Goal: Task Accomplishment & Management: Use online tool/utility

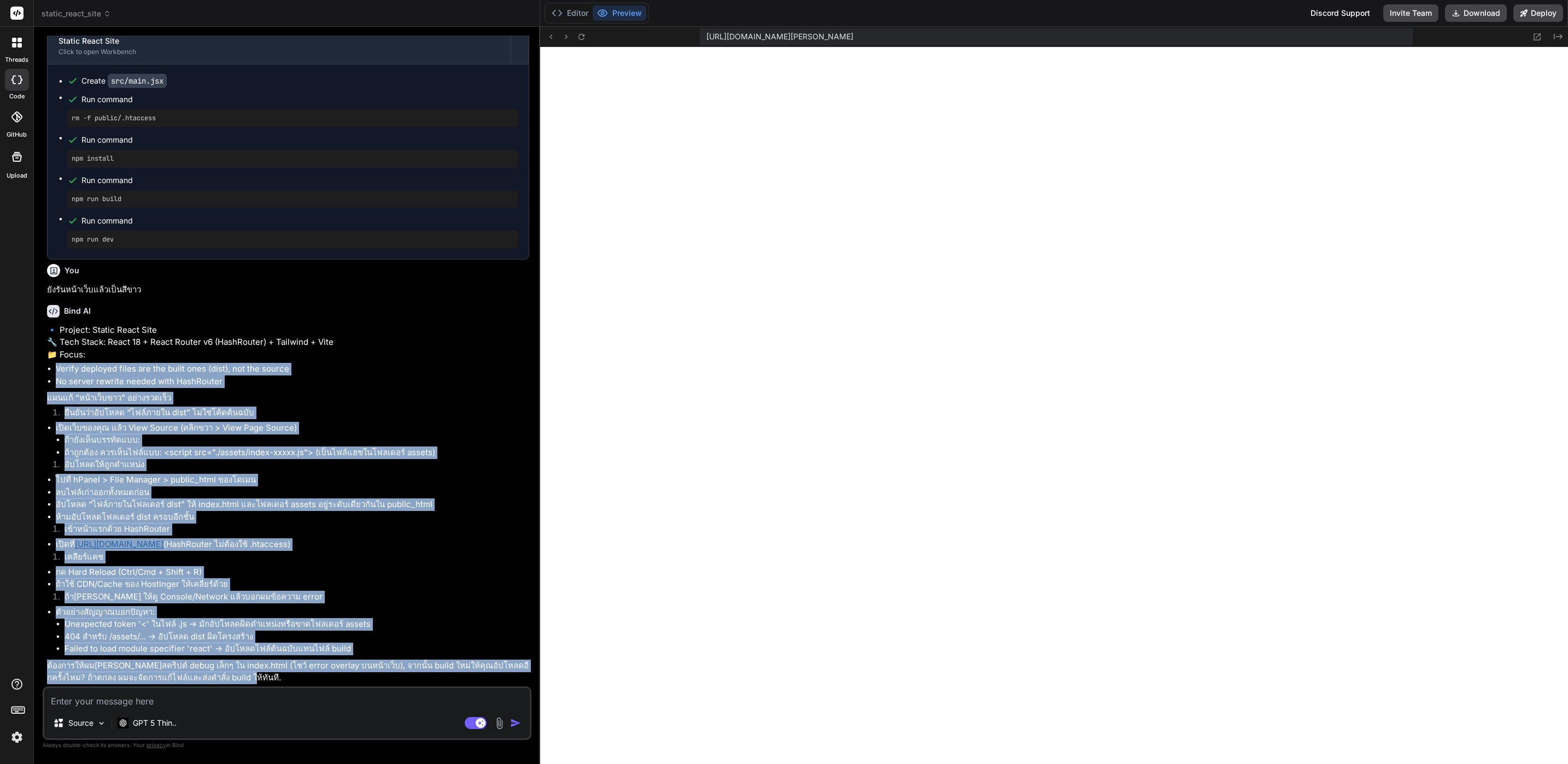
scroll to position [2089, 0]
click at [465, 435] on li "ถ้ายังเห็นบรรทัดแบบ:" at bounding box center [297, 440] width 465 height 13
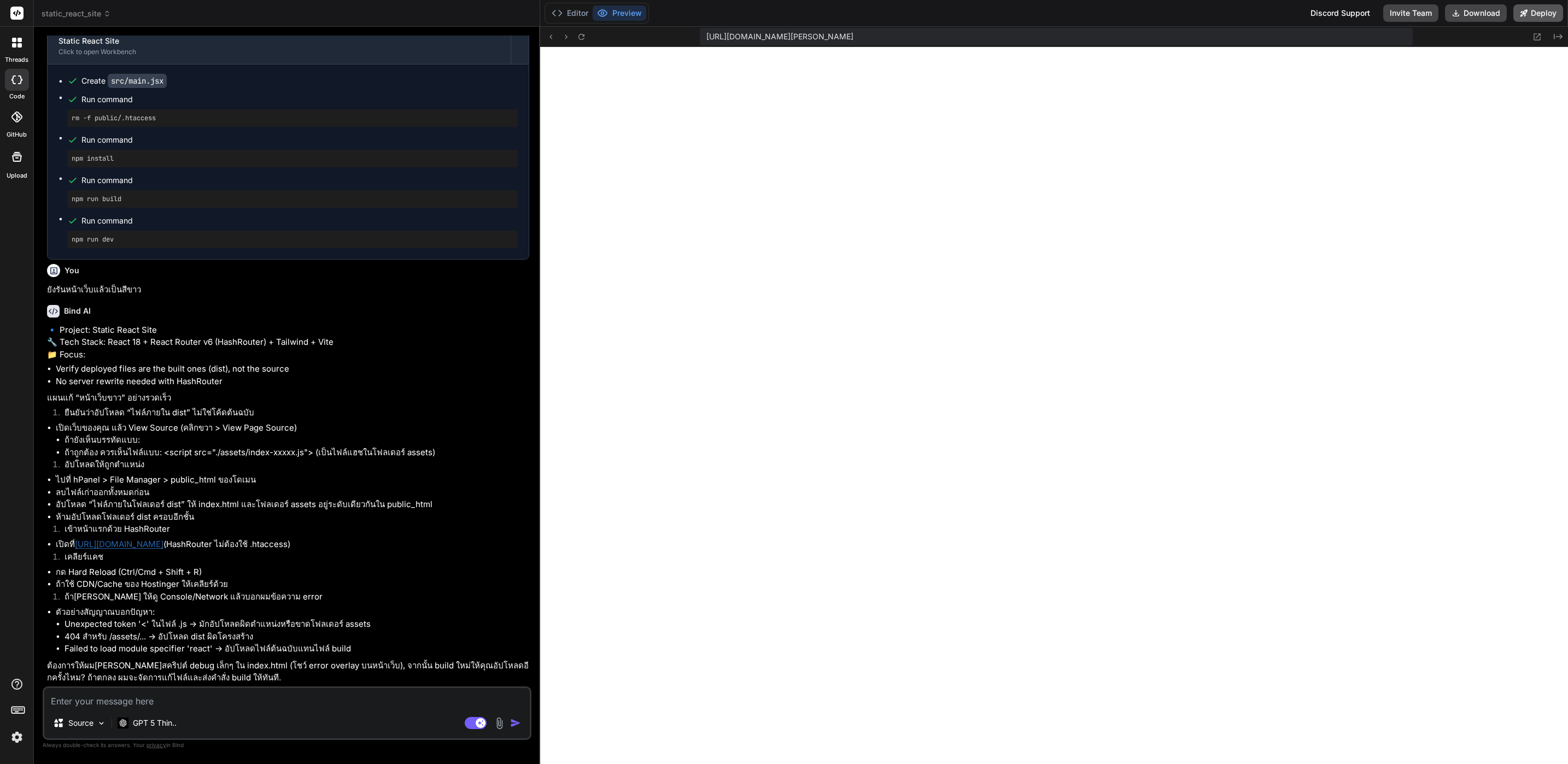
click at [1537, 20] on button "Deploy" at bounding box center [1538, 13] width 50 height 17
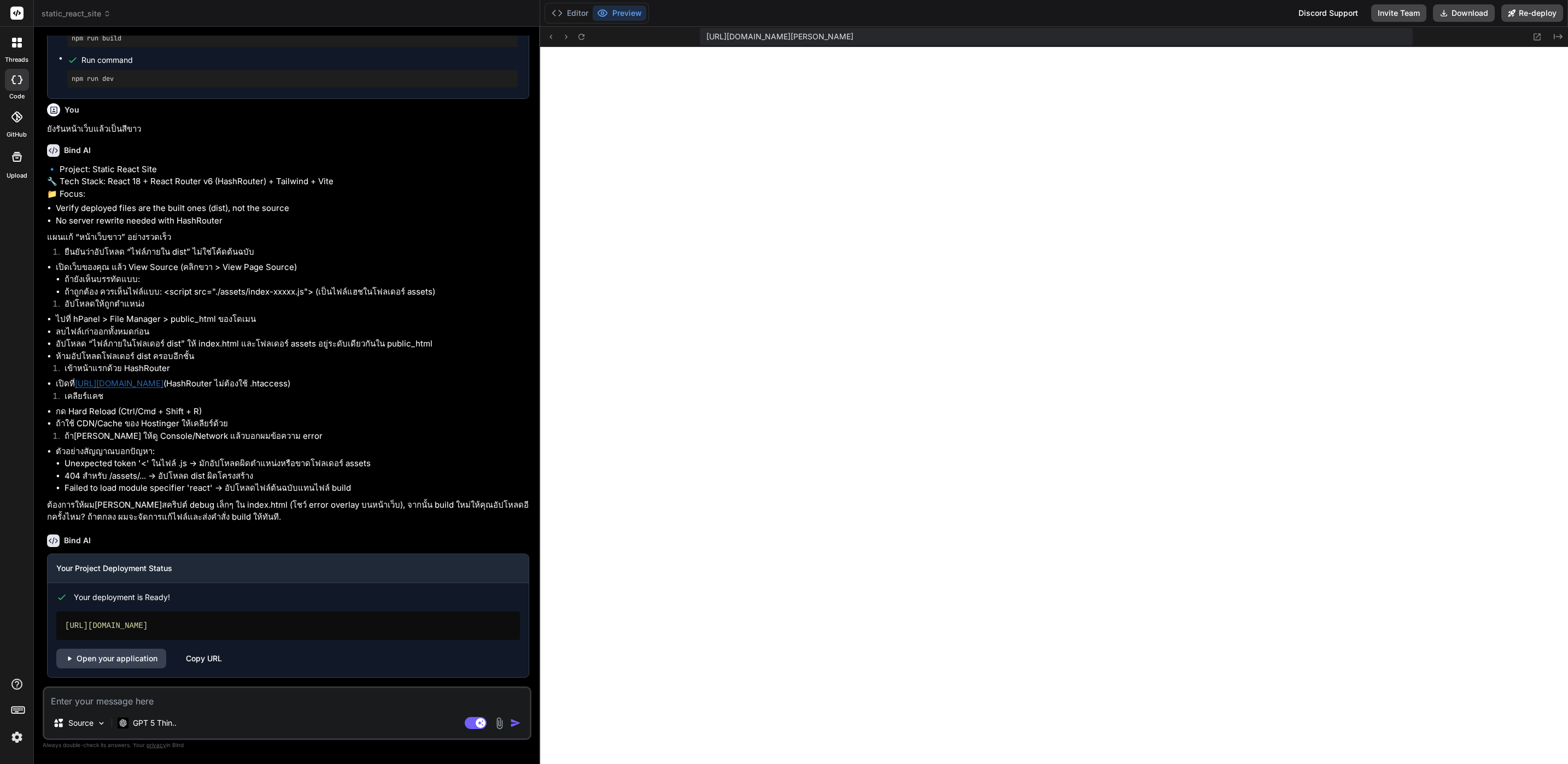
scroll to position [2811, 0]
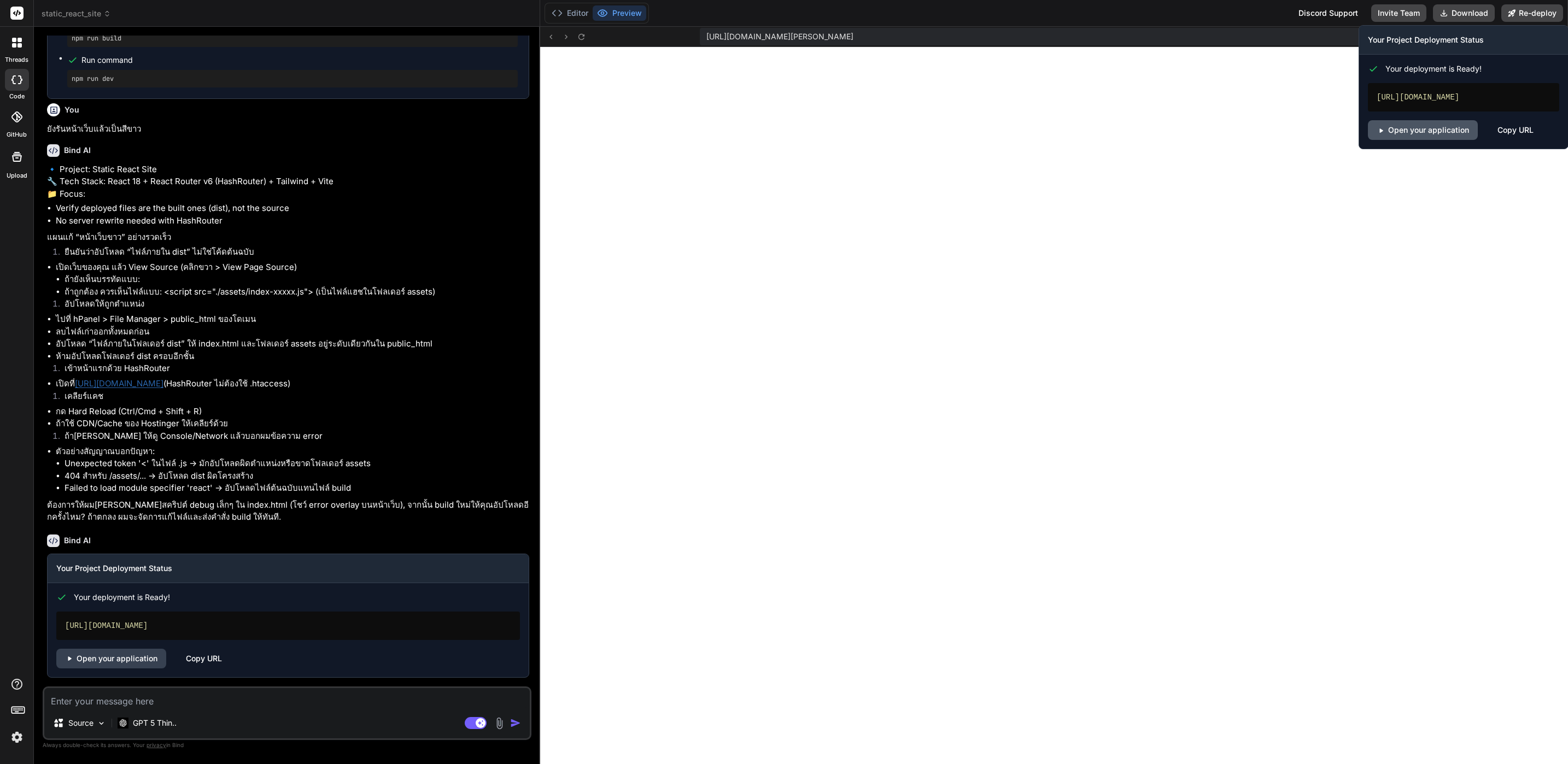
click at [1449, 138] on link "Open your application" at bounding box center [1422, 130] width 110 height 20
type textarea "x"
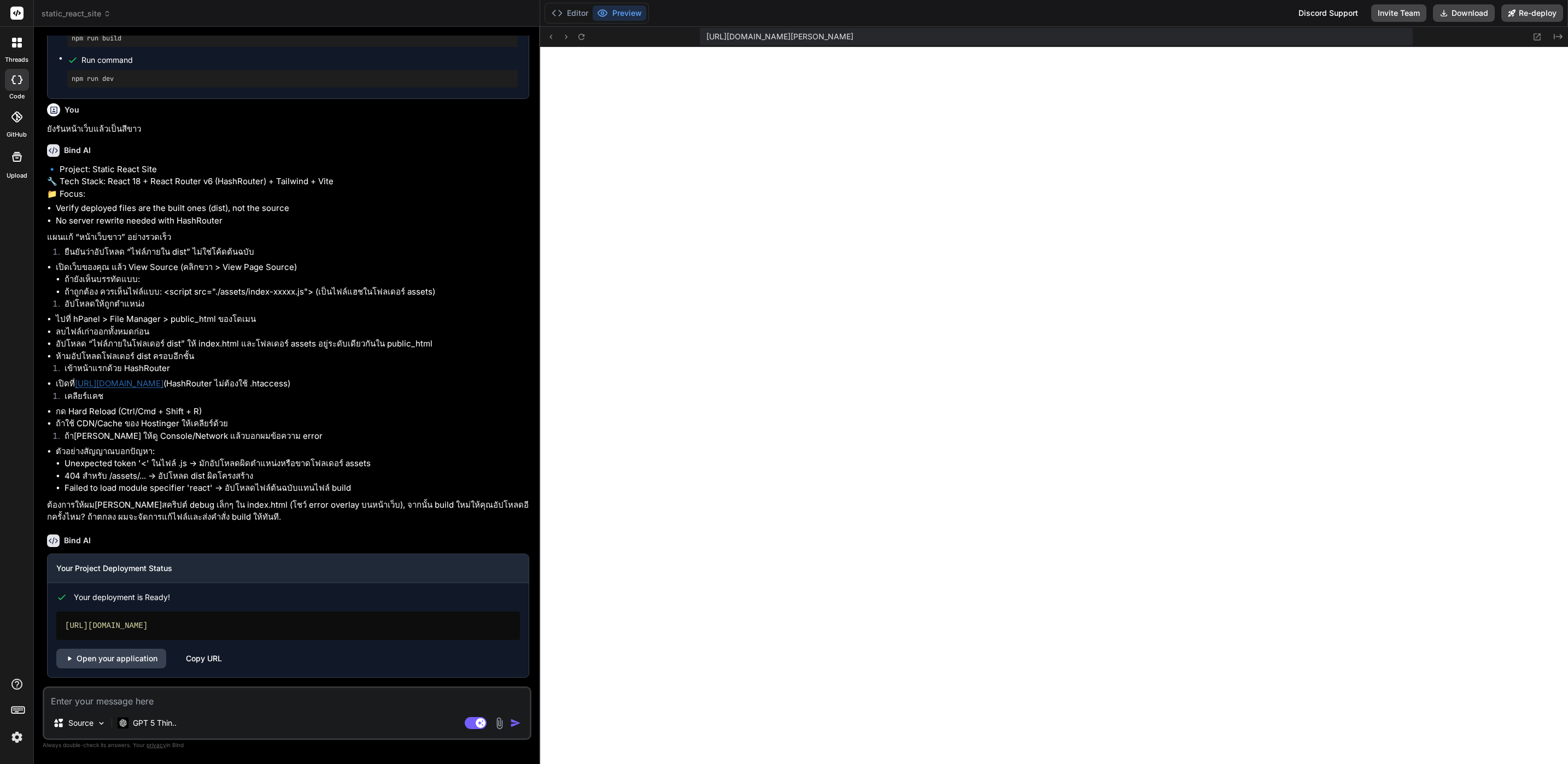
click at [206, 703] on textarea at bounding box center [287, 698] width 486 height 20
type textarea "v"
type textarea "x"
type textarea "อ"
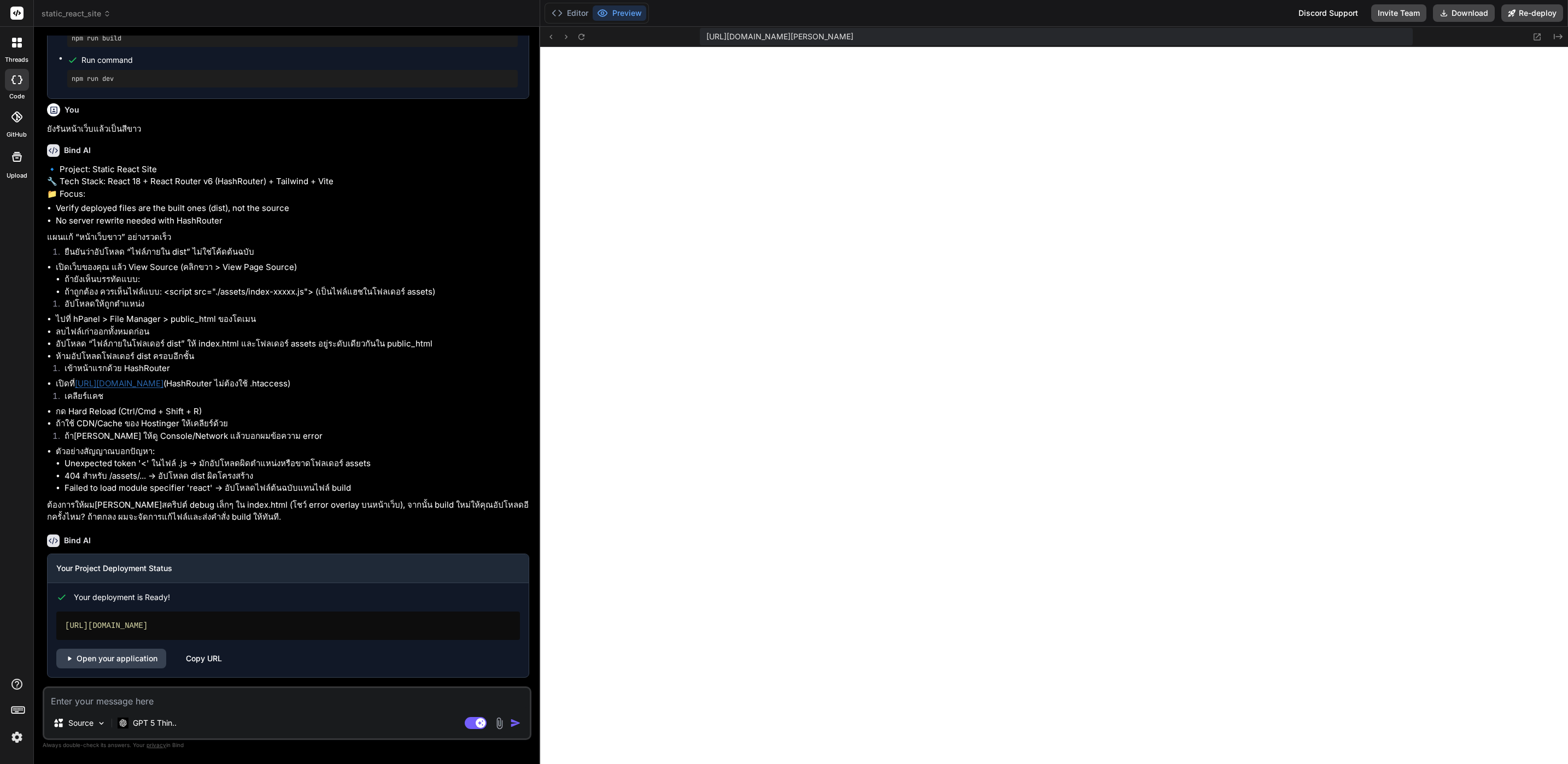
type textarea "x"
type textarea "อั"
type textarea "x"
type textarea "อัป"
type textarea "x"
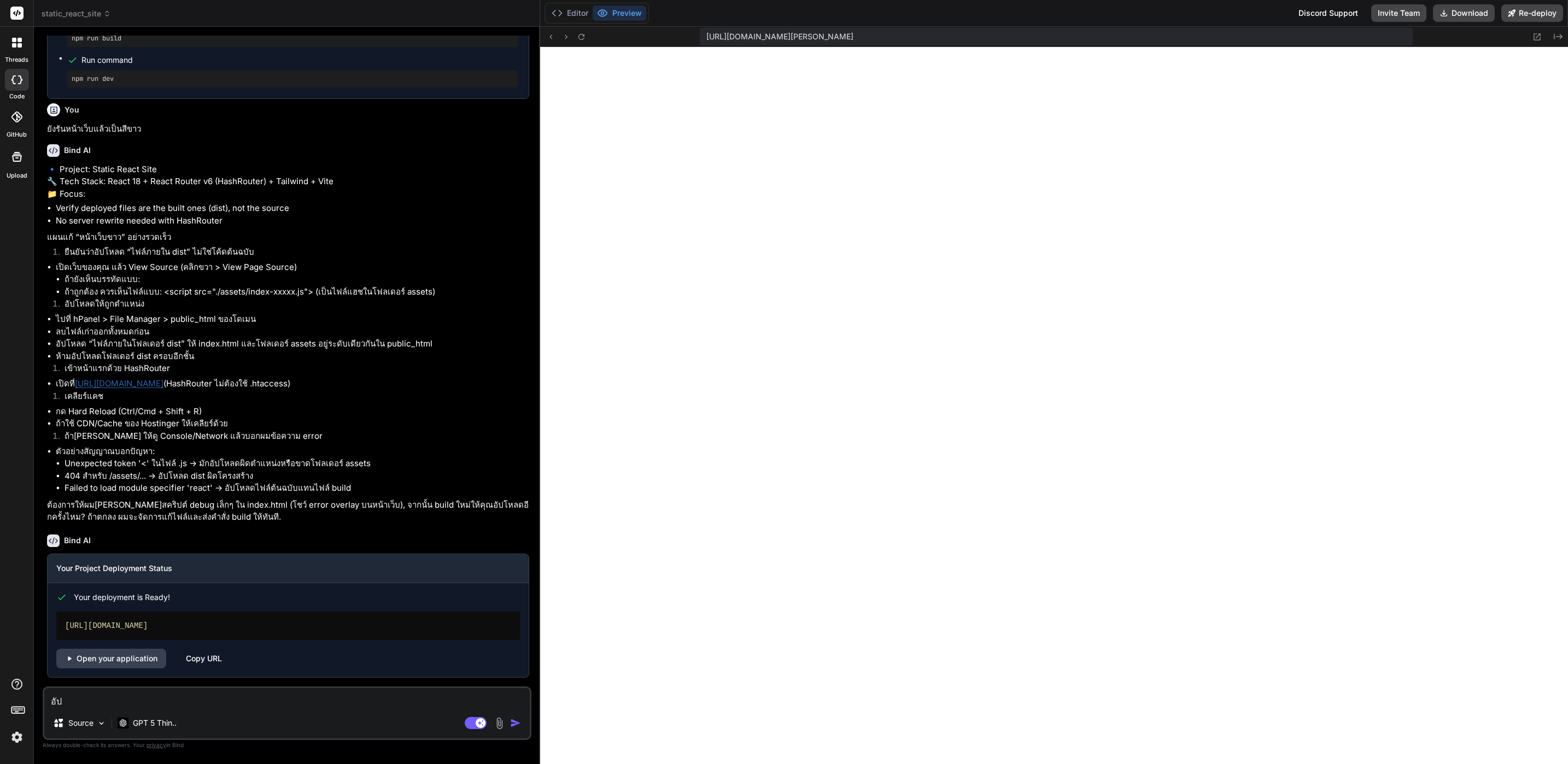
type textarea "อัปโ"
type textarea "x"
type textarea "อัปโห"
type textarea "x"
type textarea "อัปโหล"
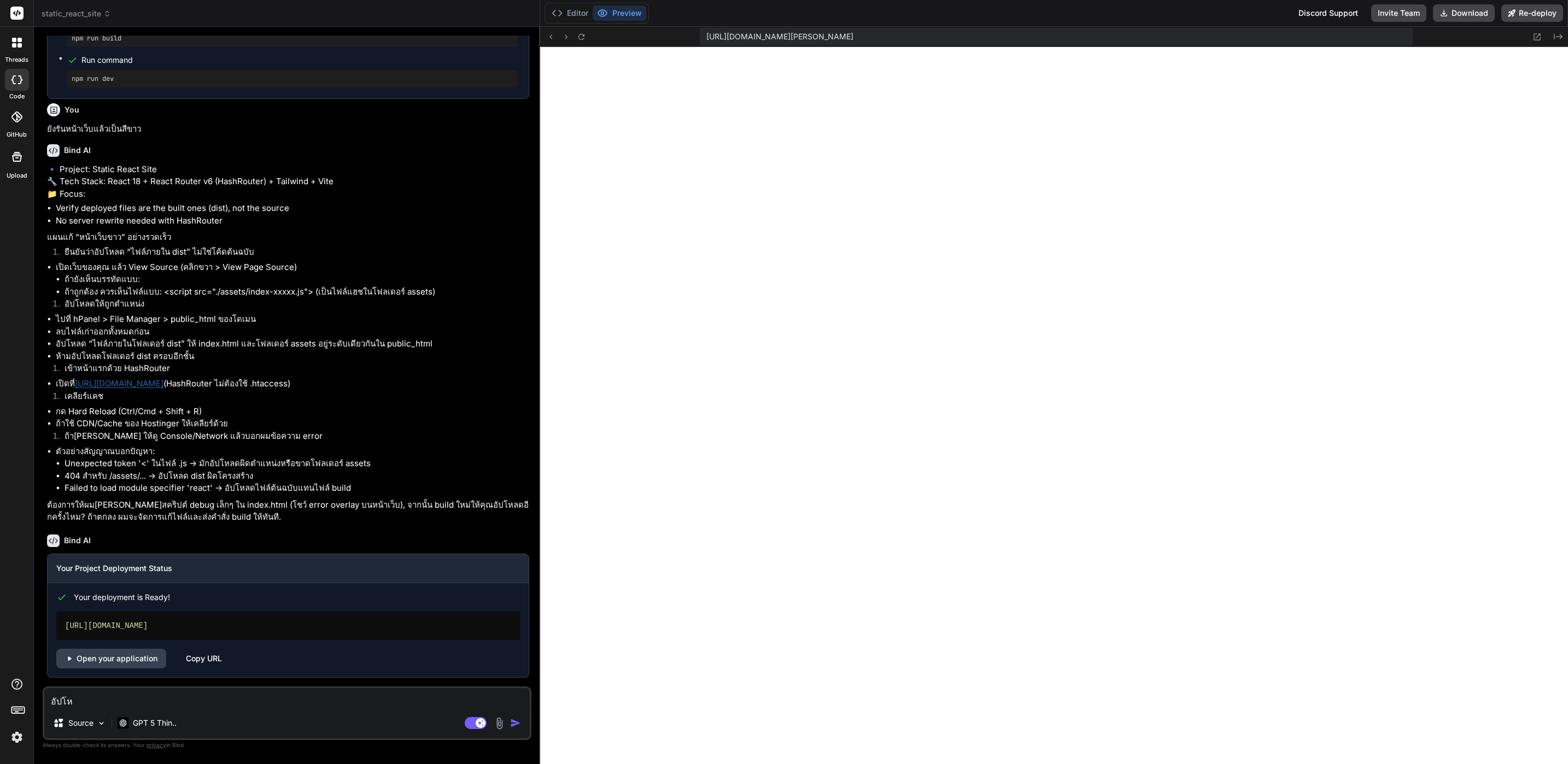
type textarea "x"
type textarea "อัปโหลด"
type textarea "x"
type textarea "อัปโหลดไ"
type textarea "x"
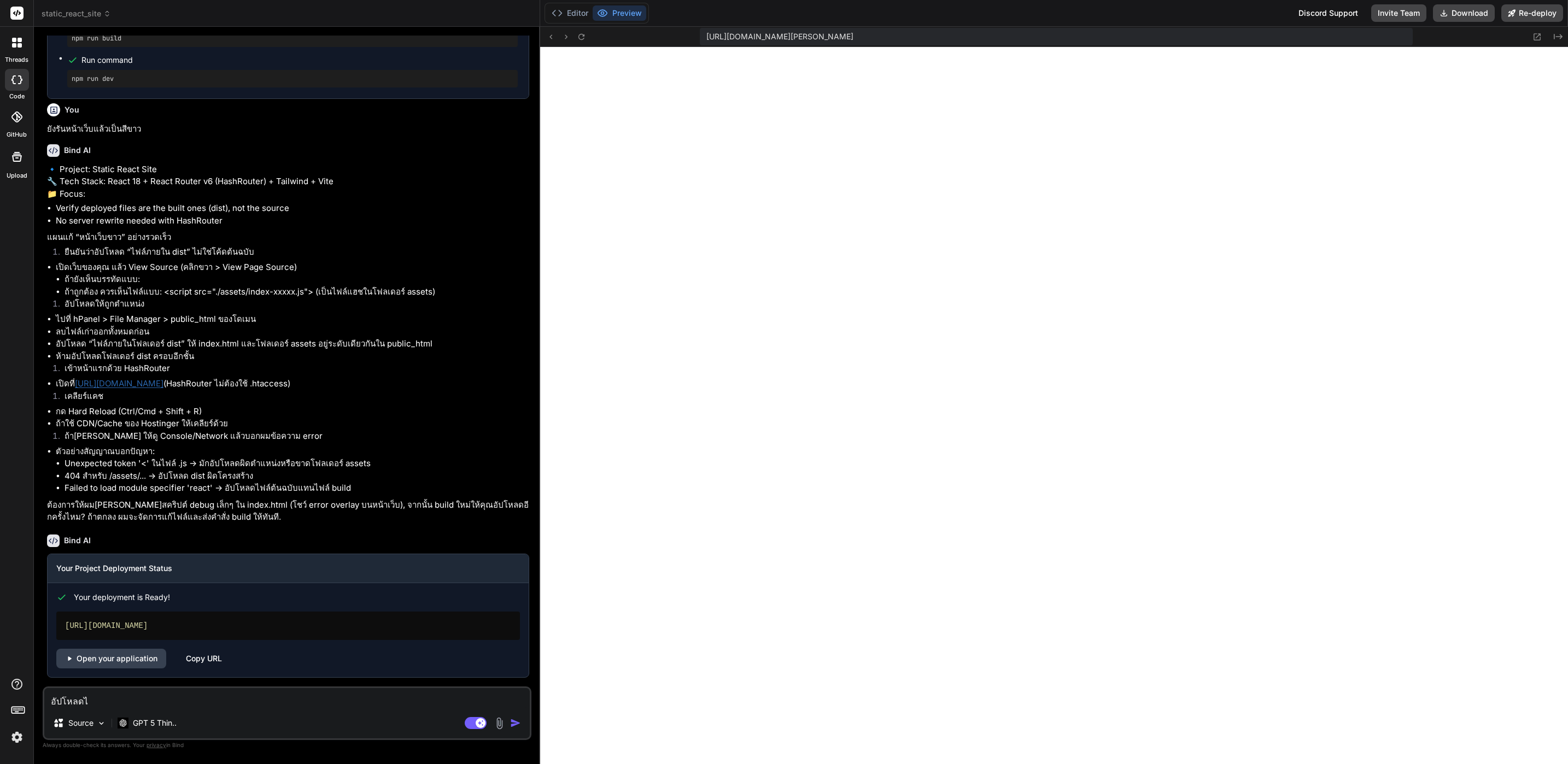
type textarea "อัปโหลดไป"
type textarea "x"
type textarea "อัปโหลดไปแ"
type textarea "x"
type textarea "อัปโหลดไปแล"
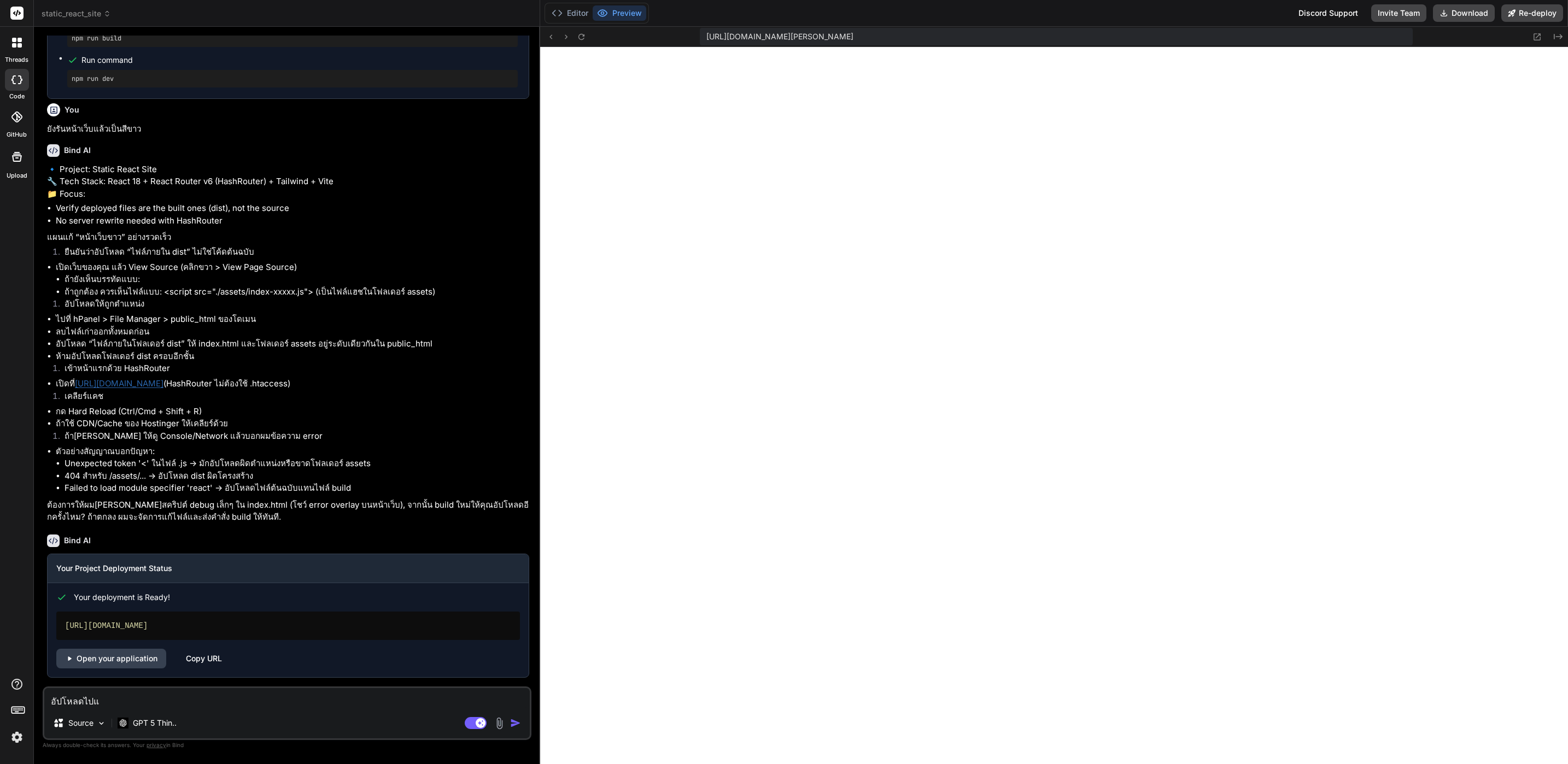
type textarea "x"
type textarea "อัปโหลดไปแล้"
type textarea "x"
type textarea "อัปโหลดไปแล้ว"
type textarea "x"
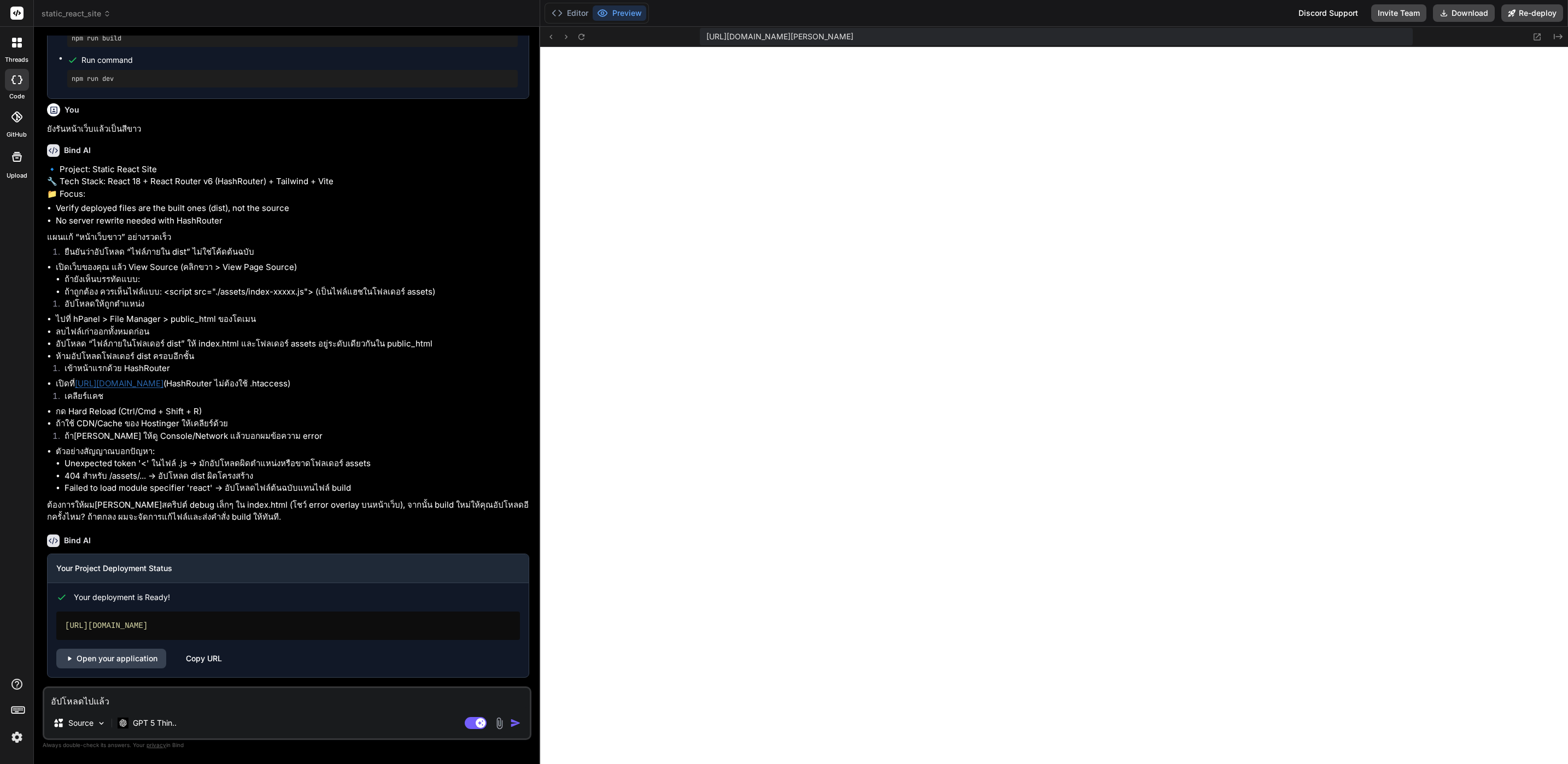
type textarea "อัปโหลดไปแล้ว"
type textarea "x"
type textarea "อัปโหลดไปแล้ว ห"
type textarea "x"
type textarea "อัปโหลดไปแล้ว หน"
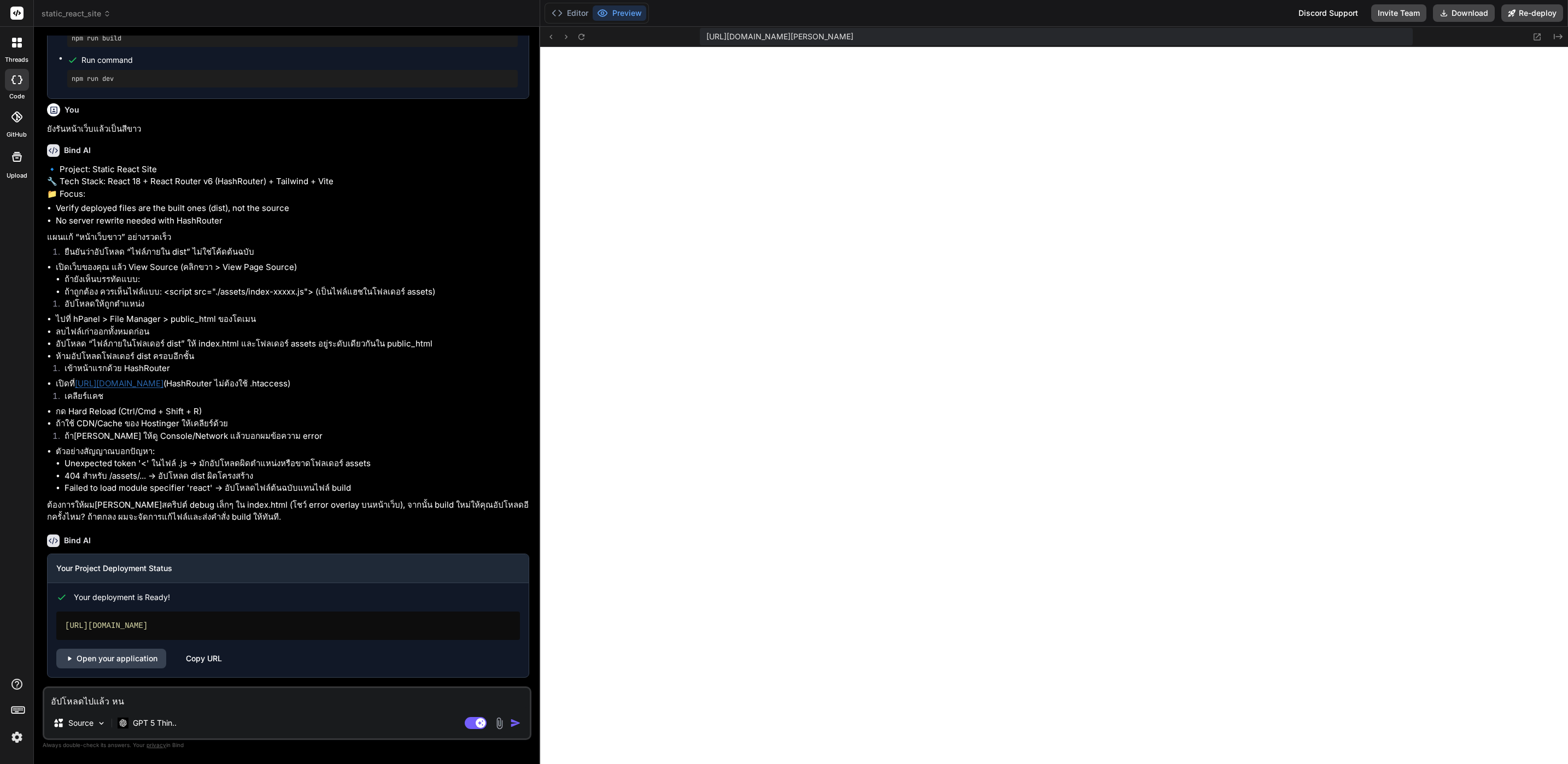
type textarea "x"
type textarea "อัปโหลดไปแล้ว หน้"
type textarea "x"
type textarea "อัปโหลดไปแล้ว หน้า"
type textarea "x"
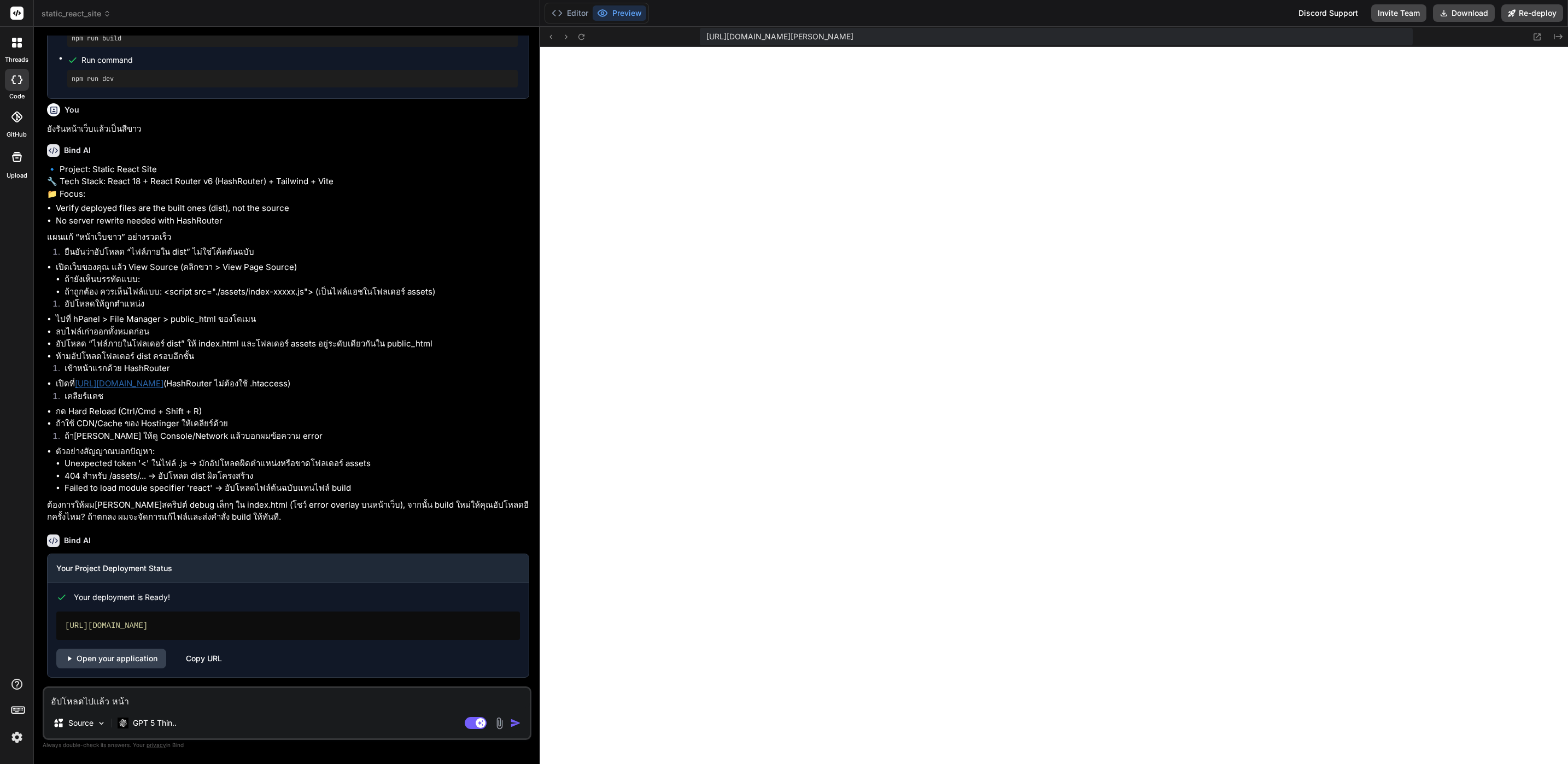
type textarea "อัปโหลดไปแล้ว หน้าเ"
type textarea "x"
type textarea "อัปโหลดไปแล้ว หน้าเว"
type textarea "x"
type textarea "อัปโหลดไปแล้ว หน้าเว็"
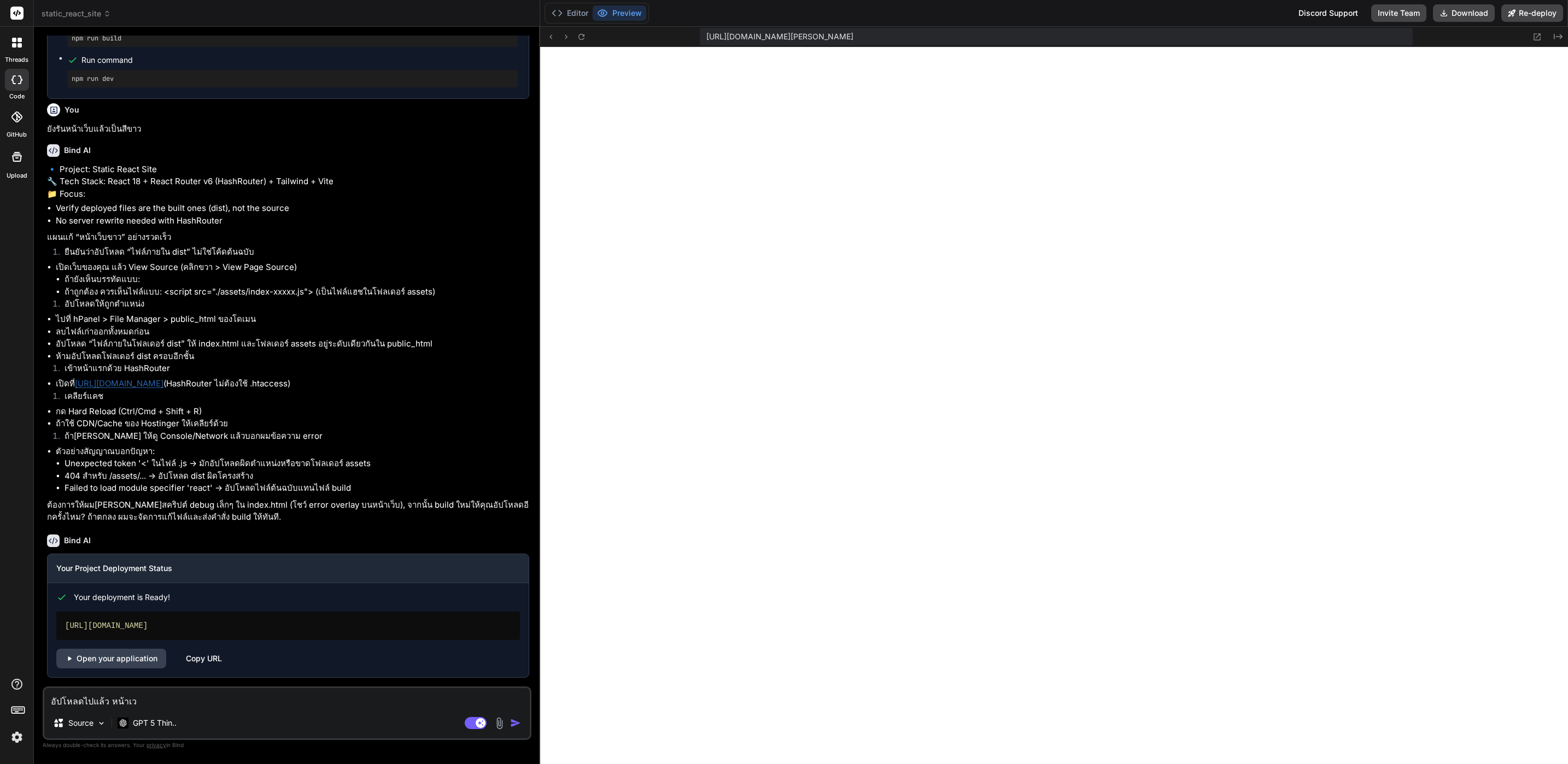
type textarea "x"
type textarea "อัปโหลดไปแล้ว หน้าเว็บ"
type textarea "x"
type textarea "อัปโหลดไปแล้ว หน้าเว็บข"
type textarea "x"
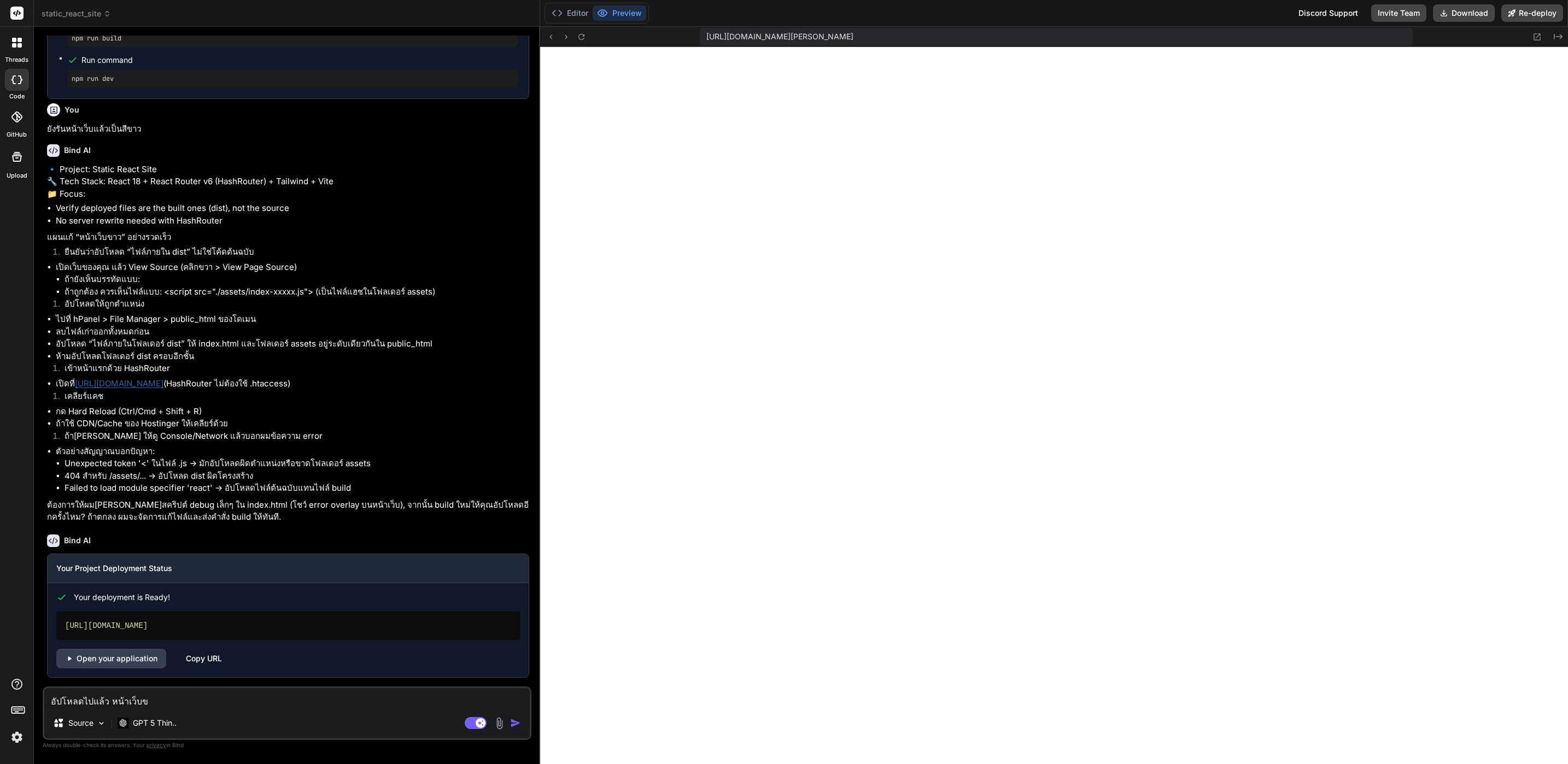
type textarea "อัปโหลดไปแล้ว หน้าเว็บขา"
type textarea "x"
type textarea "อัปโหลดไปแล้ว หน้าเว็บขาว"
type textarea "x"
type textarea "อัปโหลดไปแล้ว หน้าเว็บขาวเ"
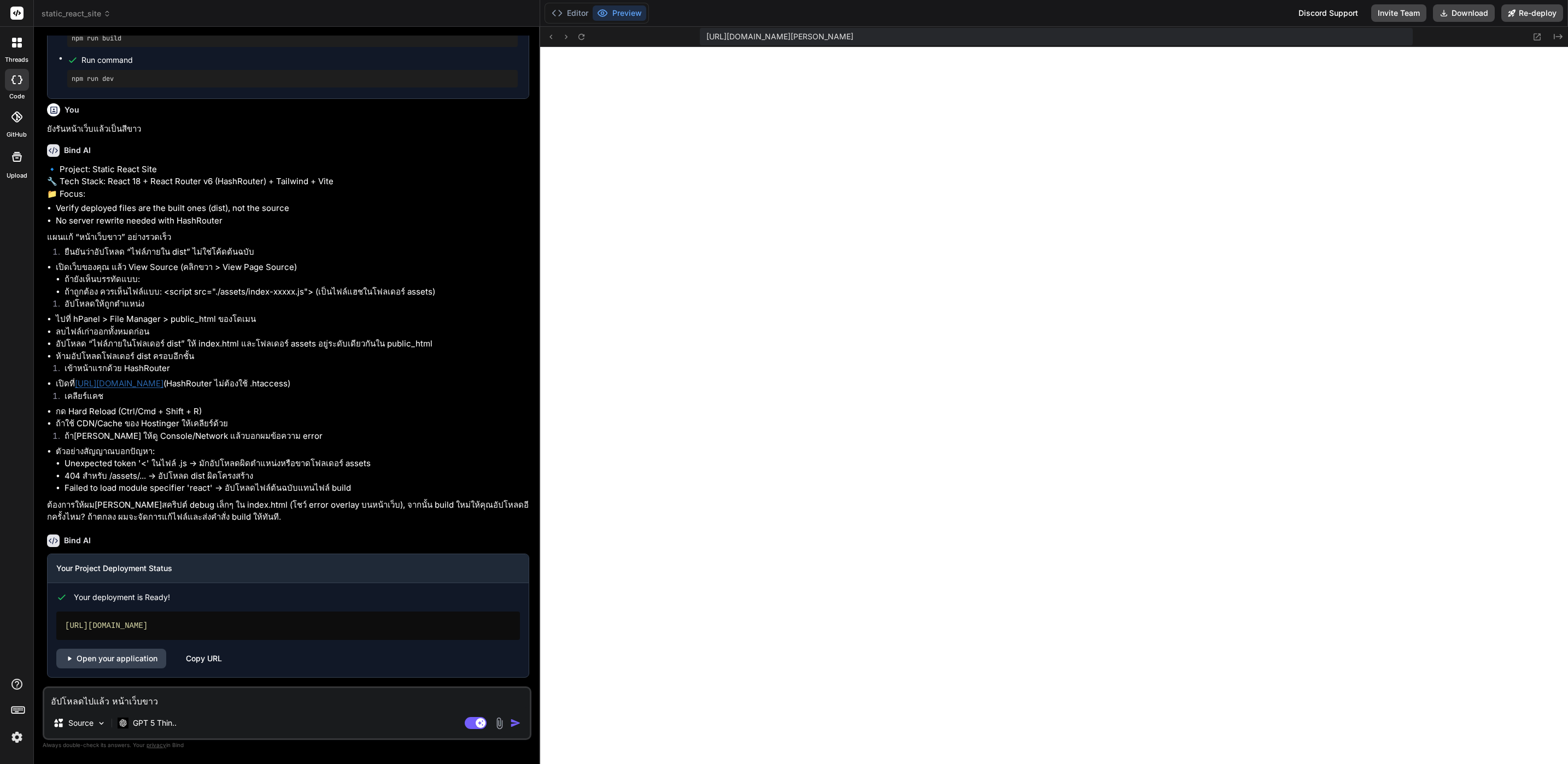
type textarea "x"
type textarea "อัปโหลดไปแล้ว หน้าเว็บขาวเล"
type textarea "x"
type textarea "อัปโหลดไปแล้ว หน้าเว็บขาวเลย"
type textarea "x"
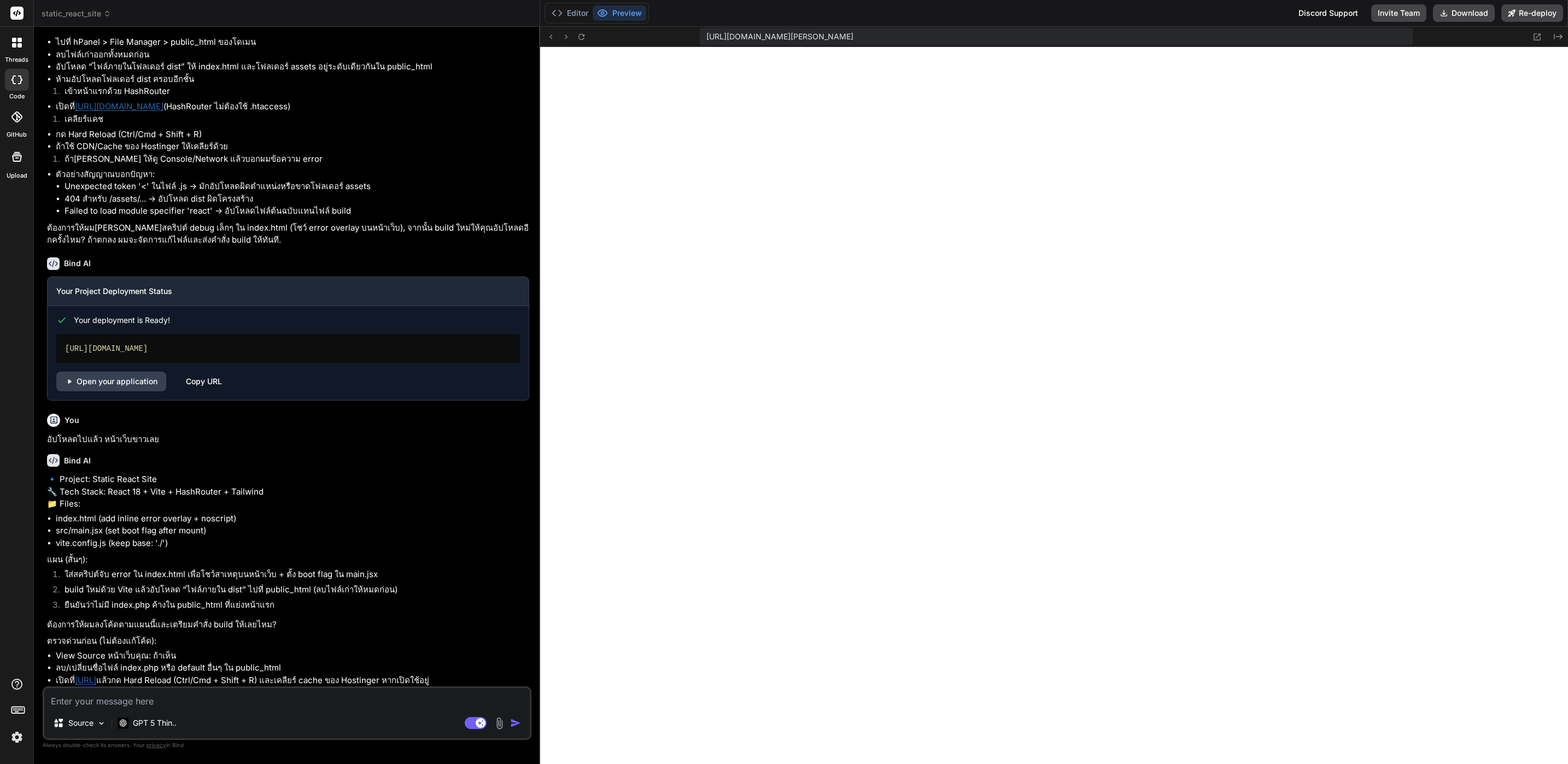
scroll to position [3112, 0]
type textarea "x"
drag, startPoint x: 220, startPoint y: 484, endPoint x: 361, endPoint y: 202, distance: 315.3
click at [233, 700] on textarea at bounding box center [287, 698] width 486 height 20
type textarea "c"
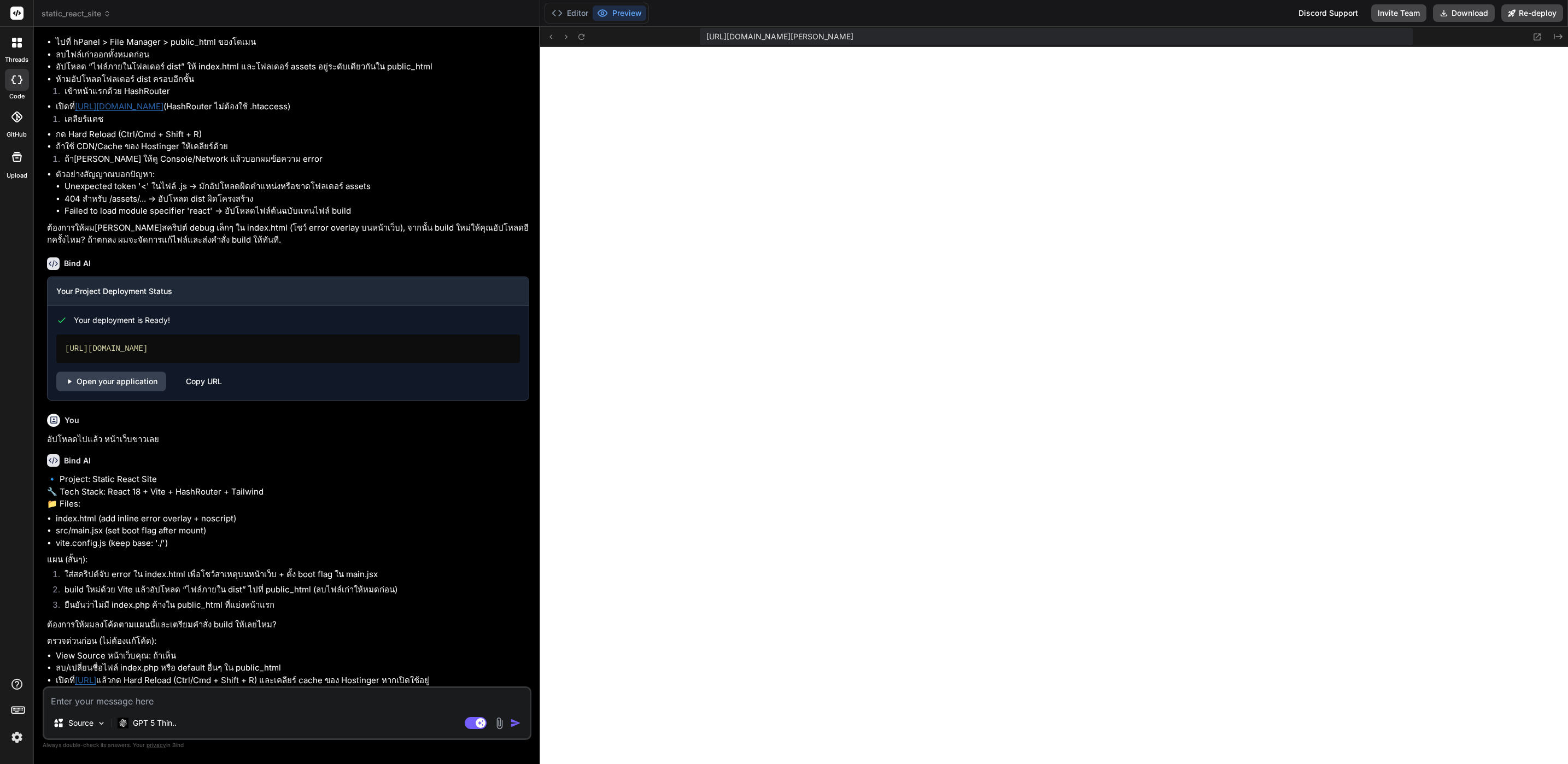
type textarea "x"
type textarea "cx"
type textarea "x"
type textarea "c"
type textarea "x"
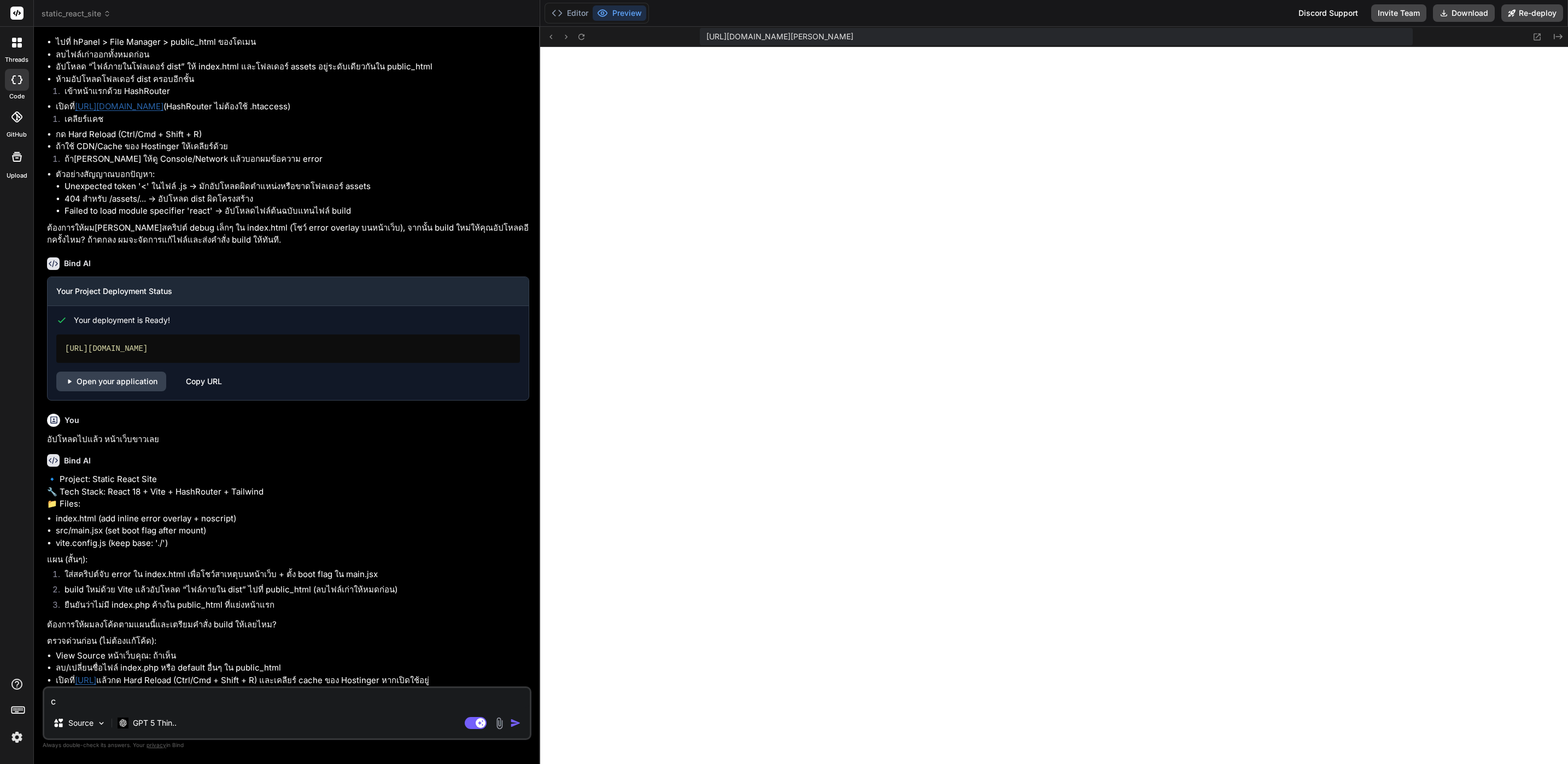
type textarea "x"
type textarea "แ"
type textarea "x"
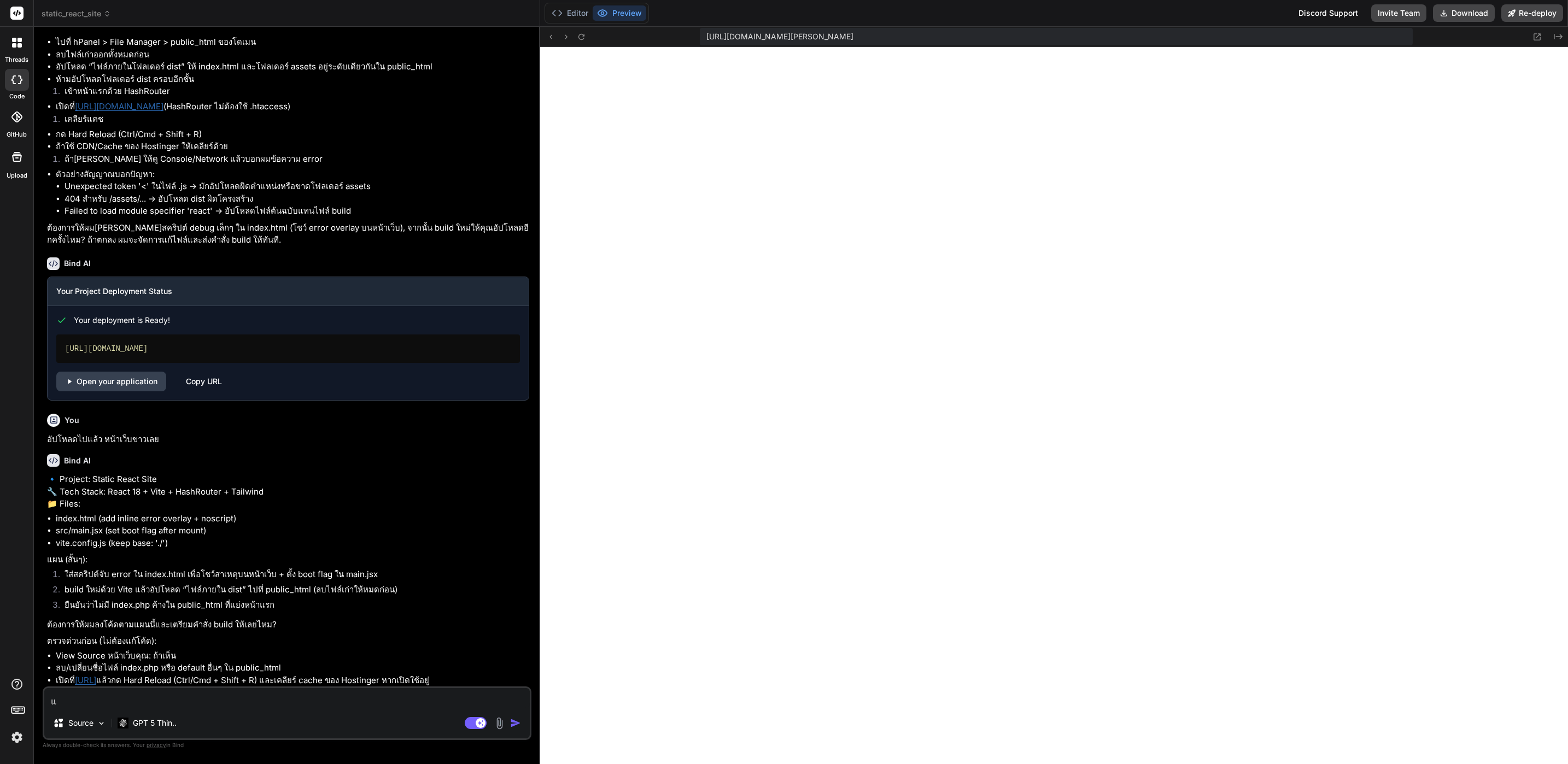
type textarea "แป"
type textarea "x"
type textarea "แปล"
type textarea "x"
type textarea "แปลง"
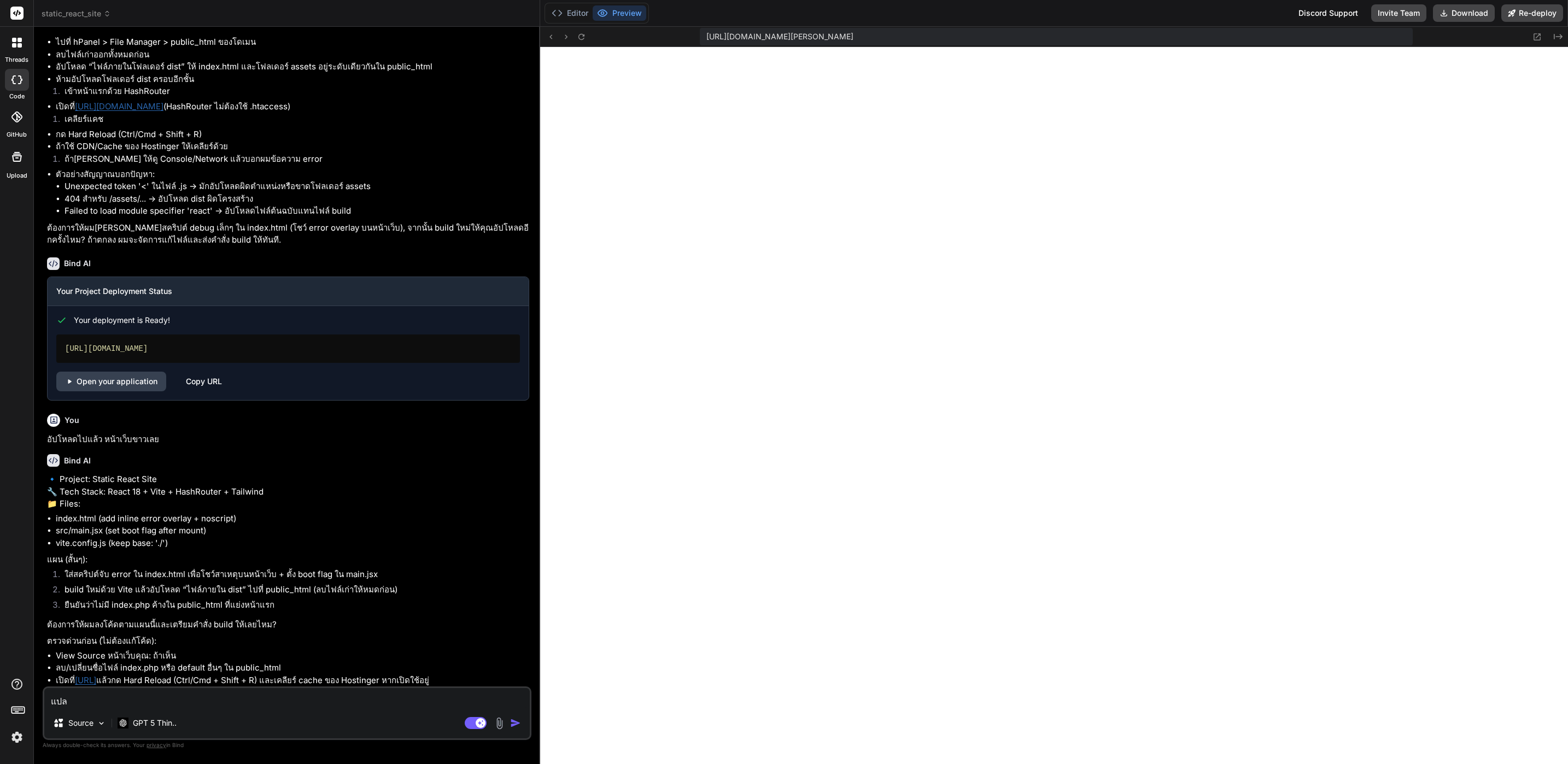
type textarea "x"
type textarea "แปลงเ"
type textarea "x"
type textarea "แปลงเป"
type textarea "x"
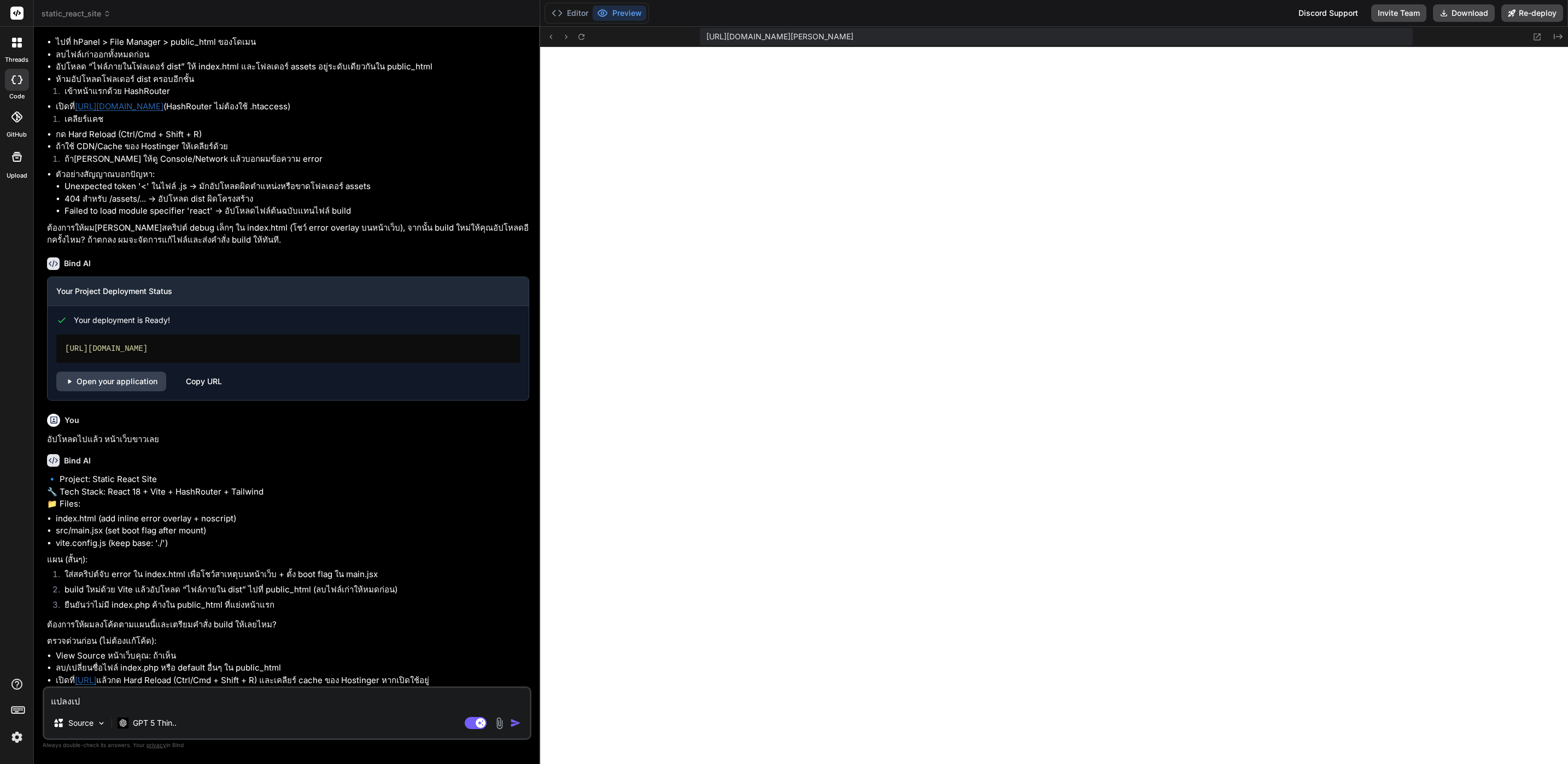
type textarea "แปลงเป็"
type textarea "x"
type textarea "แปลงเป็น"
type textarea "x"
type textarea "แปลงเป็น"
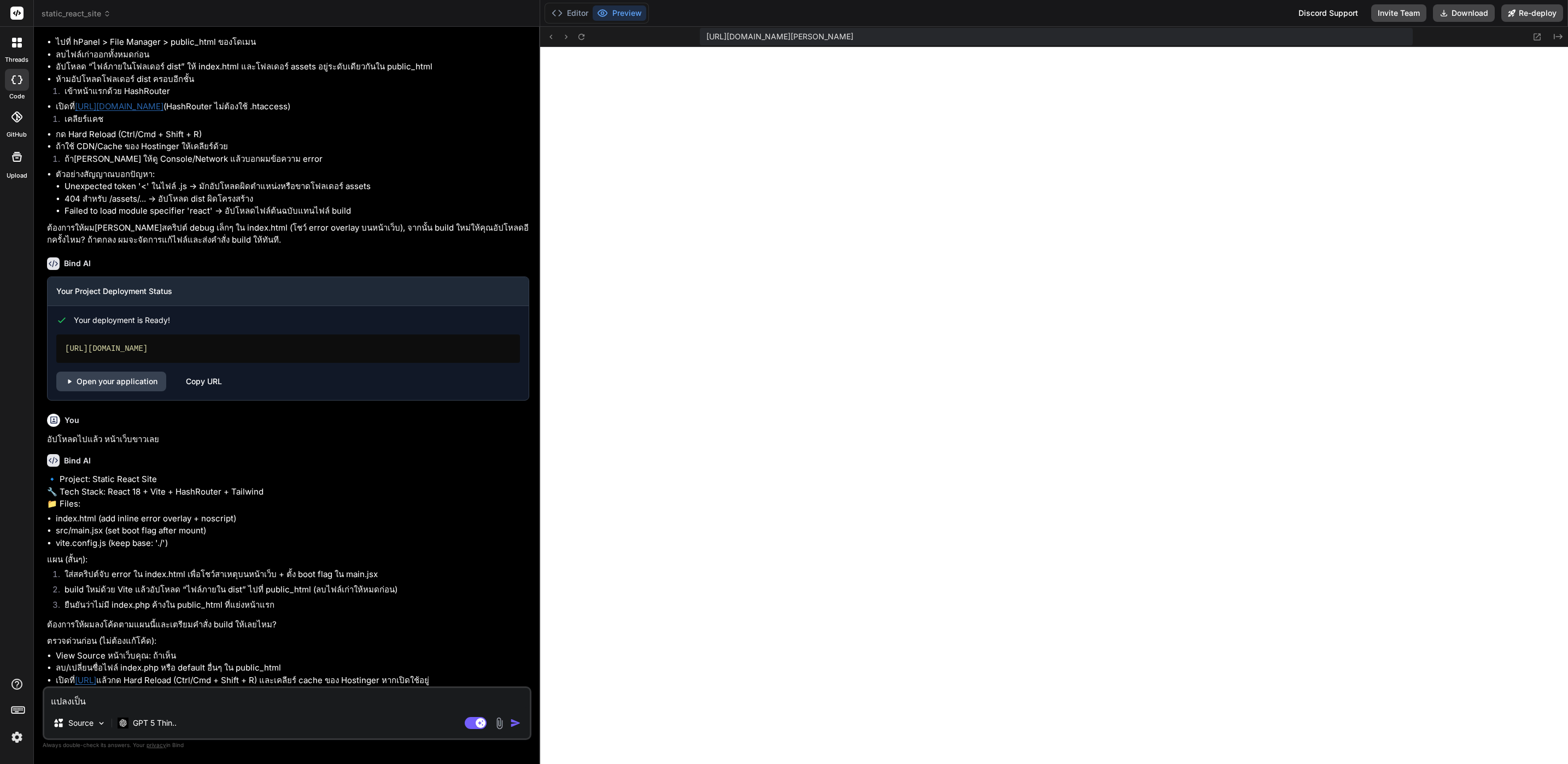
type textarea "x"
paste textarea "ReactJS"
type textarea "แปลงเป็น ReactJS"
type textarea "x"
type textarea "แปลงเป็น ReactJS"
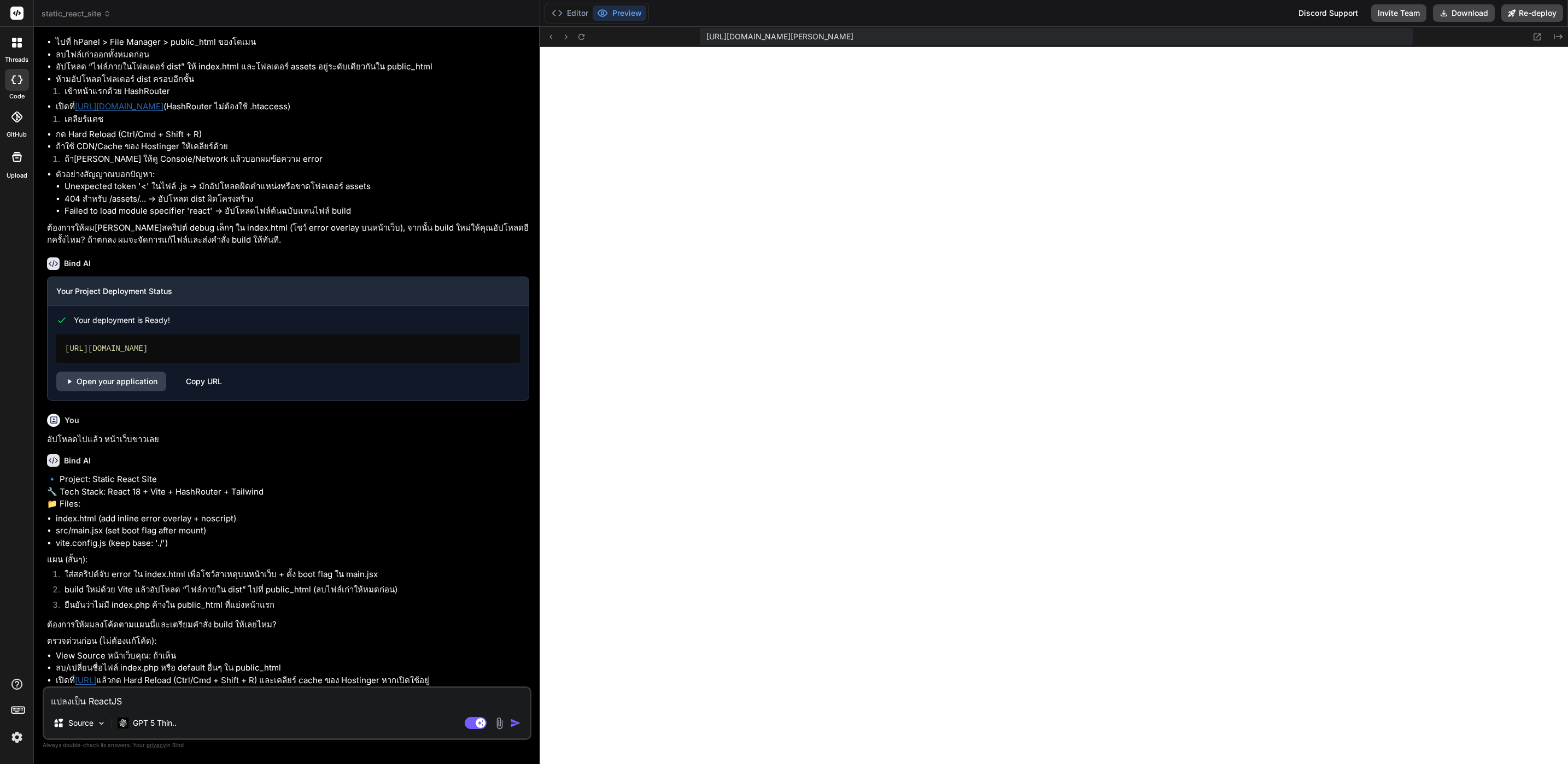
type textarea "x"
type textarea "แปลงเป็น ReactJS ไ"
type textarea "x"
type textarea "แปลงเป็น ReactJS ไ้"
type textarea "x"
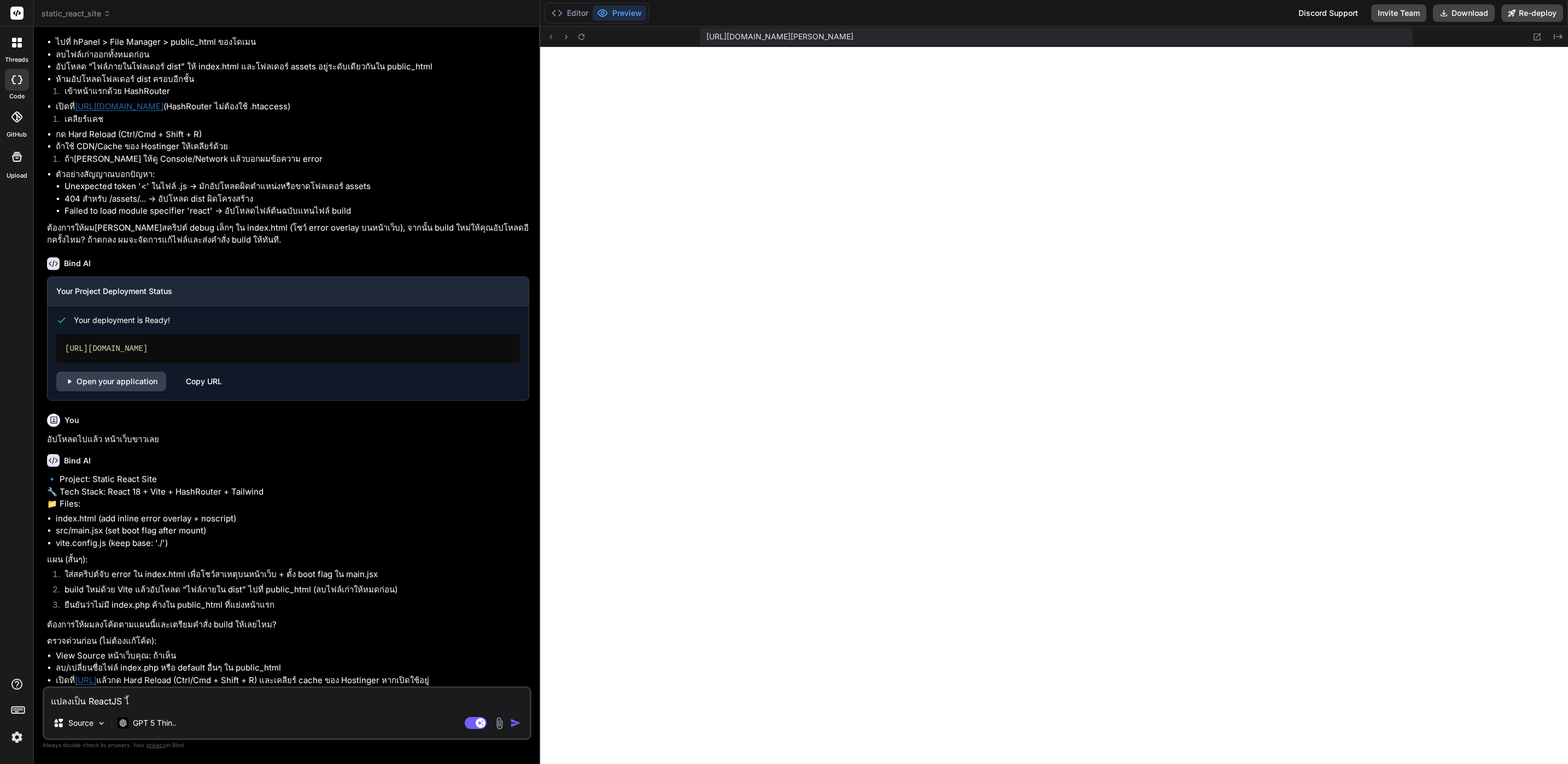
type textarea "แปลงเป็น ReactJS ไ"
type textarea "x"
type textarea "แปลงเป็น ReactJS ได"
type textarea "x"
type textarea "แปลงเป็น ReactJS ได้"
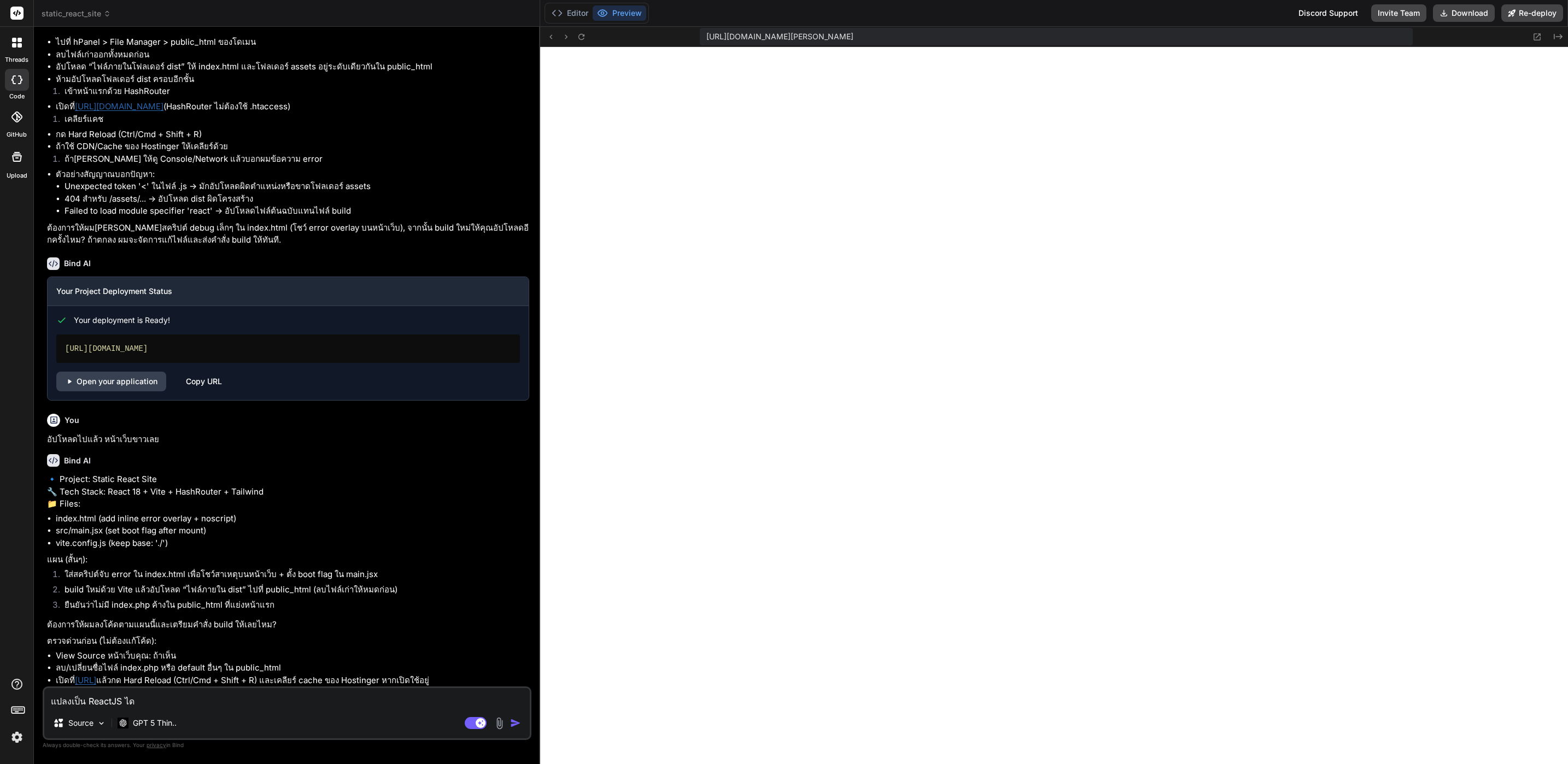
type textarea "x"
type textarea "แปลงเป็น ReactJS ได้ไ"
type textarea "x"
type textarea "แปลงเป็น ReactJS ได้ไห"
type textarea "x"
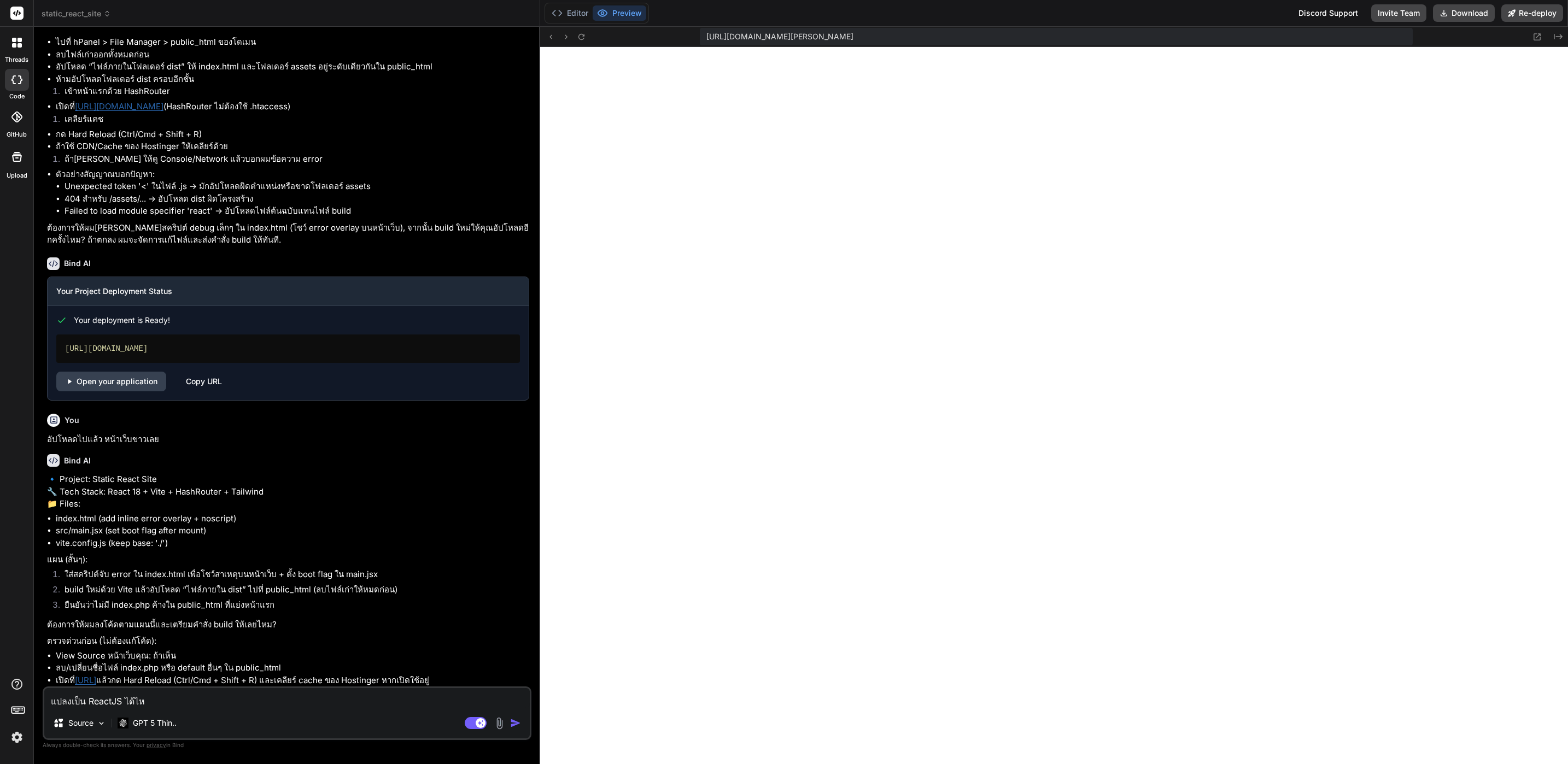
type textarea "แปลงเป็น ReactJS ได้ไหม"
type textarea "x"
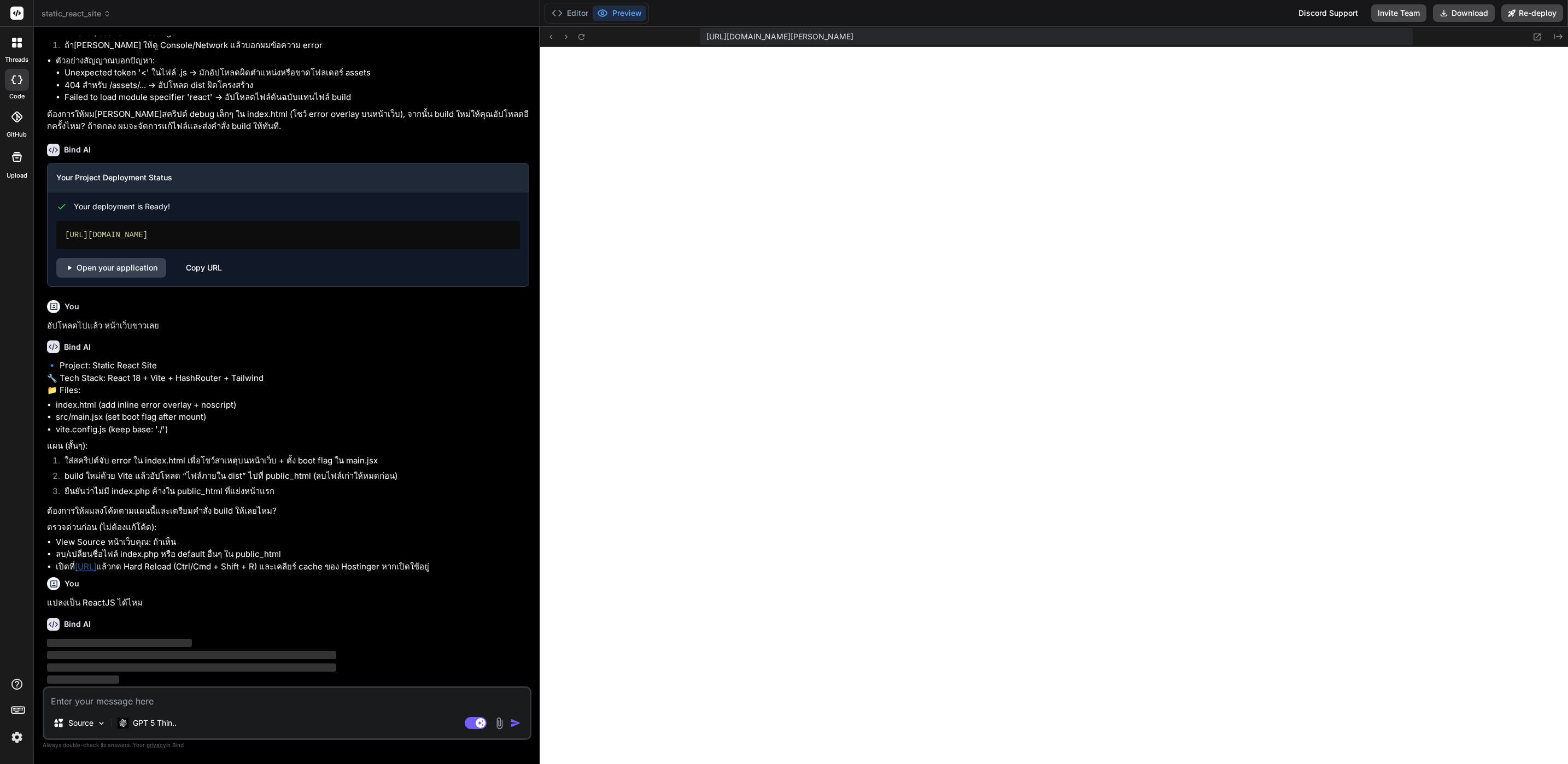
scroll to position [3226, 0]
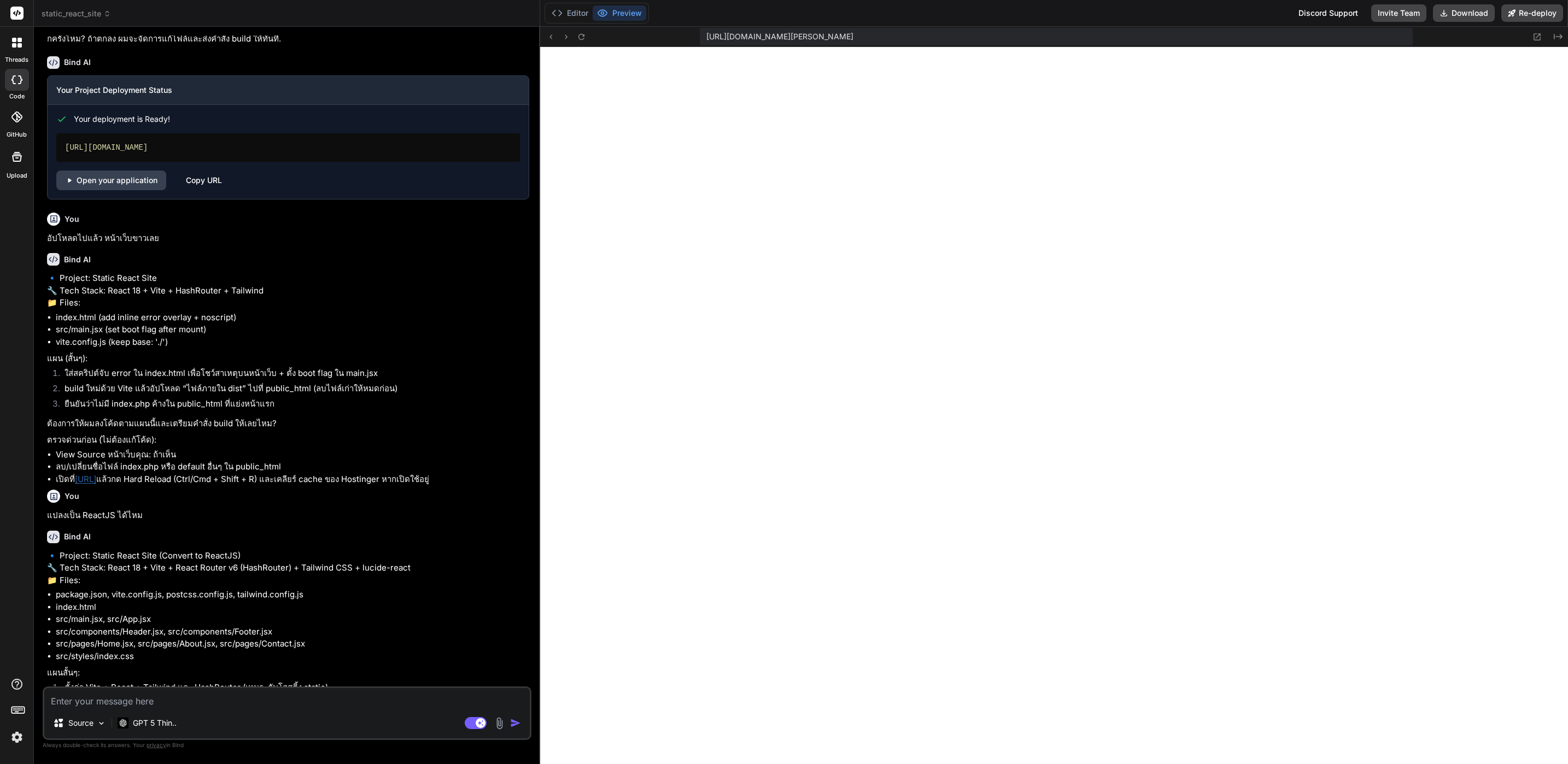
type textarea "x"
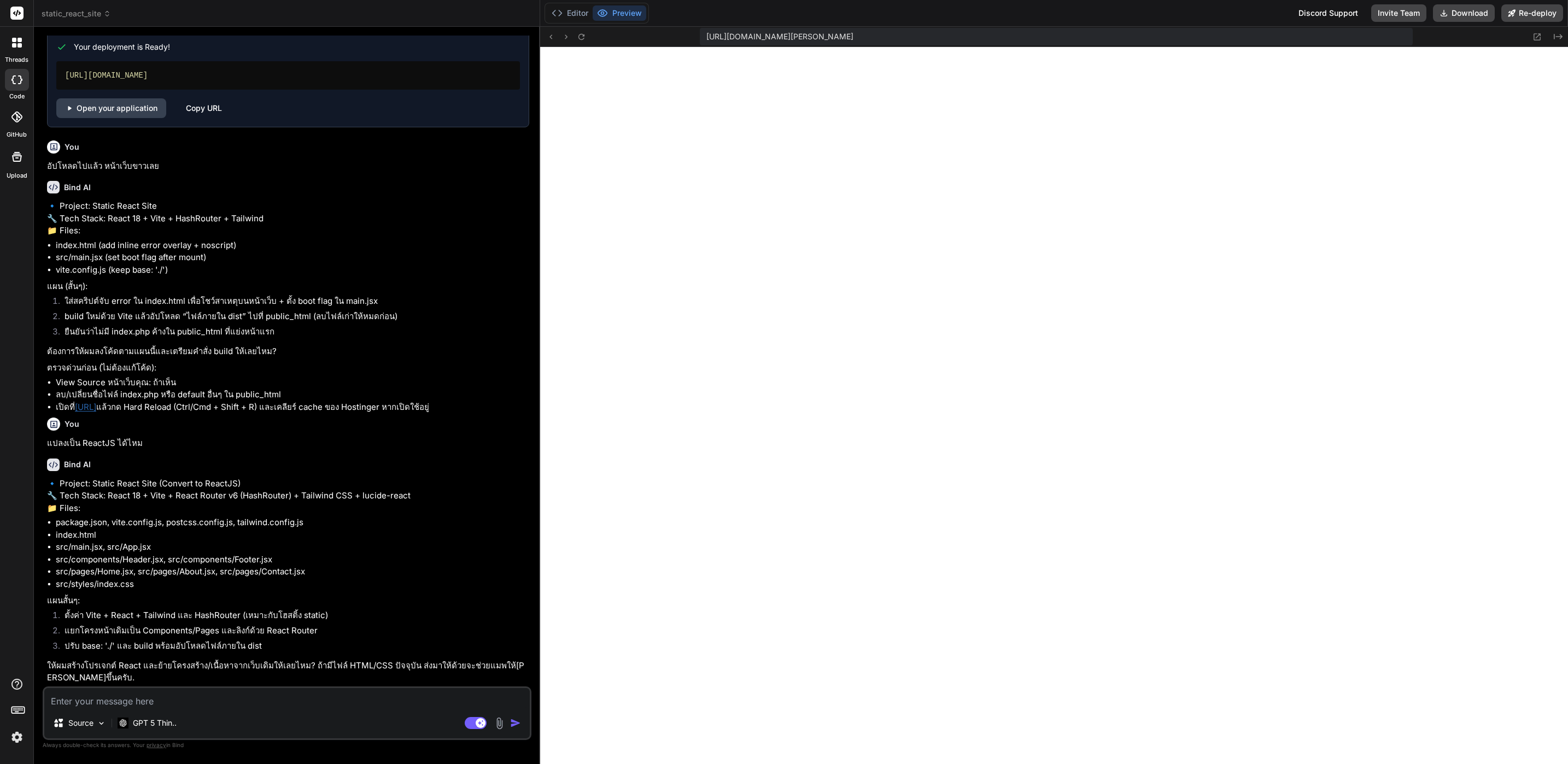
scroll to position [3409, 0]
type textarea "ท"
type textarea "x"
type textarea "ทไ"
type textarea "x"
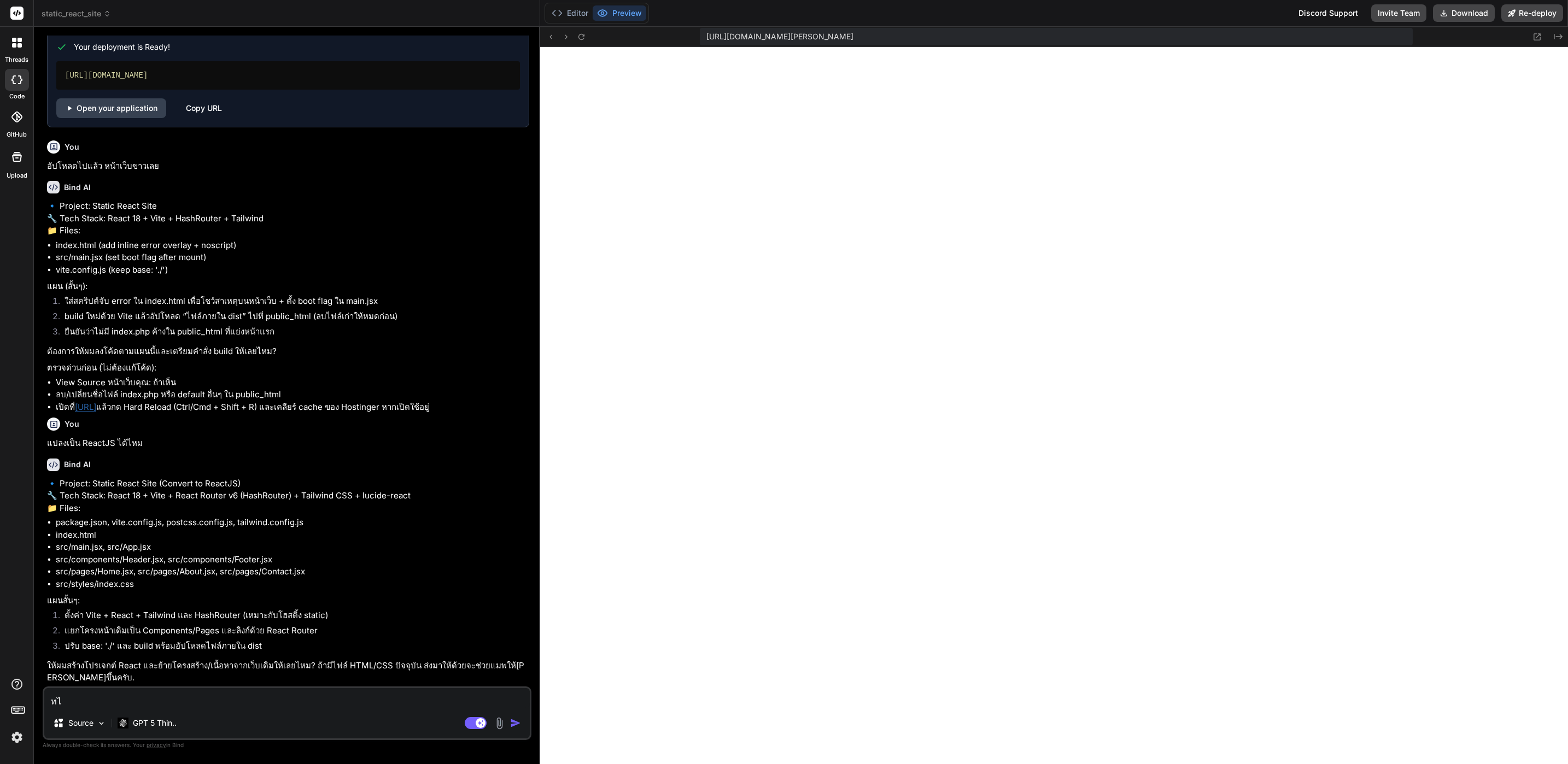
type textarea "ท"
type textarea "x"
type textarea "ทำ"
type textarea "x"
type textarea "ทำไ"
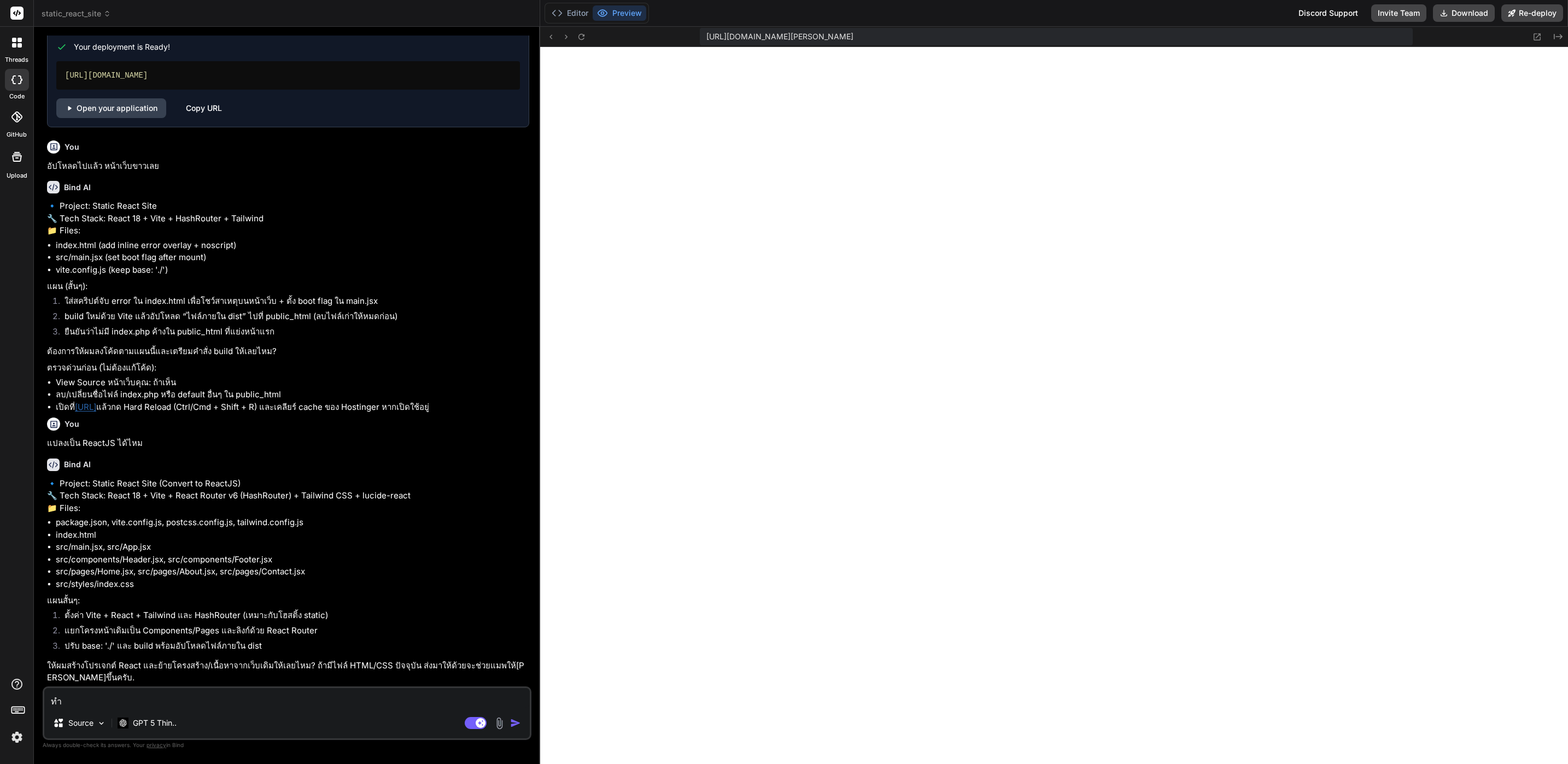
type textarea "x"
type textarea "ทำได"
type textarea "x"
type textarea "ทำได้"
type textarea "x"
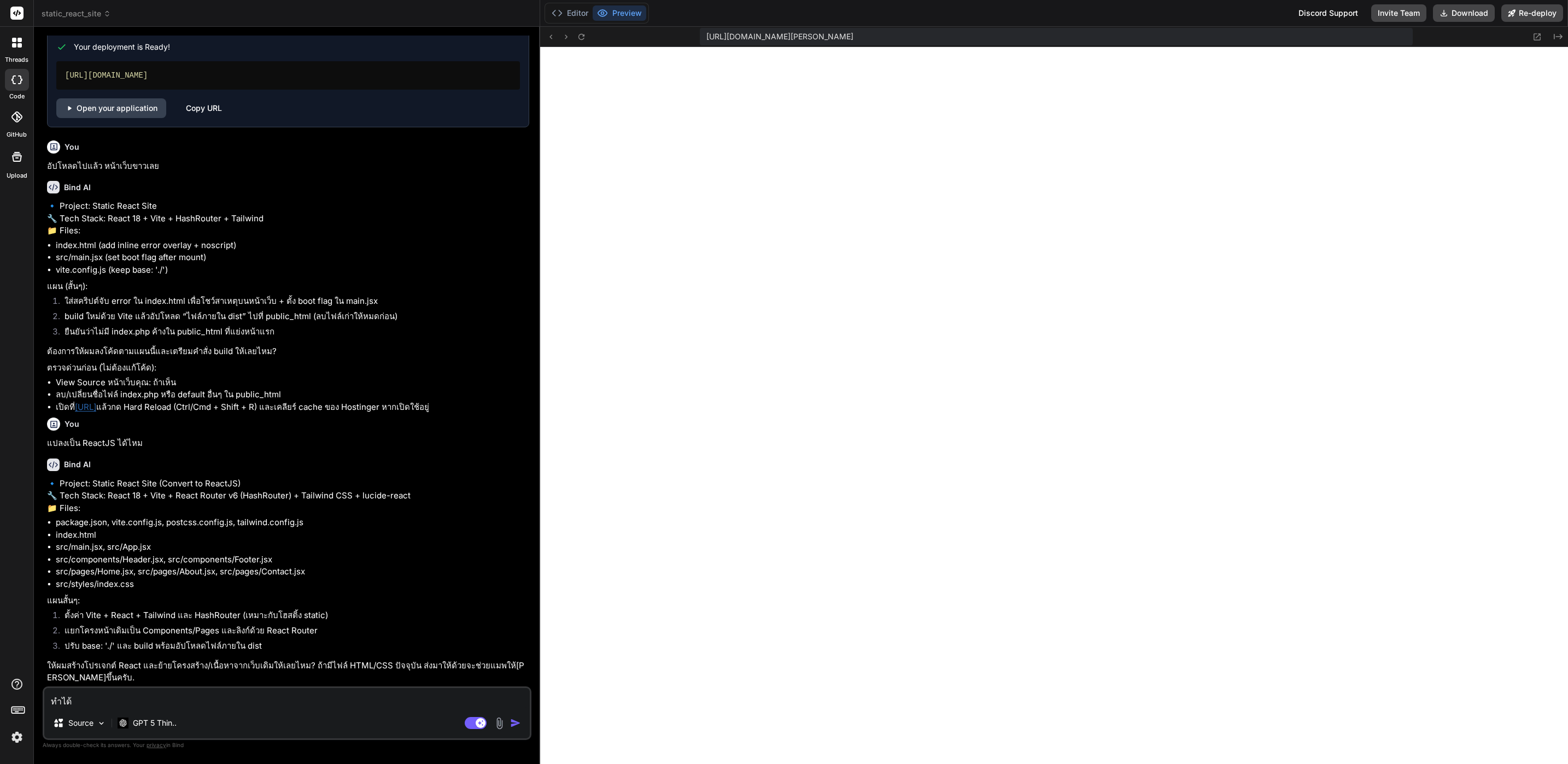
type textarea "ทำได้เ"
type textarea "x"
type textarea "ทำได้เล"
type textarea "x"
type textarea "ทำได้เลย"
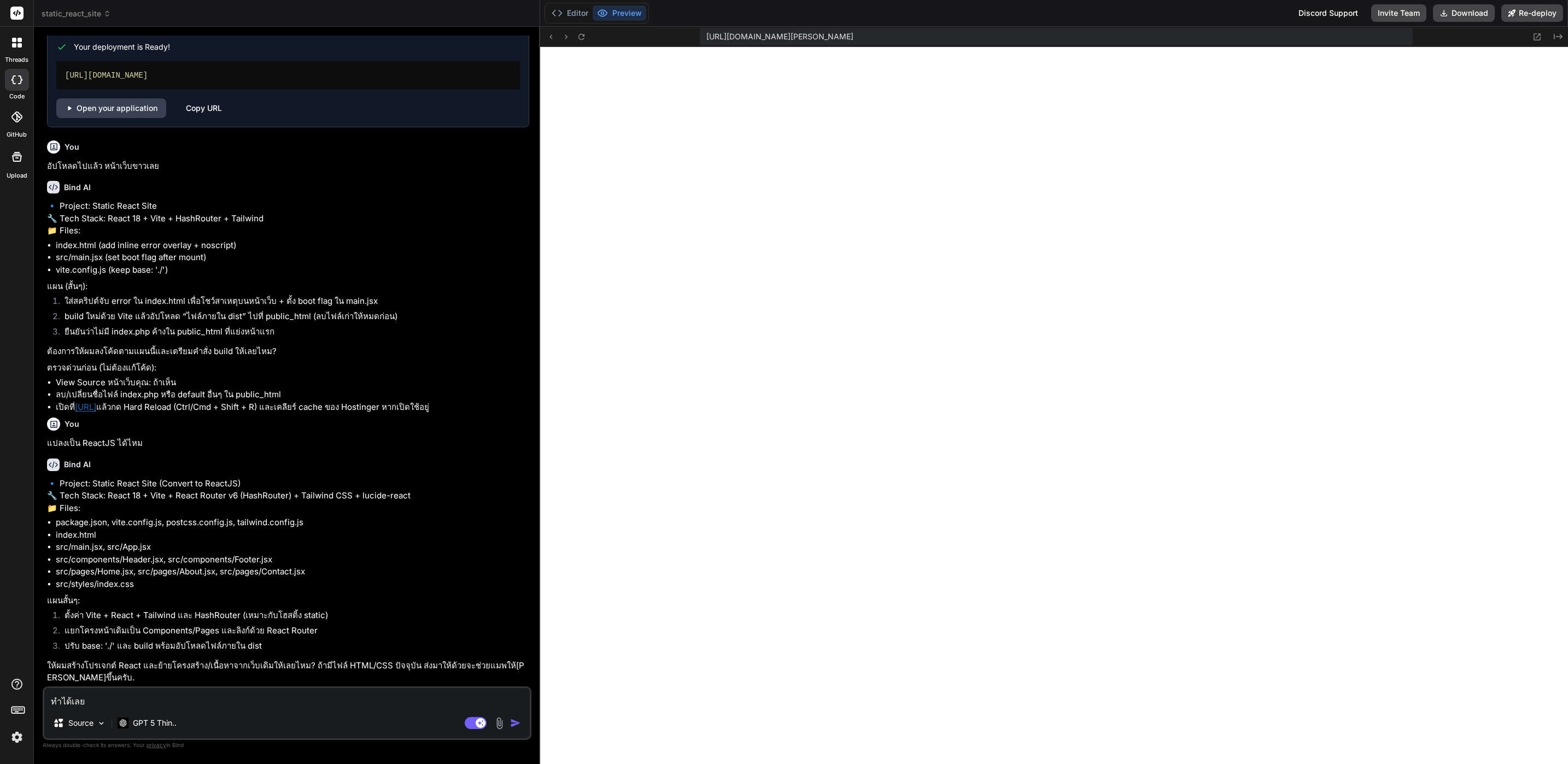
type textarea "x"
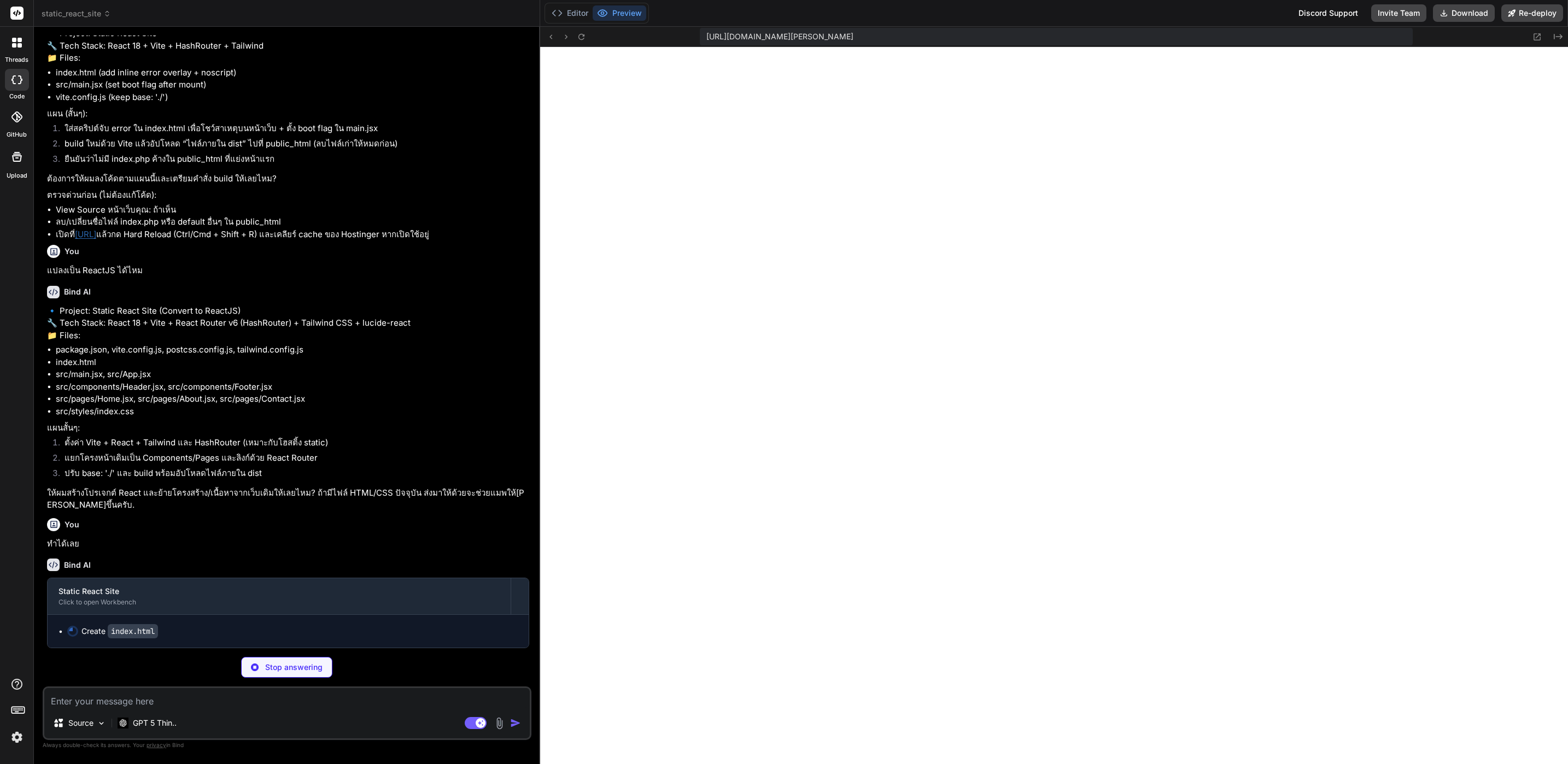
scroll to position [3583, 0]
type textarea "x"
type textarea "<noscript>จำเป็นต้องเปิดใช้งาน JavaScript เพื่อใช้เว็บไซต์นี้</noscript> <div i…"
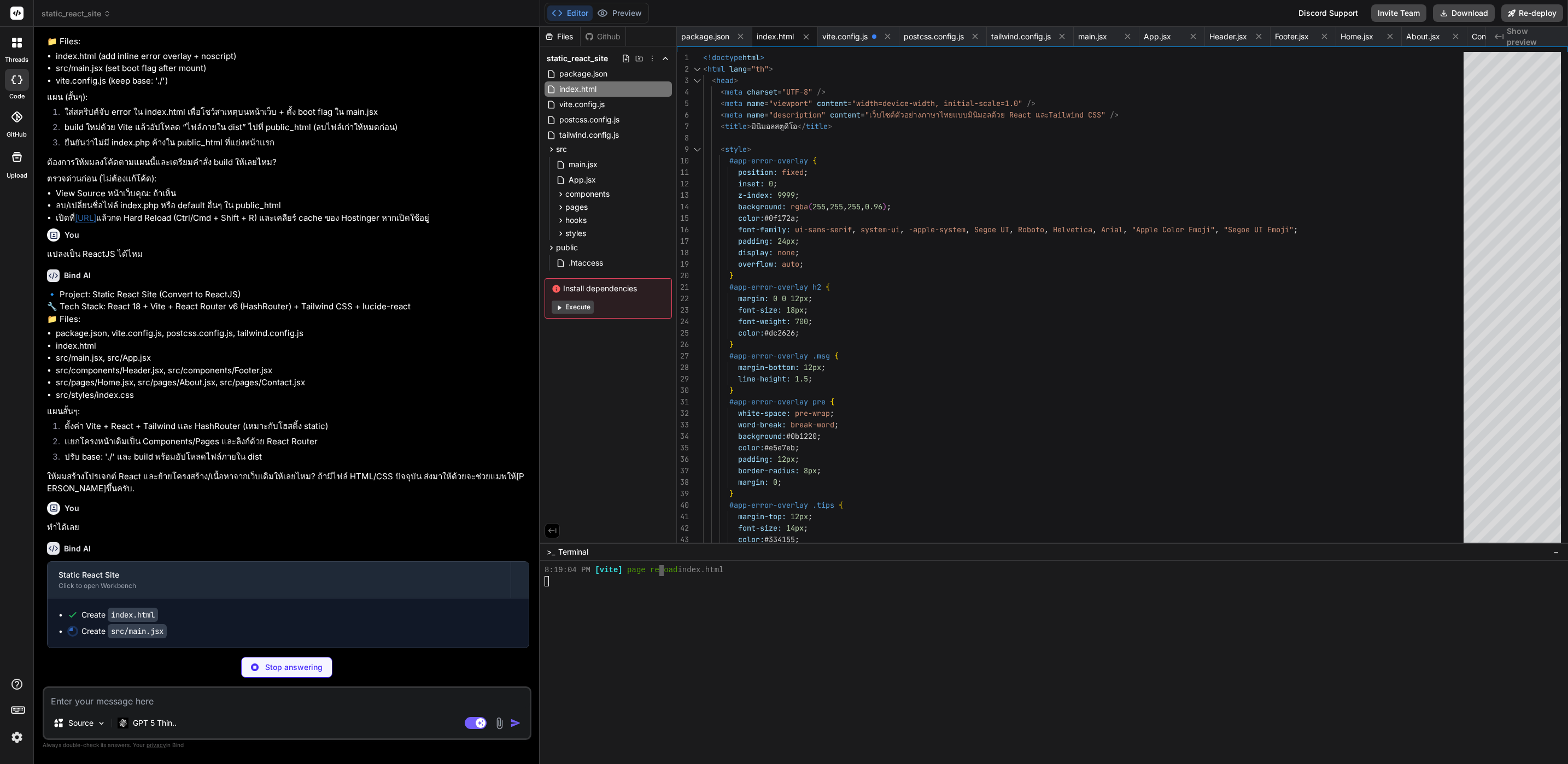
scroll to position [3600, 0]
type textarea "x"
type textarea "requestAnimationFrame(() => { window.__APP_BOOTED__ = true }) } catch { window.…"
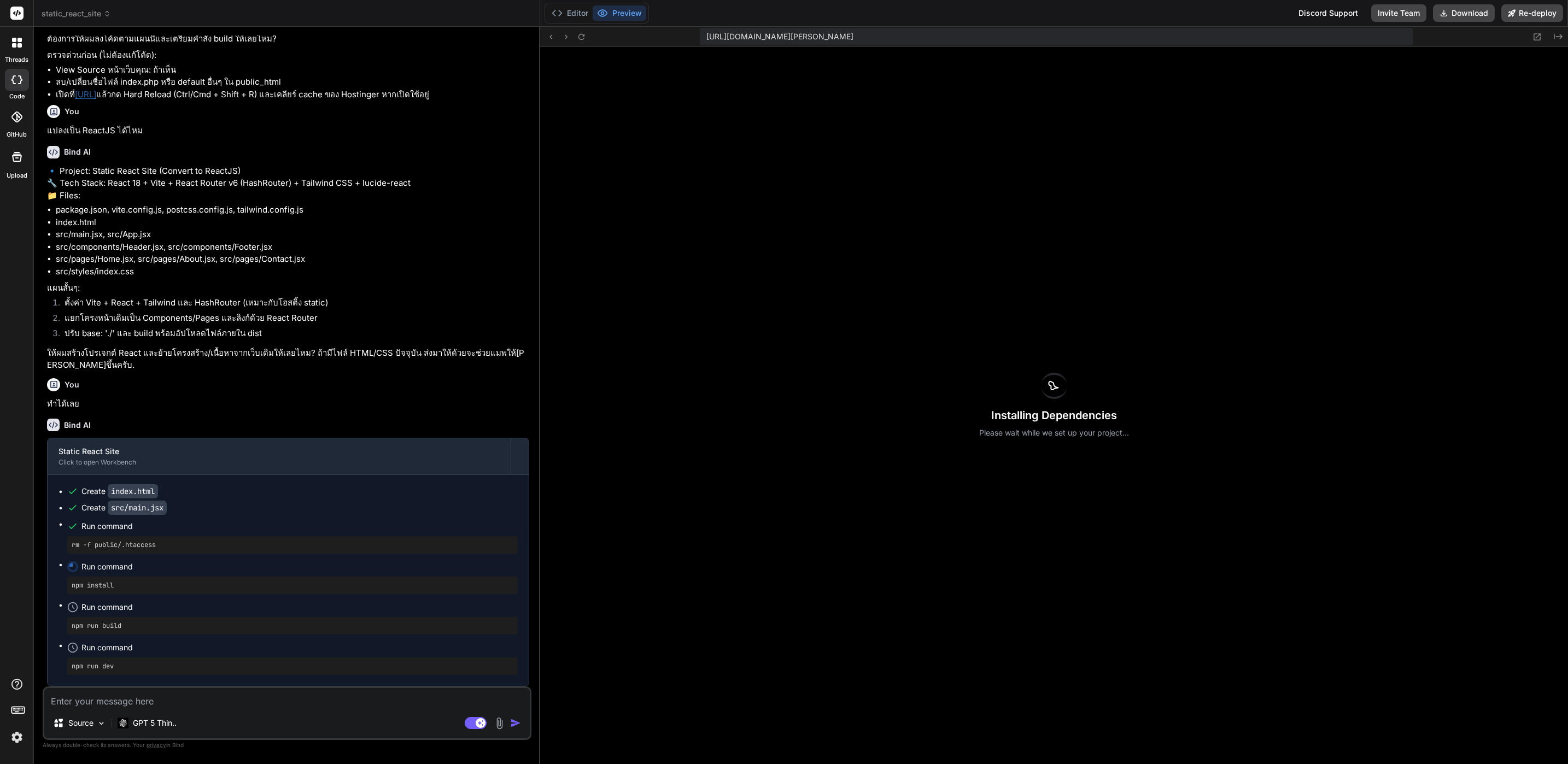
scroll to position [3723, 0]
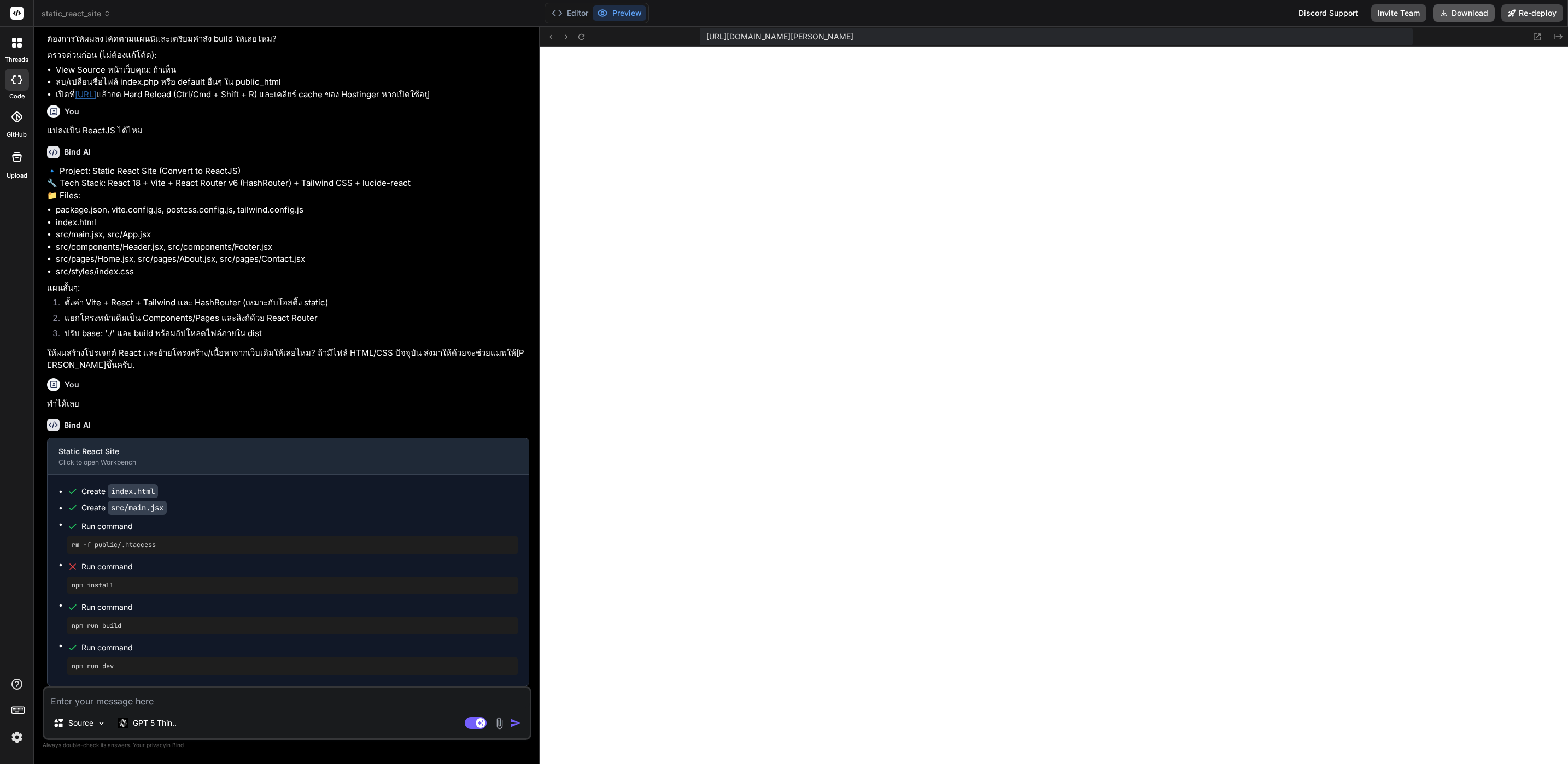
click at [1475, 9] on button "Download" at bounding box center [1464, 13] width 62 height 17
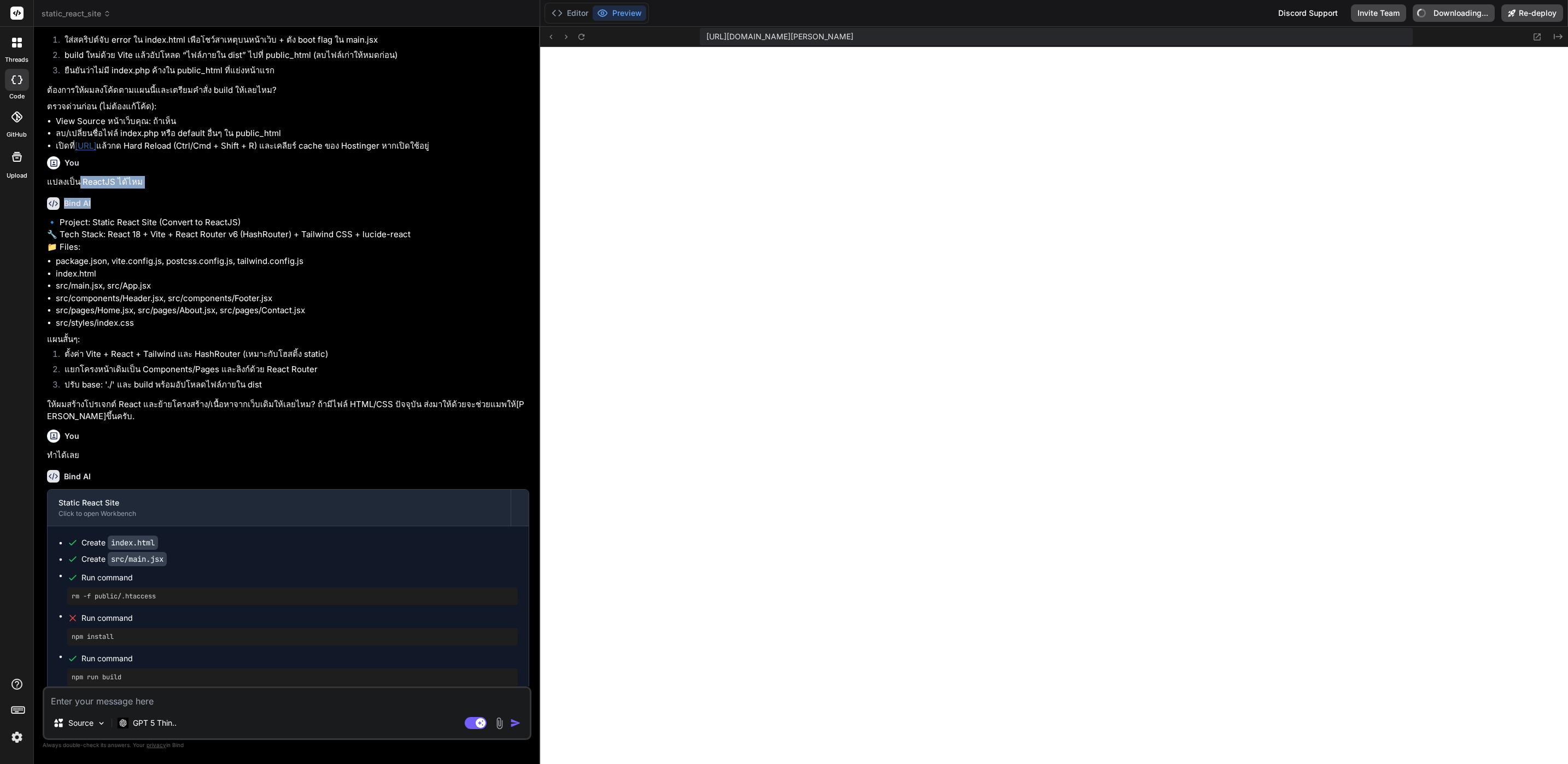
drag, startPoint x: 80, startPoint y: 269, endPoint x: 197, endPoint y: 276, distance: 117.2
click at [197, 276] on div "You Build a static website using React. Requirements: - Minimalist design, clea…" at bounding box center [288, 361] width 487 height 651
drag, startPoint x: 197, startPoint y: 276, endPoint x: 140, endPoint y: 274, distance: 57.0
click at [140, 188] on p "แปลงเป็น ReactJS ได้ไหม" at bounding box center [288, 182] width 482 height 13
drag, startPoint x: 83, startPoint y: 268, endPoint x: 141, endPoint y: 268, distance: 58.0
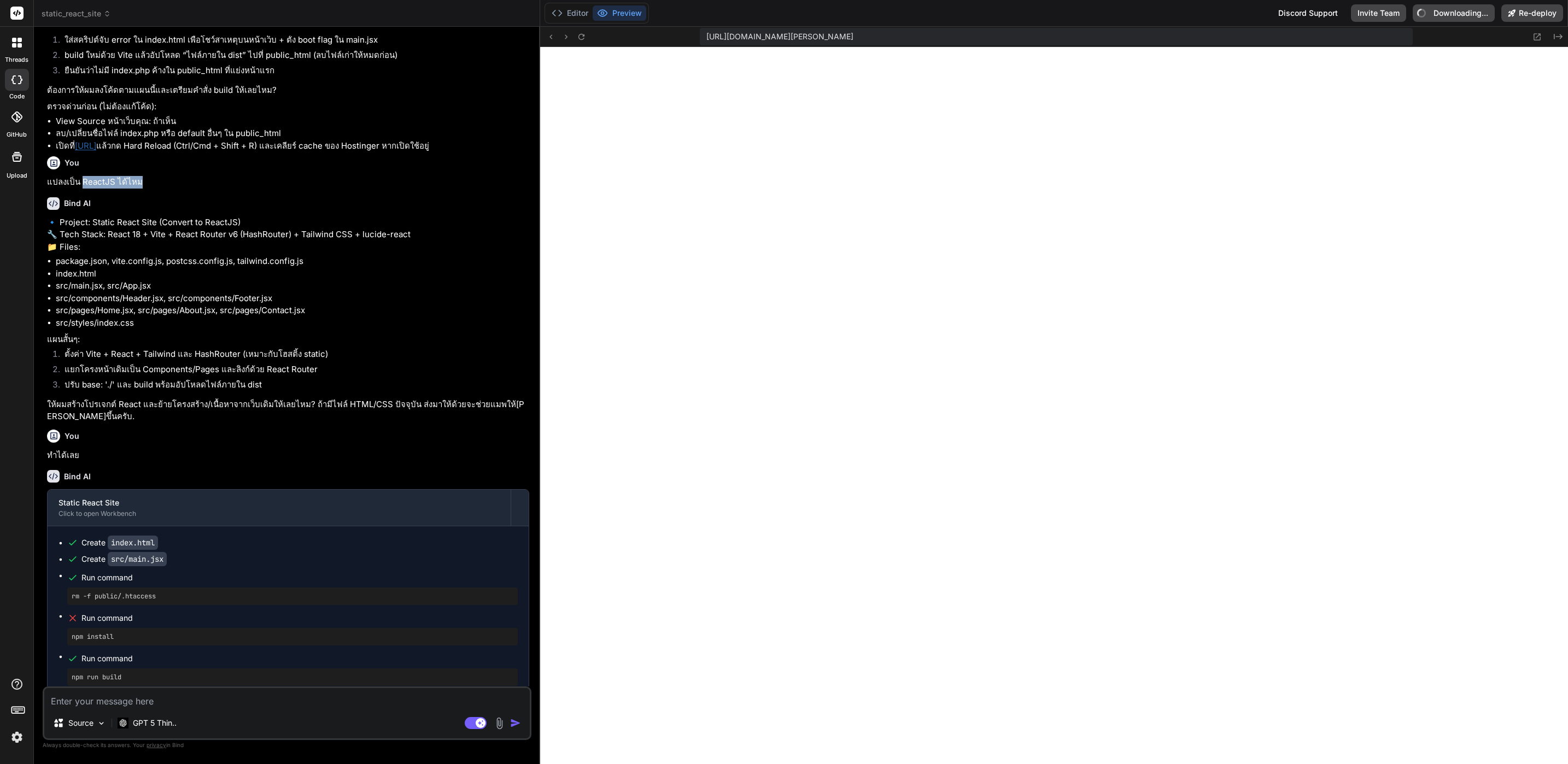
click at [141, 188] on p "แปลงเป็น ReactJS ได้ไหม" at bounding box center [288, 182] width 482 height 13
copy p "ReactJS ได้ไหม"
type textarea "x"
click at [110, 12] on div "static_react_site" at bounding box center [287, 13] width 491 height 11
click at [106, 12] on icon at bounding box center [107, 12] width 3 height 2
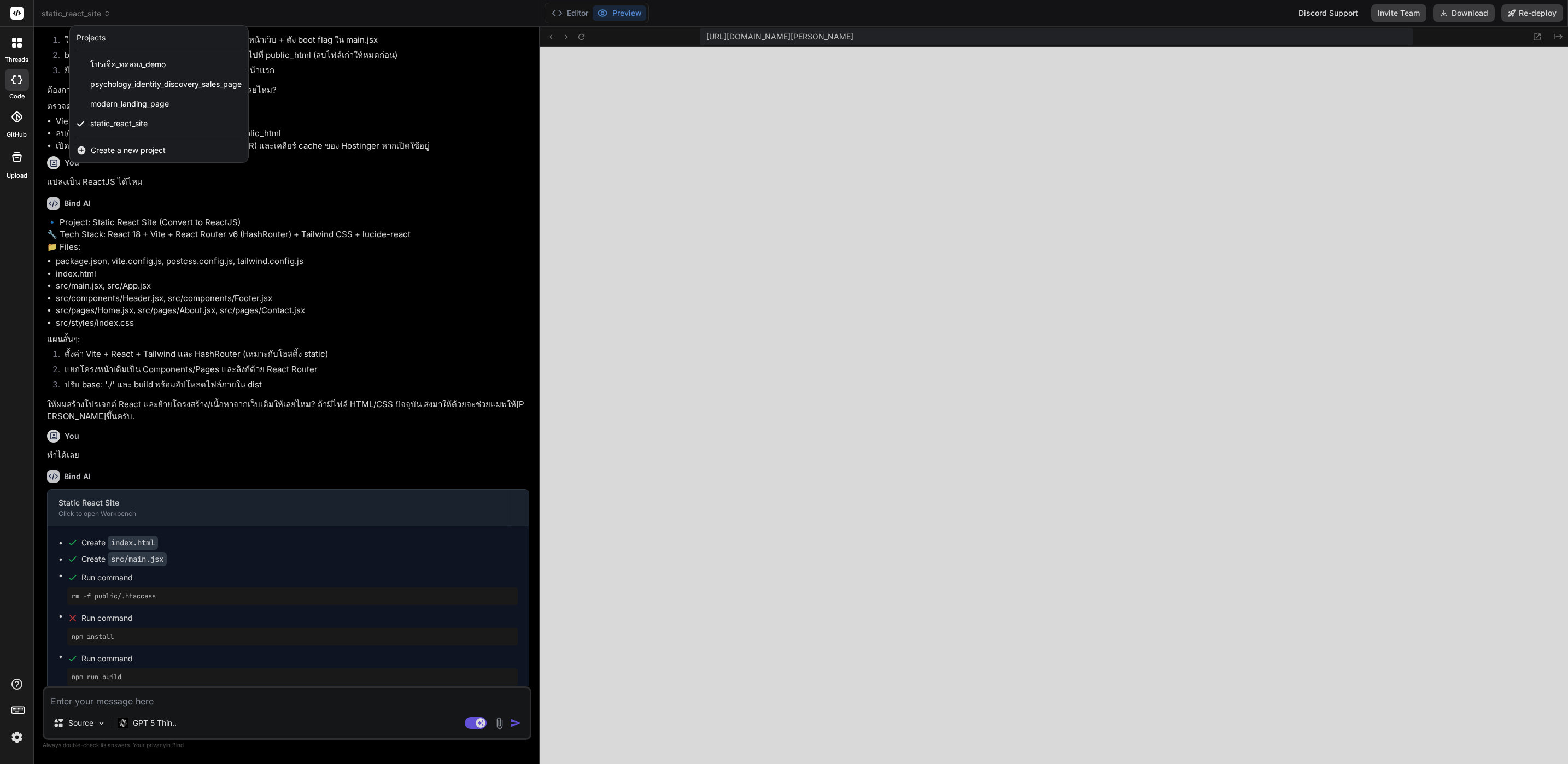
click at [181, 154] on div "Create a new project" at bounding box center [159, 150] width 178 height 24
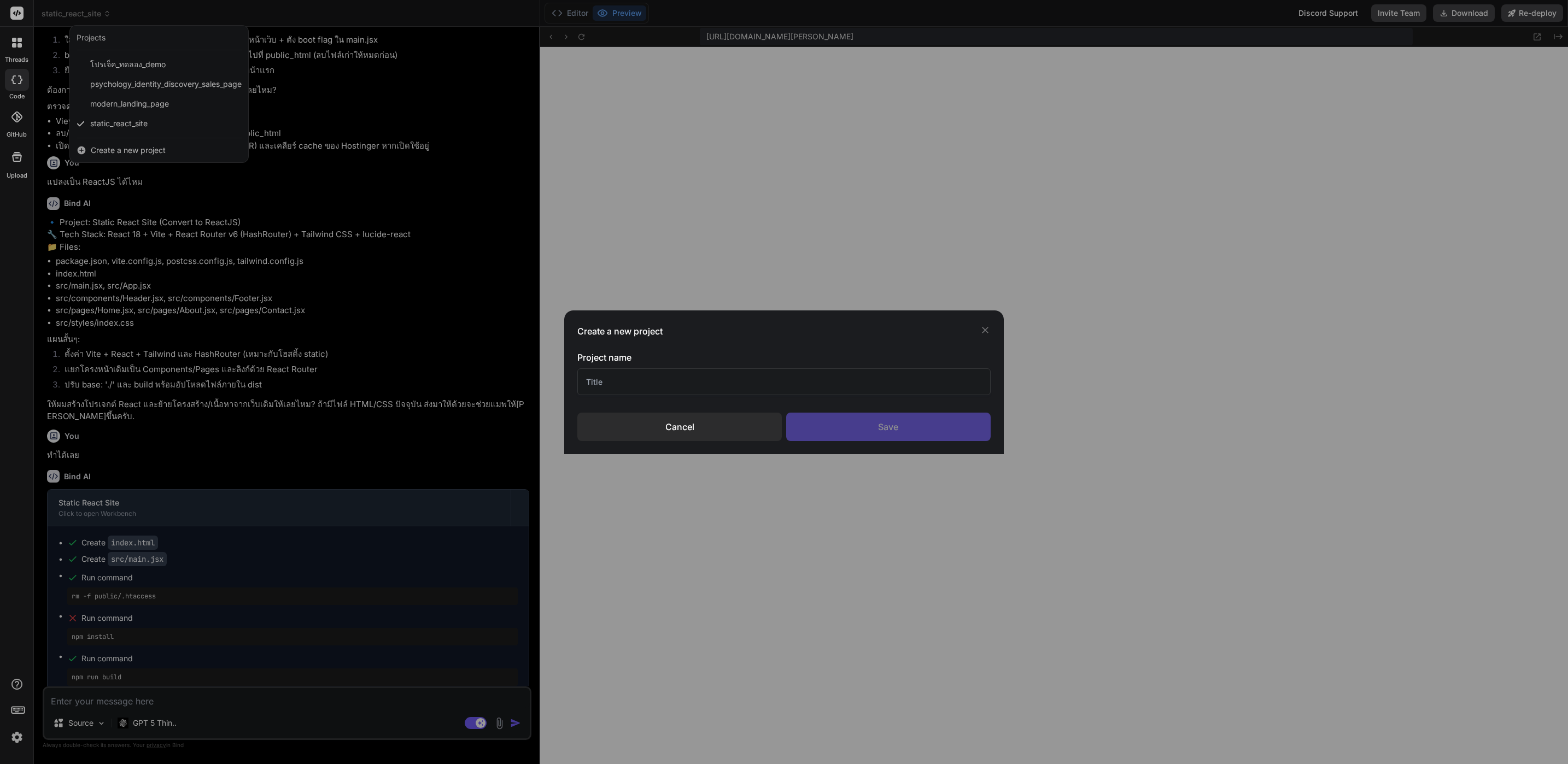
click at [745, 382] on input "text" at bounding box center [783, 382] width 413 height 27
paste input "ReactJS ได้ไหม"
drag, startPoint x: 711, startPoint y: 386, endPoint x: 618, endPoint y: 380, distance: 93.2
click at [618, 380] on input "ReactJS ได้ไหม" at bounding box center [783, 382] width 413 height 27
type input "ReactJS"
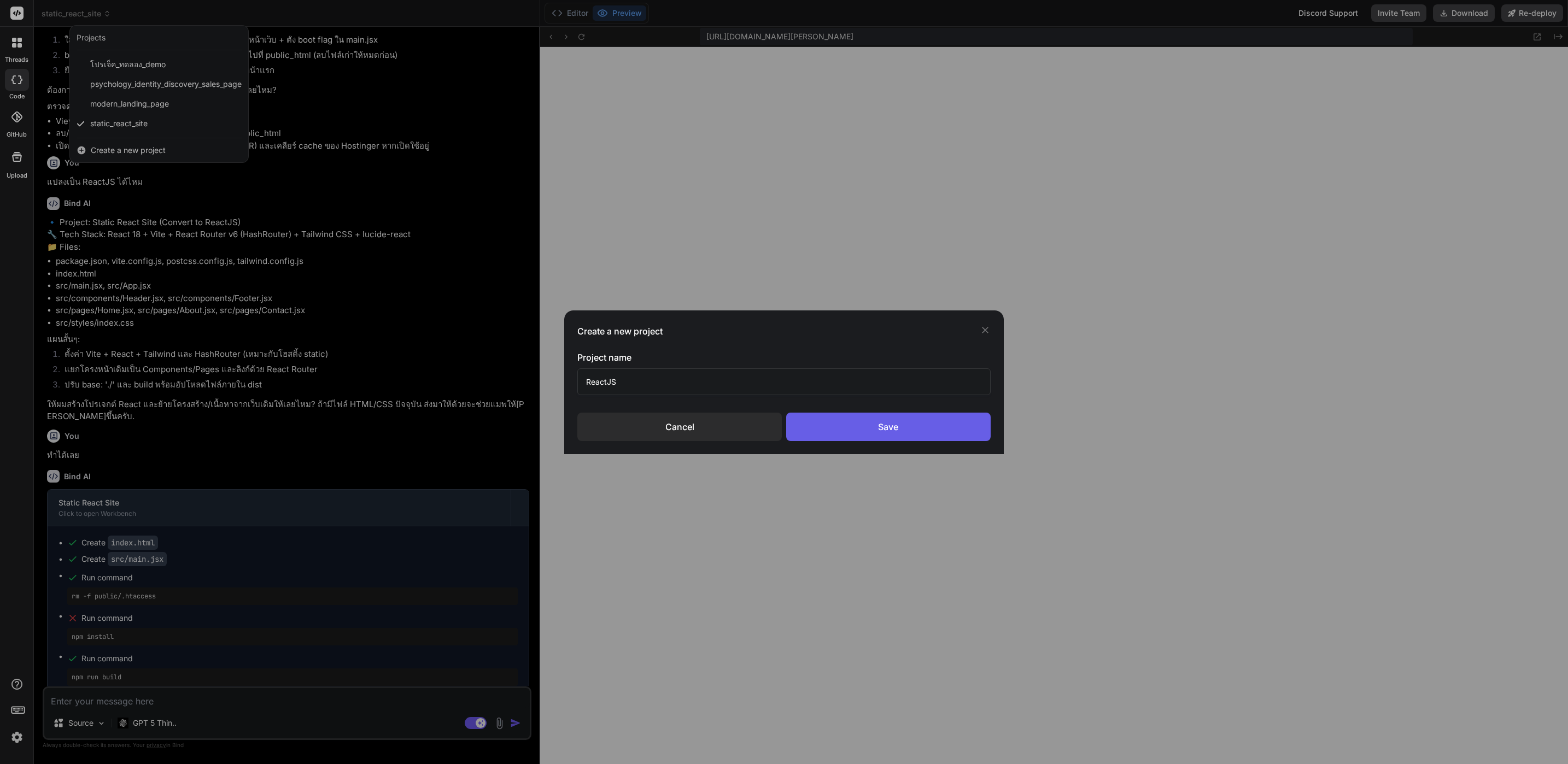
click at [908, 439] on div "Save" at bounding box center [888, 427] width 204 height 28
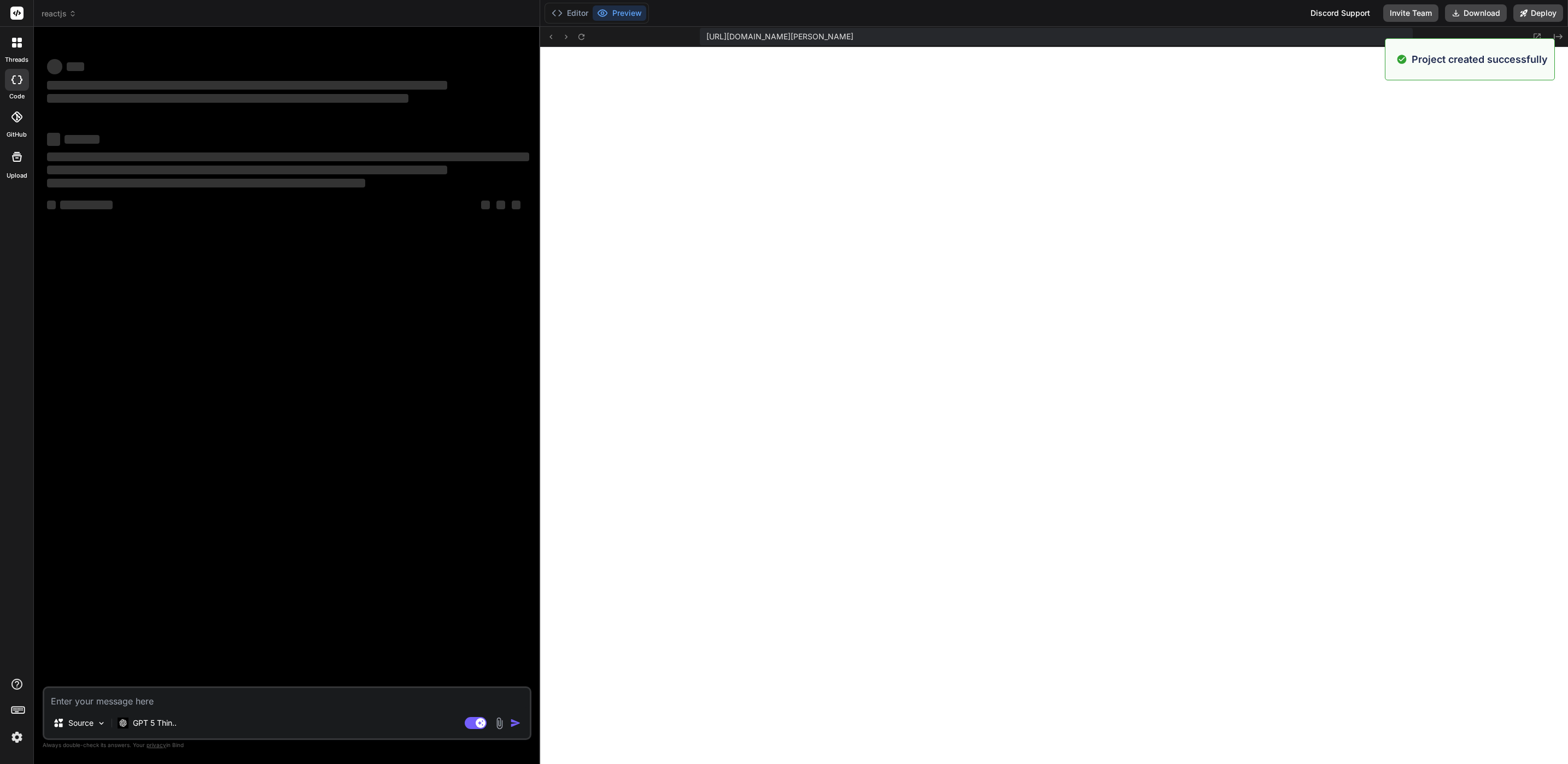
scroll to position [0, 0]
type textarea "x"
click at [291, 702] on textarea at bounding box center [287, 698] width 486 height 20
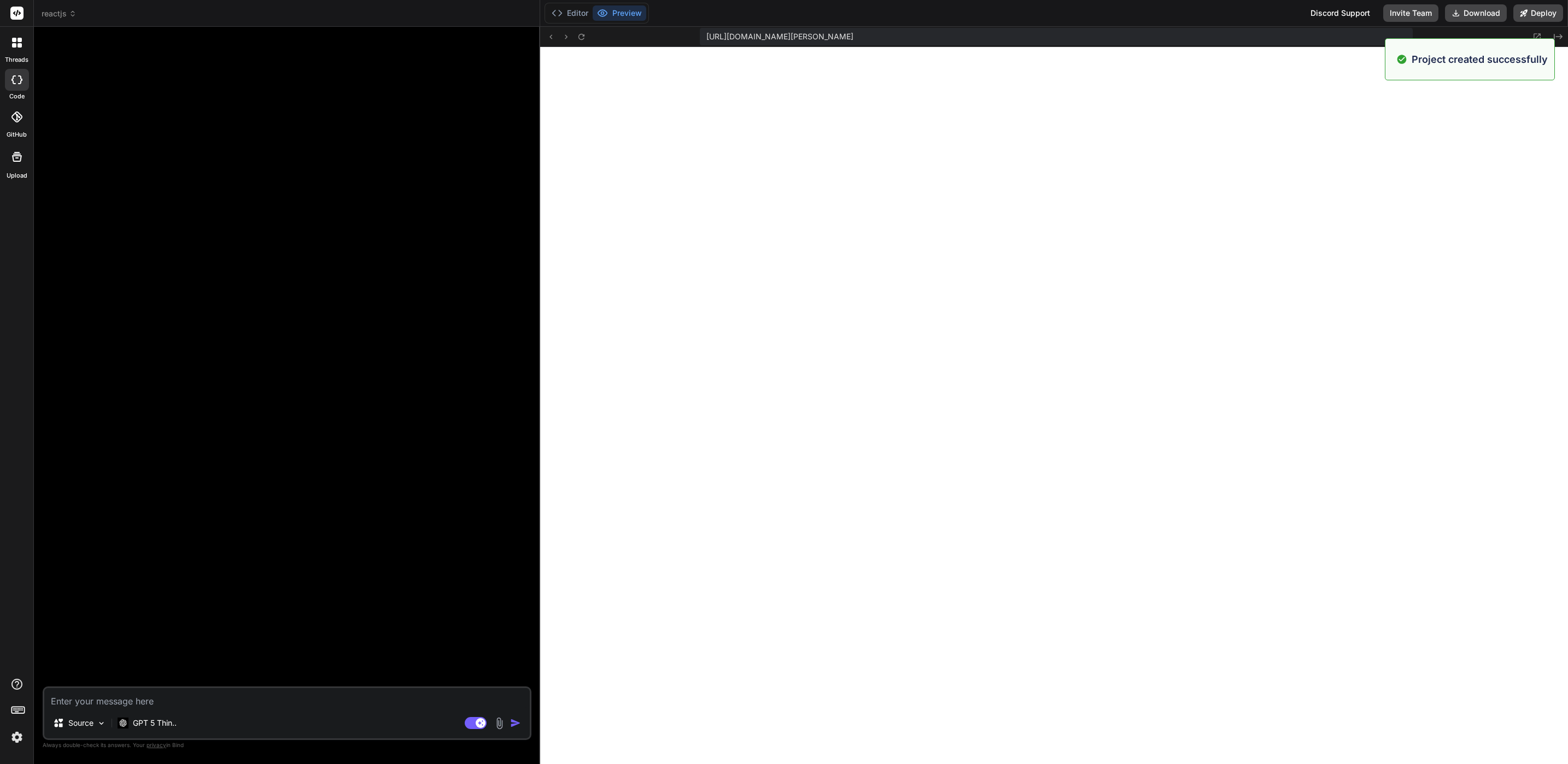
type textarea "ส"
type textarea "x"
type textarea "สร"
type textarea "x"
type textarea "สร้"
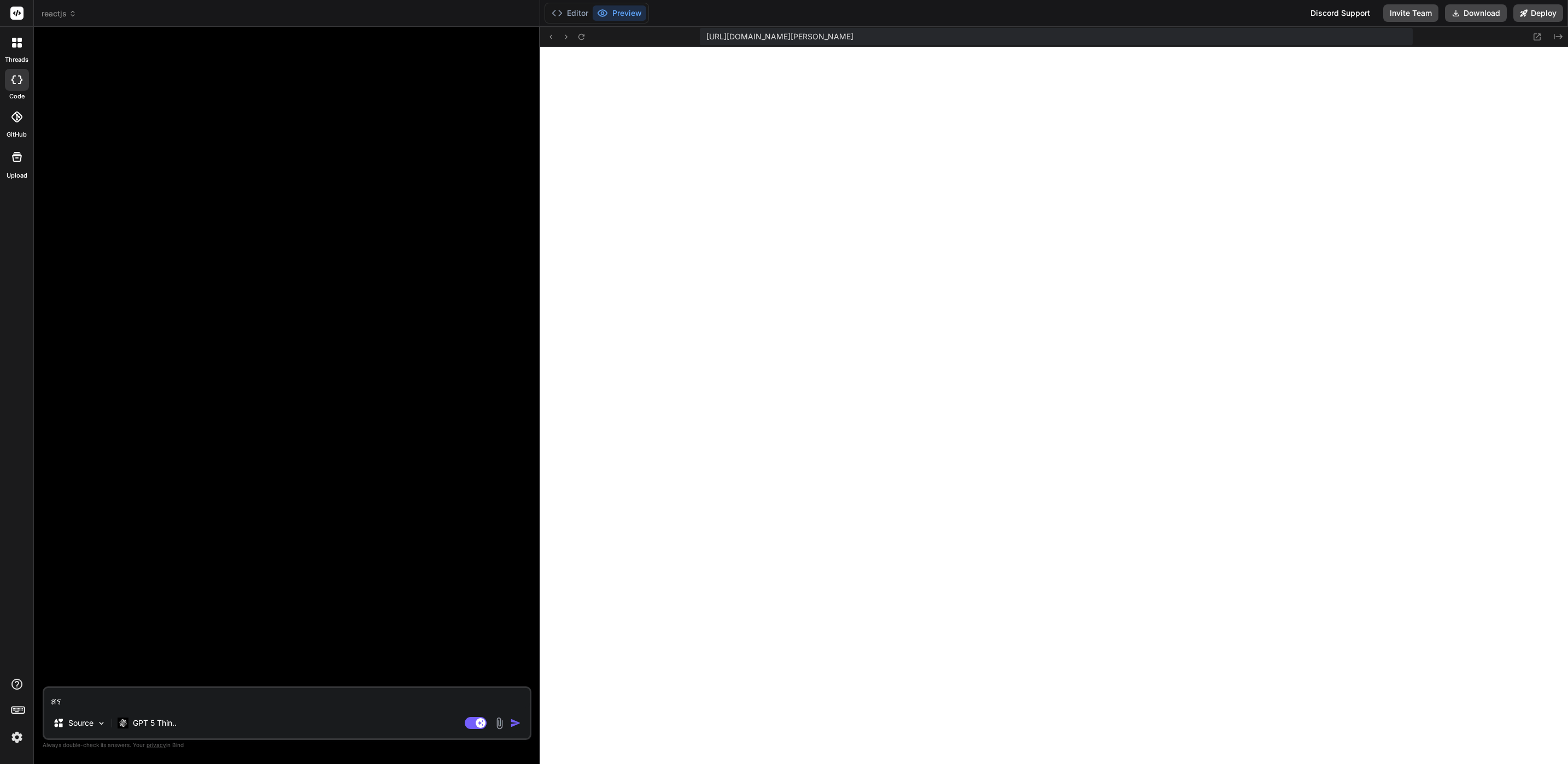
type textarea "x"
type textarea "สร้า"
type textarea "x"
type textarea "สร้าง"
type textarea "x"
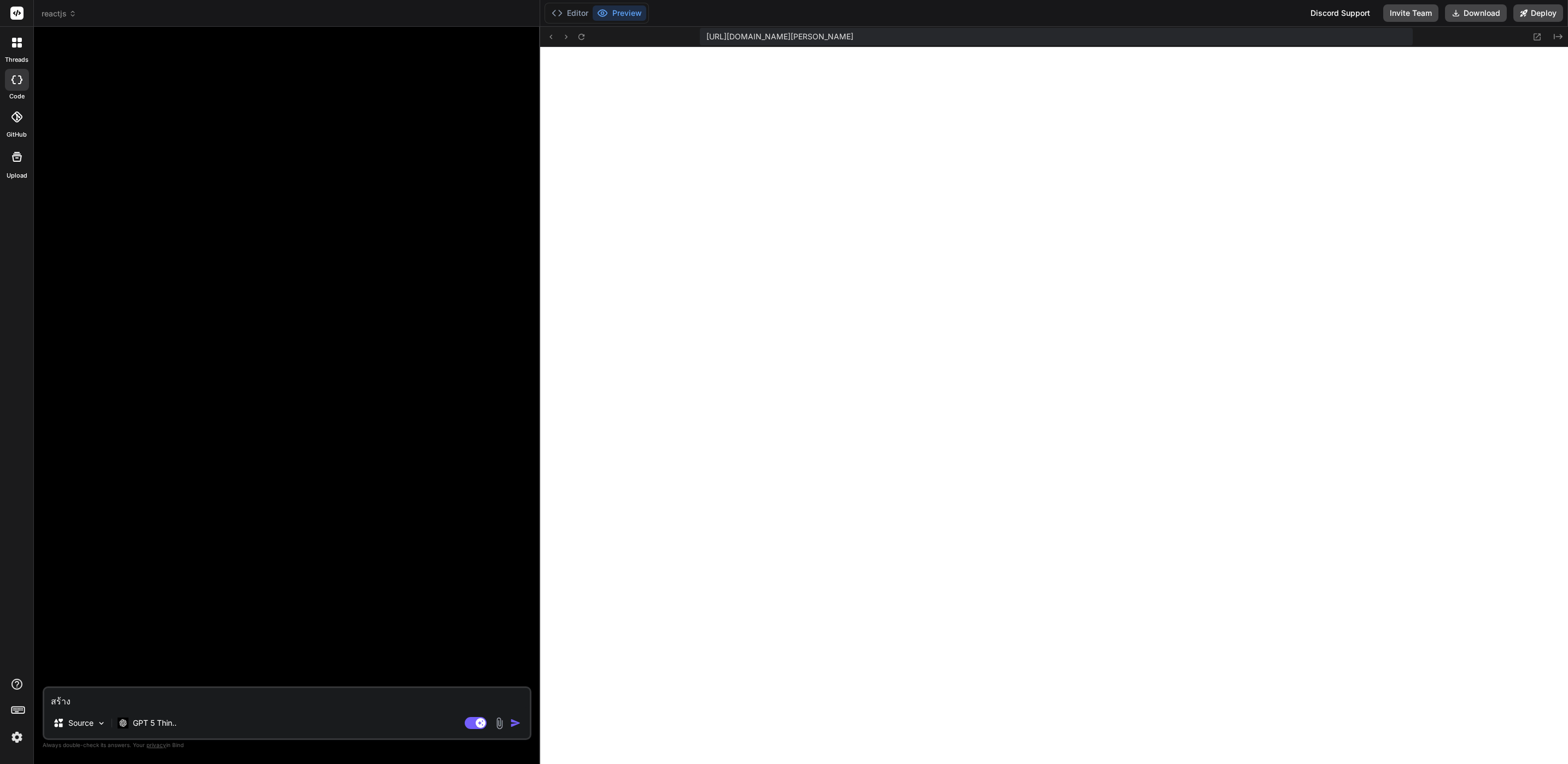
scroll to position [2334, 0]
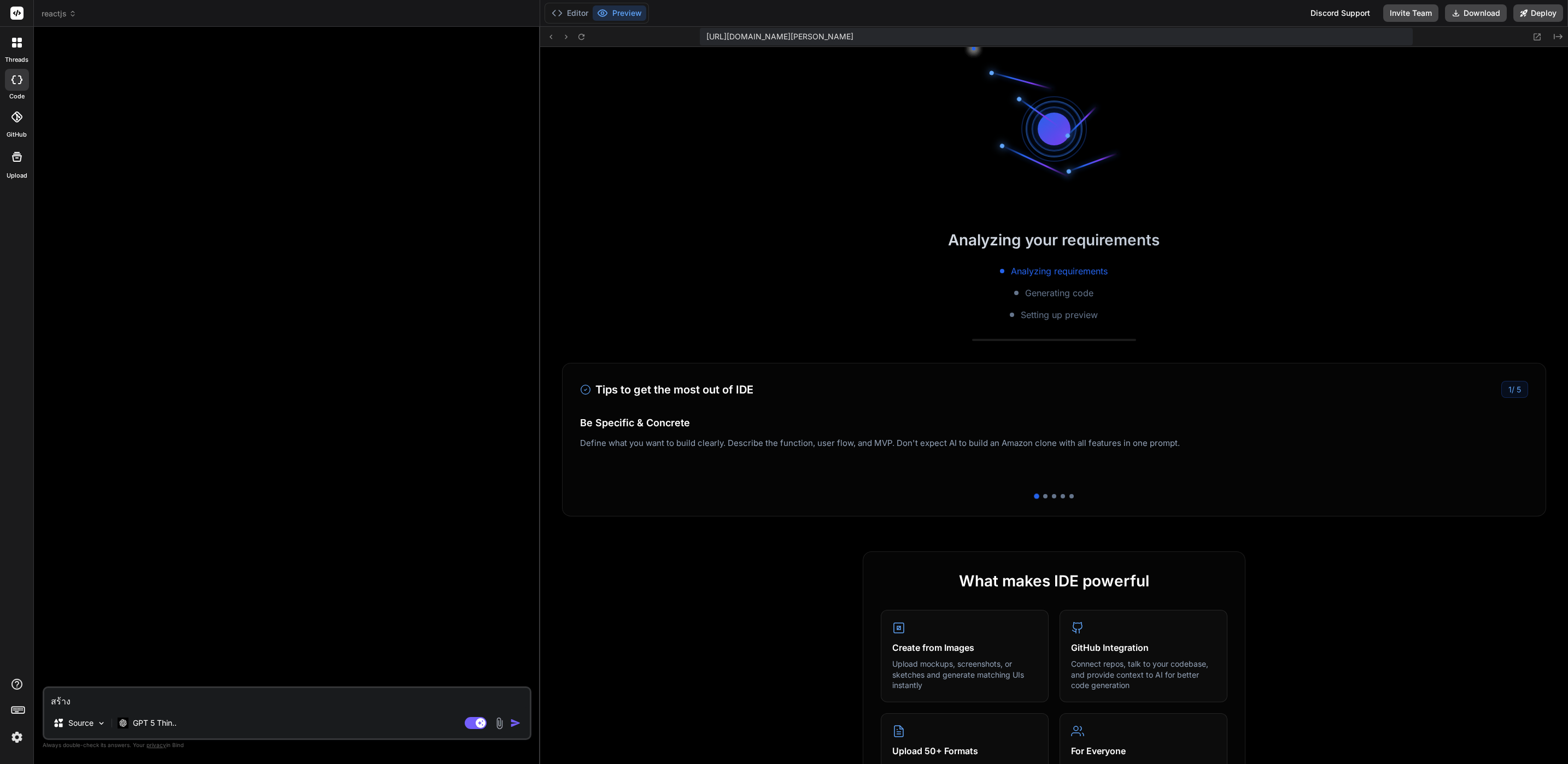
type textarea "สร้างเ"
type textarea "x"
type textarea "สร้างเว"
type textarea "x"
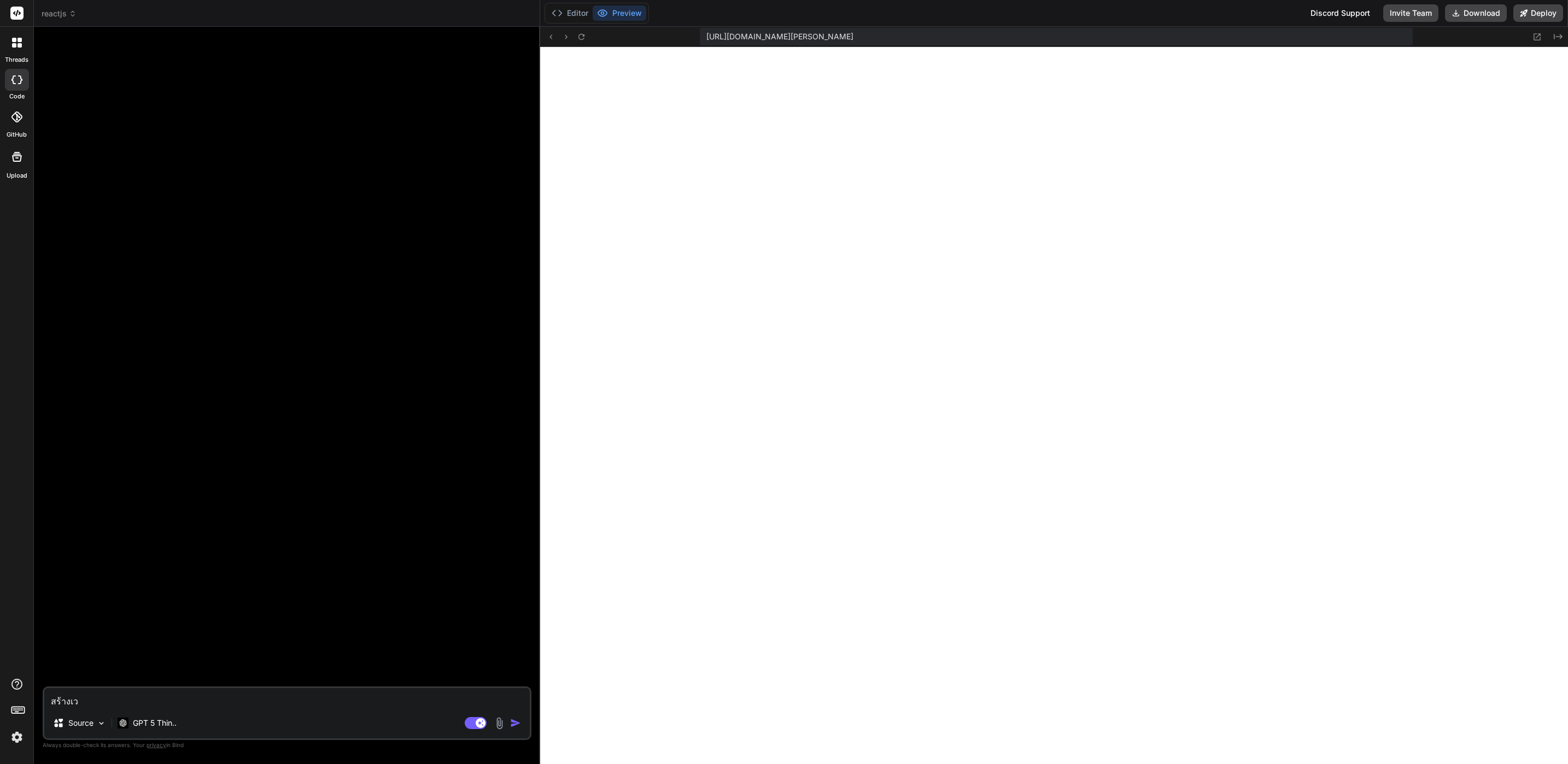
type textarea "สร้างเว็"
type textarea "x"
type textarea "สร้างเว็บ"
type textarea "x"
type textarea "สร้างเว็บไ"
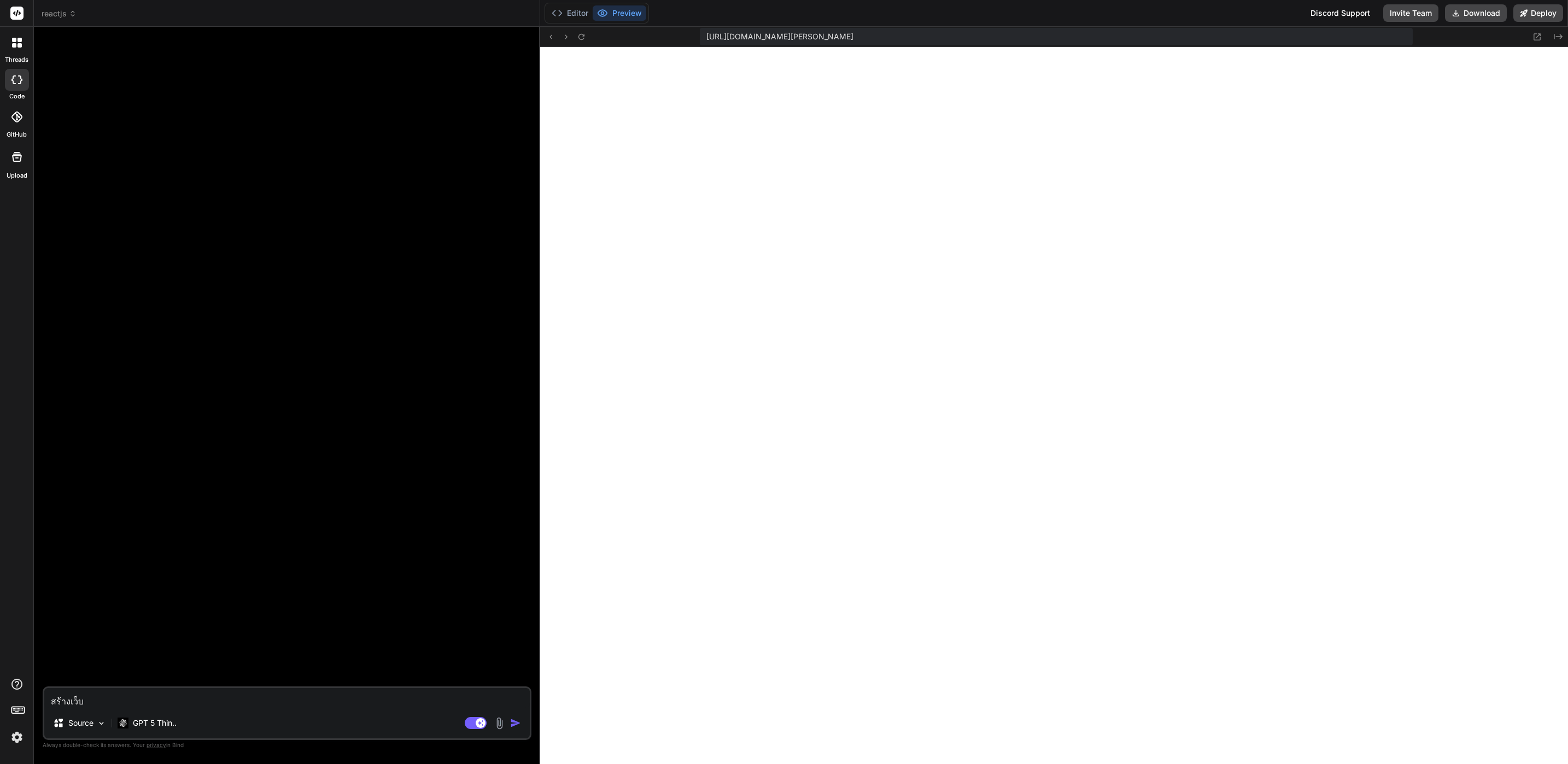
type textarea "x"
type textarea "สร้างเว็บไซ"
type textarea "x"
type textarea "สร้างเว็บไซต"
type textarea "x"
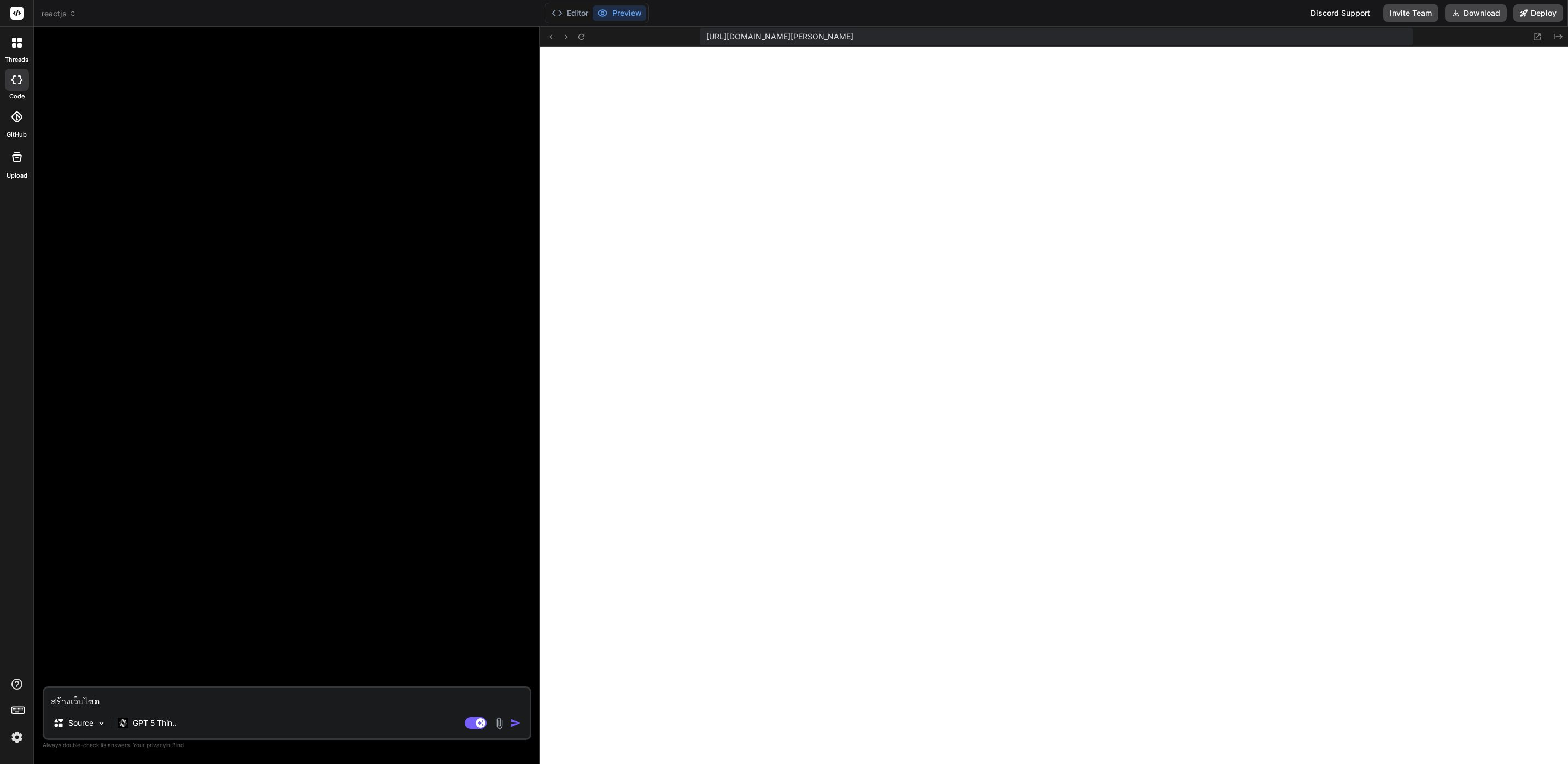
type textarea "สร้างเว็บไซต์"
type textarea "x"
type textarea "สร้างเว็บไซต์"
type textarea "x"
type textarea "สร้างเว็บไซต์ 5"
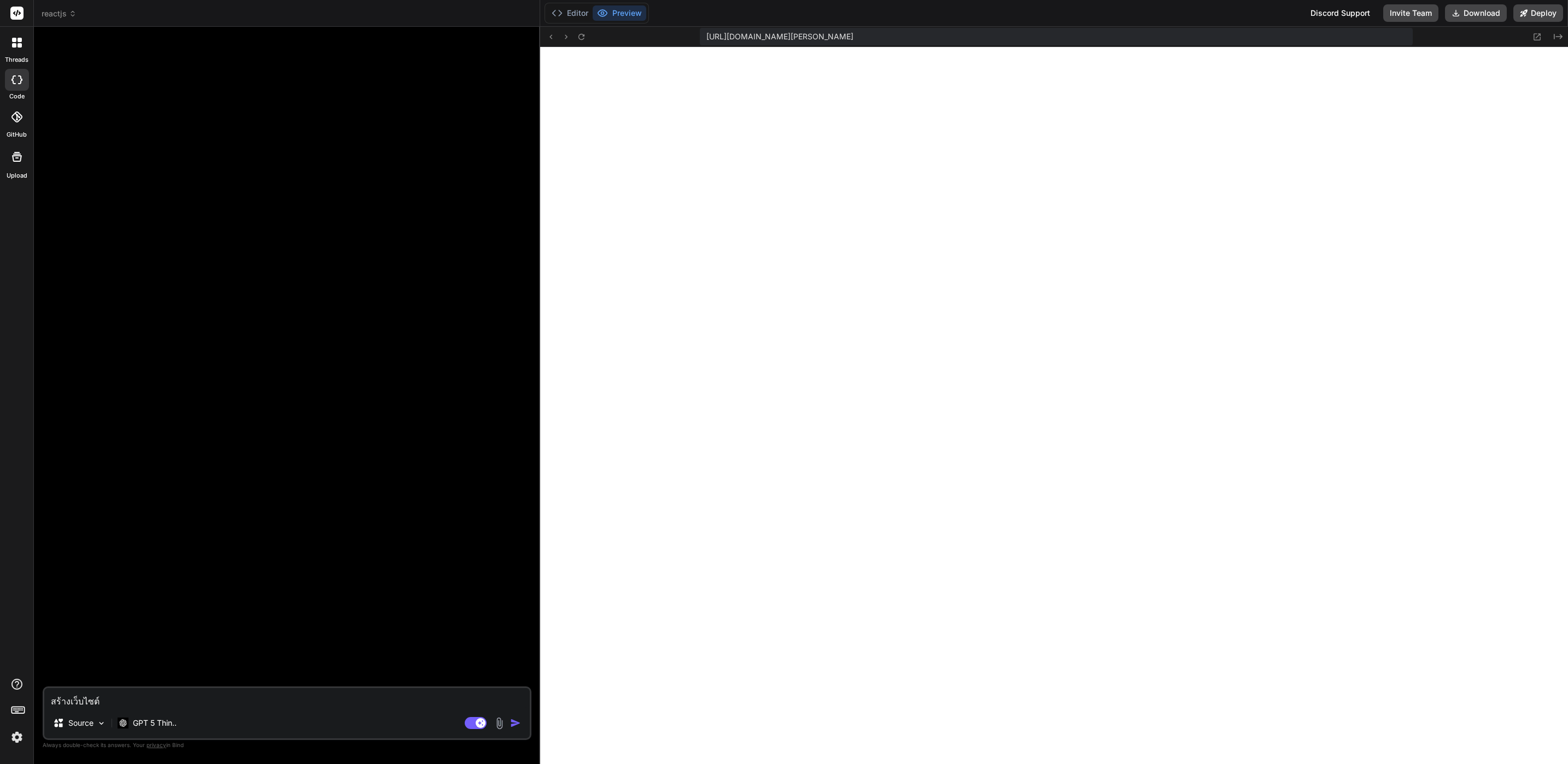
type textarea "x"
type textarea "สร้างเว็บไซต์ 5"
type textarea "x"
type textarea "สร้างเว็บไซต์ 5 ห"
type textarea "x"
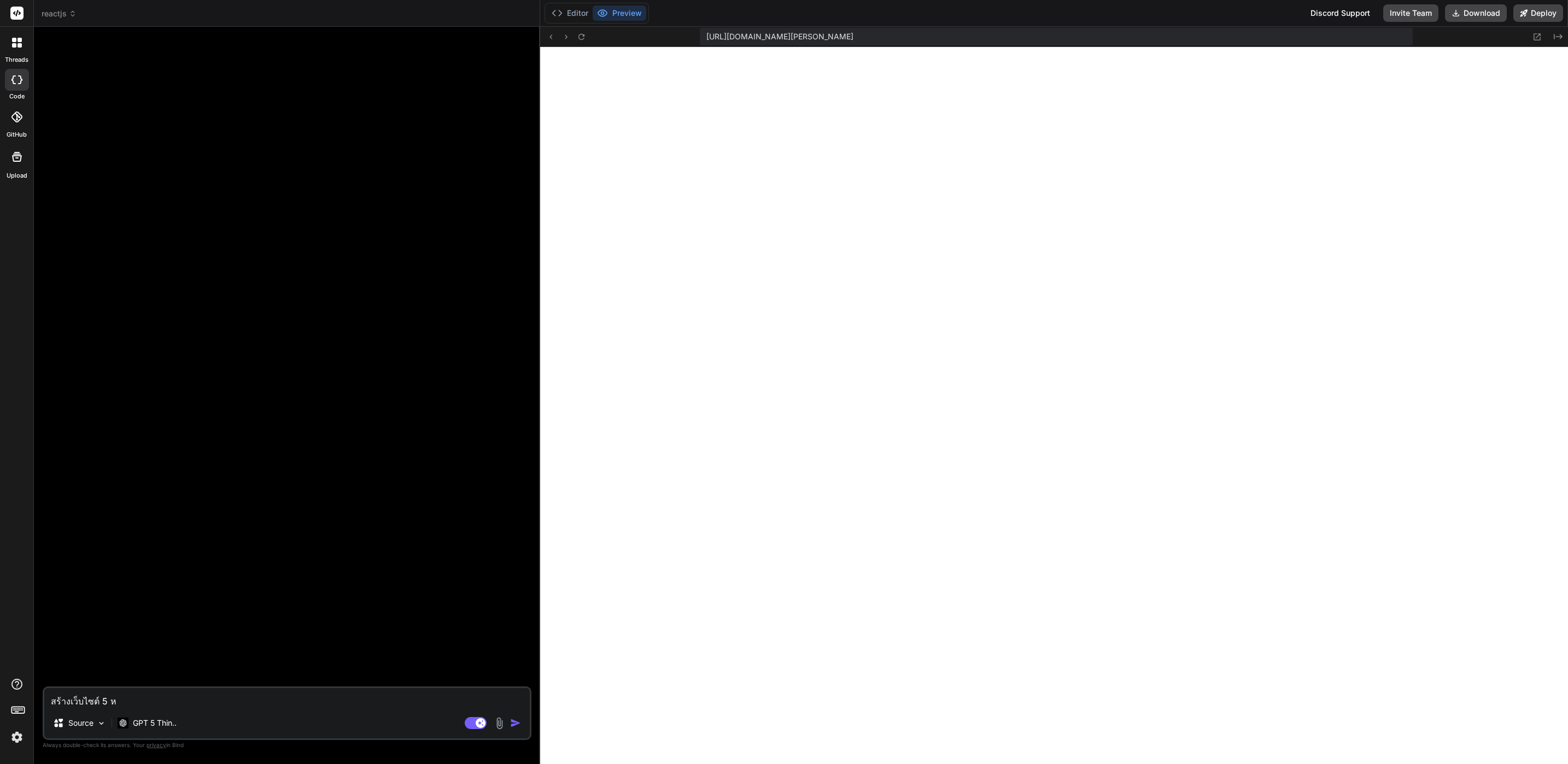
type textarea "สร้างเว็บไซต์ 5 หน"
type textarea "x"
type textarea "สร้างเว็บไซต์ 5 หน้"
type textarea "x"
type textarea "สร้างเว็บไซต์ 5 หน้า"
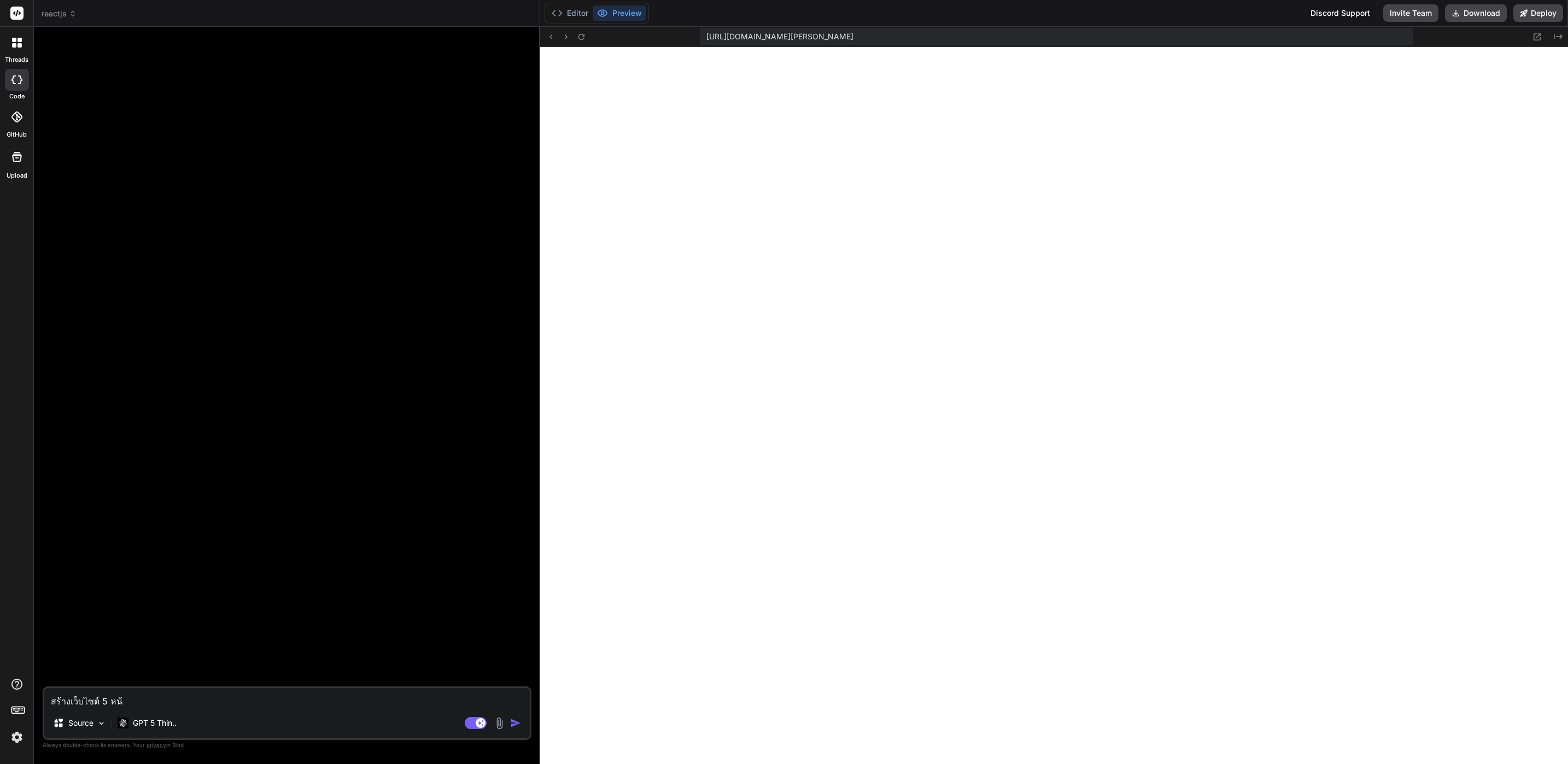
type textarea "x"
type textarea "สร้างเว็บไซต์ 5 หน้า"
type textarea "x"
paste textarea "ReactJS ได้ไหม"
type textarea "สร้างเว็บไซต์ 5 หน้า ReactJS ได้ไหม"
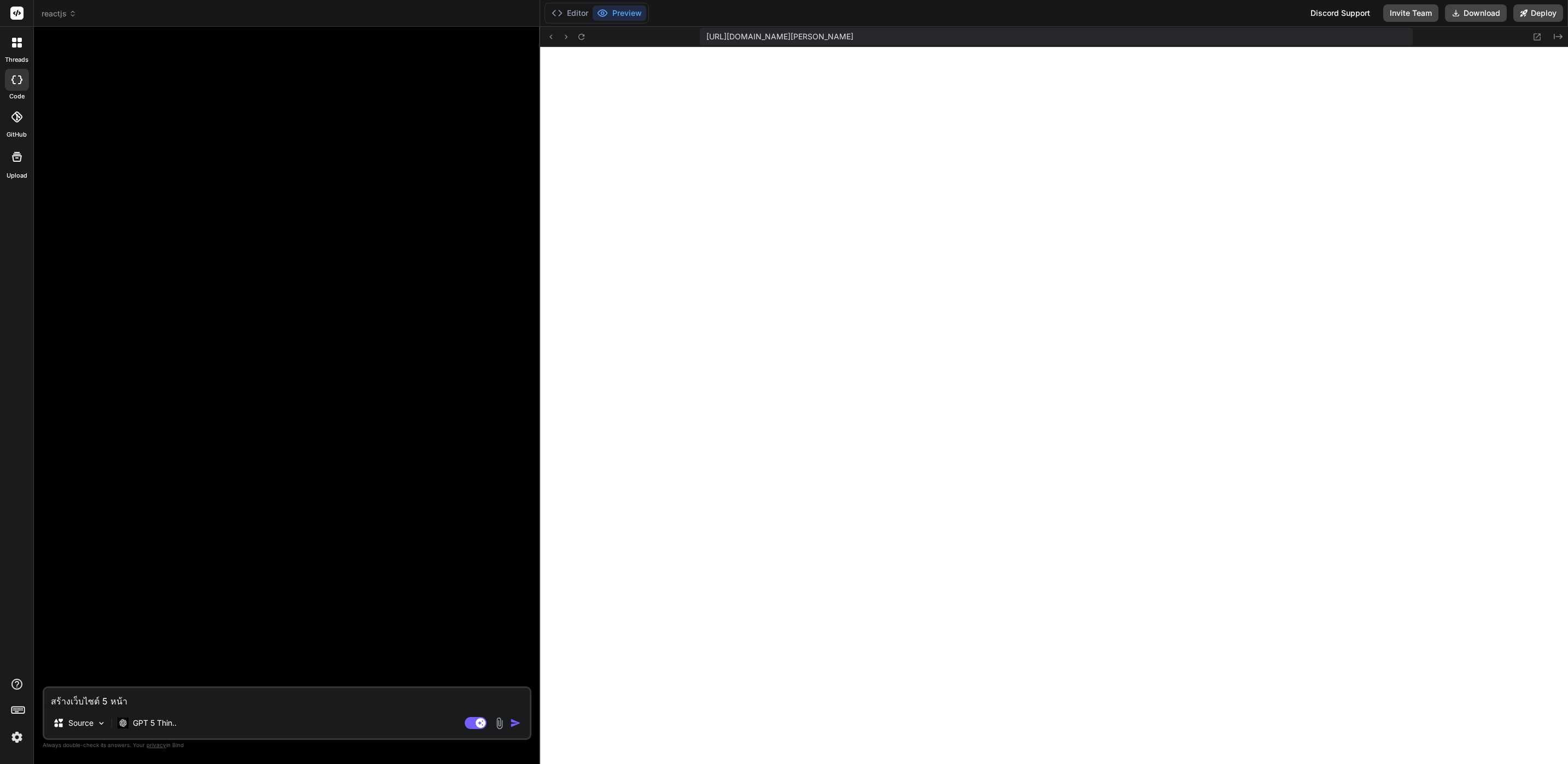
type textarea "x"
type textarea "สร้างเว็บไซต์ 5 หน้า ReactJS ได้ไหม"
type textarea "x"
type textarea "สร้างเว็บไซต์ 5 หน้า ReactJS ได้ไหม ไ"
type textarea "x"
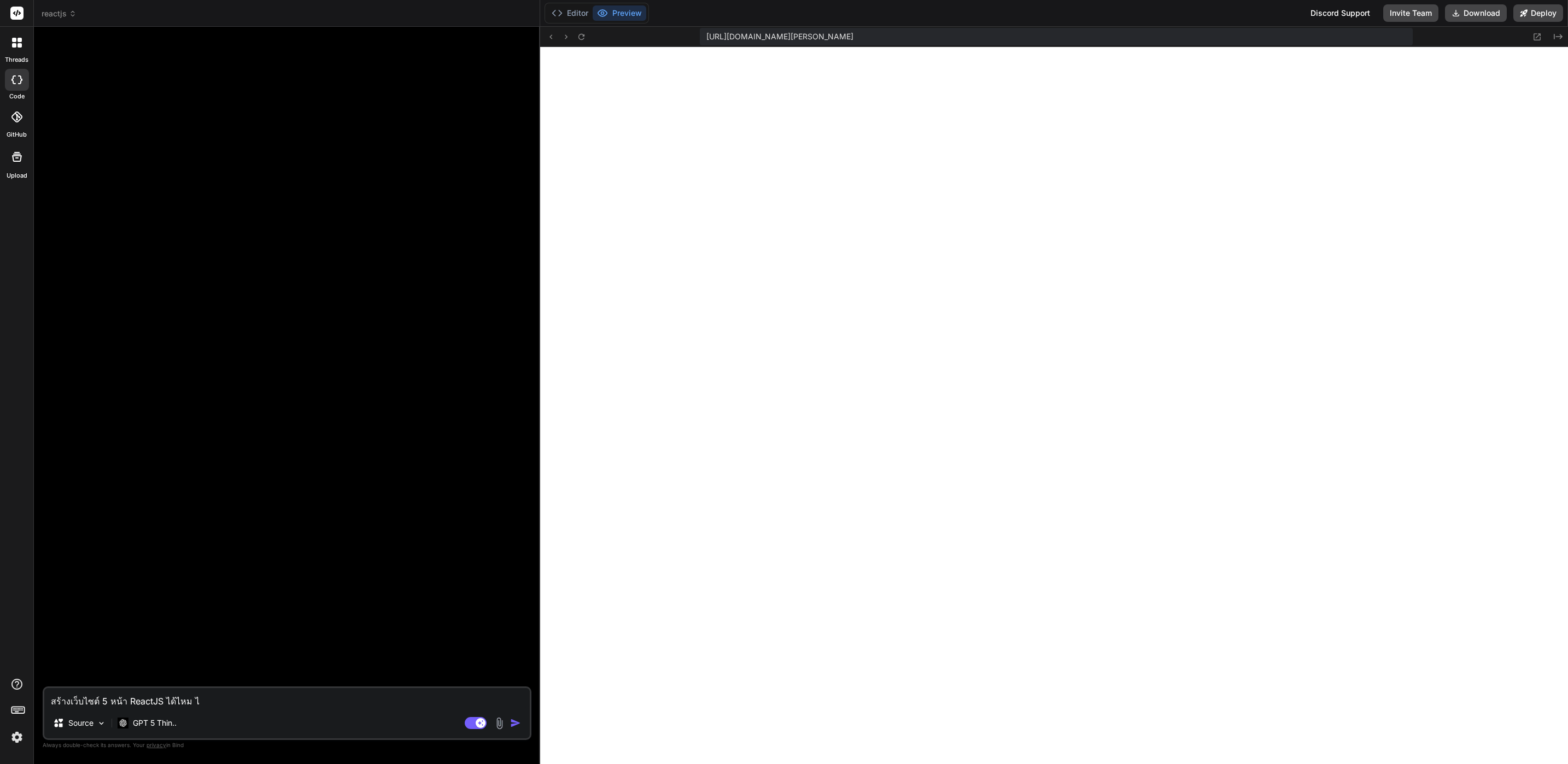
type textarea "สร้างเว็บไซต์ 5 หน้า ReactJS ได้ไหม"
type textarea "x"
type textarea "สร้างเว็บไซต์ 5 หน้า ReactJS ได้ไหม"
type textarea "x"
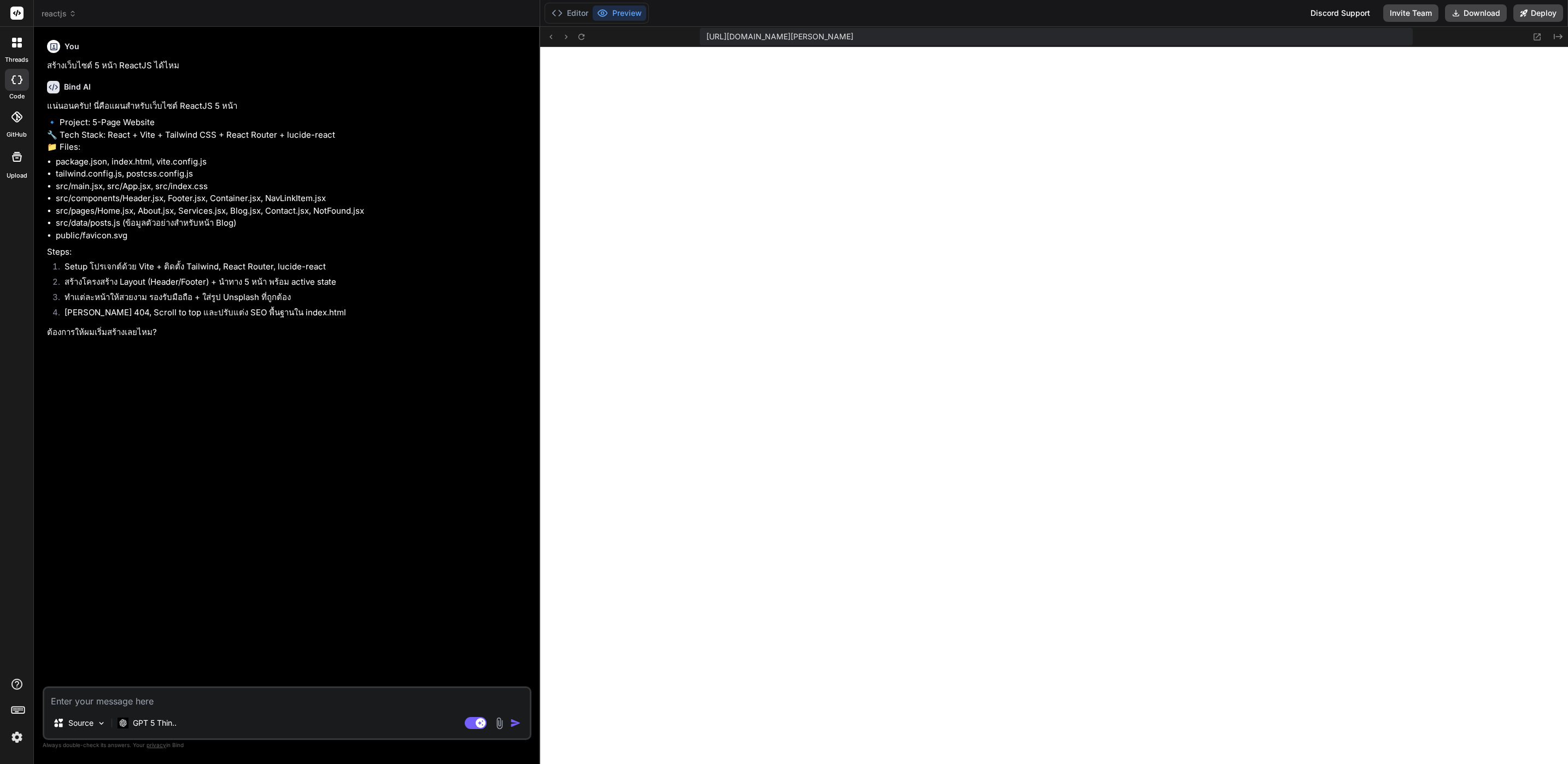
type textarea "x"
click at [214, 712] on div "Source GPT 5 Thin.." at bounding box center [287, 725] width 486 height 26
click at [223, 701] on textarea at bounding box center [287, 698] width 486 height 20
type textarea "จ"
type textarea "x"
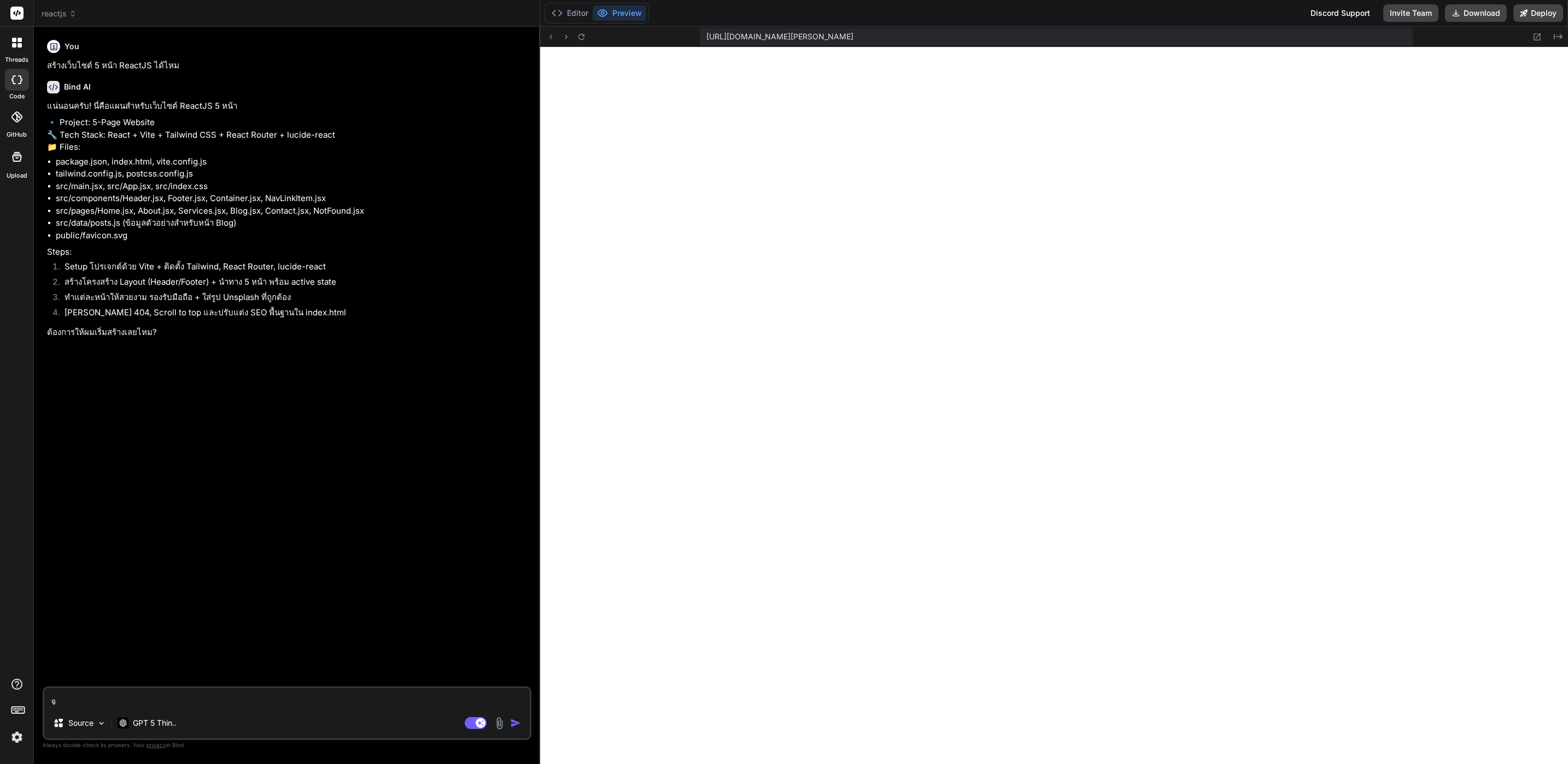
type textarea "จั"
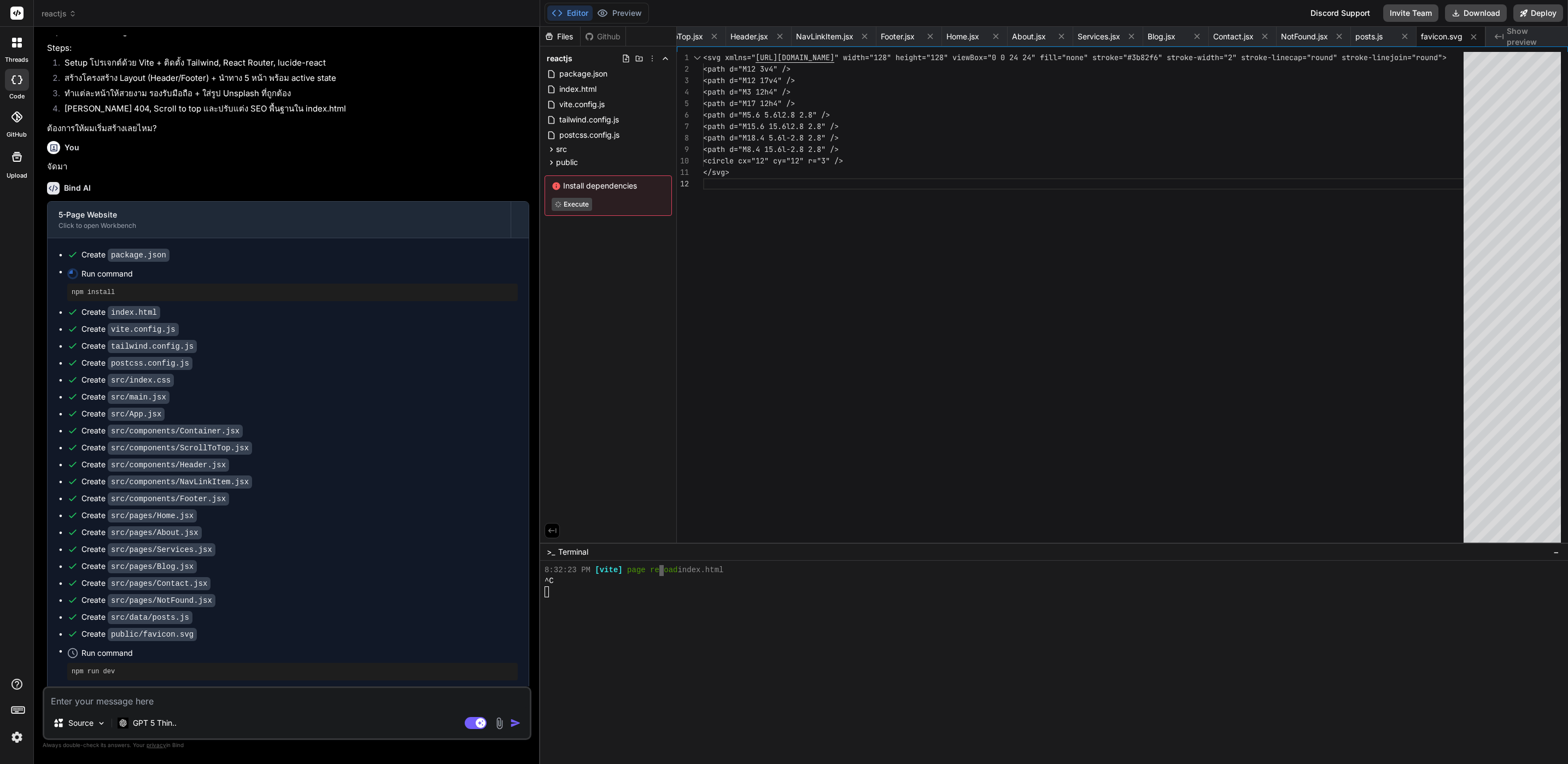
scroll to position [222, 0]
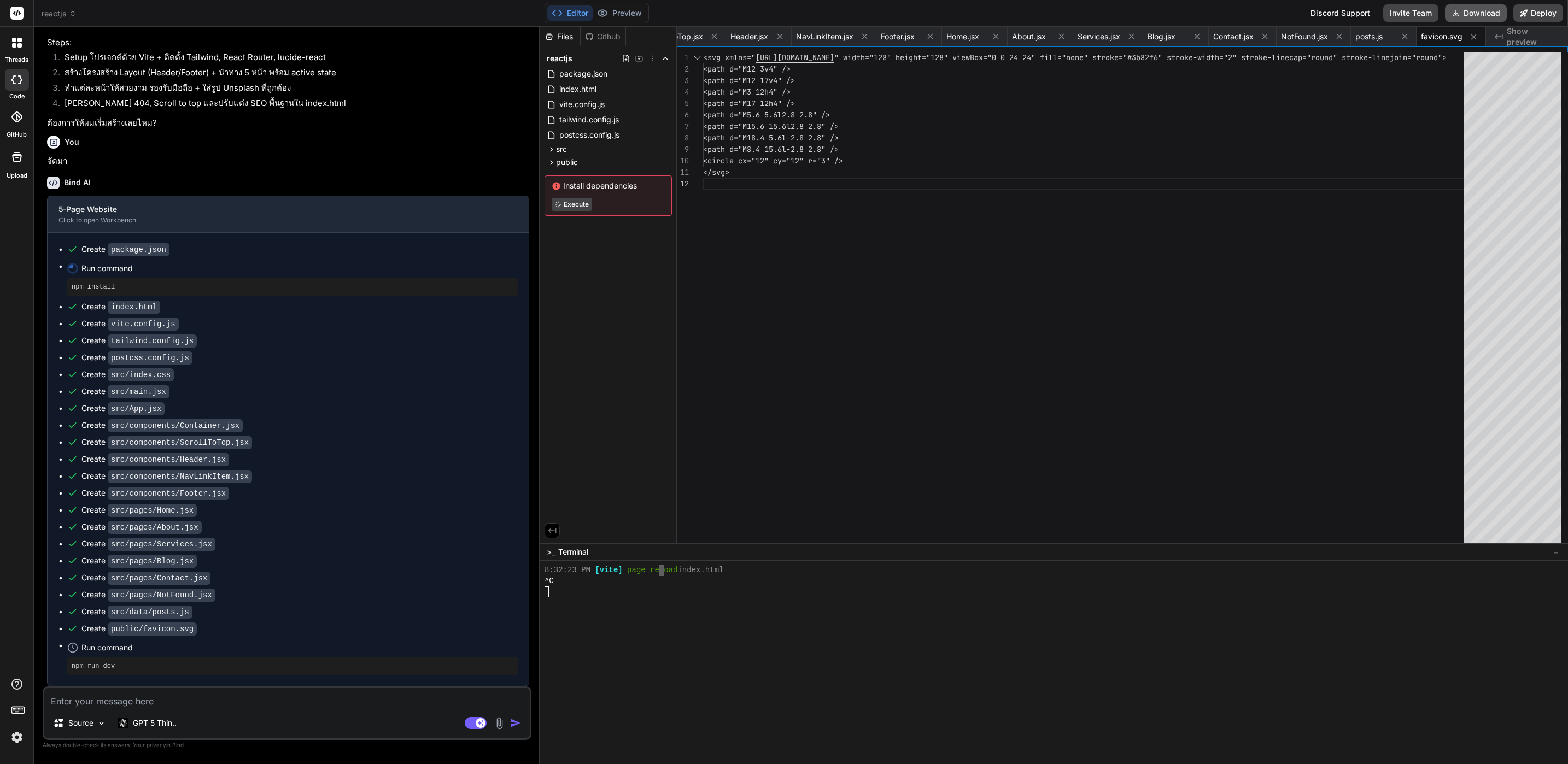
click at [1475, 15] on button "Download" at bounding box center [1476, 13] width 62 height 17
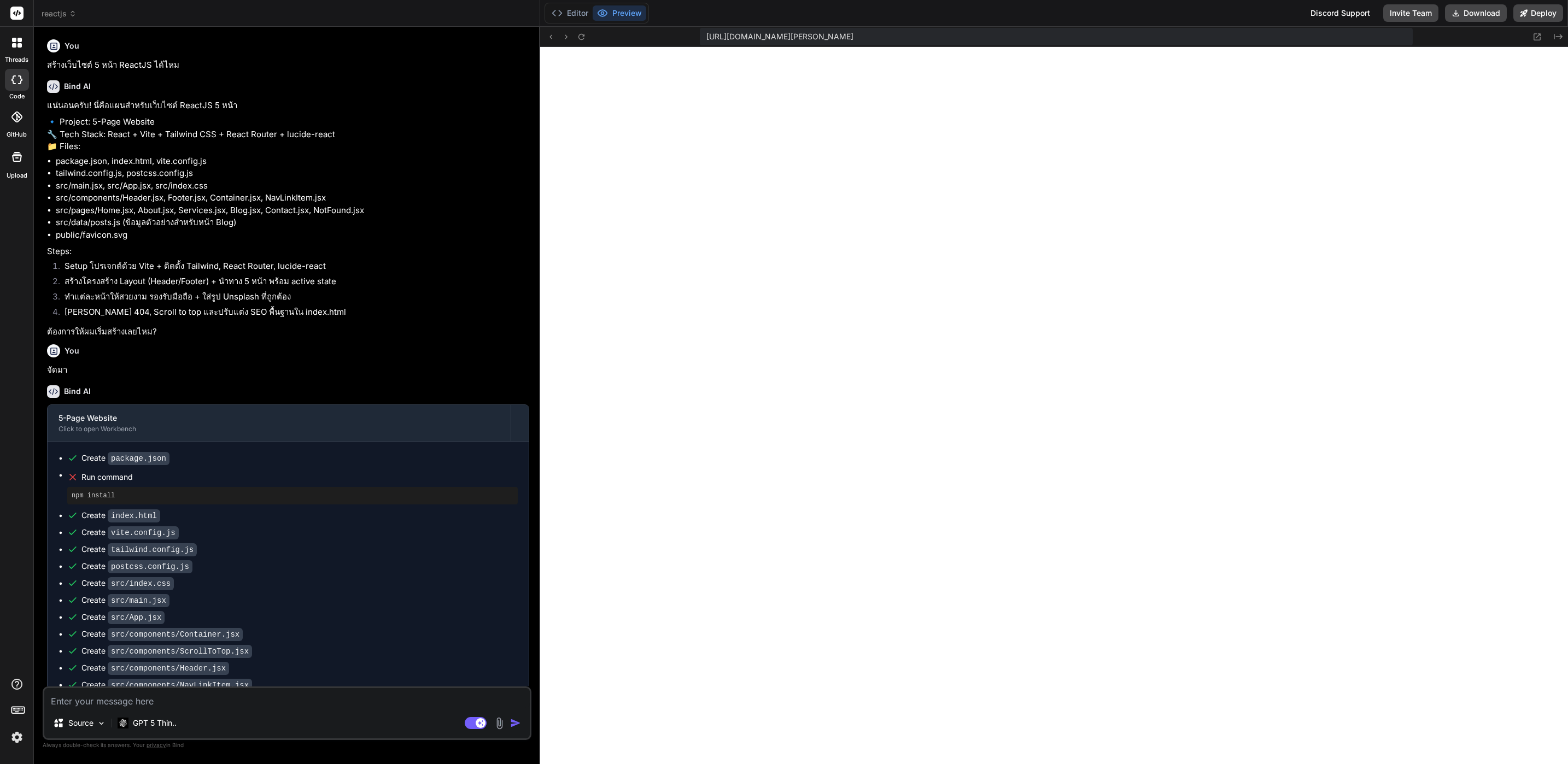
scroll to position [0, 0]
click at [630, 15] on button "Preview" at bounding box center [619, 13] width 54 height 15
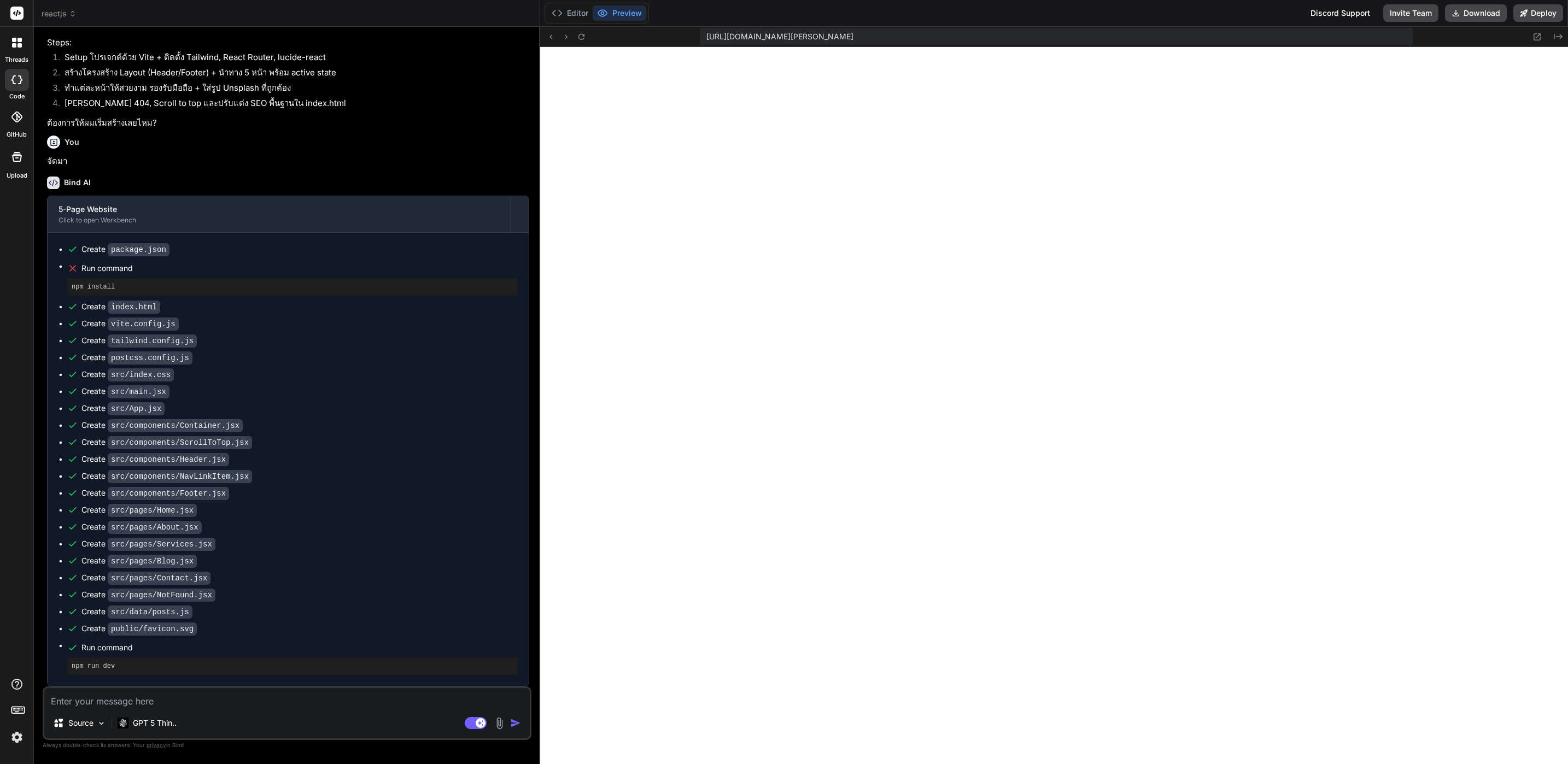
scroll to position [222, 0]
click at [569, 19] on button "Editor" at bounding box center [570, 13] width 46 height 15
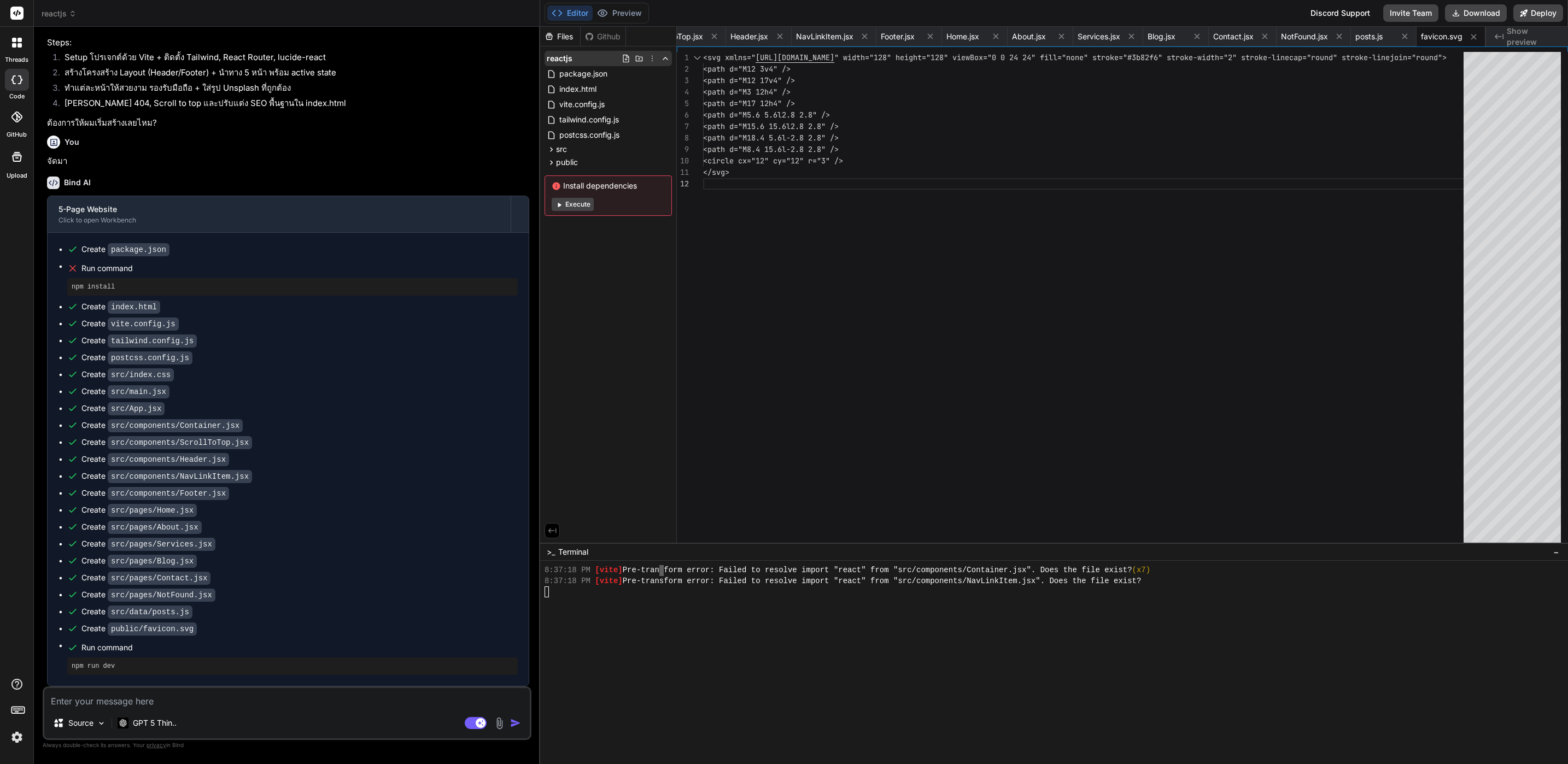
click at [650, 58] on icon at bounding box center [651, 58] width 9 height 9
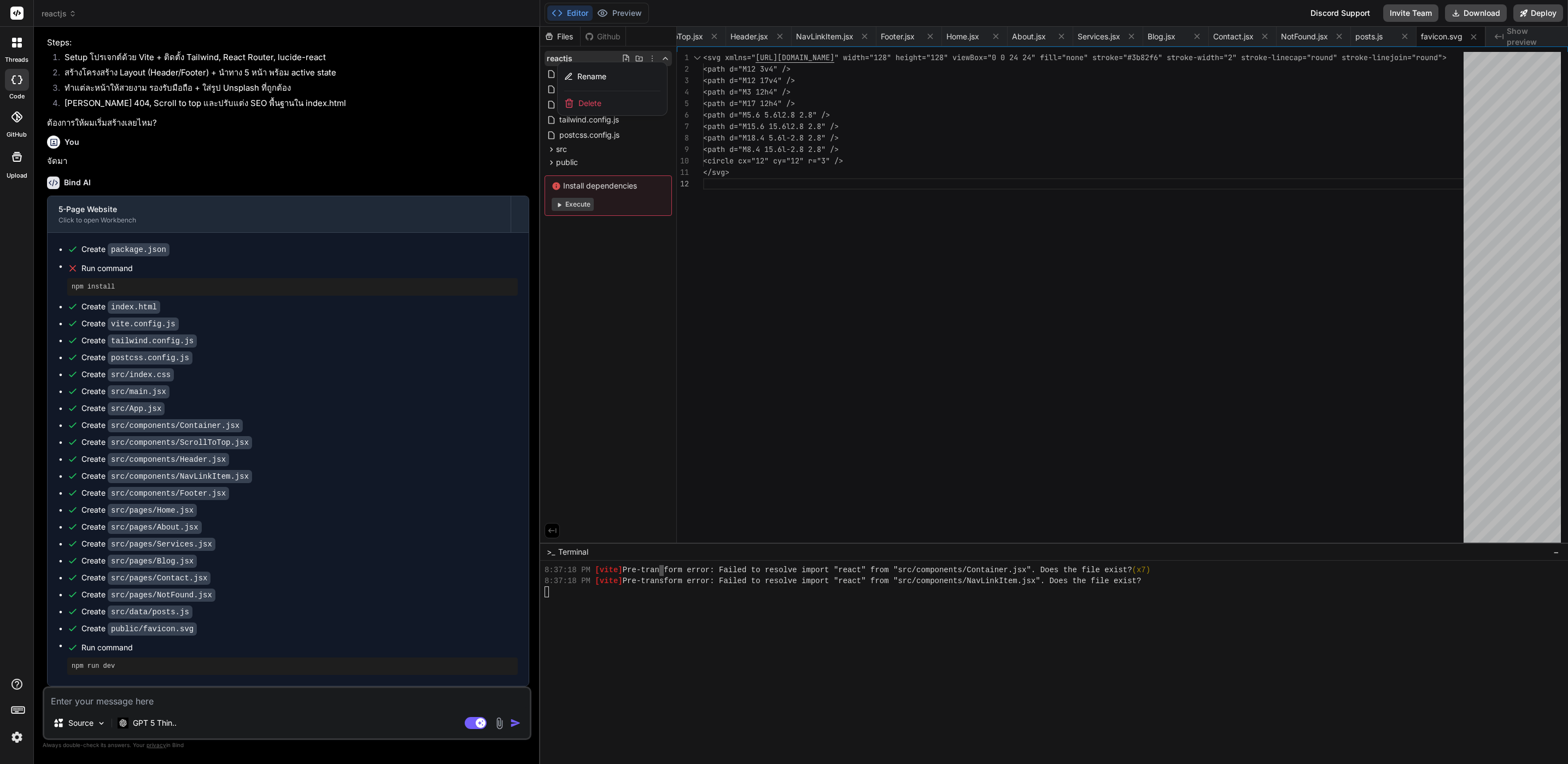
click at [612, 105] on div "Delete" at bounding box center [612, 103] width 110 height 24
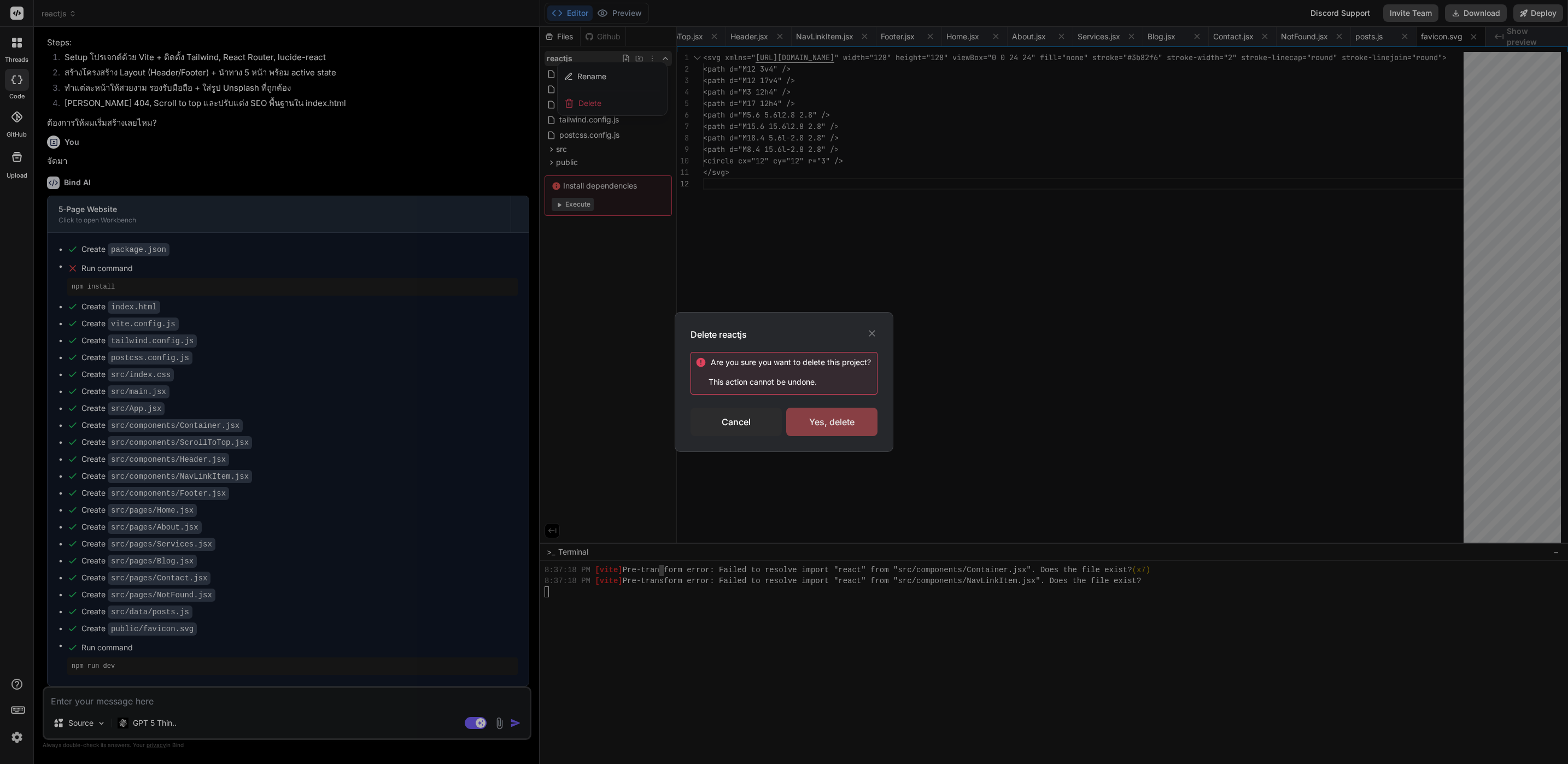
click at [835, 419] on div "Yes, delete" at bounding box center [832, 422] width 91 height 28
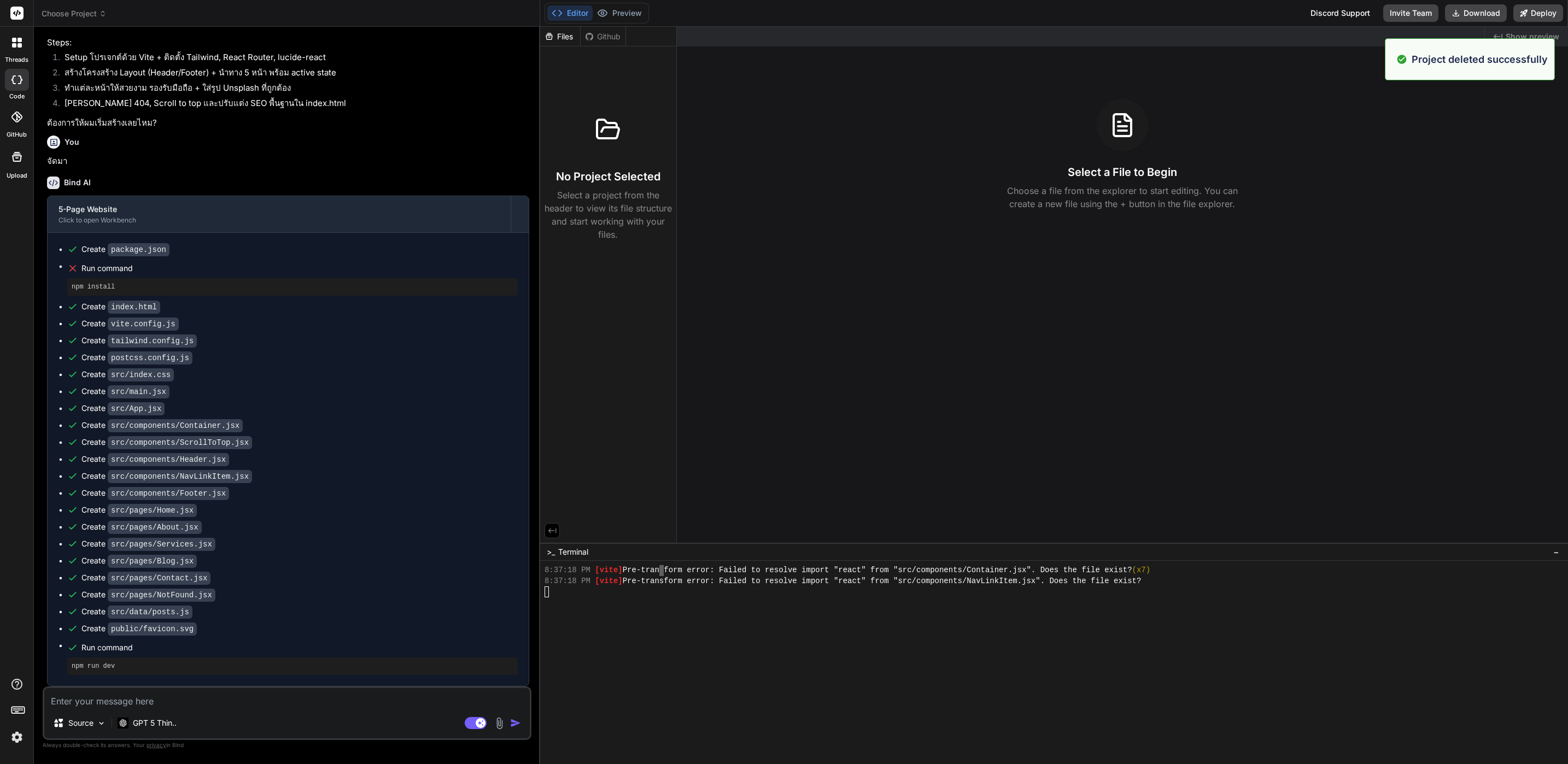
scroll to position [0, 0]
click at [83, 12] on span "Choose Project" at bounding box center [74, 13] width 65 height 11
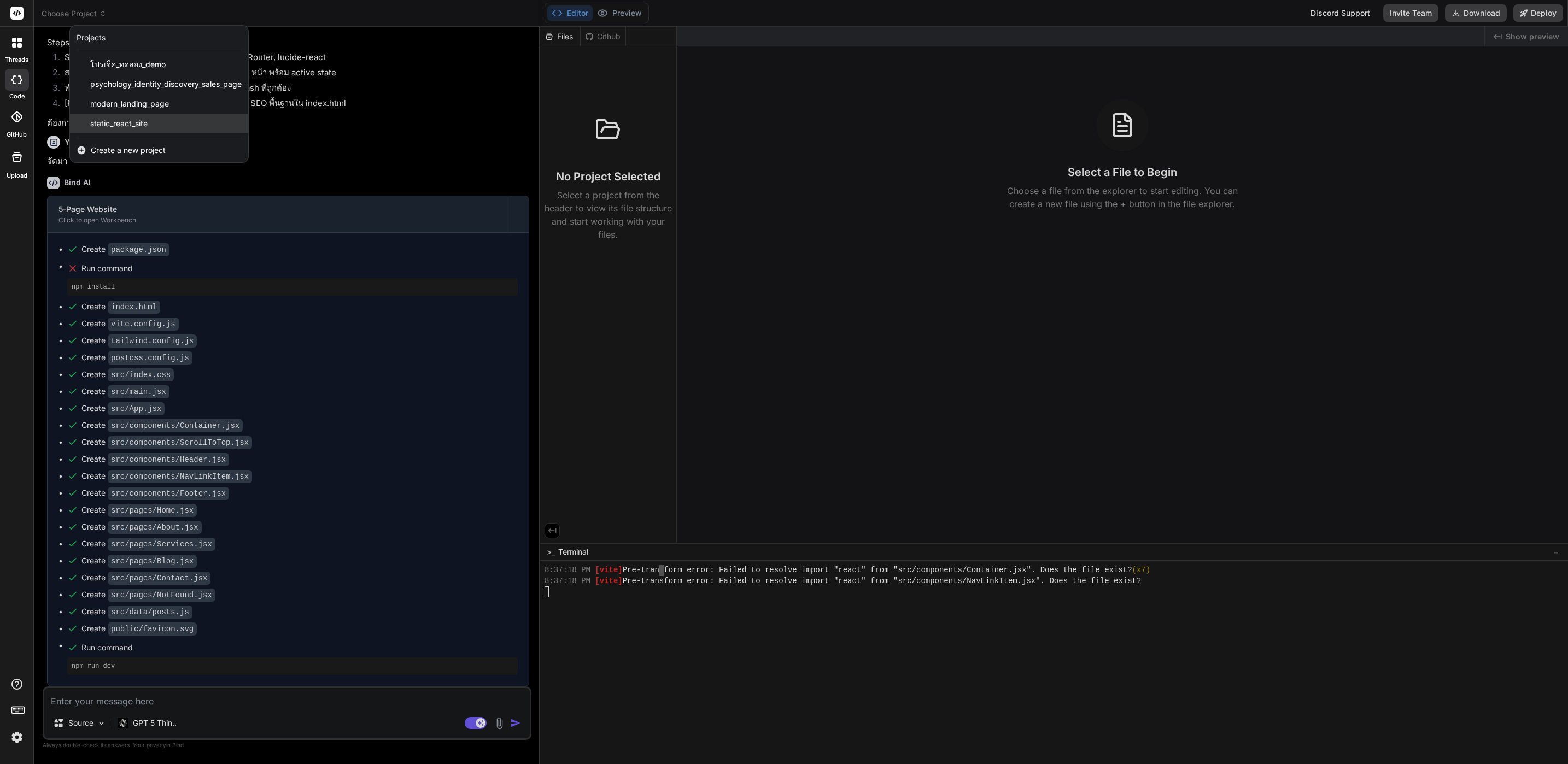
click at [140, 130] on div "static_react_site" at bounding box center [159, 123] width 178 height 20
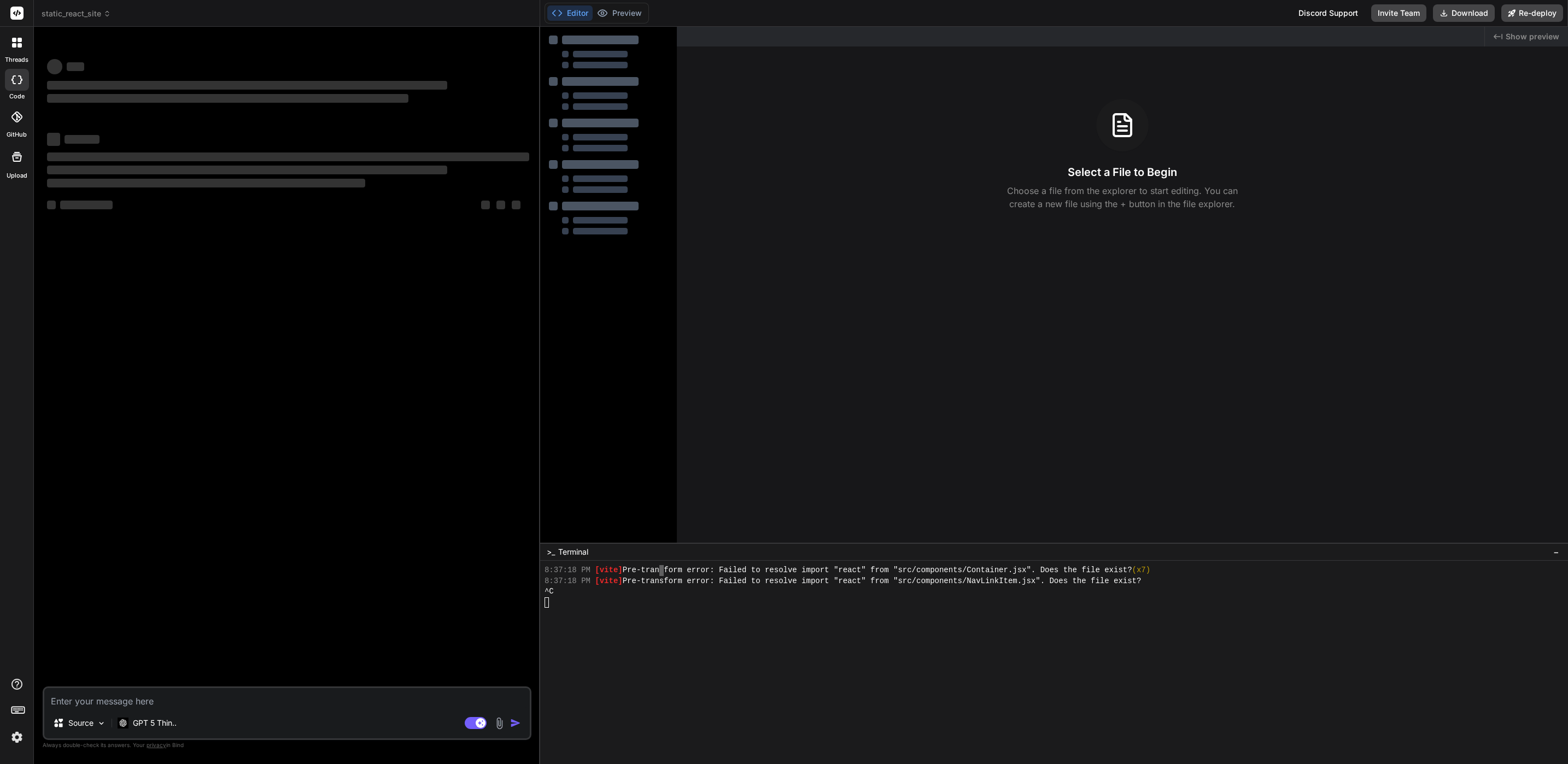
scroll to position [3187, 0]
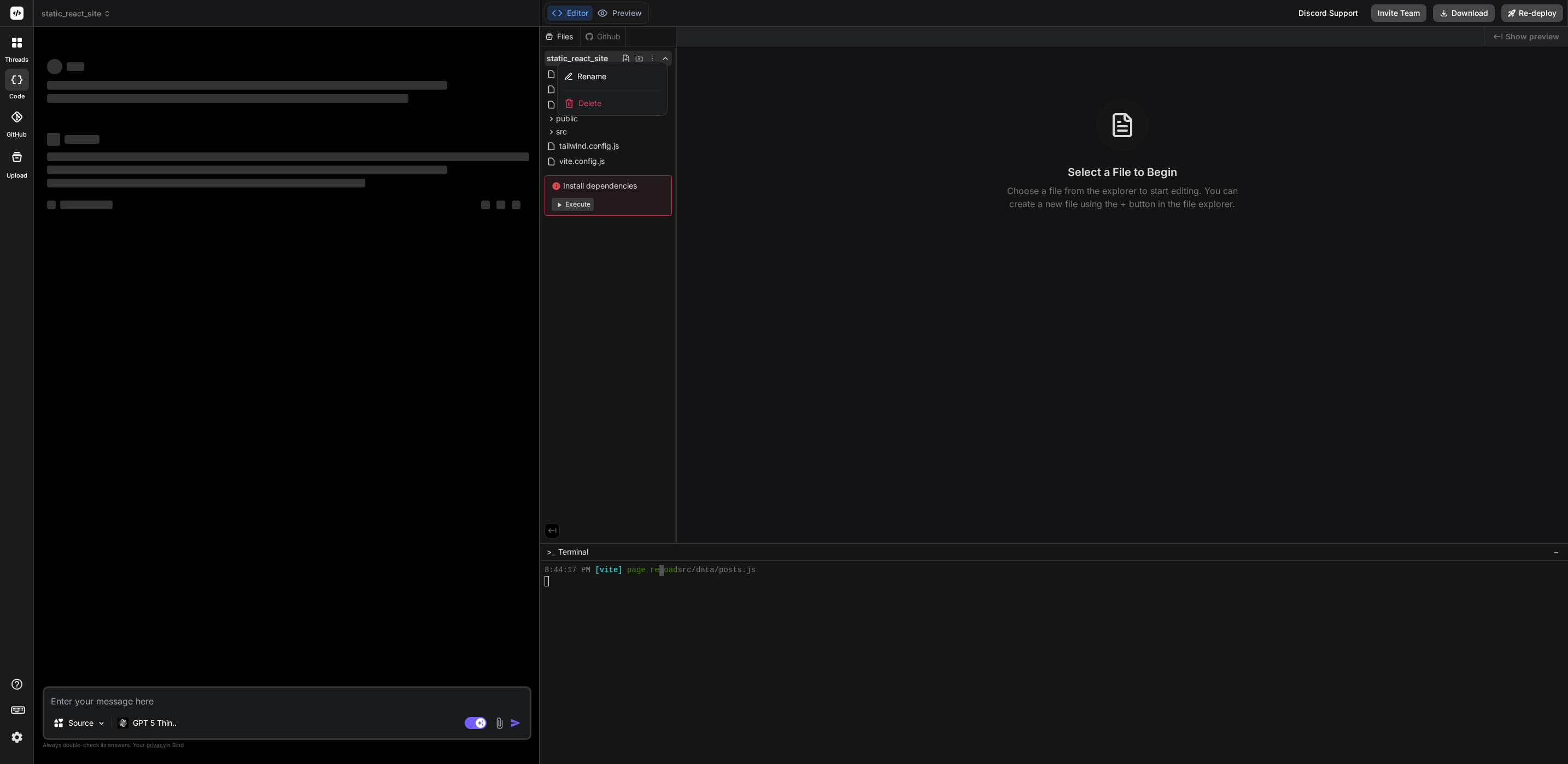
click at [622, 102] on div "Delete" at bounding box center [612, 103] width 110 height 24
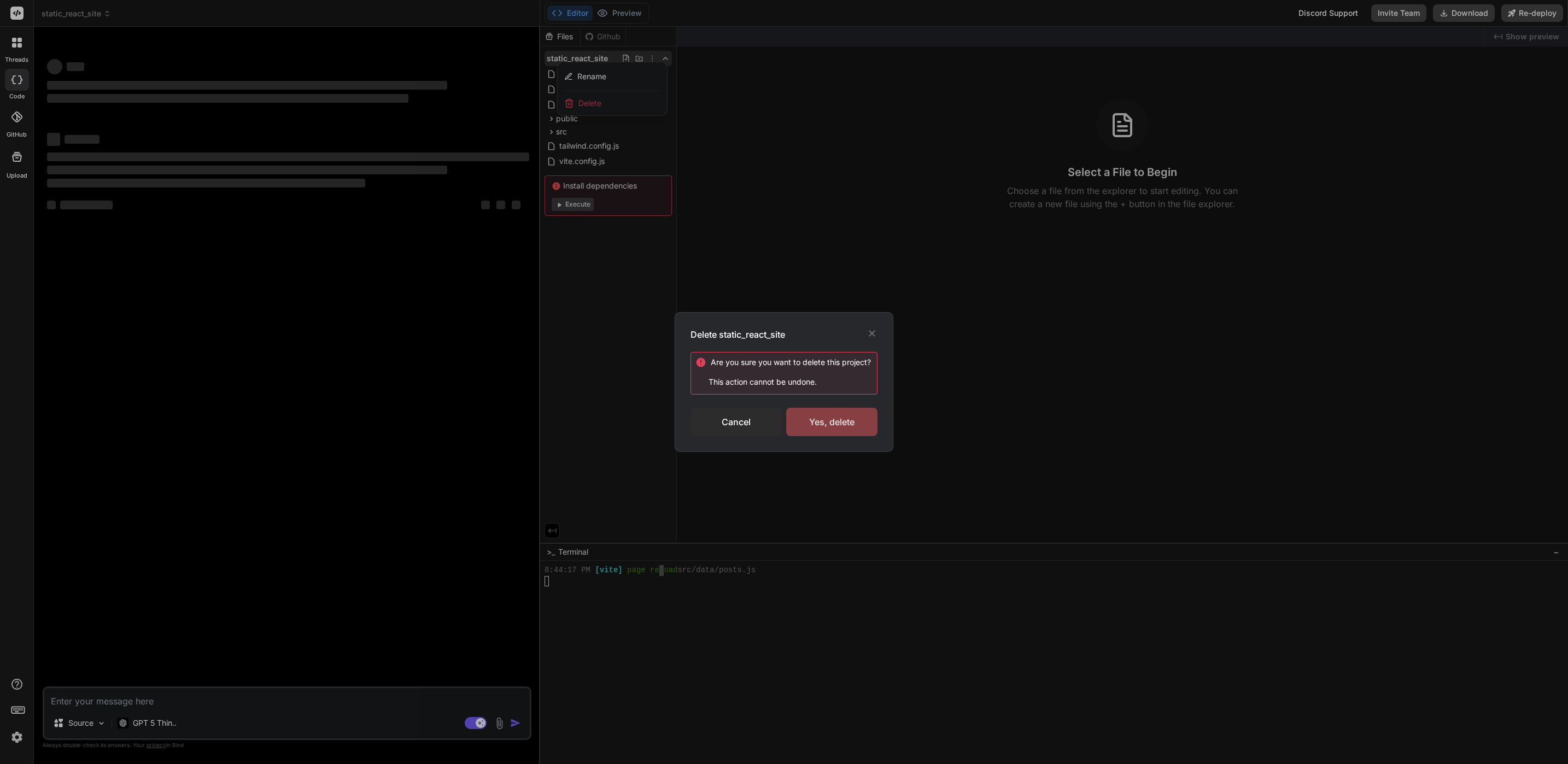
click at [830, 416] on div "Yes, delete" at bounding box center [832, 422] width 91 height 28
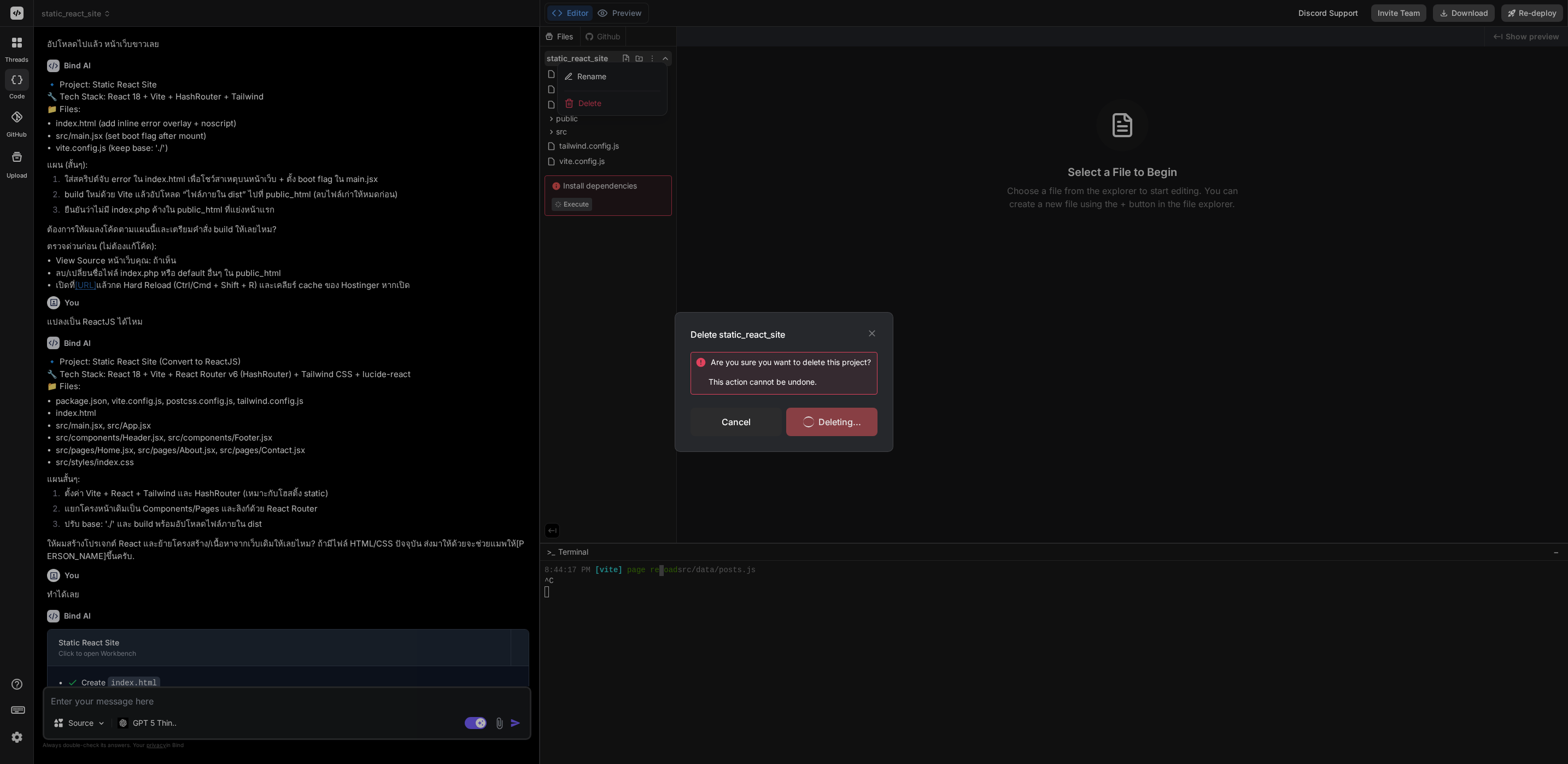
scroll to position [747, 0]
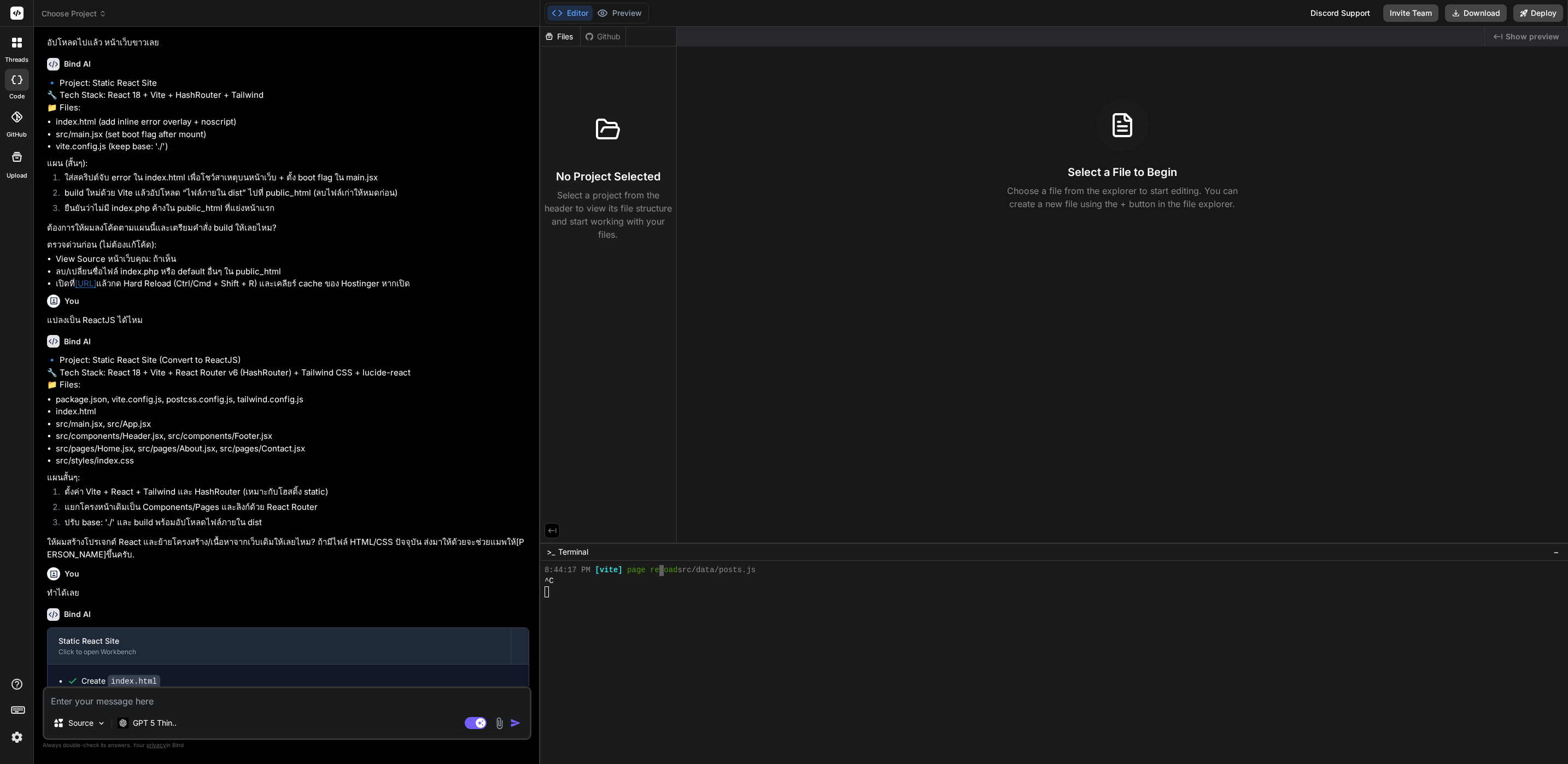
click at [103, 19] on span "Choose Project" at bounding box center [74, 13] width 65 height 11
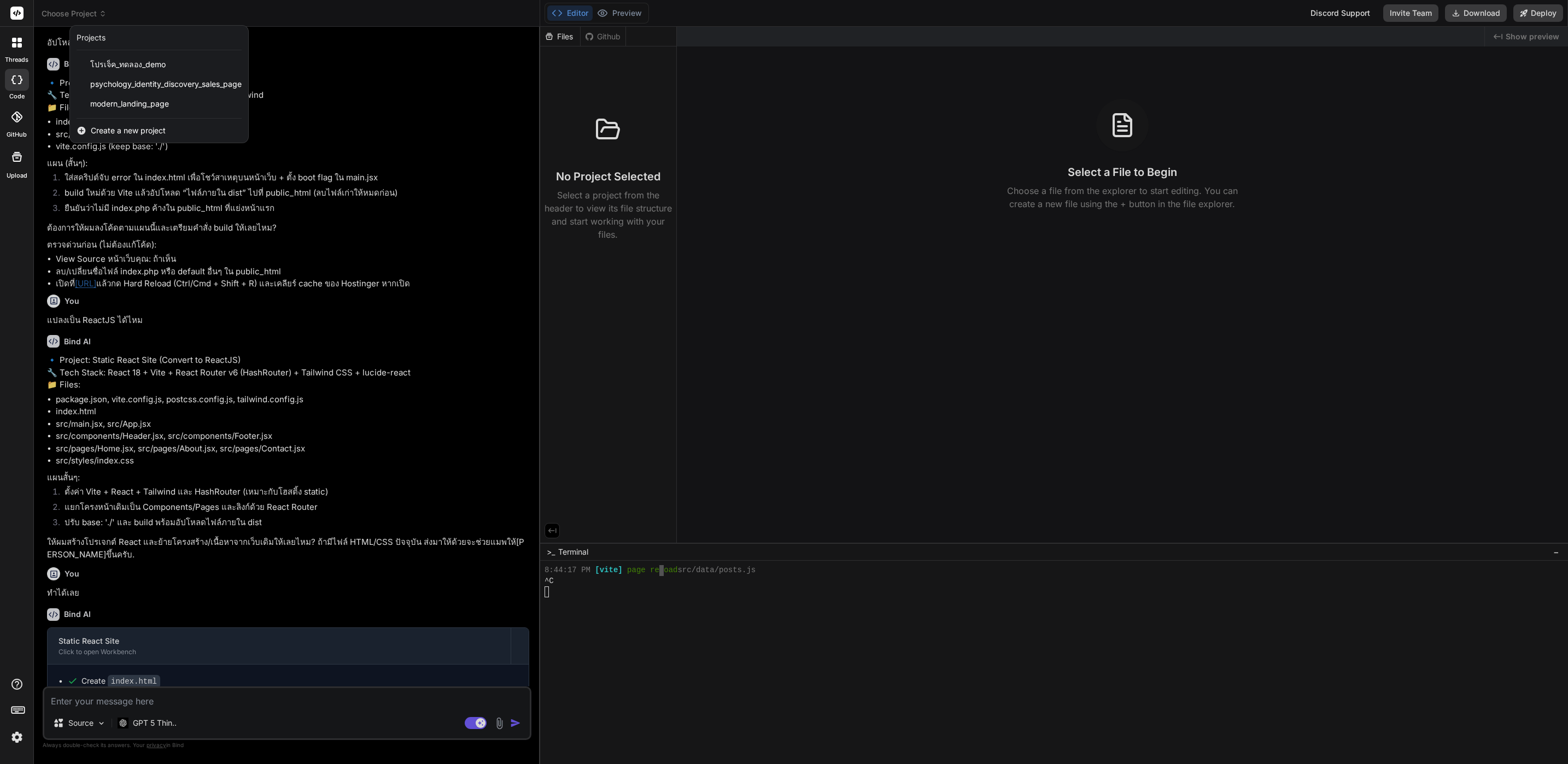
click at [950, 217] on div at bounding box center [784, 382] width 1568 height 764
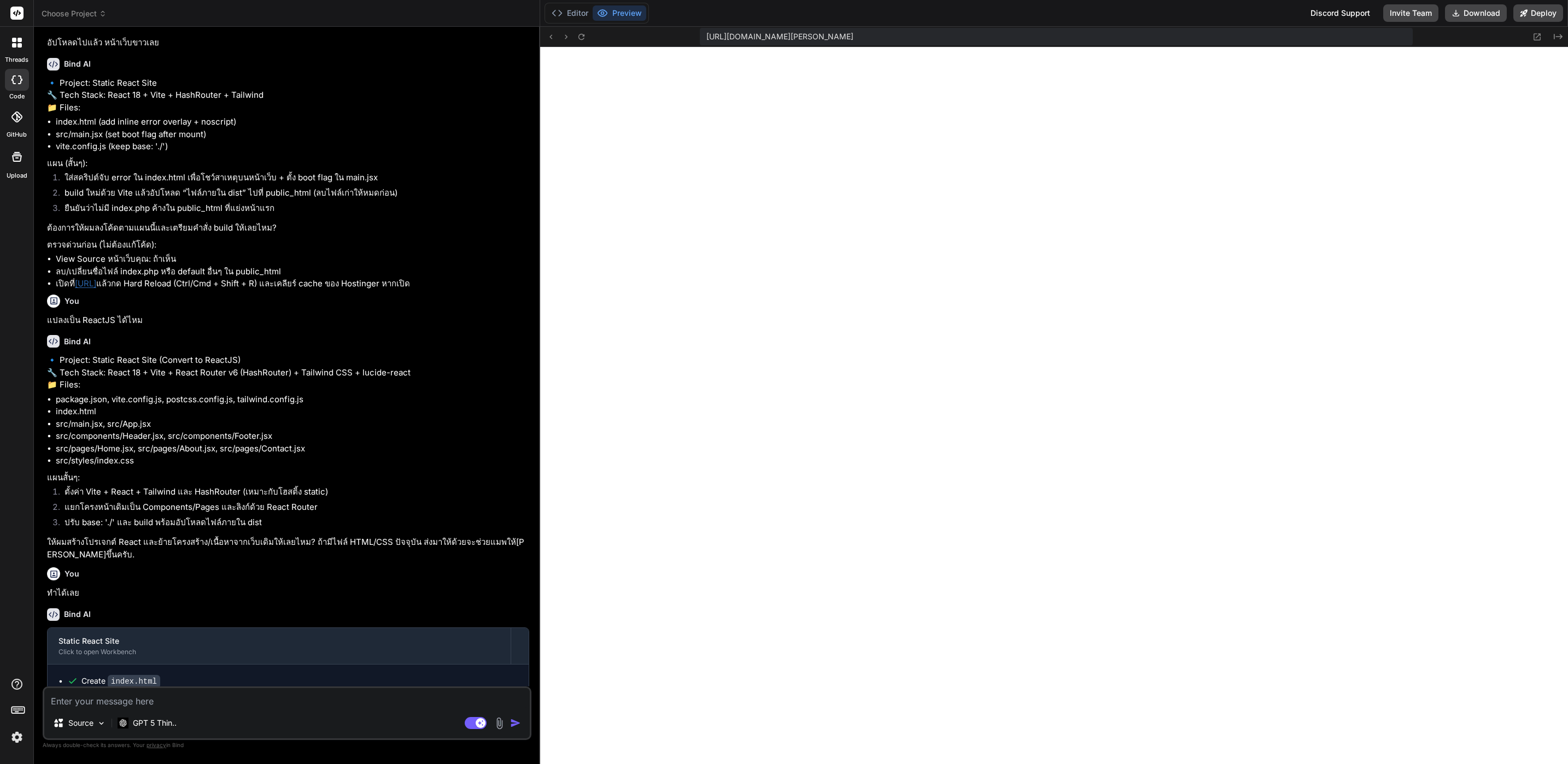
scroll to position [3740, 0]
click at [101, 12] on icon at bounding box center [103, 13] width 8 height 8
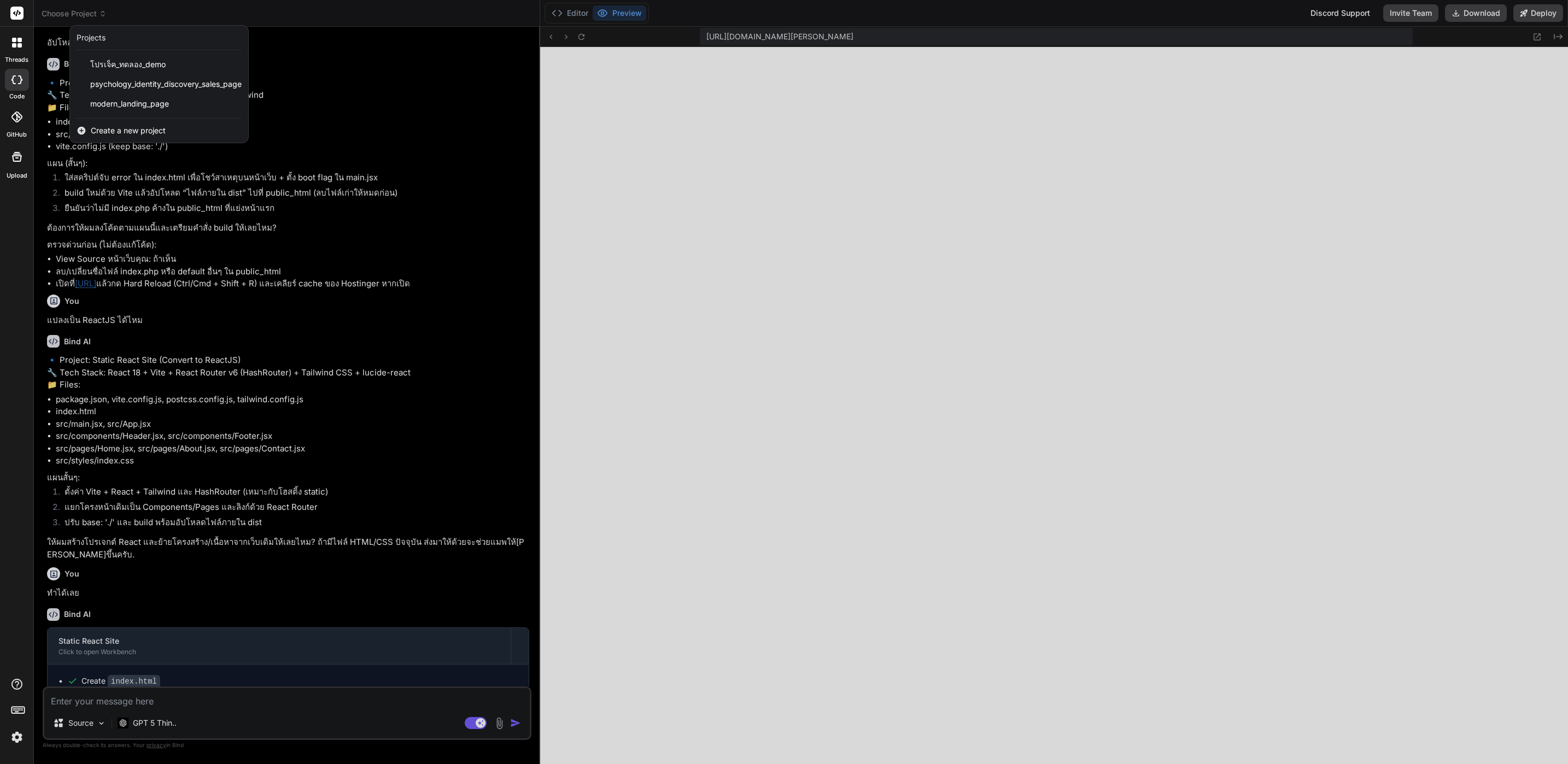
click at [496, 715] on div at bounding box center [784, 382] width 1568 height 764
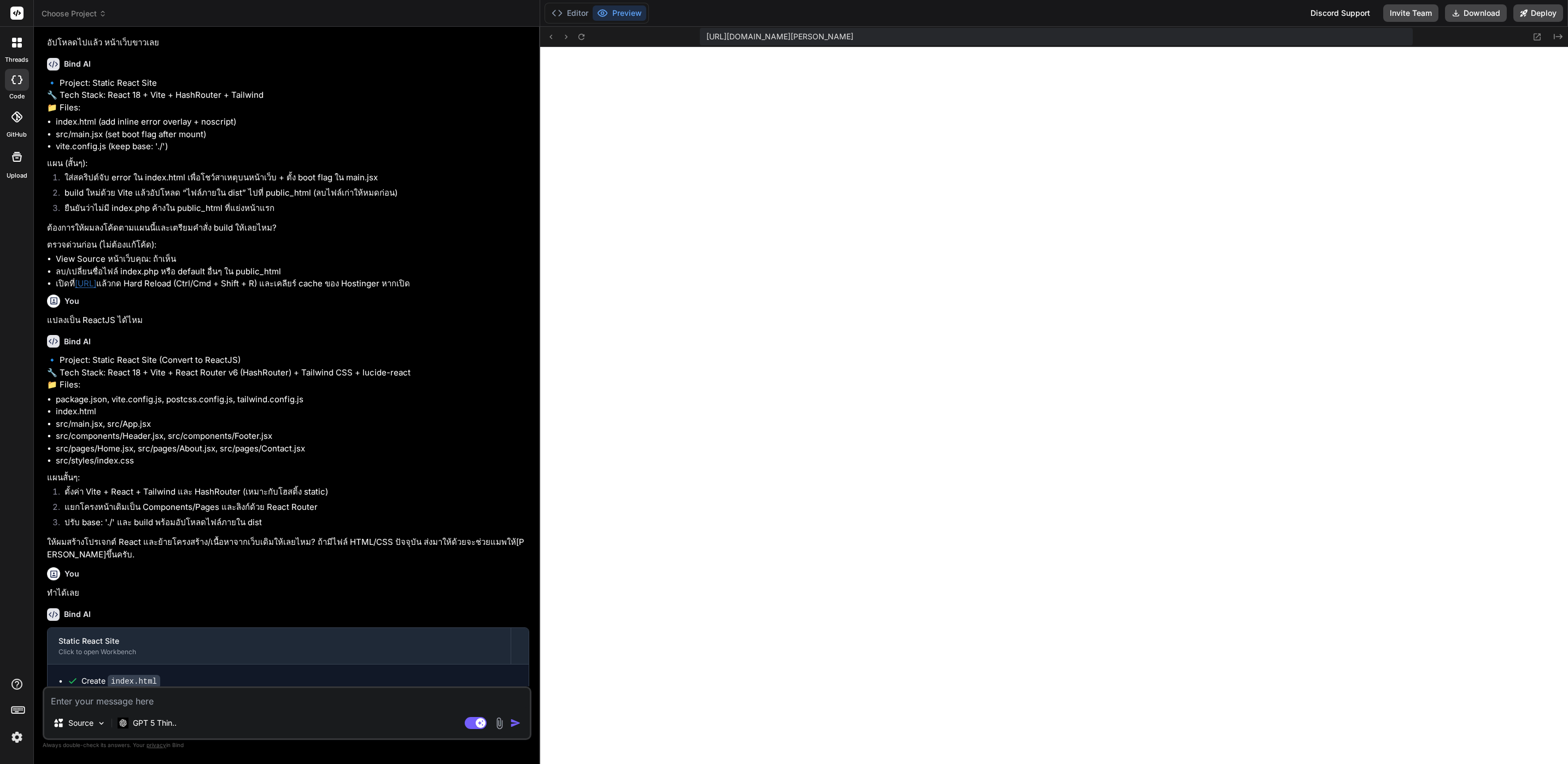
click at [496, 715] on div "Source GPT 5 Thin.." at bounding box center [287, 725] width 486 height 26
click at [502, 724] on img at bounding box center [499, 724] width 13 height 13
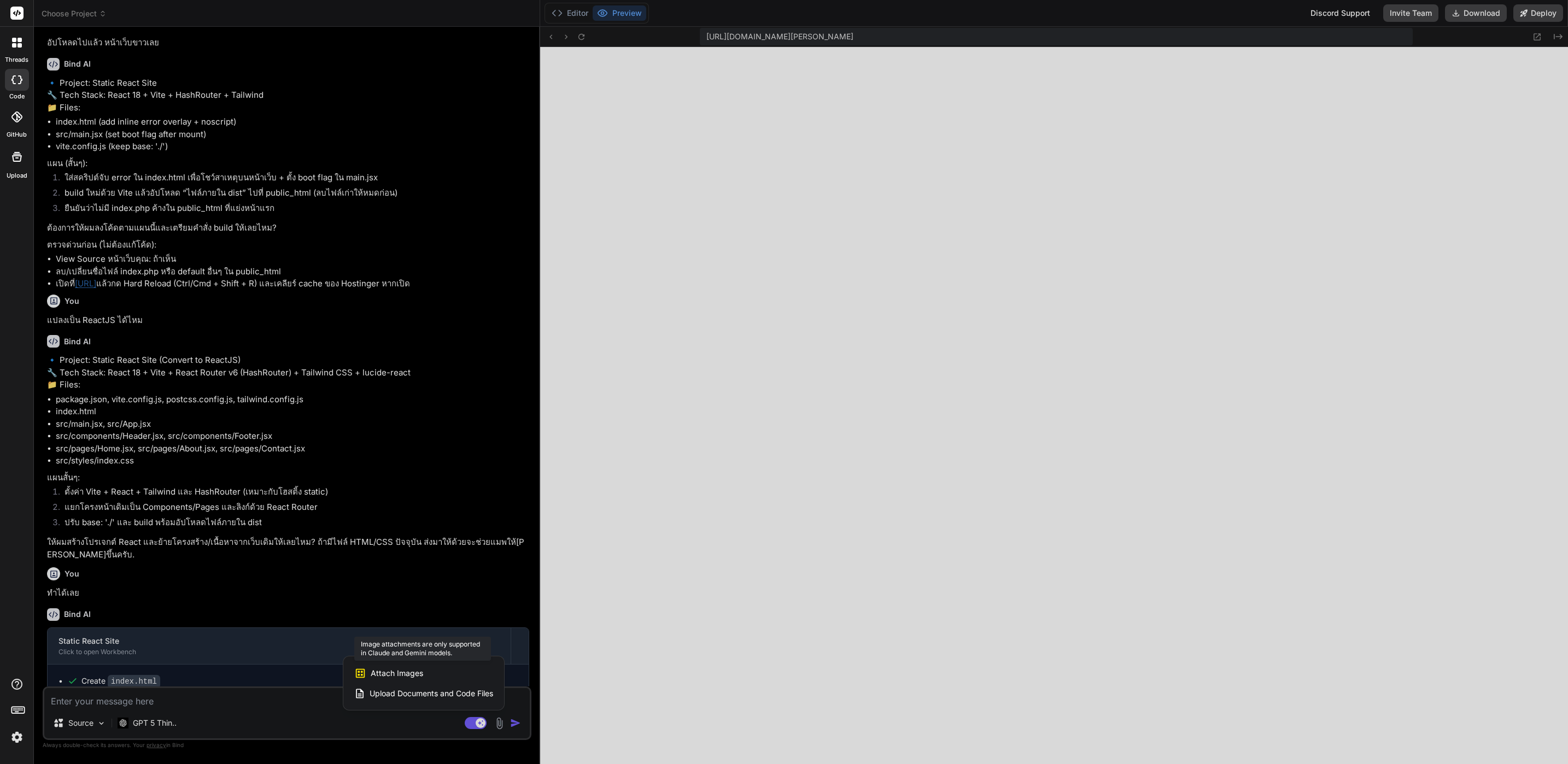
click at [446, 669] on div "Attach Images Image attachments are only supported in Claude and Gemini models." at bounding box center [424, 673] width 139 height 20
click at [220, 718] on div at bounding box center [784, 382] width 1568 height 764
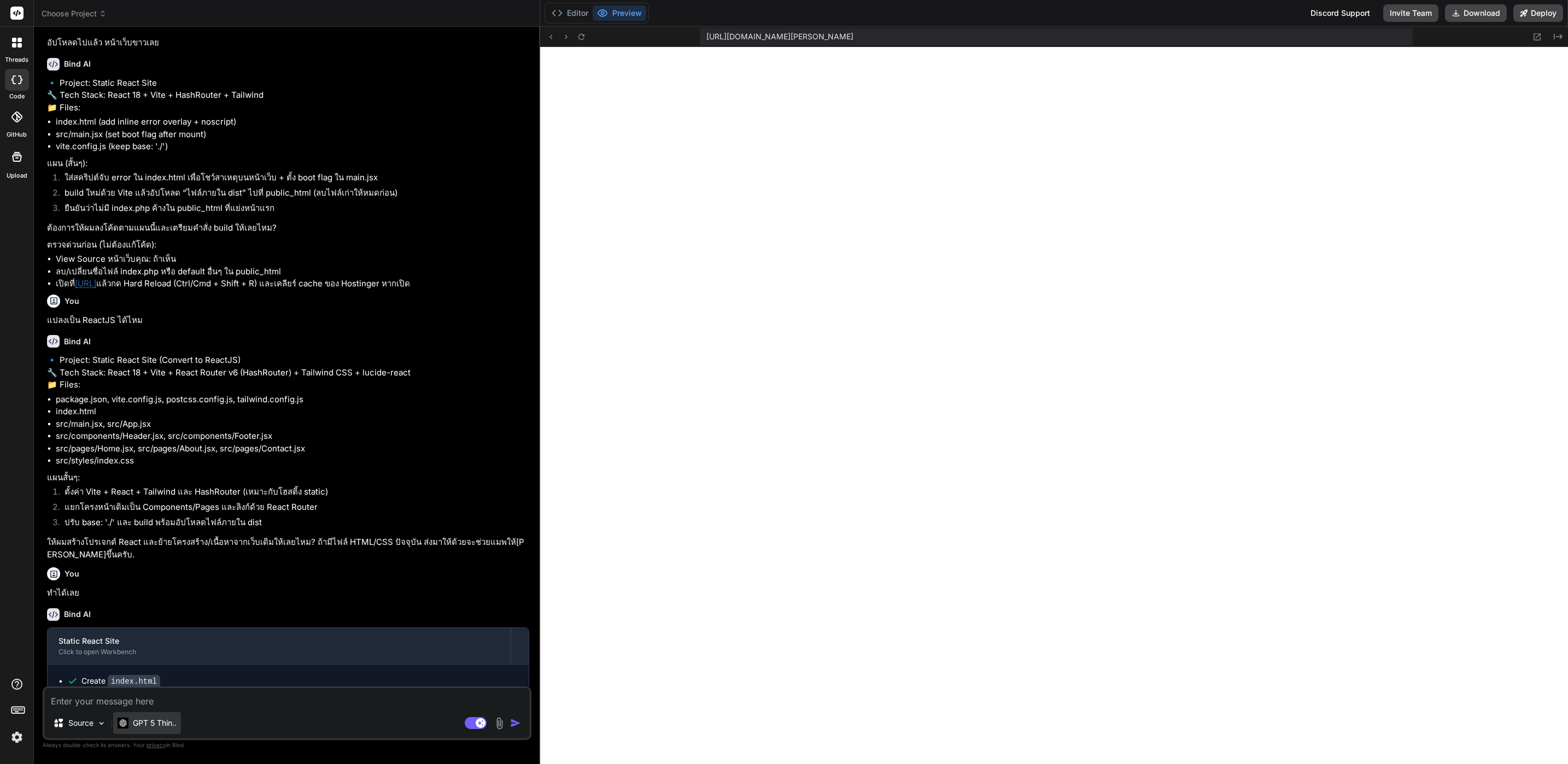
click at [177, 721] on div "GPT 5 Thin.." at bounding box center [147, 723] width 68 height 22
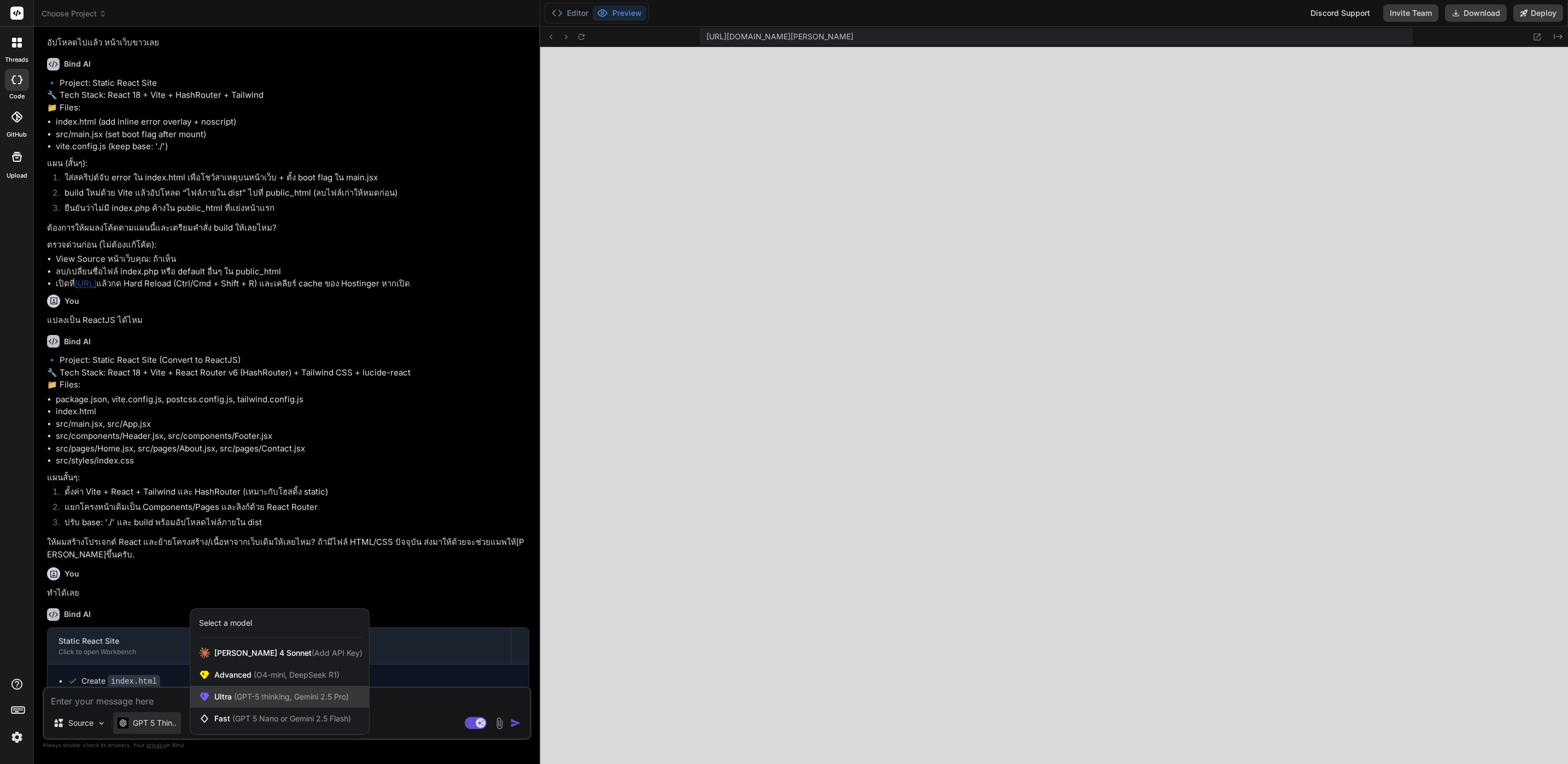
click at [256, 695] on span "(GPT-5 thinking, Gemini 2.5 Pro)" at bounding box center [290, 697] width 117 height 9
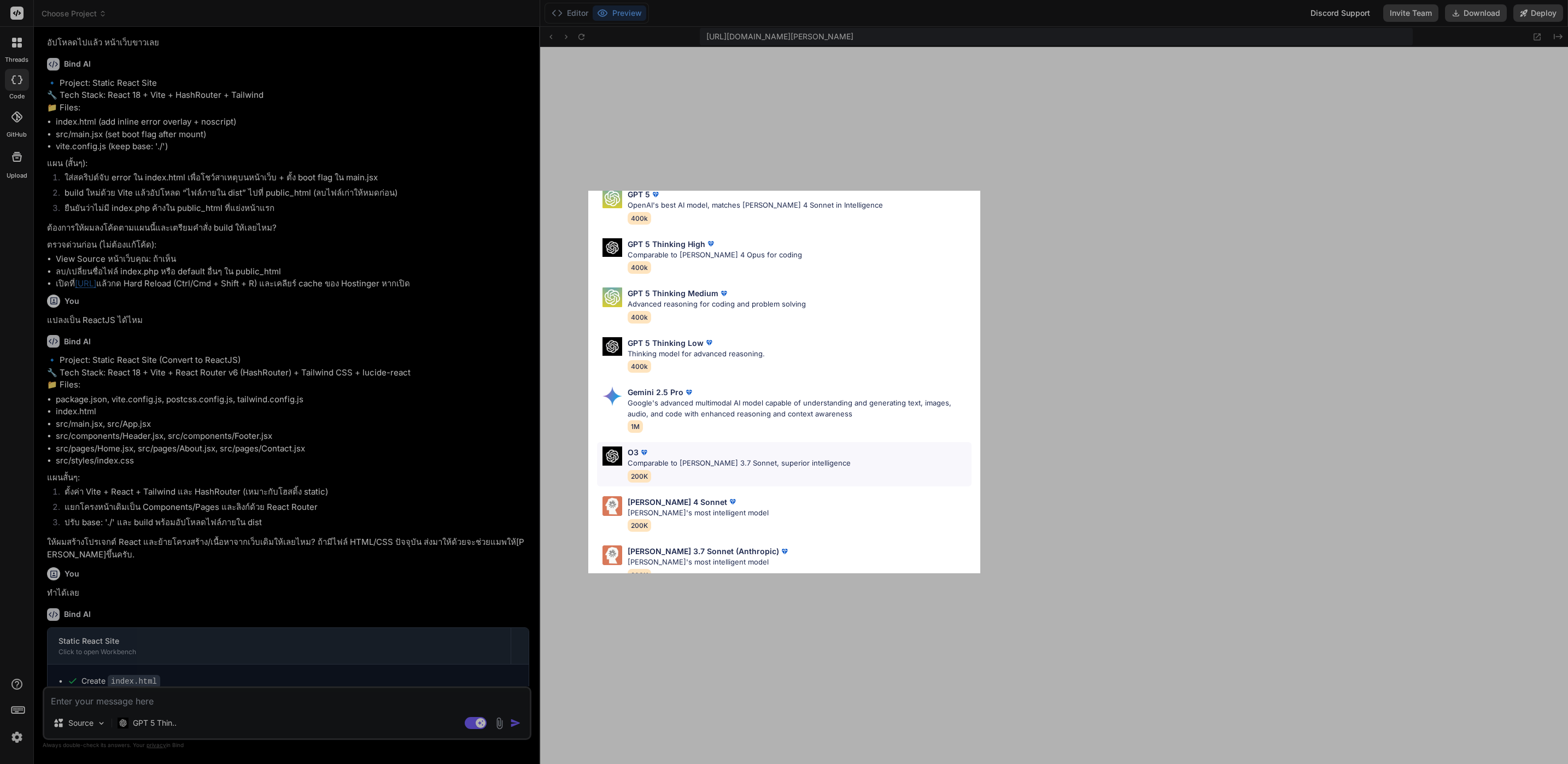
scroll to position [71, 0]
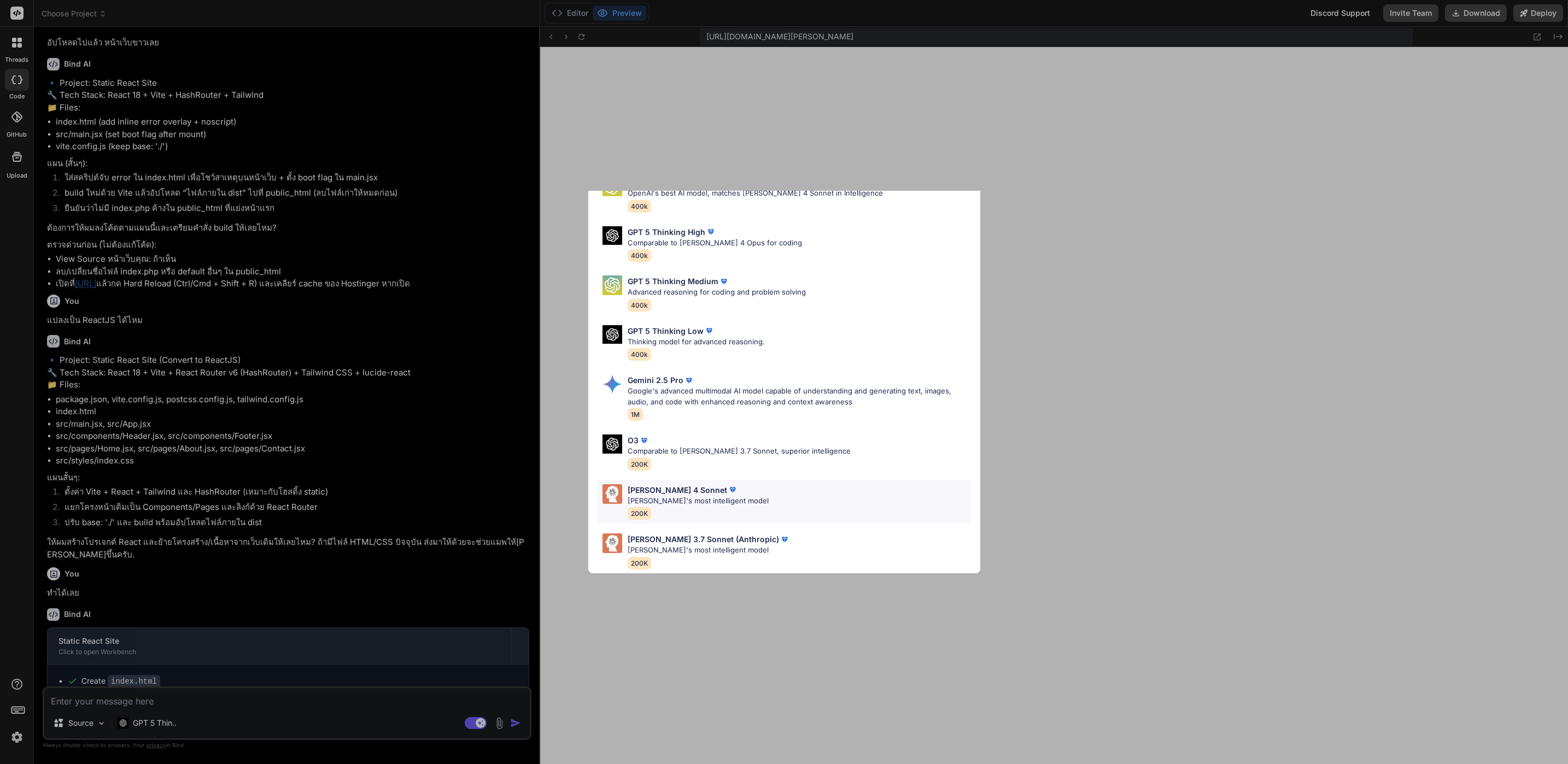
click at [728, 498] on div "Claude 4 Sonnet Claude's most intelligent model 200K" at bounding box center [698, 501] width 141 height 35
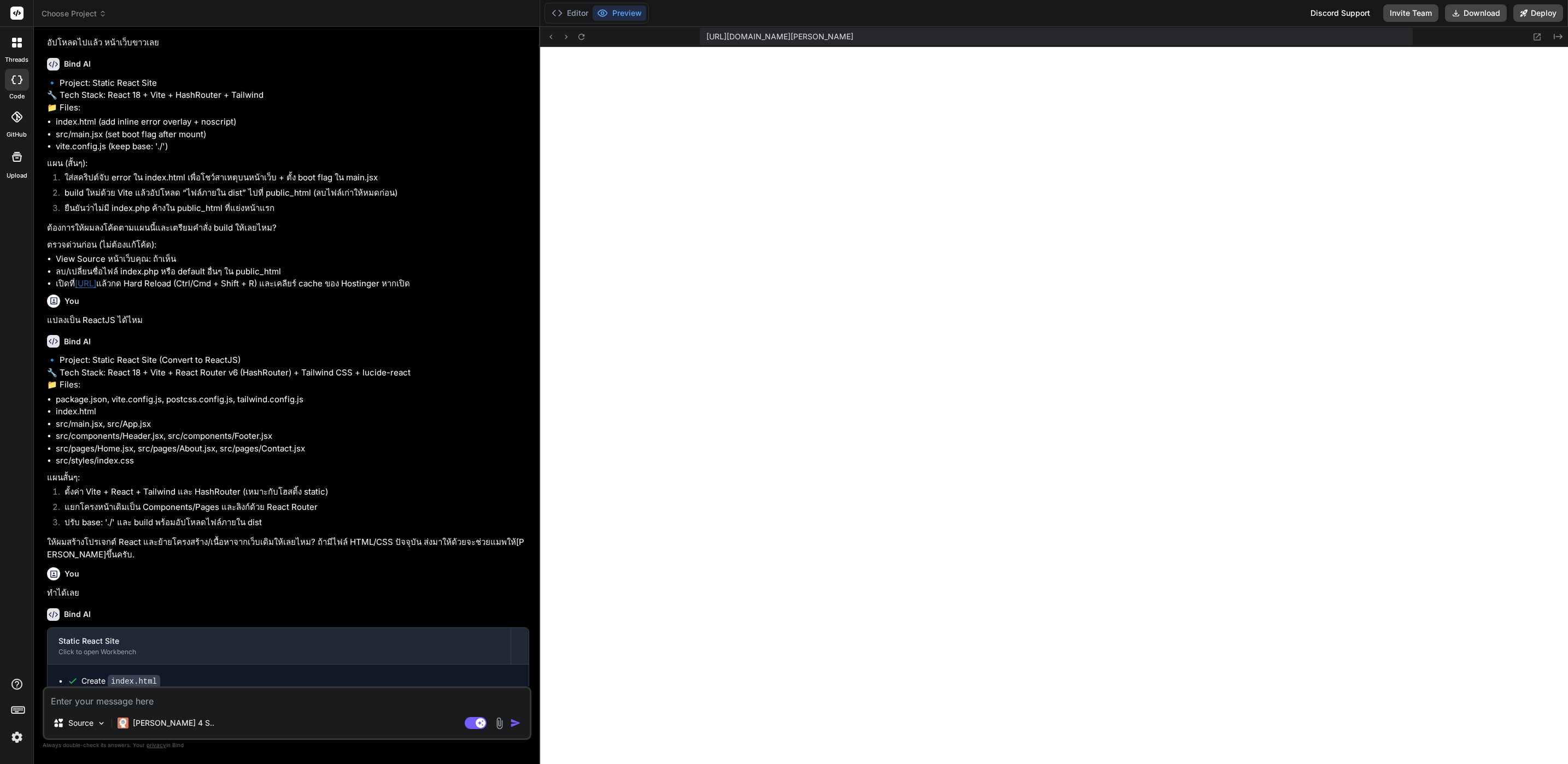
click at [504, 723] on img at bounding box center [499, 724] width 13 height 13
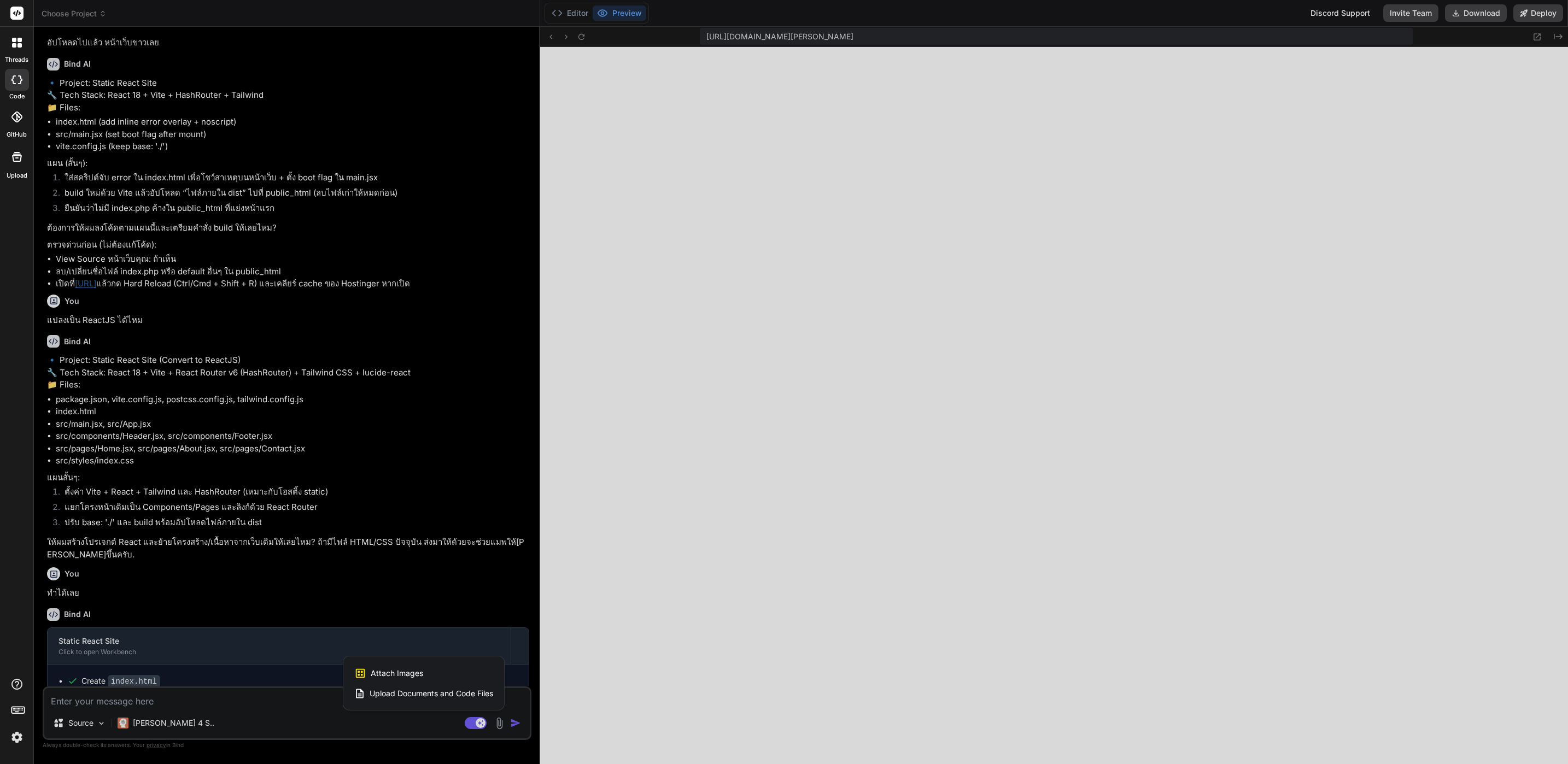
click at [453, 669] on div "Attach Images Image attachments are only supported in Claude and Gemini models." at bounding box center [424, 673] width 139 height 20
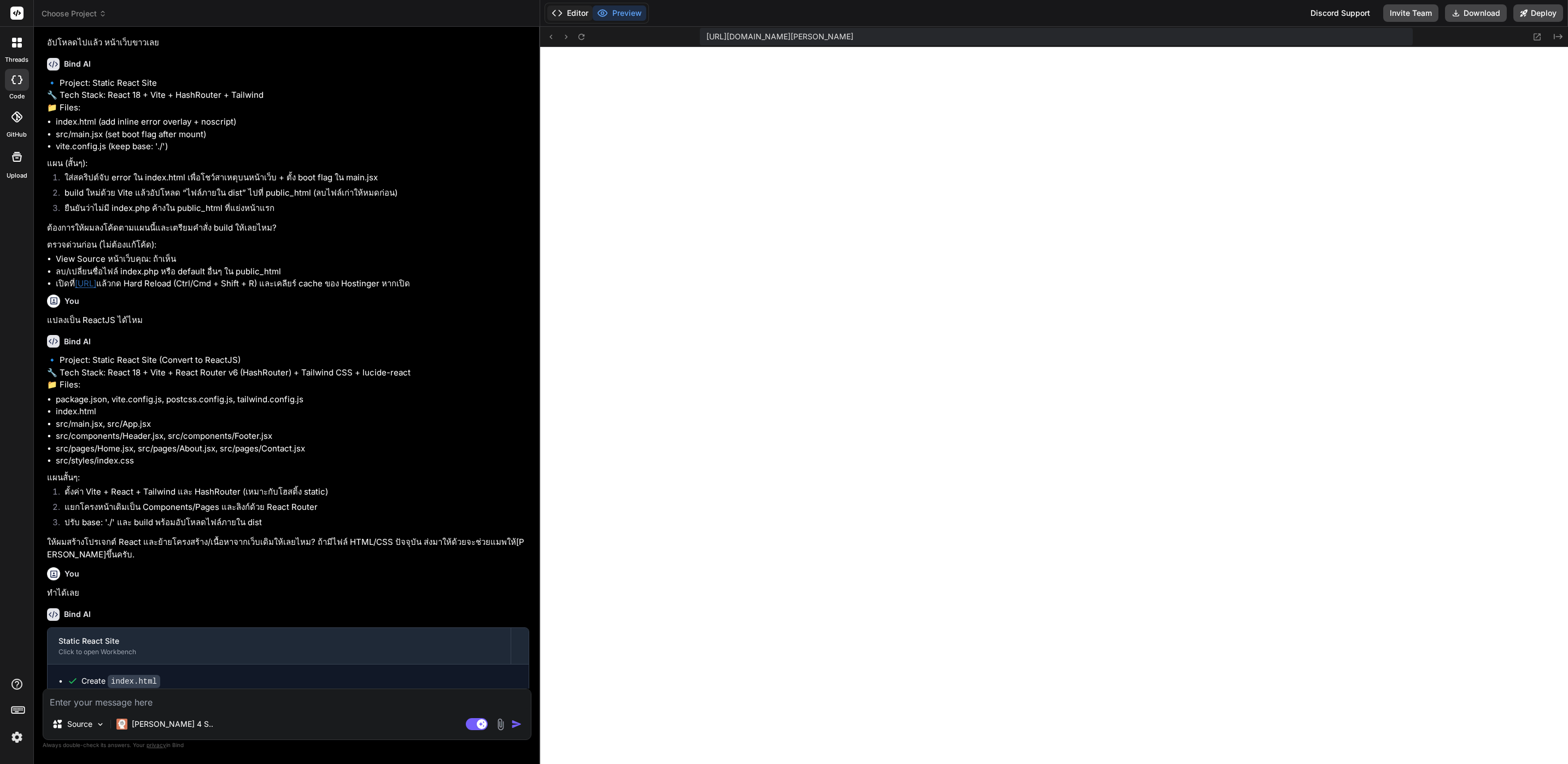
click at [575, 13] on button "Editor" at bounding box center [570, 13] width 46 height 15
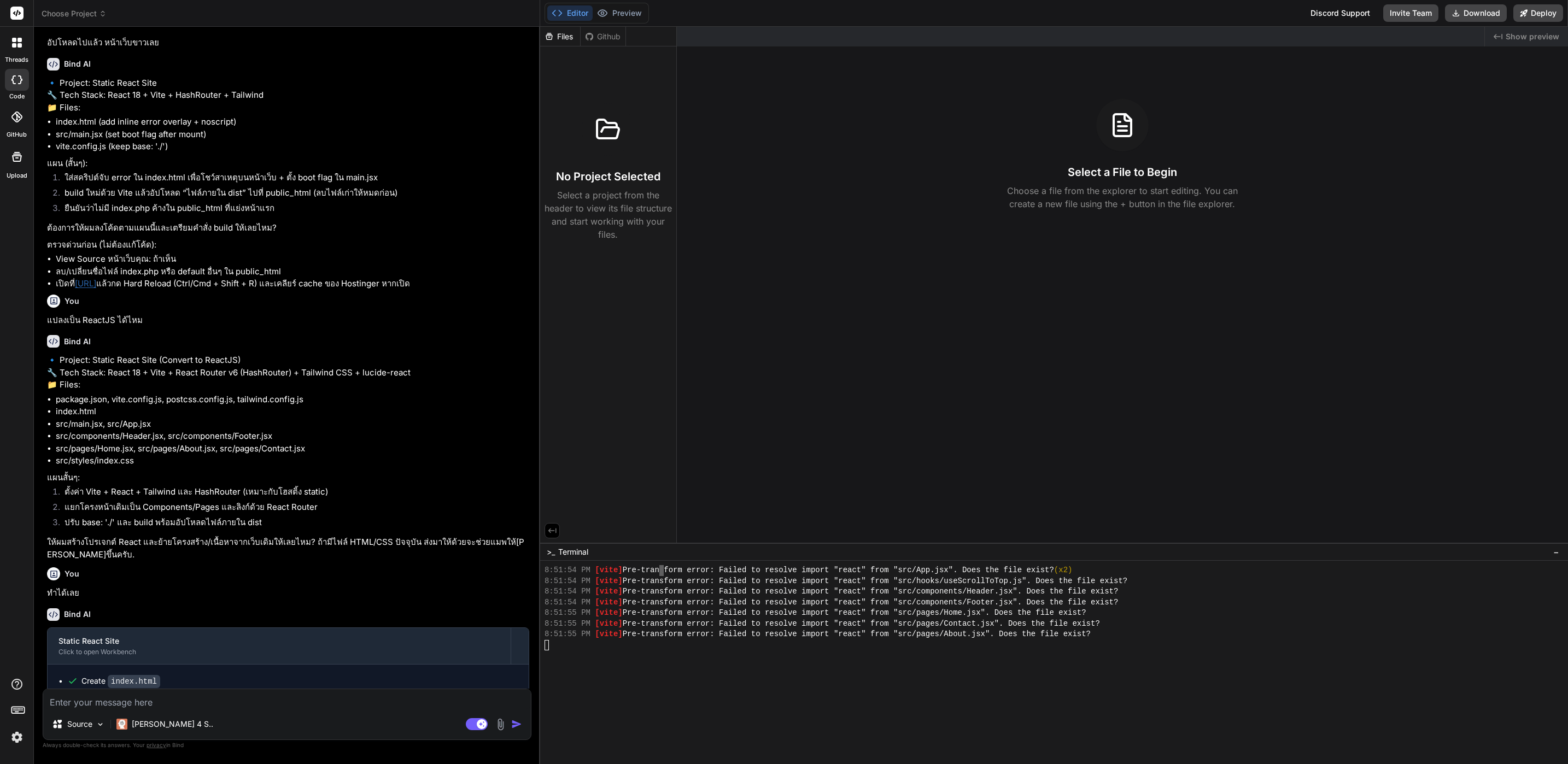
click at [575, 13] on button "Editor" at bounding box center [570, 13] width 46 height 15
click at [574, 12] on button "Editor" at bounding box center [570, 13] width 46 height 15
click at [60, 10] on span "Choose Project" at bounding box center [74, 13] width 65 height 11
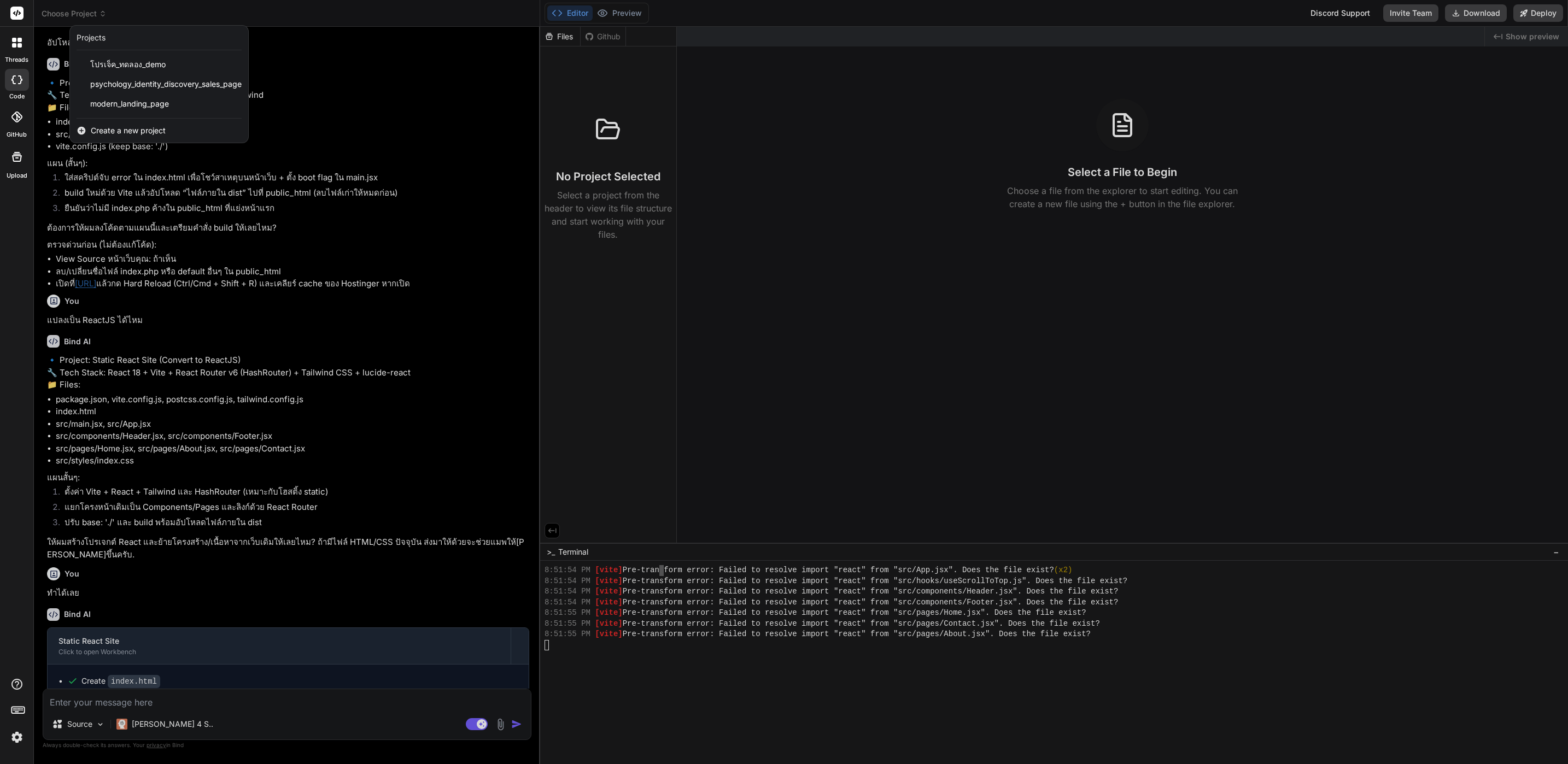
click at [120, 132] on span "Create a new project" at bounding box center [128, 131] width 75 height 11
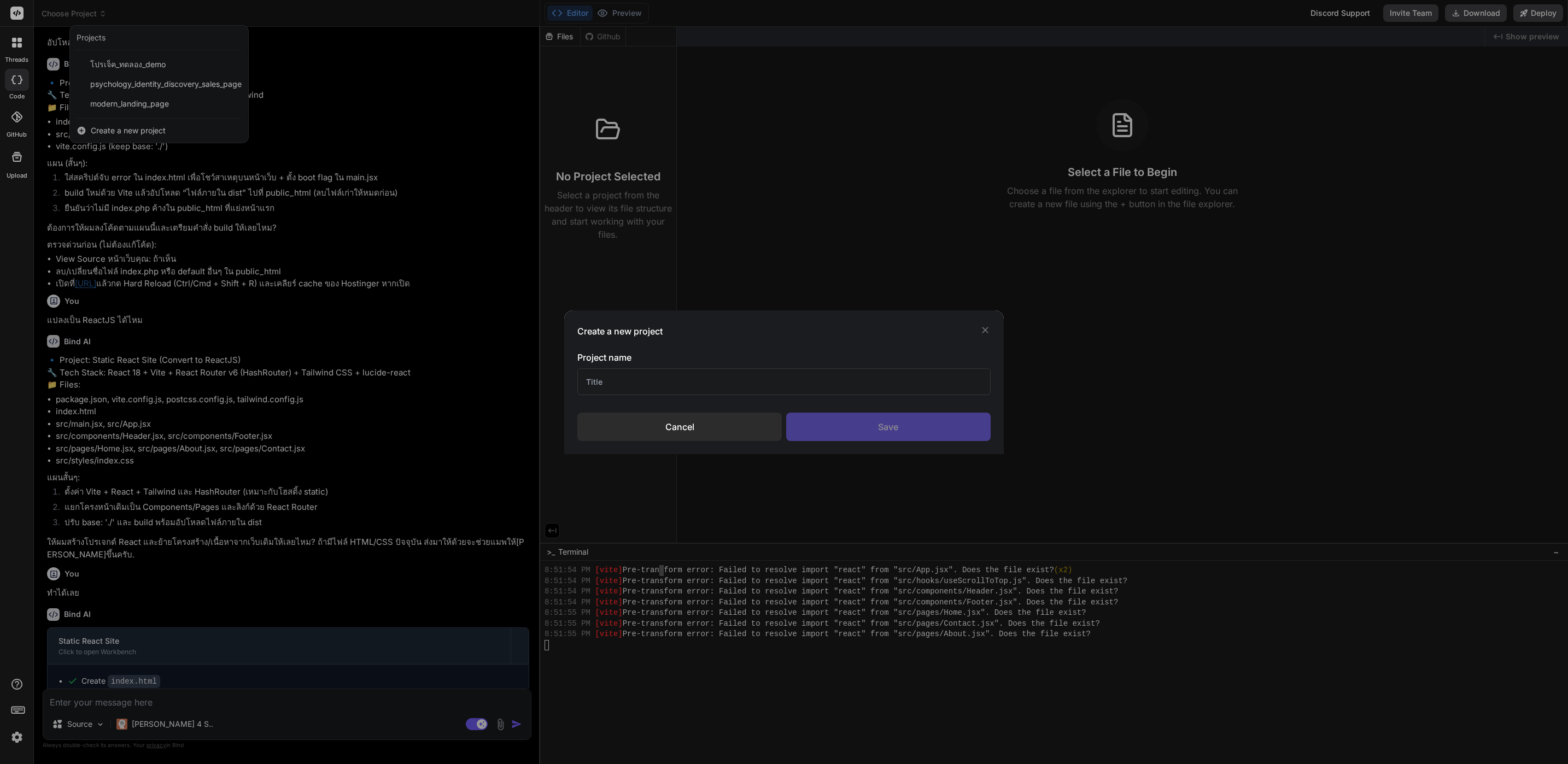
click at [707, 380] on input "text" at bounding box center [783, 382] width 413 height 27
click at [931, 430] on div "Save" at bounding box center [888, 427] width 204 height 28
click at [368, 612] on div "Create a new project Project name y9 Cancel Saving..." at bounding box center [784, 382] width 1568 height 764
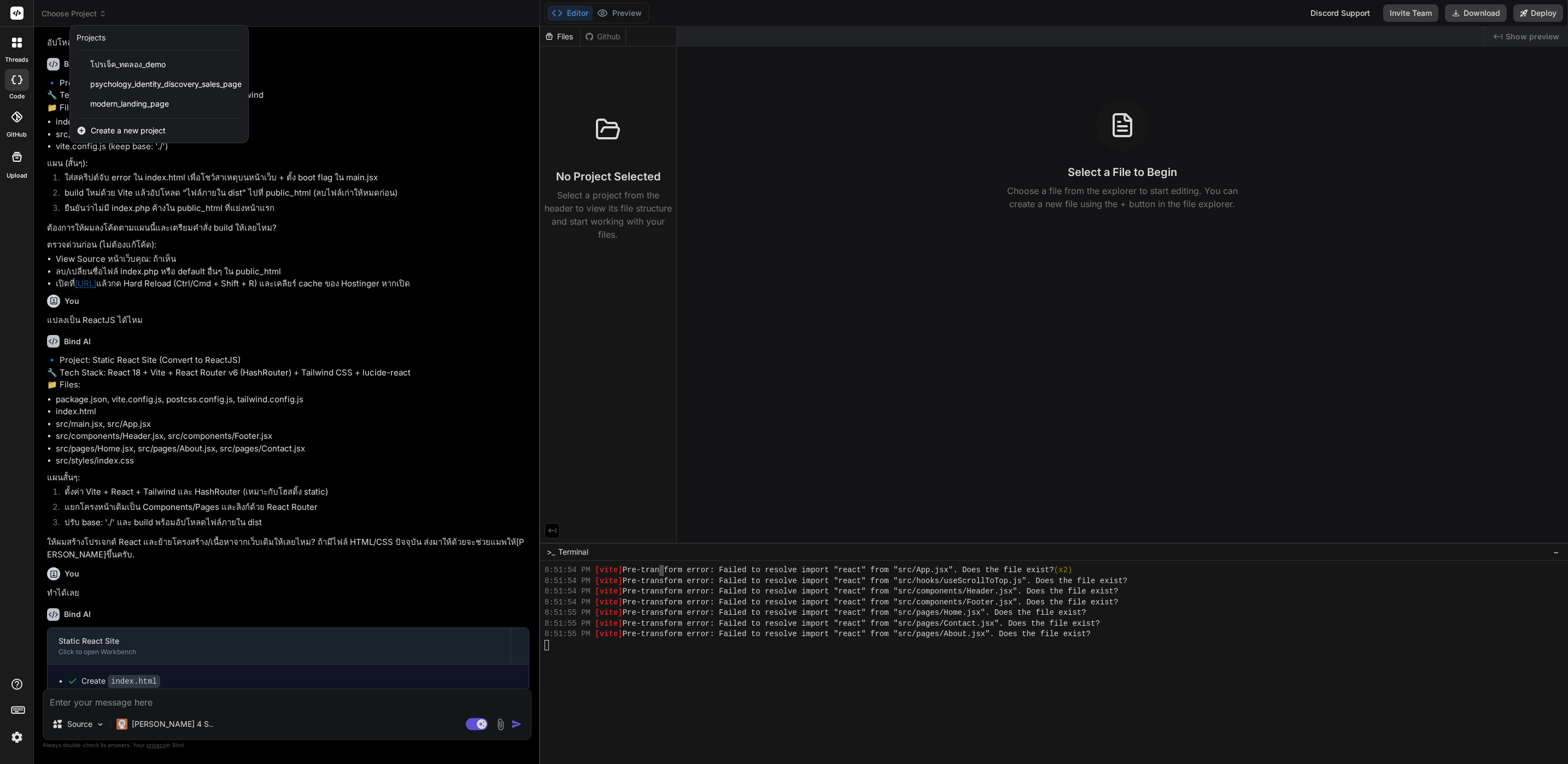
click at [276, 300] on div at bounding box center [784, 382] width 1568 height 764
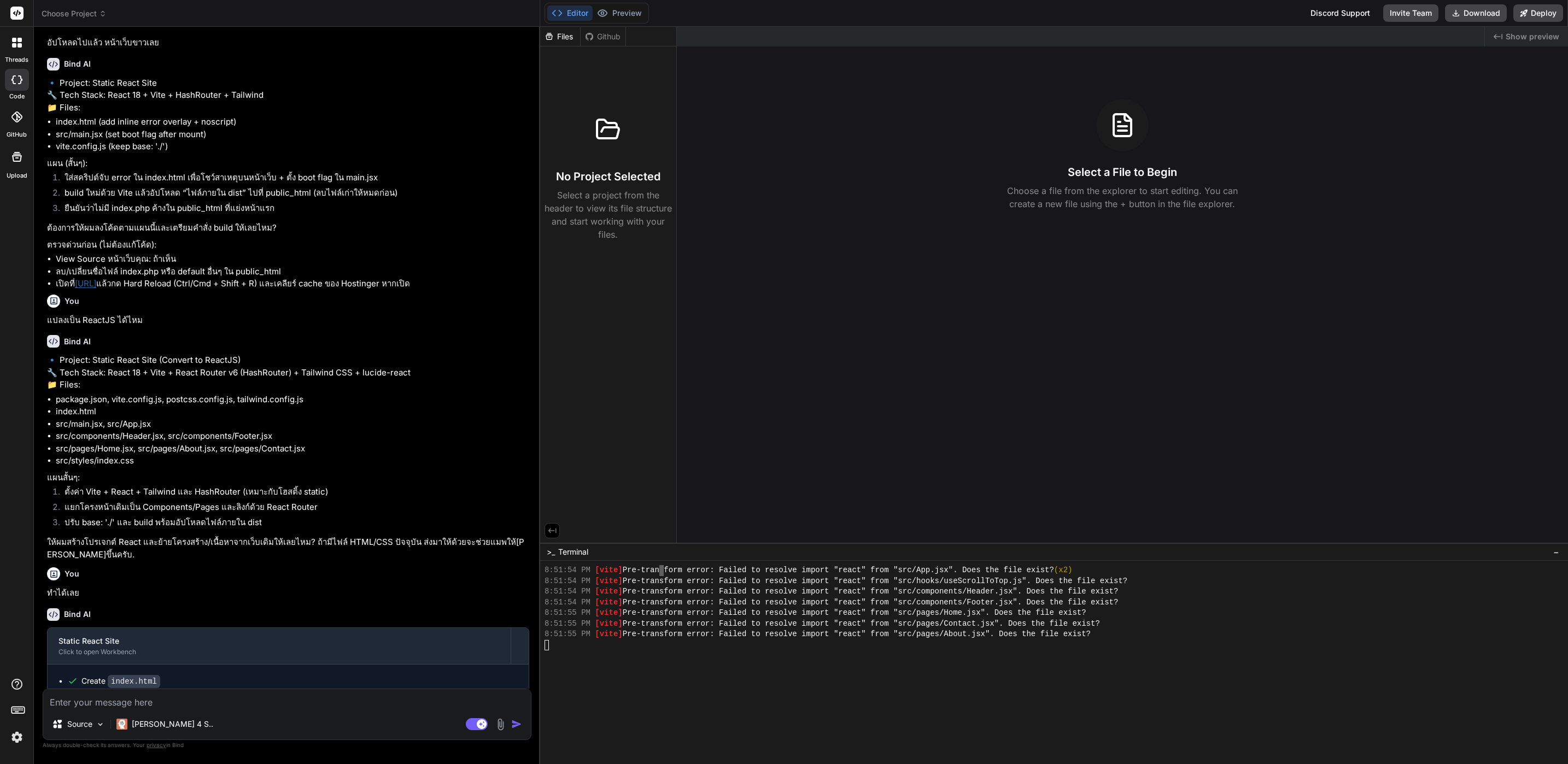
click at [81, 10] on span "Choose Project" at bounding box center [74, 13] width 65 height 11
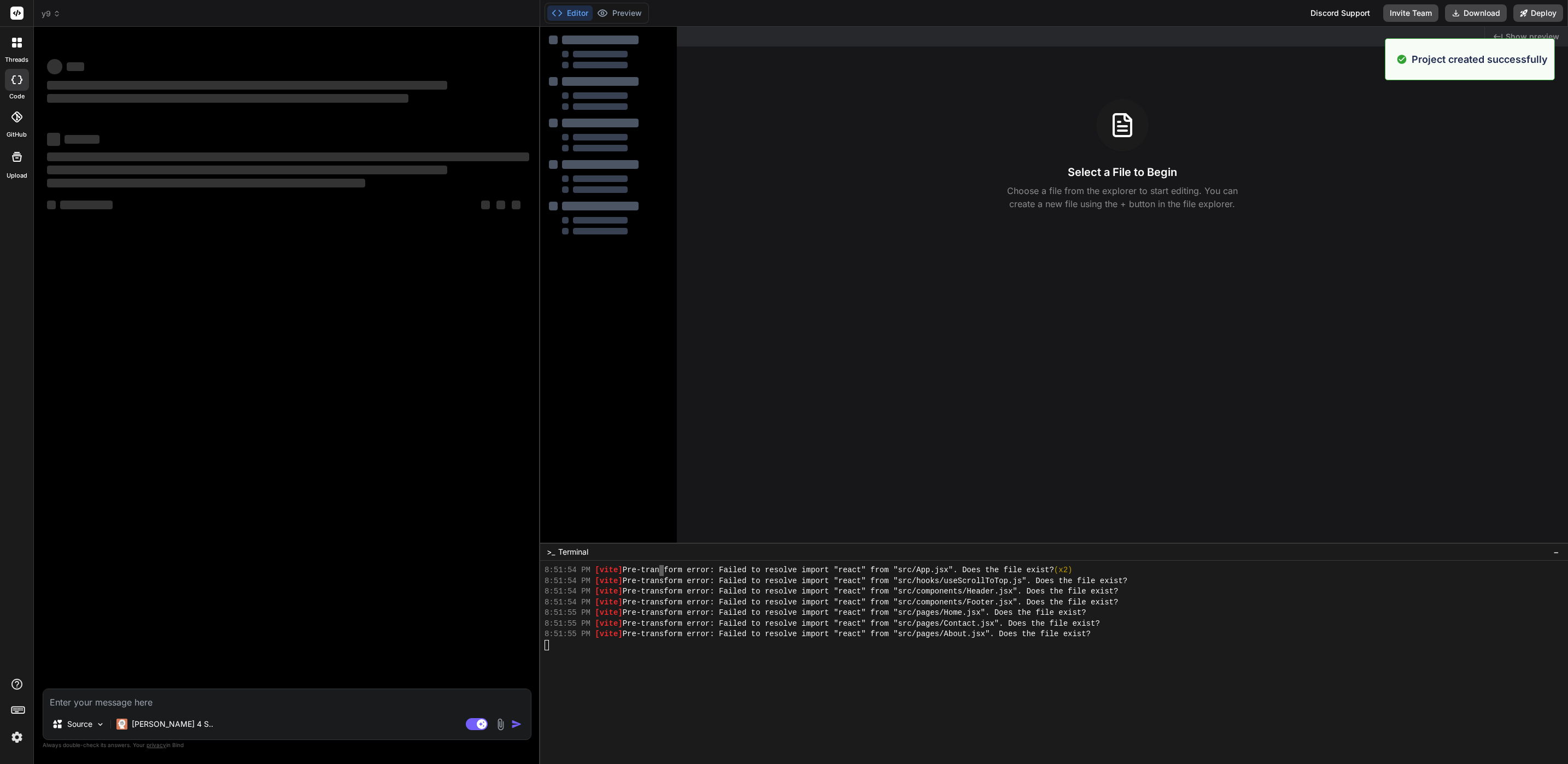
scroll to position [0, 0]
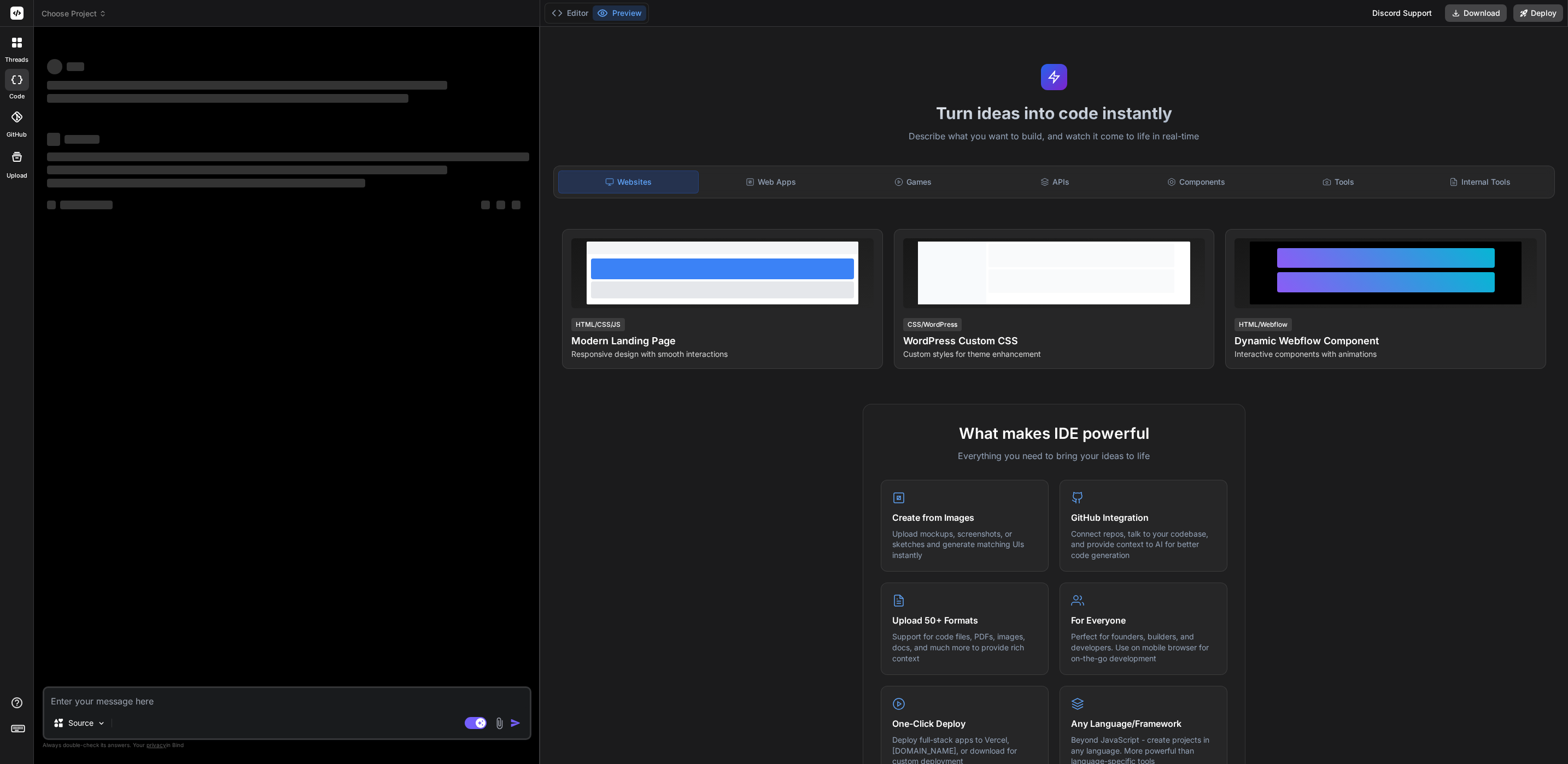
click at [95, 13] on span "Choose Project" at bounding box center [74, 13] width 65 height 11
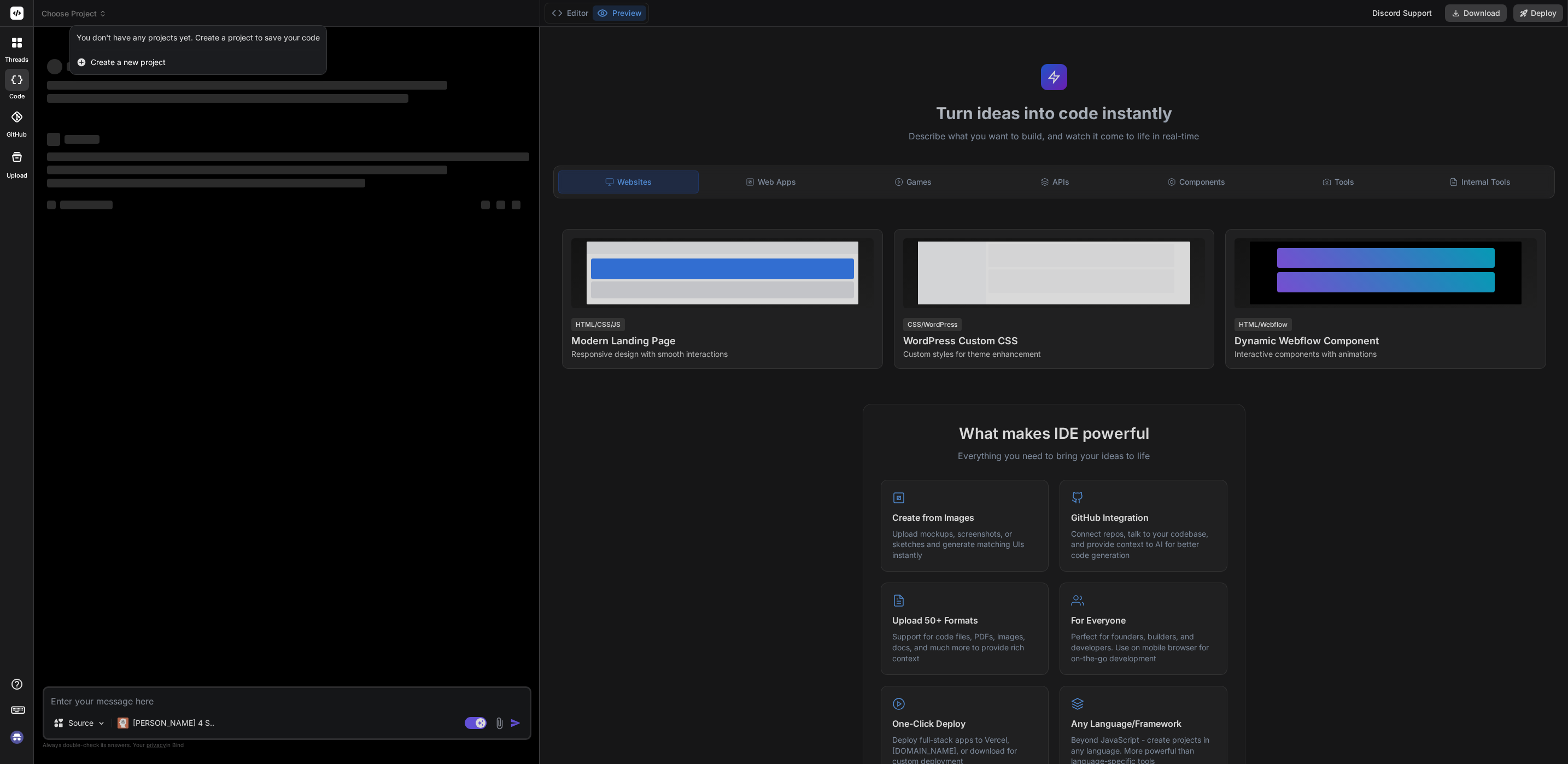
click at [111, 581] on div at bounding box center [784, 382] width 1568 height 764
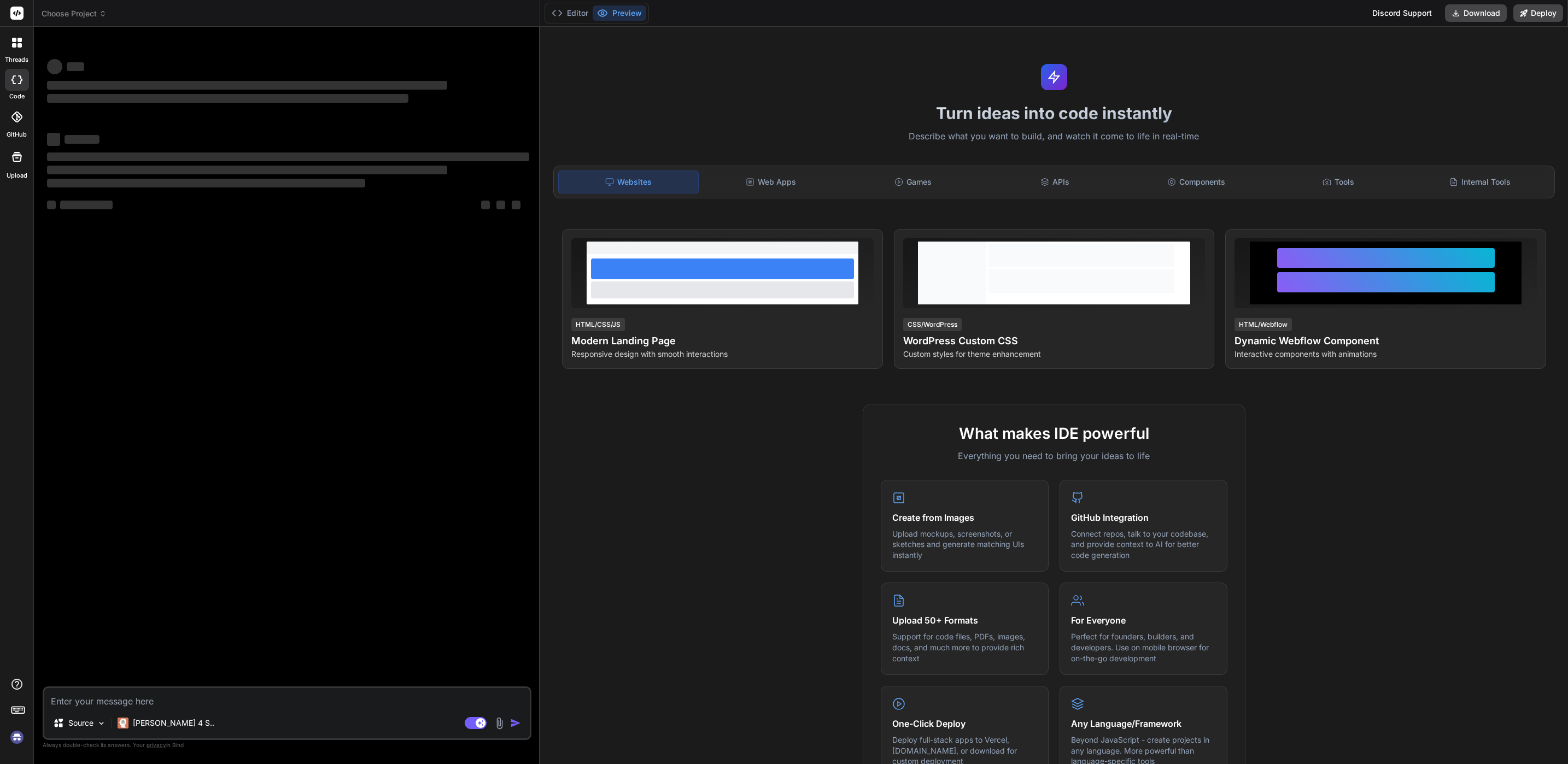
click at [10, 725] on div at bounding box center [17, 712] width 33 height 69
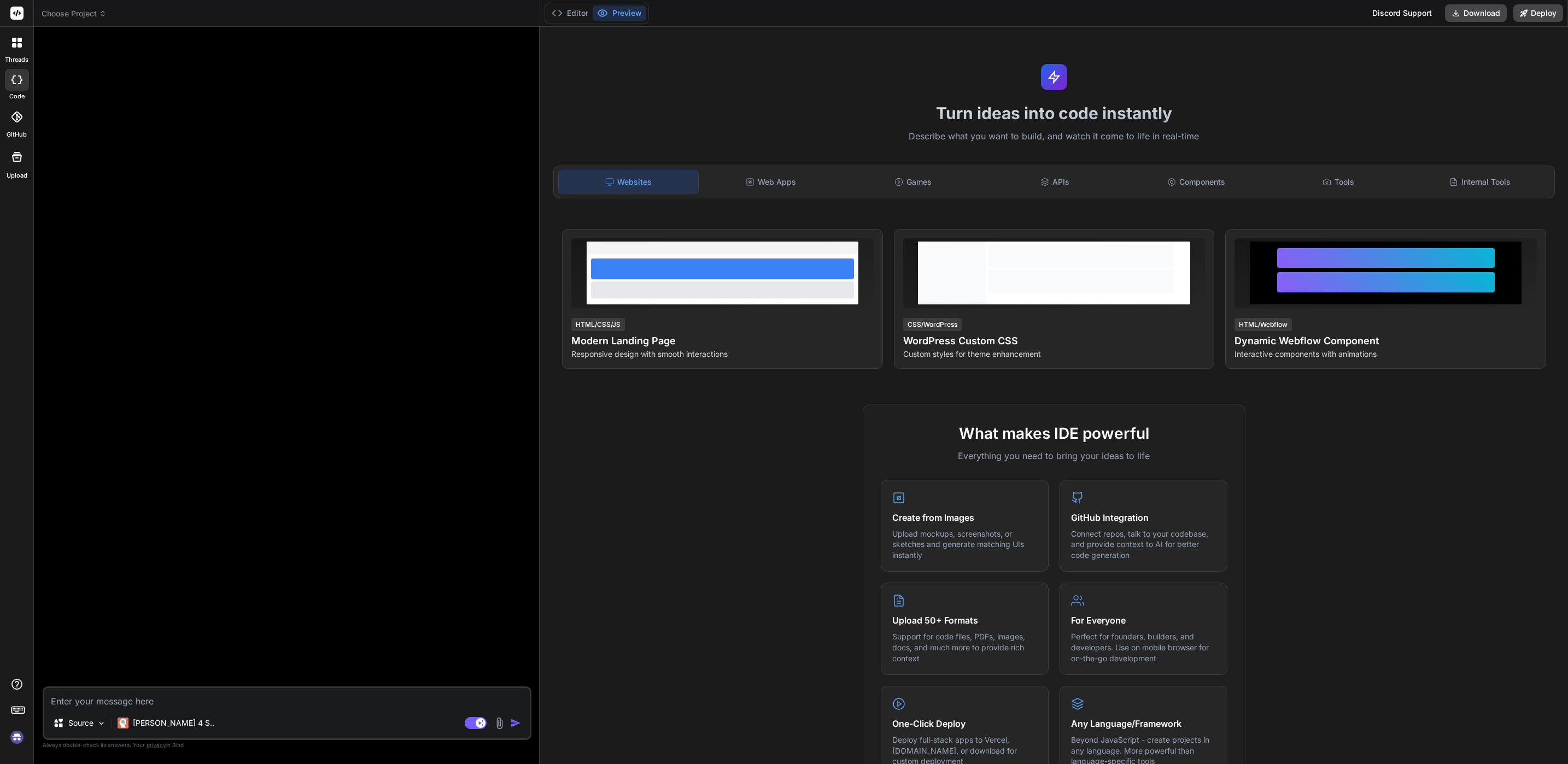
click at [13, 733] on img at bounding box center [17, 737] width 19 height 19
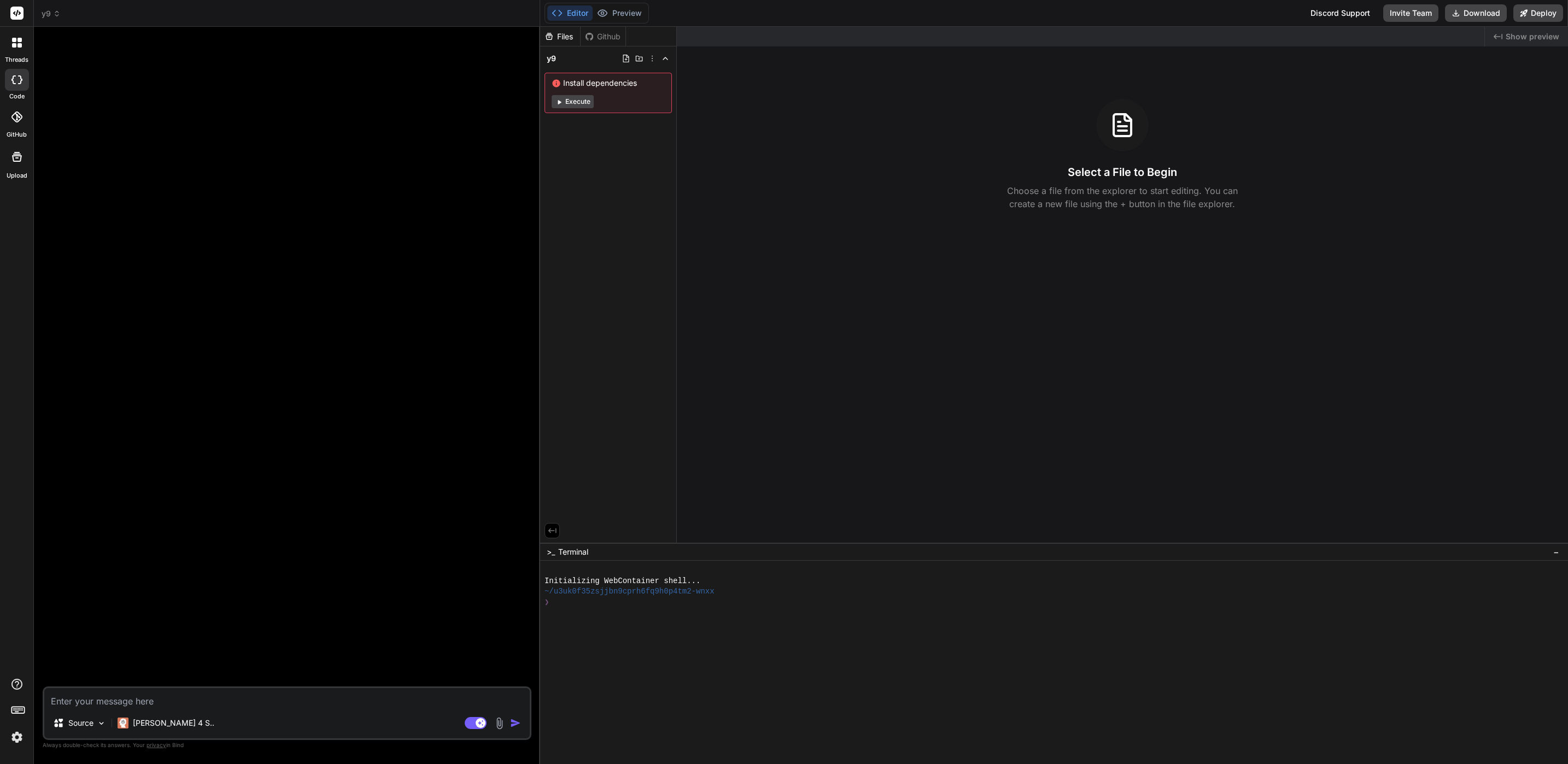
click at [155, 695] on textarea at bounding box center [287, 698] width 486 height 20
type textarea "x"
type textarea "l"
type textarea "x"
type textarea "li"
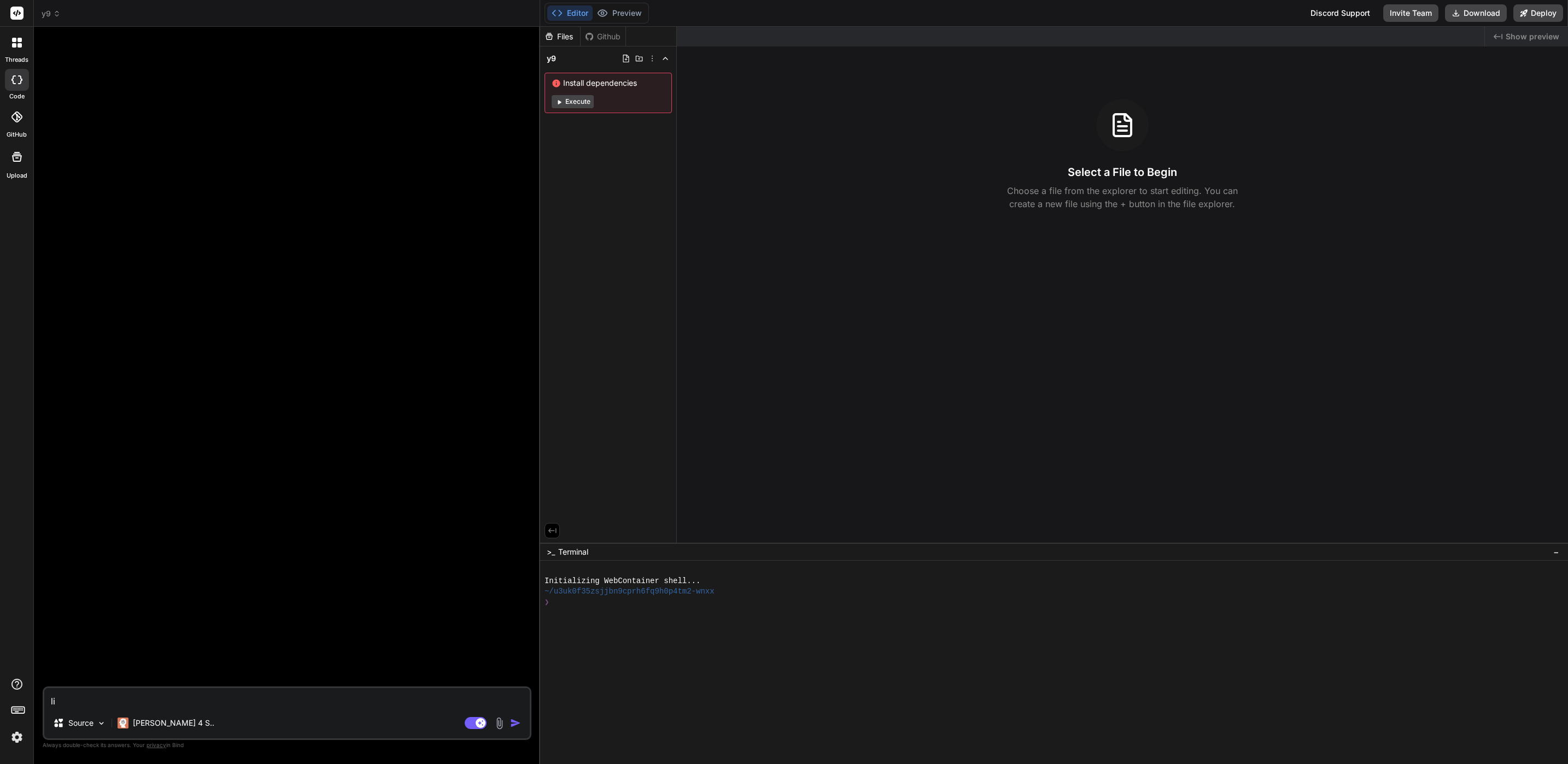
type textarea "x"
type textarea "lij"
type textarea "x"
type textarea "lijk"
type textarea "x"
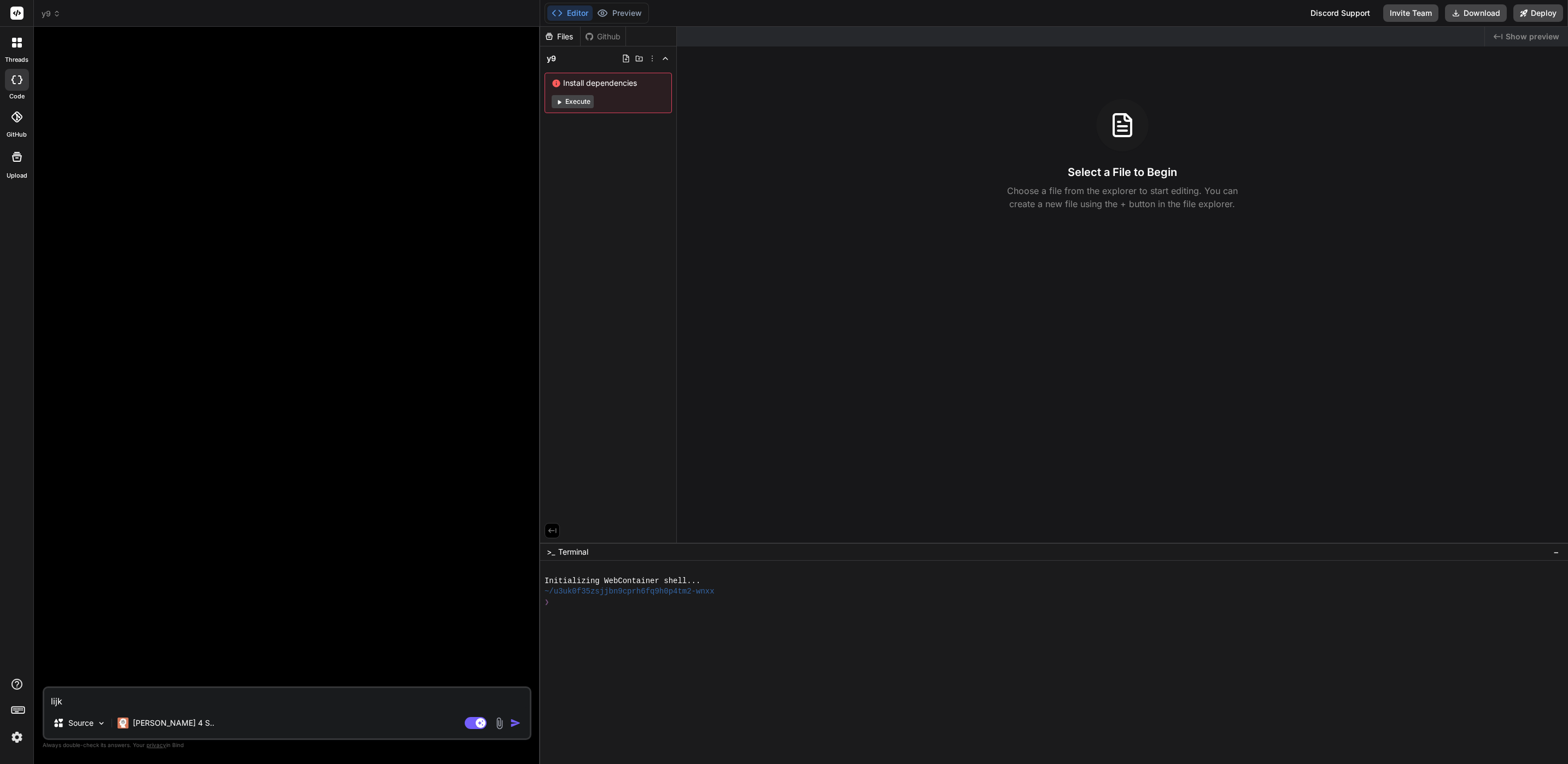
type textarea "lij"
type textarea "x"
type textarea "li"
type textarea "x"
type textarea "l"
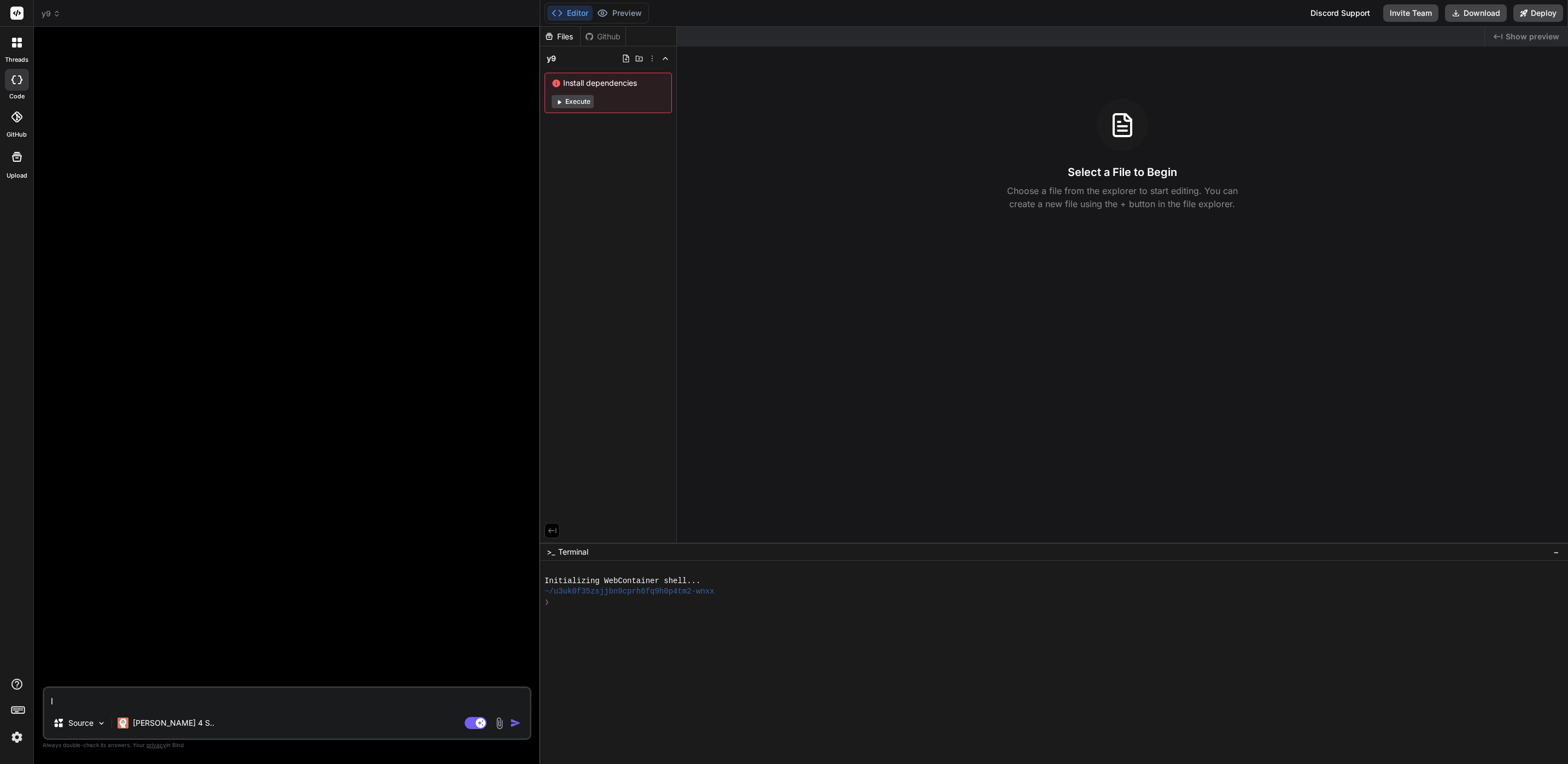
type textarea "x"
type textarea "ส"
type textarea "x"
type textarea "สร"
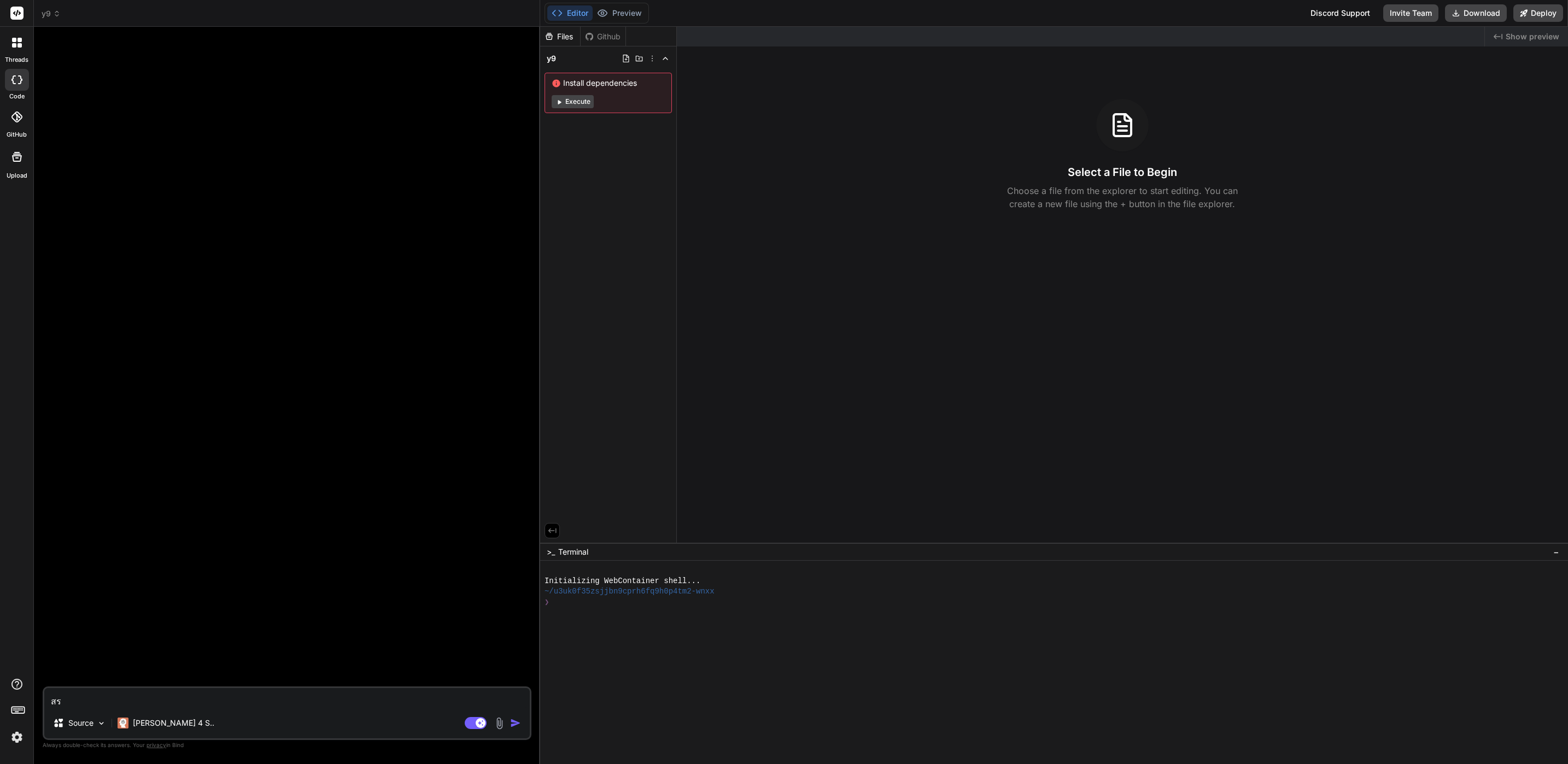
type textarea "x"
type textarea "สร้"
type textarea "x"
type textarea "สร้า"
type textarea "x"
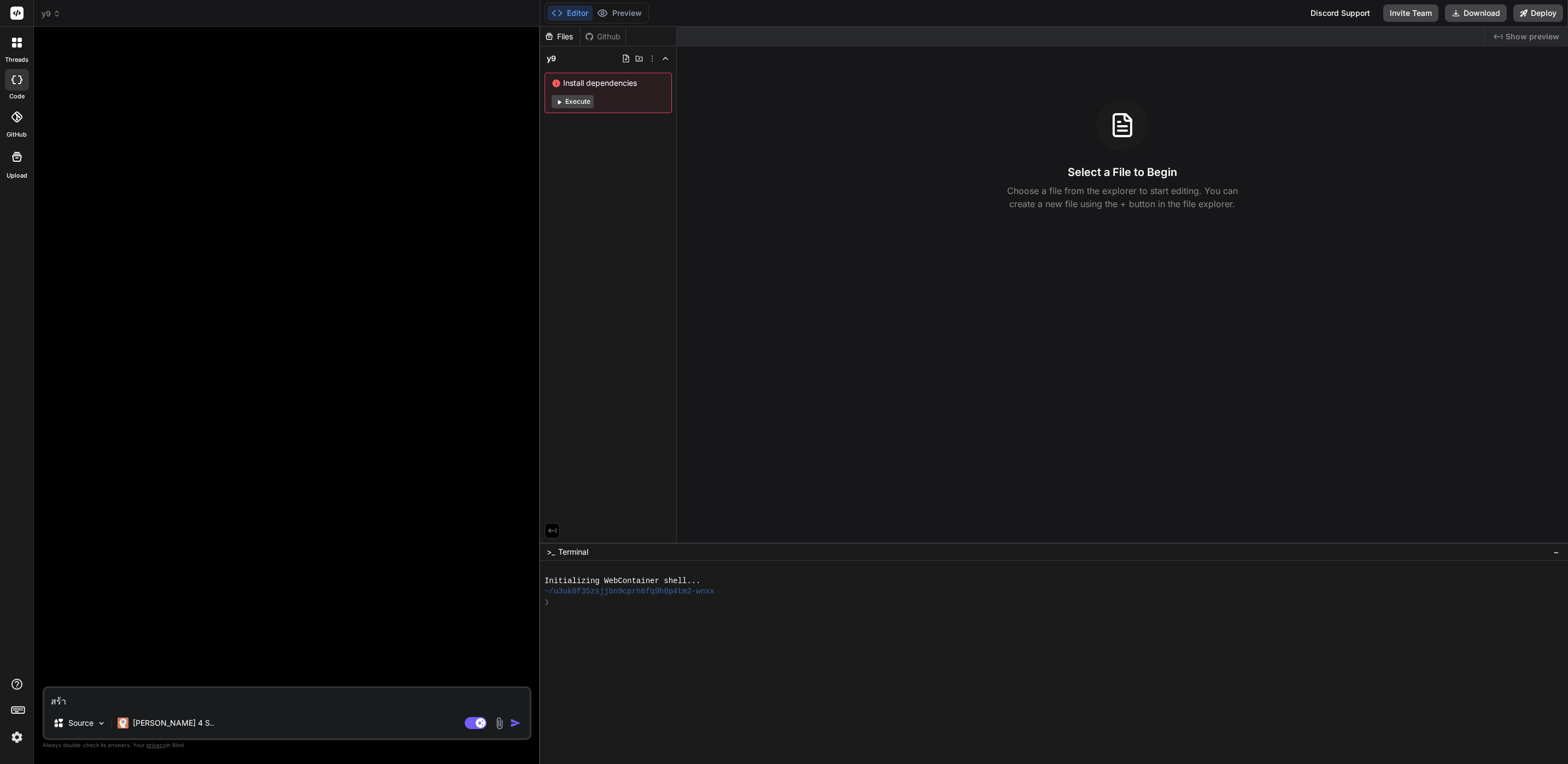
type textarea "สร้าง"
type textarea "x"
type textarea "สร้างเ"
type textarea "x"
type textarea "สร้างเว"
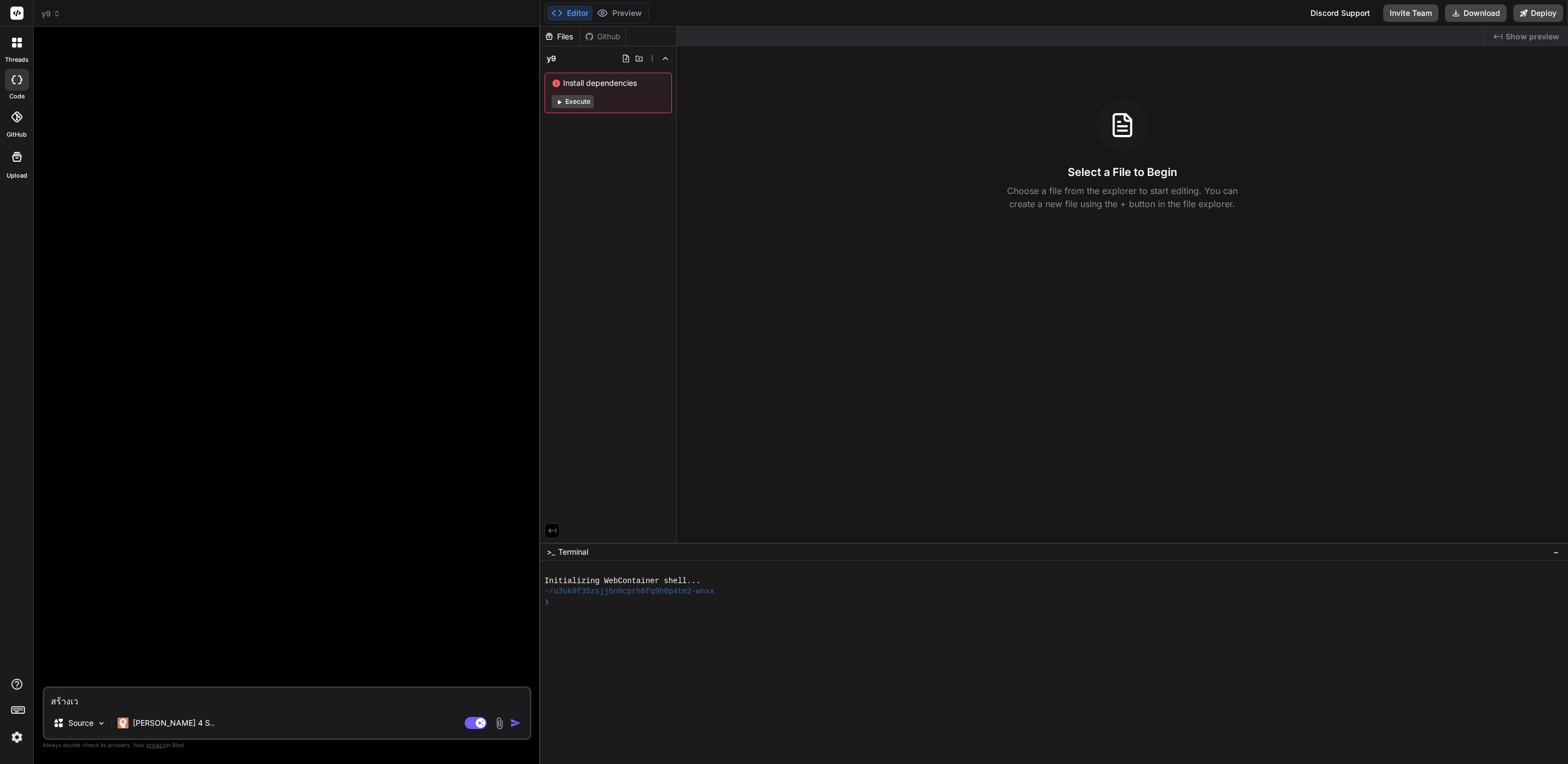
type textarea "x"
type textarea "สร้างเว็"
type textarea "x"
type textarea "สร้างเว็บ"
type textarea "x"
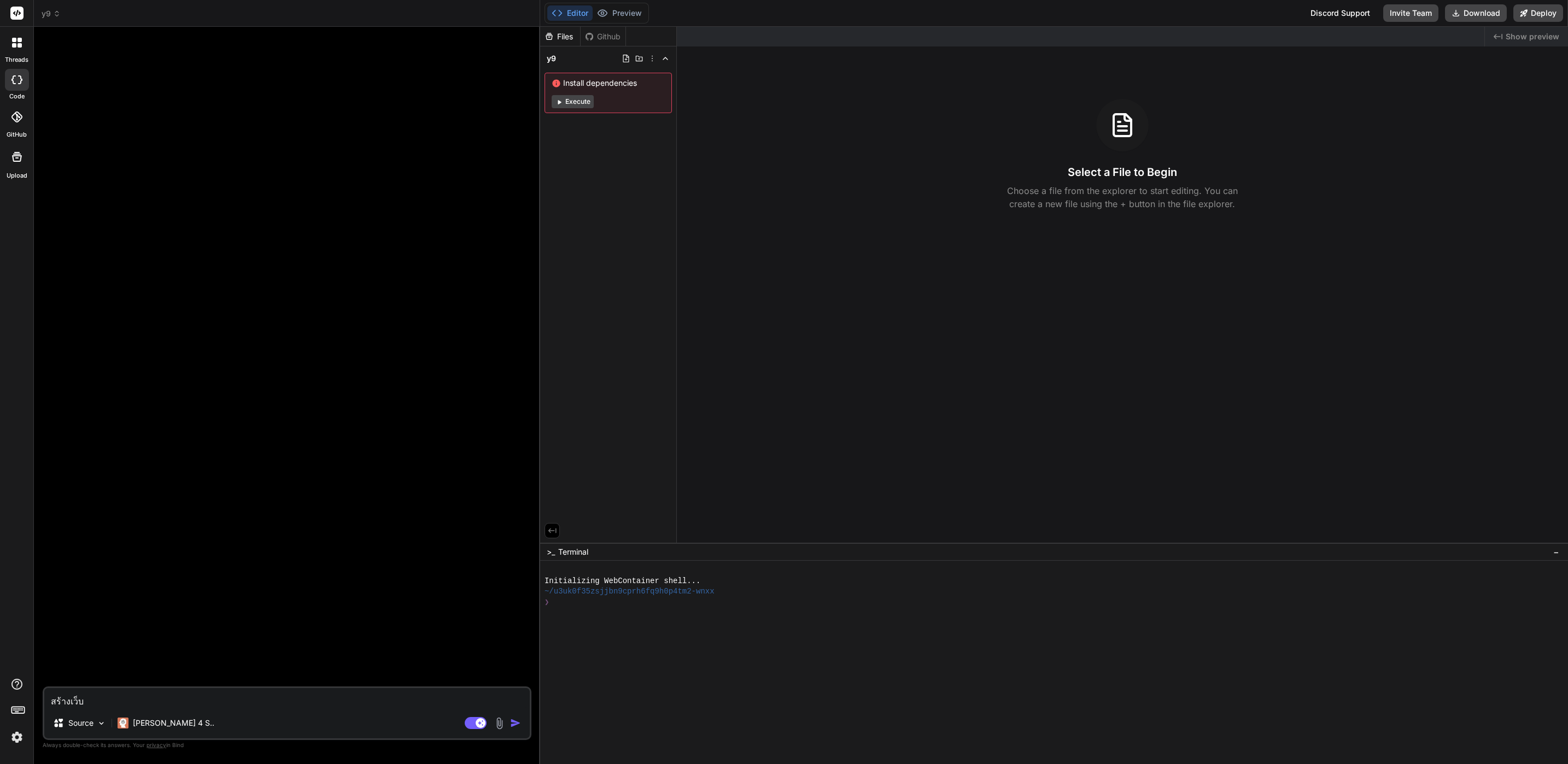
type textarea "สร้างเว็บต"
type textarea "x"
type textarea "สร้างเว็บตา"
type textarea "x"
type textarea "สร้างเว็บตาม"
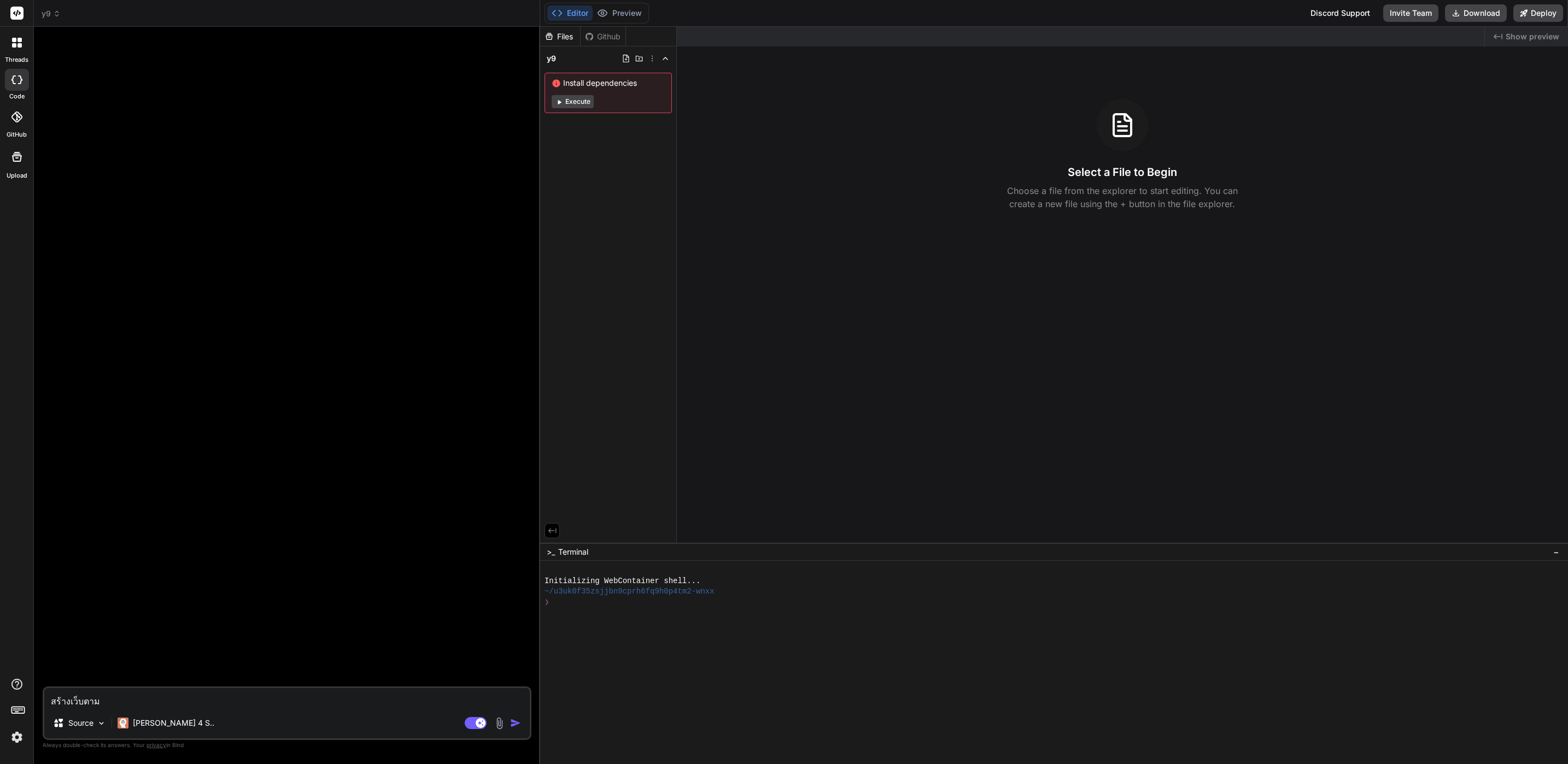
type textarea "x"
type textarea "สร้างเว็บตาม"
type textarea "x"
type textarea "สร้างเว็บตาม R"
type textarea "x"
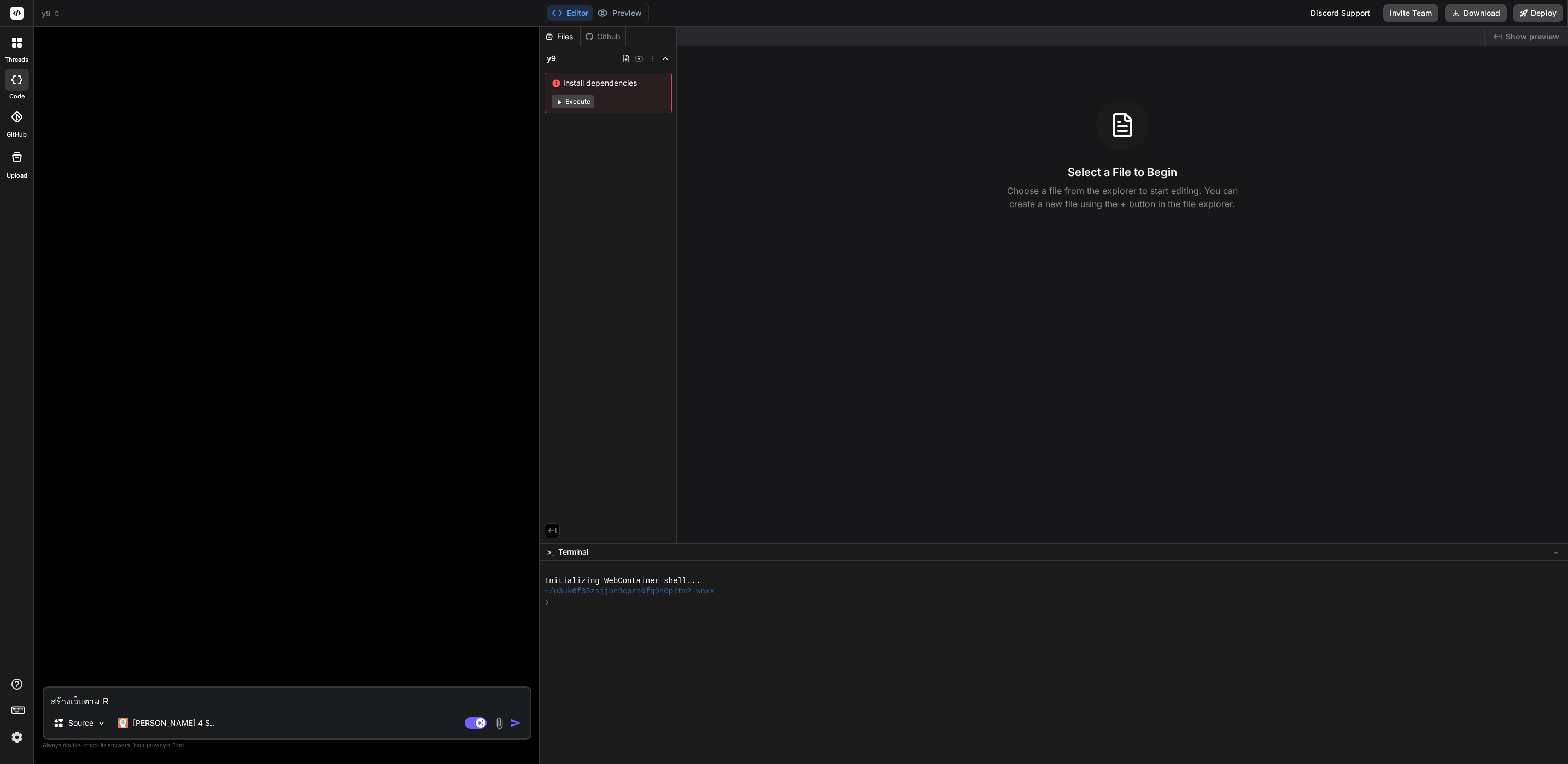
type textarea "สร้างเว็บตาม Re"
type textarea "x"
type textarea "สร้างเว็บตาม Ref"
type textarea "x"
type textarea "สร้างเว็บตาม Ref"
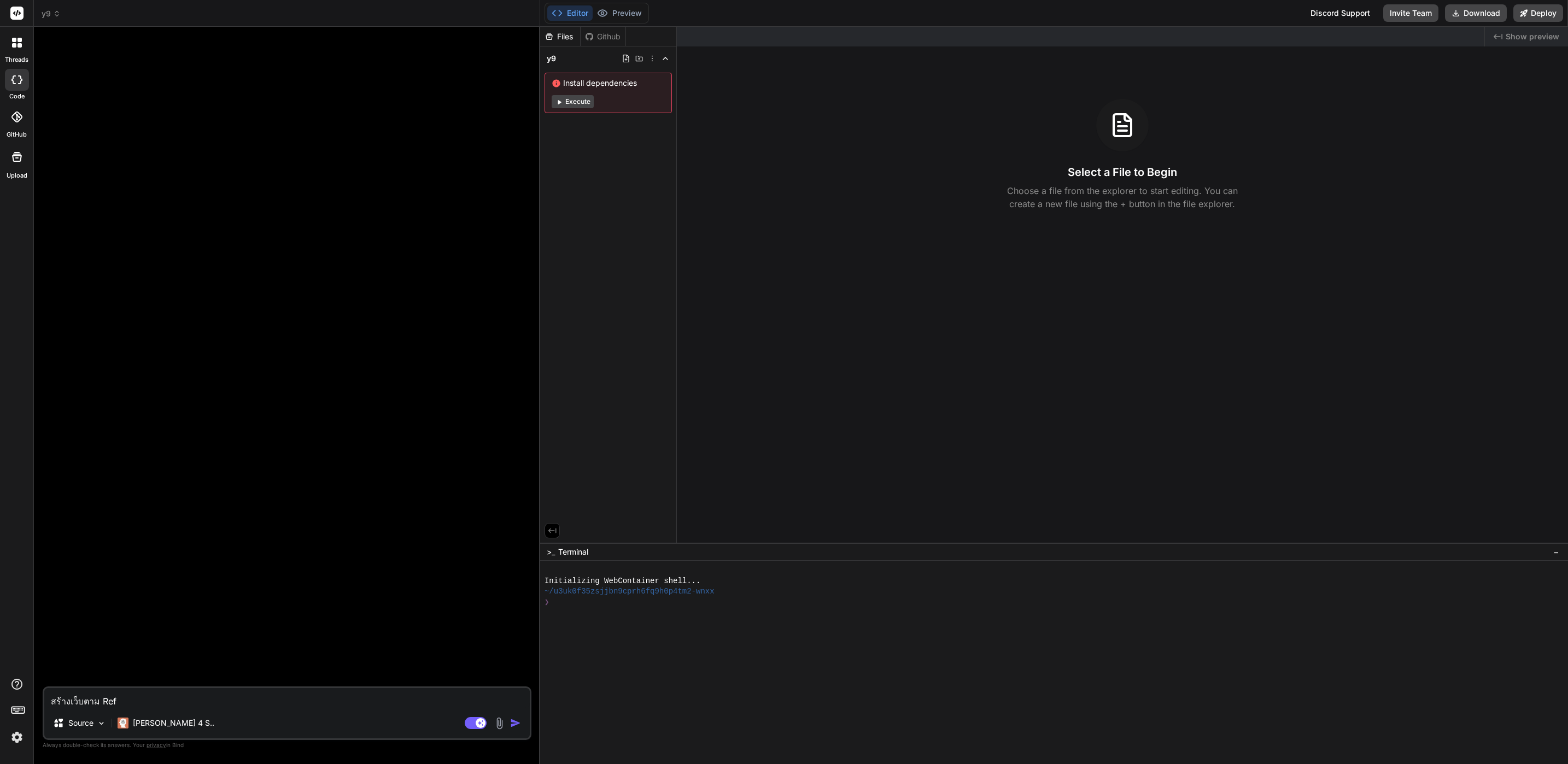
type textarea "x"
type textarea "สร้างเว็บตาม Ref ท"
type textarea "x"
type textarea "สร้างเว็บตาม Ref ที"
type textarea "x"
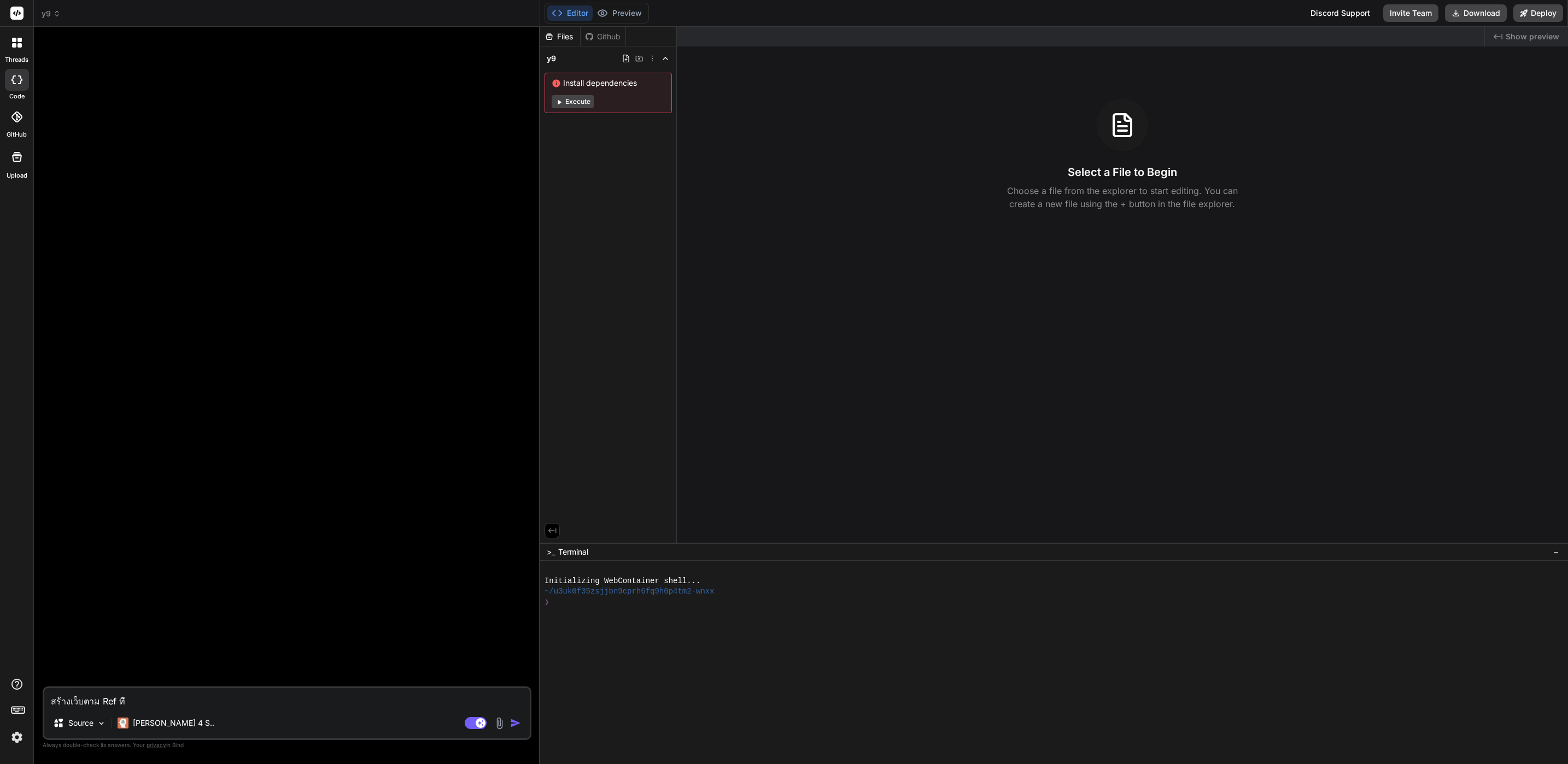
type textarea "สร้างเว็บตาม Ref ที่"
type textarea "x"
type textarea "สร้างเว็บตาม Ref ที่แ"
type textarea "x"
type textarea "สร้างเว็บตาม Ref ที่แน"
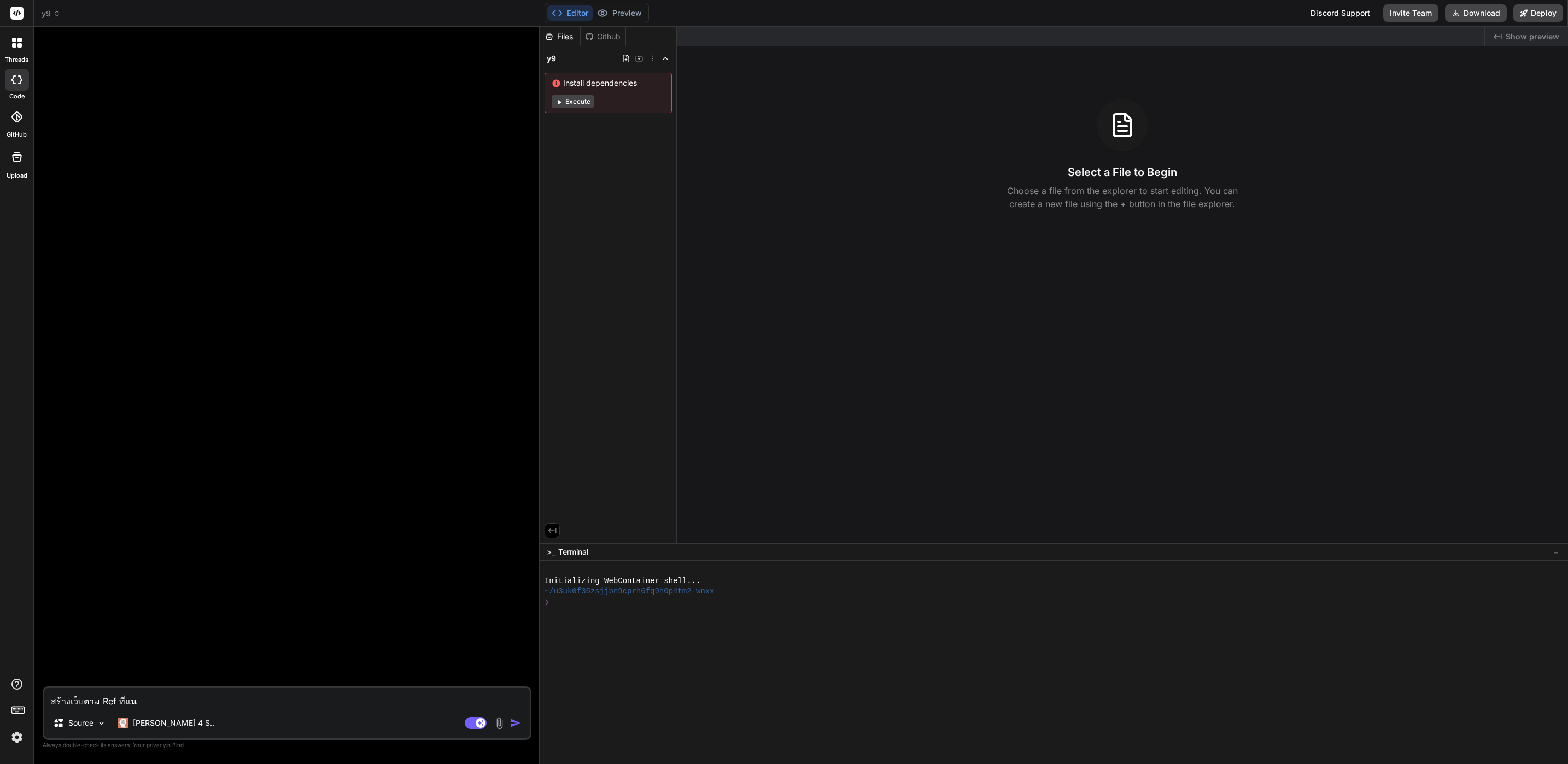
type textarea "x"
type textarea "สร้างเว็บตาม Ref ที่แนบ"
type textarea "x"
type textarea "สร้างเว็บตาม Ref ที่แนบ"
type textarea "x"
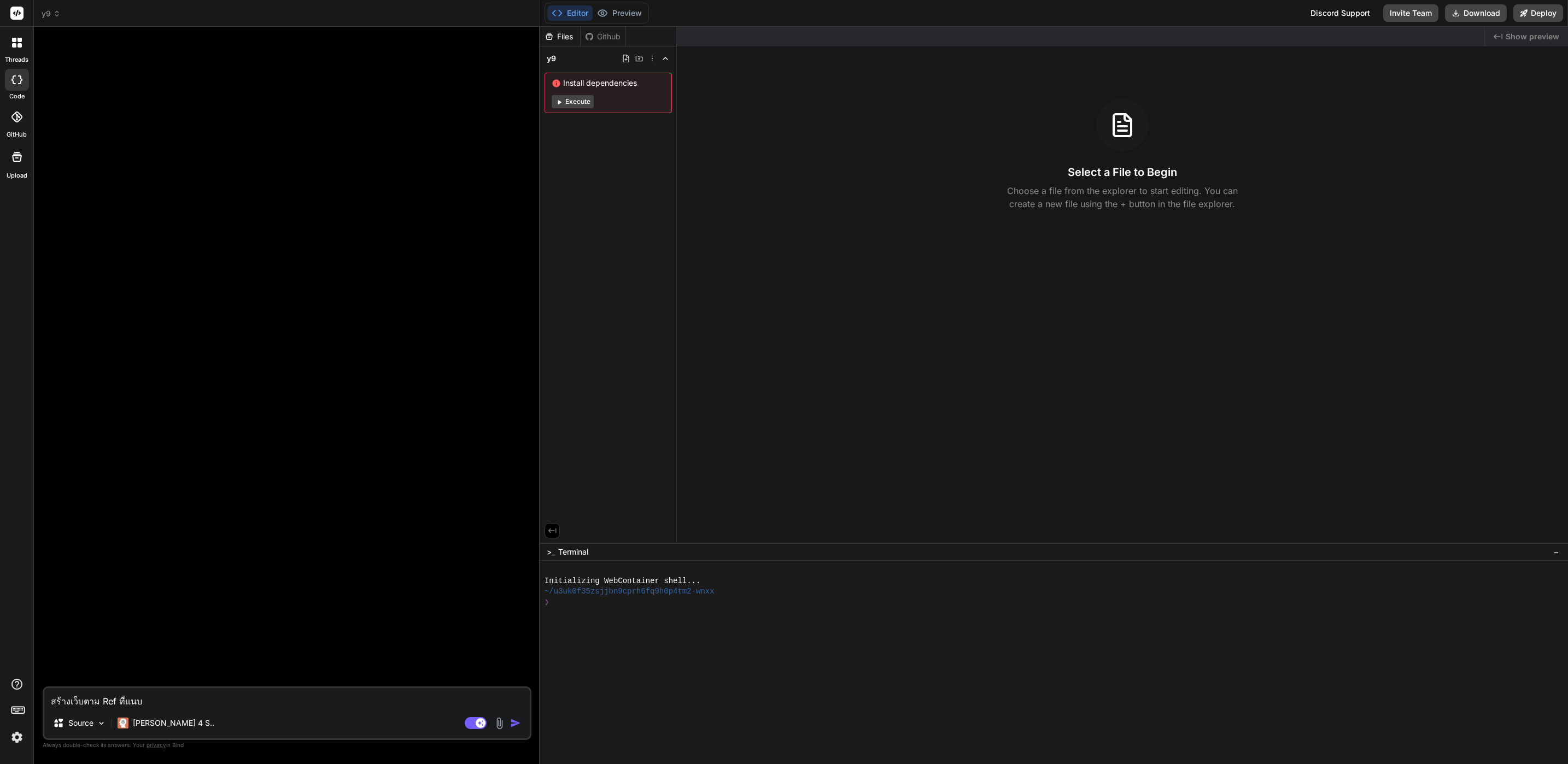
type textarea "สร้างเว็บตาม Ref ที่แนบ แ"
type textarea "x"
type textarea "สร้างเว็บตาม Ref ที่แนบ แล"
type textarea "x"
type textarea "สร้างเว็บตาม Ref ที่แนบ และ"
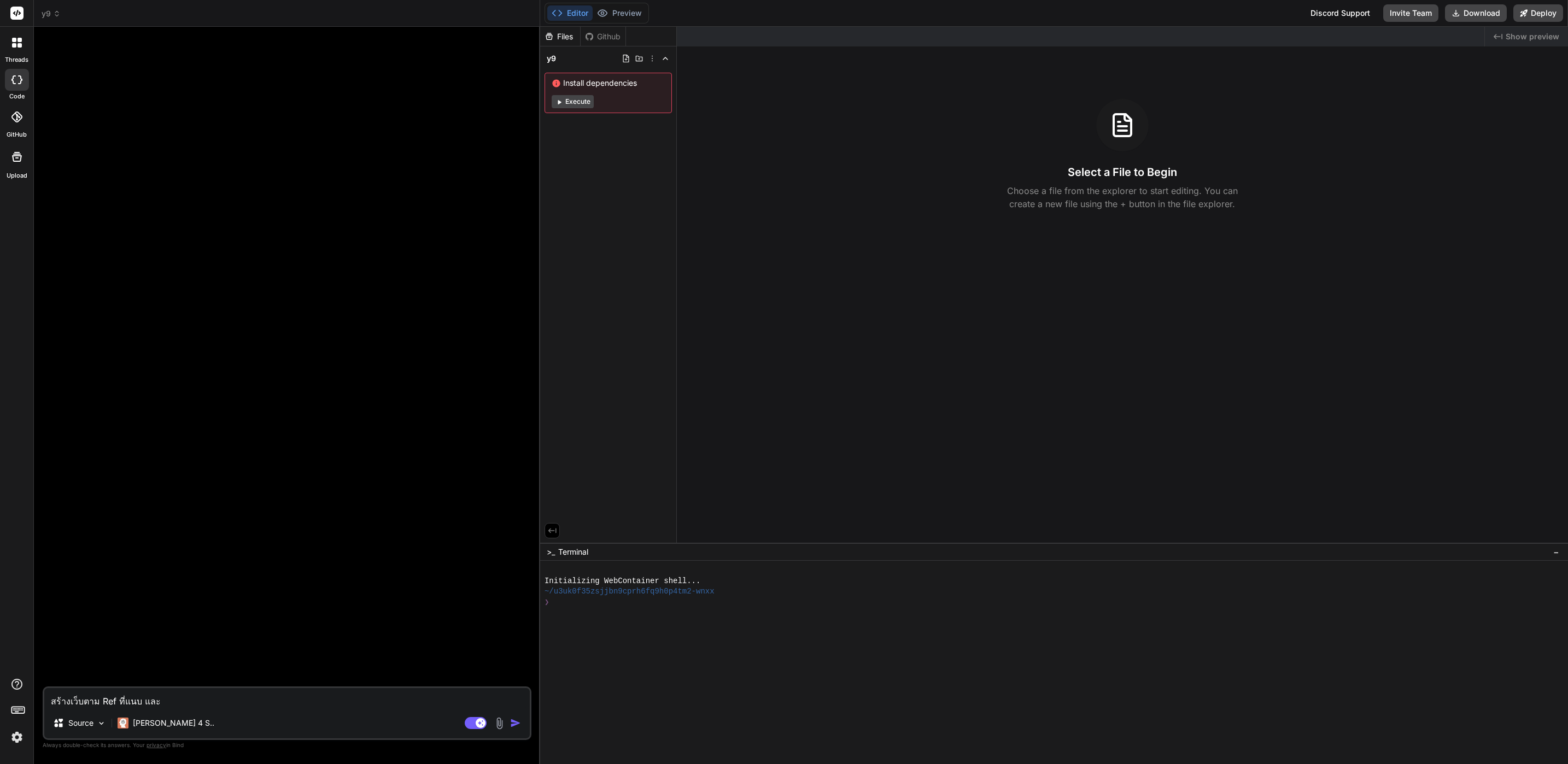
type textarea "x"
type textarea "สร้างเว็บตาม Ref ที่แนบ และเ"
type textarea "x"
type textarea "สร้างเว็บตาม Ref ที่แนบ และเน"
type textarea "x"
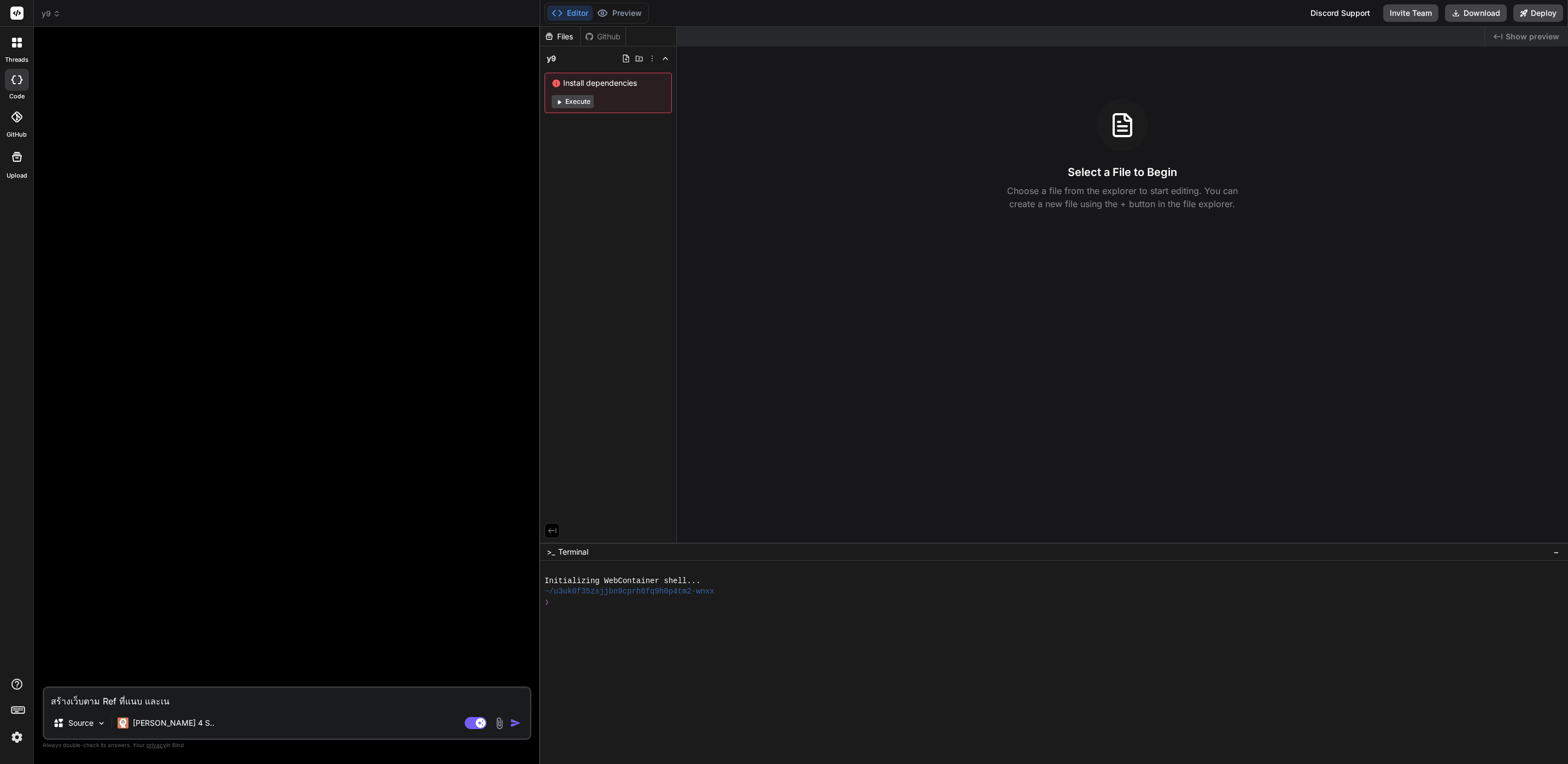
type textarea "สร้างเว็บตาม Ref ที่แนบ และเนื"
type textarea "x"
type textarea "สร้างเว็บตาม Ref ที่แนบ และเนื้"
type textarea "x"
type textarea "สร้างเว็บตาม Ref ที่แนบ และเนื้อ"
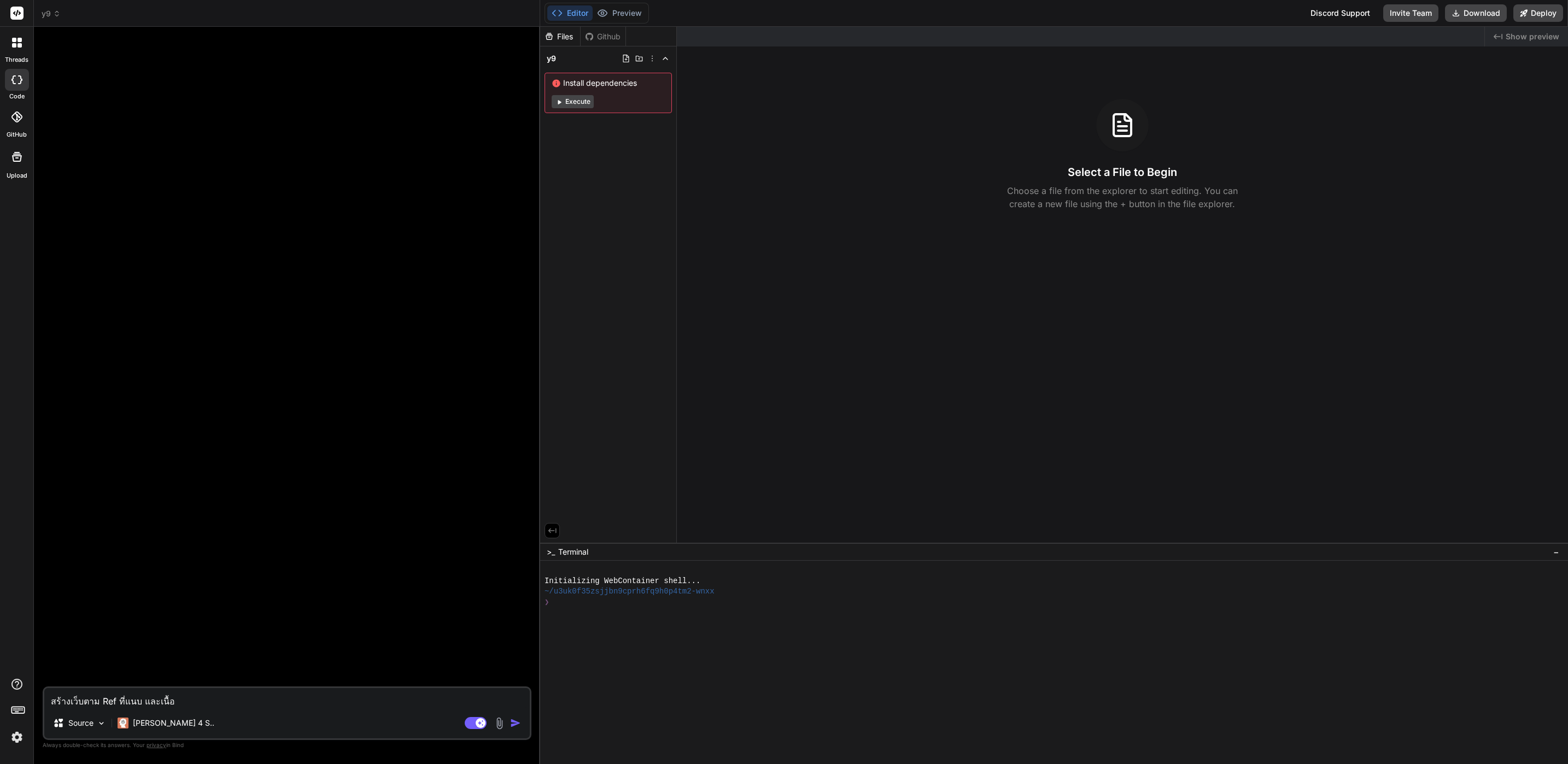
type textarea "x"
type textarea "สร้างเว็บตาม Ref ที่แนบ และเนื้อห"
type textarea "x"
type textarea "สร้างเว็บตาม Ref ที่แนบ และเนื้อหาต"
type textarea "x"
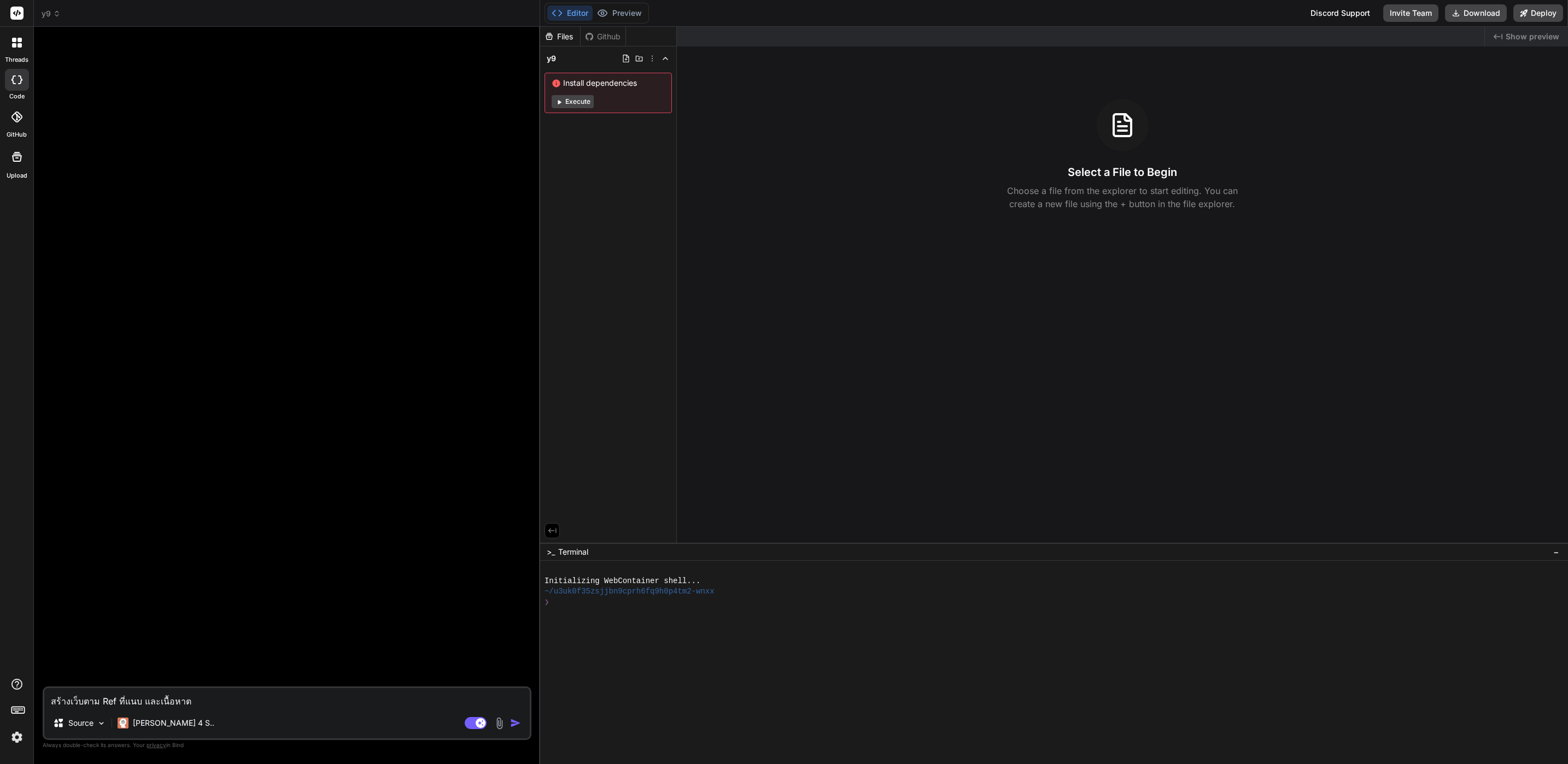
type textarea "สร้างเว็บตาม Ref ที่แนบ และเนื้อหาต้"
type textarea "x"
type textarea "สร้างเว็บตาม Ref ที่แนบ และเนื้อหาต้อ"
type textarea "x"
type textarea "สร้างเว็บตาม Ref ที่แนบ และเนื้อหาต้อง"
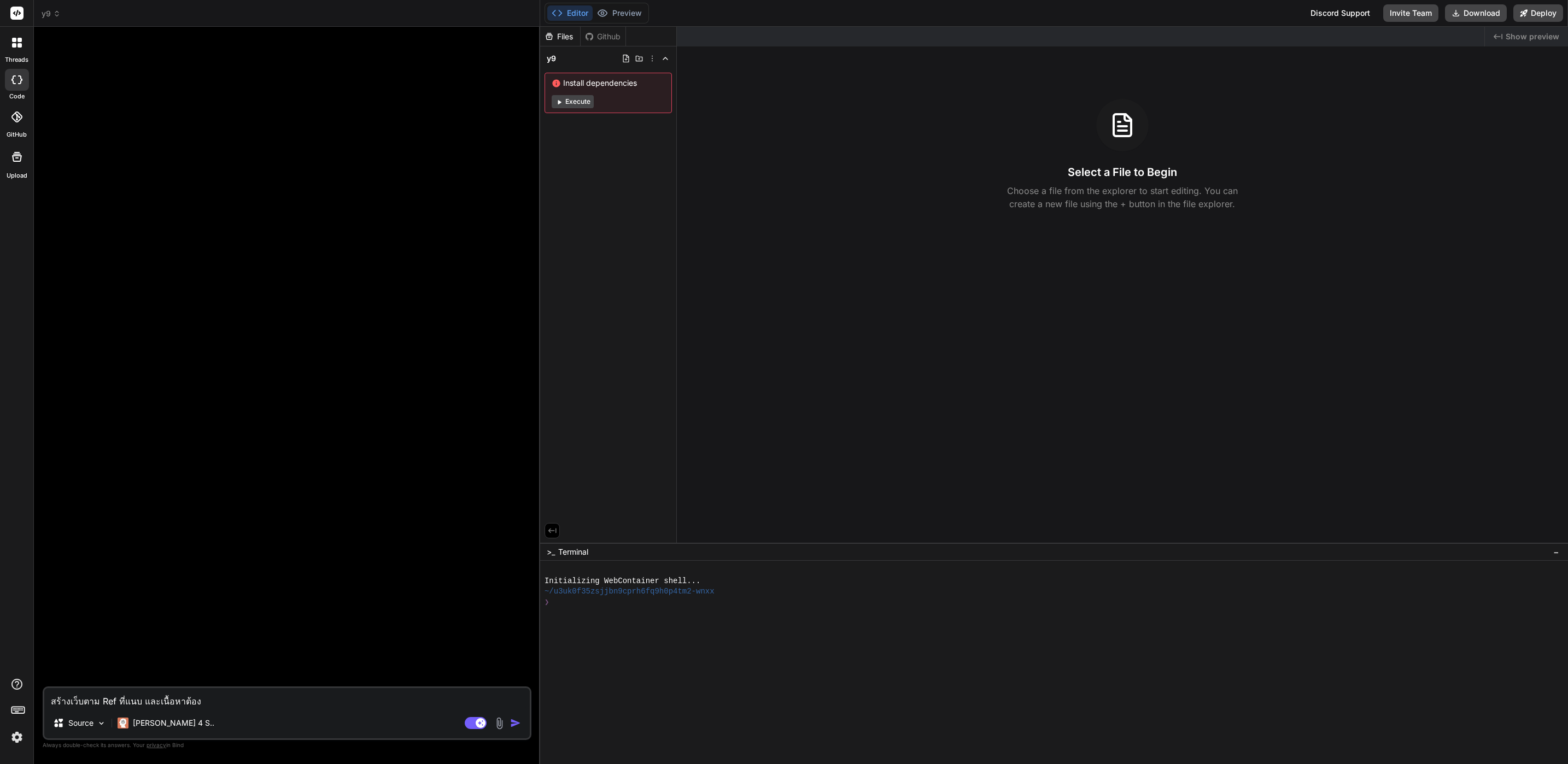
type textarea "x"
type textarea "สร้างเว็บตาม Ref ที่แนบ และเนื้อหาต้องม"
type textarea "x"
type textarea "สร้างเว็บตาม Ref ที่แนบ และเนื้อหาต้องมี"
type textarea "x"
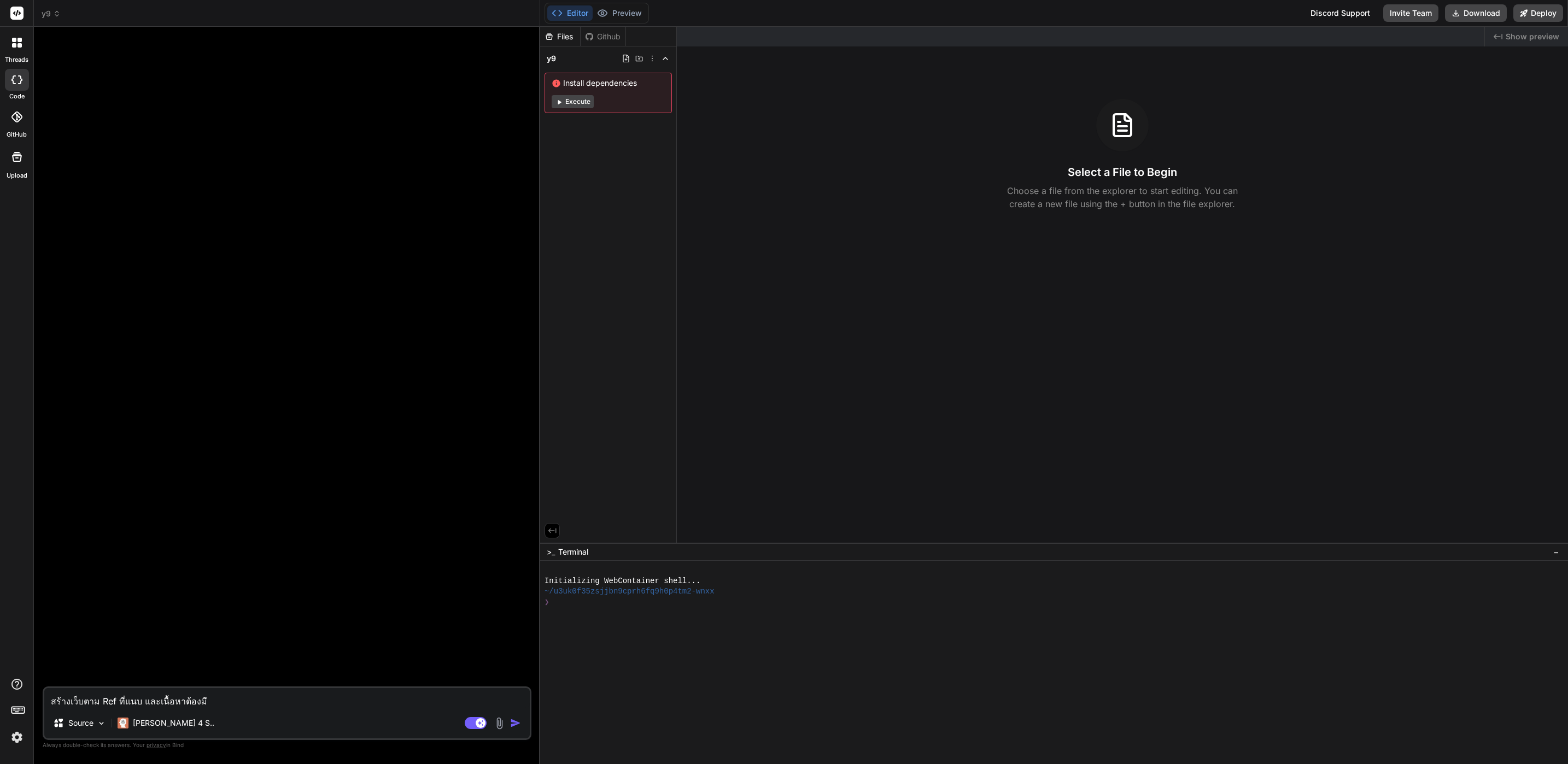
type textarea "สร้างเว็บตาม Ref ที่แนบ และเนื้อหาต้องมีค"
type textarea "x"
type textarea "สร้างเว็บตาม Ref ที่แนบ และเนื้อหาต้องมีคุ"
type textarea "x"
type textarea "สร้างเว็บตาม Ref ที่แนบ และเนื้อหาต้องมีคุณ"
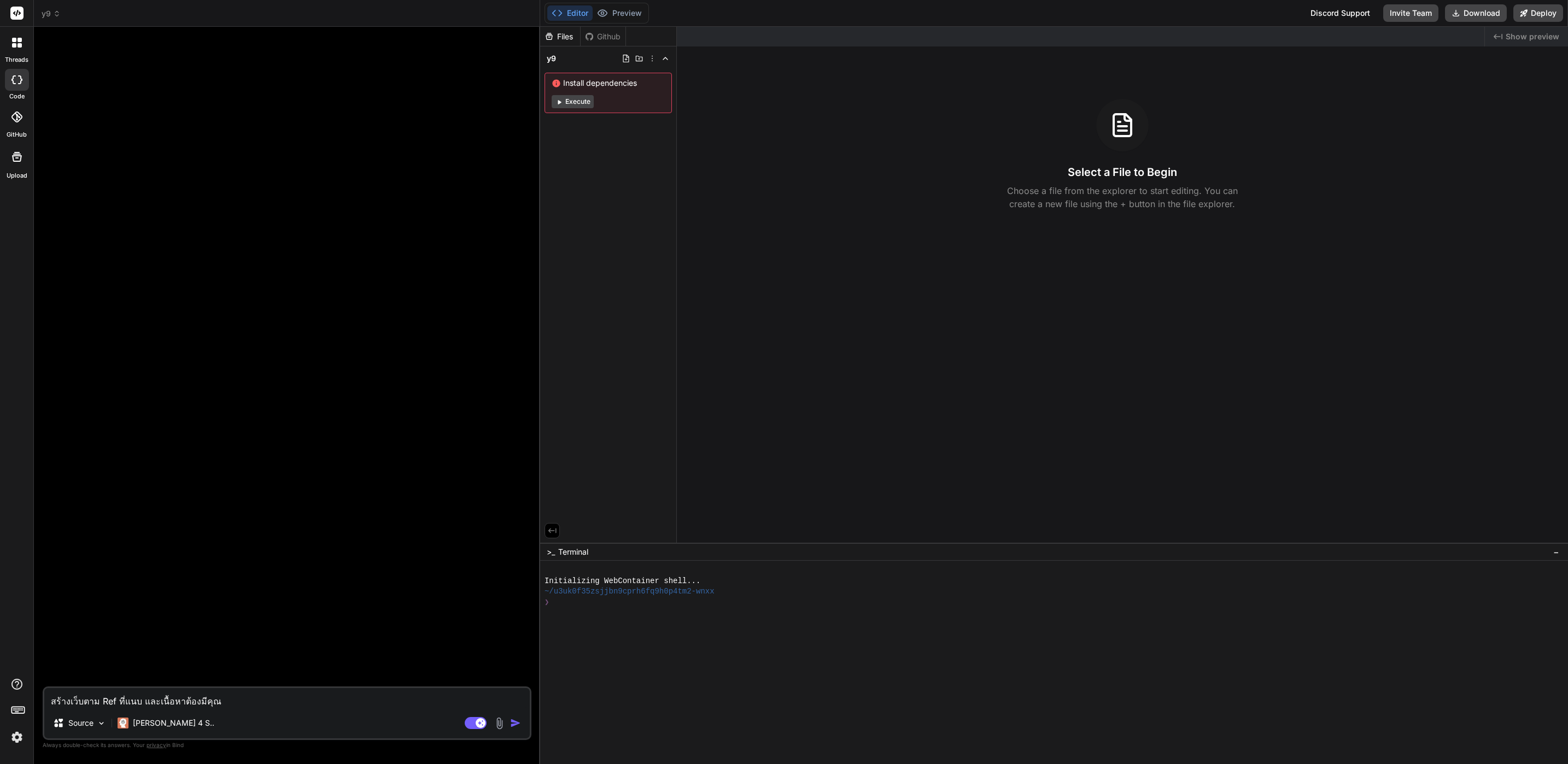
type textarea "x"
type textarea "สร้างเว็บตาม Ref ที่แนบ และเนื้อหาต้องมีคุณภ"
type textarea "x"
type textarea "สร้างเว็บตาม Ref ที่แนบ และเนื้อหาต้องมีคุณภาพ"
type textarea "x"
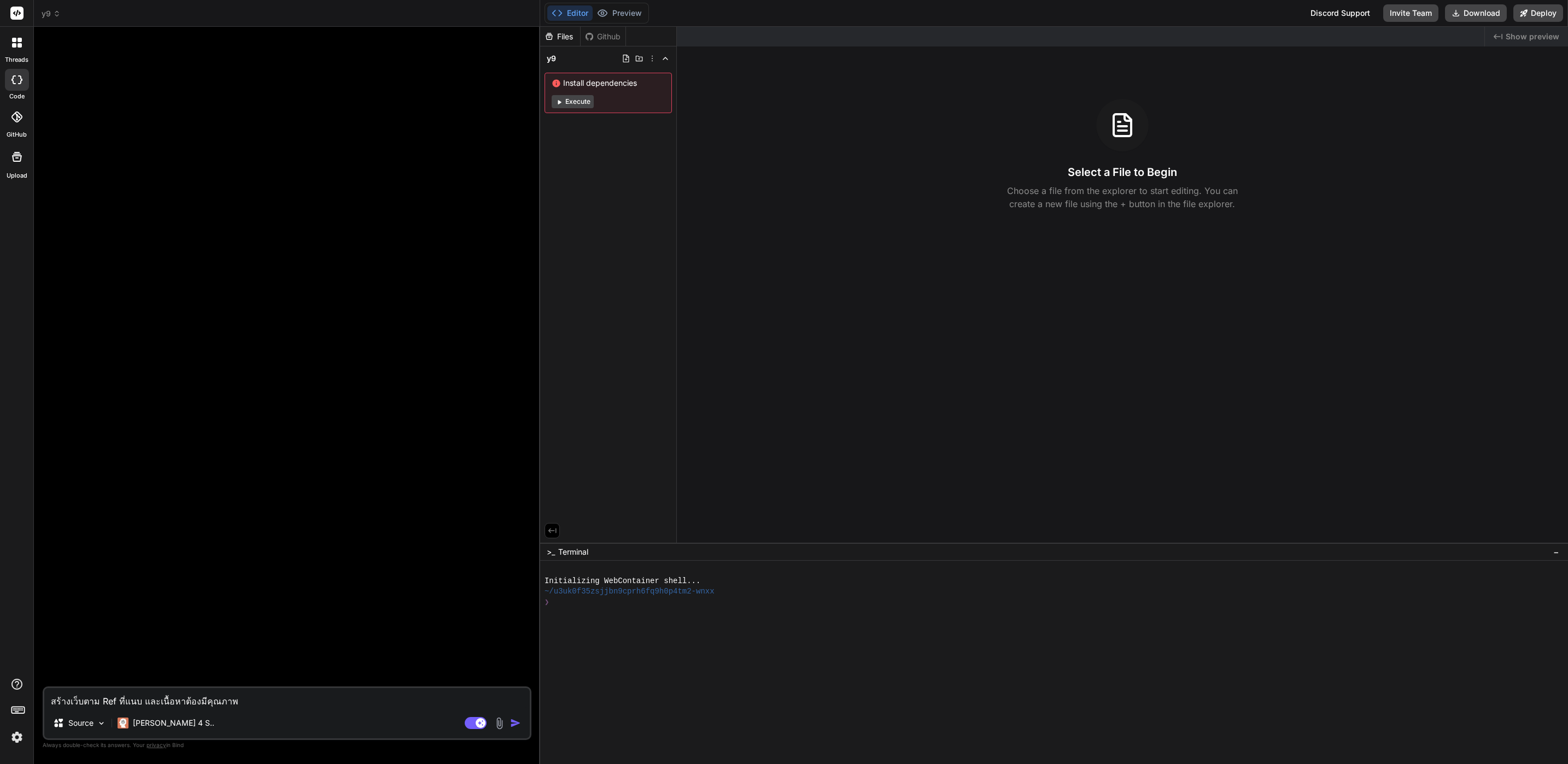
type textarea "สร้างเว็บตาม Ref ที่แนบ และเนื้อหาต้องมีคุณภาพะ"
type textarea "x"
type textarea "สร้างเว็บตาม Ref ที่แนบ และเนื้อหาต้องมีคุณภาพ"
type textarea "x"
type textarea "สร้างเว็บตาม Ref ที่แนบ และเนื้อหาต้องมีคุณภาพส"
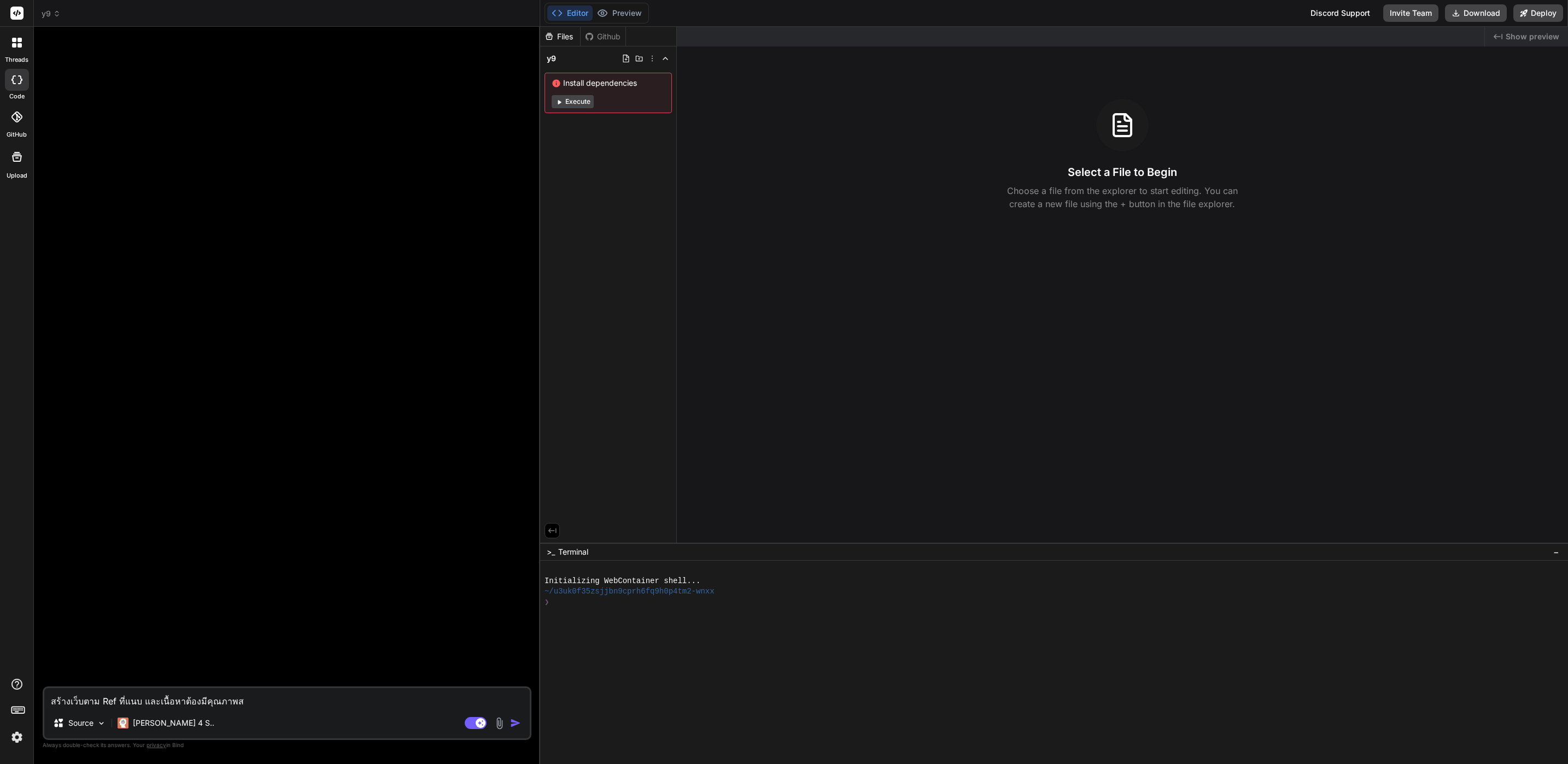
type textarea "x"
type textarea "สร้างเว็บตาม Ref ที่แนบ และเนื้อหาต้องมีคุณภาพสู"
type textarea "x"
type textarea "สร้างเว็บตาม Ref ที่แนบ และเนื้อหาต้องมีคุณภาพสูง"
type textarea "x"
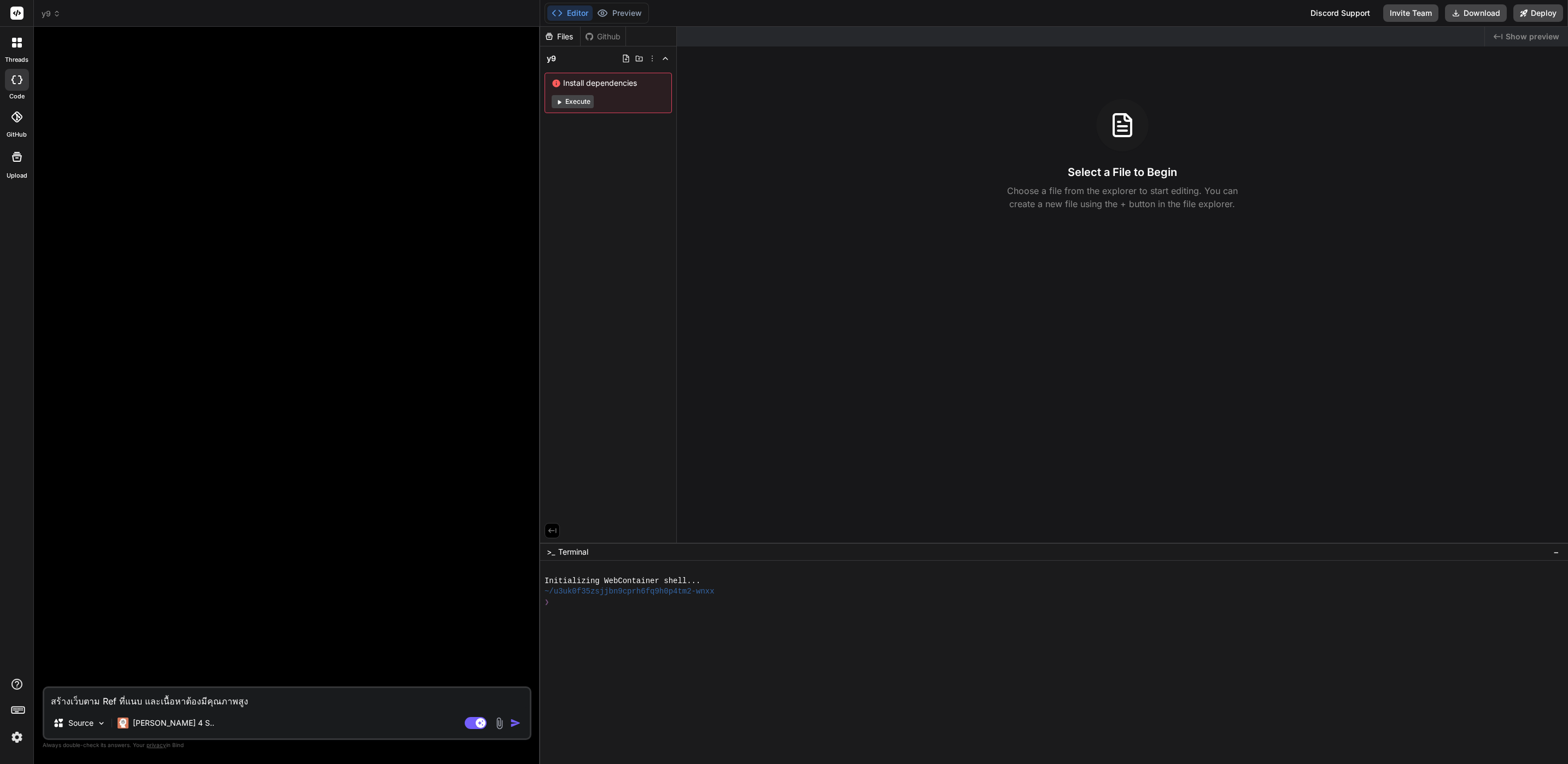
type textarea "สร้างเว็บตาม Ref ที่แนบ และเนื้อหาต้องมีคุณภาพสูงก"
type textarea "x"
type textarea "สร้างเว็บตาม Ref ที่แนบ และเนื้อหาต้องมีคุณภาพสูงกว"
type textarea "x"
type textarea "สร้างเว็บตาม Ref ที่แนบ และเนื้อหาต้องมีคุณภาพสูงกว่"
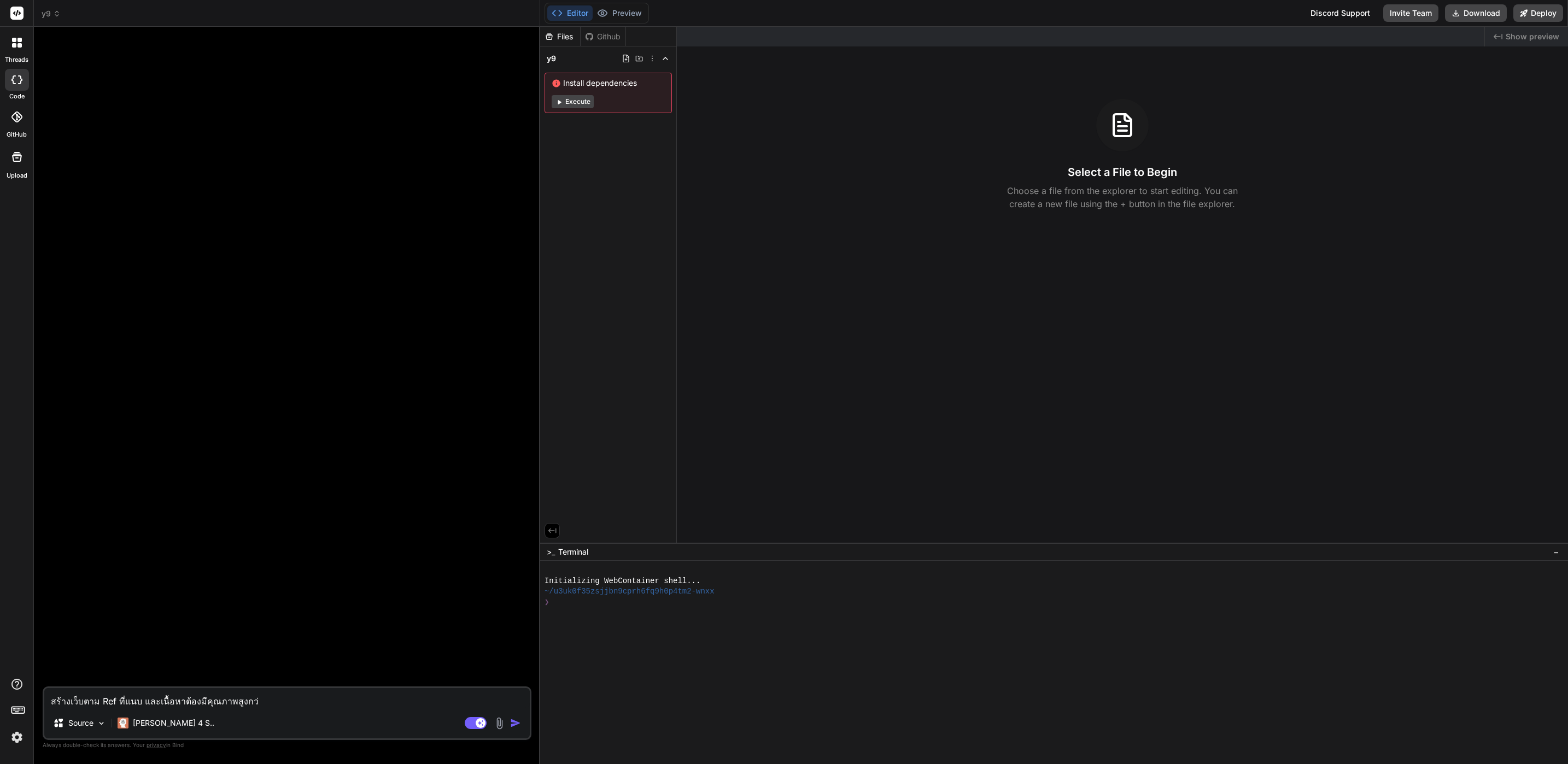
type textarea "x"
type textarea "สร้างเว็บตาม Ref ที่แนบ และเนื้อหาต้องมีคุณภาพสูงกว่า"
click at [502, 718] on img at bounding box center [499, 724] width 13 height 13
click at [418, 668] on span "Attach Images" at bounding box center [397, 673] width 53 height 11
type textarea "x"
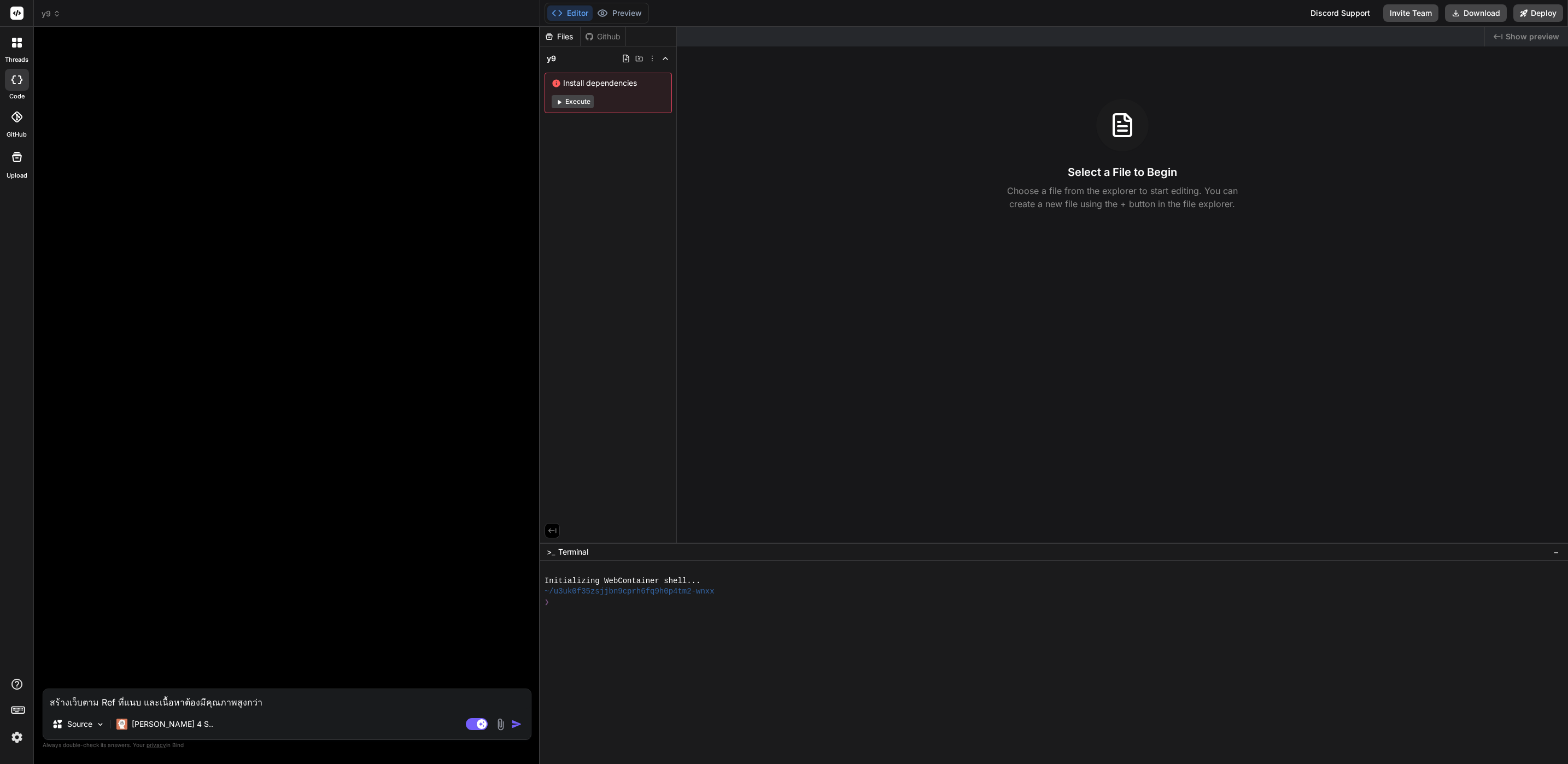
type input "C:\fakepath\ycom-สล็อต.webp"
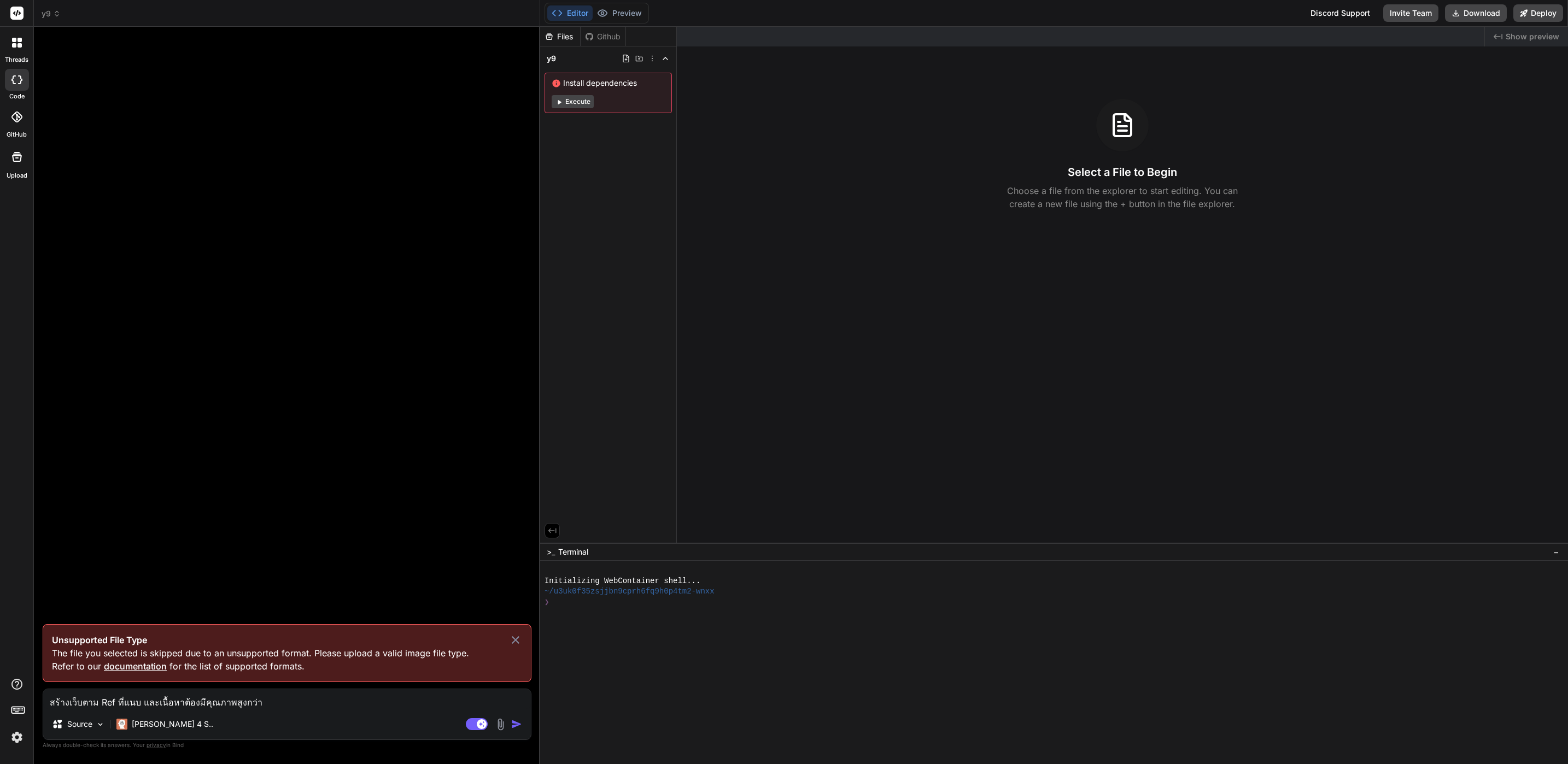
click at [498, 718] on img at bounding box center [501, 725] width 13 height 13
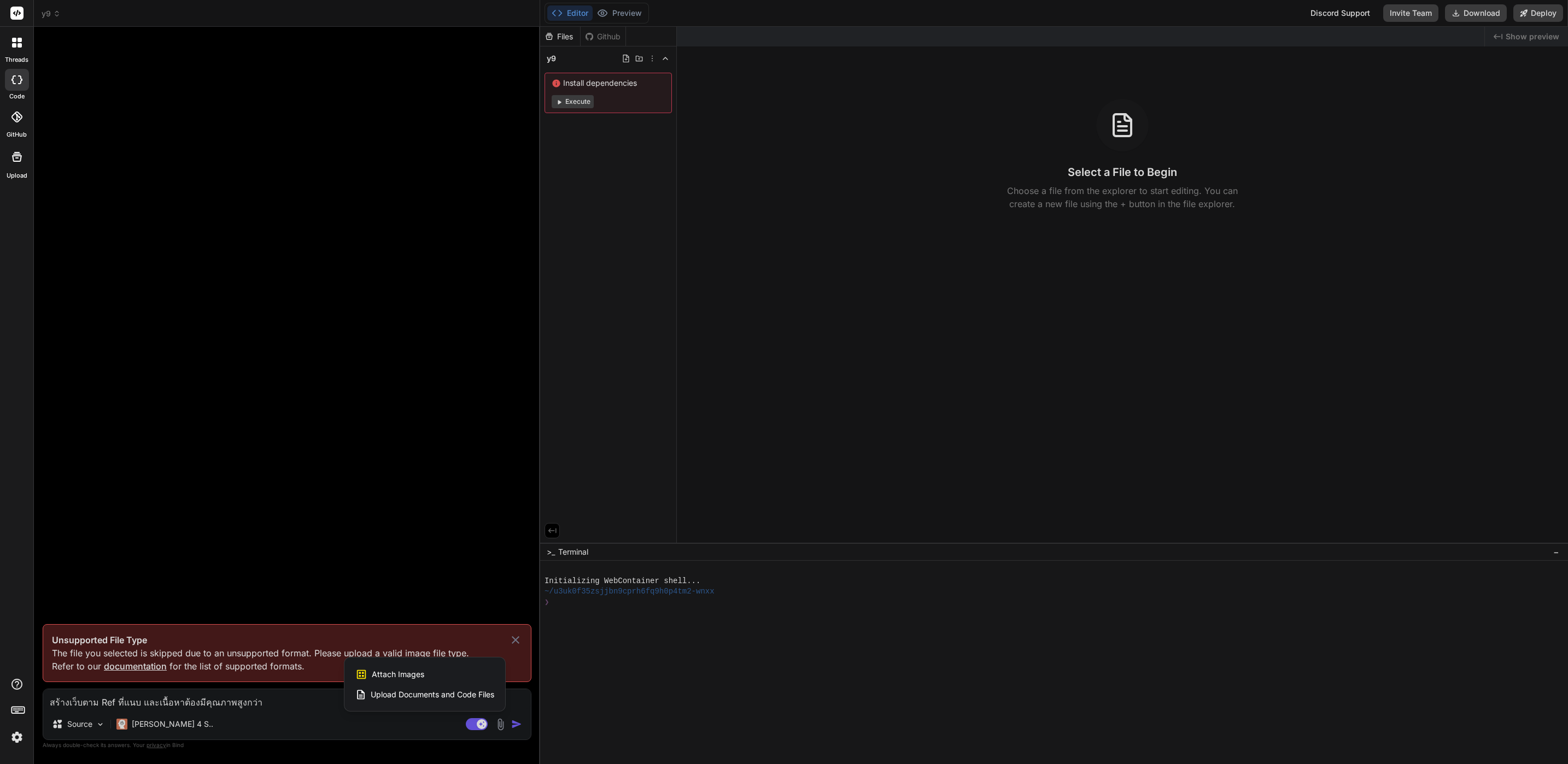
click at [445, 667] on div "Attach Images Image attachments are only supported in Claude and Gemini models." at bounding box center [425, 674] width 139 height 20
type textarea "x"
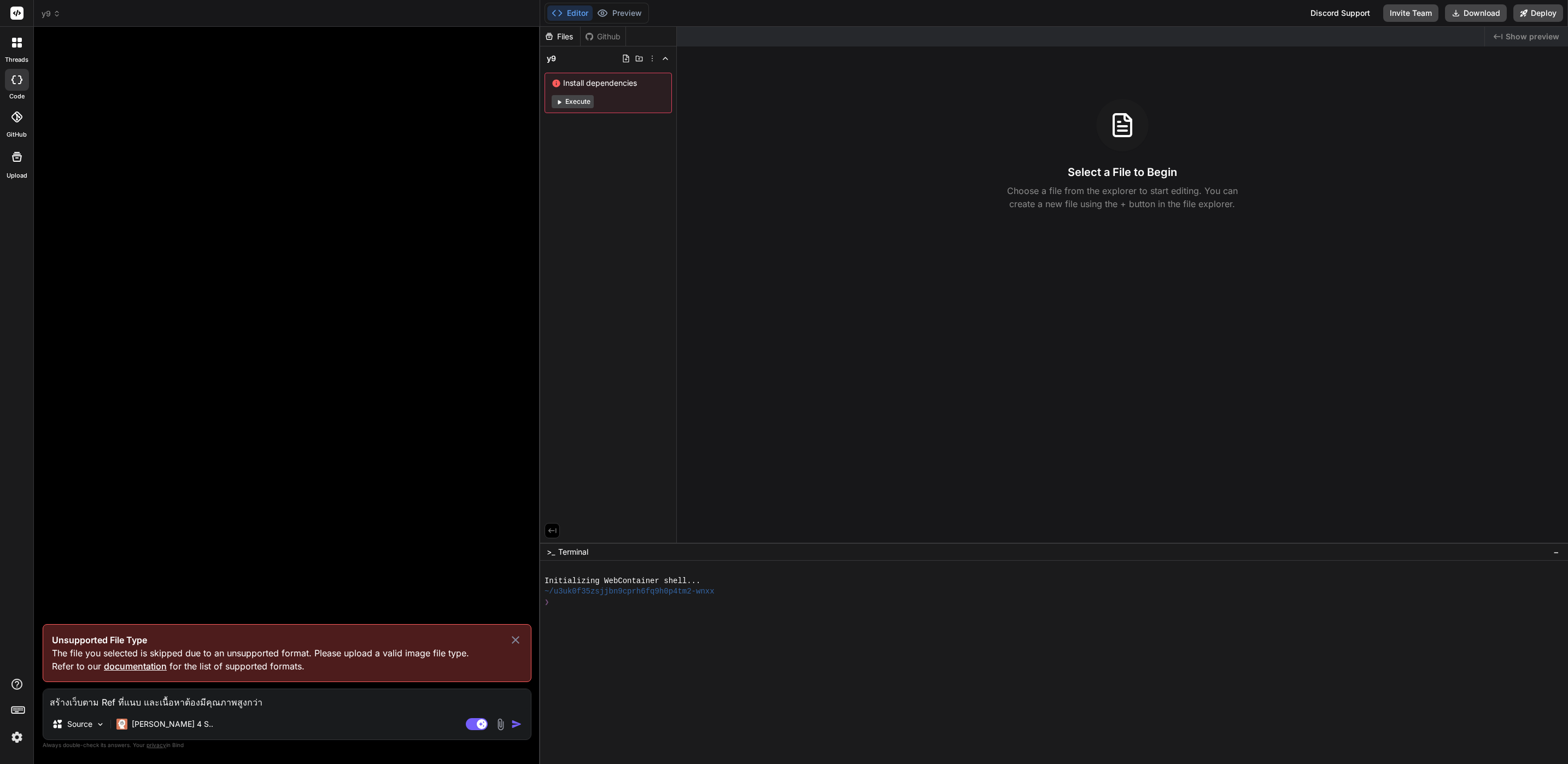
type input "C:\fakepath\takescreenshot_9152025_85541.jpeg"
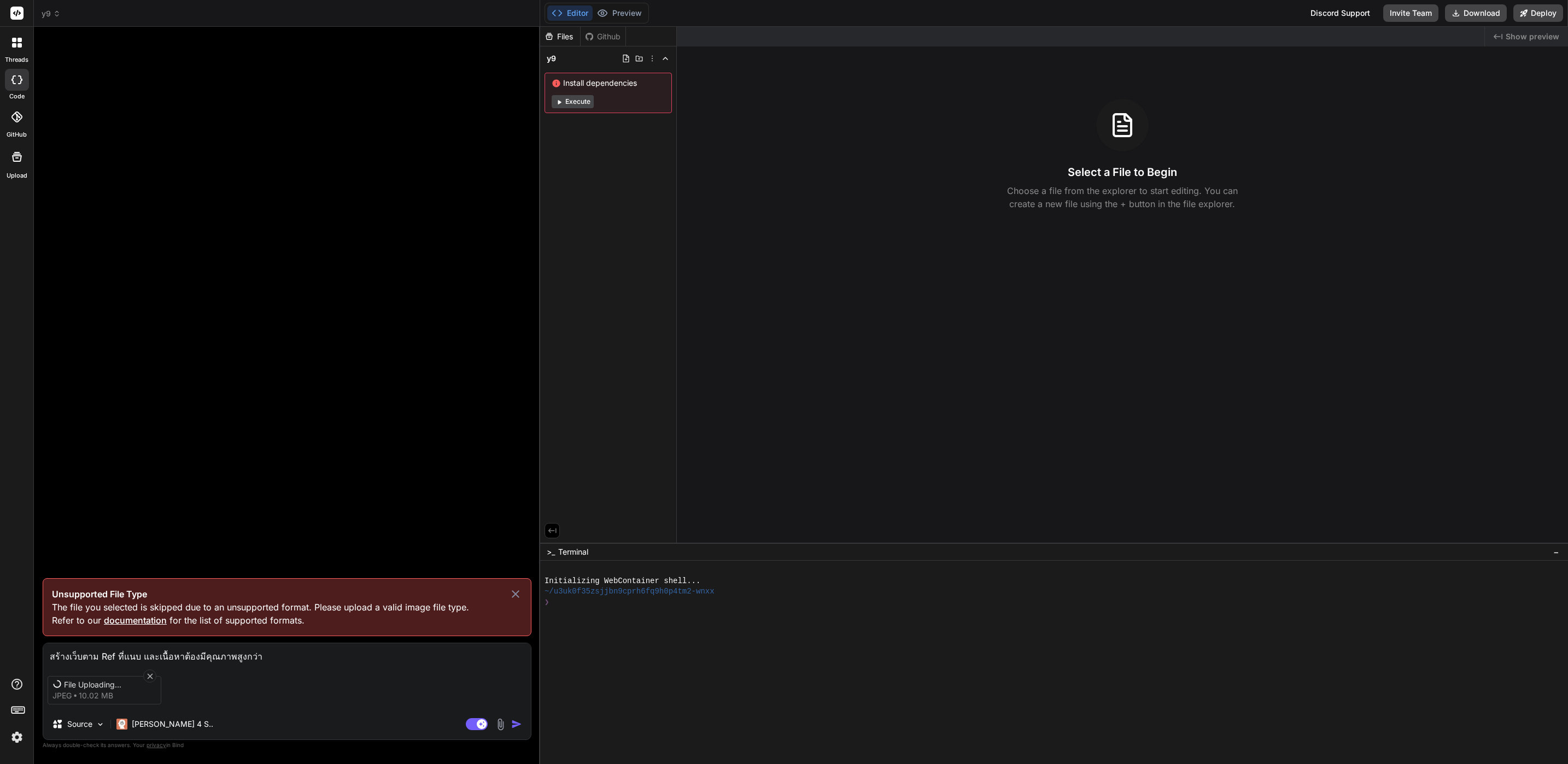
click at [274, 657] on textarea "สร้างเว็บตาม Ref ที่แนบ และเนื้อหาต้องมีคุณภาพสูงกว่า" at bounding box center [287, 653] width 487 height 20
type textarea "x"
type textarea "สร้างเว็บตาม Ref ที่แนบ และเนื้อหาต้องมีคุณภาพสูงกว่า"
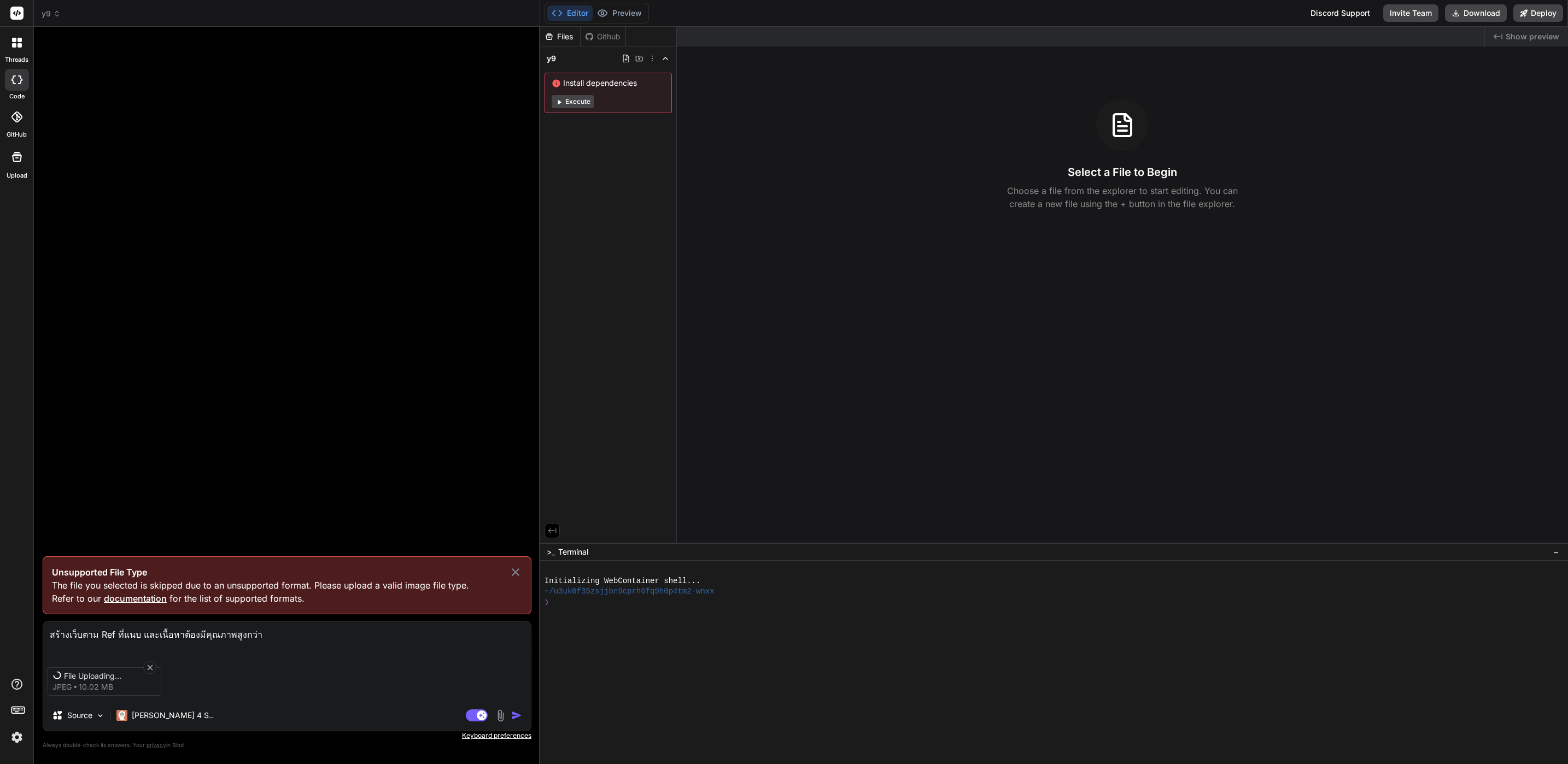
type textarea "x"
type textarea "สร้างเว็บตาม Ref ที่แนบ และเนื้อหาต้องมีคุณภาพสูงกว่า ใ"
type textarea "x"
type textarea "สร้างเว็บตาม Ref ที่แนบ และเนื้อหาต้องมีคุณภาพสูงกว่า ใน"
type textarea "x"
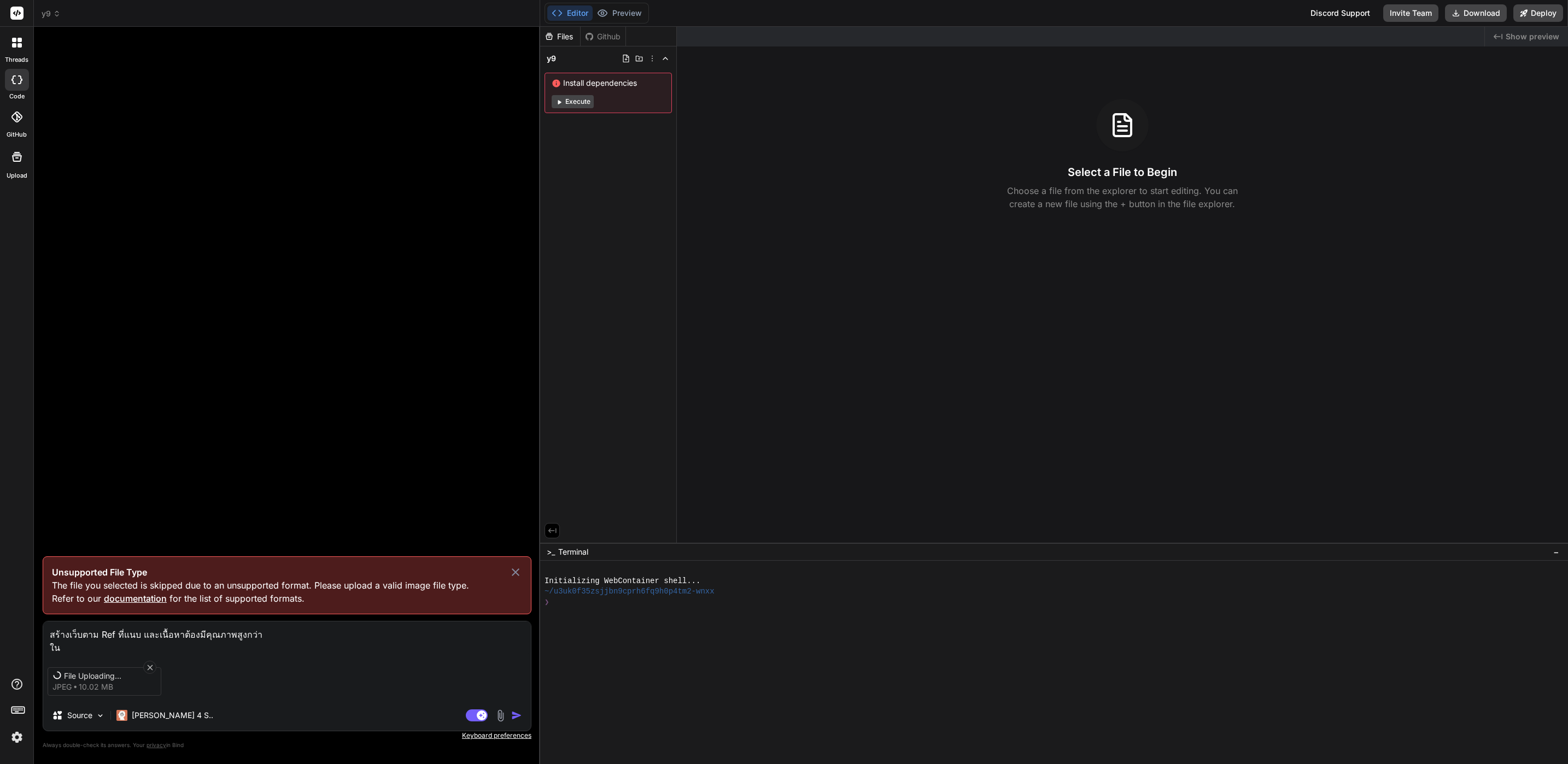
type textarea "สร้างเว็บตาม Ref ที่แนบ และเนื้อหาต้องมีคุณภาพสูงกว่า ในส"
type textarea "x"
type textarea "สร้างเว็บตาม Ref ที่แนบ และเนื้อหาต้องมีคุณภาพสูงกว่า ในส่ว"
type textarea "x"
type textarea "สร้างเว็บตาม Ref ที่แนบ และเนื้อหาต้องมีคุณภาพสูงกว่า ในส่วน"
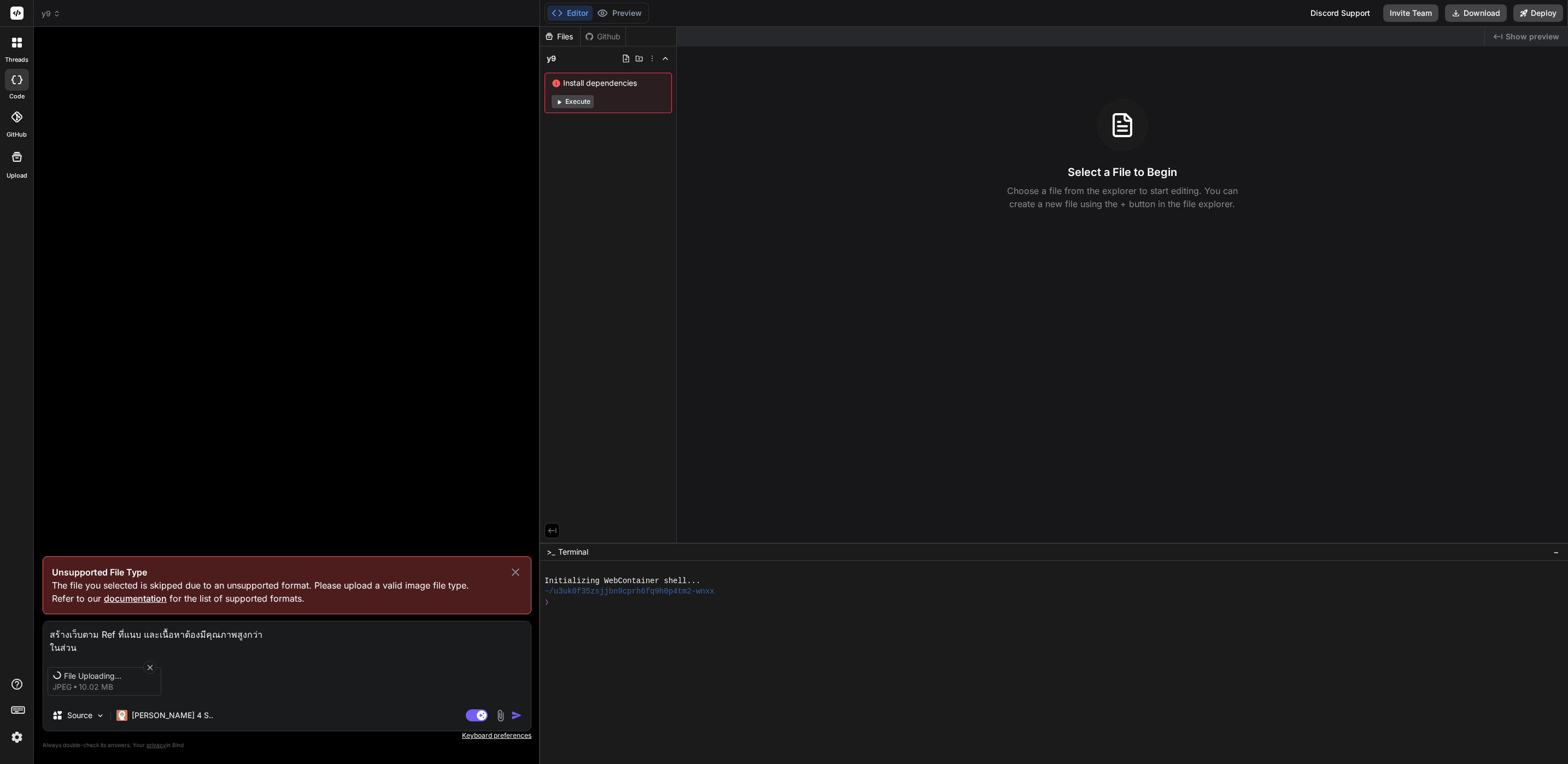
type textarea "x"
type textarea "สร้างเว็บตาม Ref ที่แนบ และเนื้อหาต้องมีคุณภาพสูงกว่า ในส่วนจ"
type textarea "x"
type textarea "สร้างเว็บตาม Ref ที่แนบ และเนื้อหาต้องมีคุณภาพสูงกว่า ในส่วนจข"
type textarea "x"
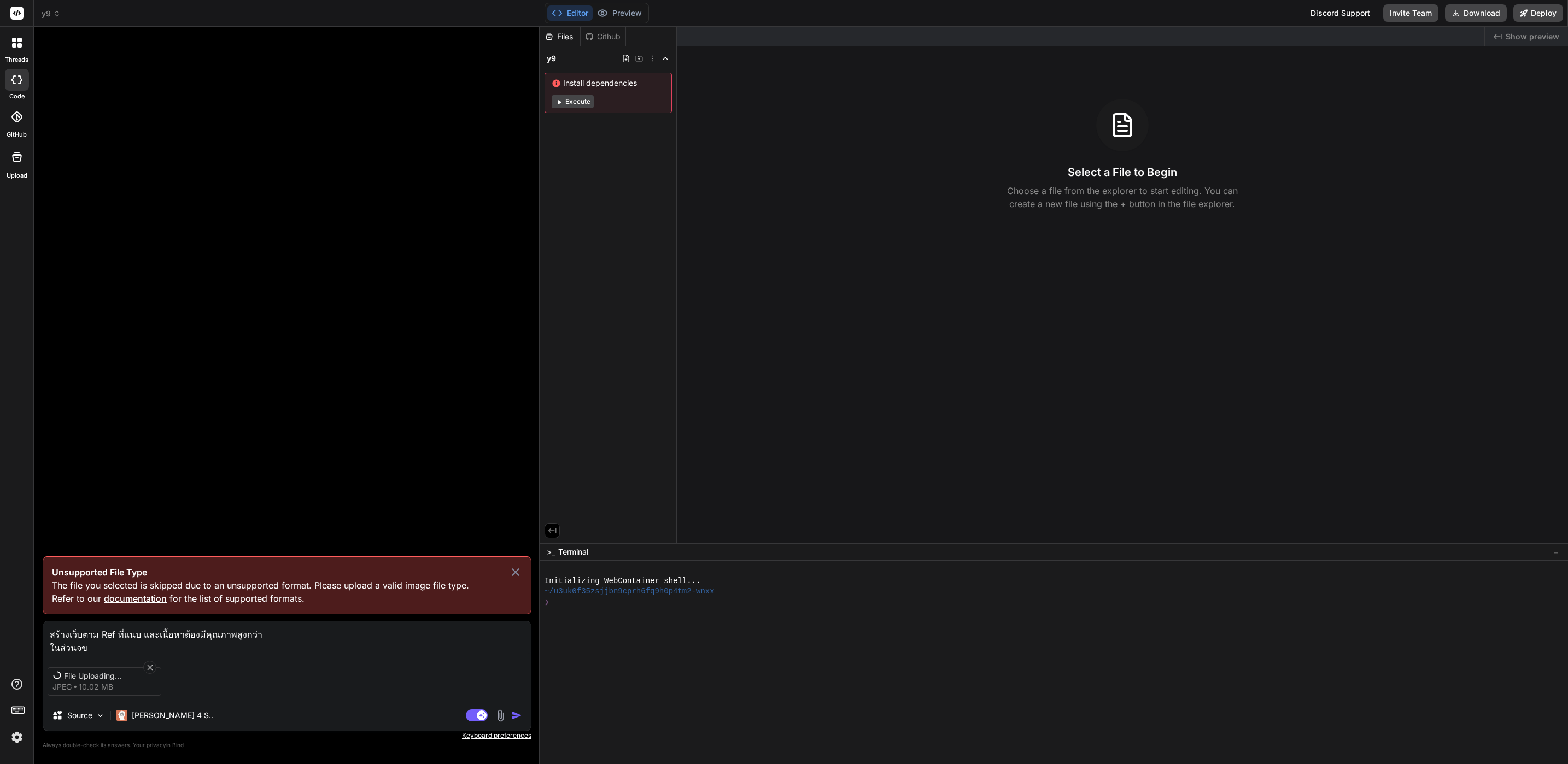
type textarea "สร้างเว็บตาม Ref ที่แนบ และเนื้อหาต้องมีคุณภาพสูงกว่า ในส่วนจ"
type textarea "x"
type textarea "สร้างเว็บตาม Ref ที่แนบ และเนื้อหาต้องมีคุณภาพสูงกว่า ในส่วน"
type textarea "x"
type textarea "สร้างเว็บตาม Ref ที่แนบ และเนื้อหาต้องมีคุณภาพสูงกว่า ในส่วนข"
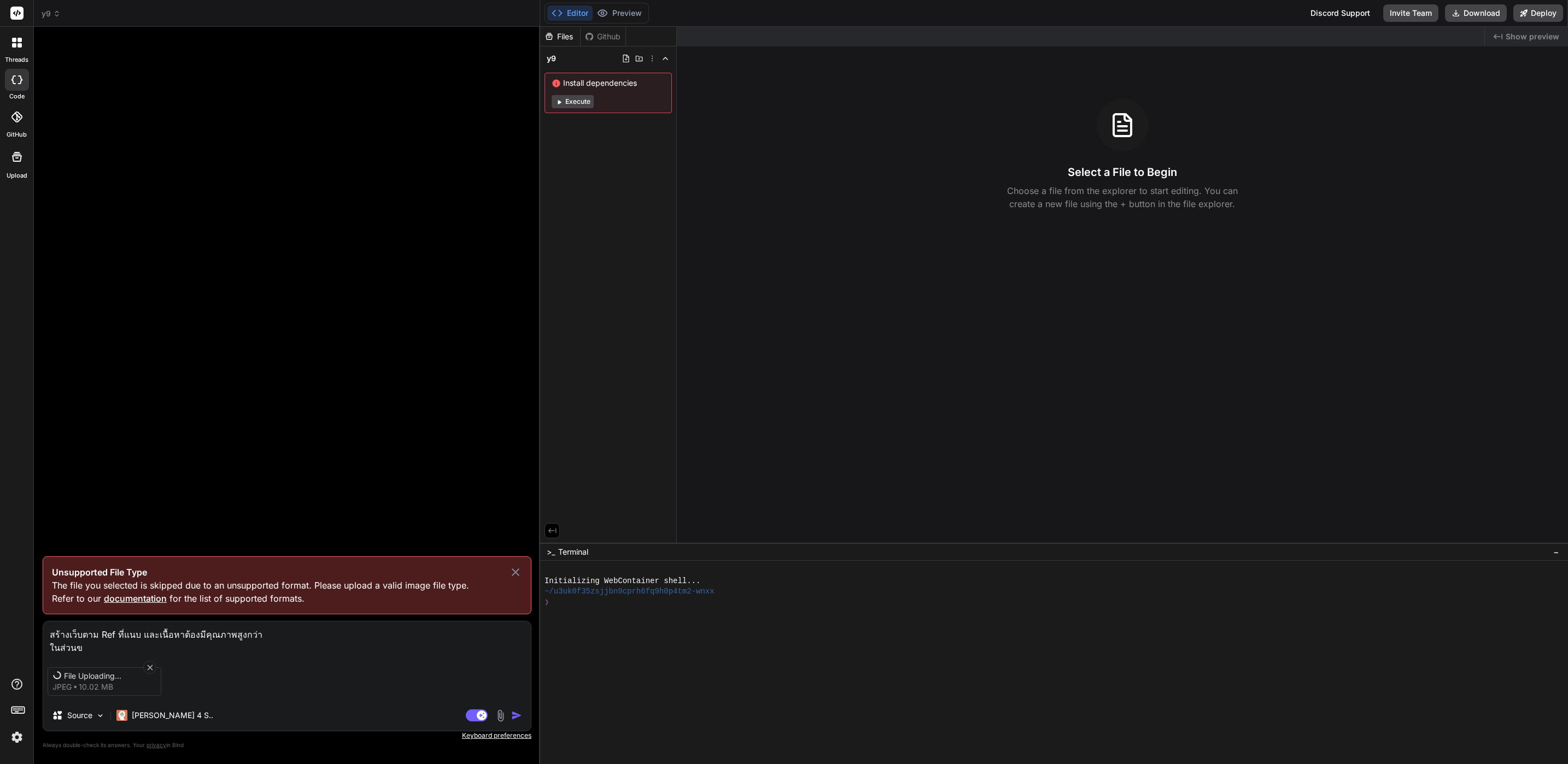
type textarea "x"
type textarea "สร้างเว็บตาม Ref ที่แนบ และเนื้อหาต้องมีคุณภาพสูงกว่า ในส่วนขอ"
type textarea "x"
type textarea "สร้างเว็บตาม Ref ที่แนบ และเนื้อหาต้องมีคุณภาพสูงกว่า ในส่วนของ"
type textarea "x"
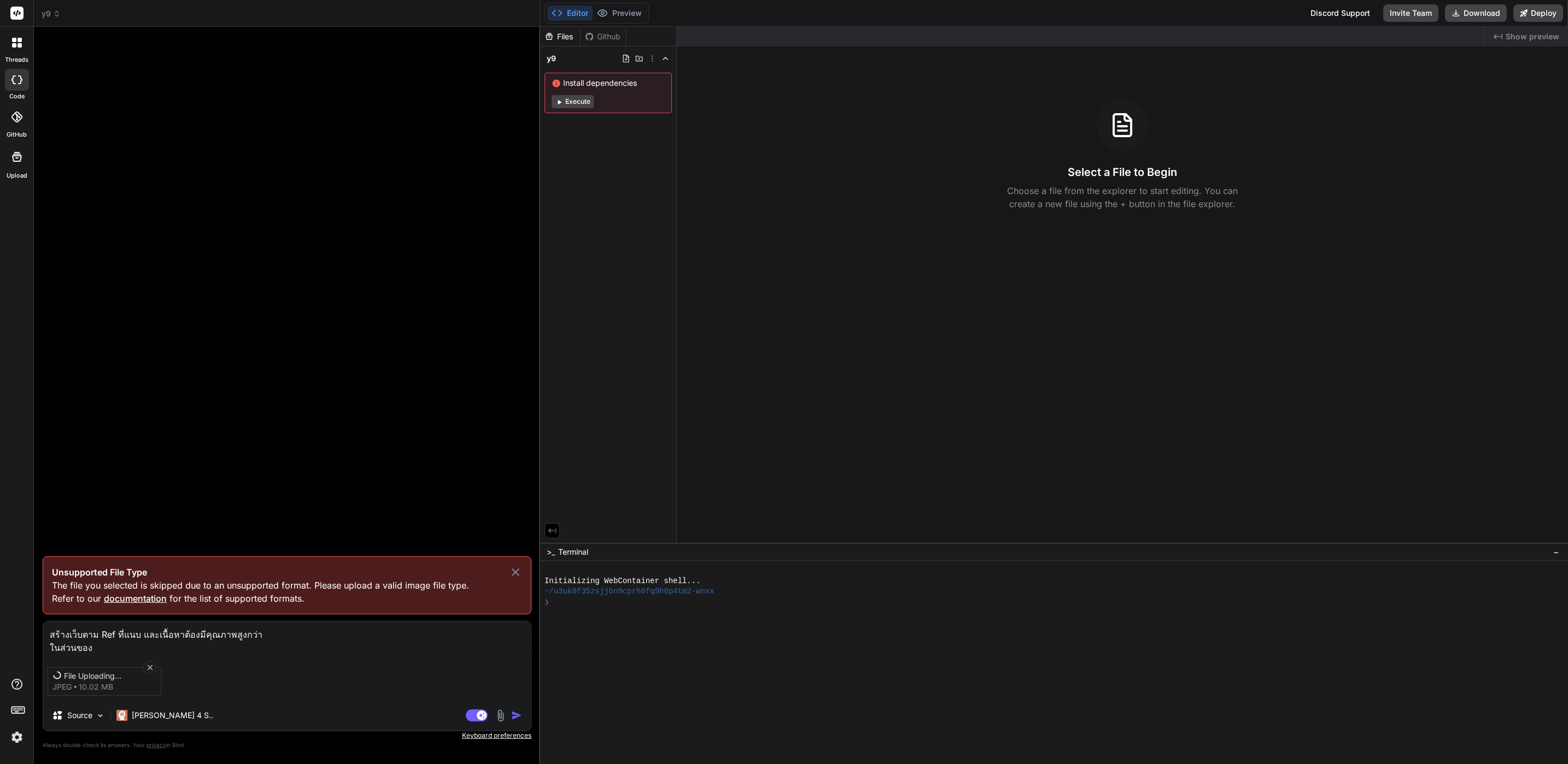
type textarea "สร้างเว็บตาม Ref ที่แนบ และเนื้อหาต้องมีคุณภาพสูงกว่า ในส่วนของร"
type textarea "x"
type textarea "สร้างเว็บตาม Ref ที่แนบ และเนื้อหาต้องมีคุณภาพสูงกว่า ในส่วนของรู"
type textarea "x"
type textarea "สร้างเว็บตาม Ref ที่แนบ และเนื้อหาต้องมีคุณภาพสูงกว่า ในส่วนของรูป"
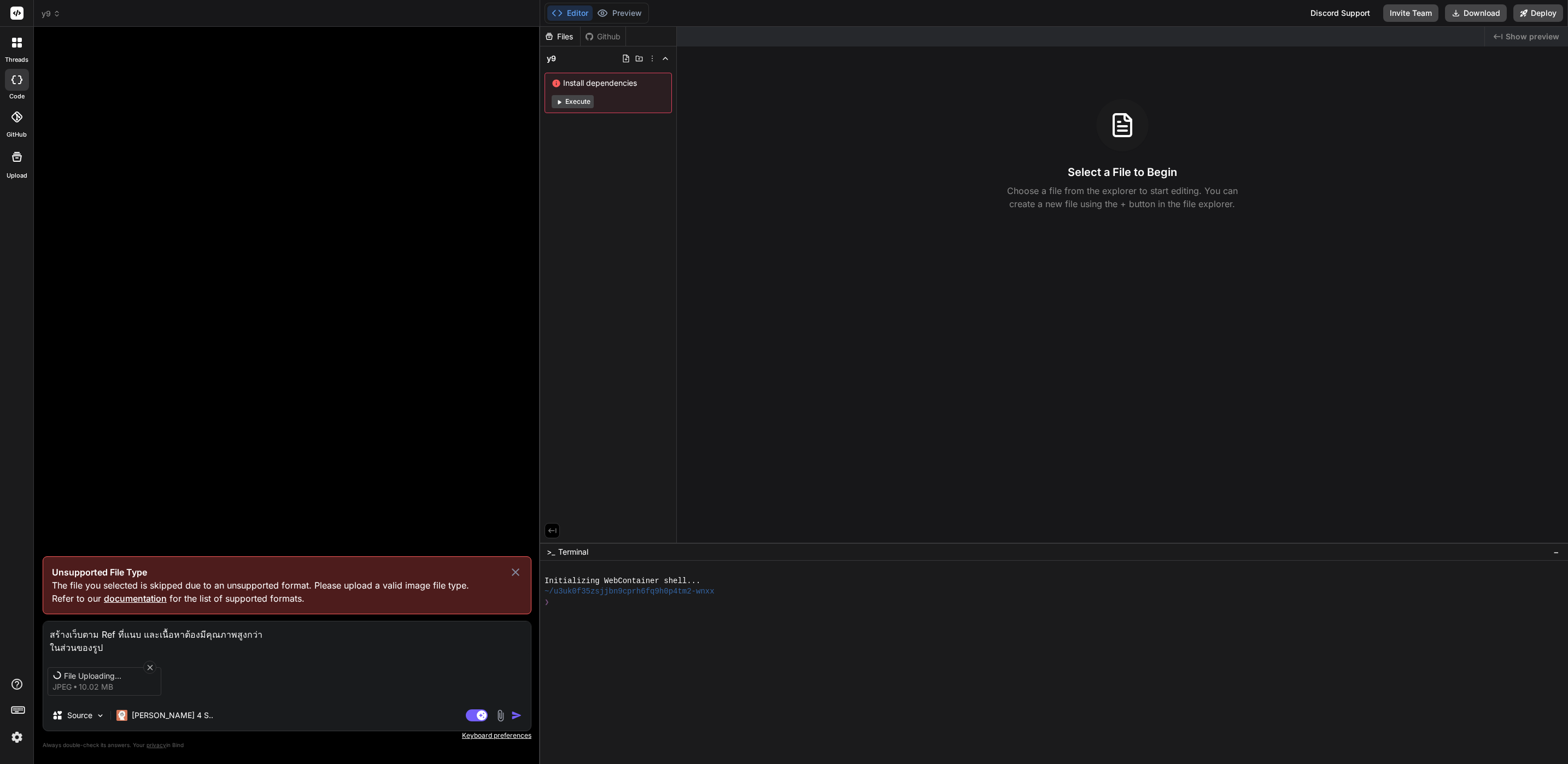
type textarea "x"
type textarea "สร้างเว็บตาม Ref ที่แนบ และเนื้อหาต้องมีคุณภาพสูงกว่า ในส่วนของรูปใ"
type textarea "x"
type textarea "สร้างเว็บตาม Ref ที่แนบ และเนื้อหาต้องมีคุณภาพสูงกว่า ในส่วนของรูปให"
type textarea "x"
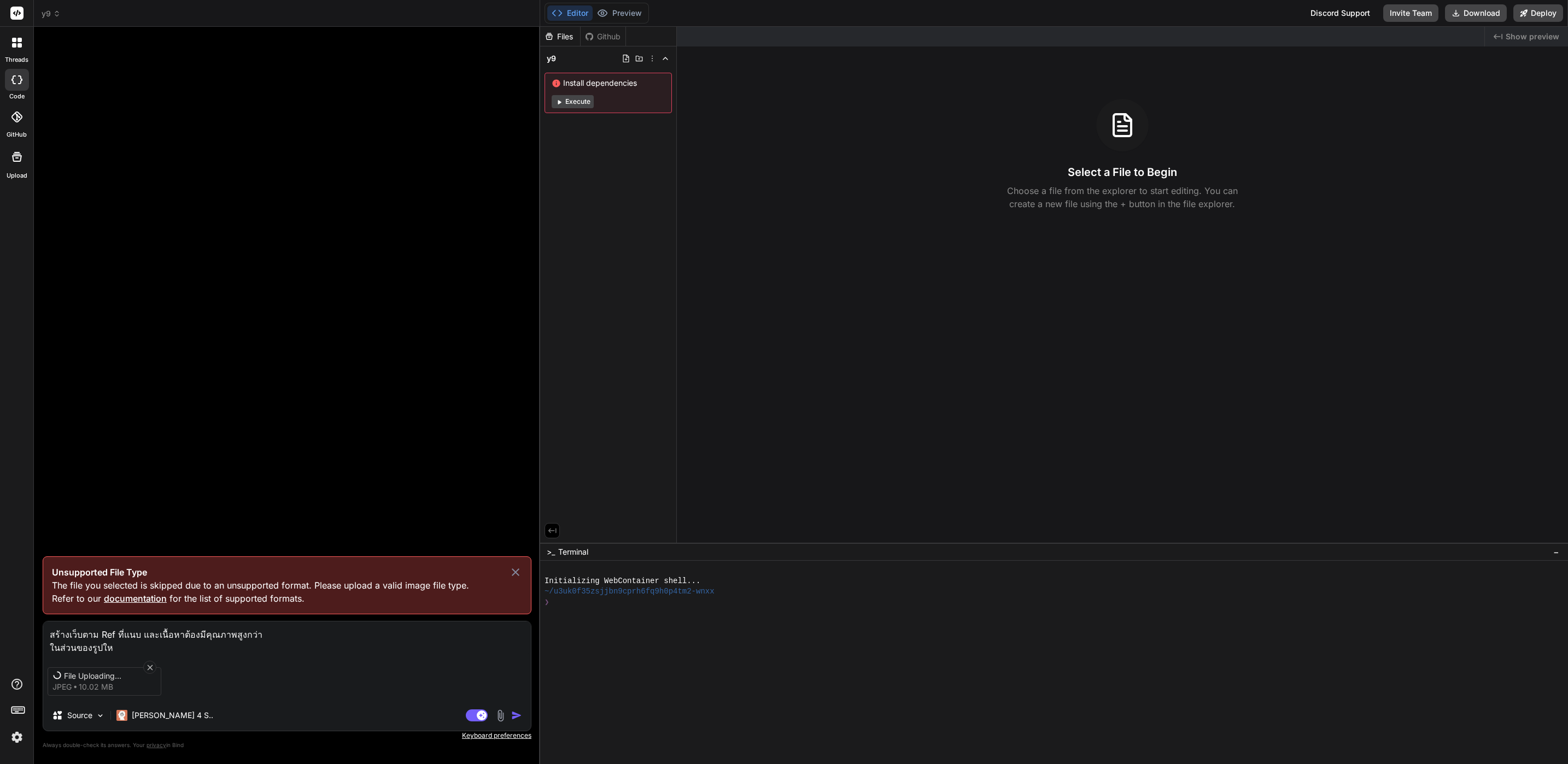
type textarea "สร้างเว็บตาม Ref ที่แนบ และเนื้อหาต้องมีคุณภาพสูงกว่า ในส่วนของรูปให้"
type textarea "x"
type textarea "สร้างเว็บตาม Ref ที่แนบ และเนื้อหาต้องมีคุณภาพสูงกว่า ในส่วนของรูปให้ใ"
type textarea "x"
type textarea "สร้างเว็บตาม Ref ที่แนบ และเนื้อหาต้องมีคุณภาพสูงกว่า ในส่วนของรูปให้ใช"
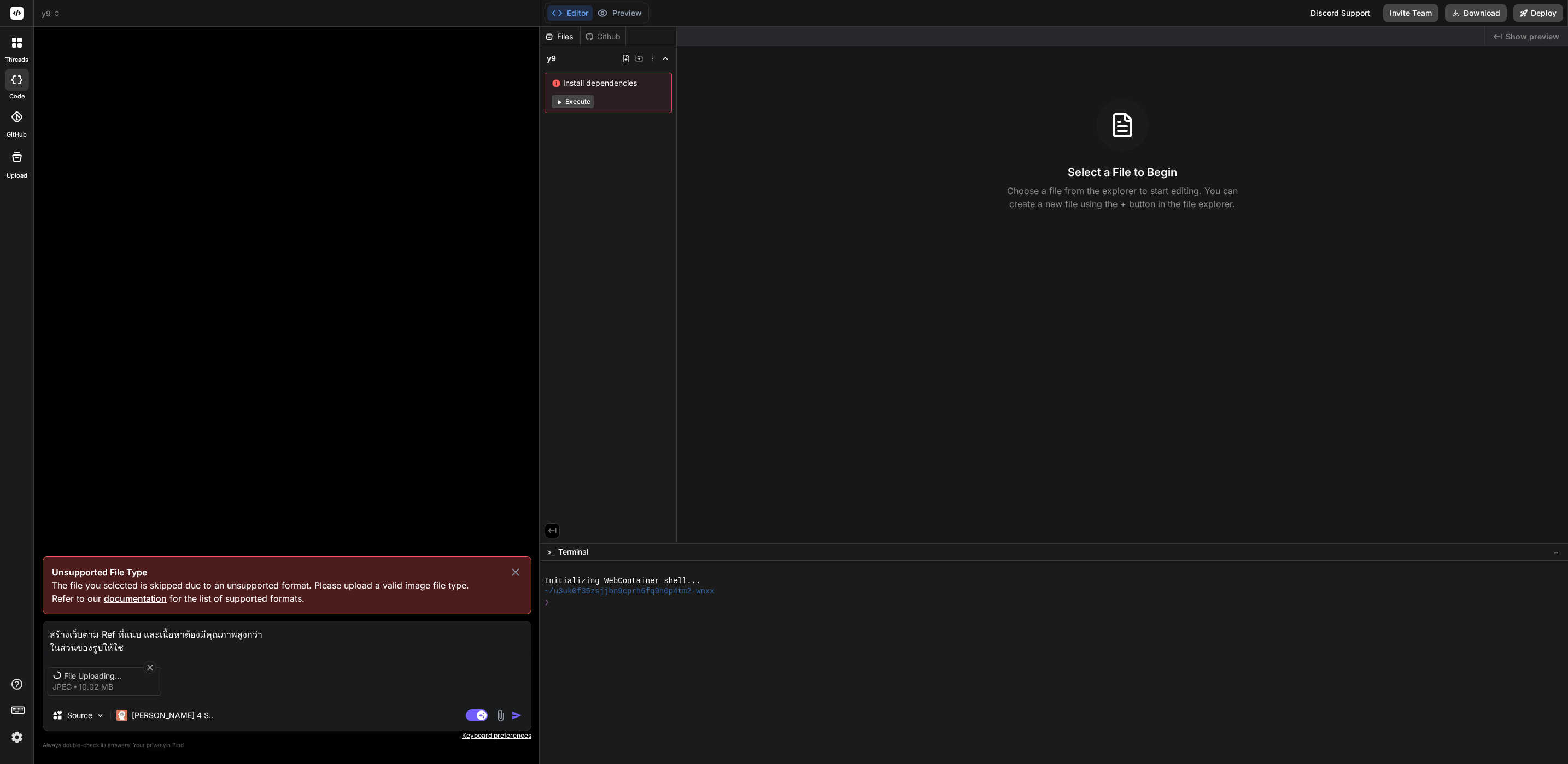
type textarea "x"
type textarea "สร้างเว็บตาม Ref ที่แนบ และเนื้อหาต้องมีคุณภาพสูงกว่า ในส่วนของรูปให้ใช้"
type textarea "x"
type textarea "สร้างเว็บตาม Ref ที่แนบ และเนื้อหาต้องมีคุณภาพสูงกว่า ในส่วนของรูปให้ใช้"
type textarea "x"
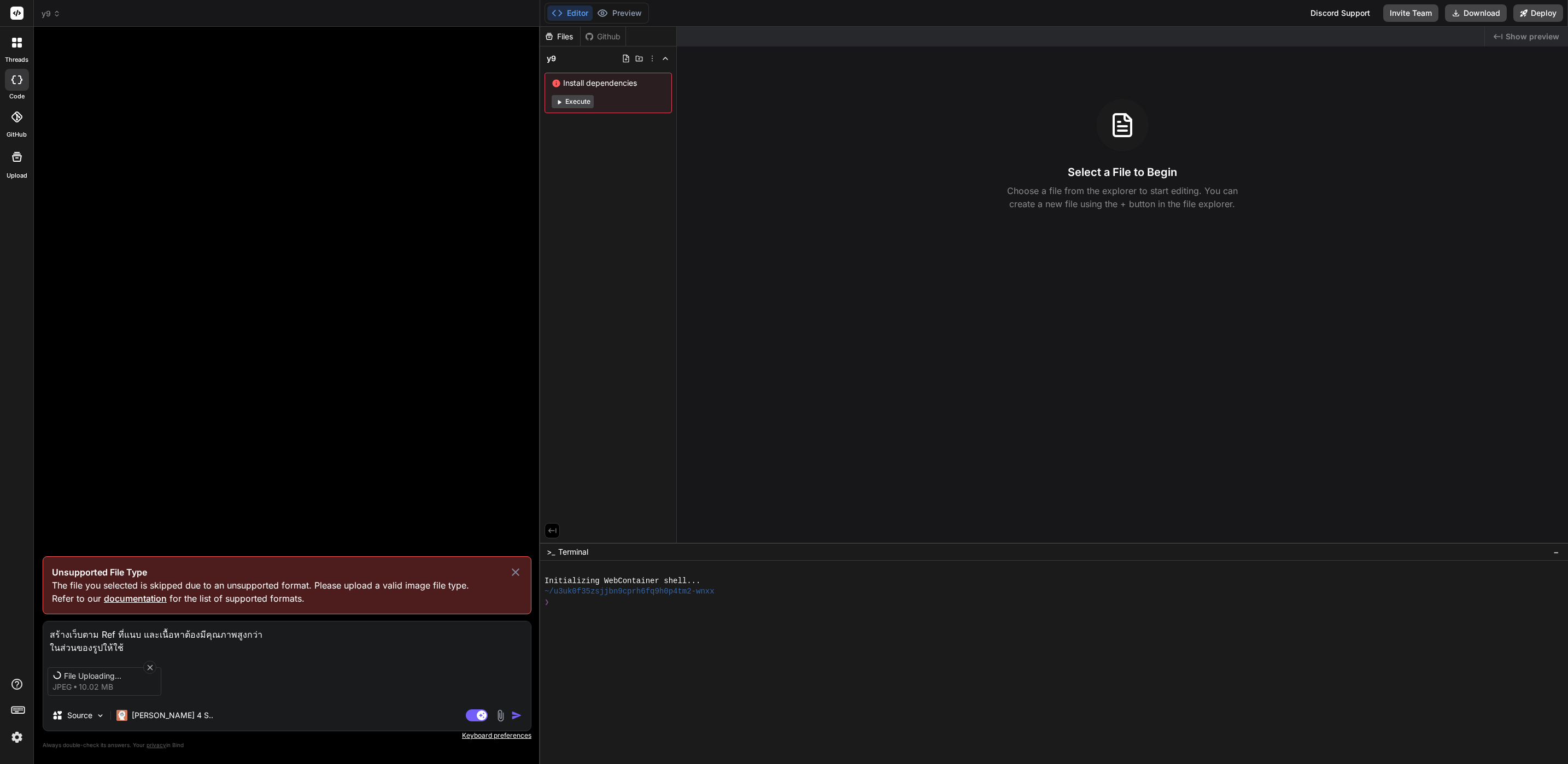
type textarea "สร้างเว็บตาม Ref ที่แนบ และเนื้อหาต้องมีคุณภาพสูงกว่า ในส่วนของรูปให้ใช้ S"
type textarea "x"
type textarea "สร้างเว็บตาม Ref ที่แนบ และเนื้อหาต้องมีคุณภาพสูงกว่า ในส่วนของรูปให้ใช้ SV"
type textarea "x"
type textarea "สร้างเว็บตาม Ref ที่แนบ และเนื้อหาต้องมีคุณภาพสูงกว่า ในส่วนของรูปให้ใช้ SVG"
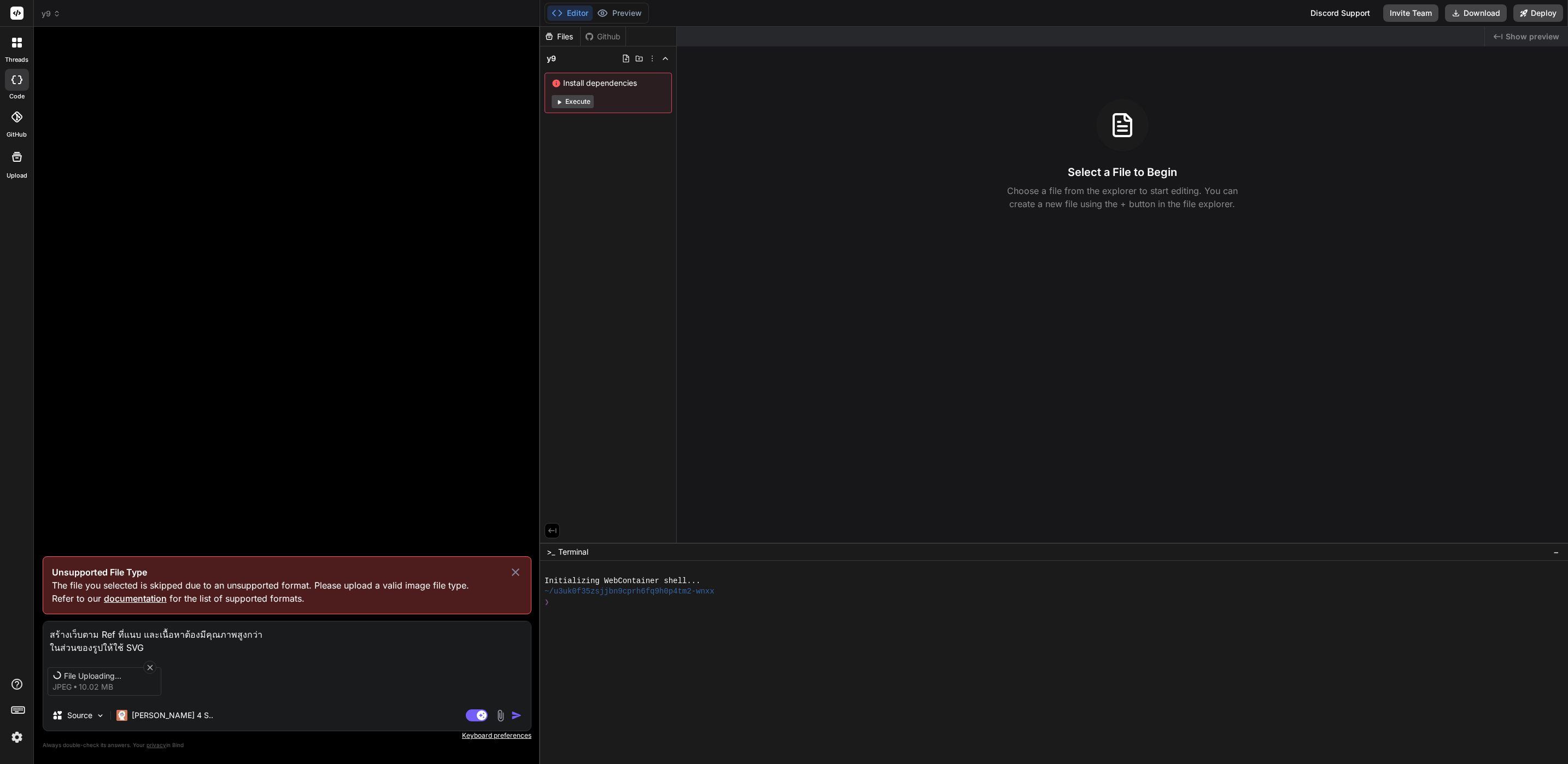
type textarea "x"
type textarea "สร้างเว็บตาม Ref ที่แนบ และเนื้อหาต้องมีคุณภาพสูงกว่า ในส่วนของรูปให้ใช้ SVG"
type textarea "x"
type textarea "สร้างเว็บตาม Ref ที่แนบ และเนื้อหาต้องมีคุณภาพสูงกว่า ในส่วนของรูปให้ใช้ SVG ไ"
type textarea "x"
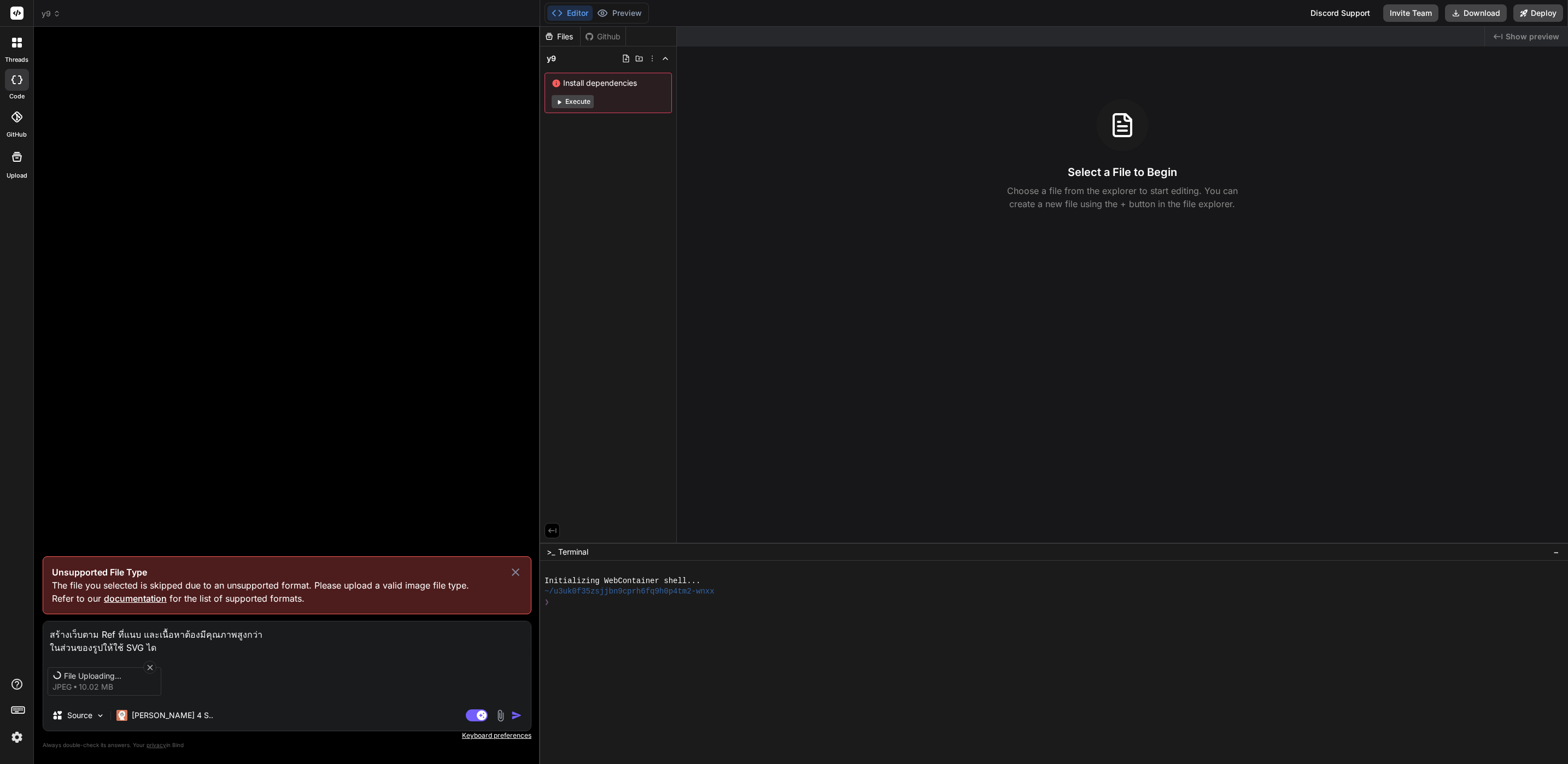
type textarea "สร้างเว็บตาม Ref ที่แนบ และเนื้อหาต้องมีคุณภาพสูงกว่า ในส่วนของรูปให้ใช้ SVG ได้"
type textarea "x"
type textarea "สร้างเว็บตาม Ref ที่แนบ และเนื้อหาต้องมีคุณภาพสูงกว่า ในส่วนของรูปให้ใช้ SVG ได…"
type textarea "x"
type textarea "สร้างเว็บตาม Ref ที่แนบ และเนื้อหาต้องมีคุณภาพสูงกว่า ในส่วนของรูปให้ใช้ SVG ได…"
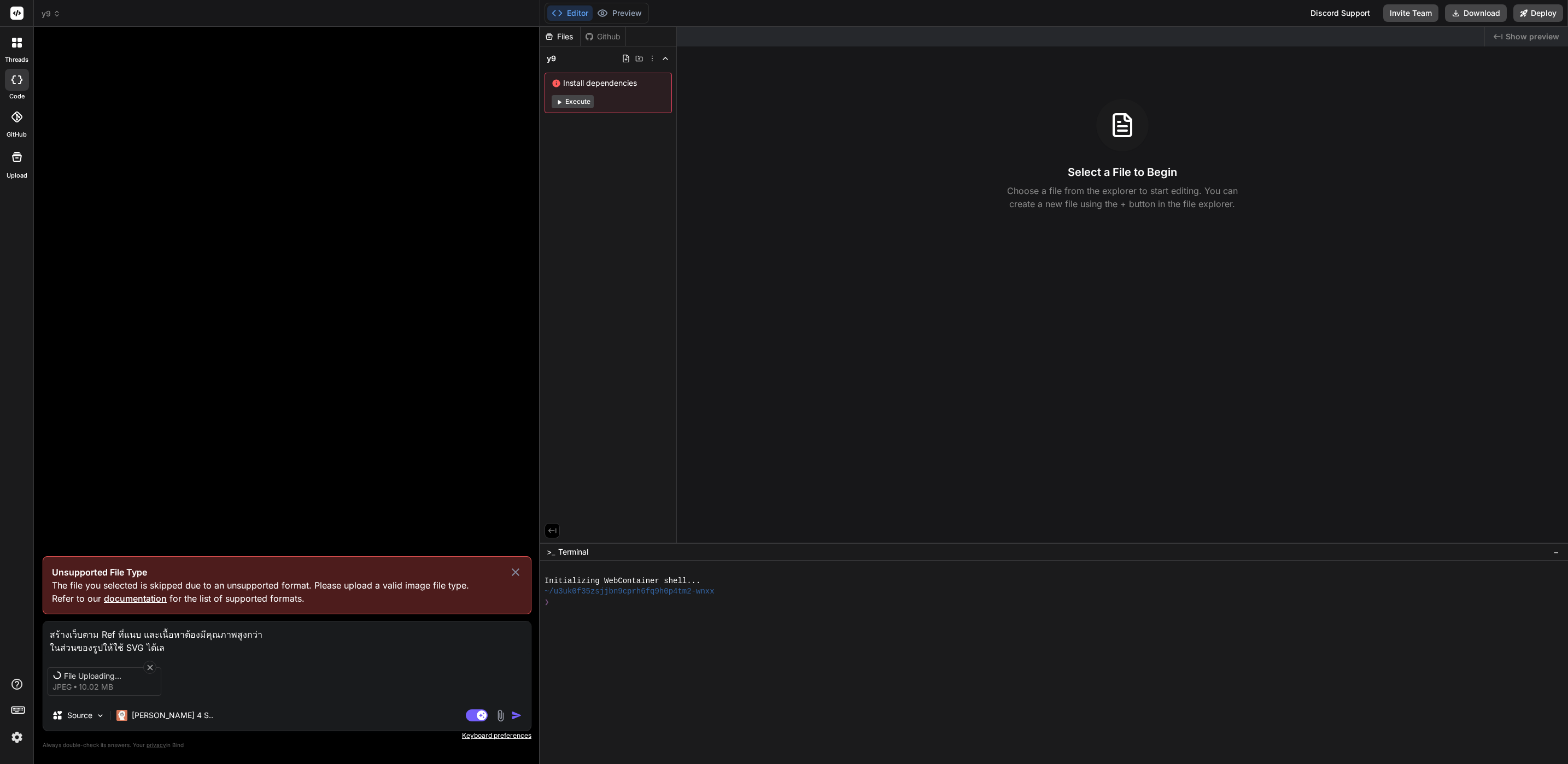
type textarea "x"
type textarea "สร้างเว็บตาม Ref ที่แนบ และเนื้อหาต้องมีคุณภาพสูงกว่า ในส่วนของรูปให้ใช้ SVG ได…"
type textarea "x"
type textarea "สร้างเว็บตาม Ref ที่แนบ และเนื้อหาต้องมีคุณภาพสูงกว่า ในส่วนของรูปให้ใช้ SVG ได…"
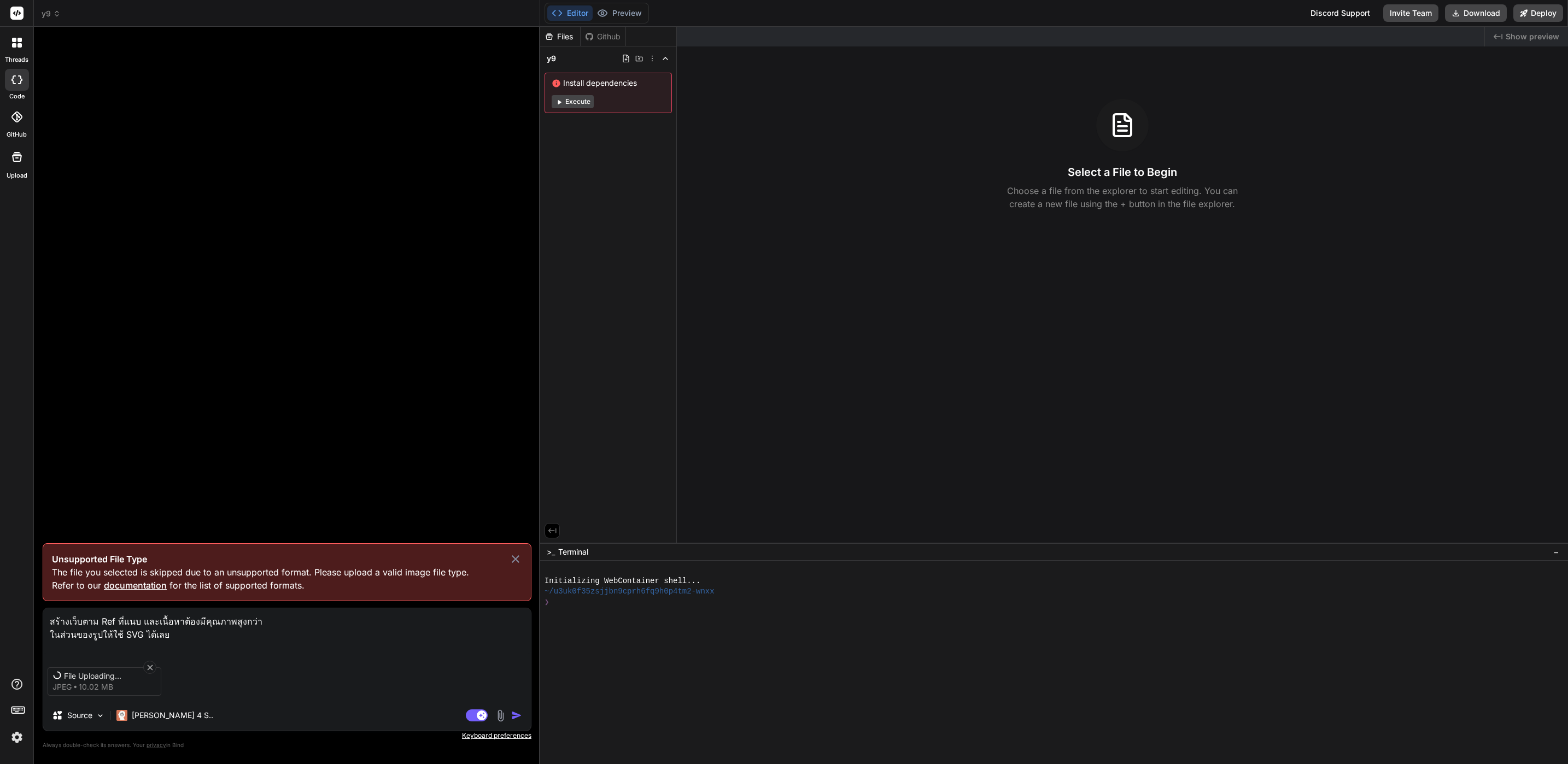
type textarea "x"
type textarea "สร้างเว็บตาม Ref ที่แนบ และเนื้อหาต้องมีคุณภาพสูงกว่า ในส่วนของรูปให้ใช้ SVG ได…"
type textarea "x"
type textarea "สร้างเว็บตาม Ref ที่แนบ และเนื้อหาต้องมีคุณภาพสูงกว่า ในส่วนของรูปให้ใช้ SVG ได…"
type textarea "x"
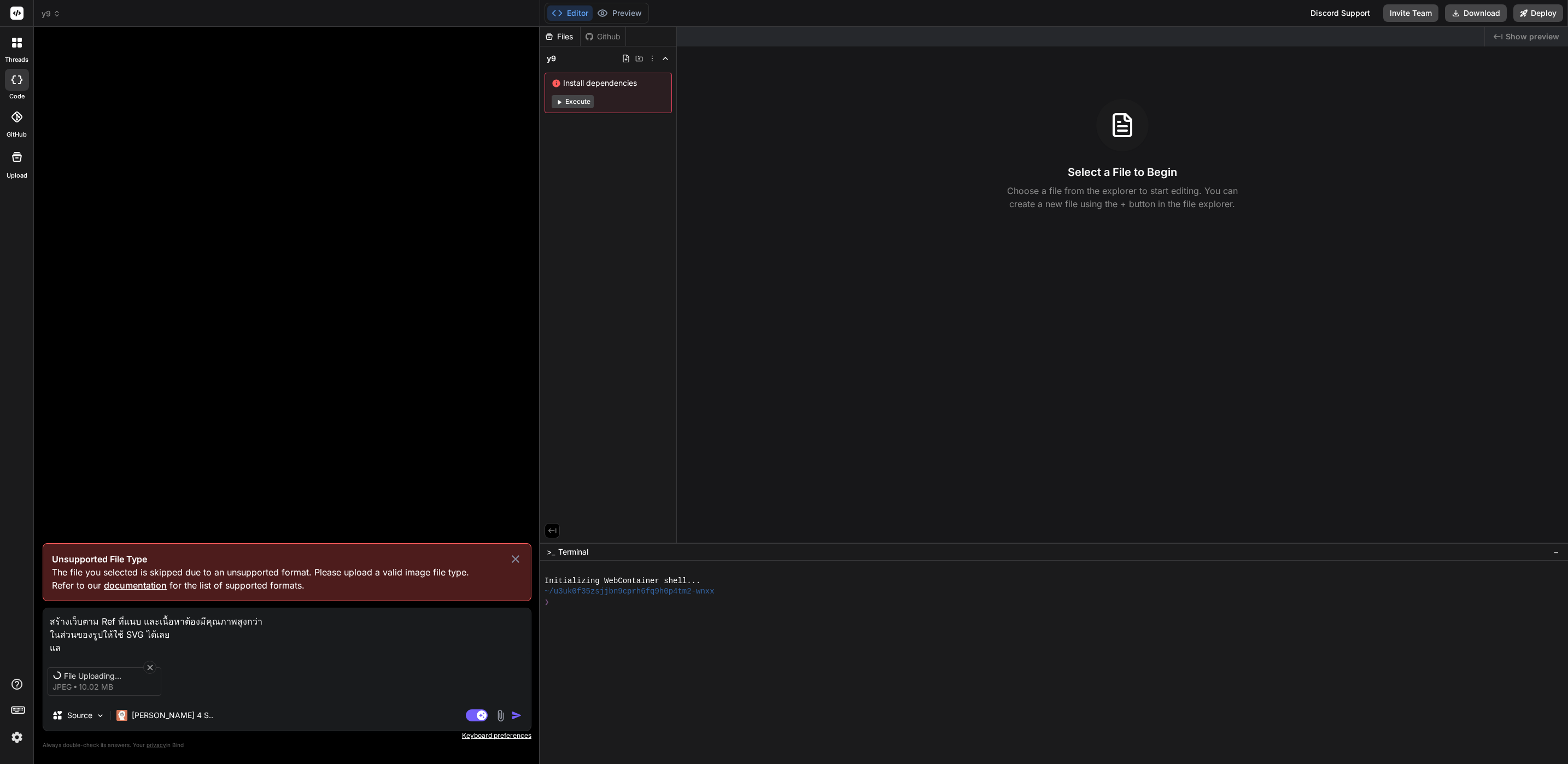
type textarea "สร้างเว็บตาม Ref ที่แนบ และเนื้อหาต้องมีคุณภาพสูงกว่า ในส่วนของรูปให้ใช้ SVG ได…"
type textarea "x"
type textarea "สร้างเว็บตาม Ref ที่แนบ และเนื้อหาต้องมีคุณภาพสูงกว่า ในส่วนของรูปให้ใช้ SVG ได…"
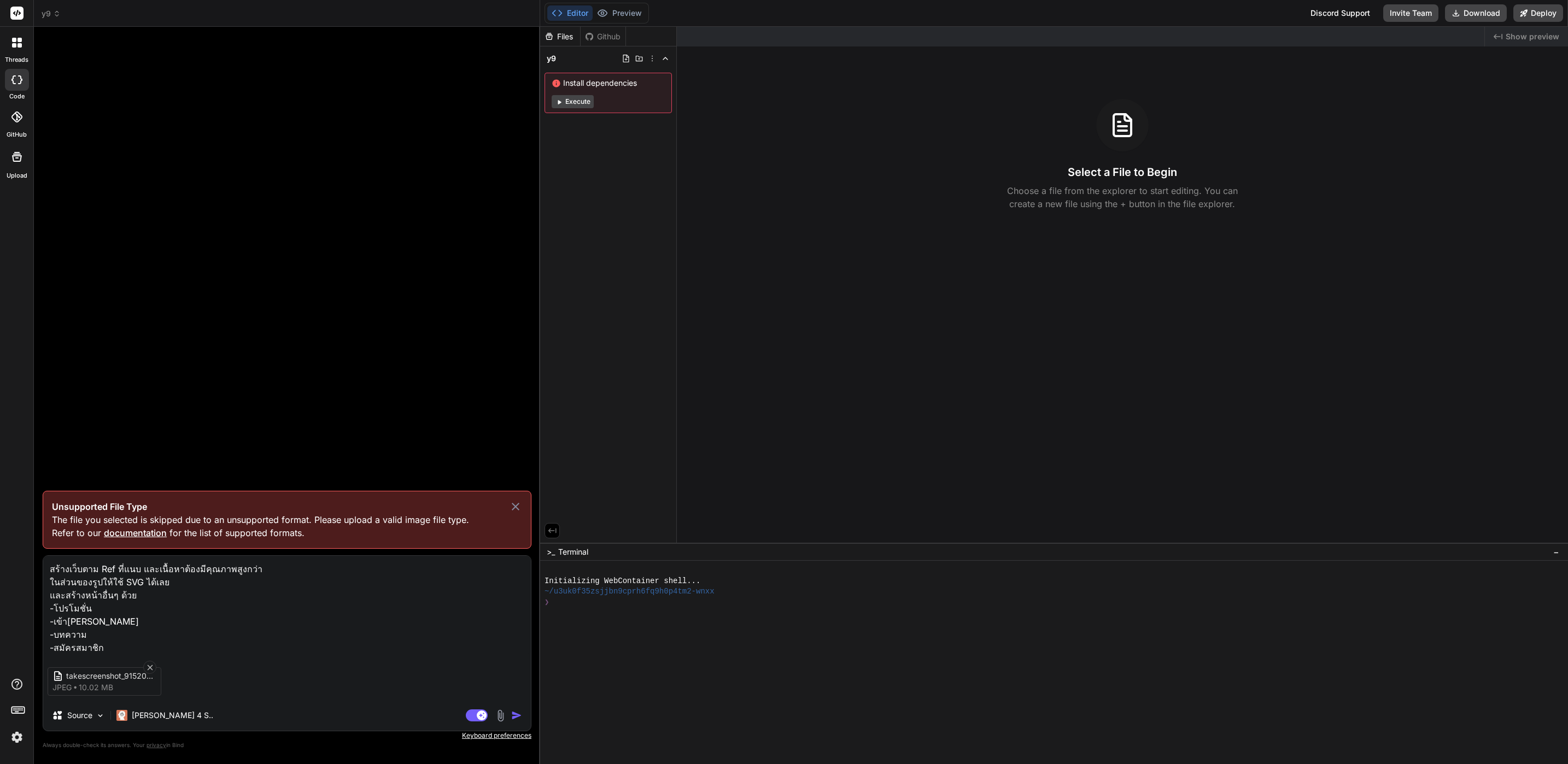
click at [121, 610] on textarea "สร้างเว็บตาม Ref ที่แนบ และเนื้อหาต้องมีคุณภาพสูงกว่า ในส่วนของรูปให้ใช้ SVG ได…" at bounding box center [287, 605] width 487 height 99
drag, startPoint x: 110, startPoint y: 643, endPoint x: 38, endPoint y: 602, distance: 82.9
click at [38, 602] on div "Bind AI Web Search Created with Pixso. Code Generator Unsupported File Type The…" at bounding box center [287, 395] width 506 height 736
click at [297, 623] on textarea "สร้างเว็บตาม Ref ที่แนบ และเนื้อหาต้องมีคุณภาพสูงกว่า ในส่วนของรูปให้ใช้ SVG ได…" at bounding box center [287, 605] width 487 height 99
paste textarea "You are an expert web developer and professional SEO content writer. Your task …"
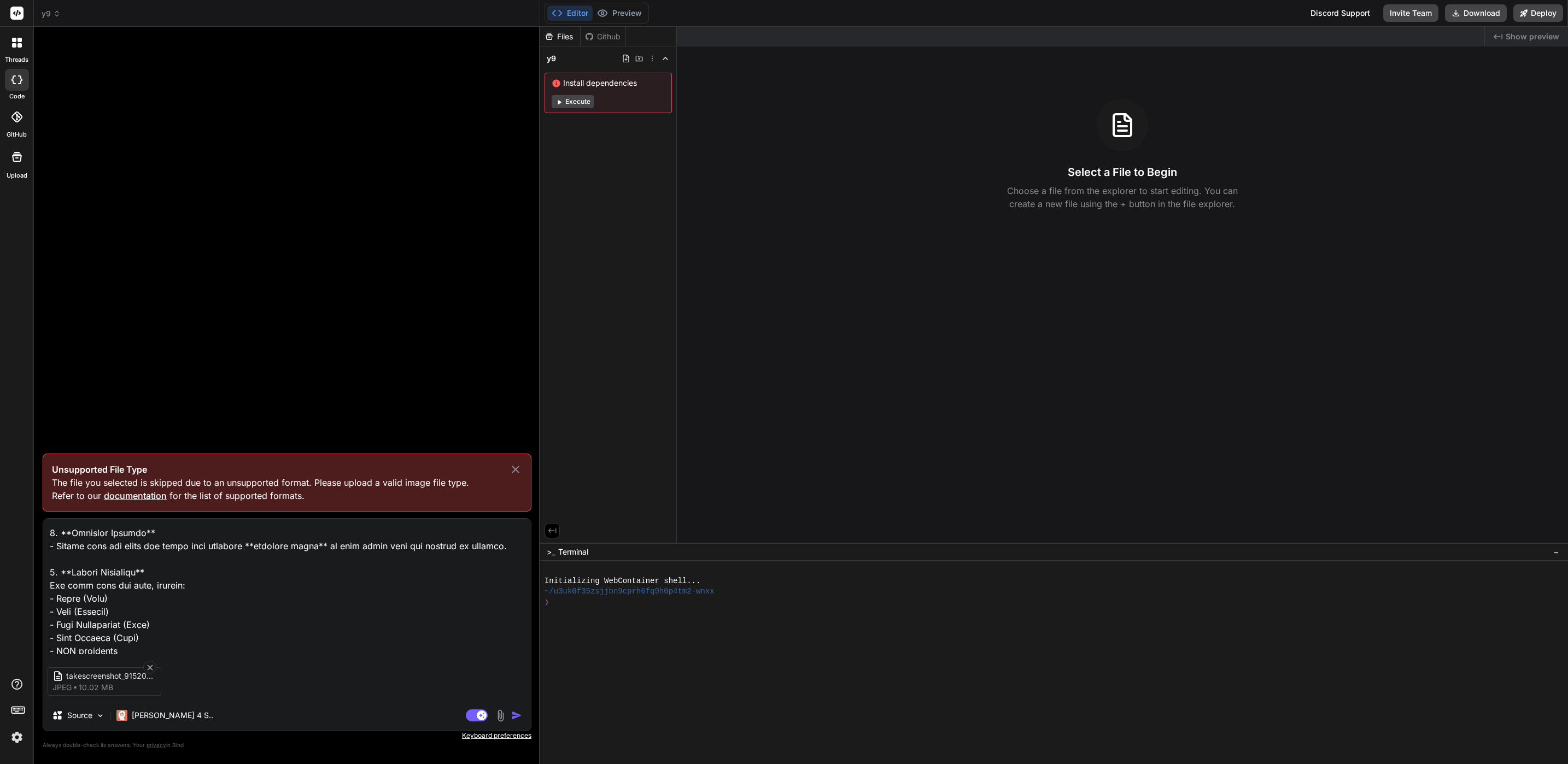
scroll to position [802, 0]
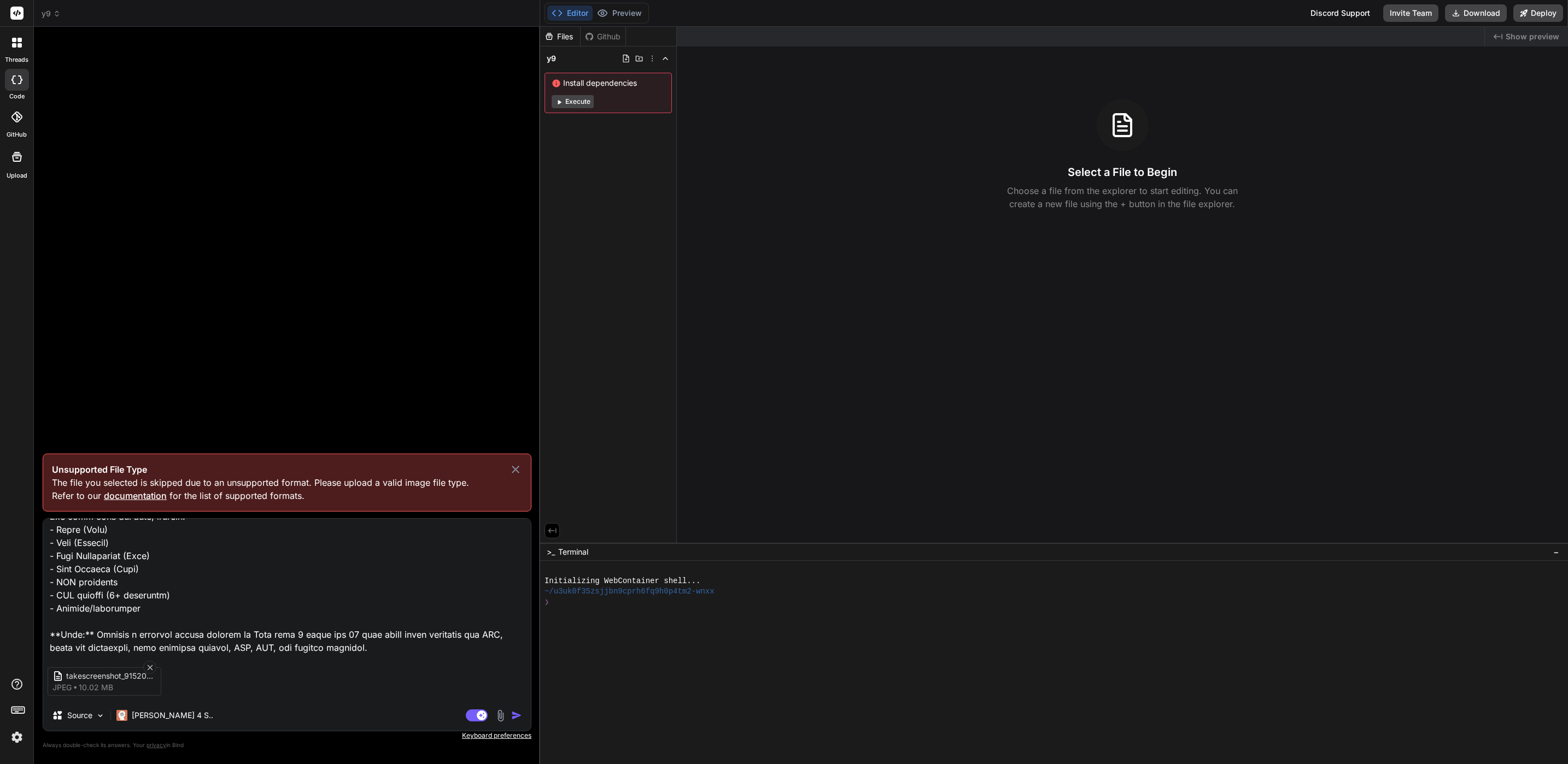
click at [515, 471] on icon at bounding box center [515, 469] width 13 height 13
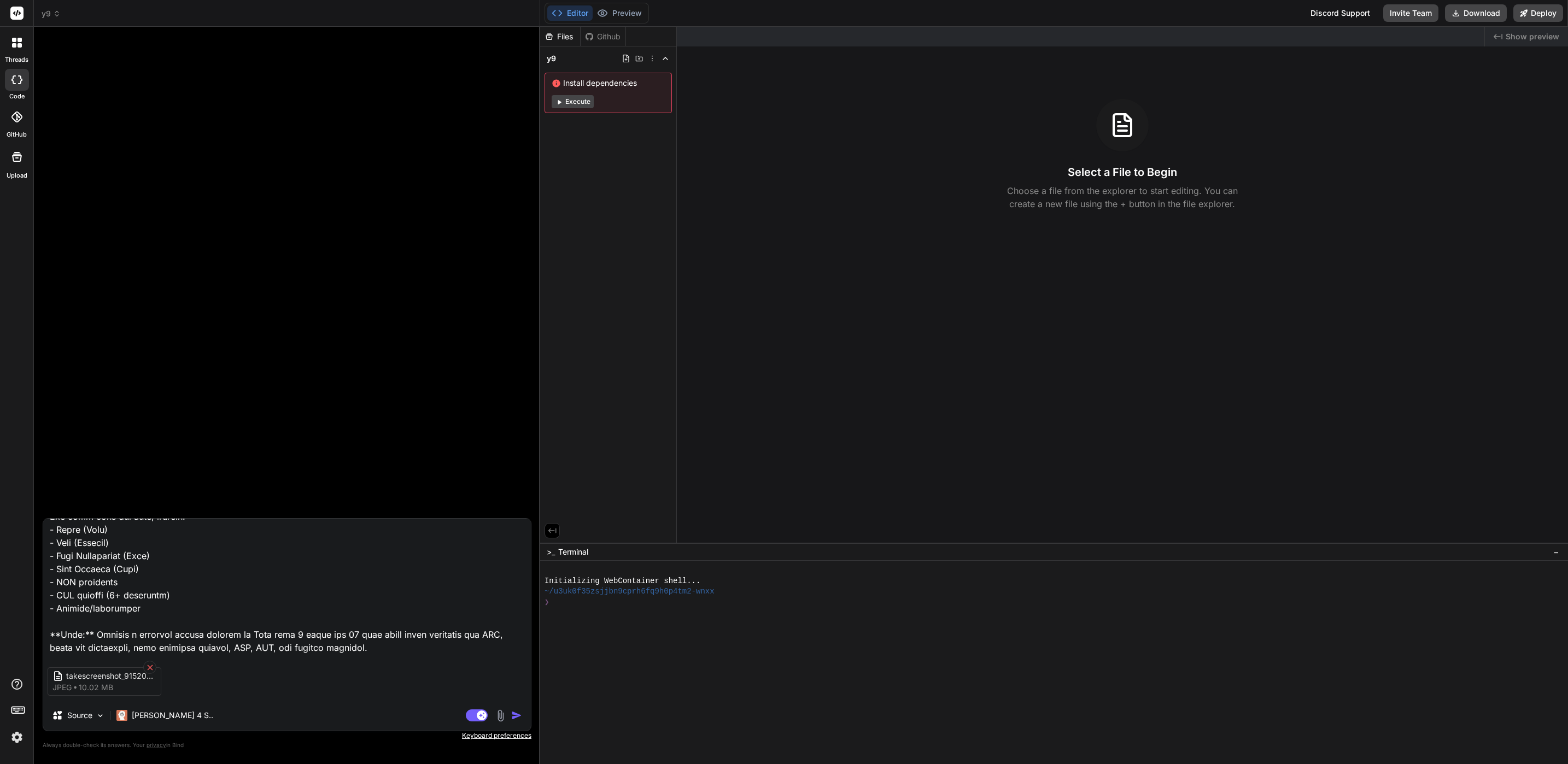
click at [151, 665] on icon at bounding box center [149, 667] width 6 height 6
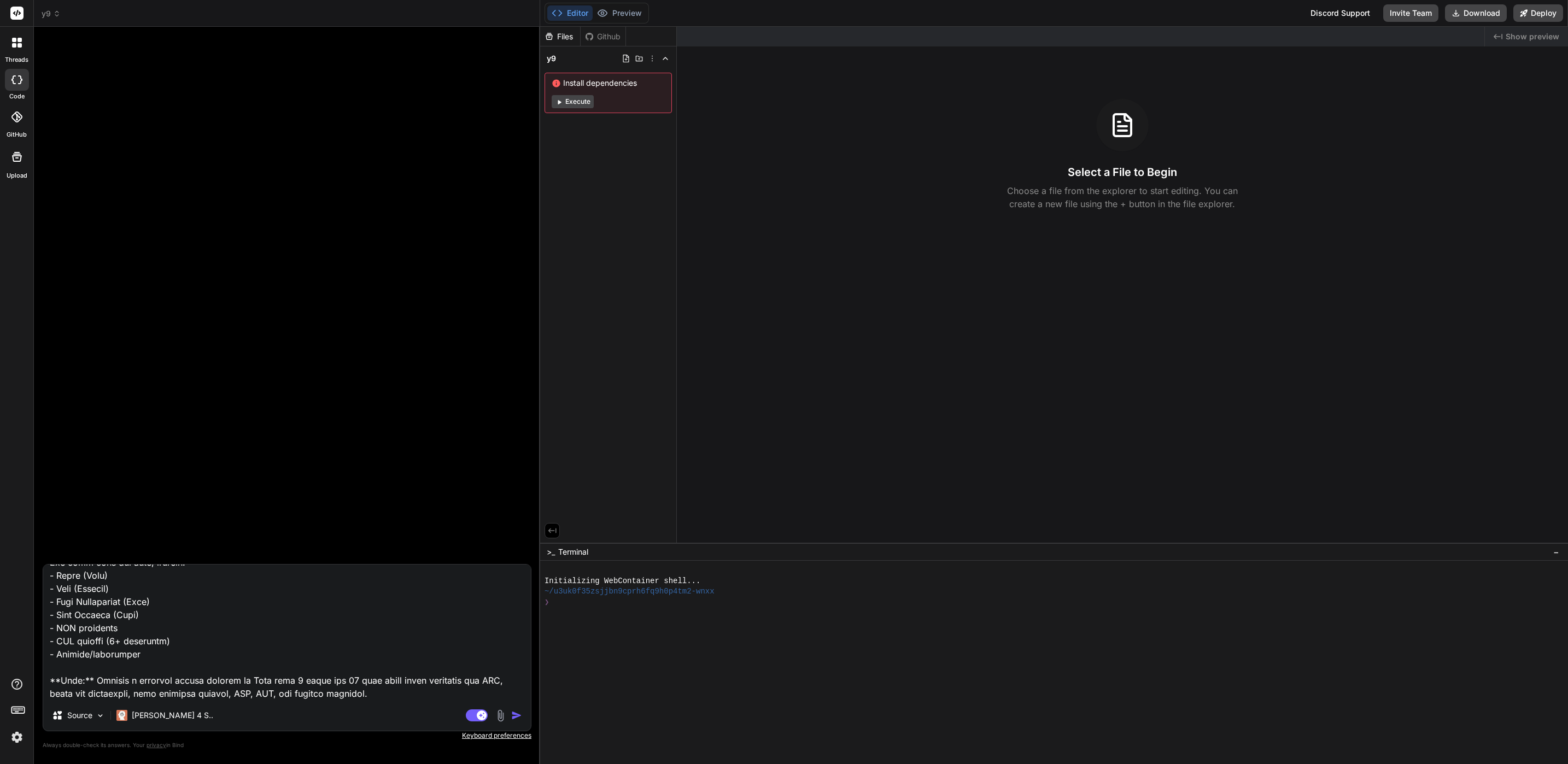
click at [235, 610] on textarea at bounding box center [287, 632] width 487 height 136
click at [515, 710] on img "button" at bounding box center [517, 716] width 11 height 11
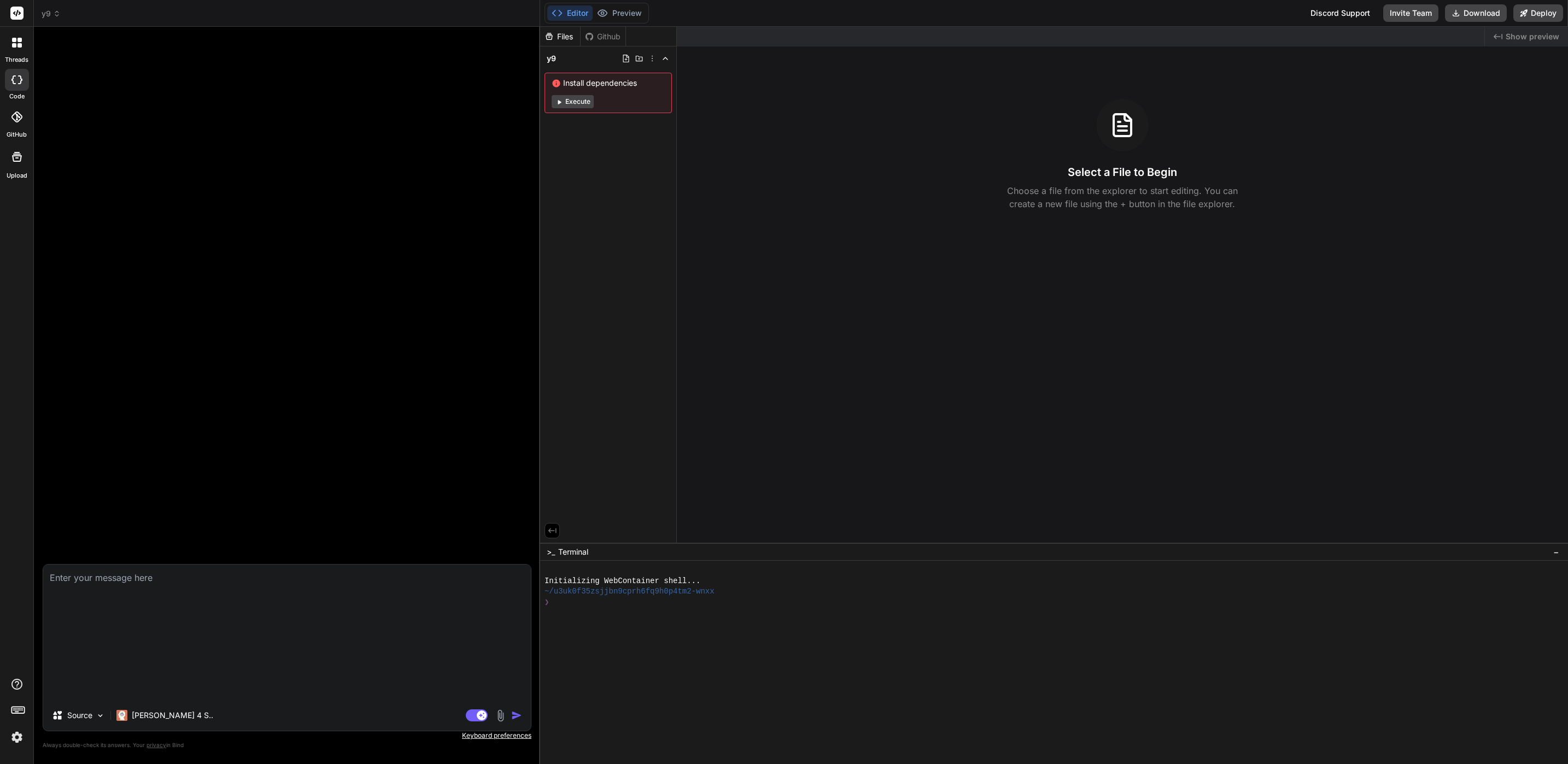
scroll to position [0, 0]
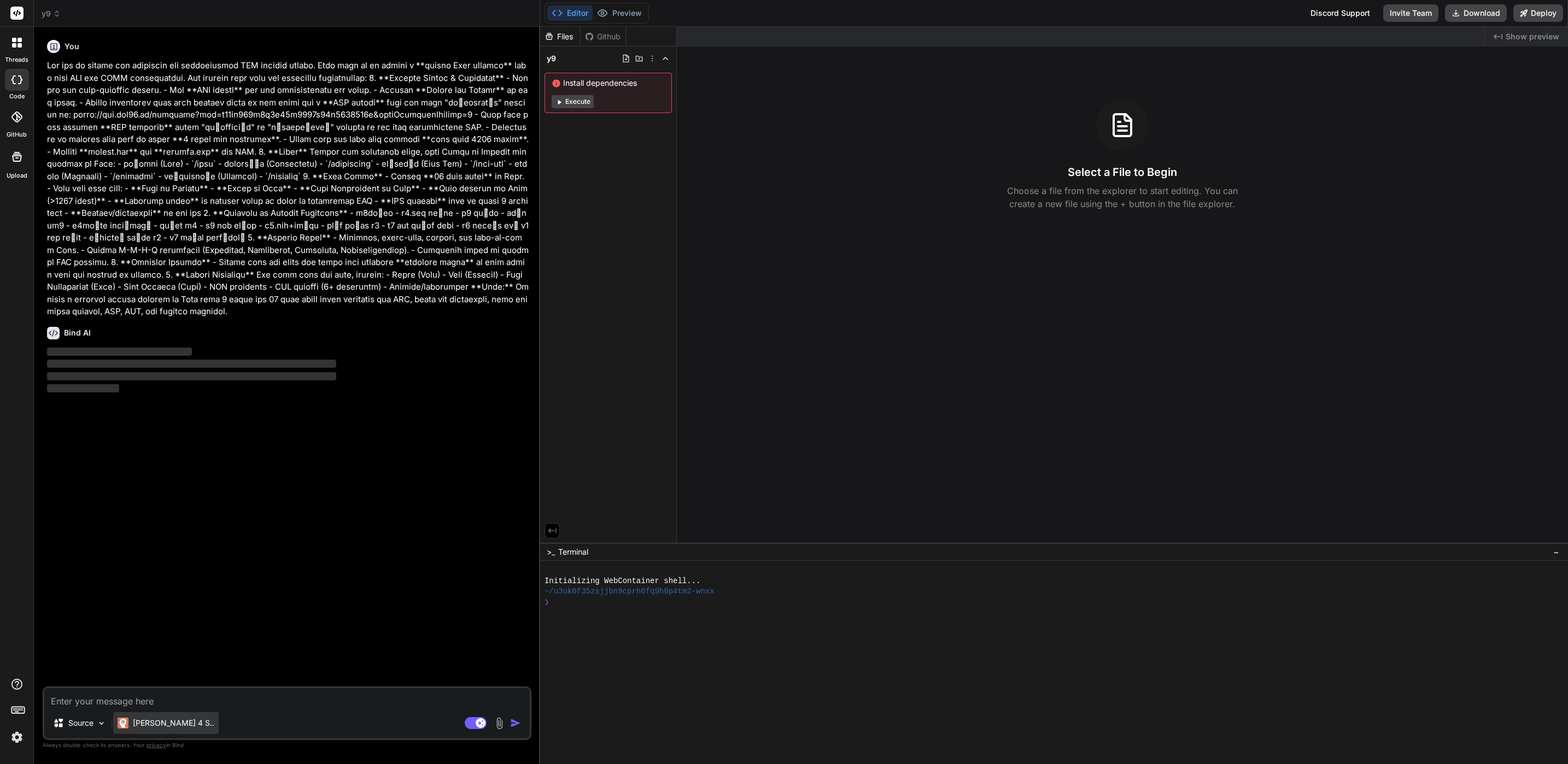
click at [147, 722] on p "Claude 4 S.." at bounding box center [173, 723] width 81 height 11
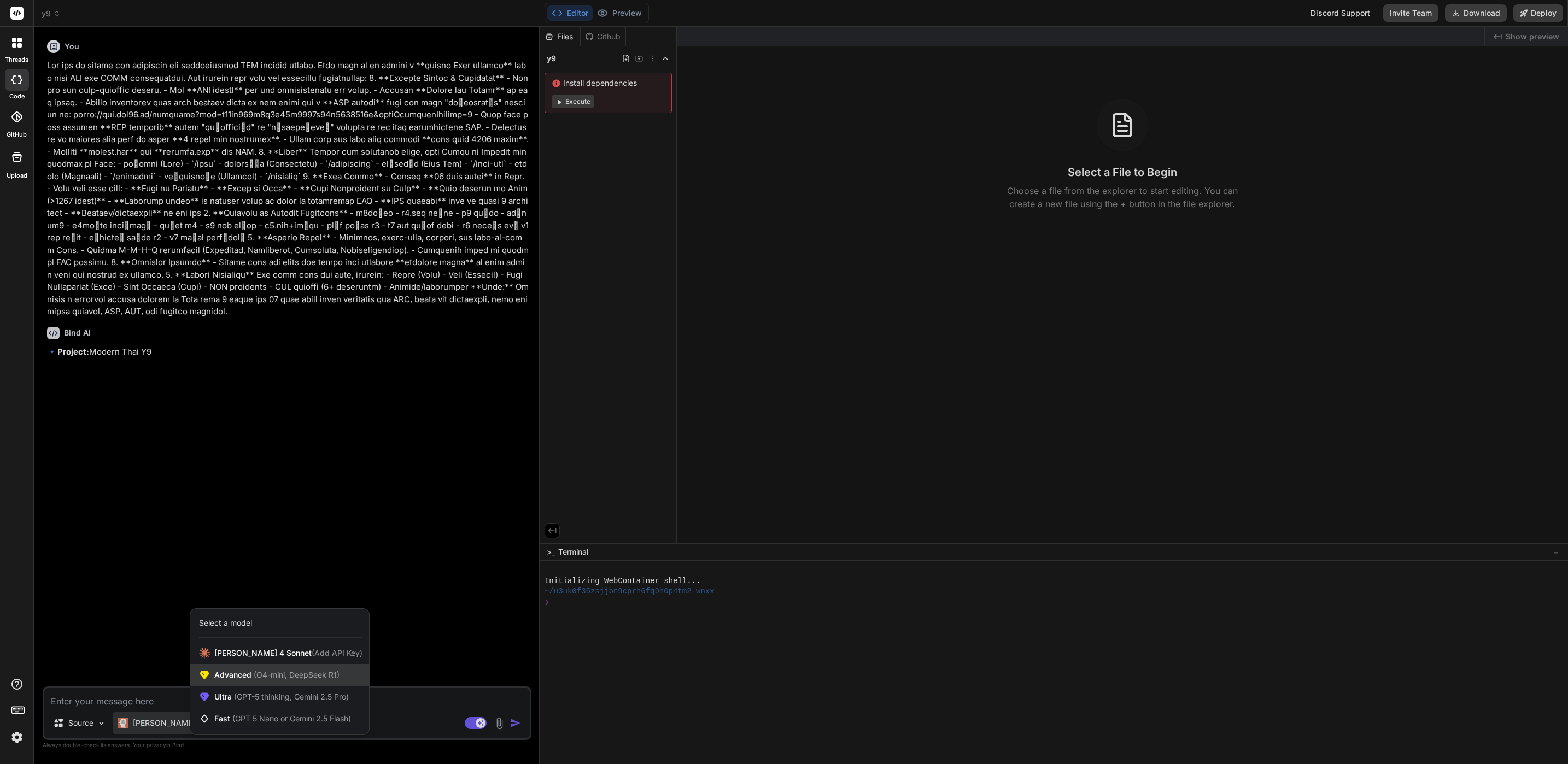
click at [270, 676] on span "(O4-mini, DeepSeek R1)" at bounding box center [296, 675] width 88 height 9
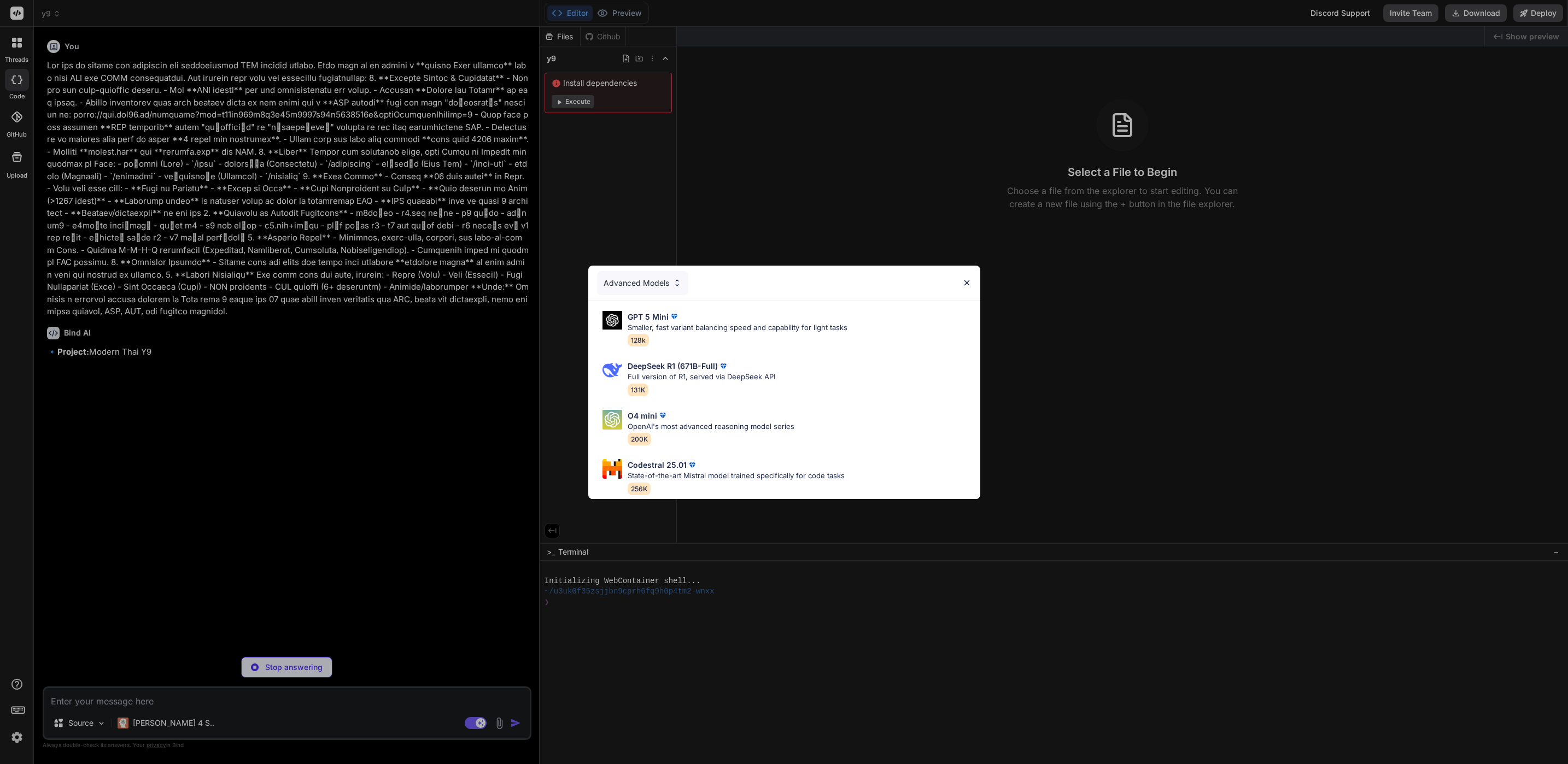
click at [474, 605] on div "Advanced Models GPT 5 Mini Smaller, fast variant balancing speed and capability…" at bounding box center [784, 382] width 1568 height 764
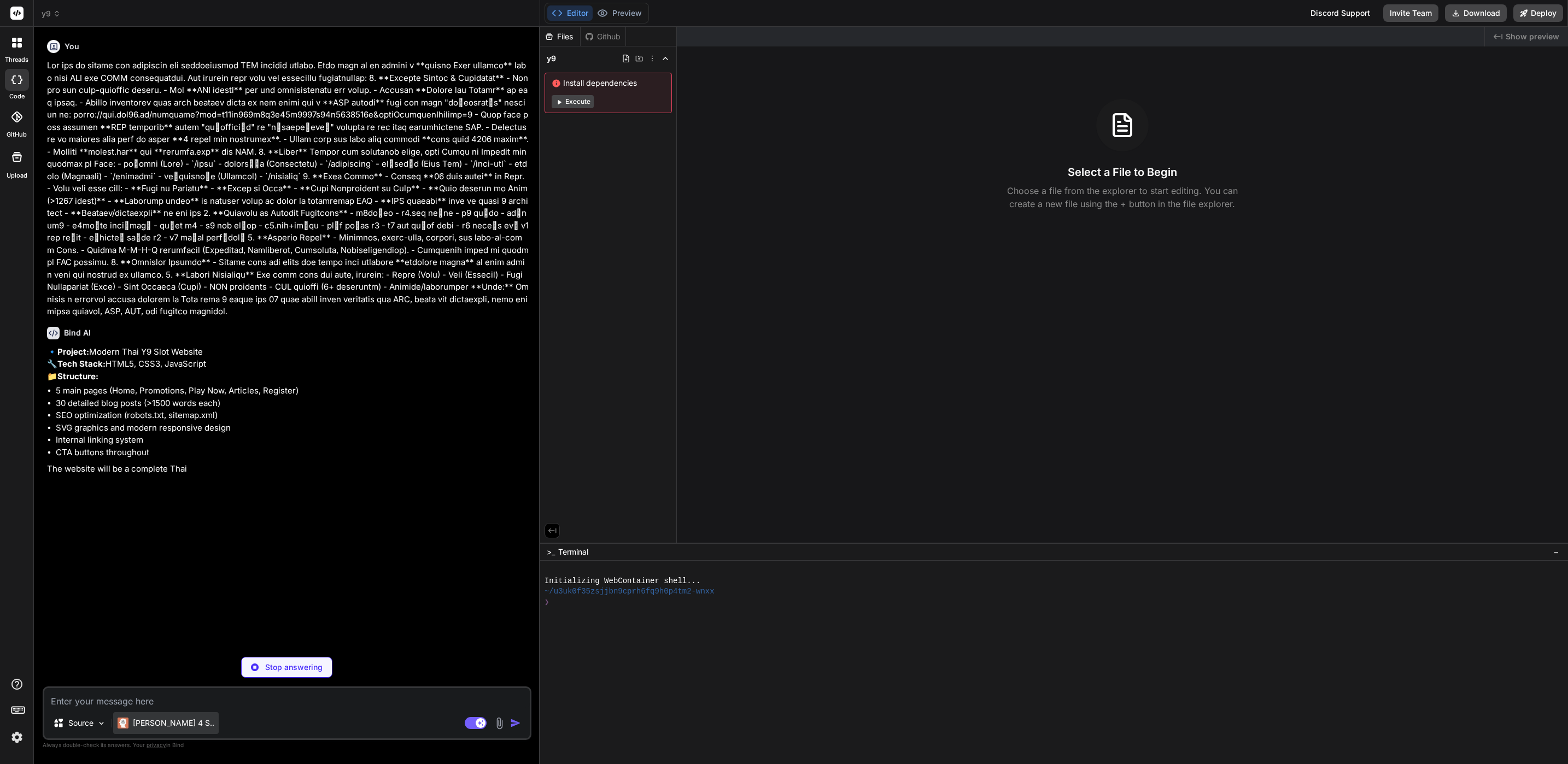
click at [162, 719] on p "Claude 4 S.." at bounding box center [173, 723] width 81 height 11
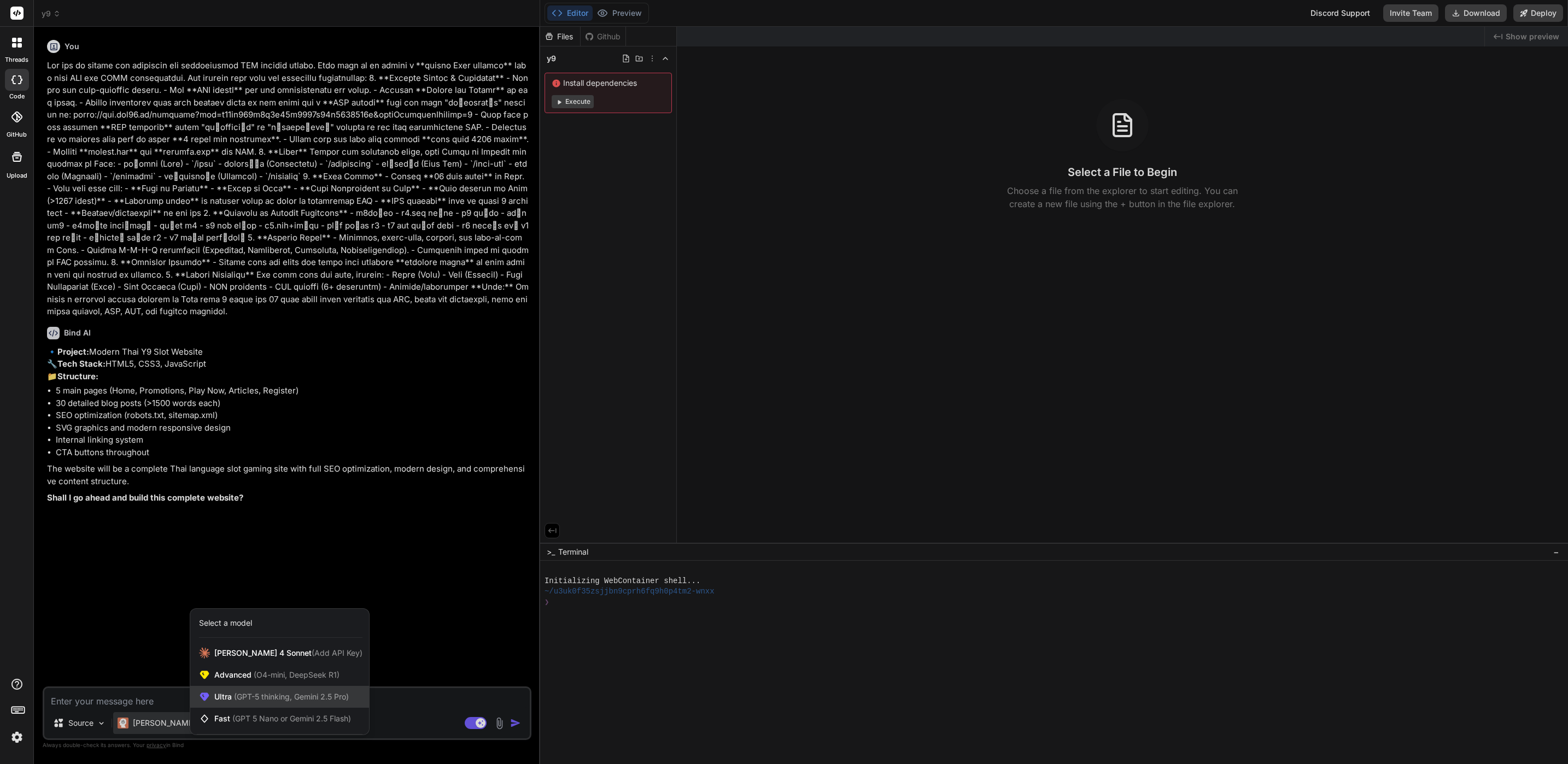
click at [215, 695] on span "Ultra (GPT-5 thinking, Gemini 2.5 Pro)" at bounding box center [282, 697] width 135 height 11
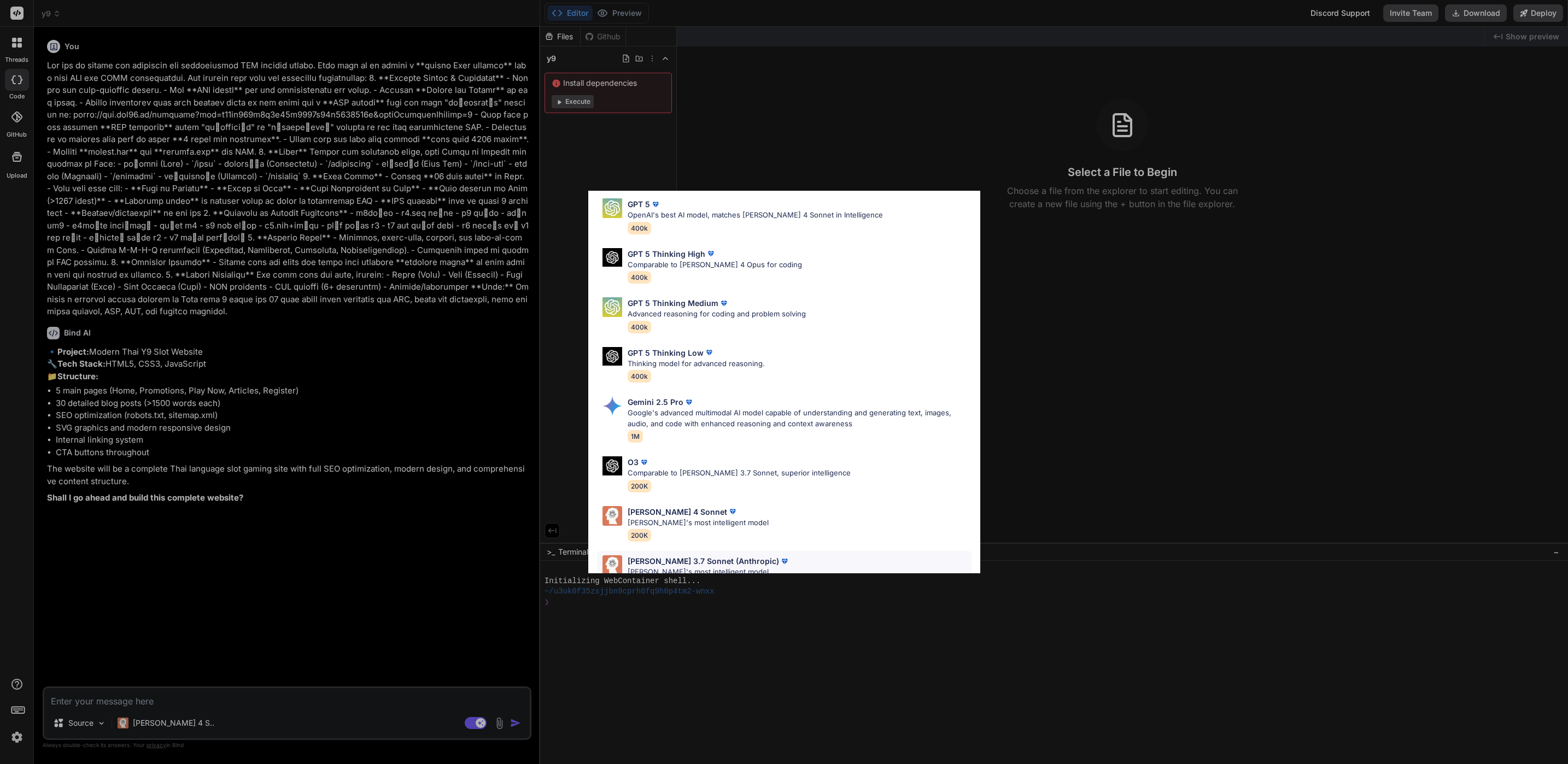
scroll to position [71, 0]
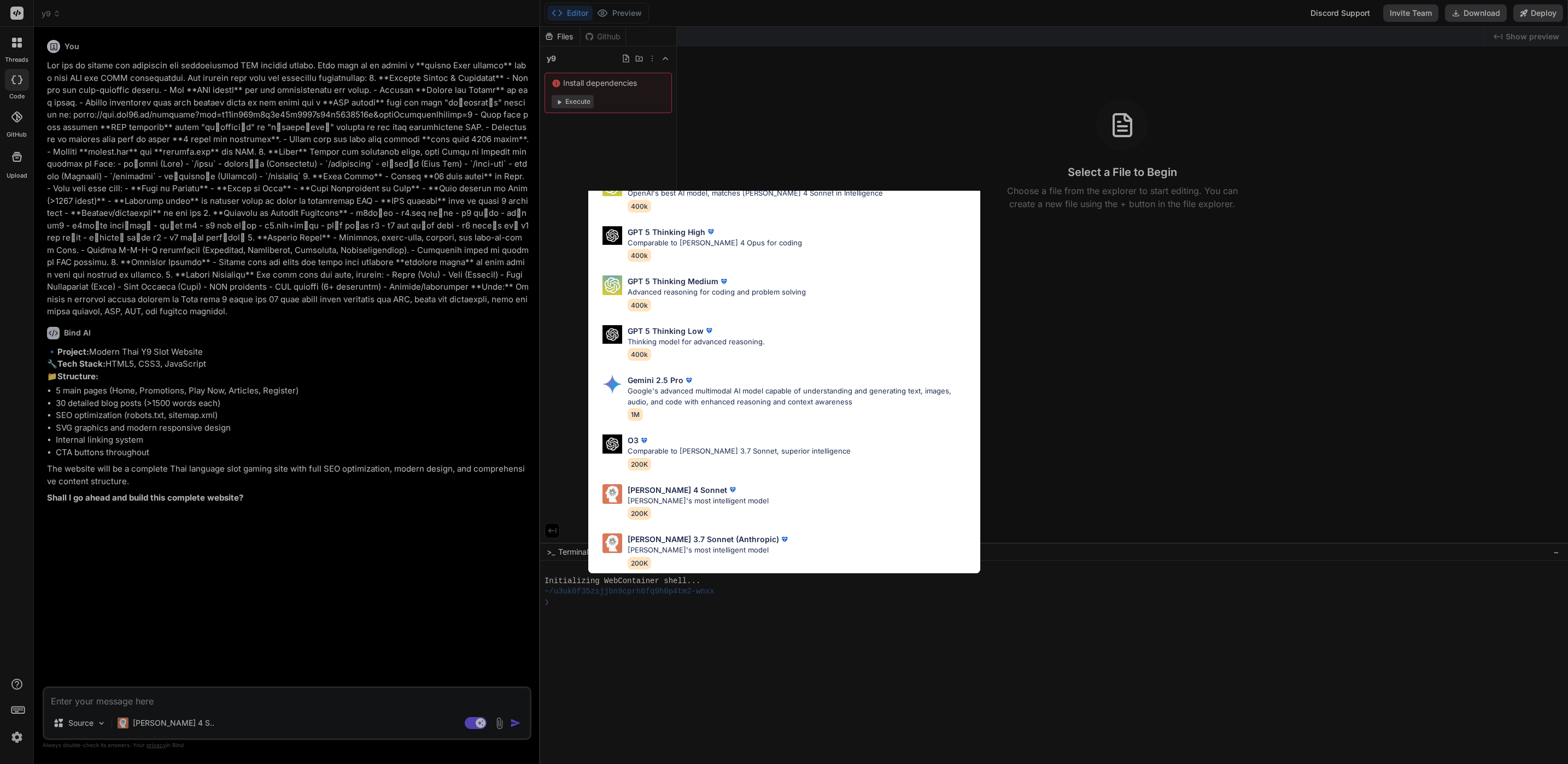
click at [366, 466] on div "Ultra Models GPT 5 OpenAI's best AI model, matches Claude 4 Sonnet in Intellige…" at bounding box center [784, 382] width 1568 height 764
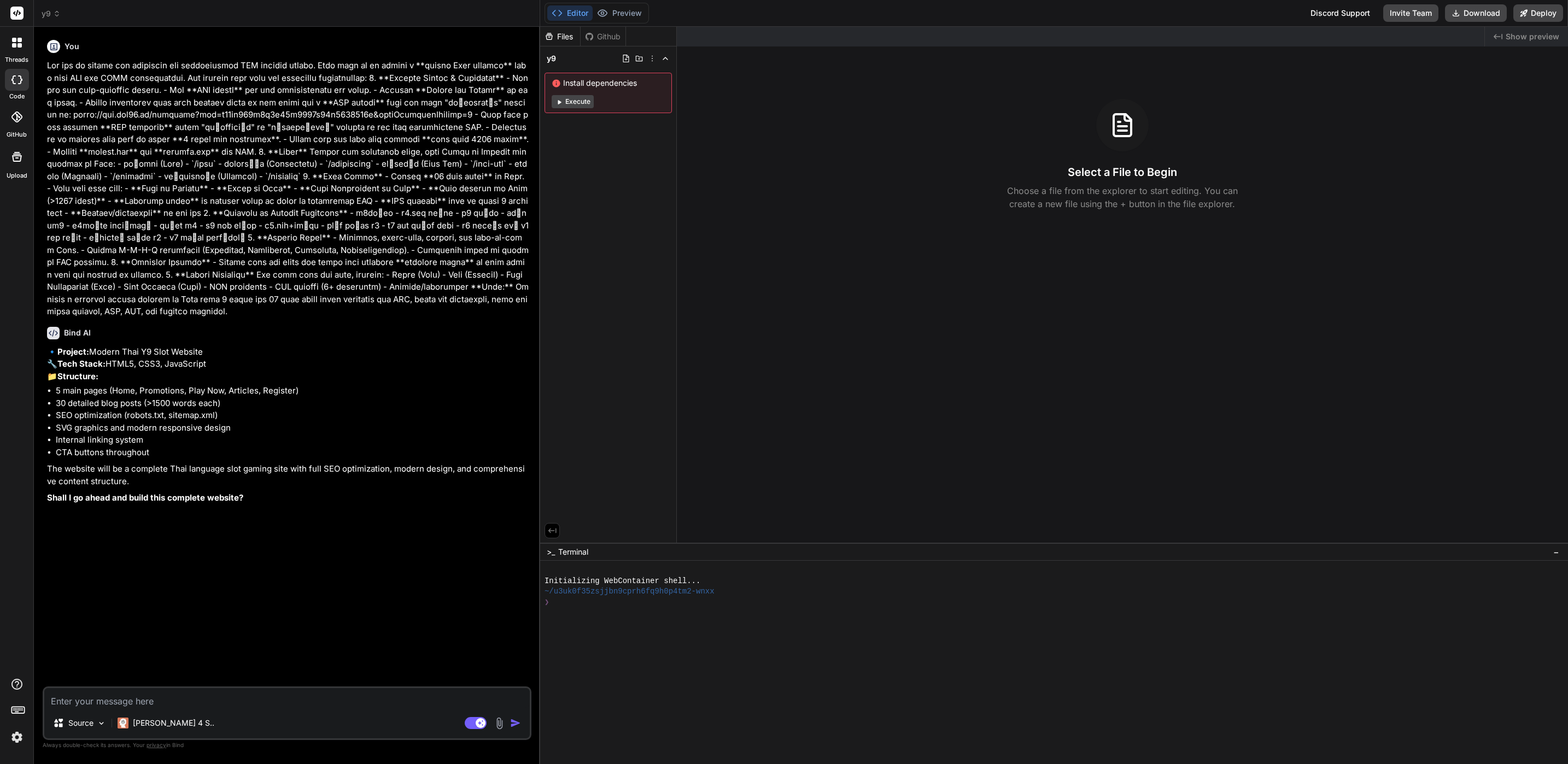
click at [190, 712] on div "Source Claude 4 S.." at bounding box center [287, 725] width 486 height 26
click at [193, 707] on textarea at bounding box center [287, 698] width 486 height 20
click at [194, 707] on textarea at bounding box center [287, 698] width 486 height 20
click at [199, 704] on textarea at bounding box center [287, 698] width 486 height 20
click at [202, 704] on textarea at bounding box center [287, 698] width 486 height 20
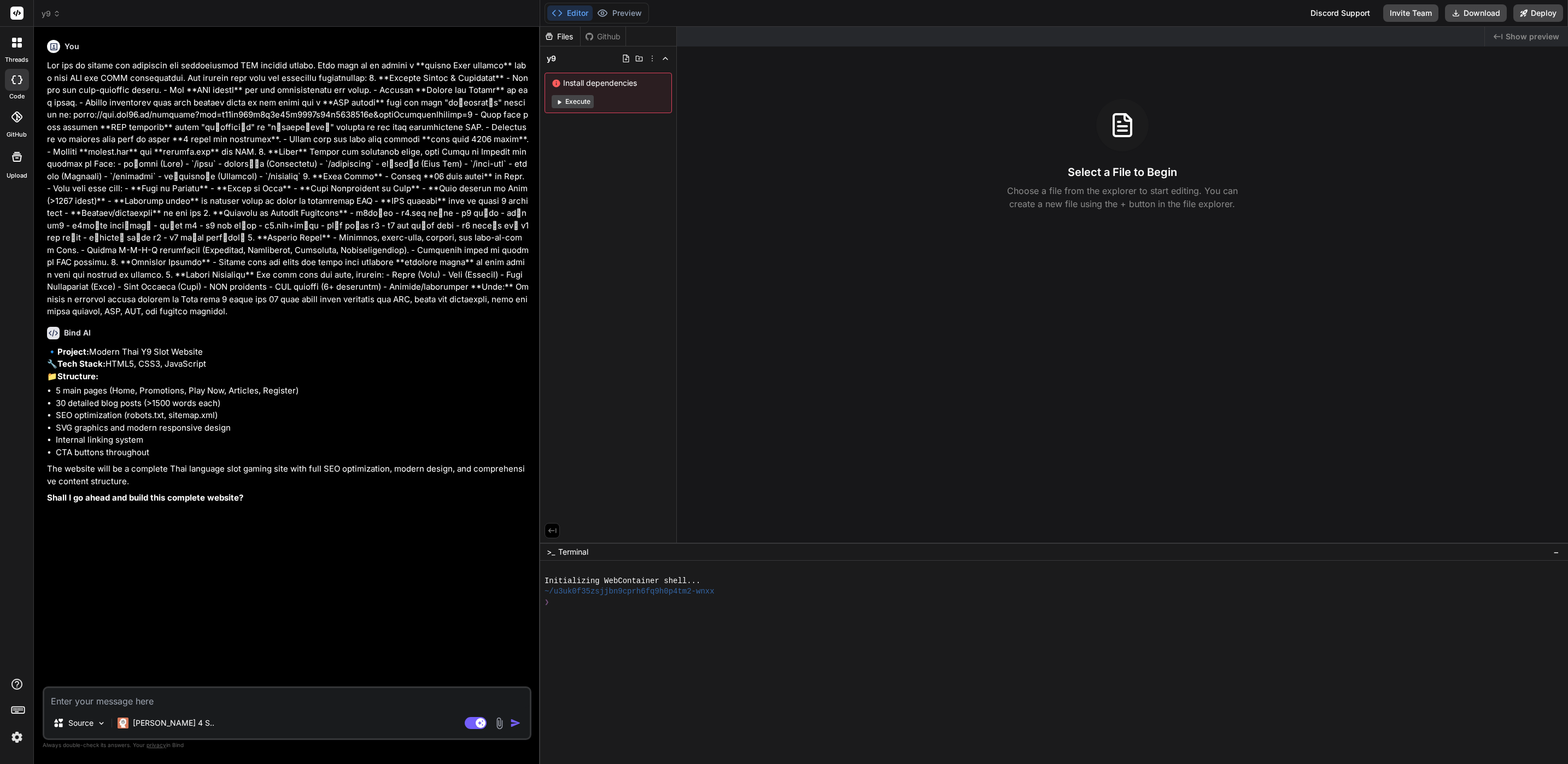
click at [204, 703] on textarea at bounding box center [287, 698] width 486 height 20
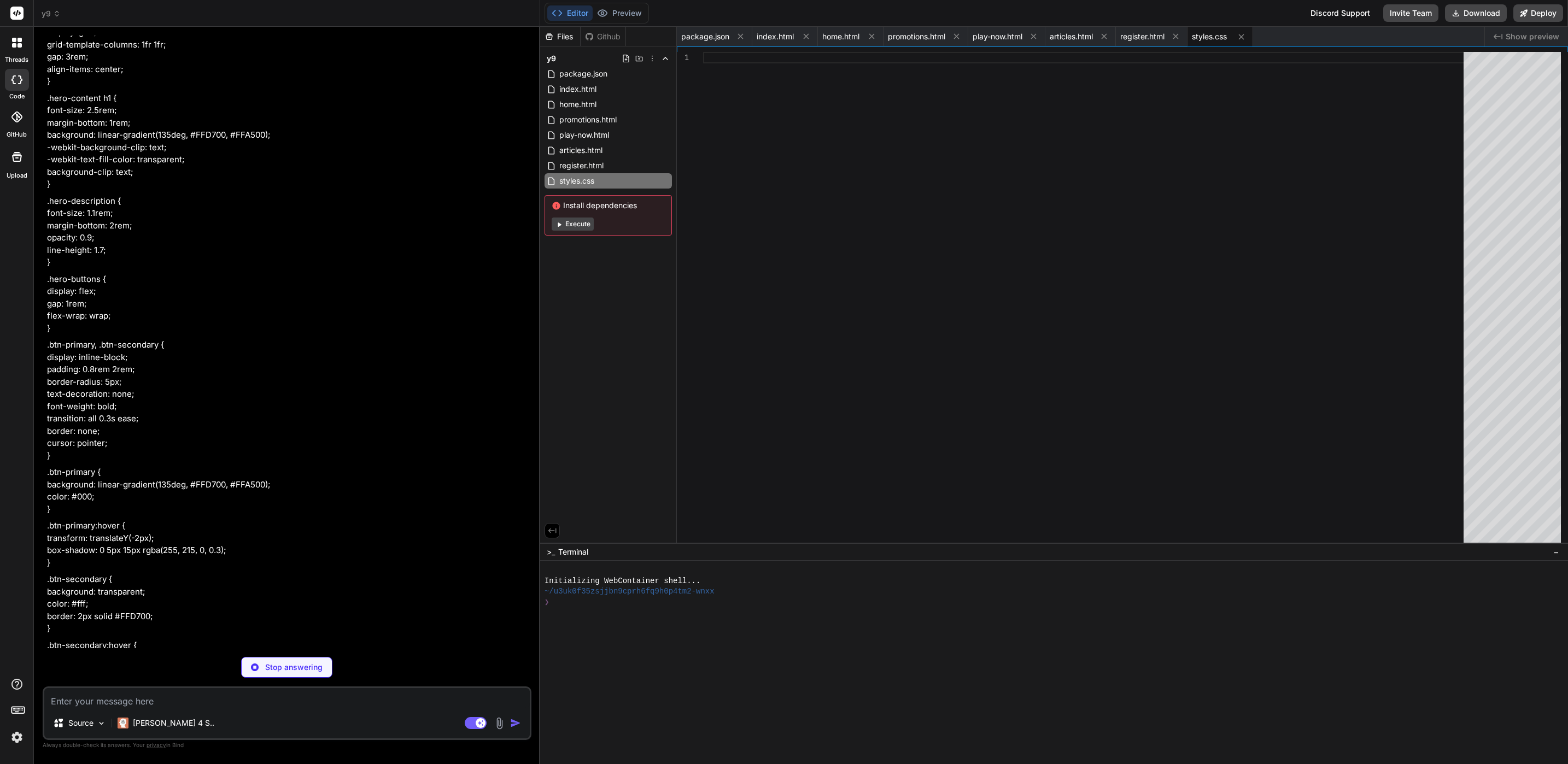
scroll to position [2355, 0]
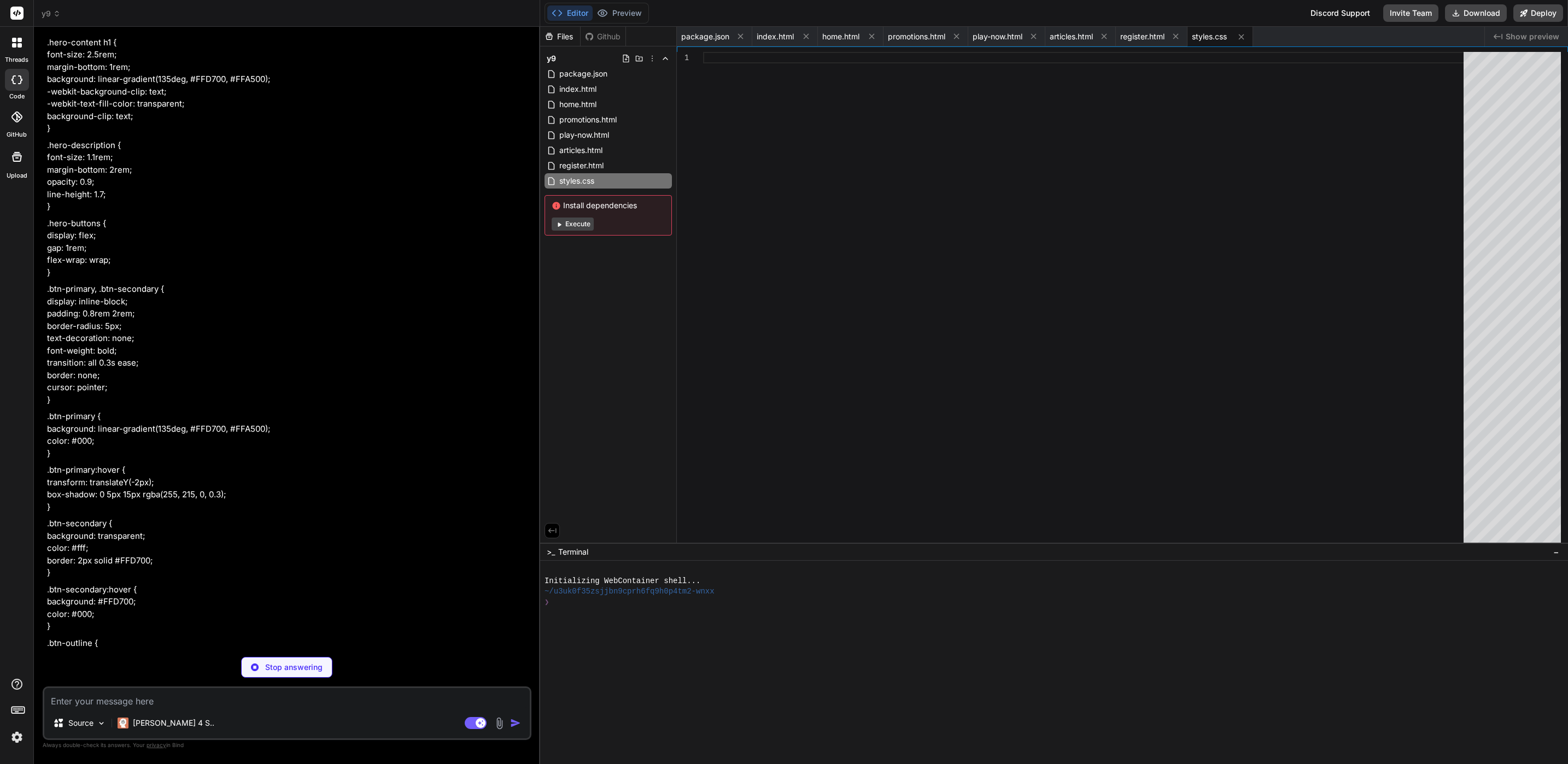
click at [582, 220] on button "Execute" at bounding box center [572, 224] width 42 height 13
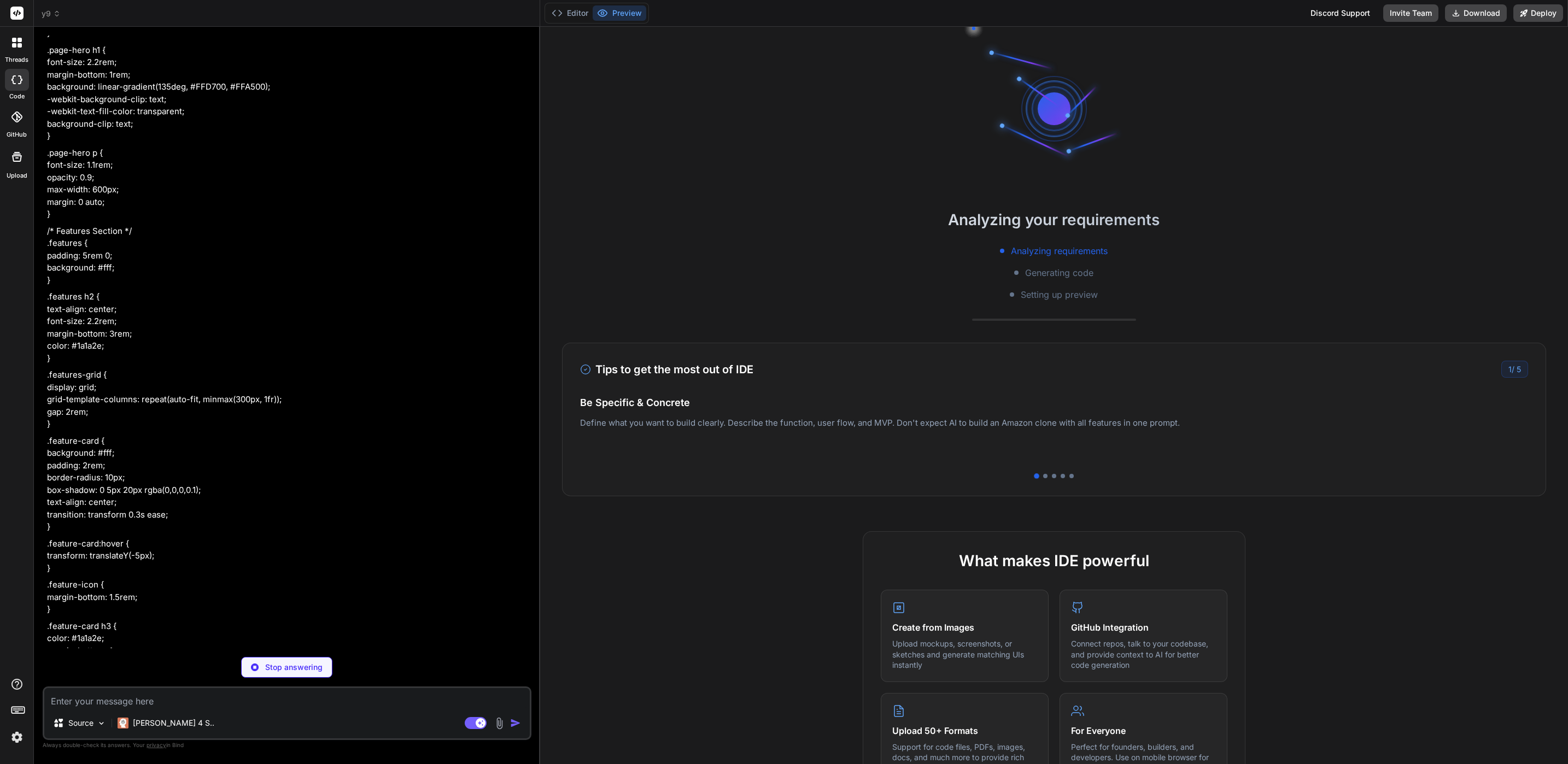
scroll to position [359, 0]
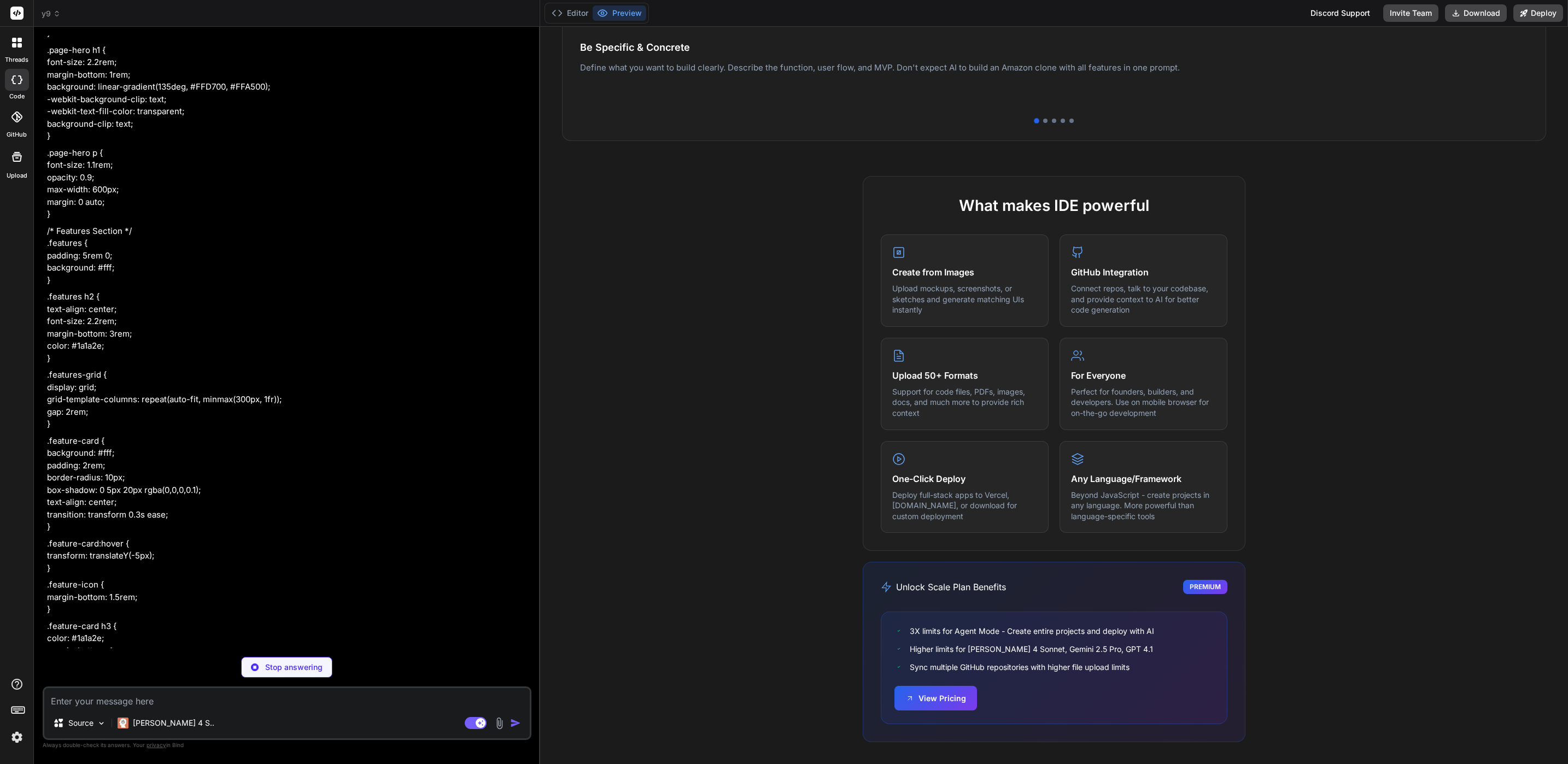
drag, startPoint x: 458, startPoint y: 358, endPoint x: 443, endPoint y: 565, distance: 207.5
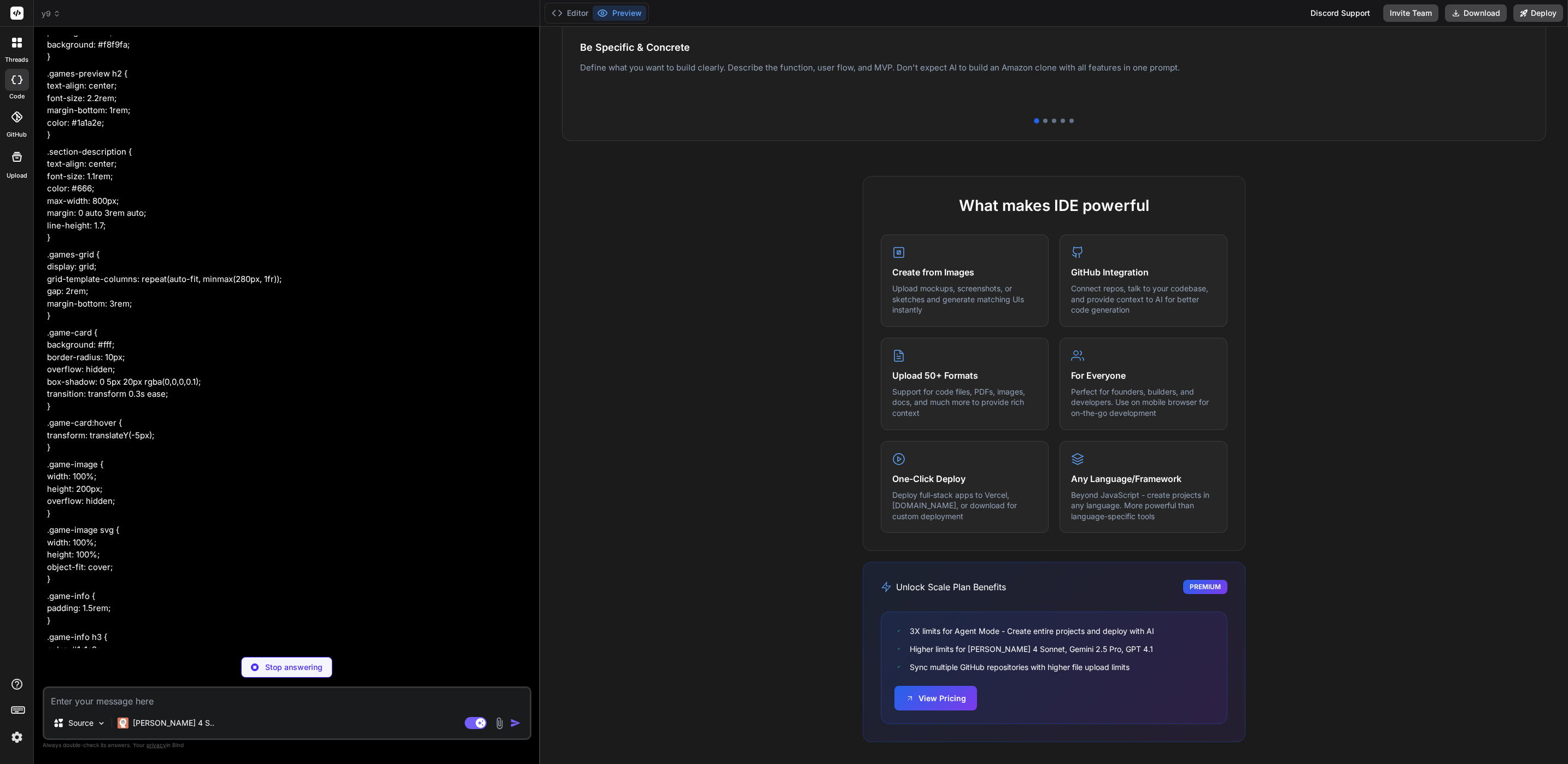
scroll to position [4405, 0]
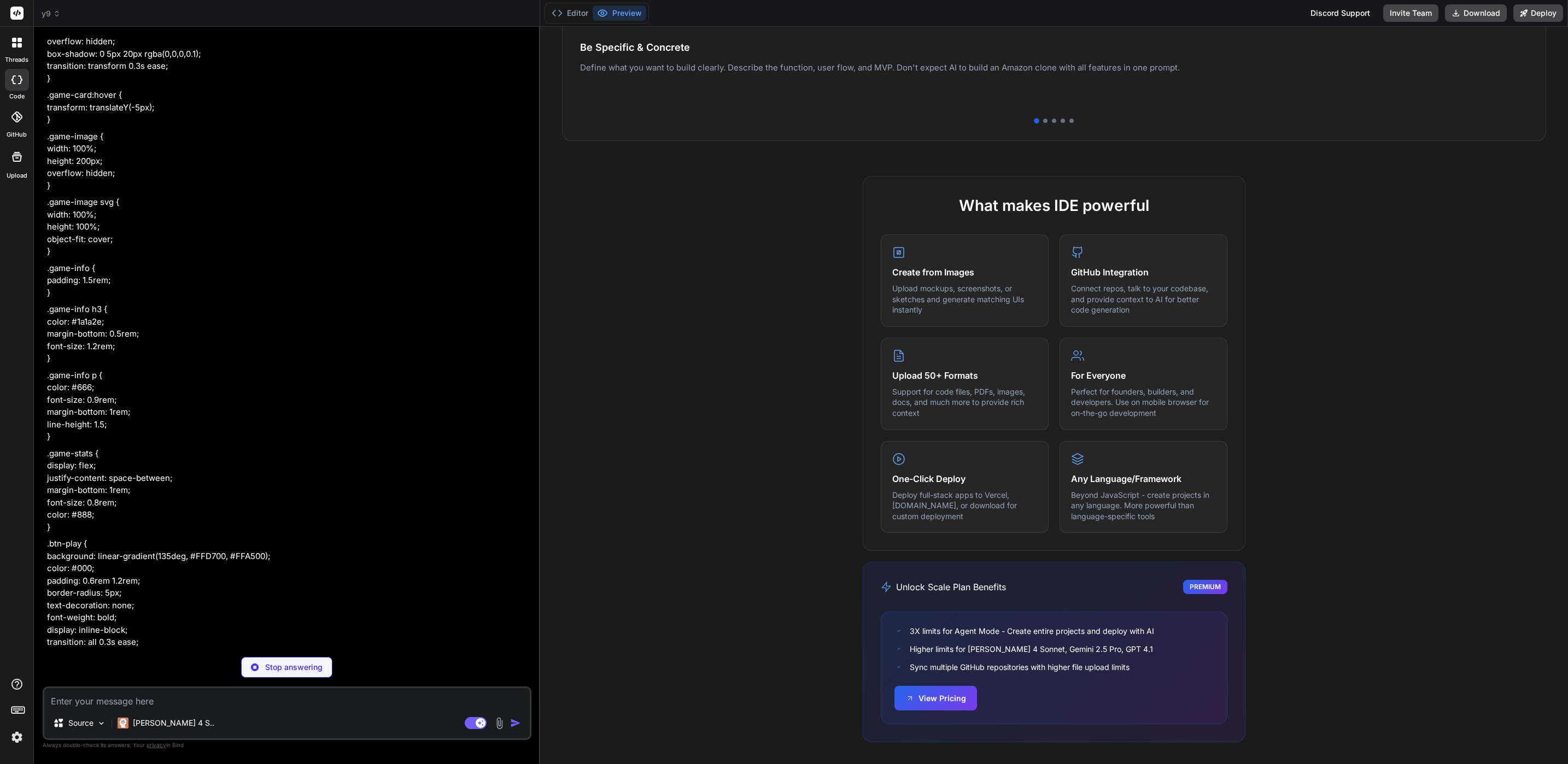
drag, startPoint x: 405, startPoint y: 225, endPoint x: 366, endPoint y: 498, distance: 275.8
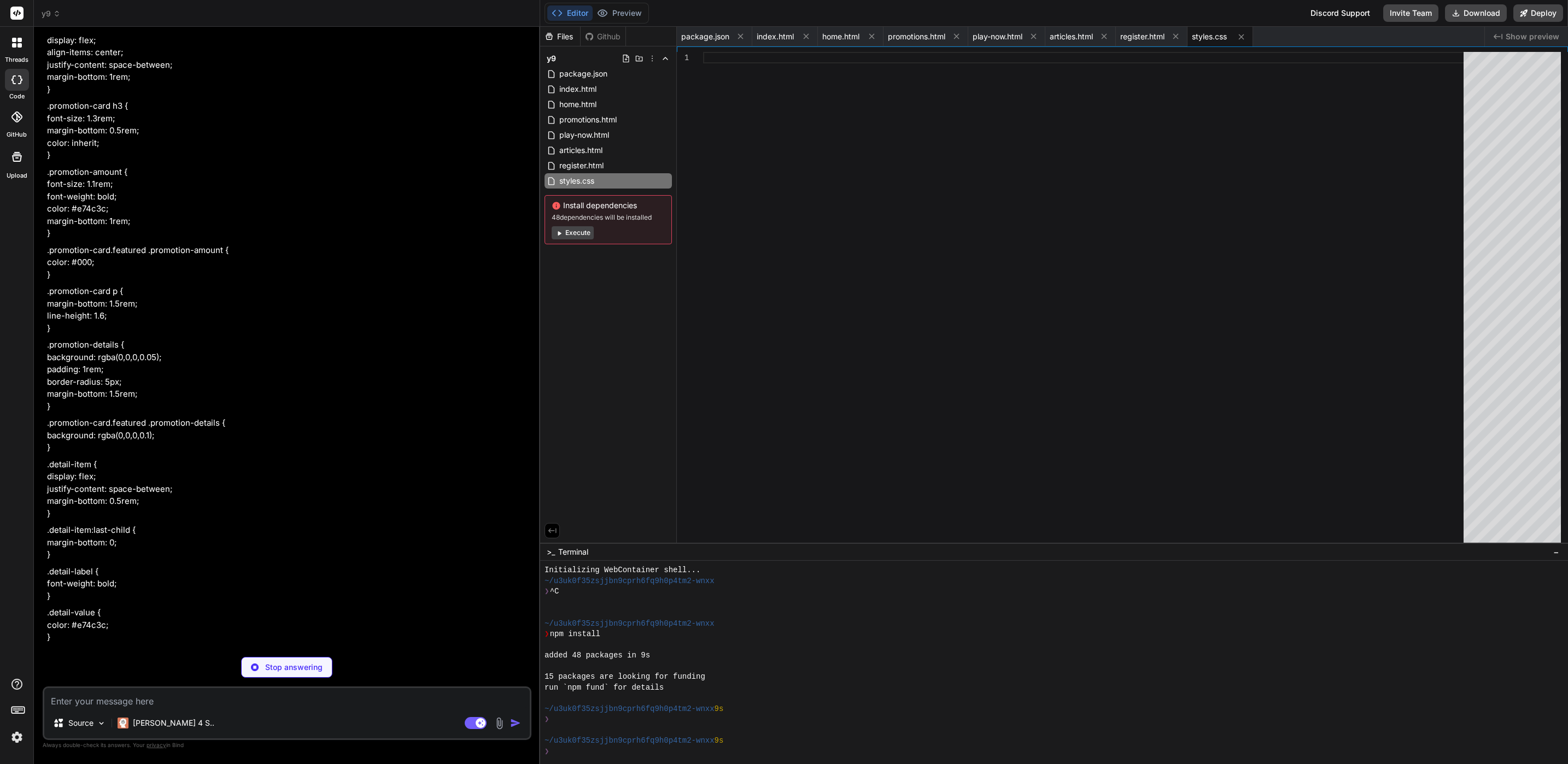
scroll to position [10, 0]
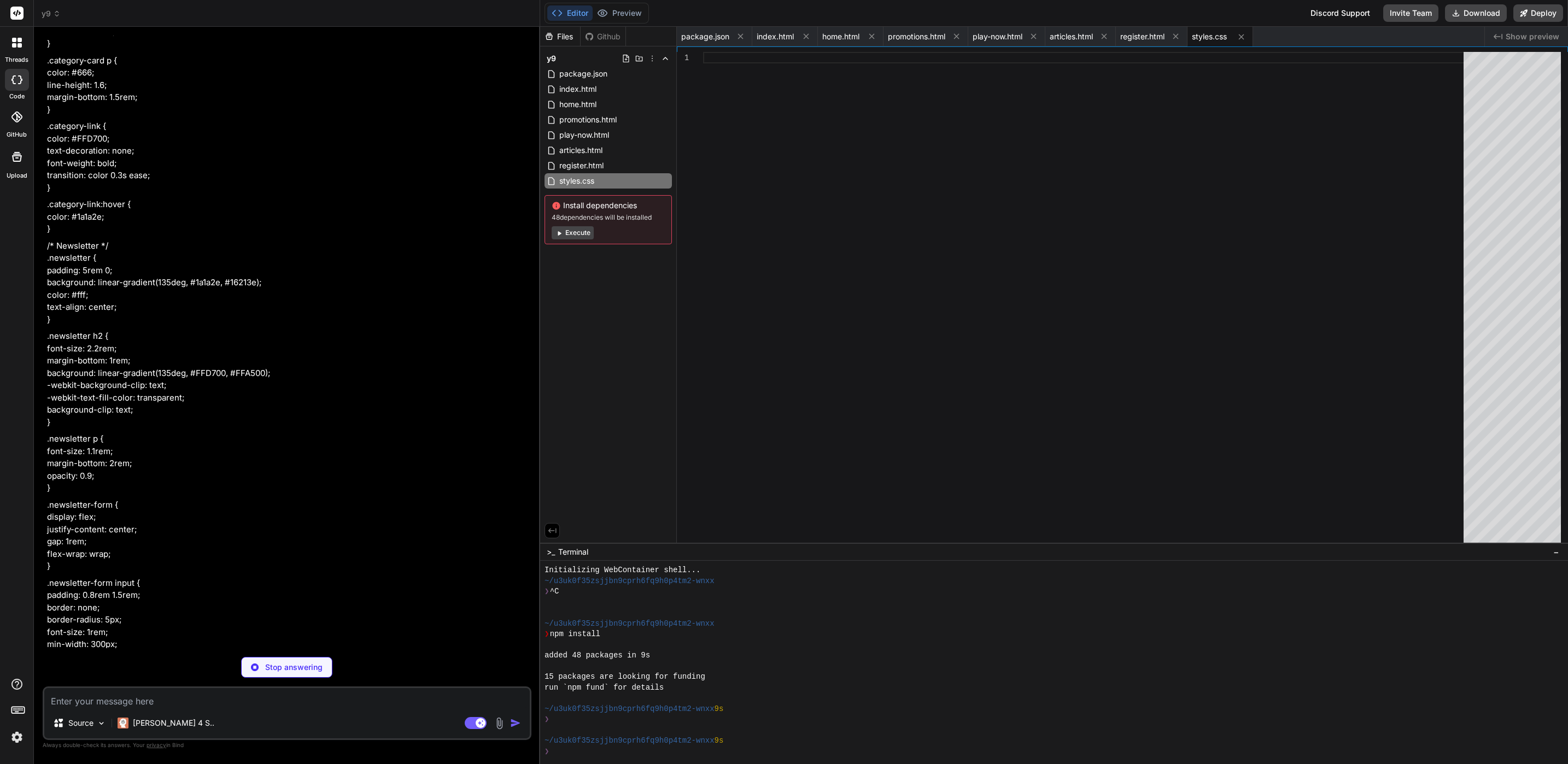
drag, startPoint x: 295, startPoint y: 232, endPoint x: 305, endPoint y: 602, distance: 370.1
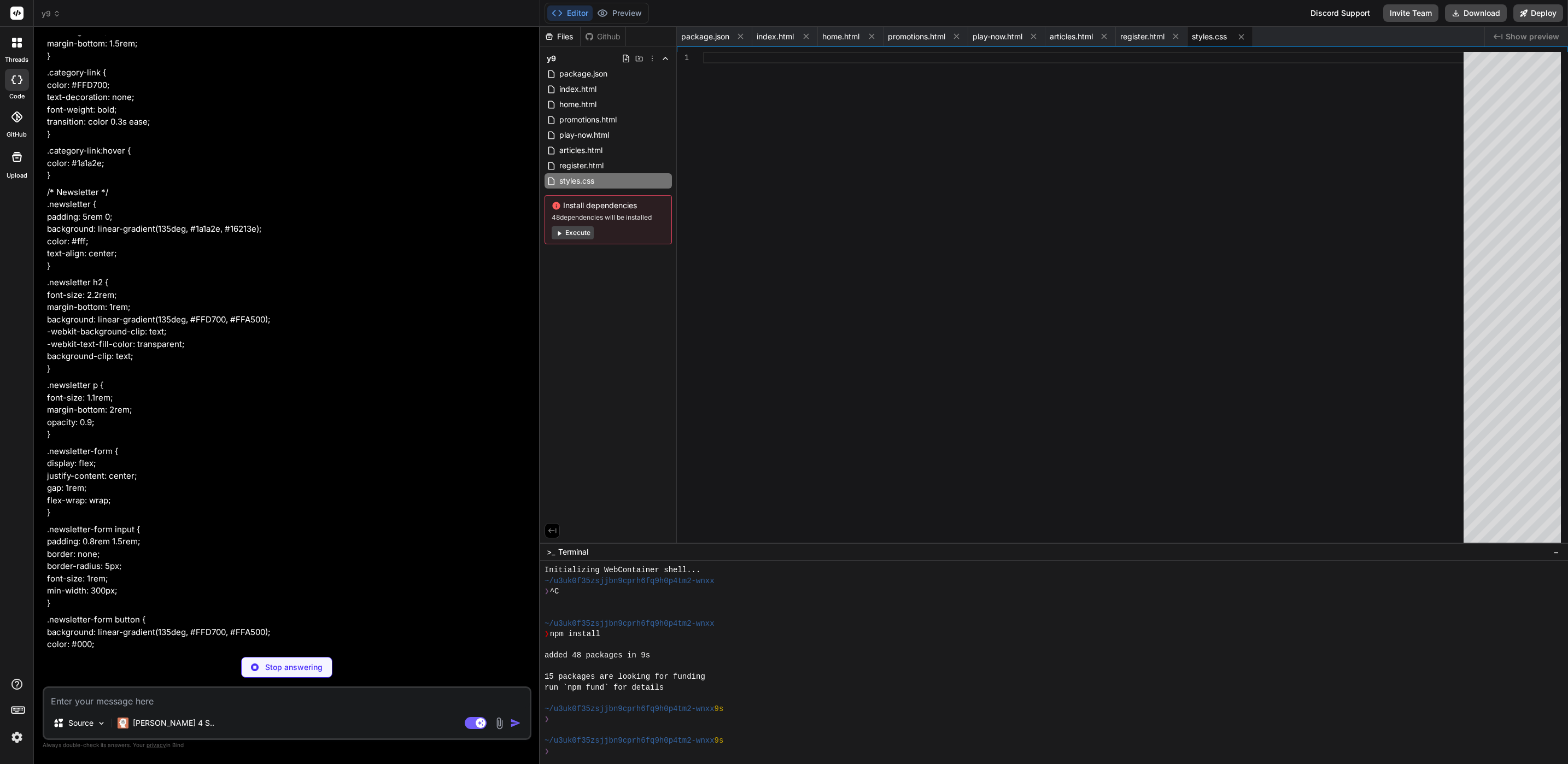
click at [289, 660] on div "Stop answering" at bounding box center [287, 667] width 91 height 20
click at [144, 728] on p "Claude 4 S.." at bounding box center [173, 723] width 81 height 11
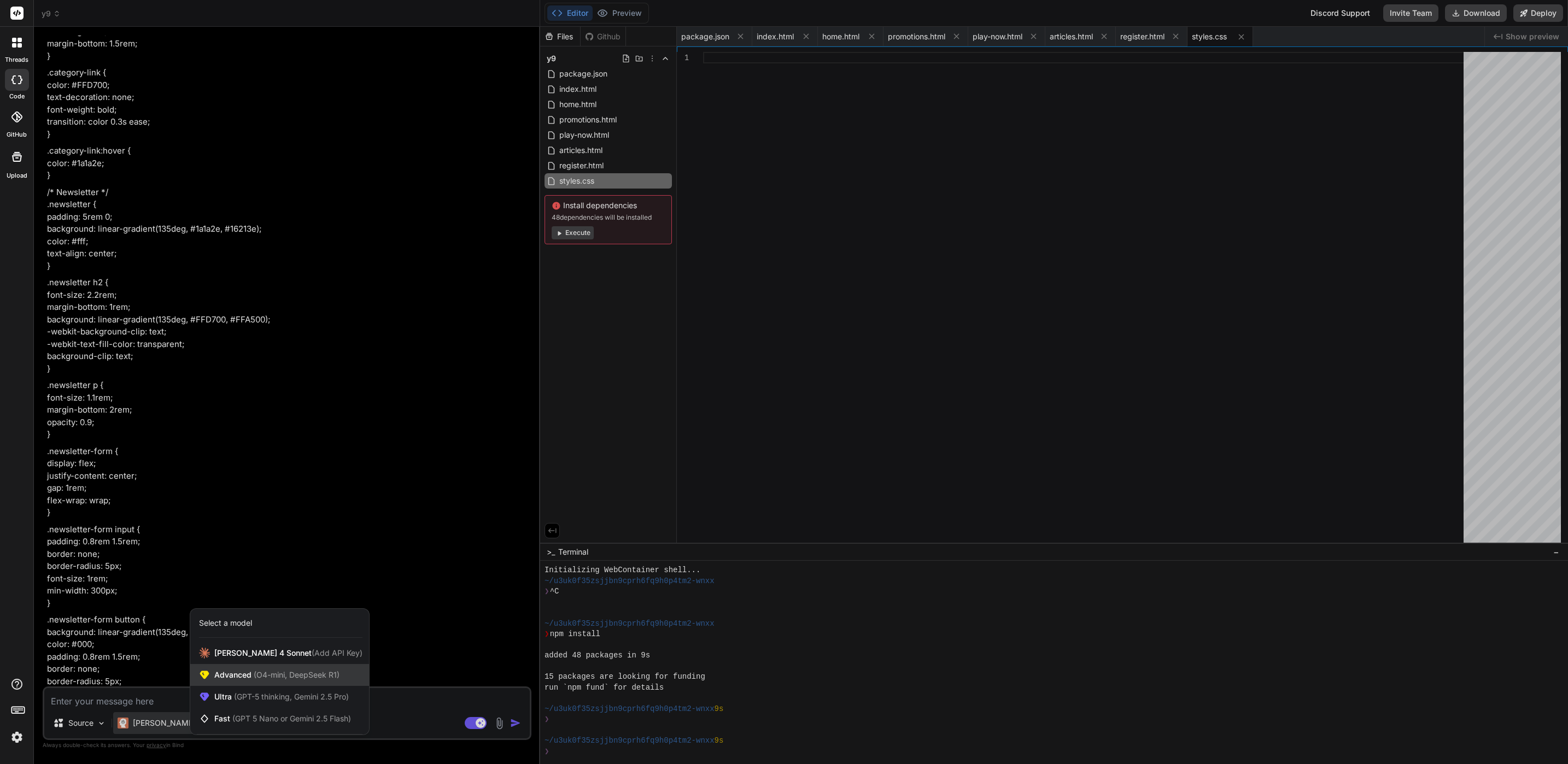
click at [315, 678] on span "(O4-mini, DeepSeek R1)" at bounding box center [296, 675] width 88 height 9
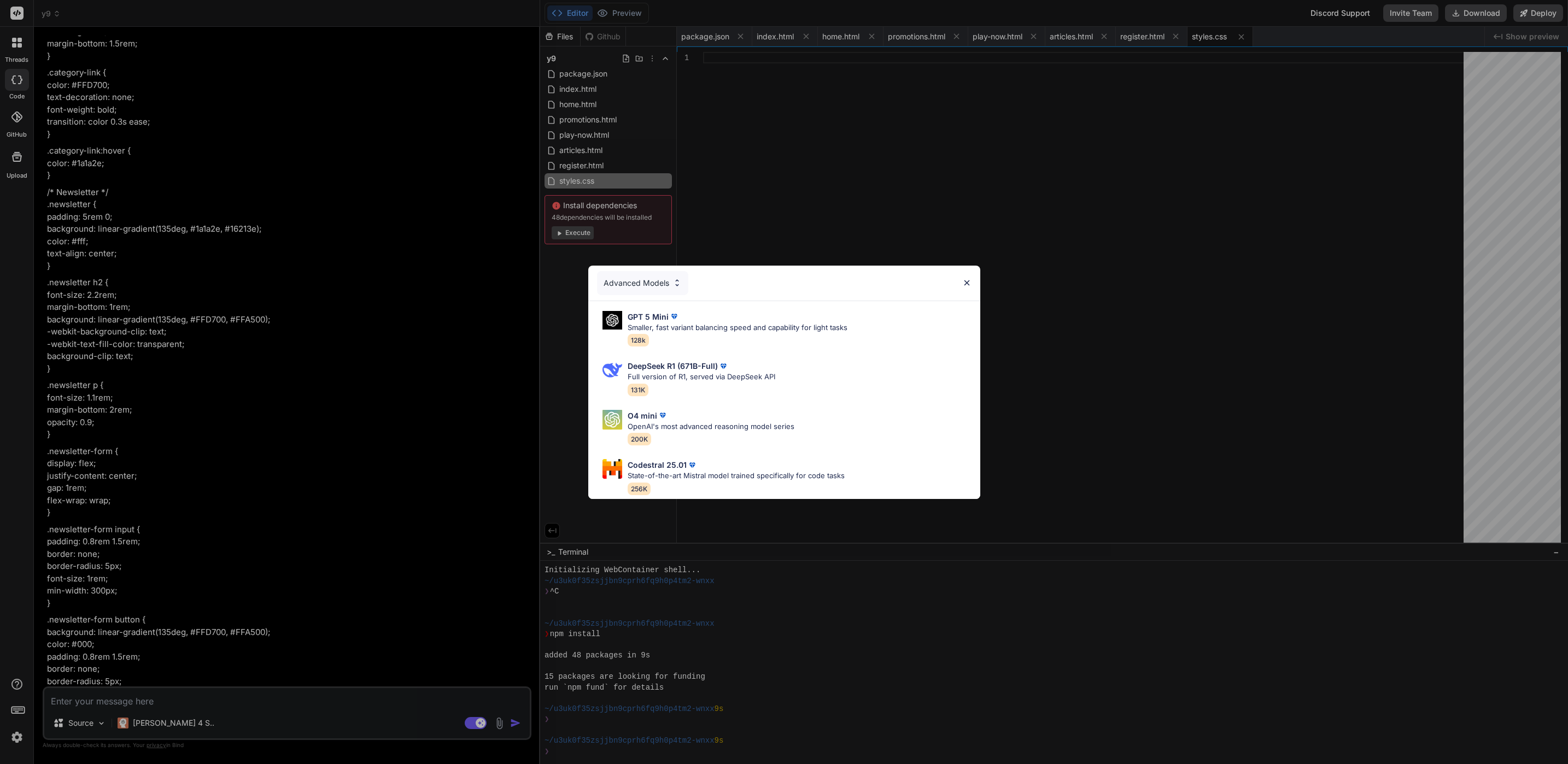
click at [319, 630] on div "Advanced Models GPT 5 Mini Smaller, fast variant balancing speed and capability…" at bounding box center [784, 382] width 1568 height 764
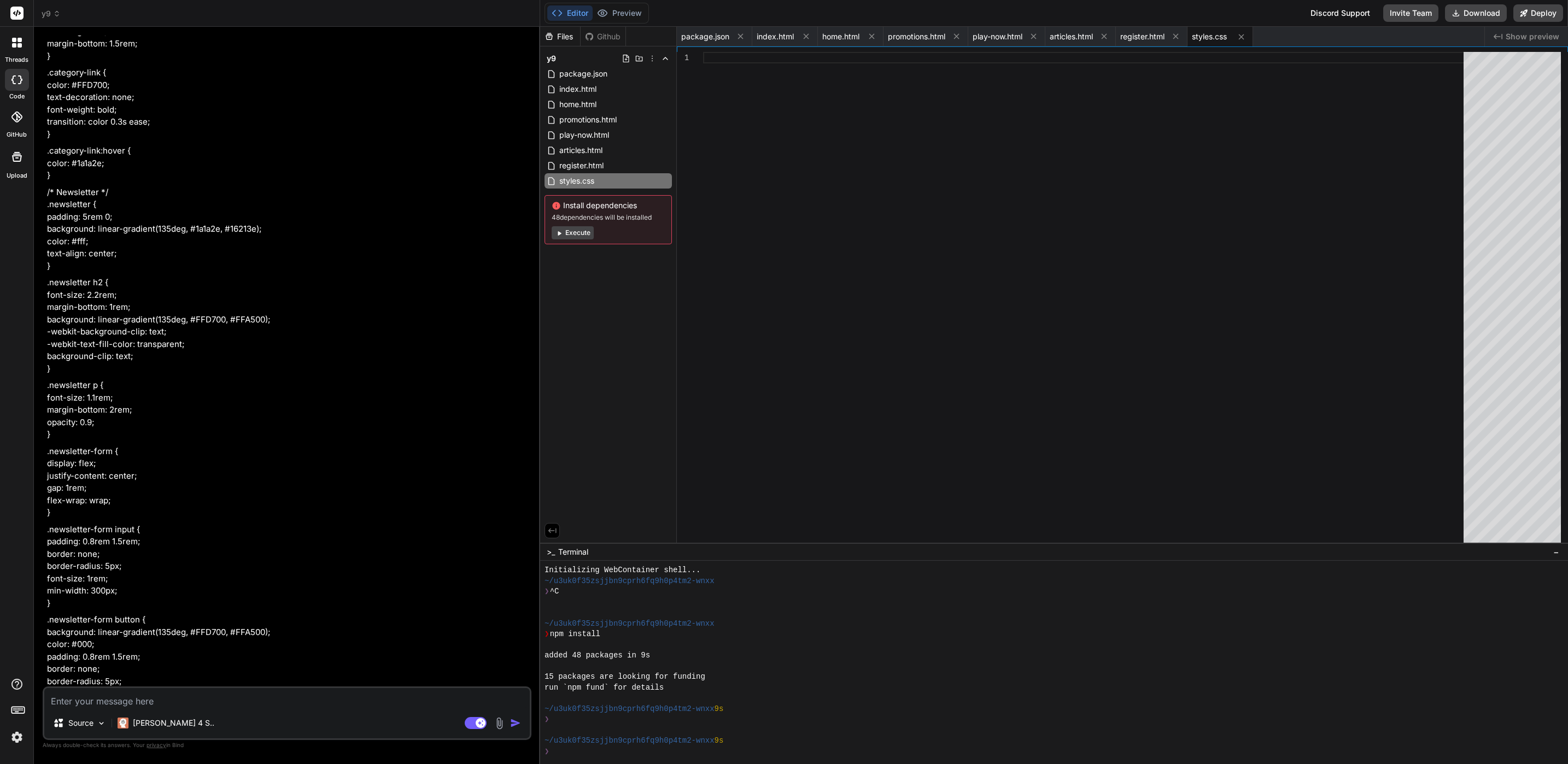
click at [162, 740] on p "Always double-check its answers. Your privacy in Bind" at bounding box center [287, 745] width 489 height 10
click at [170, 725] on p "Claude 4 S.." at bounding box center [173, 723] width 81 height 11
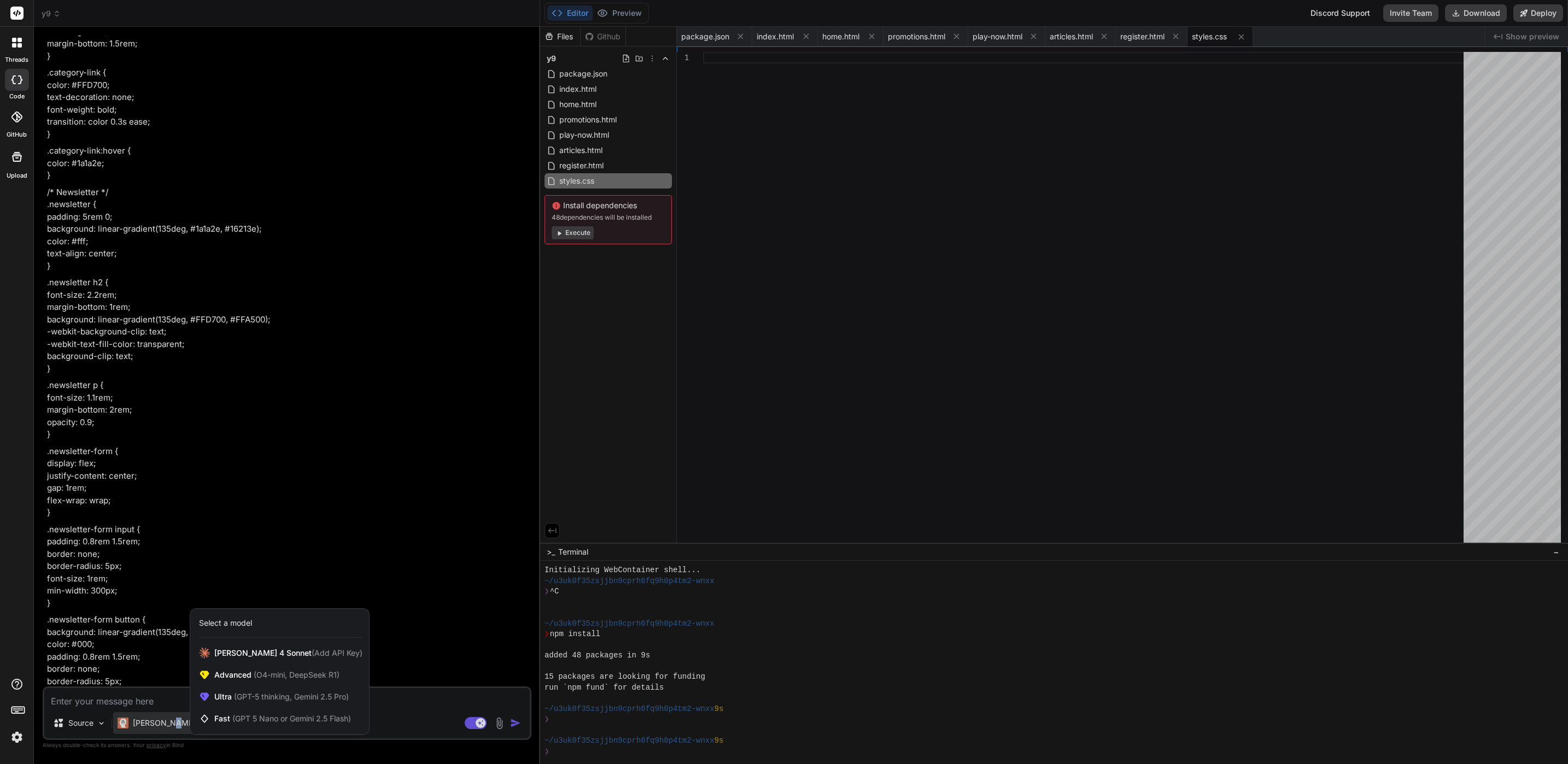
copy p "S"
click at [309, 694] on span "(GPT-5 thinking, Gemini 2.5 Pro)" at bounding box center [290, 697] width 117 height 9
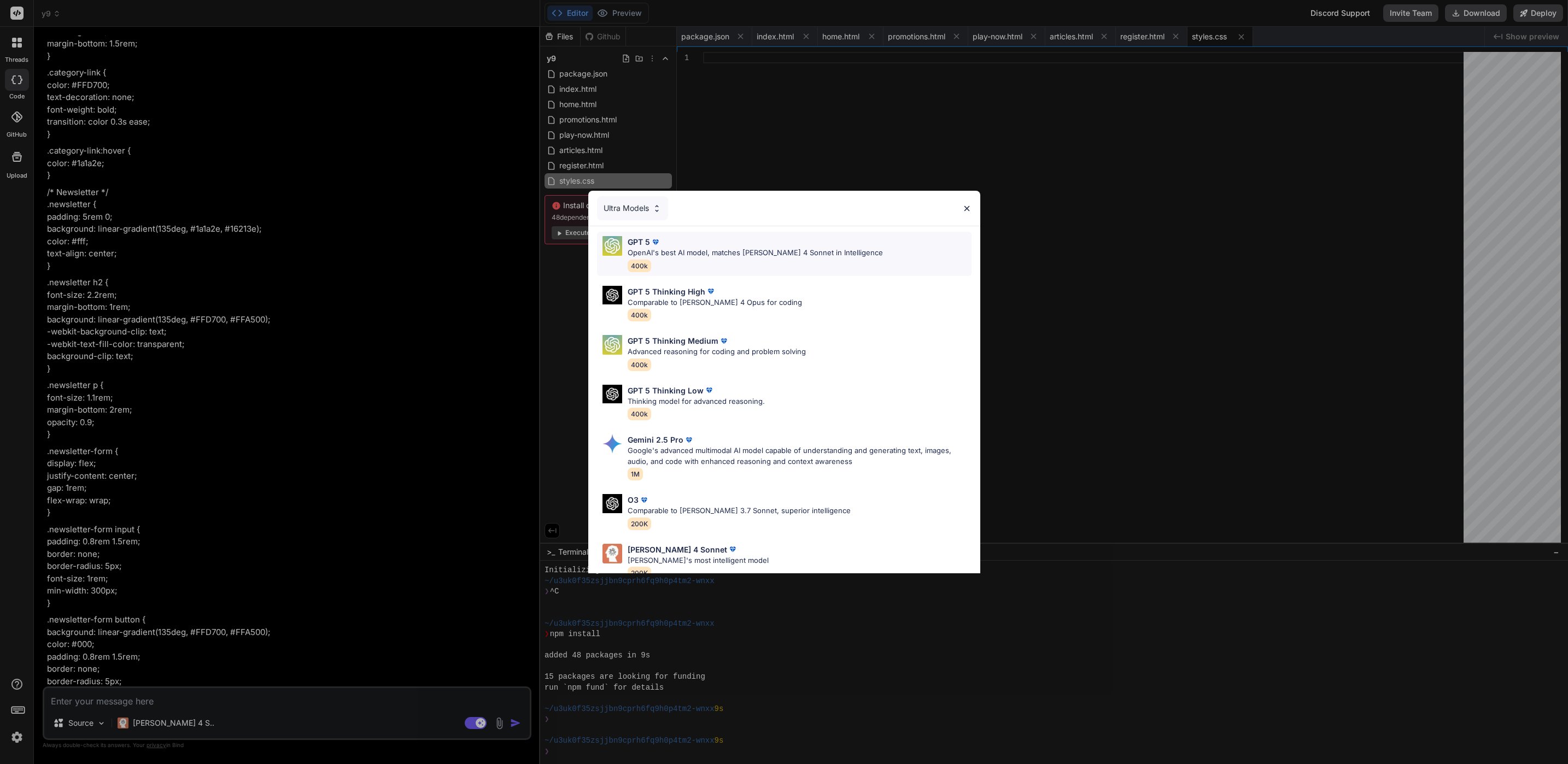
click at [824, 274] on div "GPT 5 OpenAI's best AI model, matches Claude 4 Sonnet in Intelligence 400k" at bounding box center [784, 254] width 375 height 44
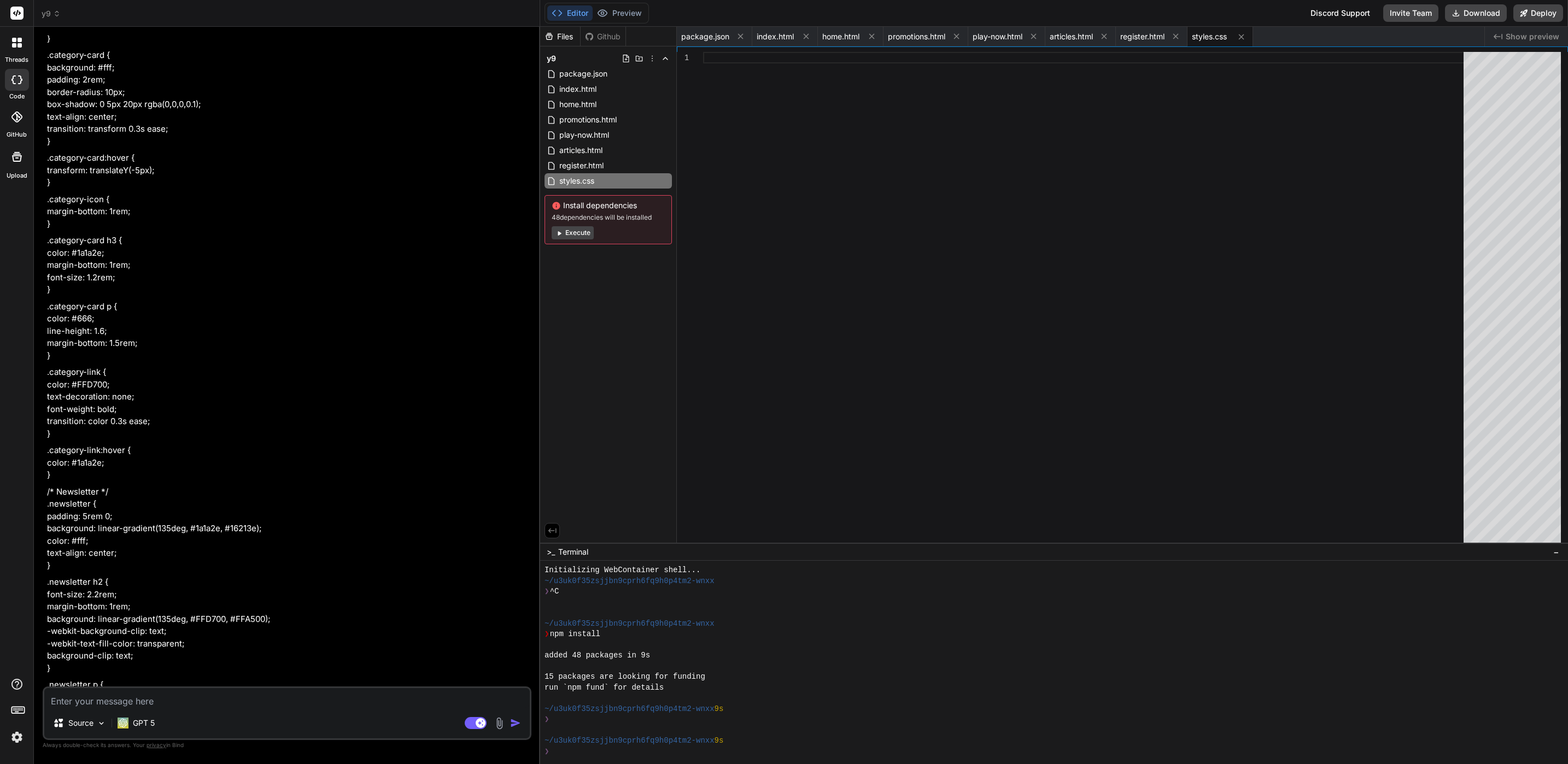
scroll to position [11952, 0]
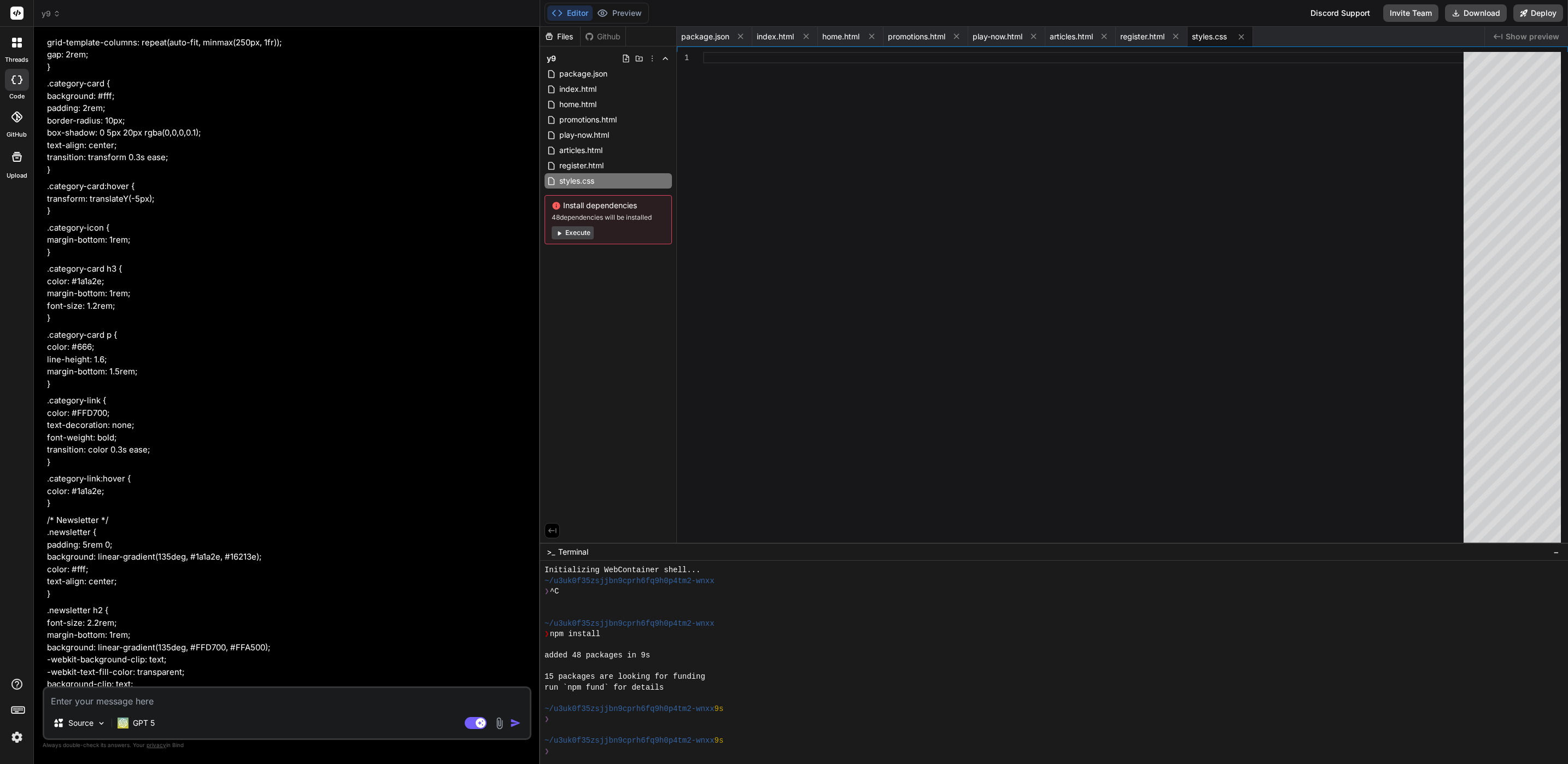
click at [46, 18] on span "y9" at bounding box center [51, 13] width 19 height 11
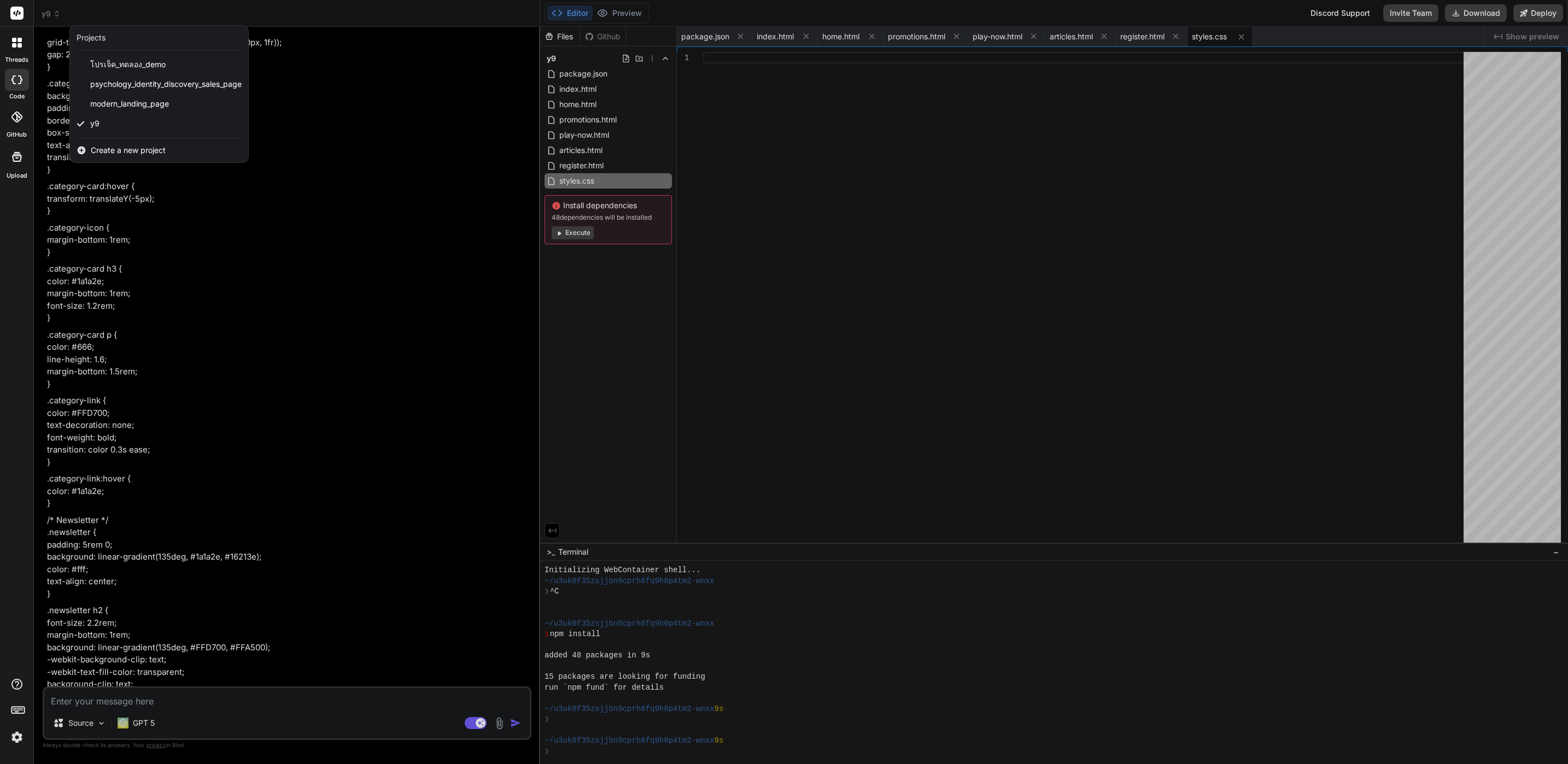
click at [595, 110] on div at bounding box center [784, 382] width 1568 height 764
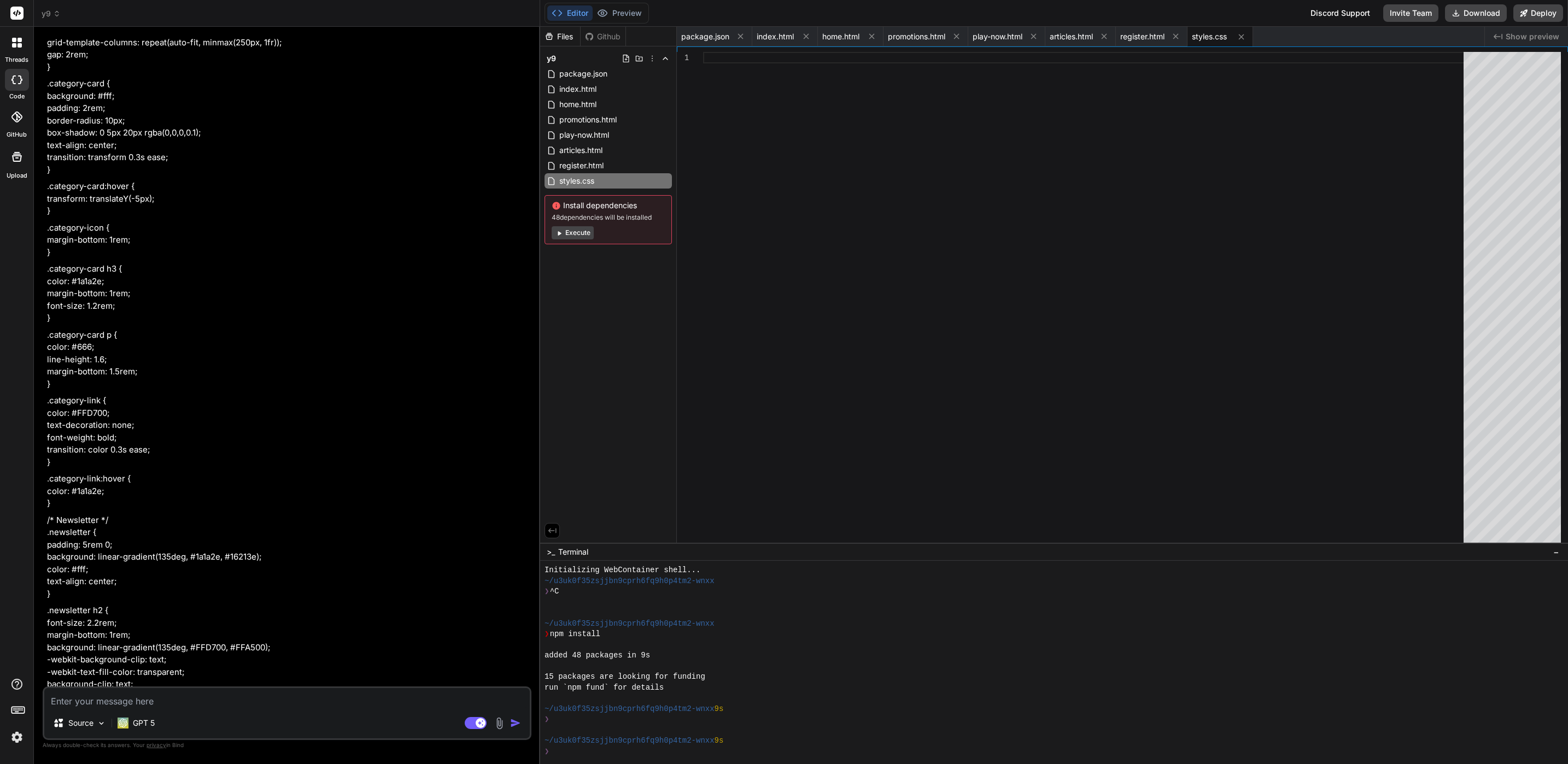
click at [653, 61] on icon at bounding box center [651, 58] width 9 height 9
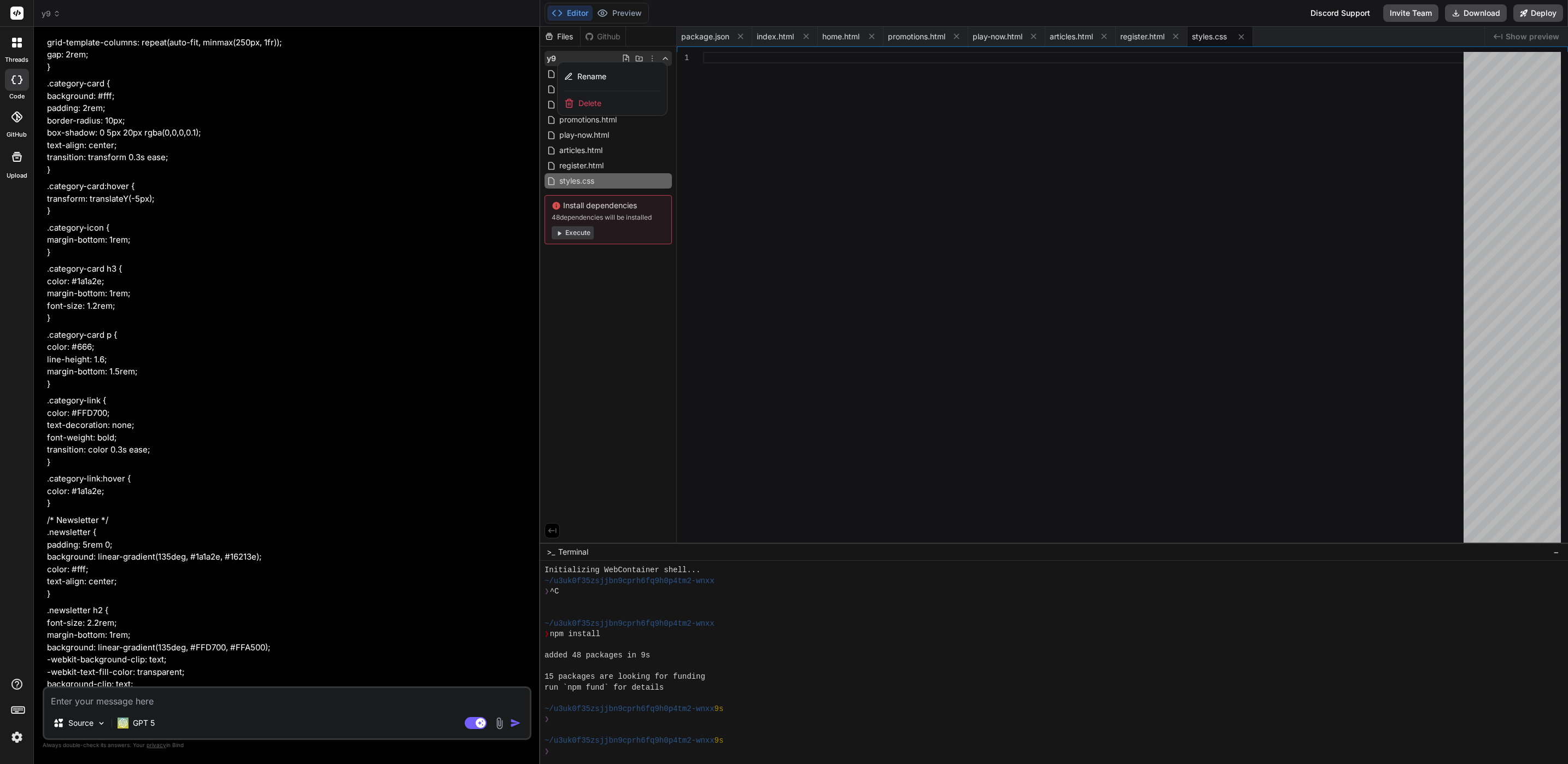
click at [630, 99] on div "Delete" at bounding box center [612, 103] width 110 height 24
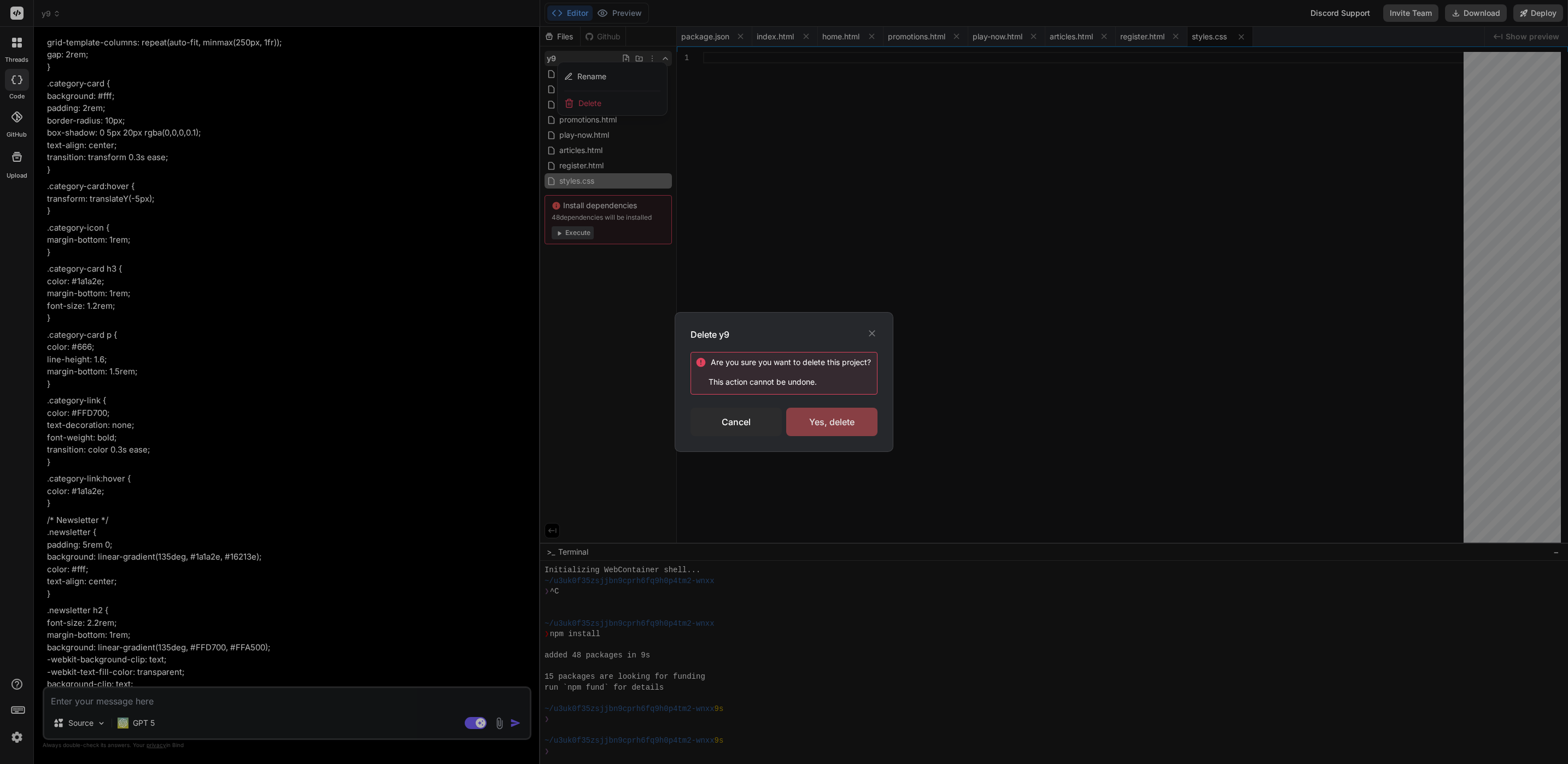
click at [830, 432] on div "Yes, delete" at bounding box center [832, 422] width 91 height 28
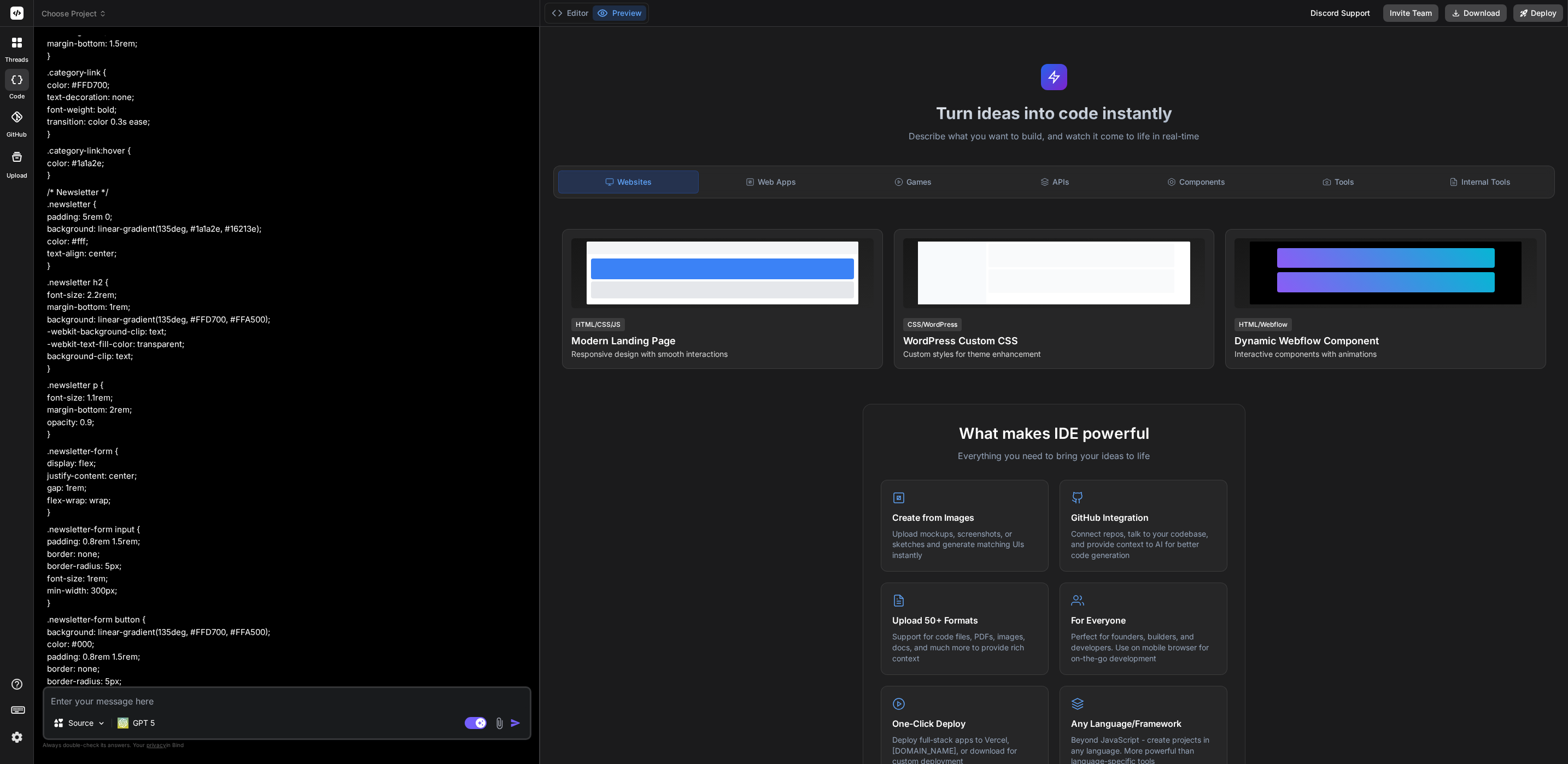
scroll to position [282, 0]
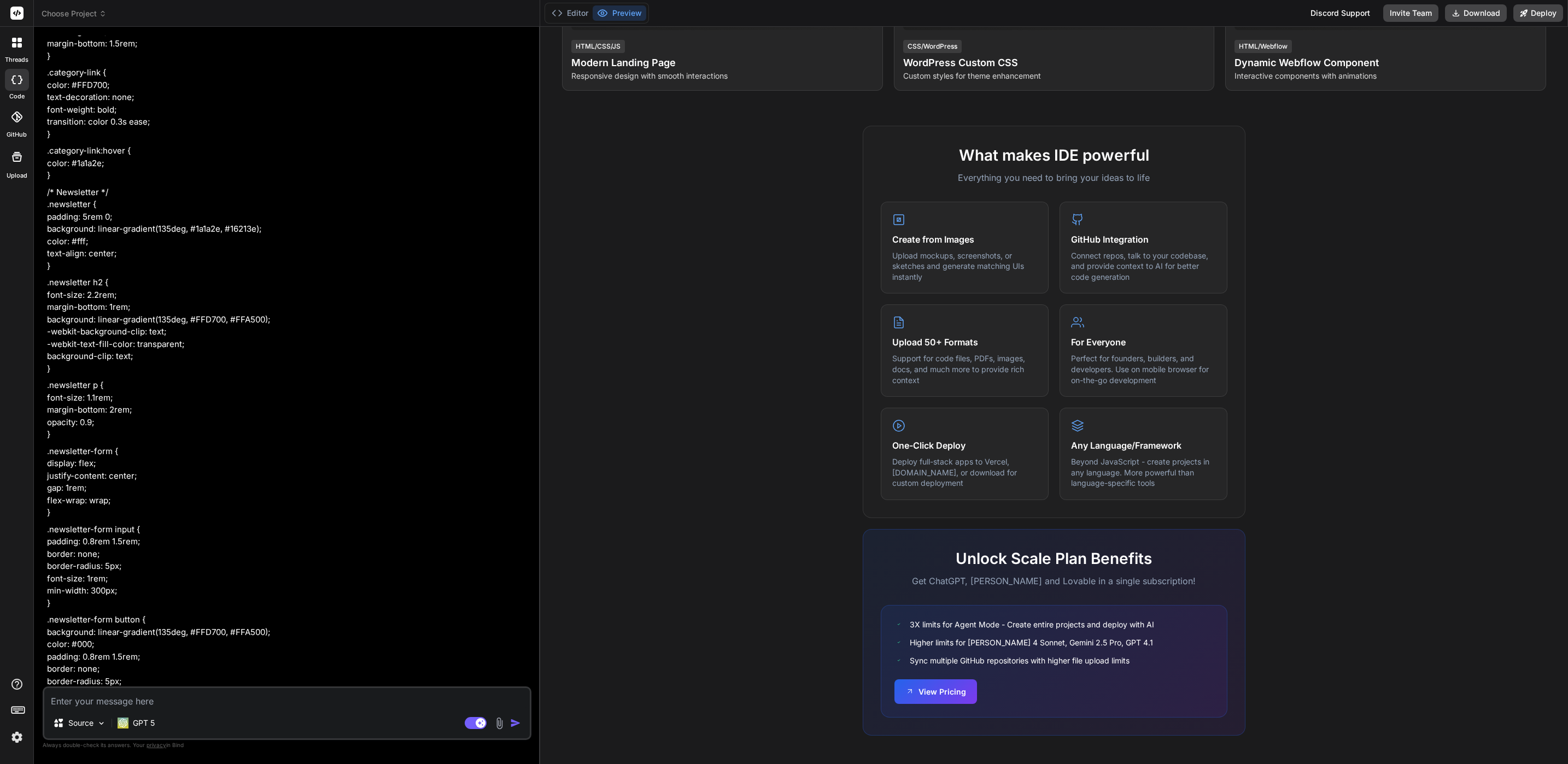
drag, startPoint x: 448, startPoint y: 377, endPoint x: 462, endPoint y: 564, distance: 187.5
drag, startPoint x: 476, startPoint y: 537, endPoint x: 498, endPoint y: 238, distance: 299.8
click at [569, 12] on button "Editor" at bounding box center [570, 13] width 46 height 15
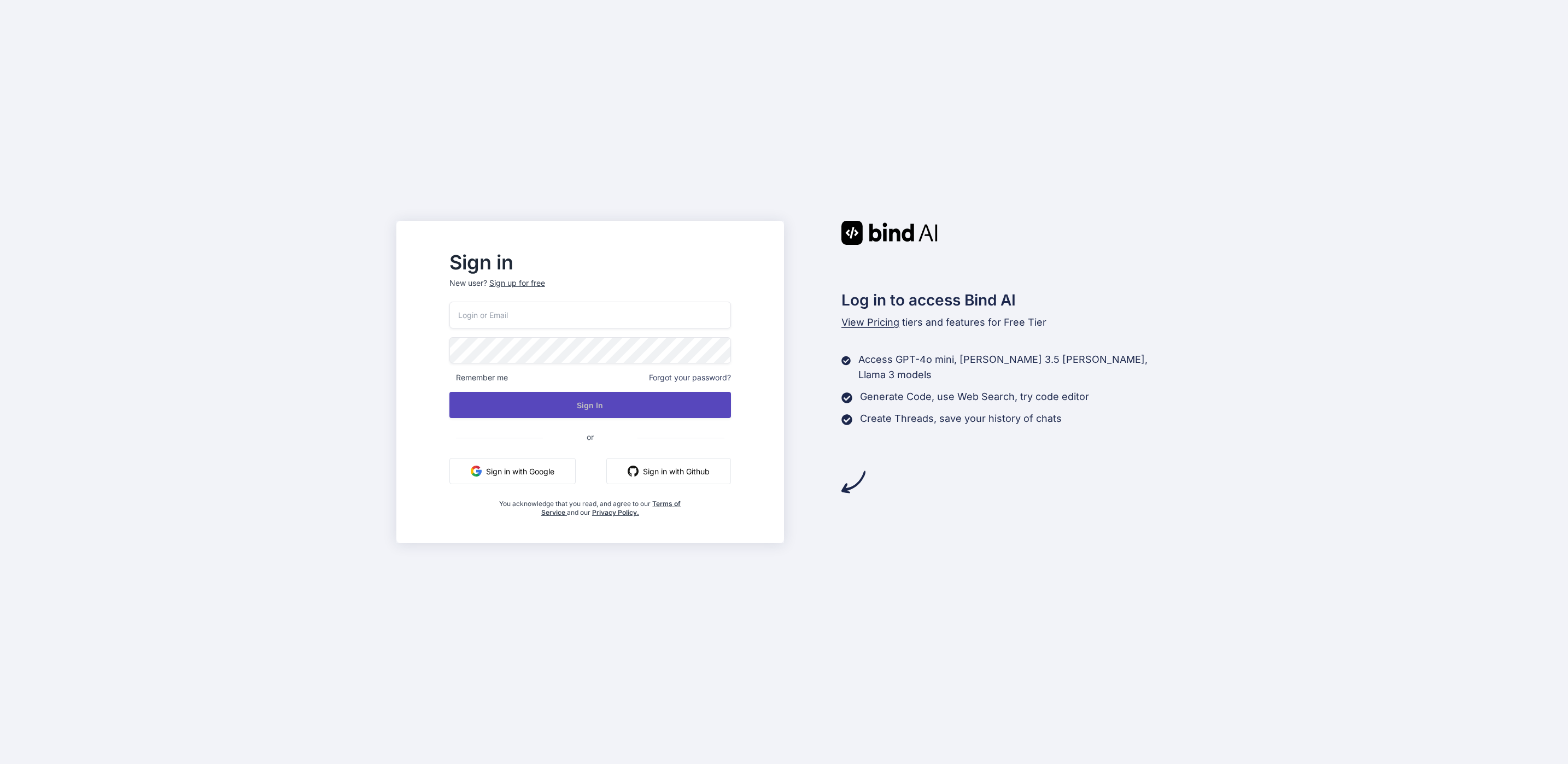
type input "bindai@zenkoy.com"
click at [595, 399] on button "Sign In" at bounding box center [590, 404] width 282 height 26
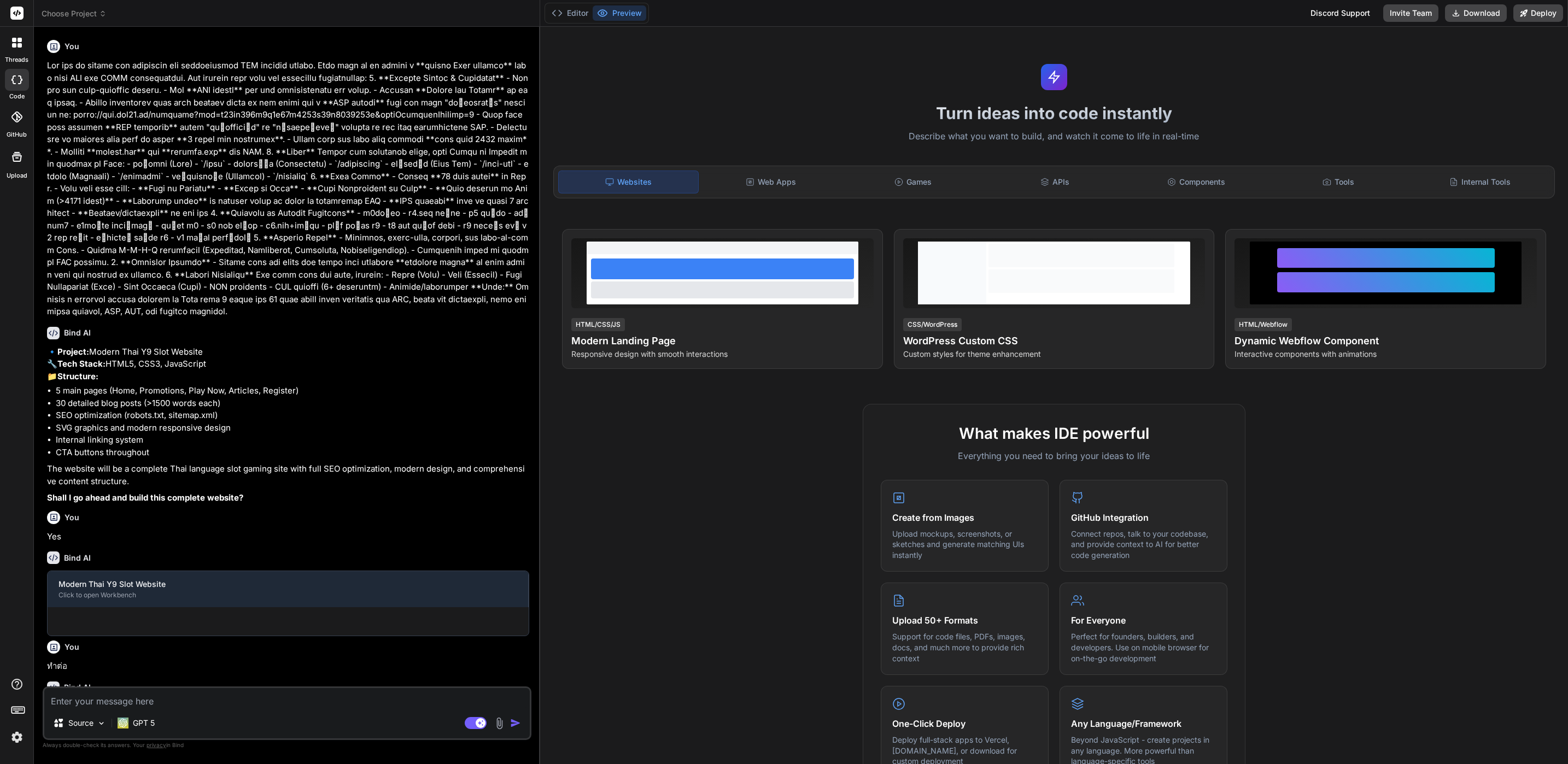
type textarea "x"
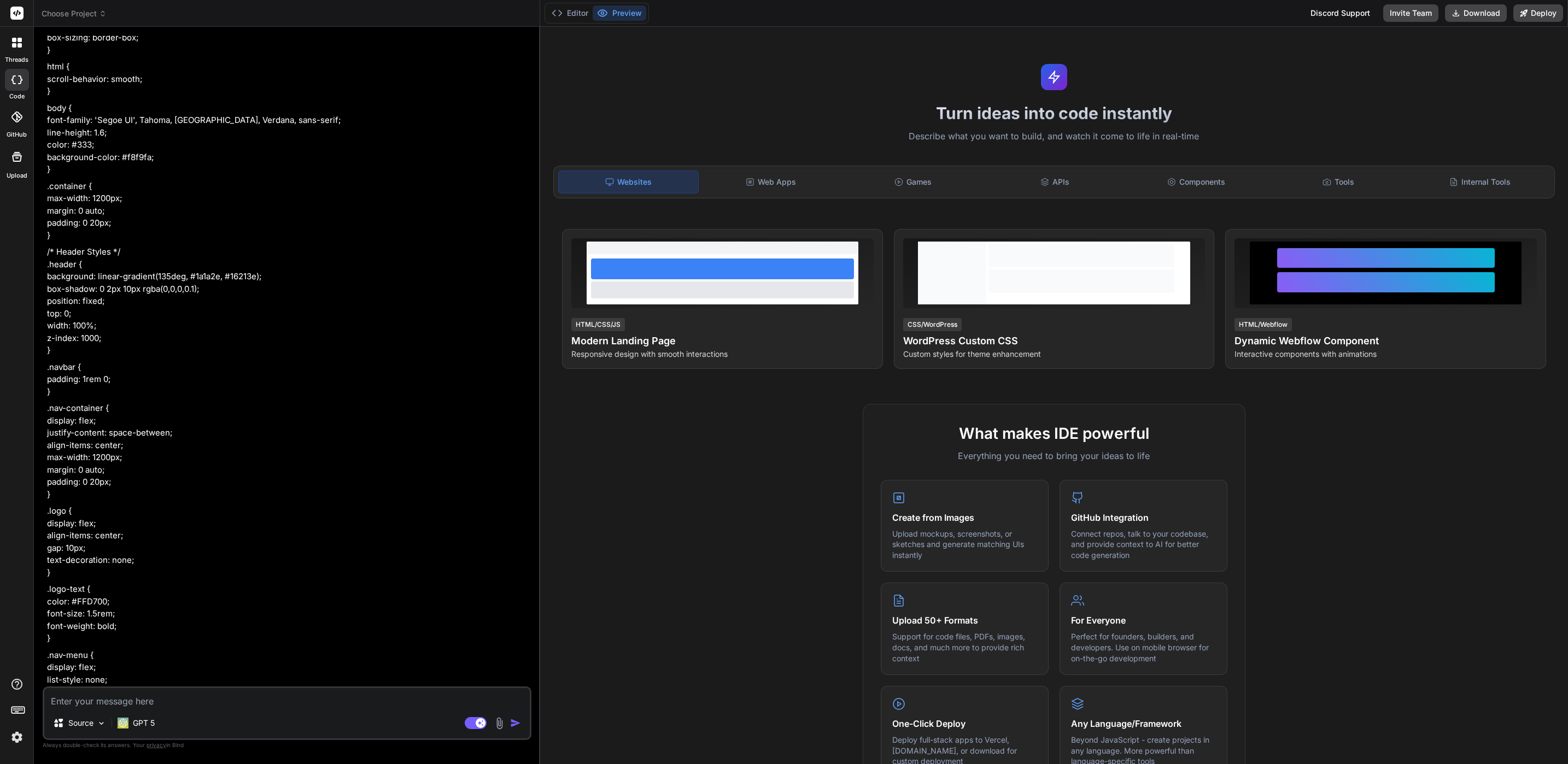
scroll to position [859, 0]
drag, startPoint x: 84, startPoint y: 61, endPoint x: 86, endPoint y: 50, distance: 11.2
click at [84, 56] on p "* { margin: 0; padding: 0; box-sizing: border-box; }" at bounding box center [288, 24] width 482 height 61
click at [86, 20] on header "Choose Project Created with Pixso." at bounding box center [287, 13] width 506 height 27
click at [88, 19] on span "Choose Project" at bounding box center [74, 13] width 65 height 11
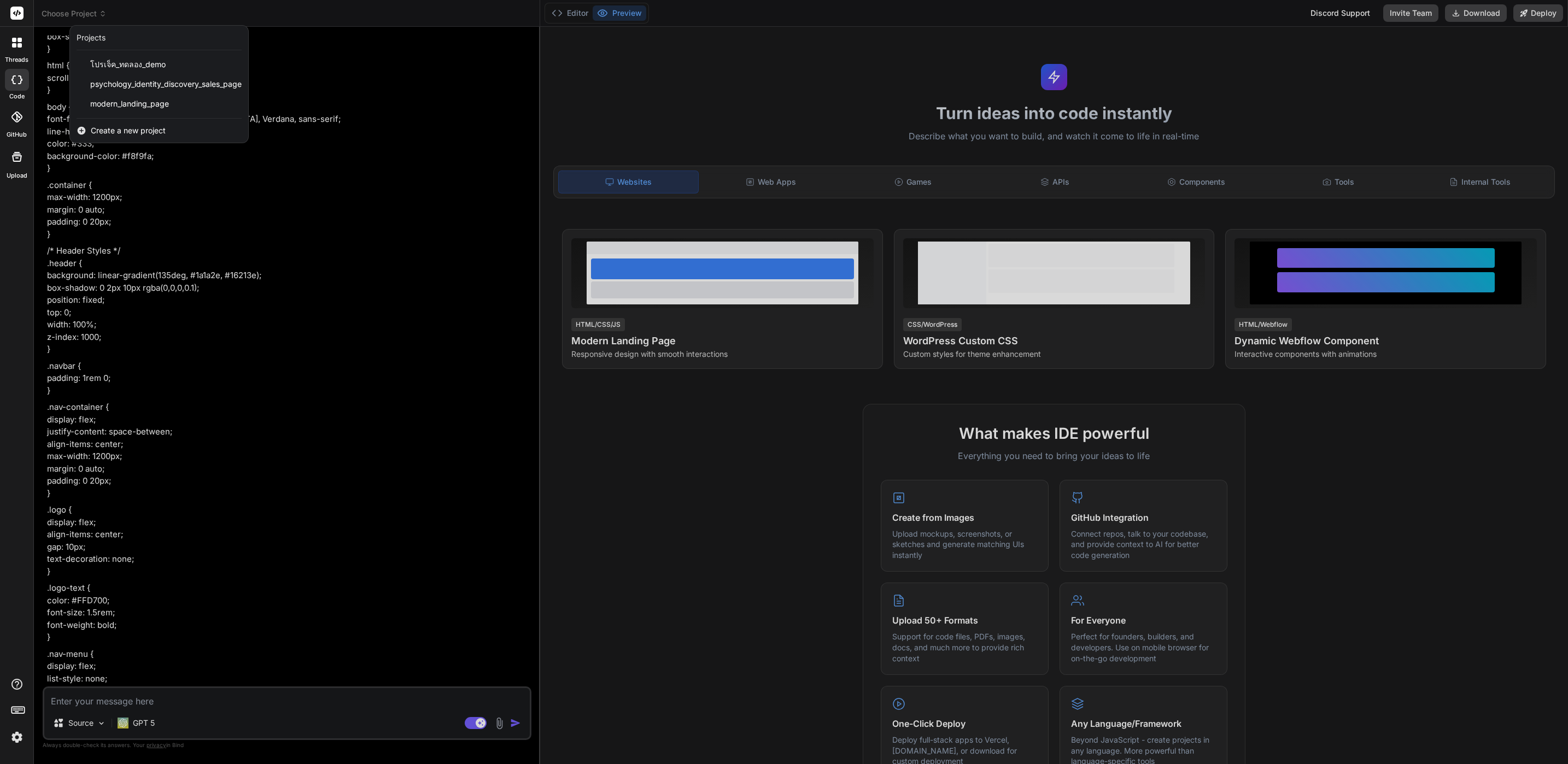
click at [170, 135] on div "Create a new project" at bounding box center [159, 130] width 178 height 24
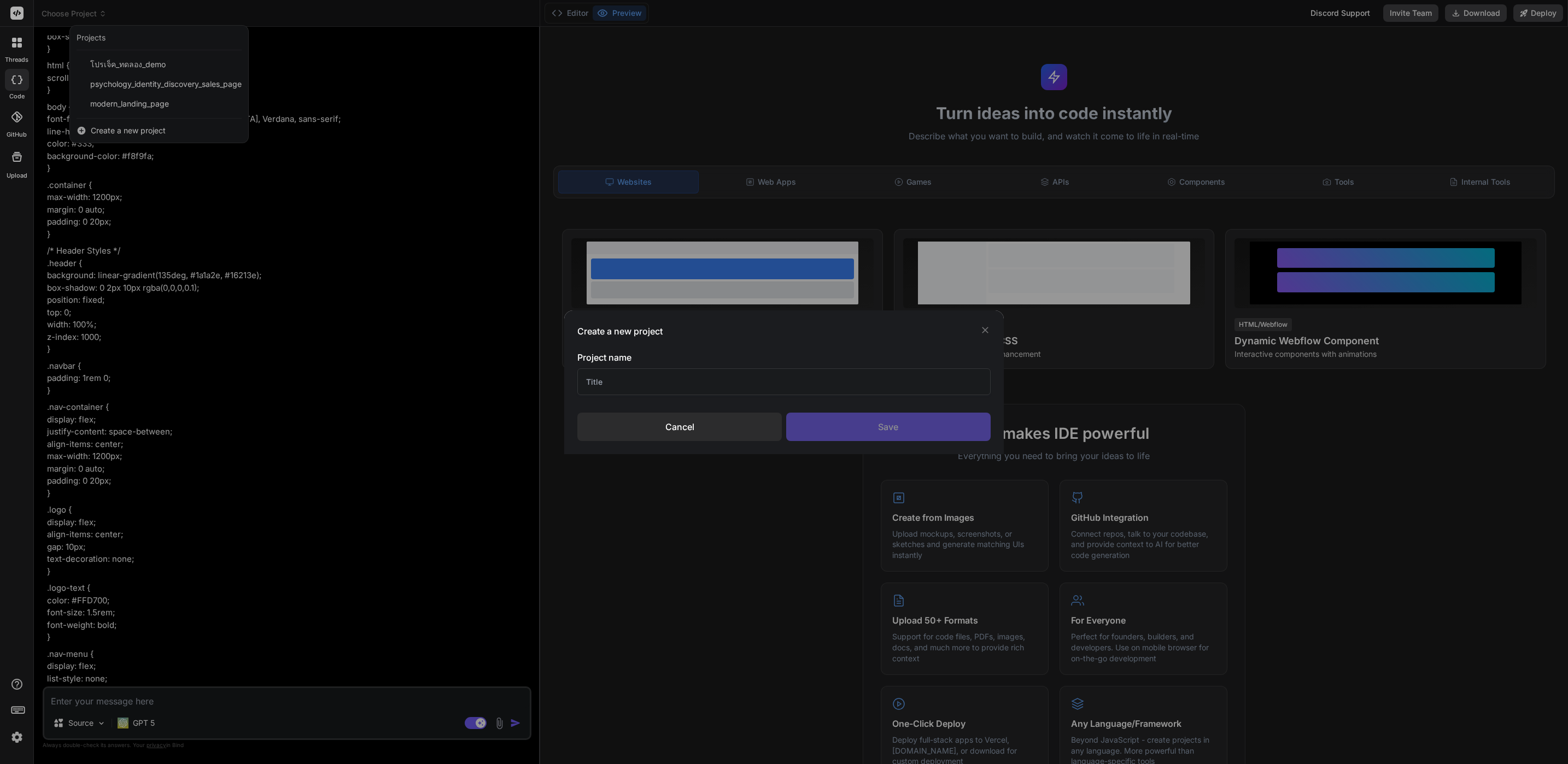
click at [751, 384] on input "text" at bounding box center [783, 382] width 413 height 27
type input "ั"
type input "y9"
click at [965, 400] on div "Project name y9 Cancel Save" at bounding box center [783, 396] width 413 height 90
click at [965, 407] on div "Project name y9 Cancel Save" at bounding box center [783, 396] width 413 height 90
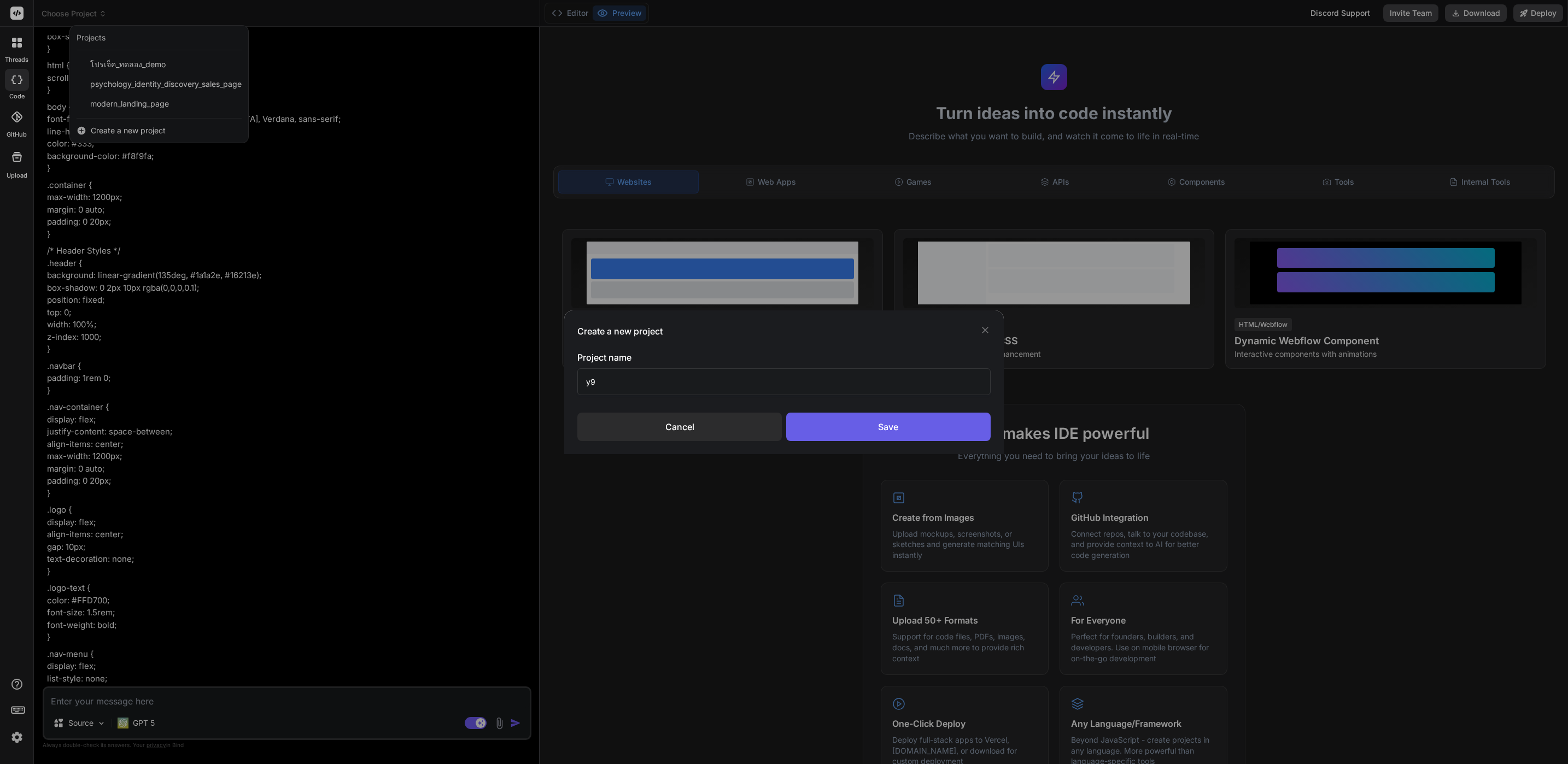
click at [958, 422] on div "Save" at bounding box center [888, 427] width 204 height 28
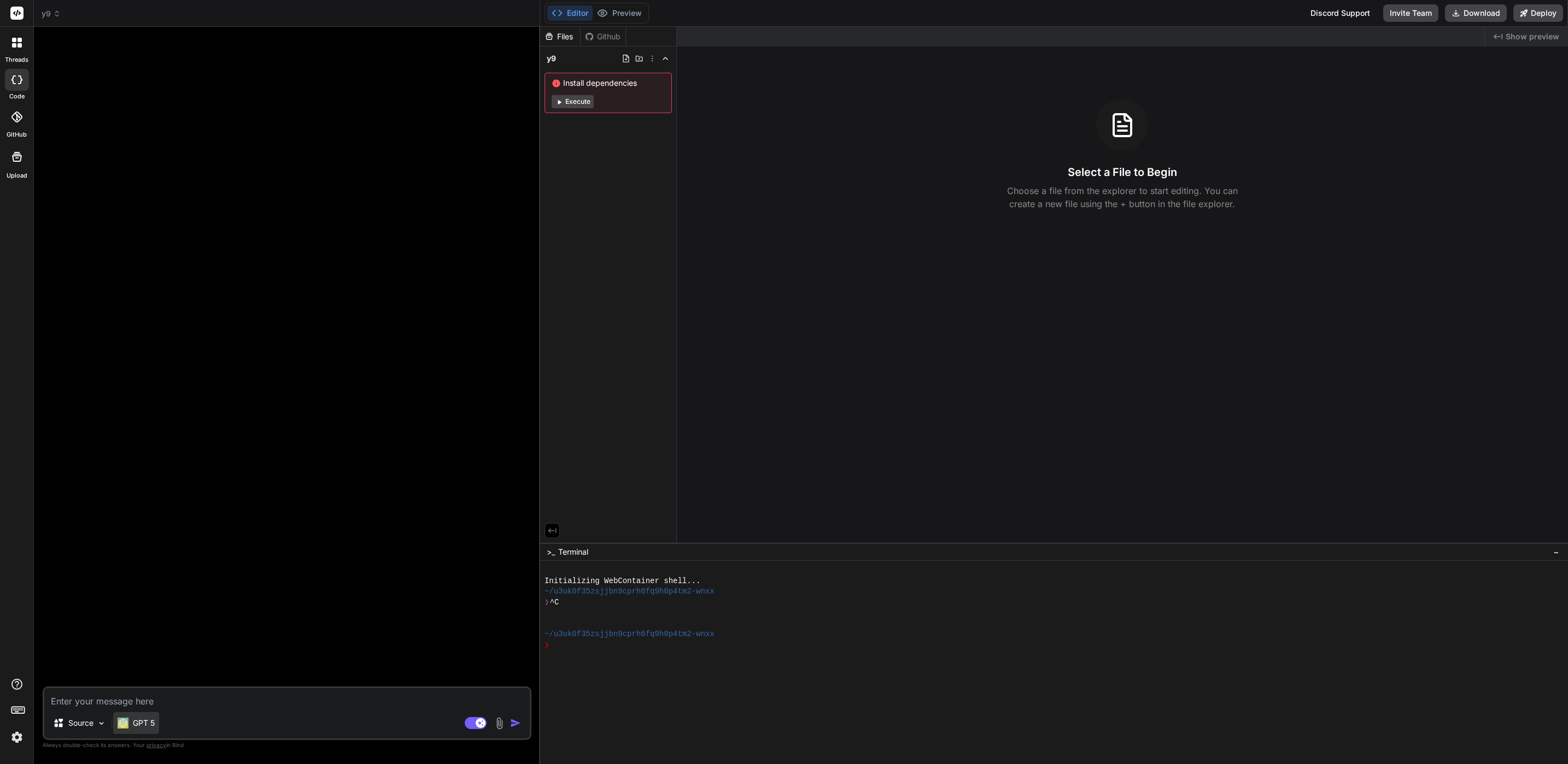
click at [156, 728] on div "GPT 5" at bounding box center [136, 723] width 46 height 22
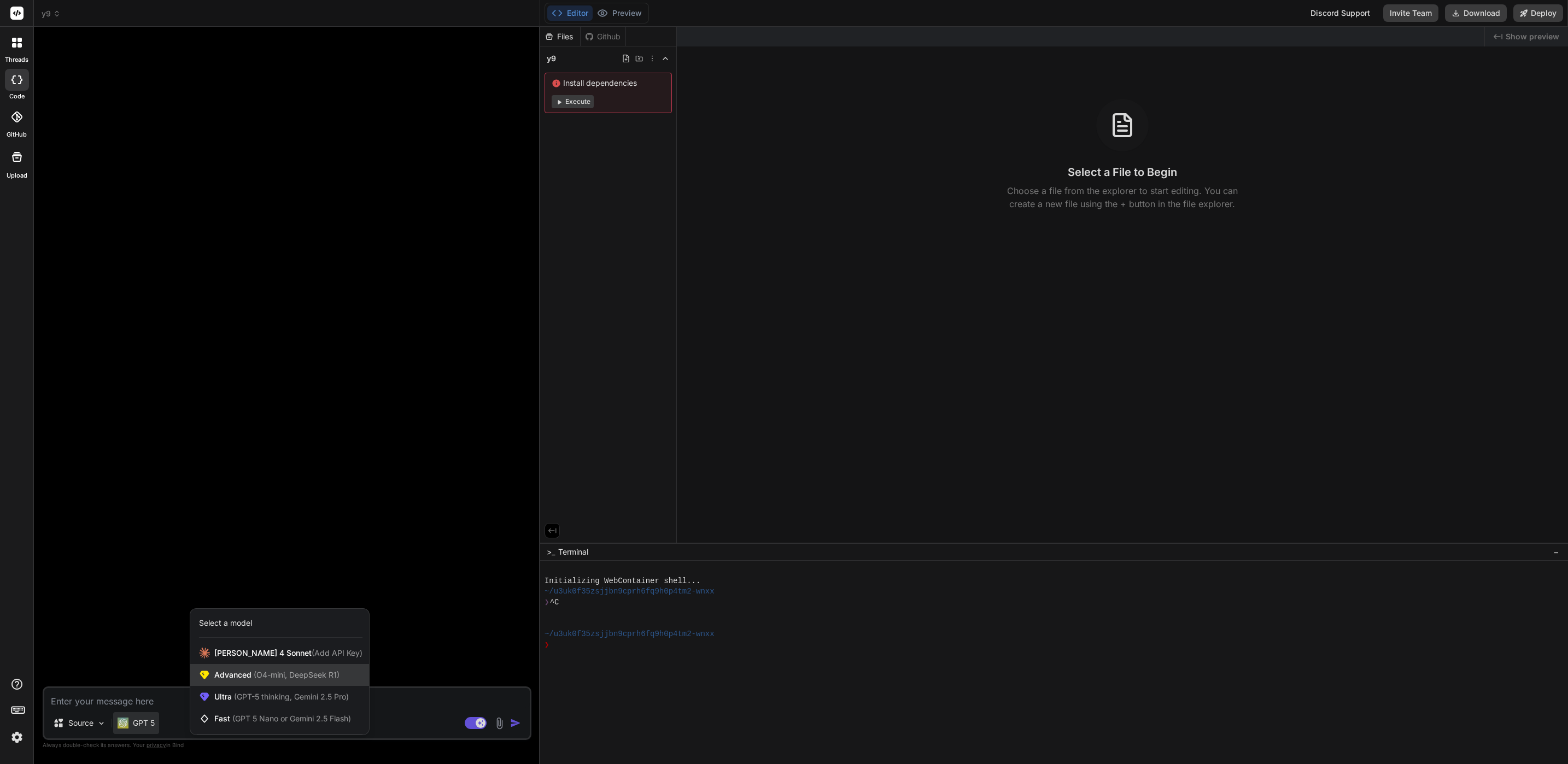
click at [320, 674] on span "(O4-mini, DeepSeek R1)" at bounding box center [296, 675] width 88 height 9
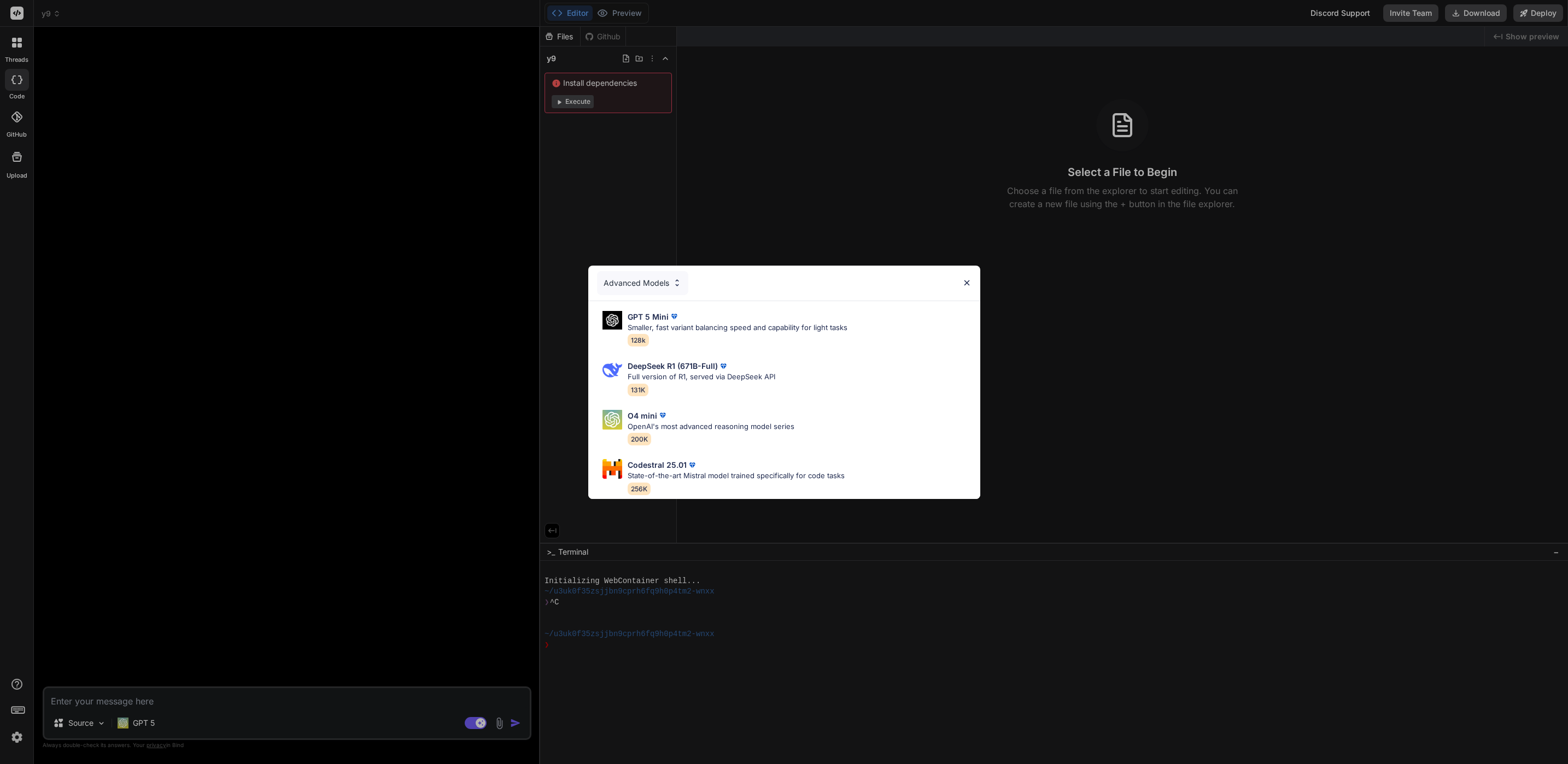
click at [413, 617] on div "Advanced Models GPT 5 Mini Smaller, fast variant balancing speed and capability…" at bounding box center [784, 382] width 1568 height 764
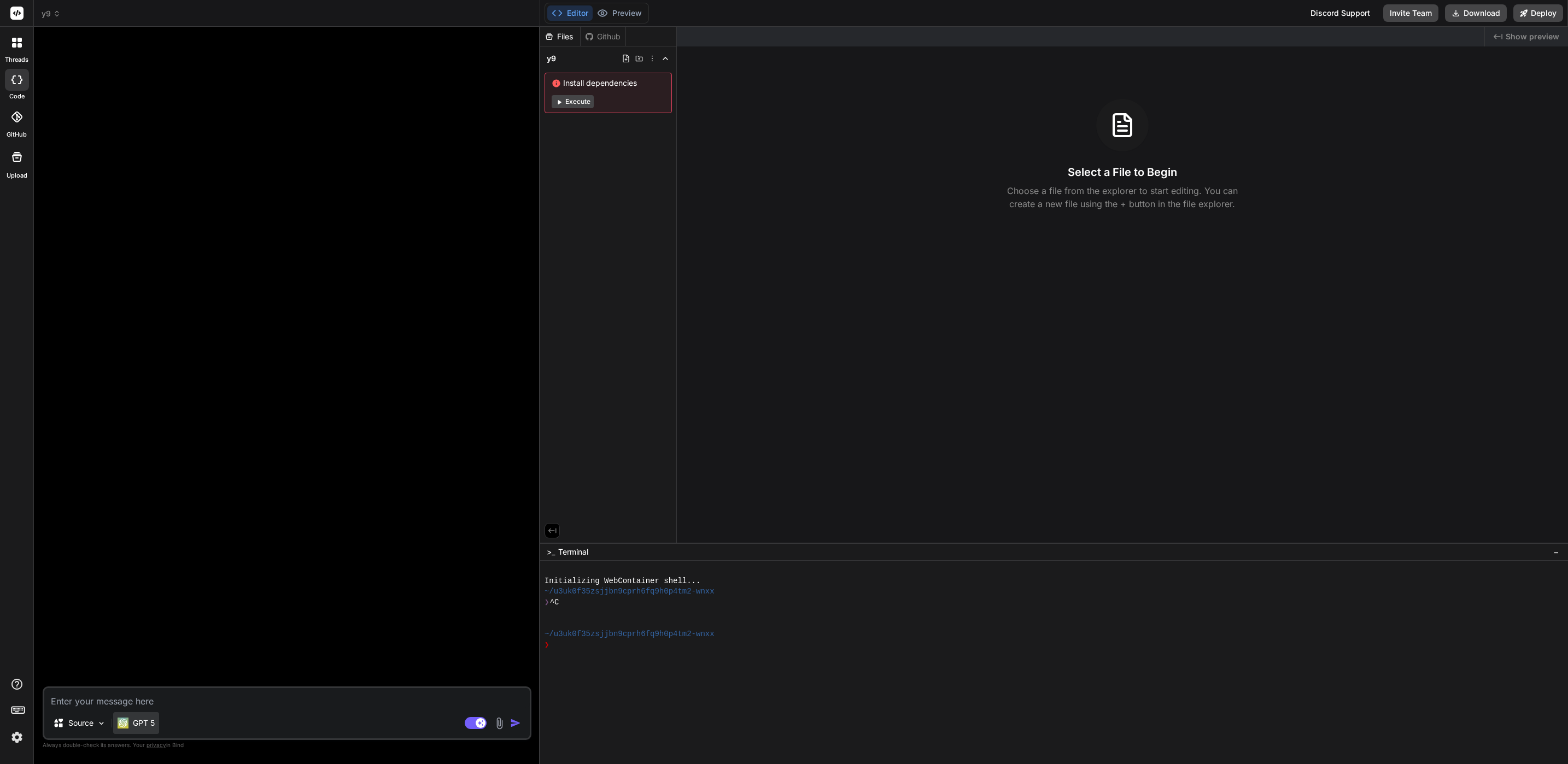
click at [136, 715] on div "GPT 5" at bounding box center [136, 723] width 46 height 22
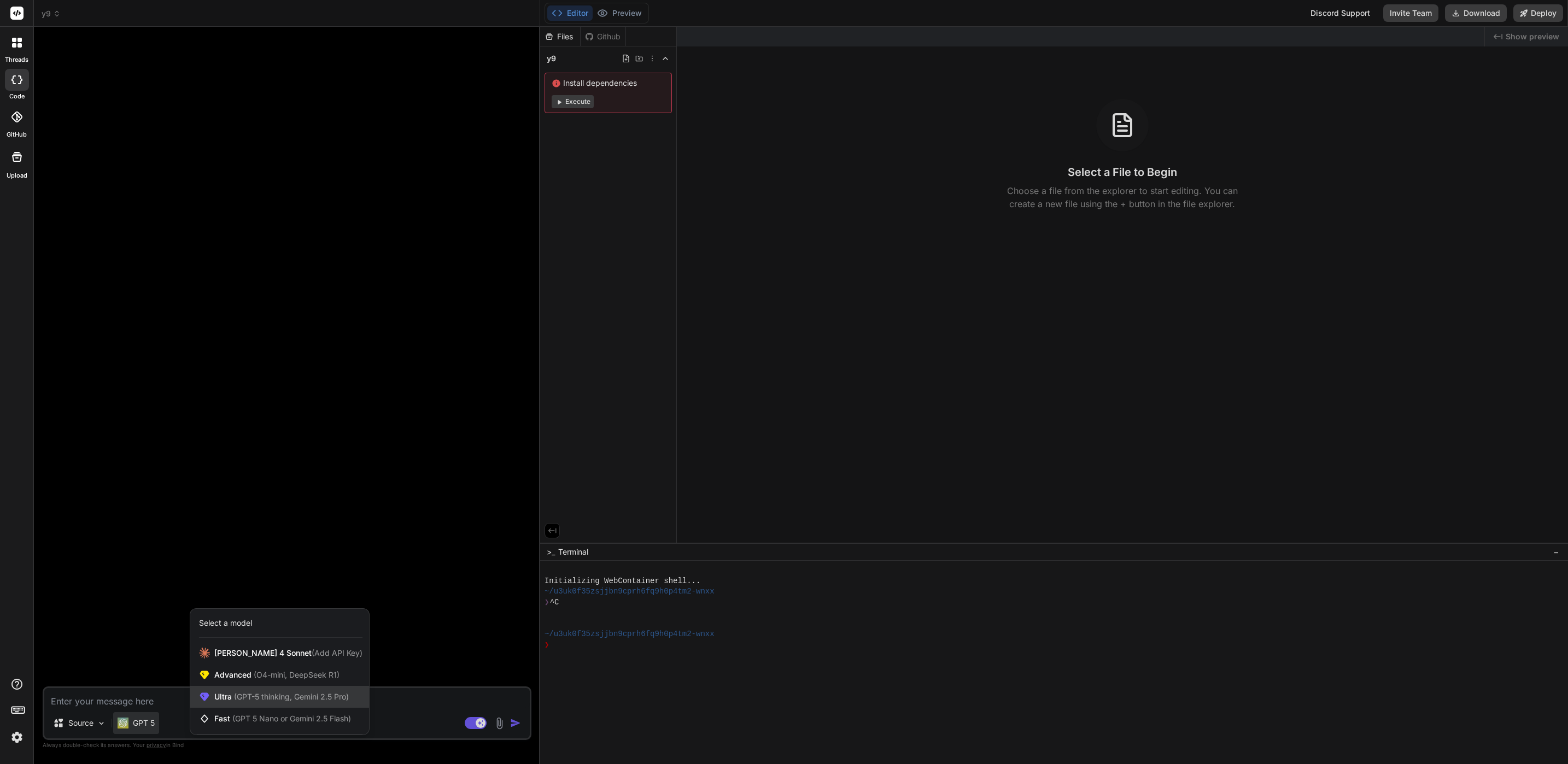
drag, startPoint x: 136, startPoint y: 715, endPoint x: 275, endPoint y: 694, distance: 140.6
click at [275, 694] on span "(GPT-5 thinking, Gemini 2.5 Pro)" at bounding box center [290, 697] width 117 height 9
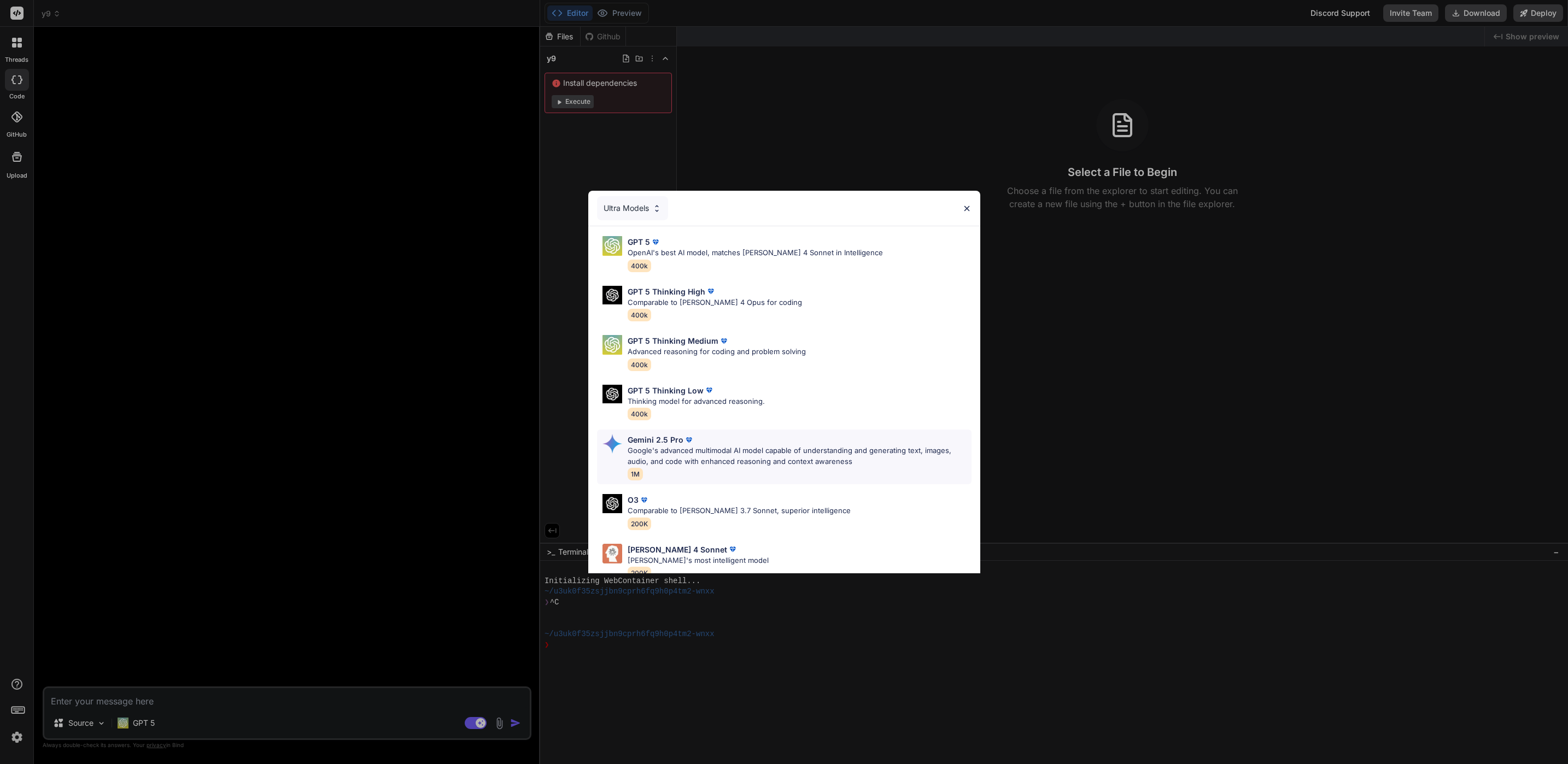
click at [805, 469] on div "Gemini 2.5 Pro Google's advanced multimodal AI model capable of understanding a…" at bounding box center [800, 457] width 344 height 46
type textarea "x"
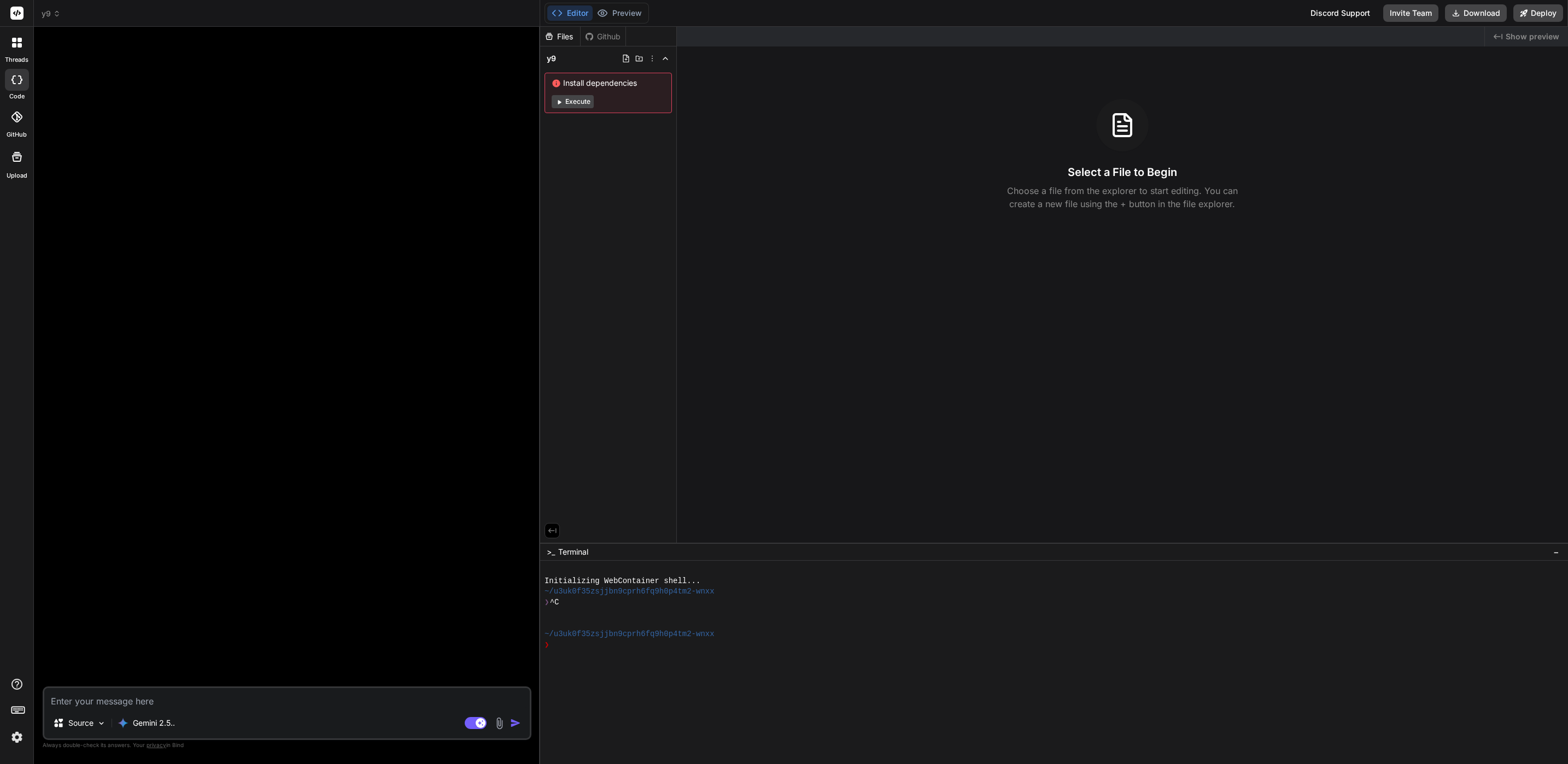
click at [200, 703] on textarea at bounding box center [287, 698] width 486 height 20
paste textarea "You are an expert web developer and professional SEO content writer. Your task …"
type textarea "You are an expert web developer and professional SEO content writer. Your task …"
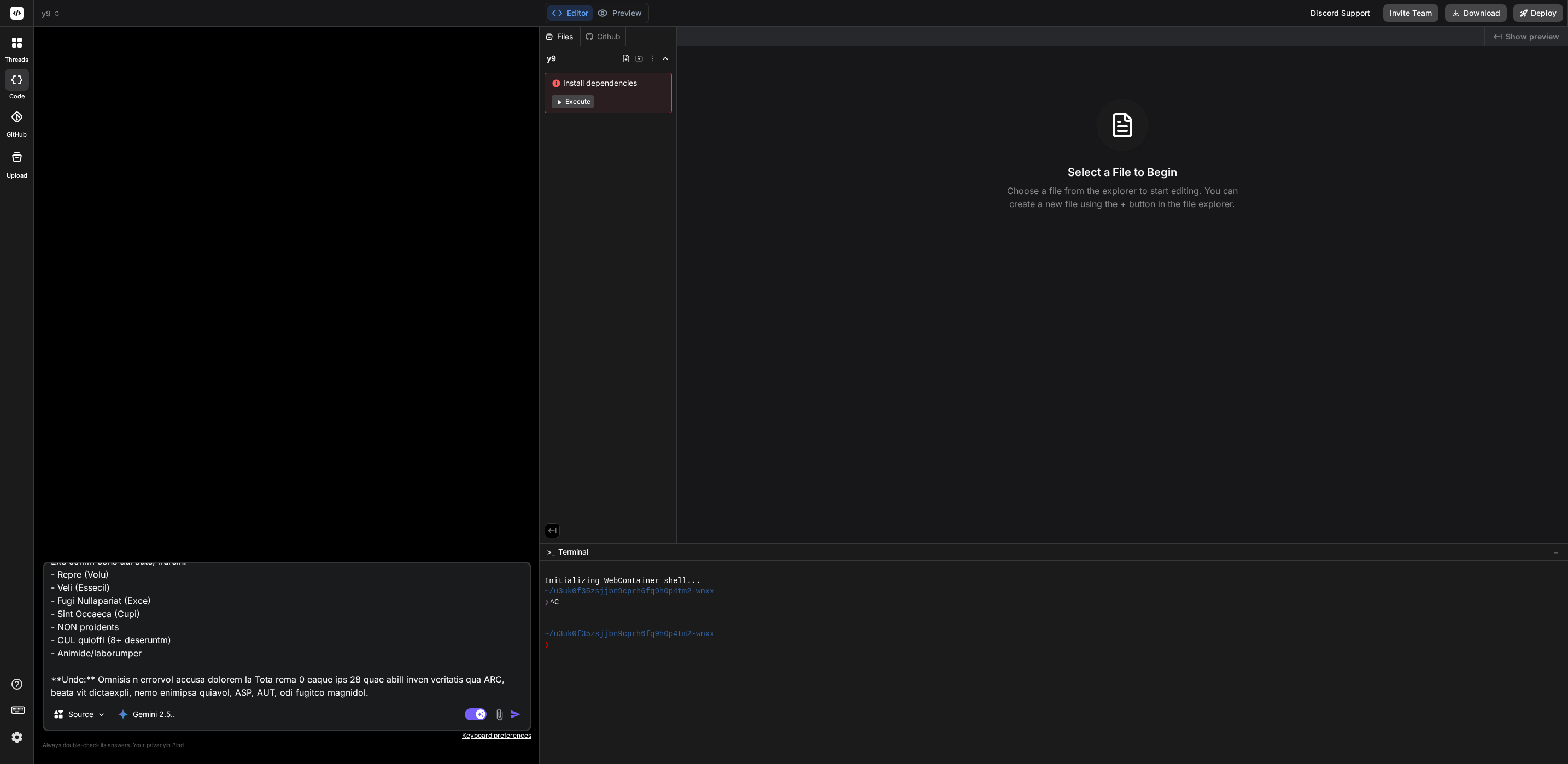
type textarea "x"
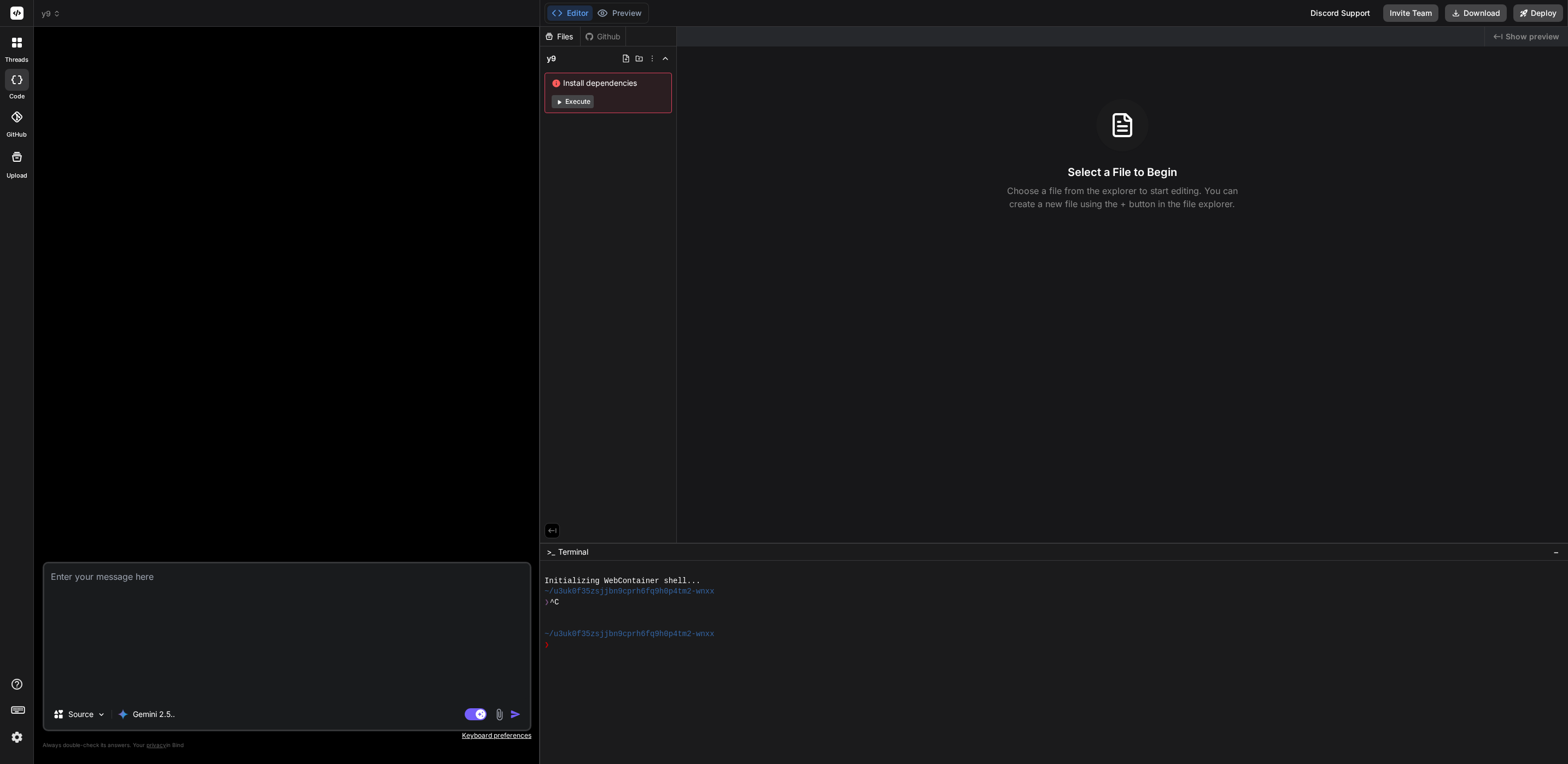
scroll to position [0, 0]
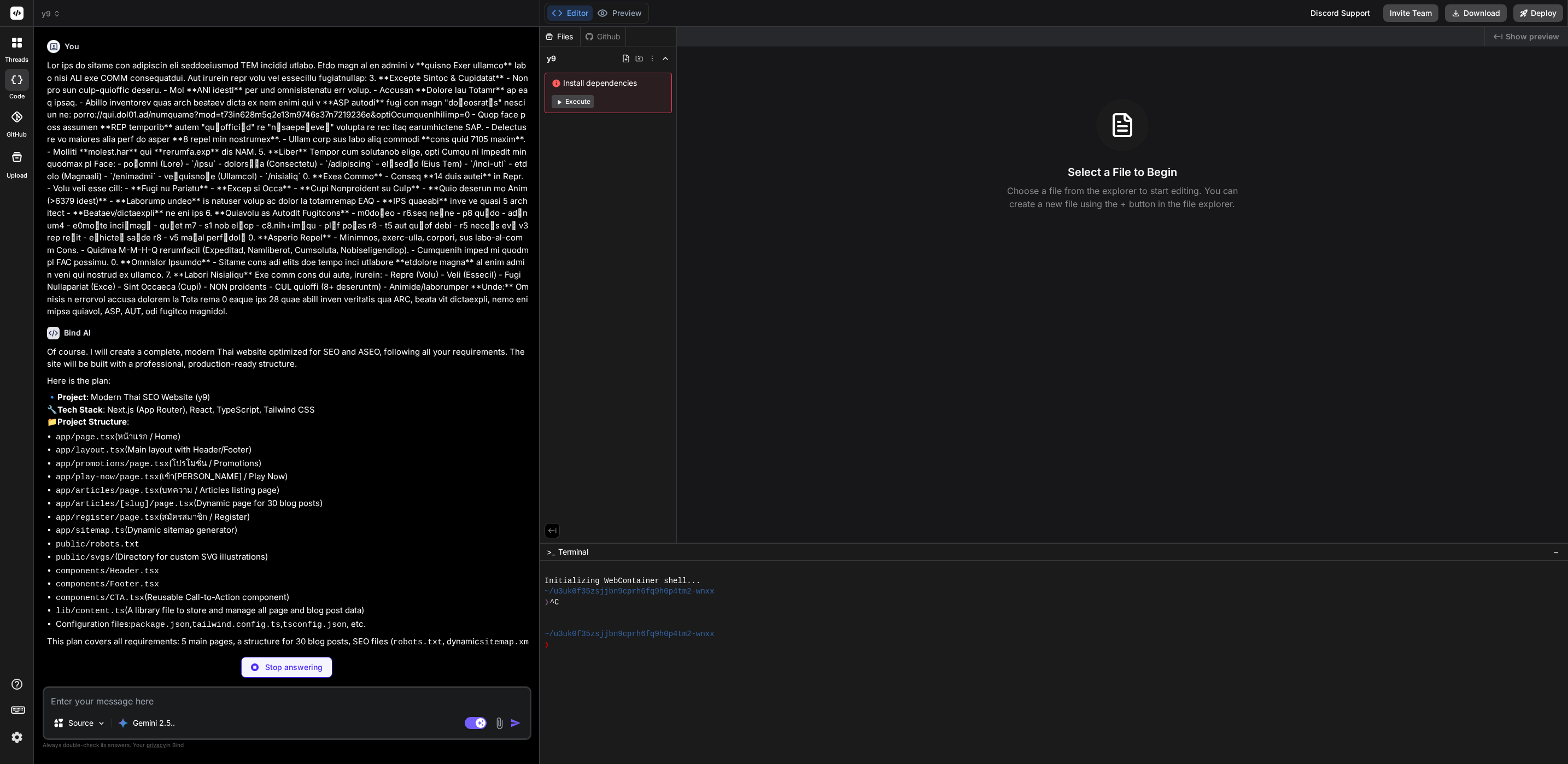
type textarea "x"
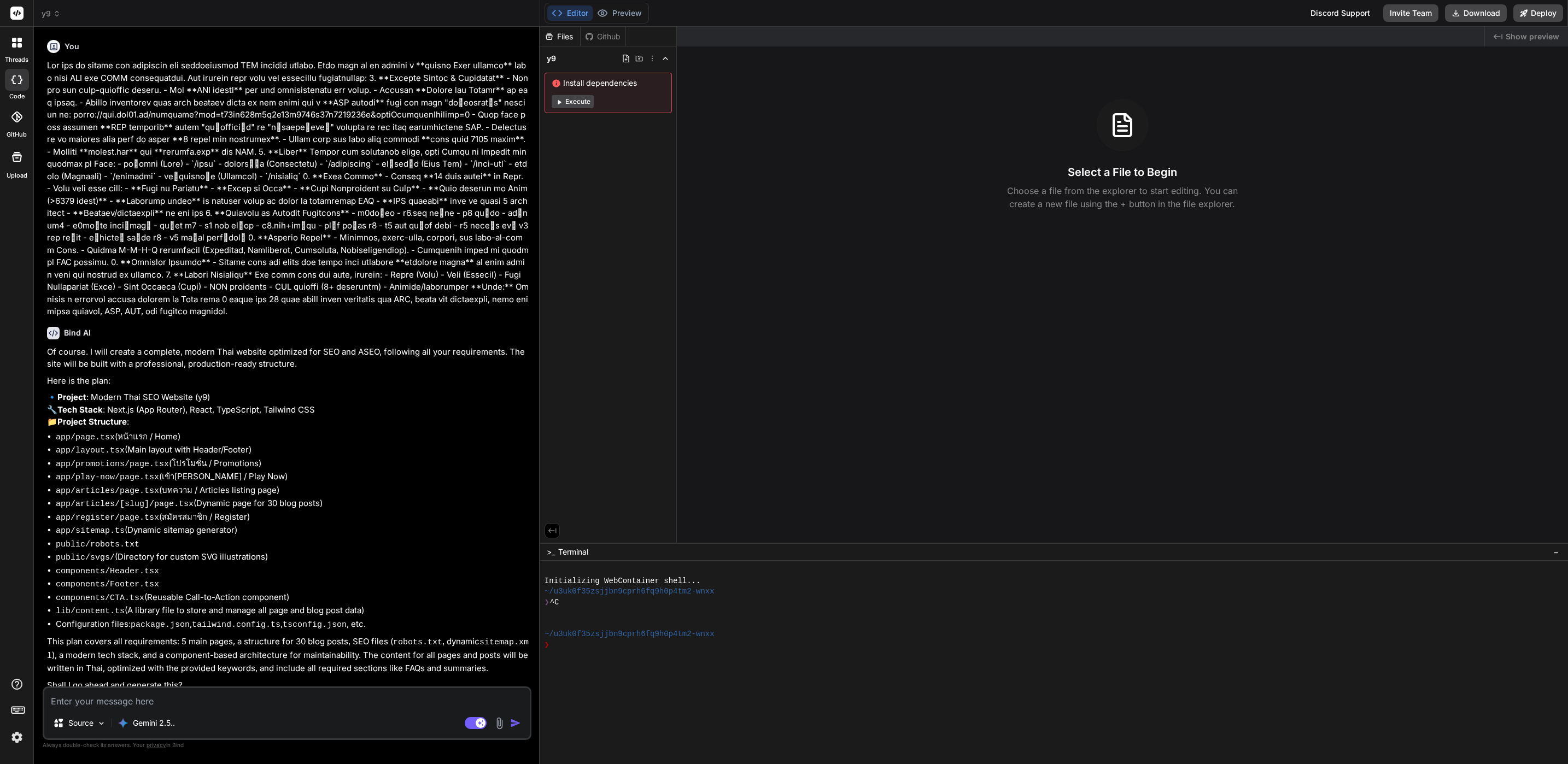
click at [441, 694] on textarea at bounding box center [287, 698] width 486 height 20
type textarea "j"
type textarea "x"
type textarea "js"
type textarea "x"
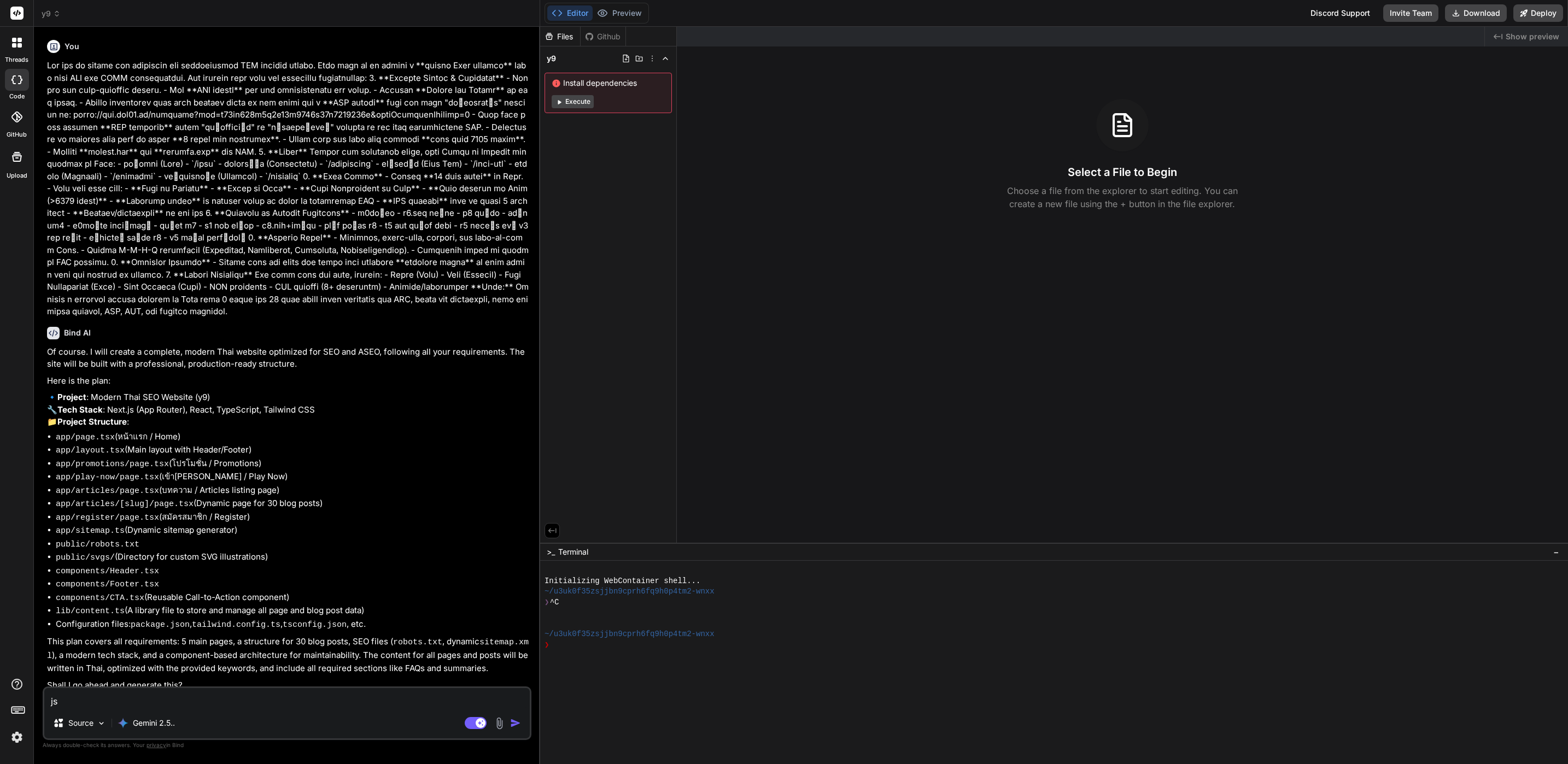
type textarea "jsu"
type textarea "x"
type textarea "jsut"
type textarea "x"
type textarea "jsu"
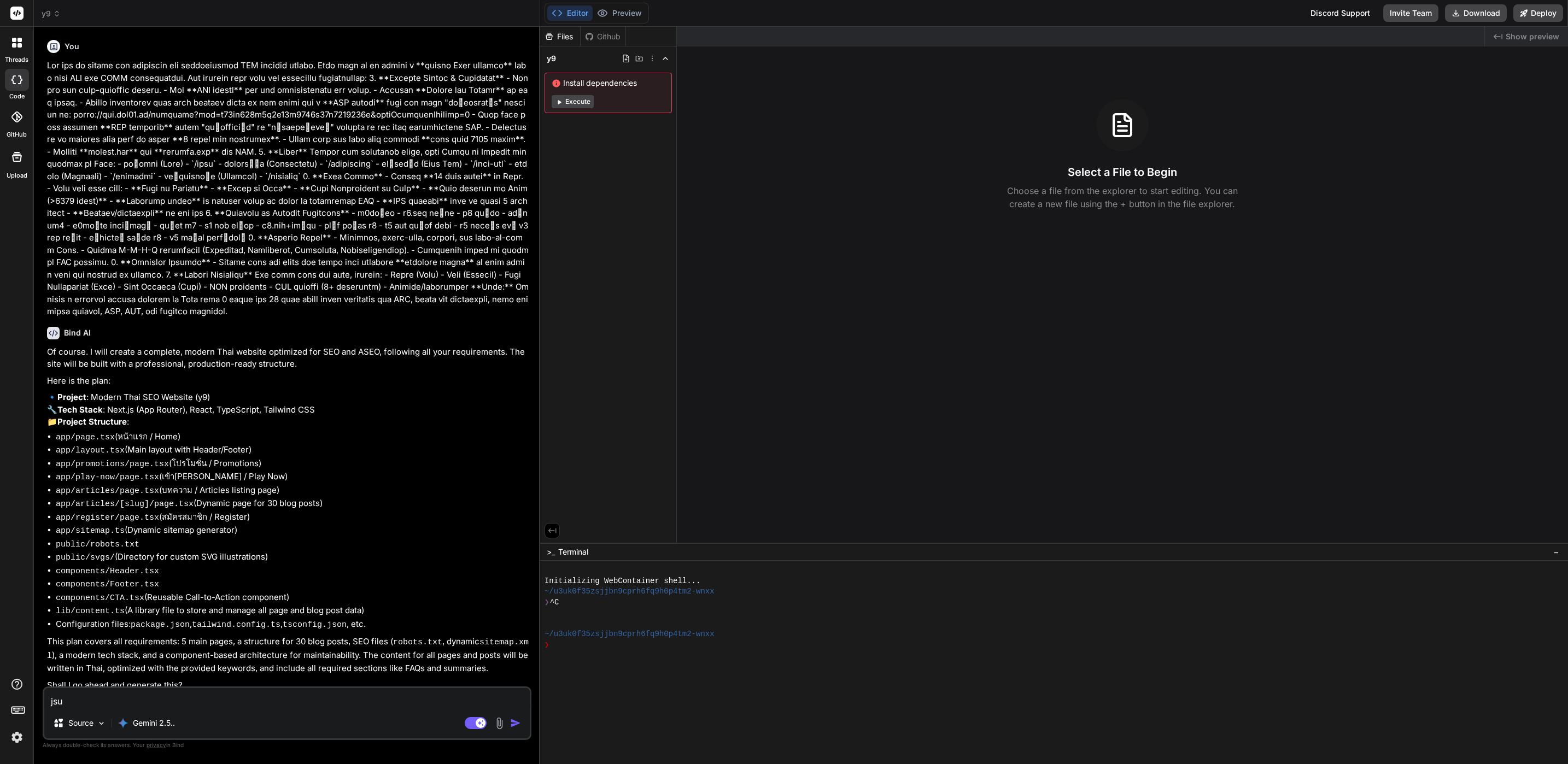
type textarea "x"
type textarea "js"
type textarea "x"
type textarea "j"
type textarea "x"
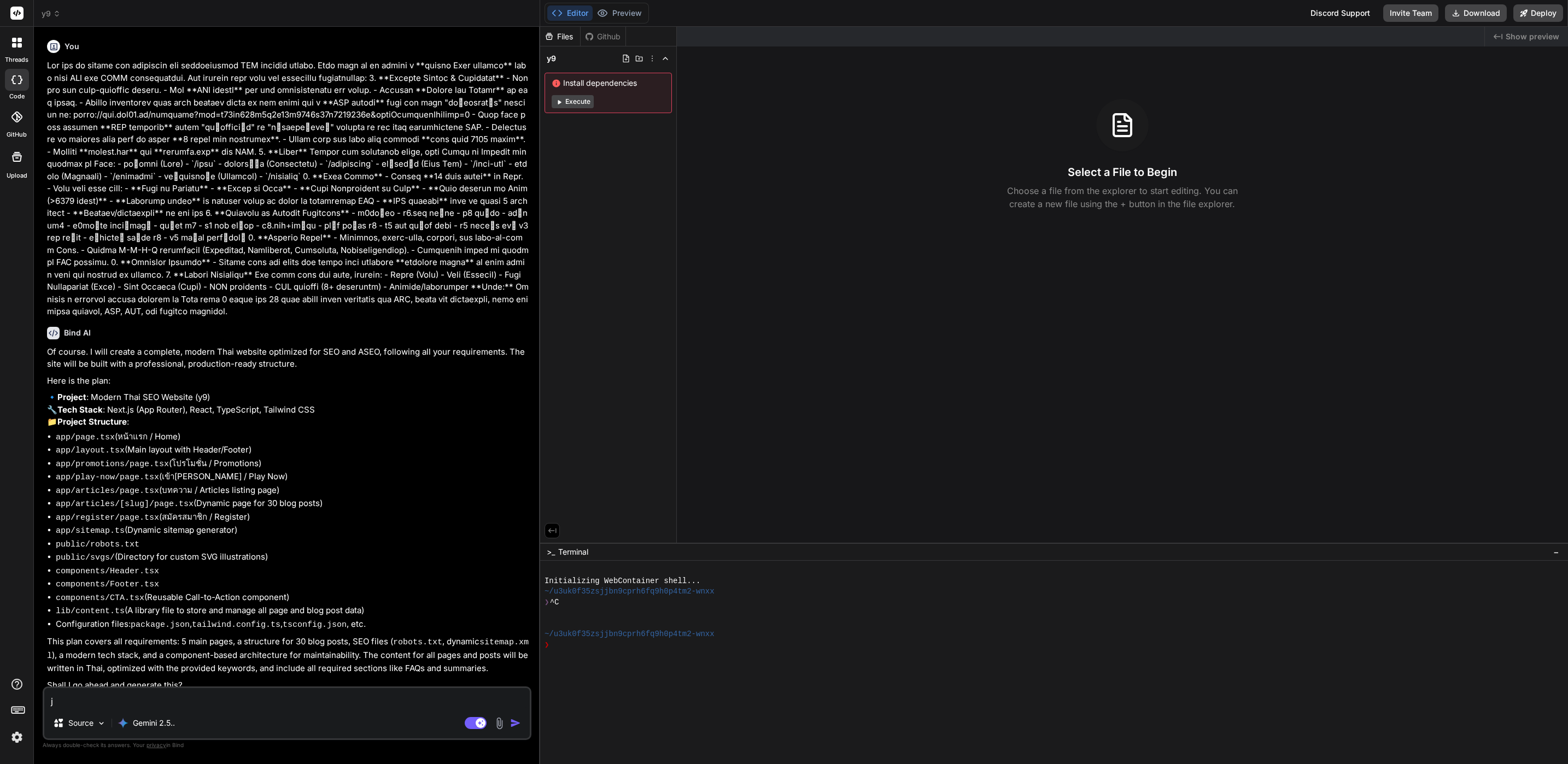
type textarea "x"
type textarea "d"
type textarea "x"
type textarea "j"
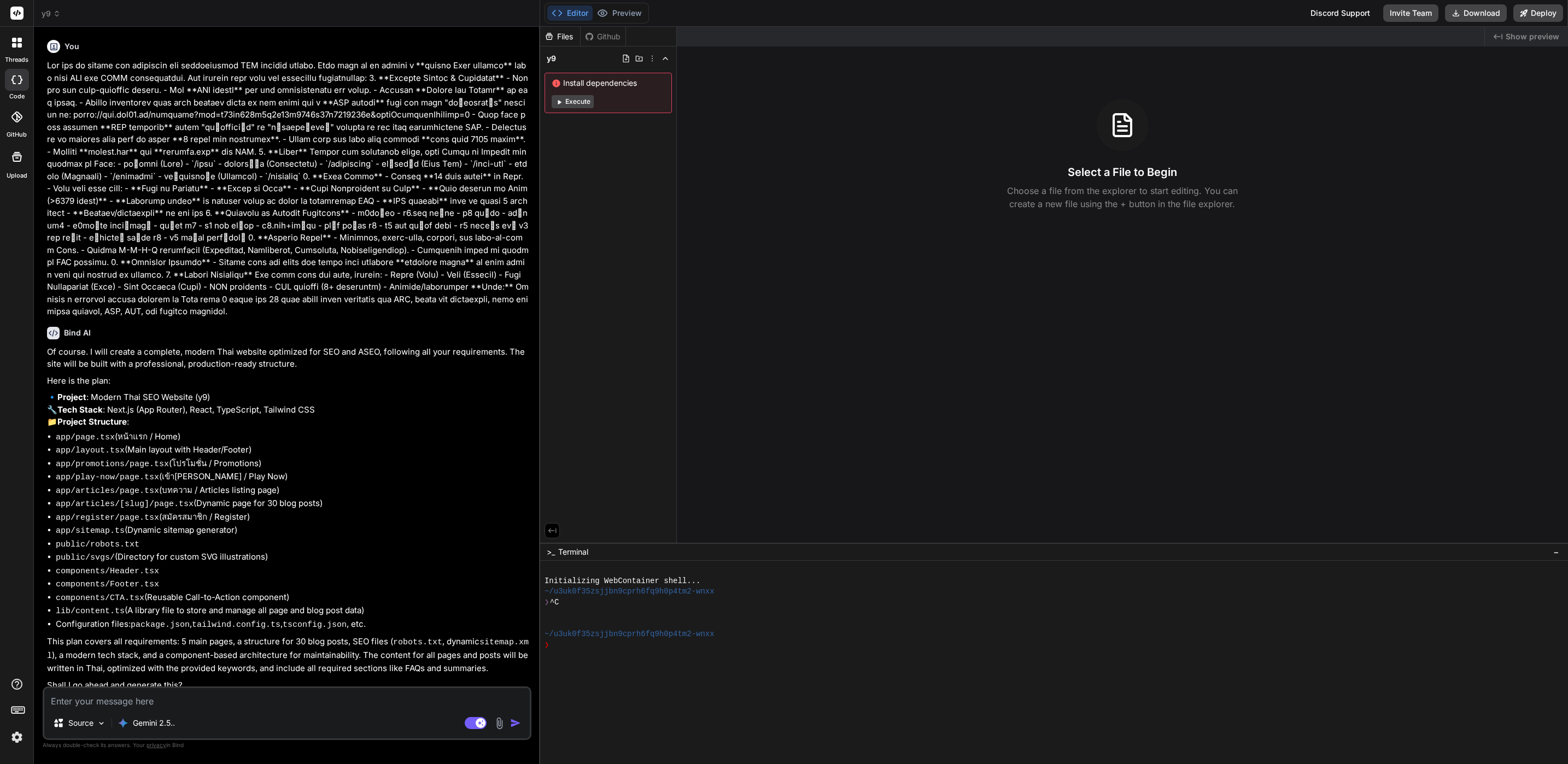
type textarea "x"
type textarea "ju"
type textarea "x"
type textarea "jus"
type textarea "x"
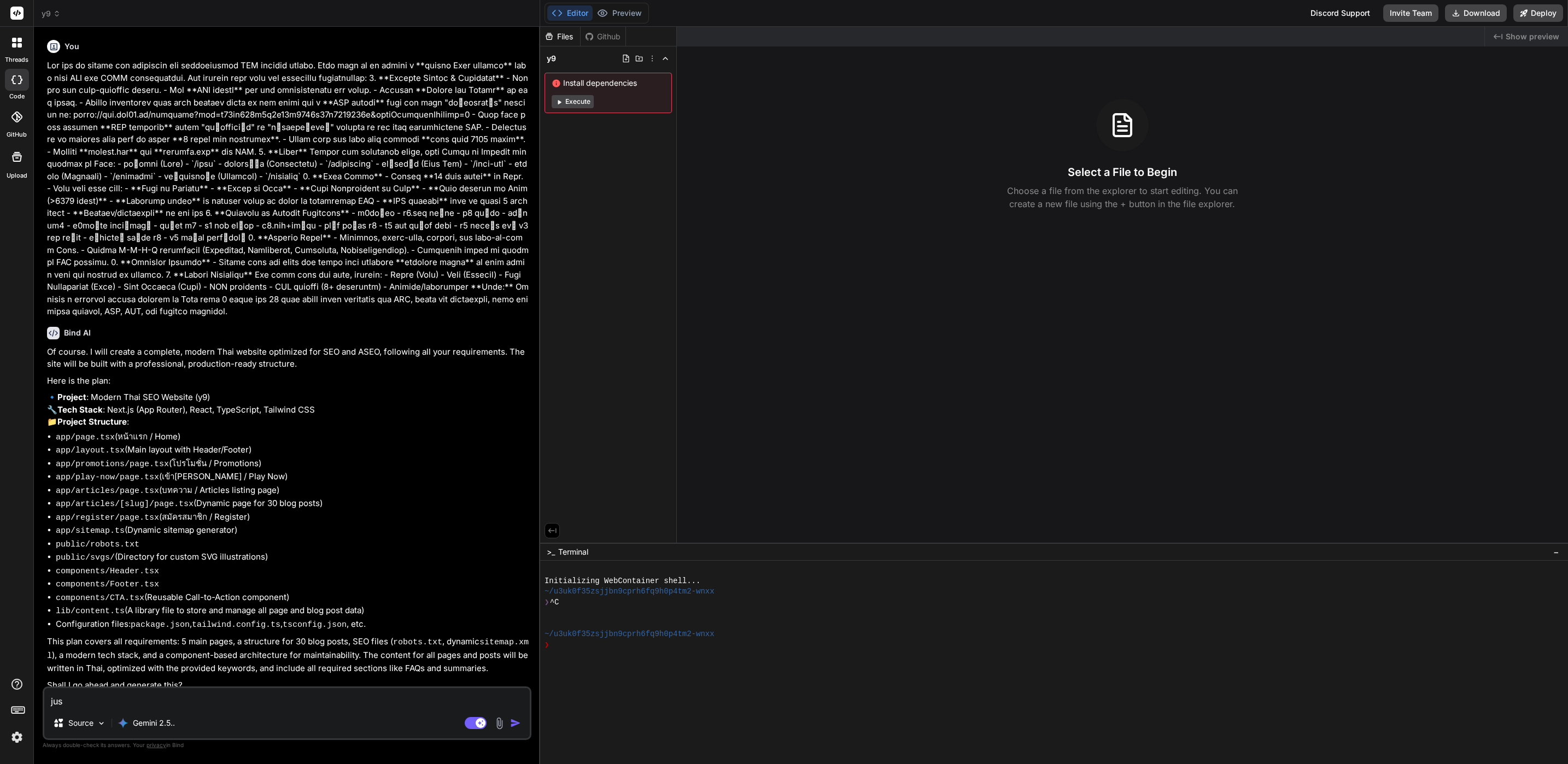
type textarea "just"
type textarea "x"
type textarea "justo"
type textarea "x"
type textarea "justo"
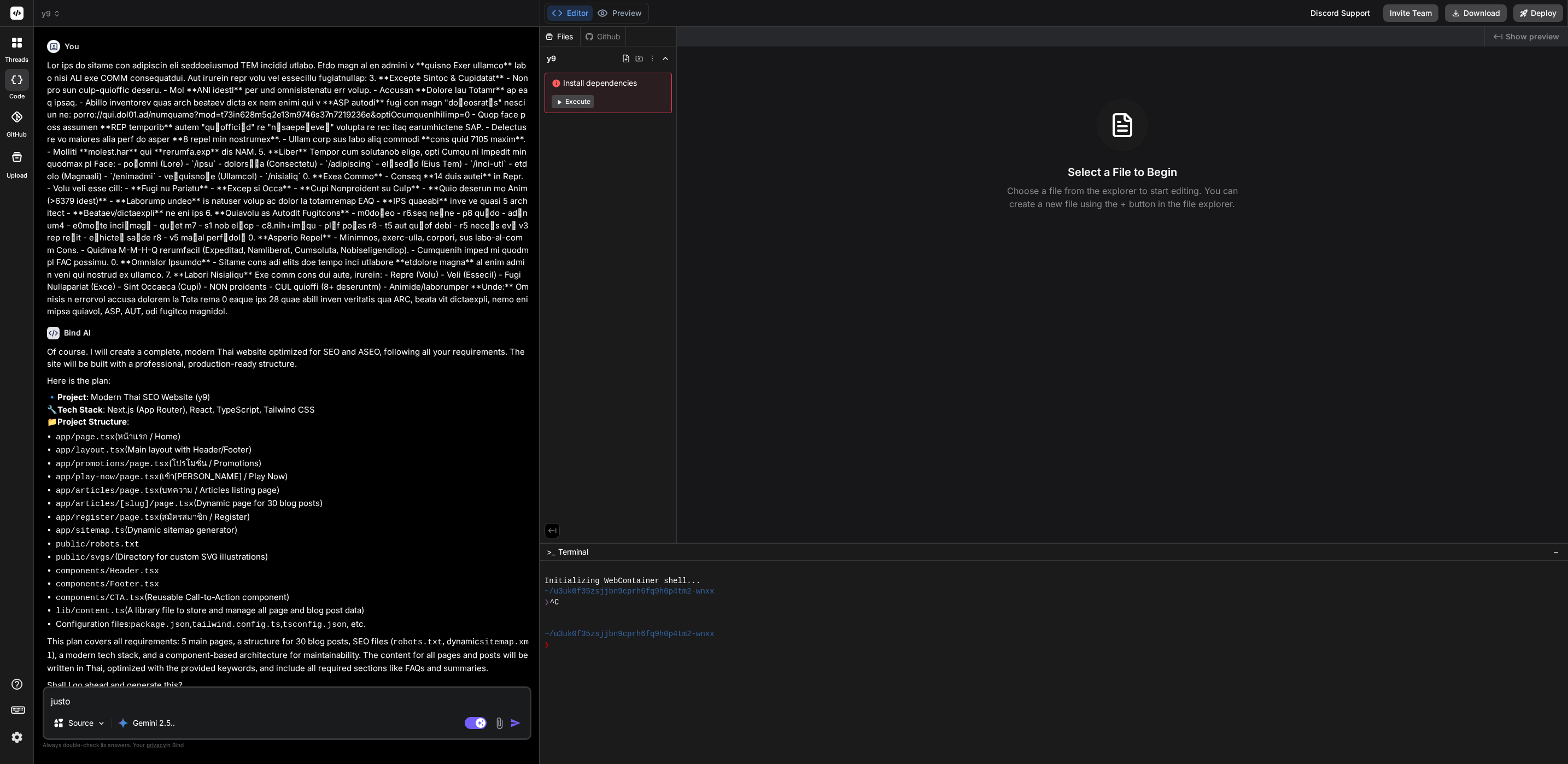
type textarea "x"
type textarea "justo h"
type textarea "x"
type textarea "justo ht"
type textarea "x"
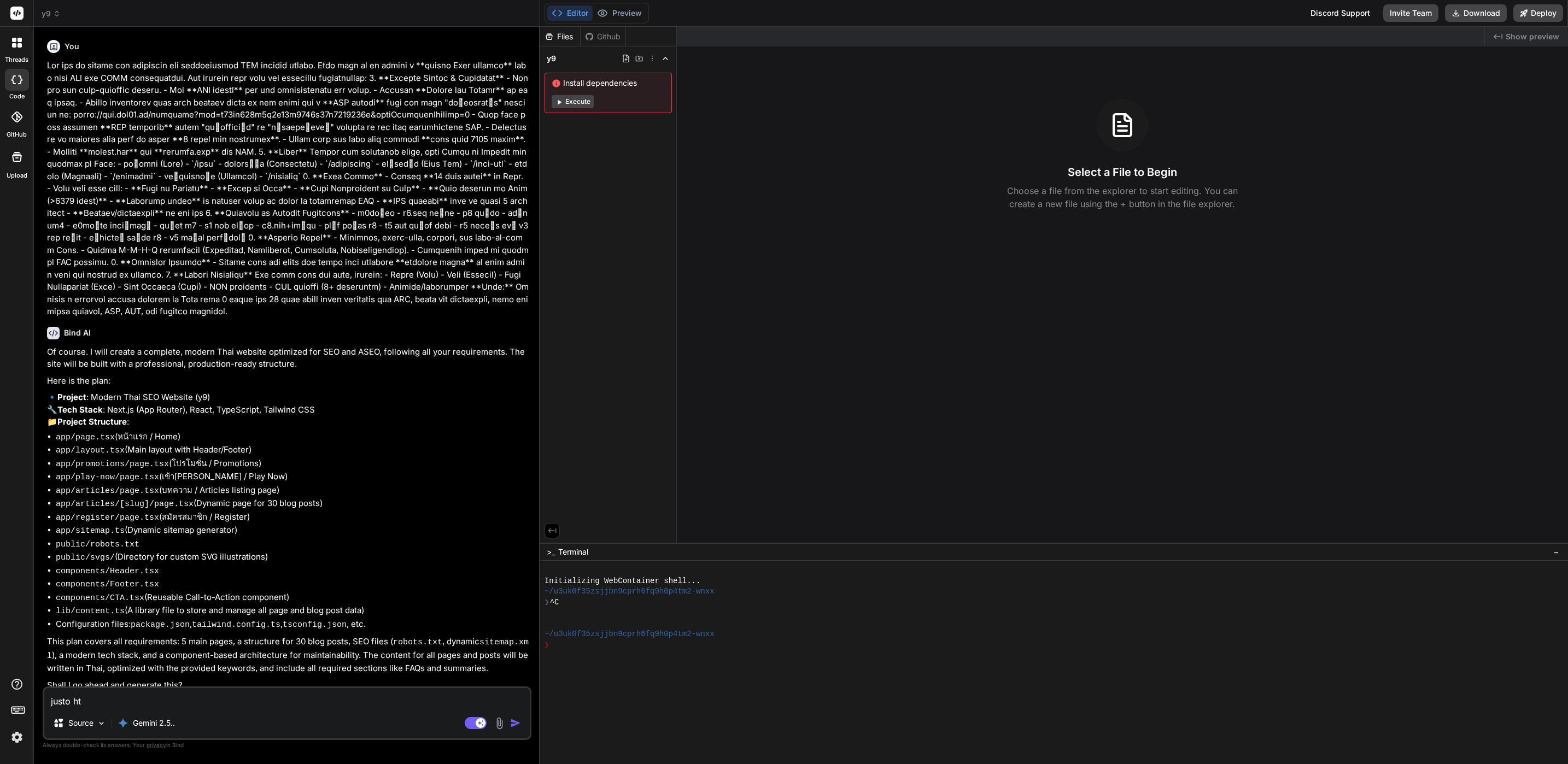
type textarea "justo htm"
type textarea "x"
type textarea "justo html"
type textarea "x"
type textarea "justo html"
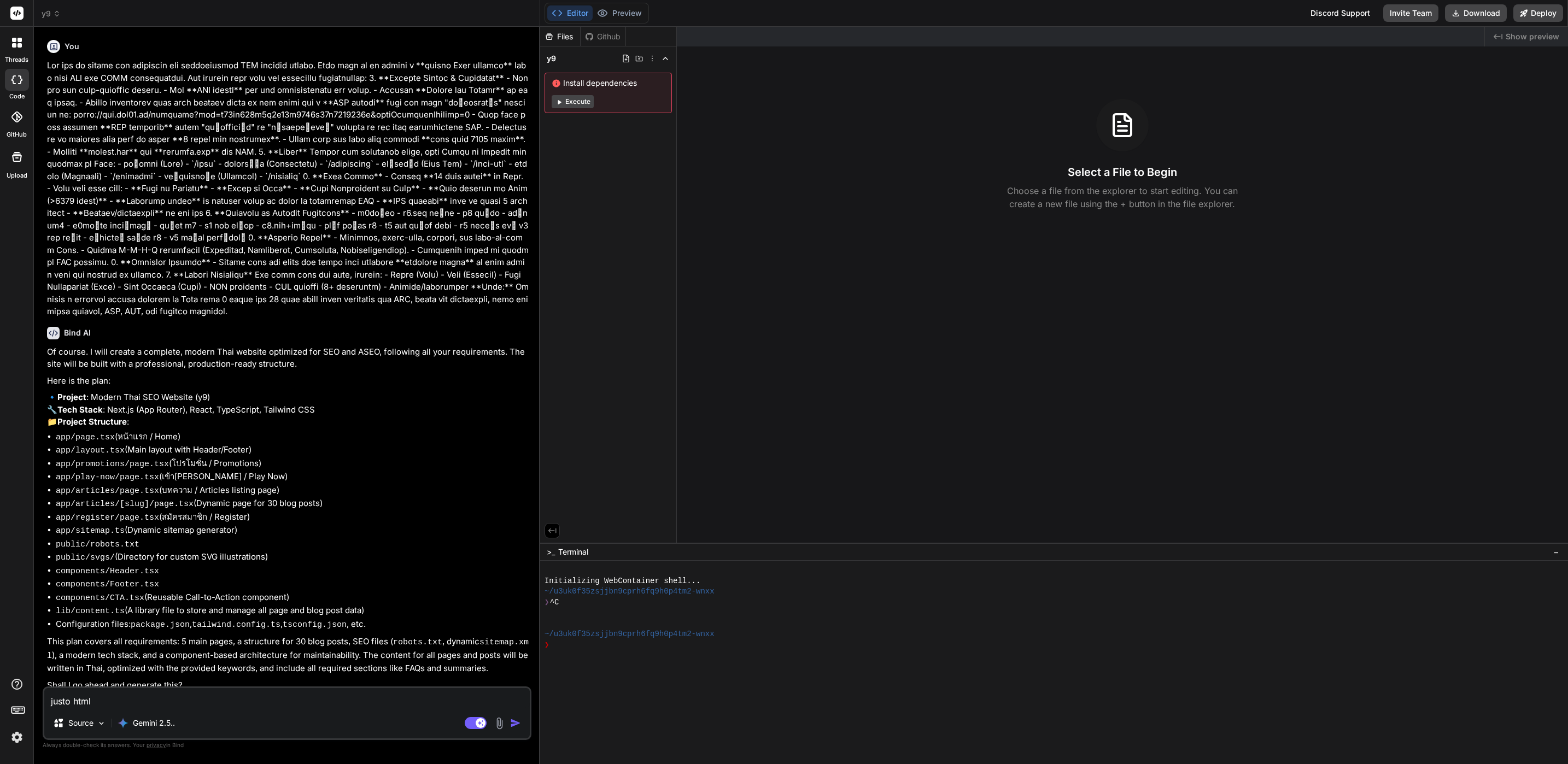
type textarea "x"
type textarea "justo html c"
type textarea "x"
type textarea "justo html cs"
type textarea "x"
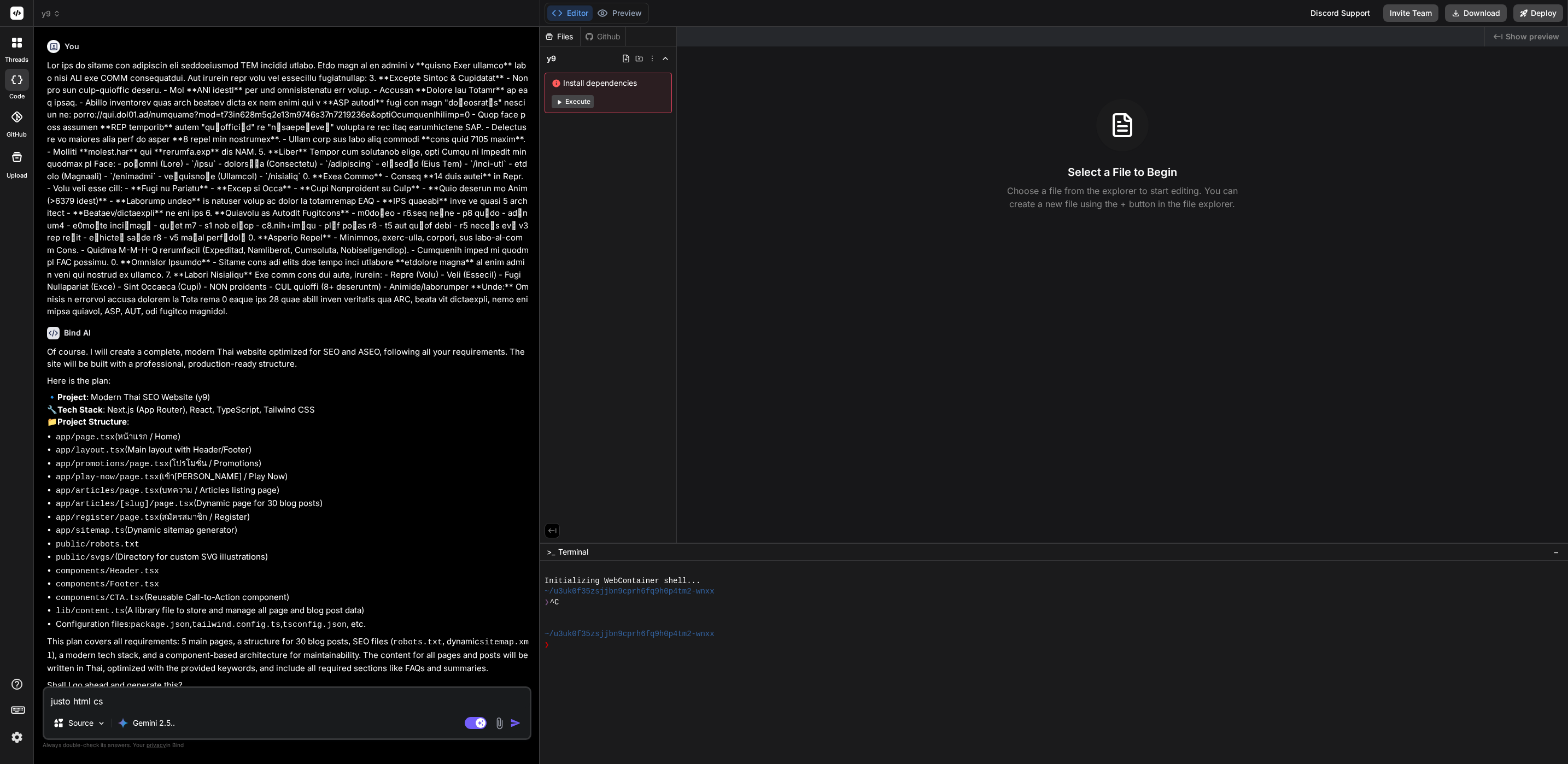
type textarea "justo html css"
type textarea "x"
type textarea "justo html css"
type textarea "x"
type textarea "justo html css j"
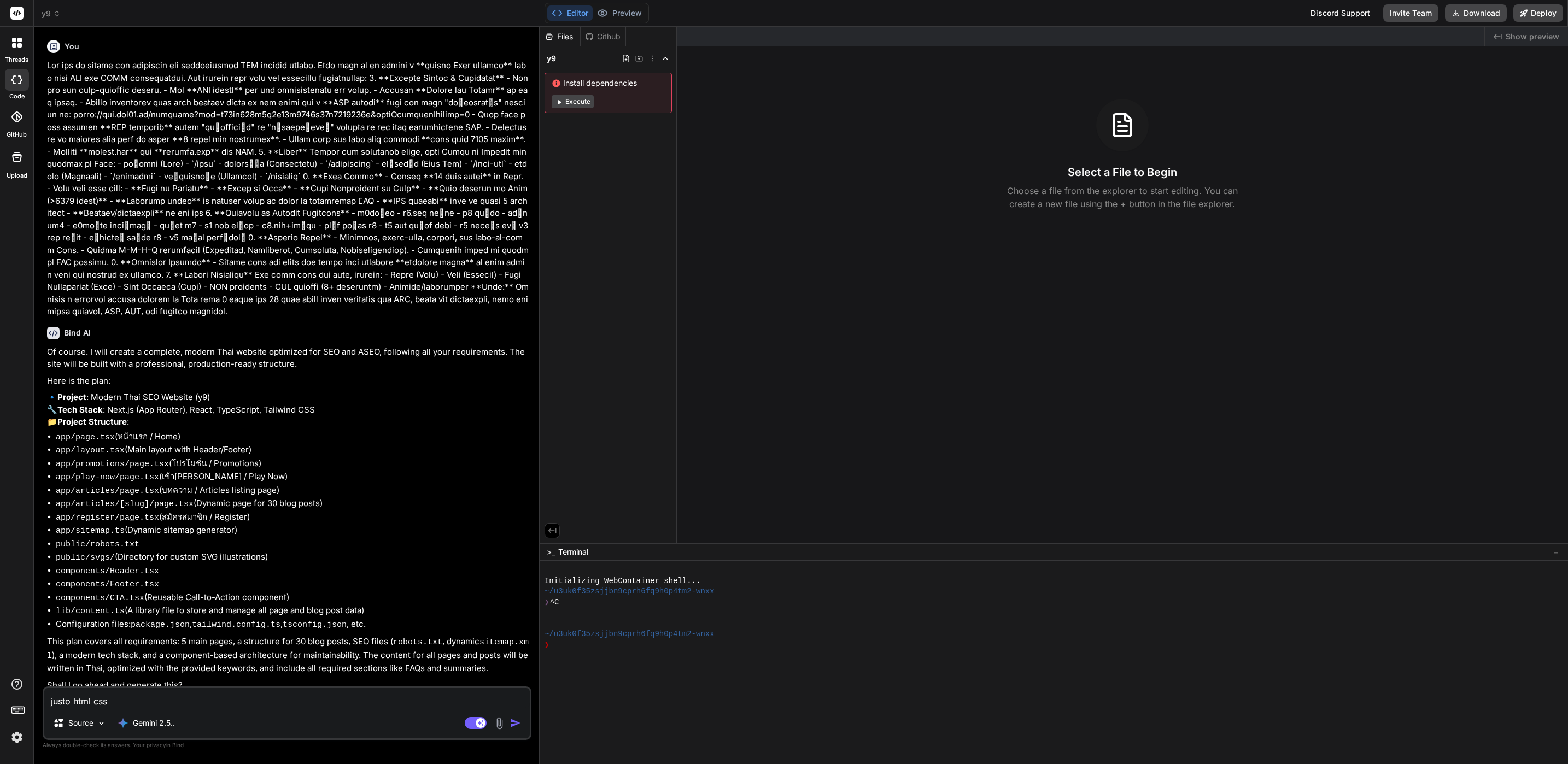
type textarea "x"
type textarea "justo html css ja"
type textarea "x"
type textarea "justo html css ja"
type textarea "x"
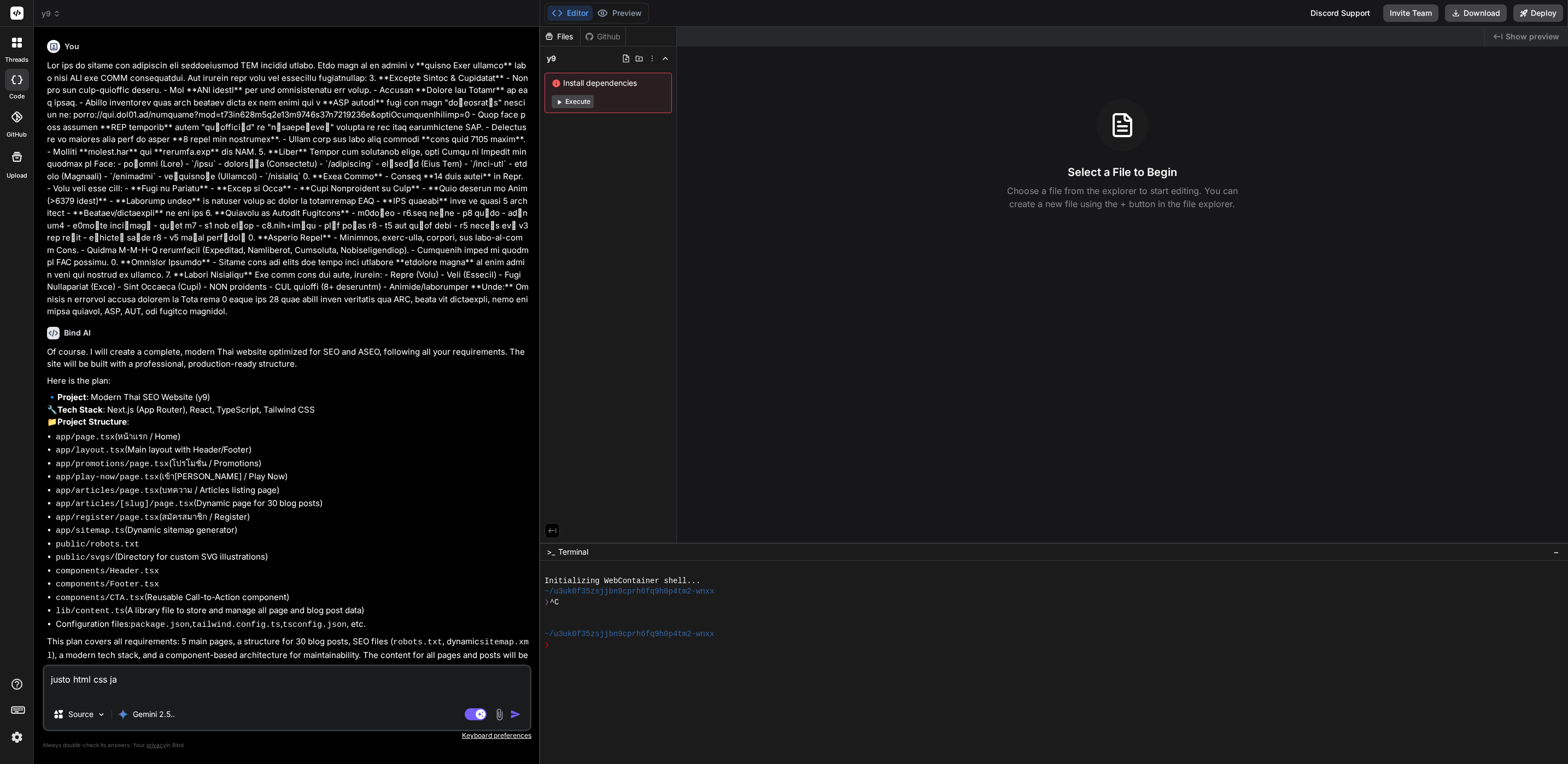
type textarea "justo html css ja a"
type textarea "x"
type textarea "justo html css ja ad"
type textarea "x"
type textarea "justo html css ja a"
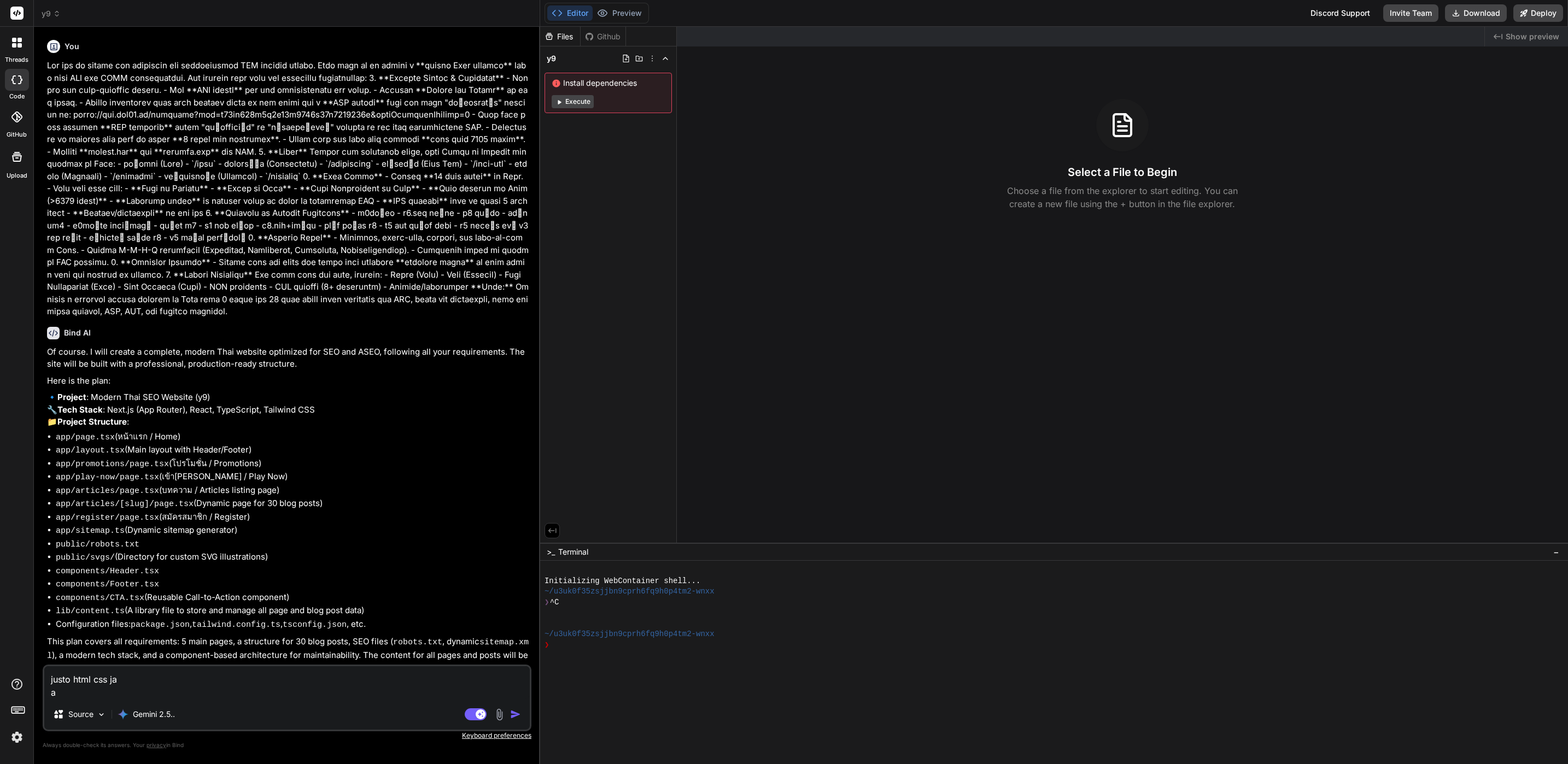
type textarea "x"
type textarea "justo html css ja an"
type textarea "x"
type textarea "justo html css ja and"
type textarea "x"
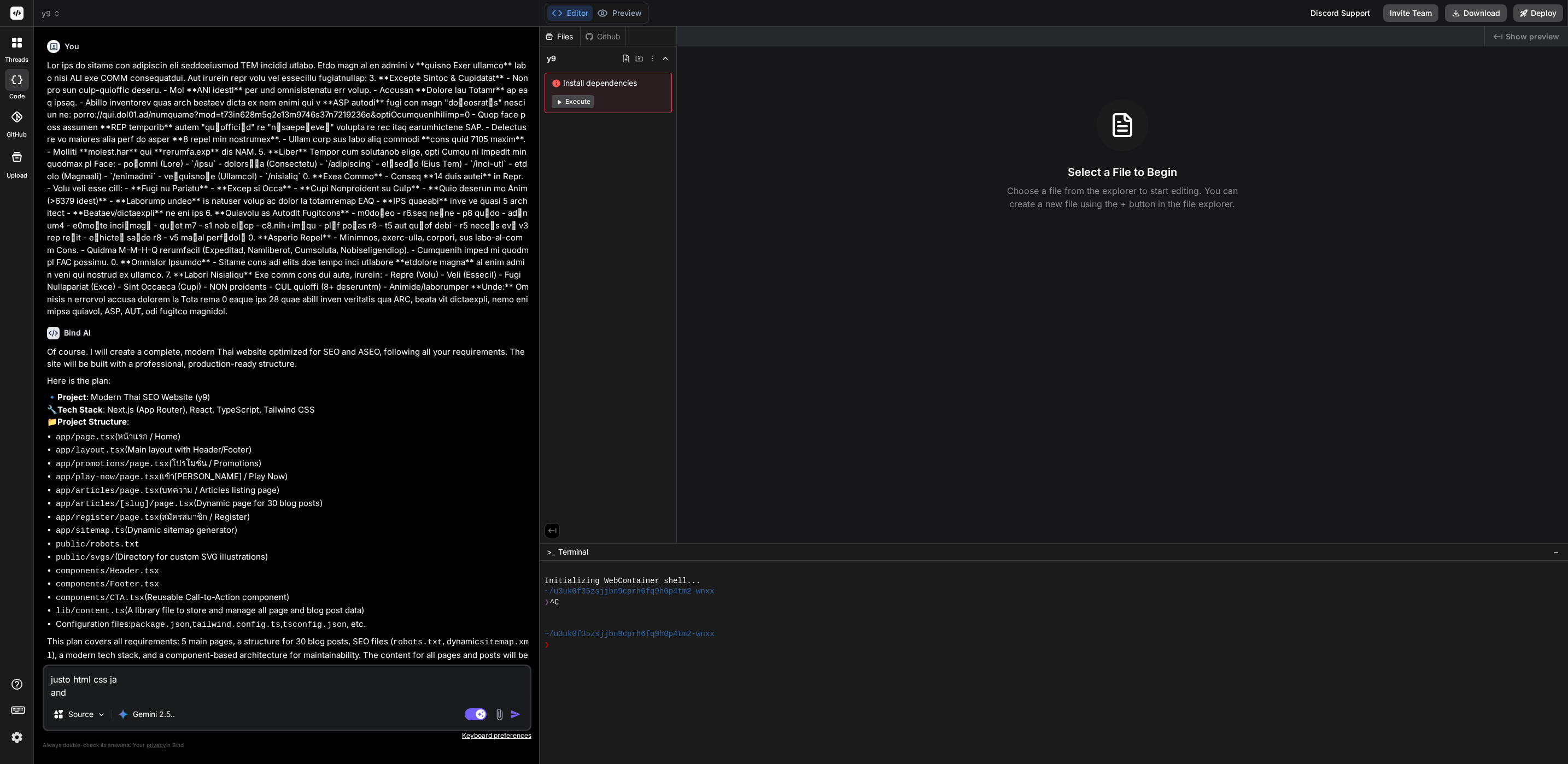
type textarea "justo html css ja and"
type textarea "x"
type textarea "justo html css ja and d"
type textarea "x"
type textarea "justo html css ja and do"
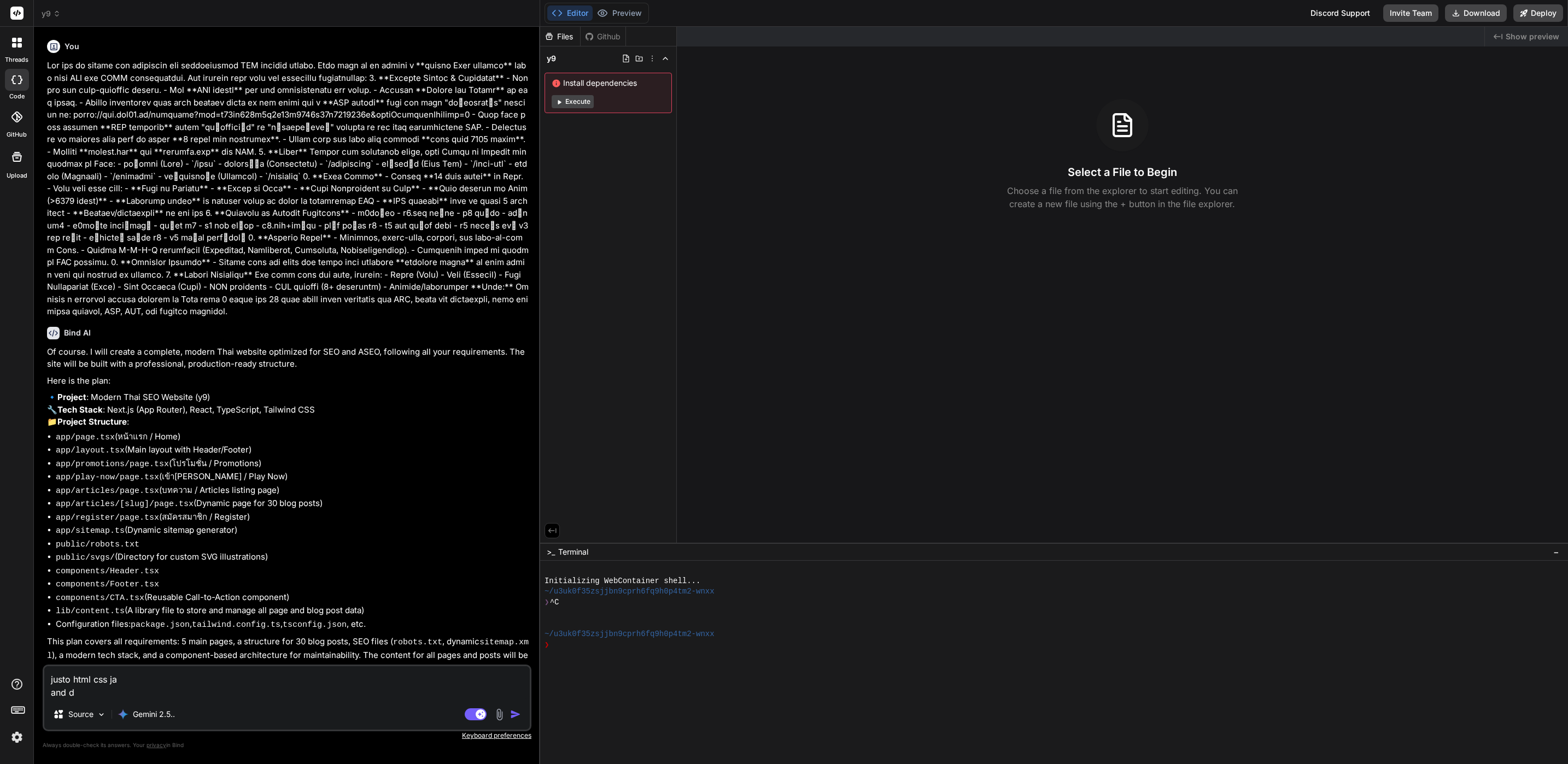
type textarea "x"
type textarea "justo html css ja and do"
type textarea "x"
type textarea "justo html css ja and do i"
type textarea "x"
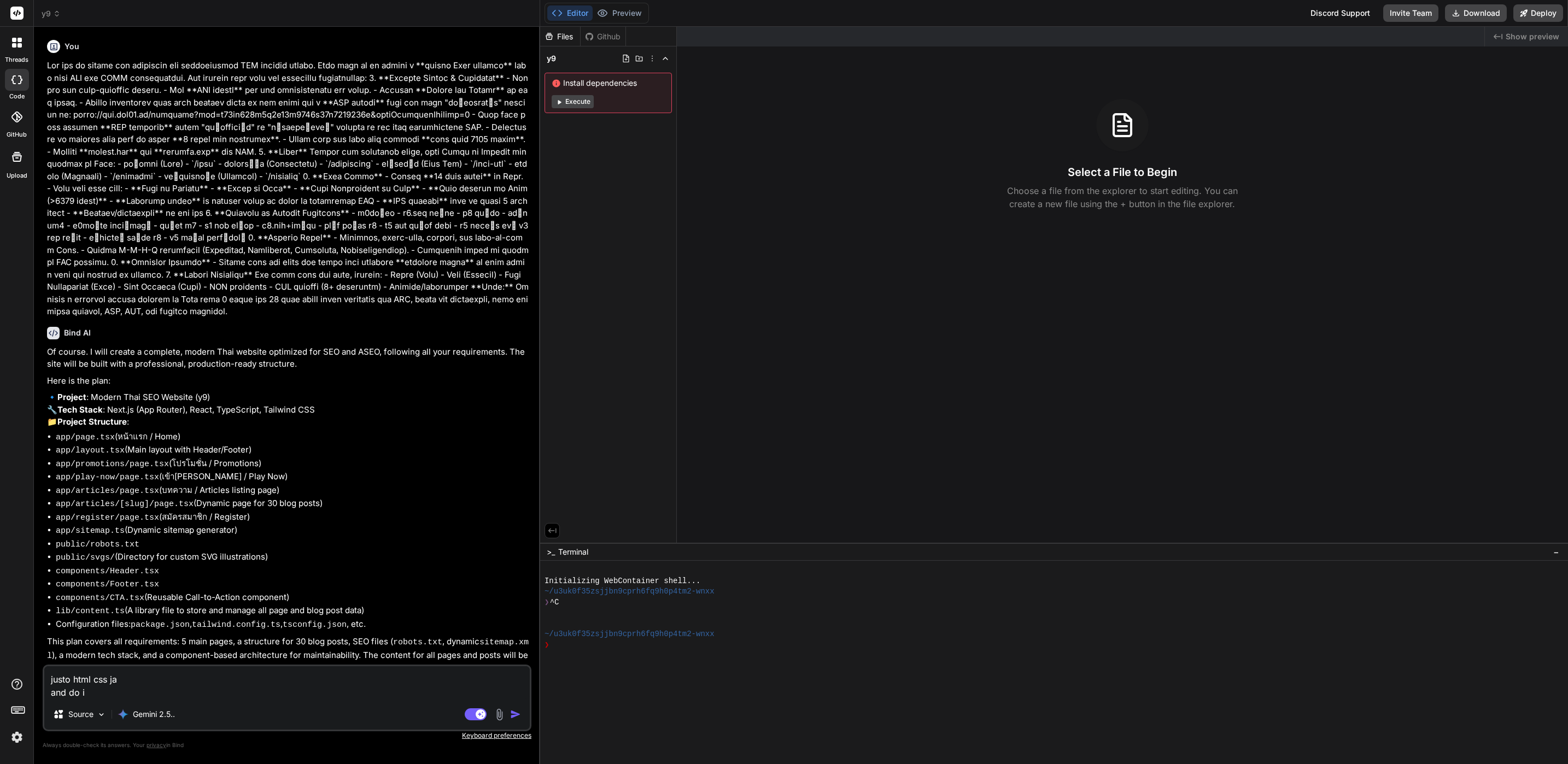
type textarea "justo html css ja and do it"
type textarea "x"
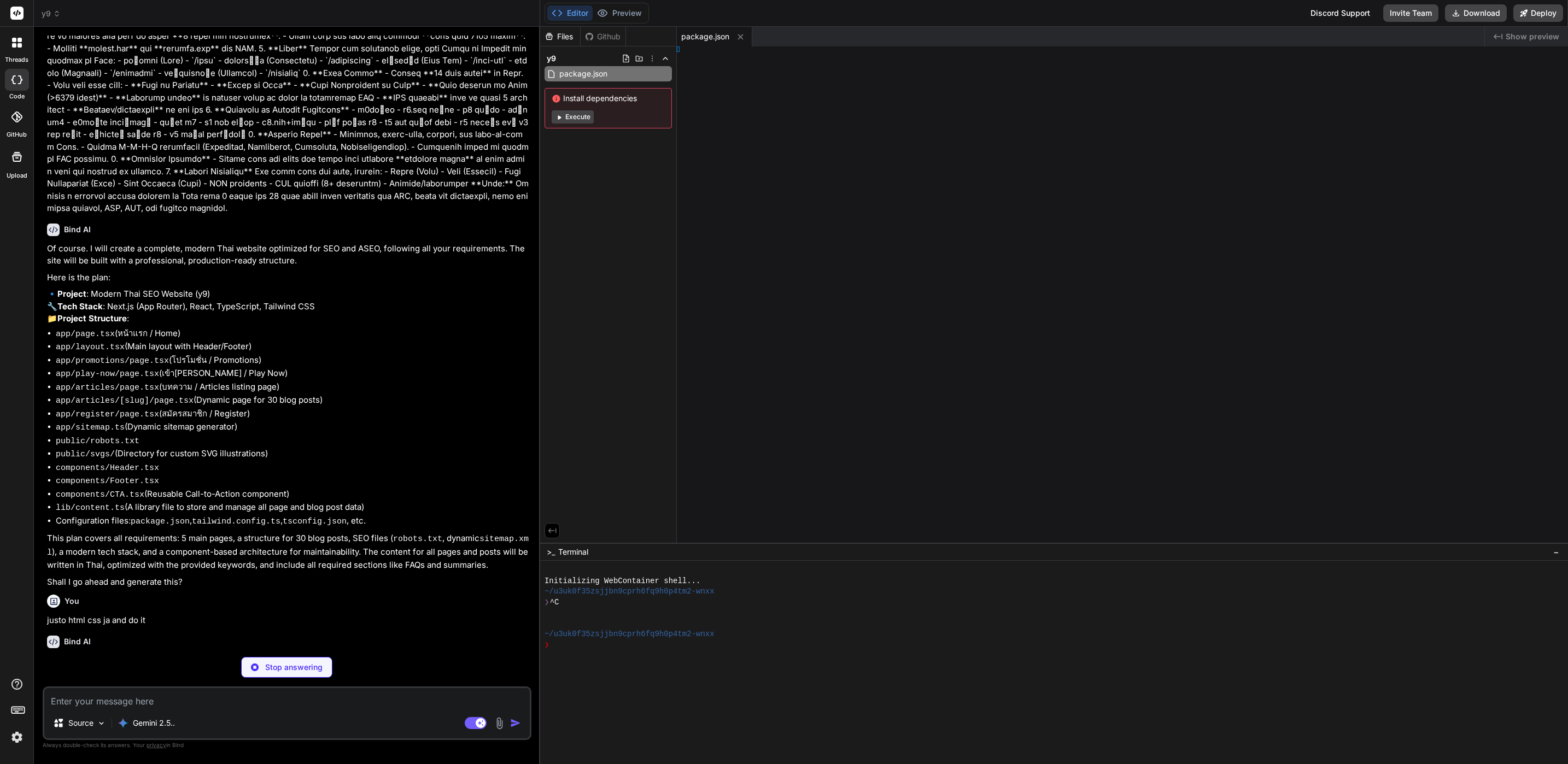
type textarea "x"
type textarea "temap.xml"
type textarea "x"
type textarea "User-agent: * Allow: / Sitemap: https://www.yourdomain.com/sitemap.xml"
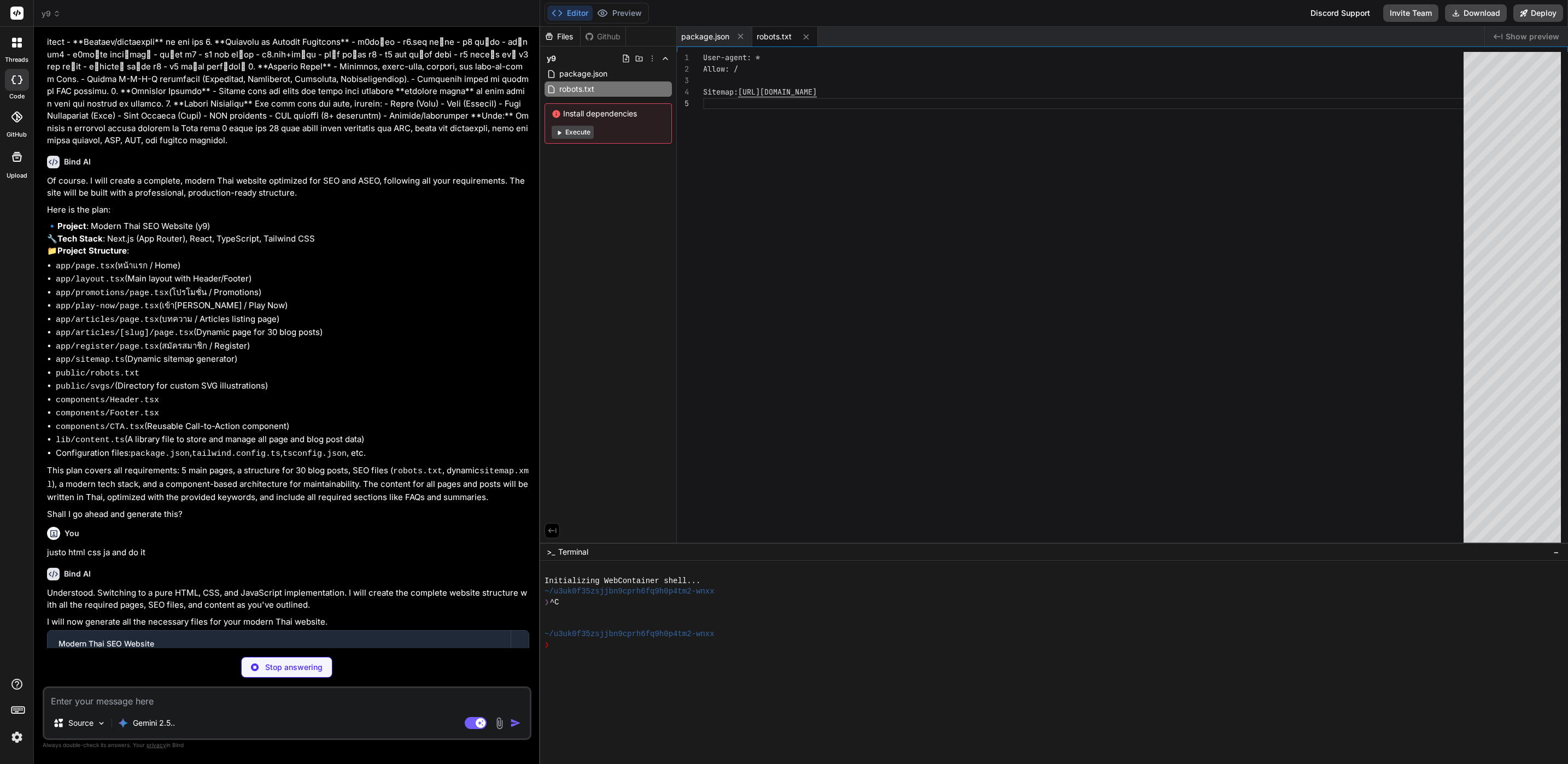
scroll to position [240, 0]
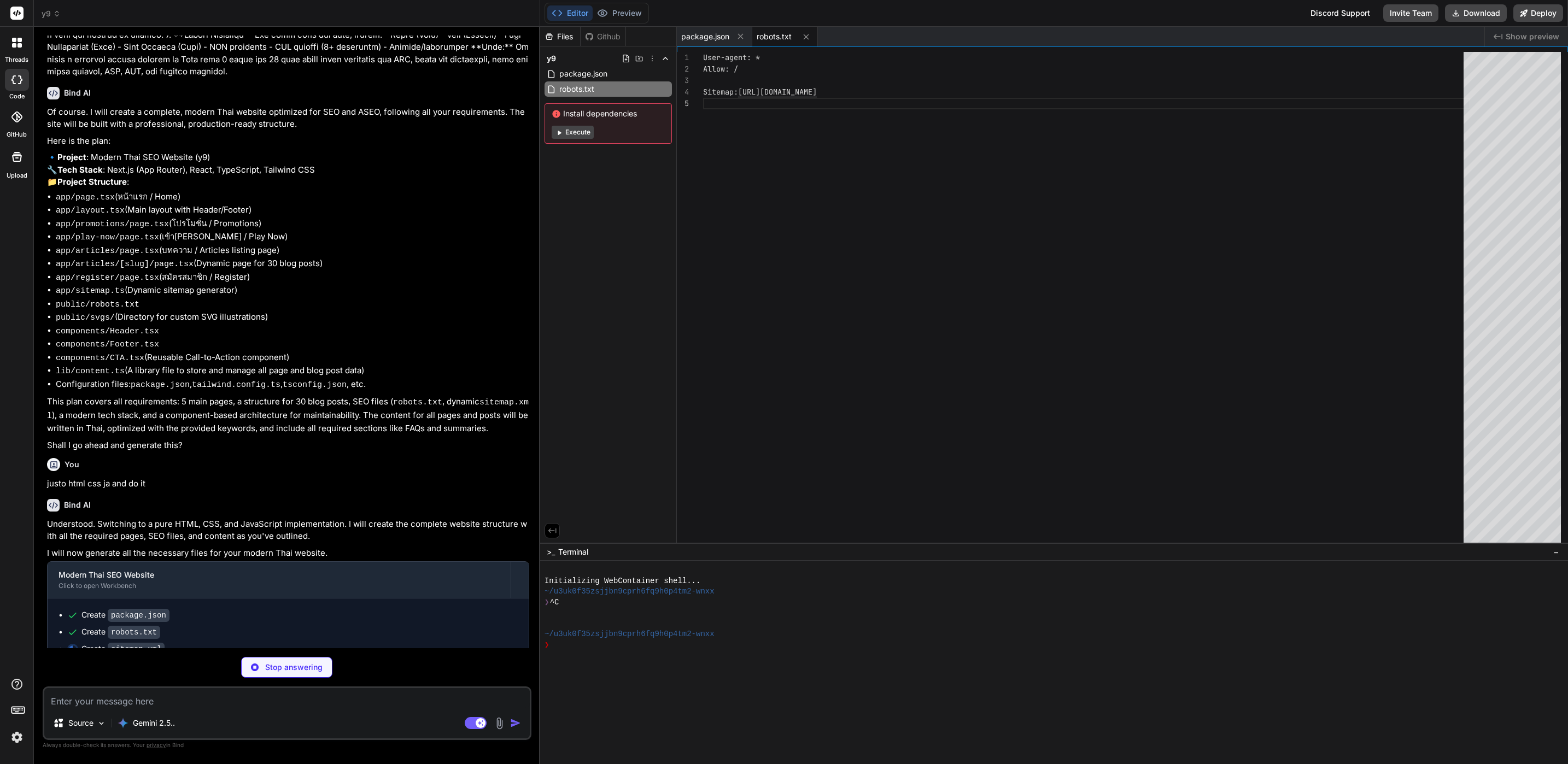
type textarea "x"
type textarea "&lt;url&gt;&lt;loc&gt;https://www.yourdomain.com/articles/y9-slot-mobile-app-vs…"
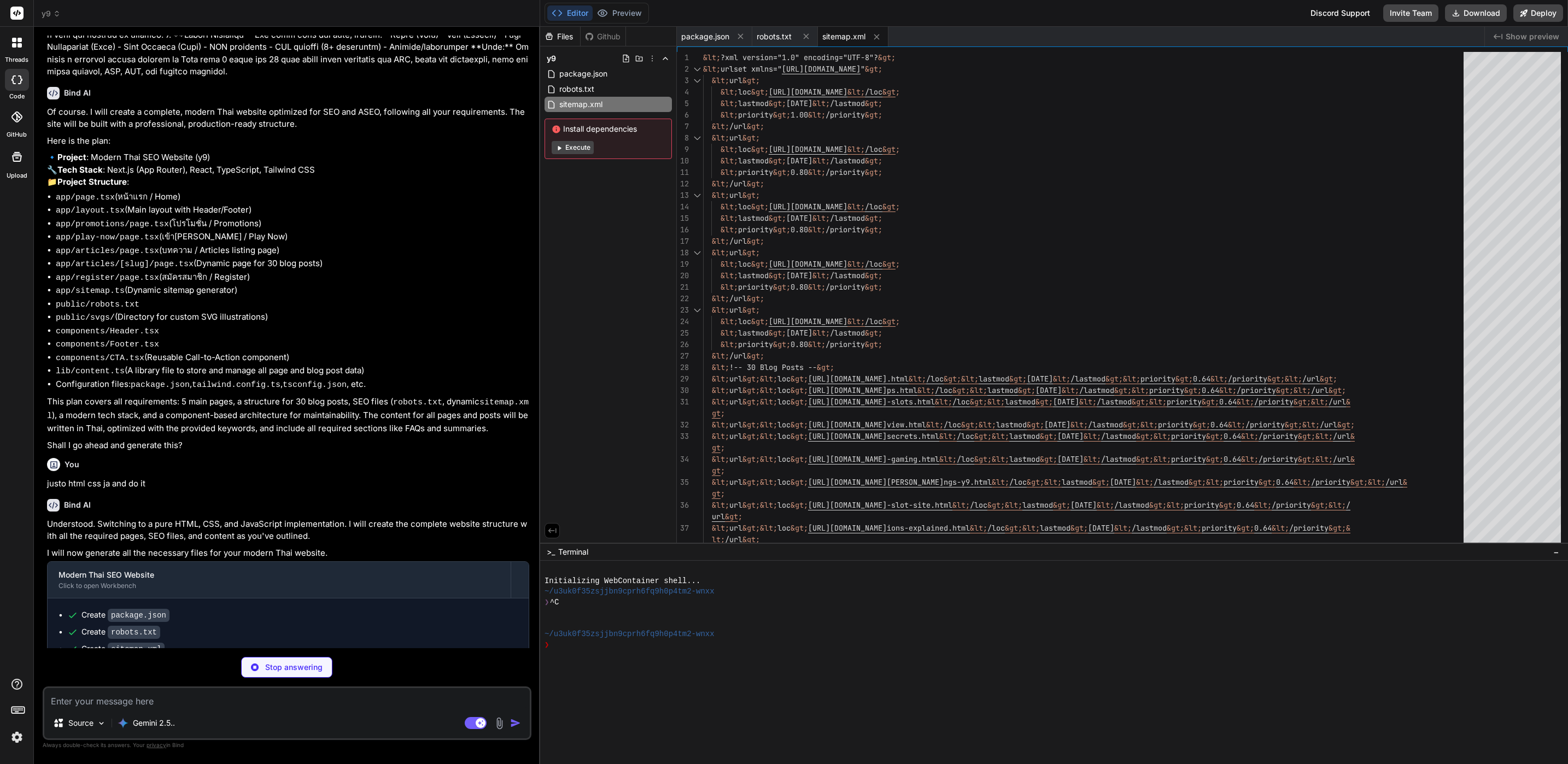
type textarea "x"
type textarea "}"
type textarea "x"
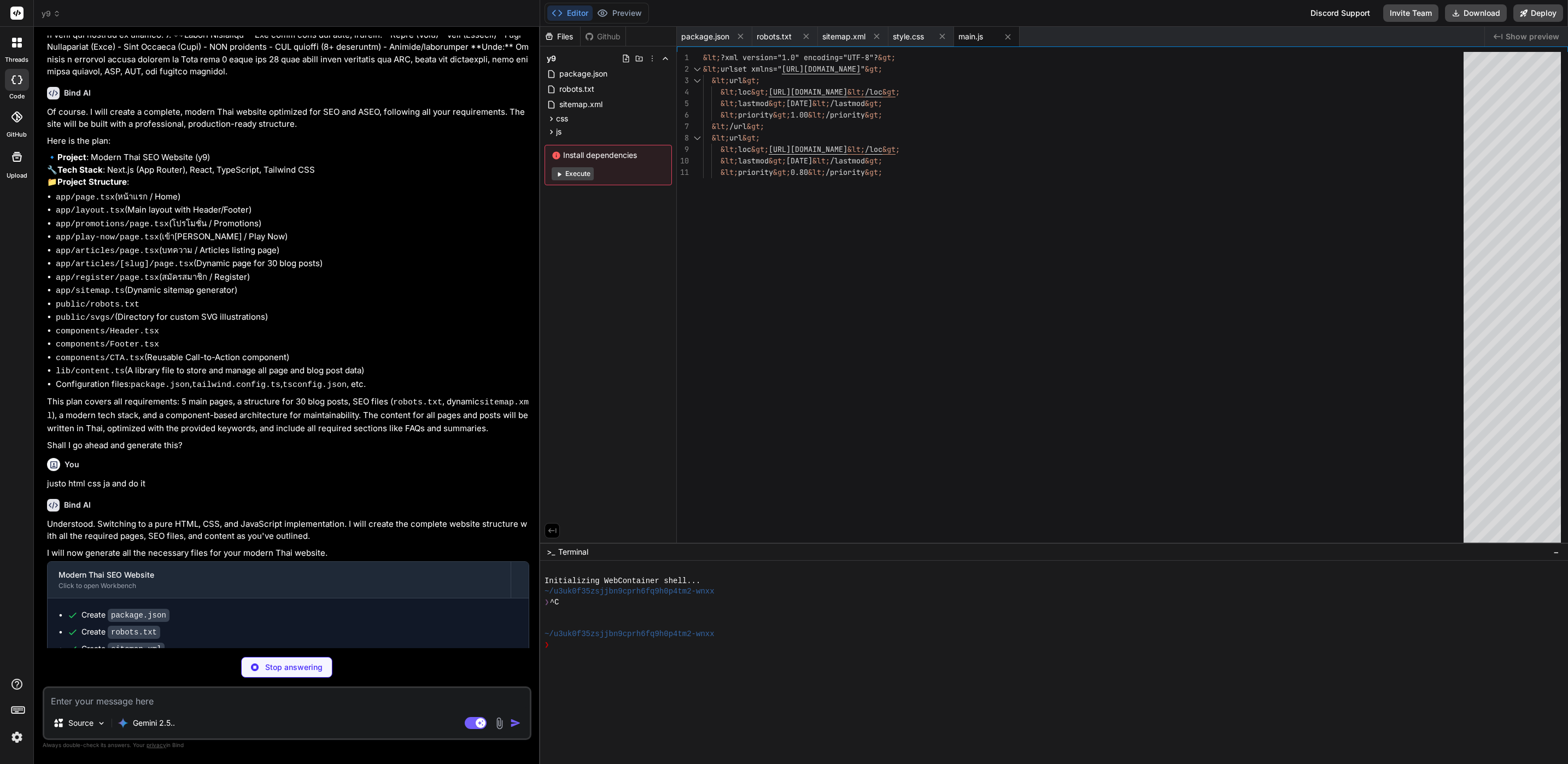
type textarea "x"
type textarea "&lt;svg xmlns="http://www.w3.org/2000/svg" viewBox="0 0 24 24" fill="currentCol…"
type textarea "x"
type textarea "&lt;/div&gt; &lt;/footer&gt; &lt;script src="js/main.js"&gt;&lt;/script&gt; &lt…"
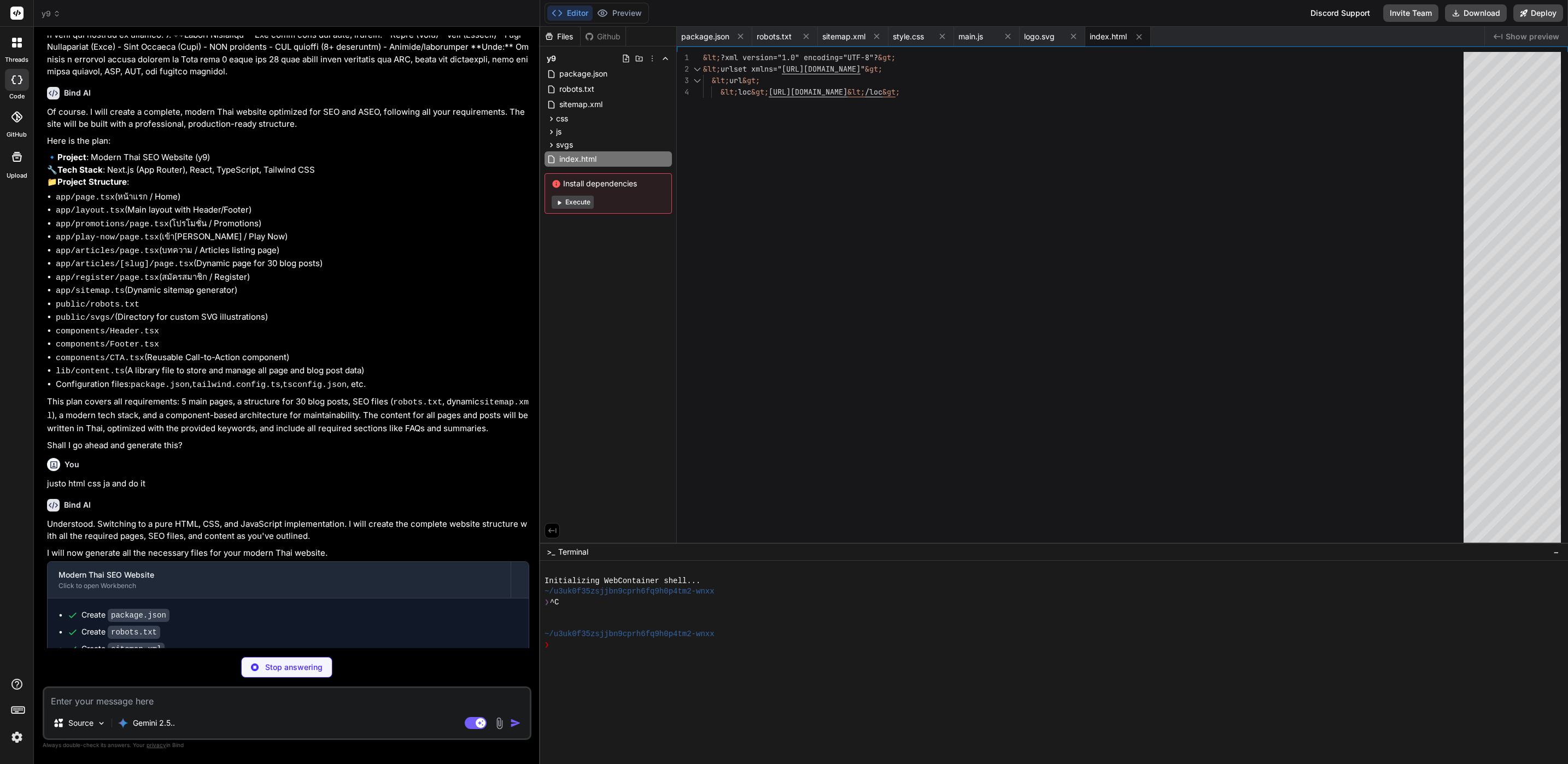
type textarea "x"
type textarea "&lt;script src="js/main.js"&gt;&lt;/script&gt; &lt;/body&gt; &lt;/html&gt;"
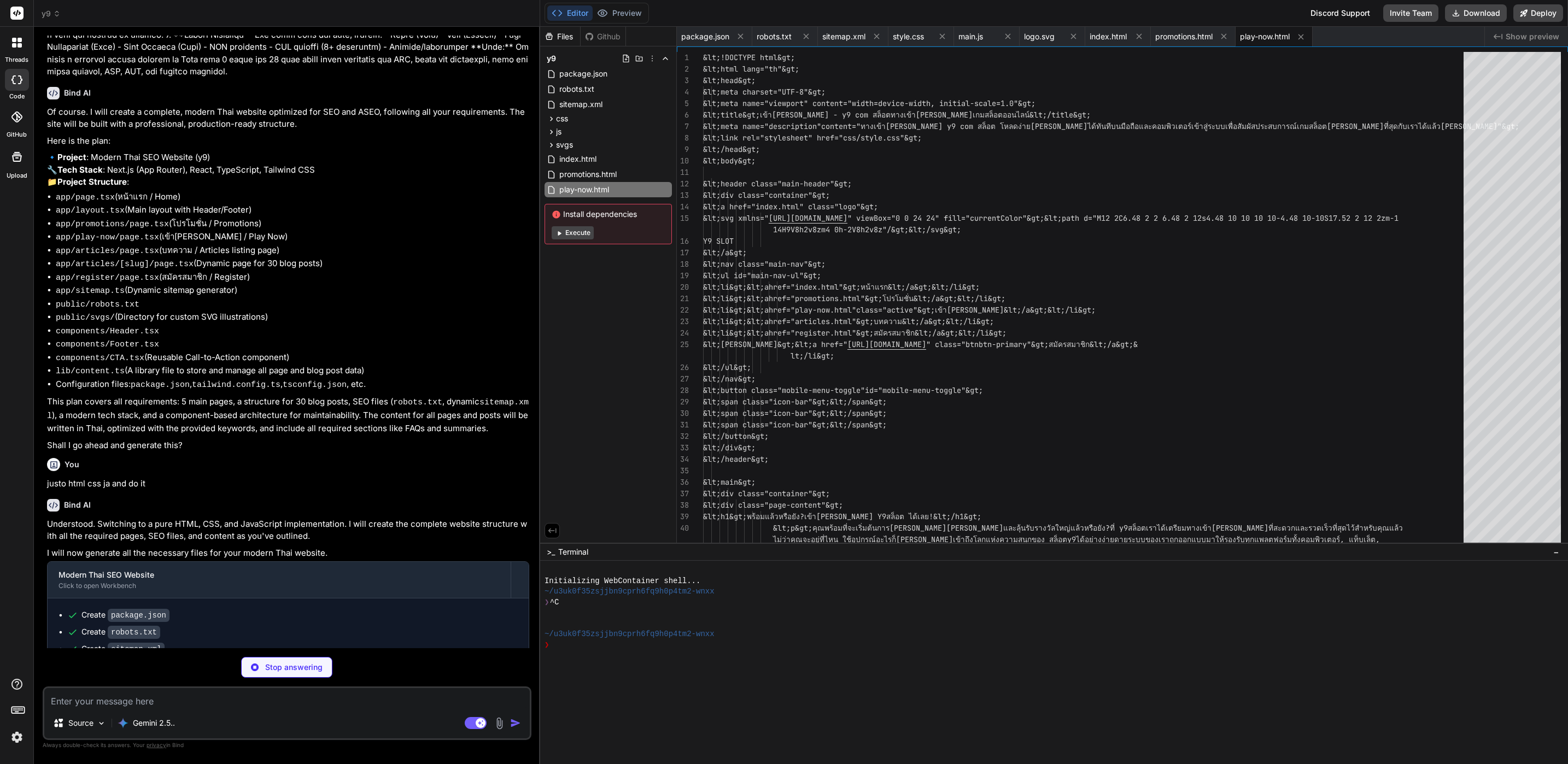
scroll to position [355, 0]
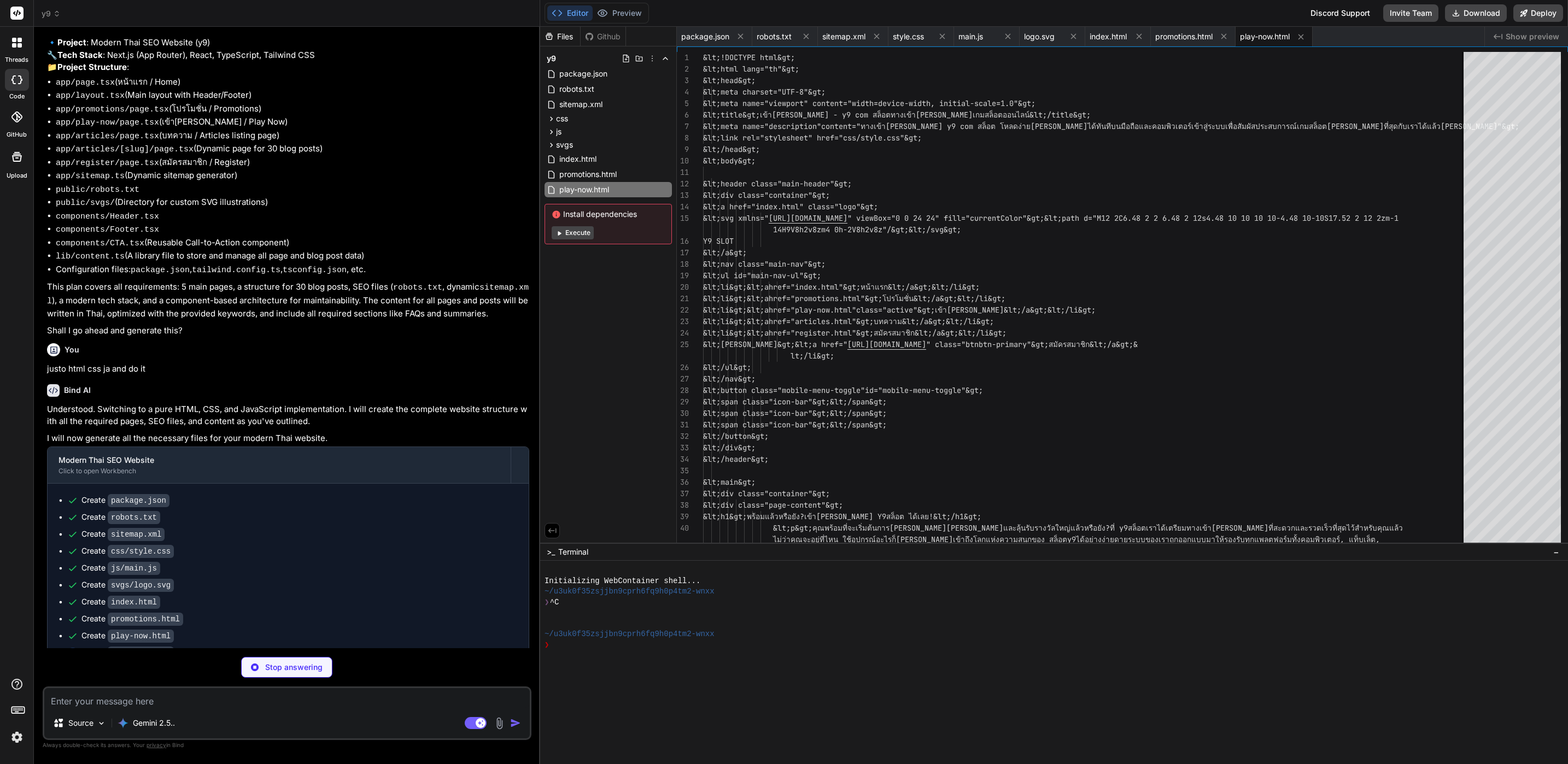
type textarea "x"
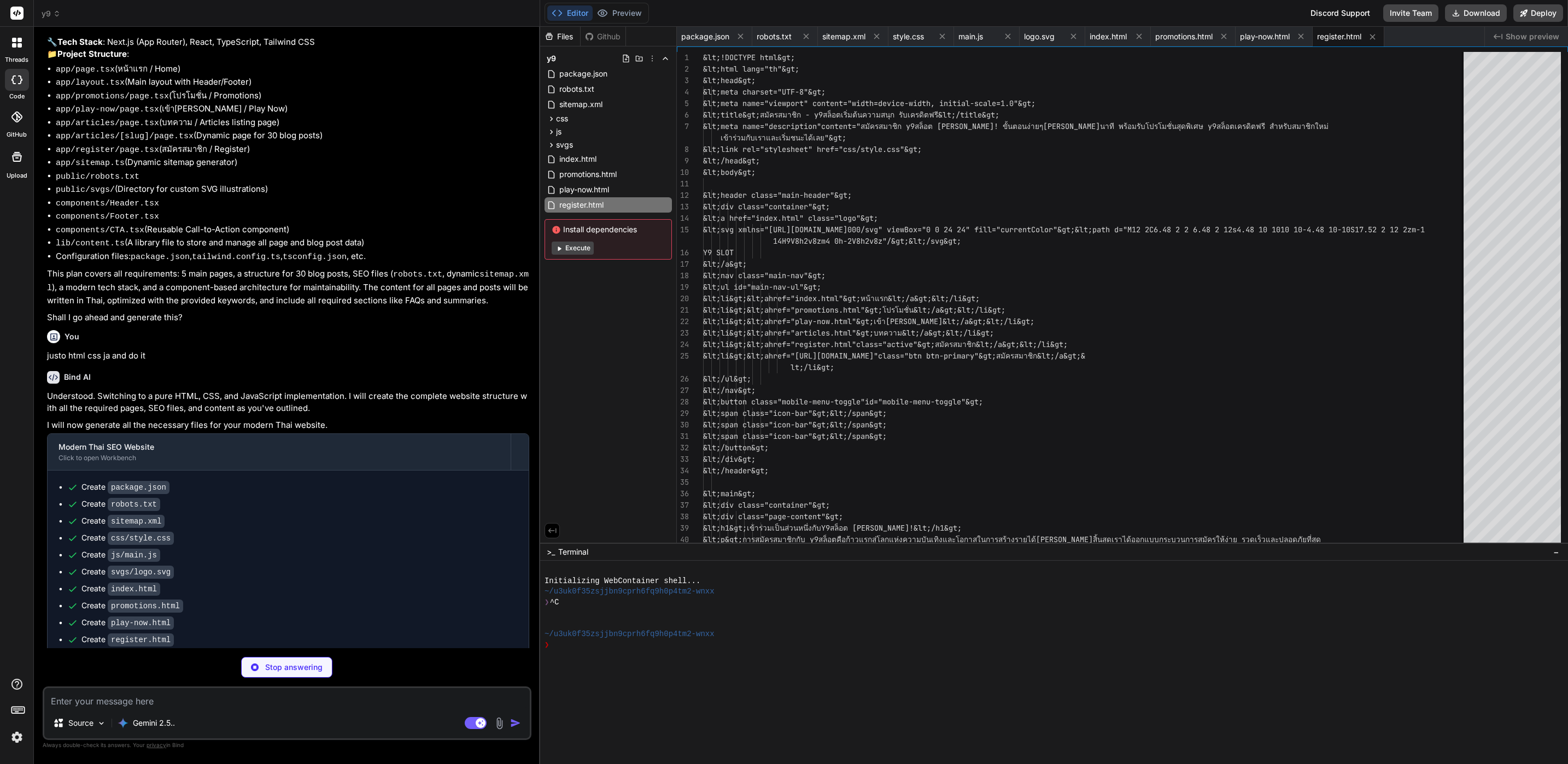
scroll to position [371, 0]
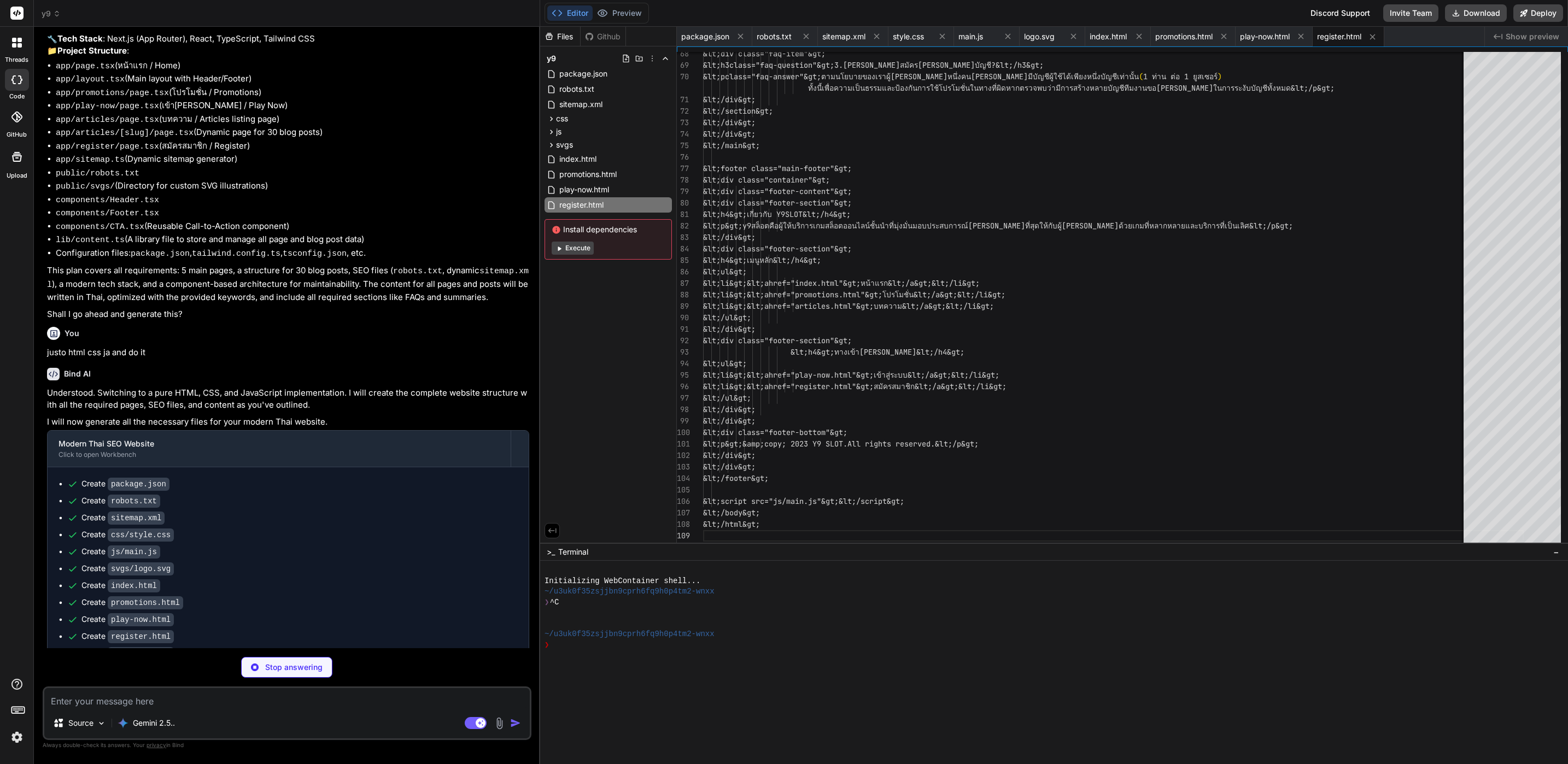
type textarea "x"
type textarea "&lt;div class="footer-bottom"&gt; &lt;p&gt;&amp;copy; 2023 Y9 SLOT. All rights …"
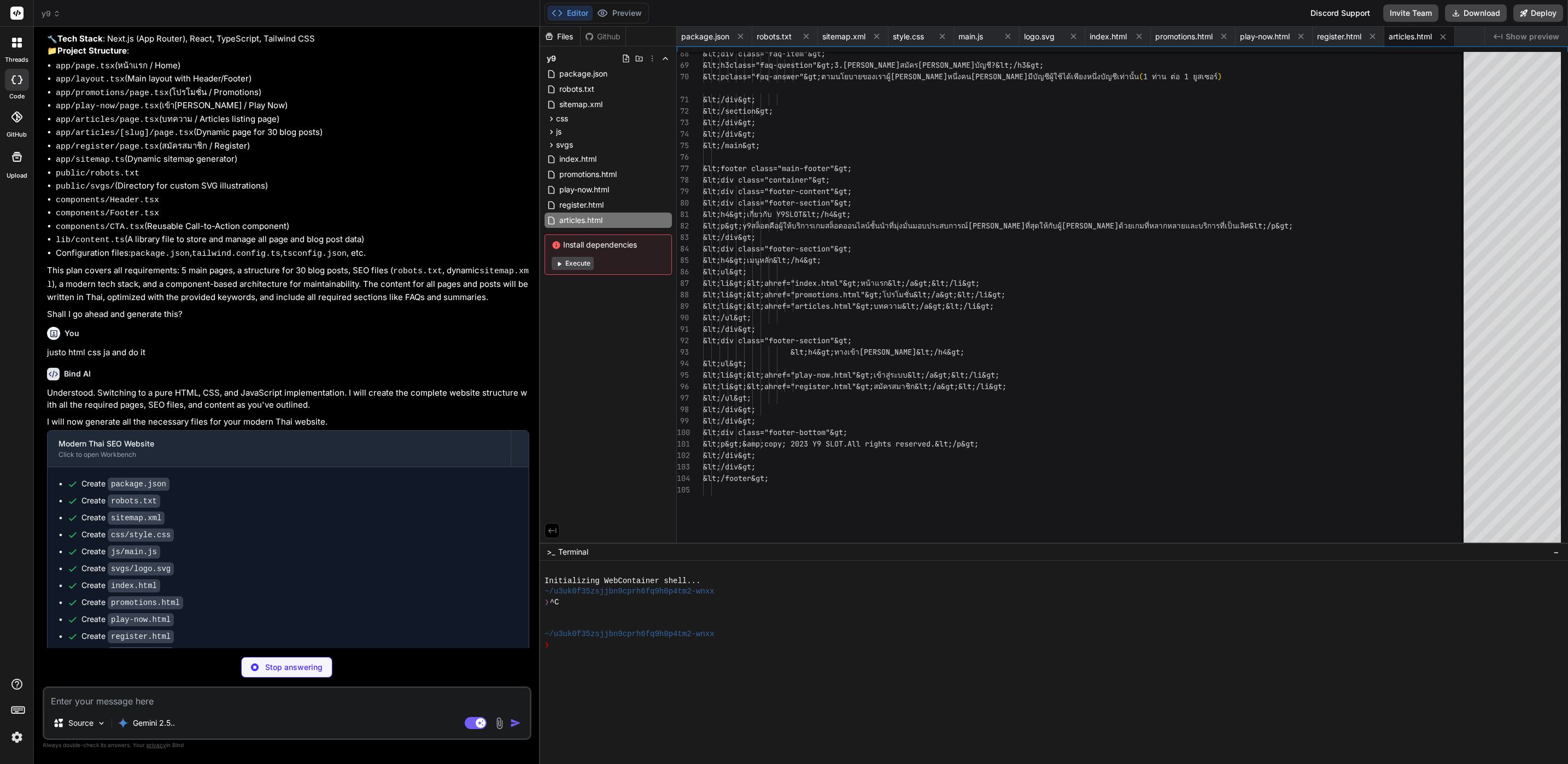
type textarea "x"
type textarea "&lt;/footer&gt; &lt;script src="../js/main.js"&gt;&lt;/script&gt; &lt;/body&gt;…"
type textarea "x"
type textarea "&lt;/div&gt; &lt;/div&gt; &lt;/footer&gt; &lt;script src="../js/main.js"&gt;&lt…"
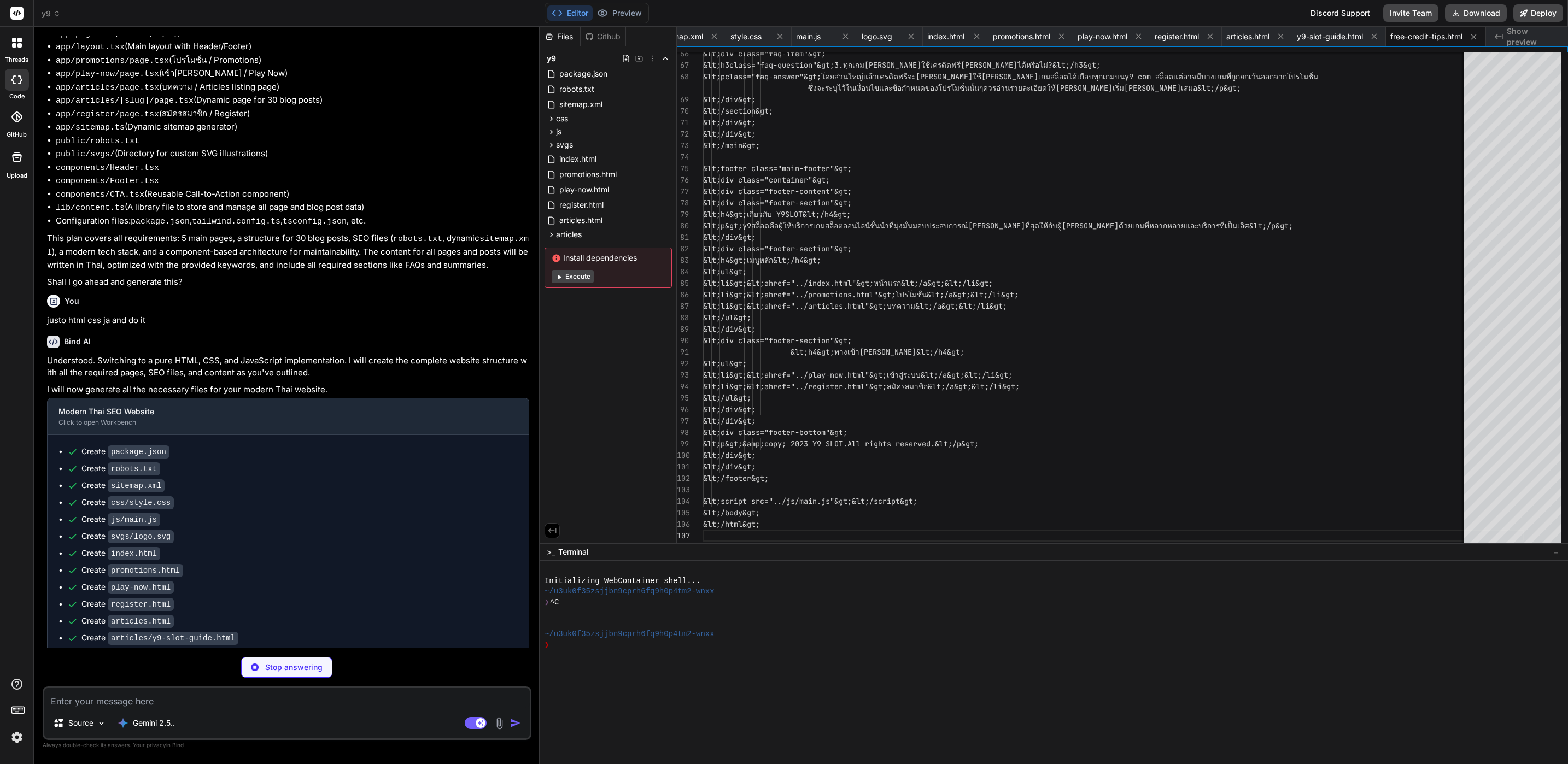
scroll to position [420, 0]
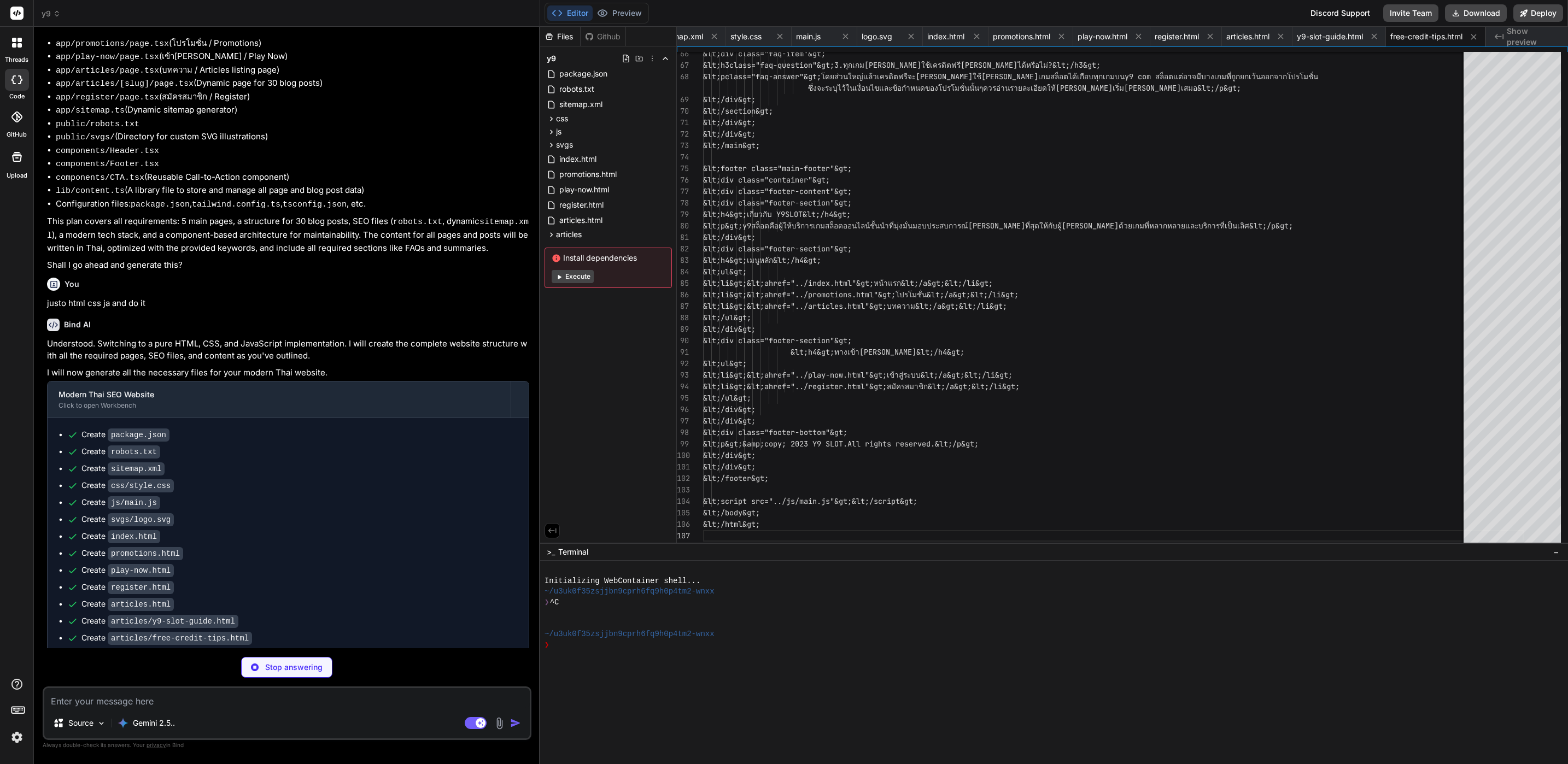
type textarea "x"
type textarea "&lt;/footer&gt; &lt;script src="../js/main.js"&gt;&lt;/script&gt; &lt;/body&gt;…"
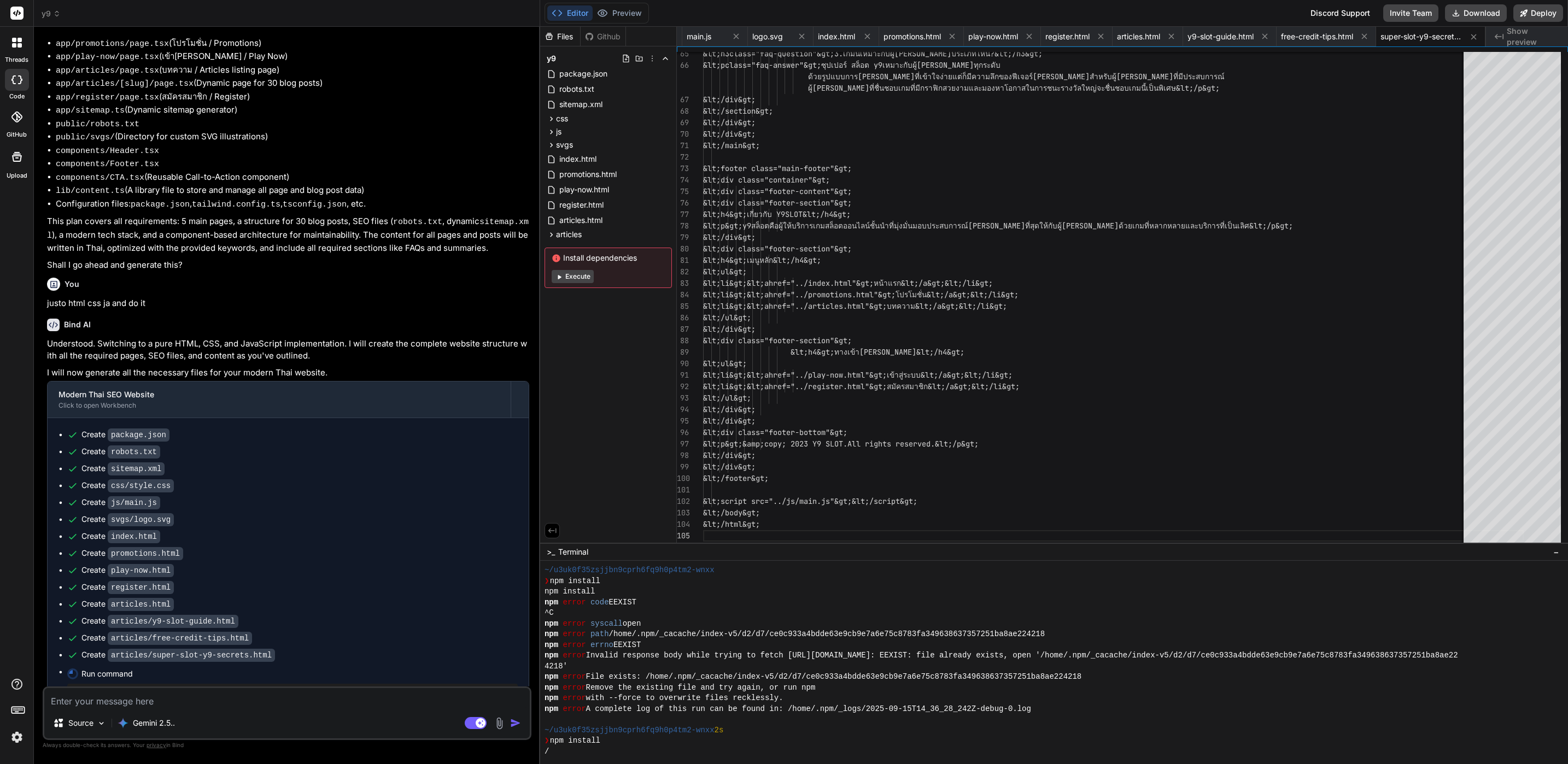
scroll to position [202, 0]
type textarea "x"
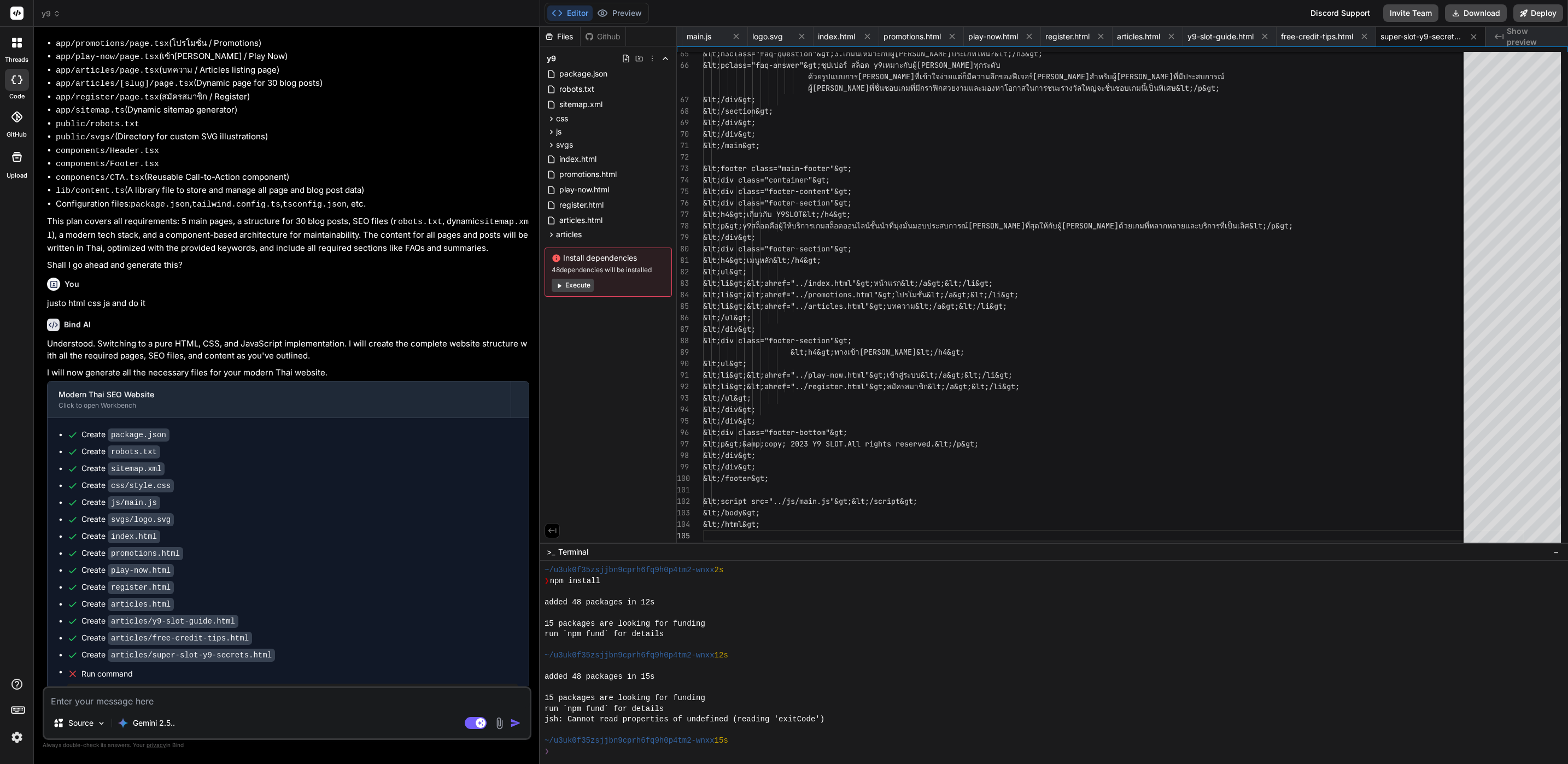
scroll to position [363, 0]
click at [648, 13] on div "Editor Preview Disabled until preview for your project is generated" at bounding box center [596, 13] width 104 height 20
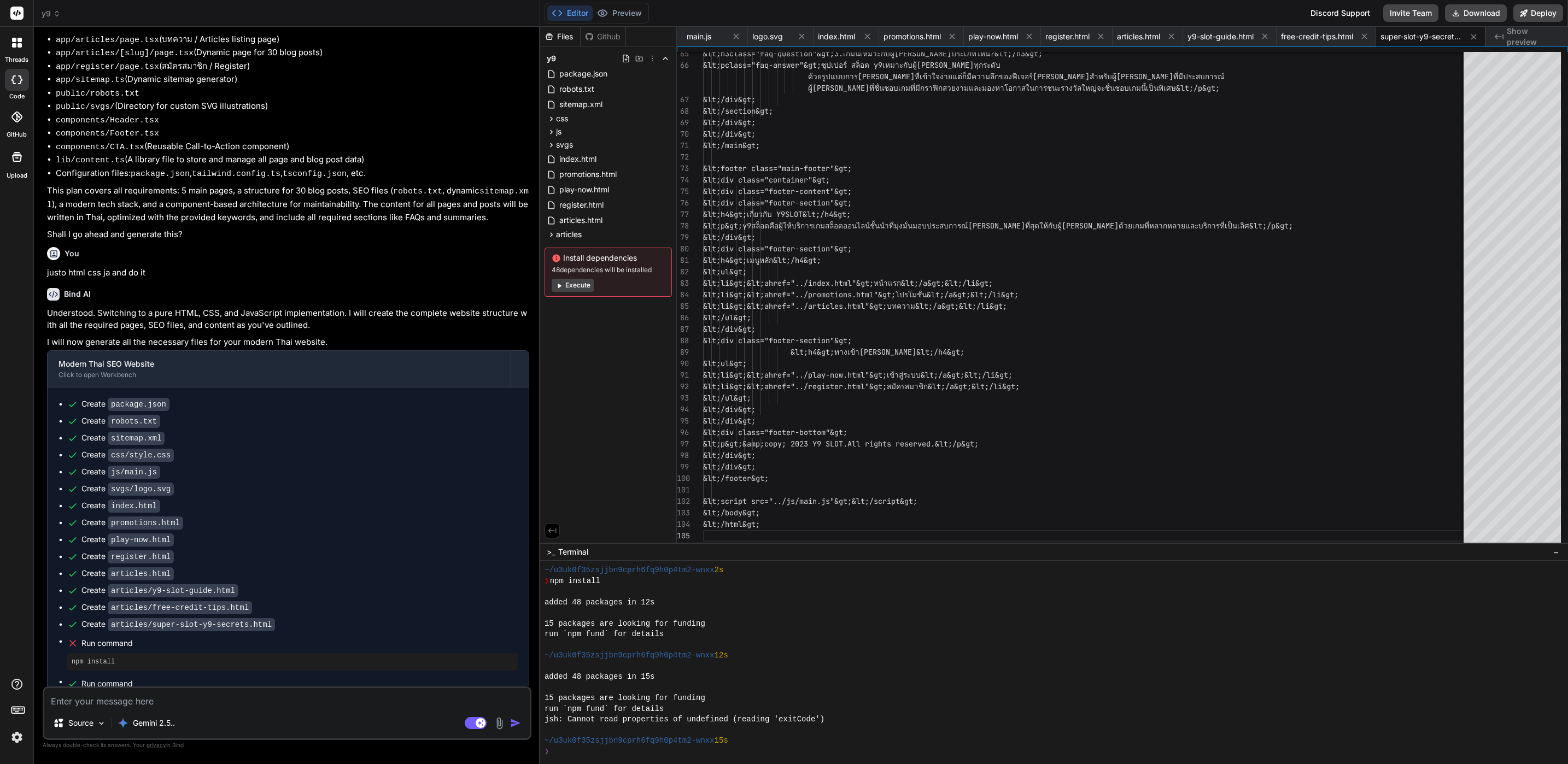
scroll to position [462, 0]
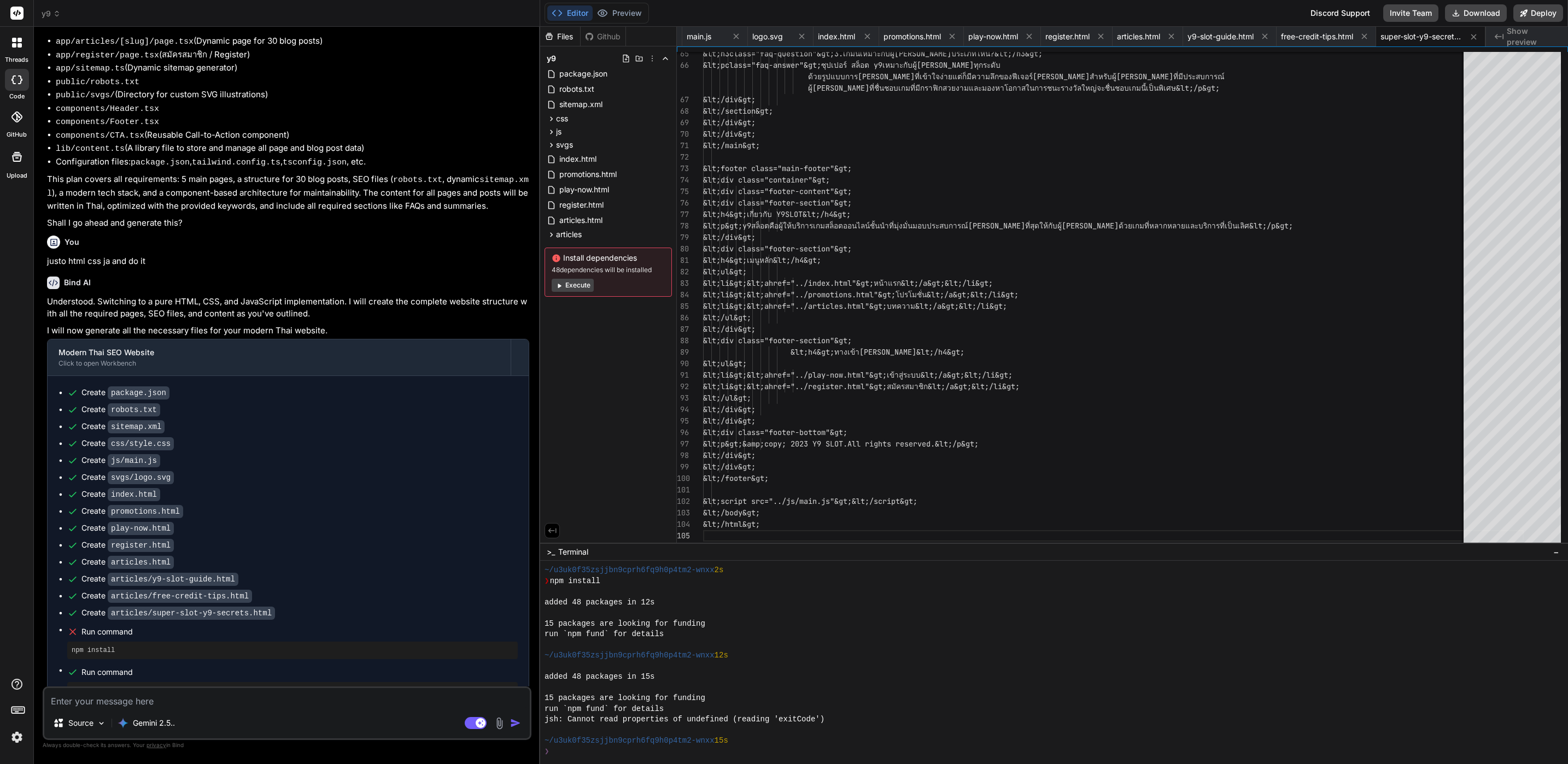
click at [276, 712] on div "Source Gemini 2.5.." at bounding box center [287, 725] width 486 height 26
click at [286, 702] on textarea at bounding box center [287, 698] width 486 height 20
click at [287, 702] on textarea at bounding box center [287, 698] width 486 height 20
type textarea "m"
type textarea "x"
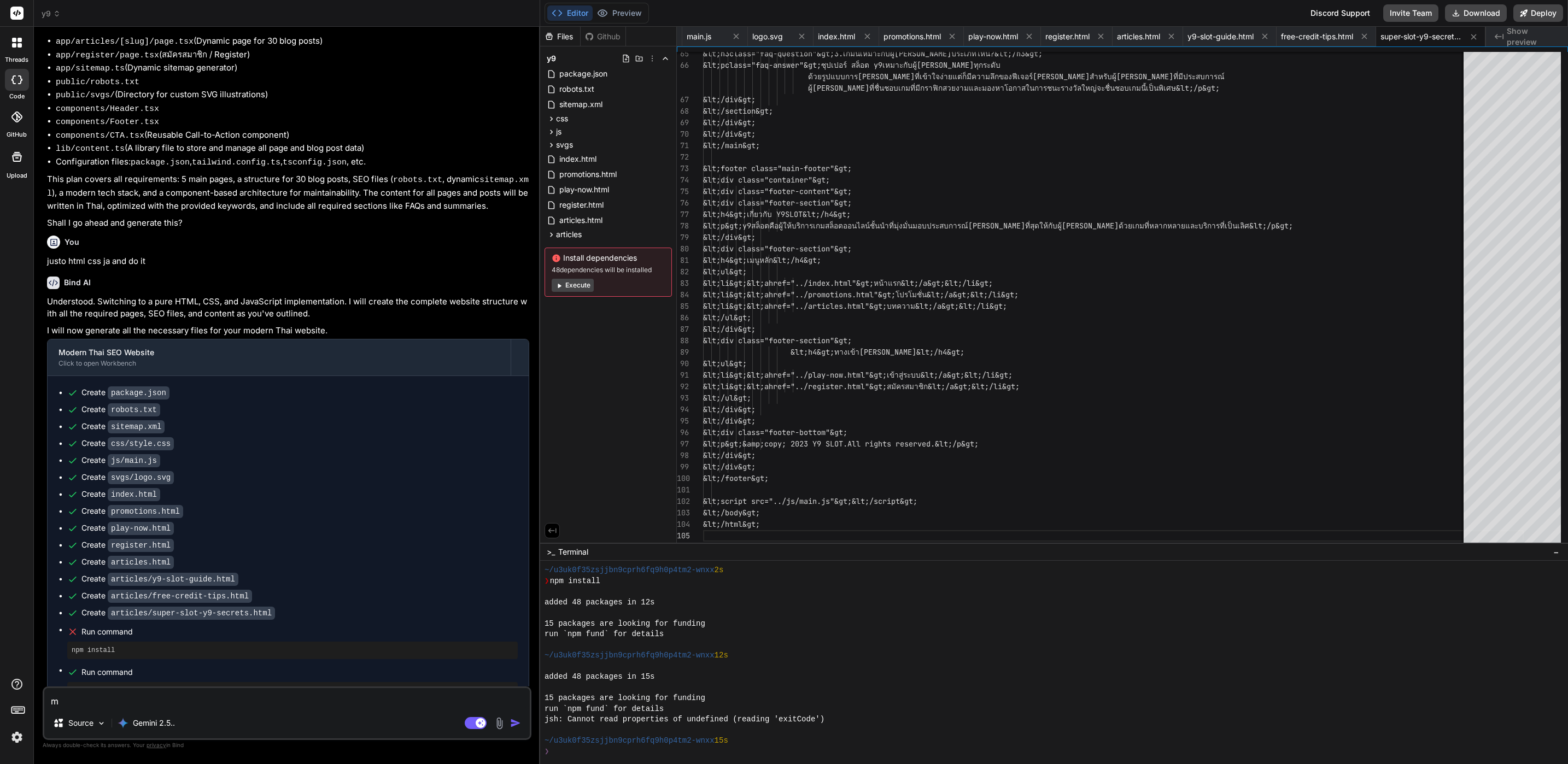
type textarea "me"
type textarea "x"
type textarea "me9"
type textarea "x"
type textarea "me"
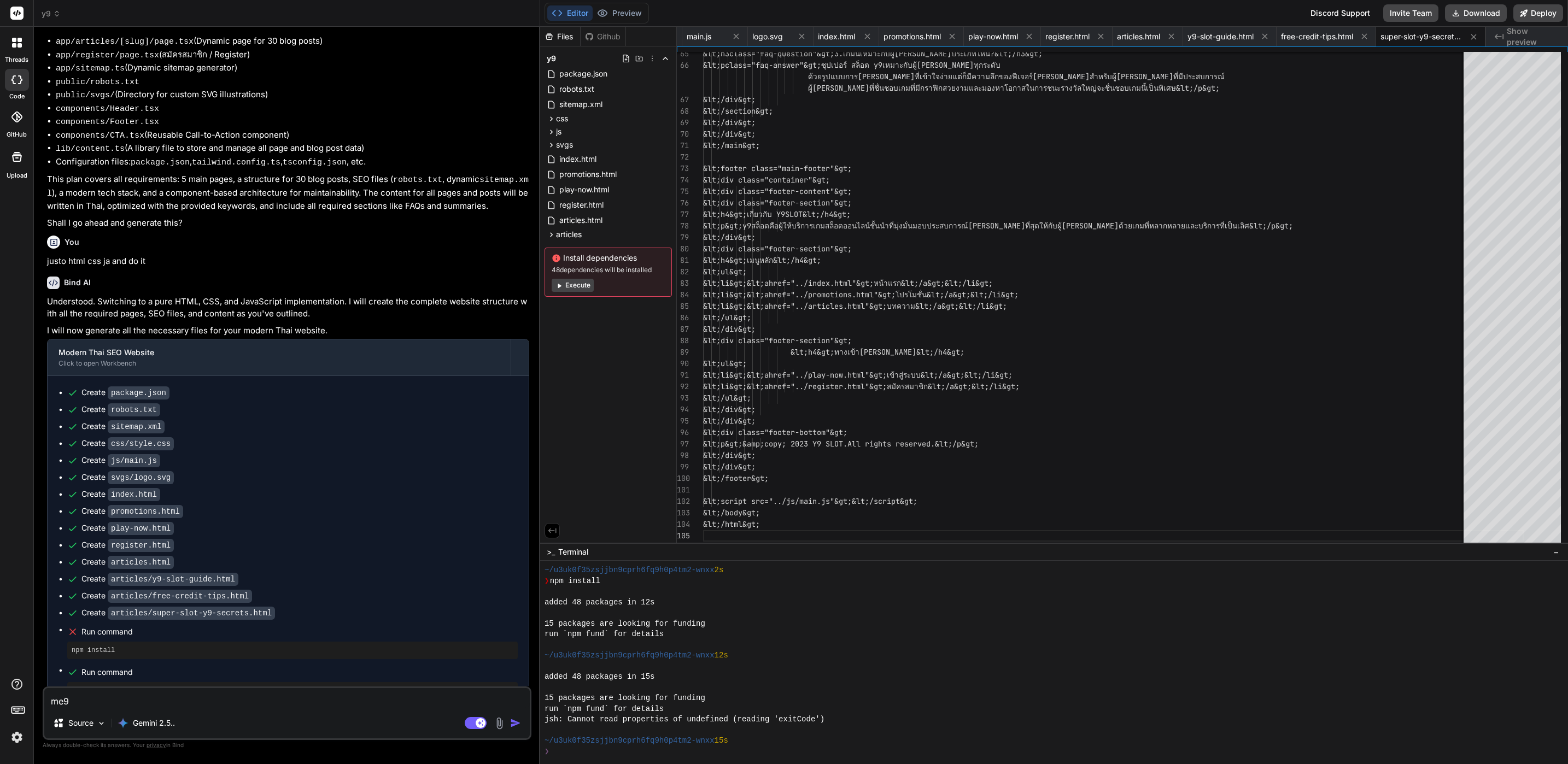
type textarea "x"
type textarea "m"
type textarea "x"
type textarea "c"
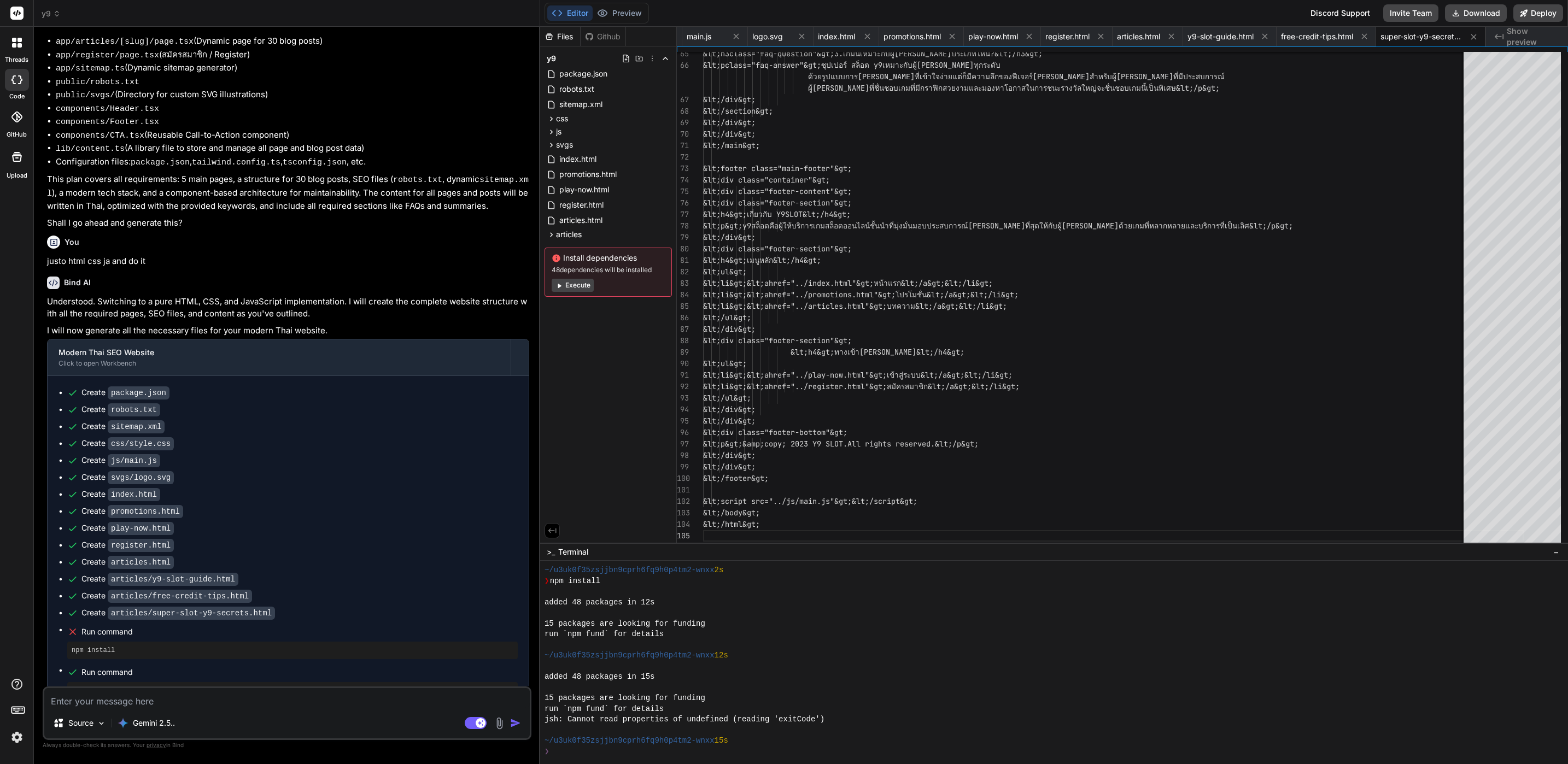
type textarea "x"
type textarea "co"
type textarea "x"
type textarea "cou"
type textarea "x"
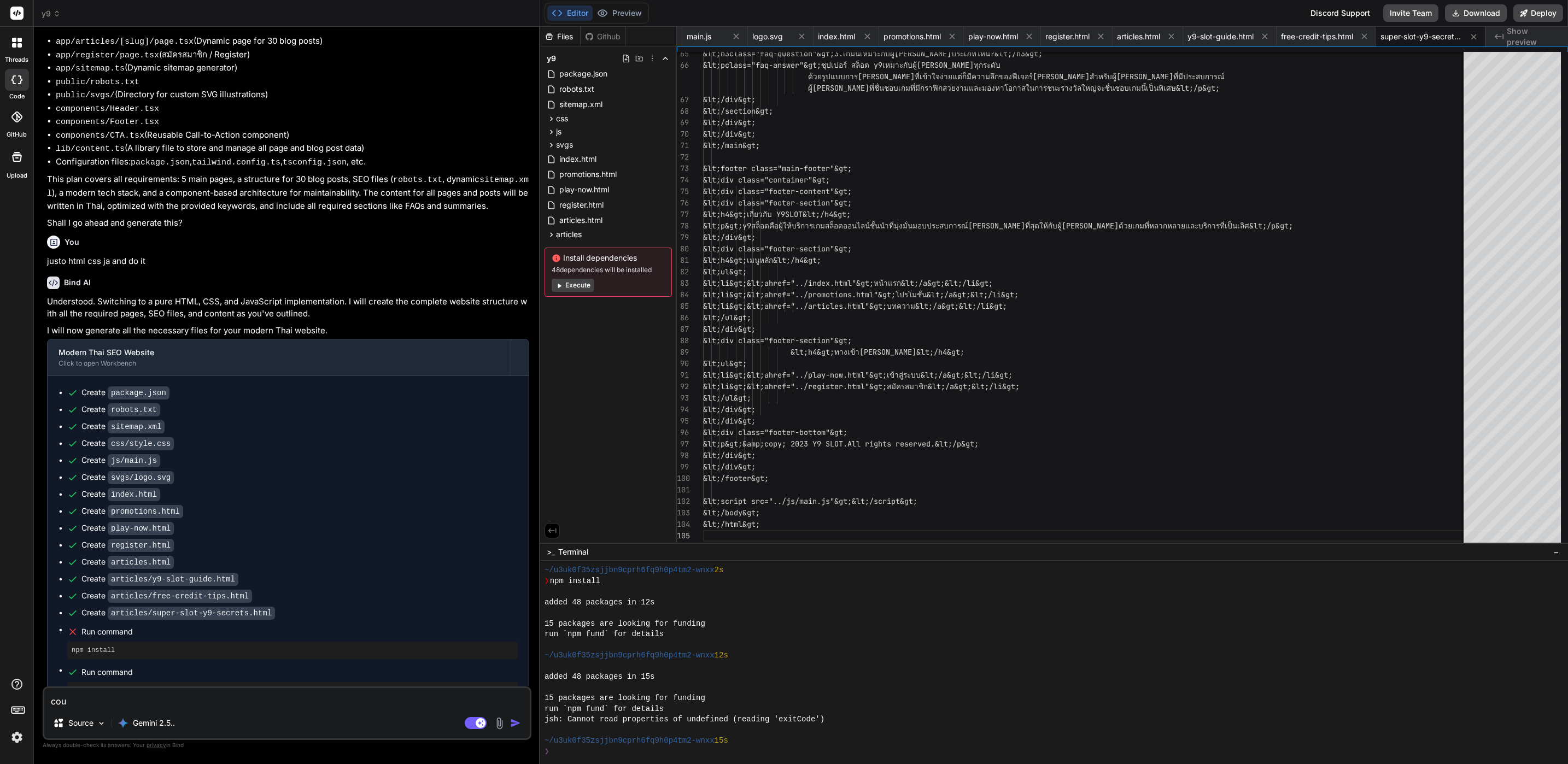
type textarea "cout"
type textarea "x"
type textarea "couti"
type textarea "x"
type textarea "coutin"
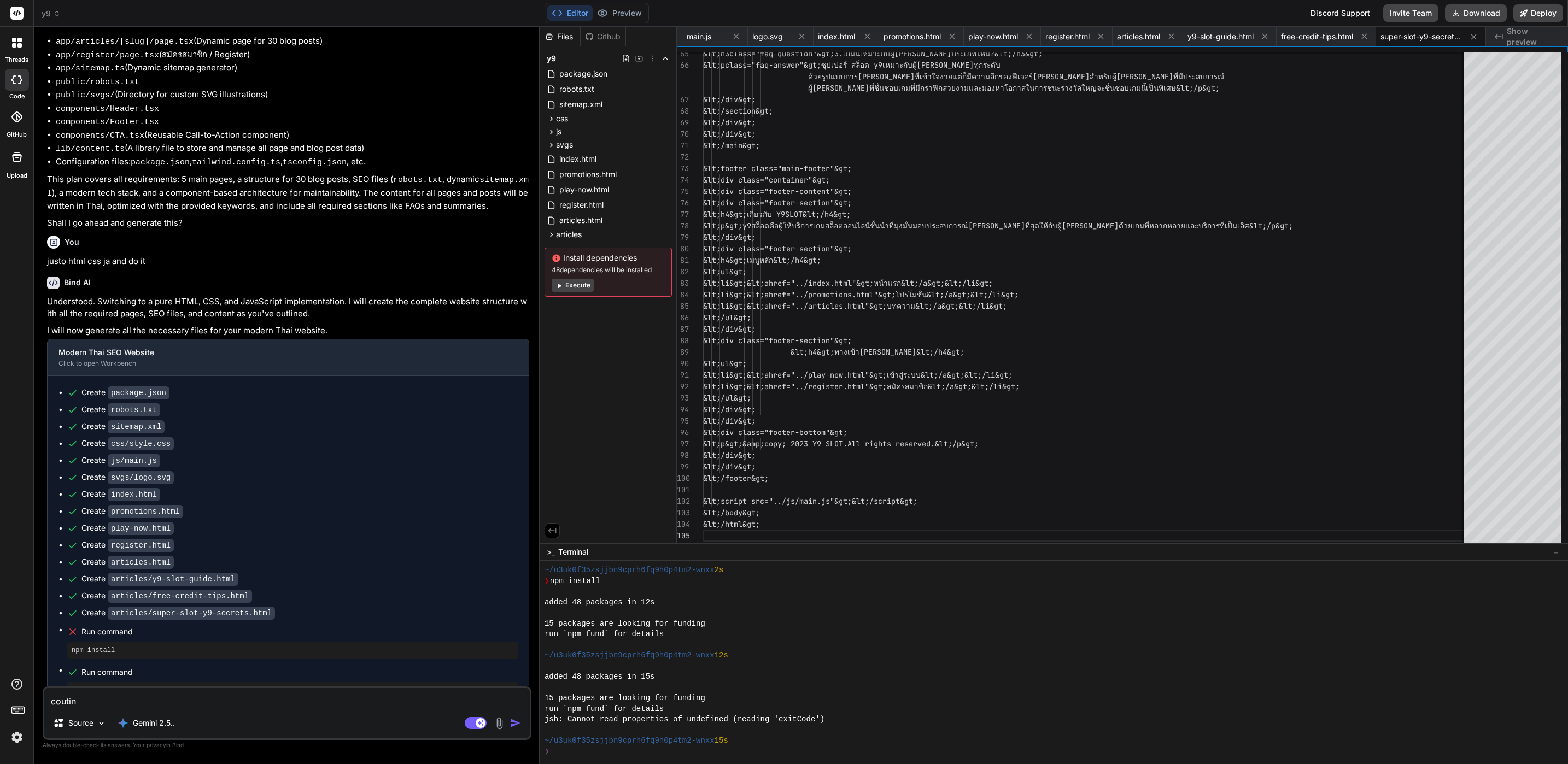
type textarea "x"
type textarea "coutinu"
type textarea "x"
type textarea "coutinus"
type textarea "x"
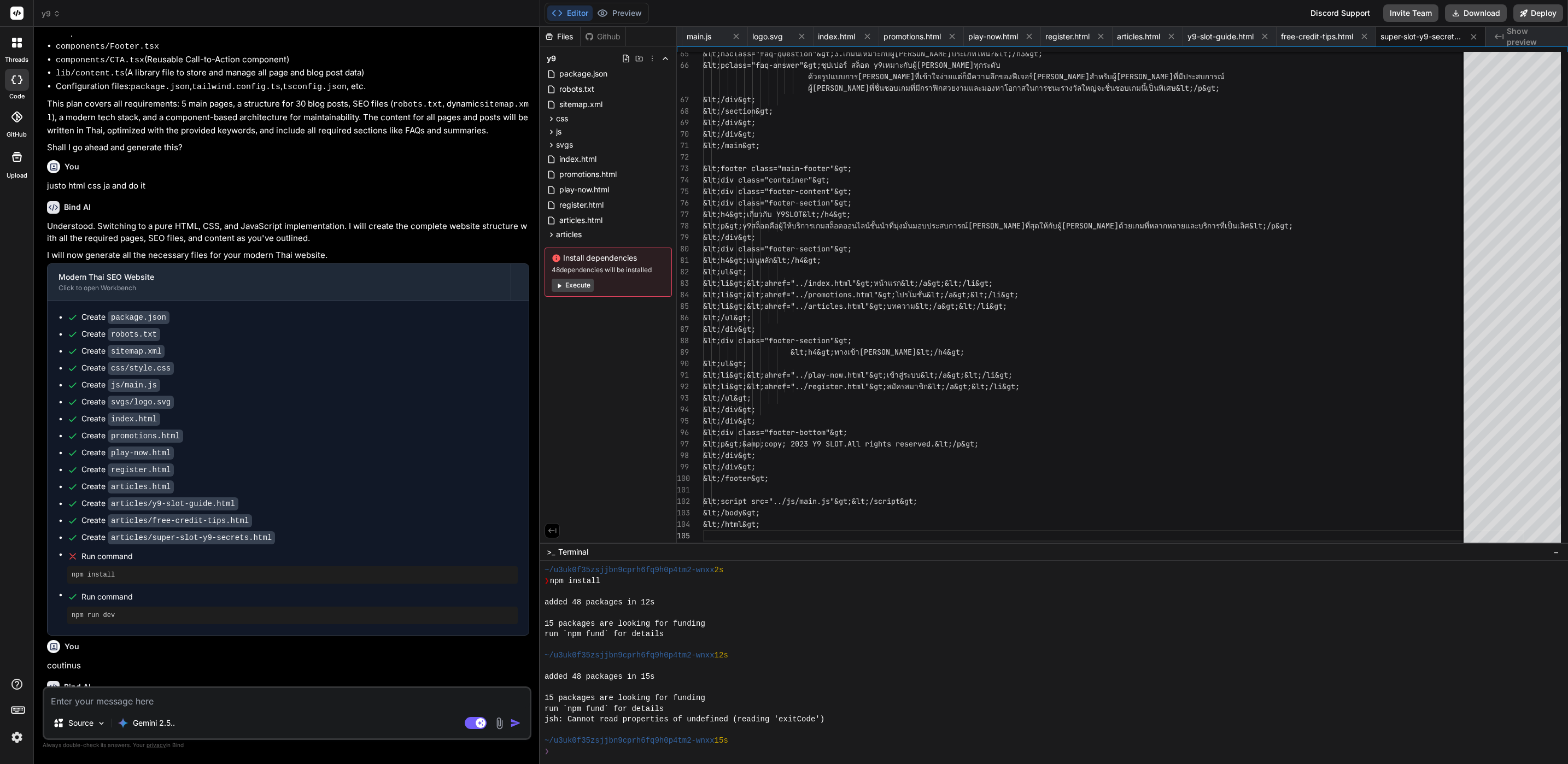
scroll to position [576, 0]
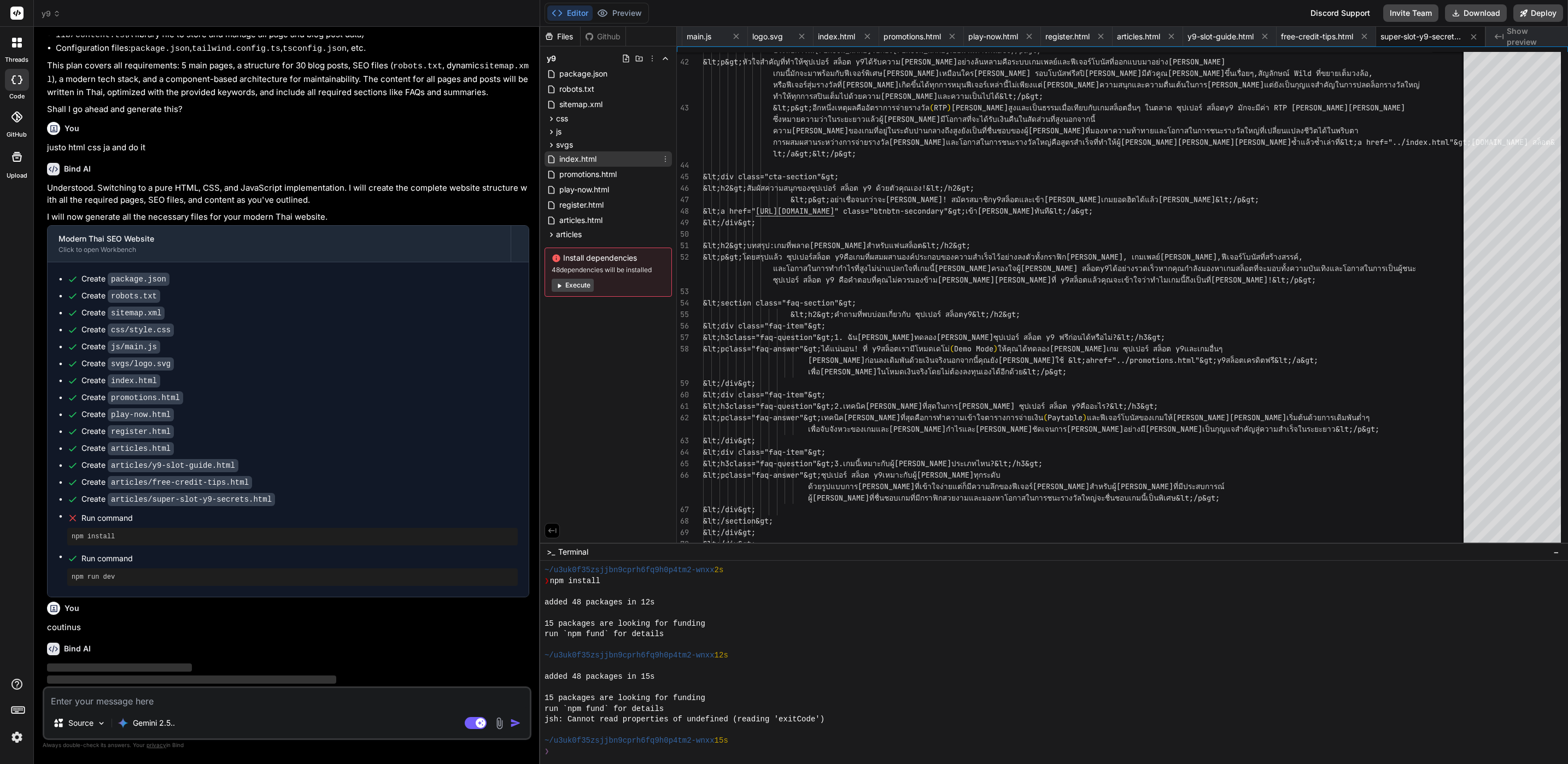
click at [573, 161] on span "index.html" at bounding box center [578, 158] width 39 height 13
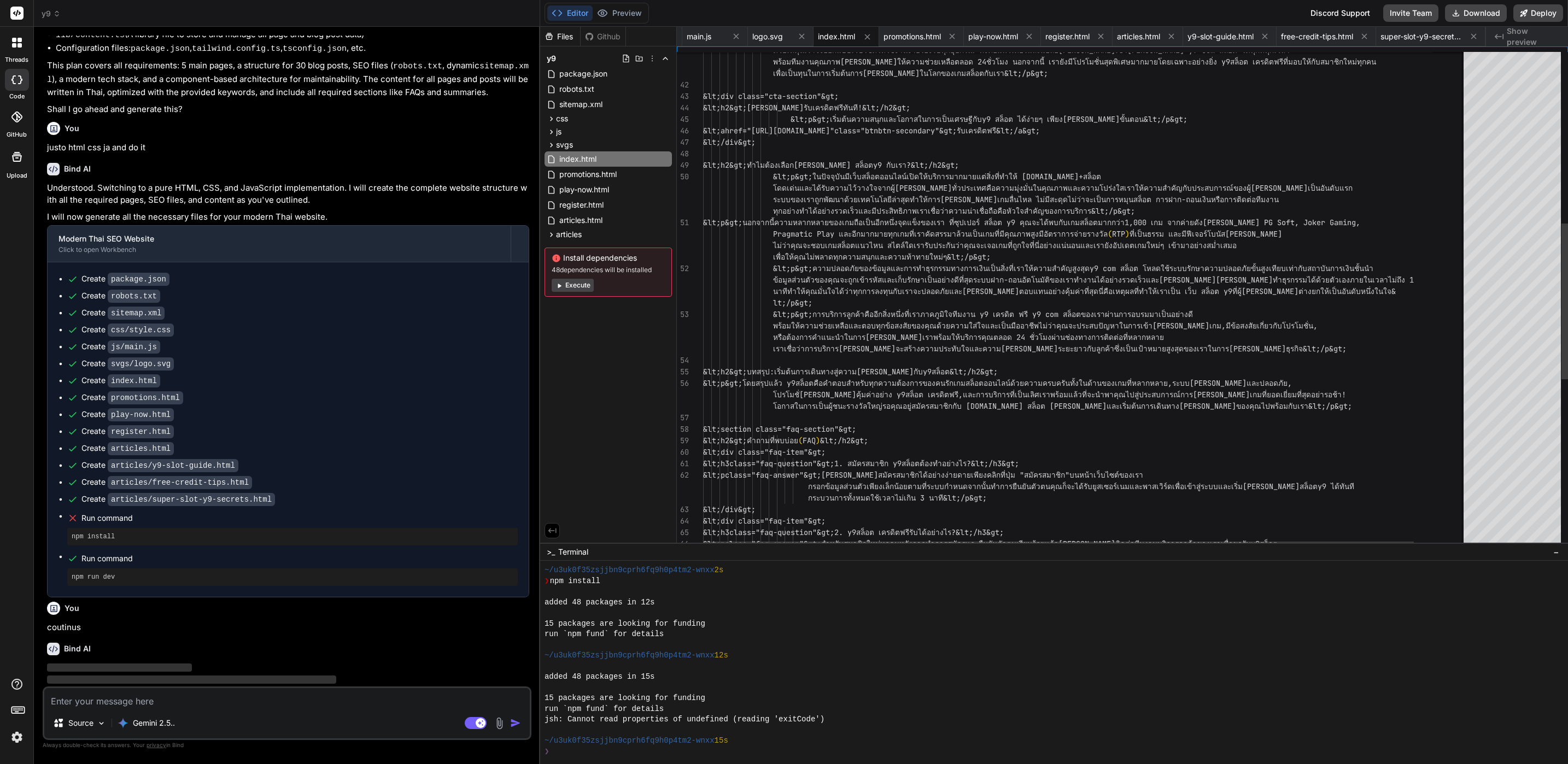
click at [1054, 304] on div "lt;/p&gt;" at bounding box center [1113, 303] width 821 height 12
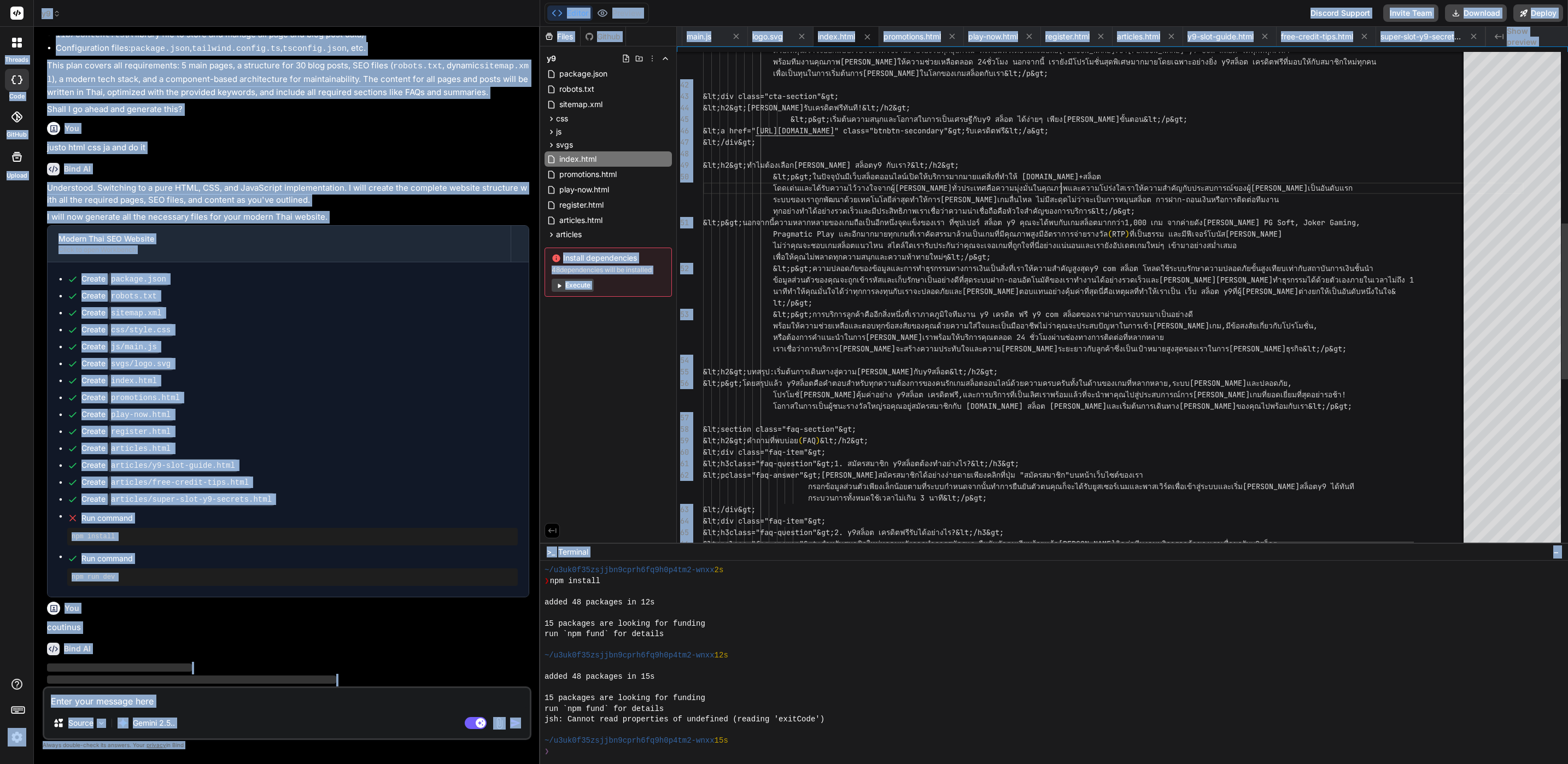
click at [1059, 189] on div "&lt;h2&gt;คำถามที่พบบ่อย ( FAQ ) &lt;/h2&gt; &lt;div class="faq-item"&gt; &lt;s…" at bounding box center [1113, 295] width 821 height 1579
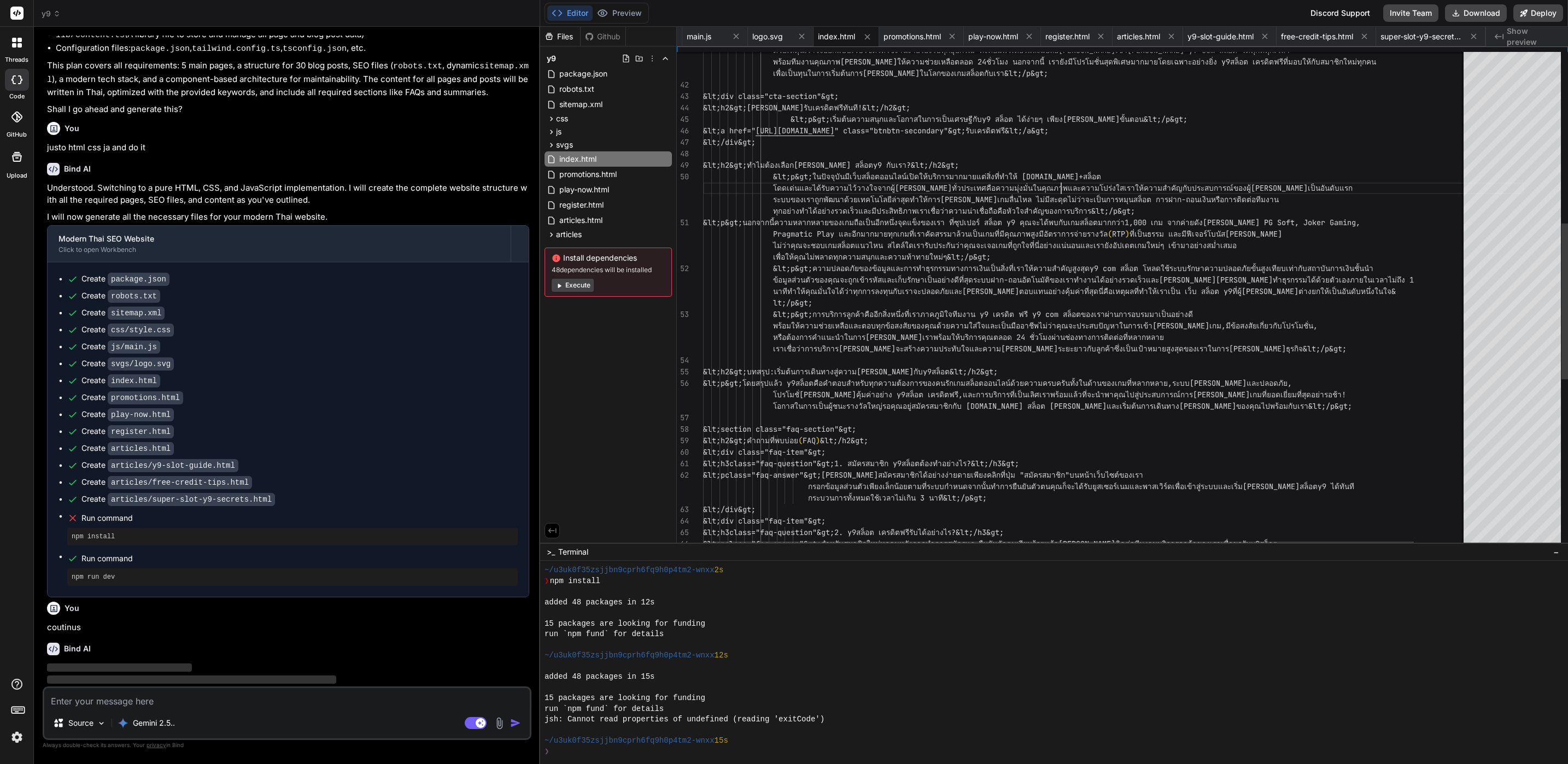
scroll to position [0, 0]
click at [1059, 189] on div "&lt;h2&gt;คำถามที่พบบ่อย ( FAQ ) &lt;/h2&gt; &lt;div class="faq-item"&gt; &lt;s…" at bounding box center [1113, 295] width 821 height 1579
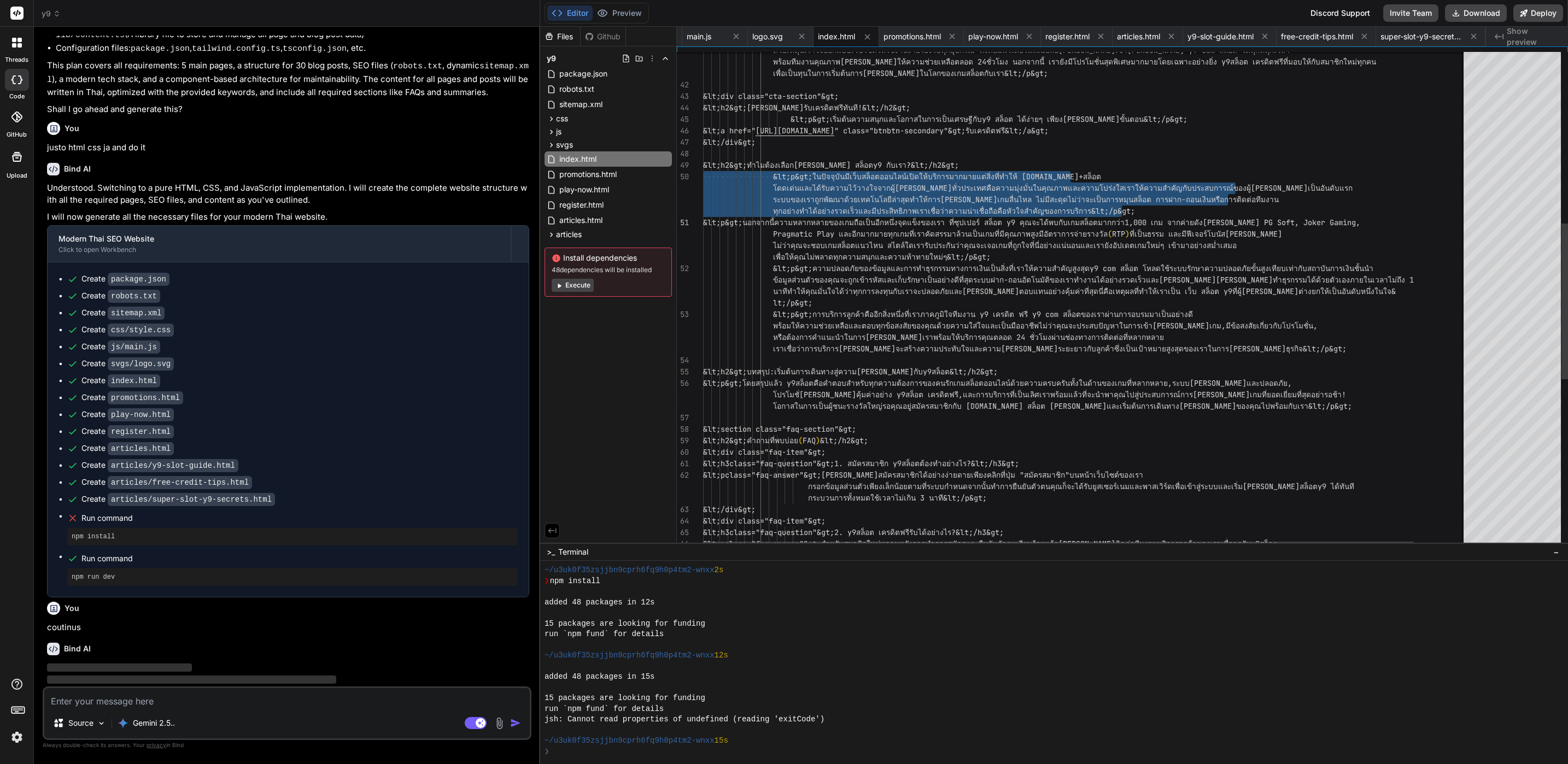
type textarea "&lt;!DOCTYPE html&gt; &lt;html lang="th"&gt; &lt;head&gt; &lt;meta charset="UTF…"
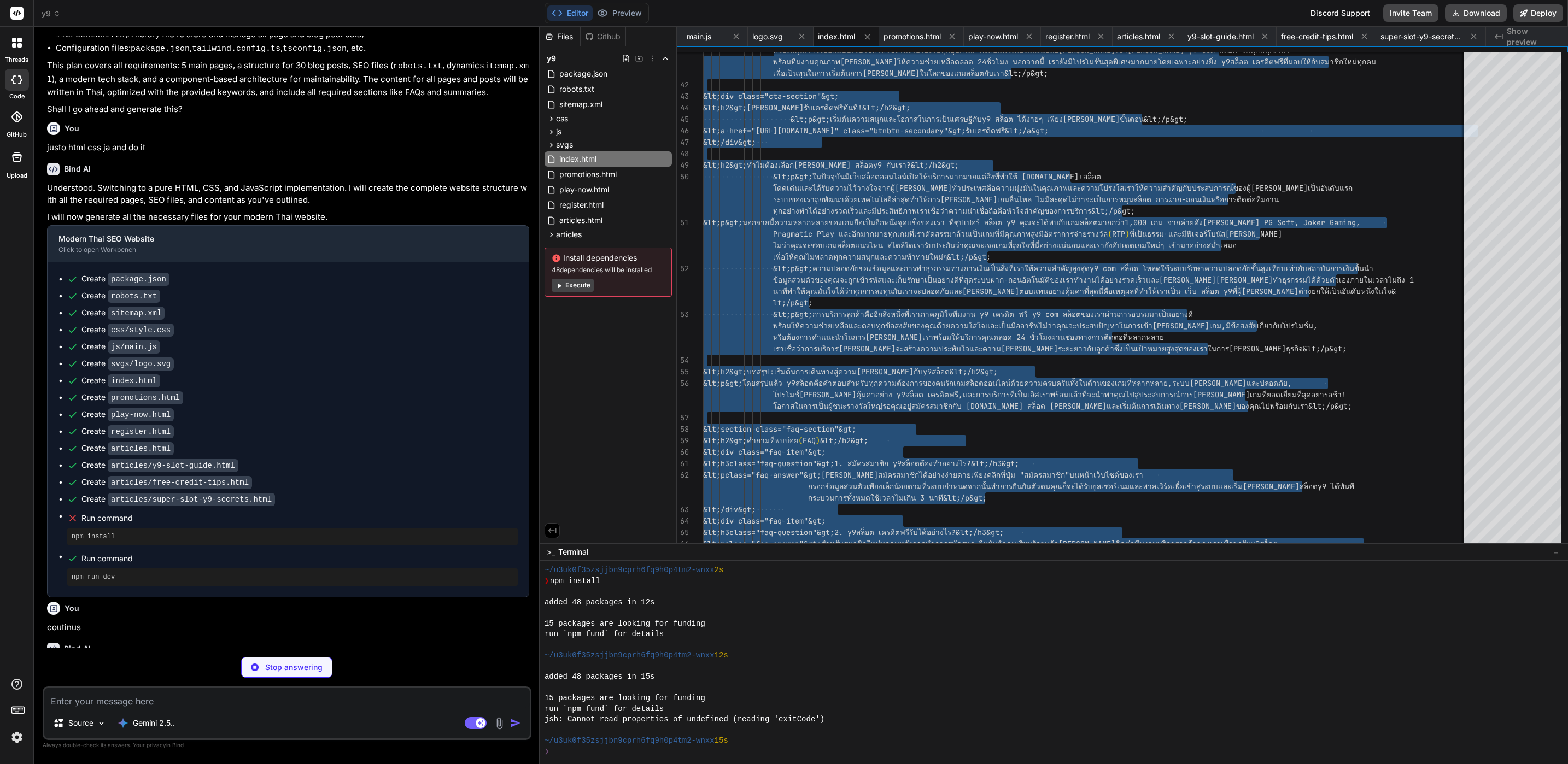
type textarea "x"
type textarea "&lt;/div&gt; &lt;/footer&gt; &lt;script src="../js/main.js"&gt;&lt;/script&gt; …"
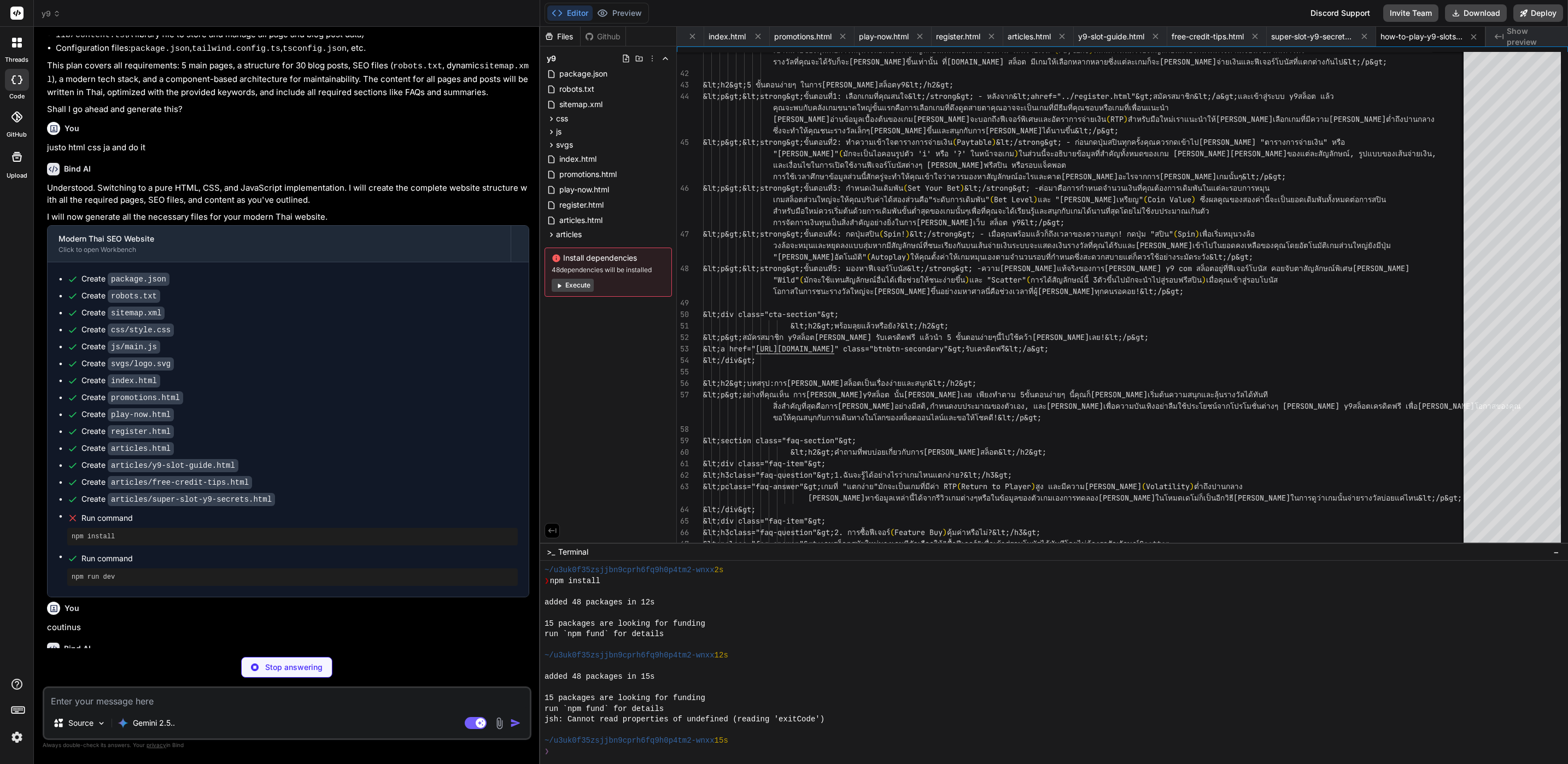
scroll to position [653, 0]
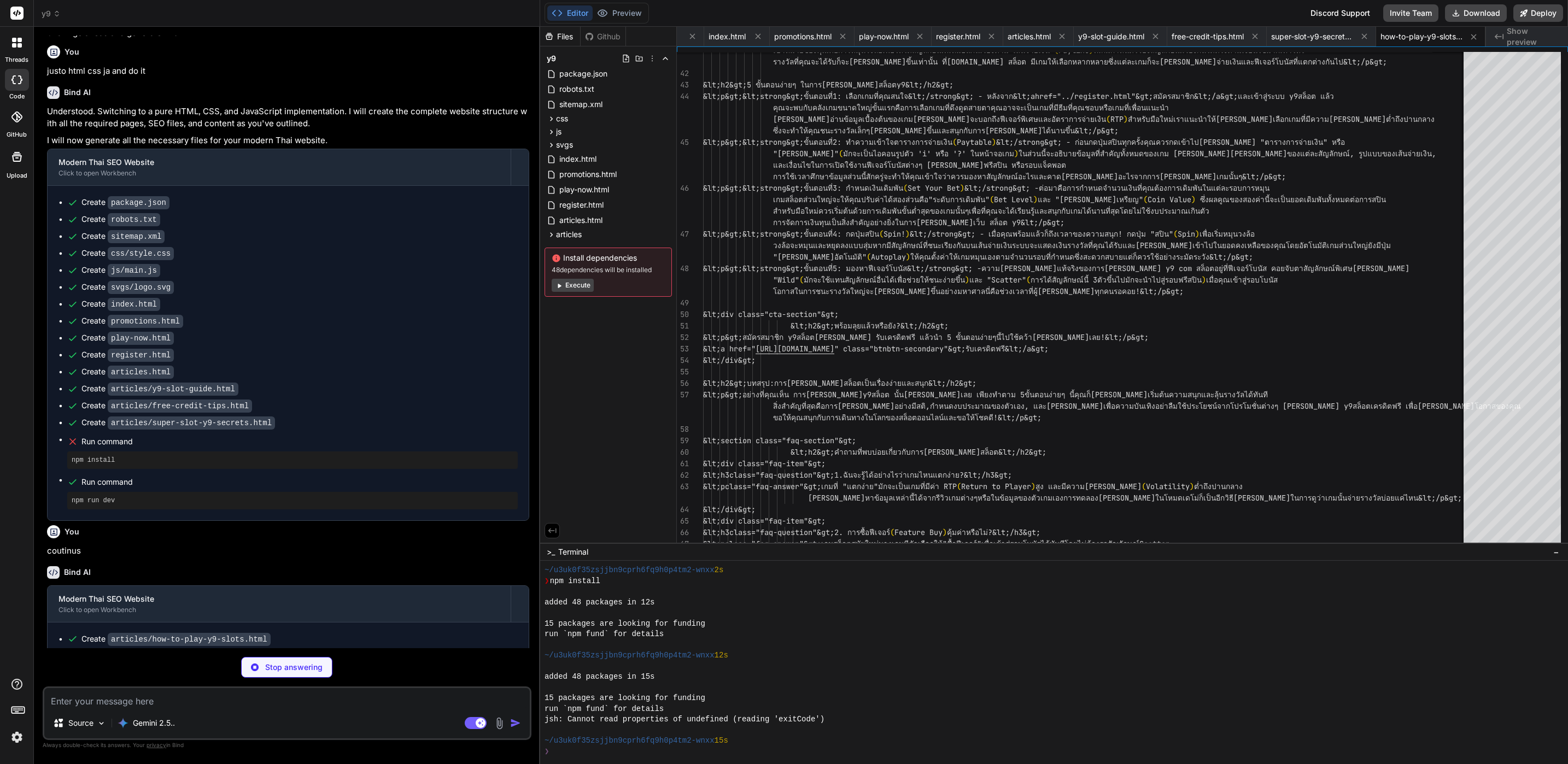
type textarea "x"
type textarea "&lt;div class="footer-bottom"&gt; &lt;p&gt;&amp;copy; 2023 Y9 SLOT. All rights …"
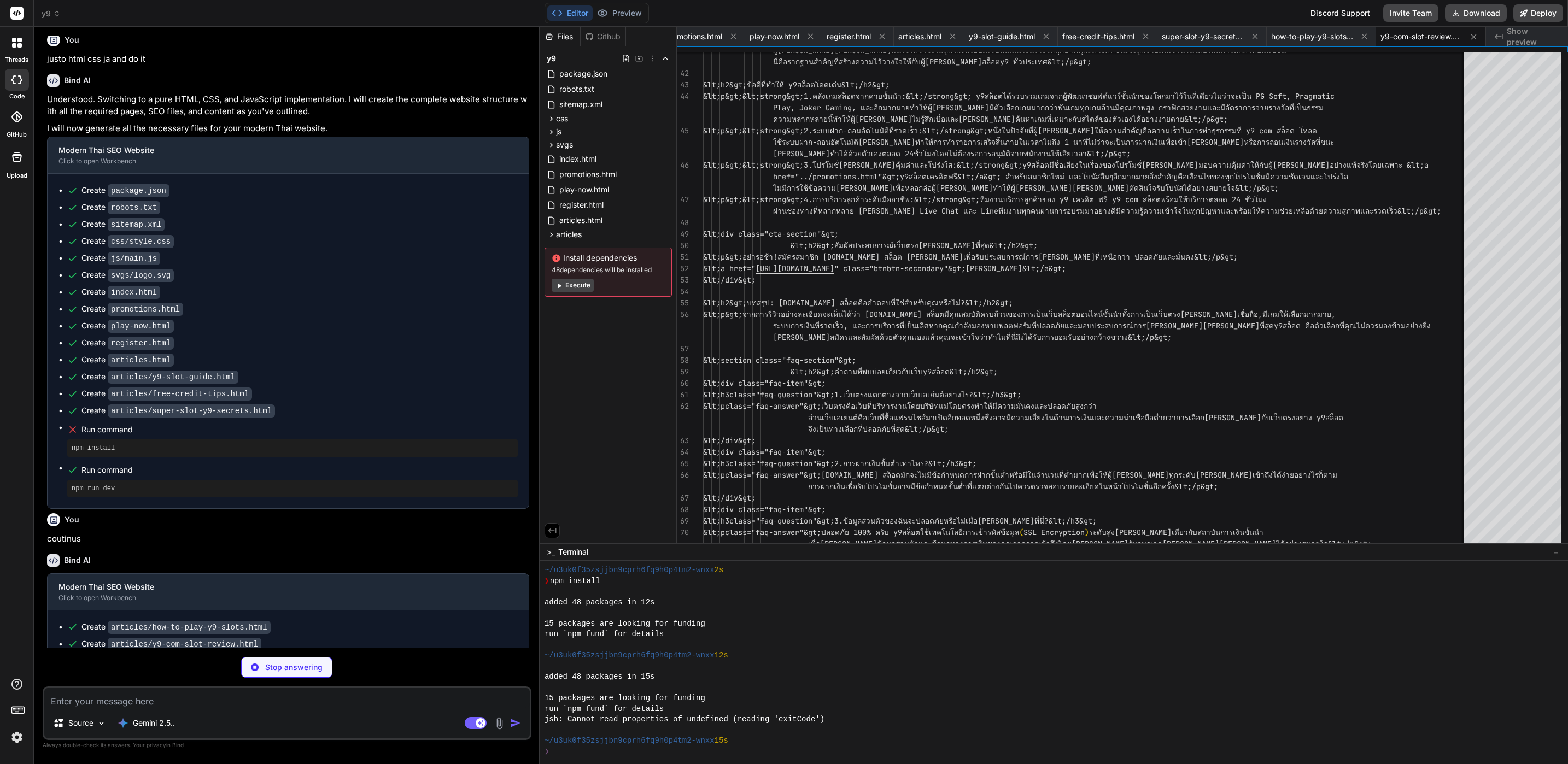
scroll to position [669, 0]
click at [568, 299] on div "y9 package.json robots.txt sitemap.xml css style.css js main.js svgs logo.svg i…" at bounding box center [608, 173] width 136 height 255
click at [577, 279] on button "Execute" at bounding box center [572, 285] width 42 height 13
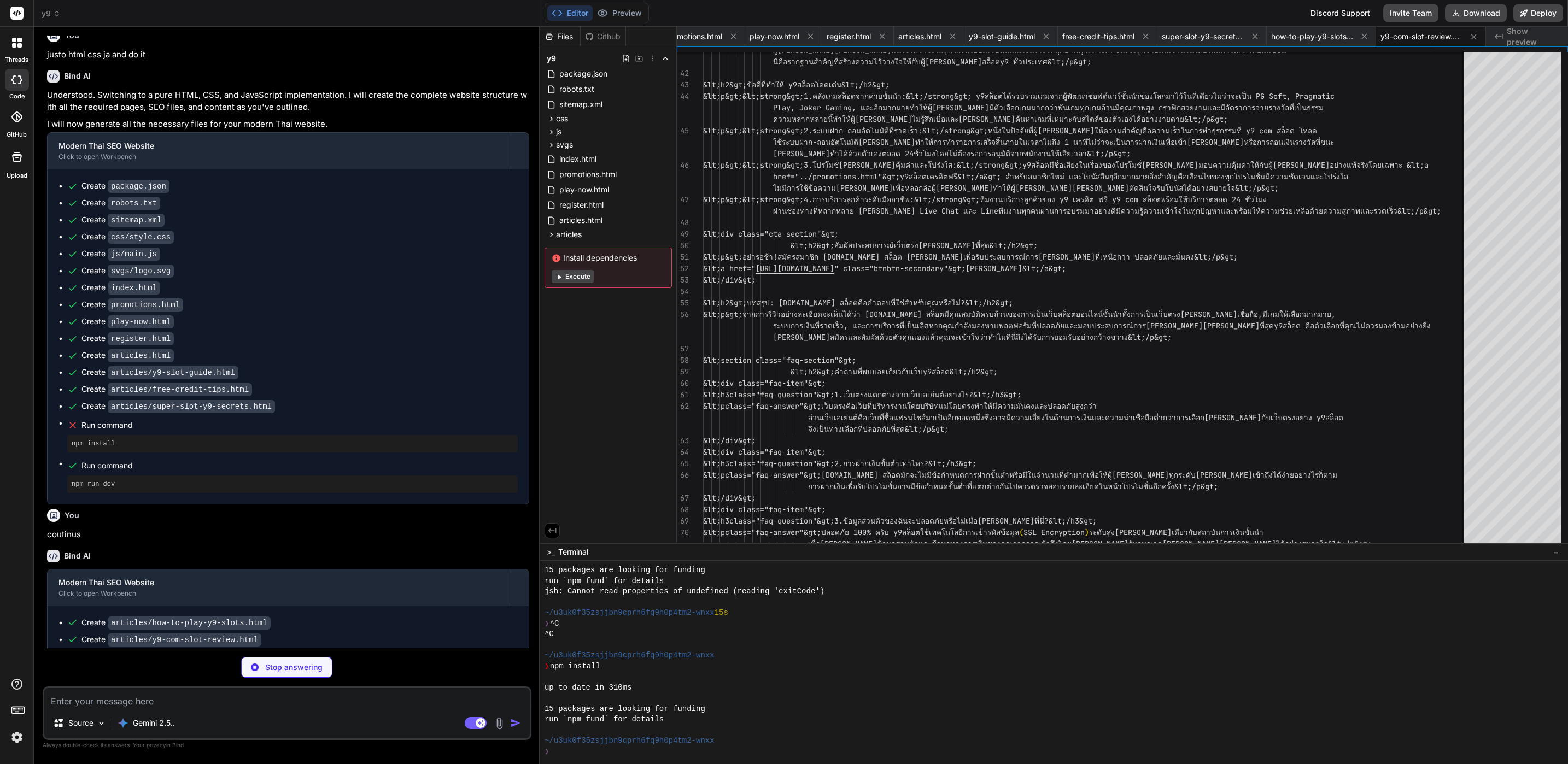
click at [573, 279] on button "Execute" at bounding box center [572, 276] width 42 height 13
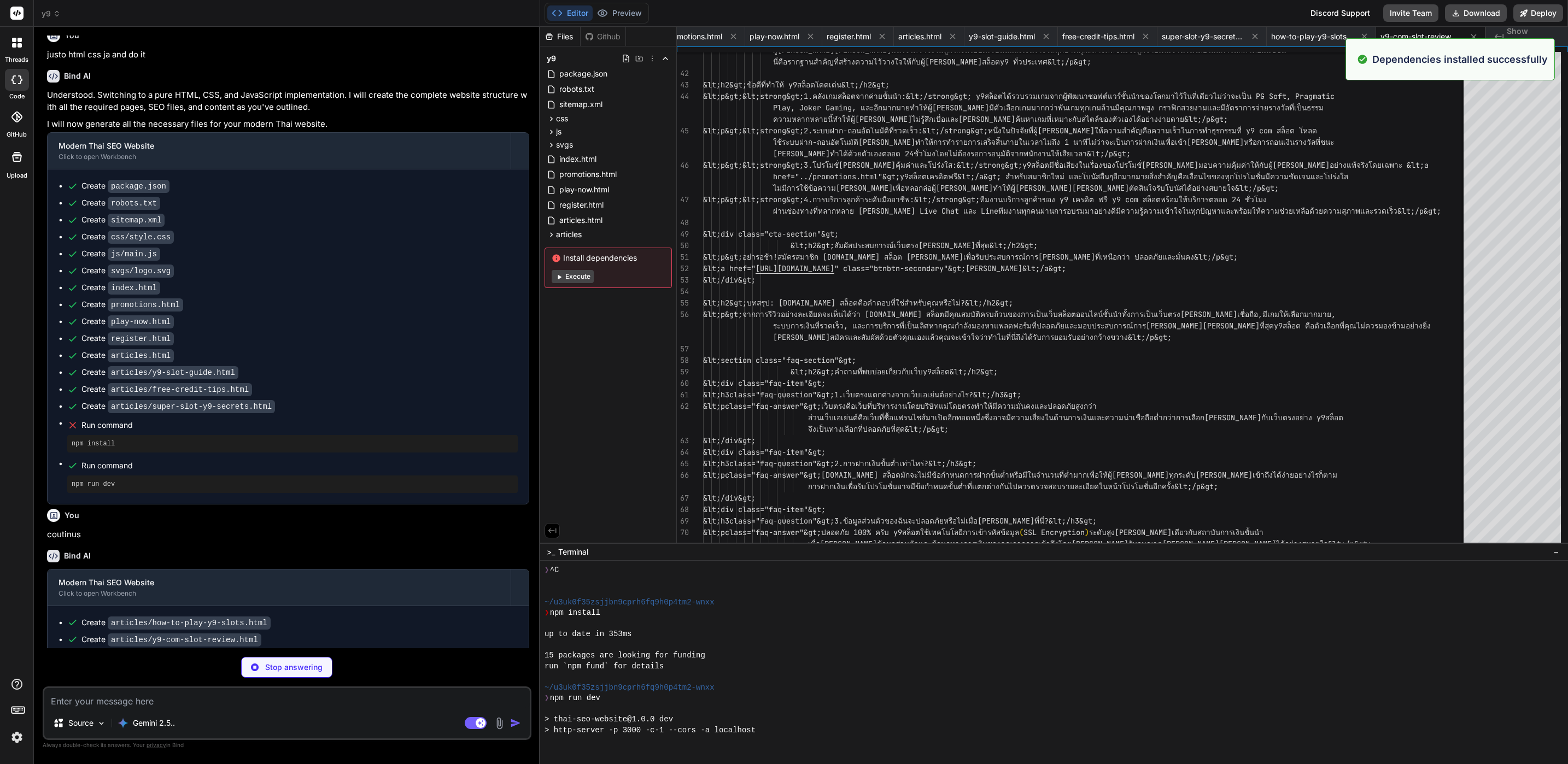
click at [636, 4] on div "Editor Preview Disabled until preview for your project is generated" at bounding box center [596, 13] width 104 height 20
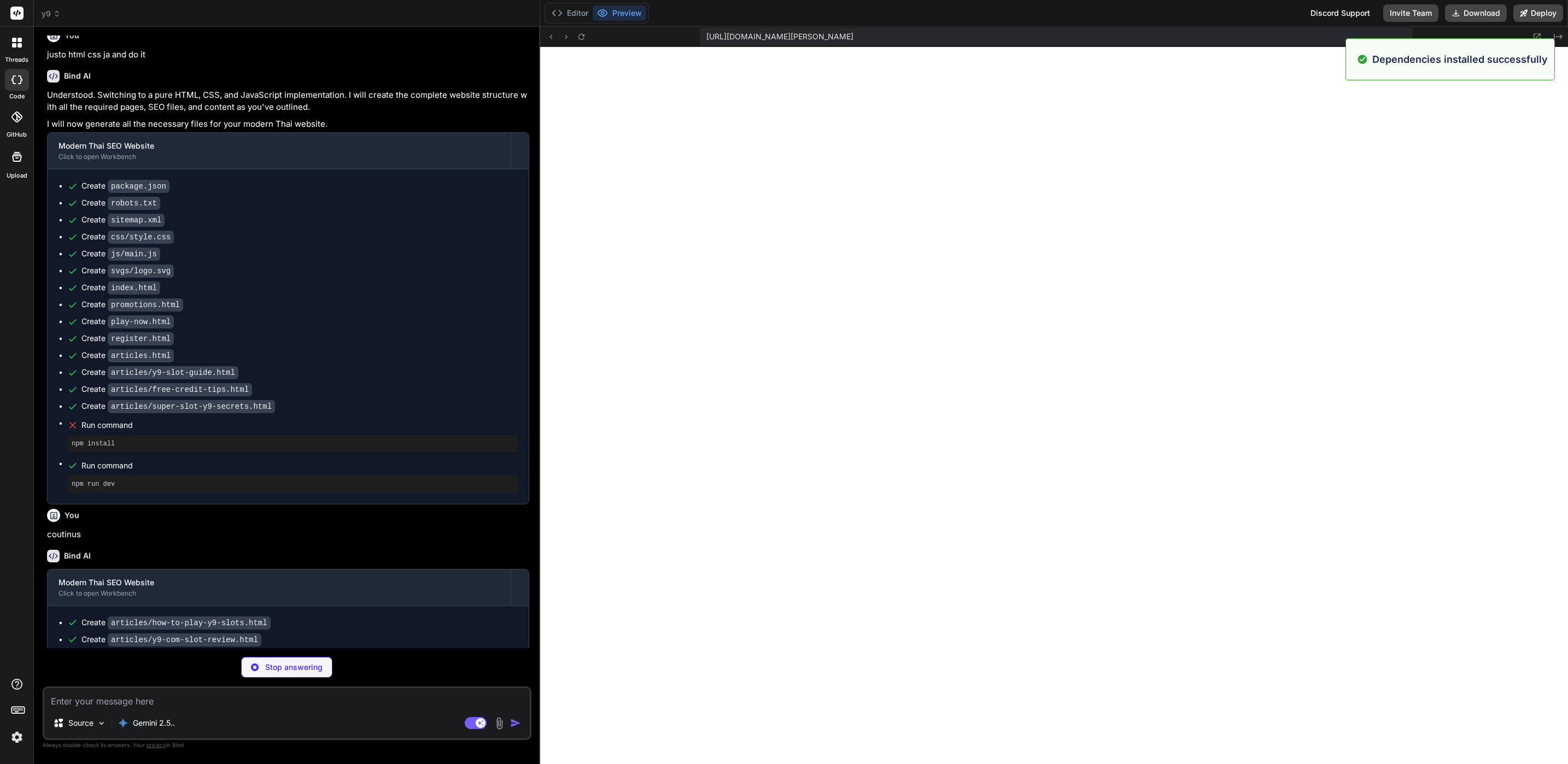
click at [629, 10] on button "Preview" at bounding box center [619, 13] width 54 height 15
click at [571, 15] on button "Editor" at bounding box center [570, 13] width 46 height 15
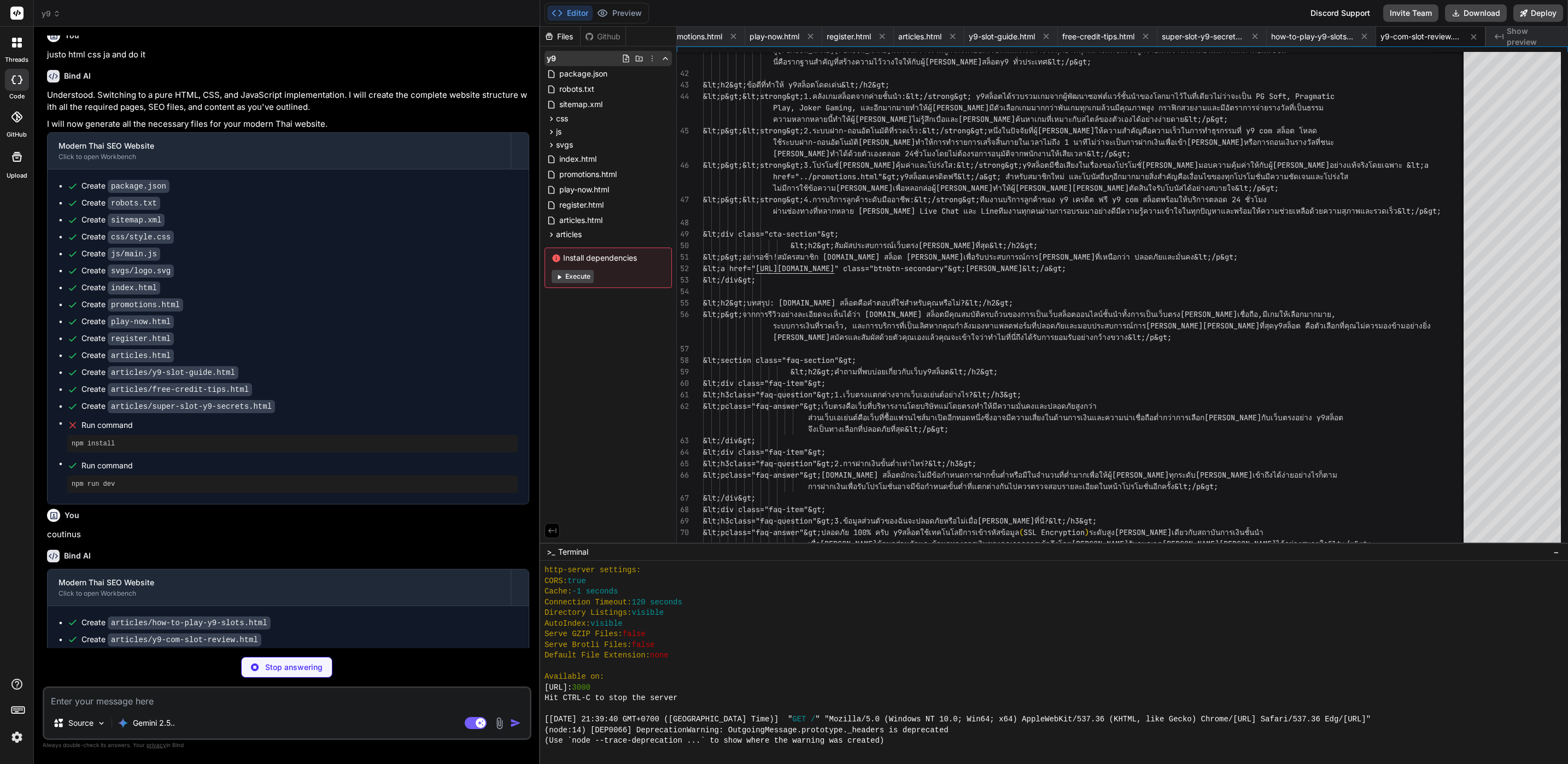
click at [648, 60] on icon at bounding box center [651, 58] width 9 height 9
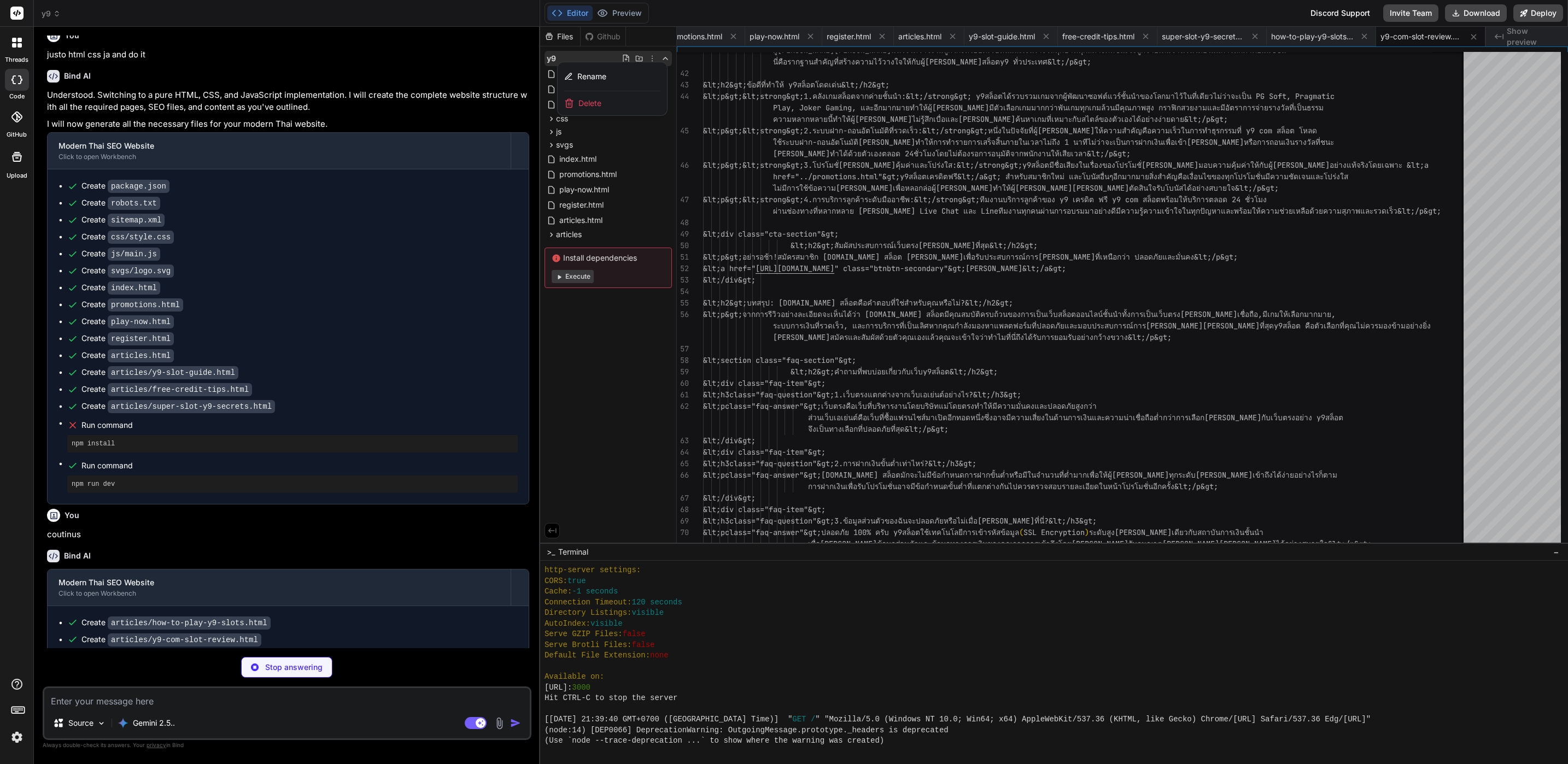
click at [594, 106] on span "Delete" at bounding box center [589, 103] width 23 height 11
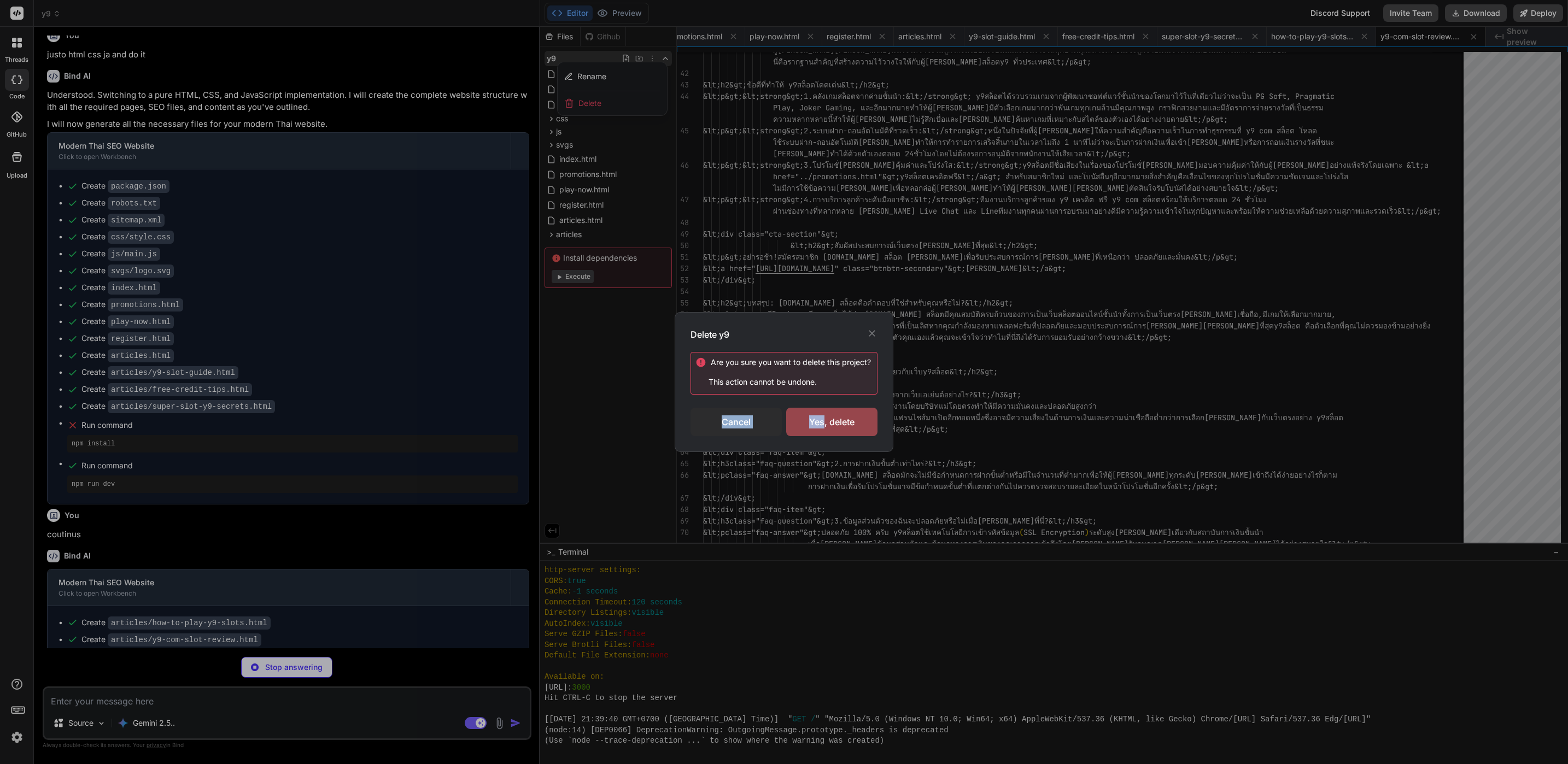
click at [824, 402] on div "Are you sure you want to delete this project ? This action cannot be undone. Ca…" at bounding box center [784, 393] width 187 height 84
drag, startPoint x: 824, startPoint y: 402, endPoint x: 819, endPoint y: 427, distance: 25.5
click at [819, 427] on div "Yes, delete" at bounding box center [832, 422] width 91 height 28
type textarea "x"
type textarea "&lt;/footer&gt; &lt;script src="../js/main.js"&gt;&lt;/script&gt; &lt;/body&gt;…"
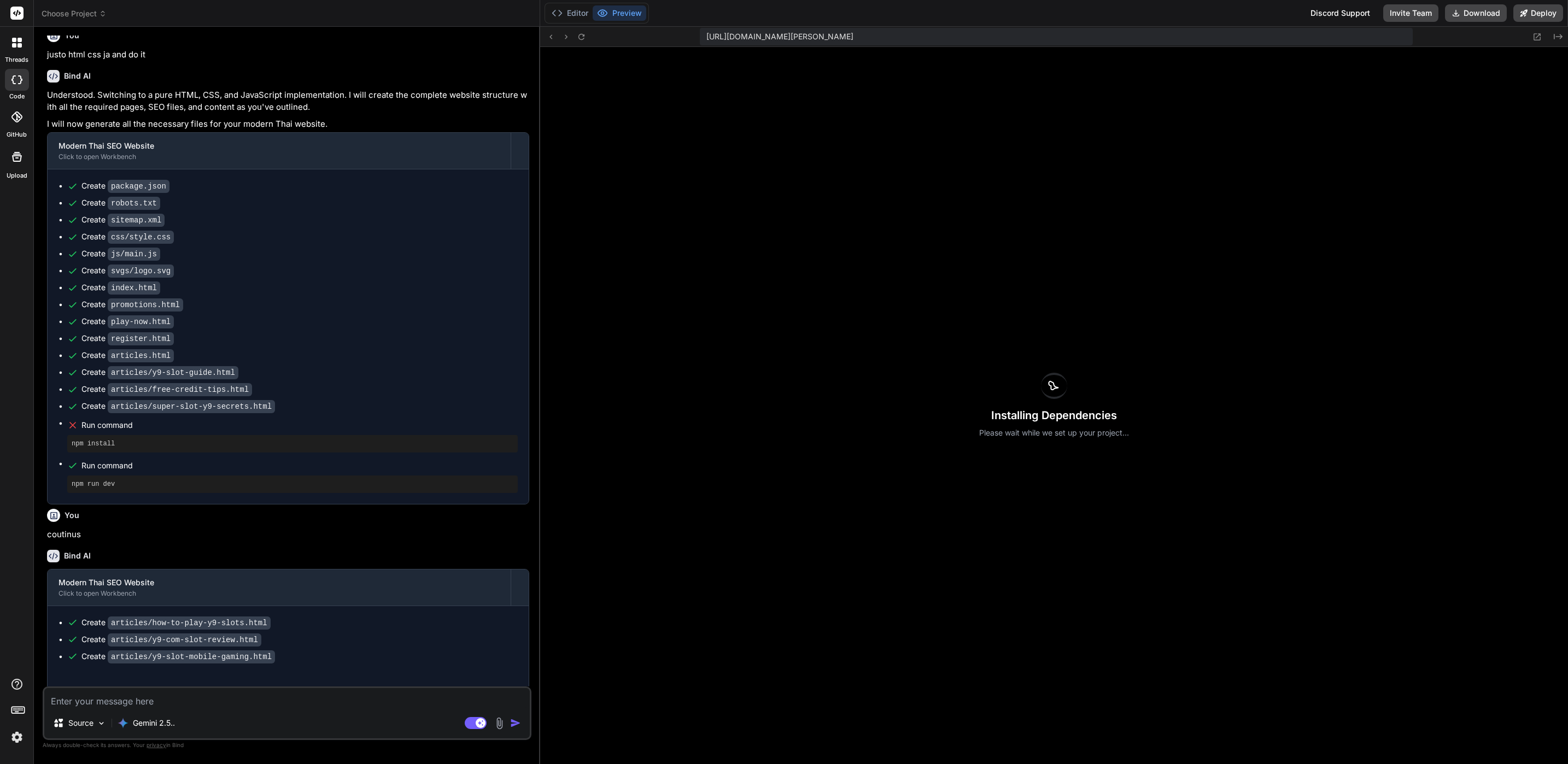
type textarea "x"
click at [100, 13] on icon at bounding box center [103, 13] width 8 height 8
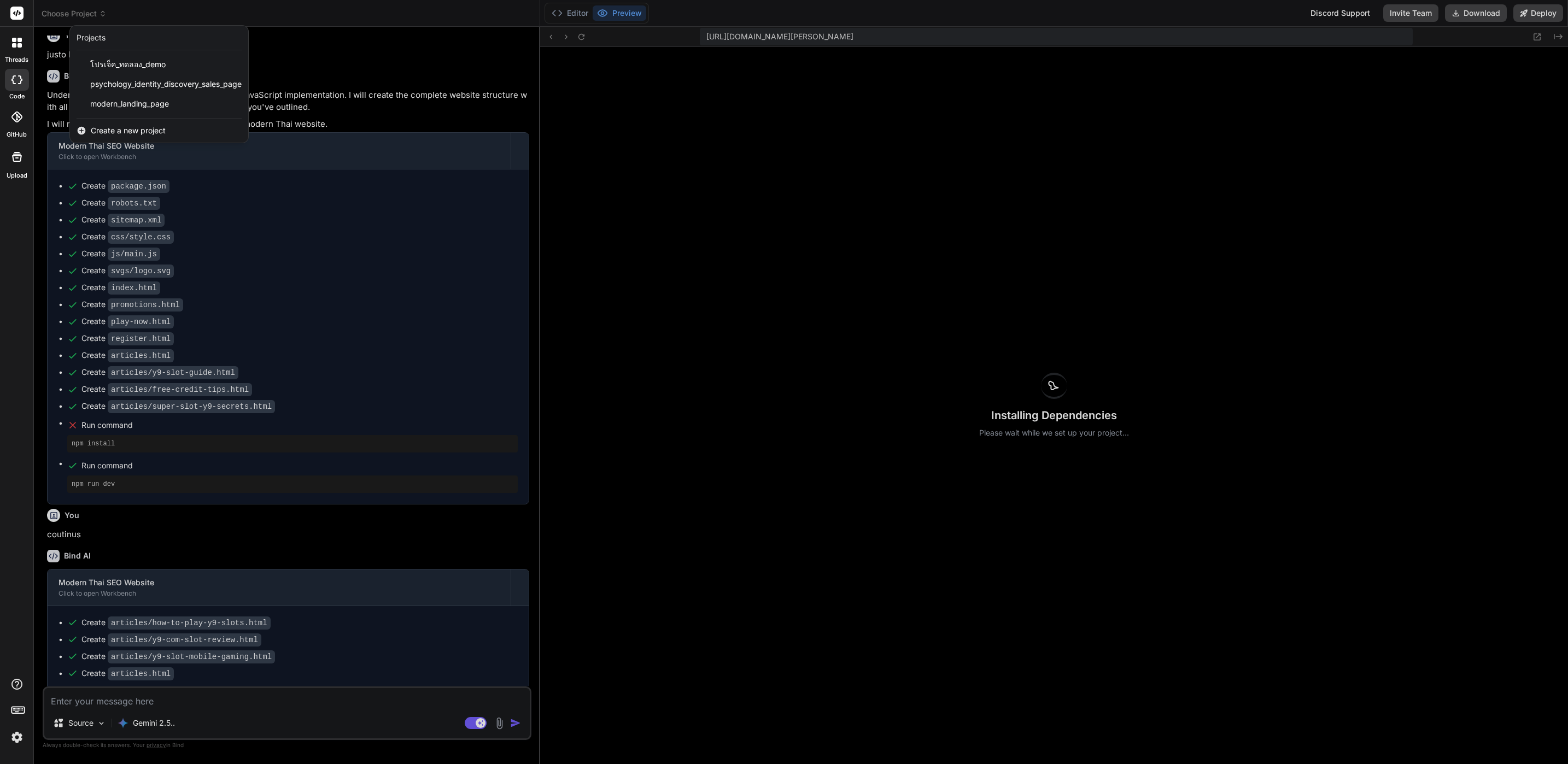
click at [171, 133] on div "Create a new project" at bounding box center [159, 130] width 178 height 24
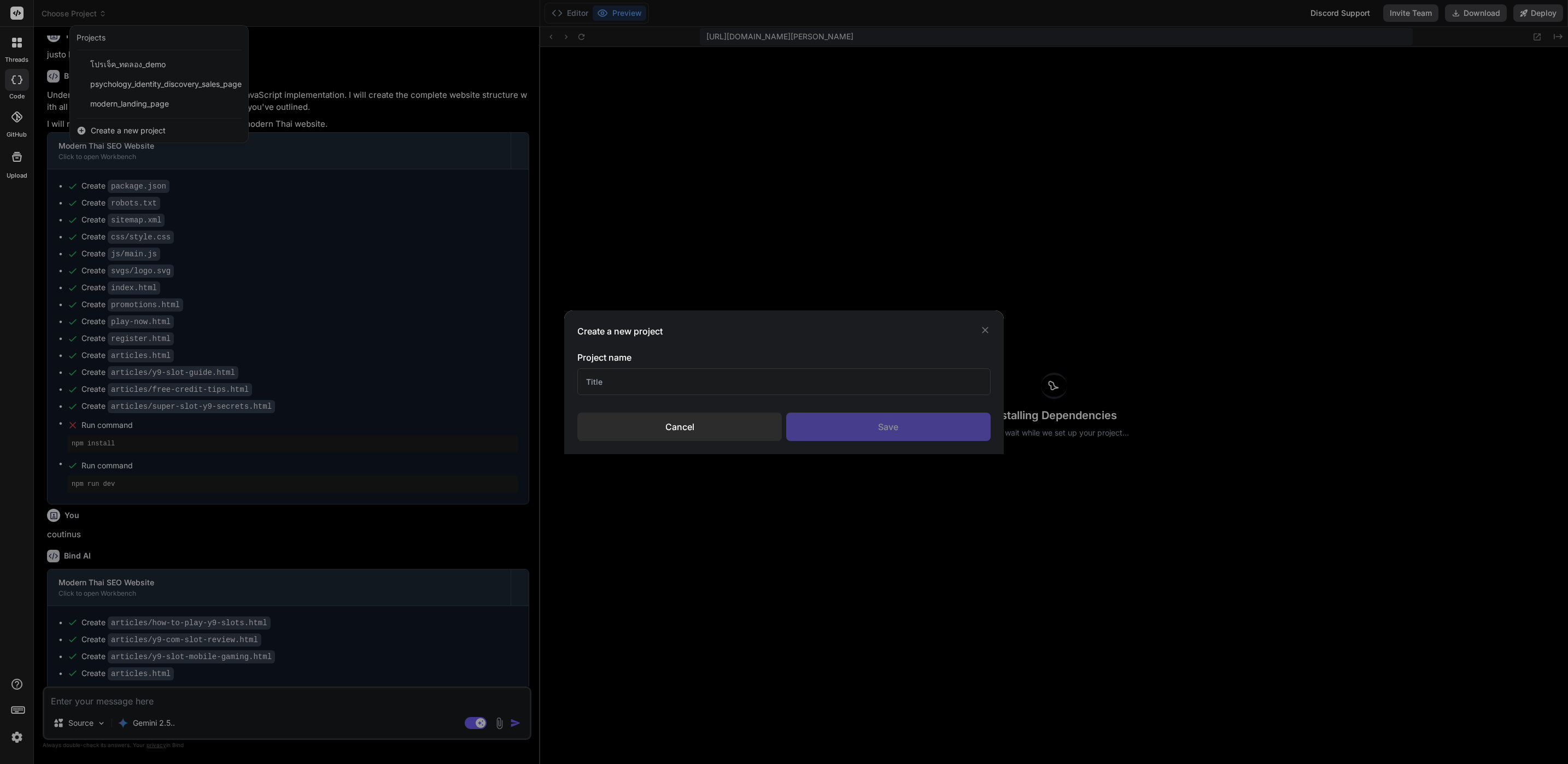
click at [644, 384] on input "text" at bounding box center [783, 382] width 413 height 27
type input "y9"
click at [952, 427] on div "Save" at bounding box center [888, 427] width 204 height 28
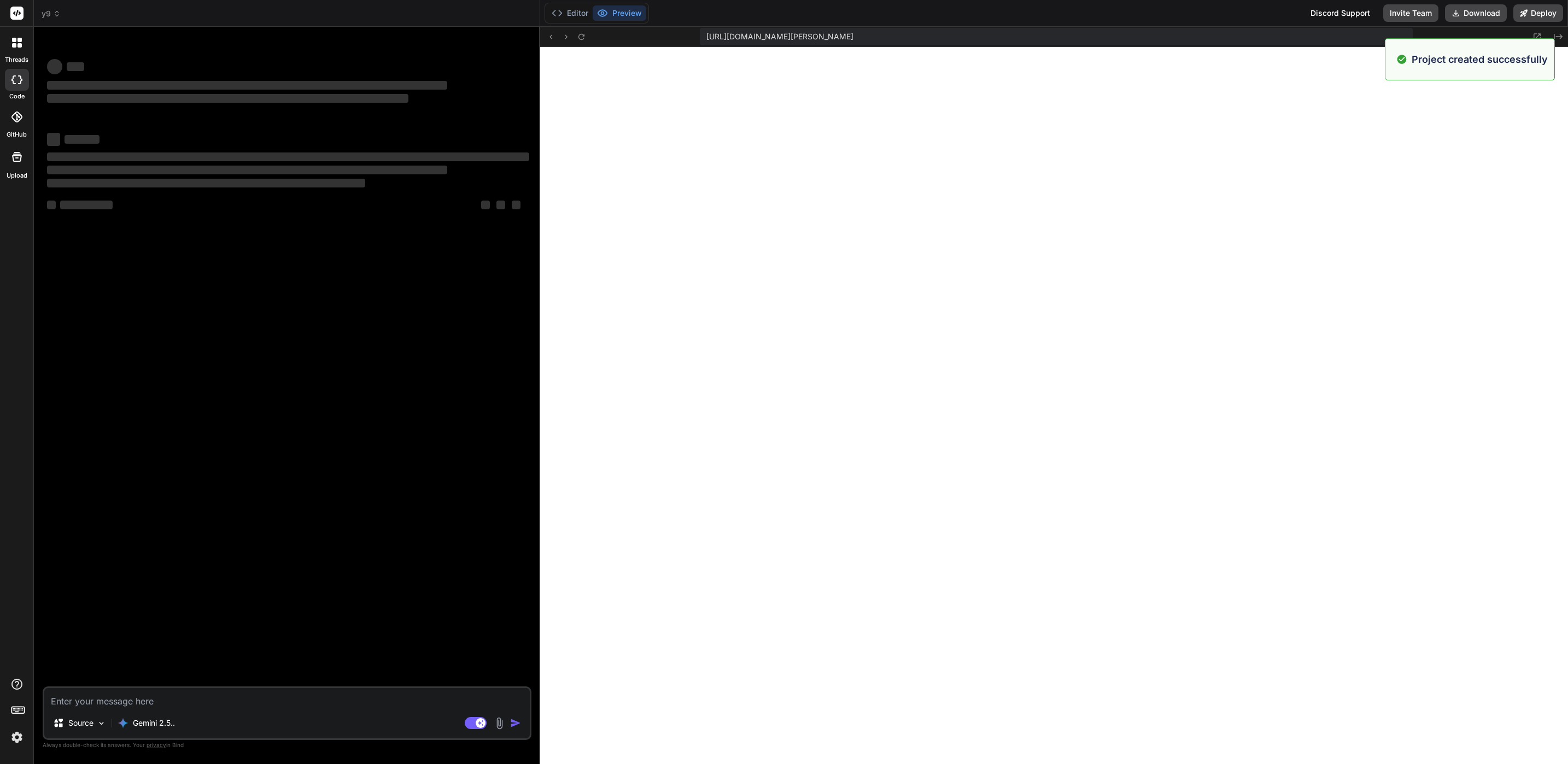
scroll to position [938, 0]
click at [171, 724] on p "Gemini 2.5.." at bounding box center [153, 723] width 42 height 11
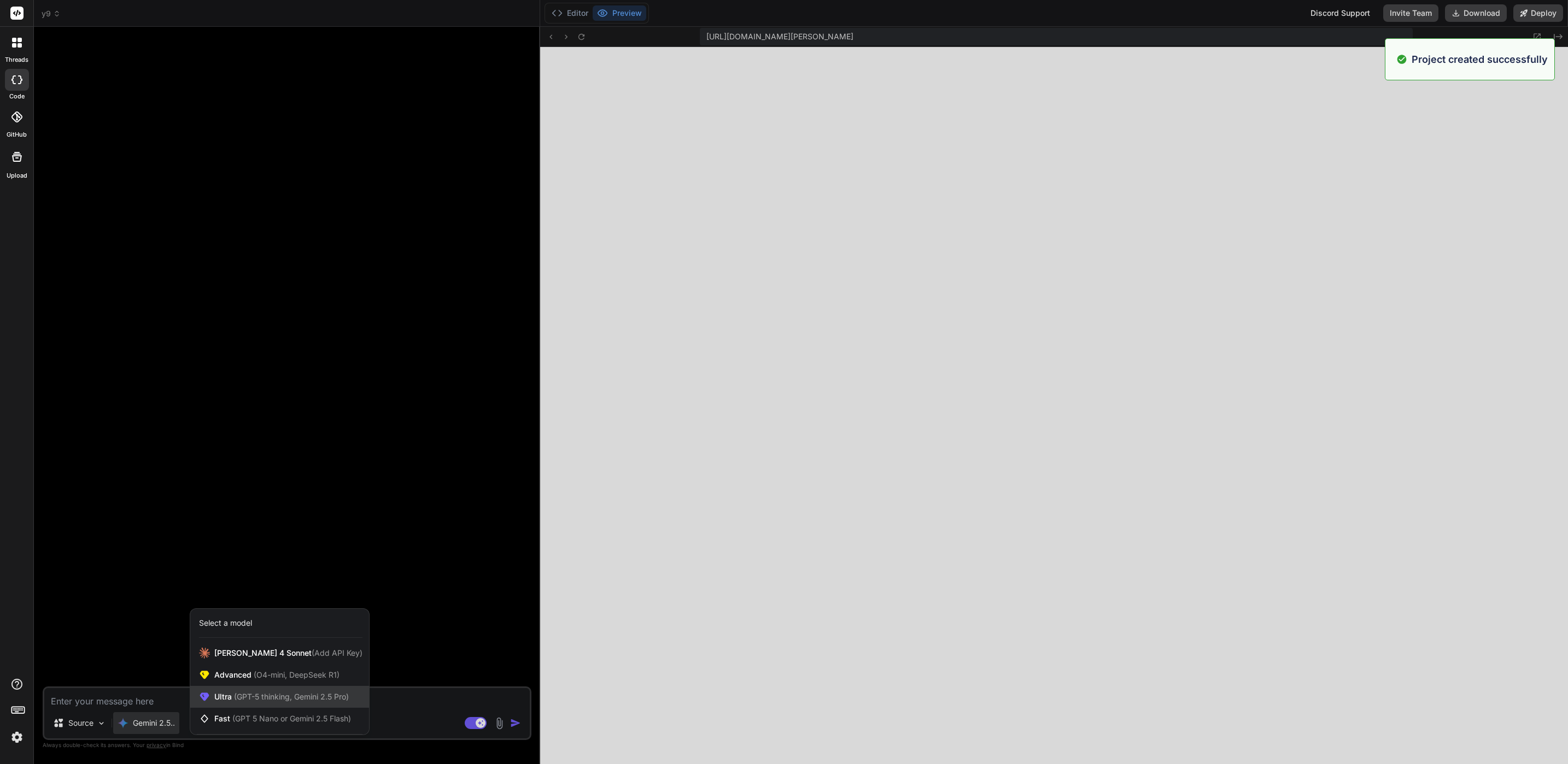
click at [256, 688] on div "Ultra (GPT-5 thinking, Gemini 2.5 Pro)" at bounding box center [279, 697] width 179 height 22
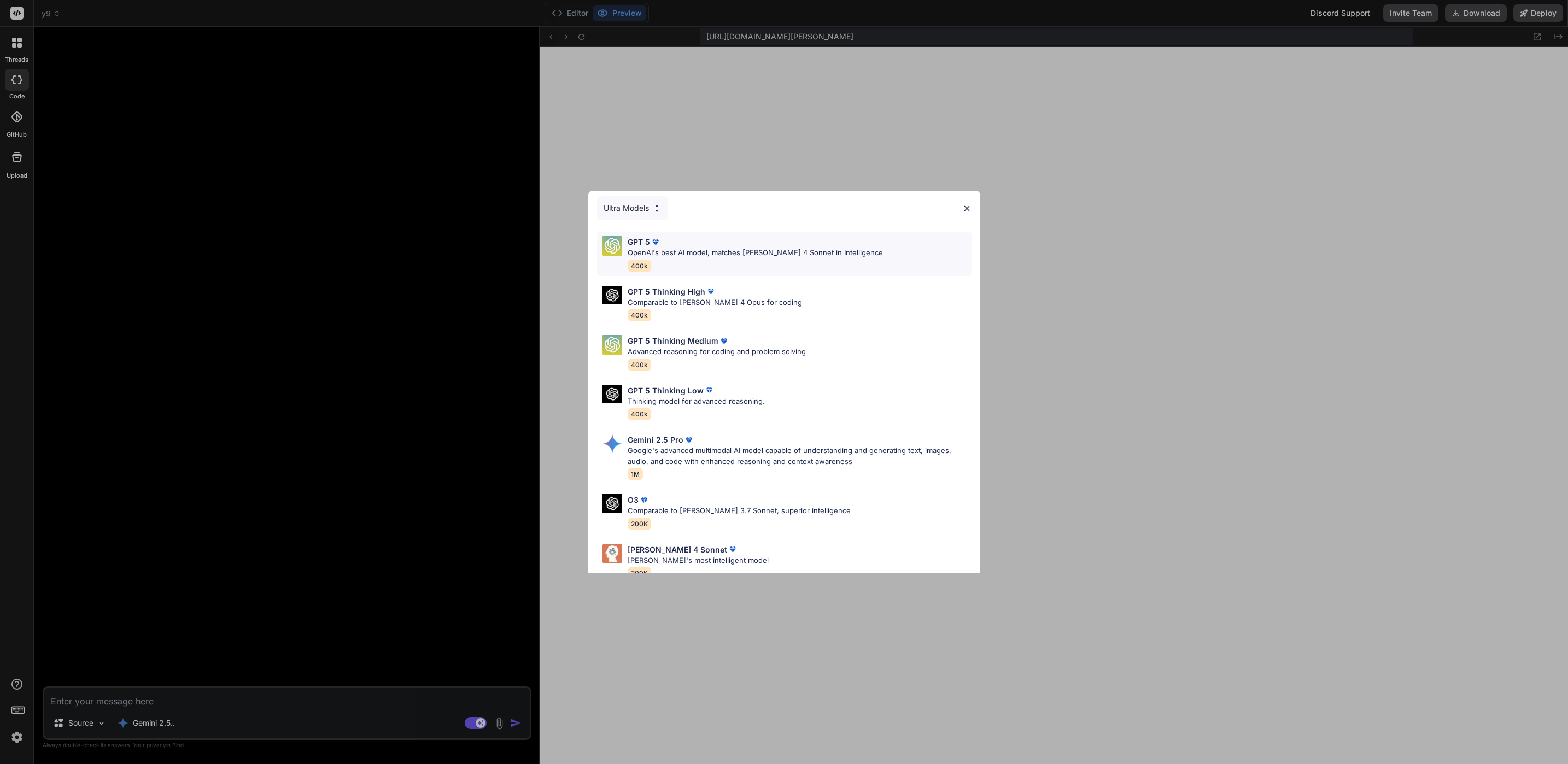
click at [820, 268] on div "GPT 5 OpenAI's best AI model, matches Claude 4 Sonnet in Intelligence 400k" at bounding box center [756, 253] width 256 height 35
type textarea "x"
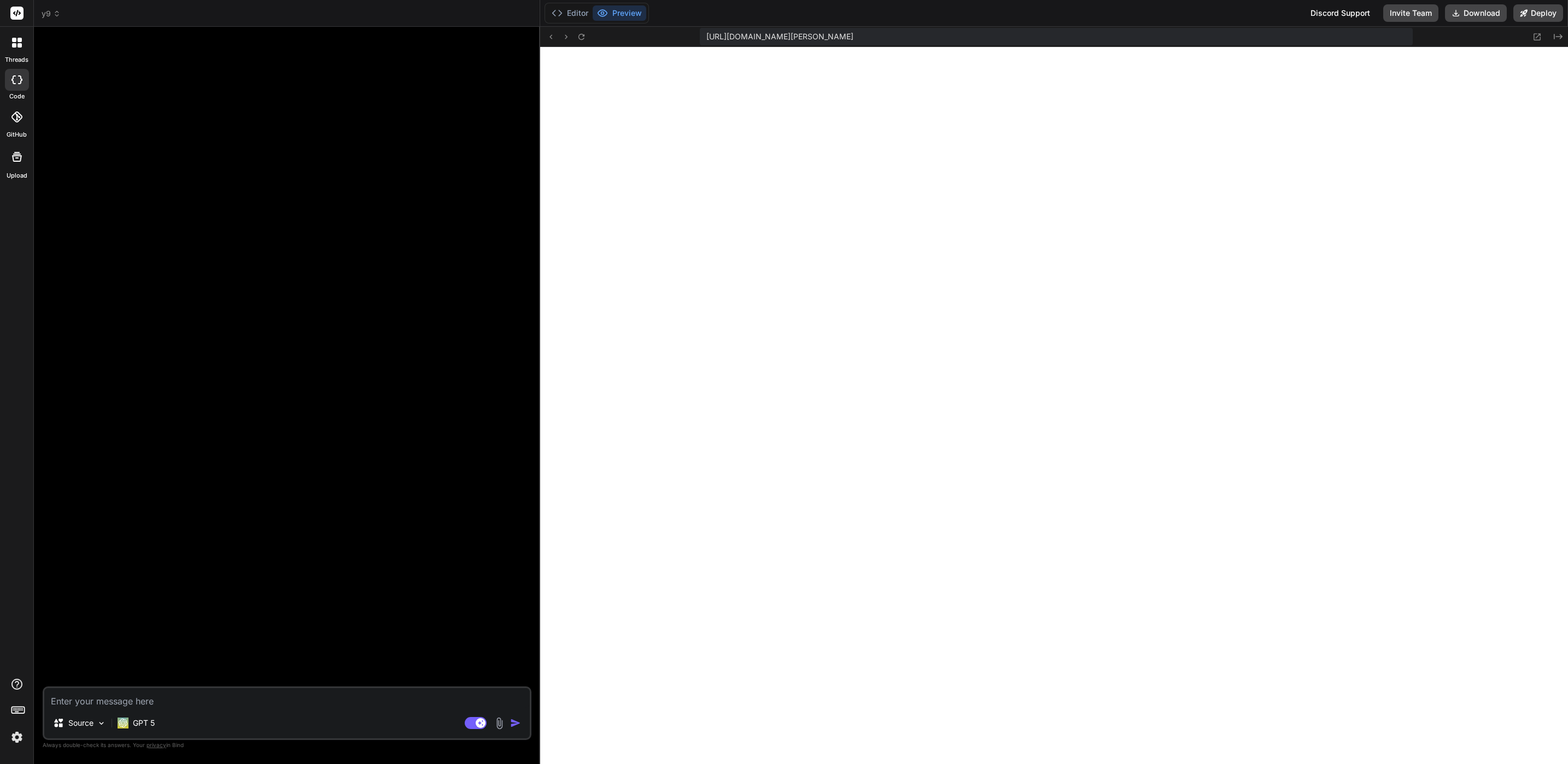
click at [332, 699] on textarea at bounding box center [287, 698] width 486 height 20
paste textarea "You are an expert web developer and professional SEO content writer. Your task …"
type textarea "You are an expert web developer and professional SEO content writer. Your task …"
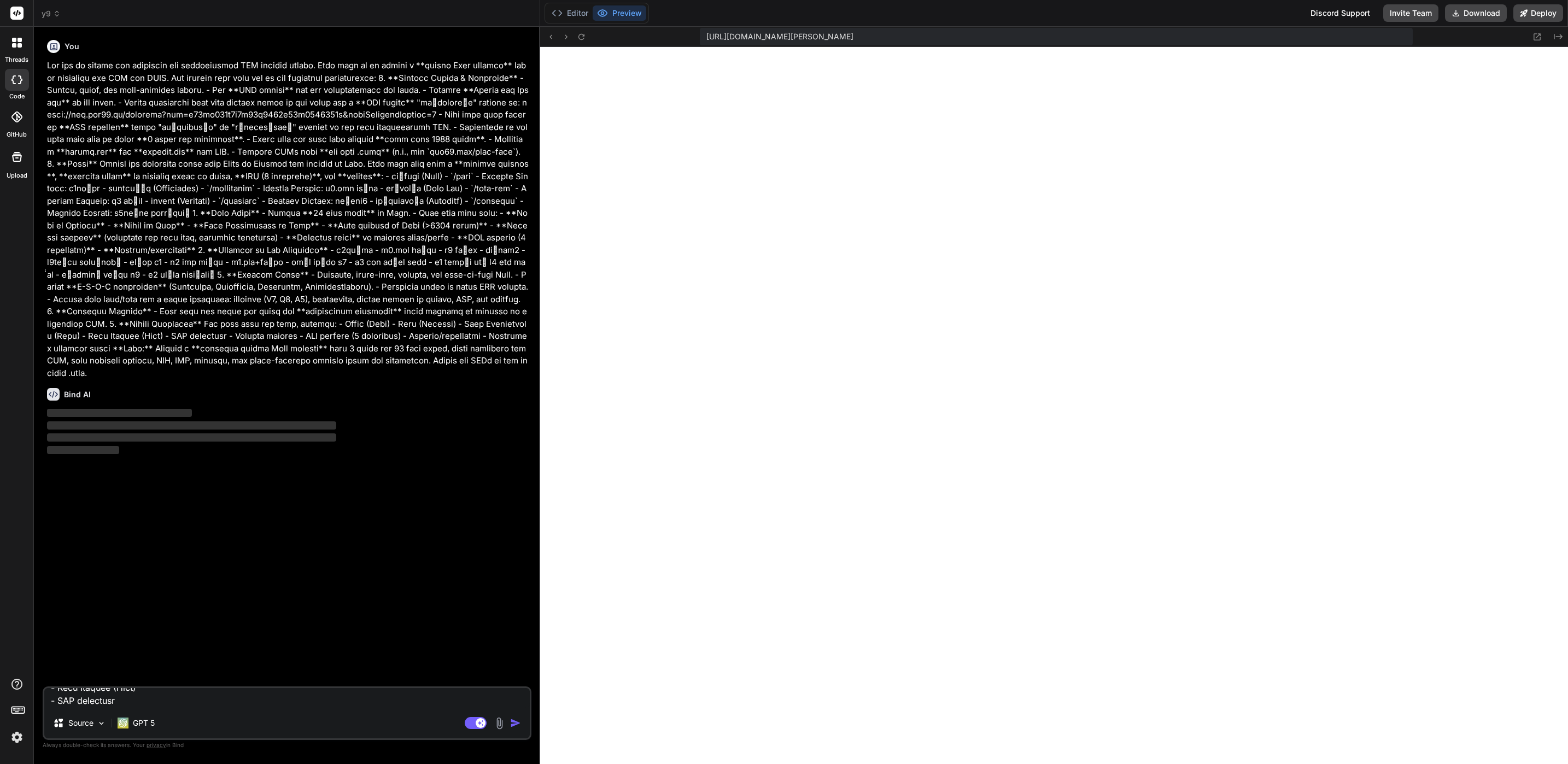
type textarea "x"
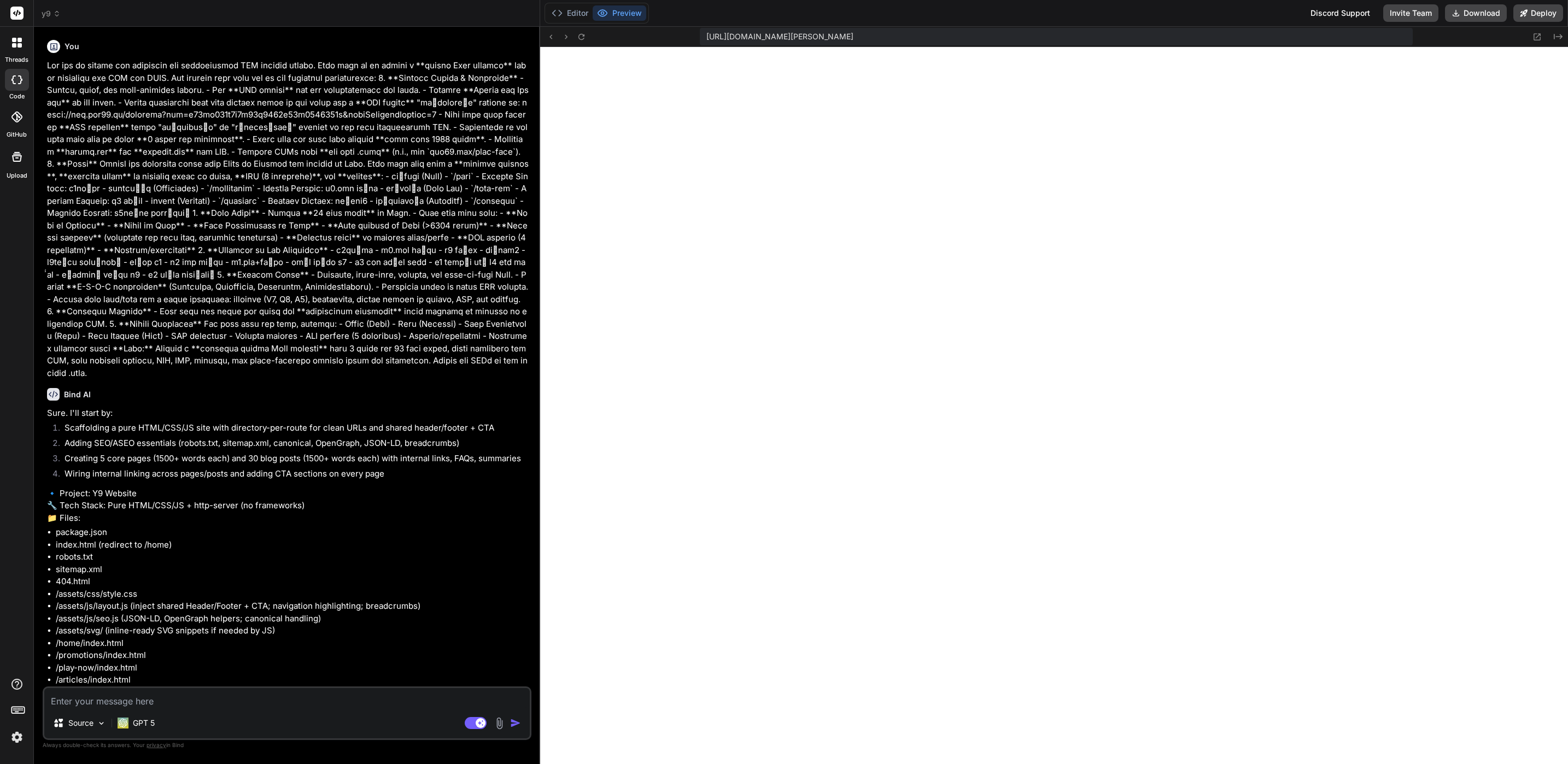
type textarea "x"
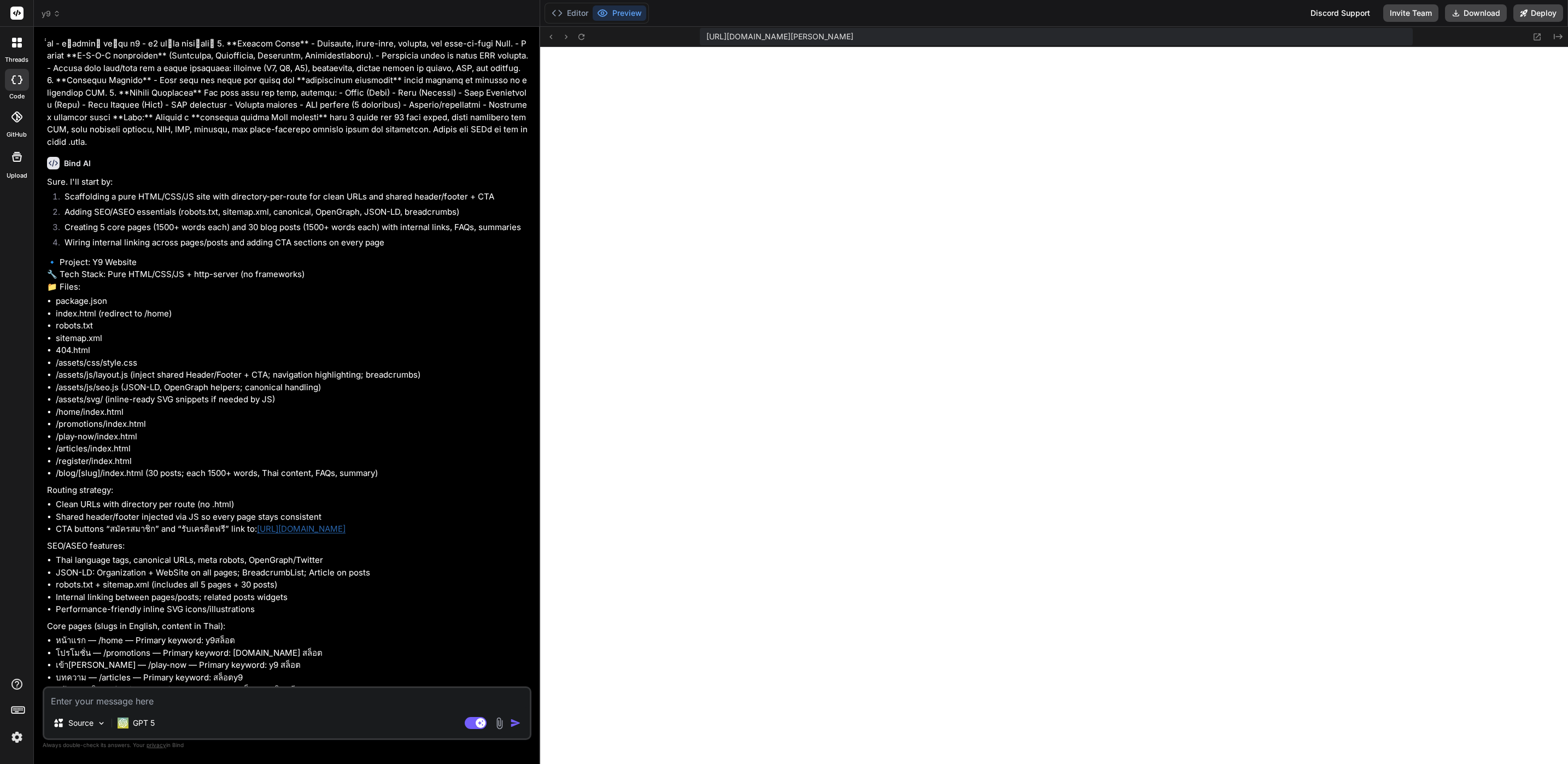
scroll to position [226, 0]
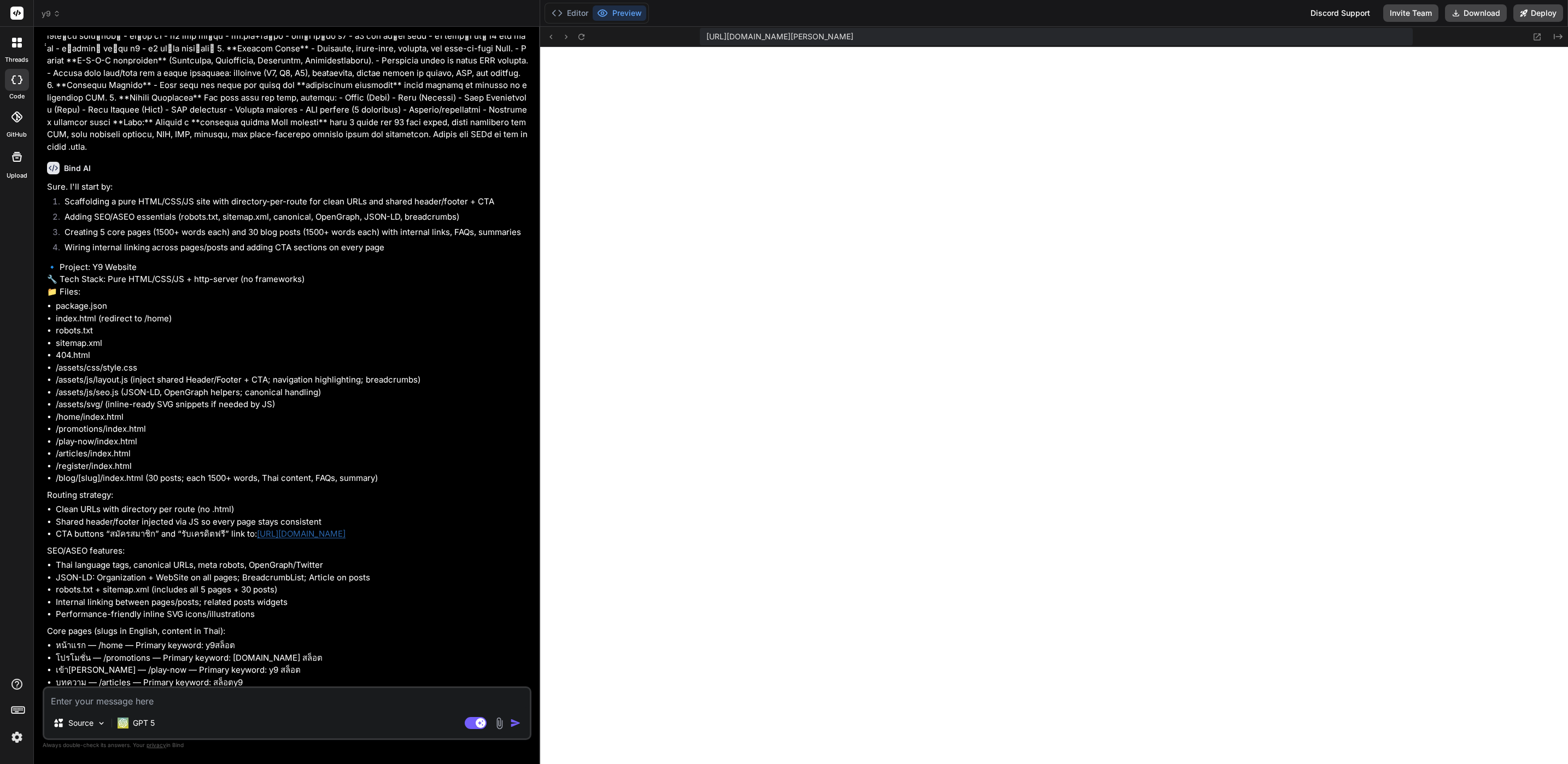
drag, startPoint x: 450, startPoint y: 451, endPoint x: 450, endPoint y: 476, distance: 25.0
drag, startPoint x: 450, startPoint y: 427, endPoint x: 313, endPoint y: 750, distance: 350.9
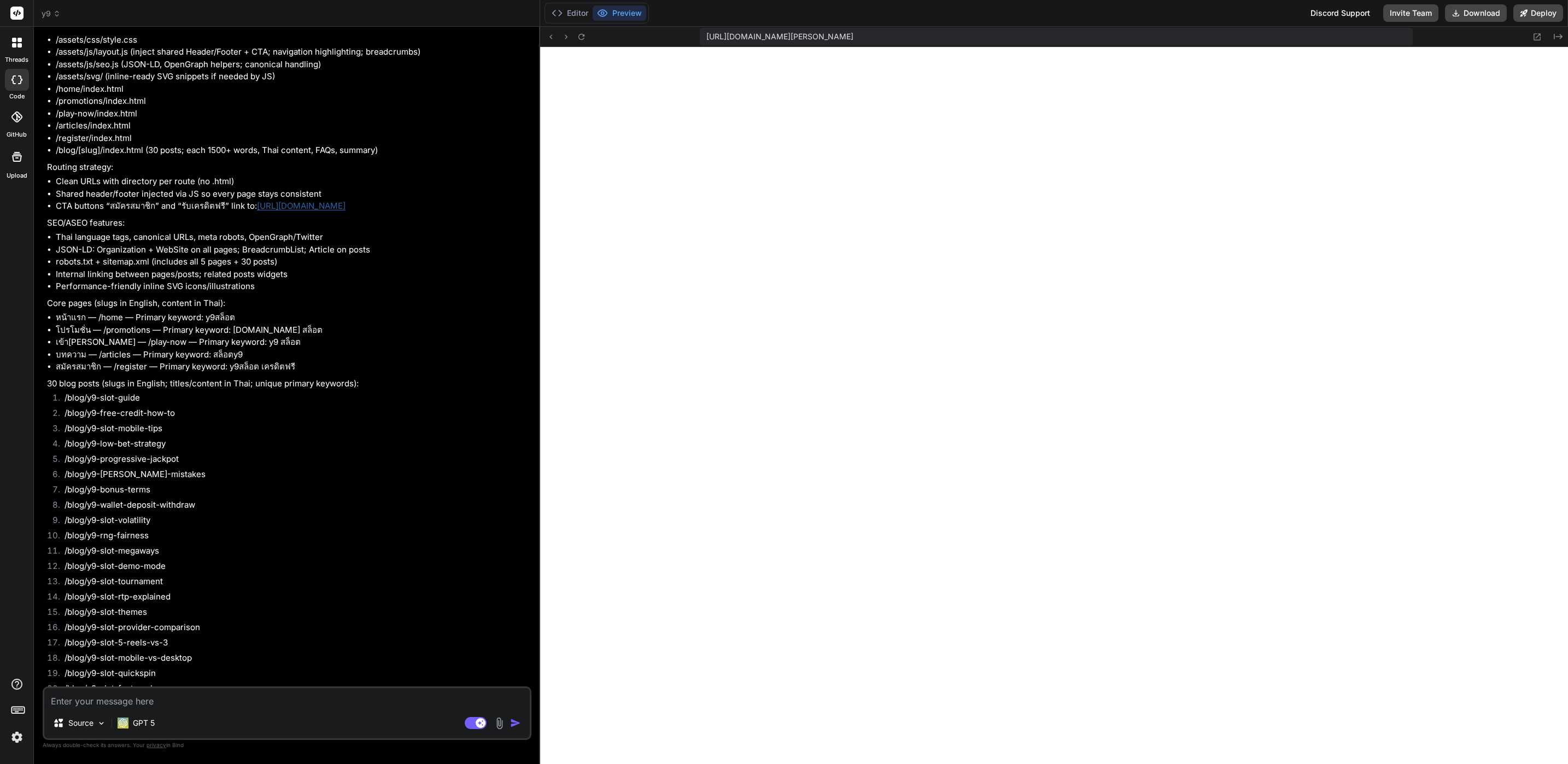
scroll to position [882, 0]
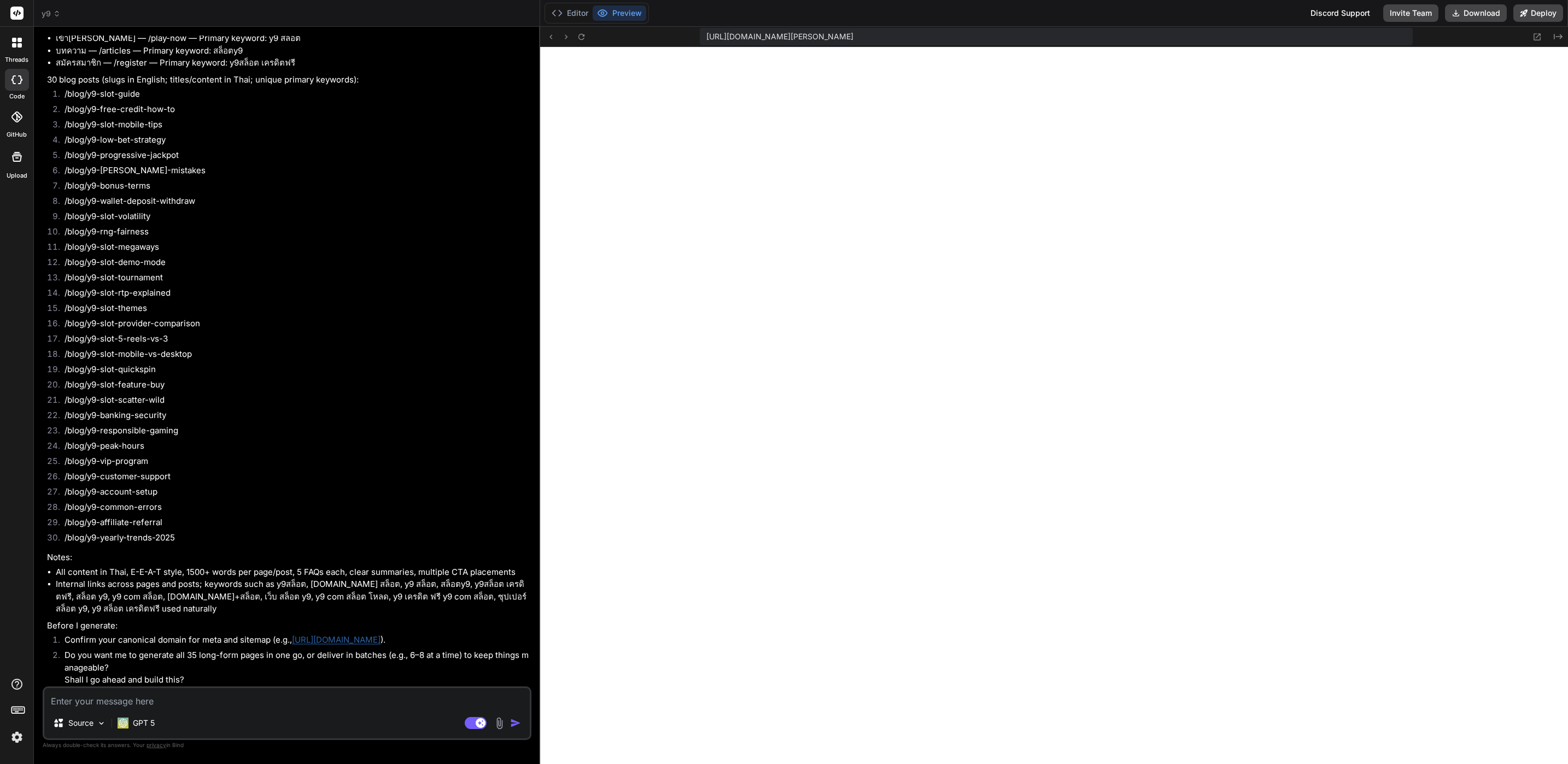
click at [394, 708] on div "Source GPT 5 Agent Mode. When this toggle is activated, AI automatically makes …" at bounding box center [287, 714] width 489 height 54
click at [407, 699] on textarea at bounding box center [287, 698] width 486 height 20
type textarea "O"
type textarea "x"
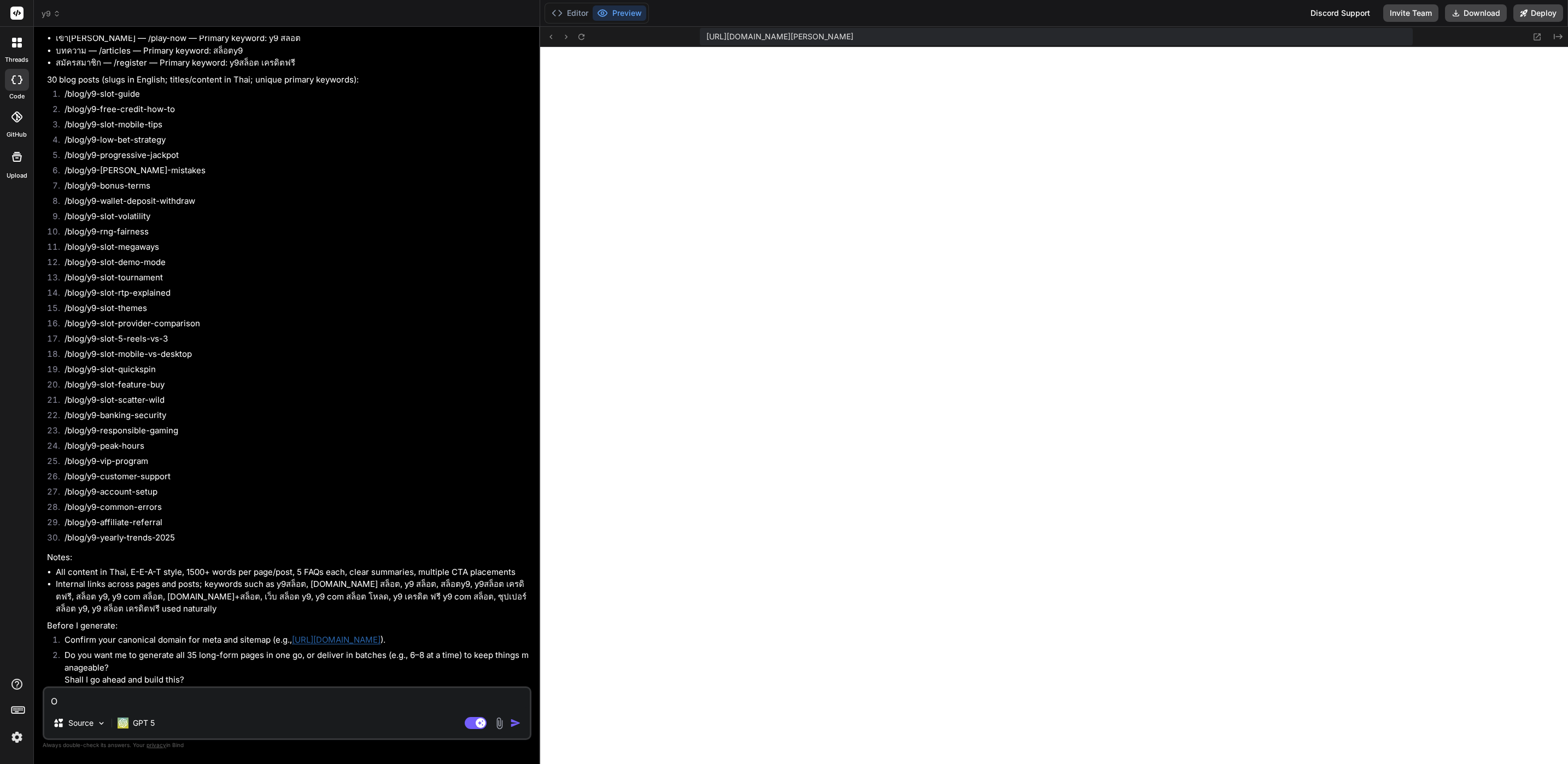
type textarea "OK"
type textarea "x"
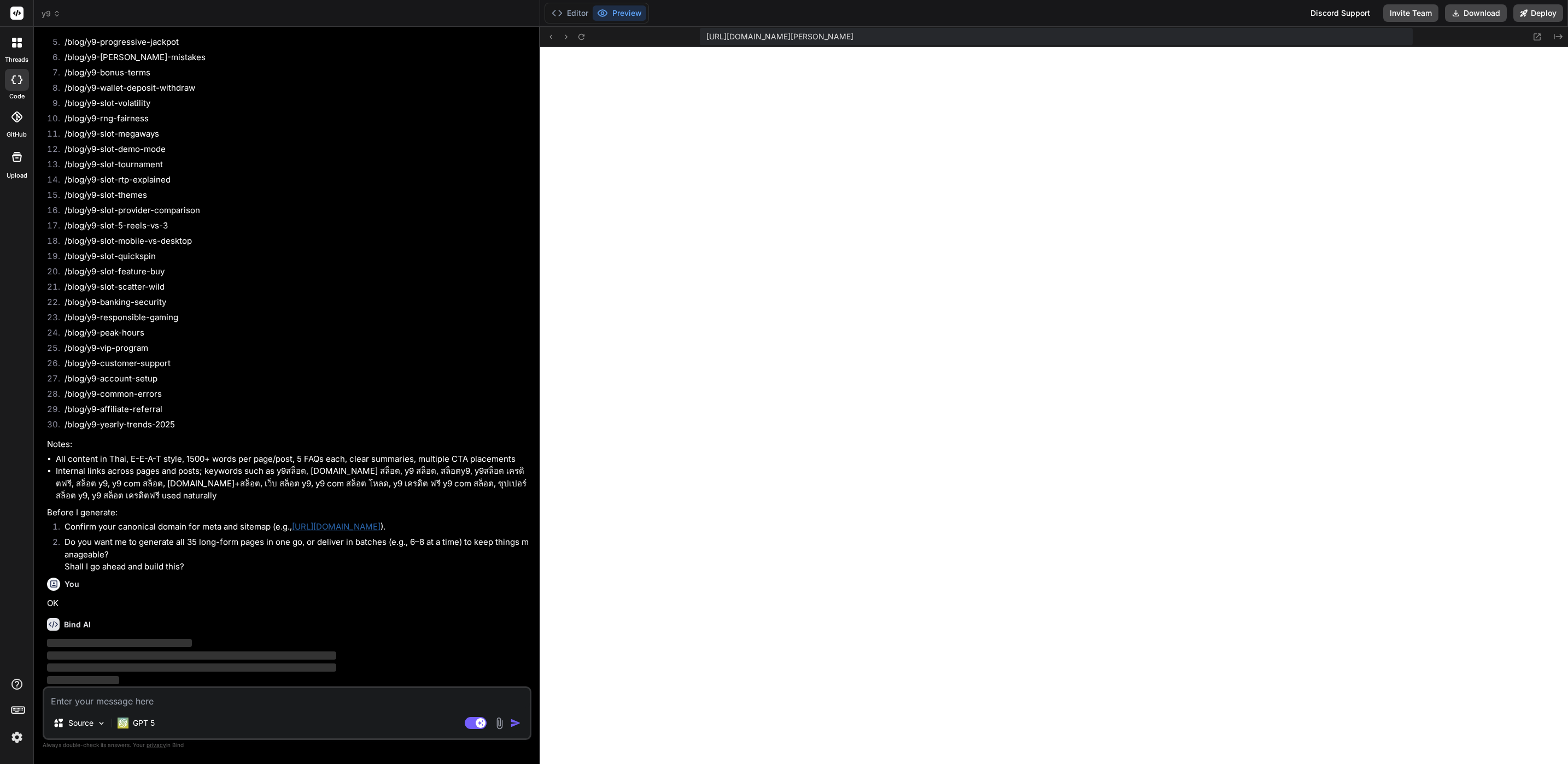
scroll to position [995, 0]
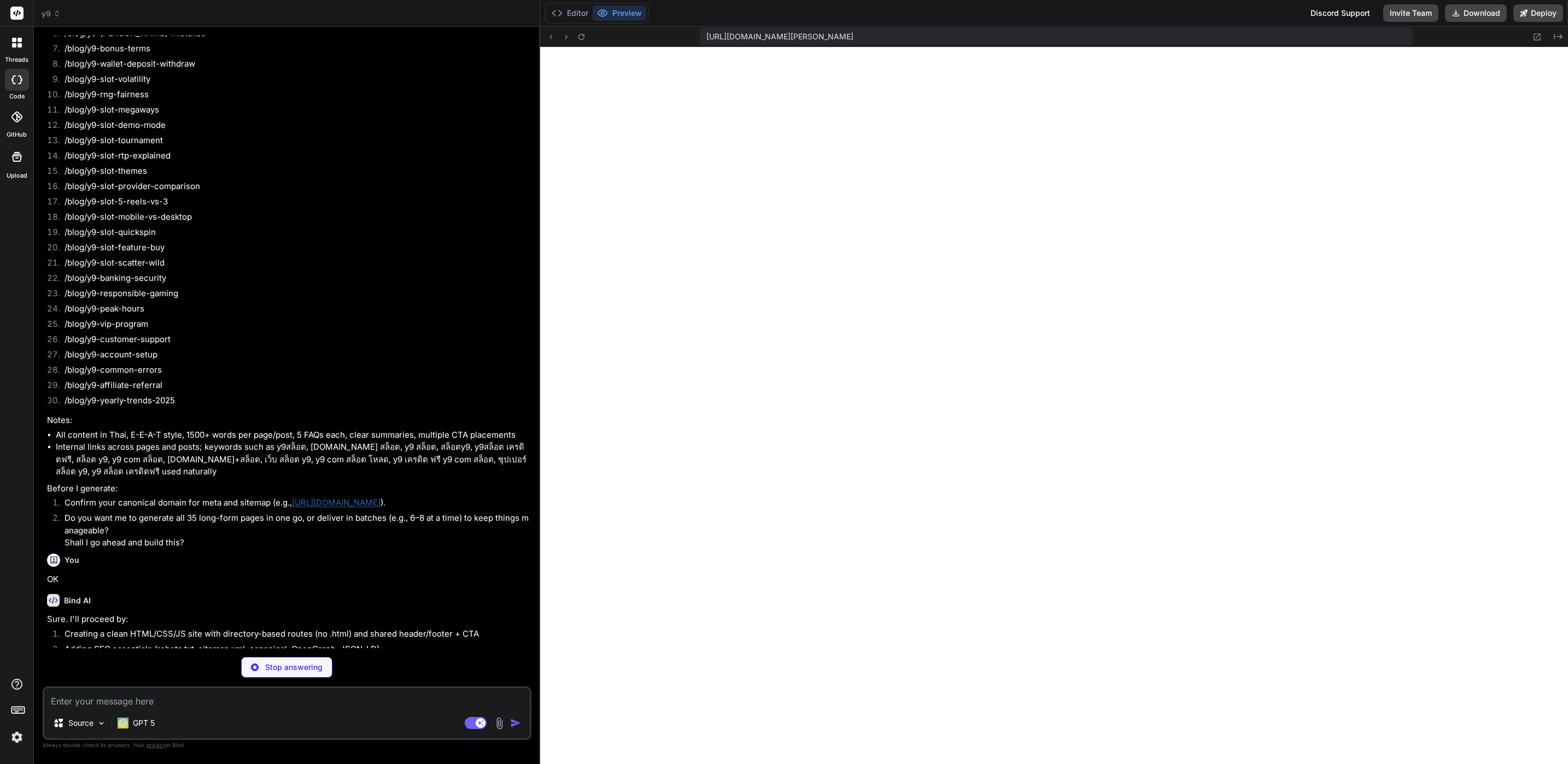
type textarea "x"
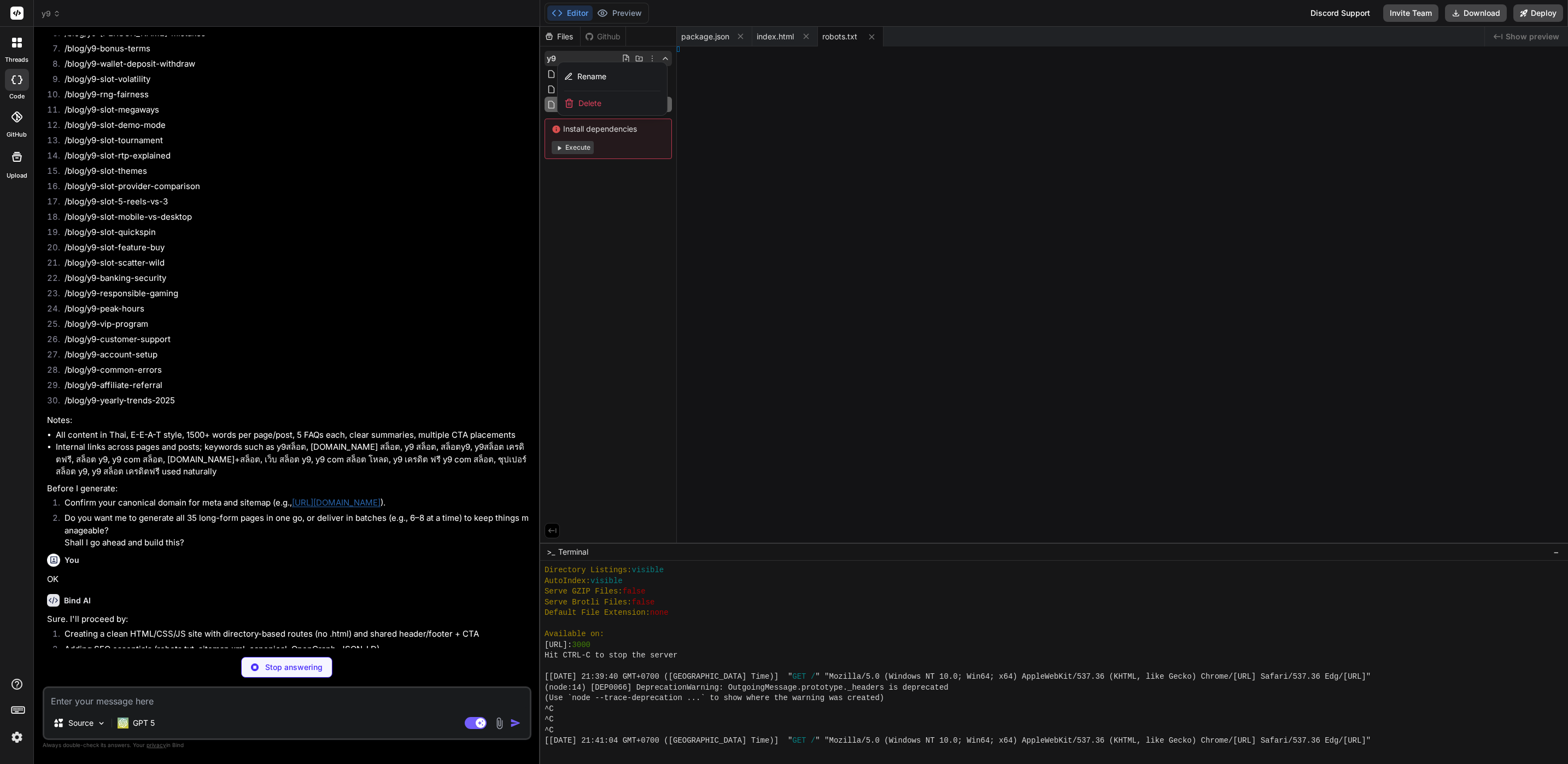
type textarea "User-agent: * Allow: / Sitemap: https://xxx88.com/sitemap.xml"
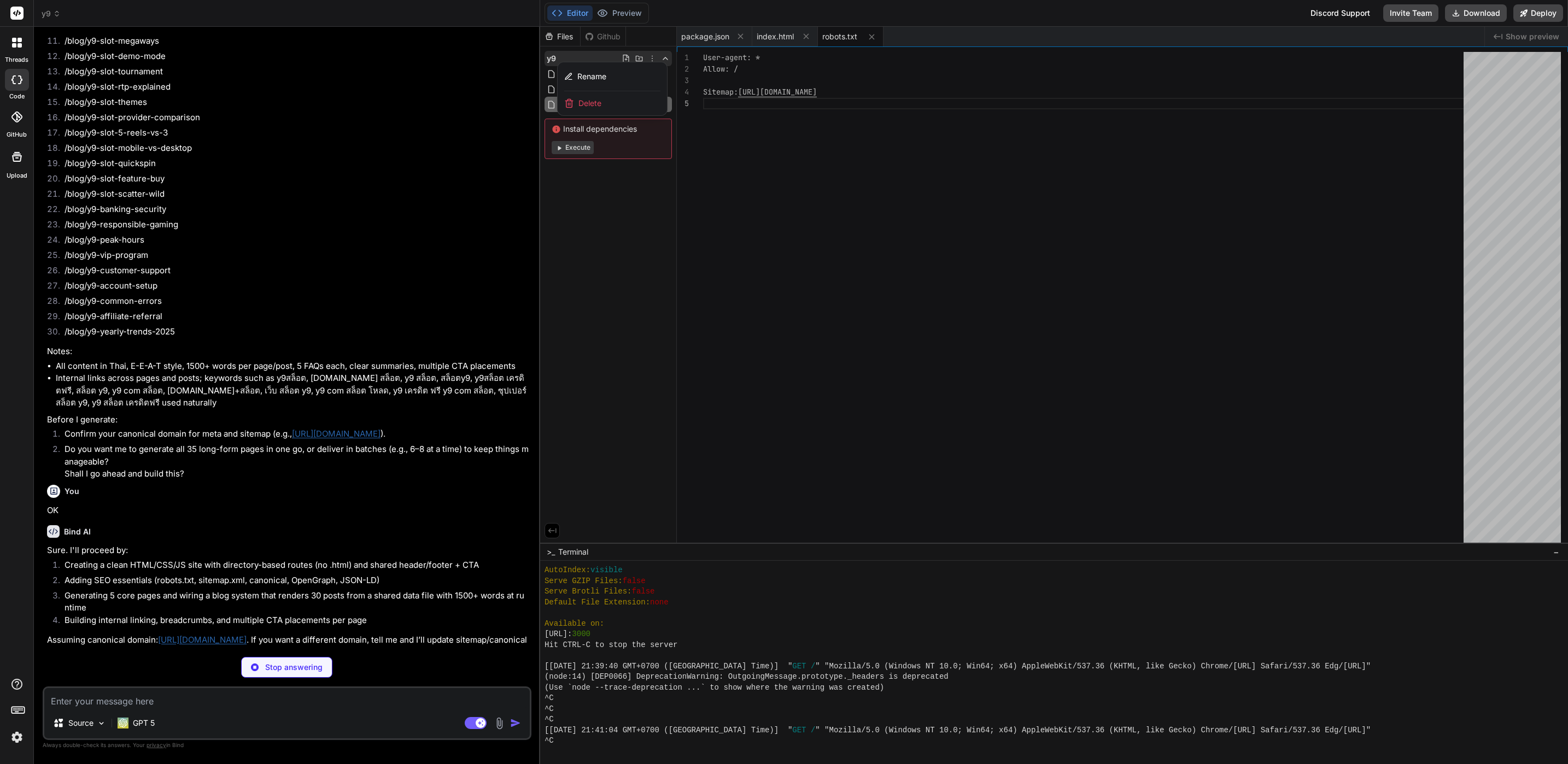
scroll to position [1209, 0]
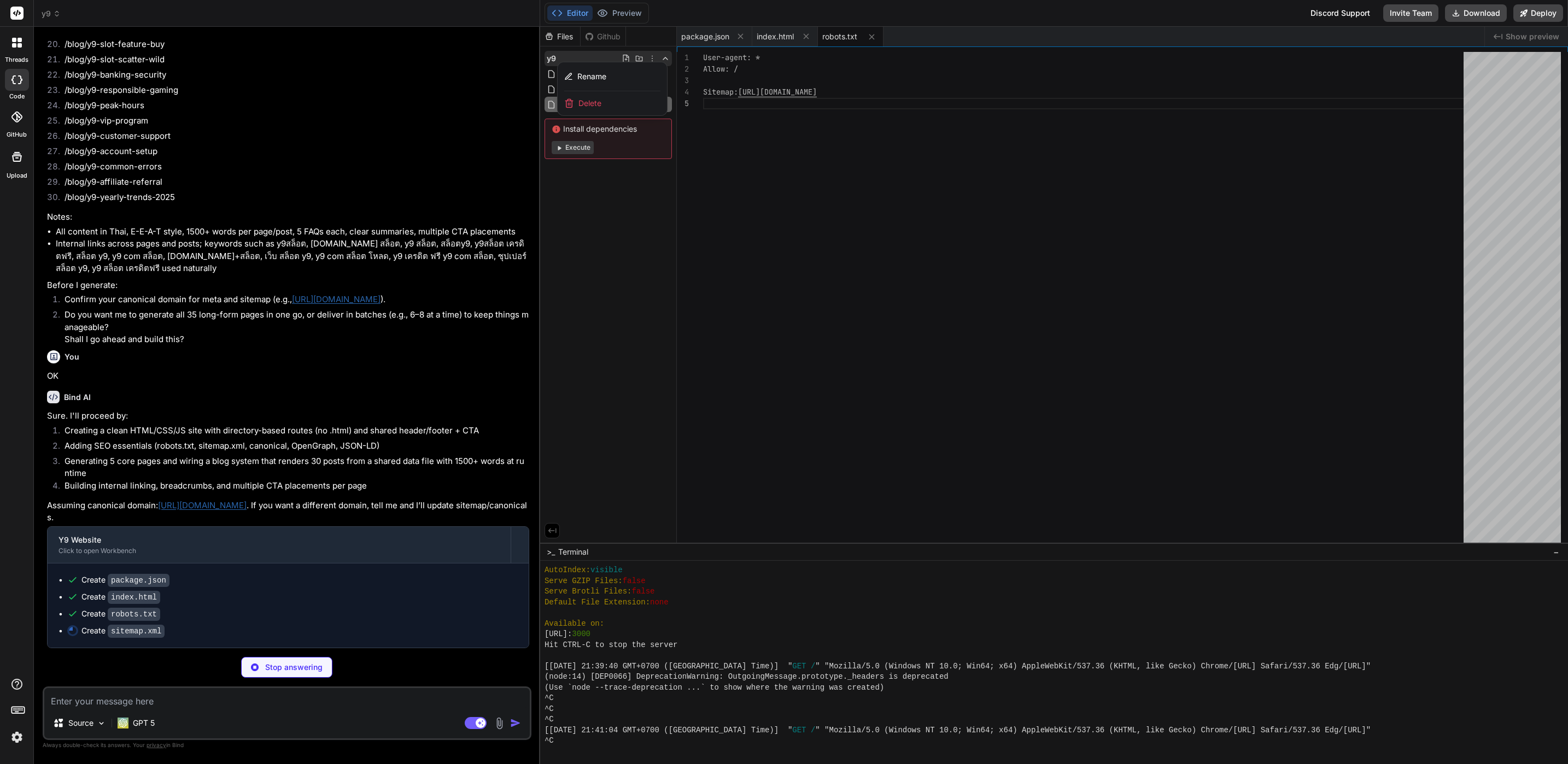
click at [950, 364] on div at bounding box center [1054, 395] width 1028 height 737
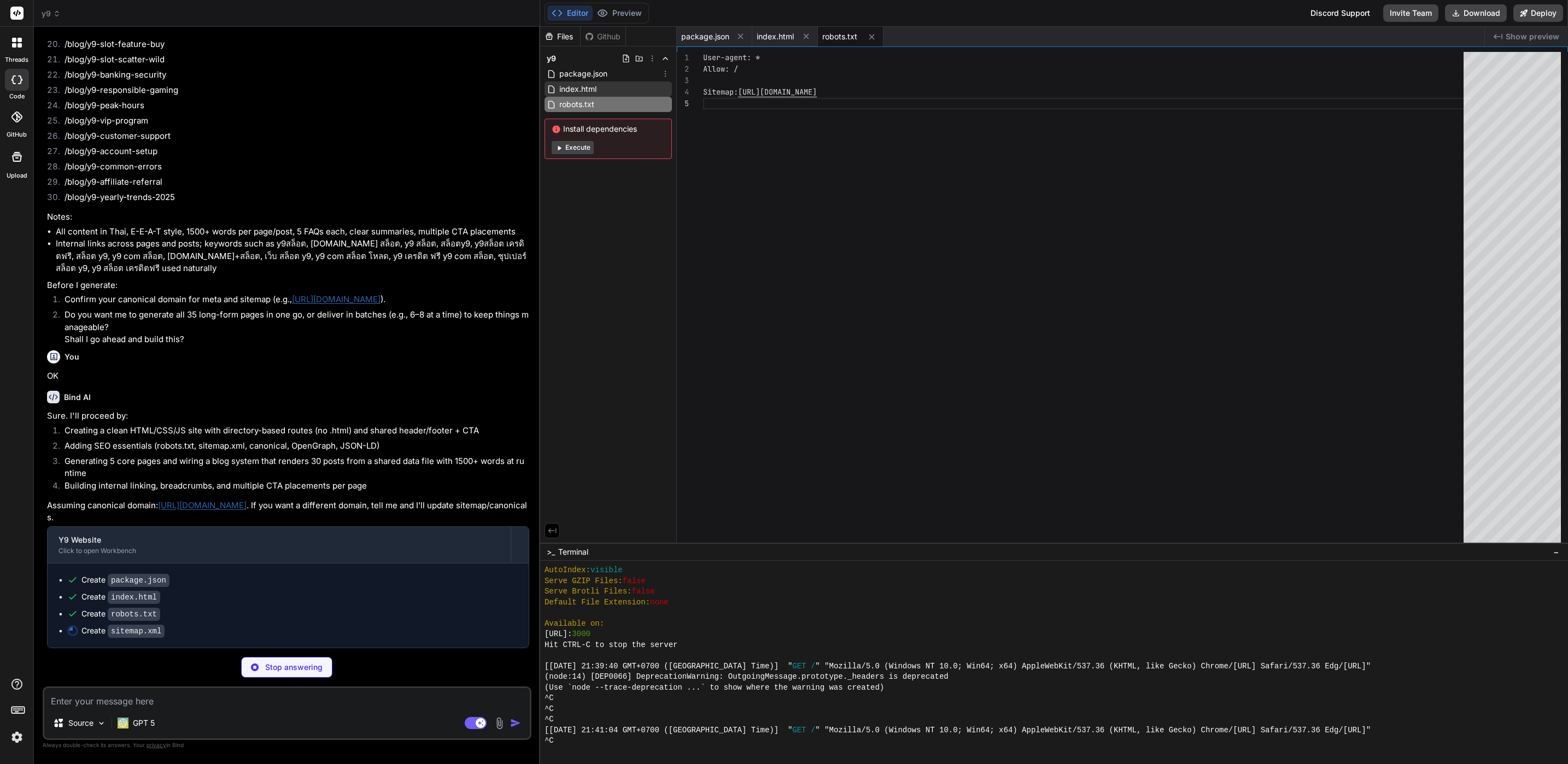
type textarea "x"
click at [618, 88] on div "index.html" at bounding box center [608, 88] width 128 height 15
type textarea "if (location.pathname !== target) location.replace(target); })(); </script> <li…"
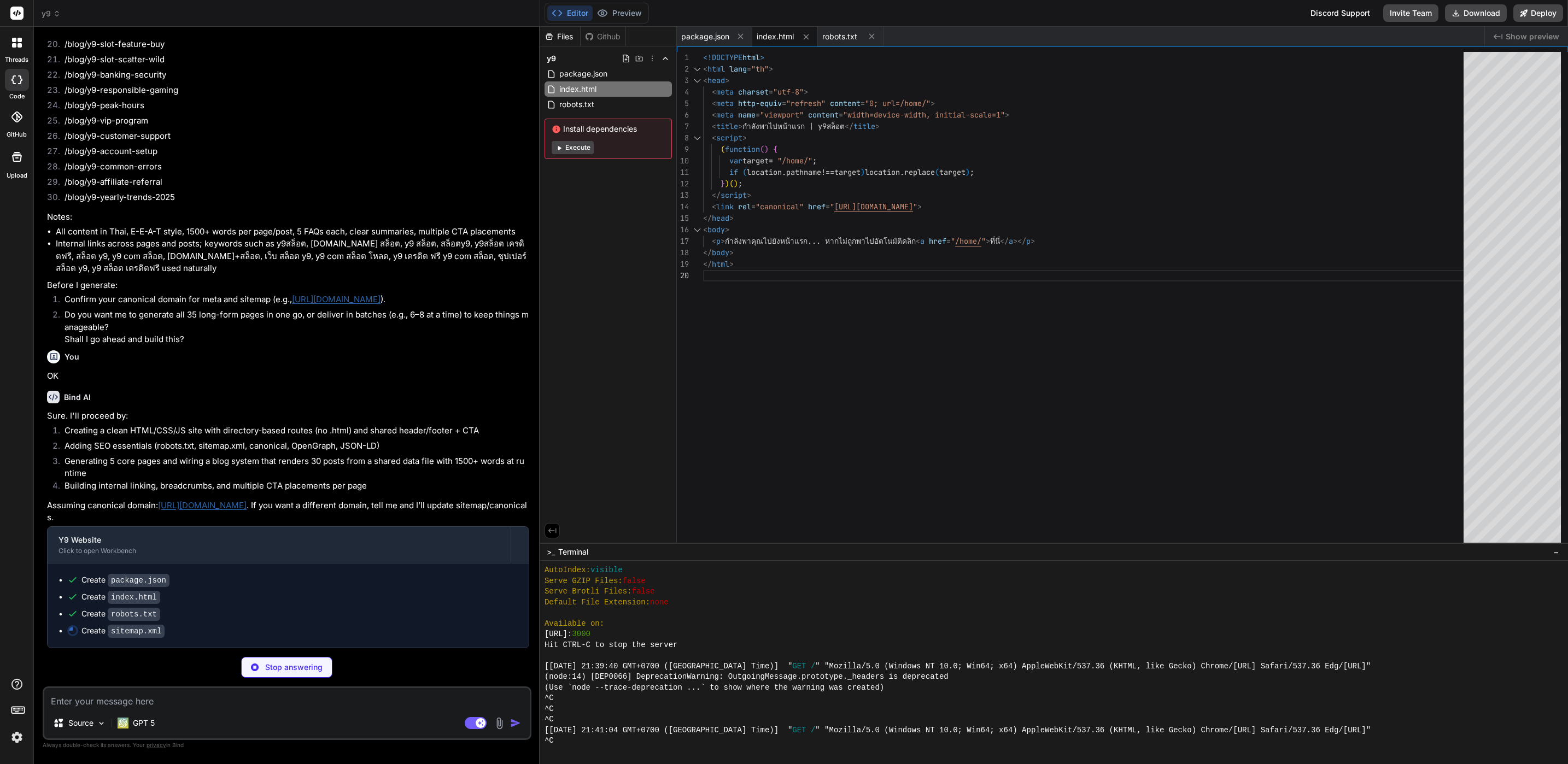
type textarea "x"
type textarea "<!DOCTYPE html> <html lang="th"> <head> <meta charset="utf-8"> <meta http-equiv…"
click at [849, 153] on div "<!DOCTYPE html > < html lang = "th" > < head > < meta charset = "utf-8" > < met…" at bounding box center [1086, 300] width 767 height 496
click at [293, 688] on textarea at bounding box center [287, 698] width 486 height 20
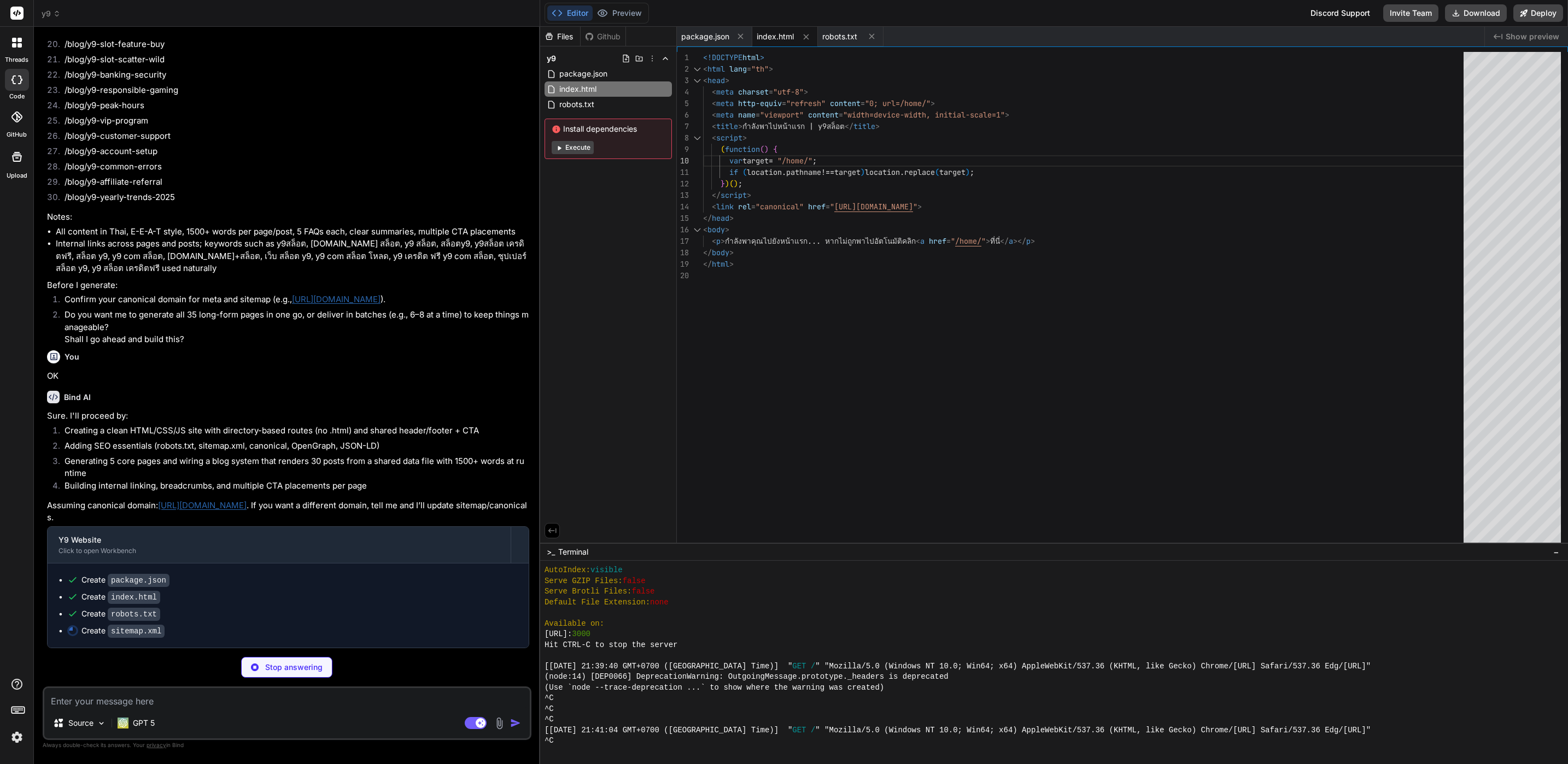
click at [317, 665] on p "Stop answering" at bounding box center [293, 668] width 58 height 11
type textarea "x"
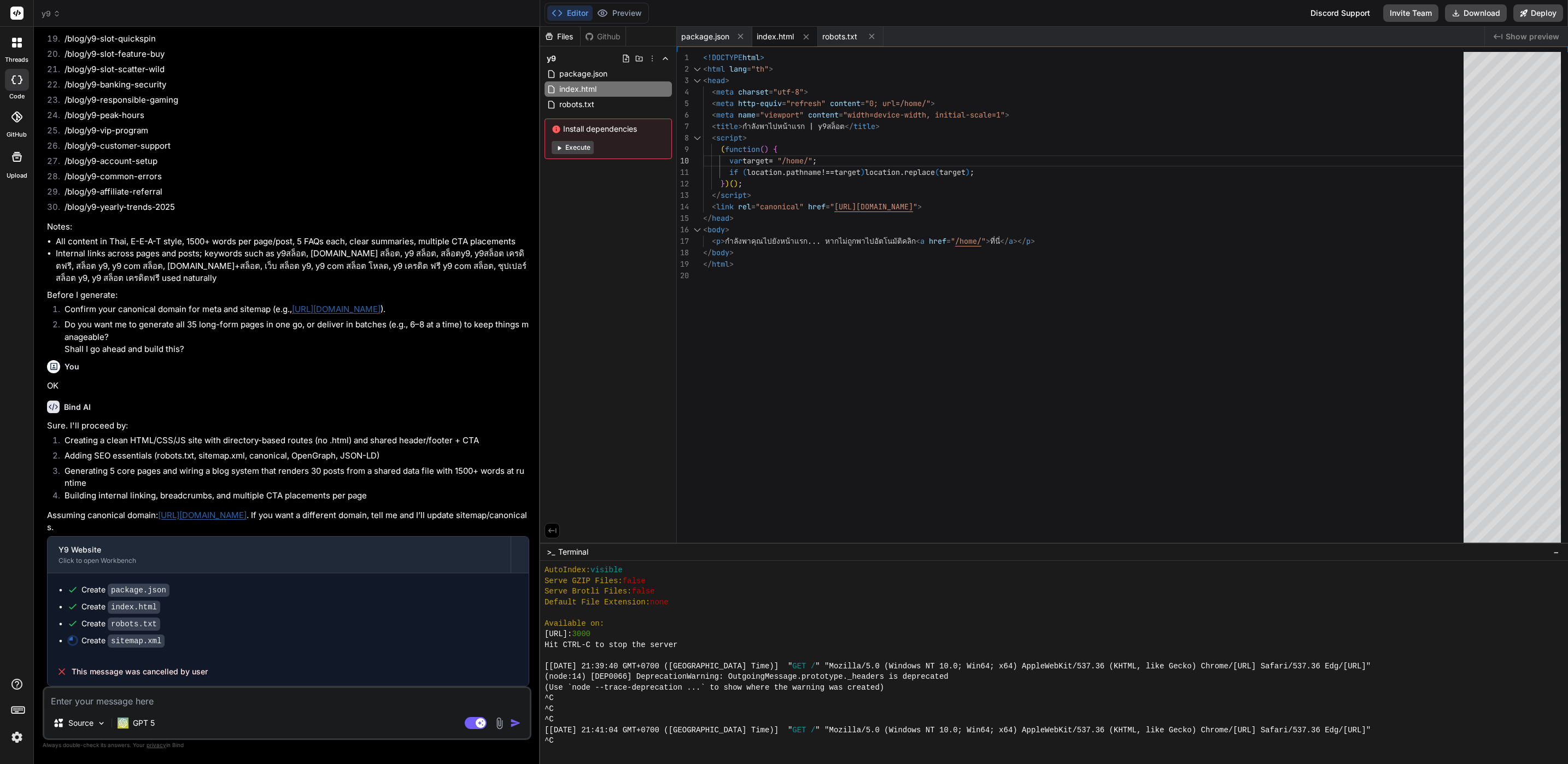
scroll to position [1198, 0]
click at [172, 703] on textarea at bounding box center [287, 698] width 486 height 20
paste textarea "คิด promt สั่ง ai ทำเว็บไซต์เป็นภาษาอังกฤษ และนี่คือสิ่งที่ต้องการ -เว็บไซต์โทน…"
type textarea "คิด promt สั่ง ai ทำเว็บไซต์เป็นภาษาอังกฤษ และนี่คือสิ่งที่ต้องการ -เว็บไซต์โทน…"
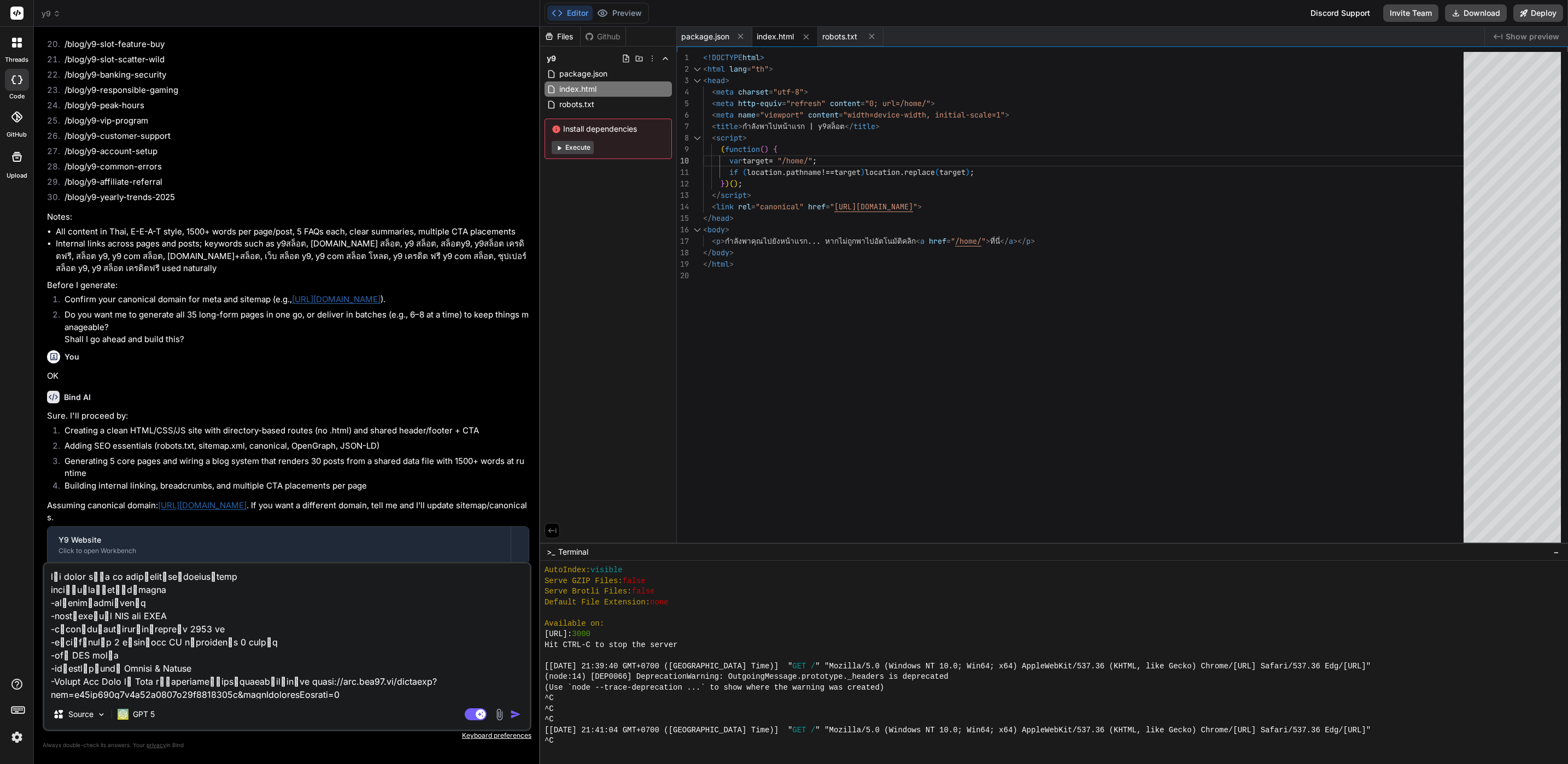
scroll to position [1209, 0]
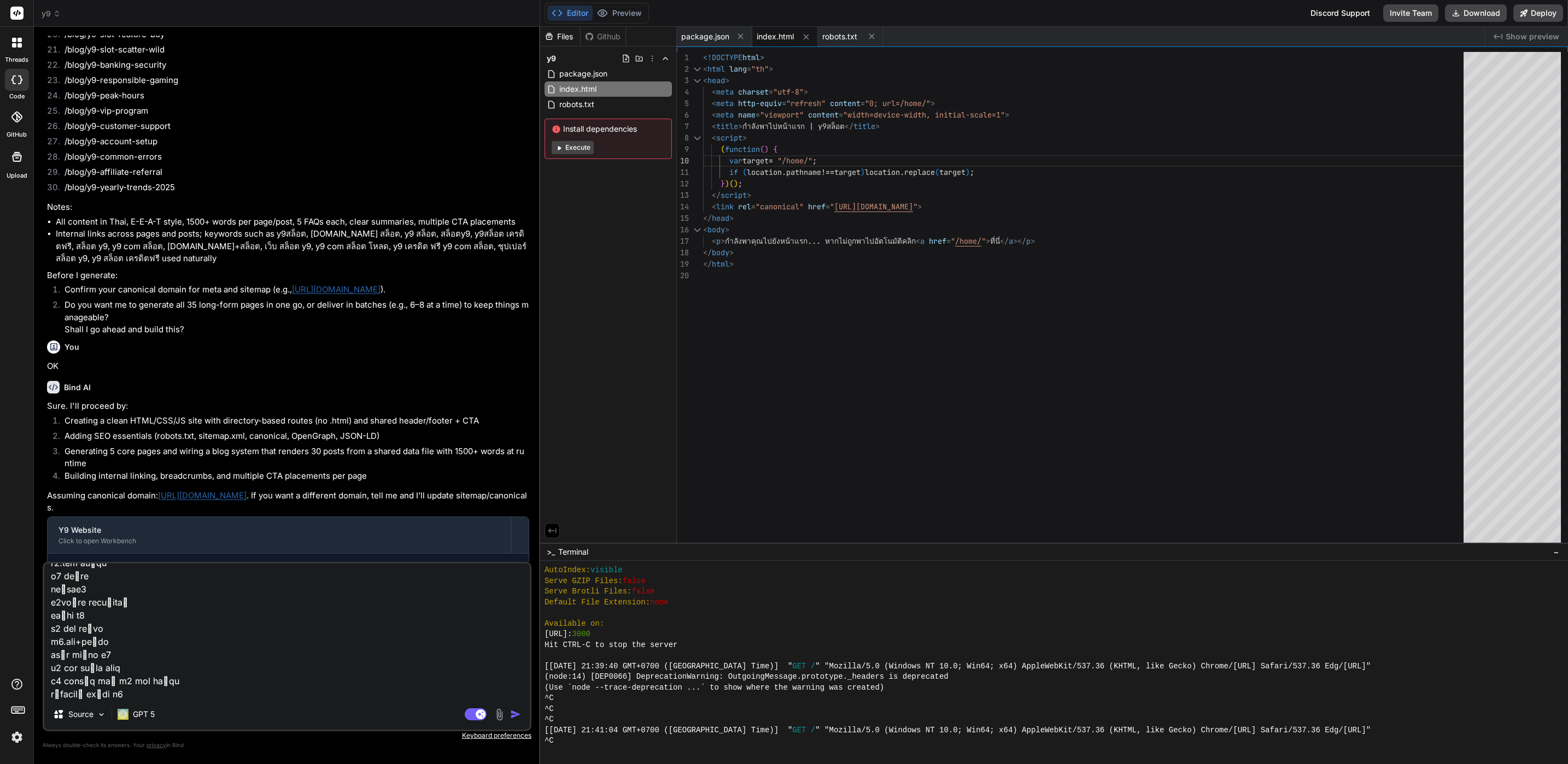
type textarea "x"
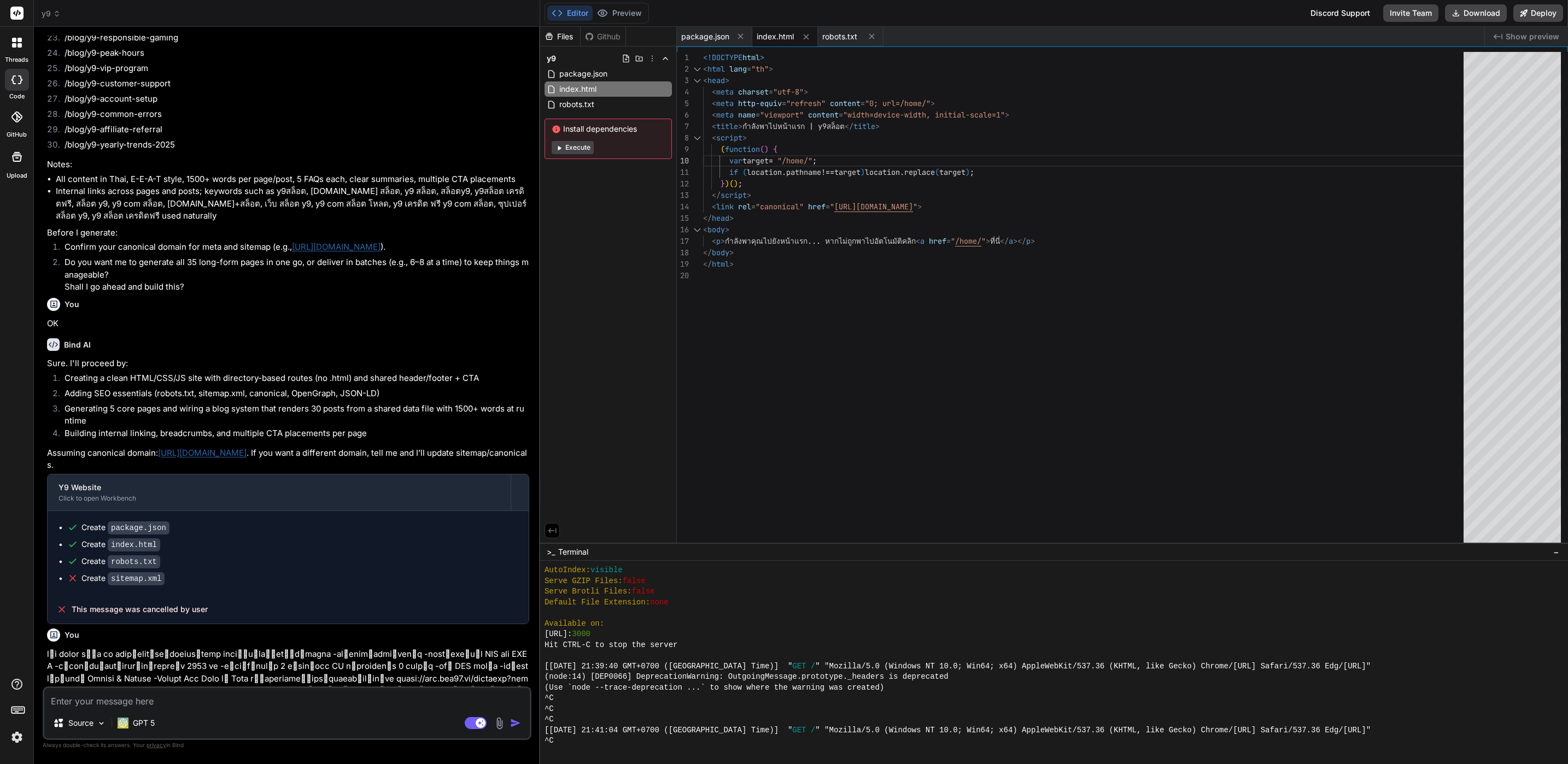
scroll to position [1447, 0]
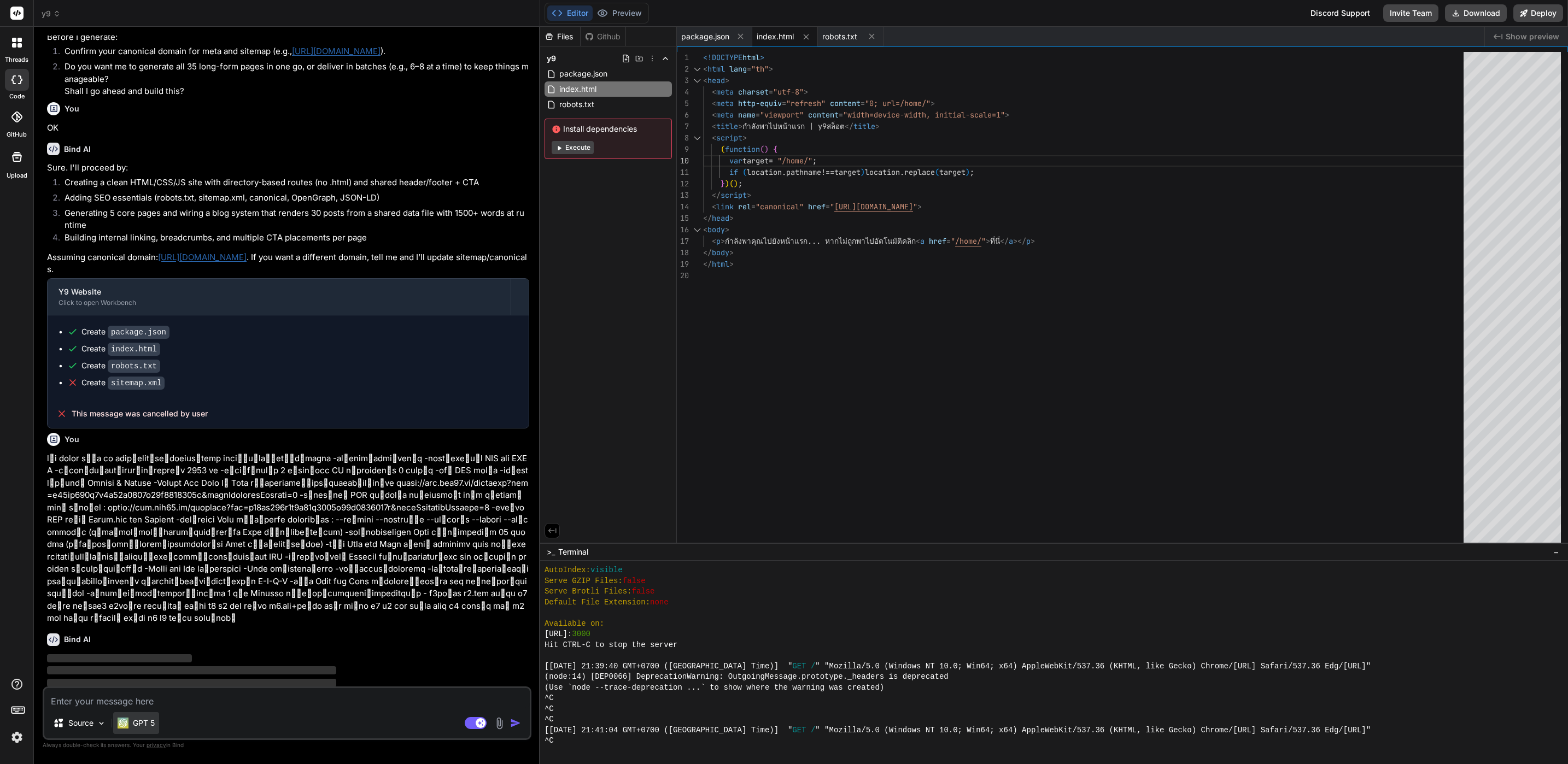
click at [132, 726] on div "GPT 5" at bounding box center [136, 723] width 37 height 11
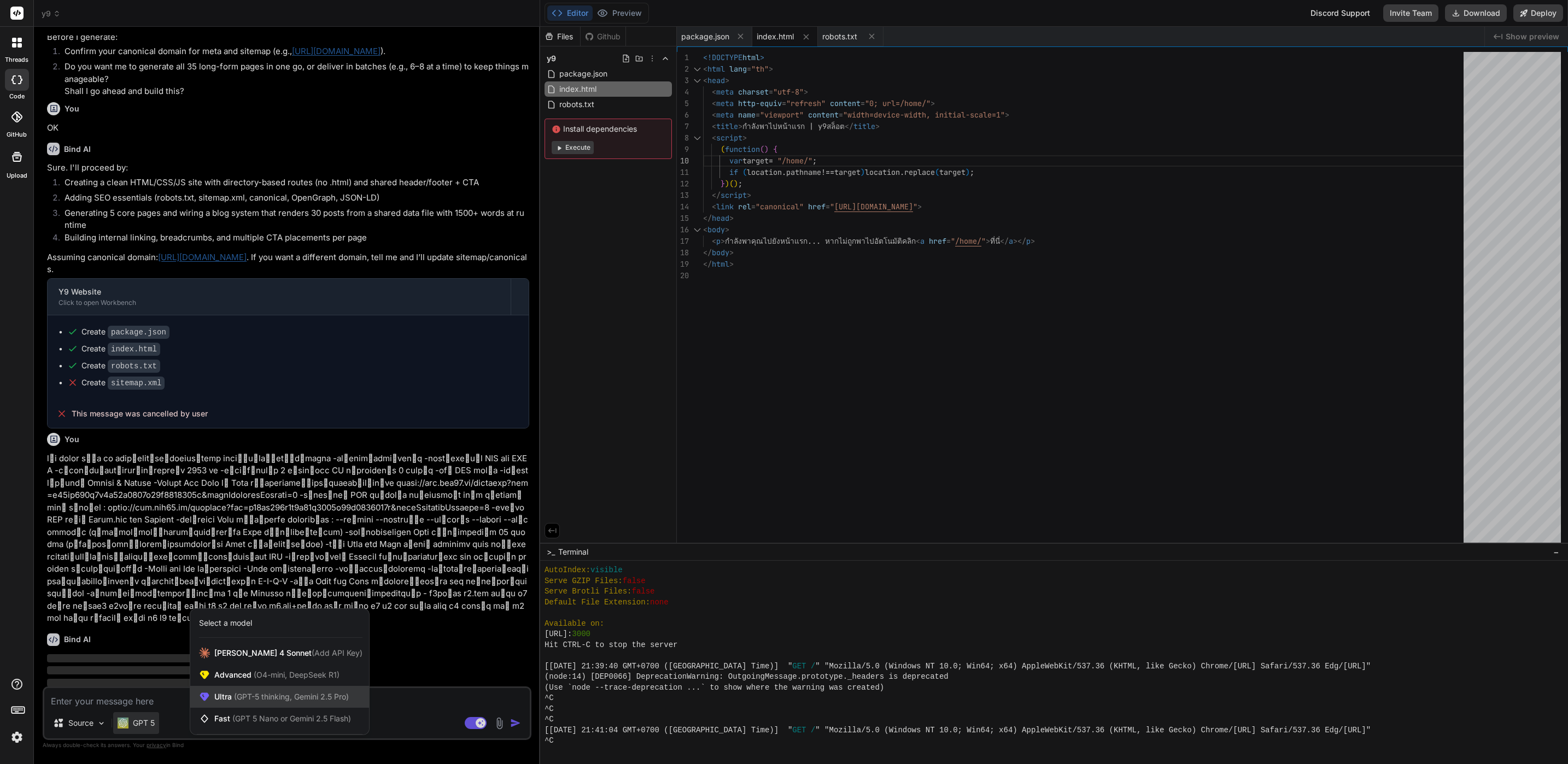
click at [233, 692] on span "(GPT-5 thinking, Gemini 2.5 Pro)" at bounding box center [290, 697] width 117 height 9
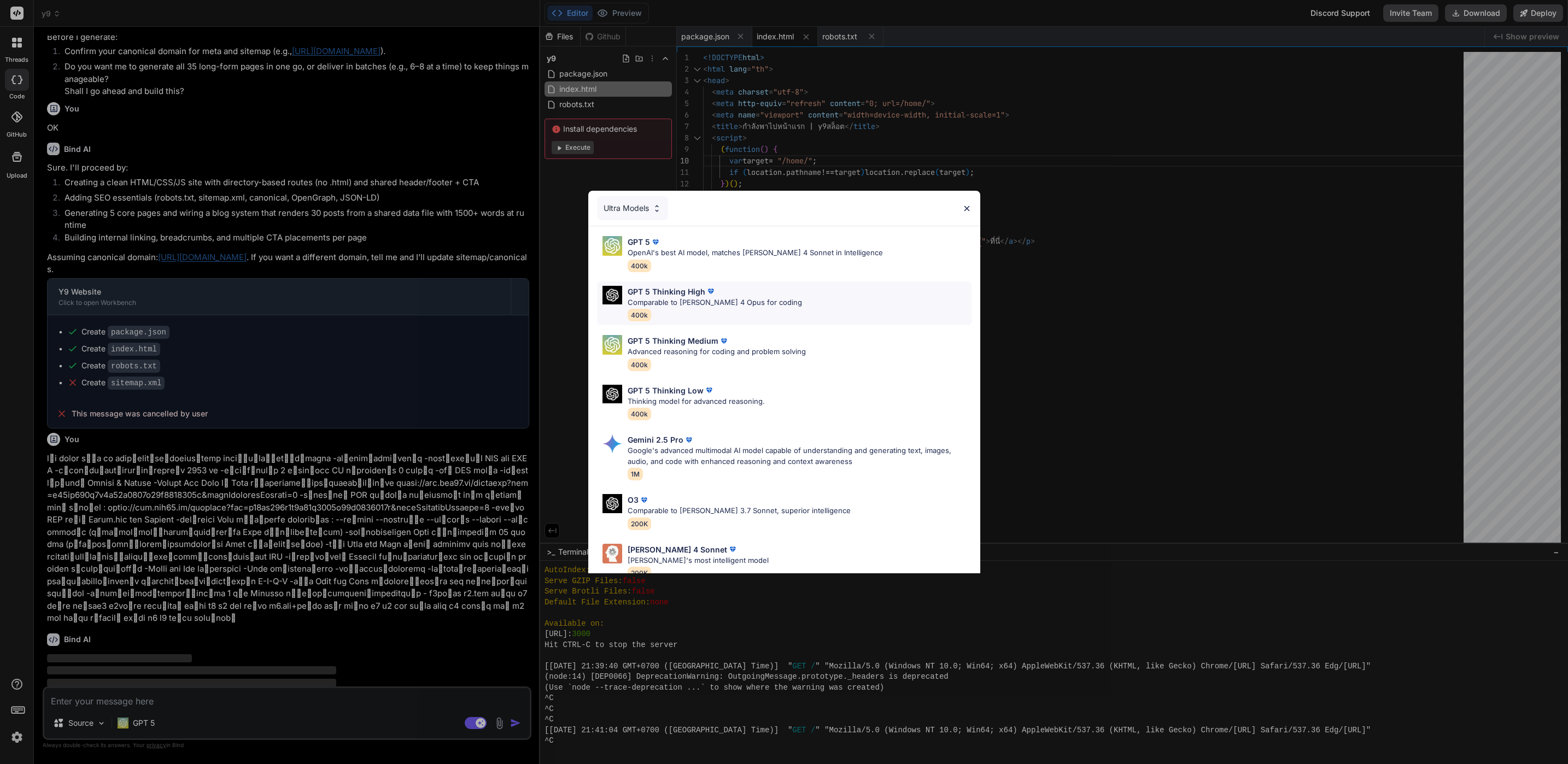
click at [721, 288] on div "GPT 5 Thinking High" at bounding box center [715, 292] width 174 height 12
type textarea "x"
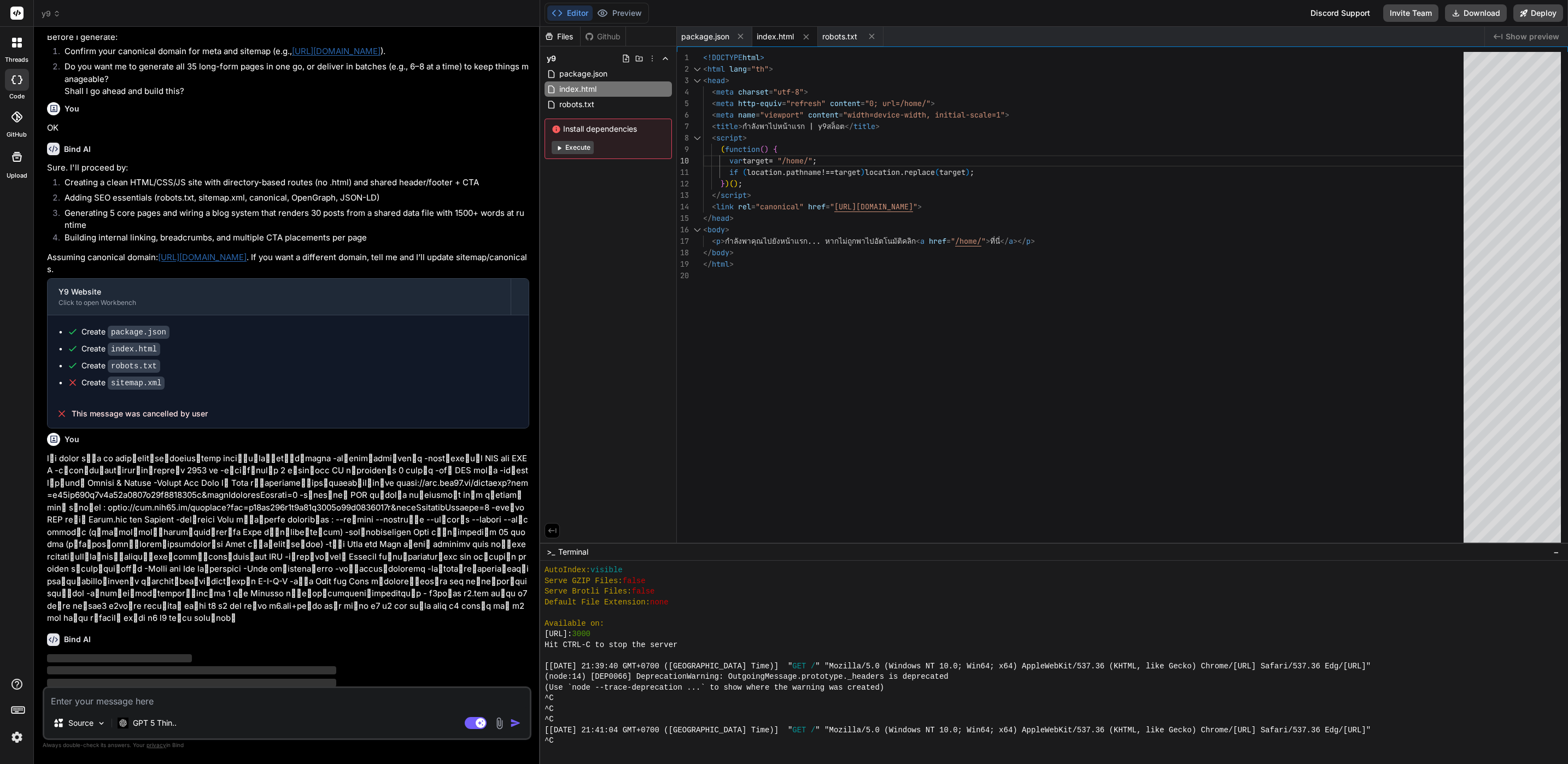
type textarea "if (location.pathname !== target) location.replace(target); })(); </script> <li…"
click at [960, 240] on div "<!DOCTYPE html > < html lang = "th" > < head > < meta charset = "utf-8" > < met…" at bounding box center [1086, 300] width 767 height 496
click at [967, 240] on div "<!DOCTYPE html > < html lang = "th" > < head > < meta charset = "utf-8" > < met…" at bounding box center [1086, 300] width 767 height 496
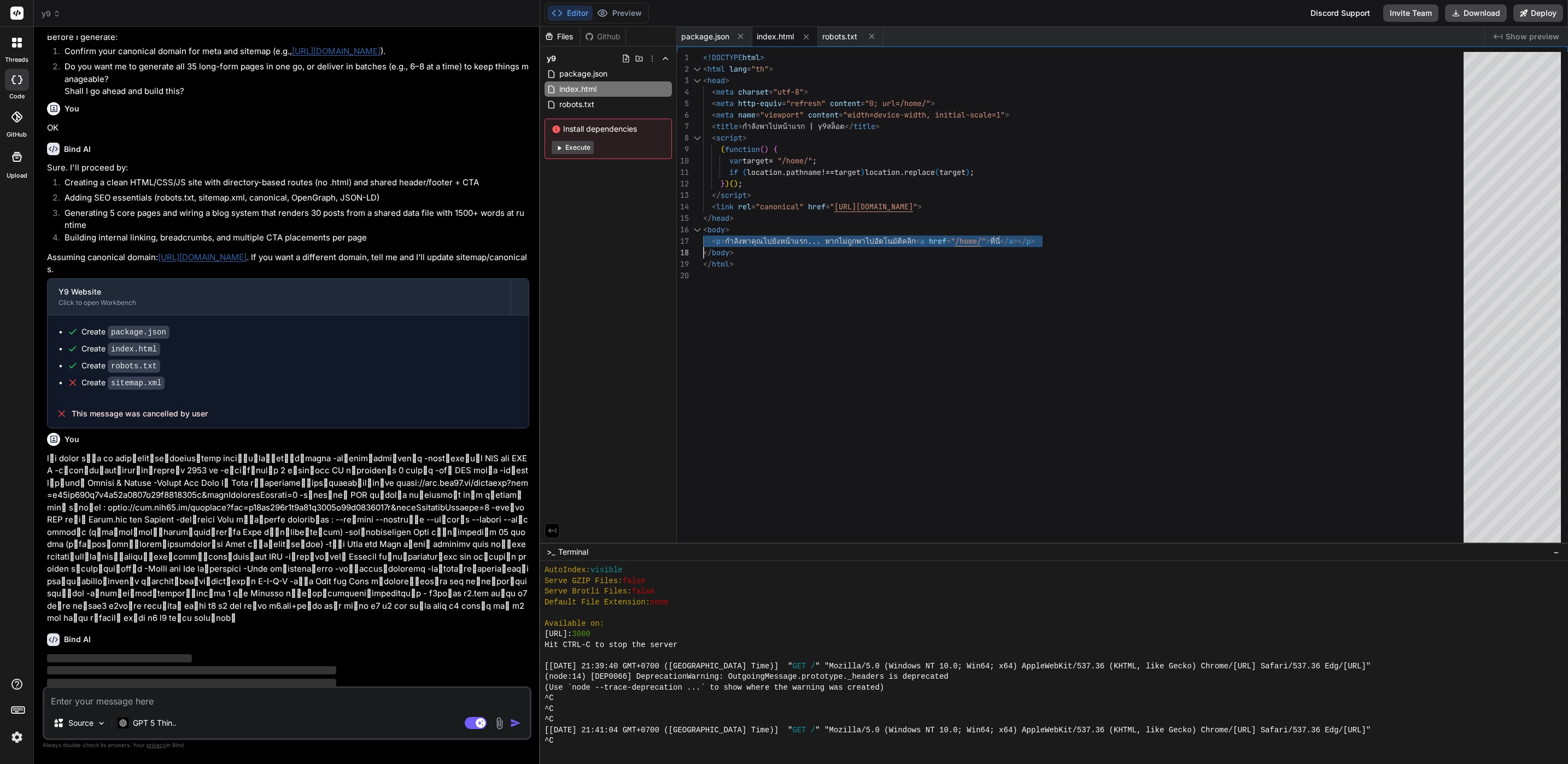
click at [967, 240] on div "<!DOCTYPE html > < html lang = "th" > < head > < meta charset = "utf-8" > < met…" at bounding box center [1086, 300] width 767 height 496
click at [390, 633] on div "Bind AI" at bounding box center [288, 639] width 482 height 13
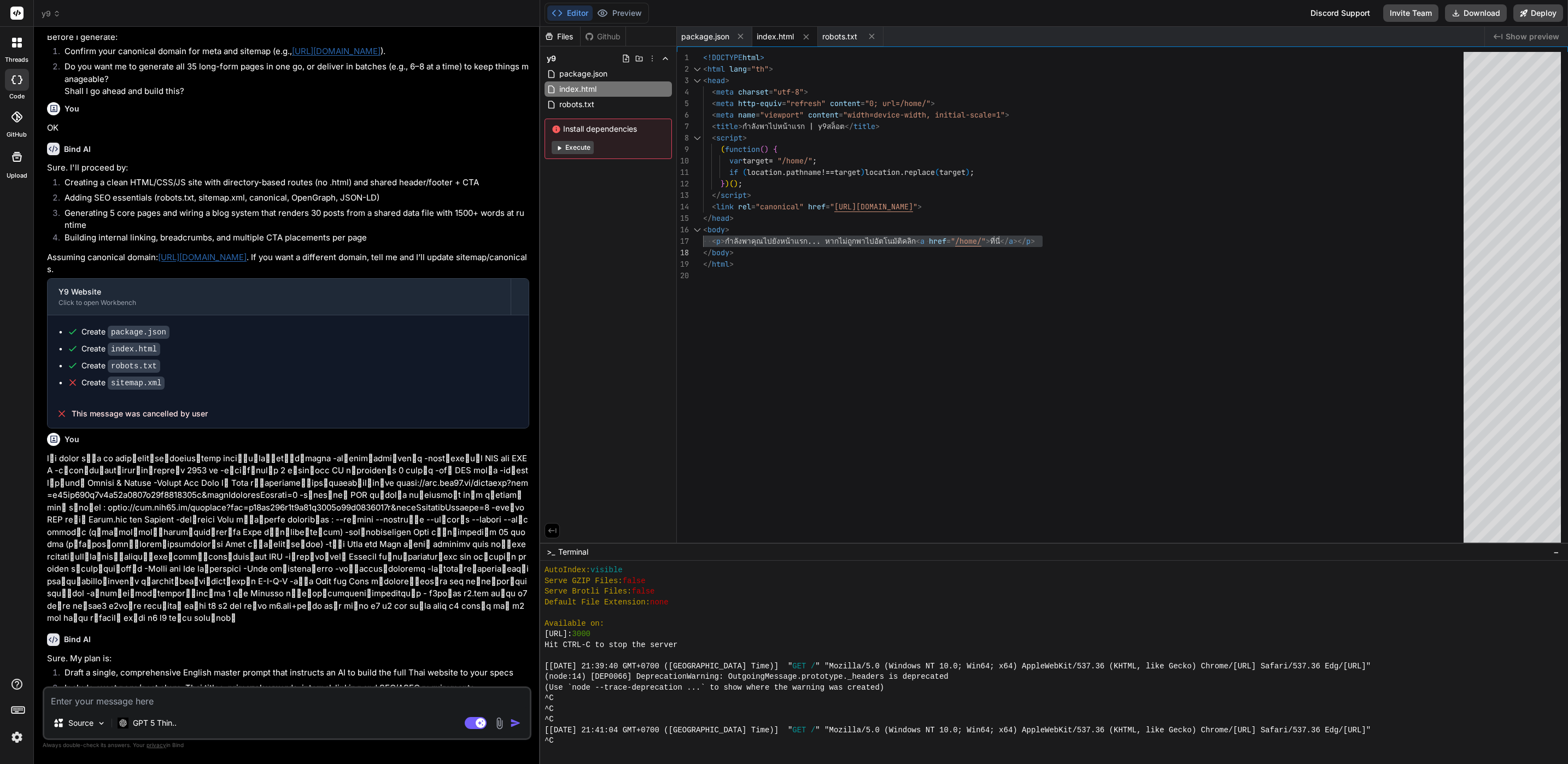
scroll to position [1594, 0]
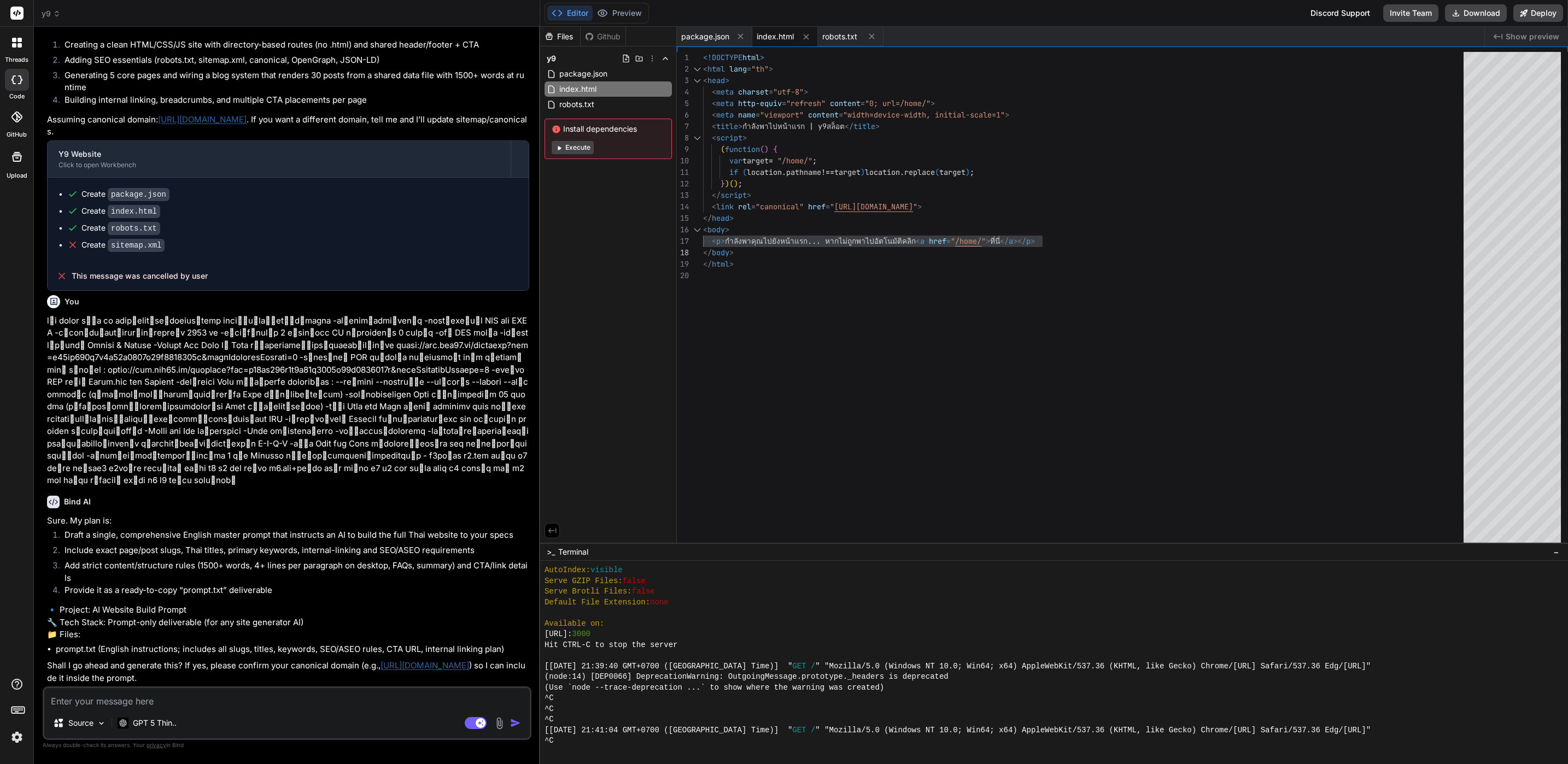
click at [274, 708] on div "Source GPT 5 Thin.. Agent Mode. When this toggle is activated, AI automatically…" at bounding box center [287, 714] width 489 height 54
click at [279, 699] on textarea at bounding box center [287, 698] width 486 height 20
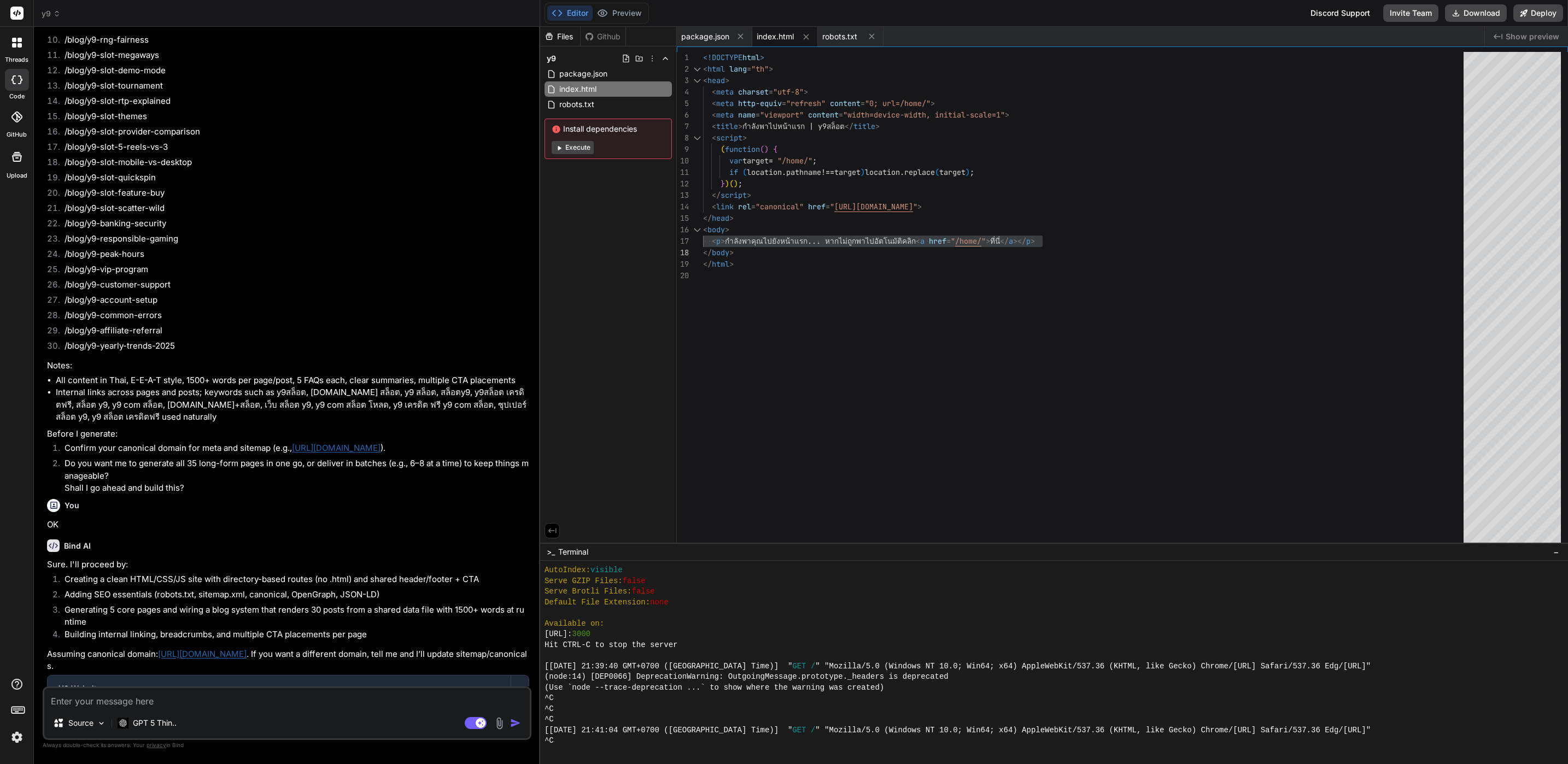
scroll to position [1020, 0]
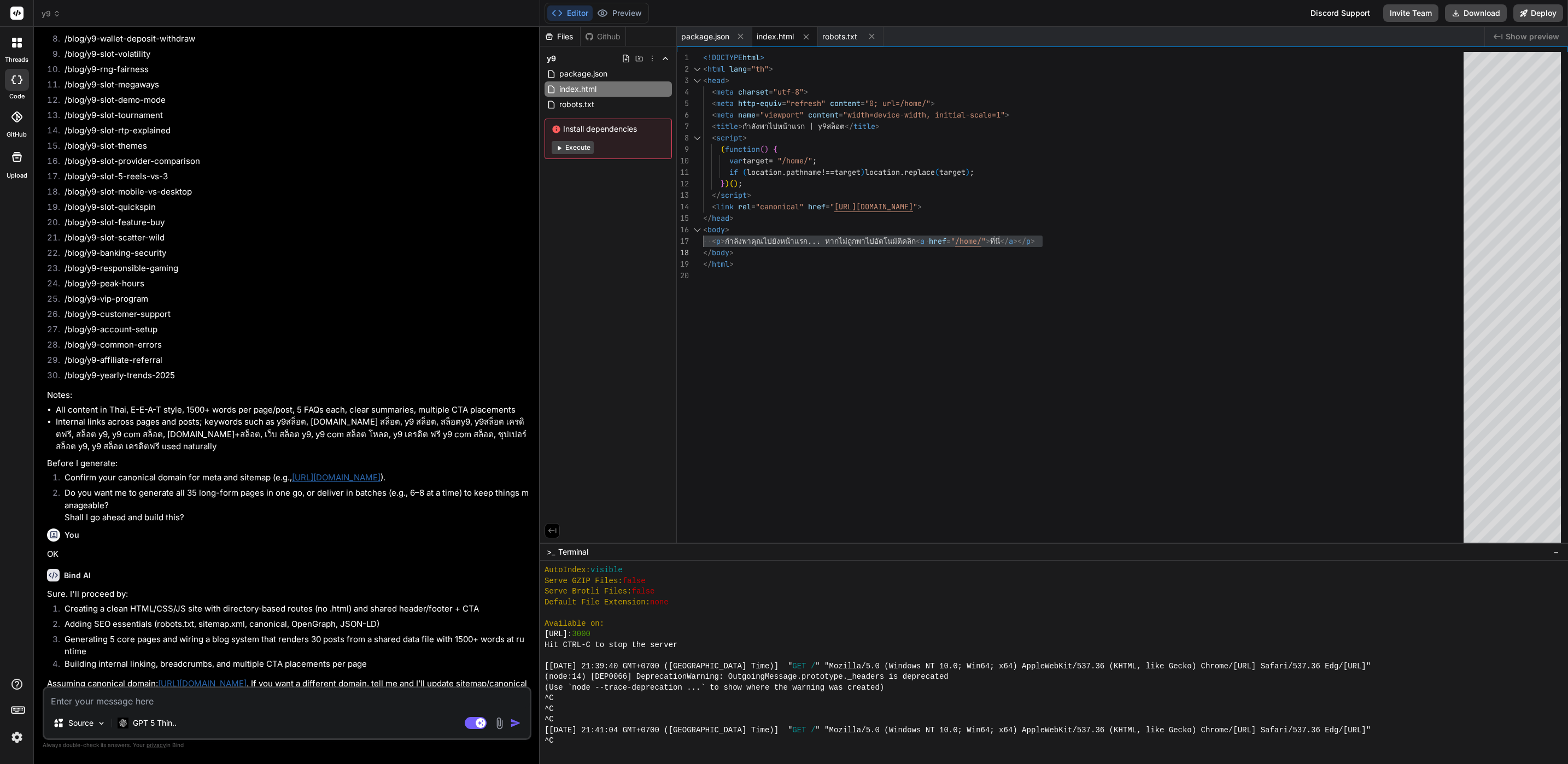
click at [54, 18] on span "y9" at bounding box center [51, 13] width 19 height 11
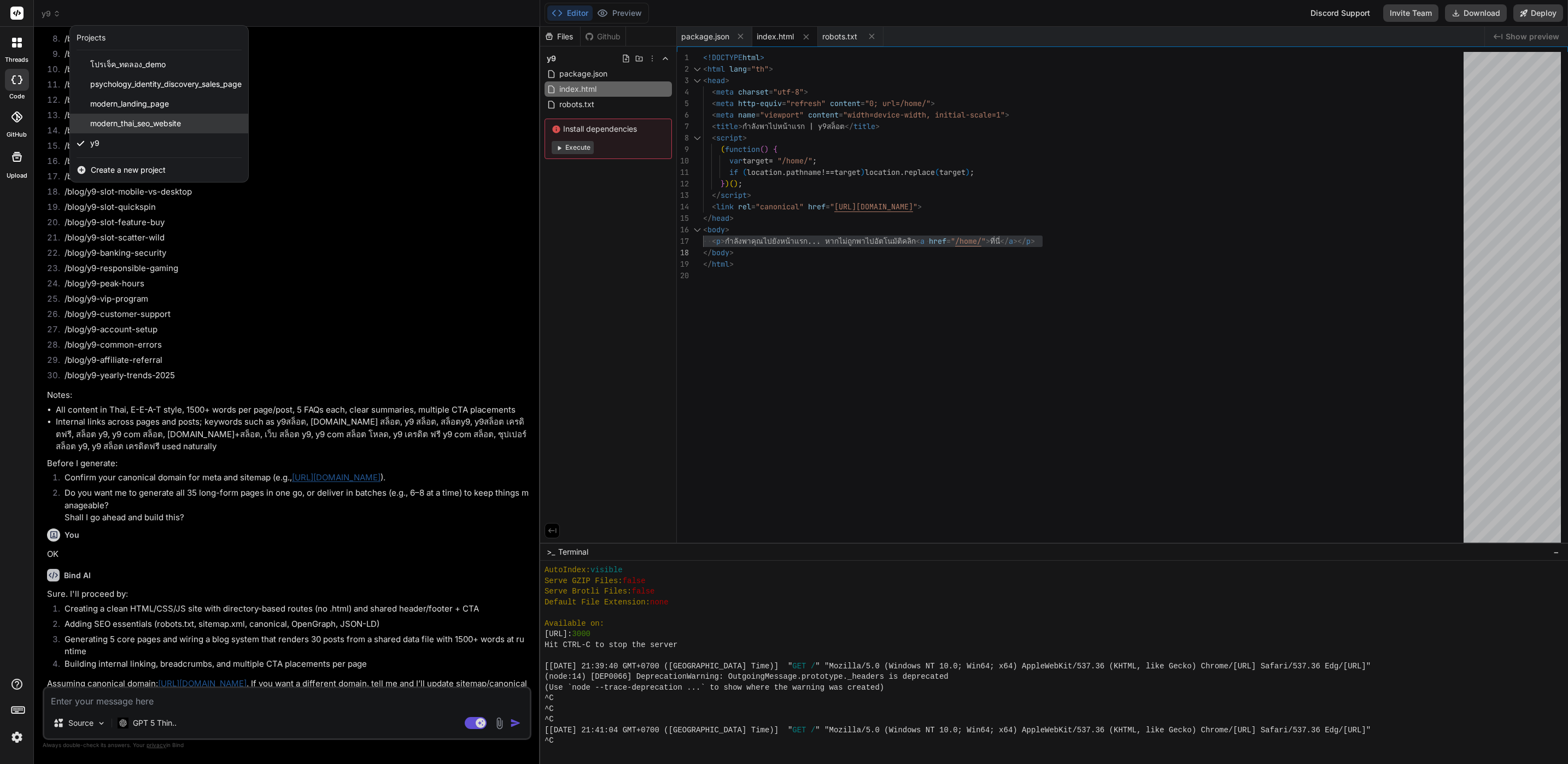
click at [204, 125] on div "modern_thai_seo_website" at bounding box center [159, 123] width 178 height 20
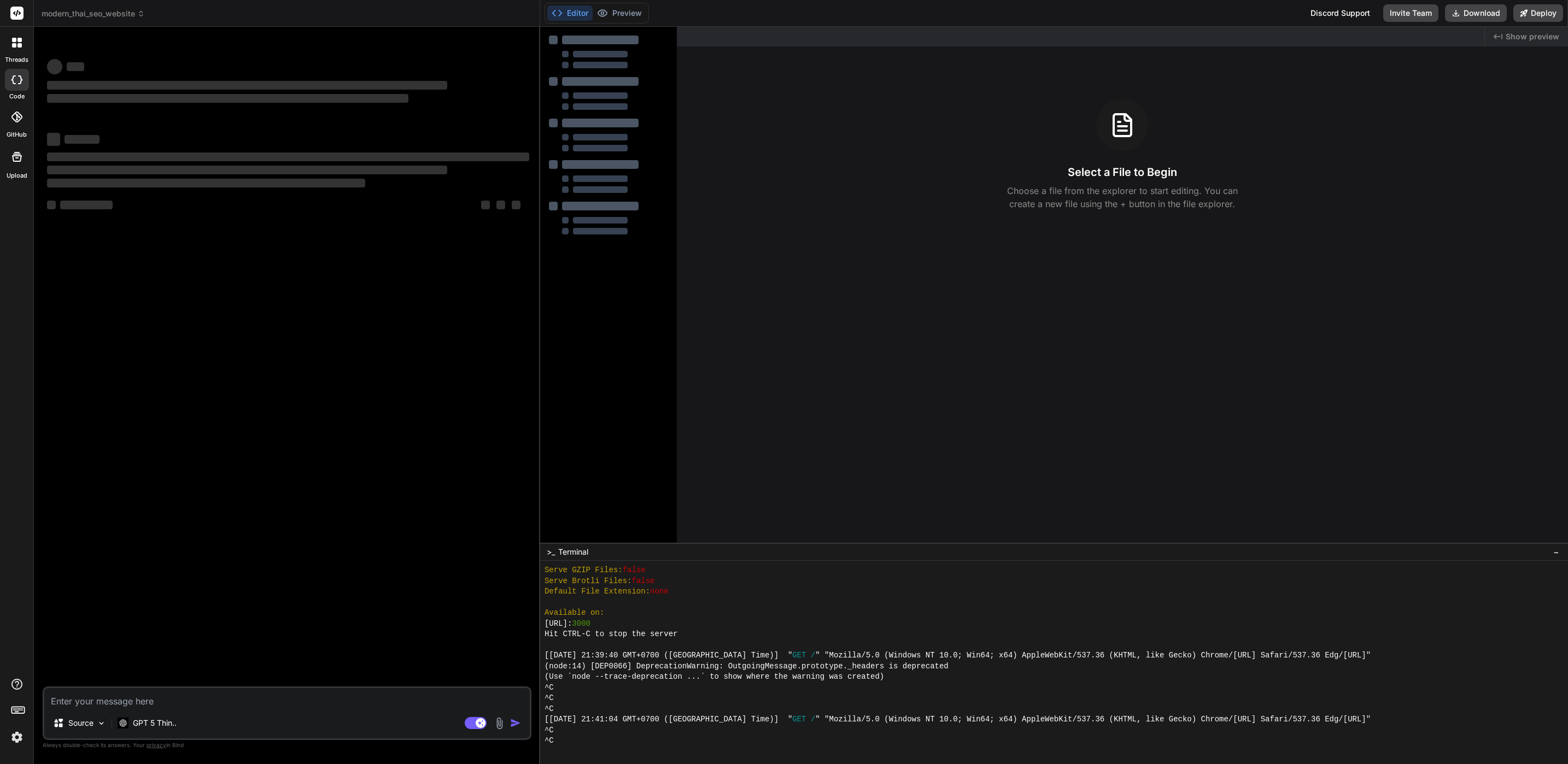
scroll to position [960, 0]
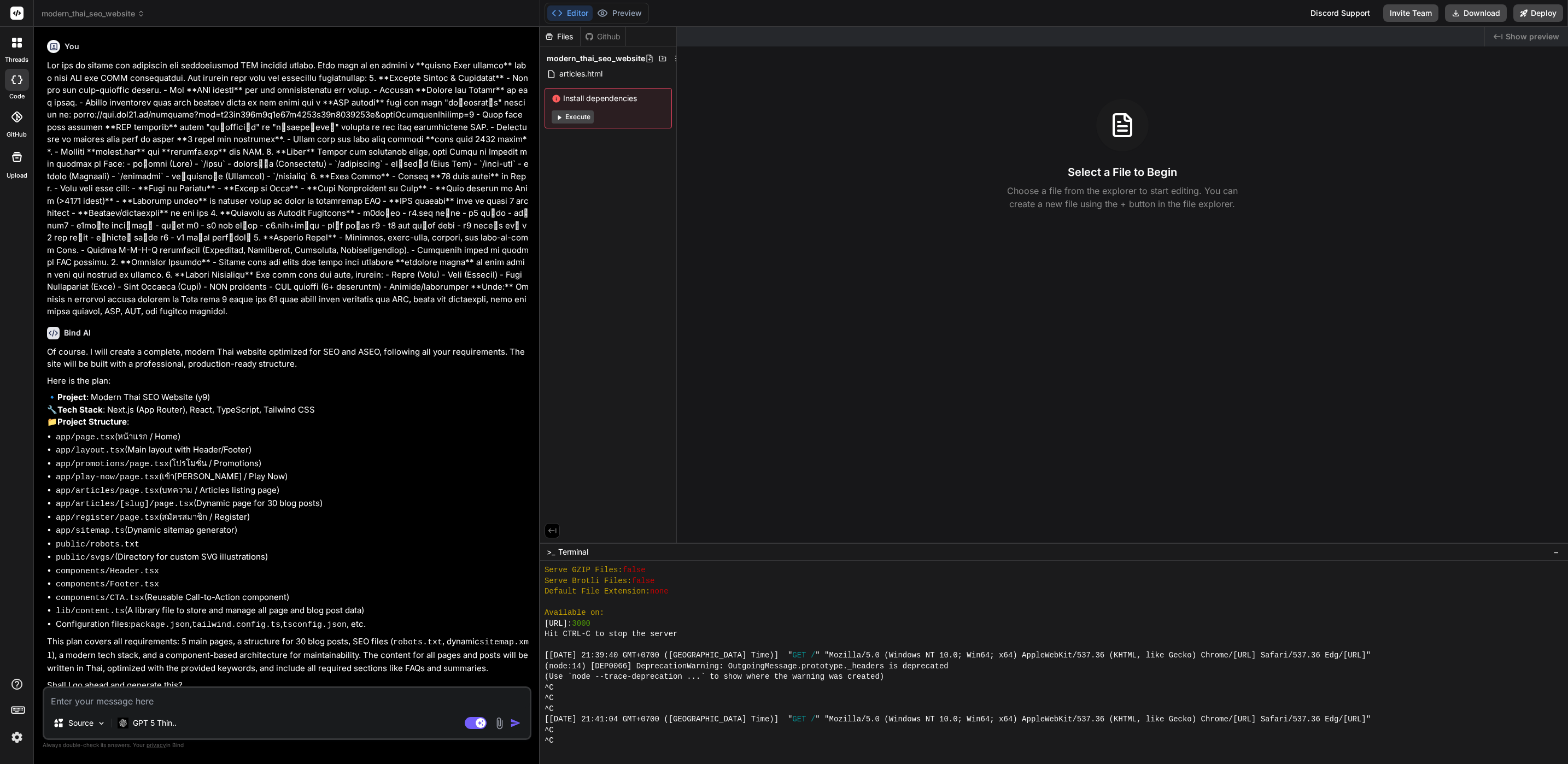
click at [558, 27] on div "Files" at bounding box center [560, 36] width 40 height 20
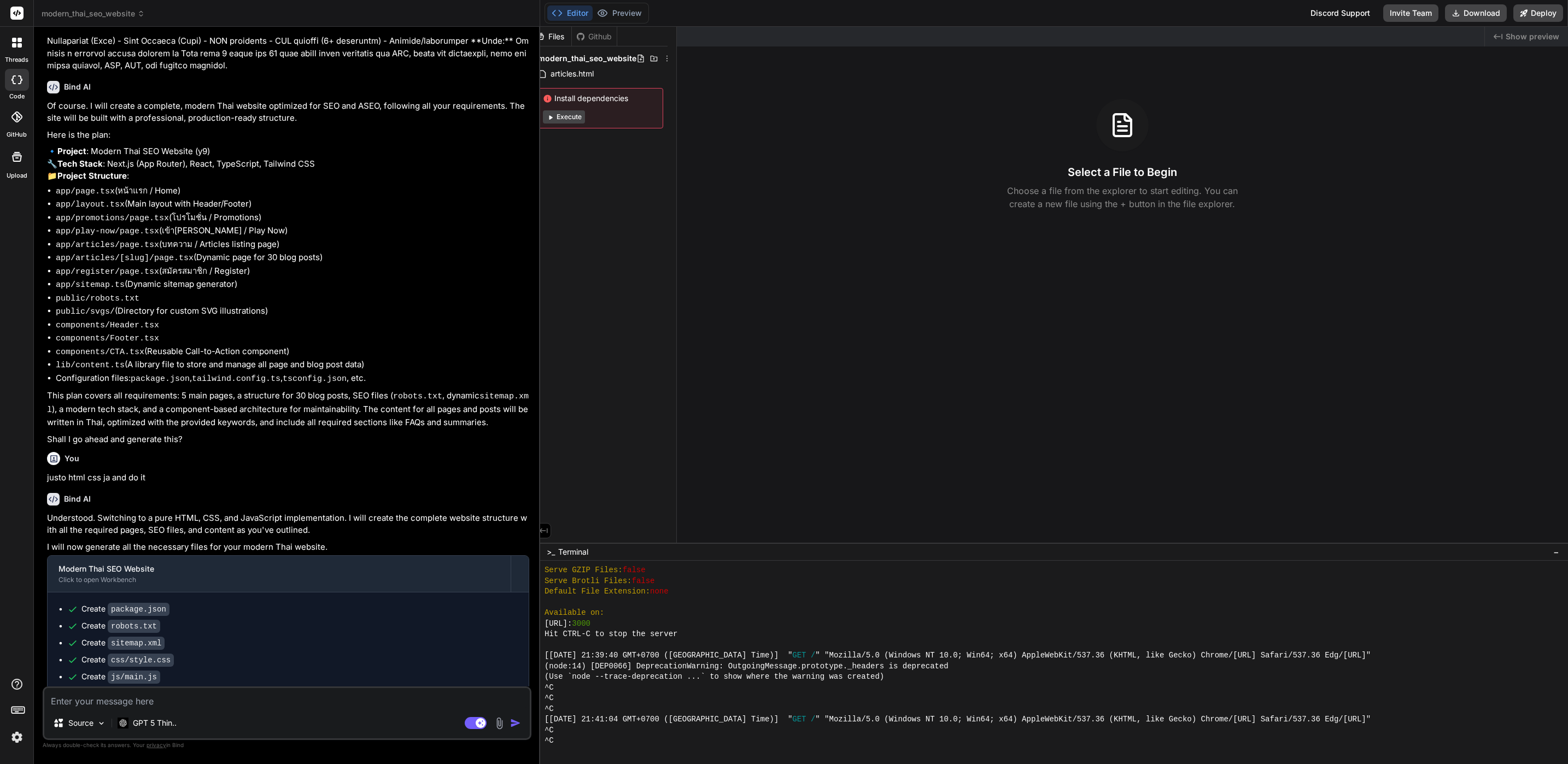
scroll to position [0, 13]
drag, startPoint x: 414, startPoint y: 339, endPoint x: 433, endPoint y: 183, distance: 157.2
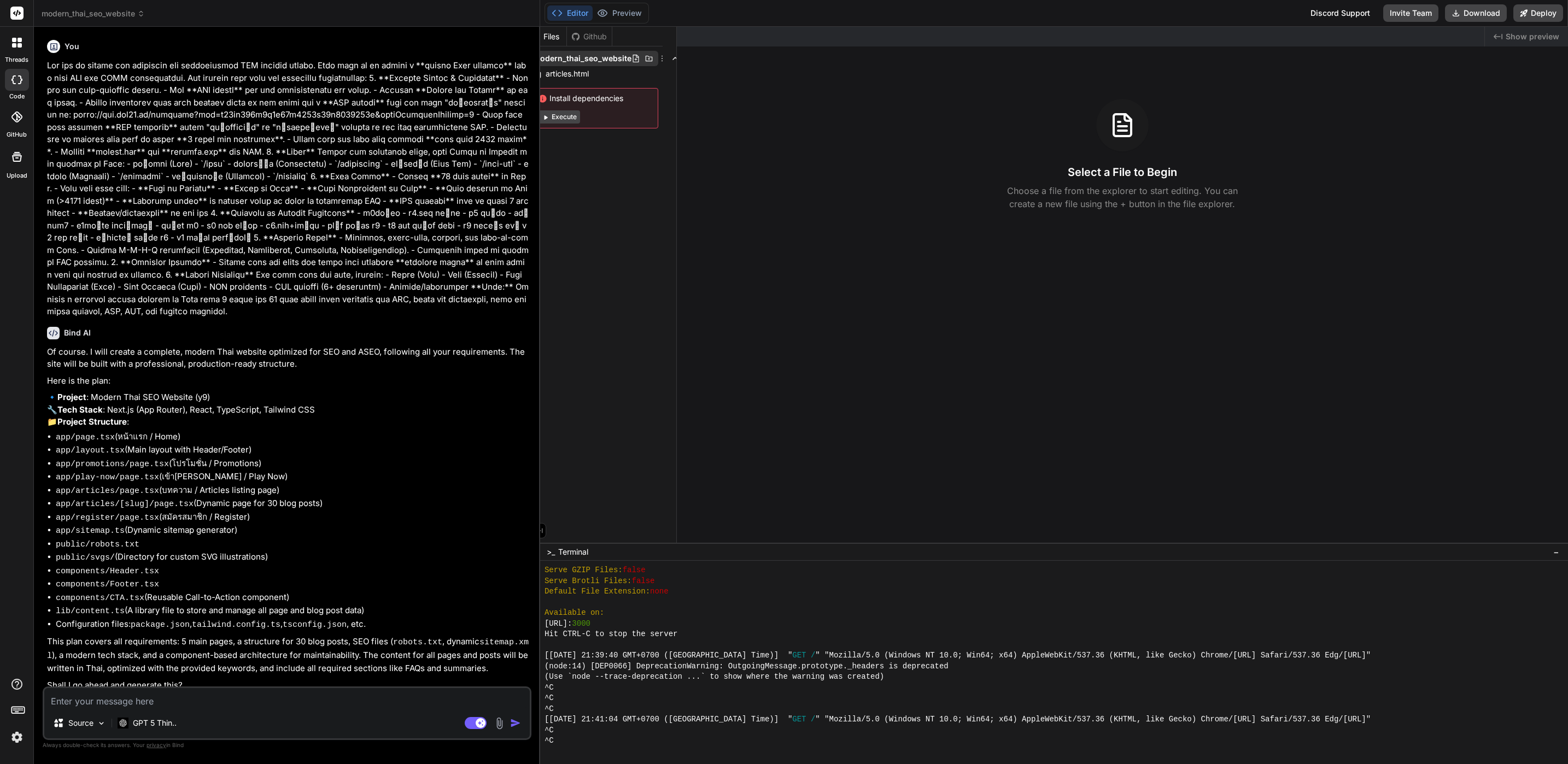
click at [658, 61] on icon at bounding box center [662, 58] width 9 height 9
click at [610, 110] on div "Delete" at bounding box center [599, 103] width 110 height 24
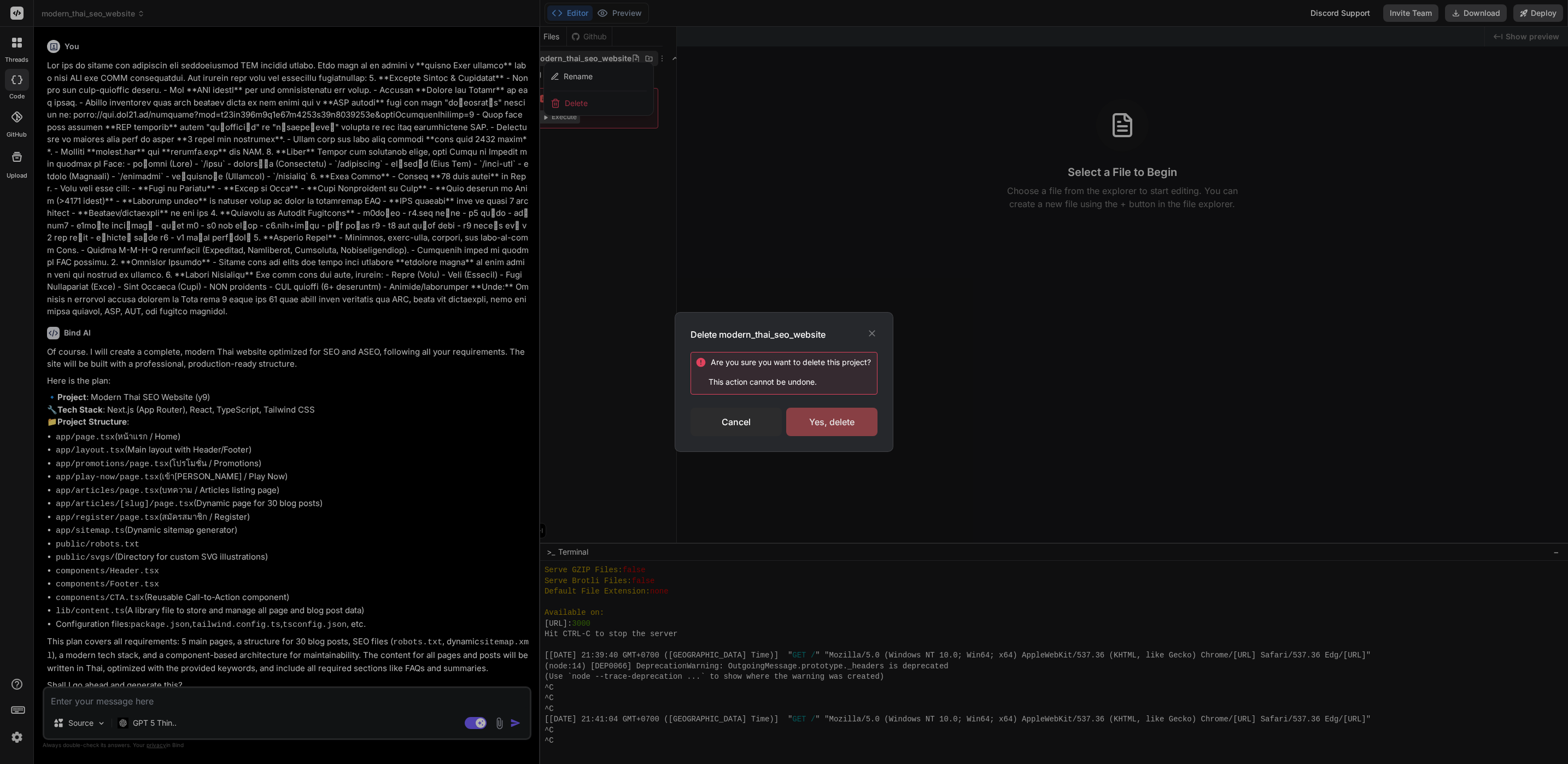
click at [823, 410] on div "Yes, delete" at bounding box center [832, 422] width 91 height 28
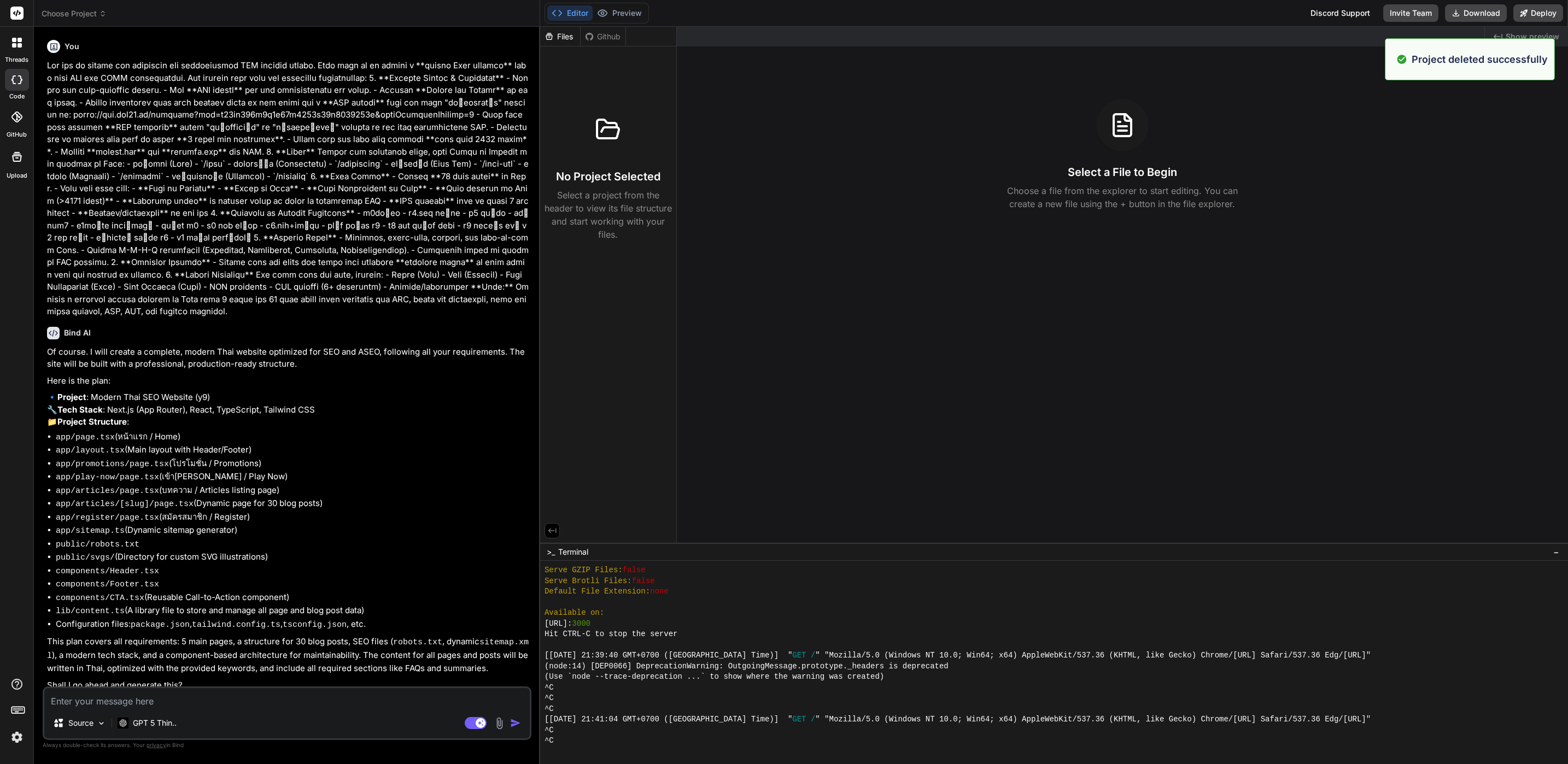
click at [89, 7] on header "Choose Project Created with Pixso." at bounding box center [287, 13] width 506 height 27
click at [106, 15] on icon at bounding box center [103, 13] width 8 height 8
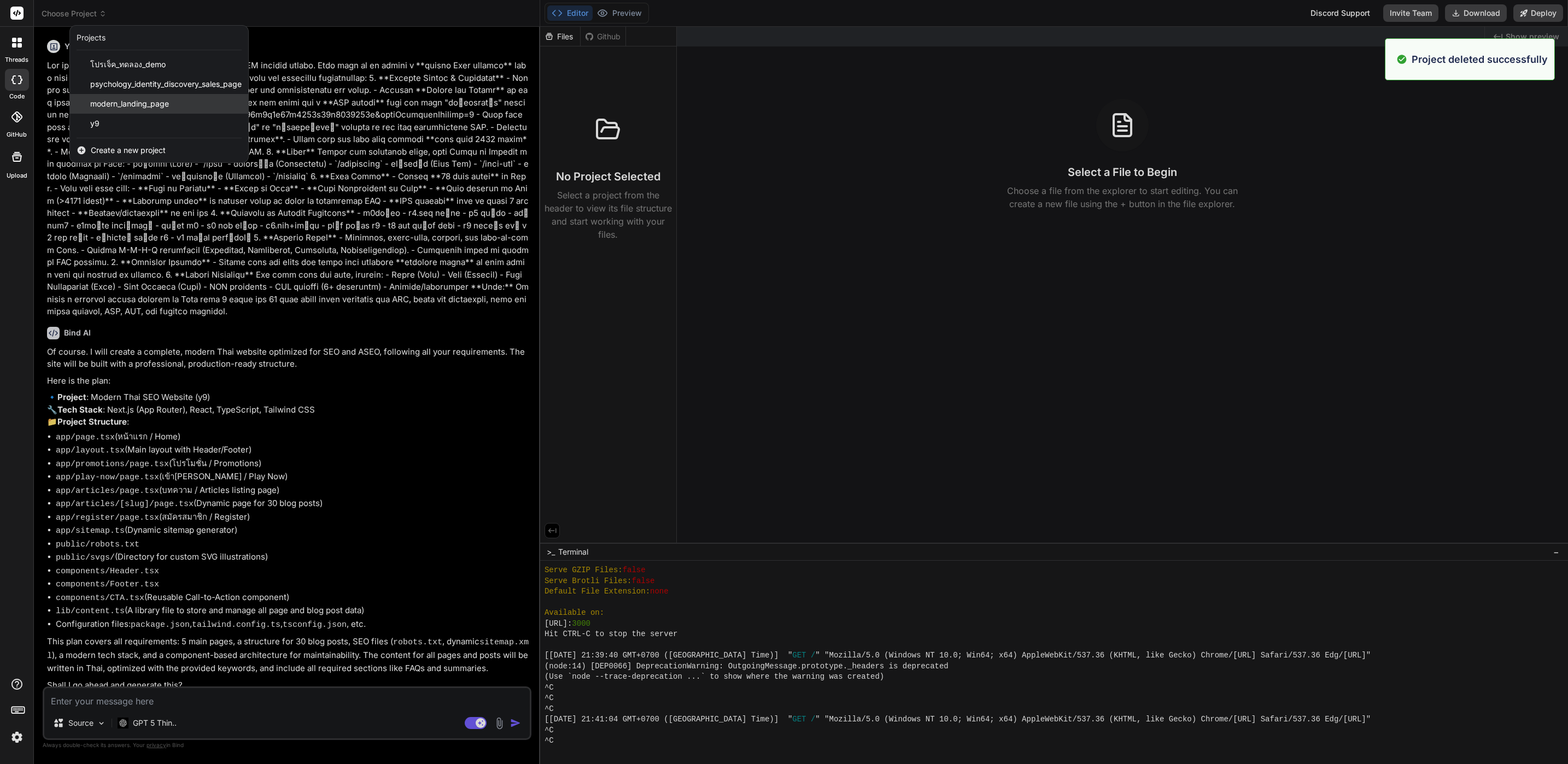
click at [176, 107] on div "modern_landing_page" at bounding box center [159, 103] width 178 height 20
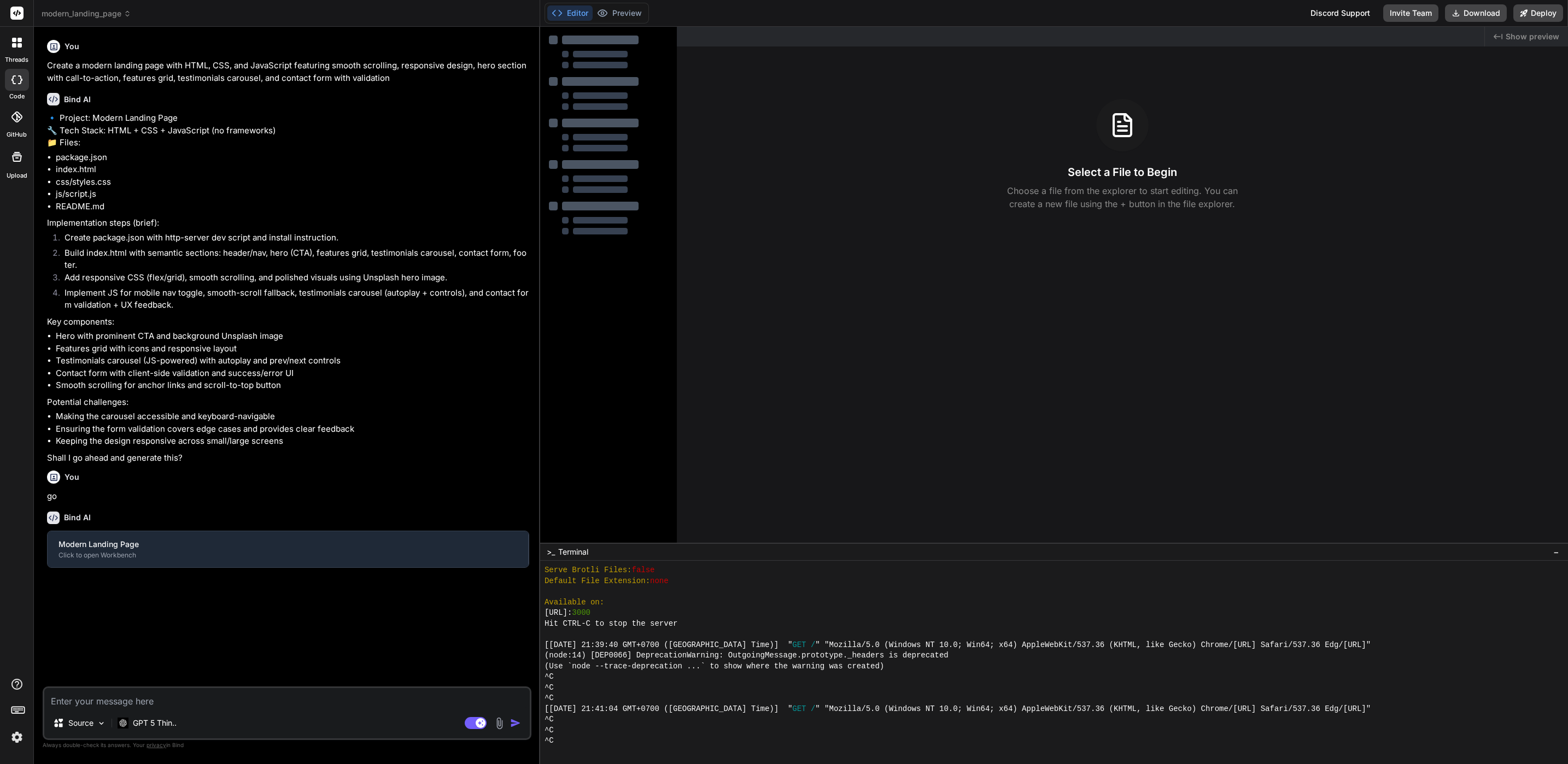
type textarea "x"
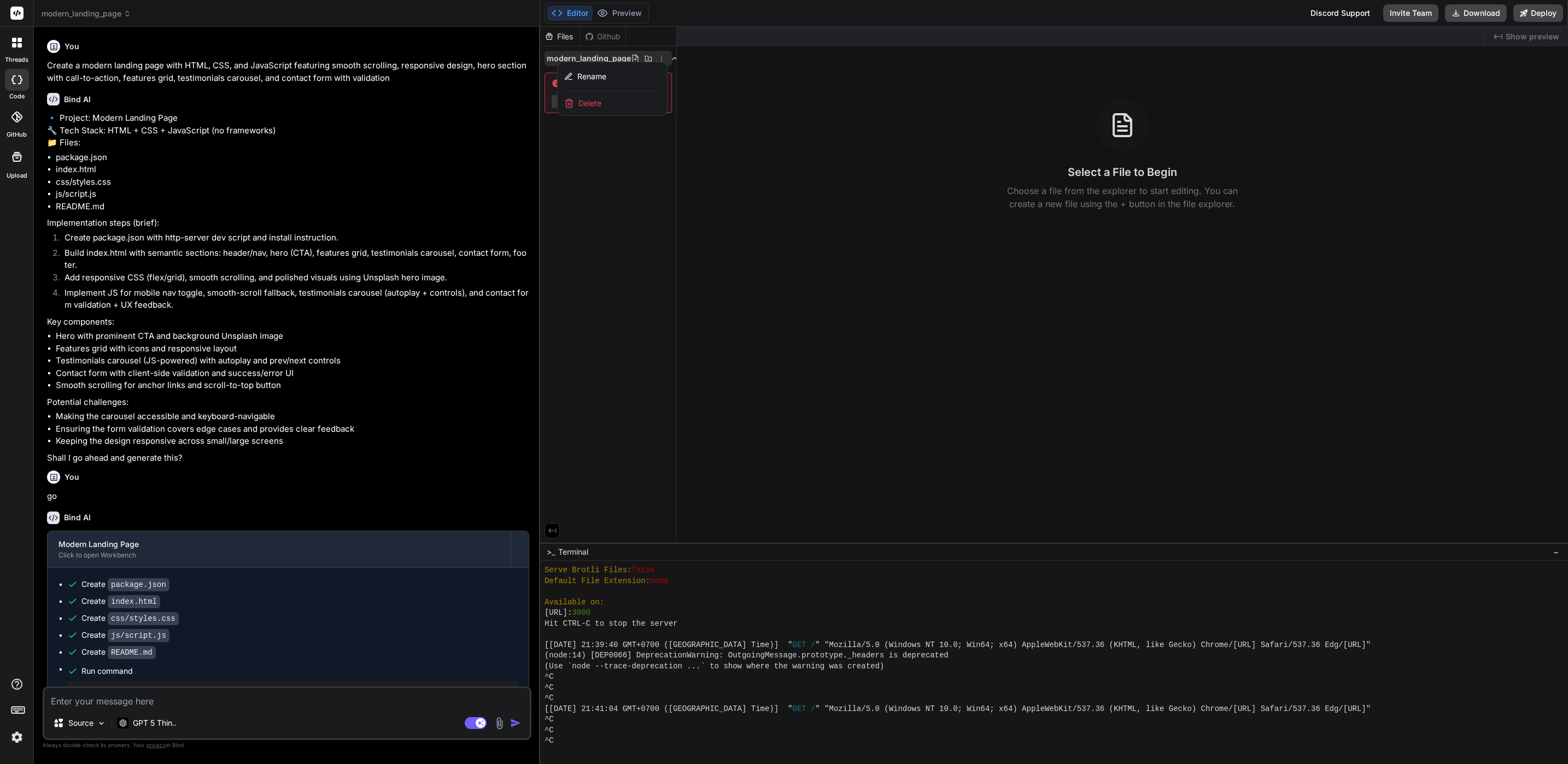
click at [616, 102] on div "Delete" at bounding box center [612, 103] width 110 height 24
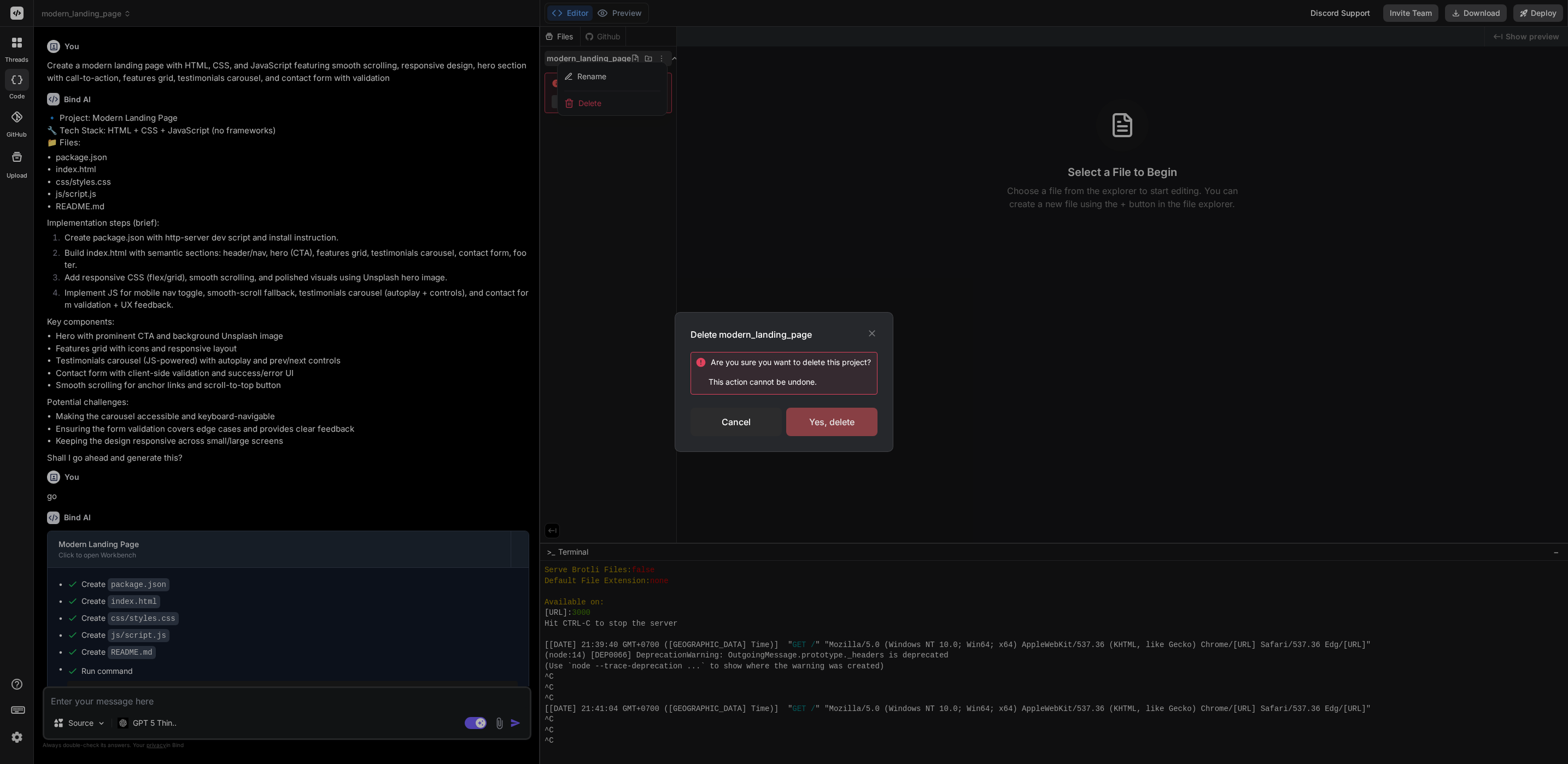
click at [862, 420] on div "Yes, delete" at bounding box center [832, 422] width 91 height 28
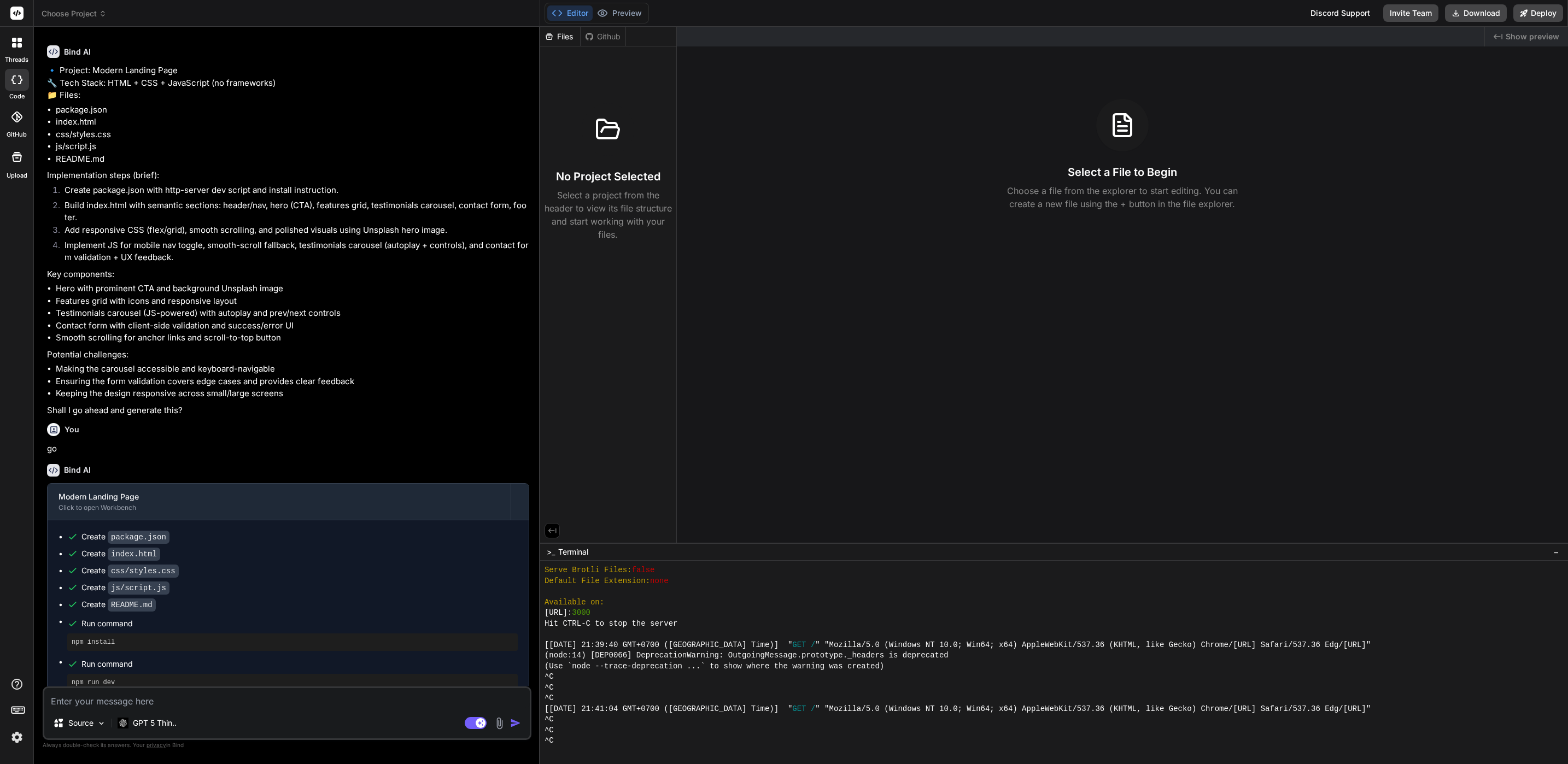
scroll to position [86, 0]
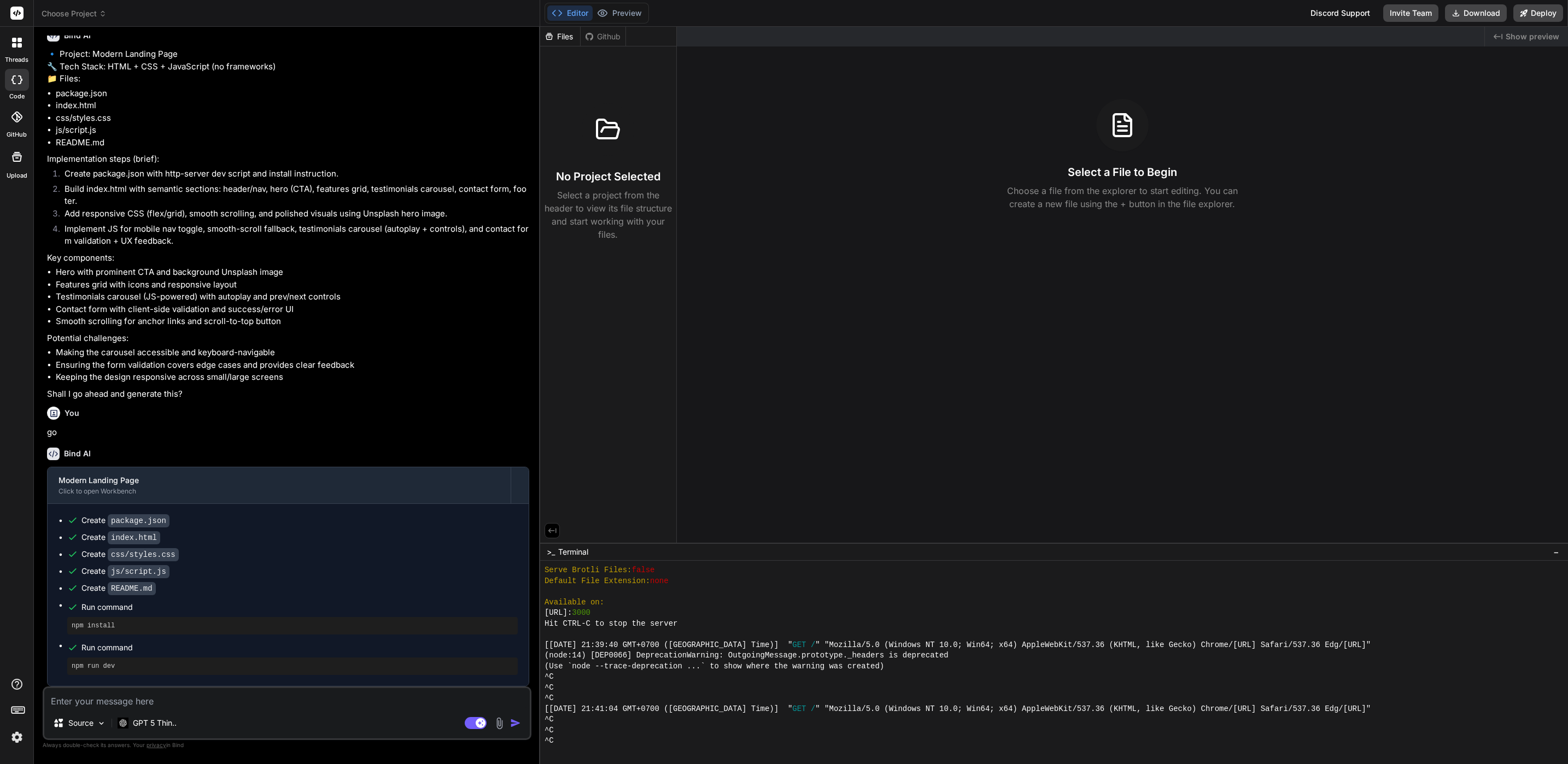
click at [596, 43] on div "Files Github" at bounding box center [583, 36] width 86 height 20
click at [625, 20] on button "Preview" at bounding box center [619, 13] width 54 height 15
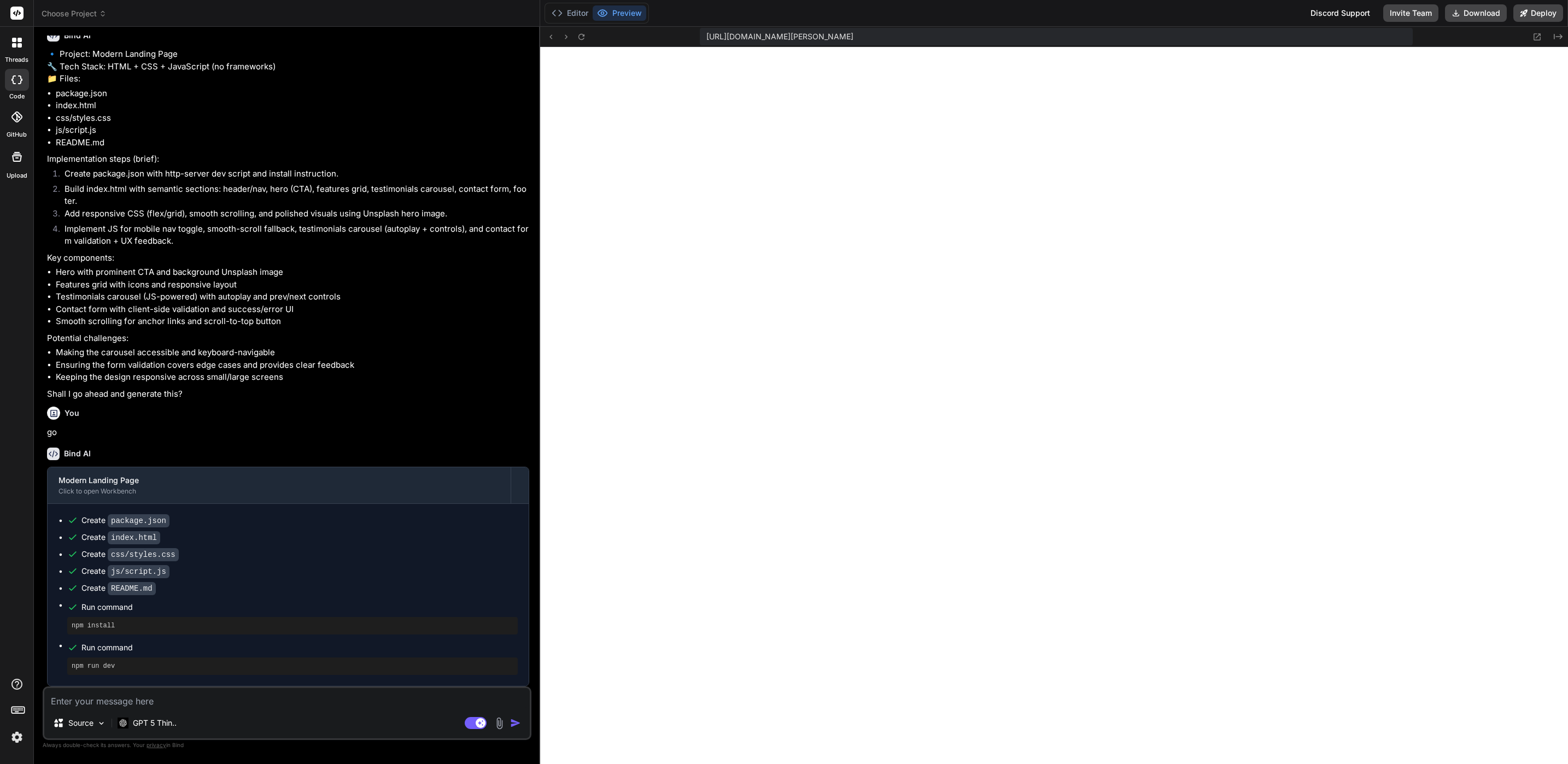
click at [334, 710] on div "Source GPT 5 Thin.. Agent Mode. When this toggle is activated, AI automatically…" at bounding box center [287, 714] width 489 height 54
click at [338, 699] on textarea at bounding box center [287, 698] width 486 height 20
click at [338, 695] on textarea at bounding box center [287, 698] width 486 height 20
type textarea "m"
type textarea "x"
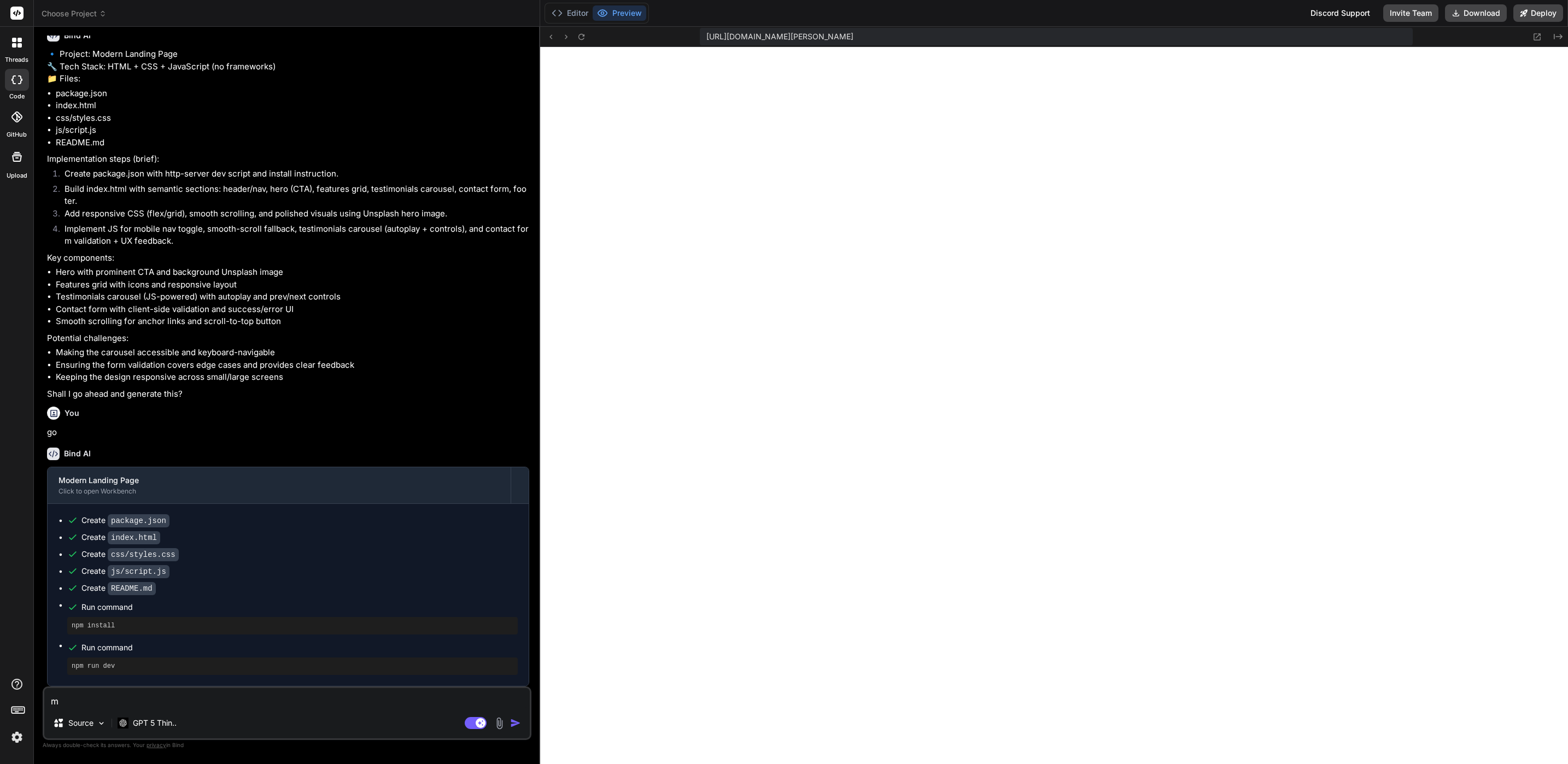
type textarea "x"
type textarea "ท"
type textarea "x"
type textarea "ทำ"
type textarea "x"
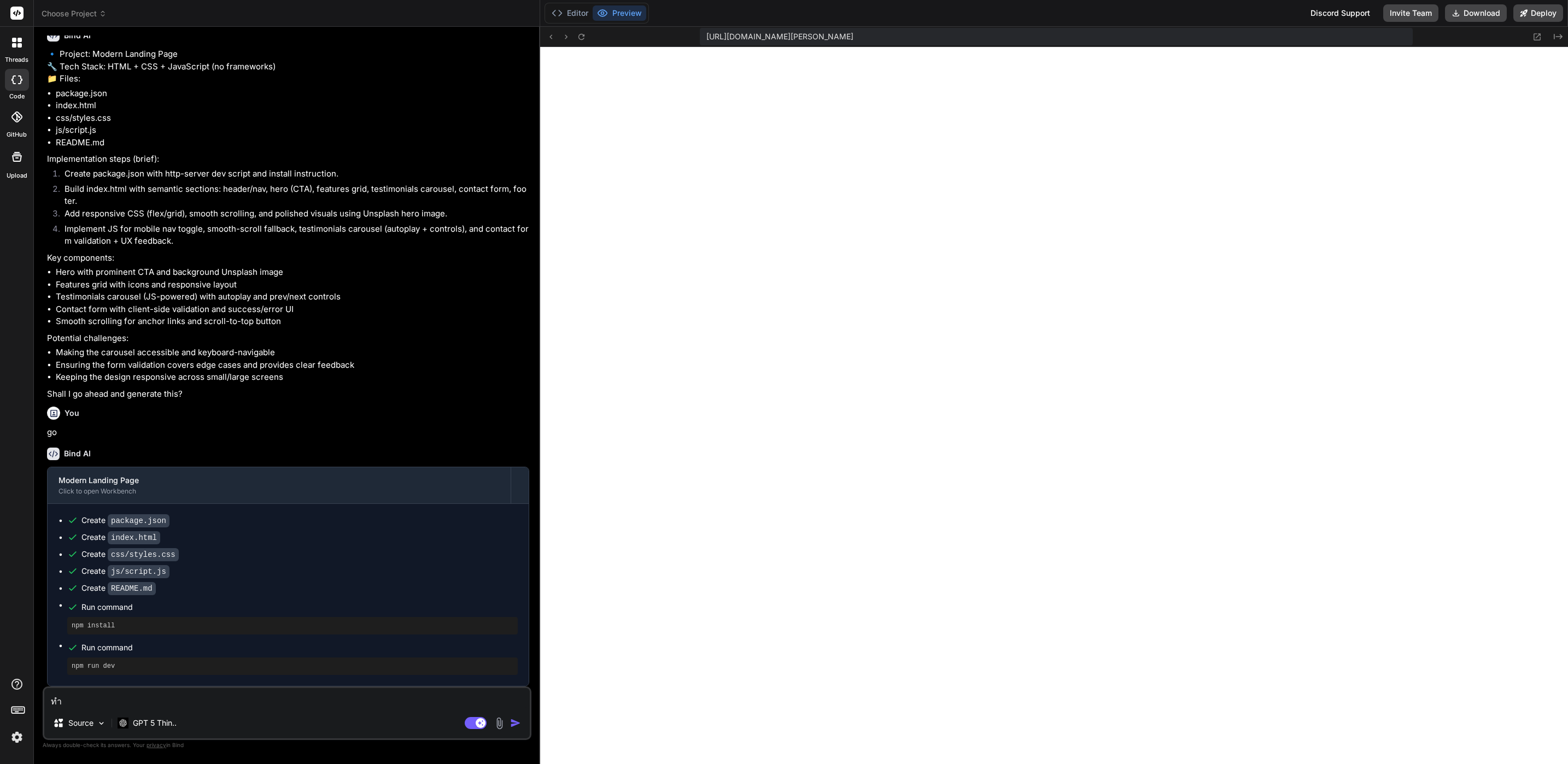
type textarea "ทำต"
type textarea "x"
type textarea "ทำต่"
type textarea "x"
type textarea "ทำต่อ"
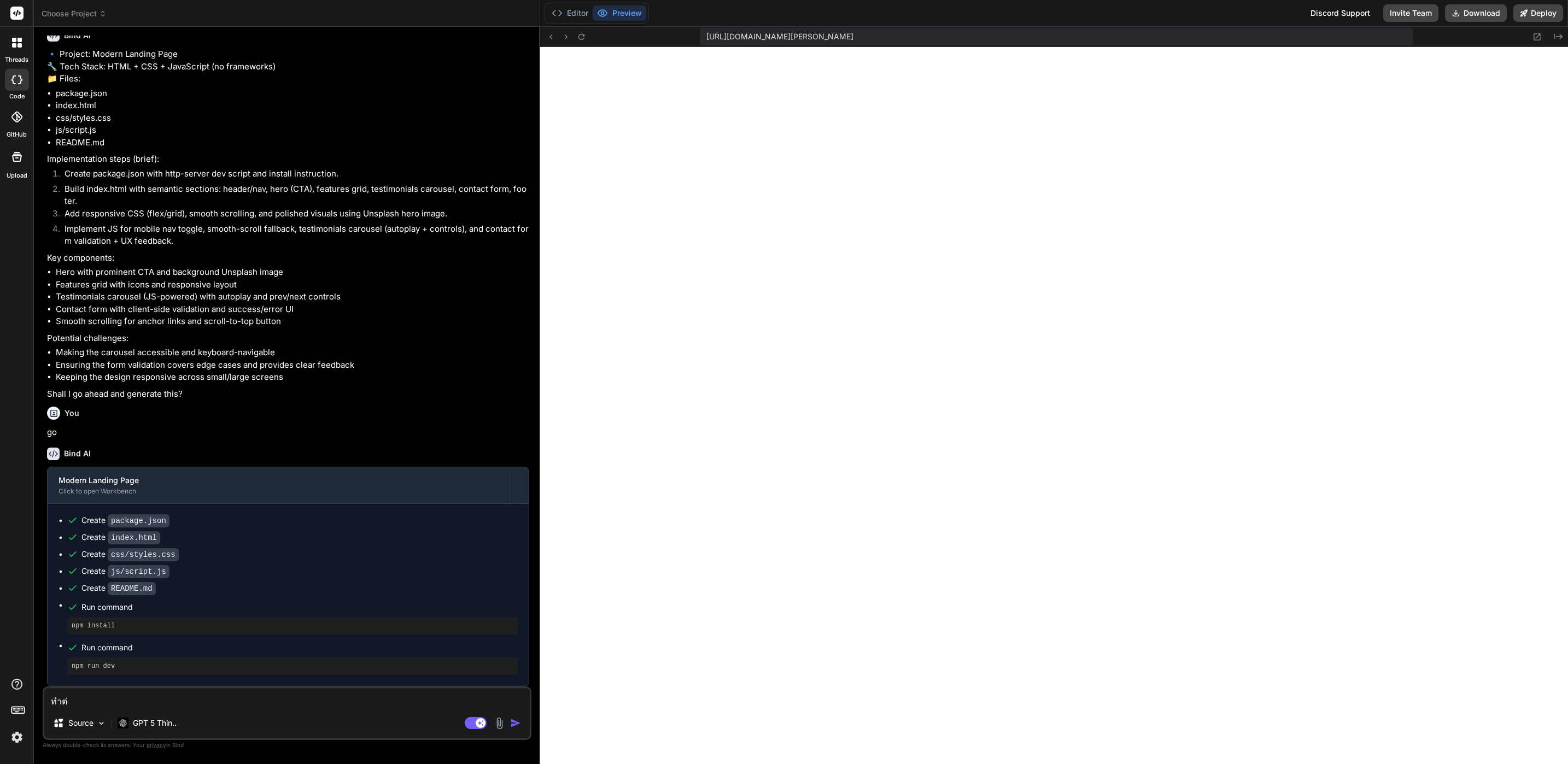
type textarea "x"
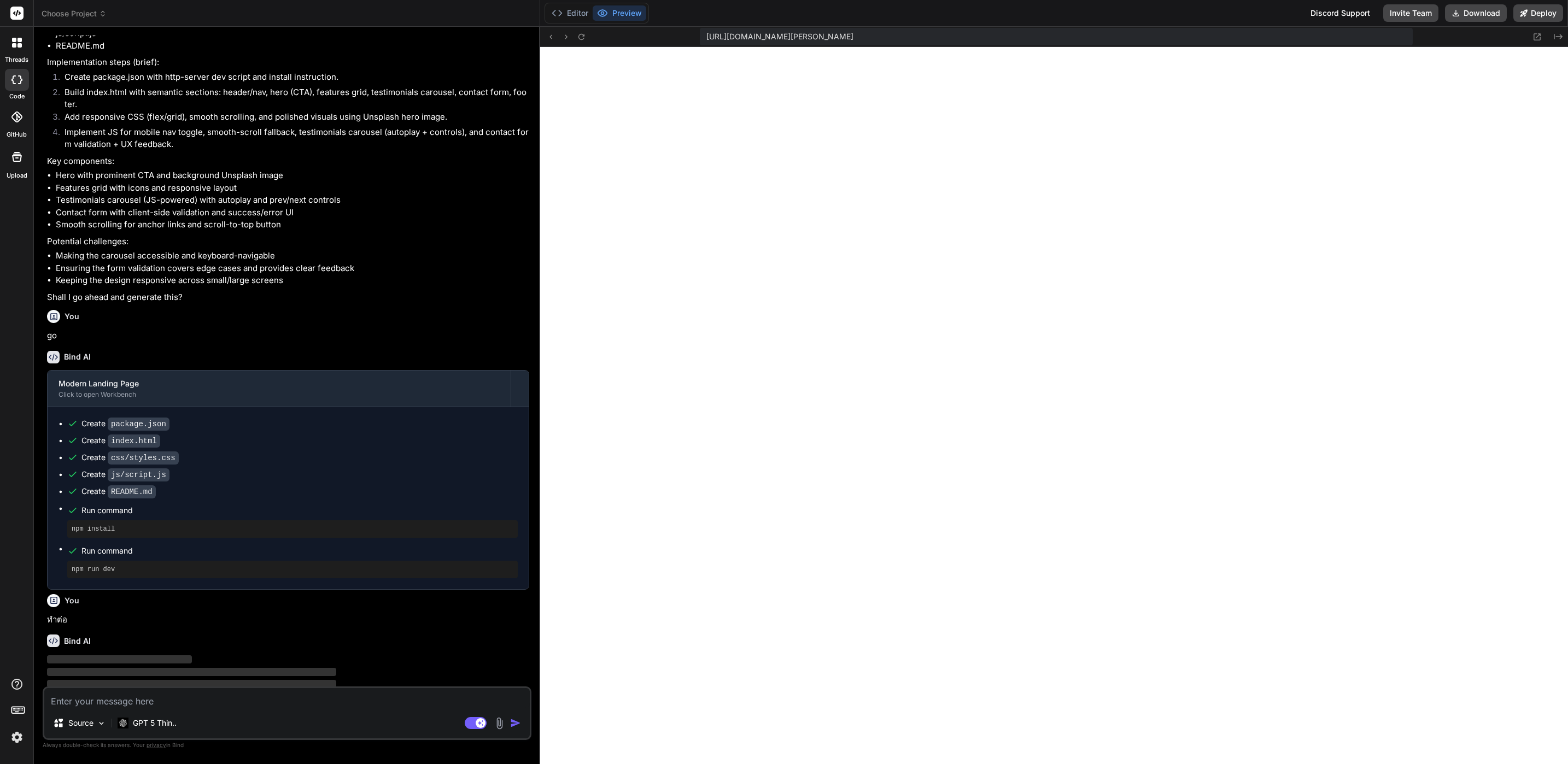
scroll to position [199, 0]
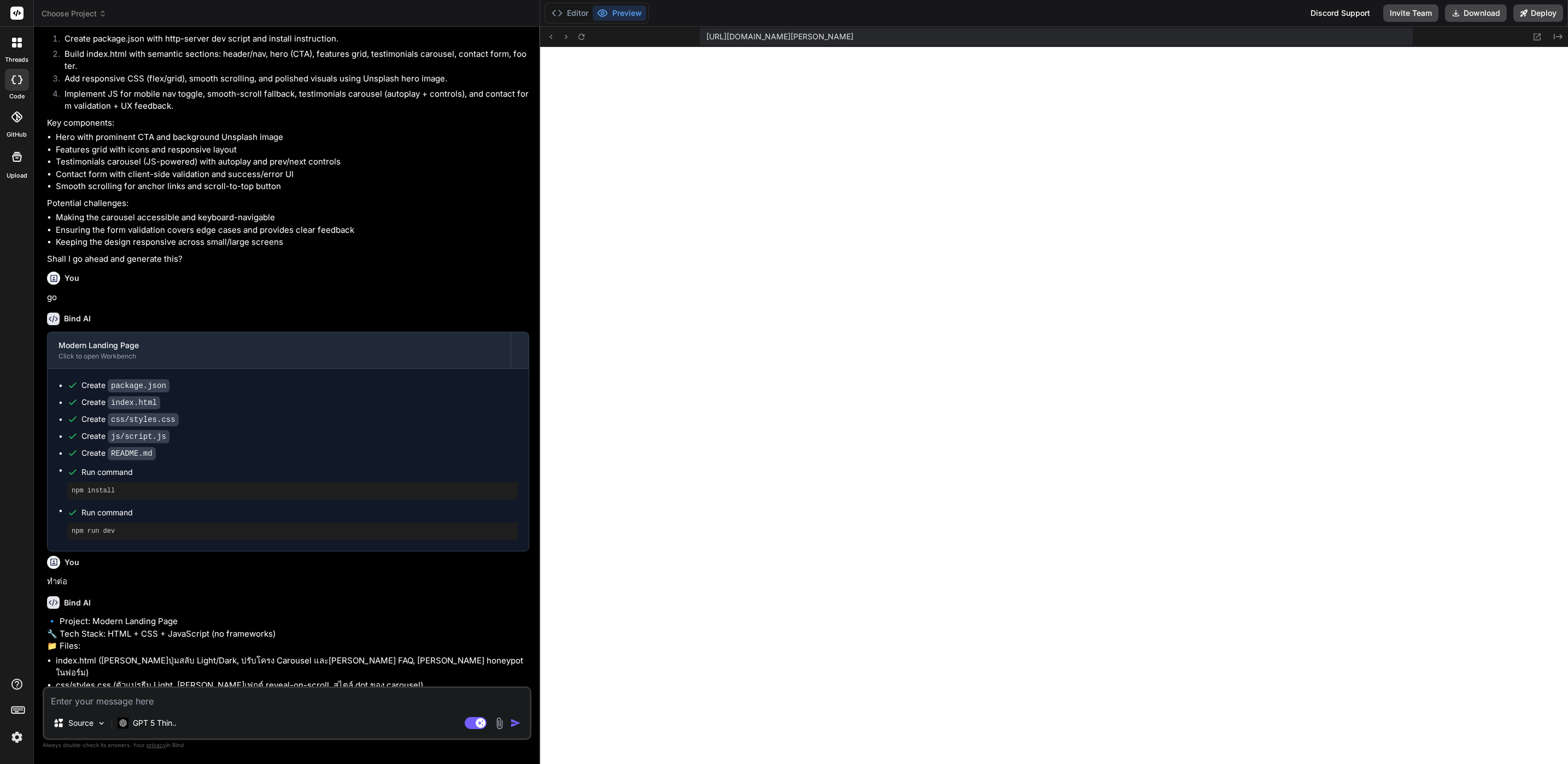
type textarea "x"
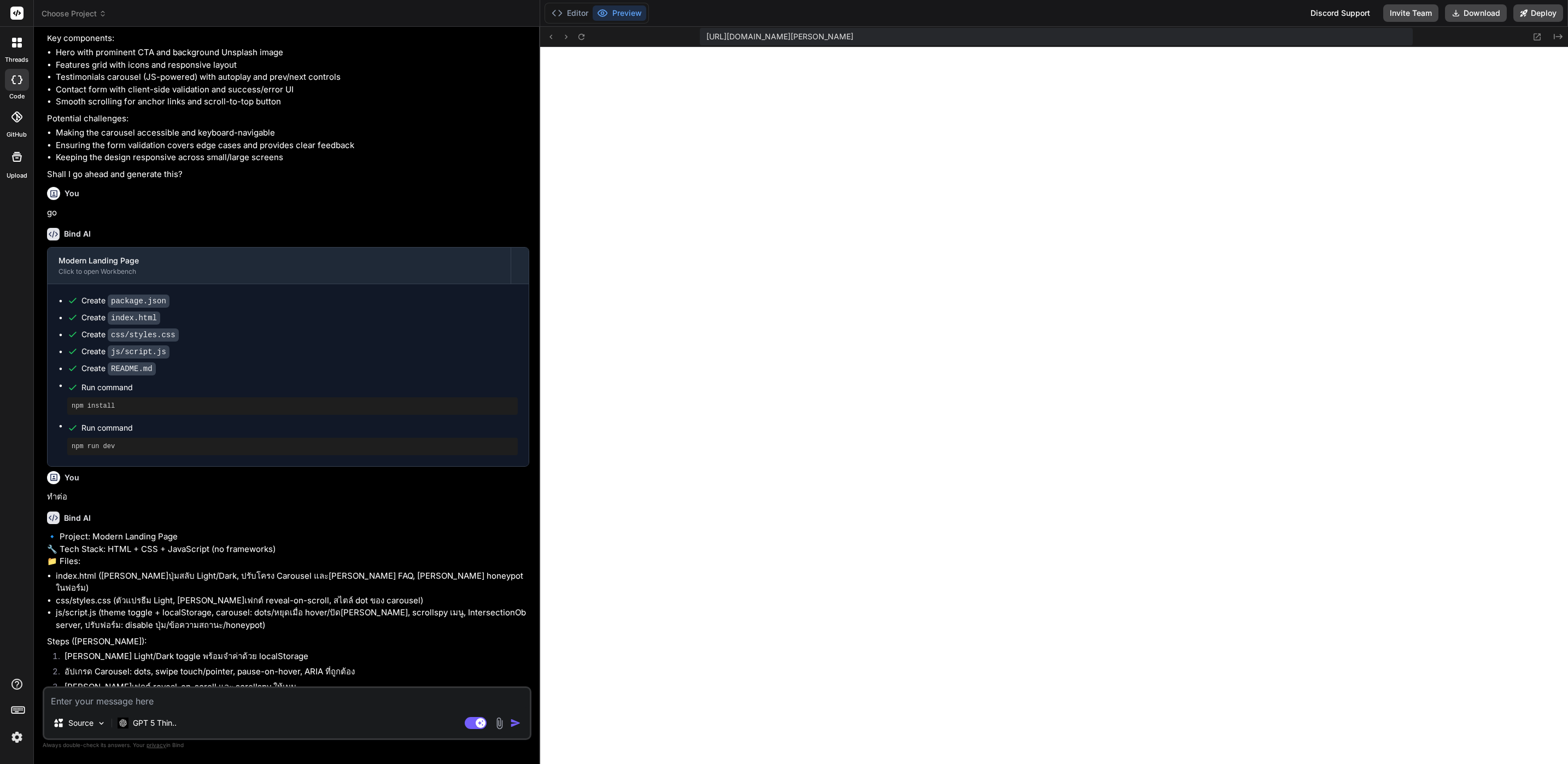
scroll to position [361, 0]
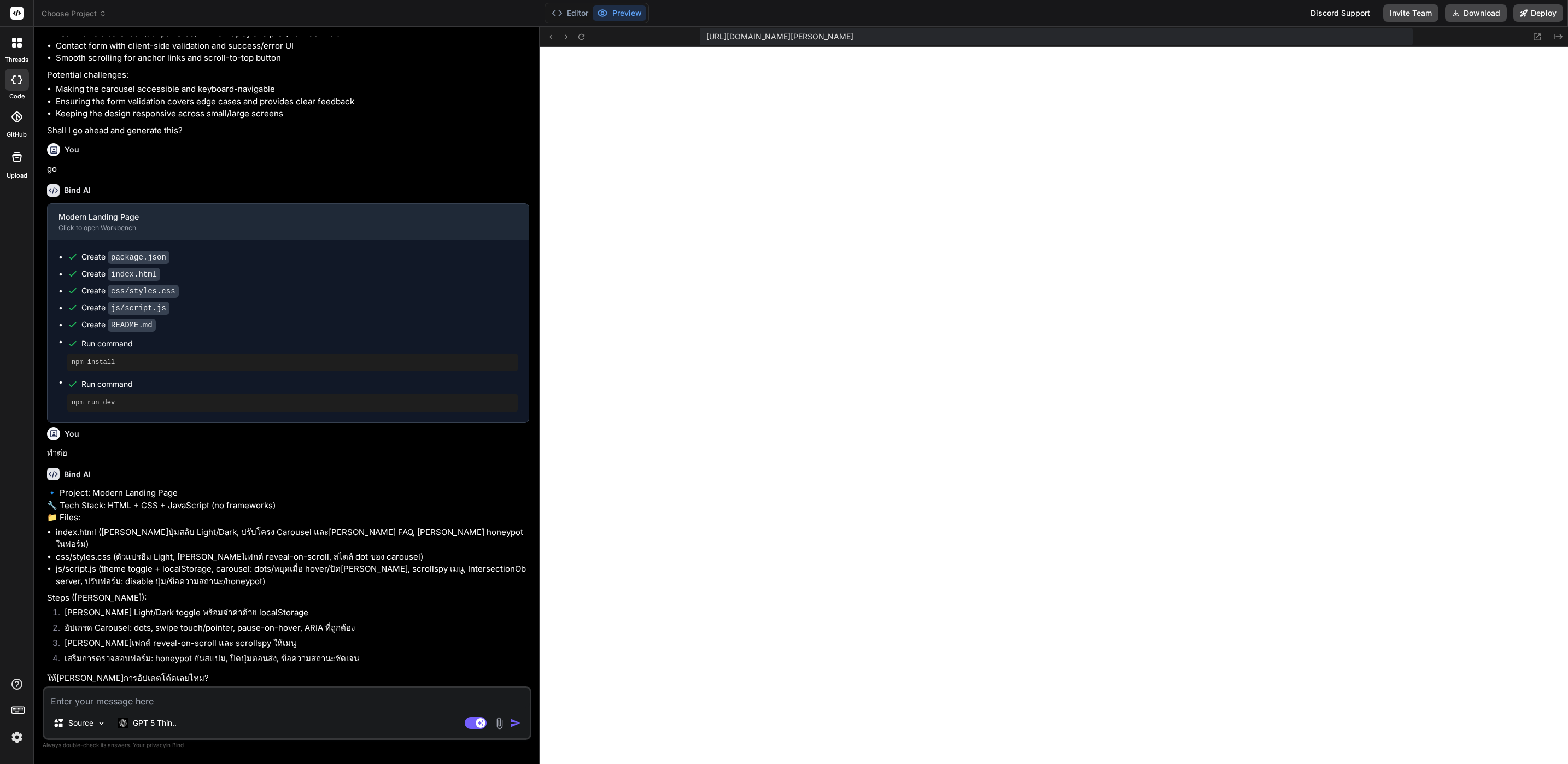
click at [322, 706] on textarea at bounding box center [287, 698] width 486 height 20
type textarea "ไ"
type textarea "x"
type textarea "ได"
type textarea "x"
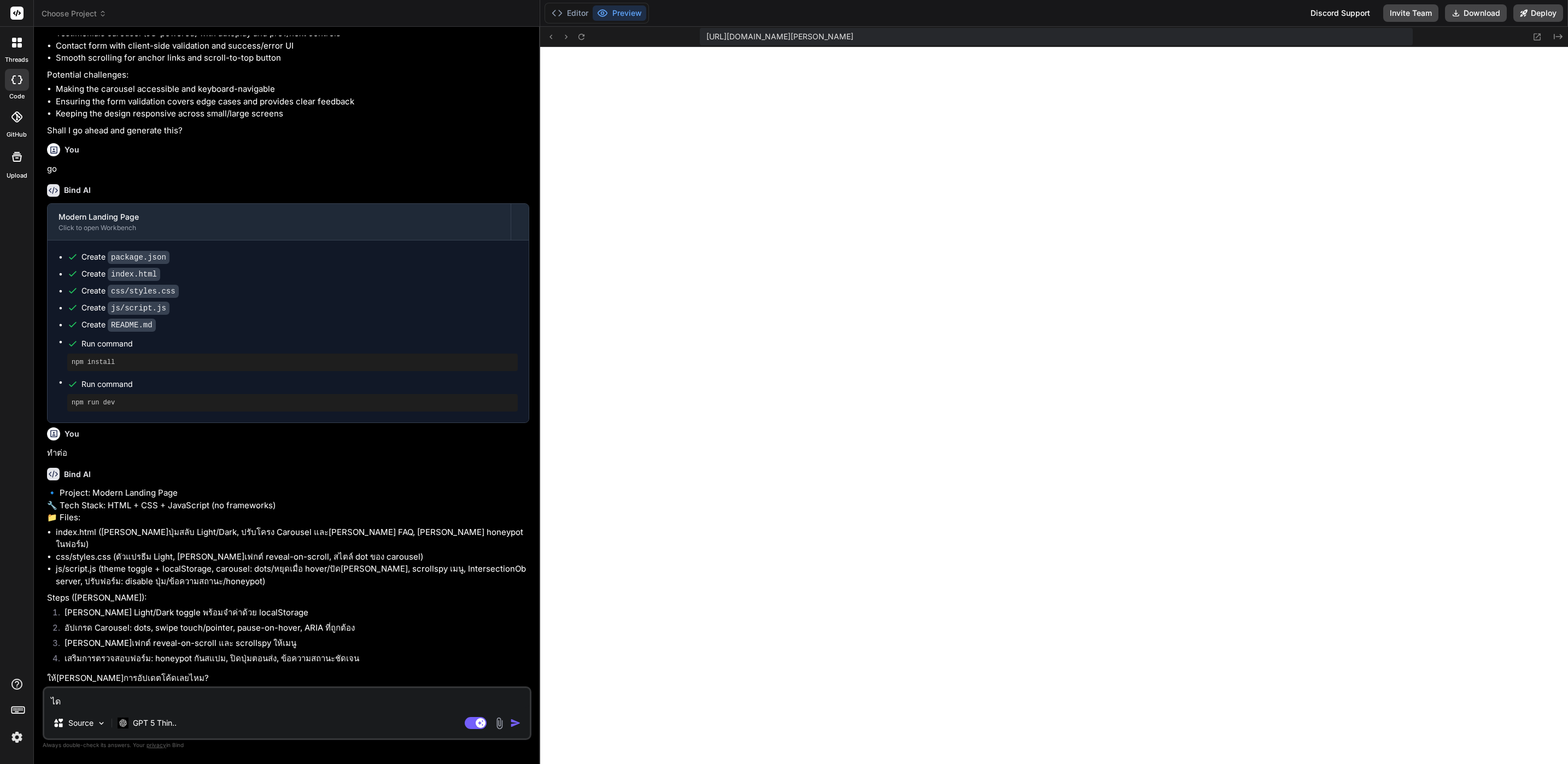
type textarea "ได้"
type textarea "x"
type textarea "ได้เ"
type textarea "x"
type textarea "ได้เล"
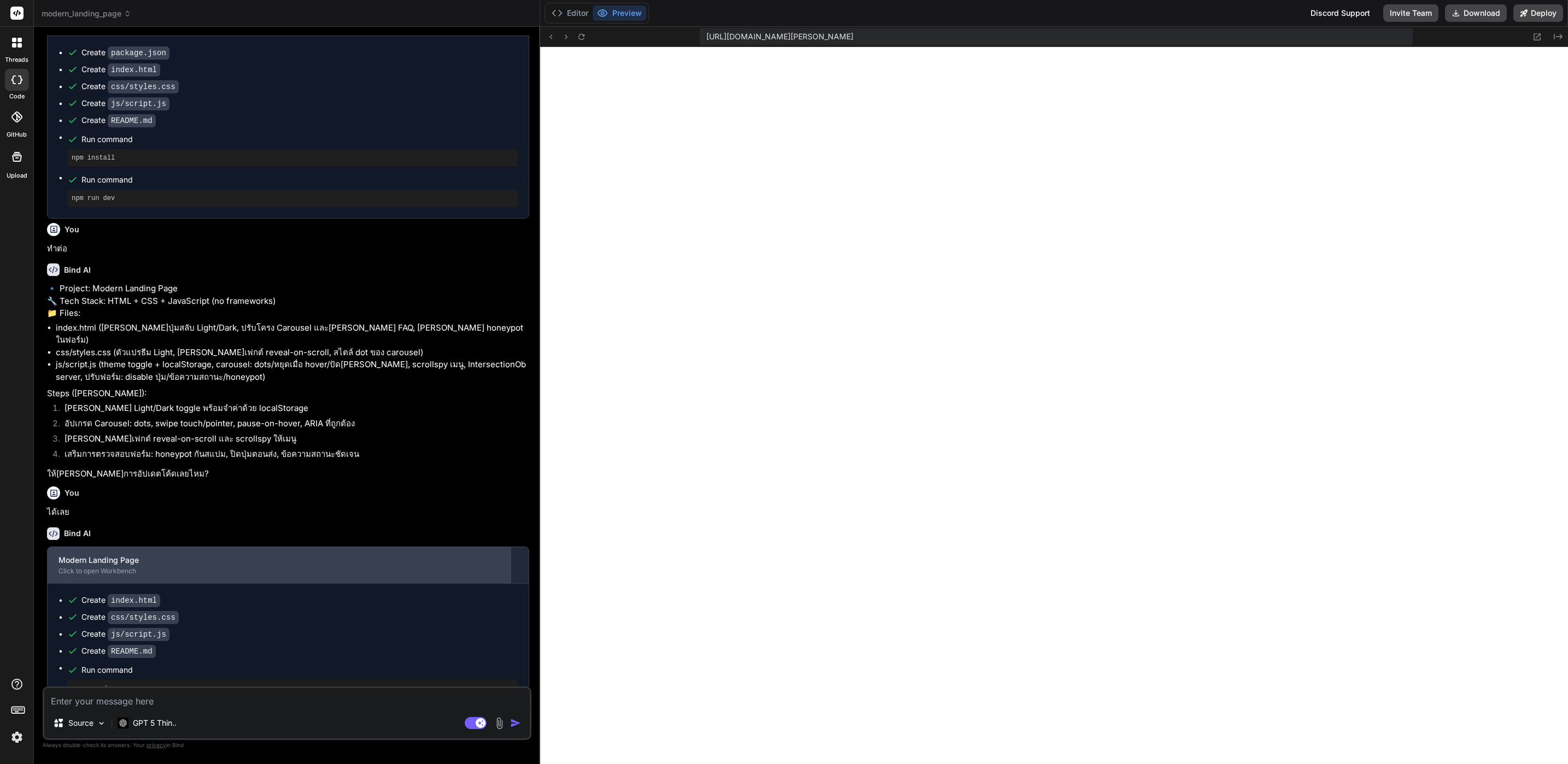
scroll to position [586, 0]
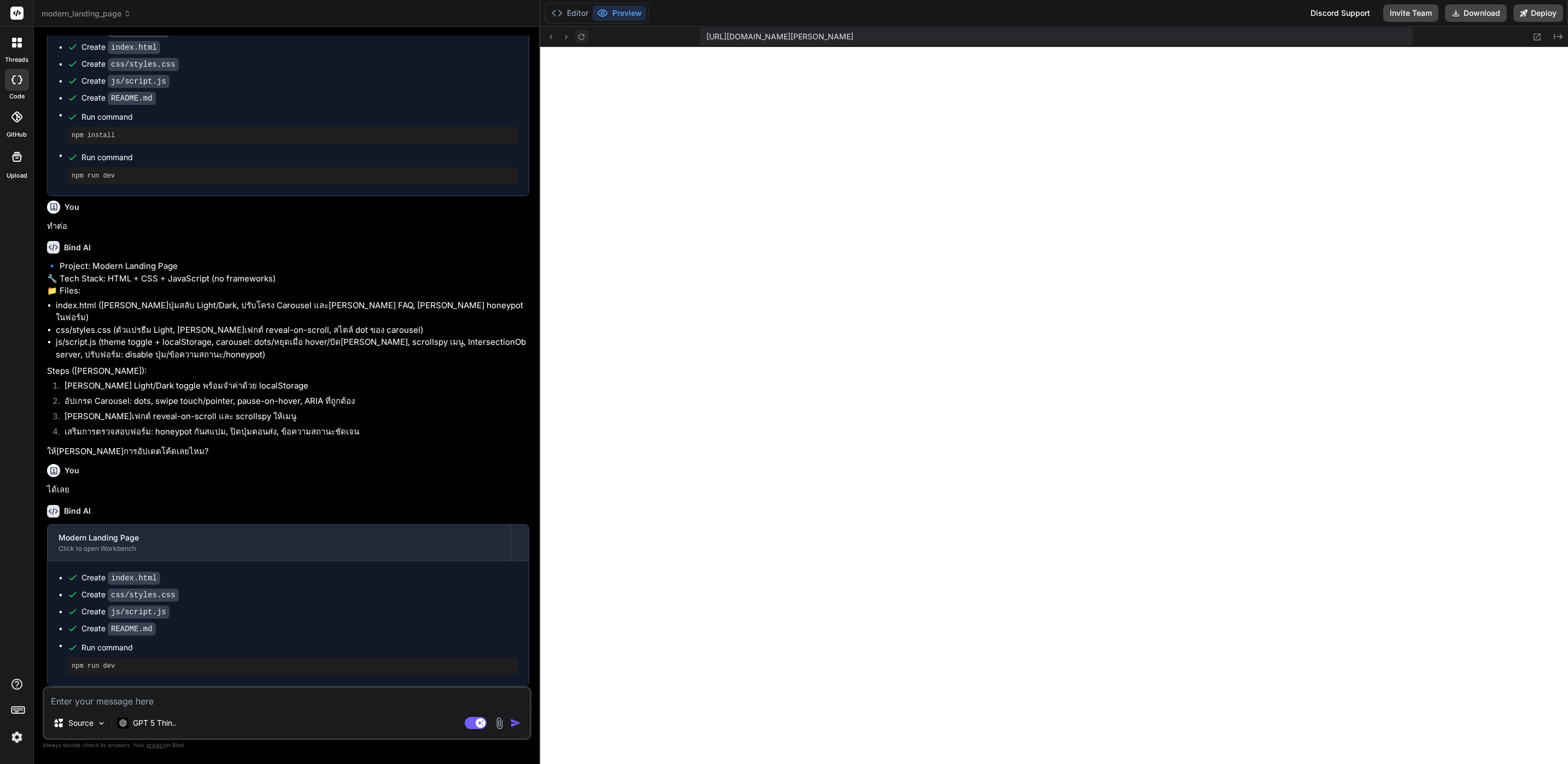
click at [586, 39] on button at bounding box center [581, 36] width 13 height 13
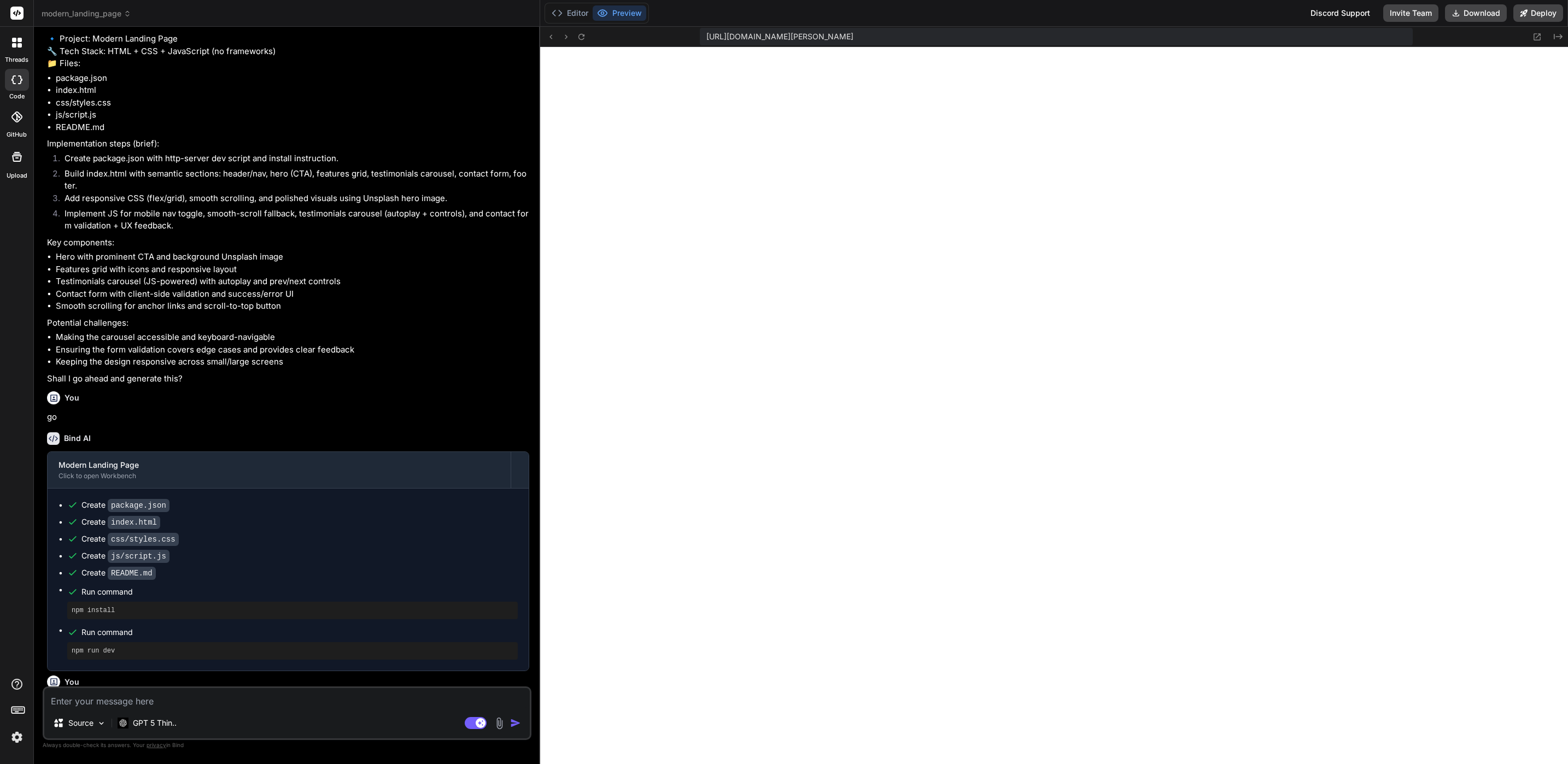
scroll to position [0, 0]
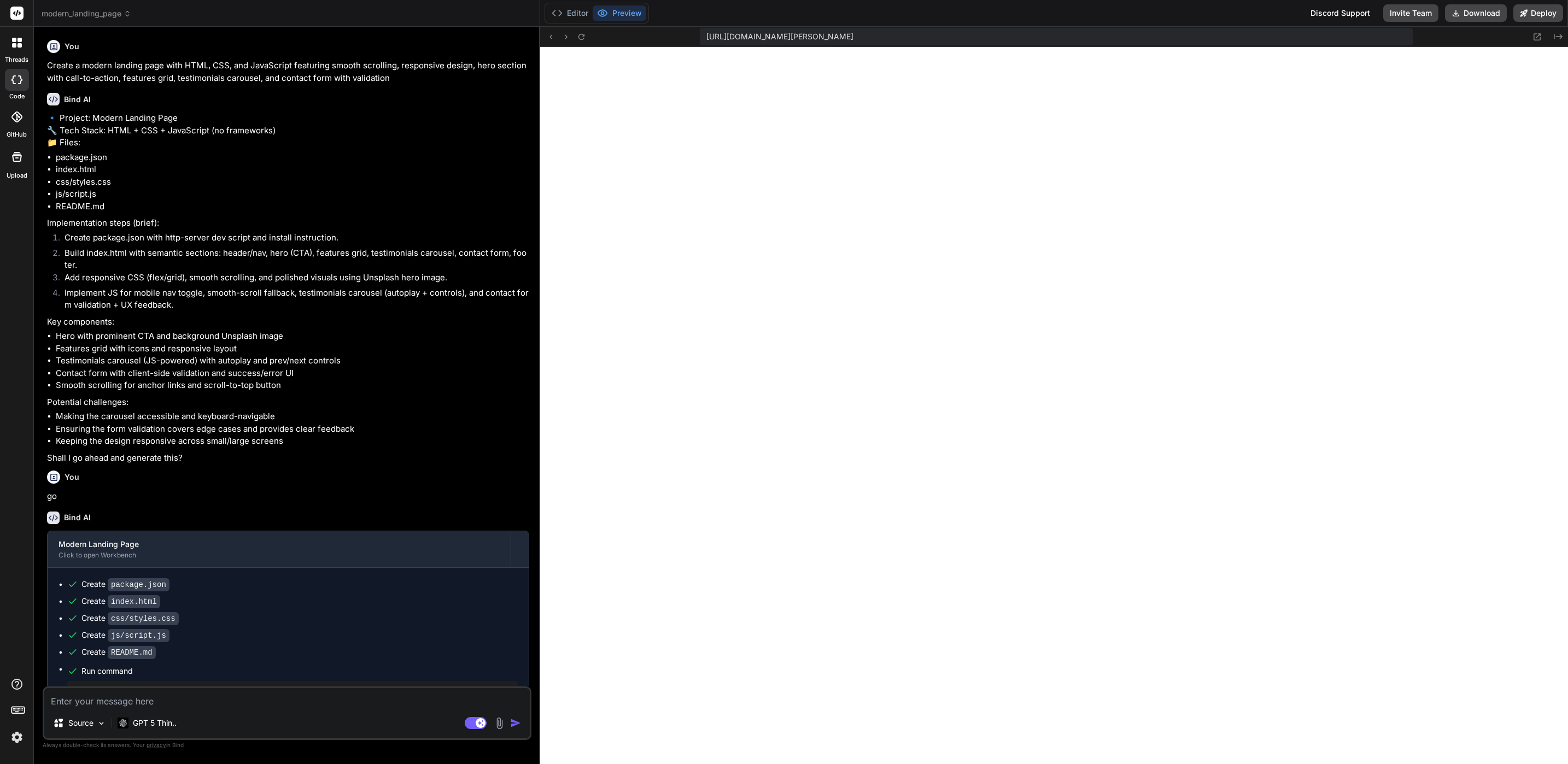
click at [115, 5] on header "modern_landing_page Created with Pixso." at bounding box center [287, 13] width 506 height 27
click at [113, 12] on span "modern_landing_page" at bounding box center [87, 13] width 90 height 11
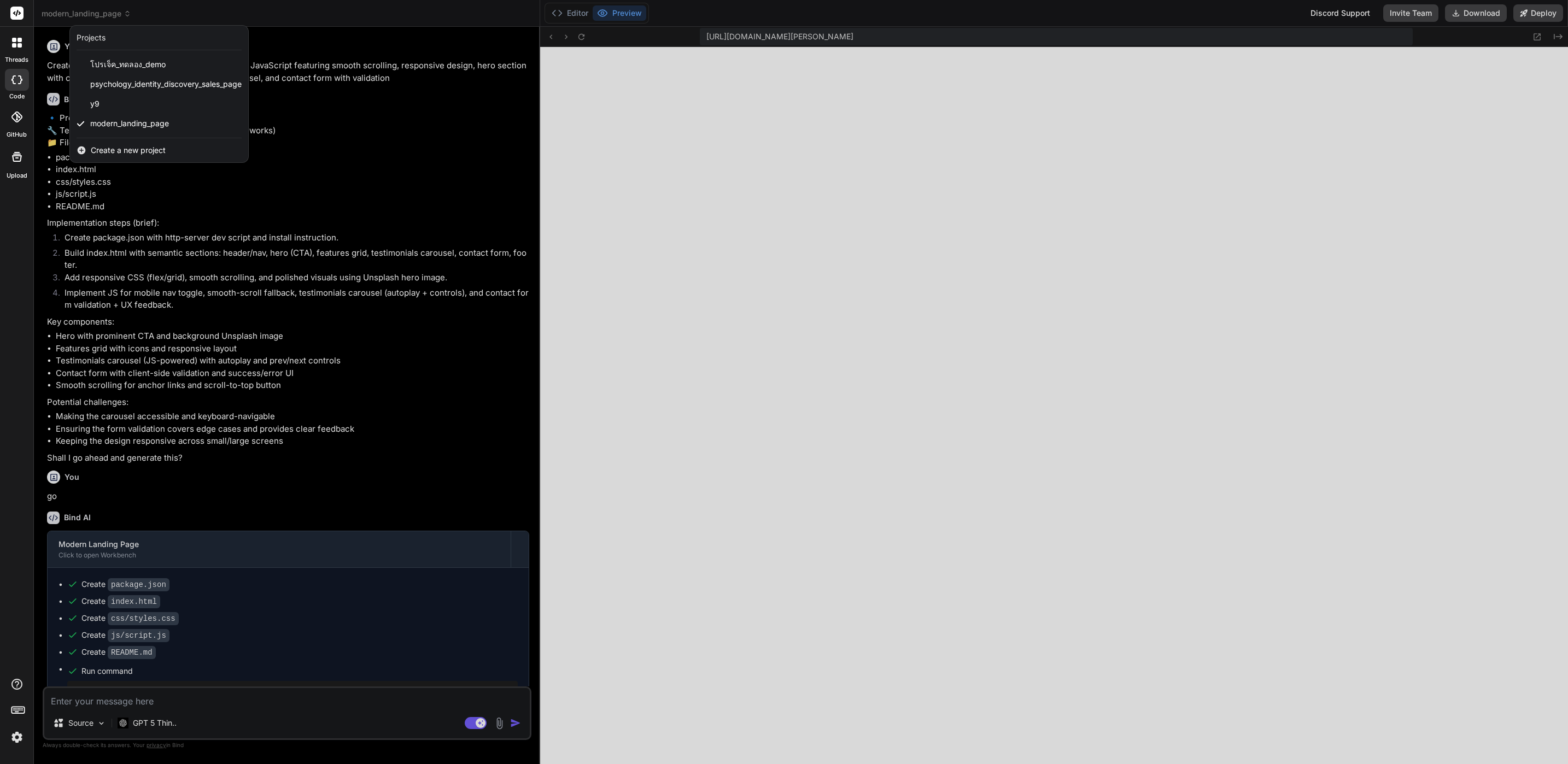
click at [582, 10] on div at bounding box center [784, 382] width 1568 height 764
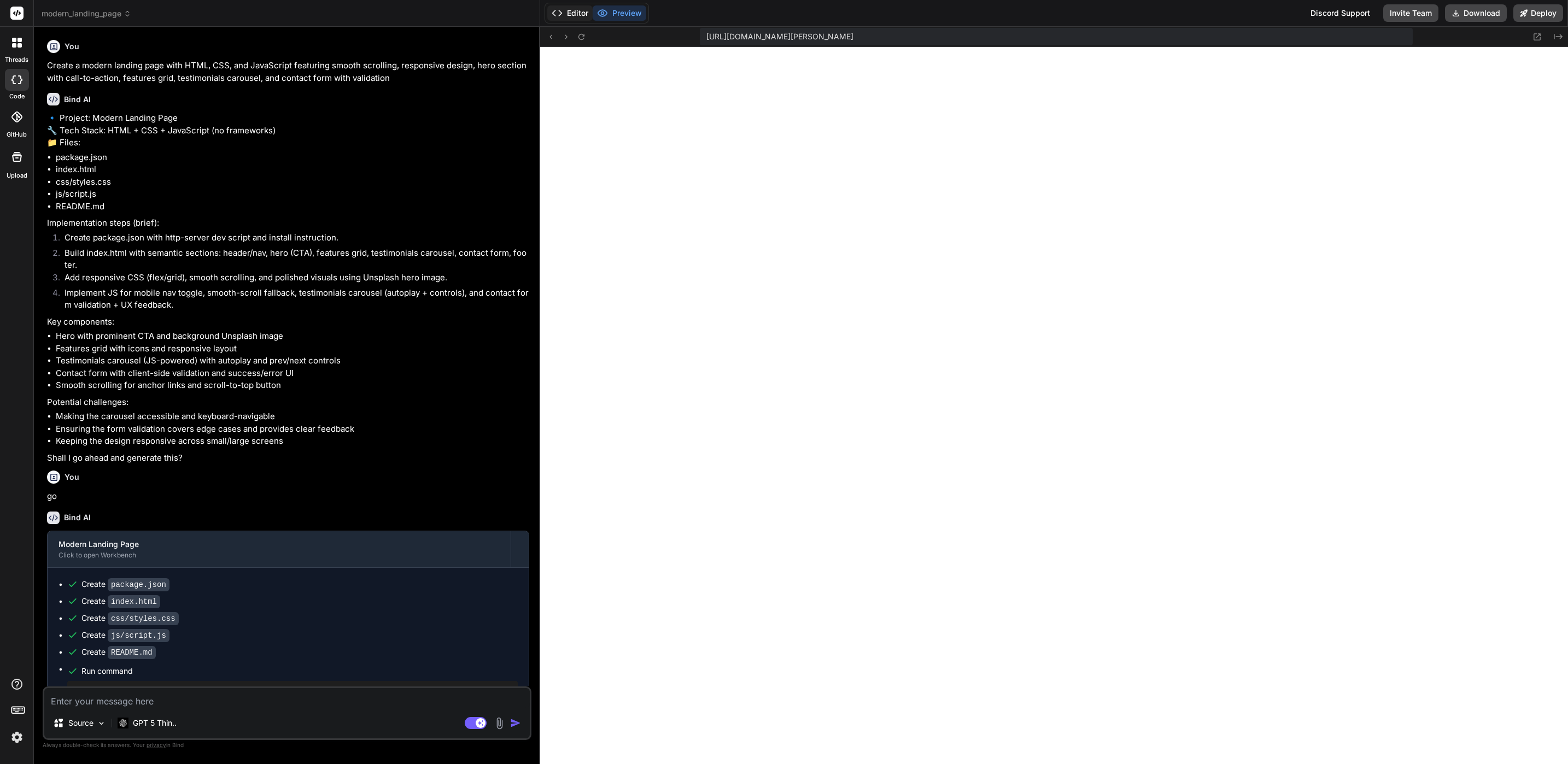
click at [575, 10] on button "Editor" at bounding box center [570, 13] width 46 height 15
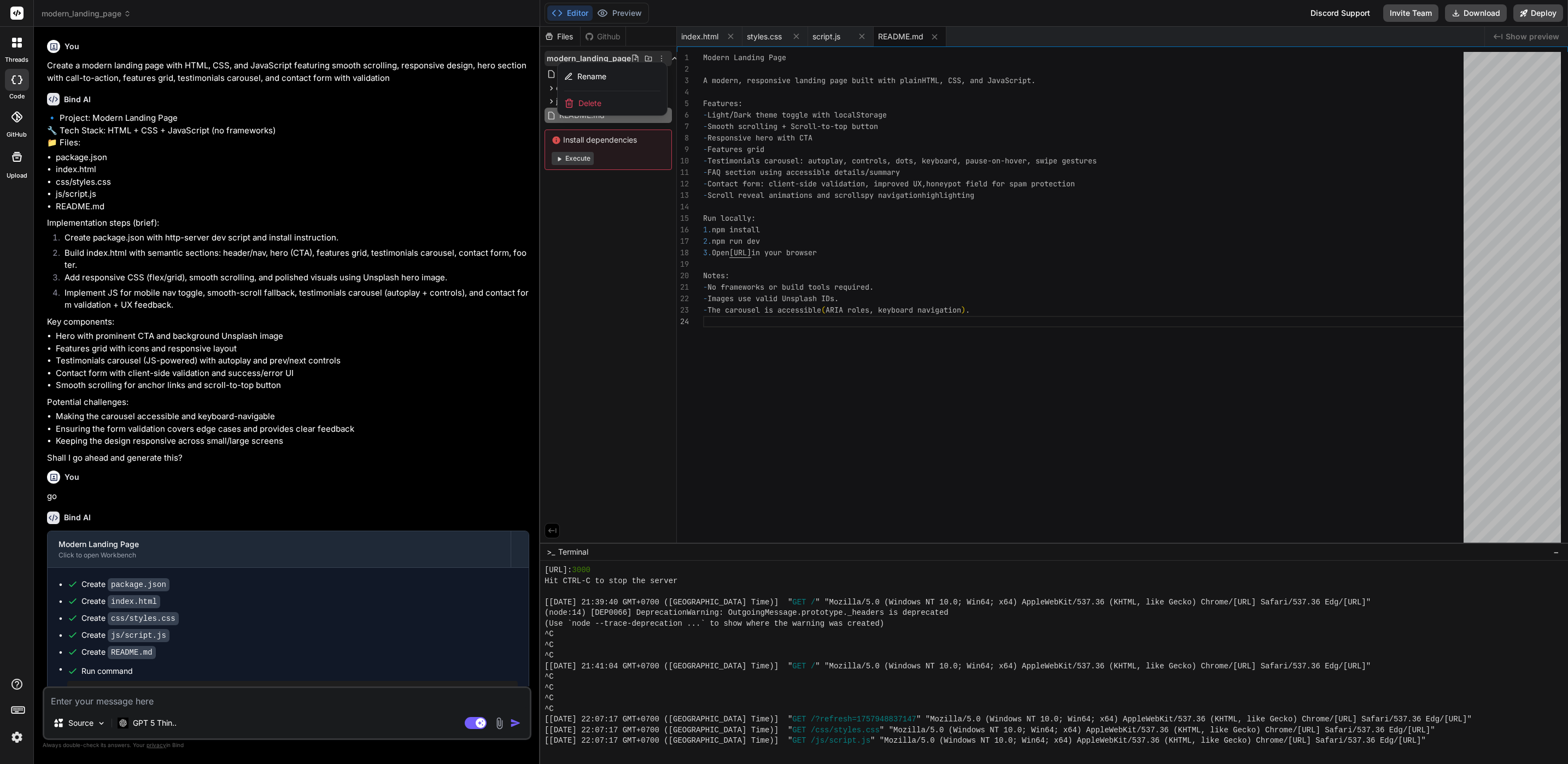
click at [586, 99] on span "Delete" at bounding box center [589, 103] width 23 height 11
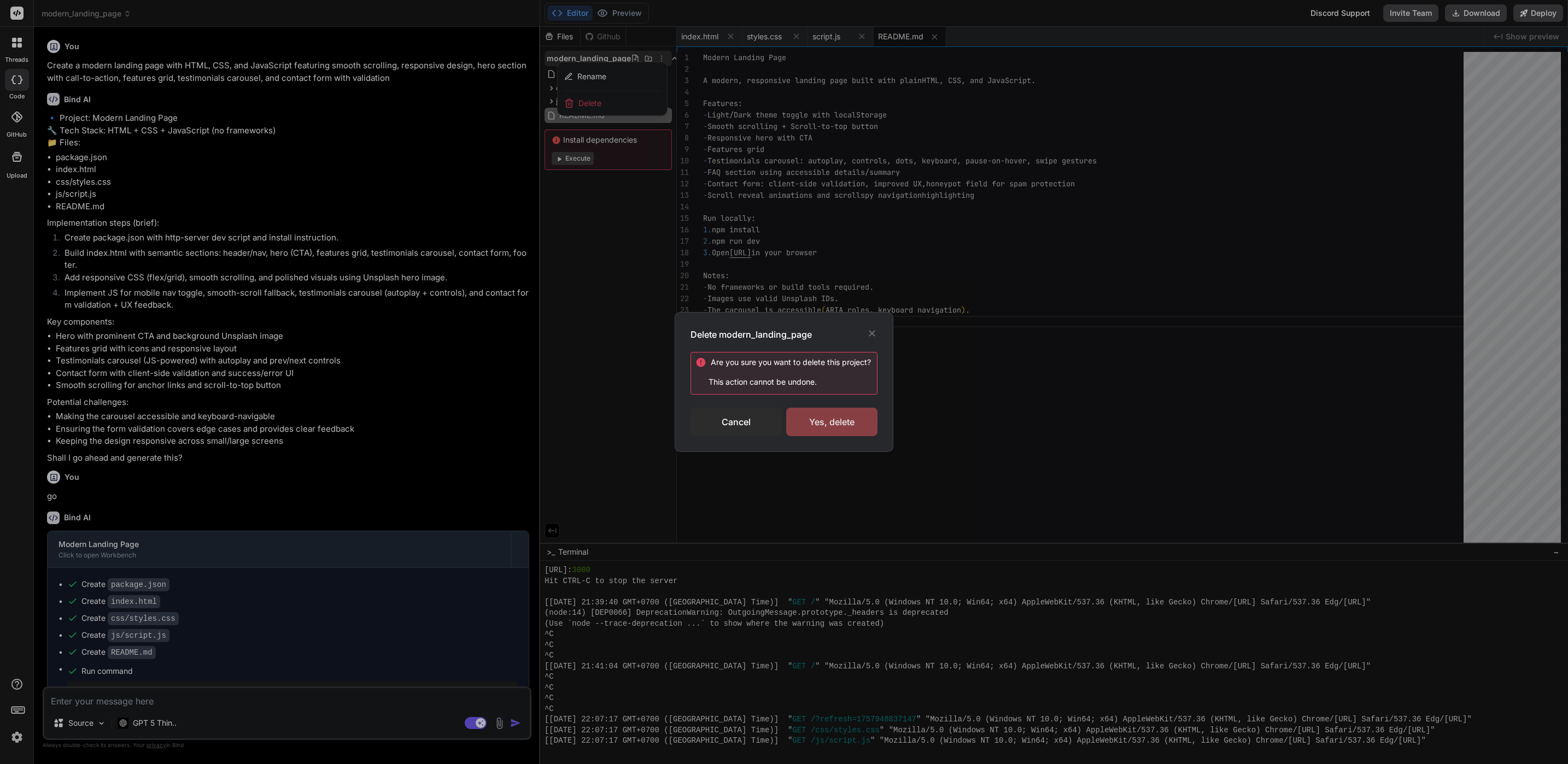
click at [819, 416] on div "Yes, delete" at bounding box center [832, 422] width 91 height 28
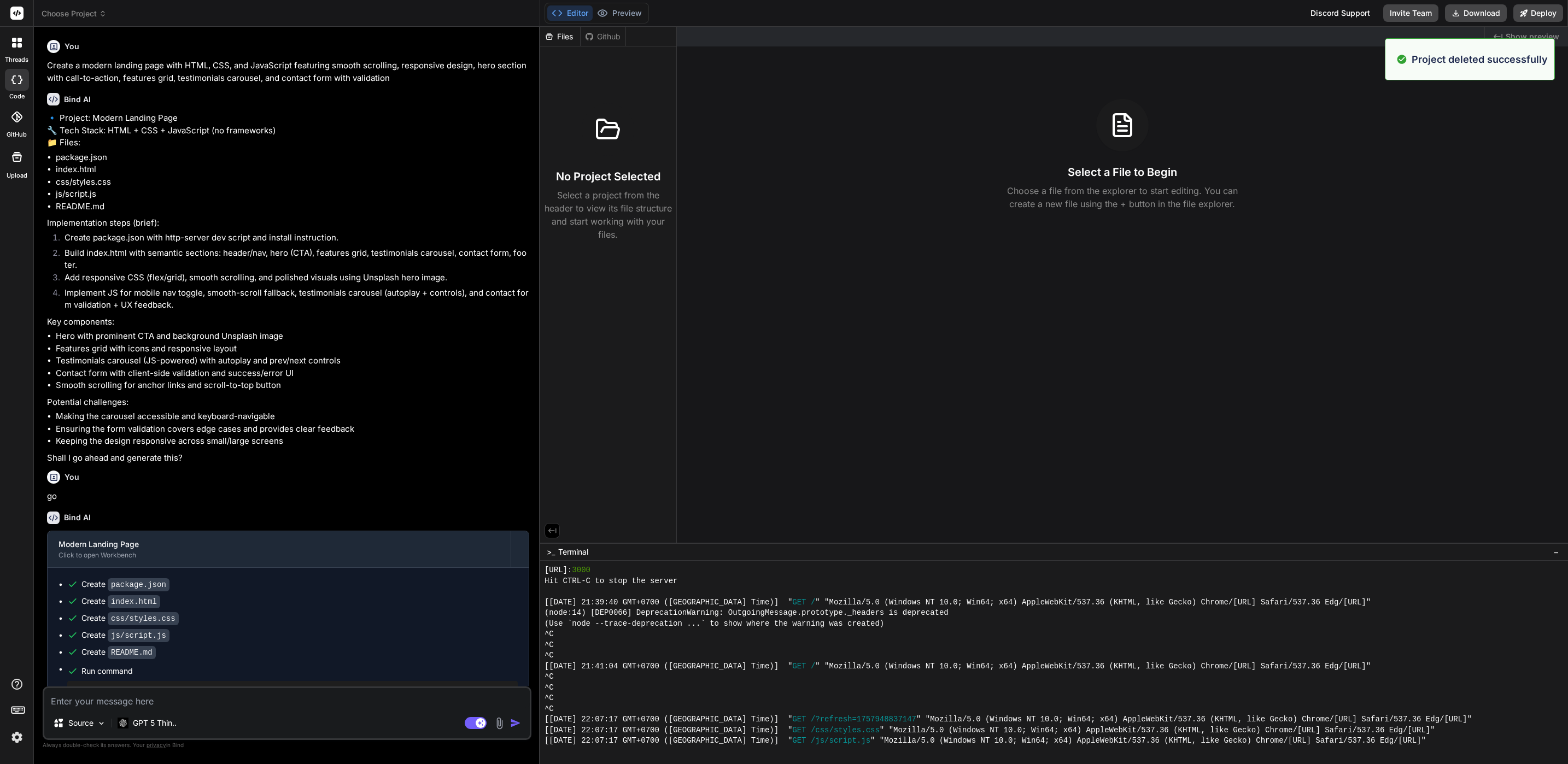
click at [94, 17] on span "Choose Project" at bounding box center [74, 13] width 65 height 11
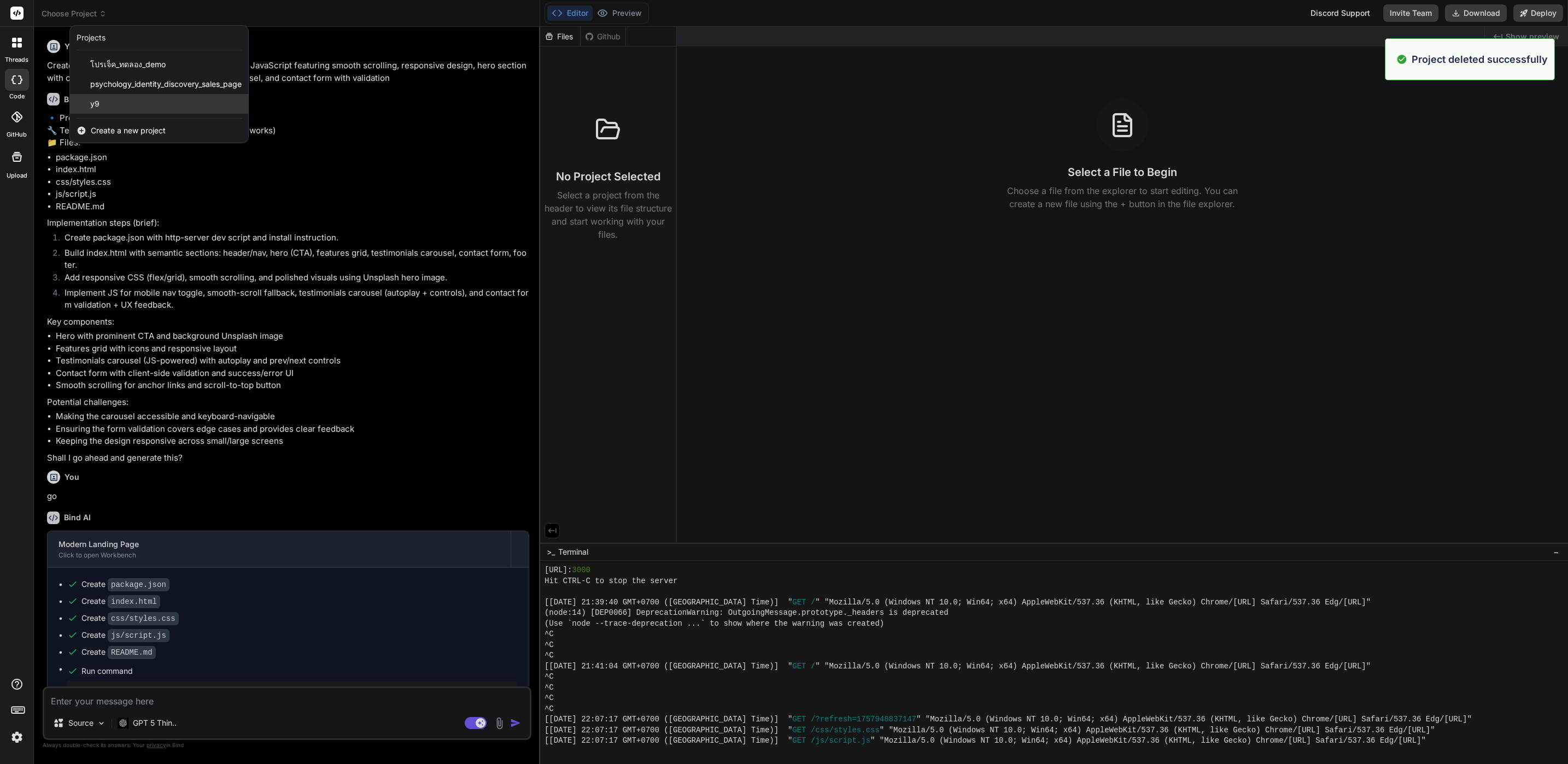
click at [170, 105] on div "y9" at bounding box center [159, 103] width 178 height 20
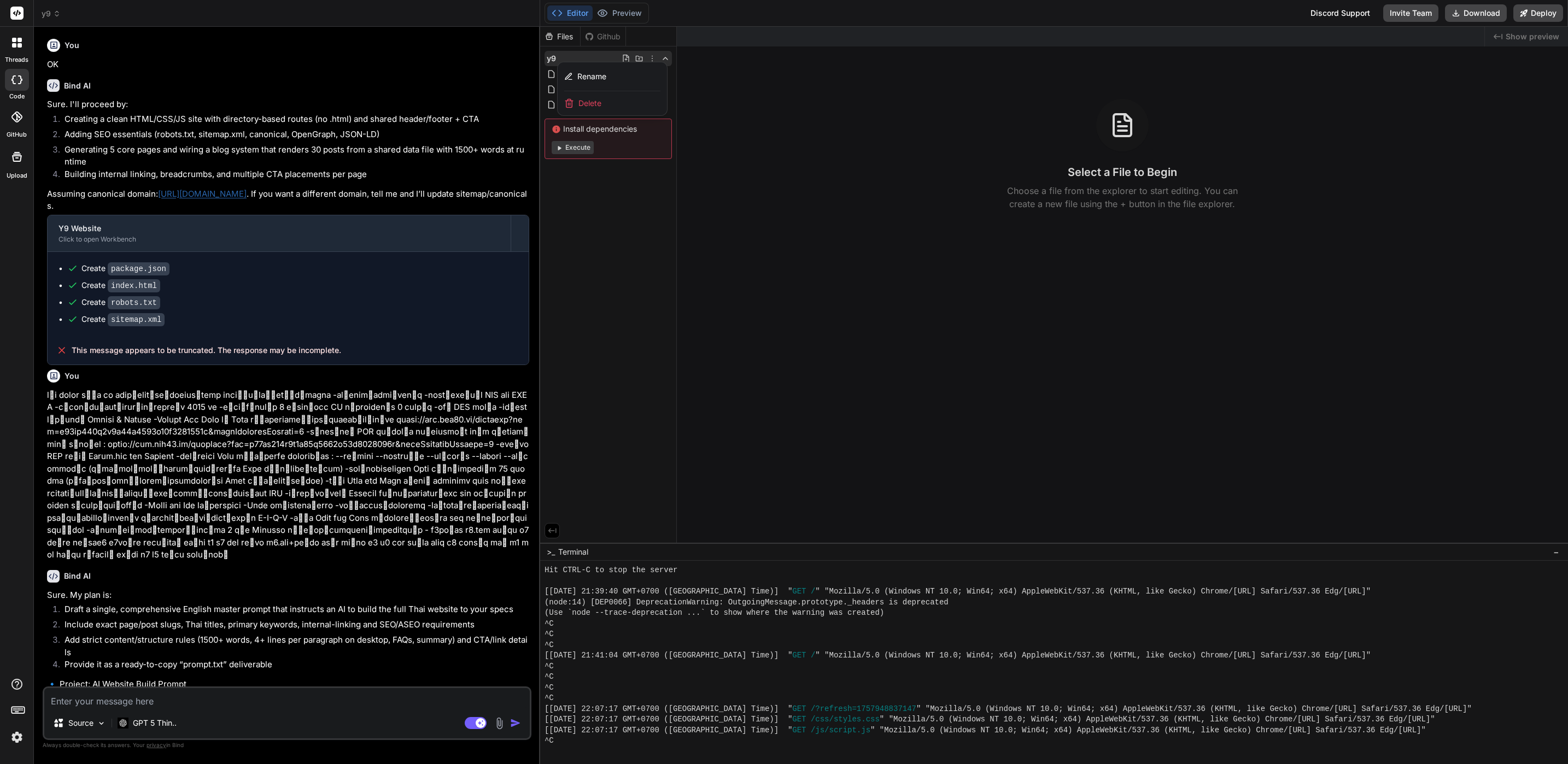
scroll to position [1511, 0]
click at [599, 105] on span "Delete" at bounding box center [589, 103] width 23 height 11
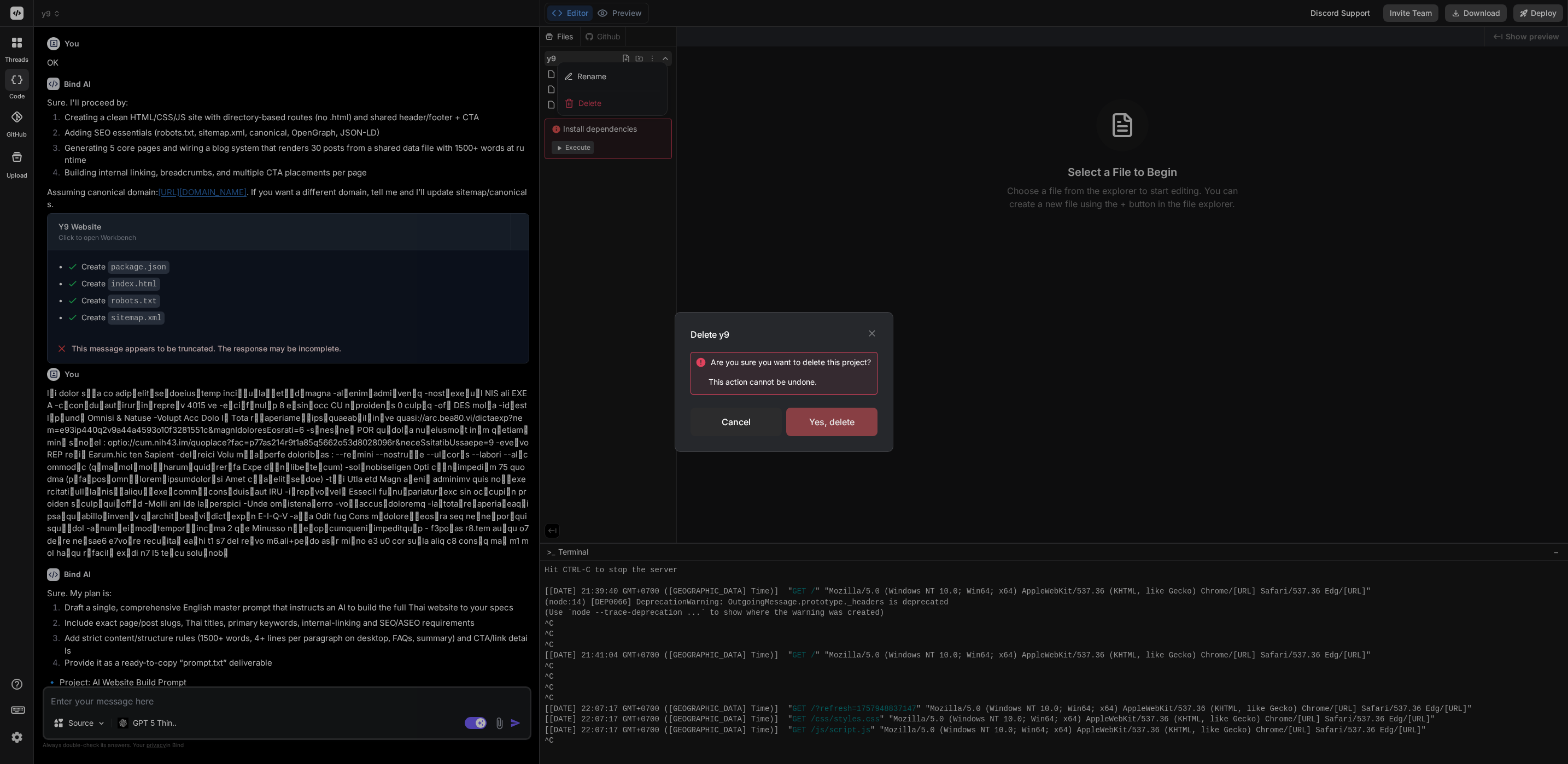
click at [794, 412] on div "Yes, delete" at bounding box center [832, 422] width 91 height 28
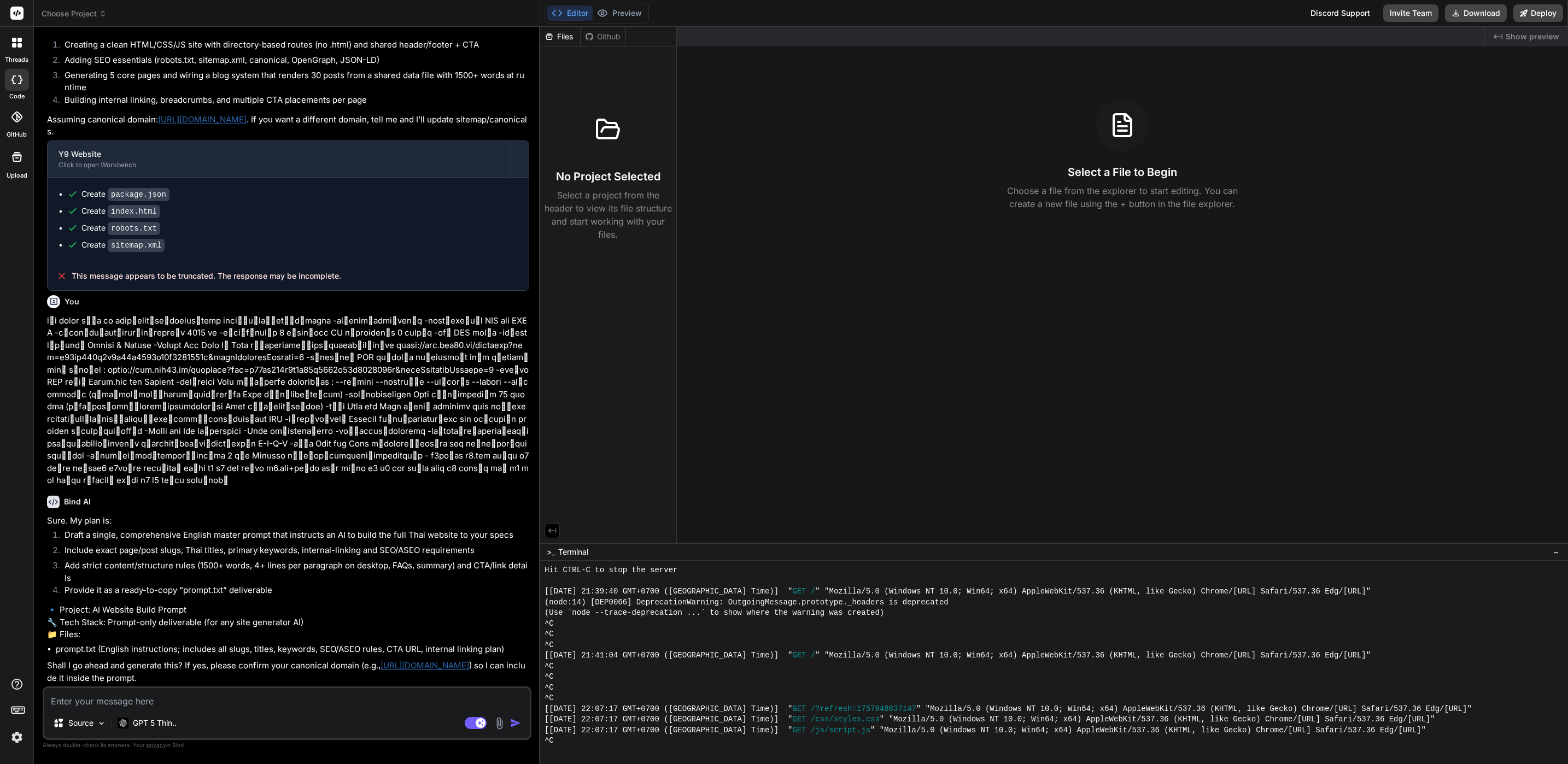
scroll to position [1594, 0]
click at [86, 20] on header "Choose Project Created with Pixso." at bounding box center [287, 13] width 506 height 27
click at [91, 9] on span "Choose Project" at bounding box center [74, 13] width 65 height 11
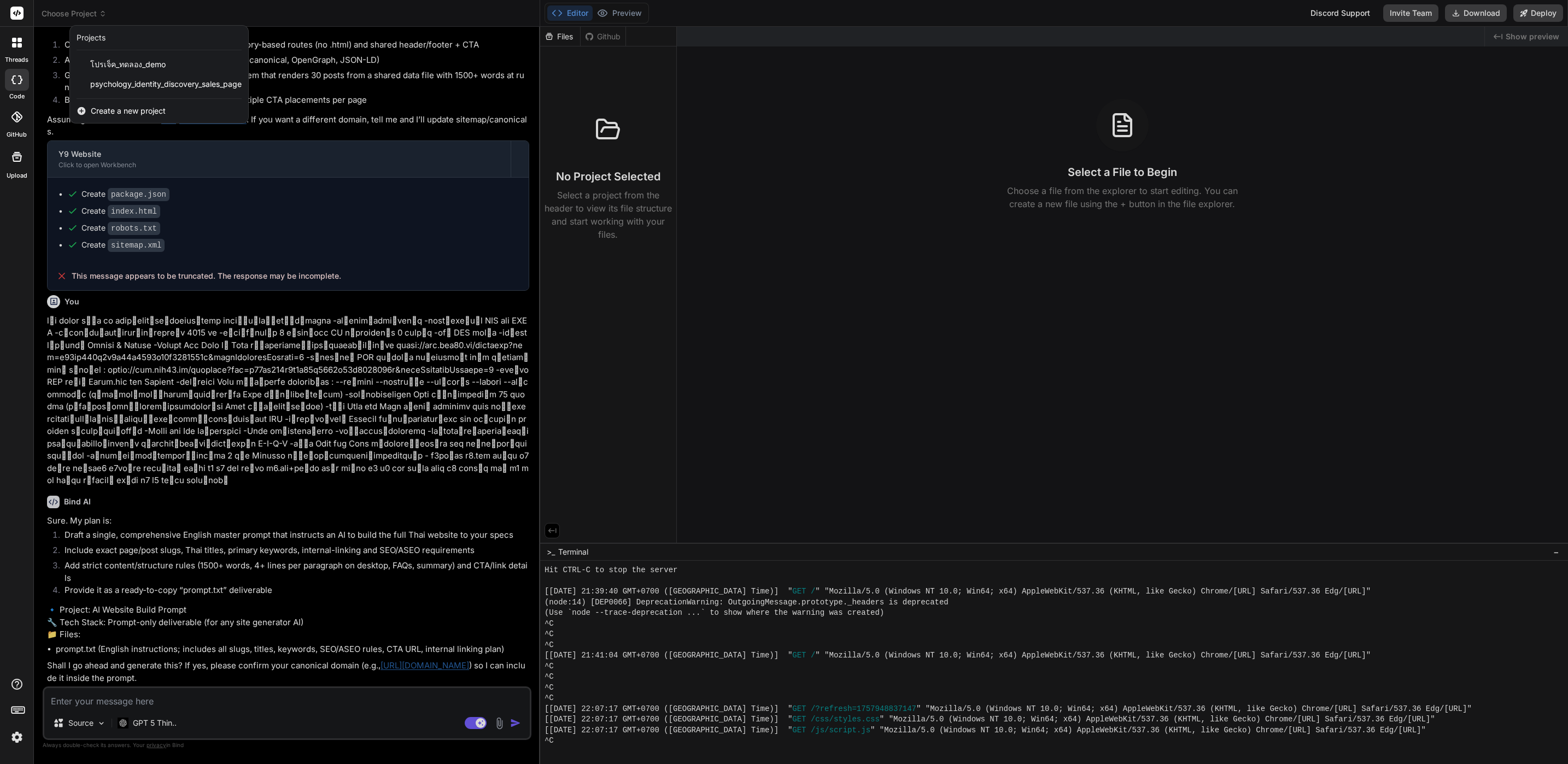
click at [171, 110] on div "Create a new project" at bounding box center [159, 110] width 178 height 24
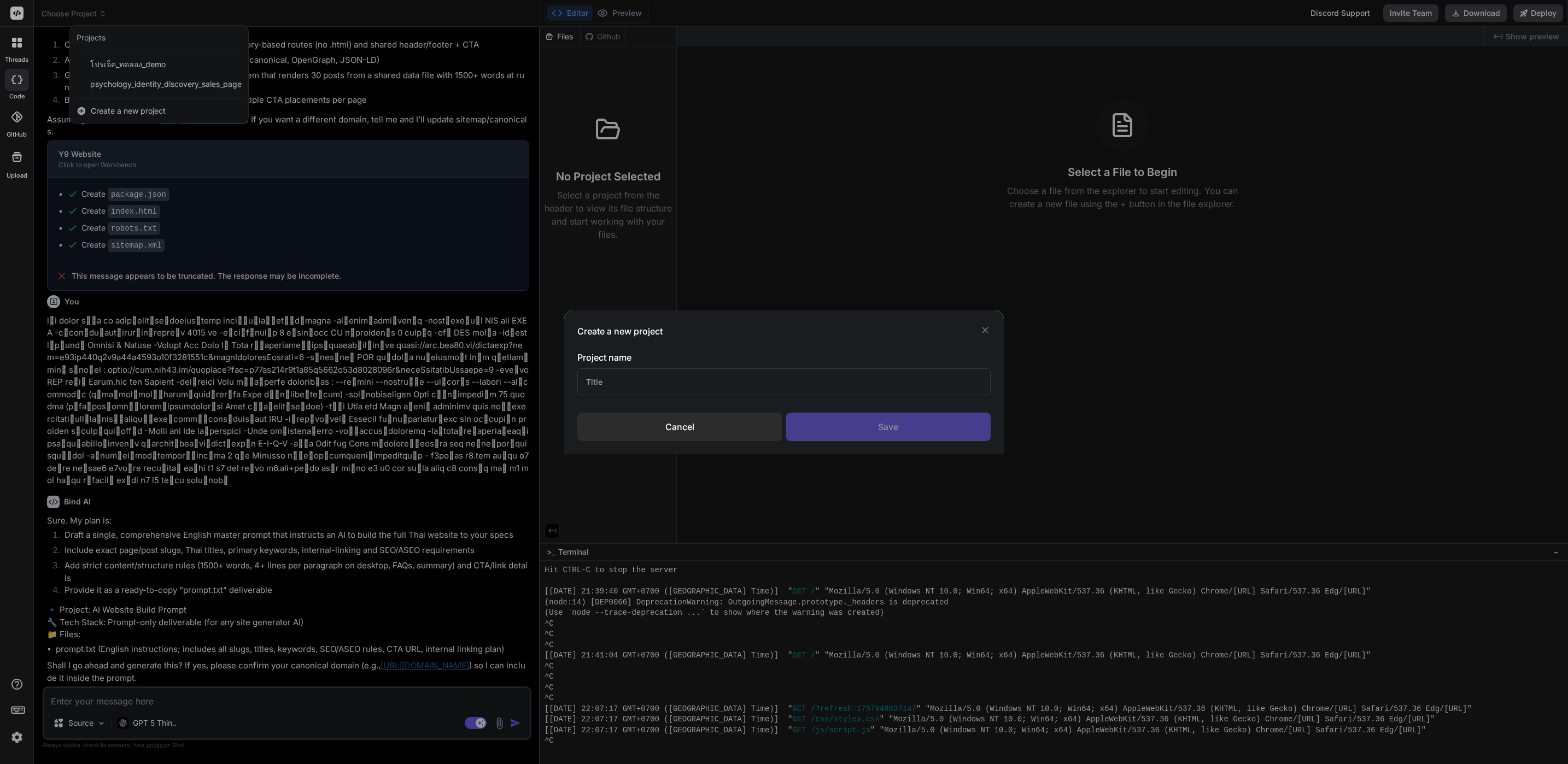
click at [691, 382] on input "text" at bounding box center [783, 382] width 413 height 27
click at [876, 433] on div "Save" at bounding box center [888, 427] width 204 height 28
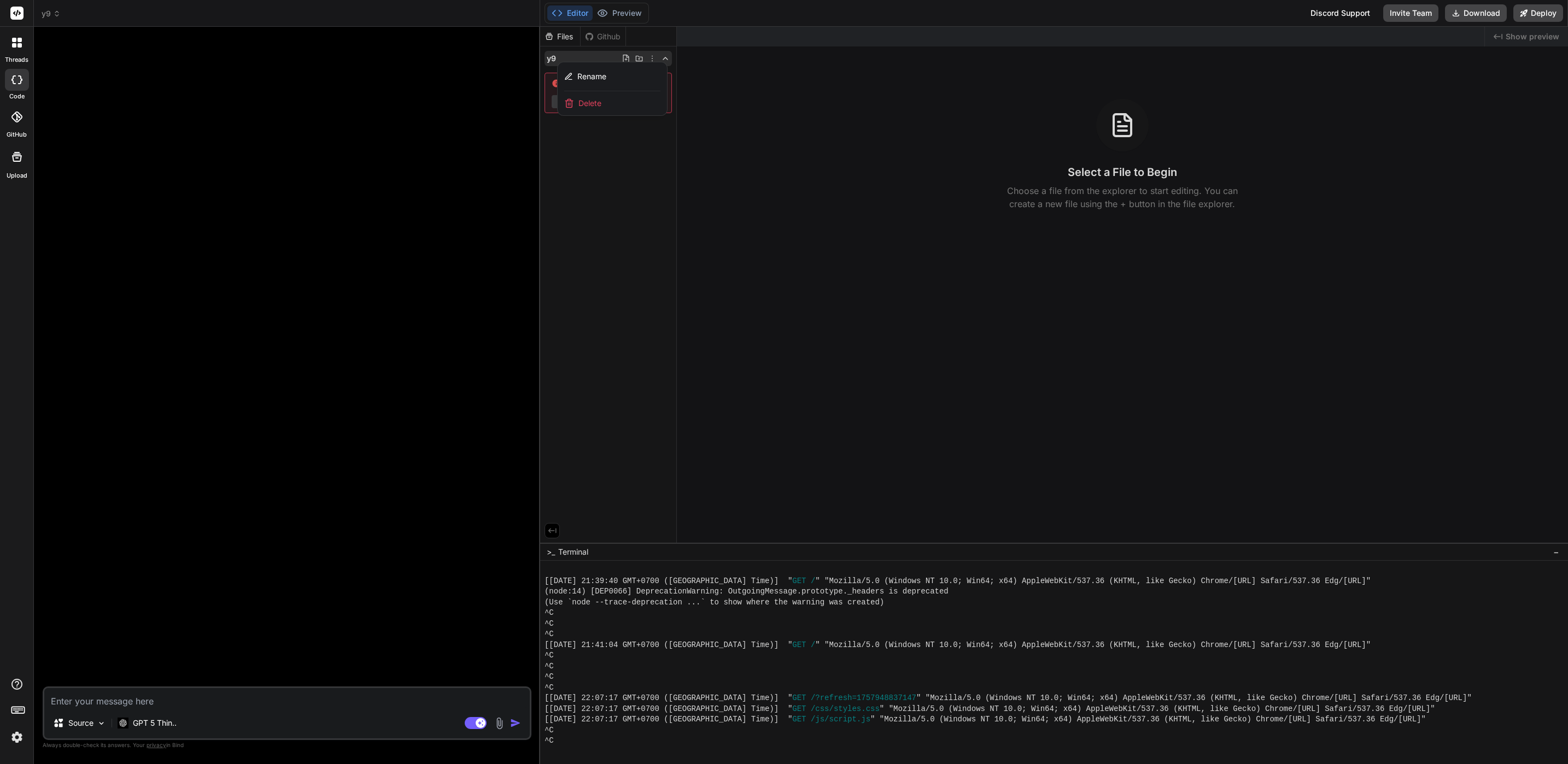
click at [173, 700] on textarea at bounding box center [287, 698] width 486 height 20
paste textarea "# Complete Website Creation Prompt for Y9 Slot Website Create a modern, SEO-opt…"
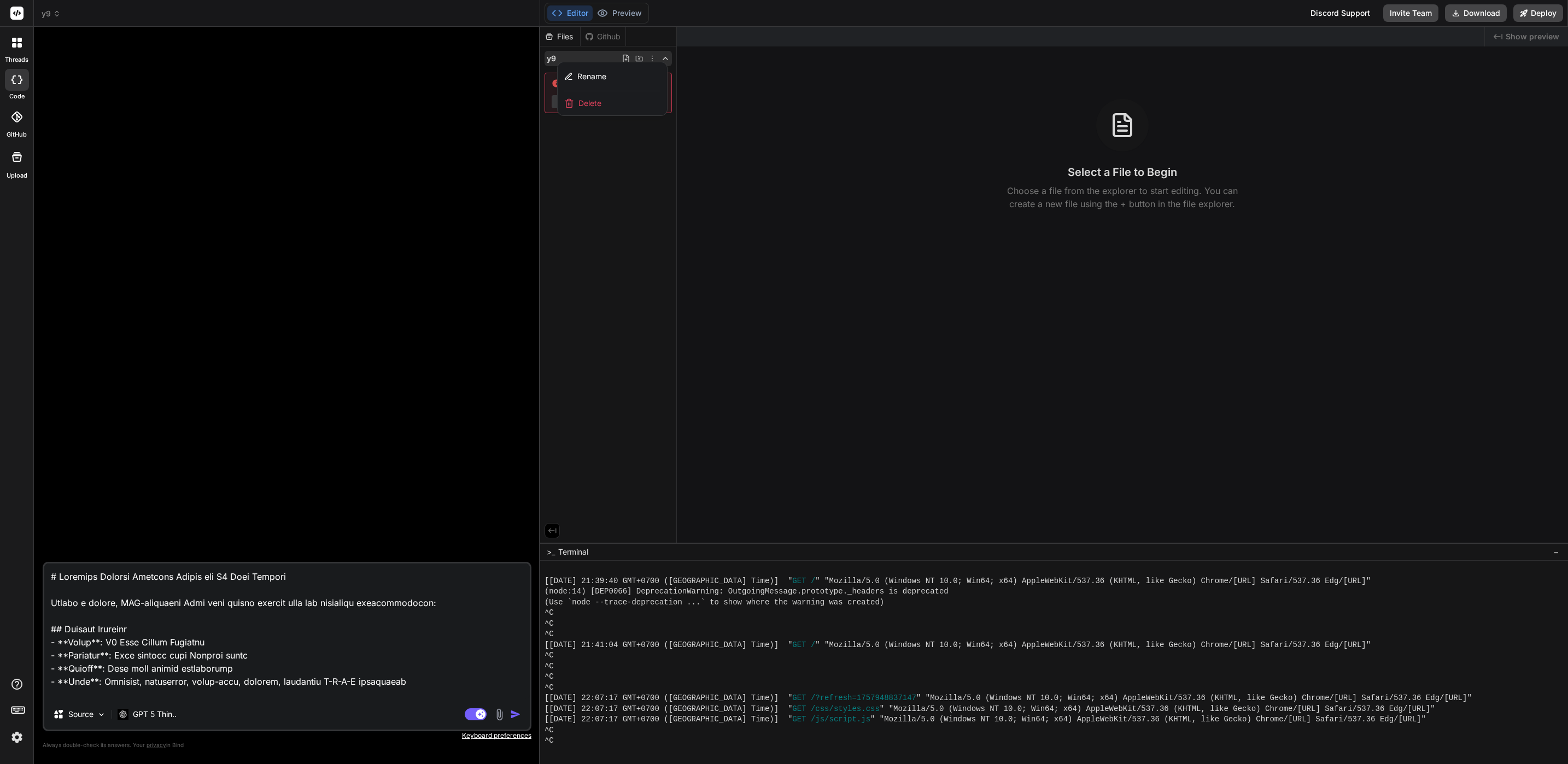
scroll to position [1784, 0]
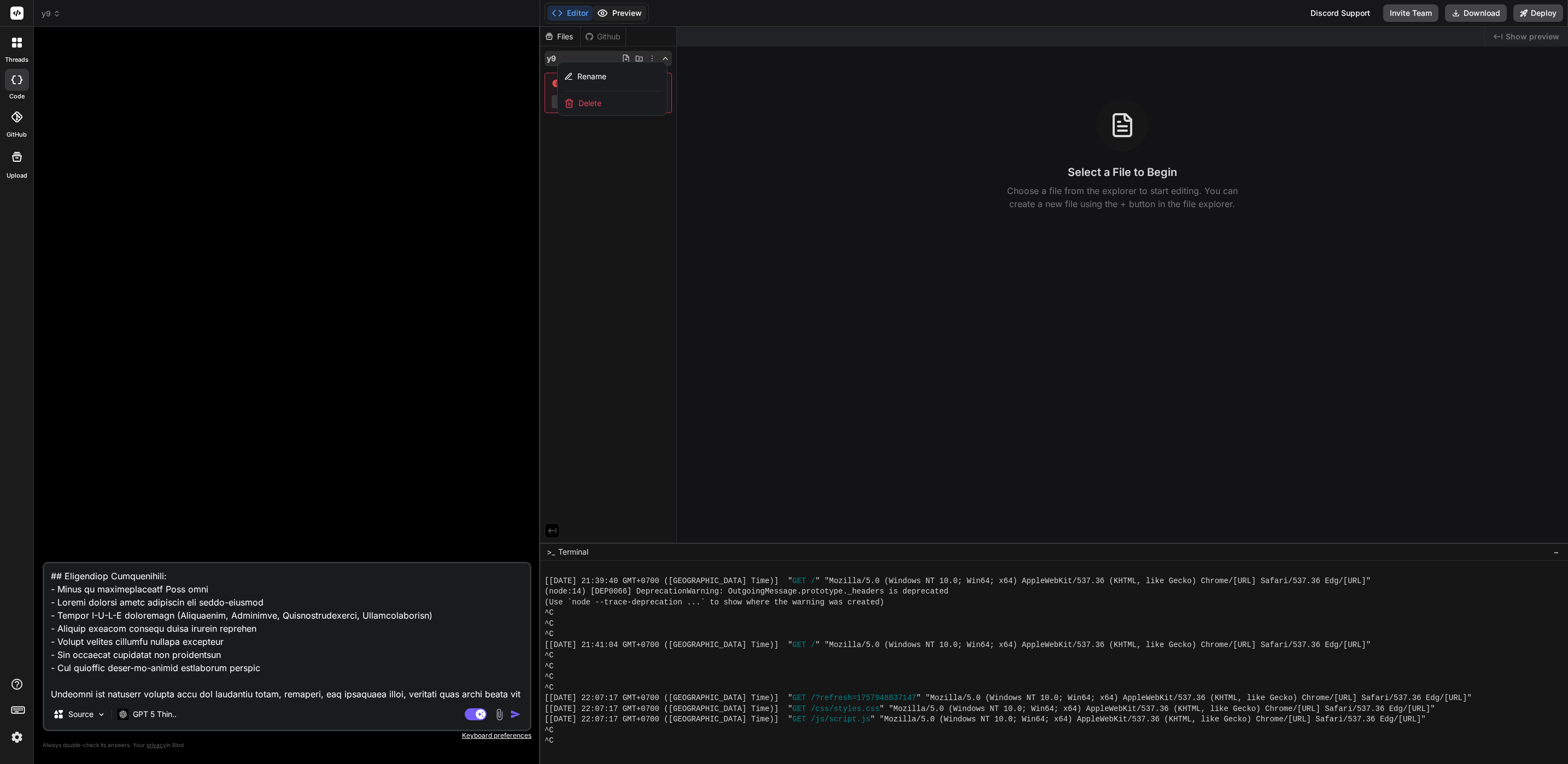
click at [641, 17] on button "Preview" at bounding box center [619, 13] width 54 height 15
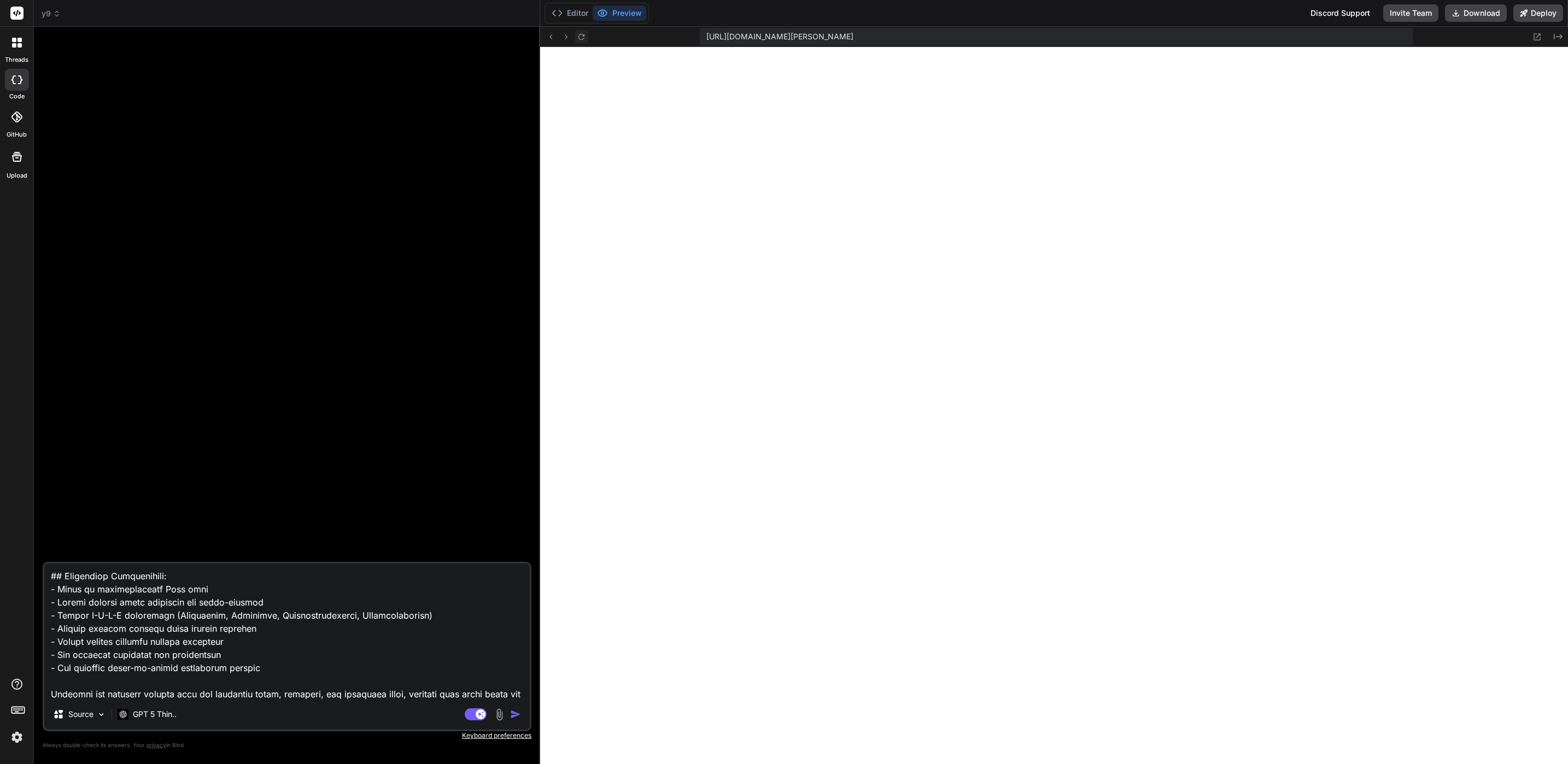
click at [578, 36] on icon at bounding box center [581, 37] width 9 height 9
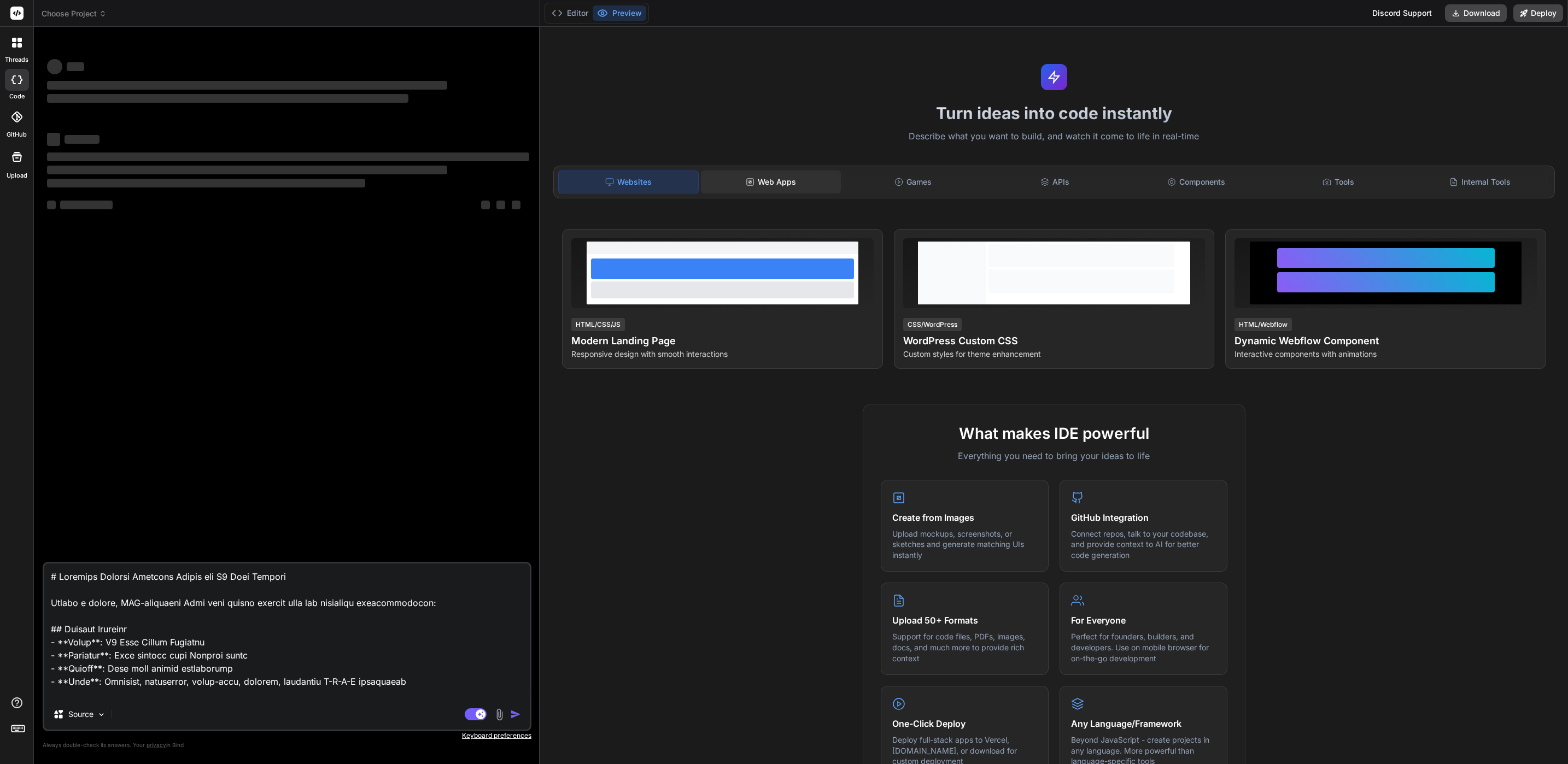
click at [801, 192] on div "Web Apps" at bounding box center [771, 181] width 140 height 23
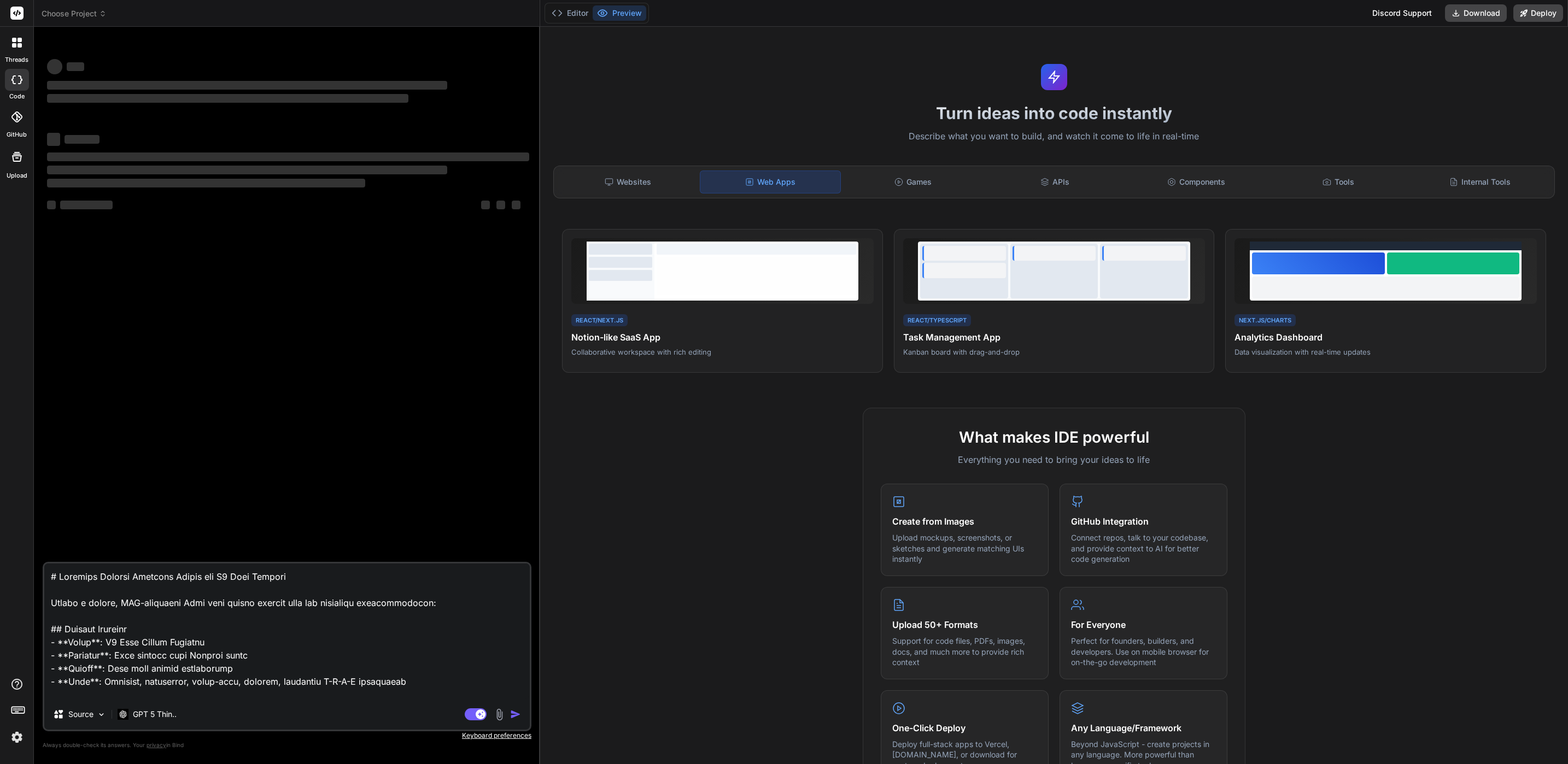
click at [269, 624] on textarea at bounding box center [287, 632] width 486 height 136
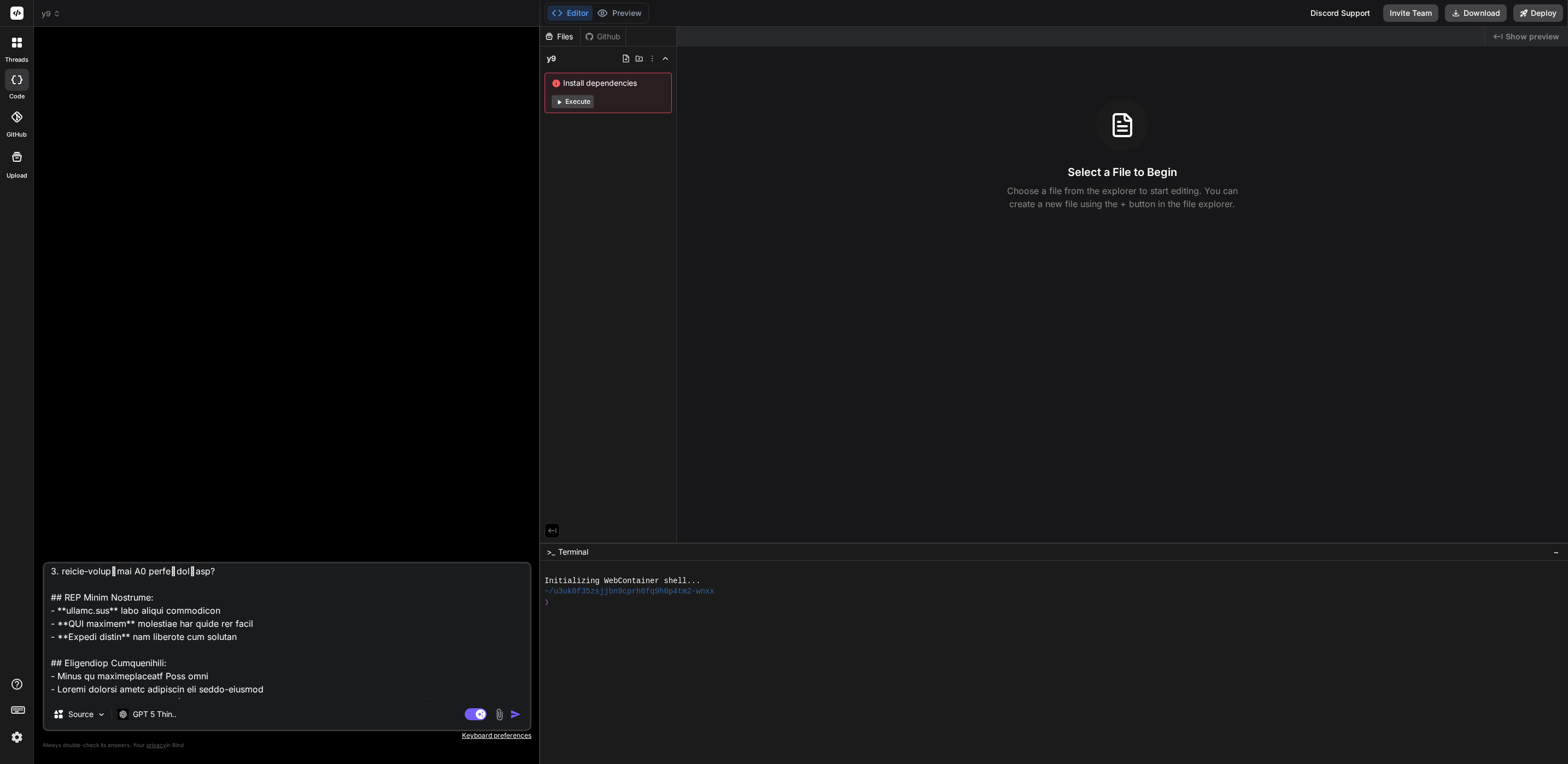
scroll to position [1786, 0]
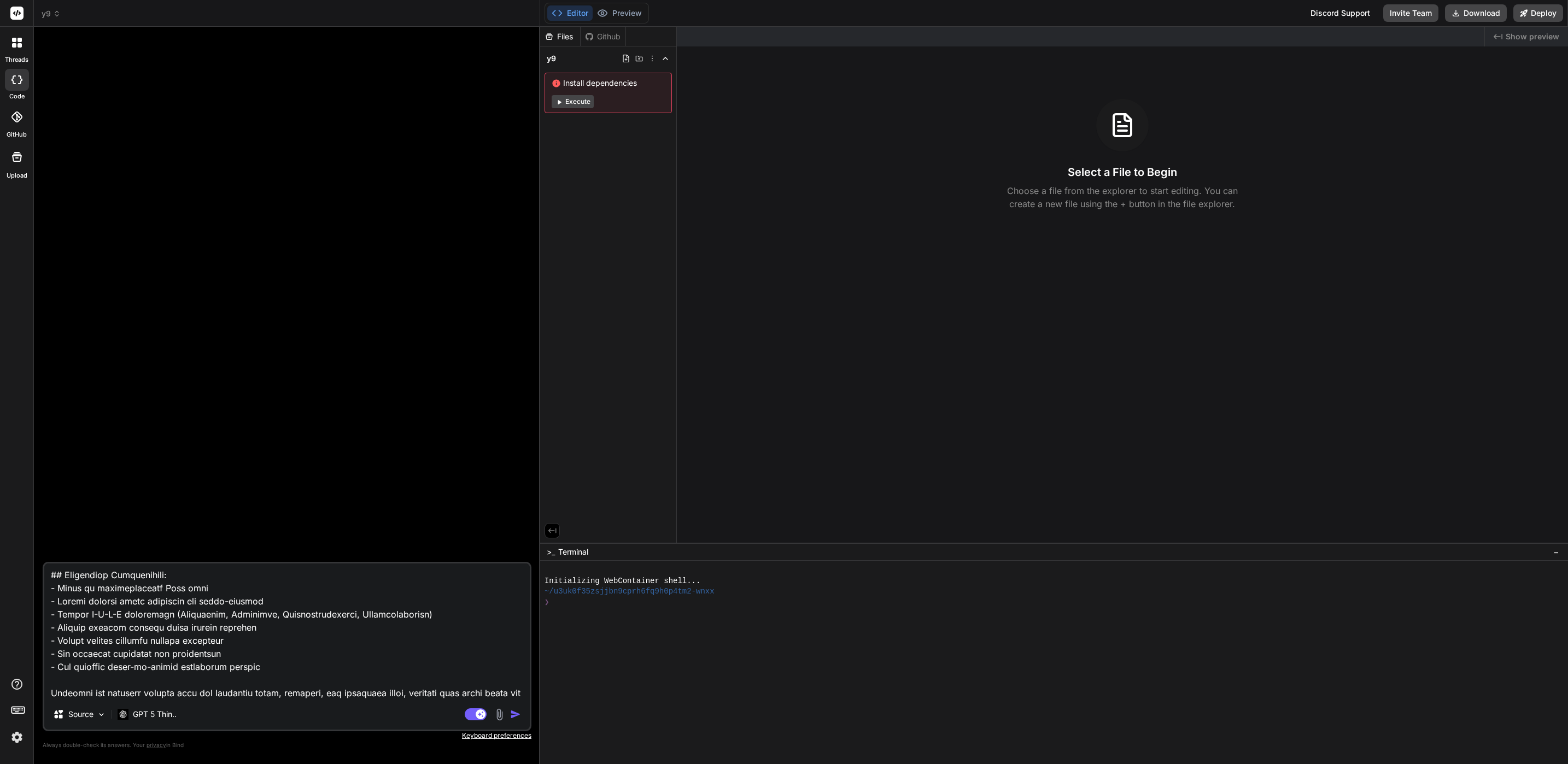
click at [569, 20] on button "Editor" at bounding box center [570, 13] width 46 height 15
click at [513, 714] on img "button" at bounding box center [516, 714] width 11 height 11
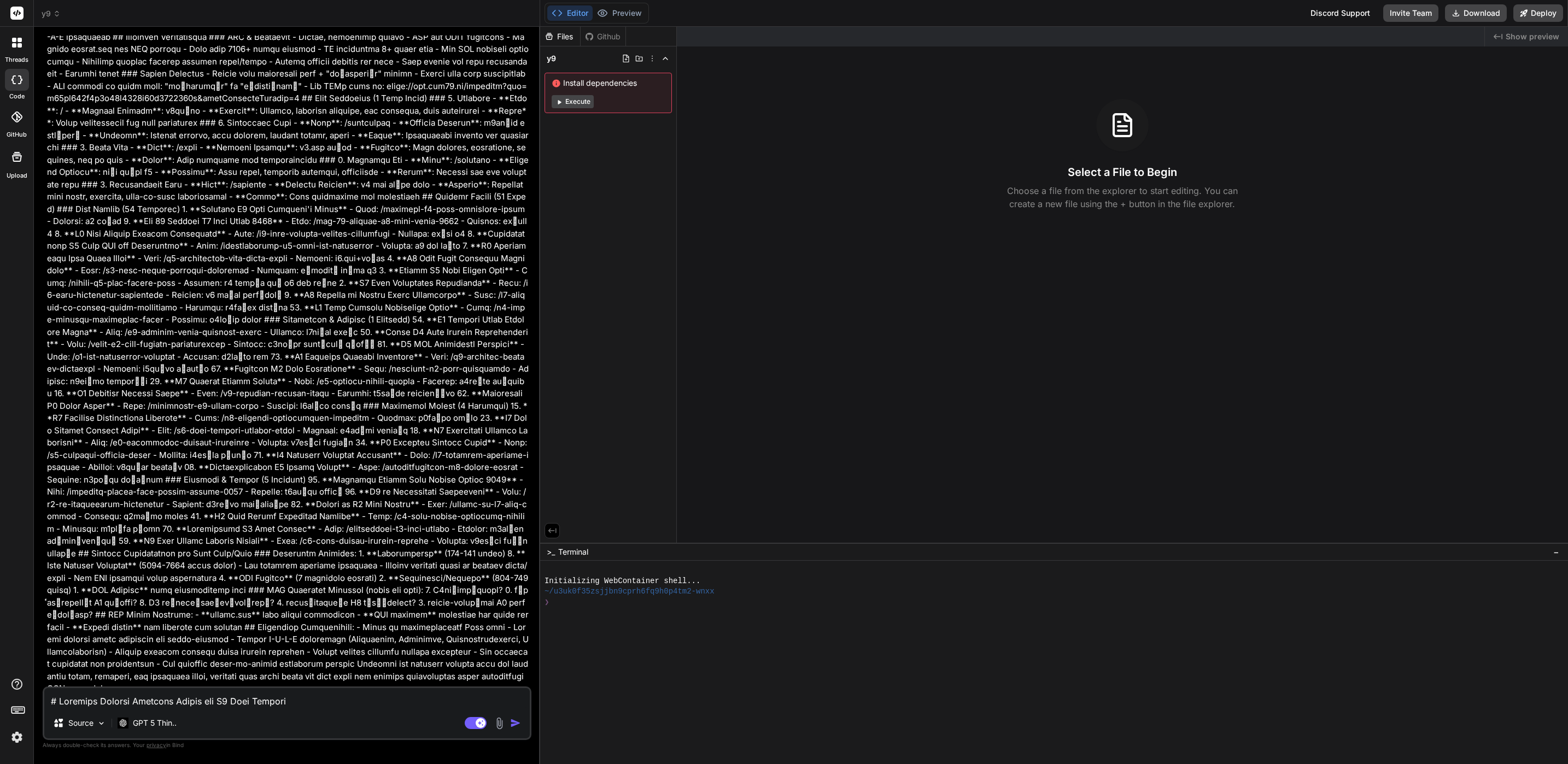
scroll to position [138, 0]
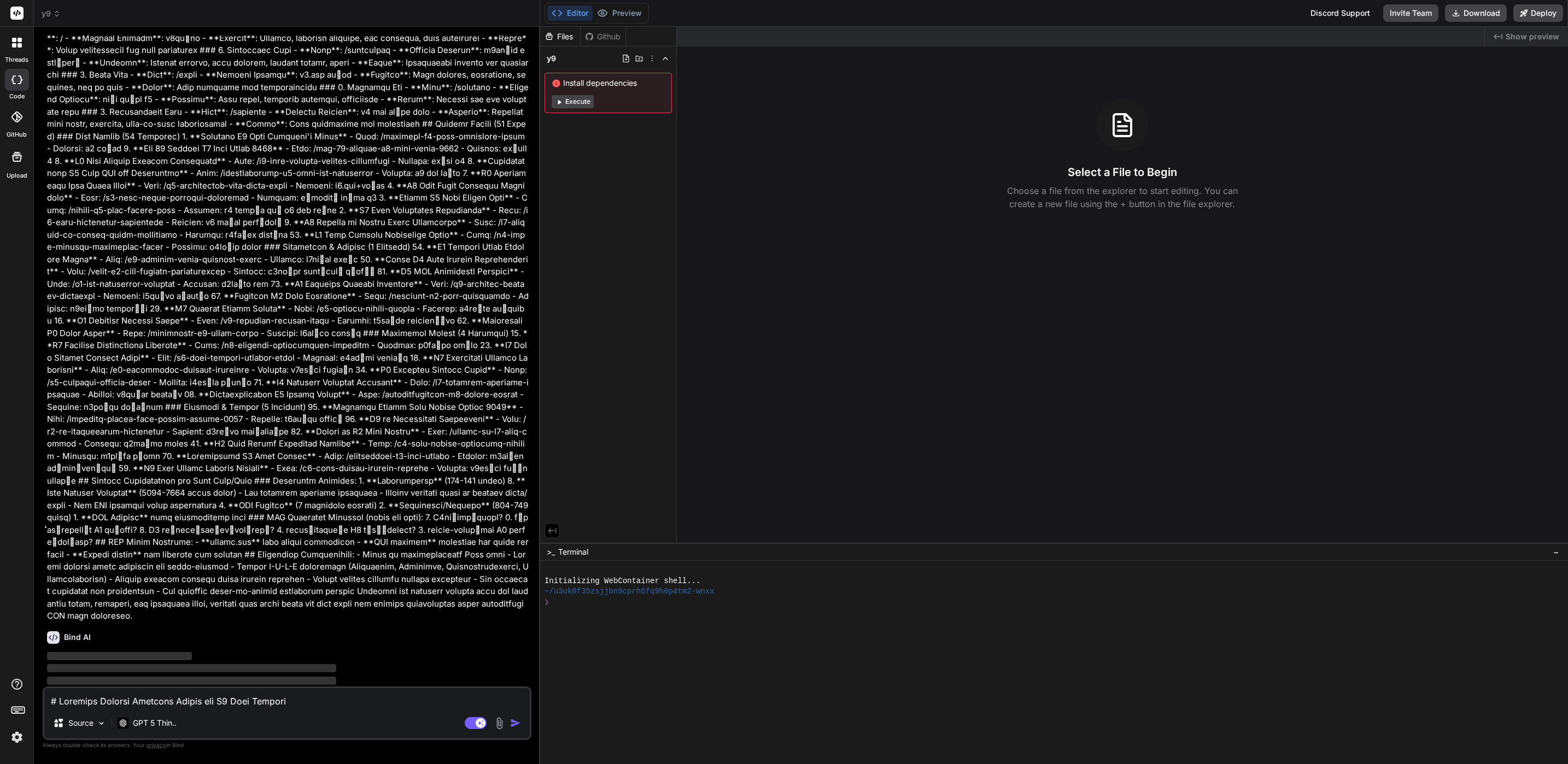
click at [1373, 419] on div "Created with Pixso. Show preview Select a File to Begin Choose a file from the …" at bounding box center [1122, 285] width 891 height 516
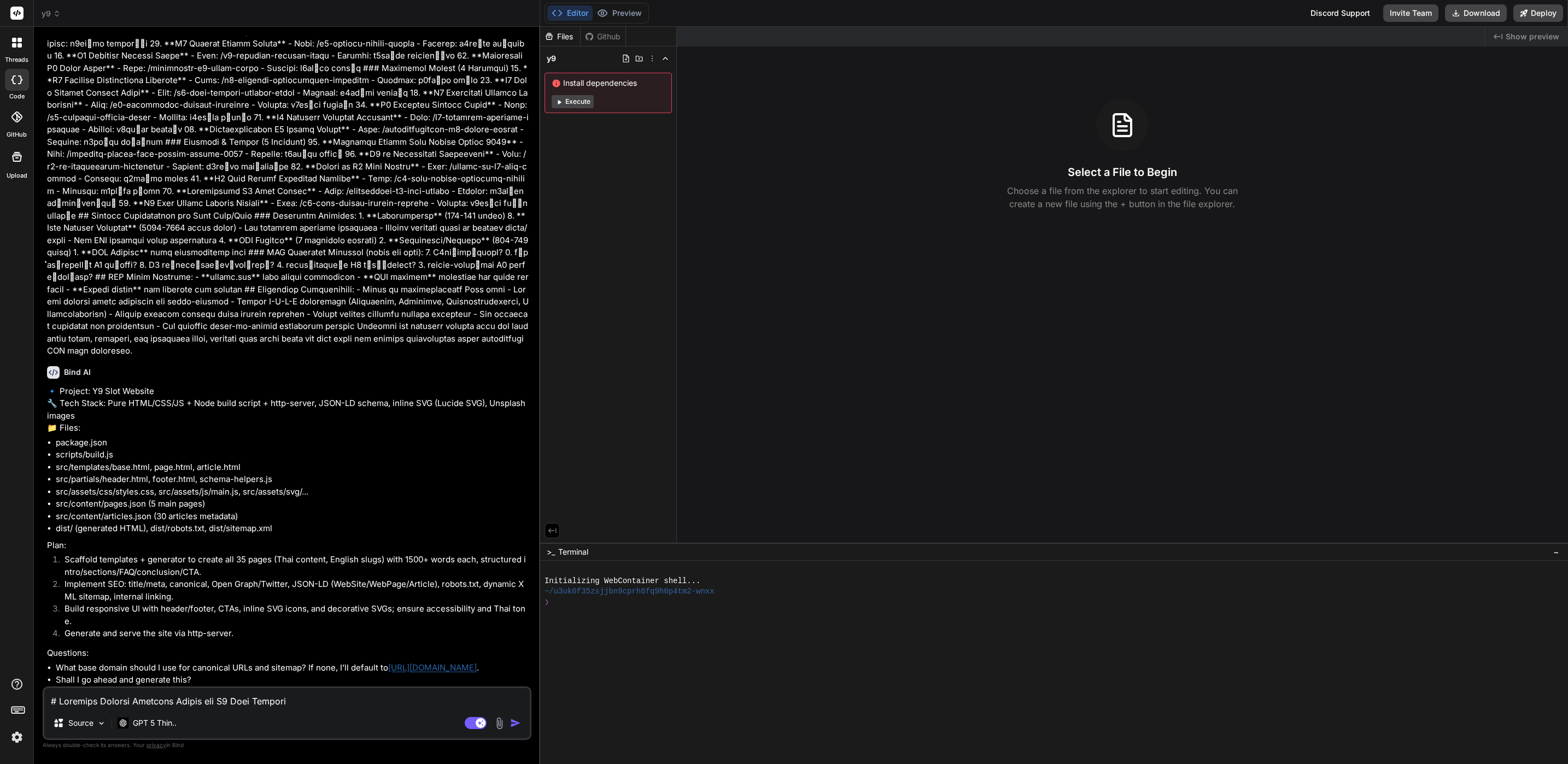
scroll to position [416, 0]
click at [504, 721] on img at bounding box center [499, 724] width 13 height 13
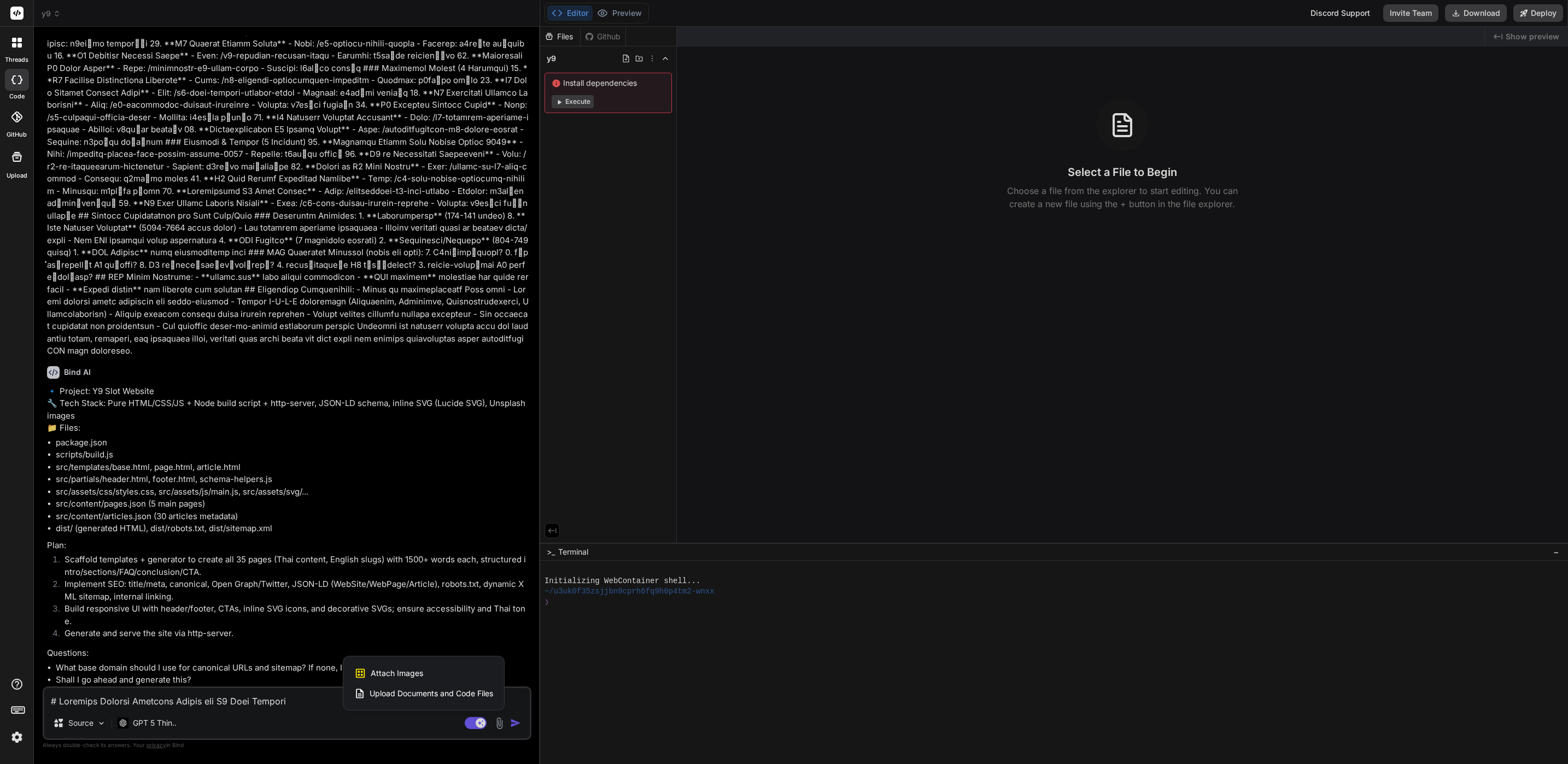
click at [887, 742] on div at bounding box center [784, 382] width 1568 height 764
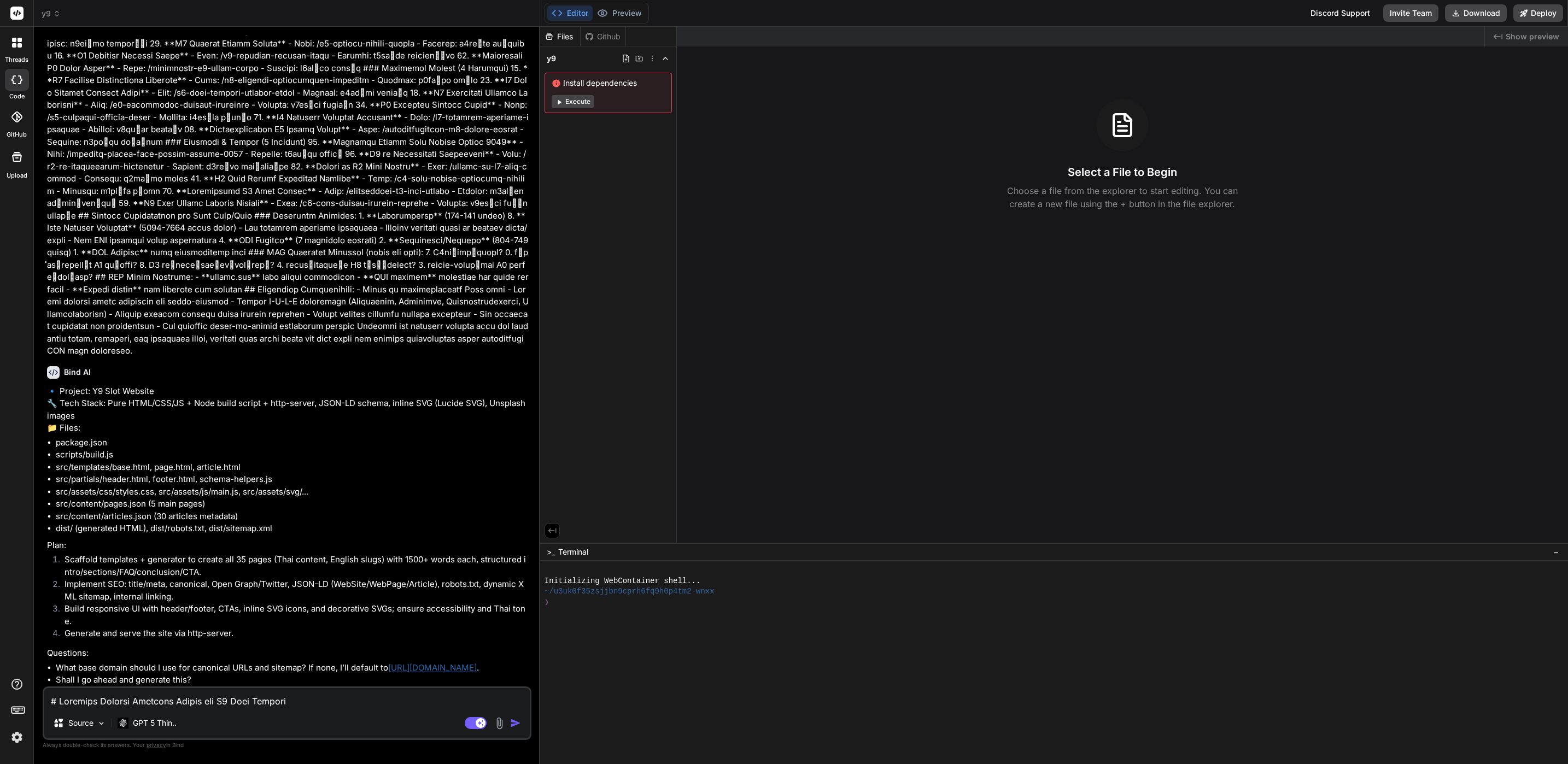
click at [1534, 40] on span "Show preview" at bounding box center [1533, 37] width 54 height 11
click at [1500, 36] on icon "Created with Pixso." at bounding box center [1498, 36] width 9 height 9
click at [558, 36] on div "Files" at bounding box center [560, 37] width 40 height 11
click at [18, 79] on icon at bounding box center [17, 80] width 11 height 9
click at [28, 53] on div "threads" at bounding box center [17, 46] width 33 height 38
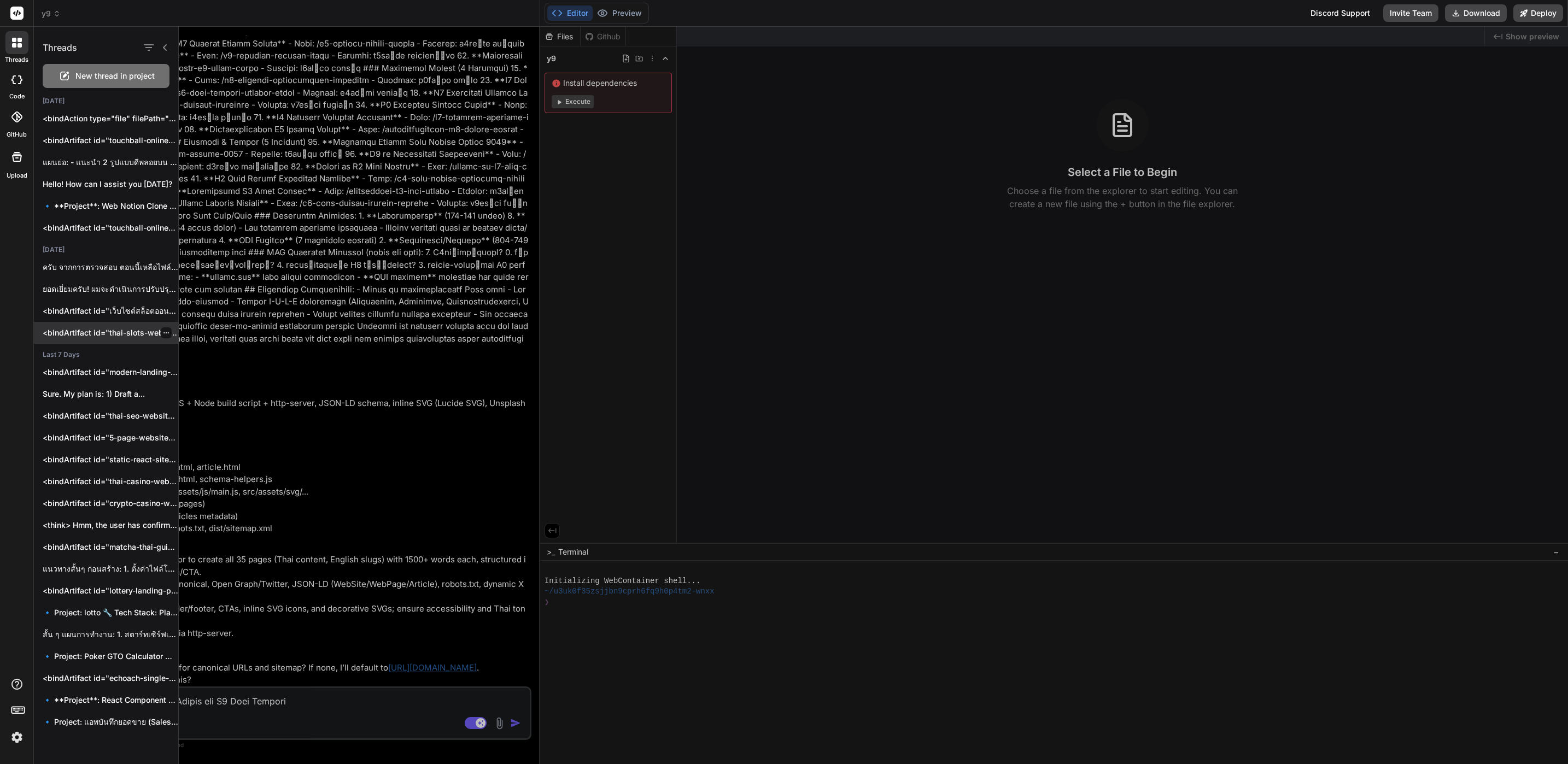
scroll to position [81, 0]
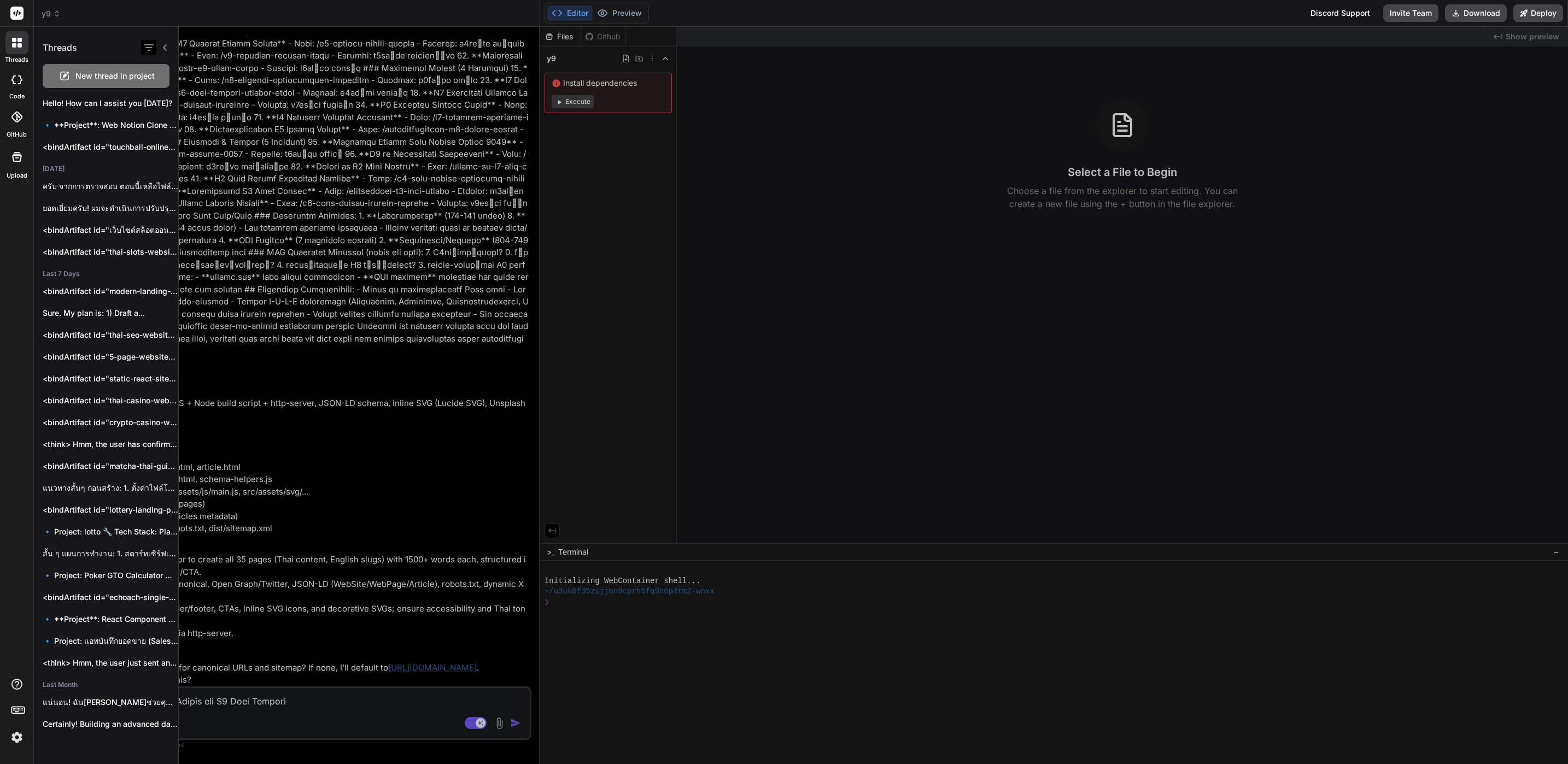
click at [153, 43] on div at bounding box center [148, 47] width 15 height 15
click at [151, 47] on icon "button" at bounding box center [148, 47] width 13 height 13
click at [196, 106] on label "All Threads" at bounding box center [185, 101] width 45 height 11
click at [149, 42] on icon "button" at bounding box center [148, 47] width 13 height 13
click at [162, 46] on icon at bounding box center [165, 47] width 9 height 9
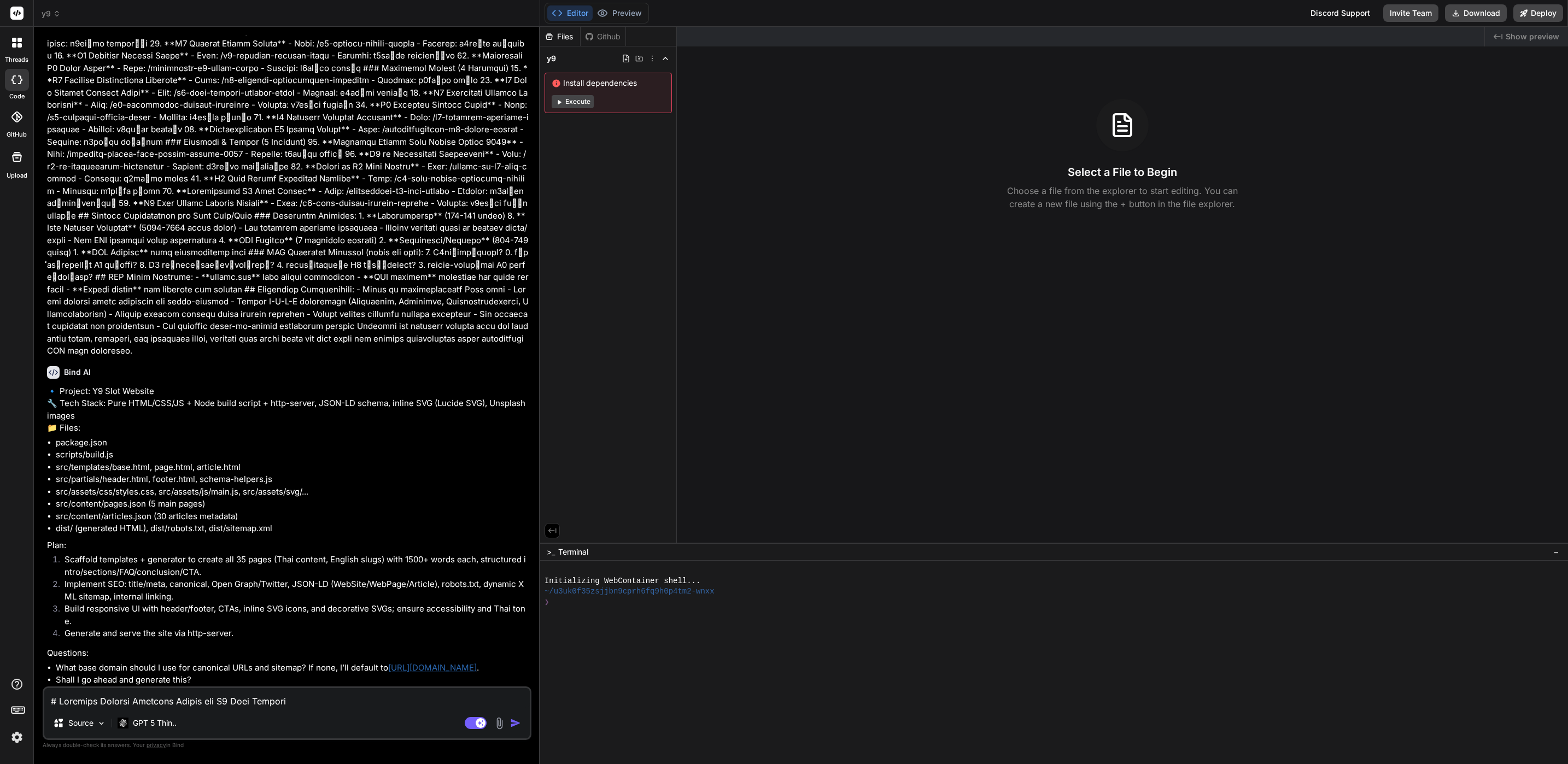
click at [18, 43] on icon at bounding box center [20, 46] width 5 height 5
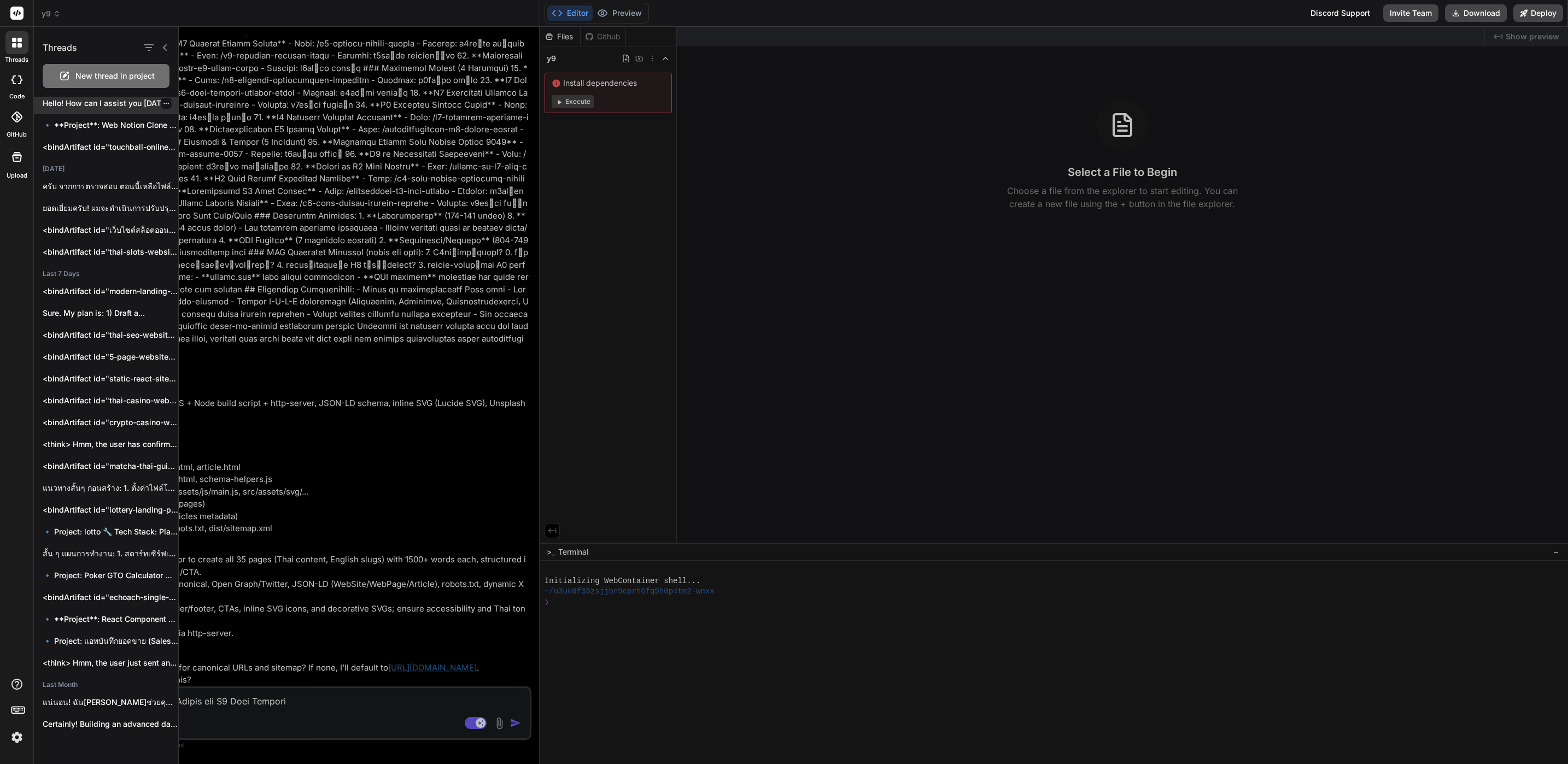
click at [163, 104] on icon "button" at bounding box center [166, 103] width 6 height 6
click at [142, 44] on icon "button" at bounding box center [148, 47] width 13 height 13
click at [181, 80] on label "Saved Threads" at bounding box center [192, 75] width 59 height 11
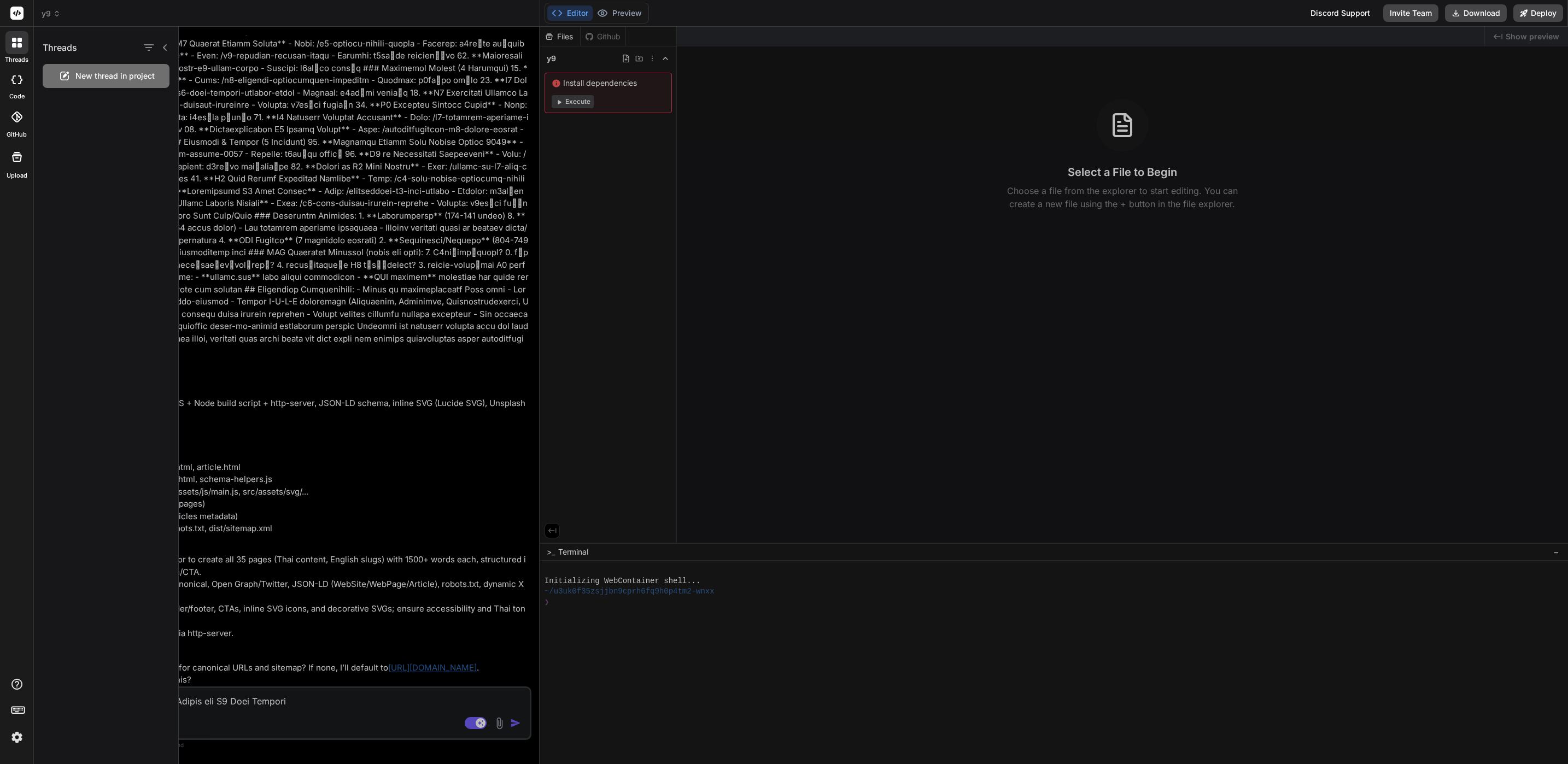
scroll to position [0, 0]
click at [147, 47] on icon "button" at bounding box center [148, 47] width 9 height 6
click at [162, 97] on div "All Threads" at bounding box center [178, 101] width 59 height 15
click at [150, 50] on icon "button" at bounding box center [148, 47] width 13 height 13
click at [151, 94] on div "All Threads" at bounding box center [178, 101] width 59 height 15
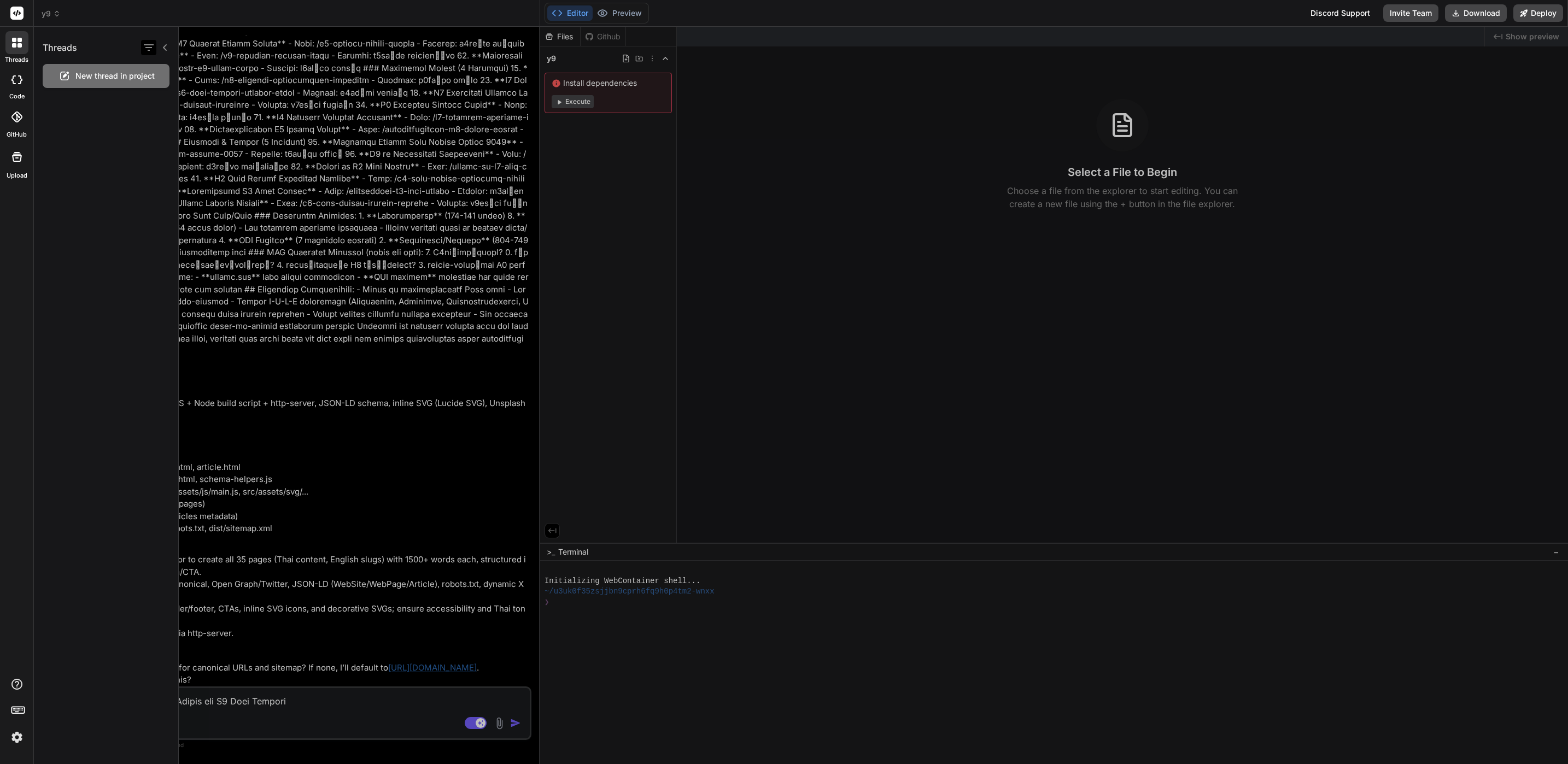
click at [141, 43] on div at bounding box center [148, 47] width 15 height 15
click at [156, 56] on div "Threads" at bounding box center [106, 45] width 144 height 37
click at [150, 49] on icon "button" at bounding box center [148, 47] width 13 height 13
click at [155, 104] on input "All Threads" at bounding box center [154, 101] width 9 height 9
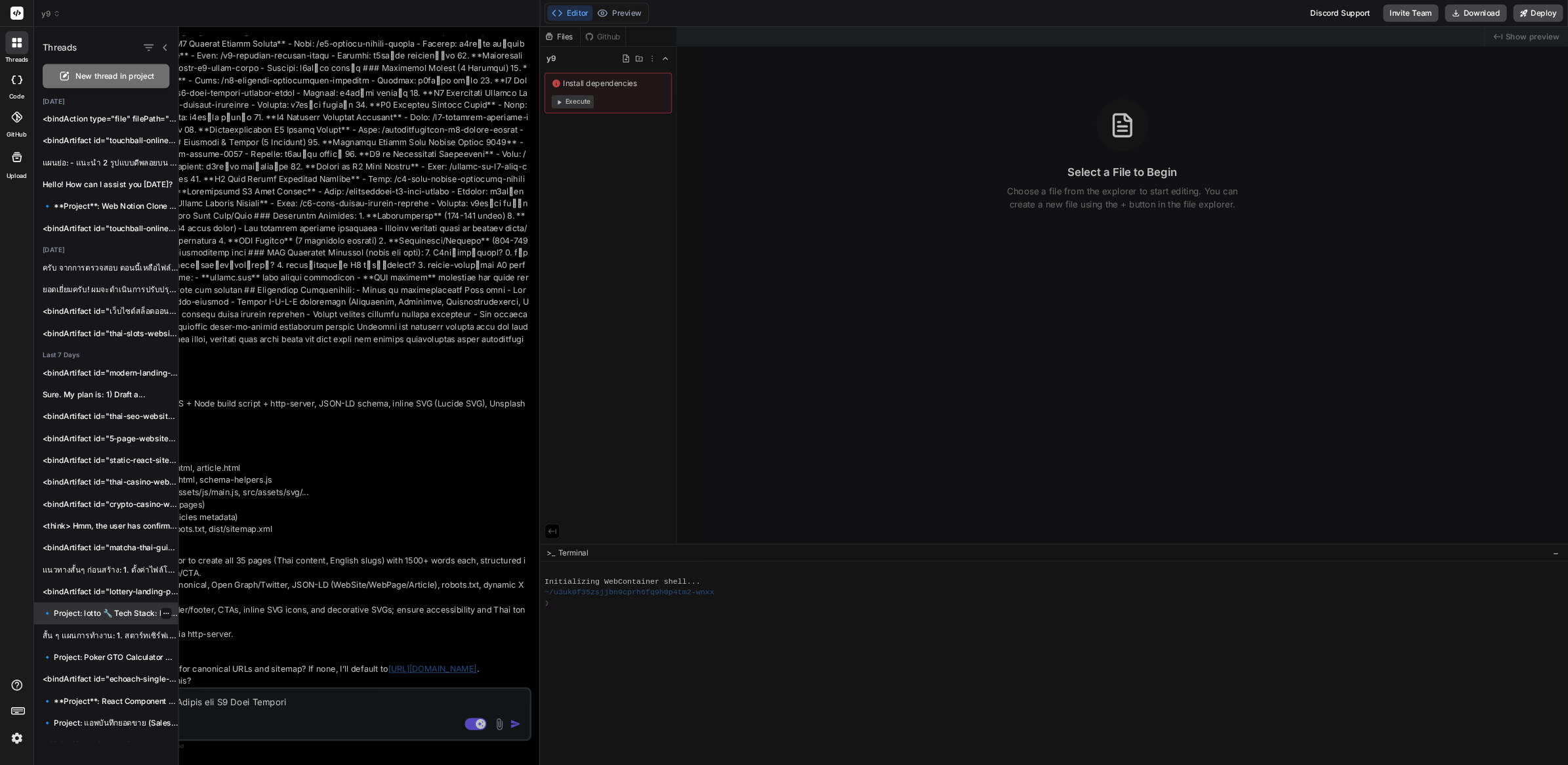
scroll to position [98, 0]
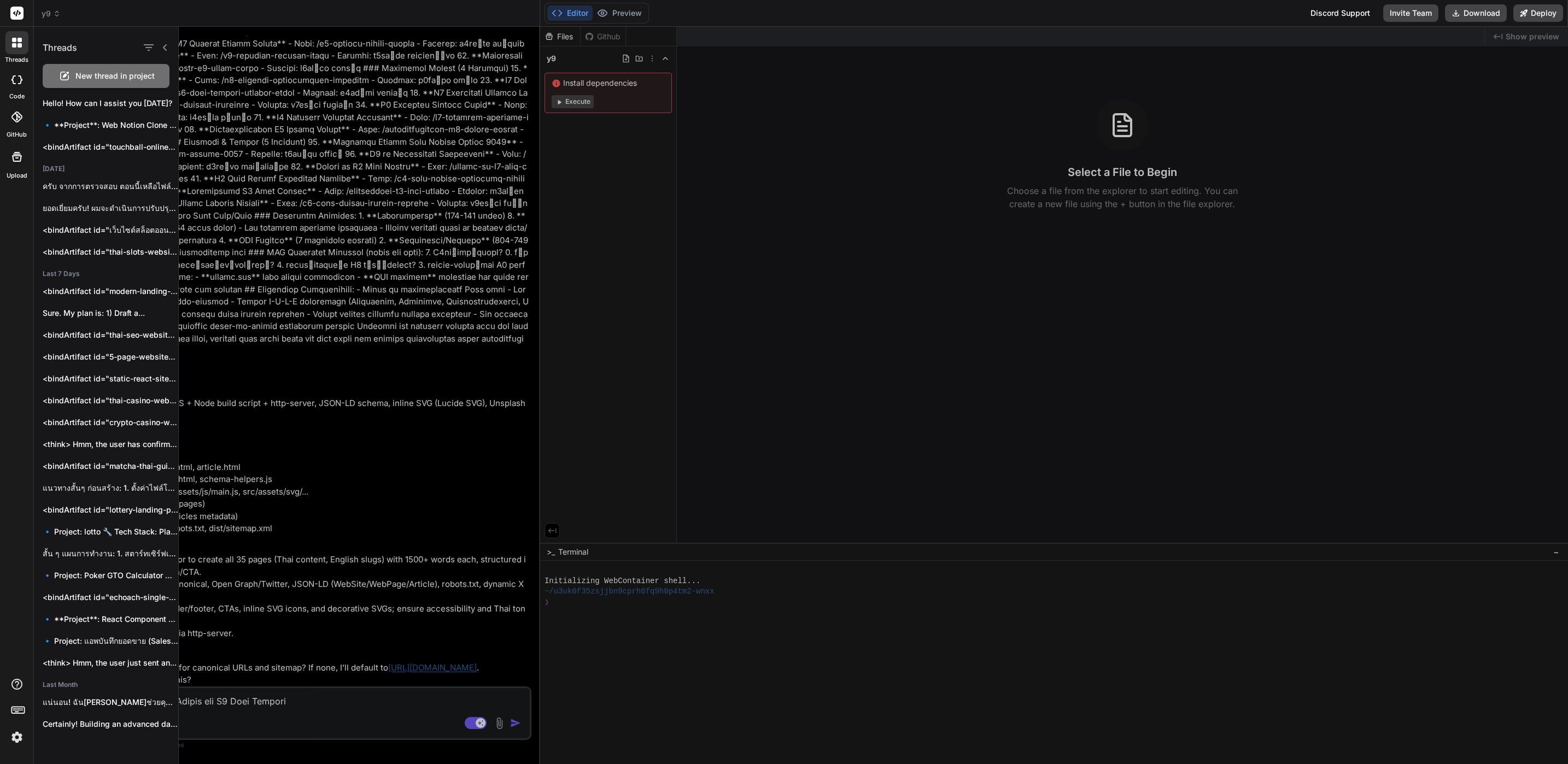
click at [22, 80] on div at bounding box center [17, 80] width 24 height 22
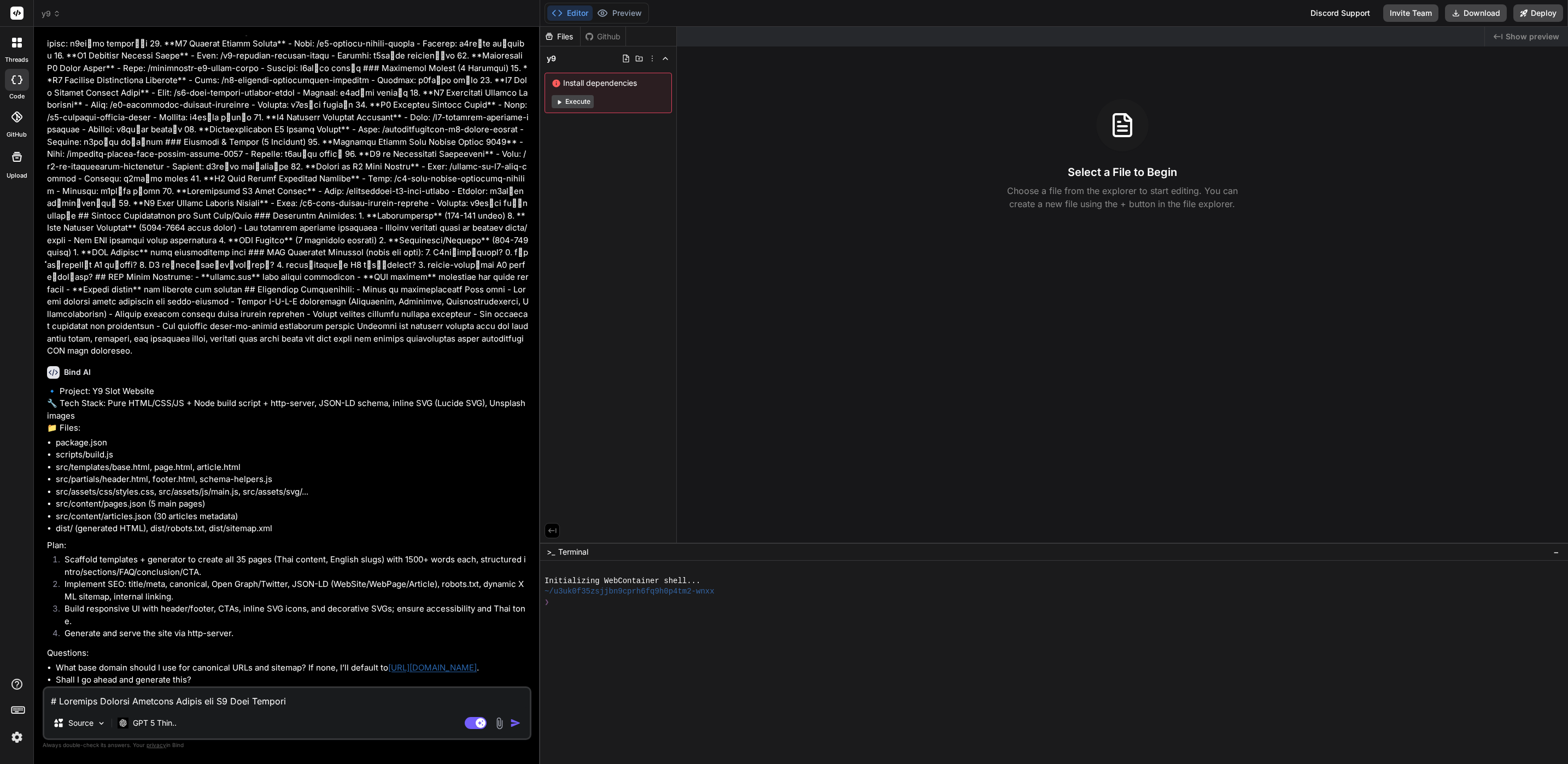
click at [18, 118] on icon at bounding box center [17, 117] width 11 height 11
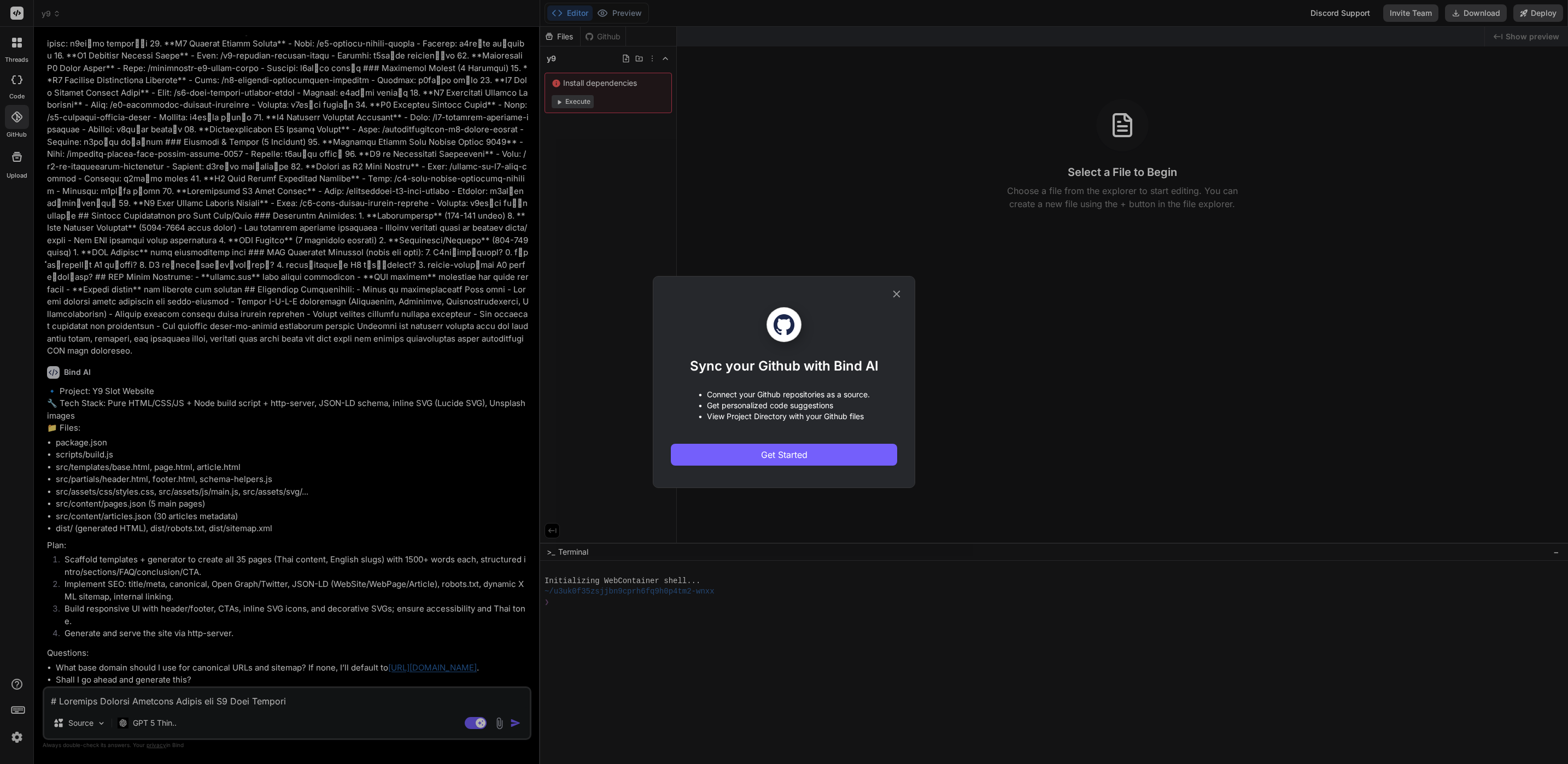
click at [132, 559] on div "Sync your Github with Bind AI • Connect your Github repositories as a source. •…" at bounding box center [784, 382] width 1568 height 764
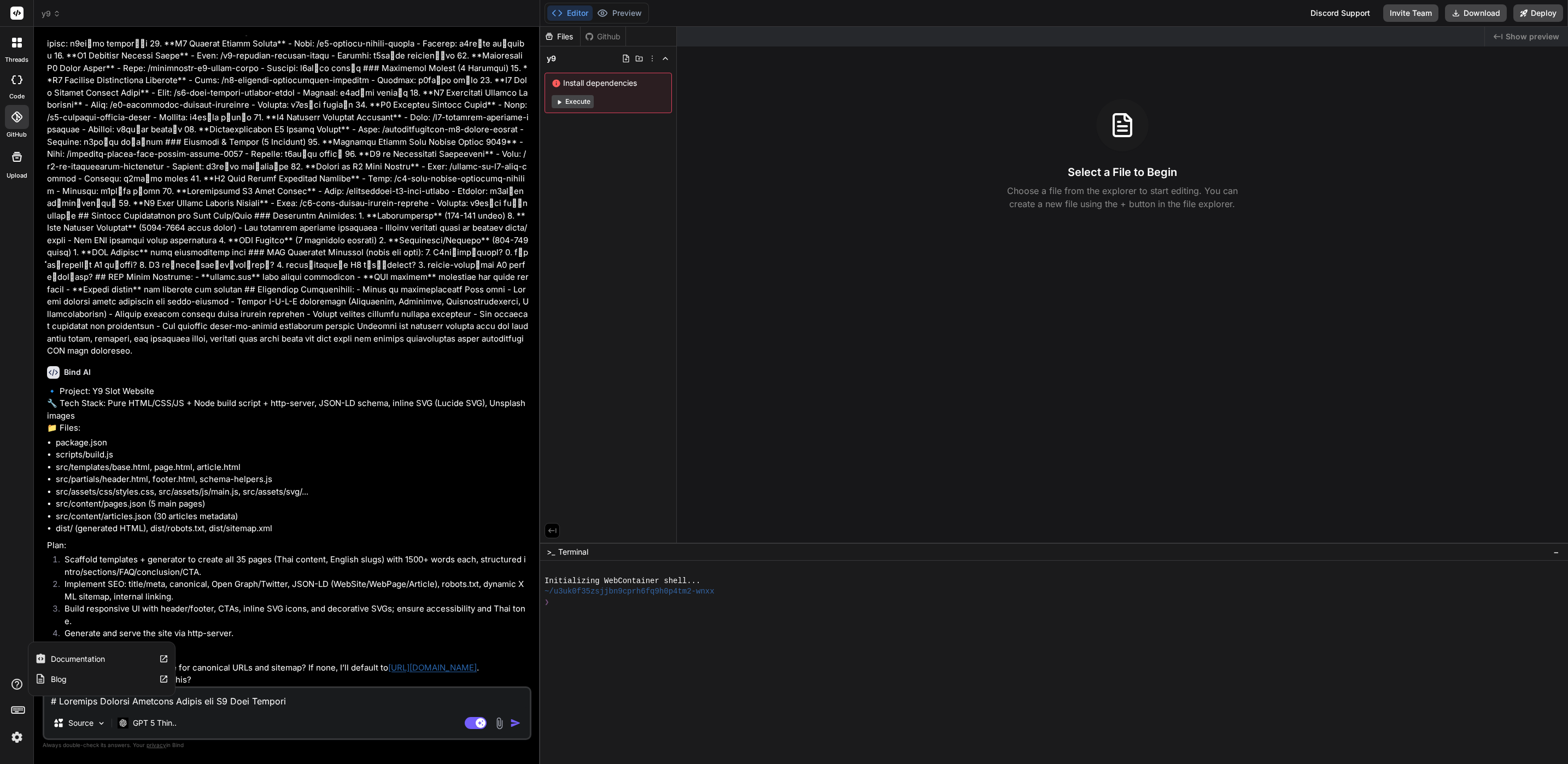
click at [8, 745] on img at bounding box center [17, 737] width 19 height 19
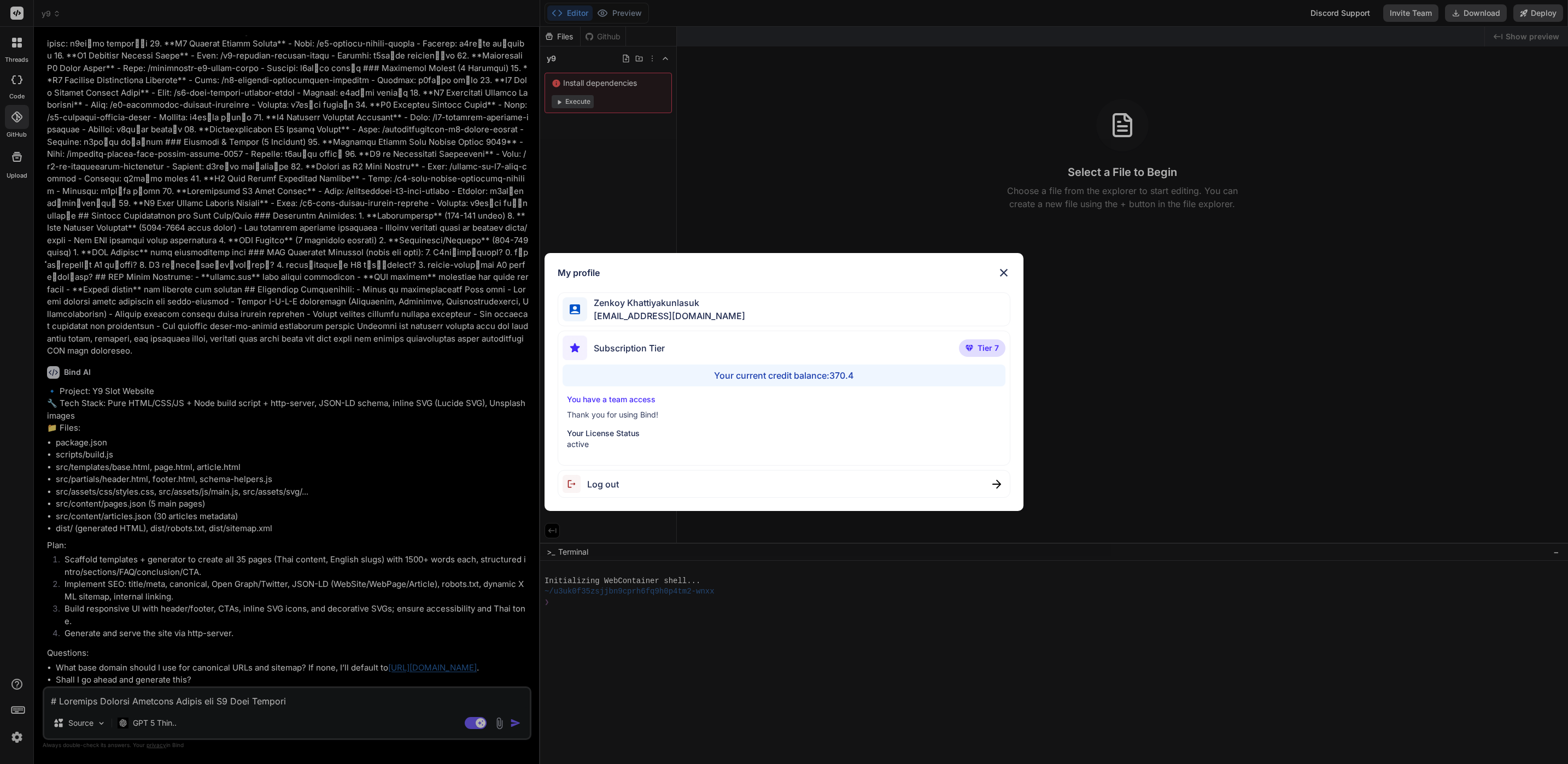
click at [71, 527] on div "My profile Zenkoy Khattiyakunlasuk bindai@zenkoy.com Subscription Tier Tier 7 Y…" at bounding box center [784, 382] width 1568 height 764
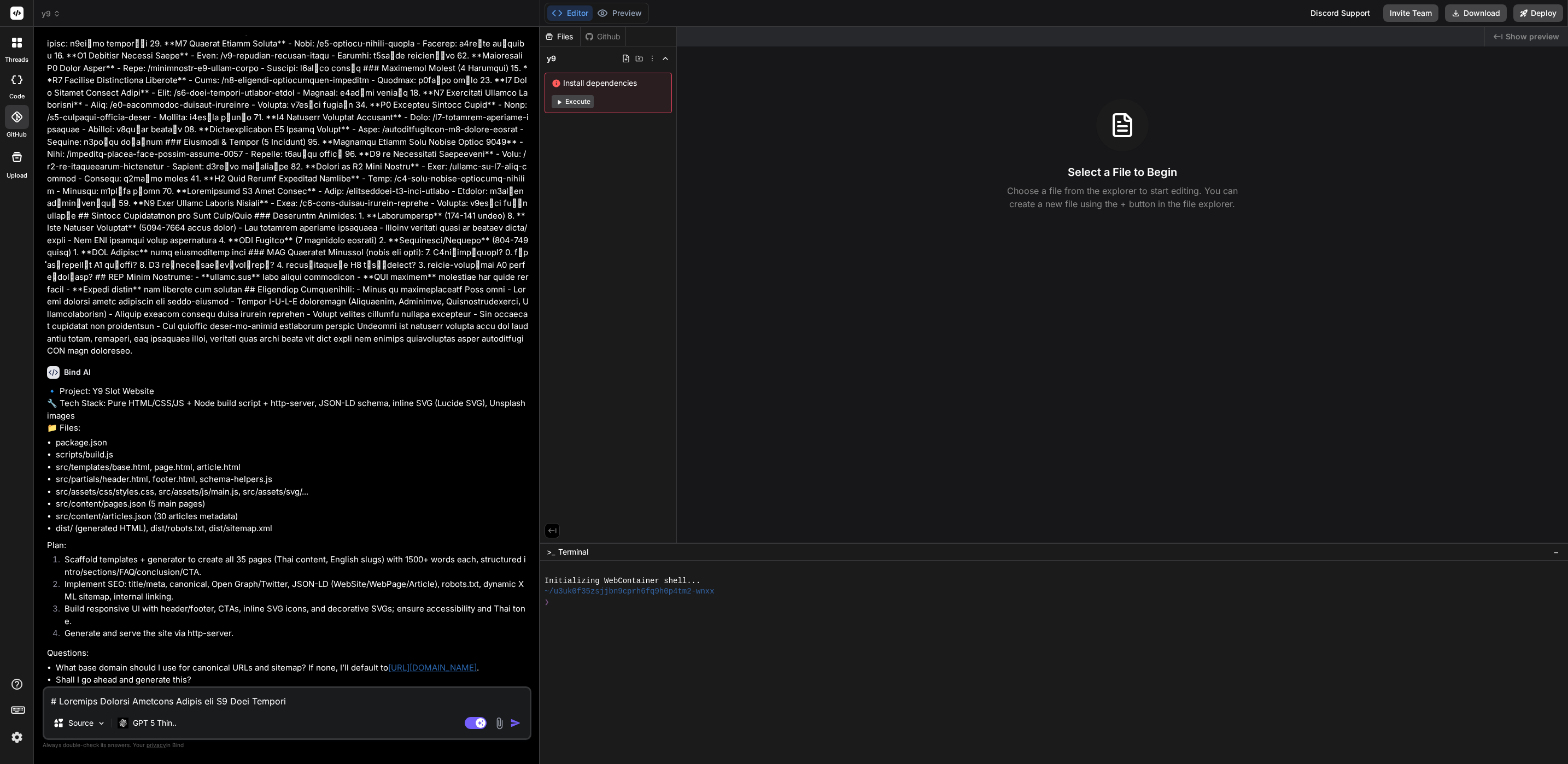
click at [56, 6] on header "y9 Created with Pixso." at bounding box center [287, 13] width 506 height 27
click at [54, 8] on span "y9" at bounding box center [51, 13] width 19 height 11
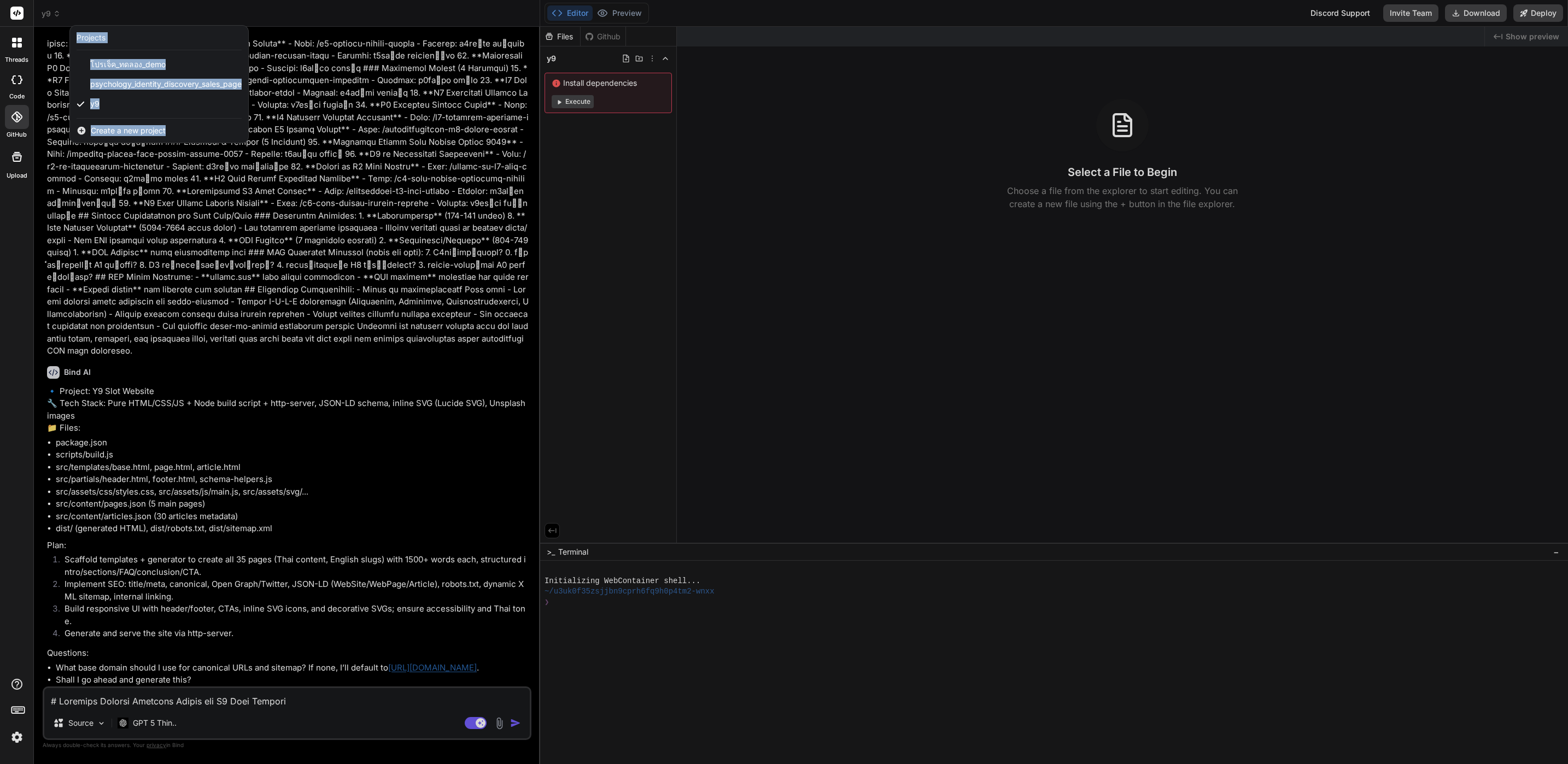
click at [50, 9] on div at bounding box center [784, 382] width 1568 height 764
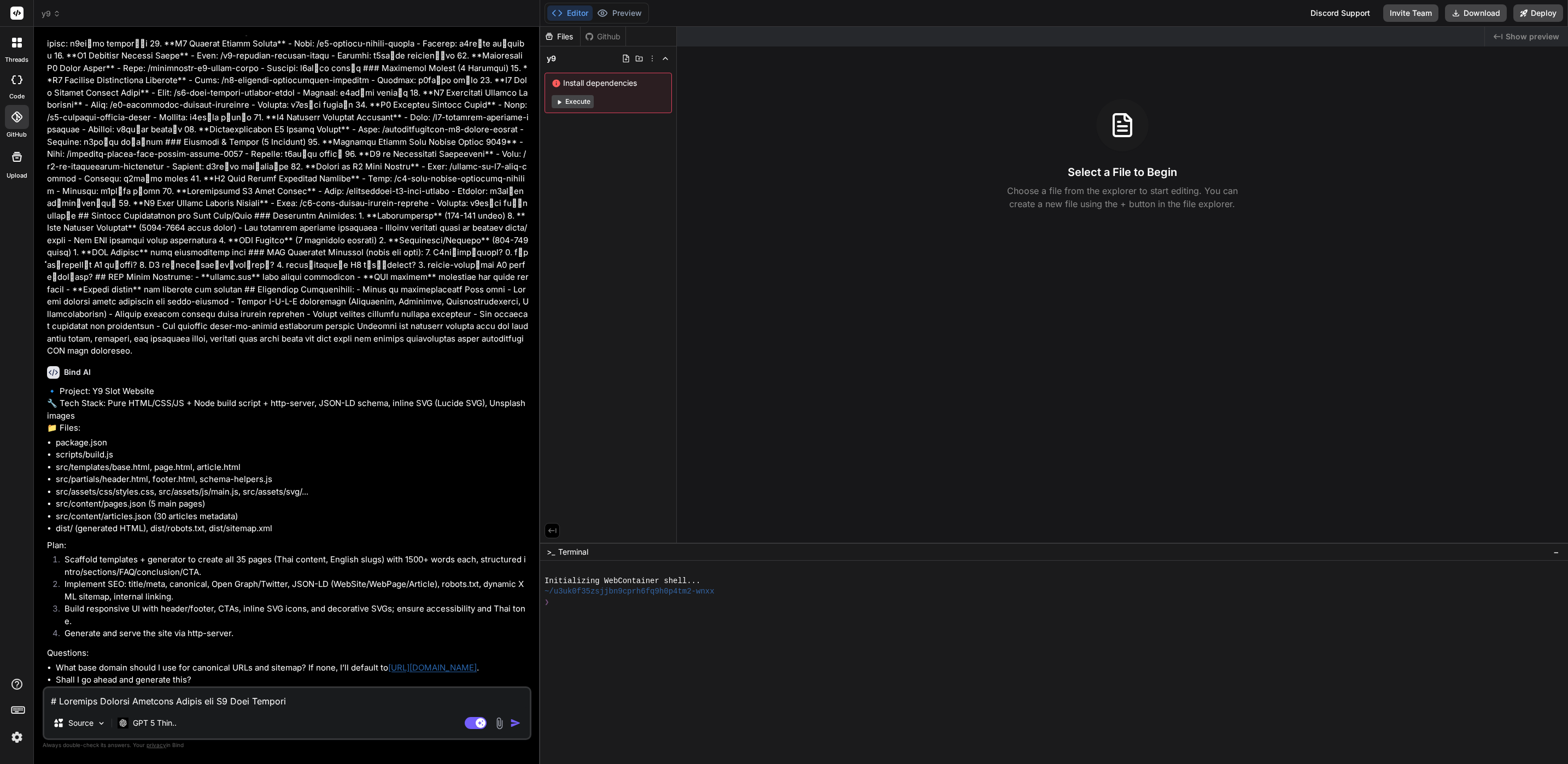
click at [12, 42] on icon at bounding box center [14, 40] width 5 height 5
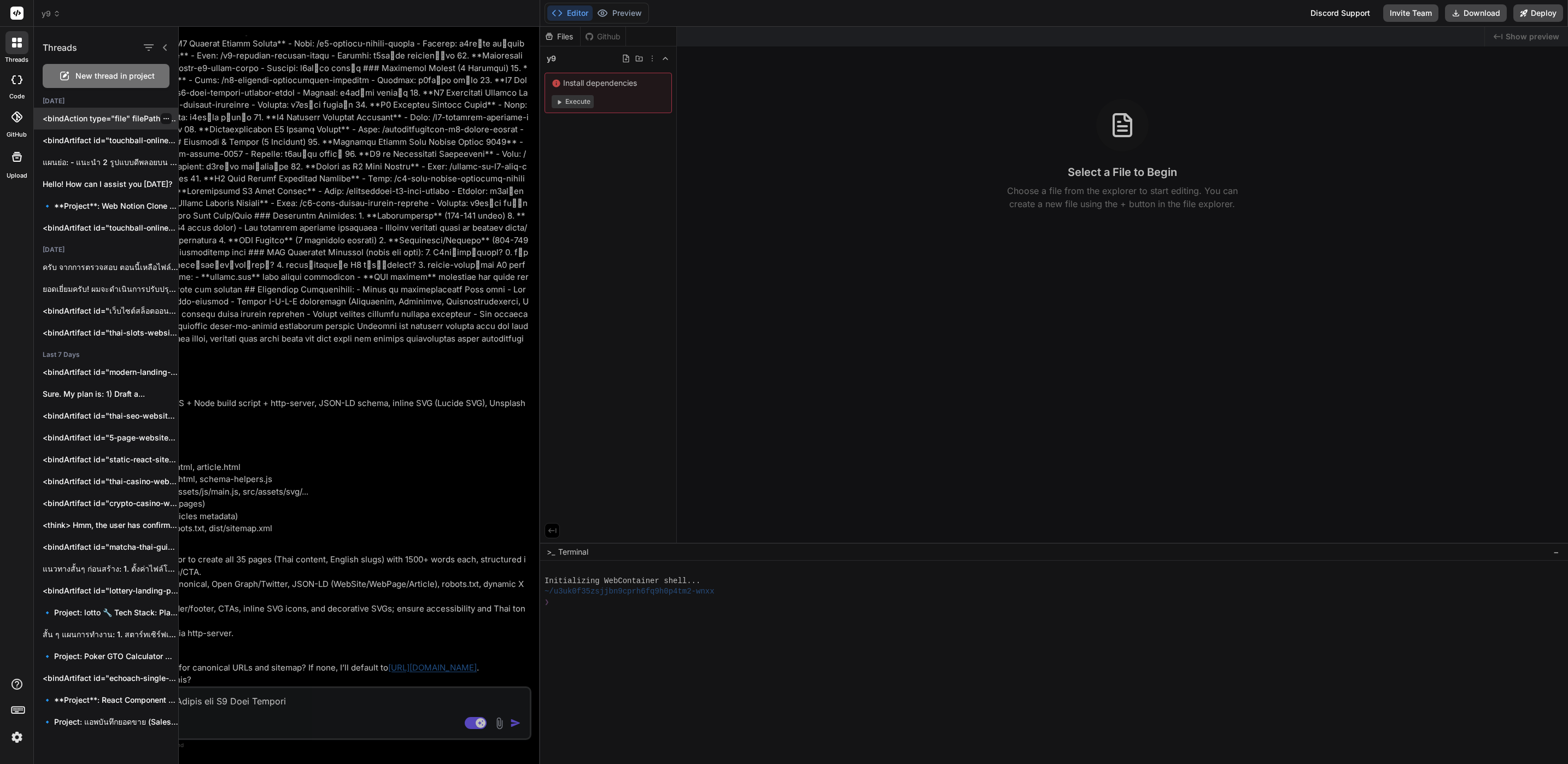
click at [161, 118] on div at bounding box center [166, 118] width 11 height 11
click at [163, 117] on icon "button" at bounding box center [166, 118] width 6 height 6
click at [192, 161] on span "Delete" at bounding box center [191, 162] width 24 height 11
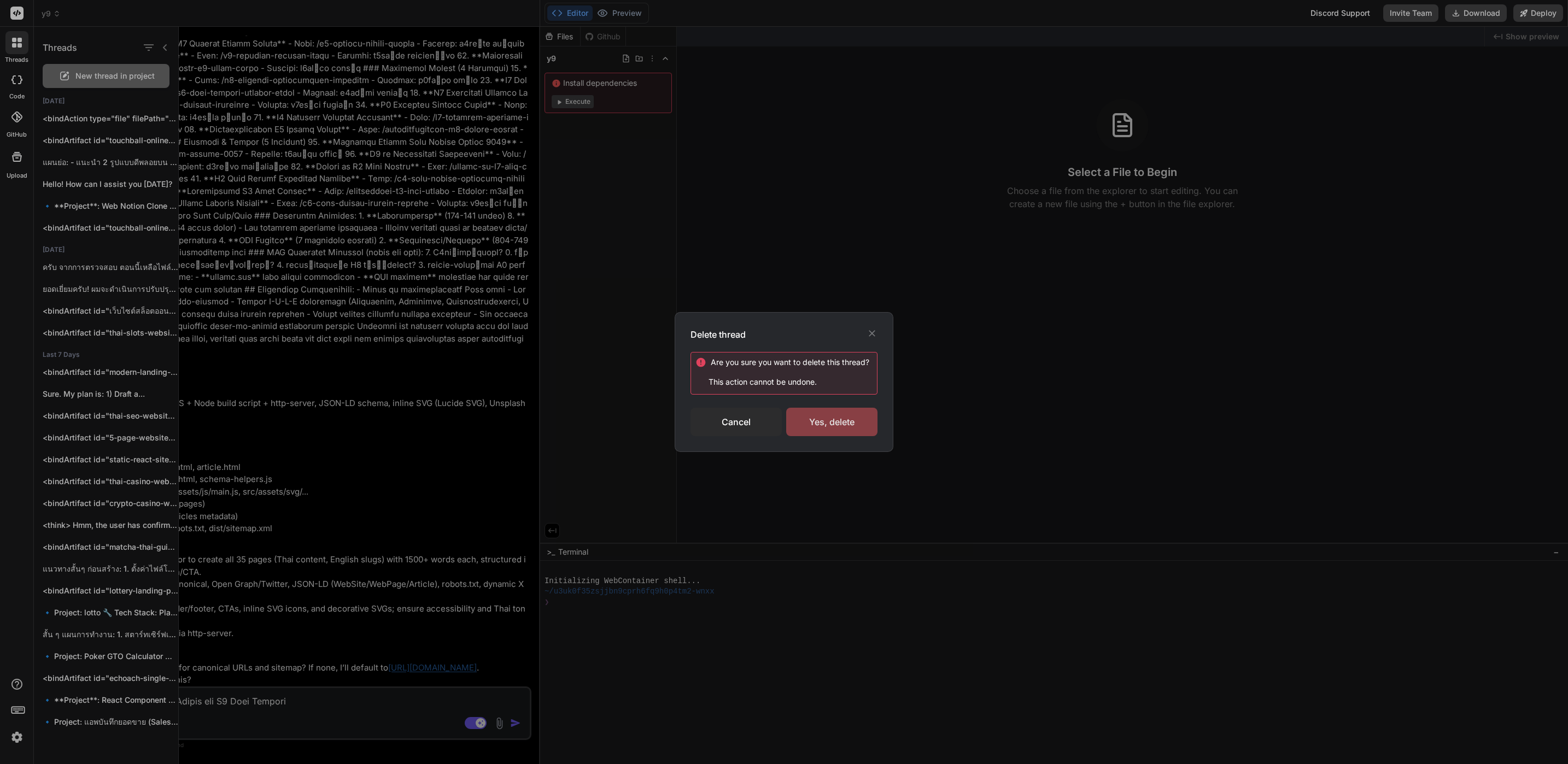
click at [809, 420] on div "Yes, delete" at bounding box center [832, 422] width 91 height 28
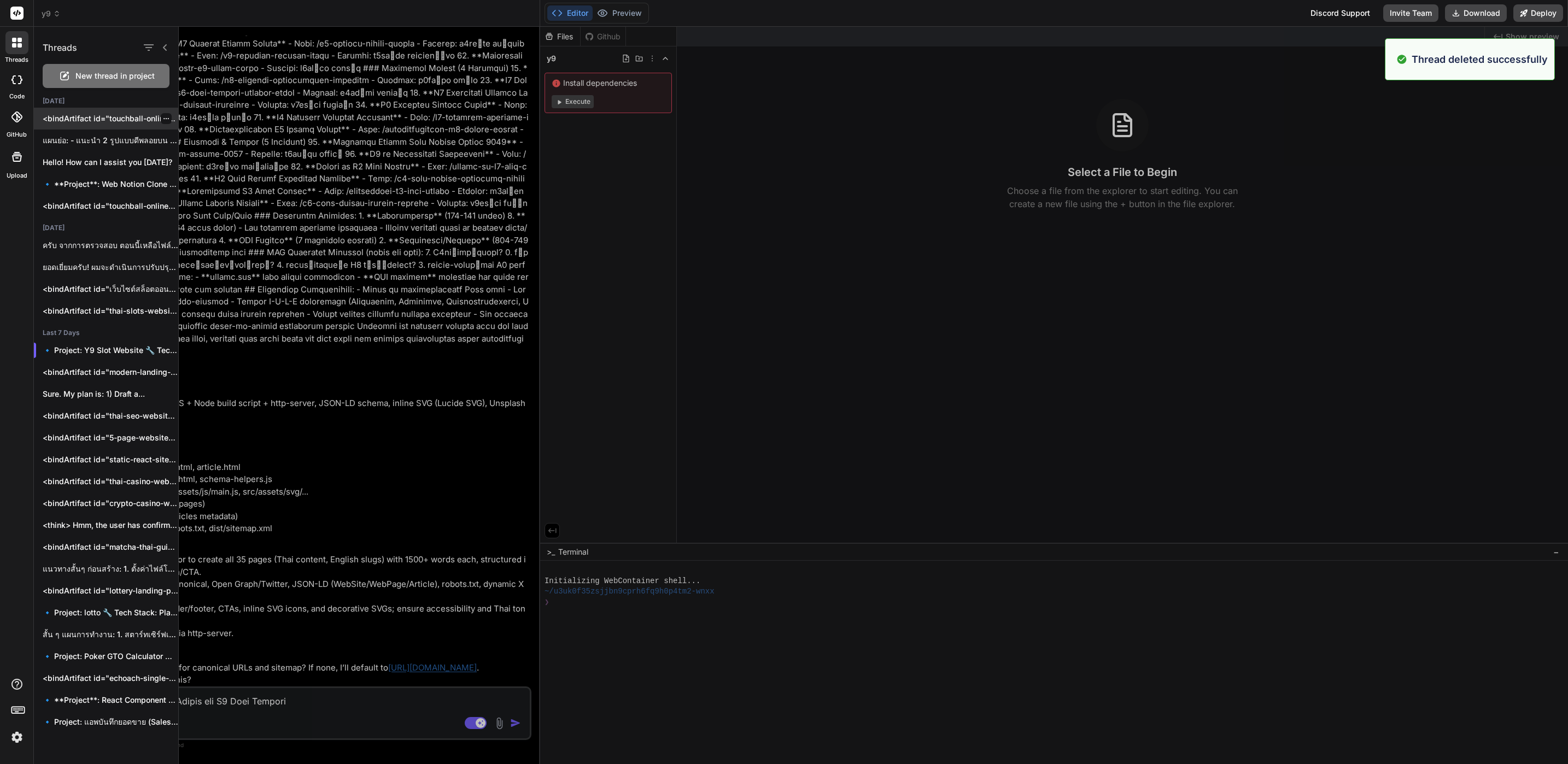
click at [163, 118] on icon "button" at bounding box center [166, 118] width 6 height 6
click at [226, 165] on div "Delete" at bounding box center [213, 162] width 107 height 22
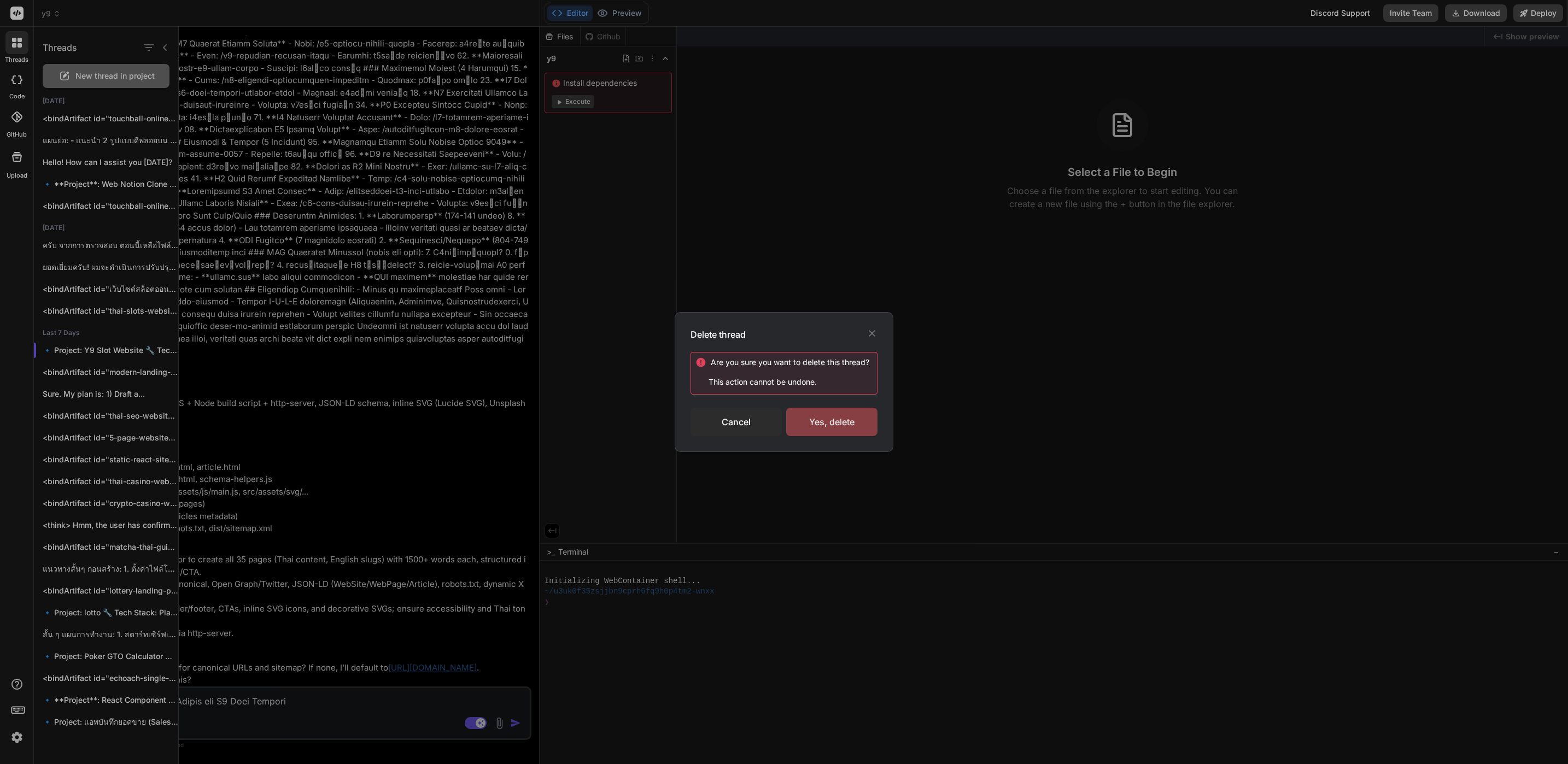
click at [834, 412] on div "Yes, delete" at bounding box center [832, 422] width 91 height 28
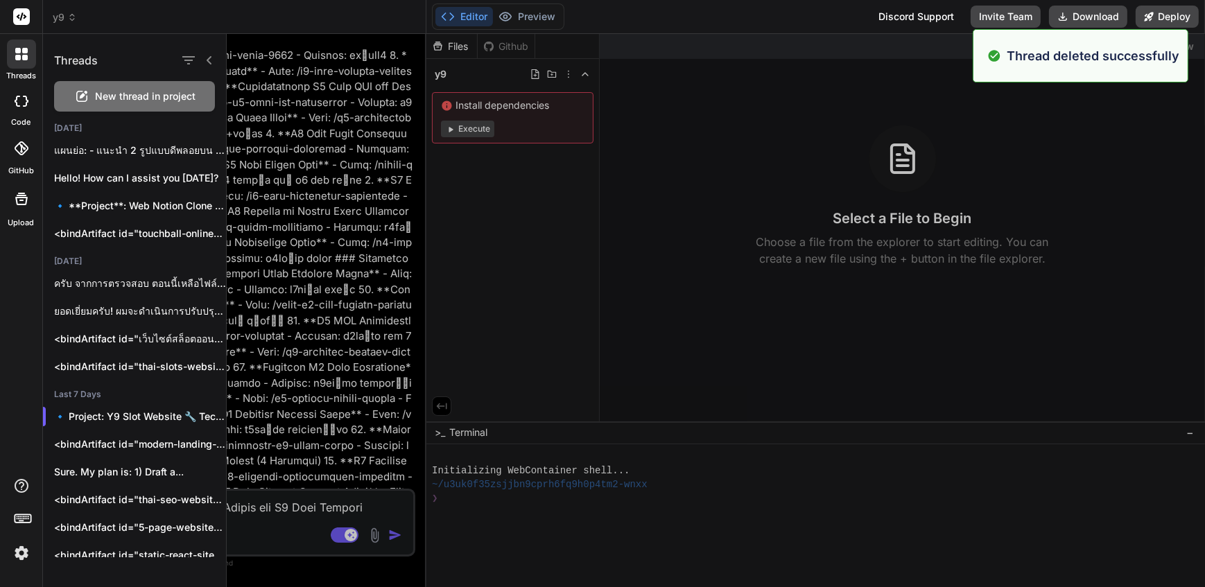
scroll to position [527, 0]
click at [173, 153] on p "แผนย่อ: - แนะนำ 2 รูปแบบดีพลอยบน Hostinger: แบบ..." at bounding box center [140, 150] width 172 height 14
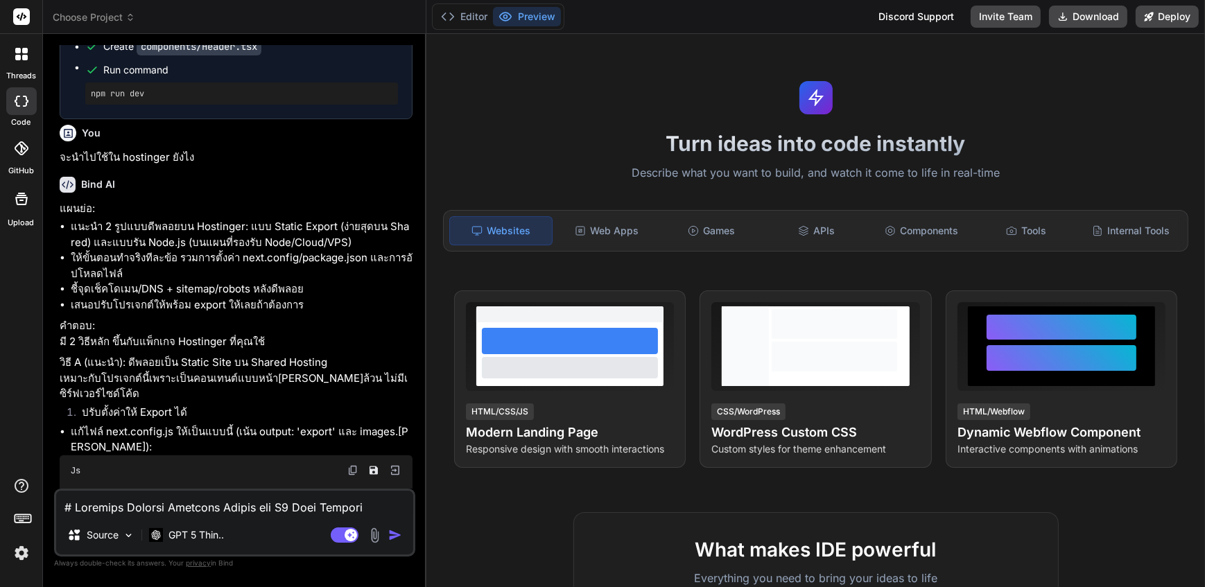
scroll to position [2723, 0]
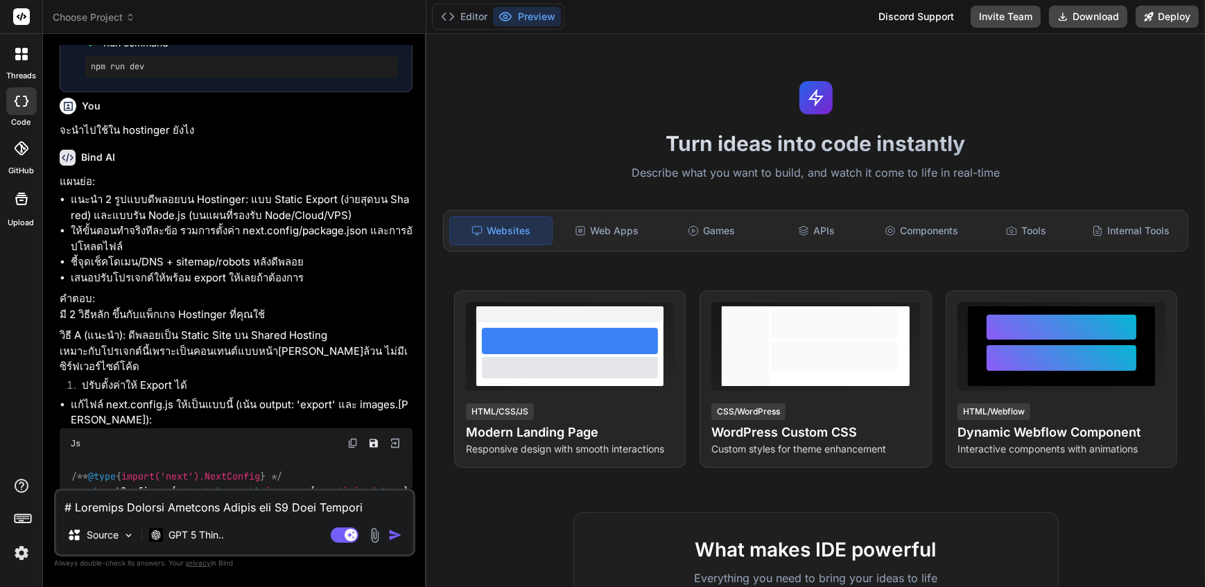
click at [11, 59] on div at bounding box center [21, 54] width 29 height 29
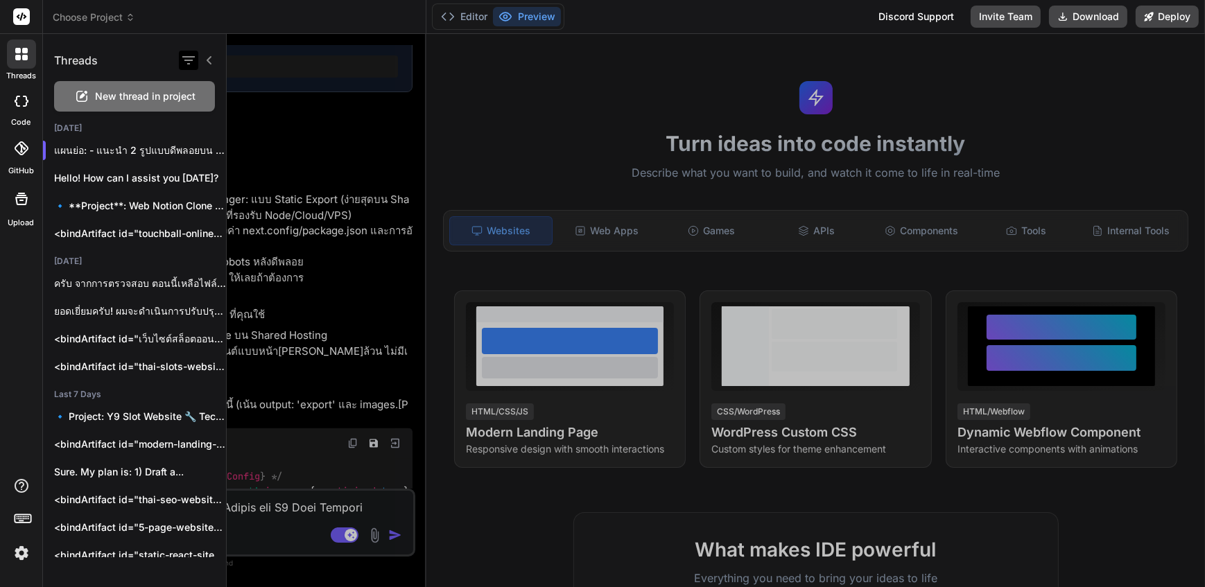
click at [190, 53] on icon "button" at bounding box center [188, 60] width 17 height 17
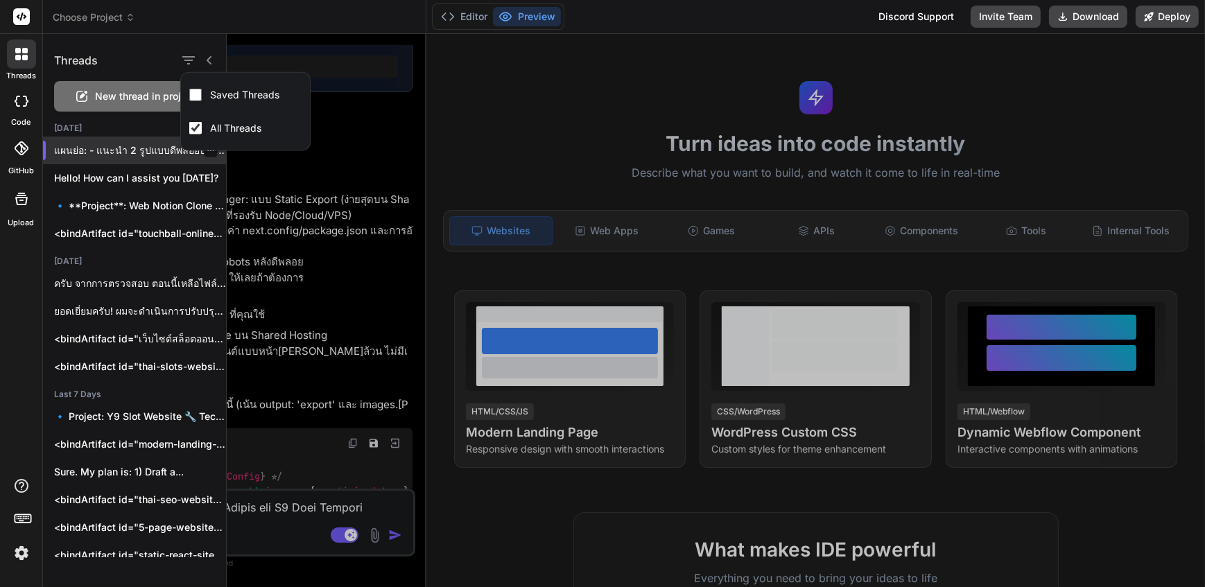
click at [205, 155] on div at bounding box center [211, 150] width 14 height 14
click at [207, 150] on icon "button" at bounding box center [211, 150] width 8 height 8
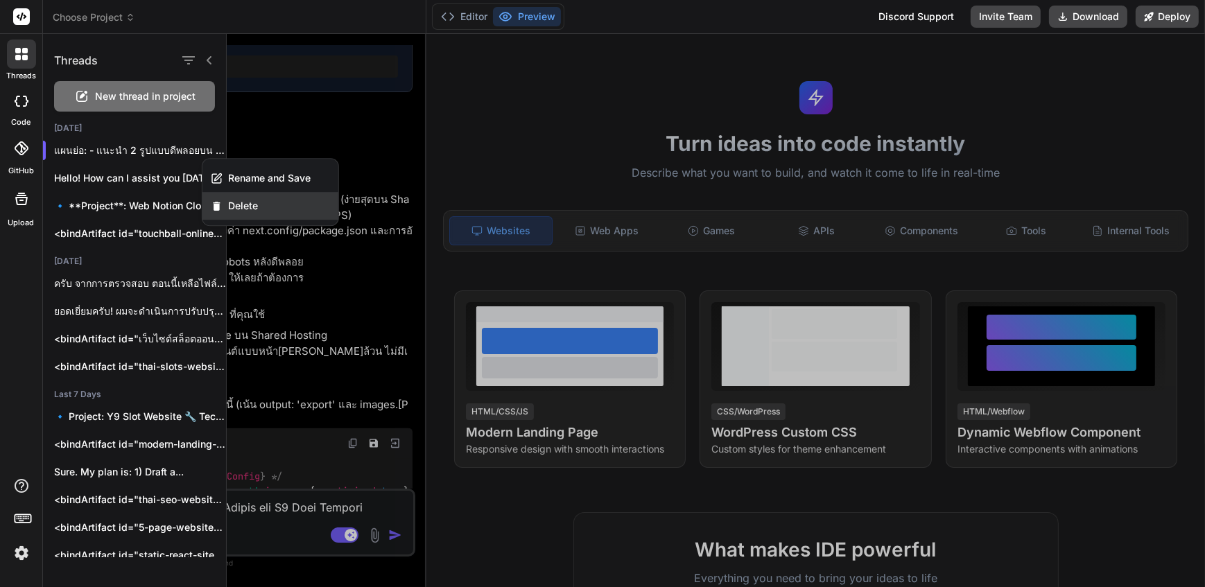
click at [238, 210] on span "Delete" at bounding box center [243, 206] width 30 height 14
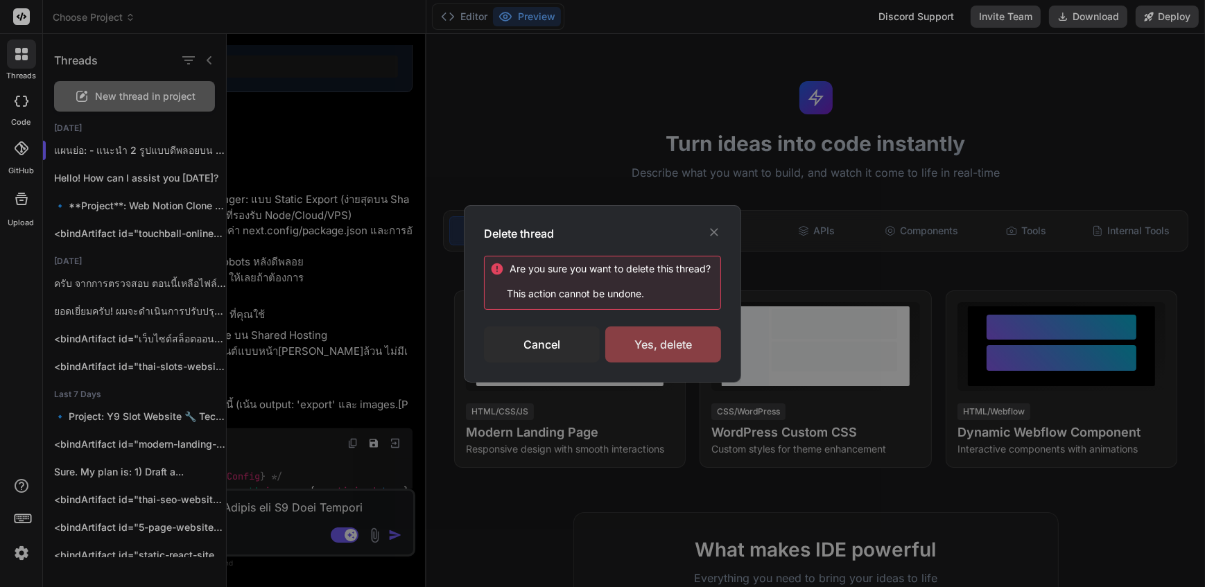
click at [672, 345] on div "Yes, delete" at bounding box center [663, 345] width 116 height 36
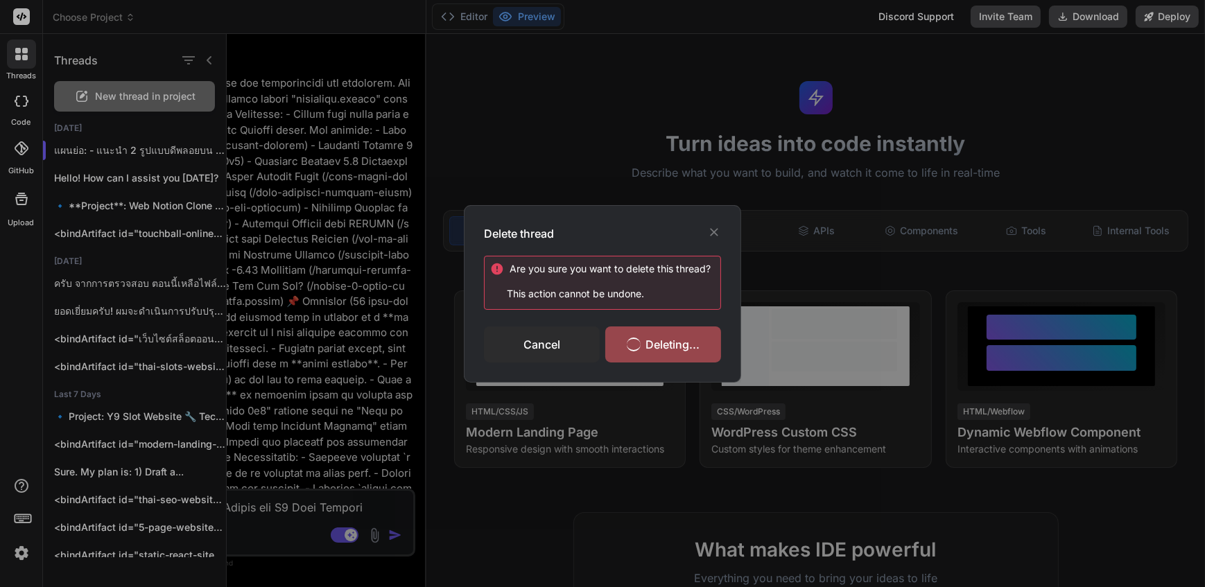
scroll to position [39, 0]
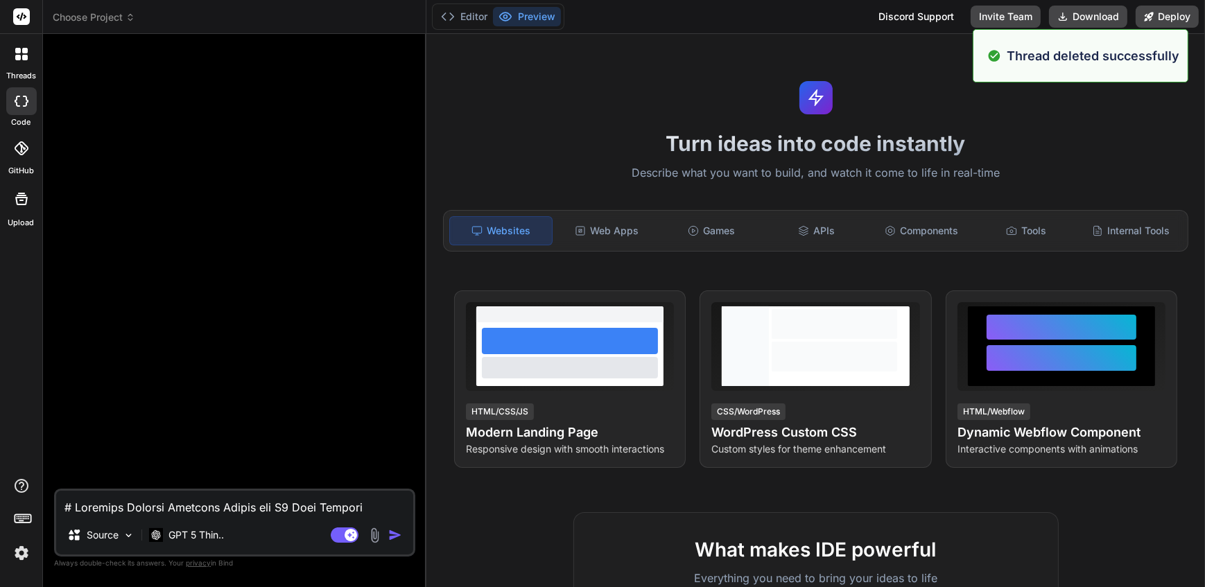
click at [21, 56] on icon at bounding box center [21, 54] width 12 height 12
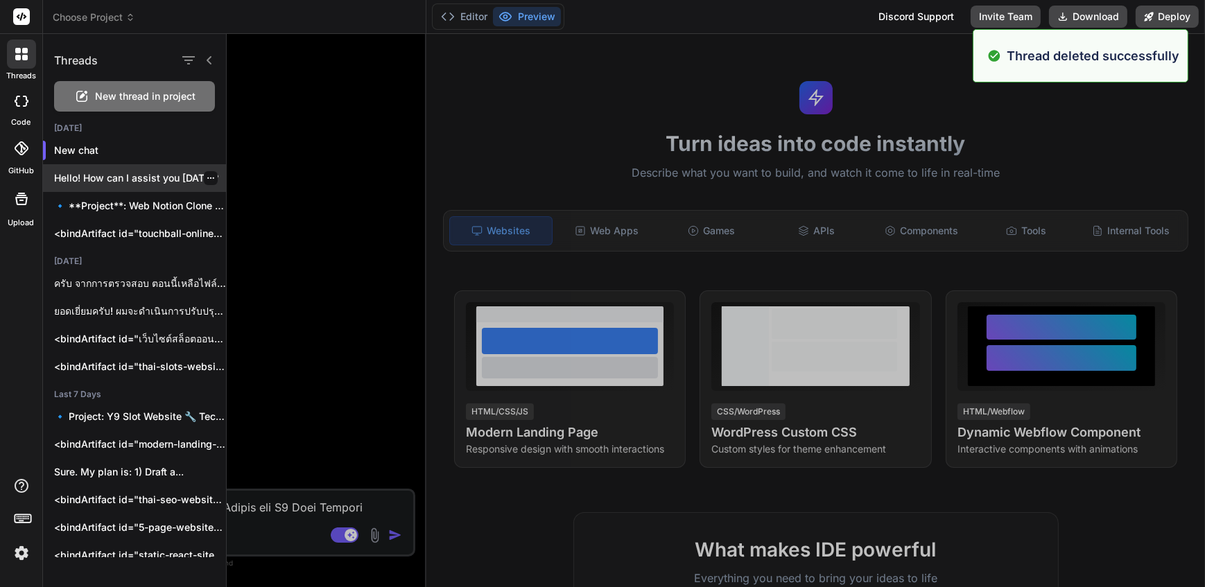
click at [207, 177] on icon "button" at bounding box center [211, 178] width 8 height 8
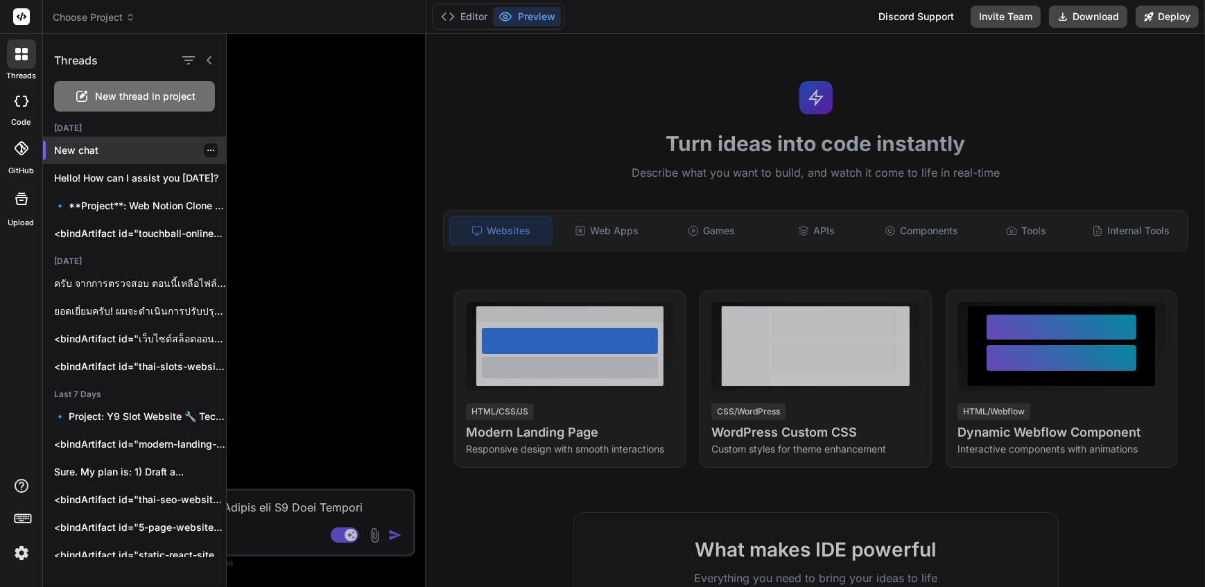
click at [200, 150] on div "New chat" at bounding box center [134, 151] width 183 height 28
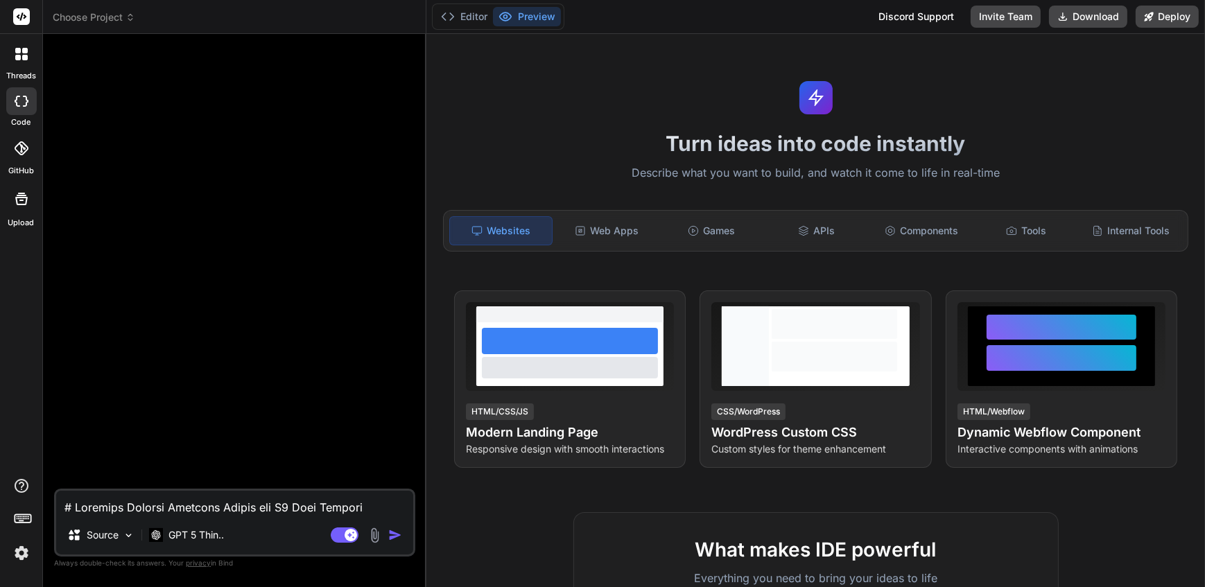
click at [23, 66] on div at bounding box center [21, 54] width 29 height 29
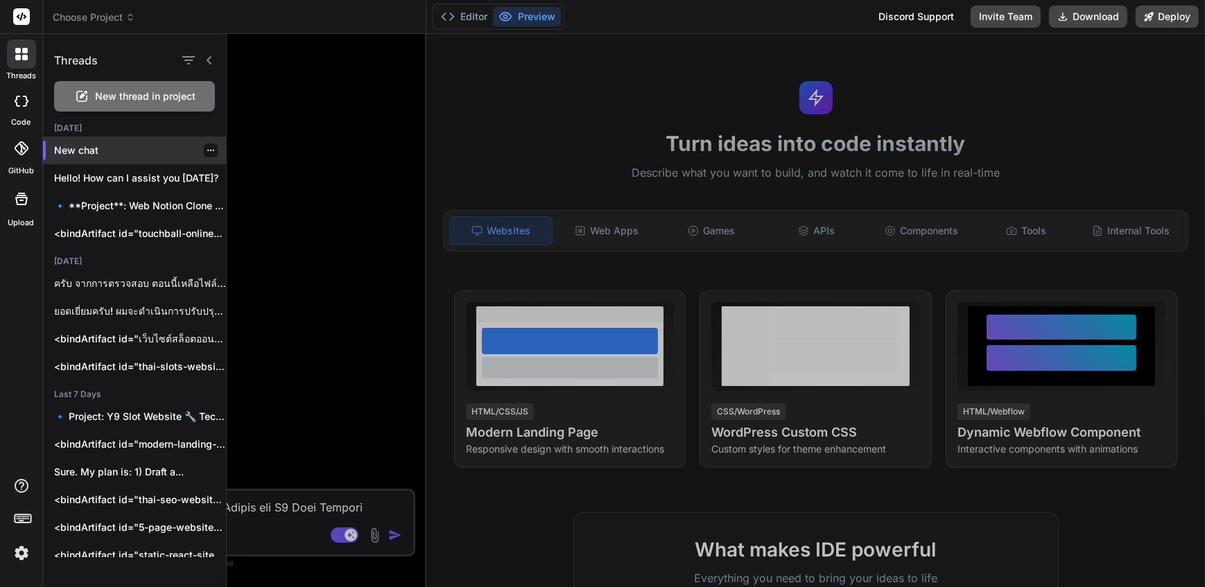
click at [207, 150] on icon "button" at bounding box center [210, 150] width 7 height 1
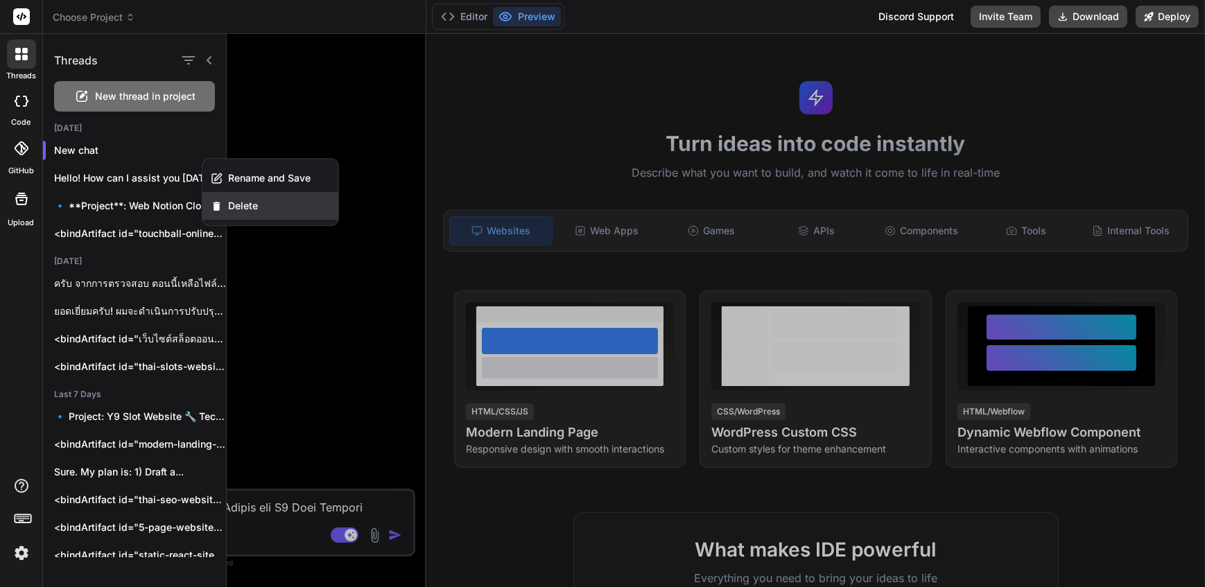
click at [245, 208] on span "Delete" at bounding box center [243, 206] width 30 height 14
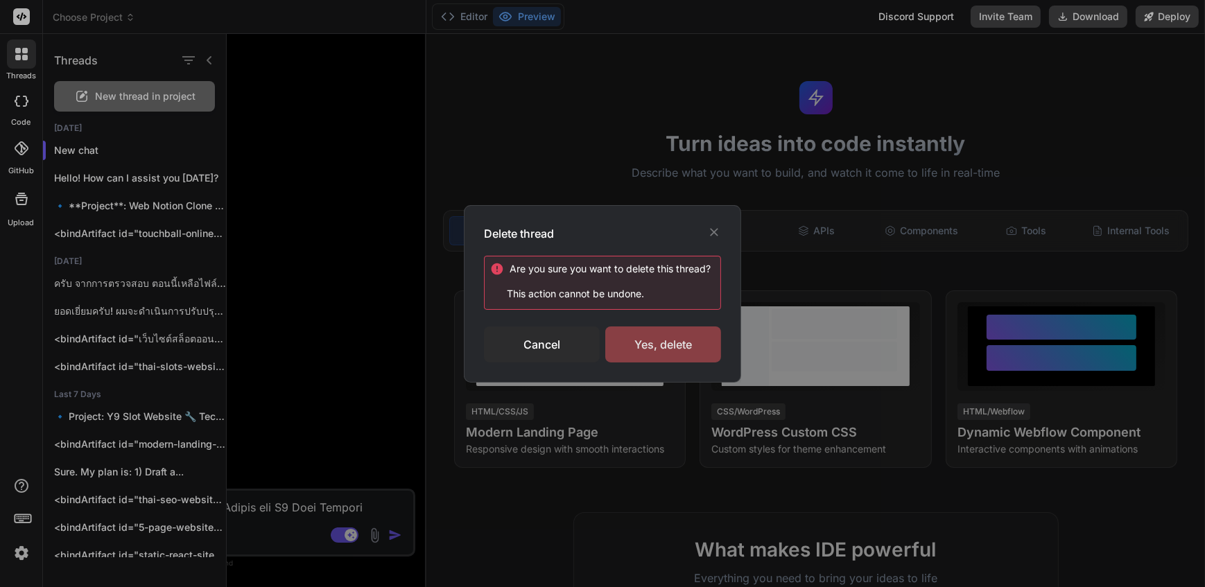
click at [647, 333] on div "Yes, delete" at bounding box center [663, 345] width 116 height 36
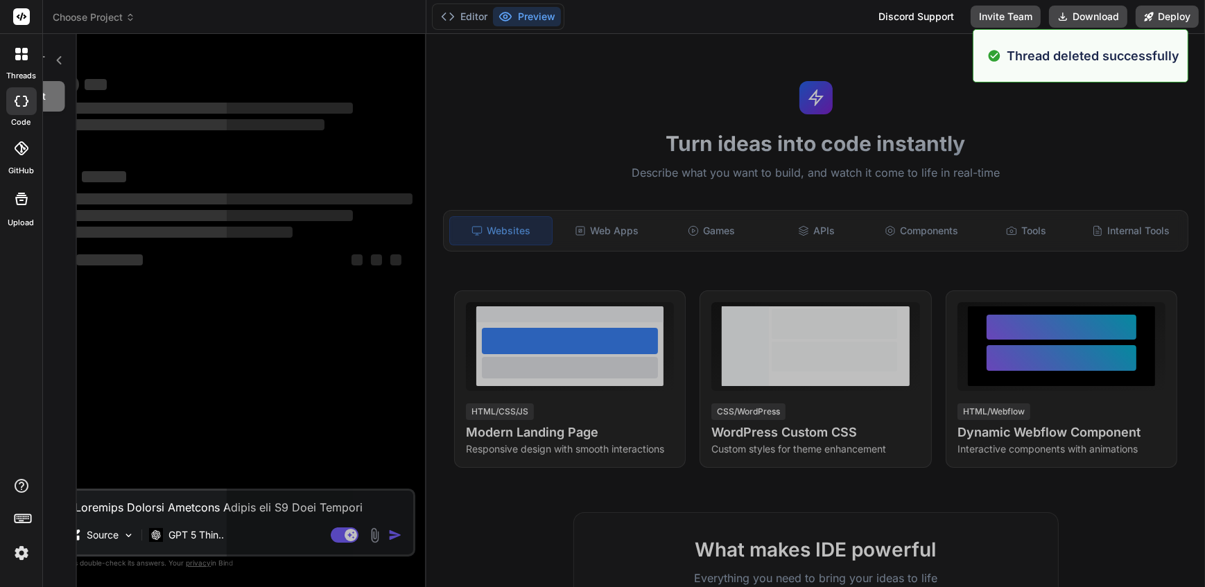
scroll to position [92, 0]
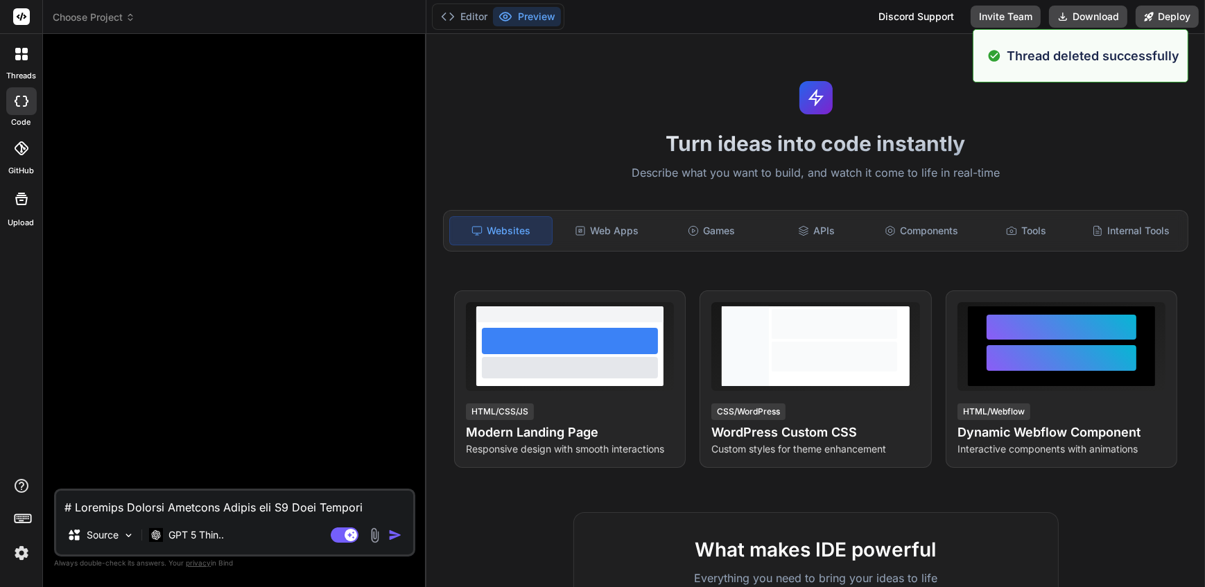
click at [16, 55] on icon at bounding box center [18, 58] width 6 height 6
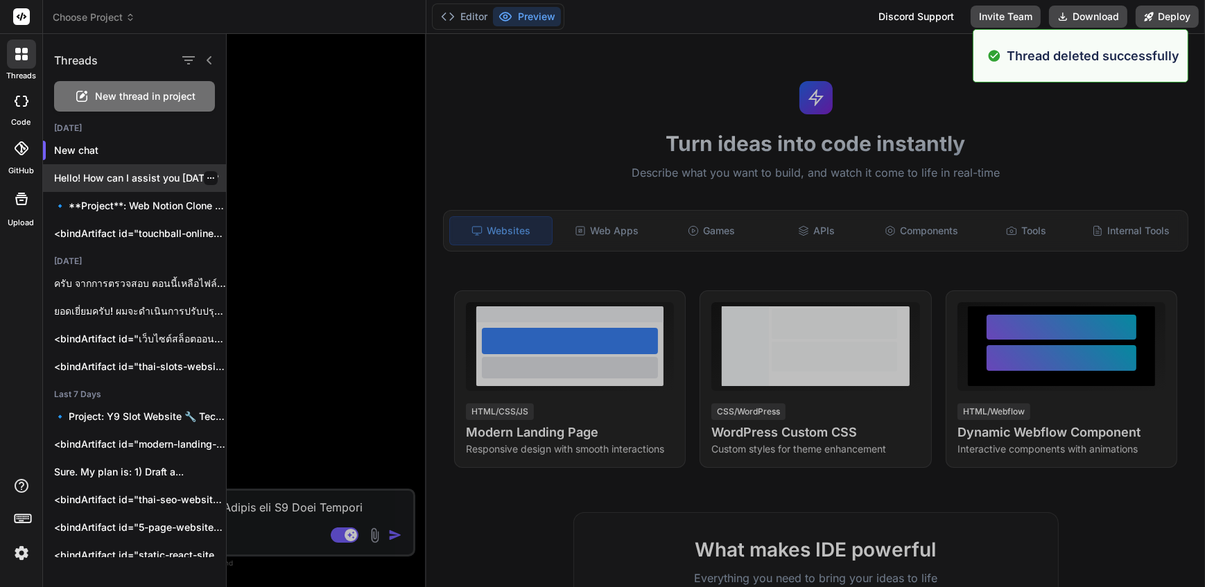
click at [207, 178] on icon "button" at bounding box center [211, 178] width 8 height 8
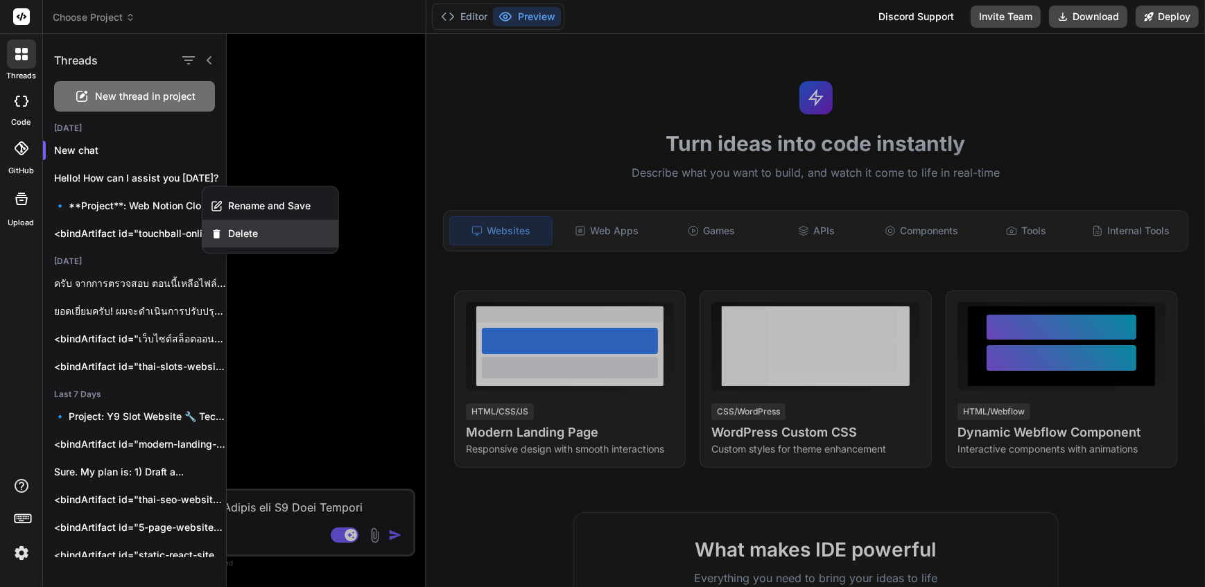
click at [272, 230] on div "Delete" at bounding box center [270, 234] width 136 height 28
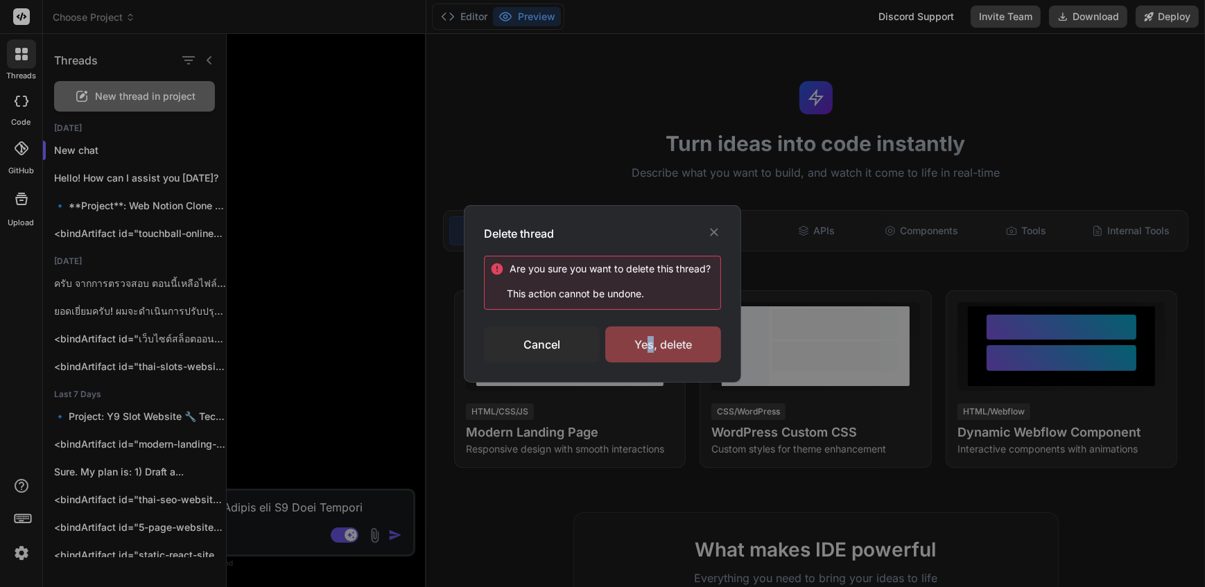
click at [650, 351] on div "Yes, delete" at bounding box center [663, 345] width 116 height 36
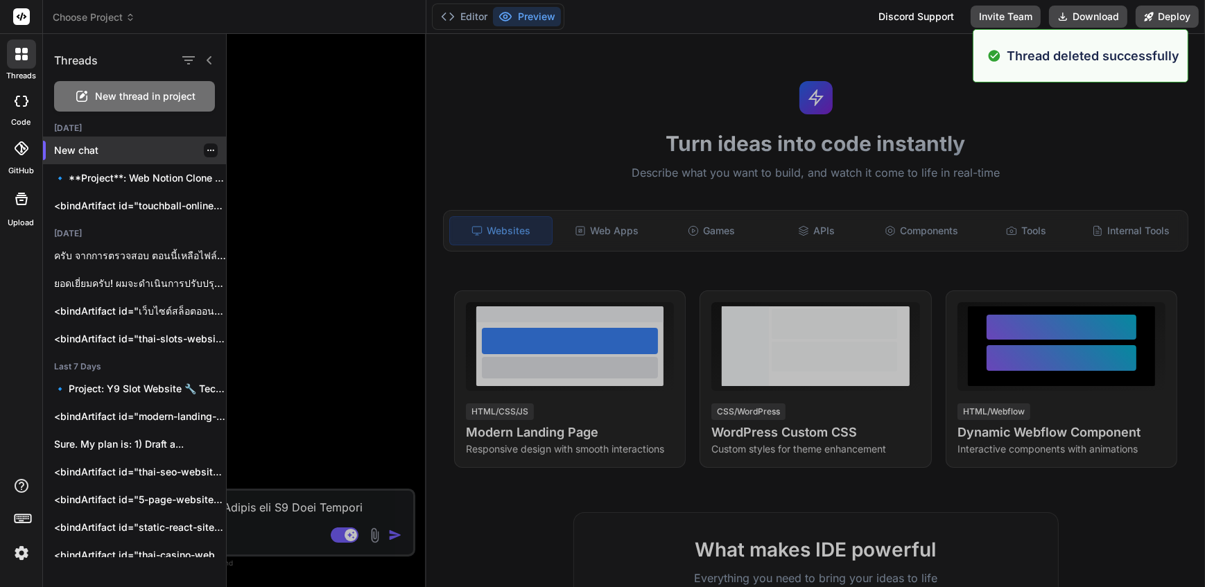
click at [204, 153] on div at bounding box center [211, 150] width 14 height 14
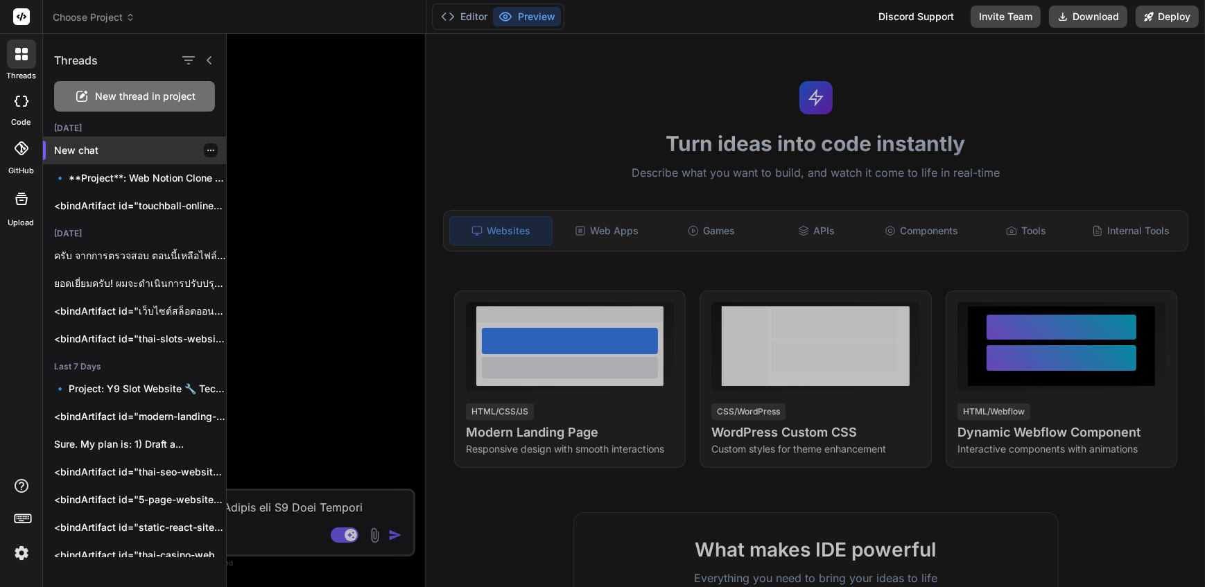
click at [207, 146] on icon "button" at bounding box center [211, 150] width 8 height 8
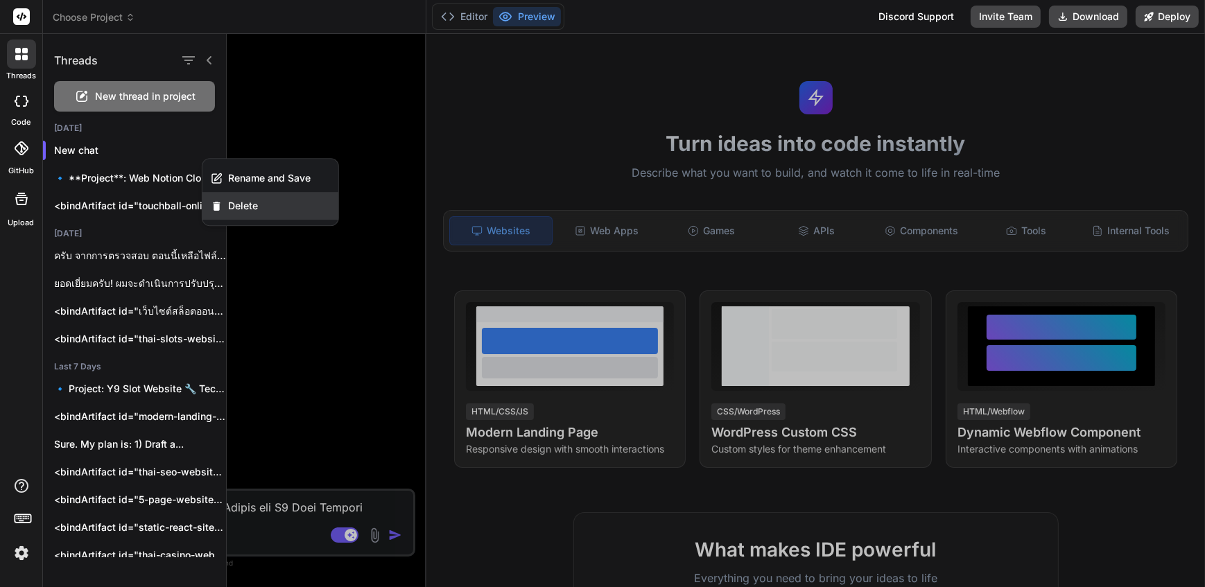
click at [274, 207] on div "Delete" at bounding box center [270, 206] width 136 height 28
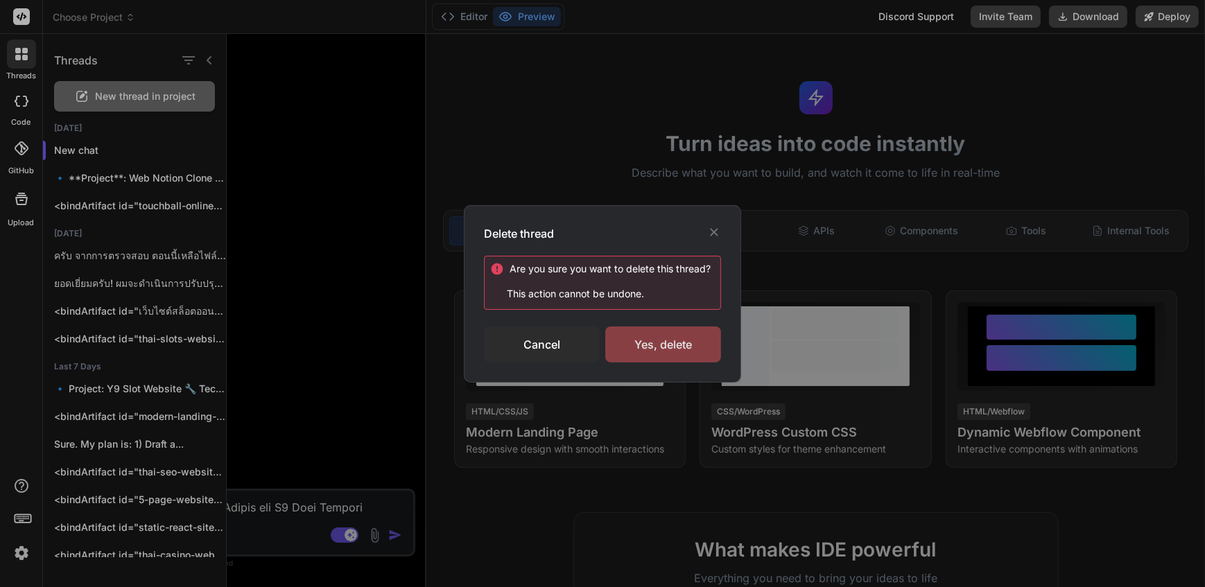
click at [635, 335] on div "Yes, delete" at bounding box center [663, 345] width 116 height 36
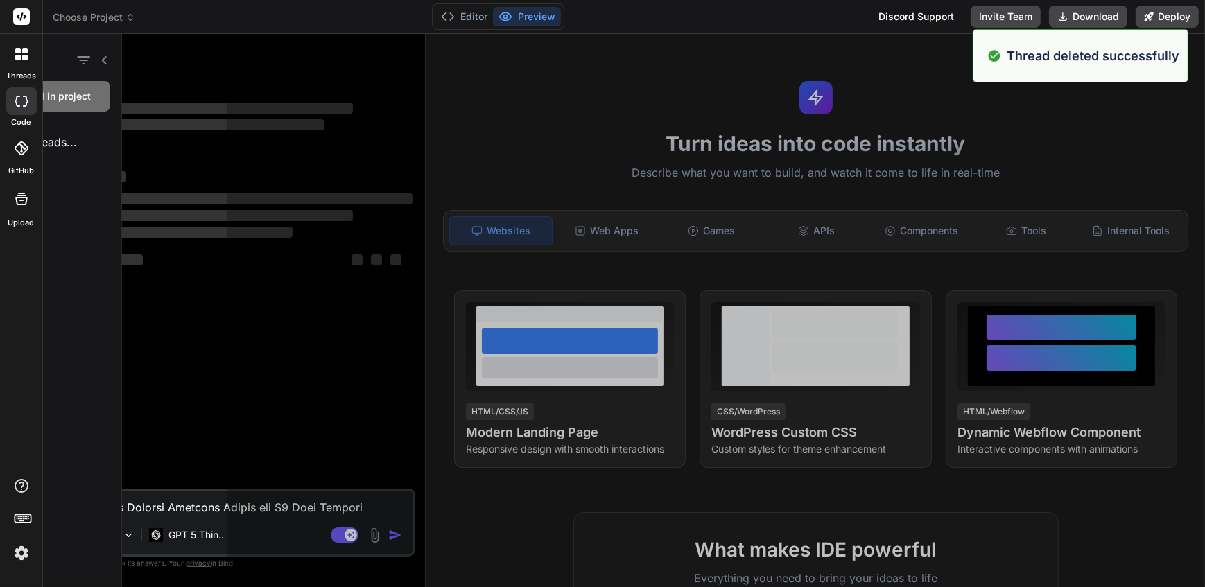
scroll to position [146, 0]
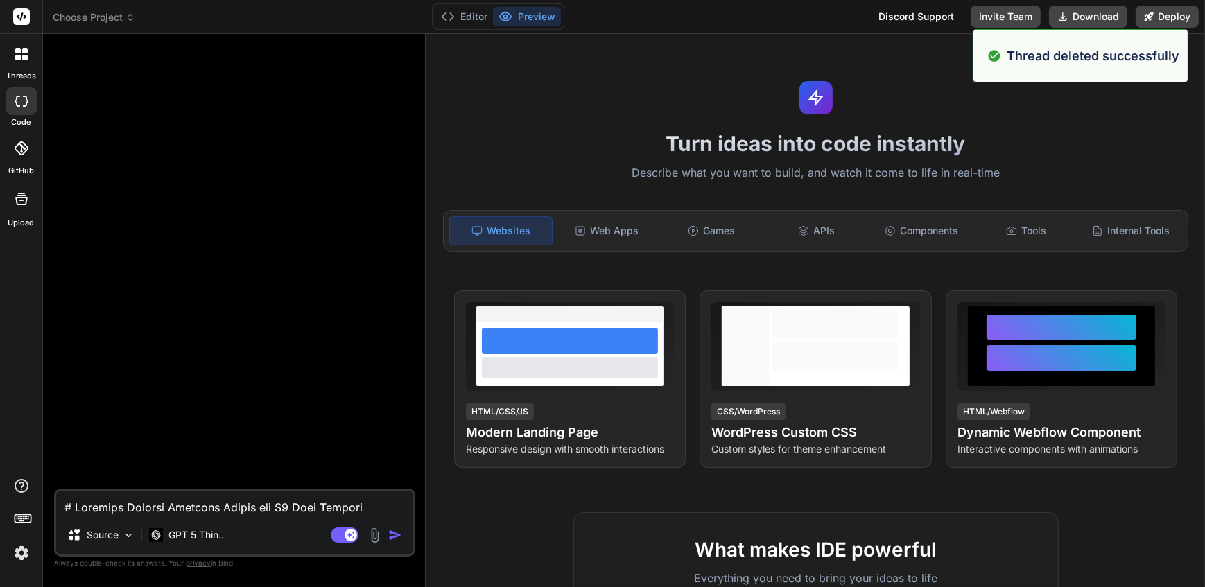
click at [19, 69] on div "threads" at bounding box center [21, 58] width 42 height 48
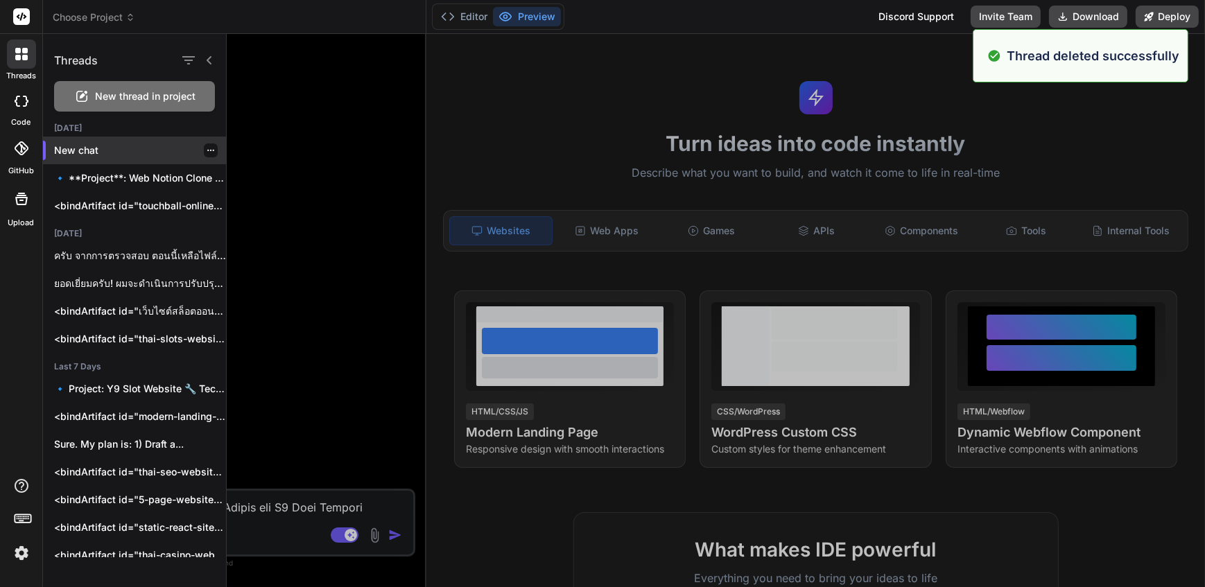
click at [204, 150] on div at bounding box center [211, 150] width 14 height 14
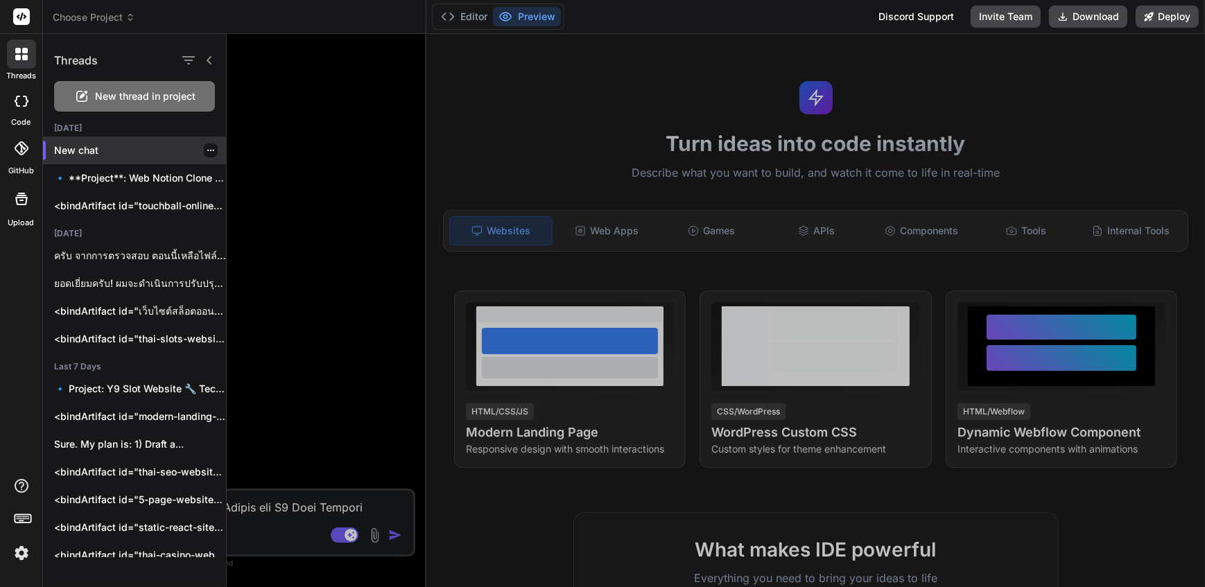
click at [207, 149] on icon "button" at bounding box center [211, 150] width 8 height 8
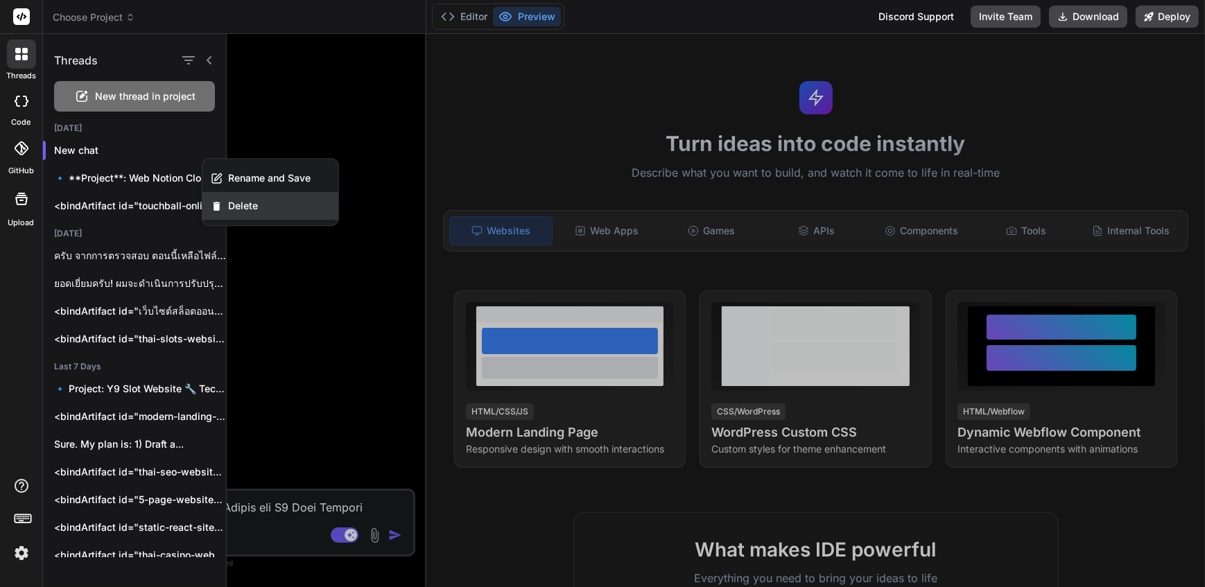
click at [285, 216] on div "Delete" at bounding box center [270, 206] width 136 height 28
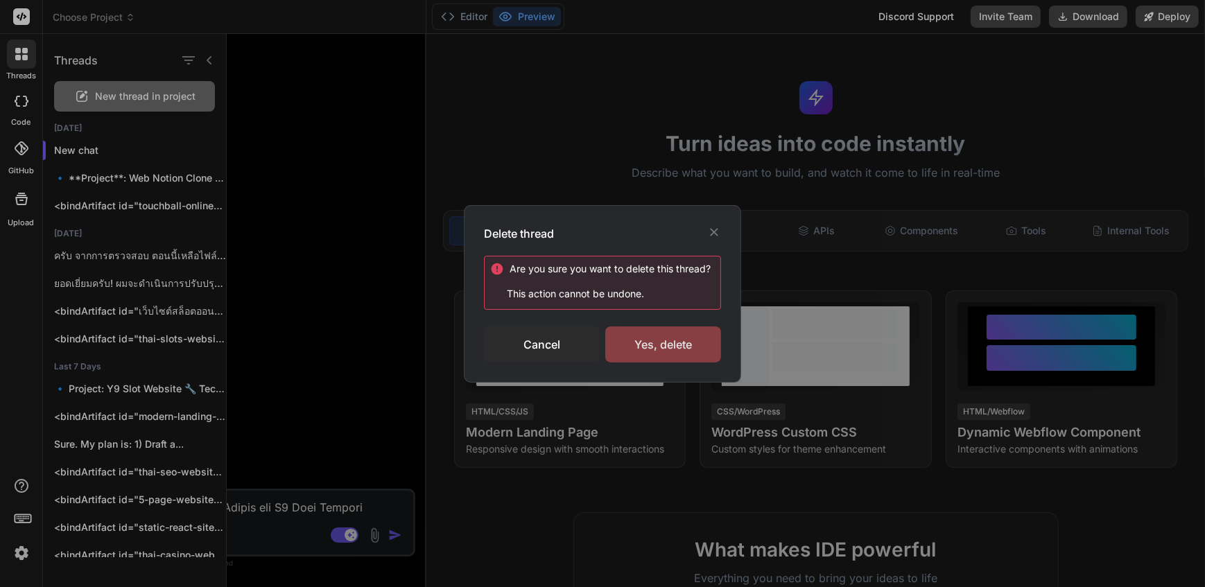
click at [688, 347] on div "Yes, delete" at bounding box center [663, 345] width 116 height 36
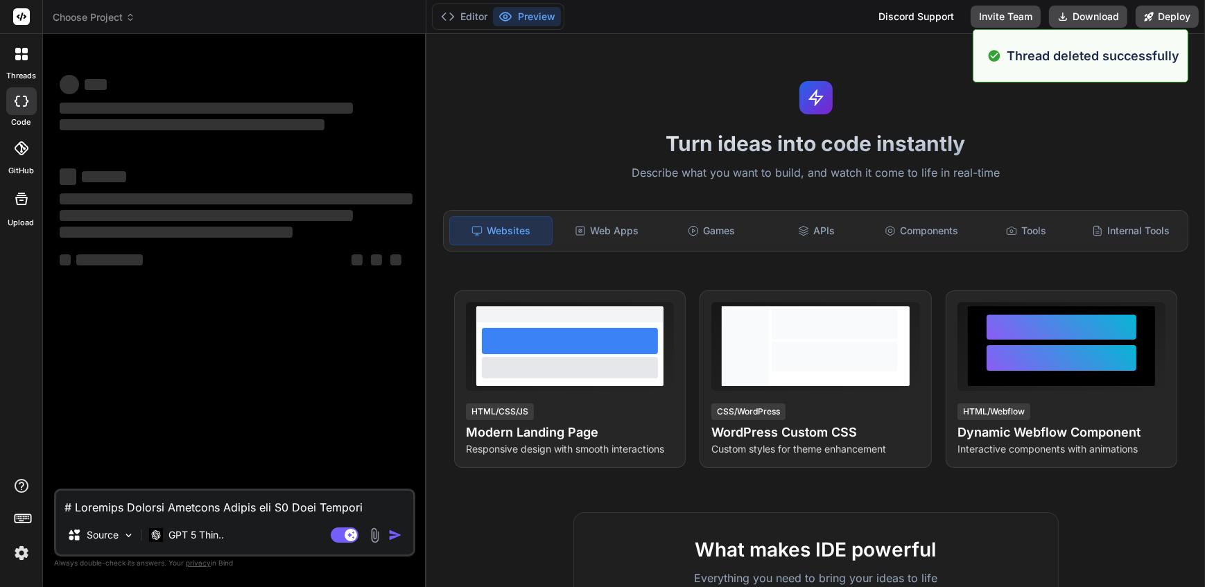
click label "threads"
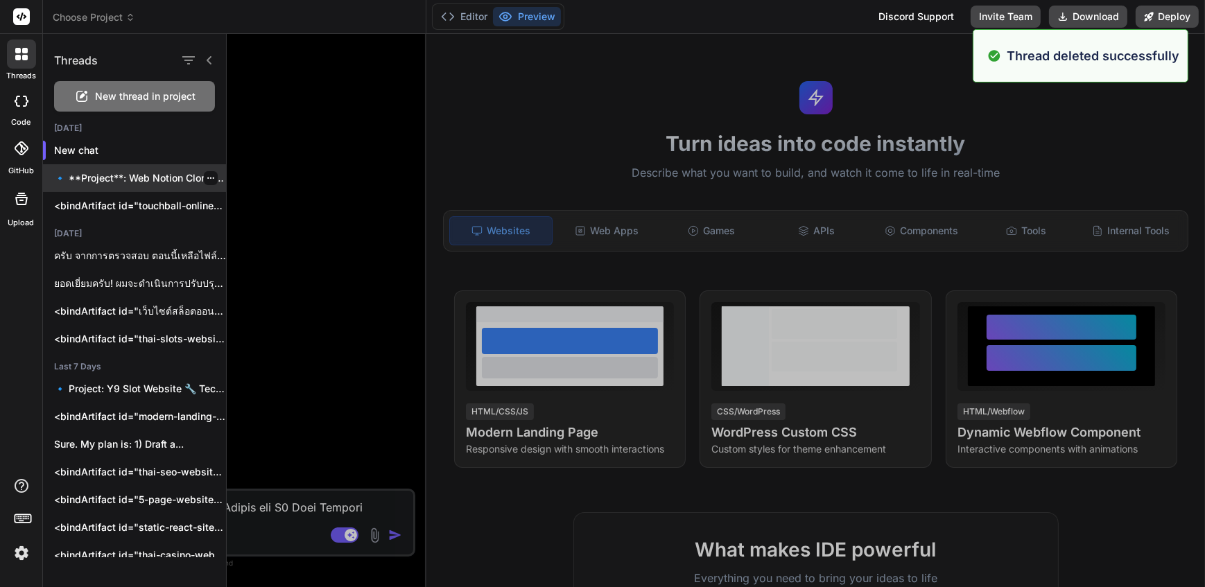
click div
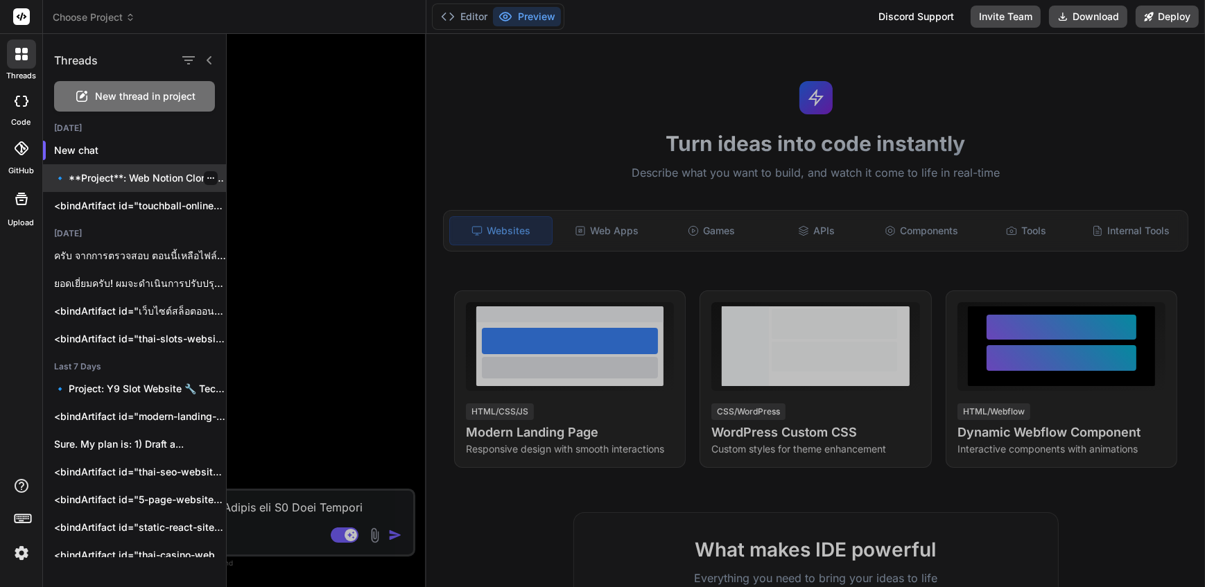
click icon "button"
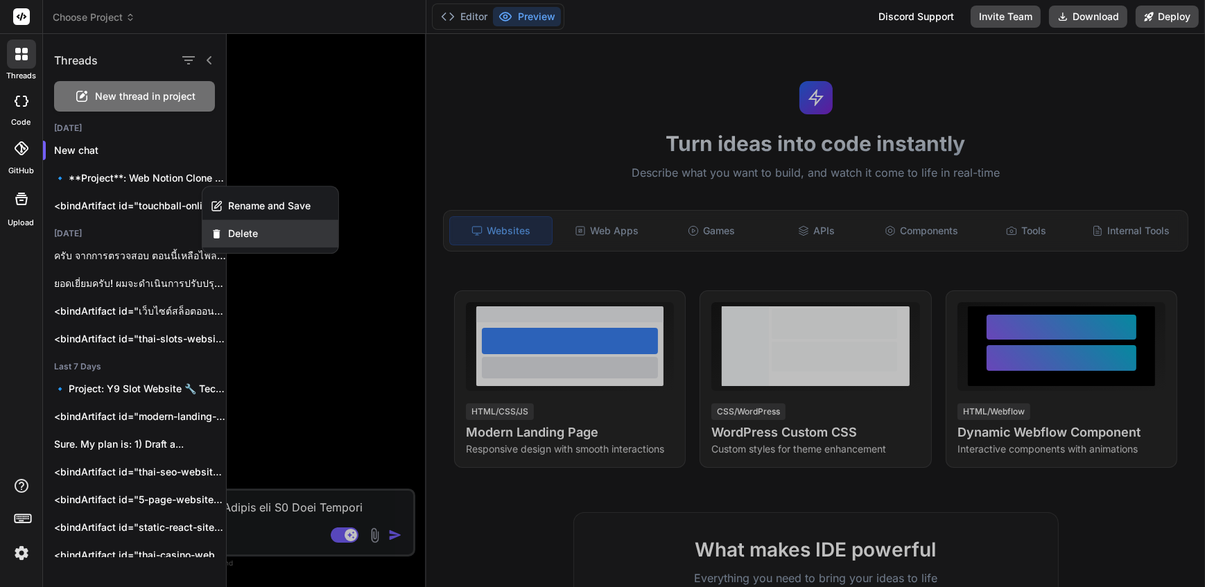
click div "Delete"
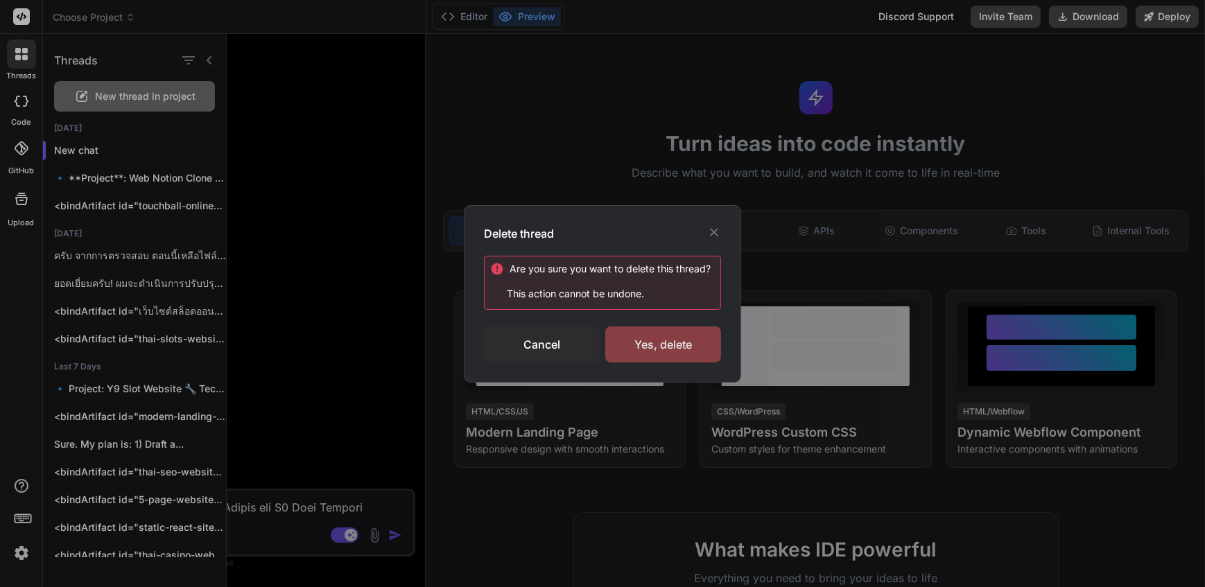
click div "Yes, delete"
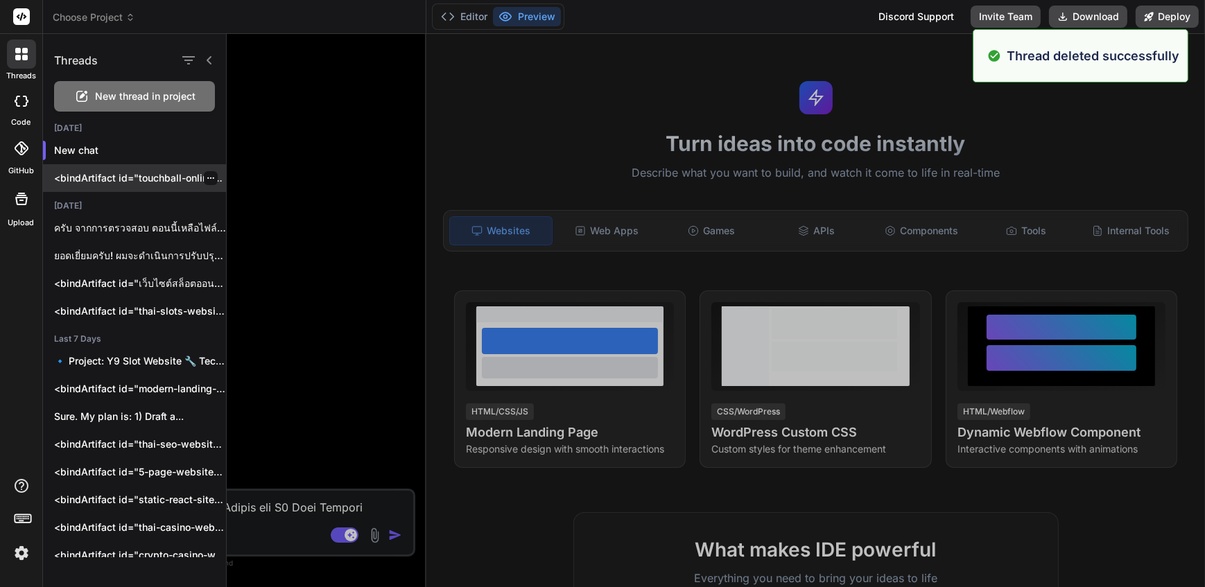
click icon "button"
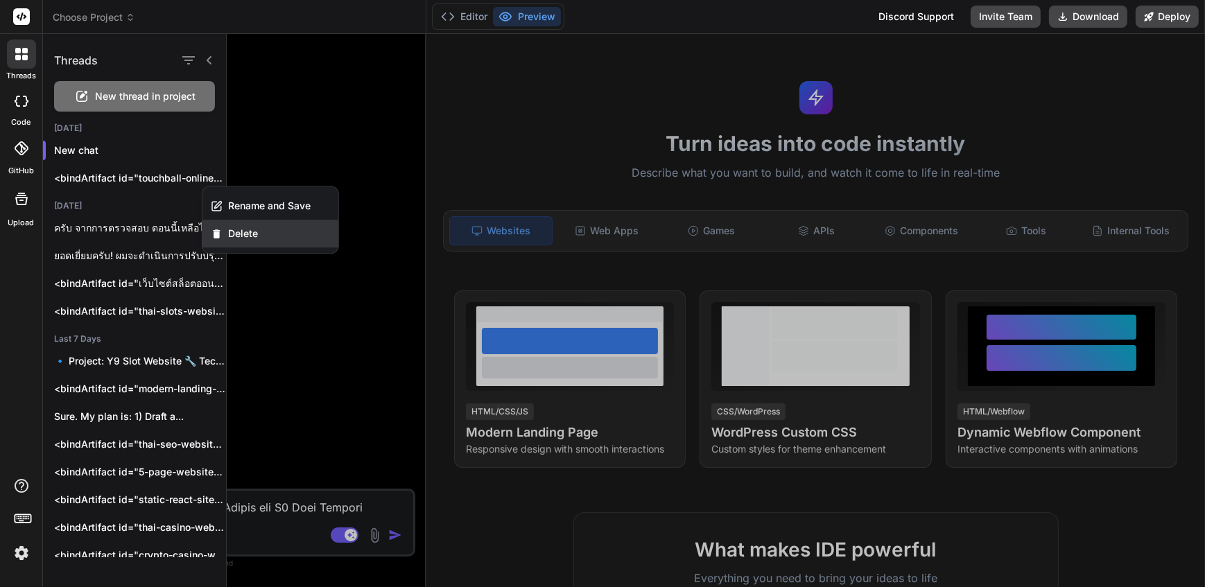
click span "Delete"
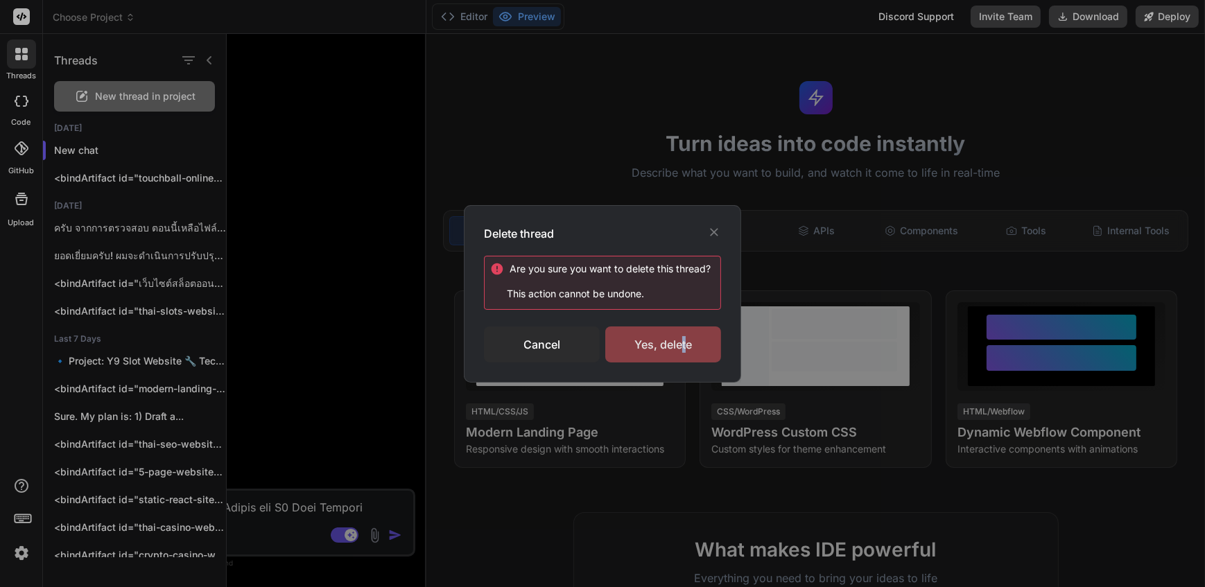
click div "Yes, delete"
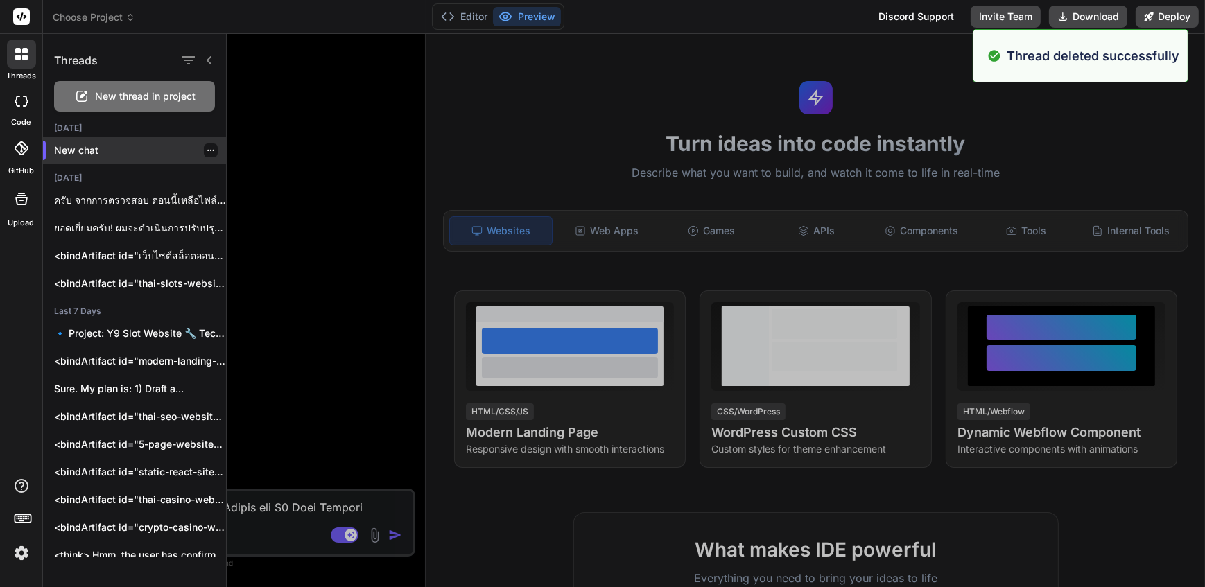
click icon "button"
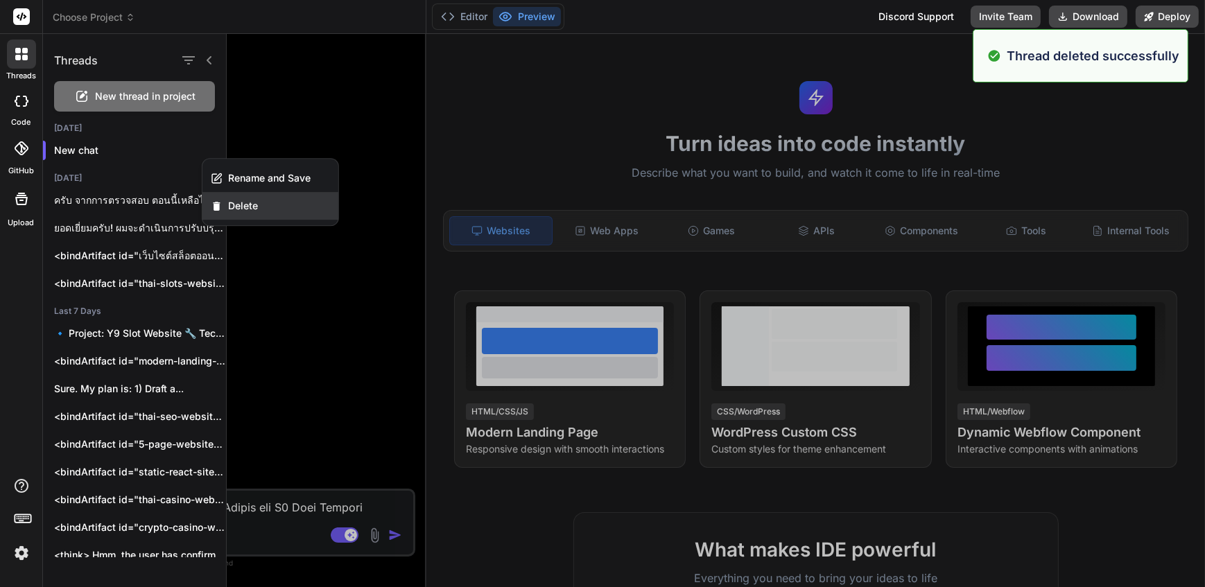
click div "Delete"
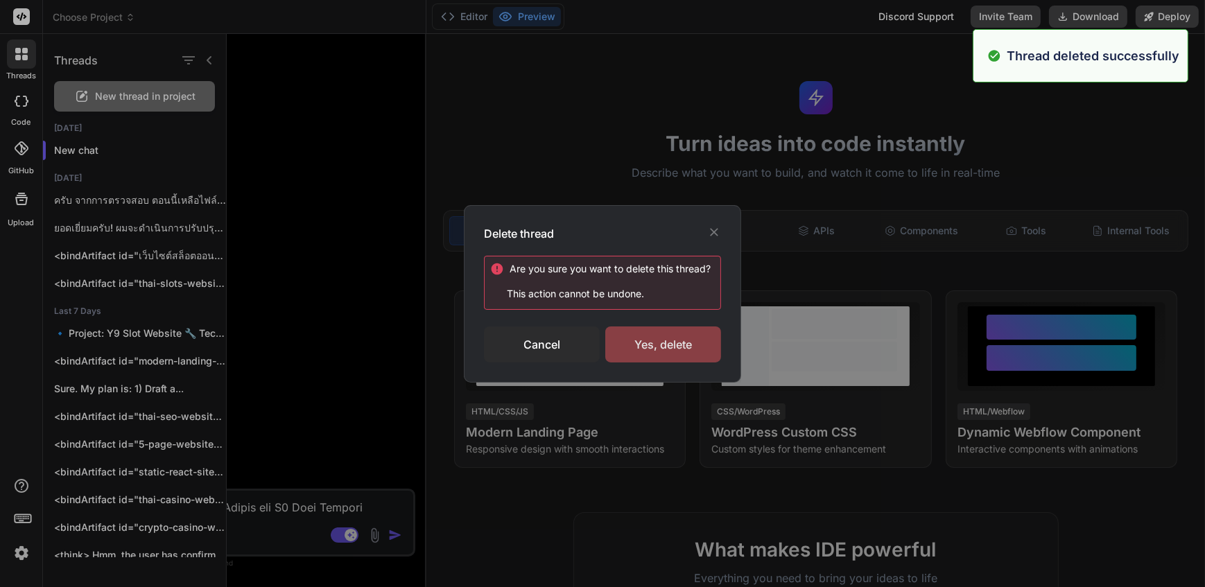
click div "Yes, delete"
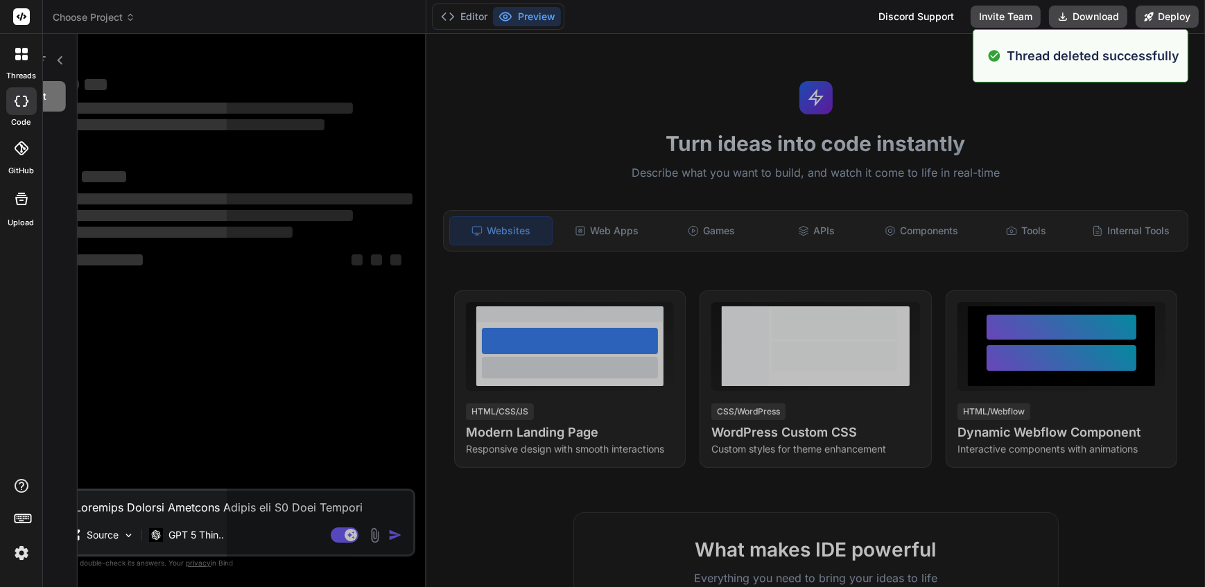
scroll to position [251, 0]
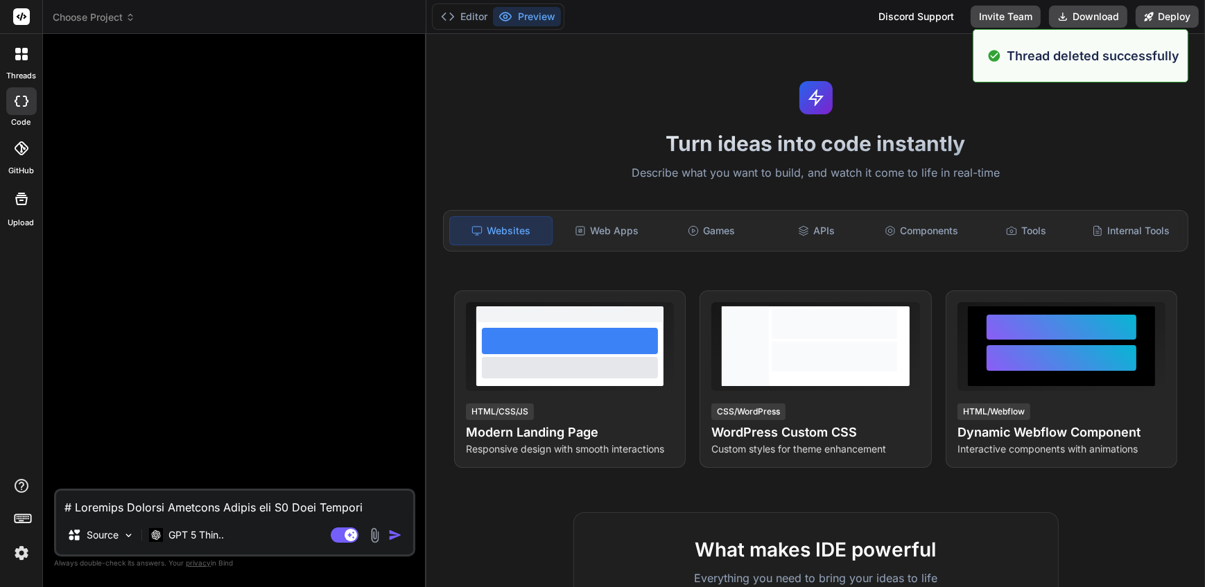
click div
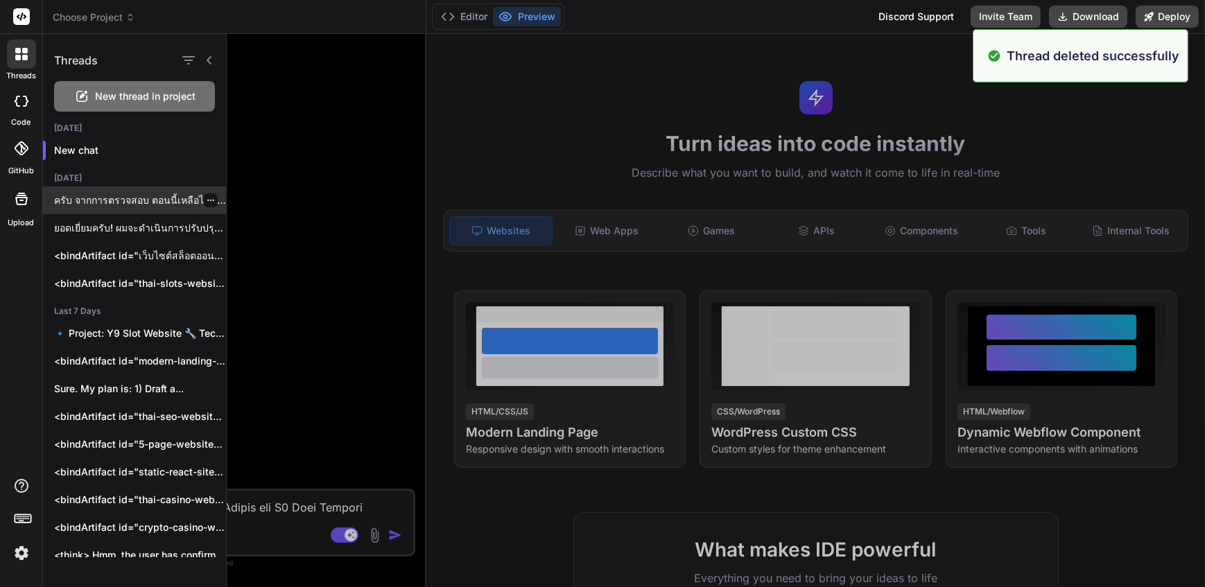
click icon "button"
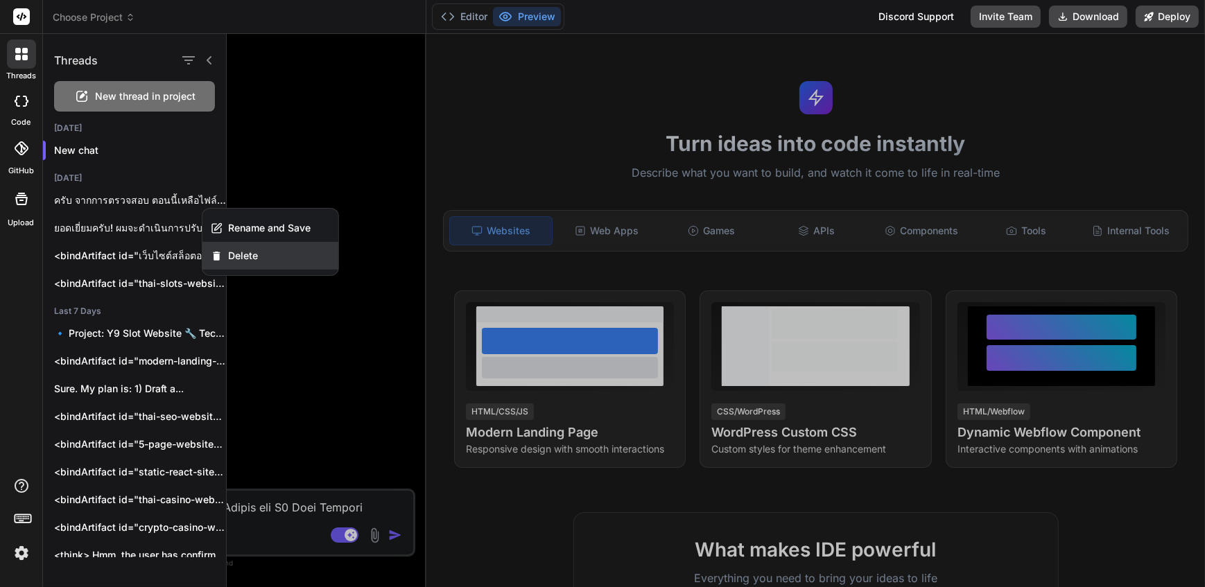
click div "Delete"
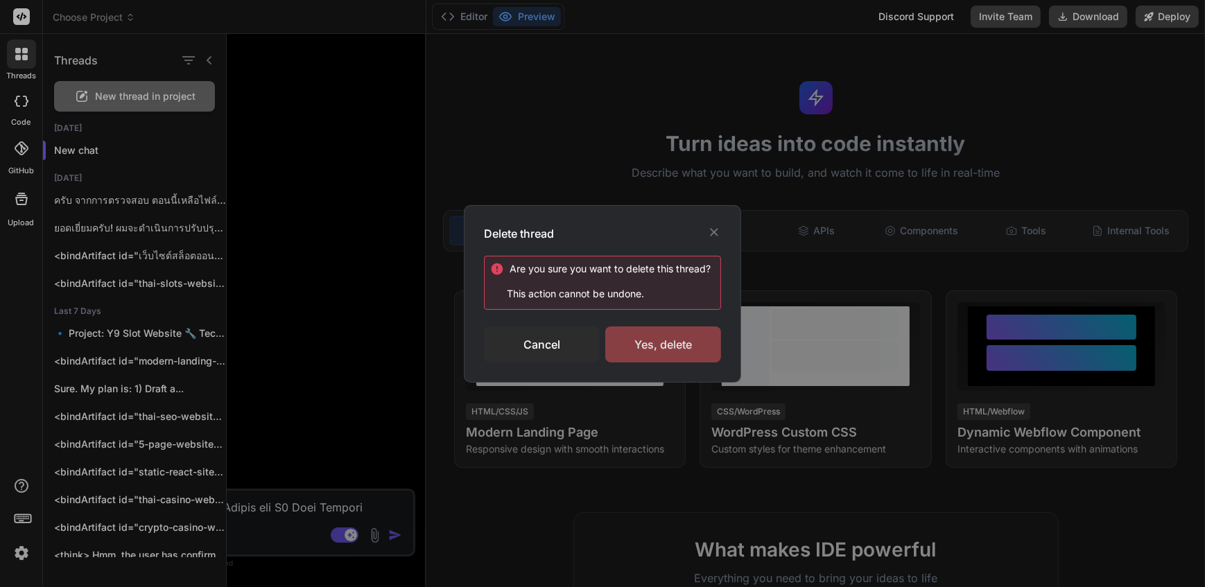
click div "Yes, delete"
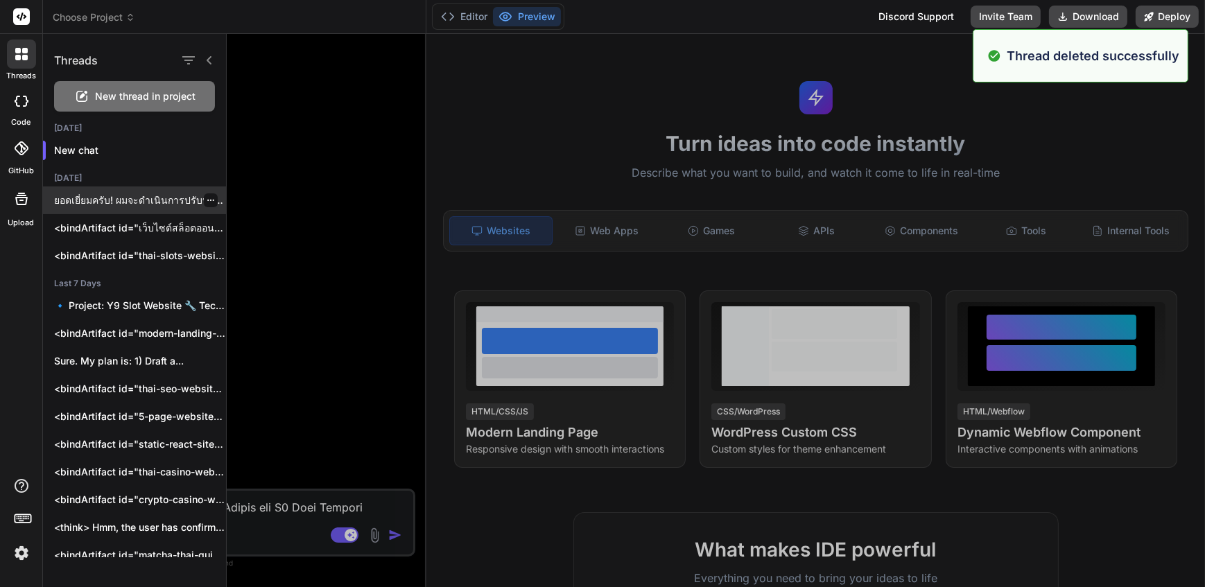
click div
click icon "button"
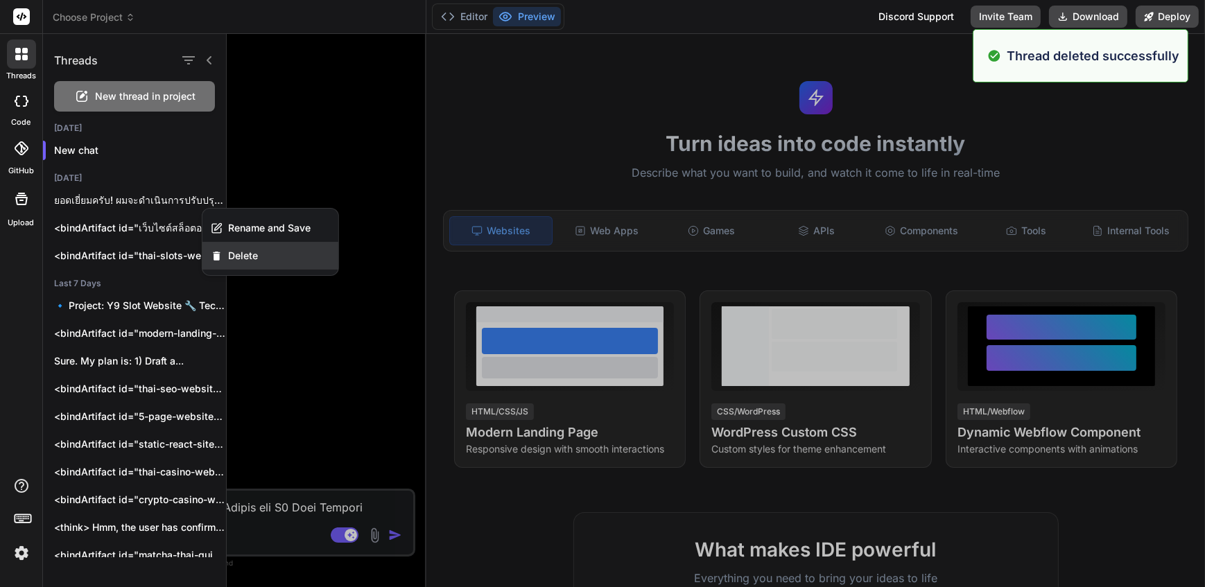
click div "Delete"
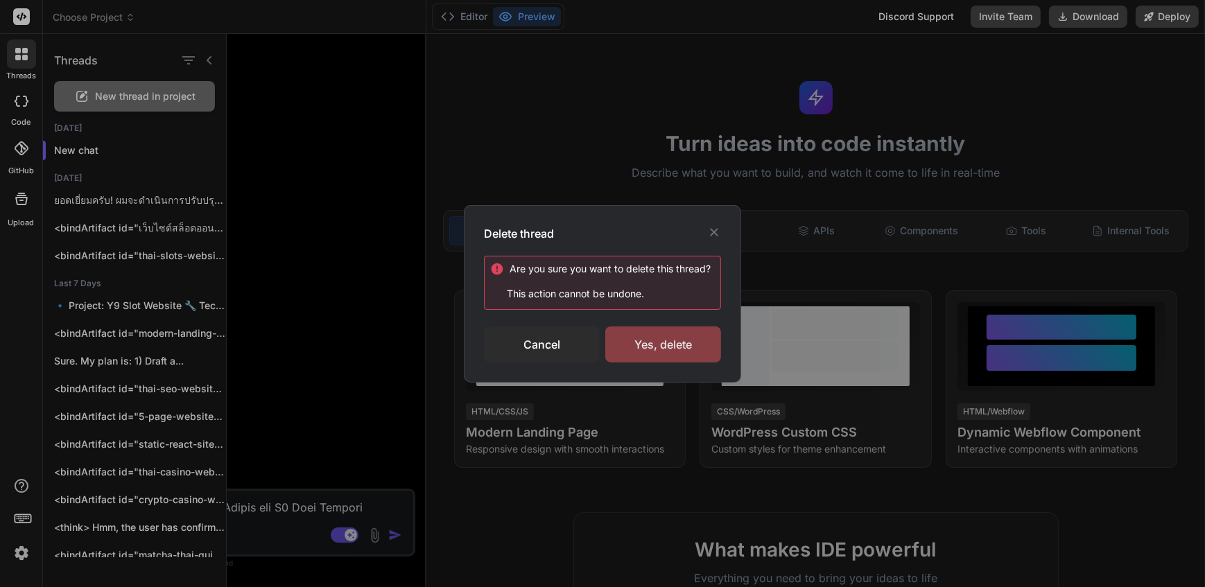
click div "Yes, delete"
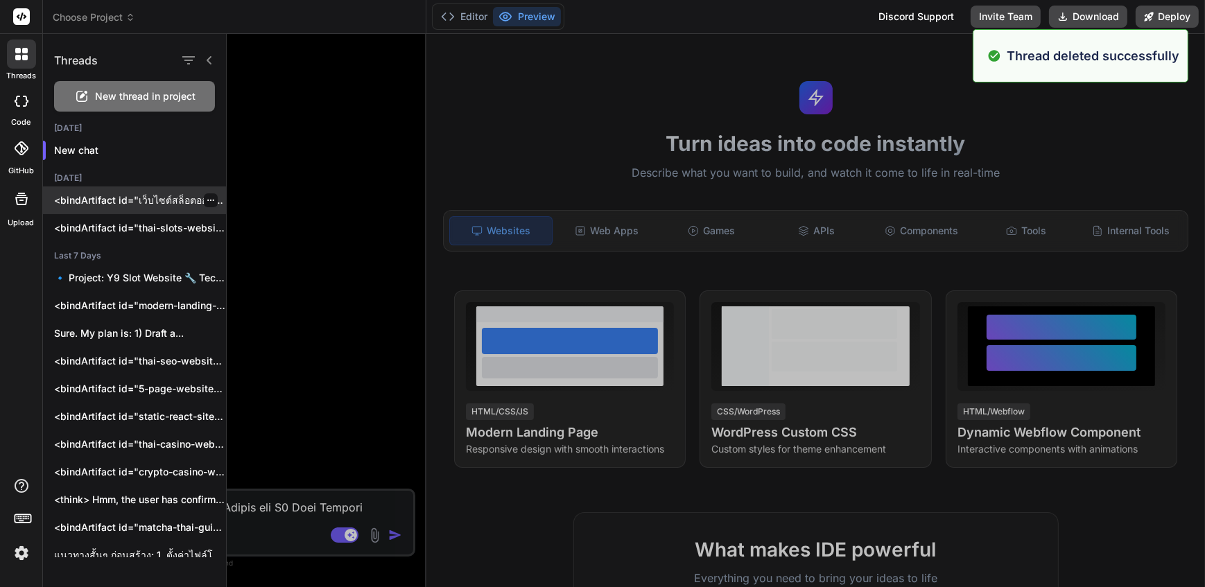
click icon "button"
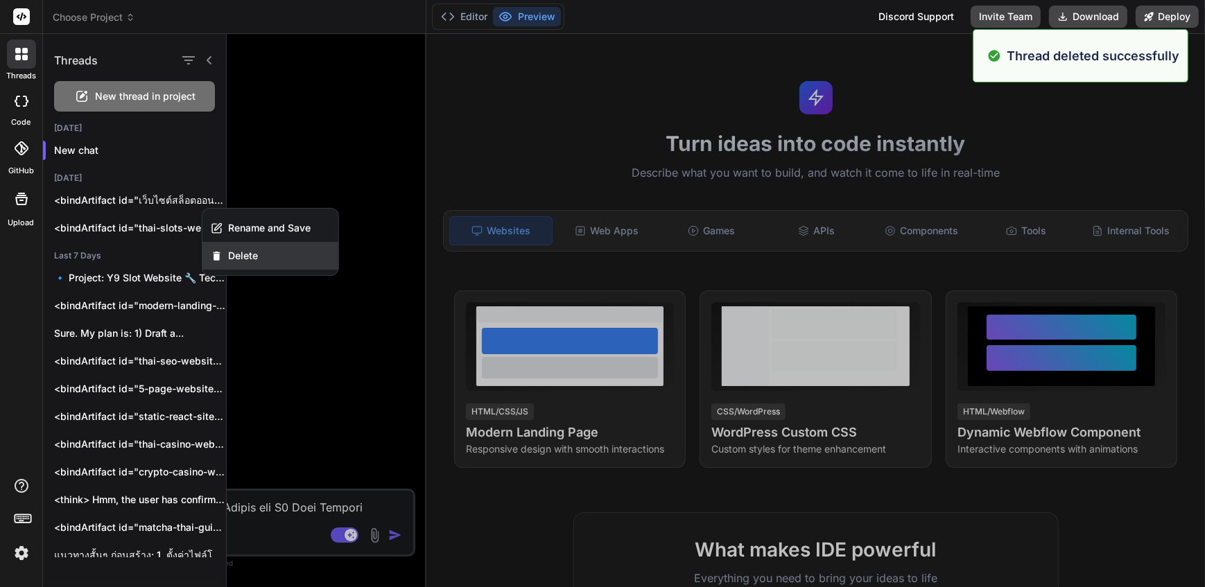
click div "Delete"
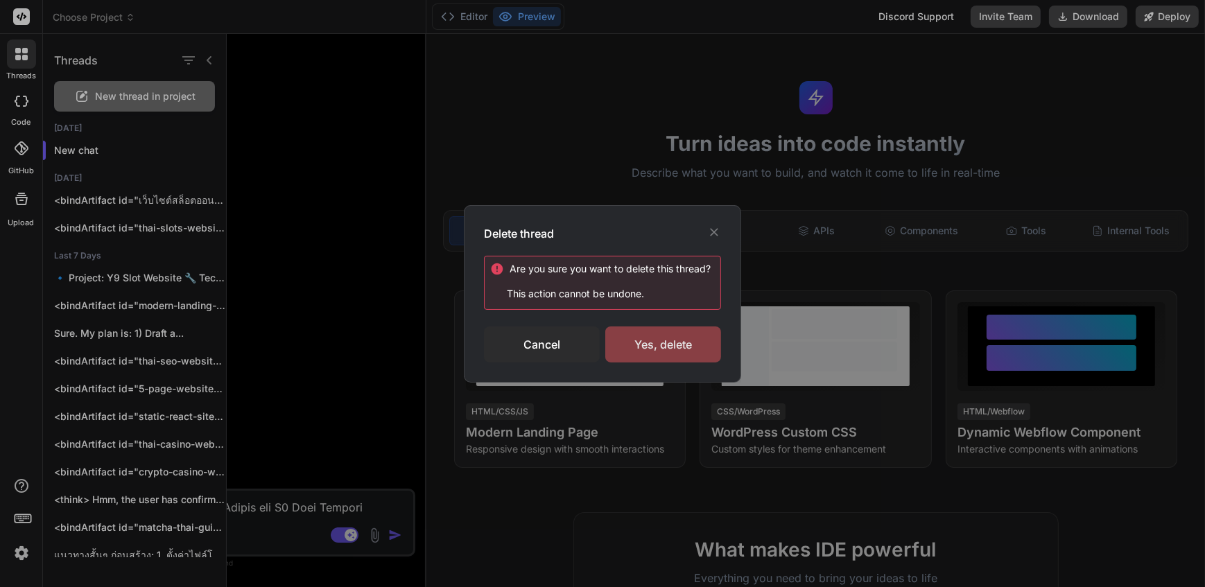
click div "Yes, delete"
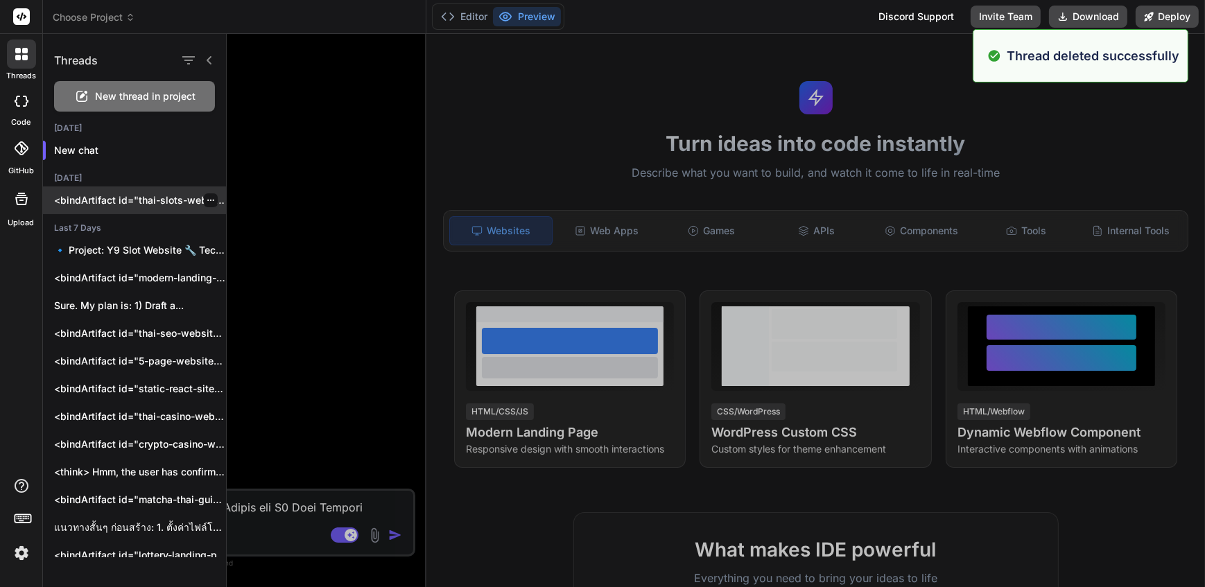
click icon "button"
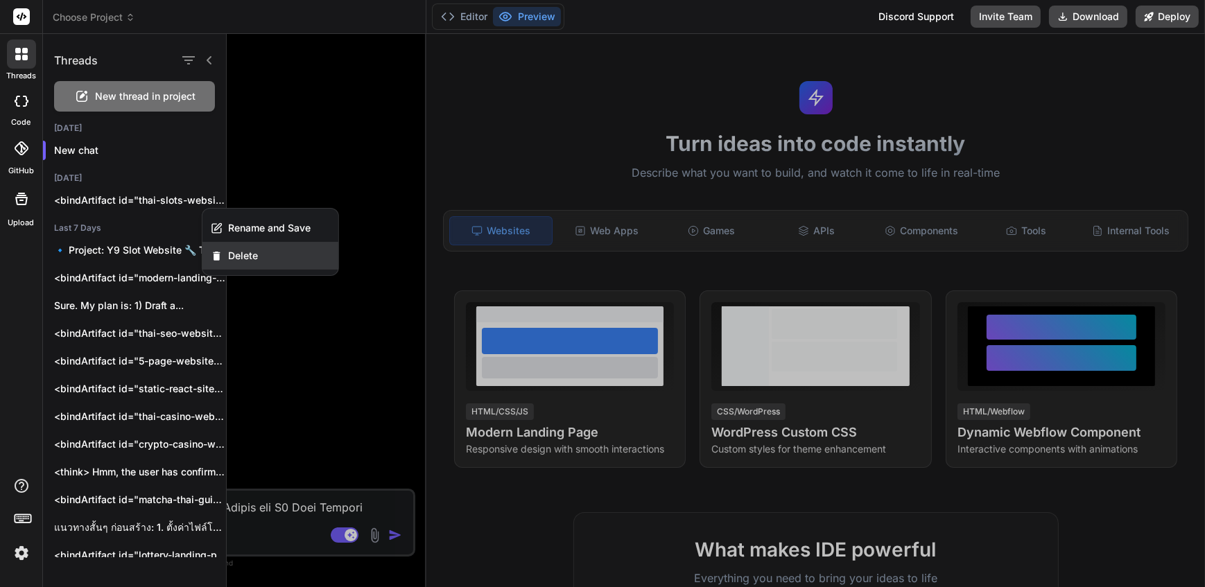
click div "Delete"
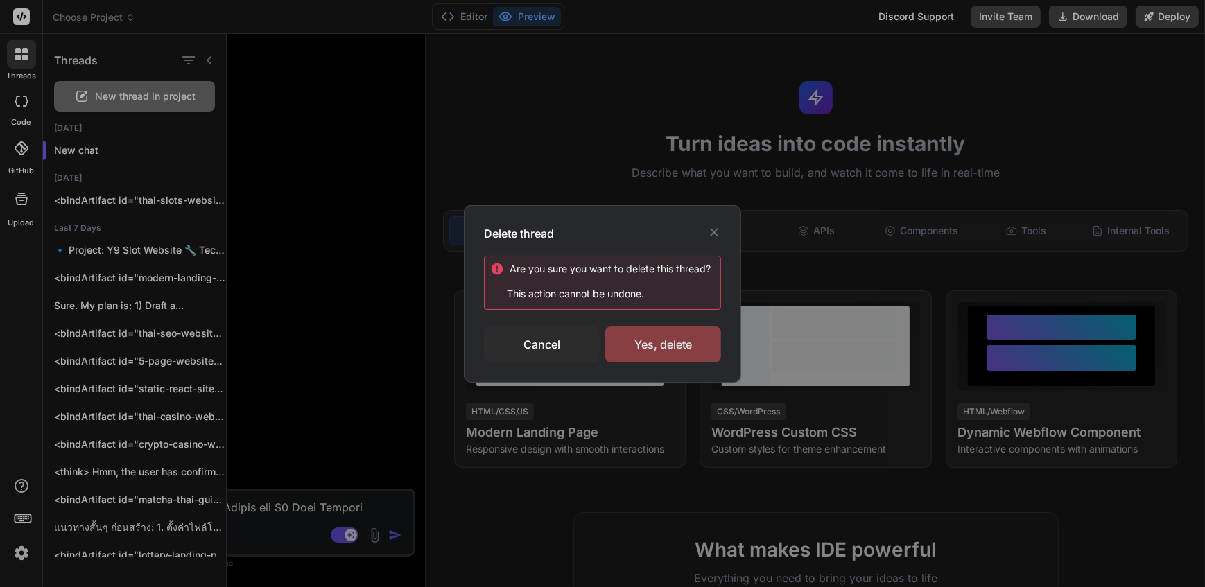
click div "Yes, delete"
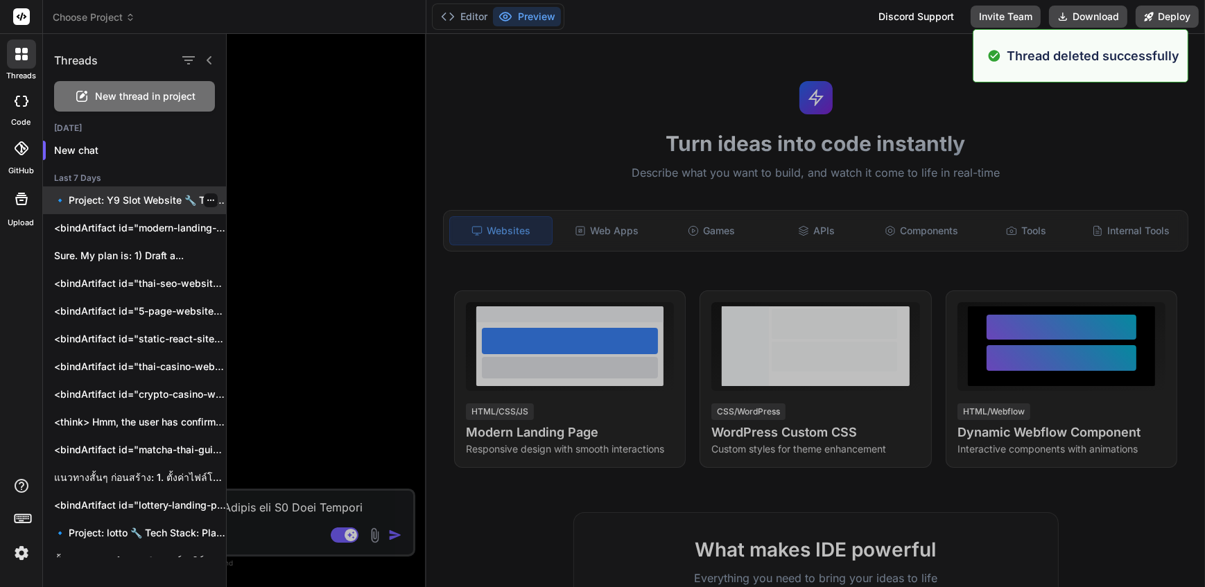
click icon "button"
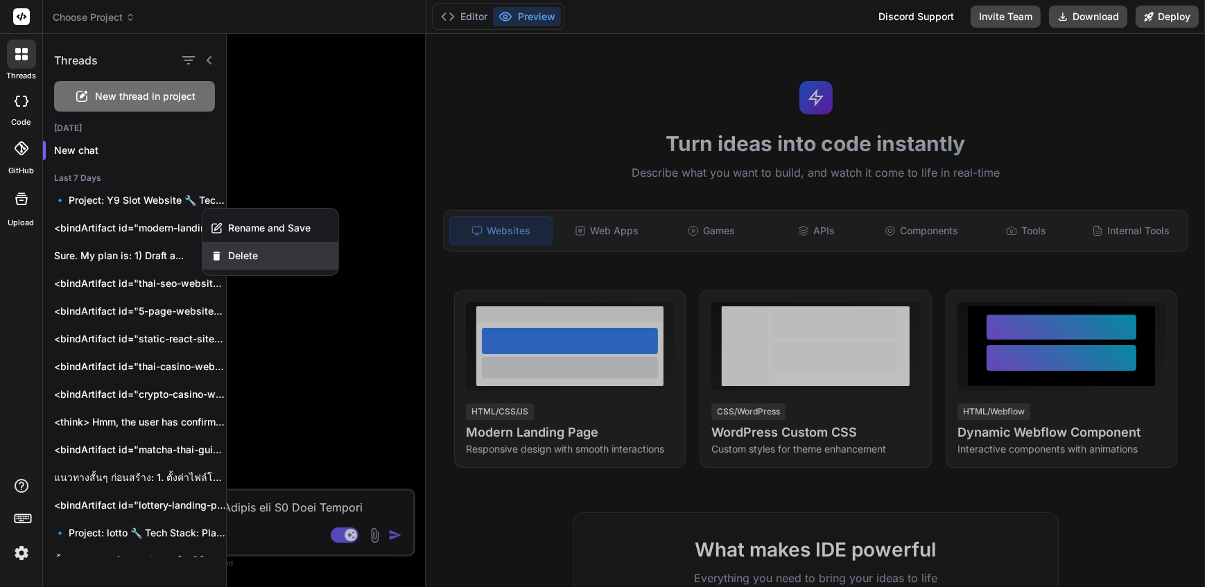
click span "Delete"
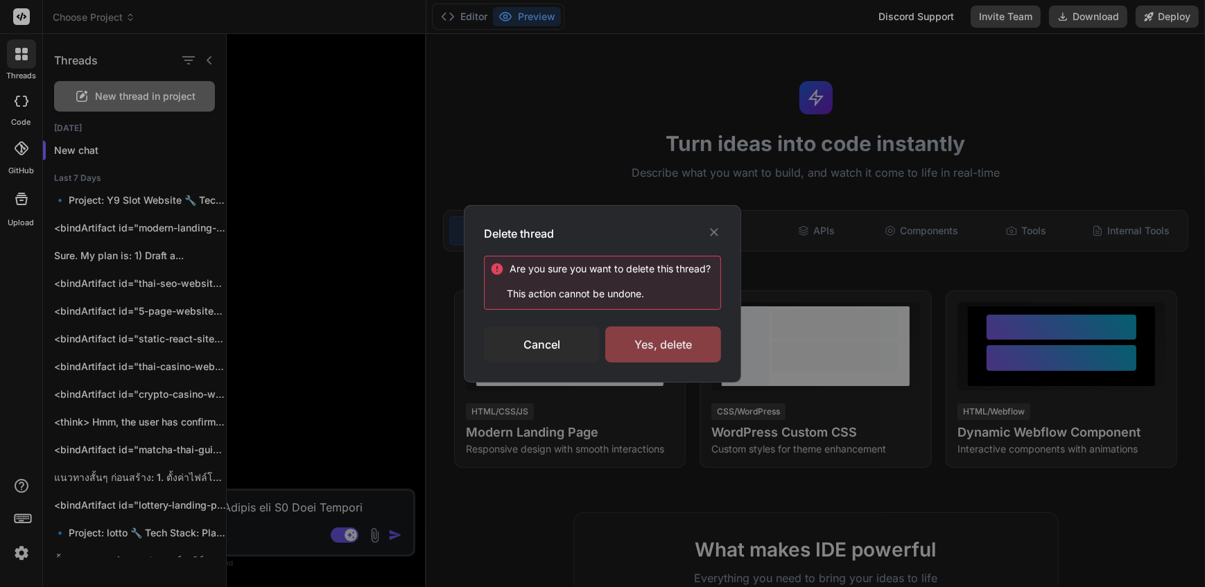
click div "Yes, delete"
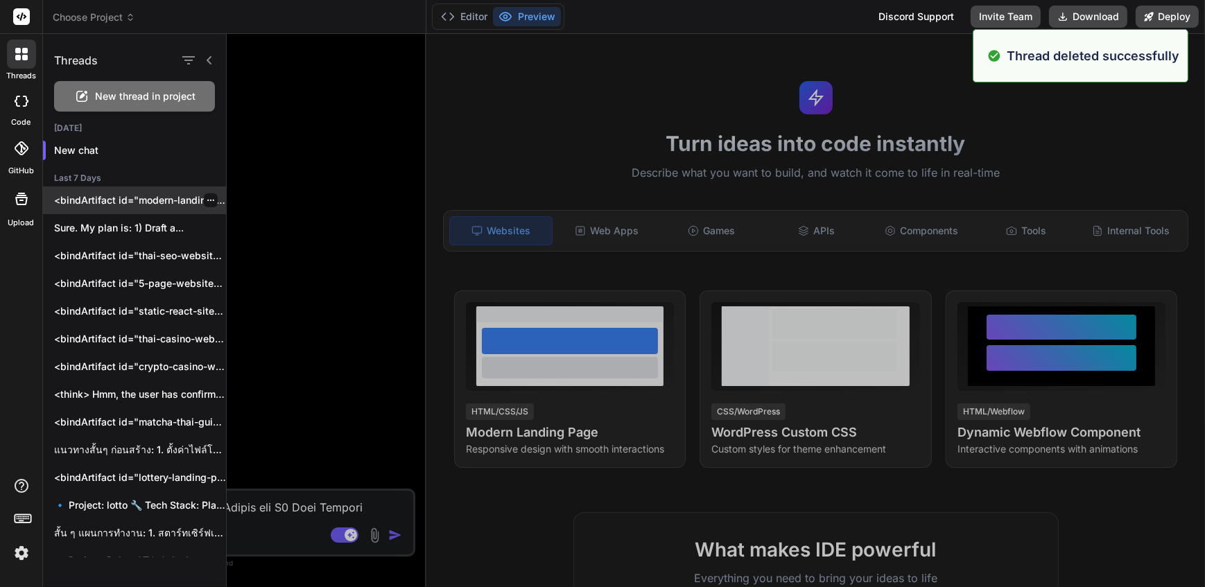
click icon "button"
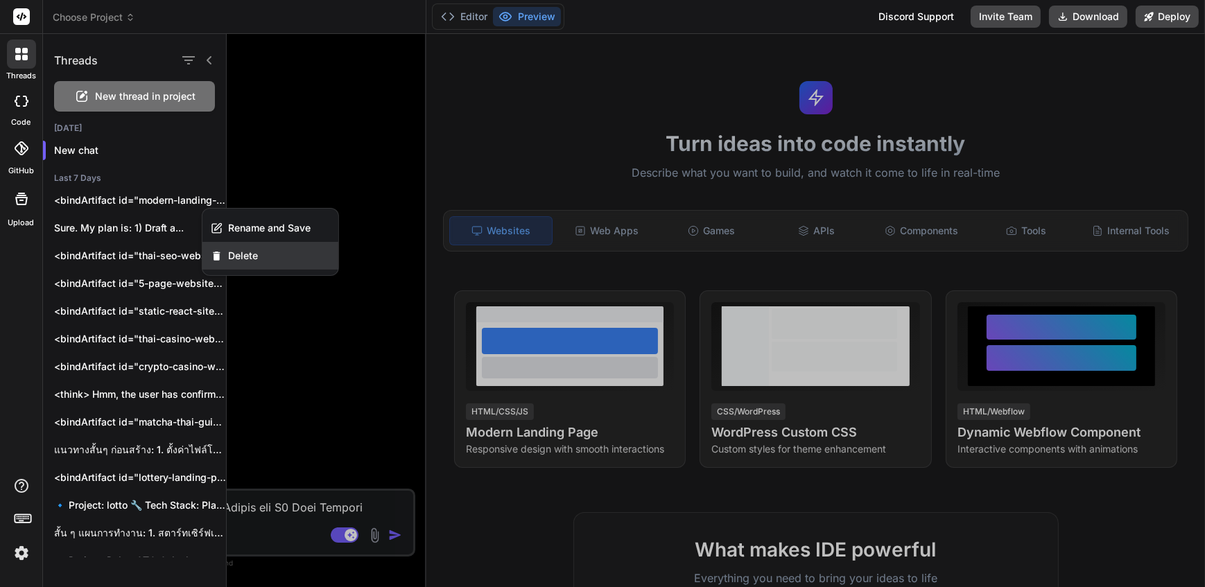
click div "Delete"
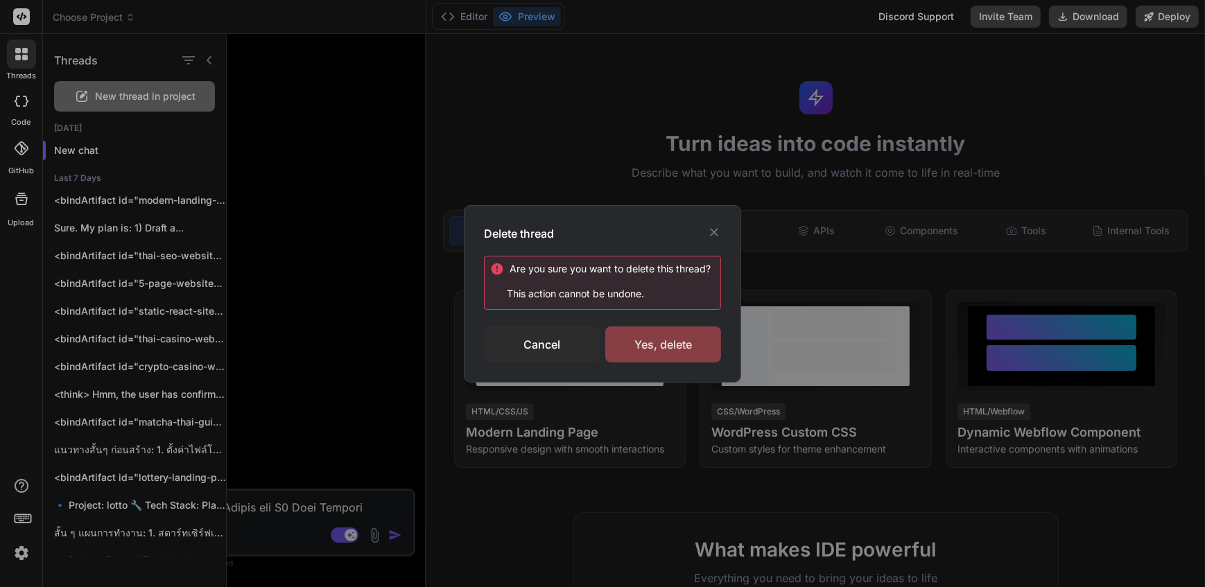
click div "Yes, delete"
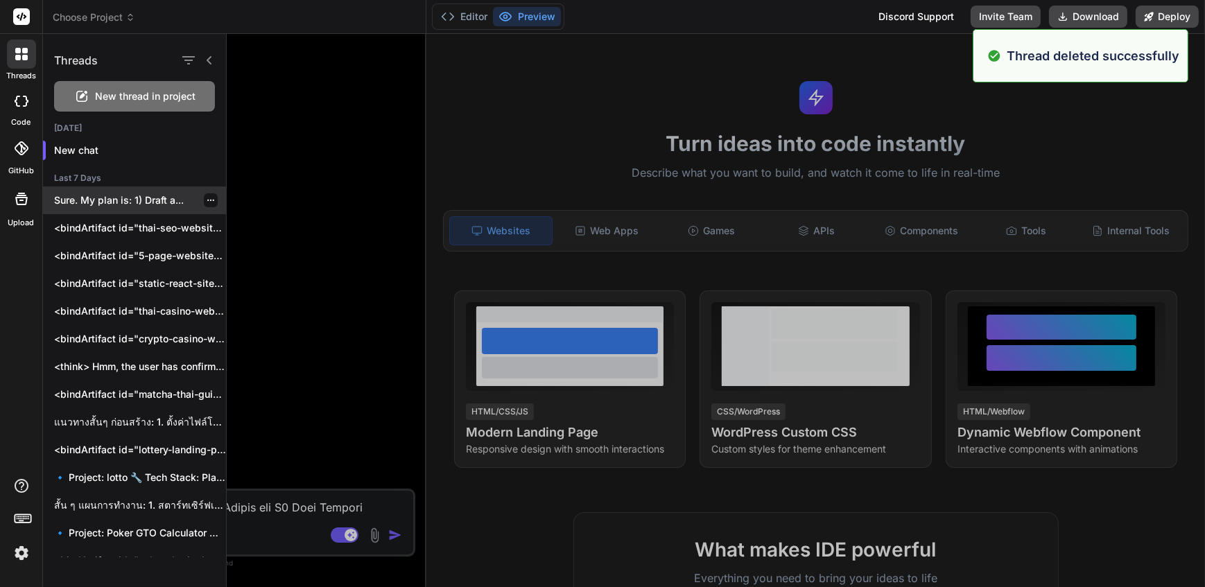
click icon "button"
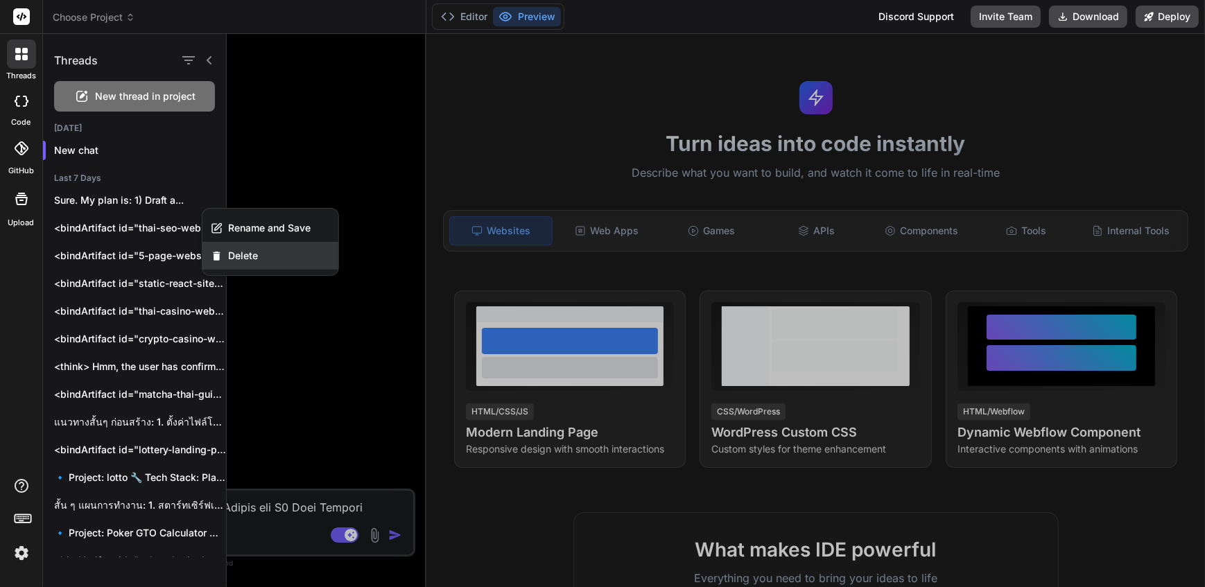
click div "Delete"
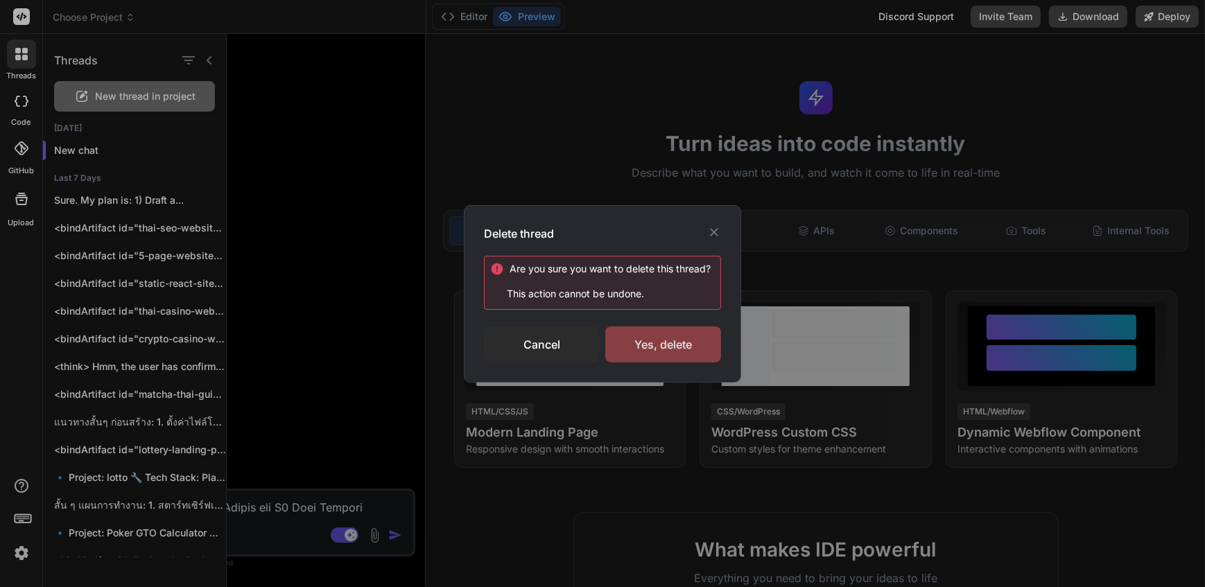
click div "Yes, delete"
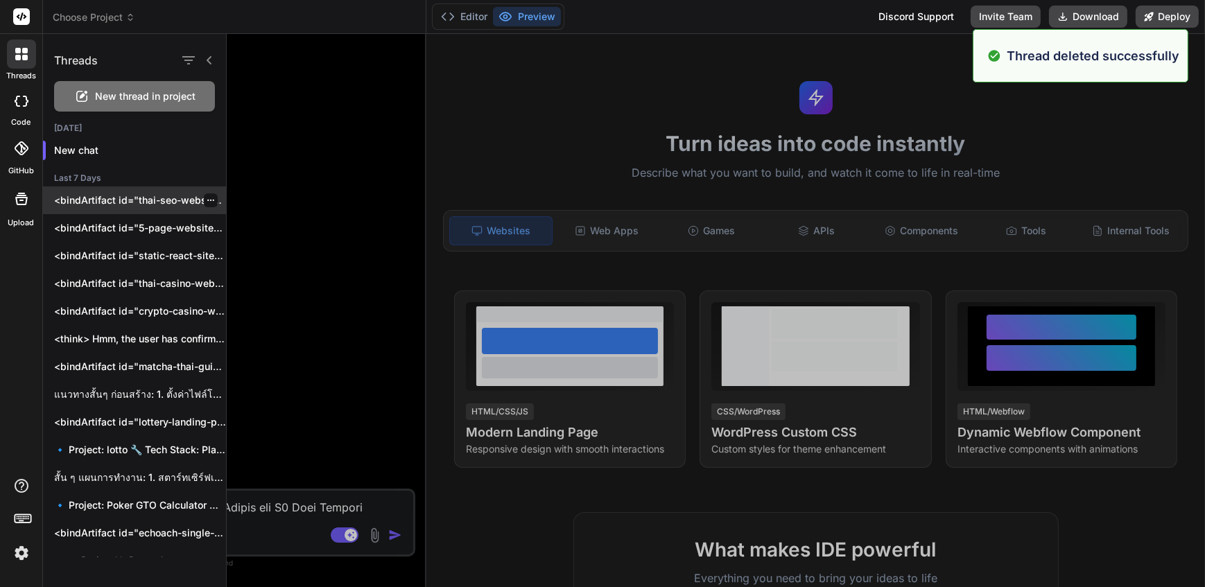
click div
click icon "button"
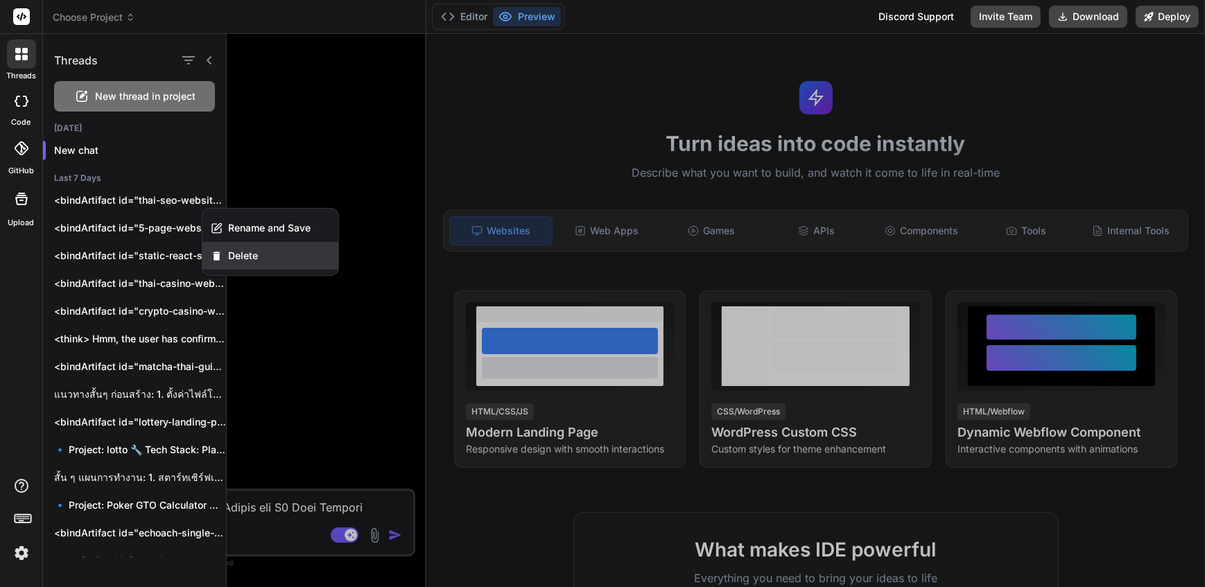
click span "Delete"
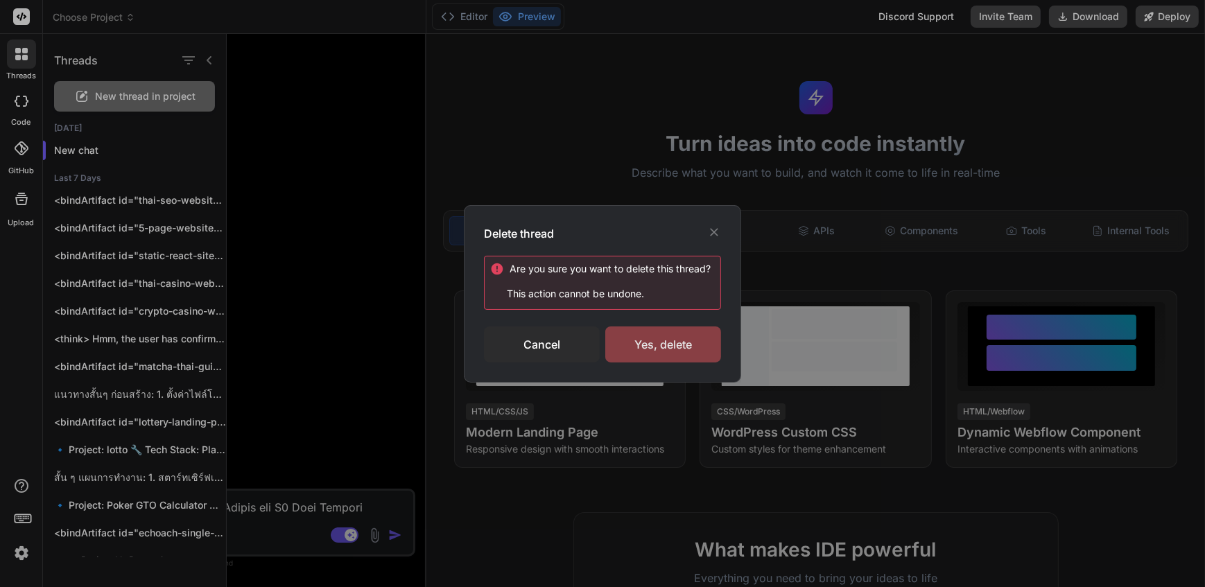
click div "Yes, delete"
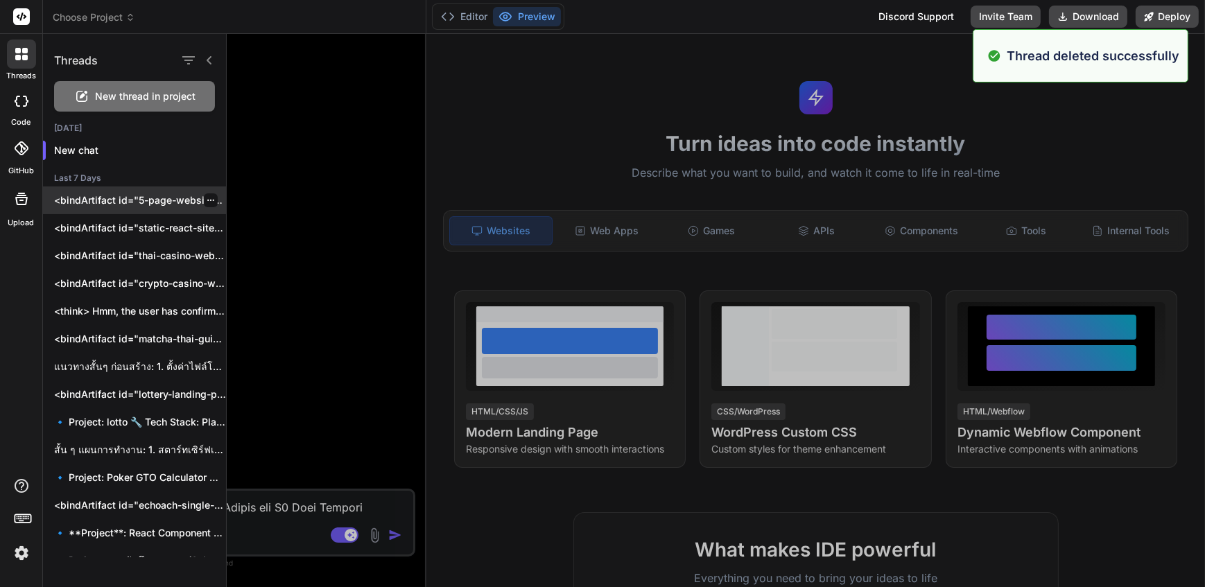
click icon "button"
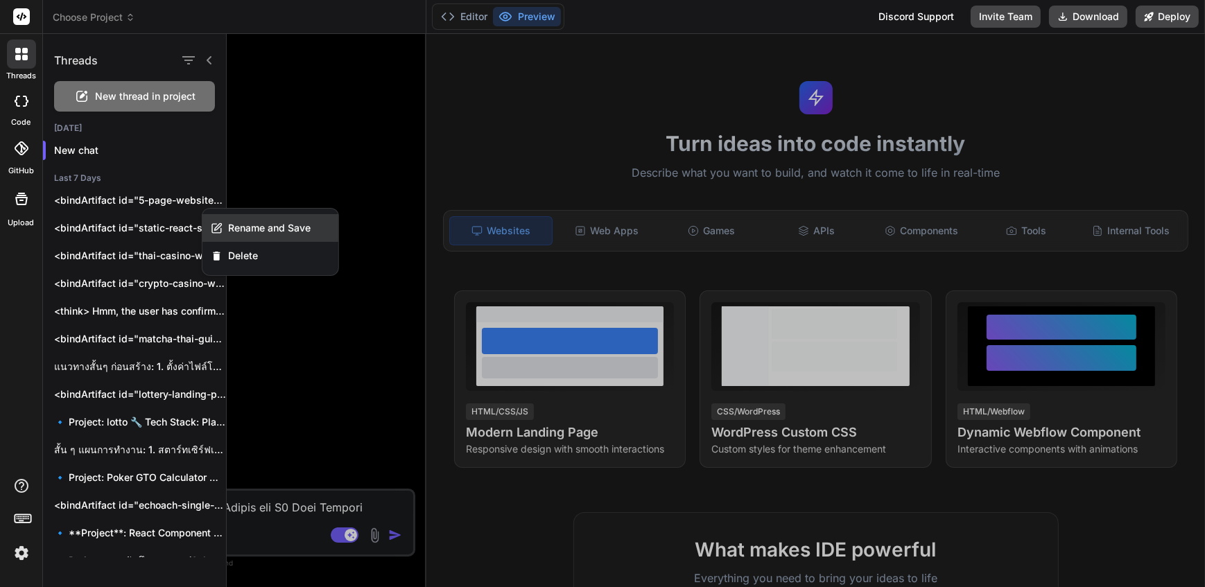
click div "Rename and Save"
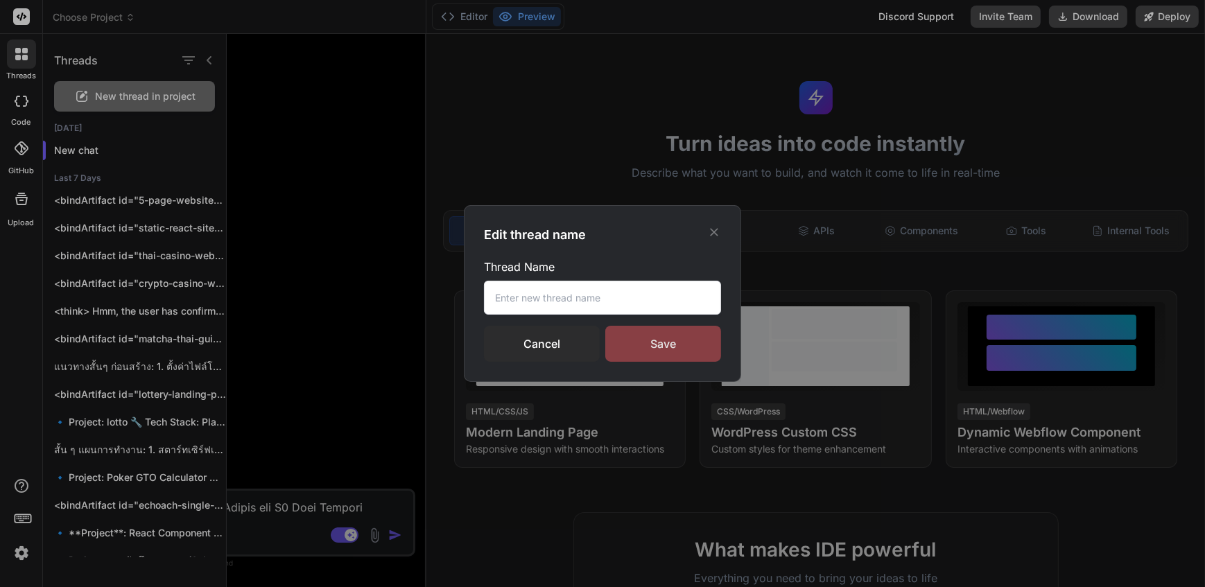
click div "Save"
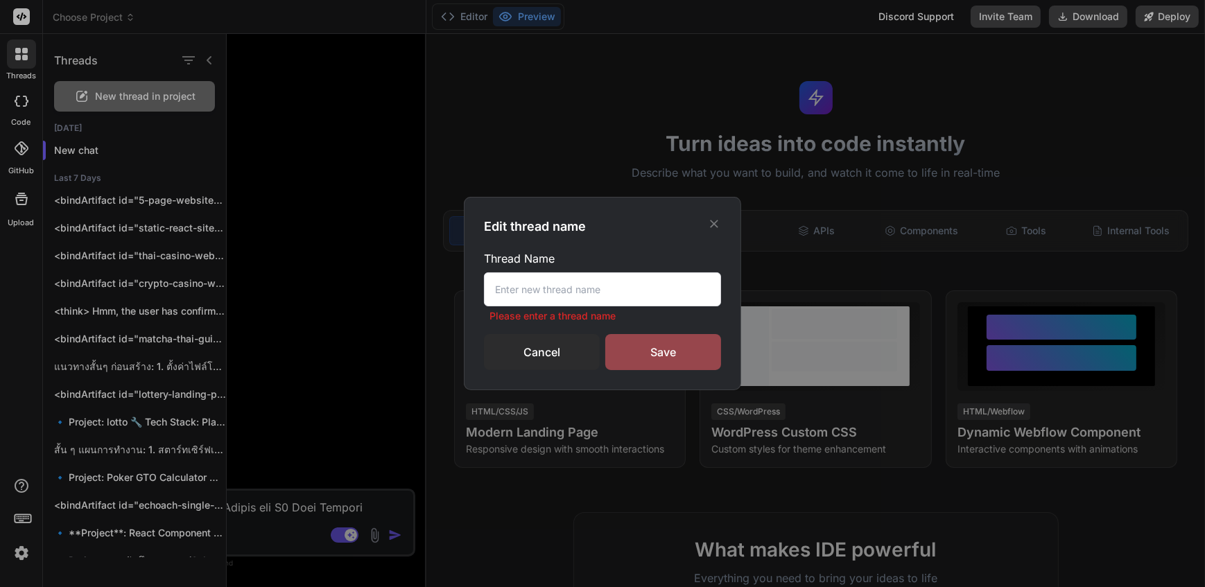
click icon
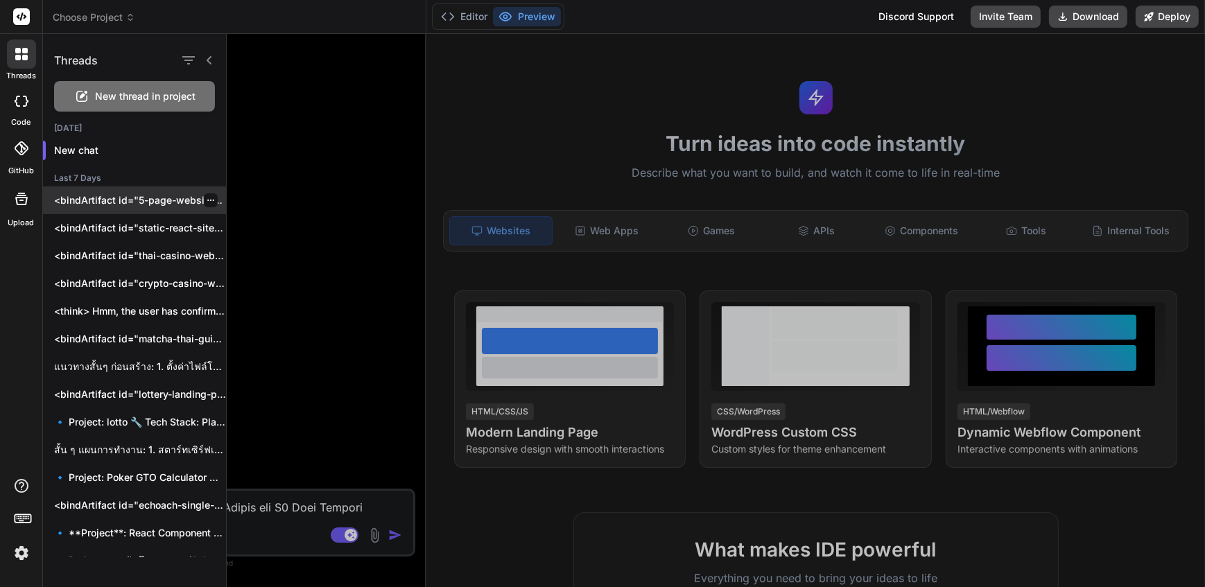
click icon "button"
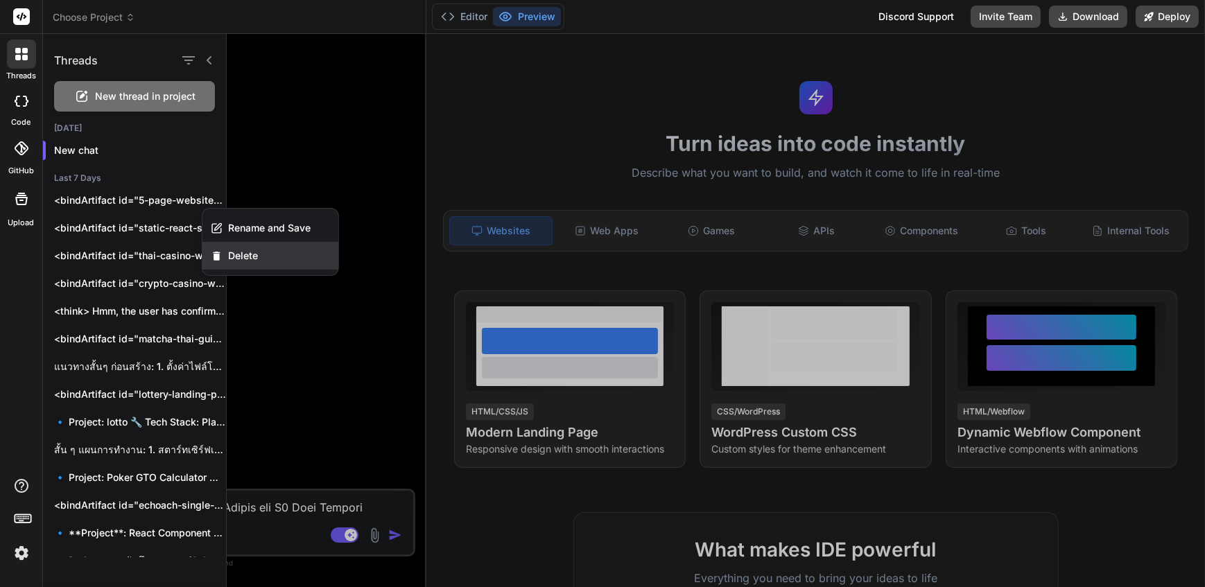
click span "Delete"
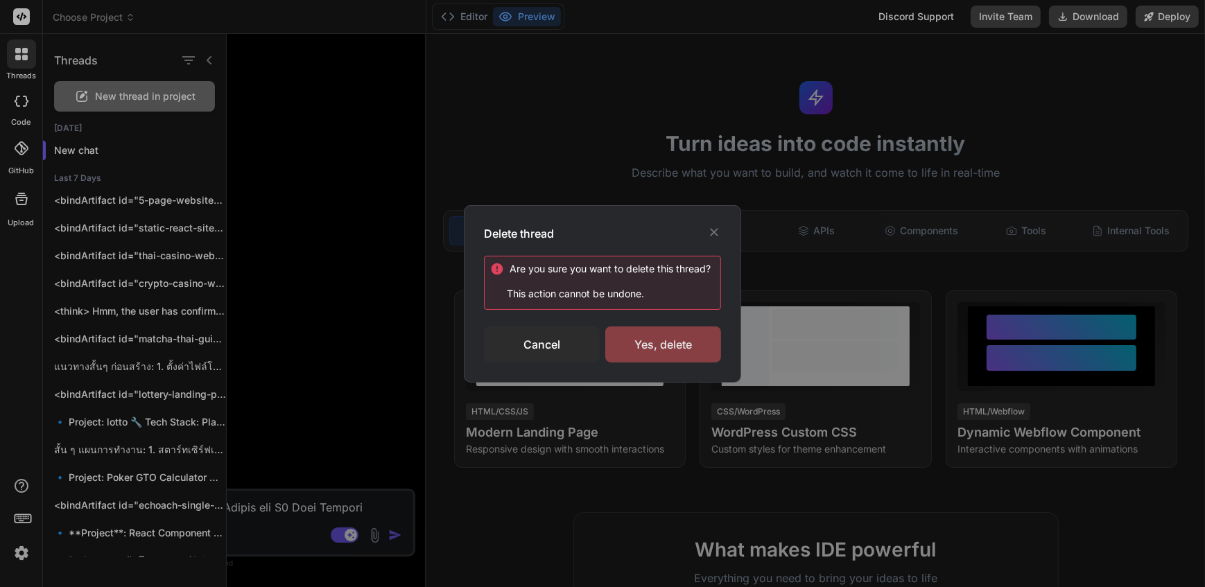
click div "Yes, delete"
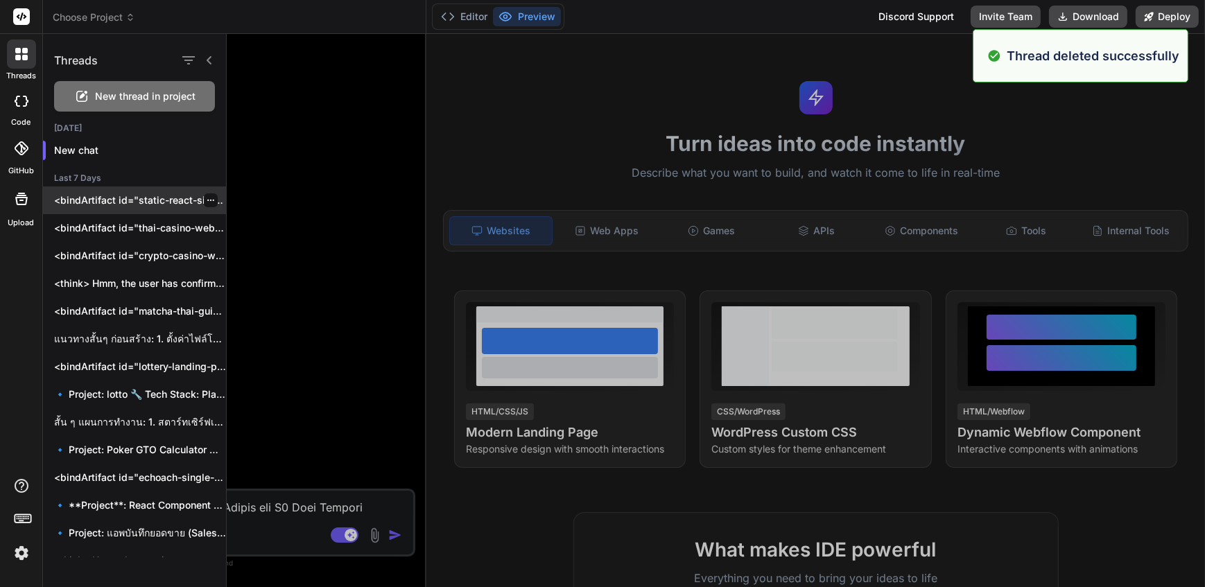
click div
click icon "button"
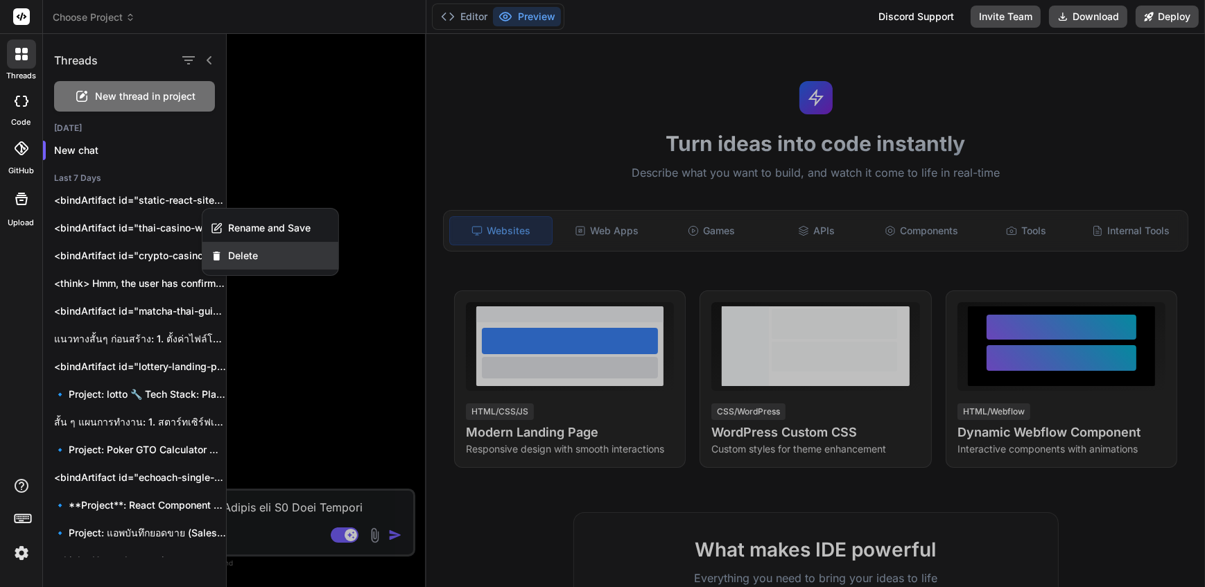
click div "Delete"
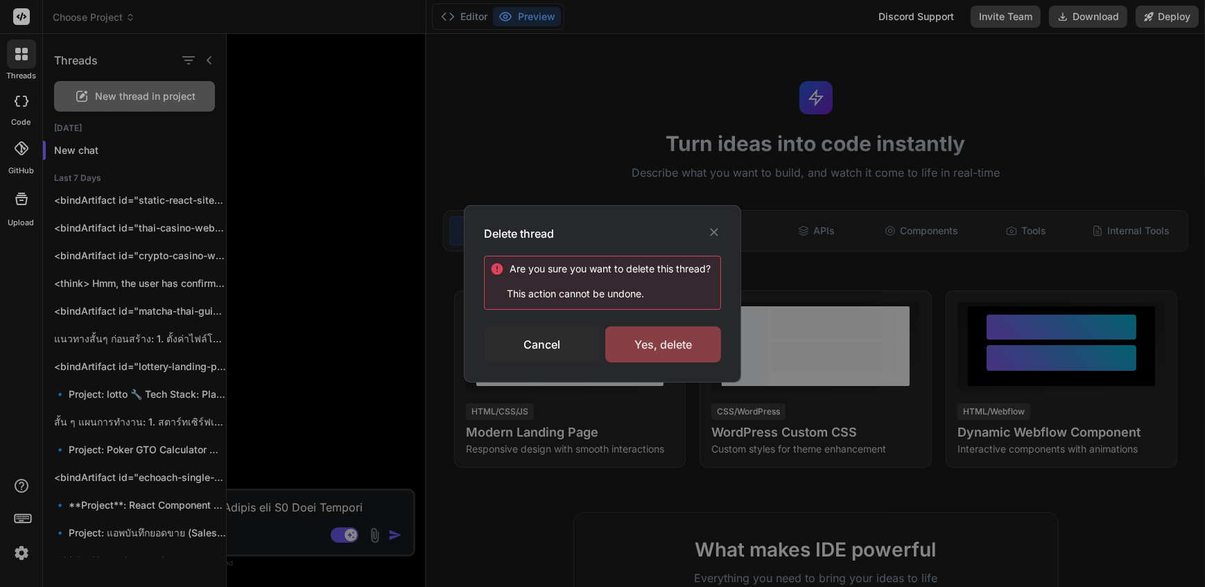
click div "Yes, delete"
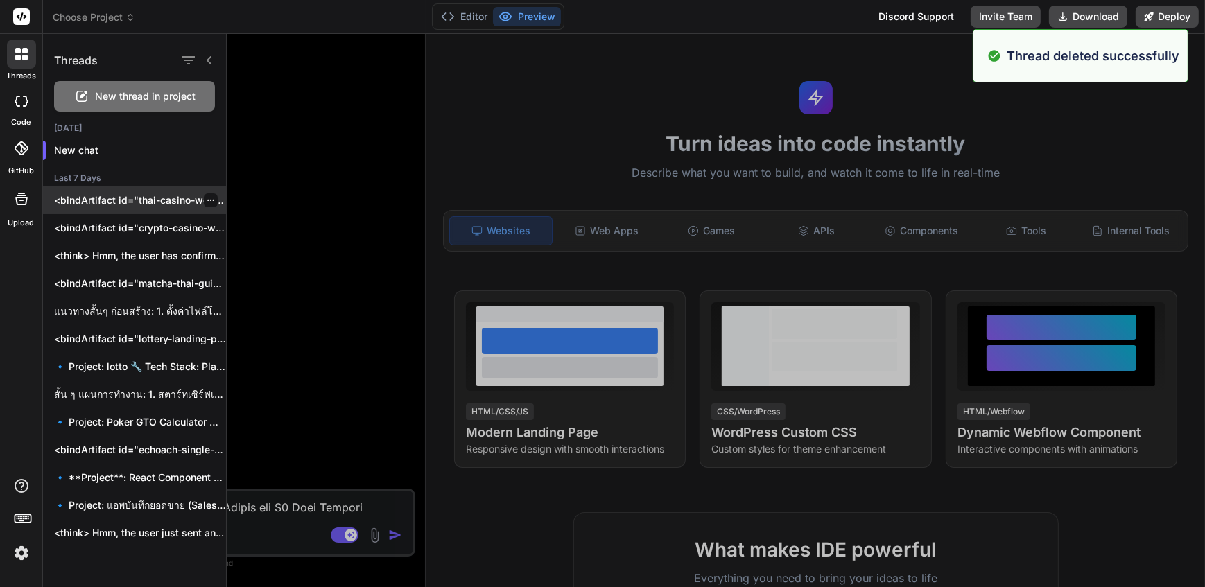
click icon "button"
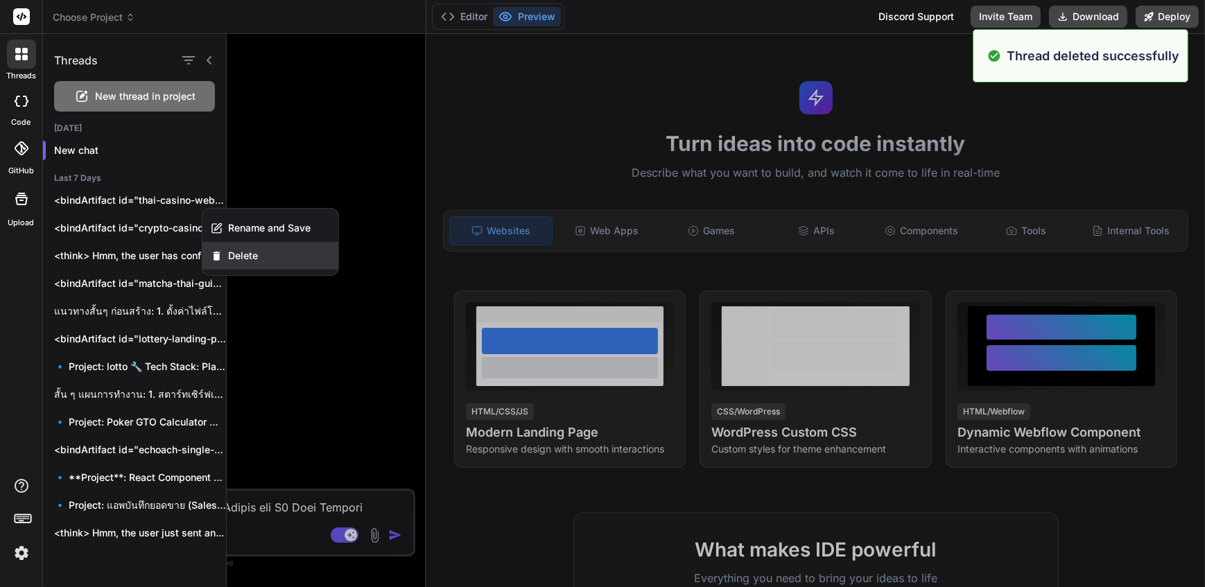
click span "Delete"
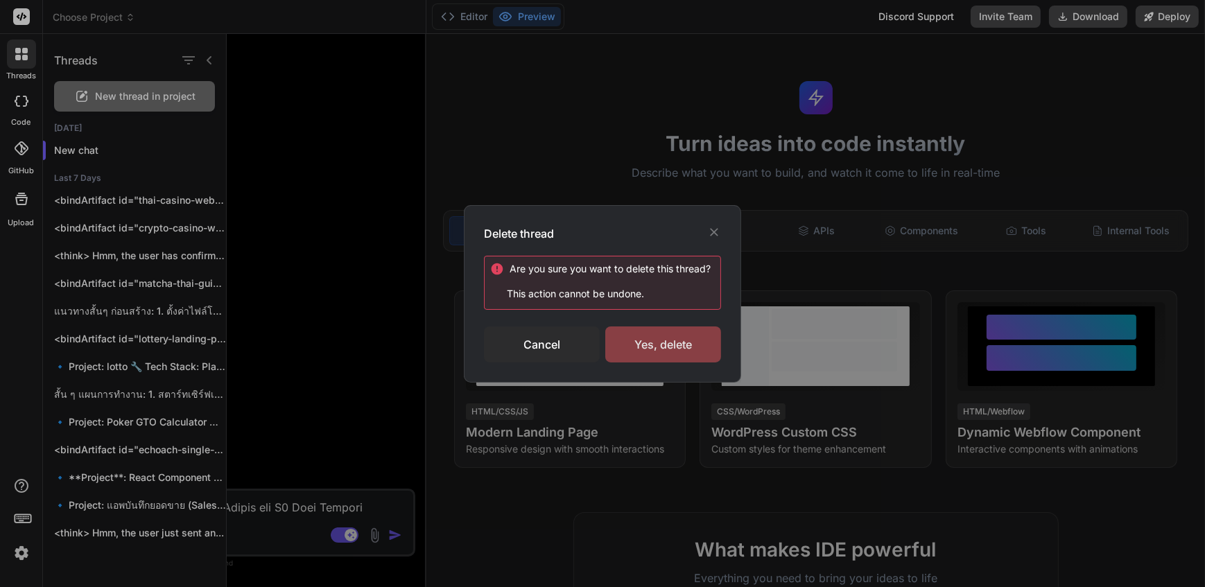
click div "Yes, delete"
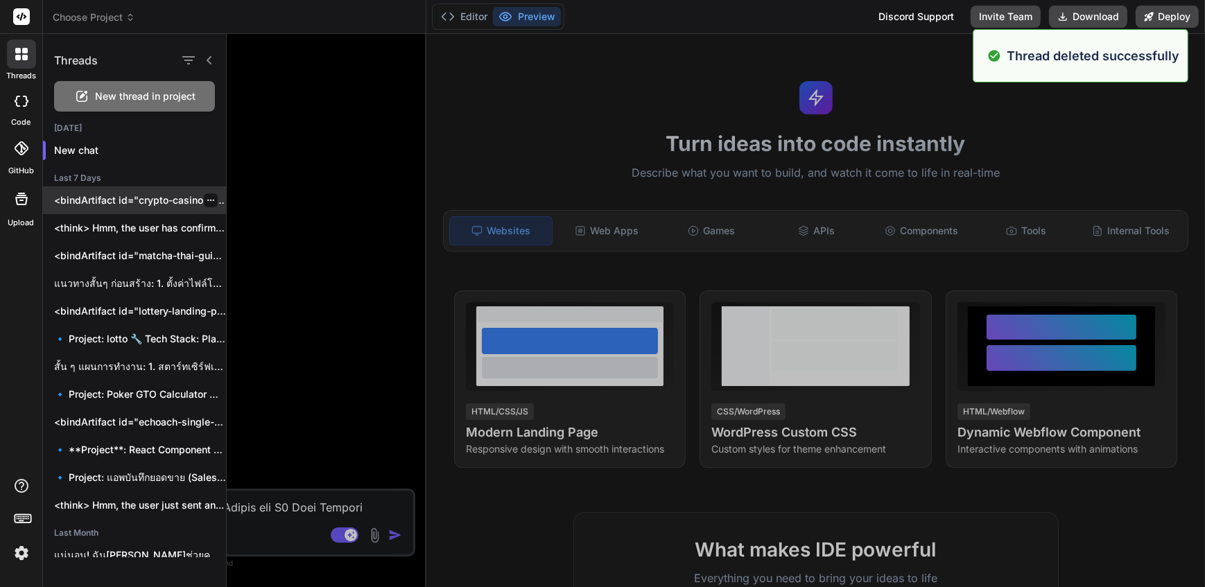
click icon "button"
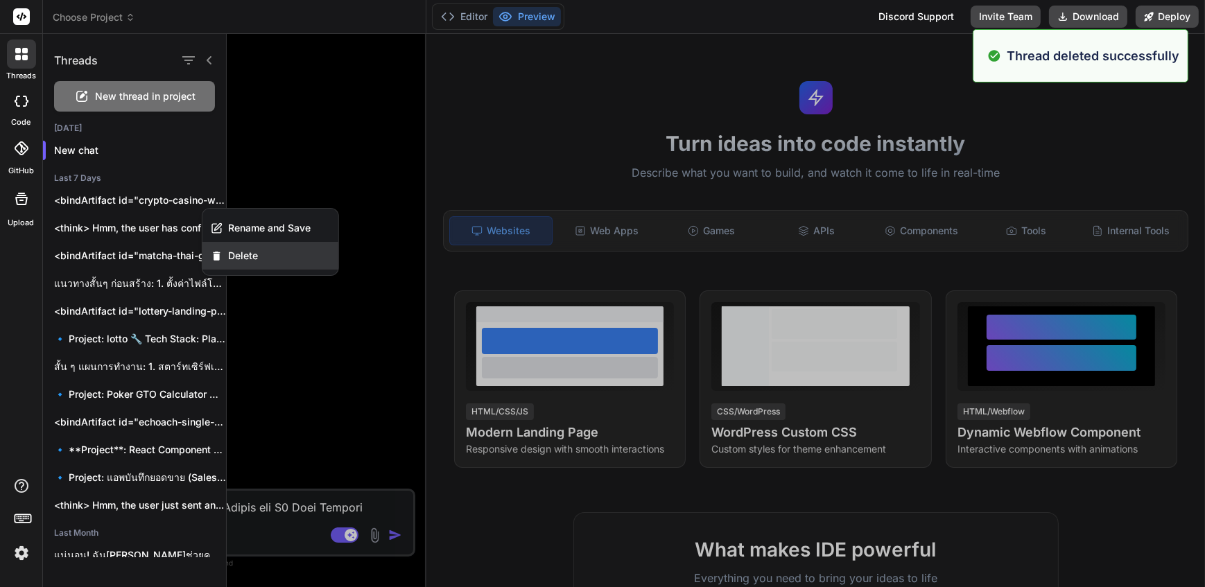
click span "Delete"
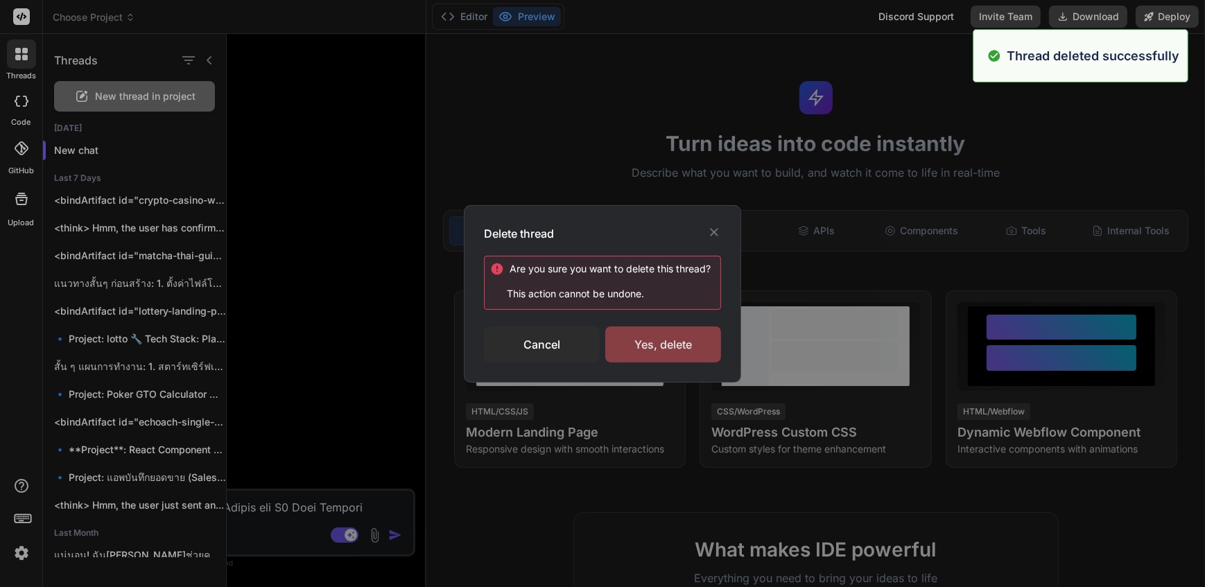
click div "Yes, delete"
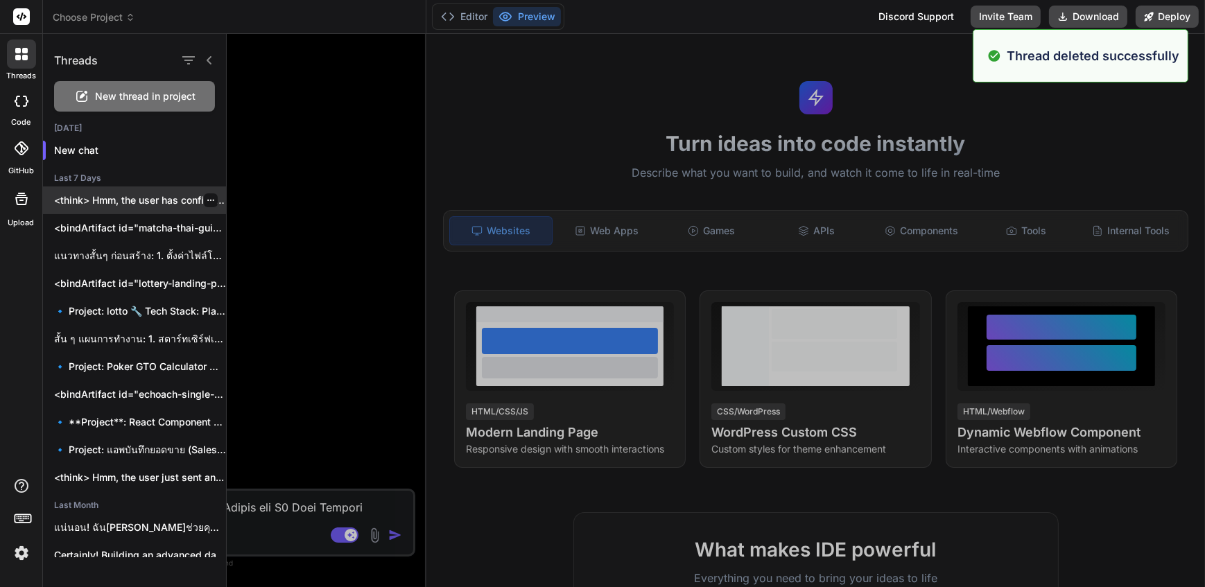
click icon "button"
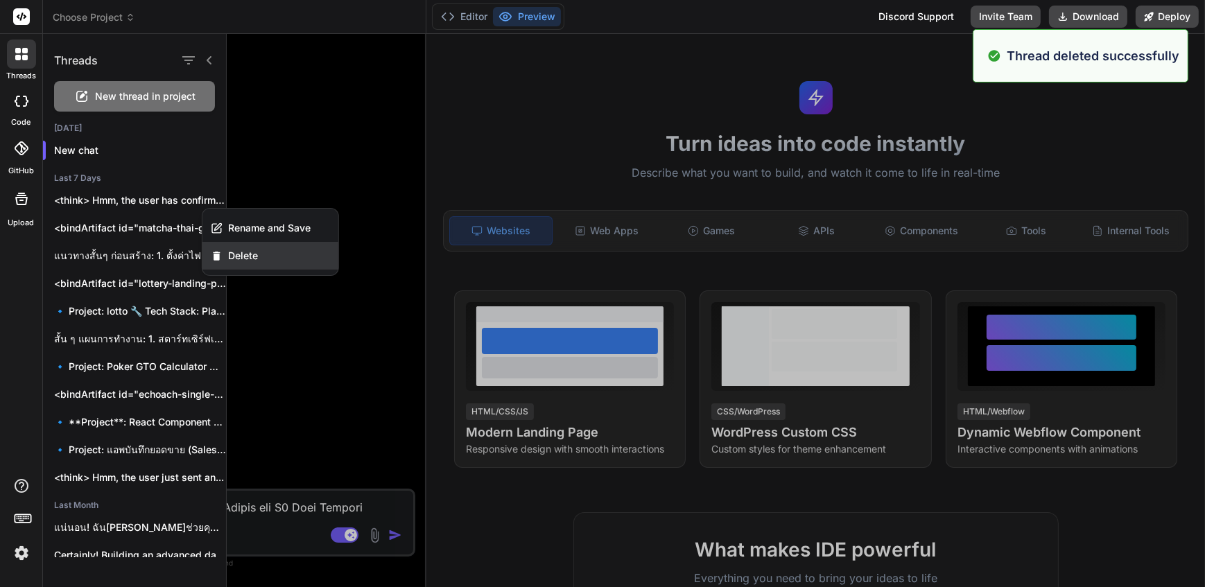
click span "Delete"
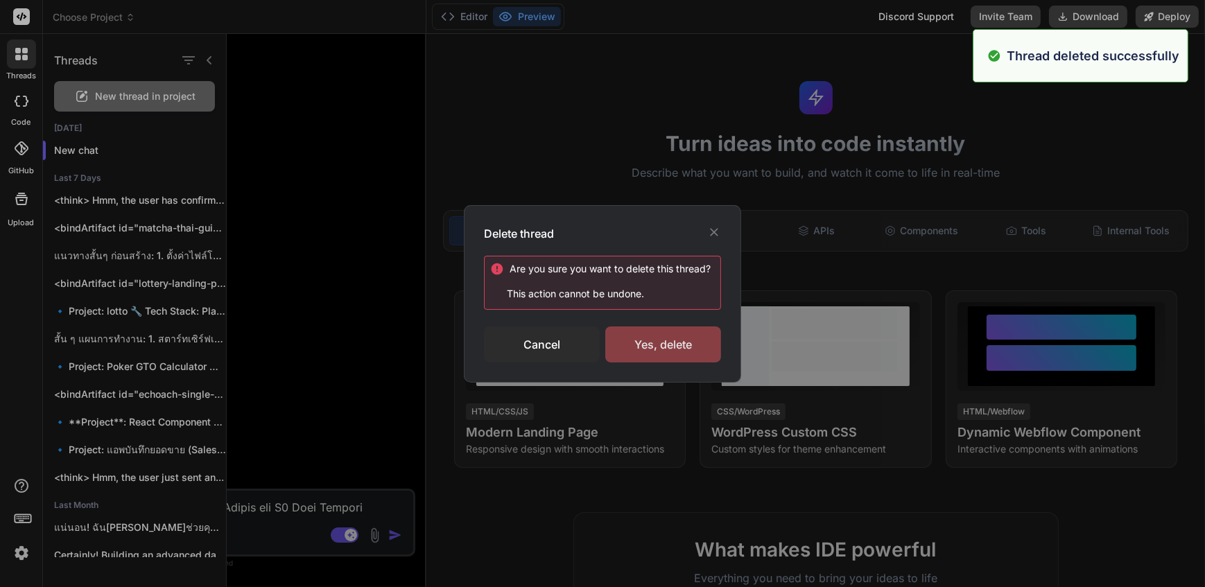
click div "Yes, delete"
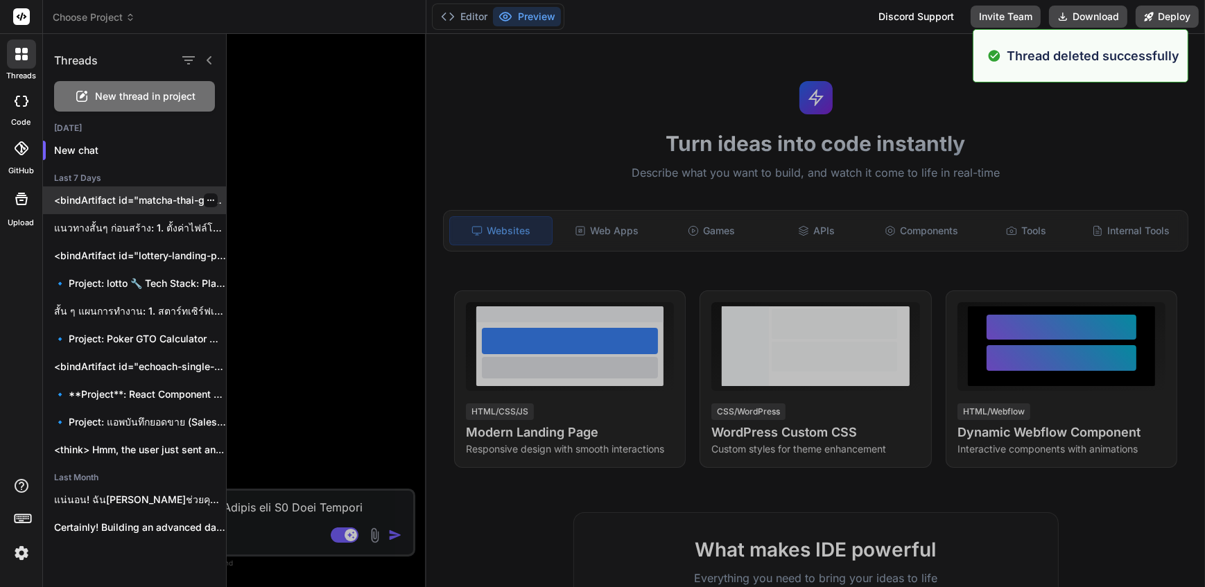
click icon "button"
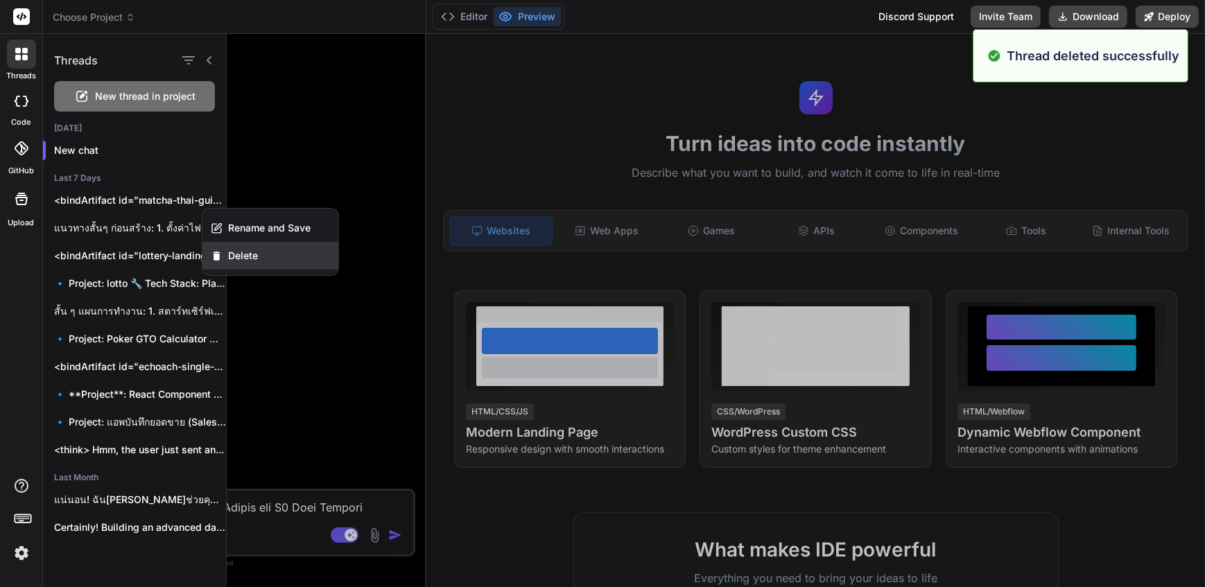
click div "Delete"
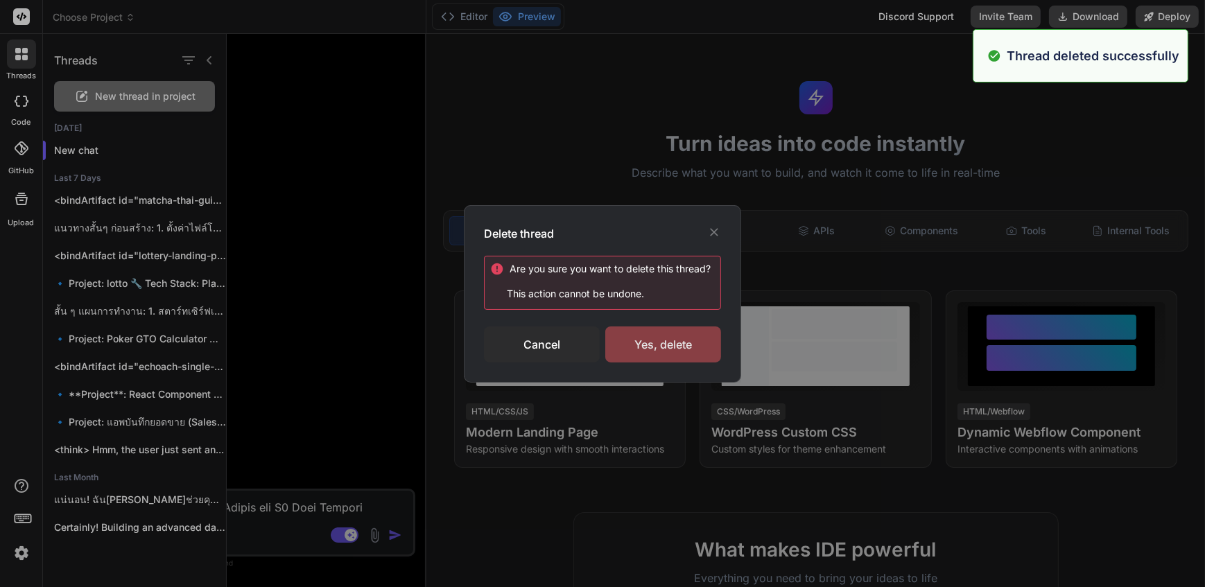
click div "Yes, delete"
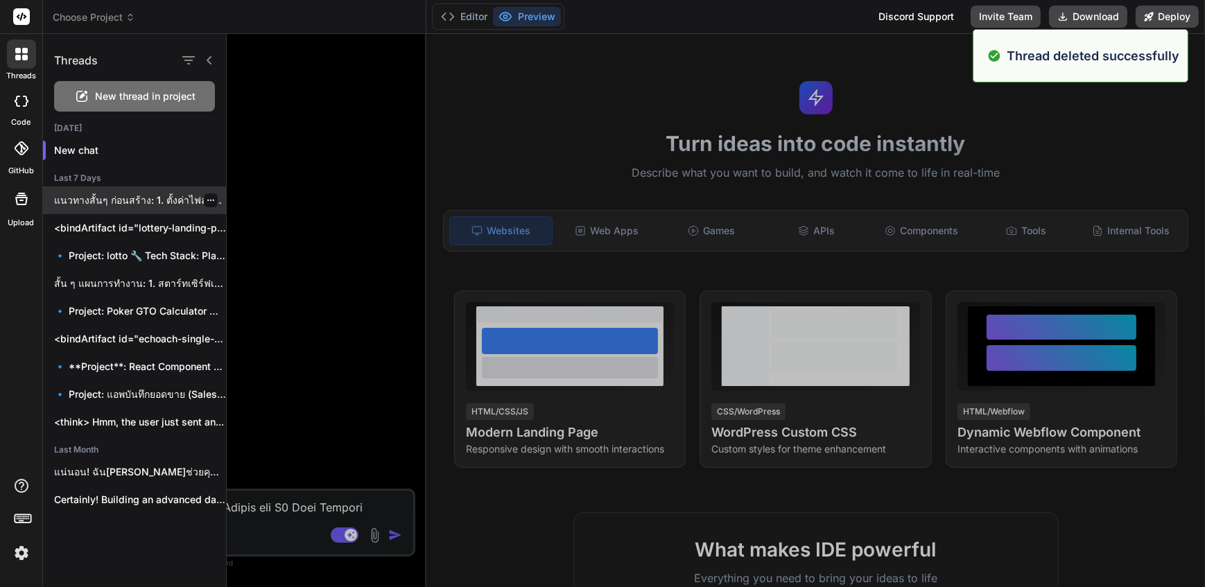
click icon "button"
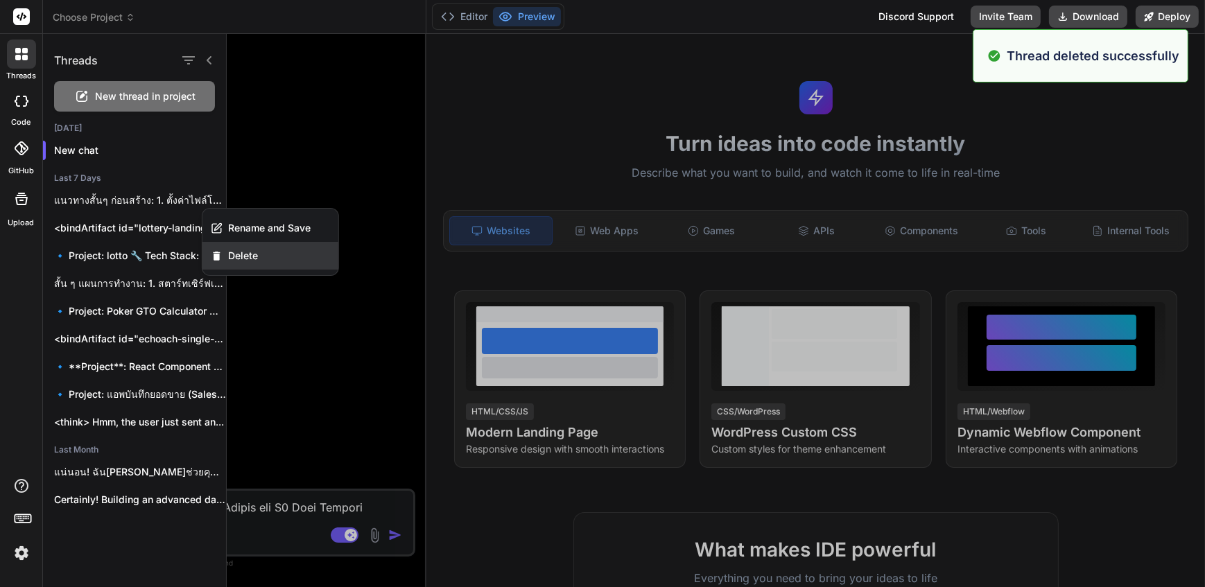
click div "Delete"
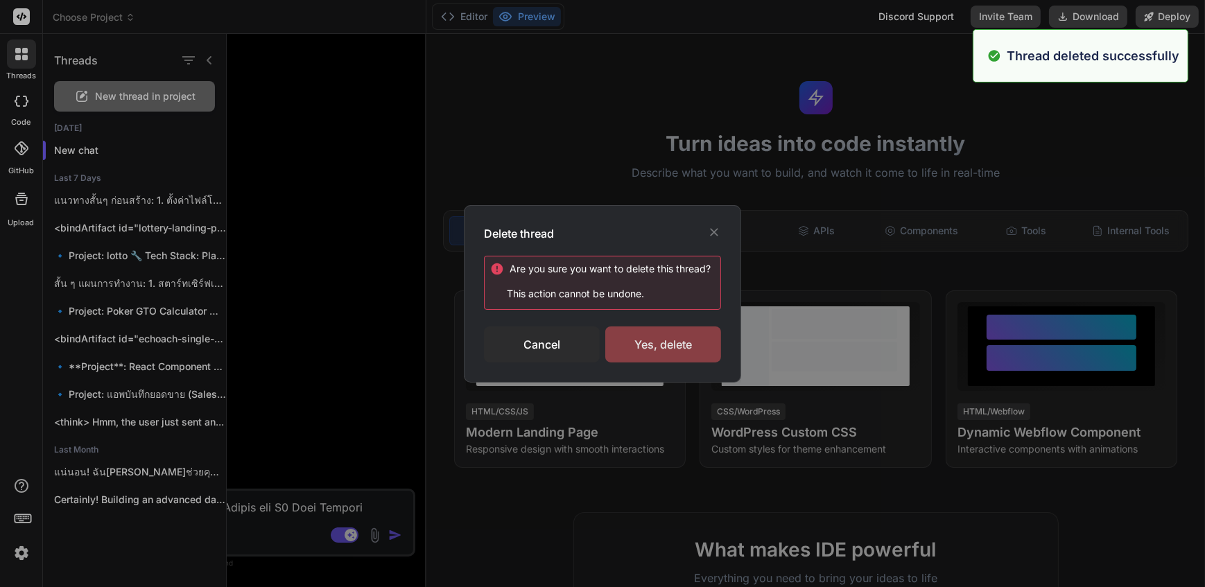
click div "Yes, delete"
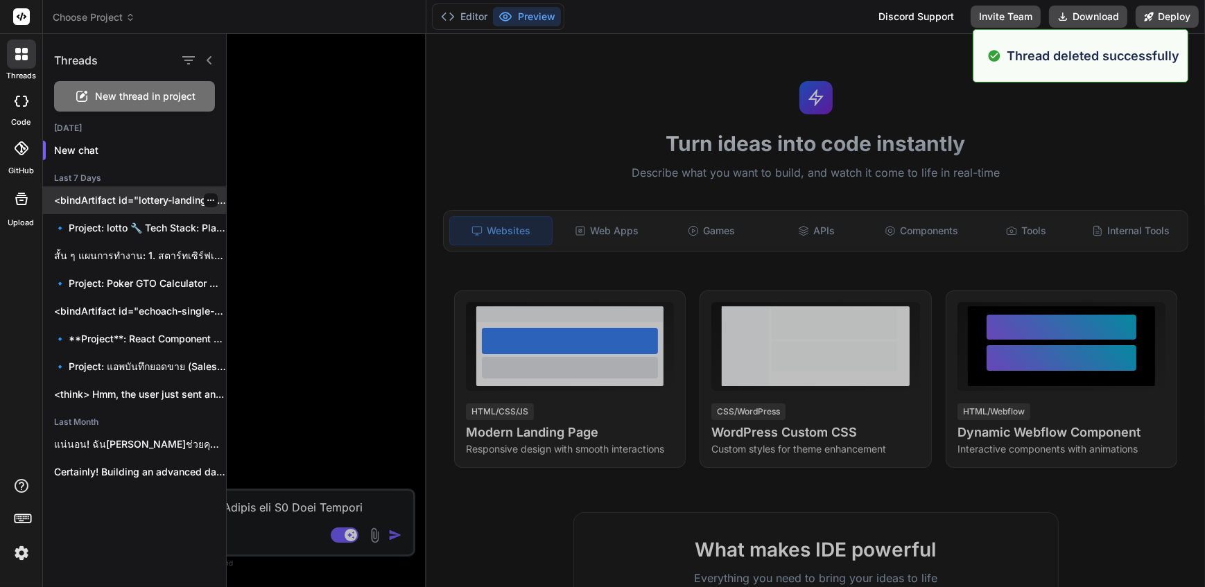
click icon "button"
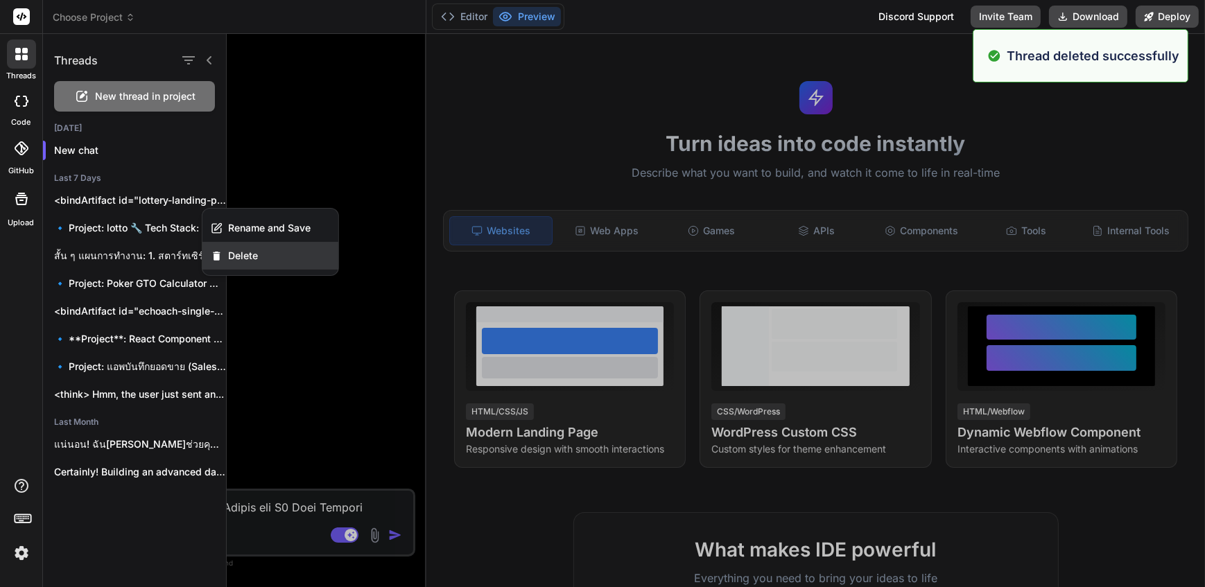
click div "Delete"
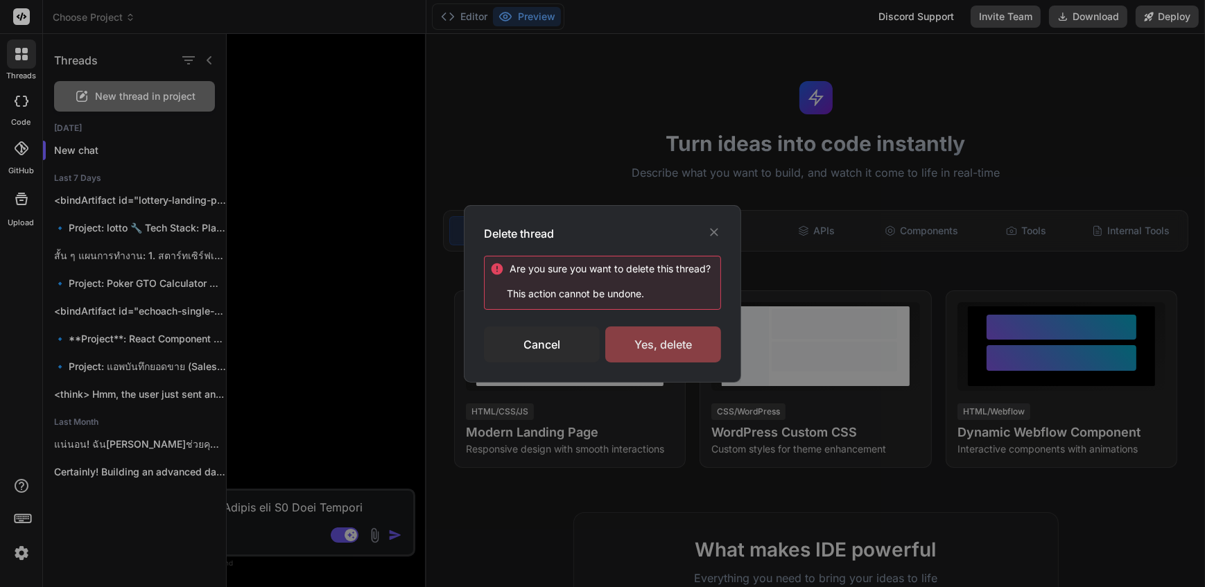
click div "Yes, delete"
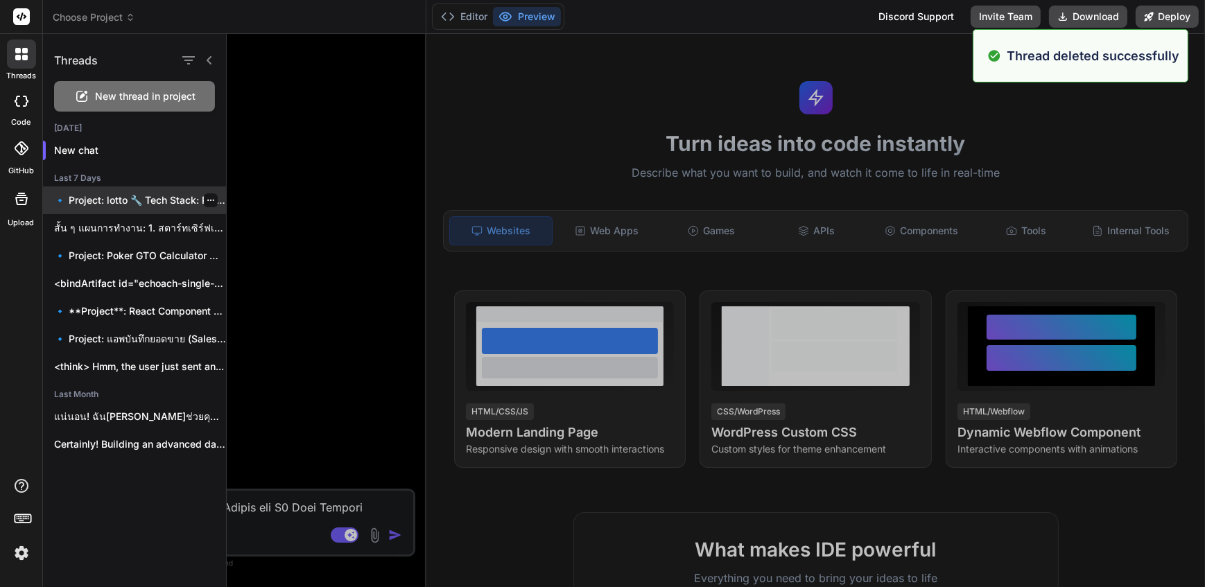
click icon "button"
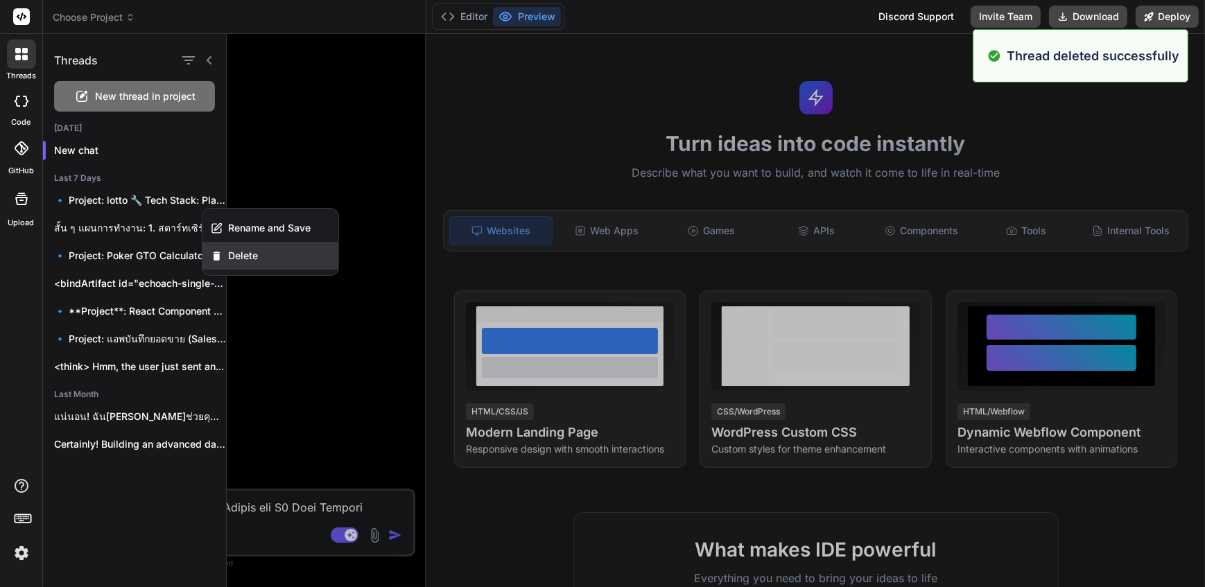
click div "Delete"
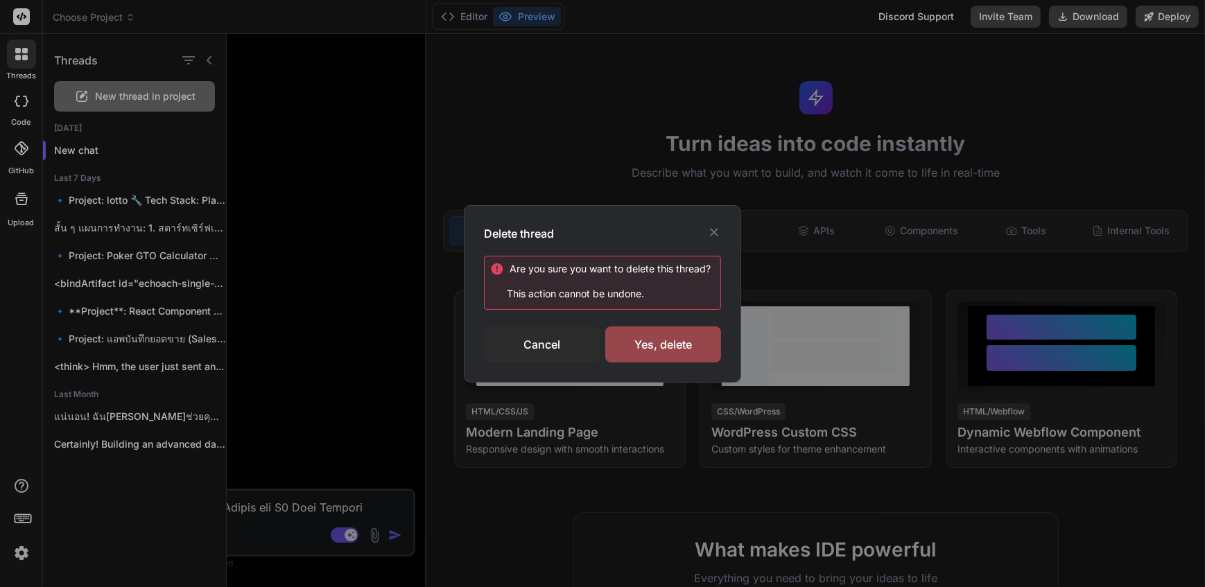
click div "Are you sure you want to delete this thread ? This action cannot be undone. Can…"
click div "Yes, delete"
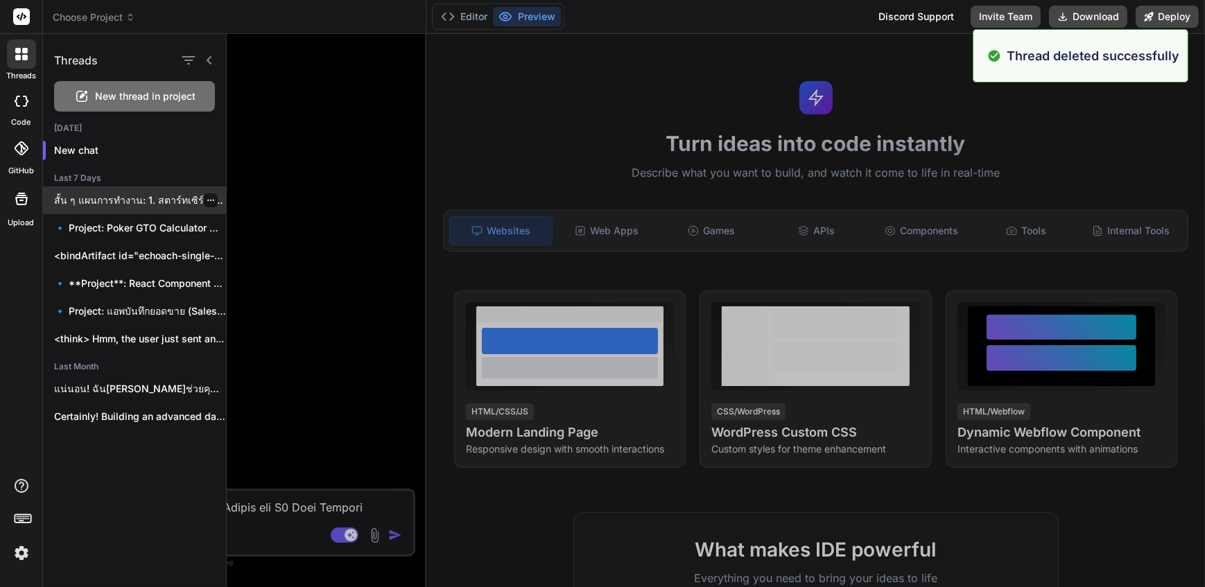
click div
click icon "button"
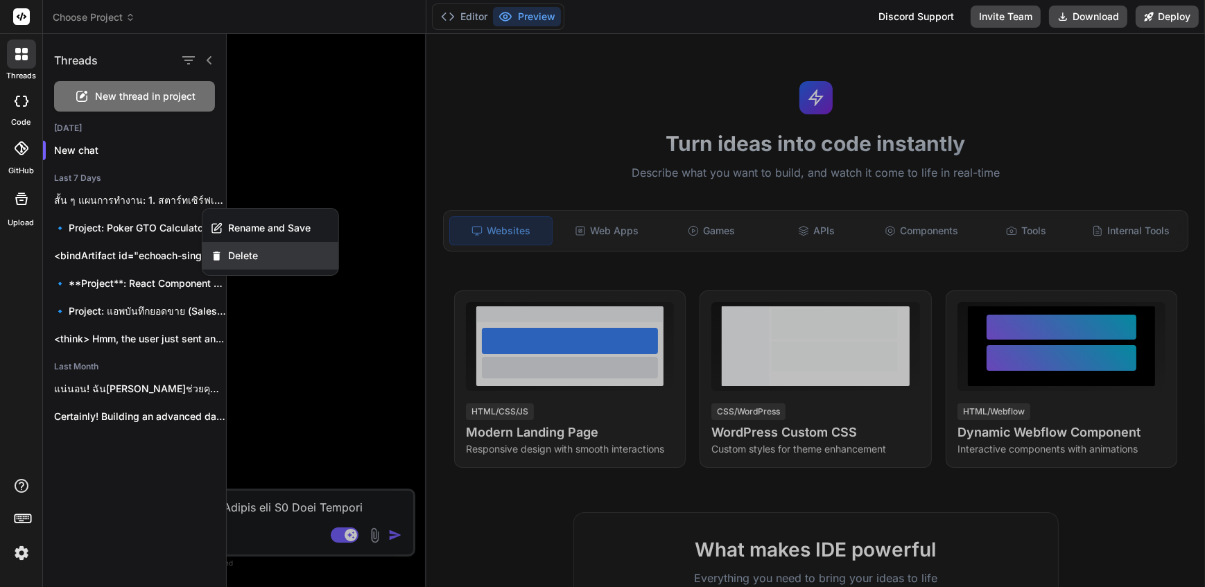
click div "Delete"
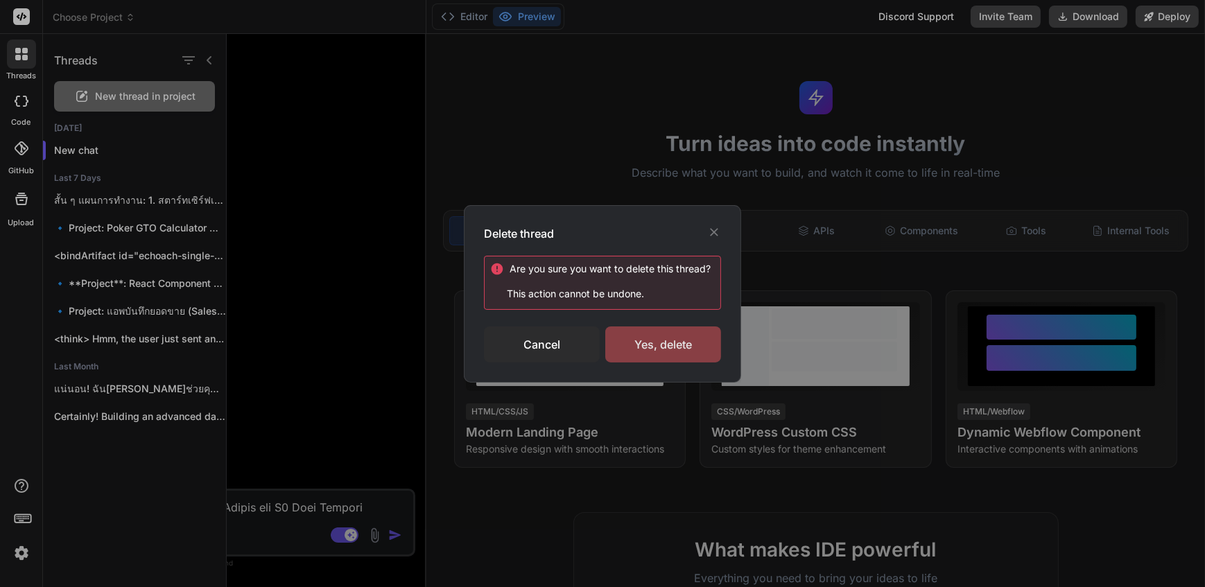
click div "Yes, delete"
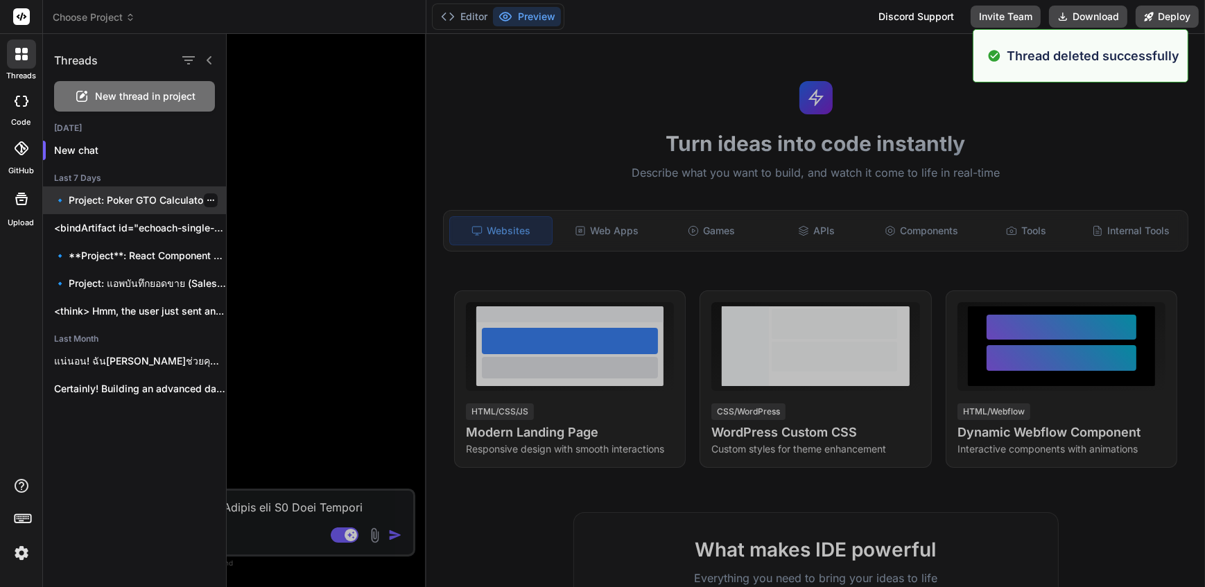
click div
click icon "button"
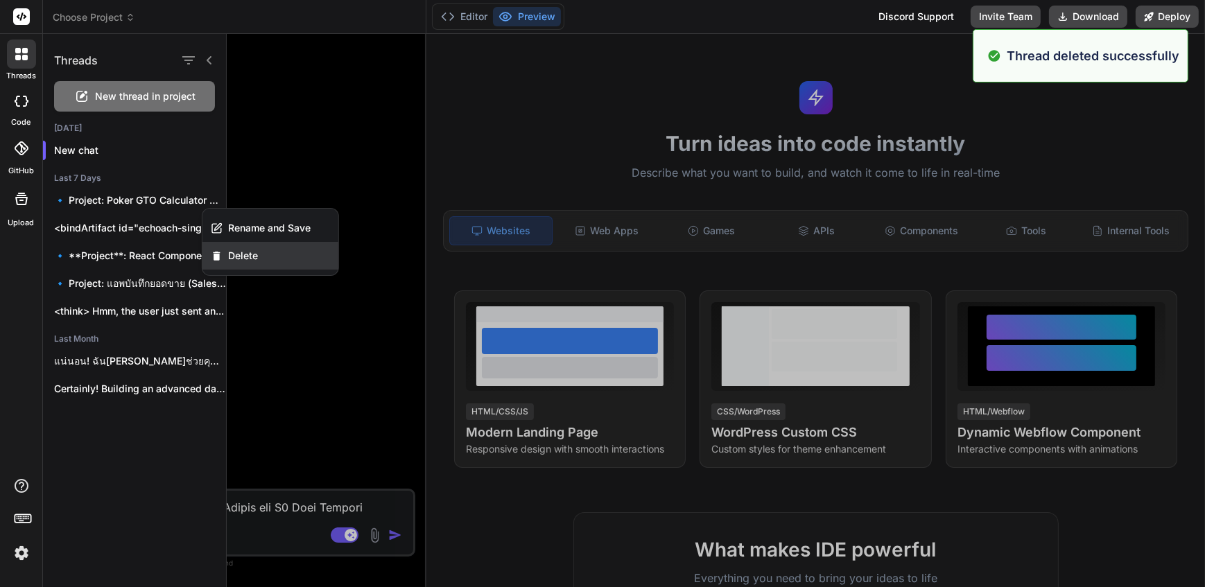
click div "Delete"
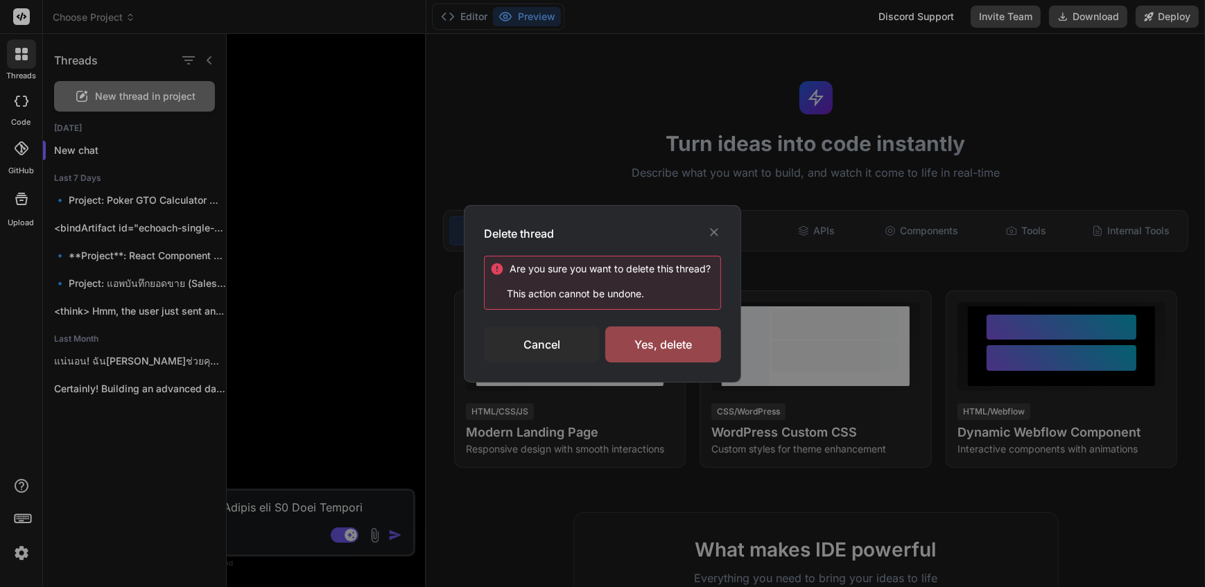
click div "Are you sure you want to delete this thread ? This action cannot be undone. Can…"
click div "Yes, delete"
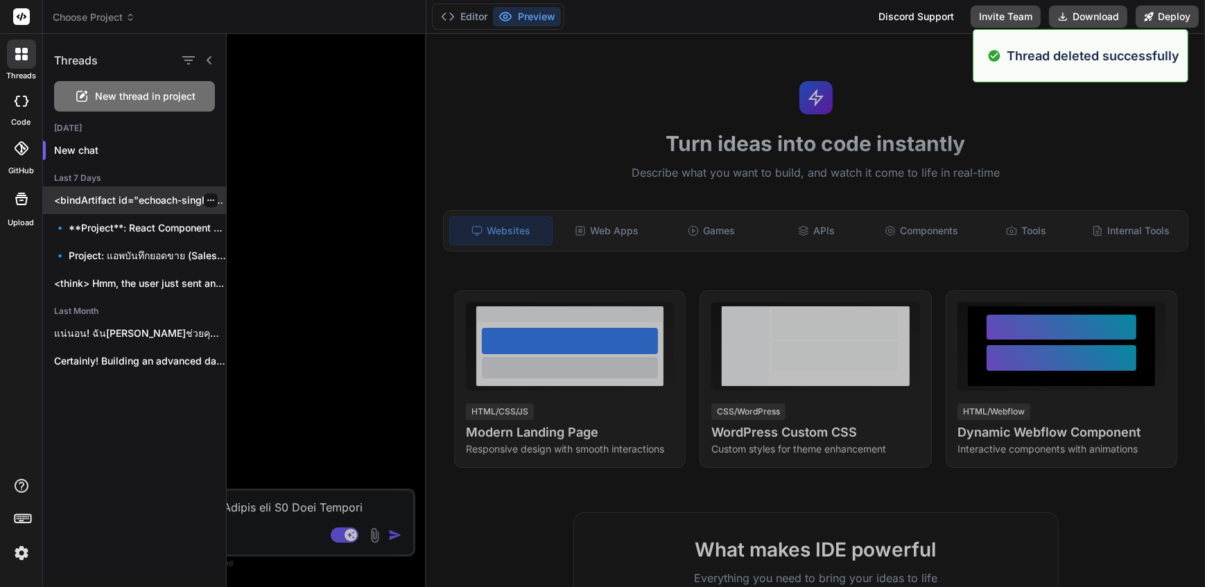
click div
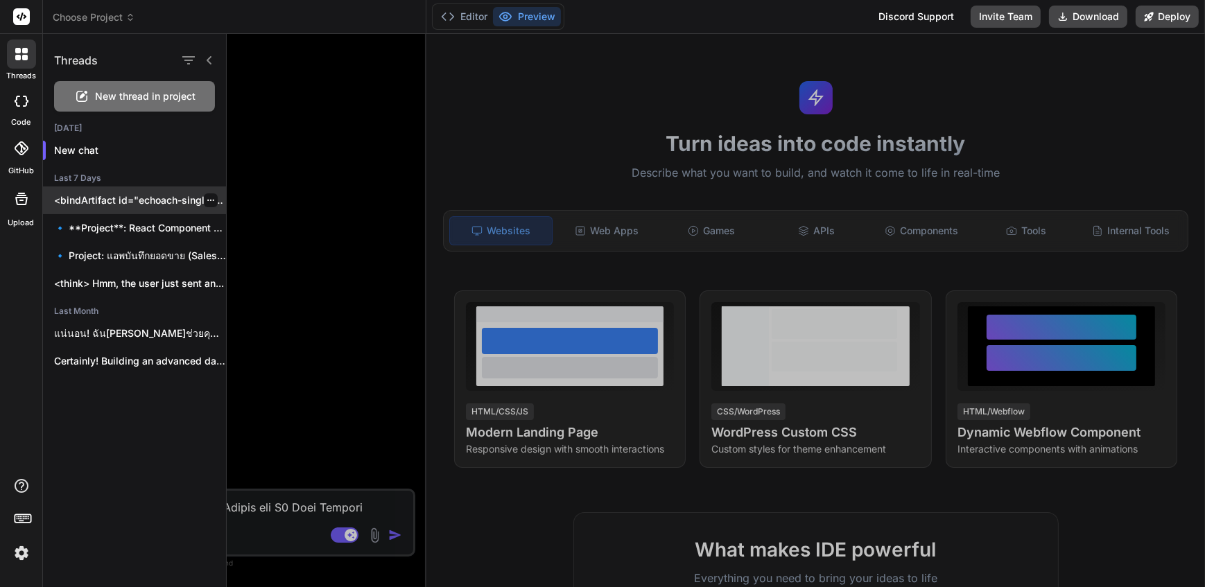
click icon "button"
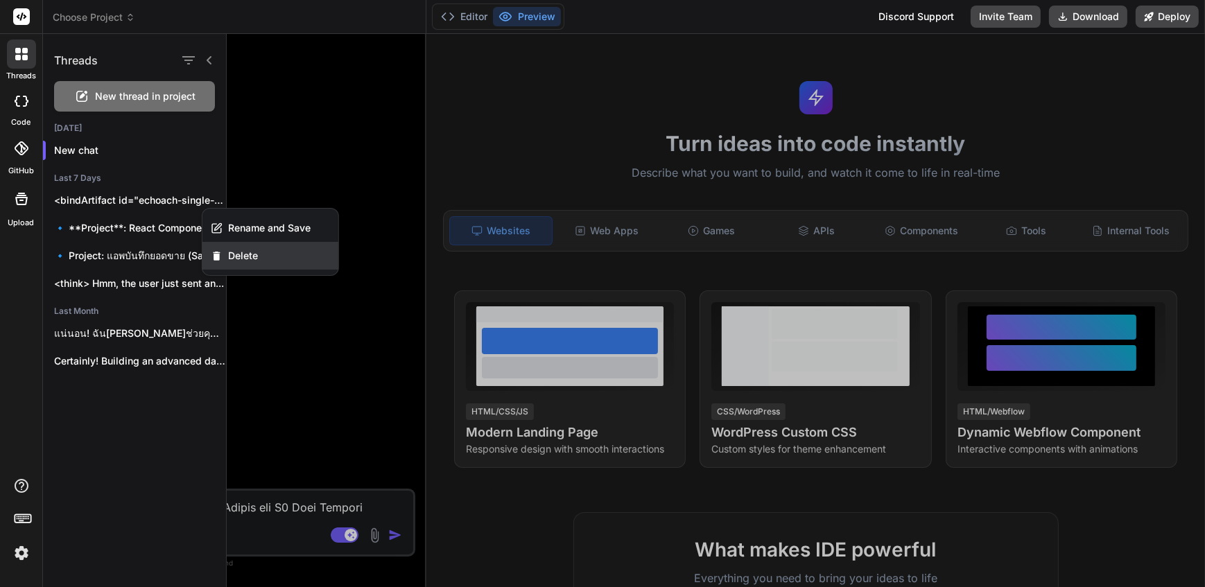
click span "Delete"
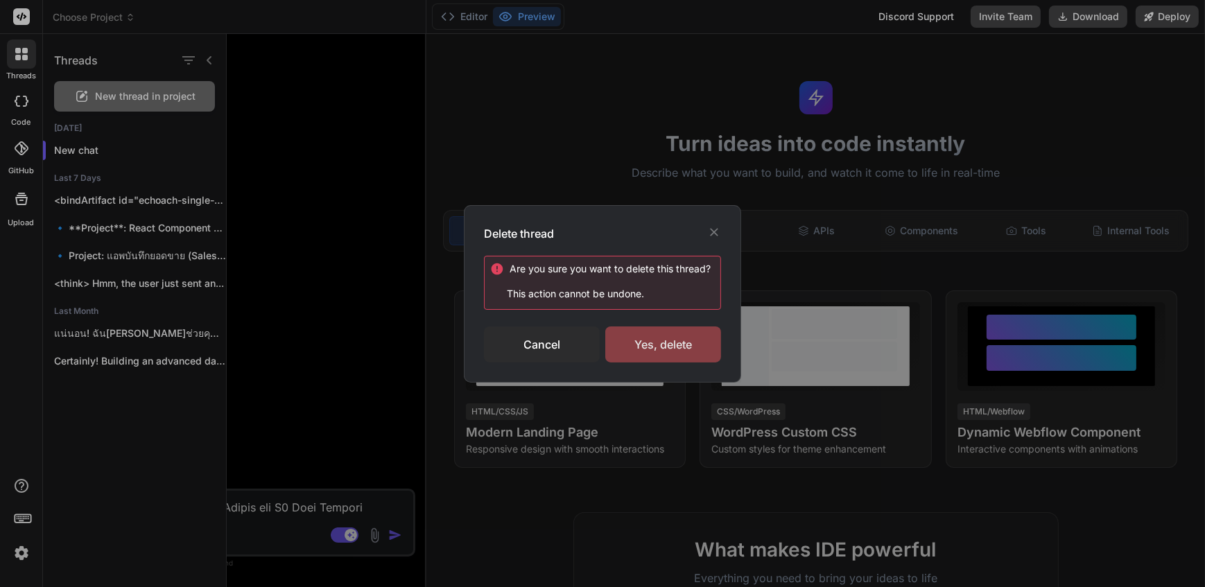
click div "Yes, delete"
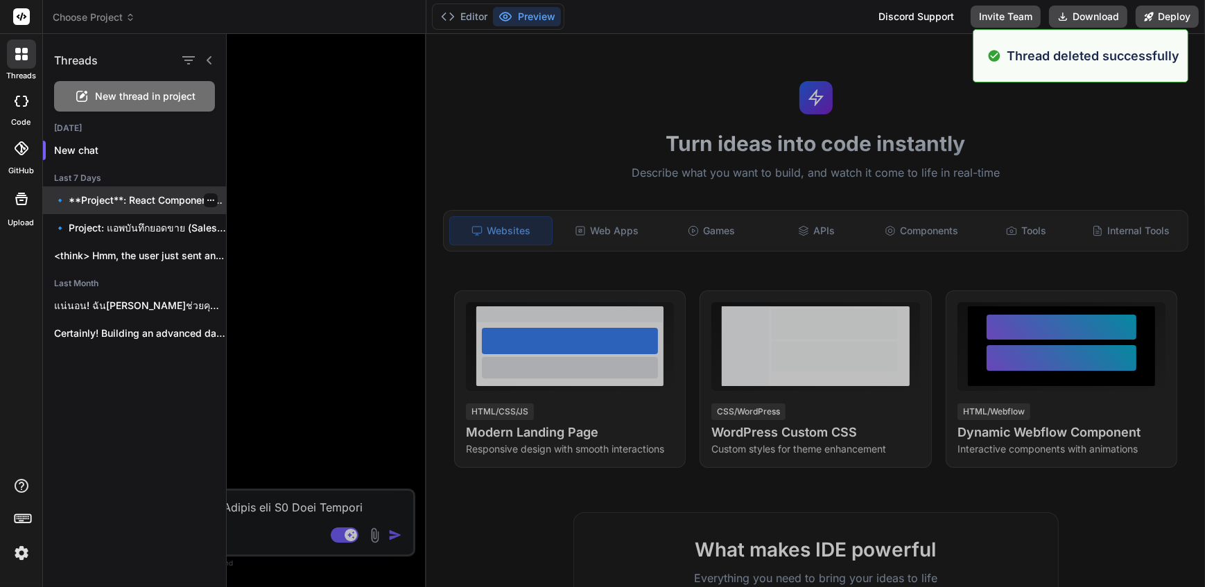
click icon "button"
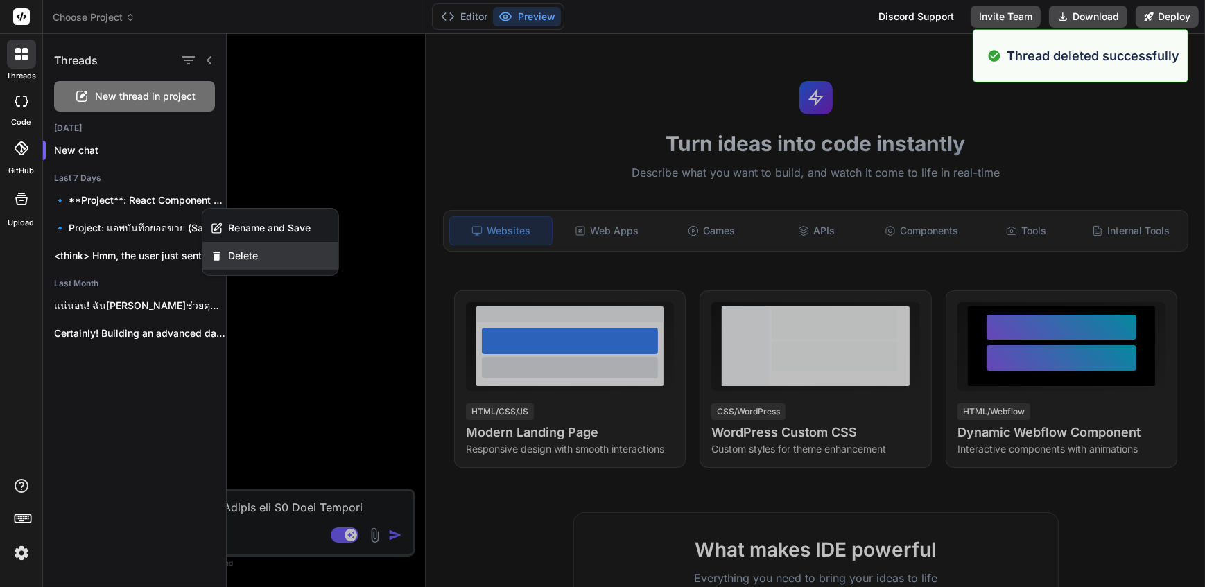
click span "Delete"
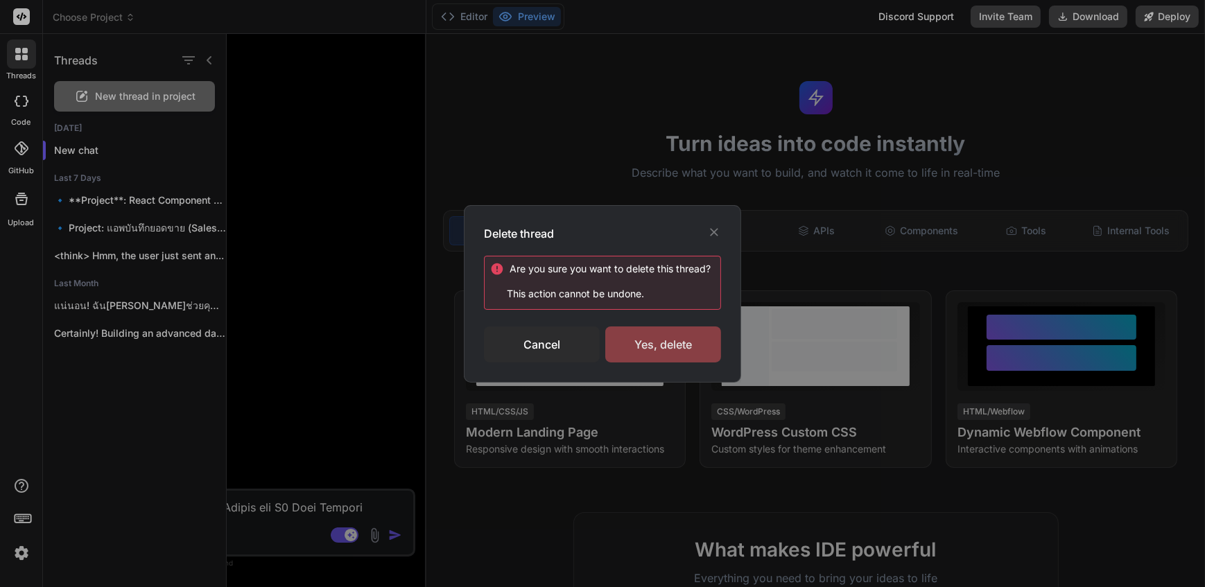
click div "Yes, delete"
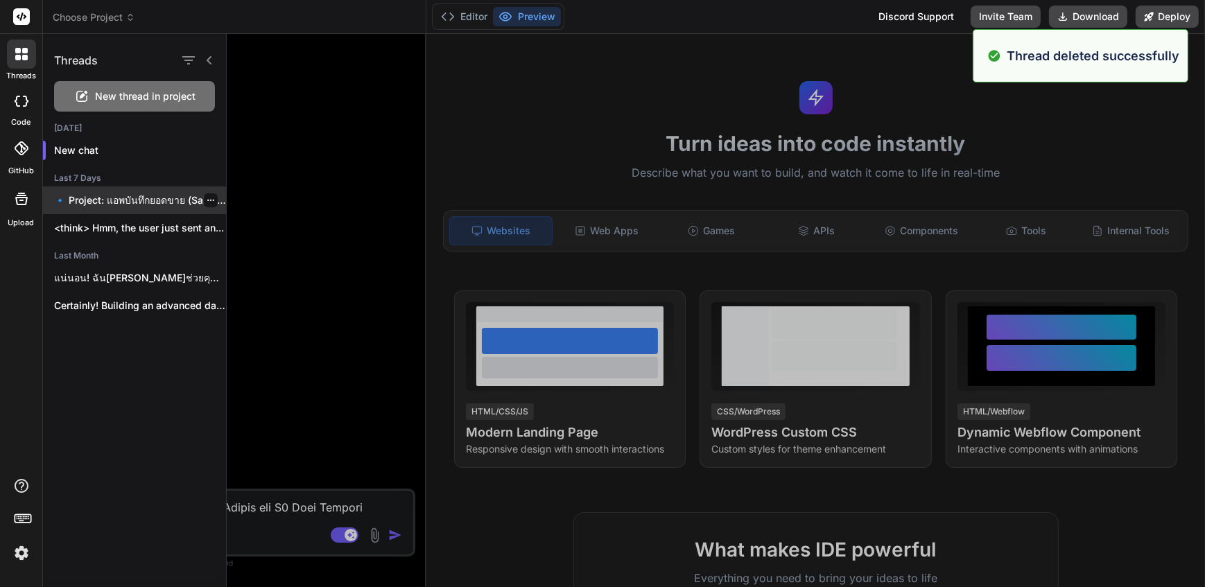
click icon "button"
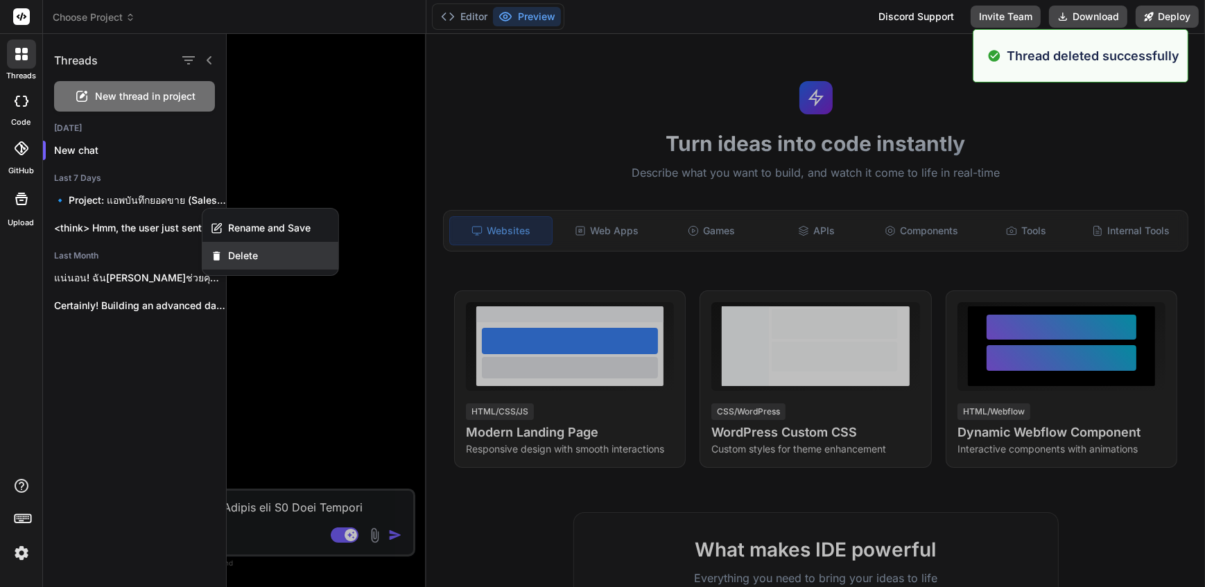
click span "Delete"
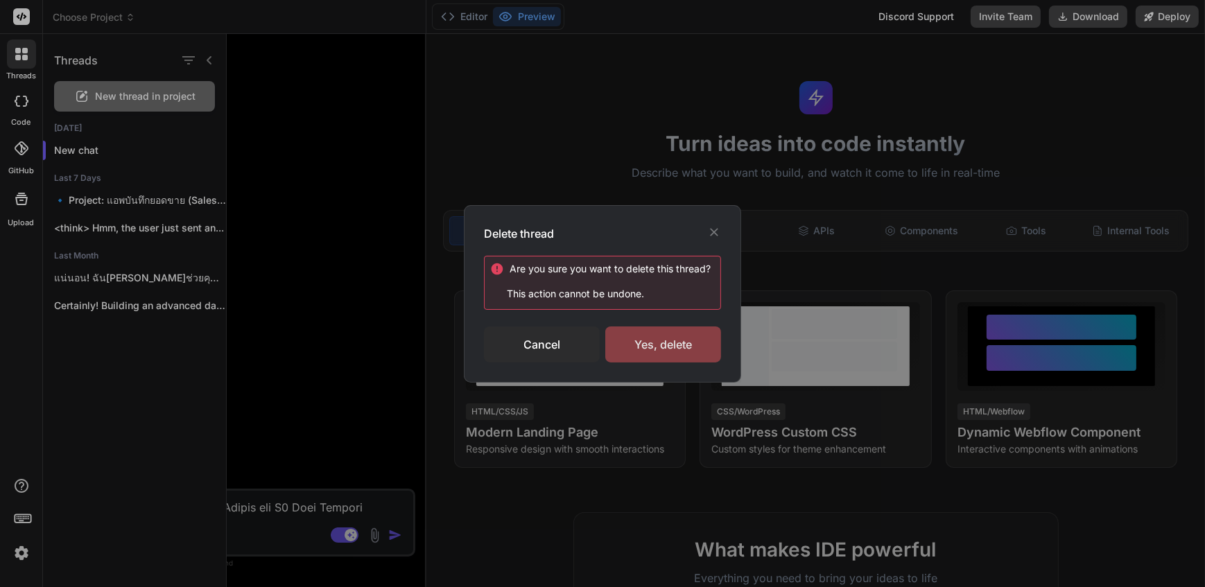
click div "Yes, delete"
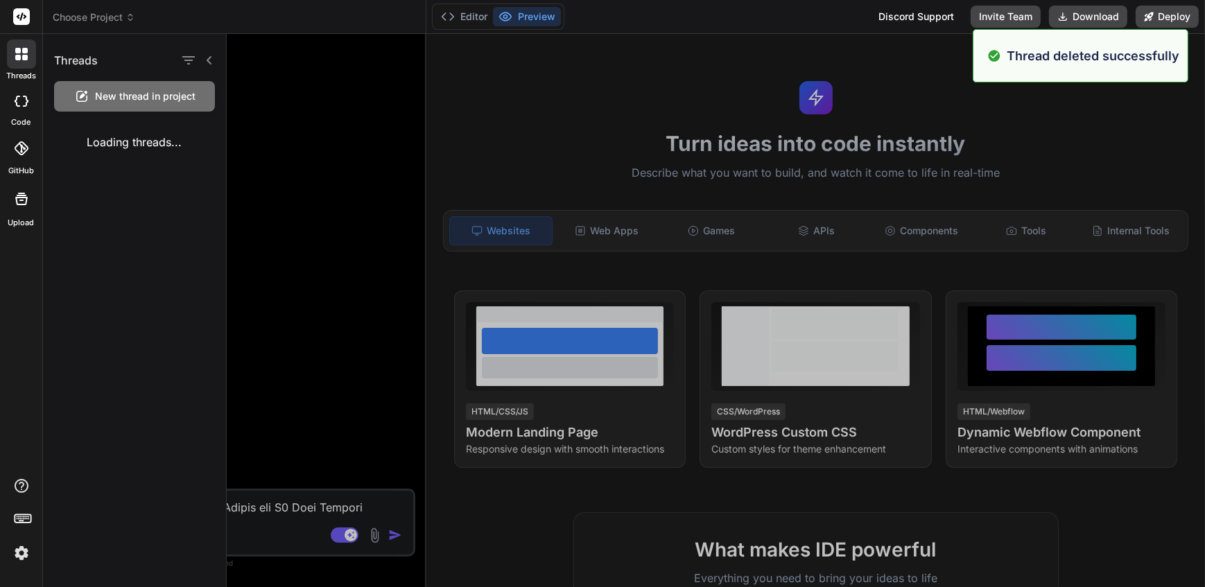
click div
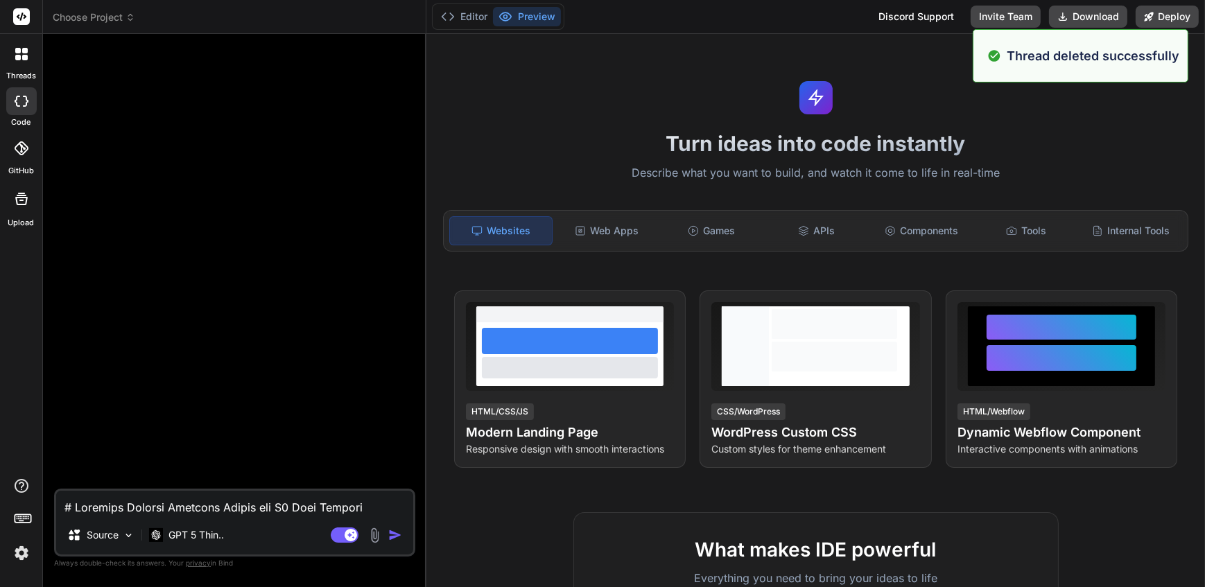
click span "Choose Project"
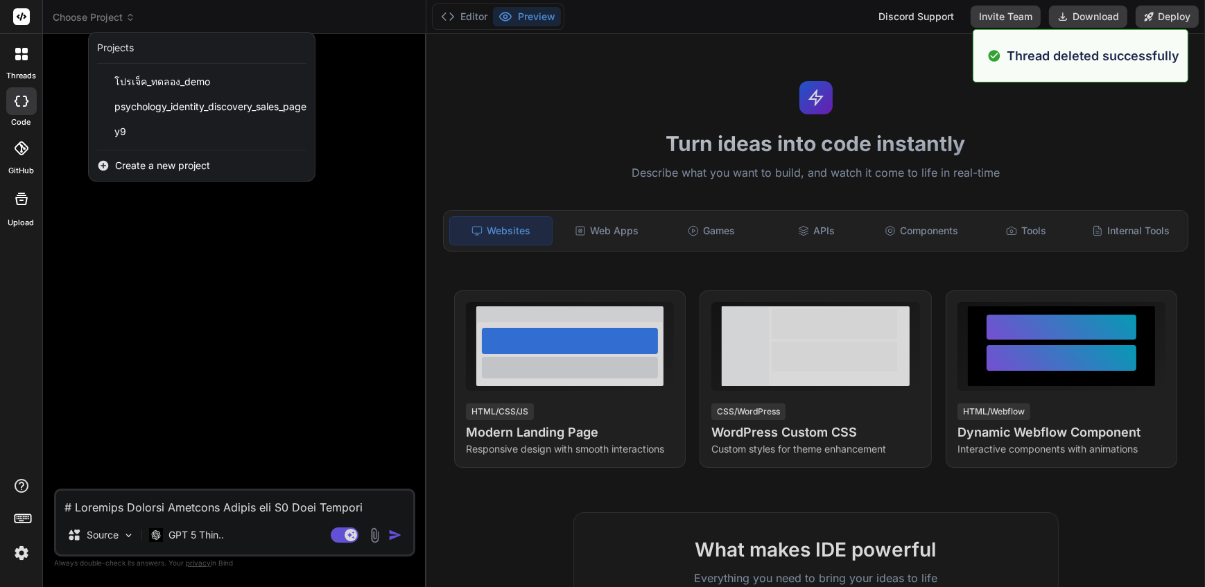
click div "threads"
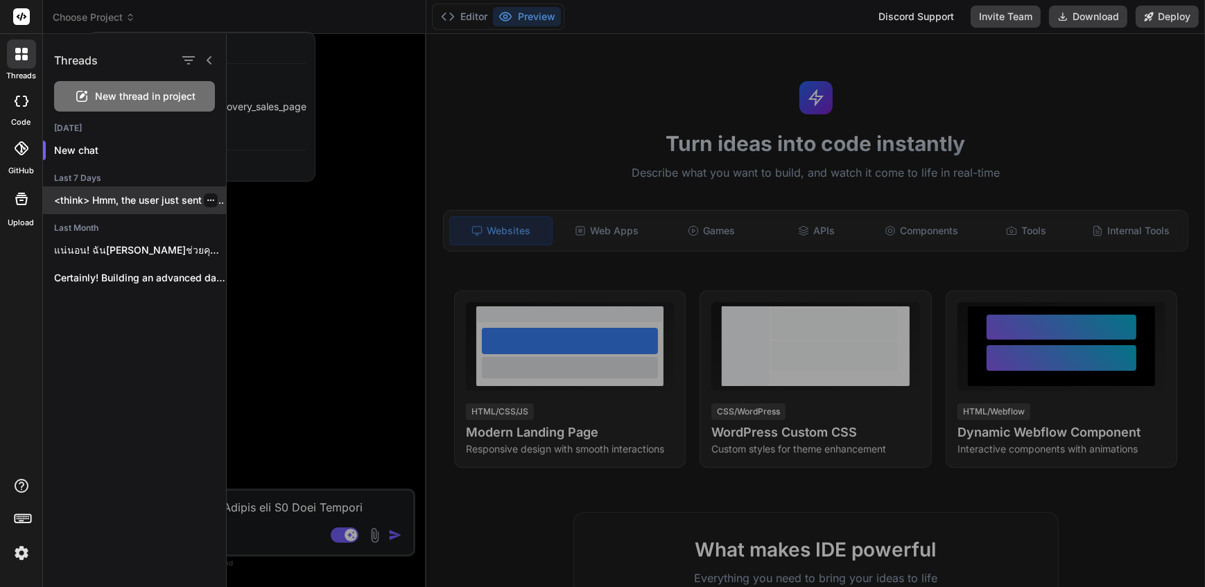
click icon "button"
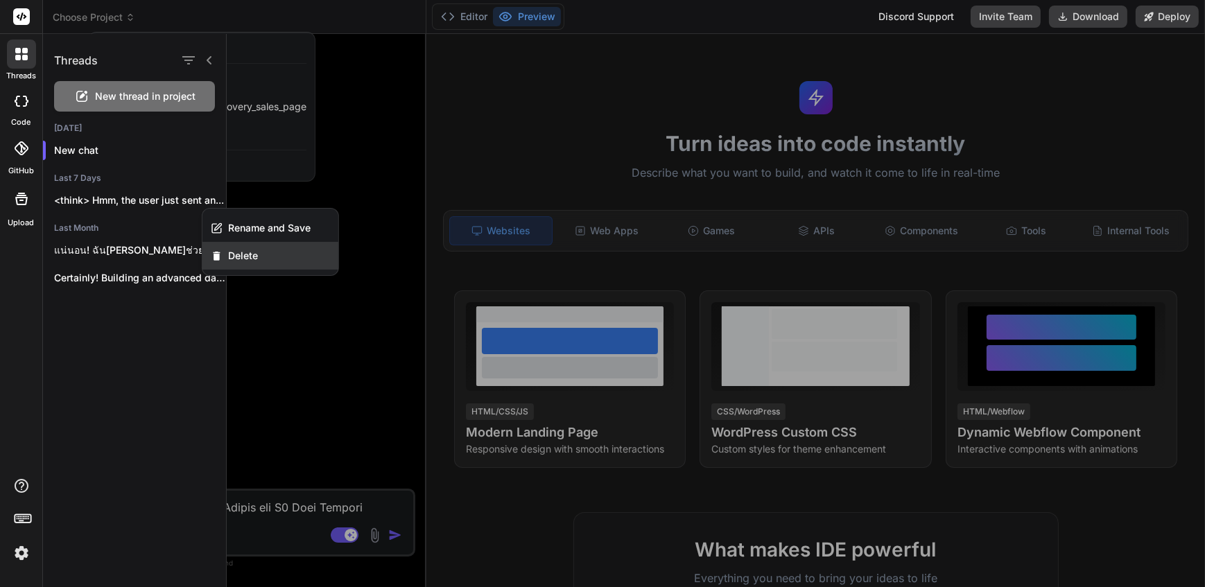
click div "Delete"
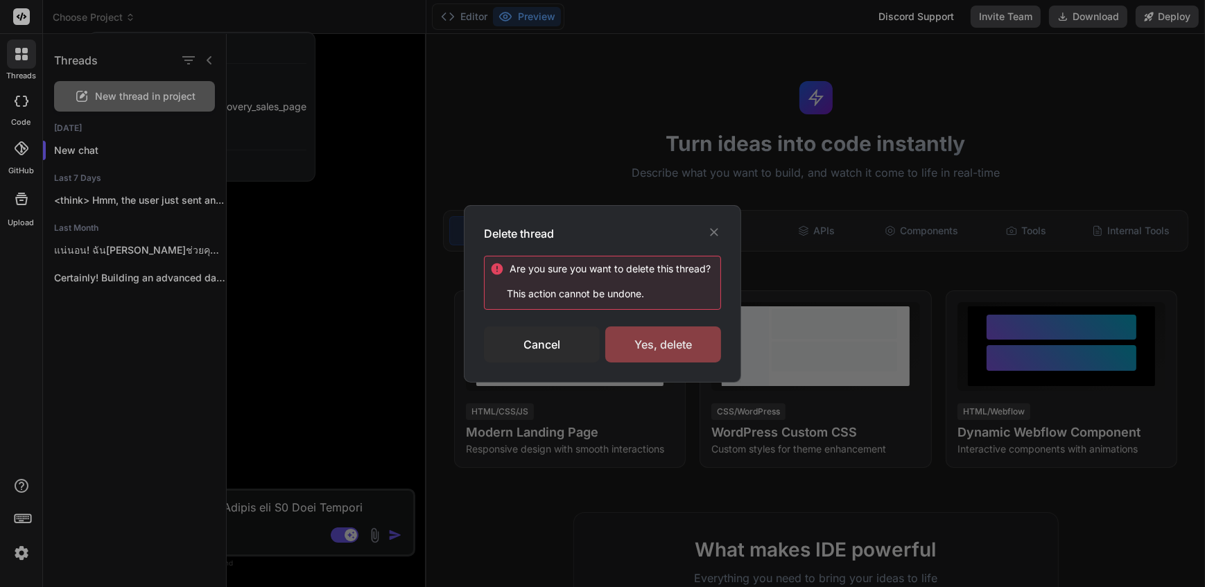
click div "Yes, delete"
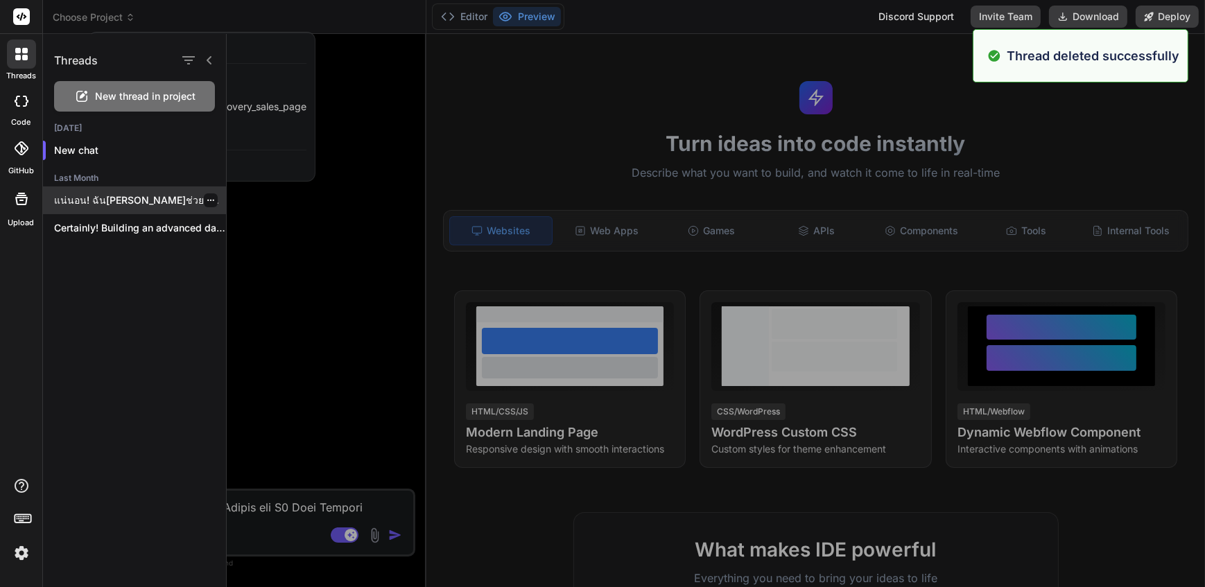
click div
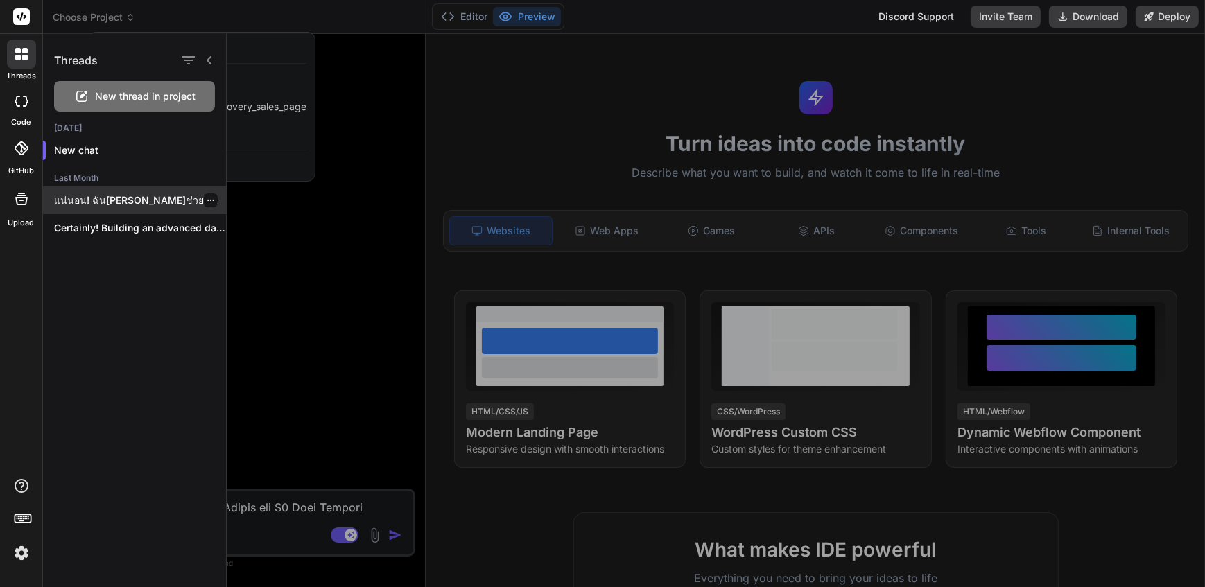
click icon "button"
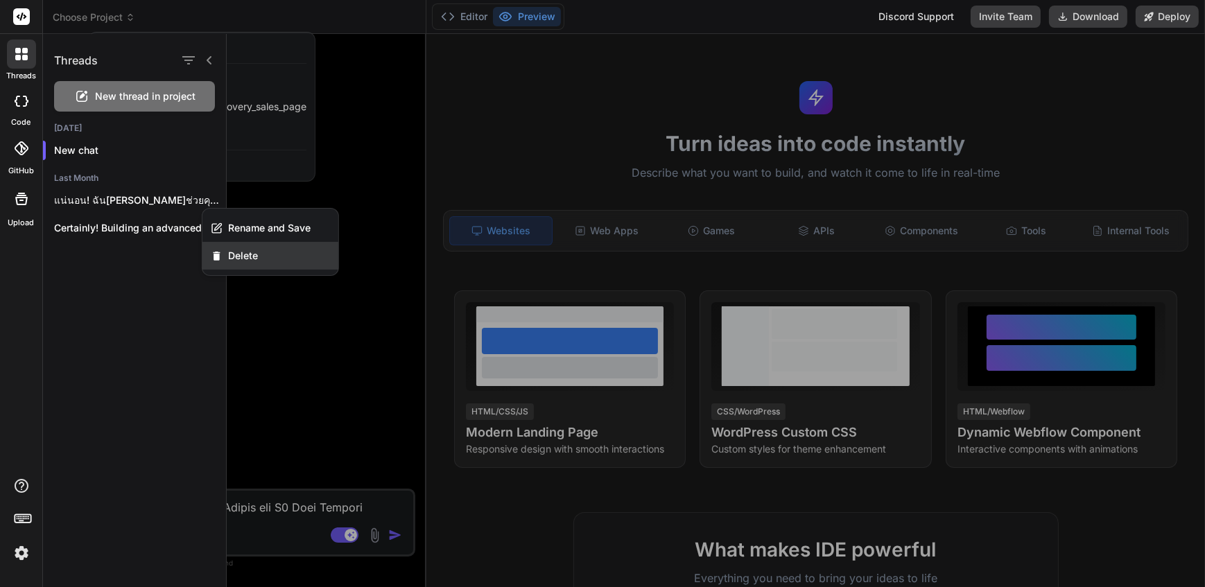
click div "Delete"
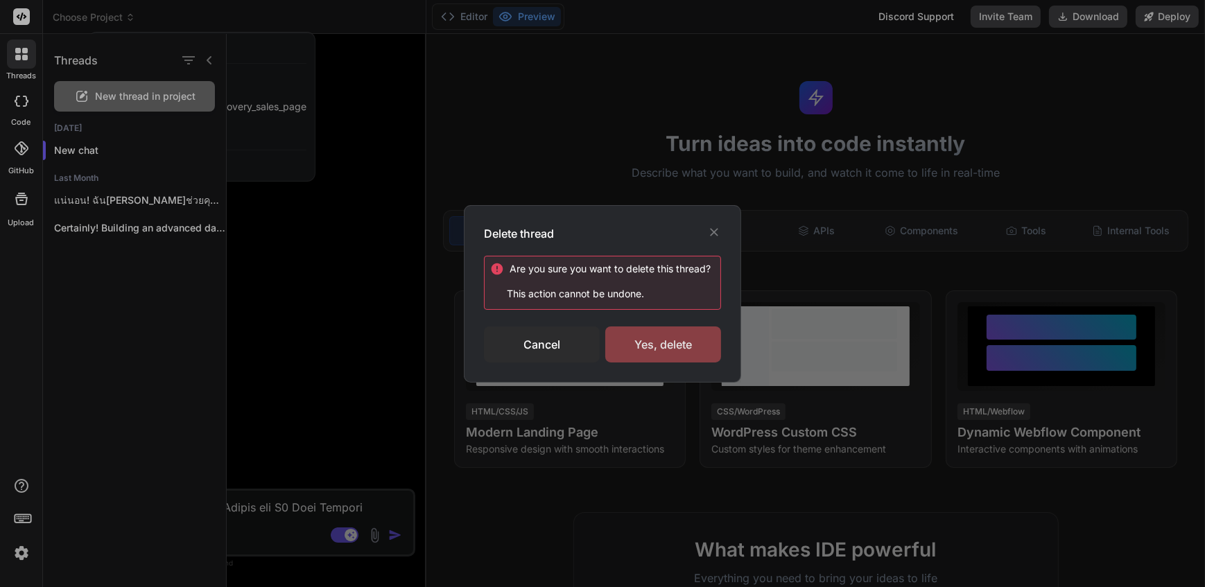
click div "Yes, delete"
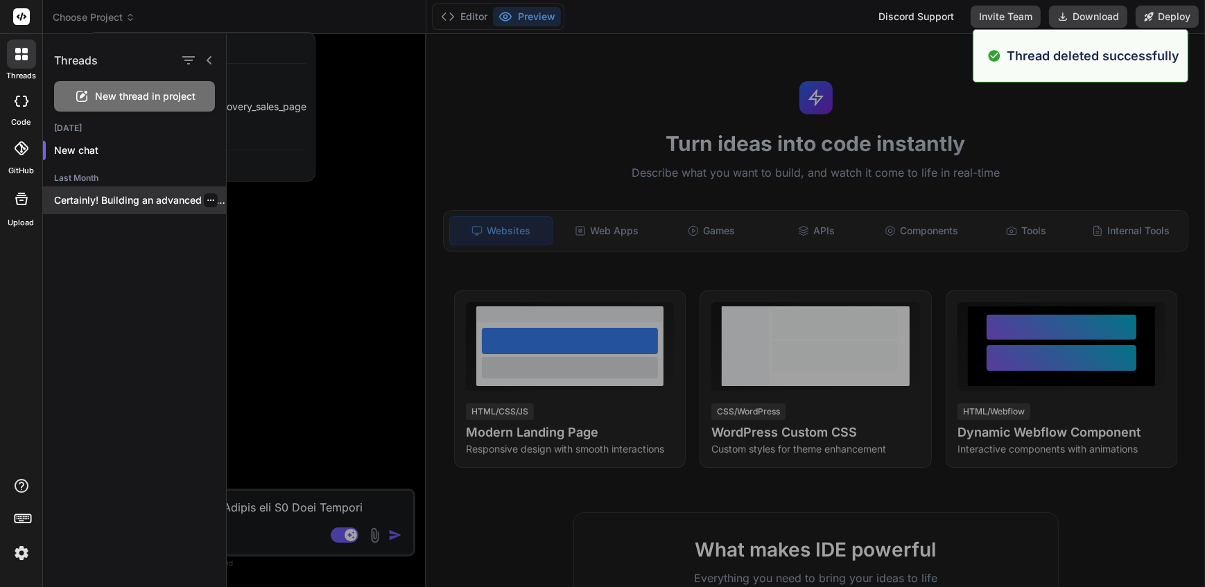
click div
click icon "button"
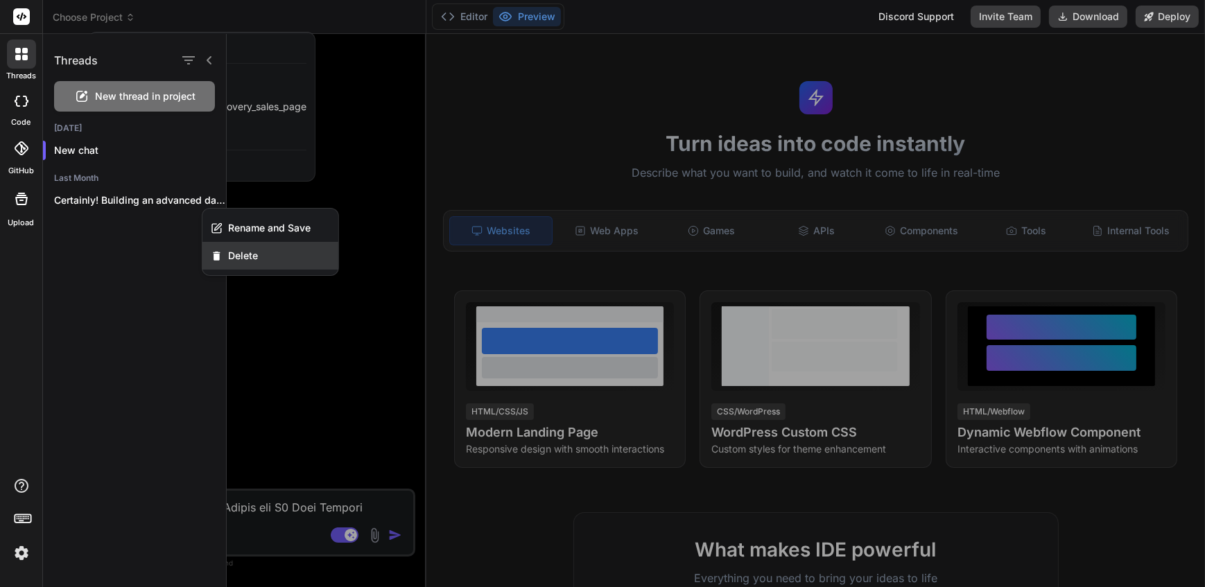
click span "Delete"
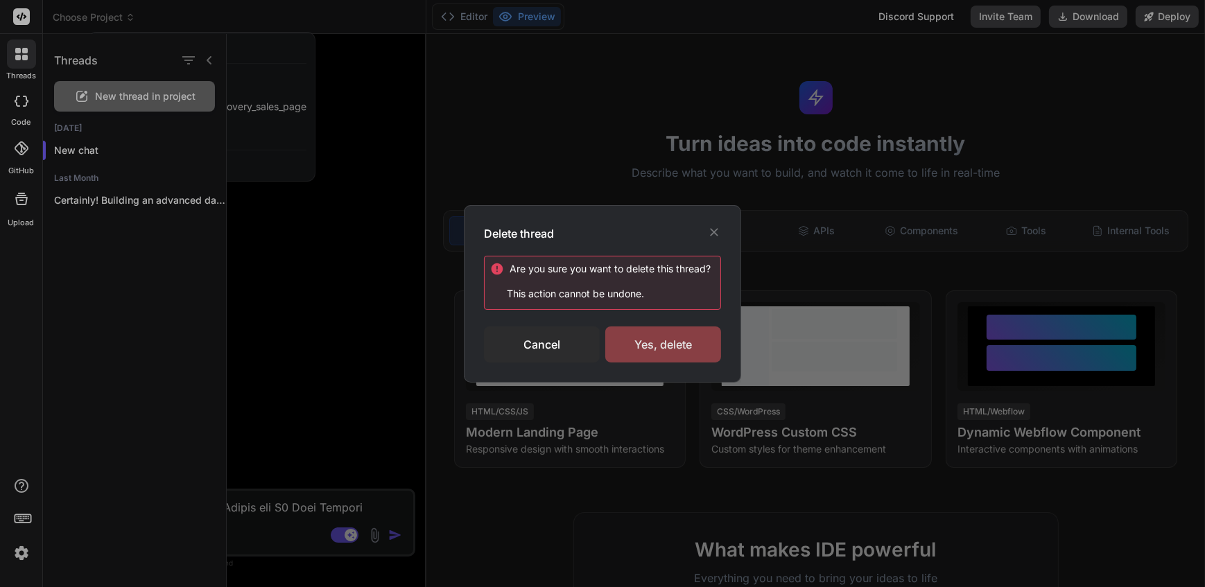
click div "Yes, delete"
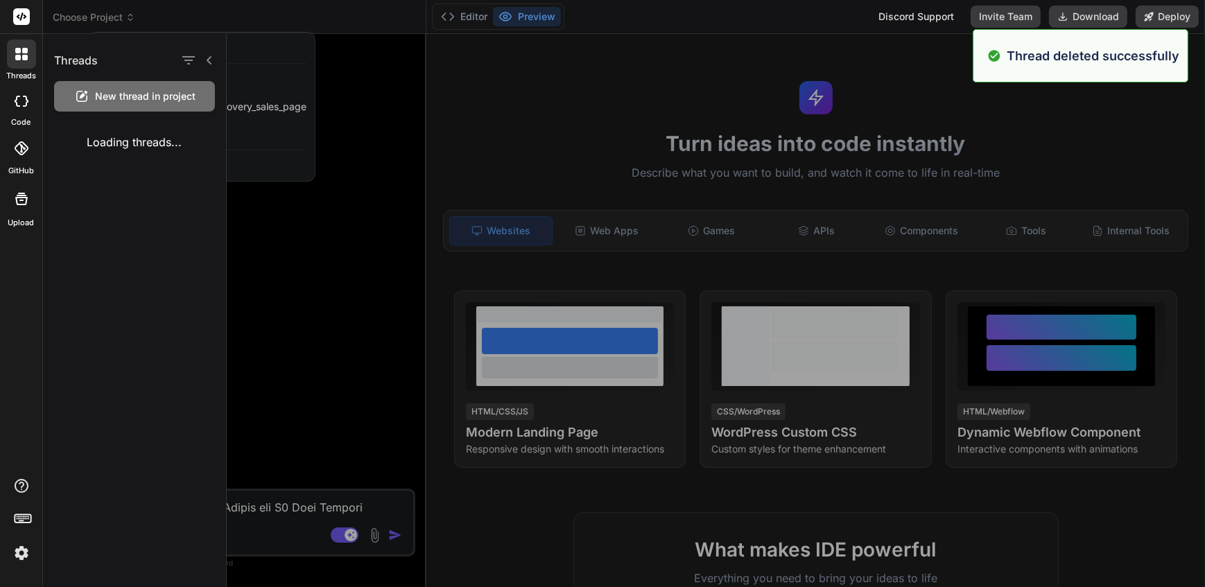
click div
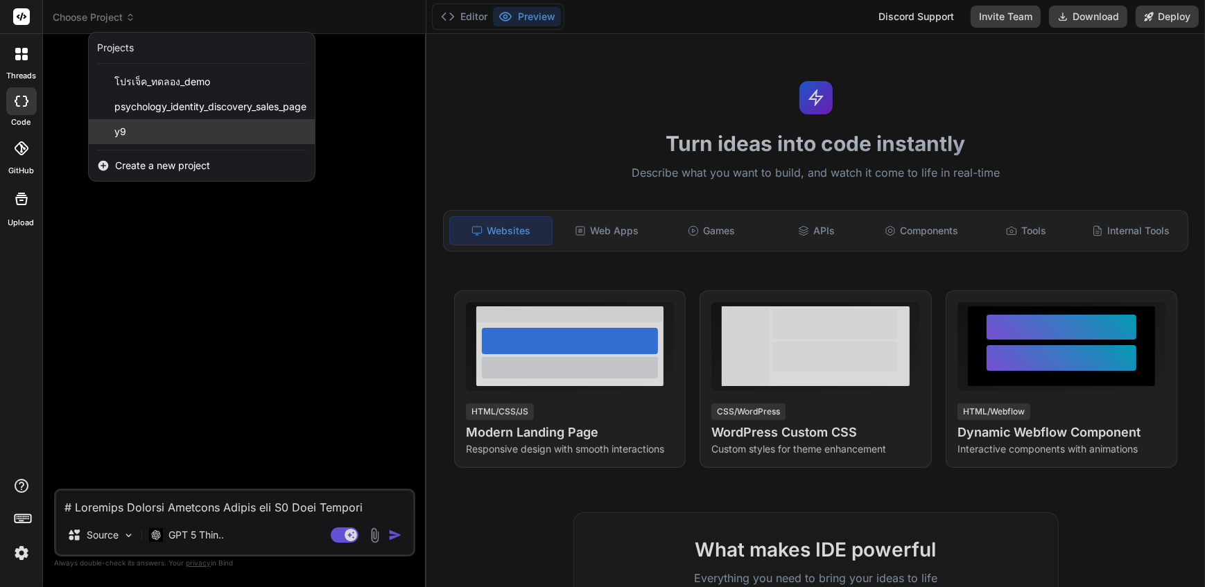
click div "y9"
type textarea "x"
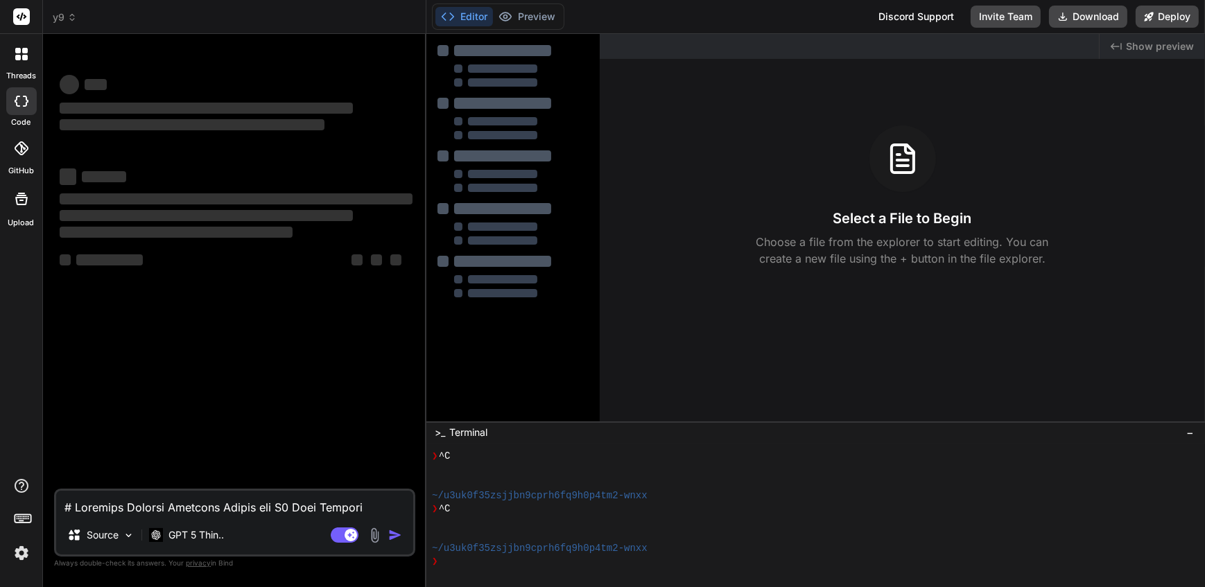
scroll to position [304, 0]
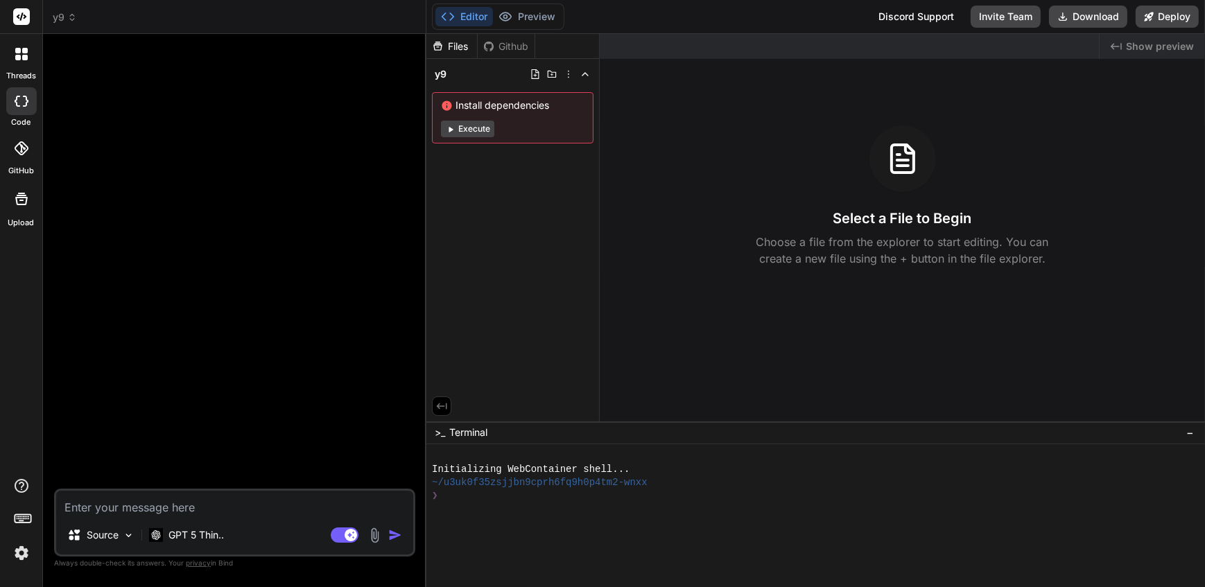
click at [591, 257] on div "Files Github y9 Install dependencies Execute" at bounding box center [512, 228] width 173 height 388
click at [73, 17] on icon at bounding box center [72, 17] width 10 height 10
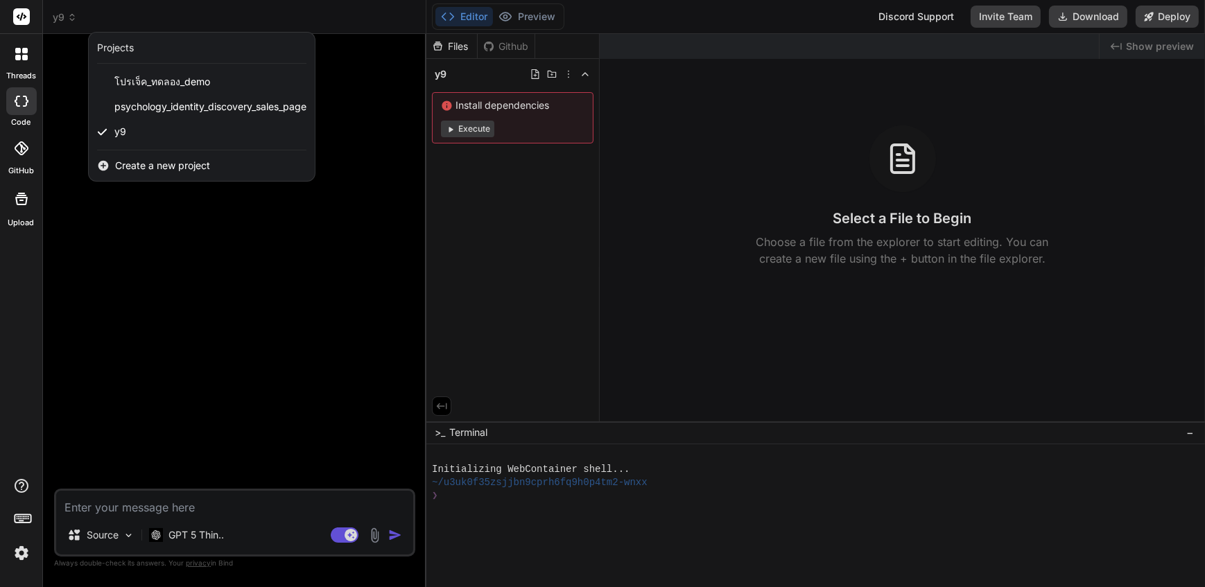
click at [570, 73] on div at bounding box center [602, 293] width 1205 height 587
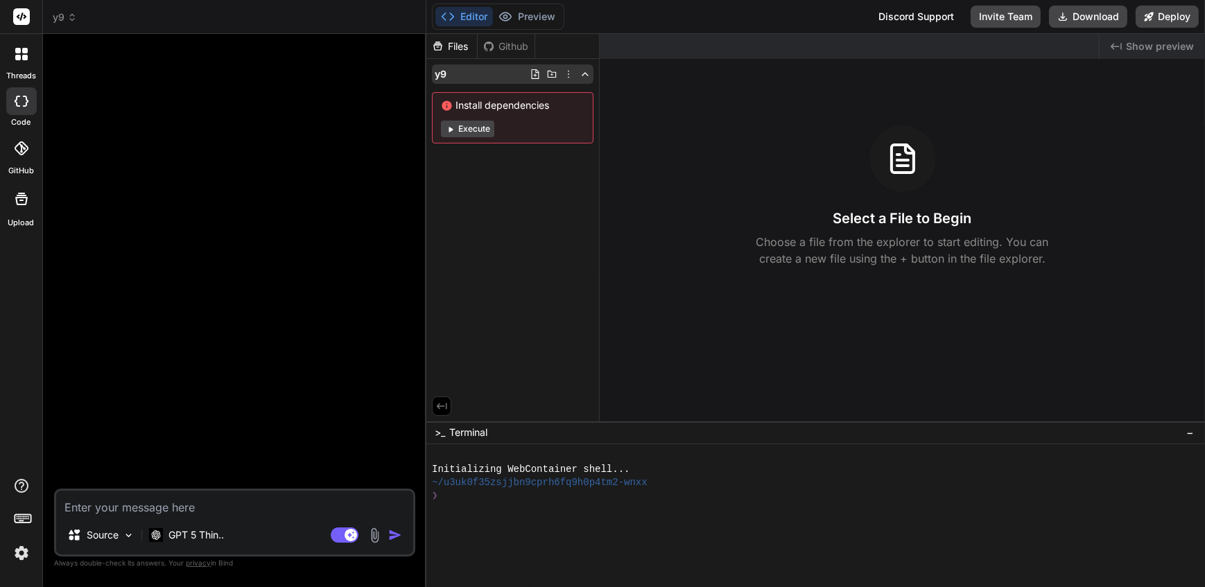
click at [568, 73] on icon at bounding box center [568, 74] width 11 height 11
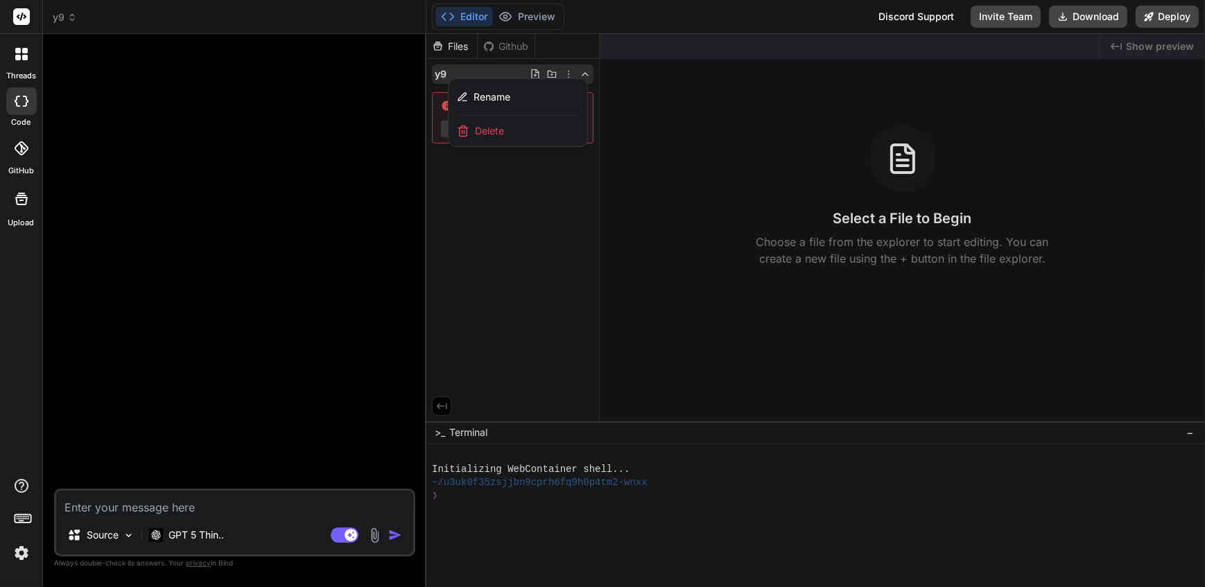
click at [541, 130] on div "Delete" at bounding box center [518, 131] width 139 height 31
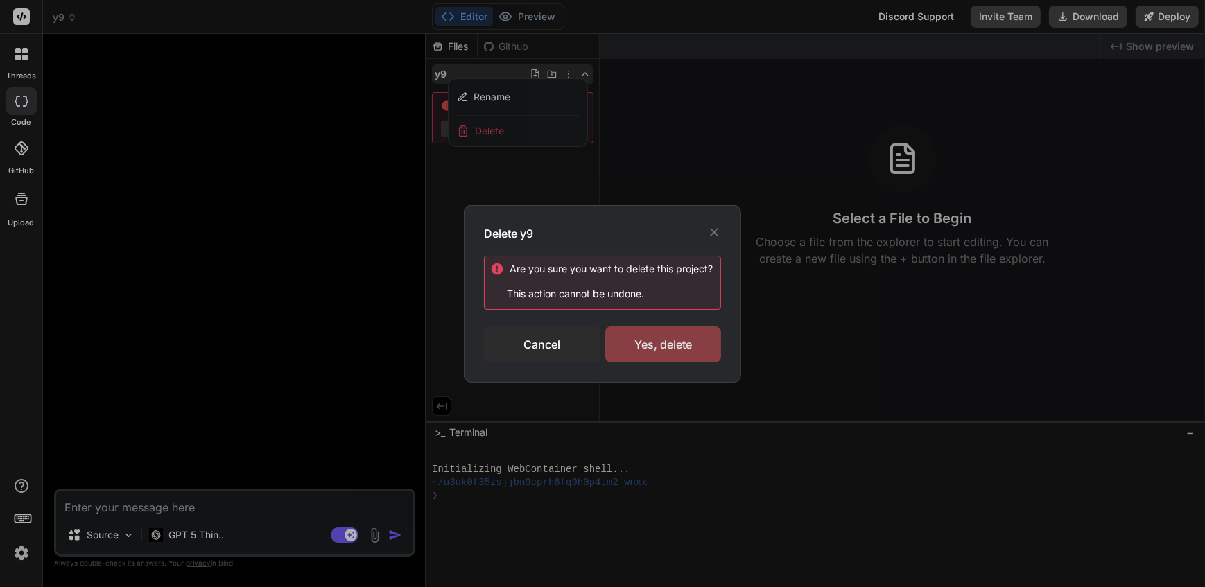
click at [666, 345] on div "Yes, delete" at bounding box center [663, 345] width 116 height 36
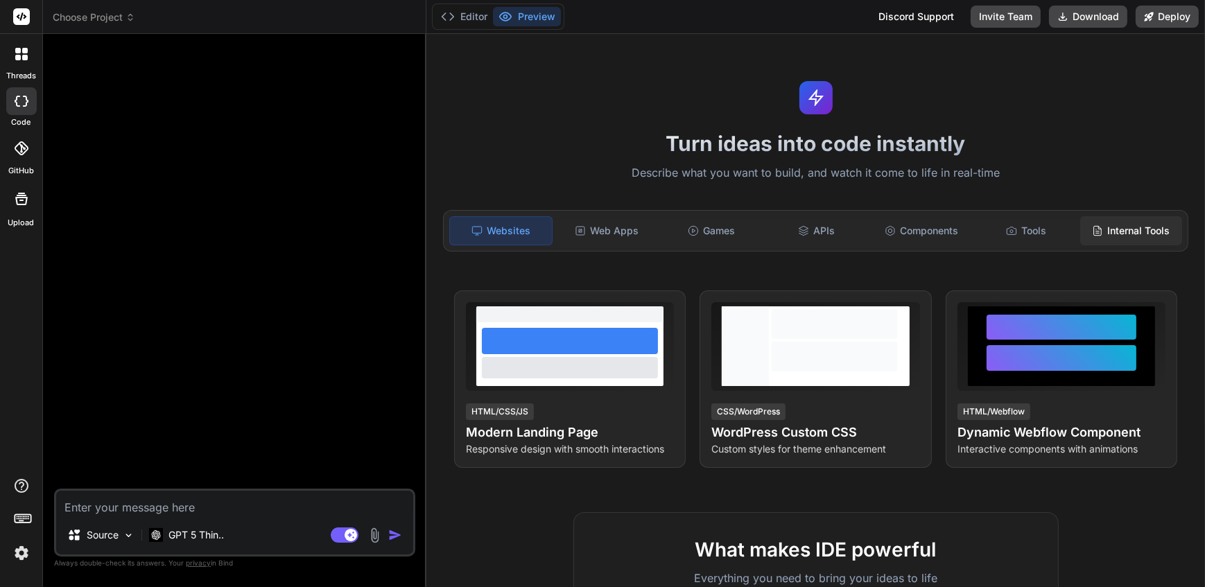
click at [1147, 233] on div "Internal Tools" at bounding box center [1131, 230] width 102 height 29
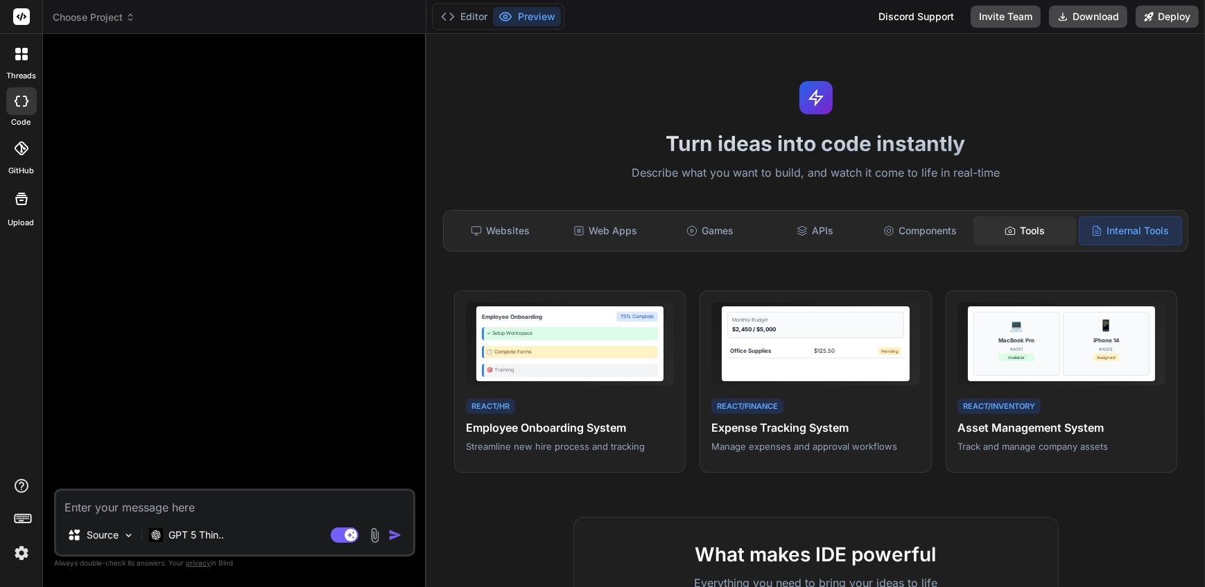
click at [1047, 236] on div "Tools" at bounding box center [1024, 230] width 102 height 29
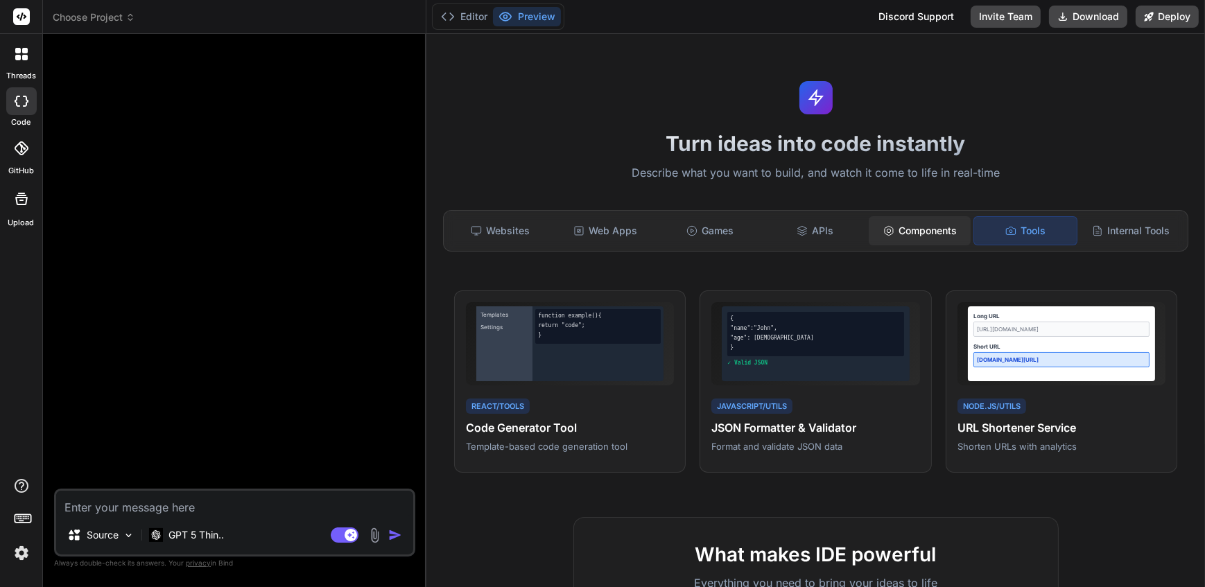
click at [902, 230] on div "Components" at bounding box center [920, 230] width 102 height 29
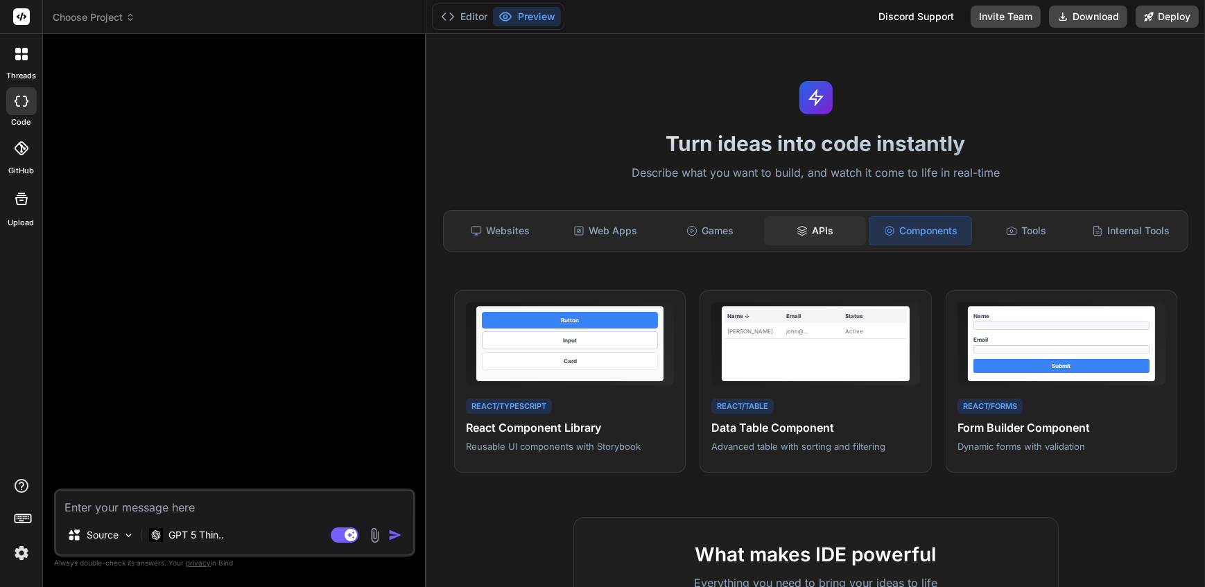
click at [783, 228] on div "APIs" at bounding box center [815, 230] width 102 height 29
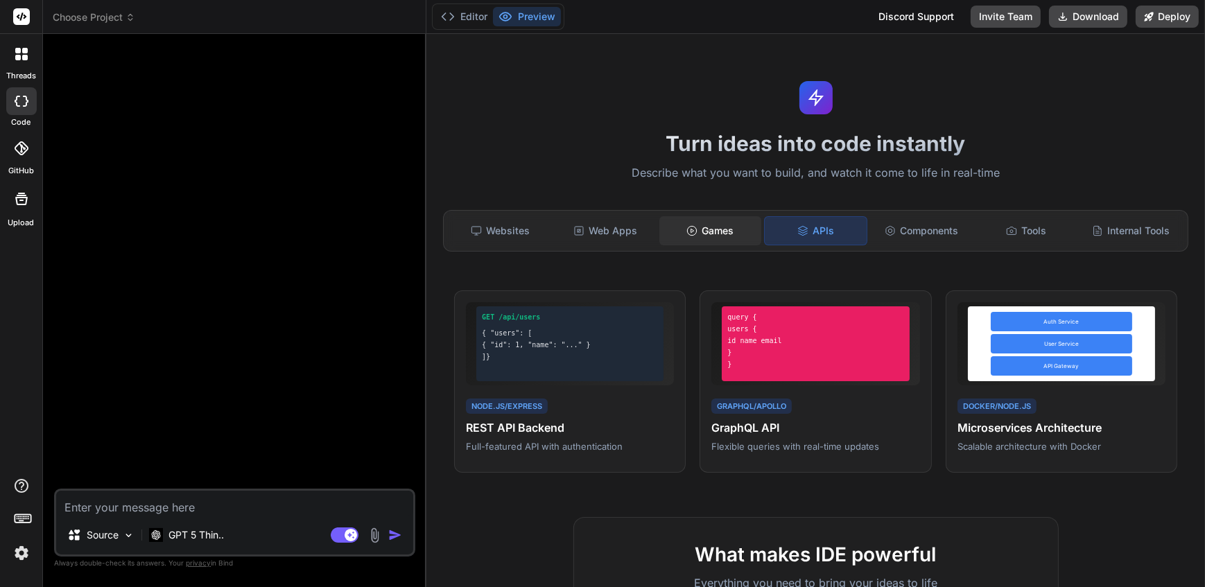
click at [659, 225] on div "Games" at bounding box center [710, 230] width 102 height 29
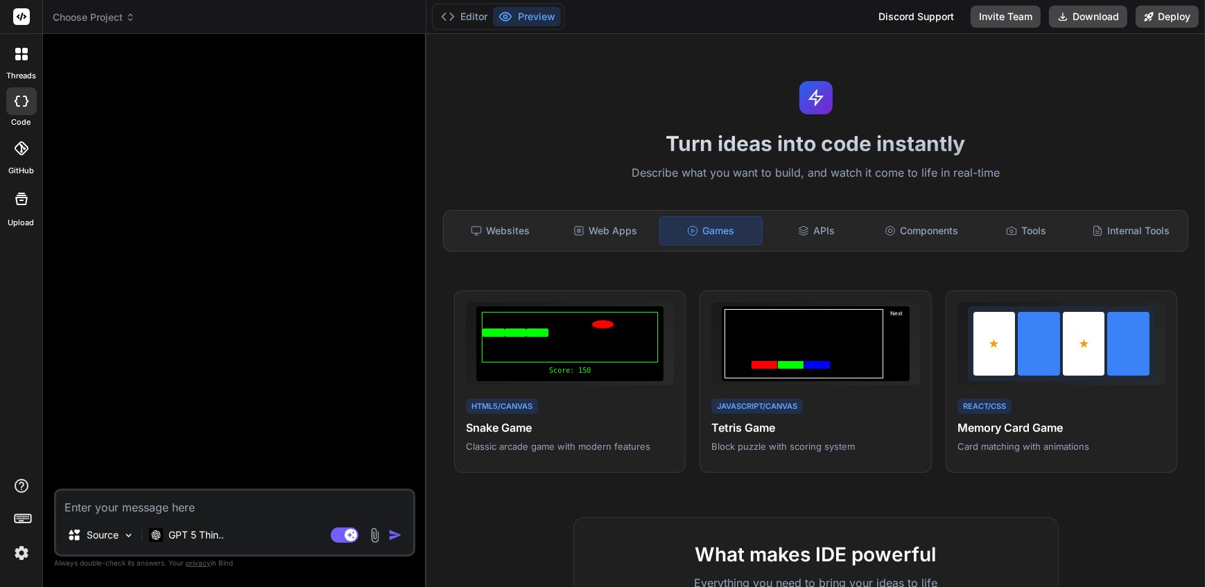
type textarea "x"
click at [596, 225] on div "Web Apps" at bounding box center [605, 230] width 102 height 29
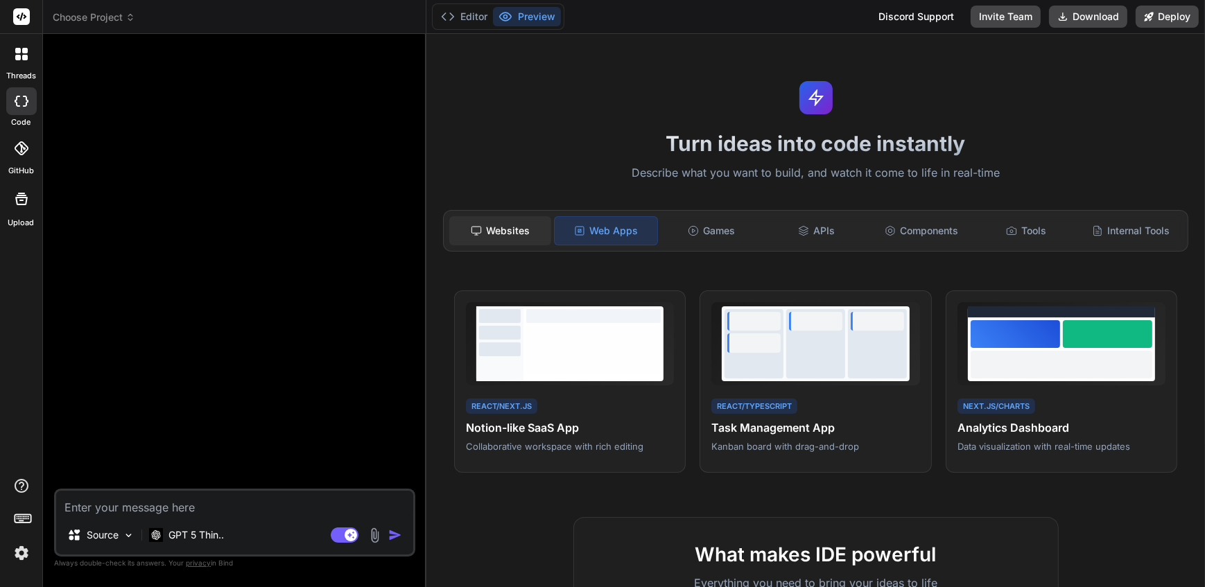
click at [487, 219] on div "Websites" at bounding box center [500, 230] width 102 height 29
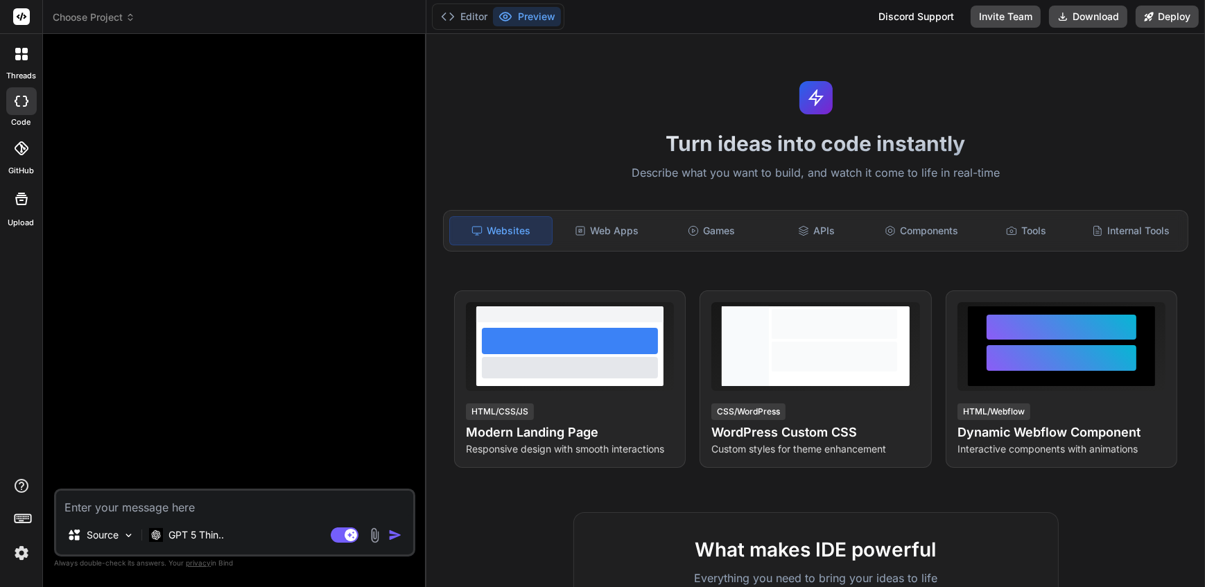
click at [110, 17] on span "Choose Project" at bounding box center [94, 17] width 82 height 14
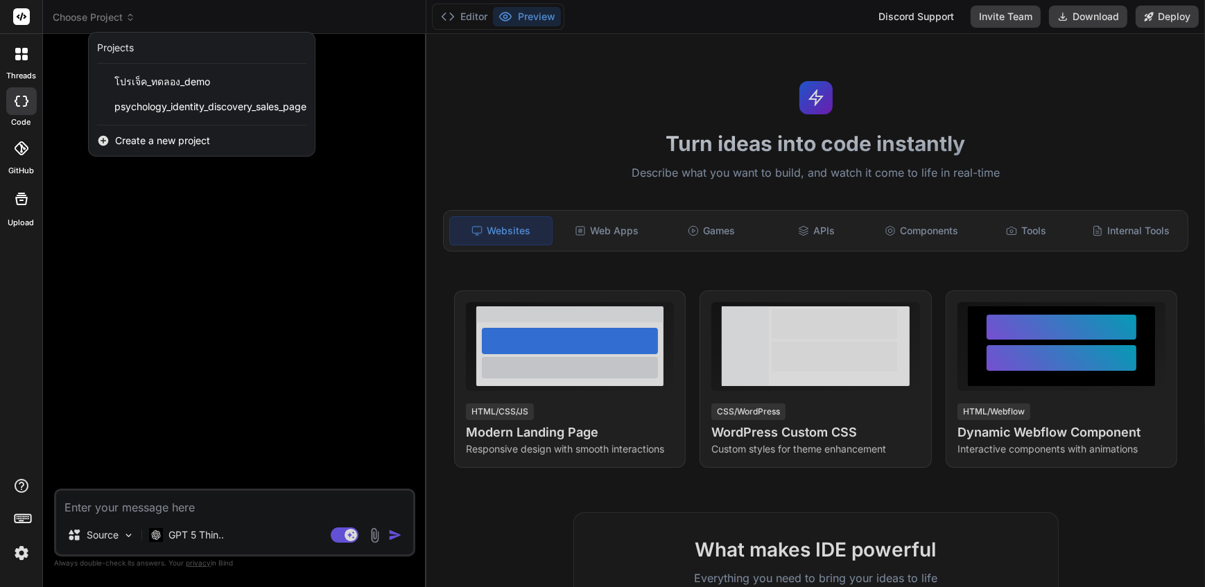
click at [142, 146] on span "Create a new project" at bounding box center [162, 141] width 95 height 14
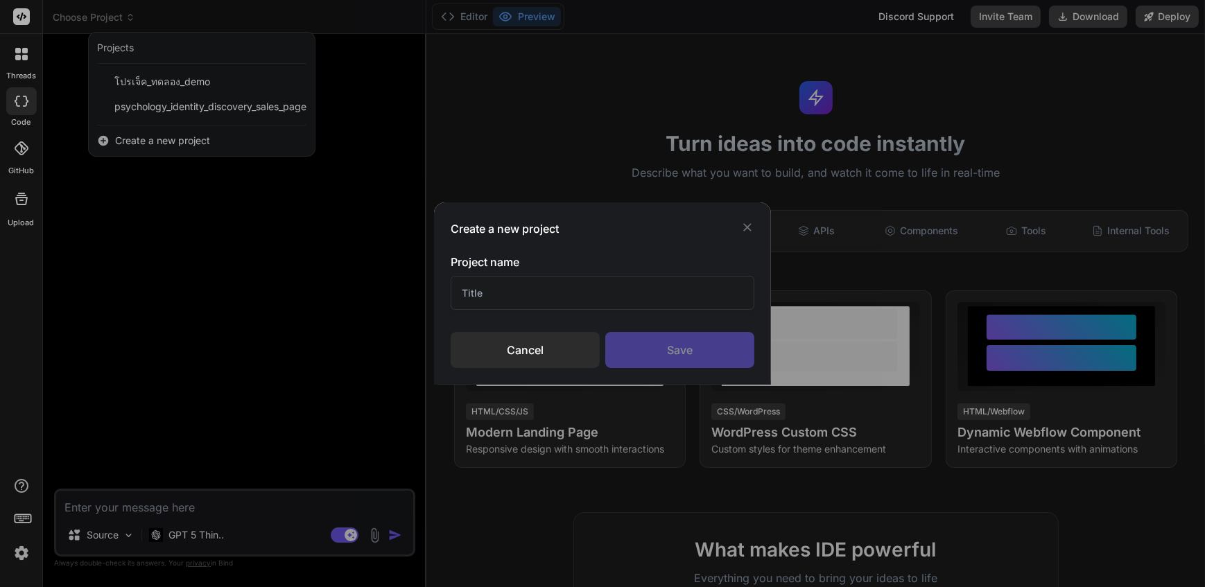
click at [500, 297] on input "text" at bounding box center [603, 293] width 304 height 34
type input "ั"
type input "y9"
click at [657, 353] on div "Save" at bounding box center [679, 350] width 149 height 36
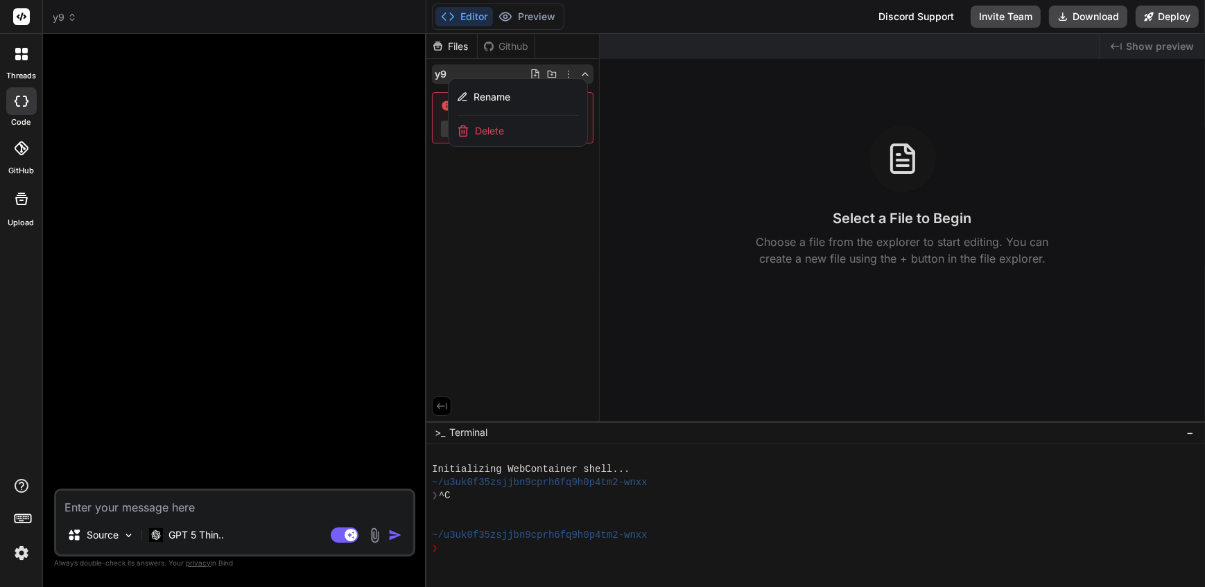
click at [955, 178] on div at bounding box center [815, 310] width 778 height 553
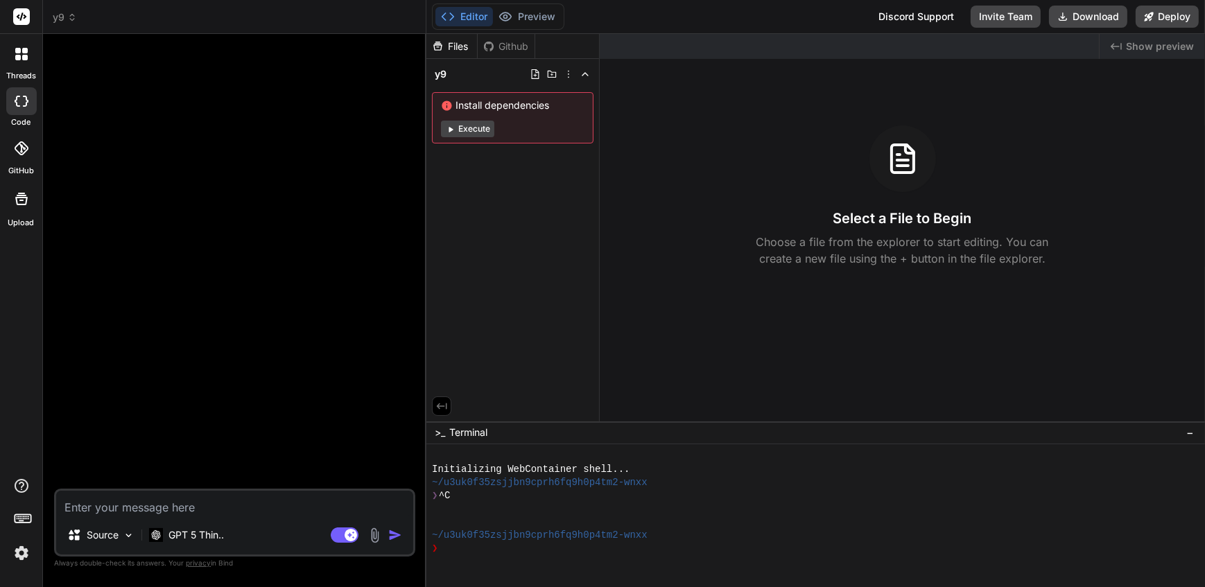
click at [887, 174] on icon at bounding box center [902, 158] width 33 height 33
click at [887, 161] on icon at bounding box center [902, 158] width 33 height 33
drag, startPoint x: 903, startPoint y: 191, endPoint x: 898, endPoint y: 200, distance: 9.6
click at [898, 200] on div "Select a File to Begin Choose a file from the explorer to start editing. You ca…" at bounding box center [902, 195] width 605 height 141
click at [861, 242] on p "Choose a file from the explorer to start editing. You can create a new file usi…" at bounding box center [902, 250] width 311 height 33
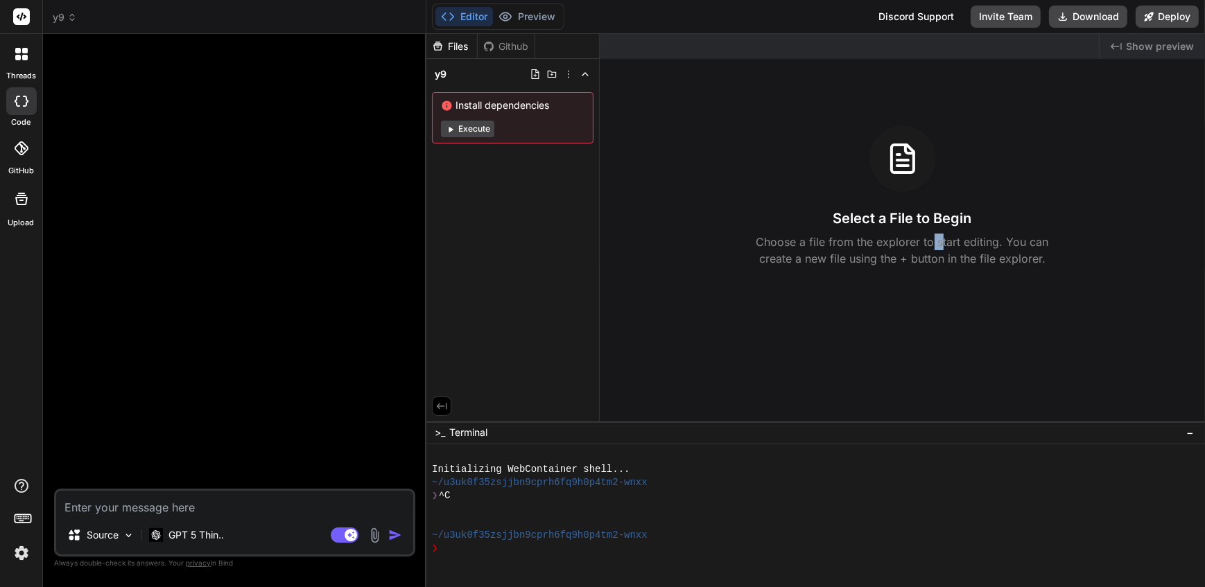
click at [942, 244] on p "Choose a file from the explorer to start editing. You can create a new file usi…" at bounding box center [902, 250] width 311 height 33
drag, startPoint x: 942, startPoint y: 244, endPoint x: 928, endPoint y: 219, distance: 28.9
click at [928, 219] on h3 "Select a File to Begin" at bounding box center [902, 218] width 139 height 19
click at [537, 78] on icon at bounding box center [536, 74] width 8 height 10
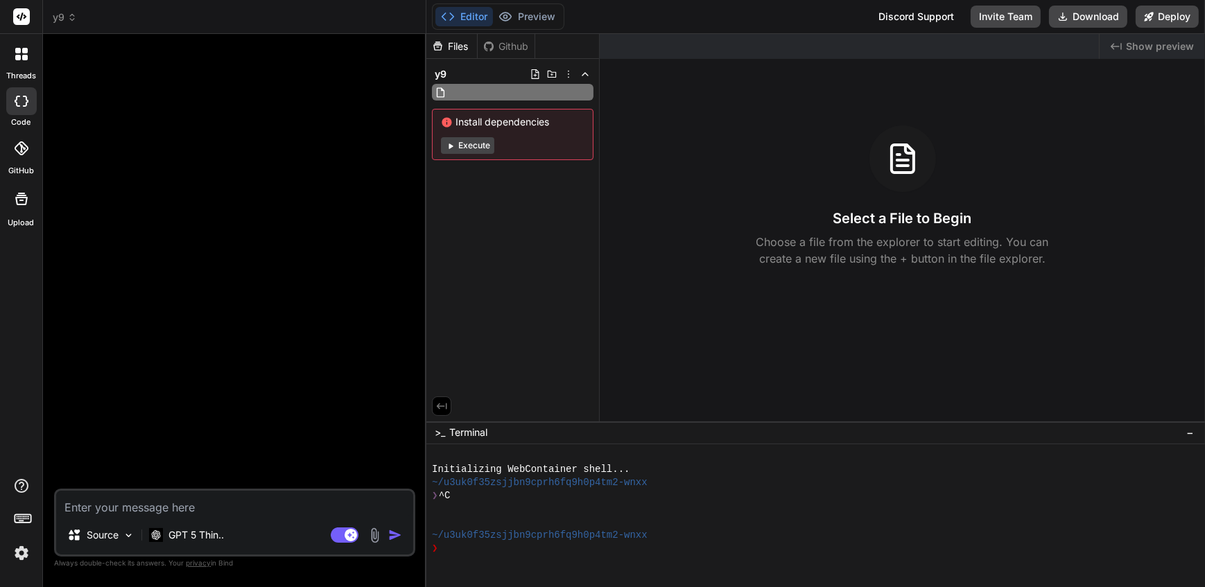
click at [537, 125] on span "Install dependencies" at bounding box center [512, 122] width 143 height 14
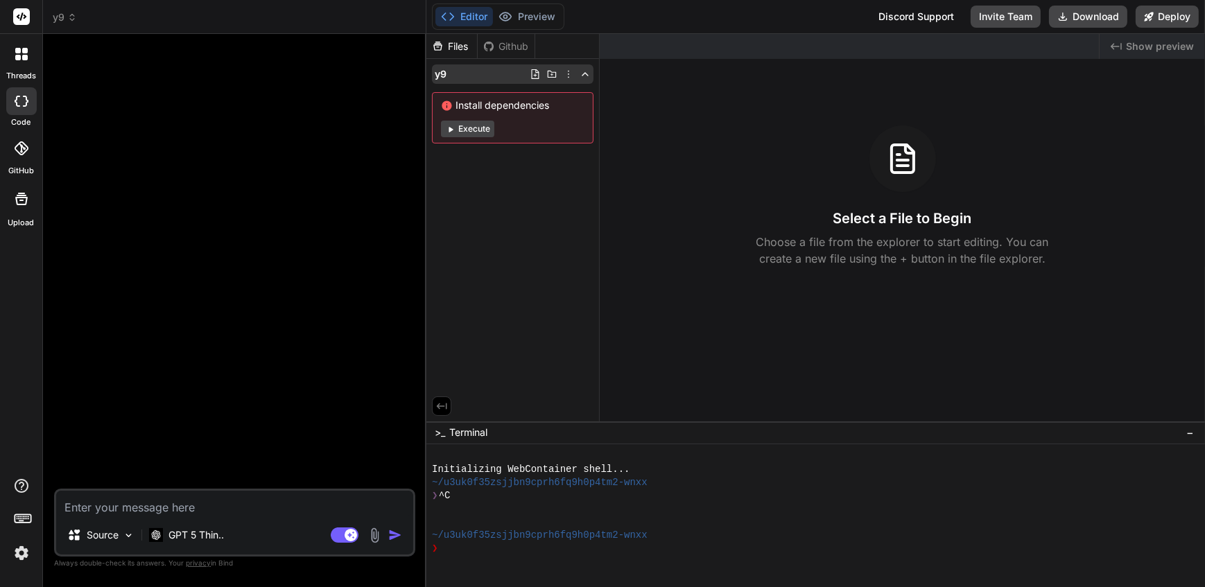
click at [568, 74] on icon at bounding box center [568, 74] width 11 height 11
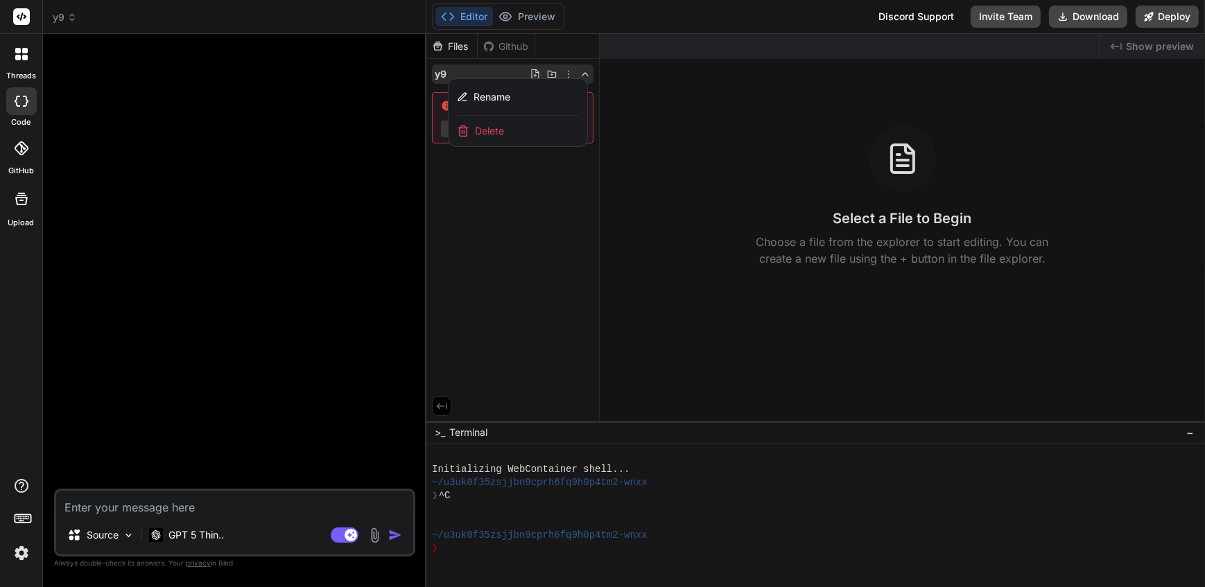
click at [668, 121] on div at bounding box center [815, 310] width 778 height 553
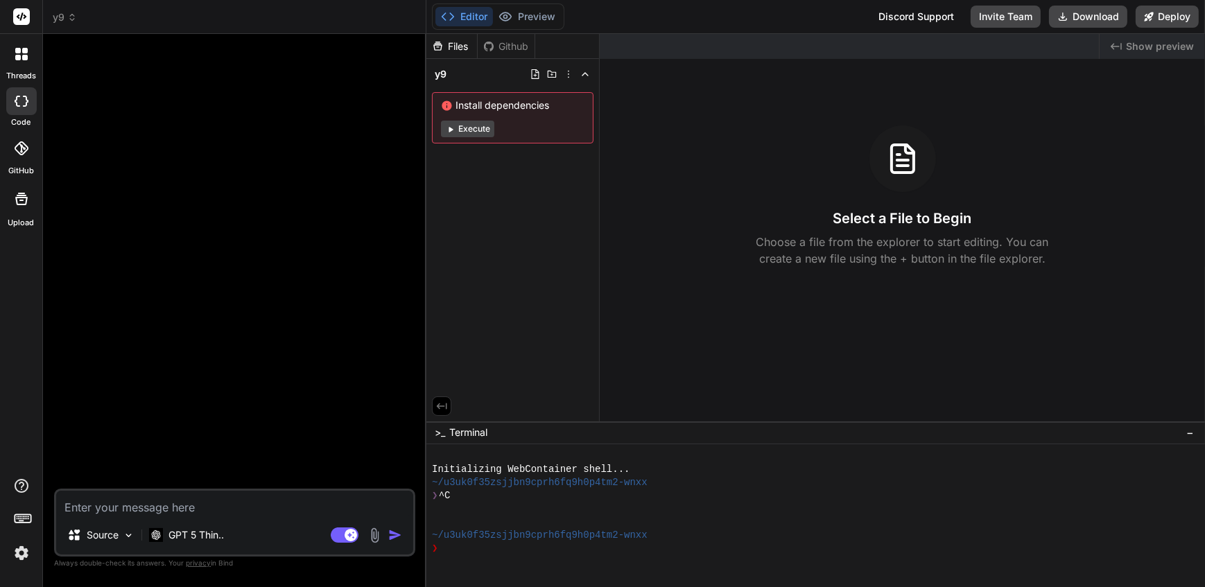
click at [467, 125] on button "Execute" at bounding box center [467, 129] width 53 height 17
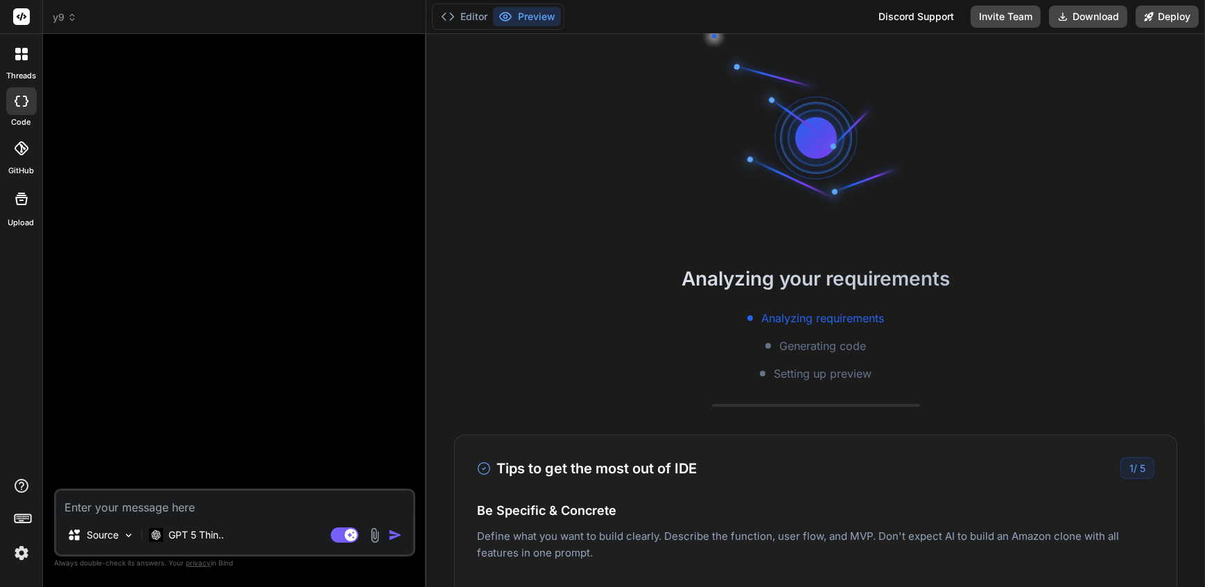
scroll to position [52, 0]
type textarea "x"
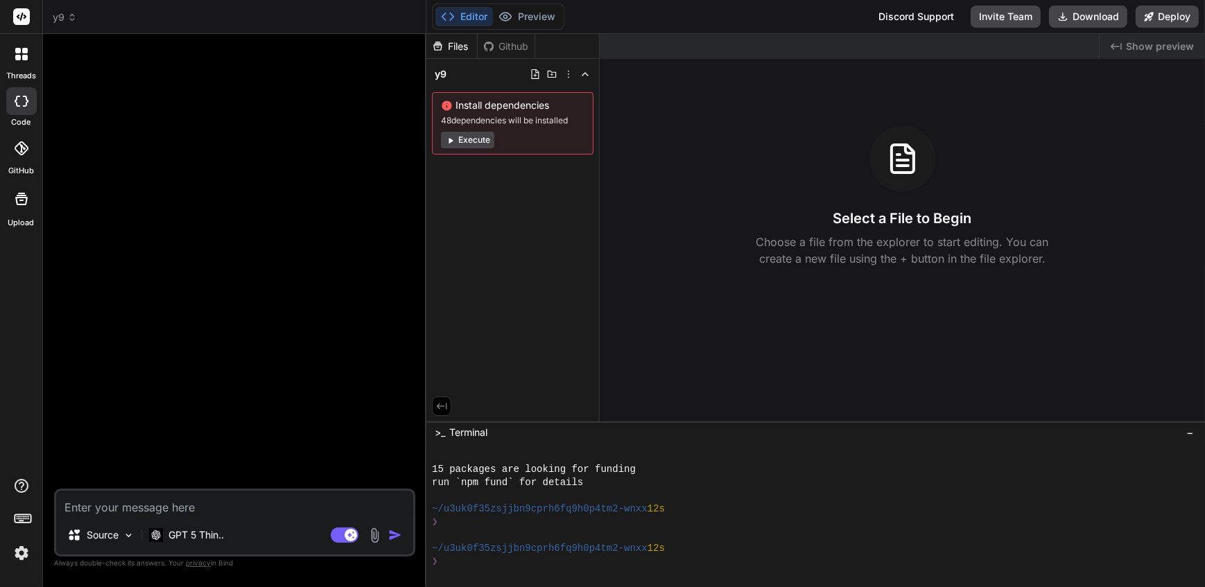
scroll to position [184, 0]
click at [320, 492] on textarea at bounding box center [234, 503] width 357 height 25
paste textarea "lo้ipsu็dolo์ S0 am็co adipisciัe seddoeiีtemporin้utla็etdo์ m้alูenื้admi vื่…"
type textarea "lo้ipsu็dolo์ S0 am็co adipisciัe seddoeiีtemporin้utla็etdo์ m้alูenื้admi vื่…"
type textarea "x"
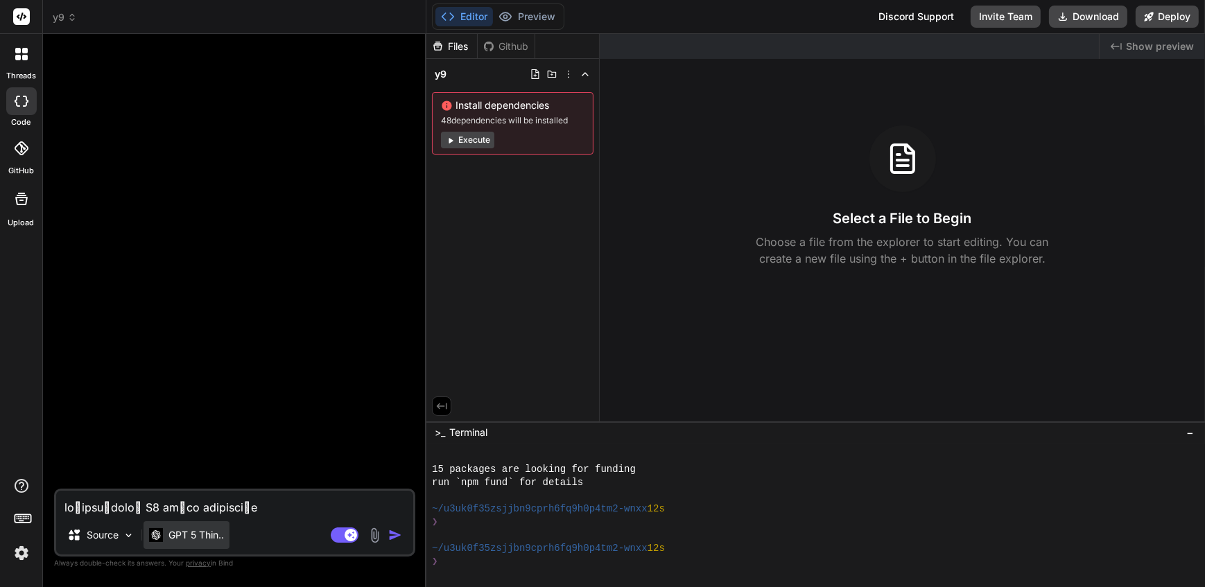
scroll to position [6454, 0]
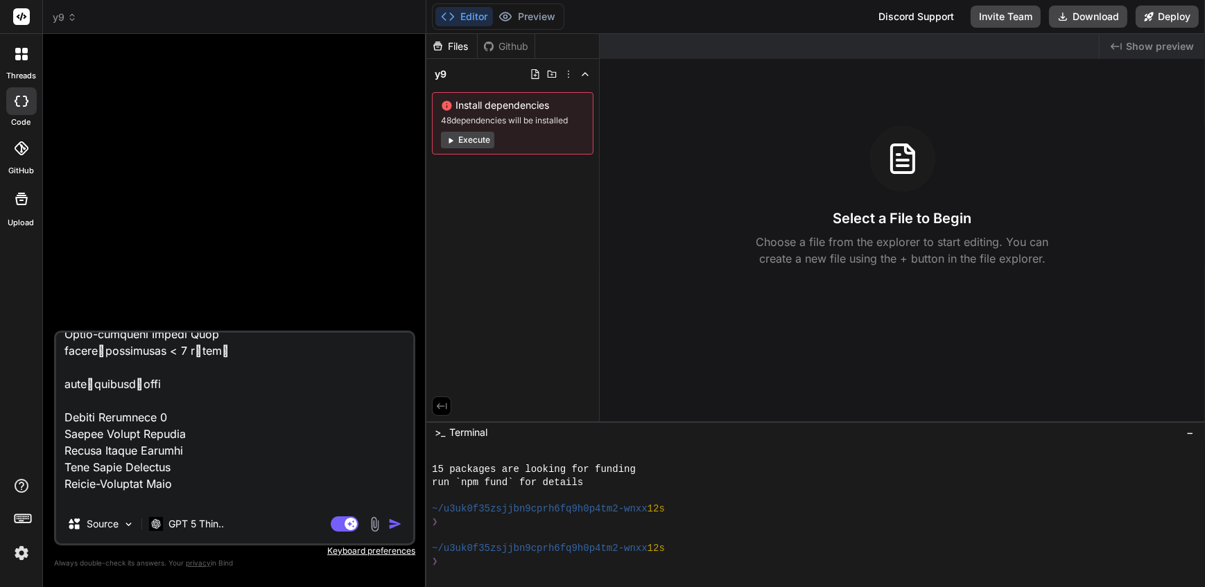
type textarea "lo้ipsu็dolo์ S0 am็co adipisciัe seddoeiีtemporin้utla็etdo์ m้alูenื้admi vื่…"
click at [393, 523] on img "button" at bounding box center [395, 524] width 14 height 14
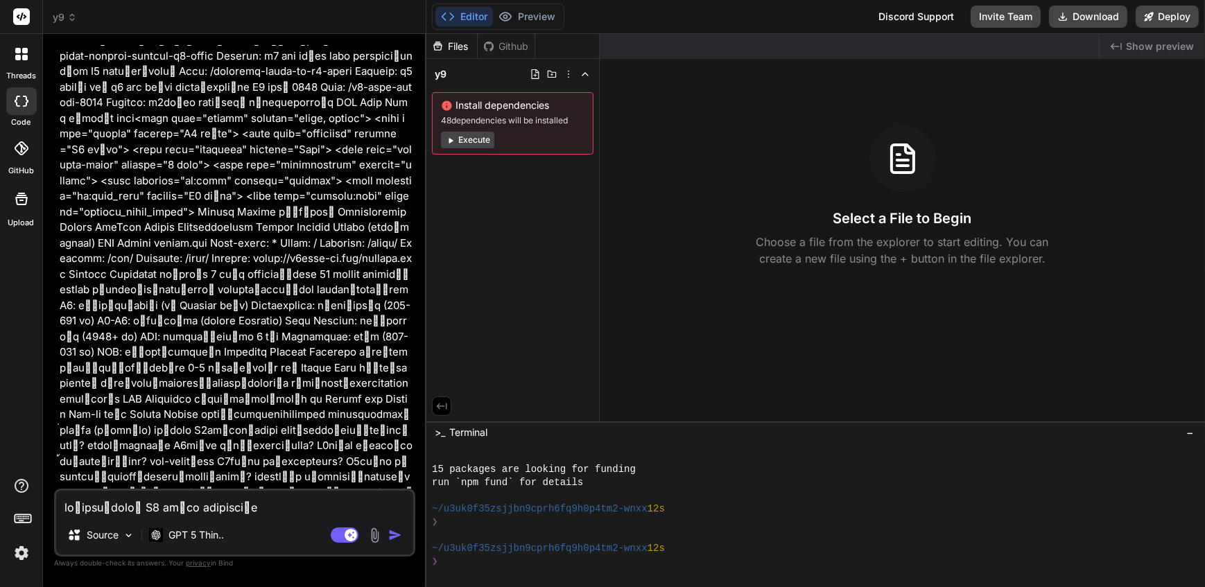
scroll to position [1477, 0]
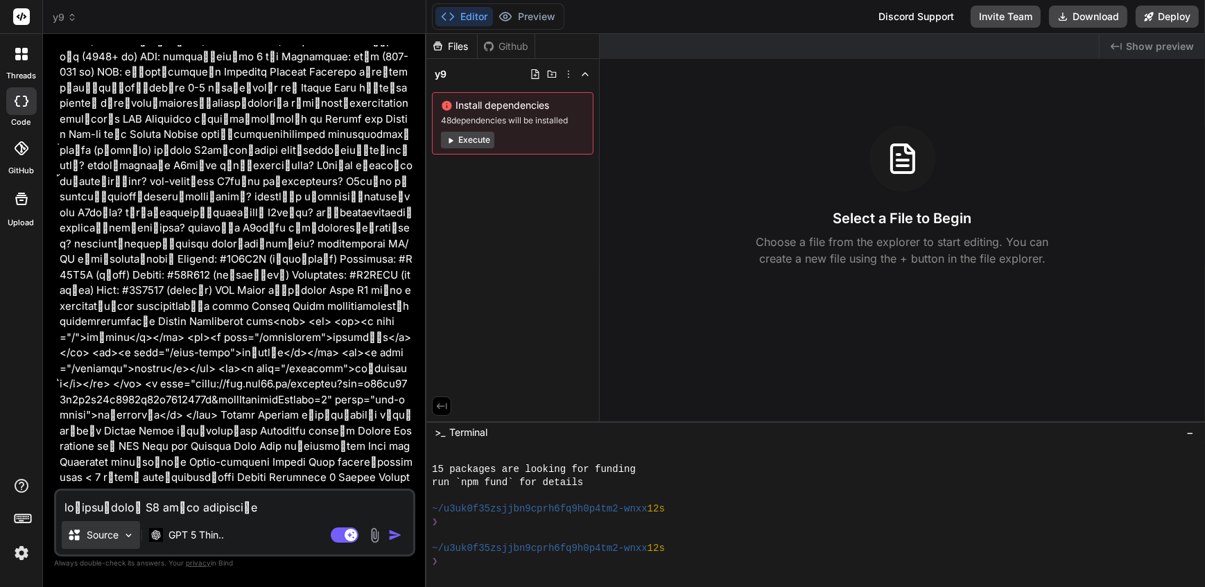
click at [106, 537] on p "Source" at bounding box center [103, 535] width 32 height 14
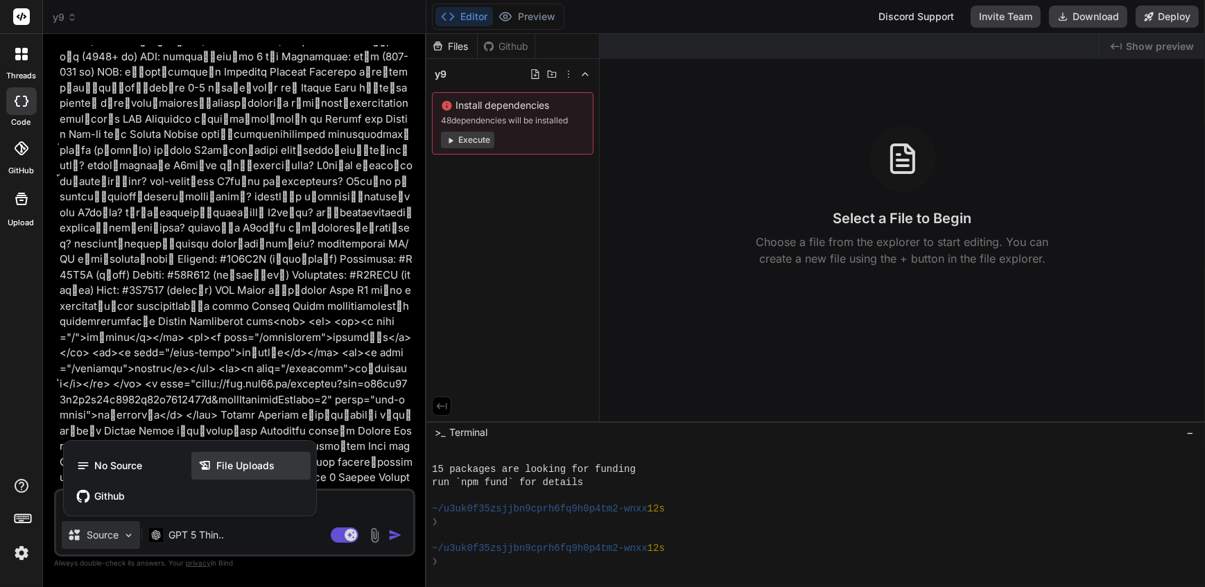
click at [253, 471] on span "File Uploads" at bounding box center [245, 466] width 58 height 14
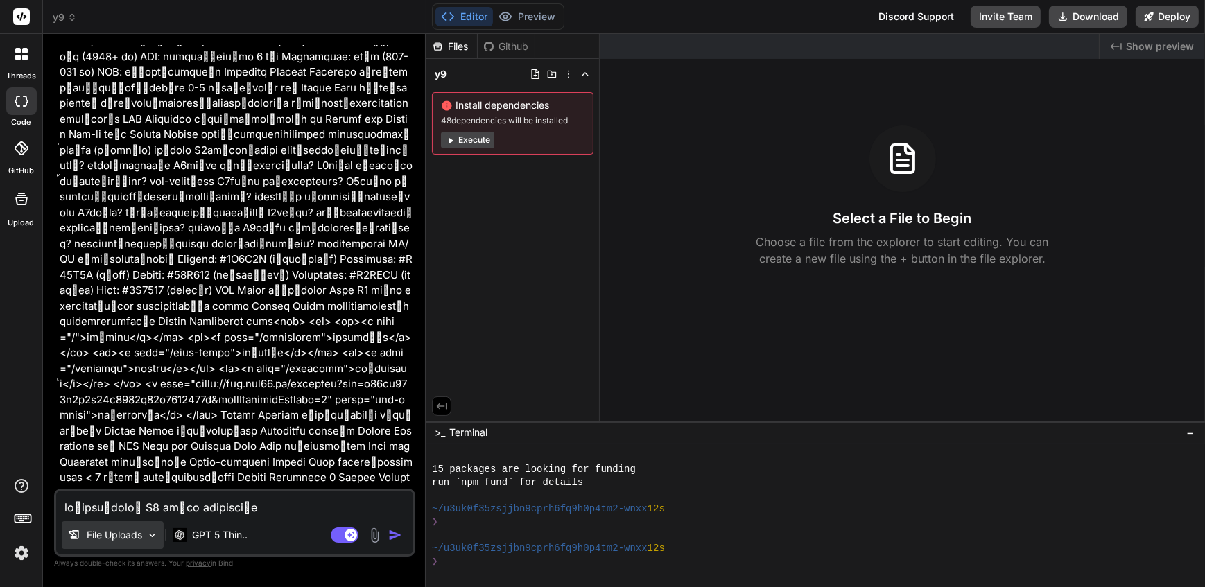
click at [105, 537] on p "File Uploads" at bounding box center [114, 535] width 55 height 14
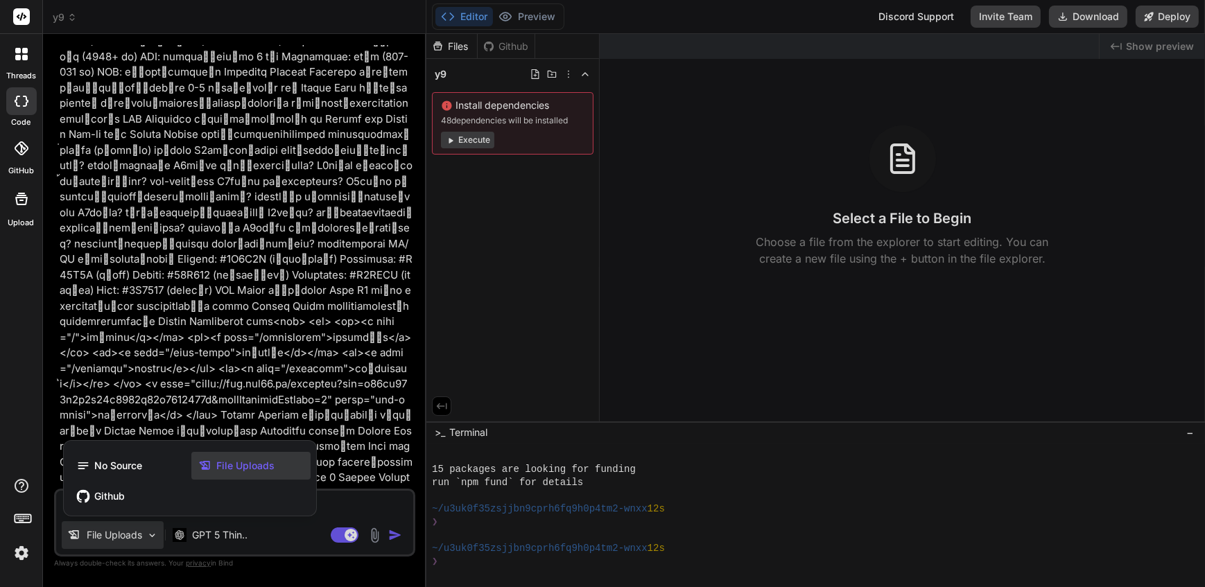
click at [133, 467] on span "No Source" at bounding box center [118, 466] width 48 height 14
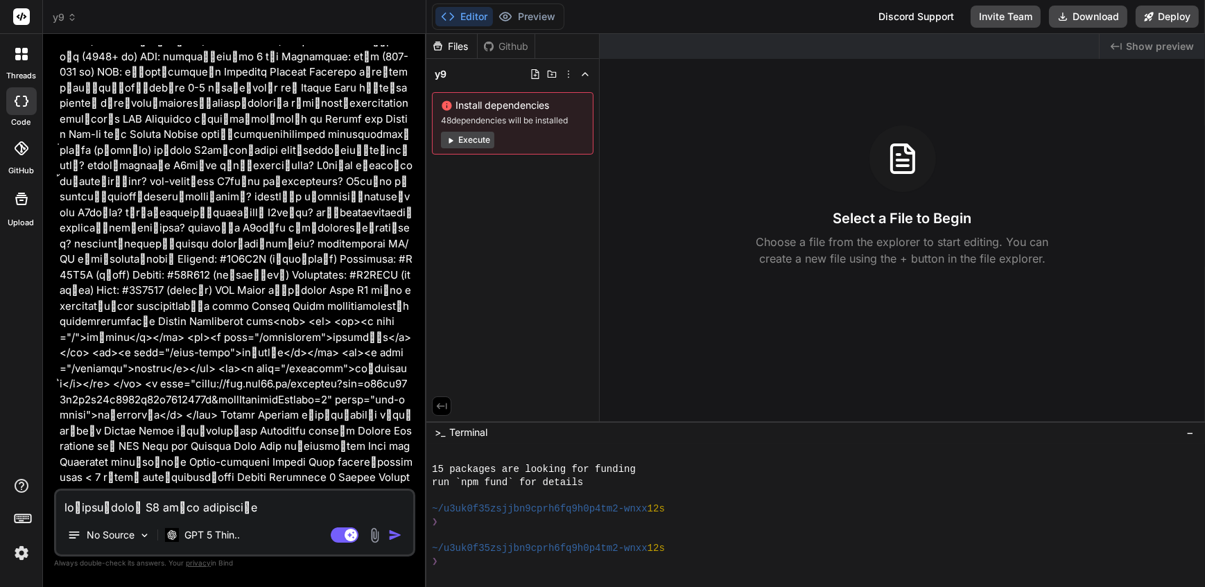
type textarea "x"
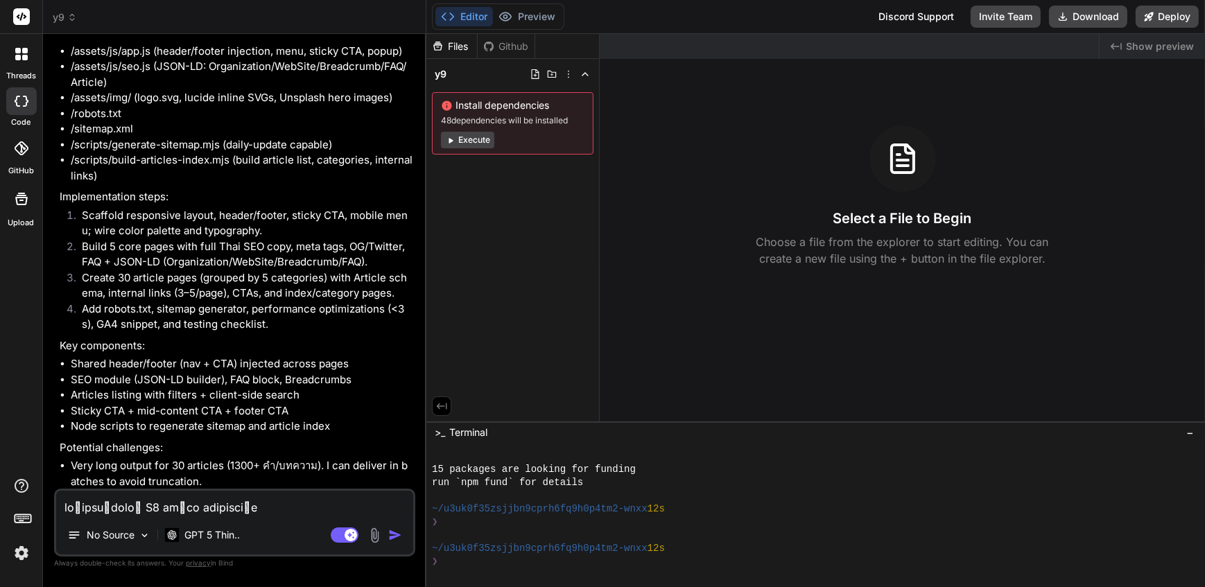
scroll to position [2270, 0]
click at [176, 503] on textarea at bounding box center [234, 503] width 357 height 25
type textarea "n"
type textarea "x"
type textarea "ne"
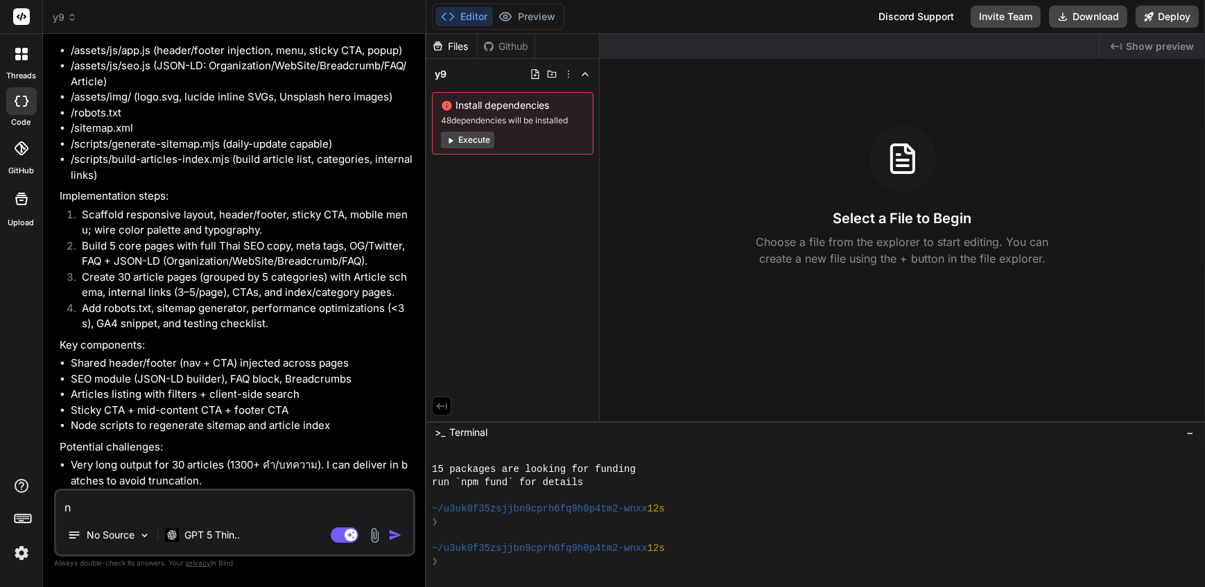
type textarea "x"
type textarea "n"
type textarea "x"
type textarea "ื"
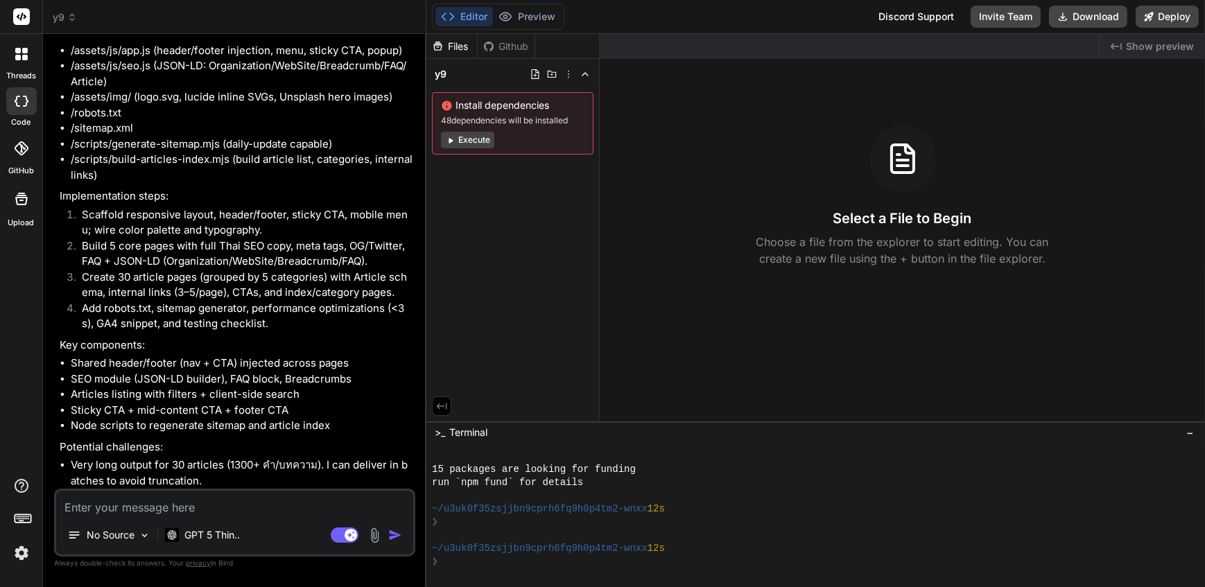
type textarea "x"
type textarea "ท"
type textarea "x"
type textarea "ทำ"
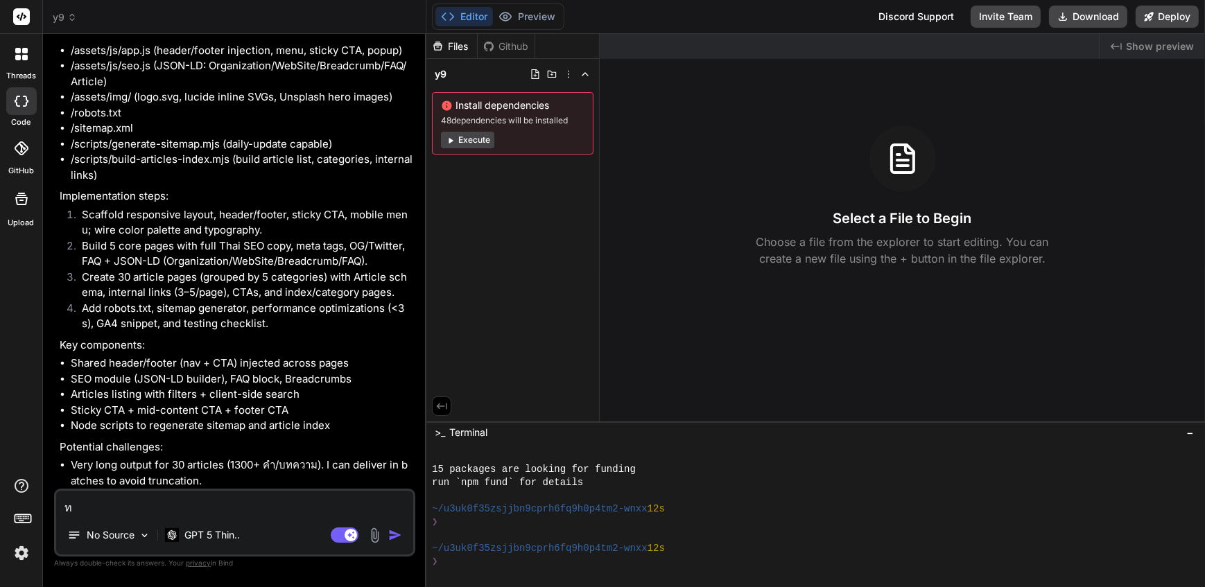
type textarea "x"
type textarea "ทำท"
type textarea "x"
type textarea "ทำทะ"
type textarea "x"
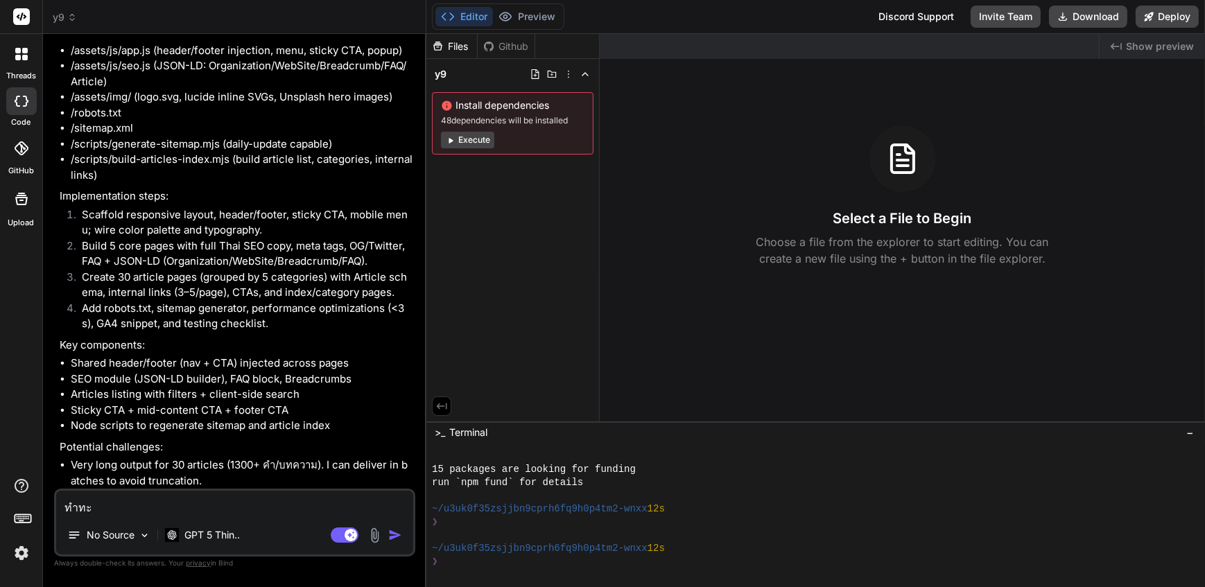
type textarea "ทำทะเ"
type textarea "x"
type textarea "ทำทะเง"
type textarea "x"
type textarea "ทำทะเงห"
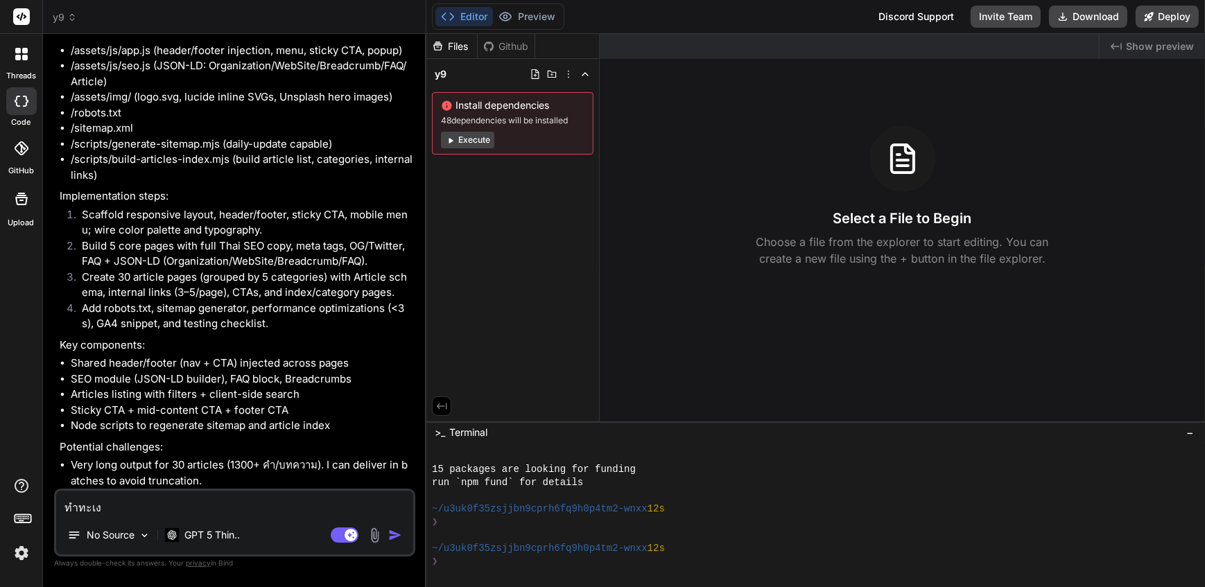
type textarea "x"
type textarea "ทำทะเง"
type textarea "x"
type textarea "ทำทะเ"
type textarea "x"
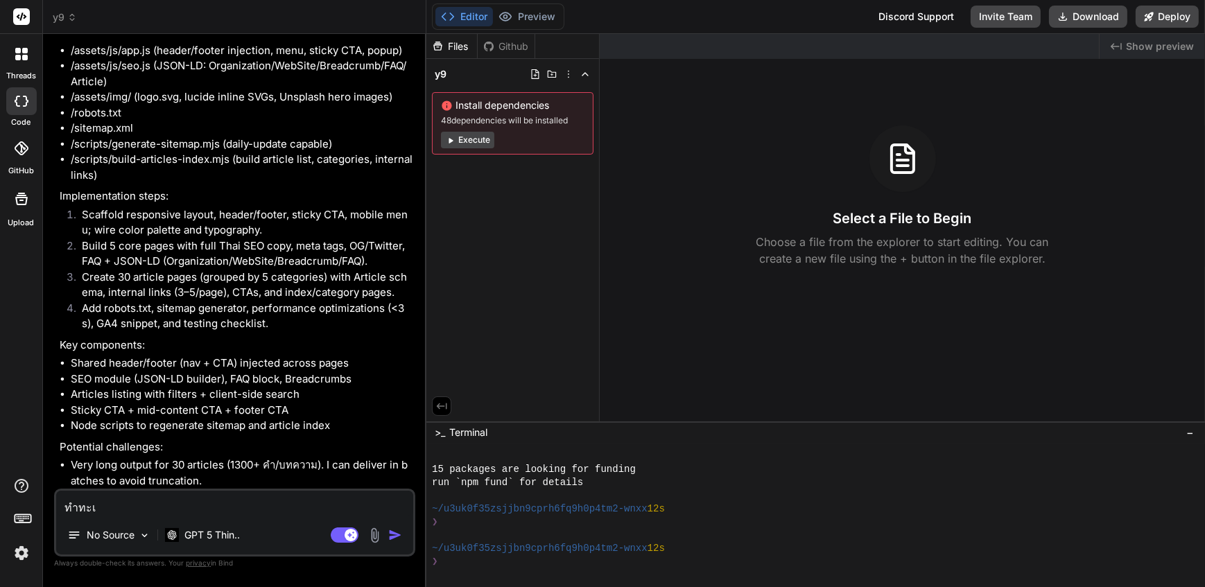
type textarea "ทำทะ"
type textarea "x"
type textarea "ทำท"
type textarea "x"
type textarea "ทำทั"
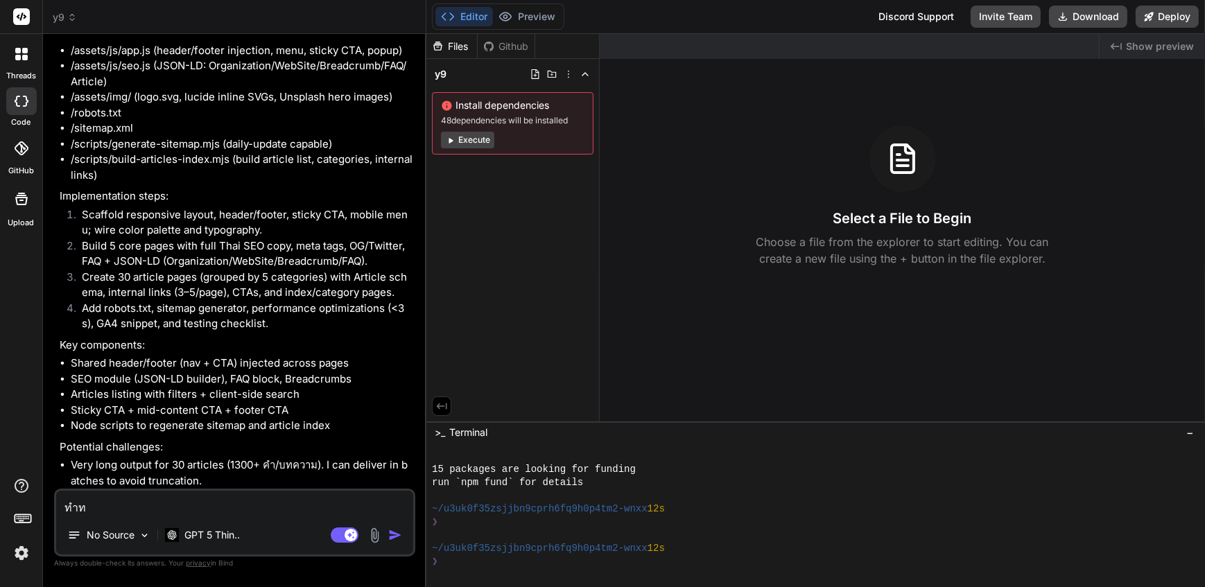
type textarea "x"
type textarea "ทำทั้"
type textarea "x"
type textarea "ทำทั้ง"
type textarea "x"
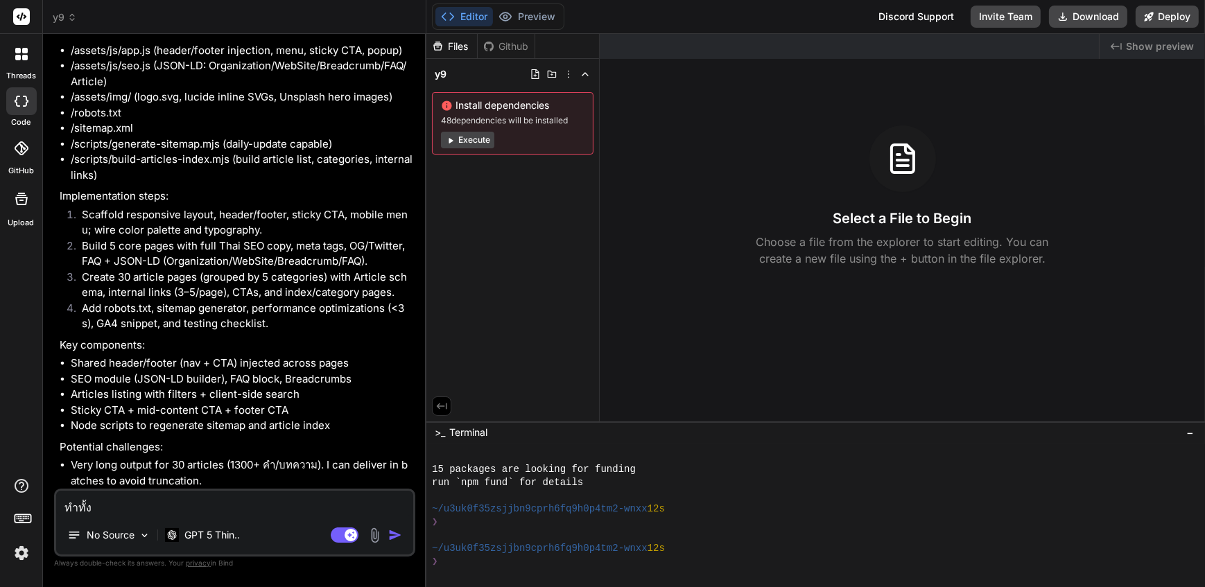
type textarea "ทำทั้งห"
type textarea "x"
type textarea "ทำทั้งหม"
type textarea "x"
type textarea "ทำทั้งหมด"
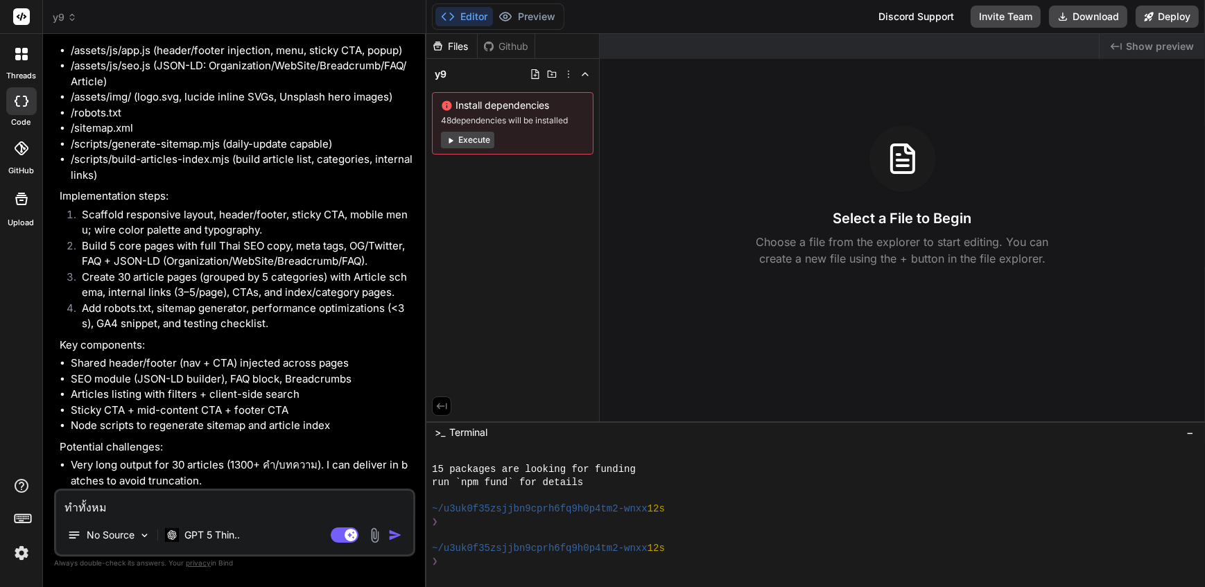
type textarea "x"
type textarea "ทำทั้งหมดไ"
type textarea "x"
type textarea "ทำทั้งหมดได"
type textarea "x"
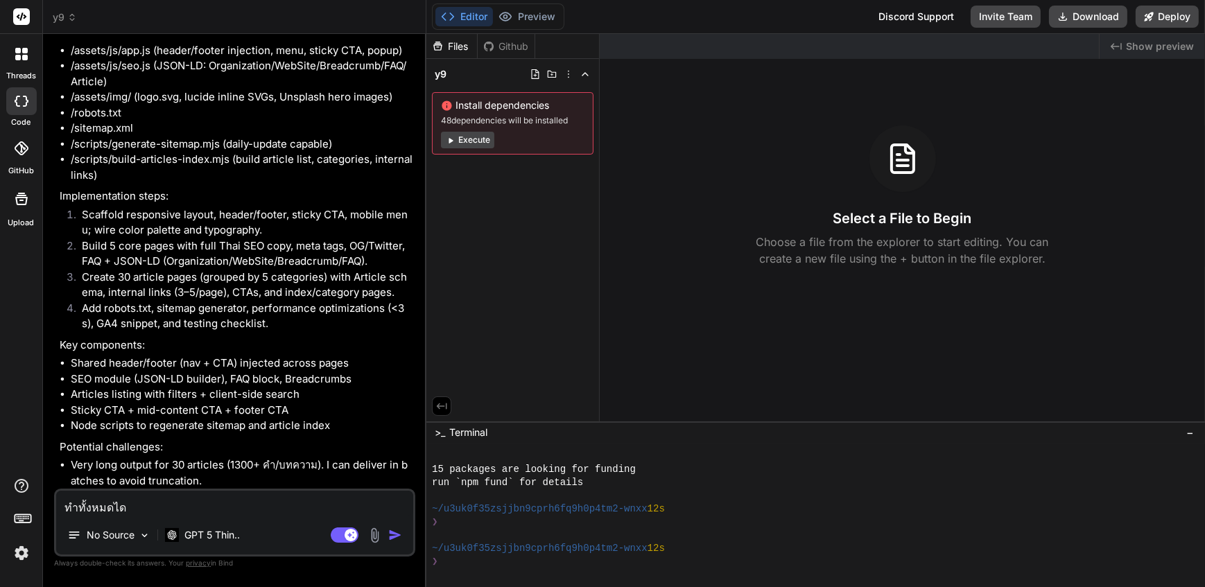
type textarea "ทำทั้งหมดได้"
type textarea "x"
type textarea "ทำทั้งหมดได้เ"
type textarea "x"
type textarea "ทำทั้งหมดได้เล"
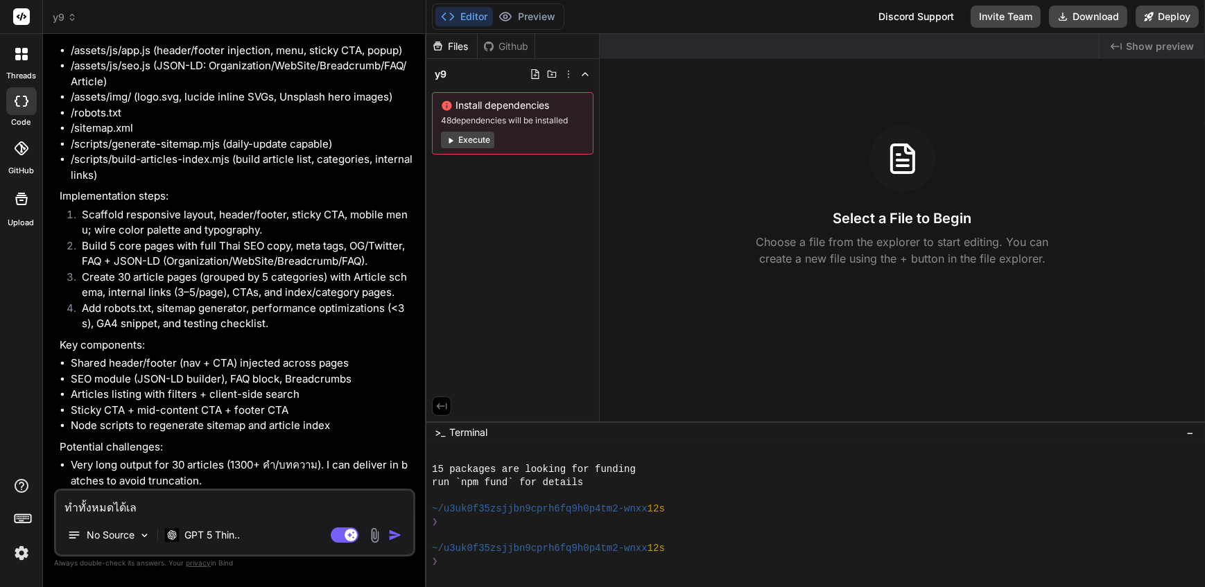
type textarea "x"
type textarea "ทำทั้งหมดได้เลย"
type textarea "x"
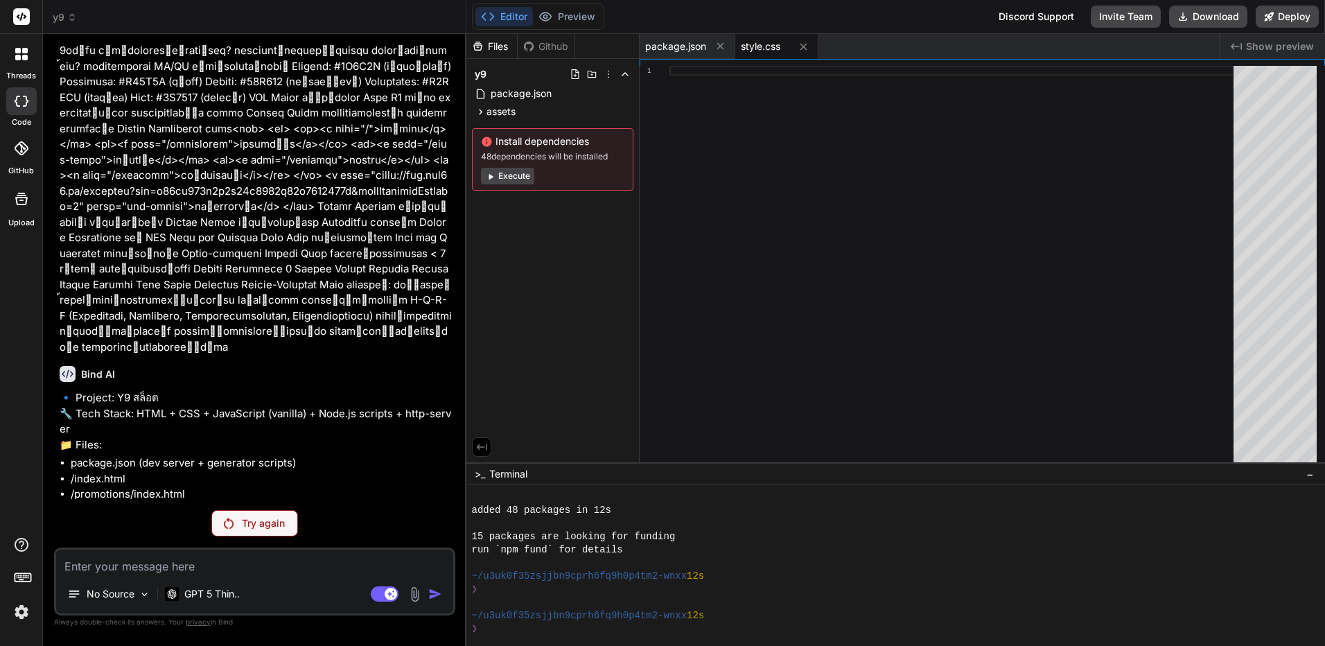
scroll to position [1519, 0]
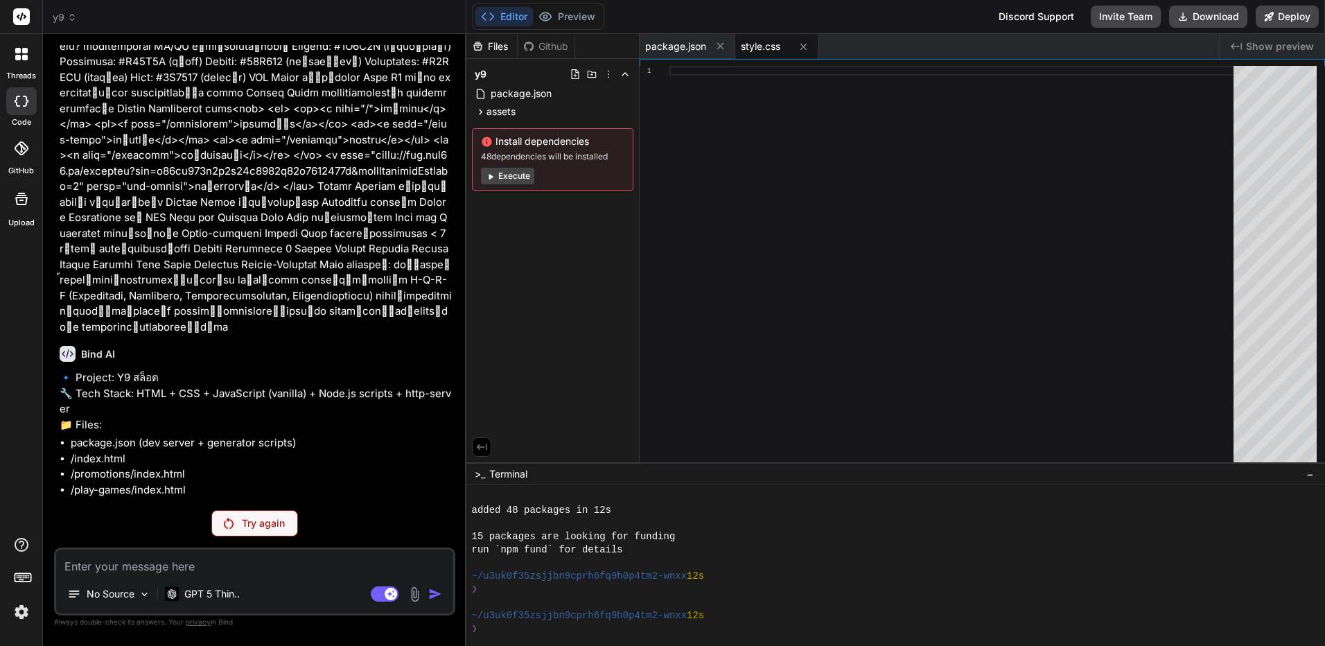
click at [246, 586] on li "/robots.txt" at bounding box center [262, 631] width 382 height 16
click at [242, 518] on p "Try again" at bounding box center [263, 523] width 43 height 14
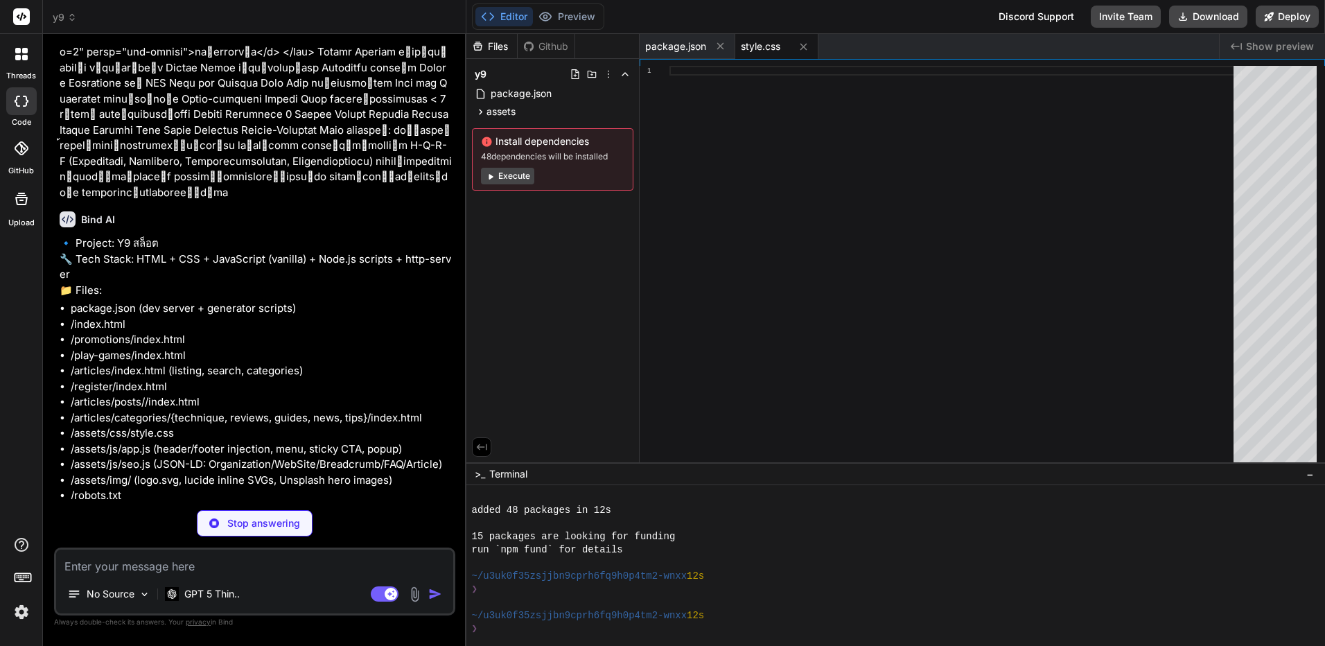
type textarea "x"
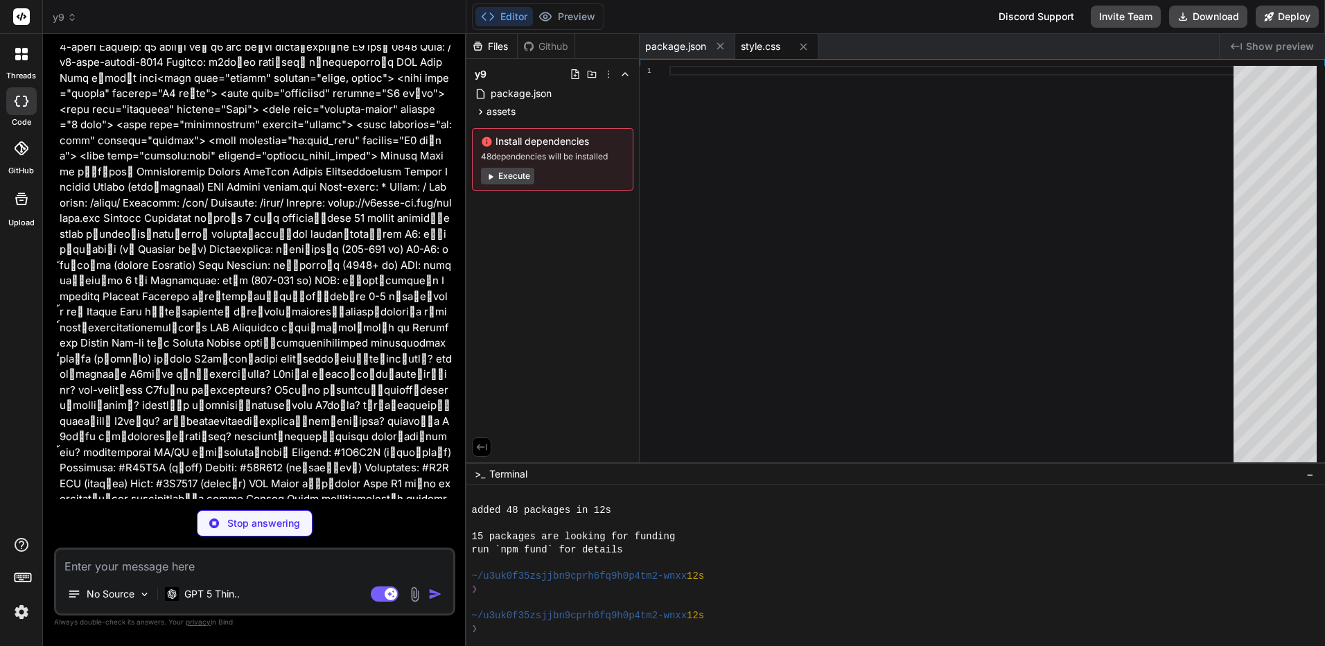
scroll to position [0, 0]
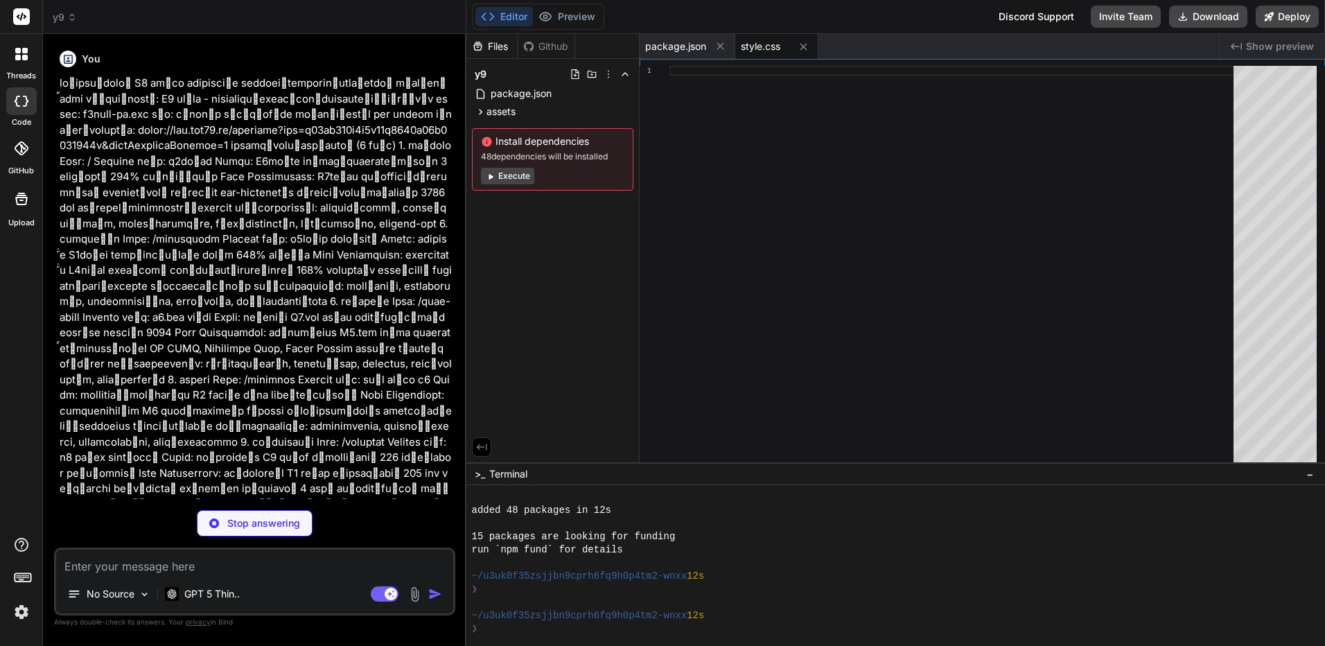
drag, startPoint x: 376, startPoint y: 388, endPoint x: 397, endPoint y: 181, distance: 207.6
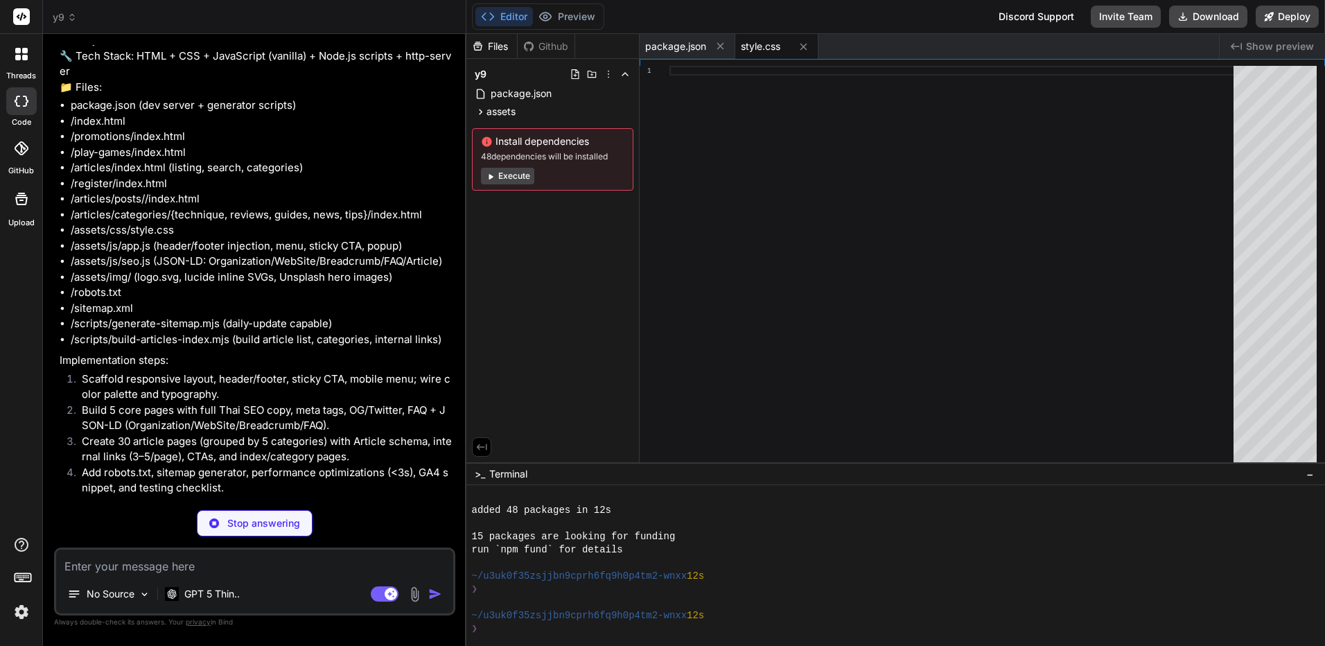
scroll to position [2171, 0]
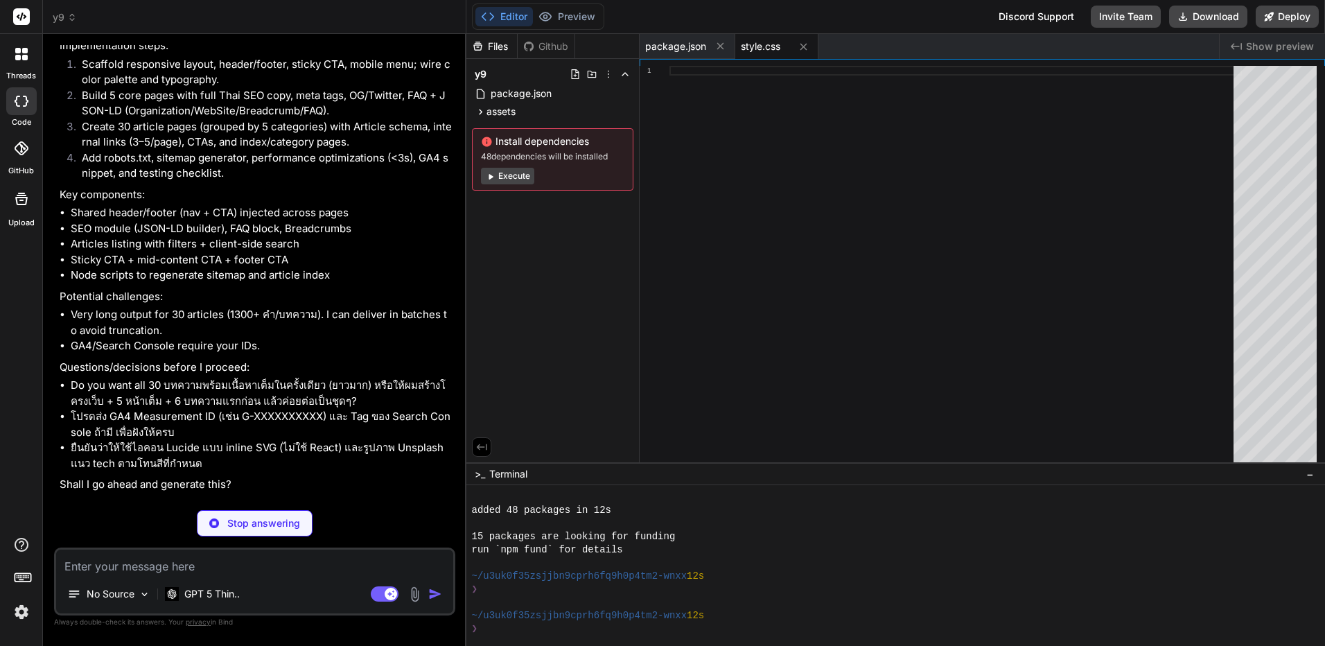
drag, startPoint x: 322, startPoint y: 276, endPoint x: 385, endPoint y: 494, distance: 227.1
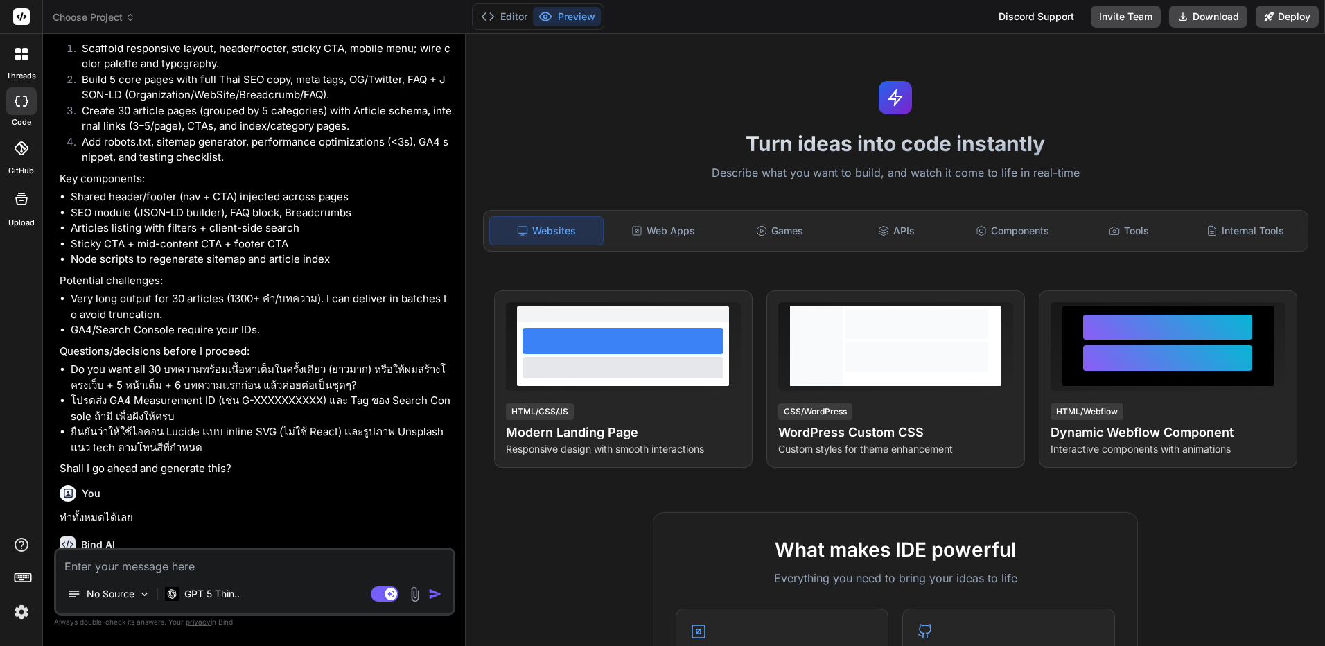
scroll to position [2208, 0]
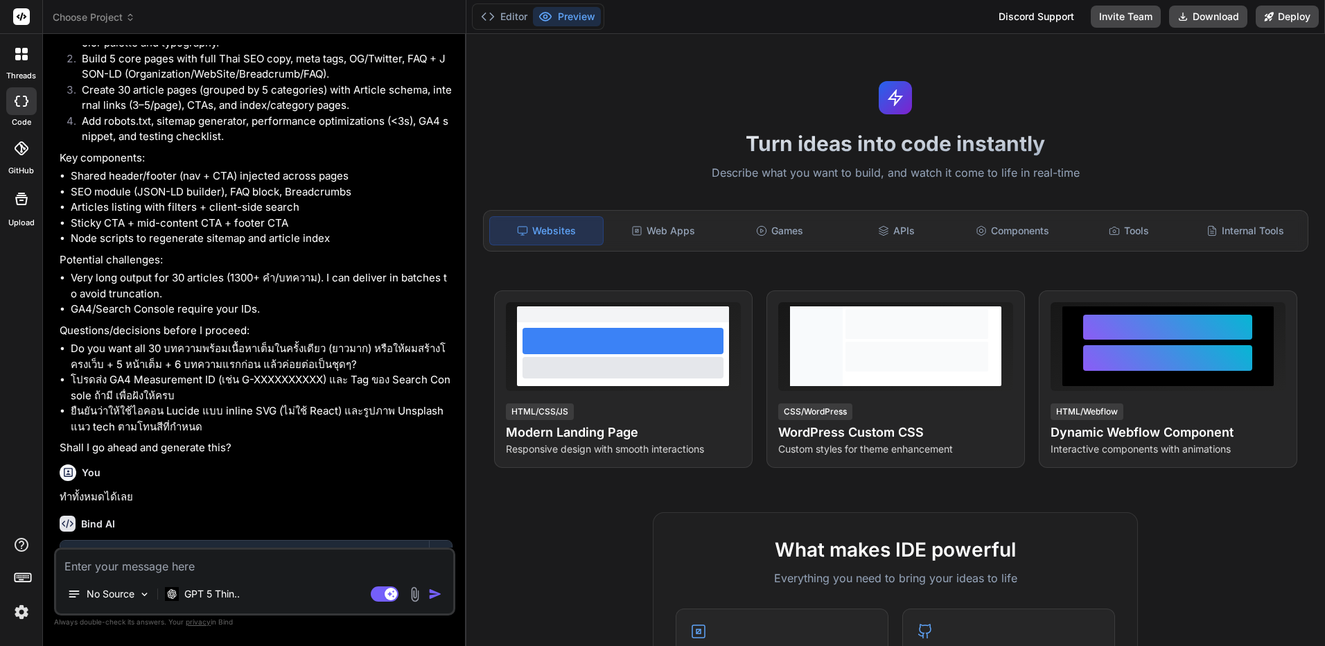
type textarea "x"
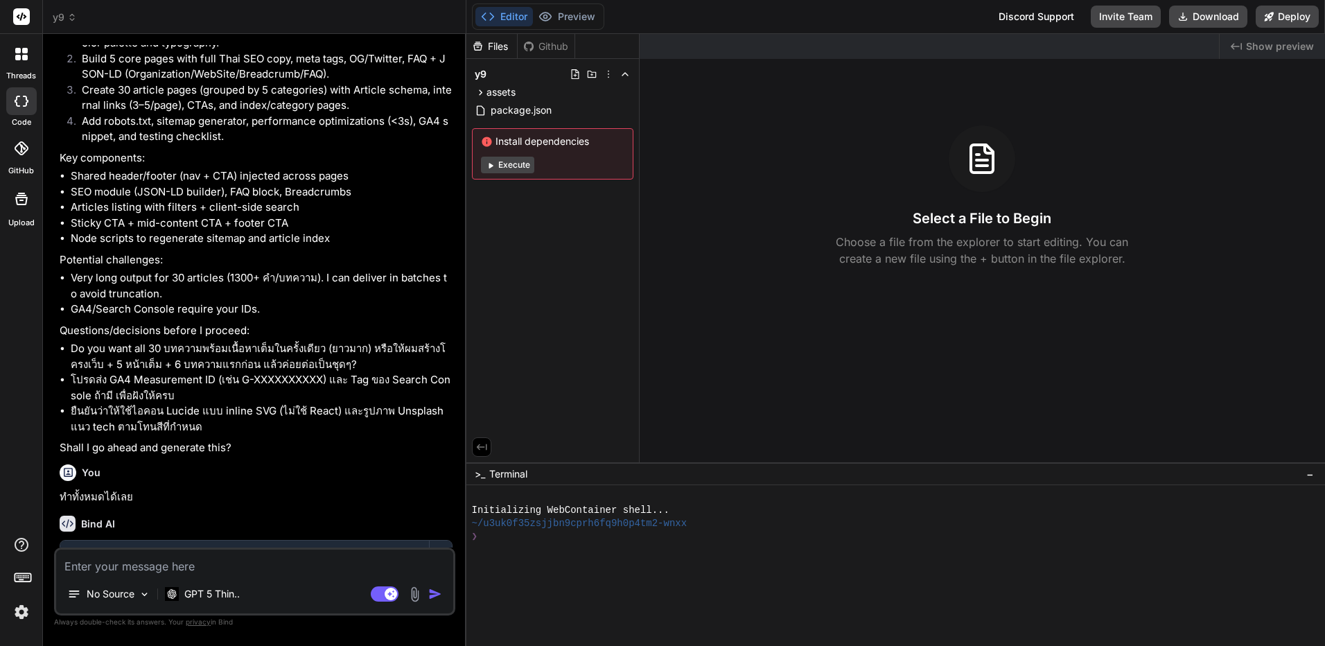
click at [271, 573] on textarea at bounding box center [254, 562] width 397 height 25
type textarea "c"
type textarea "x"
type textarea "cu"
type textarea "x"
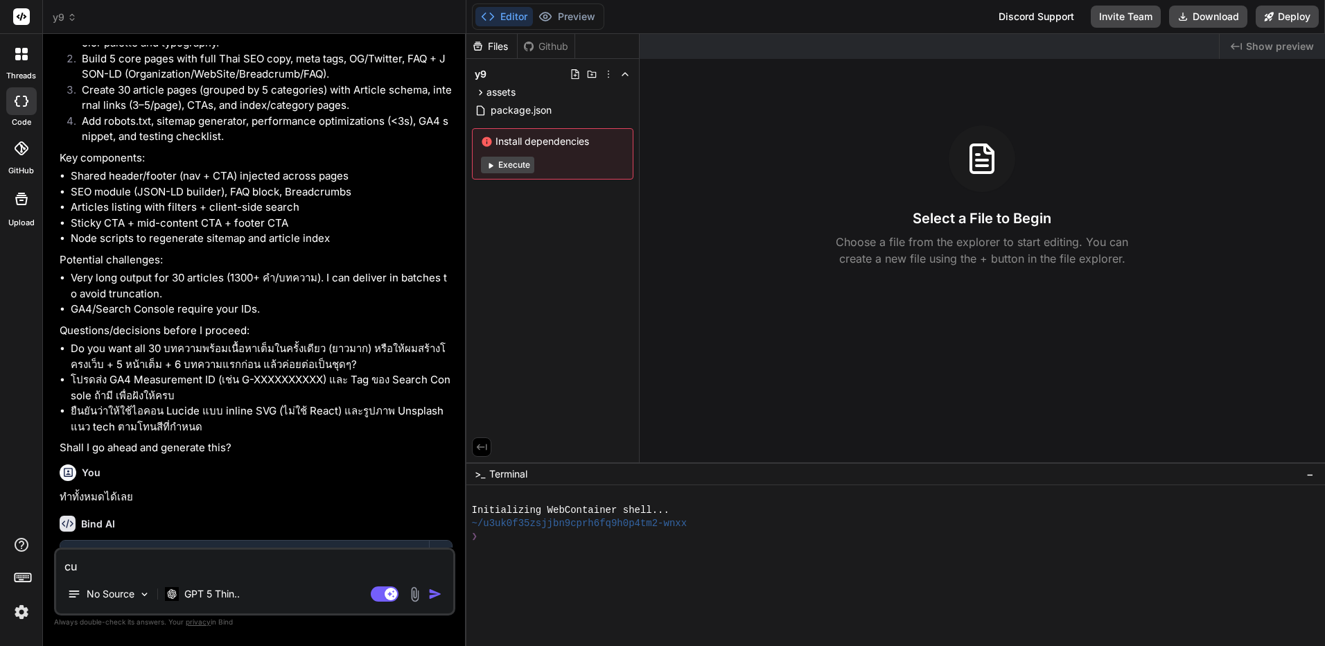
type textarea "c"
type textarea "x"
type textarea "co"
type textarea "x"
type textarea "con"
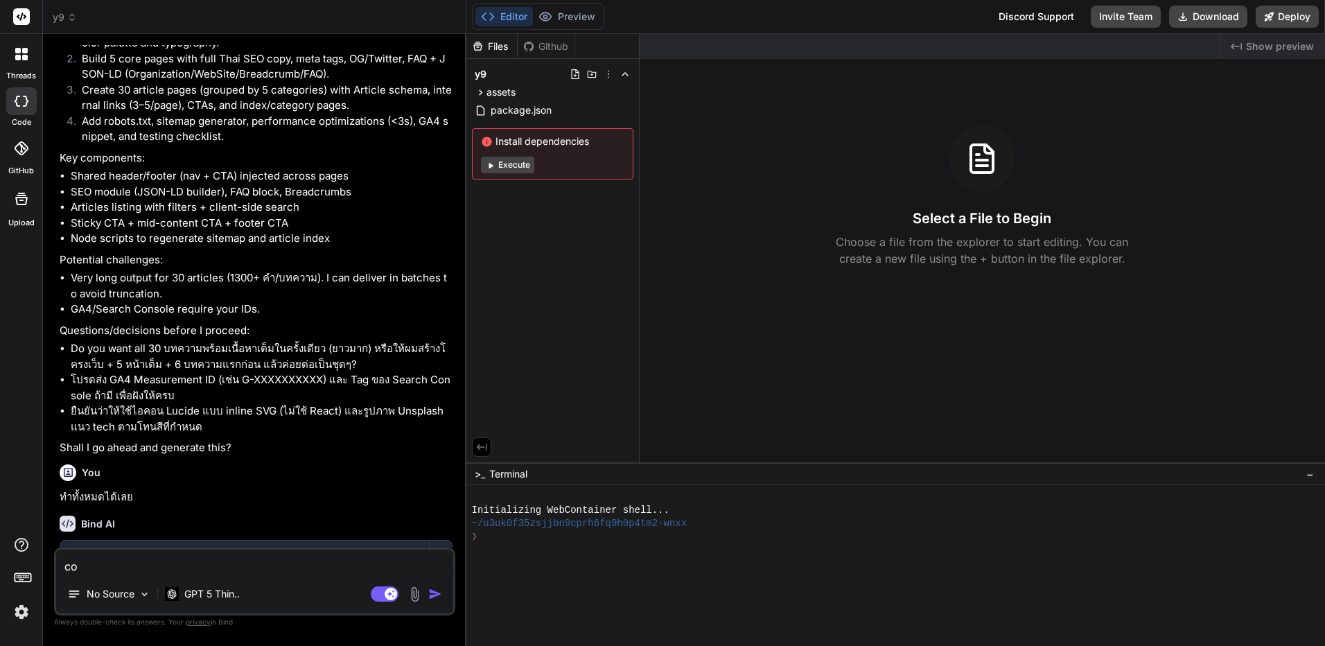
type textarea "x"
type textarea "cont"
type textarea "x"
type textarea "conti"
type textarea "x"
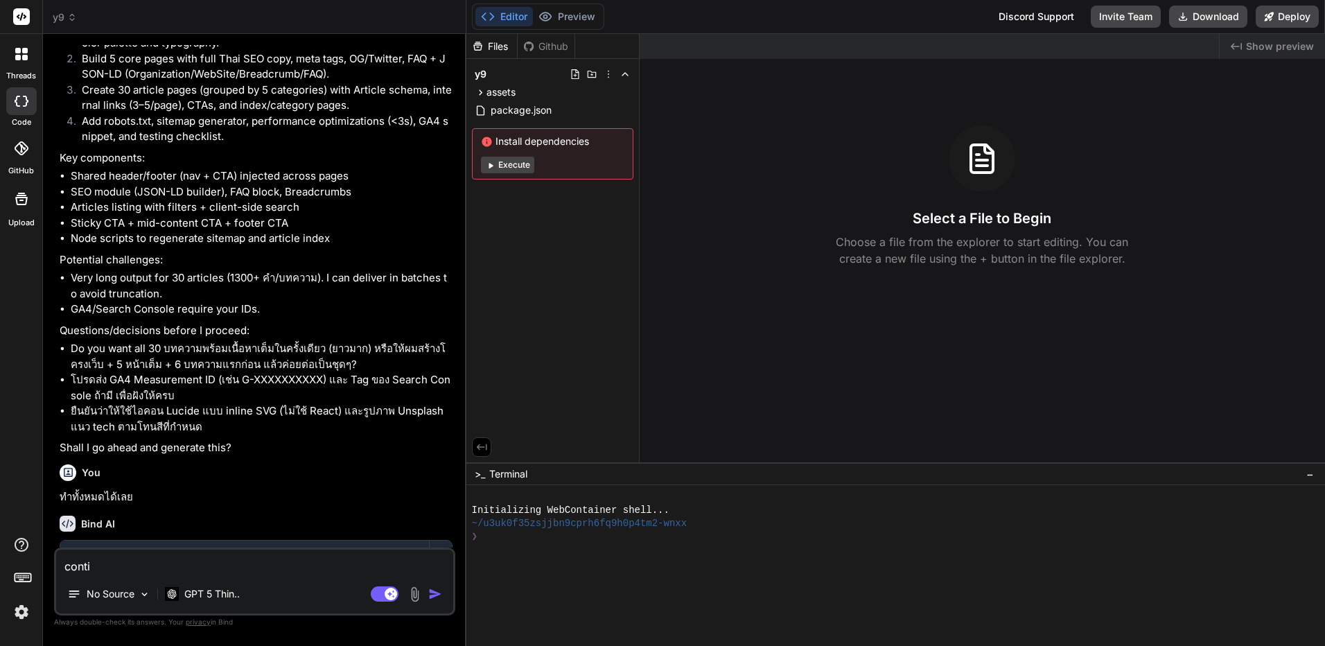
type textarea "contin"
type textarea "x"
type textarea "continu"
type textarea "x"
type textarea "continus"
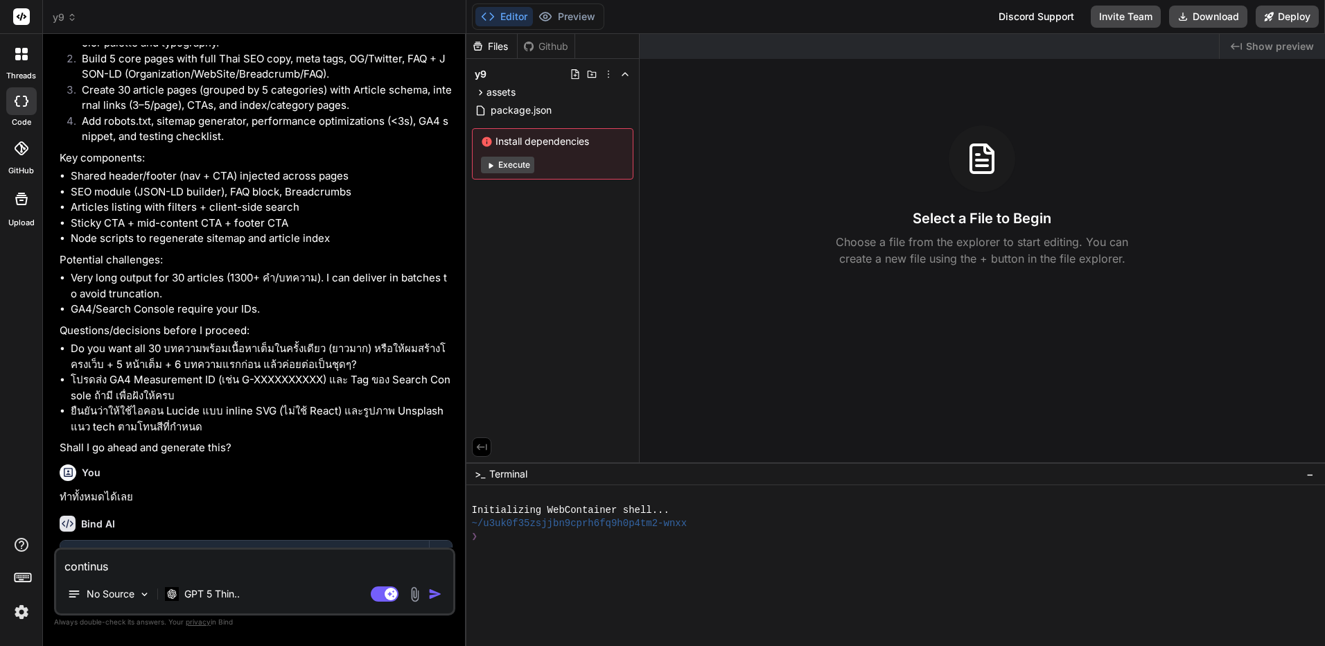
type textarea "x"
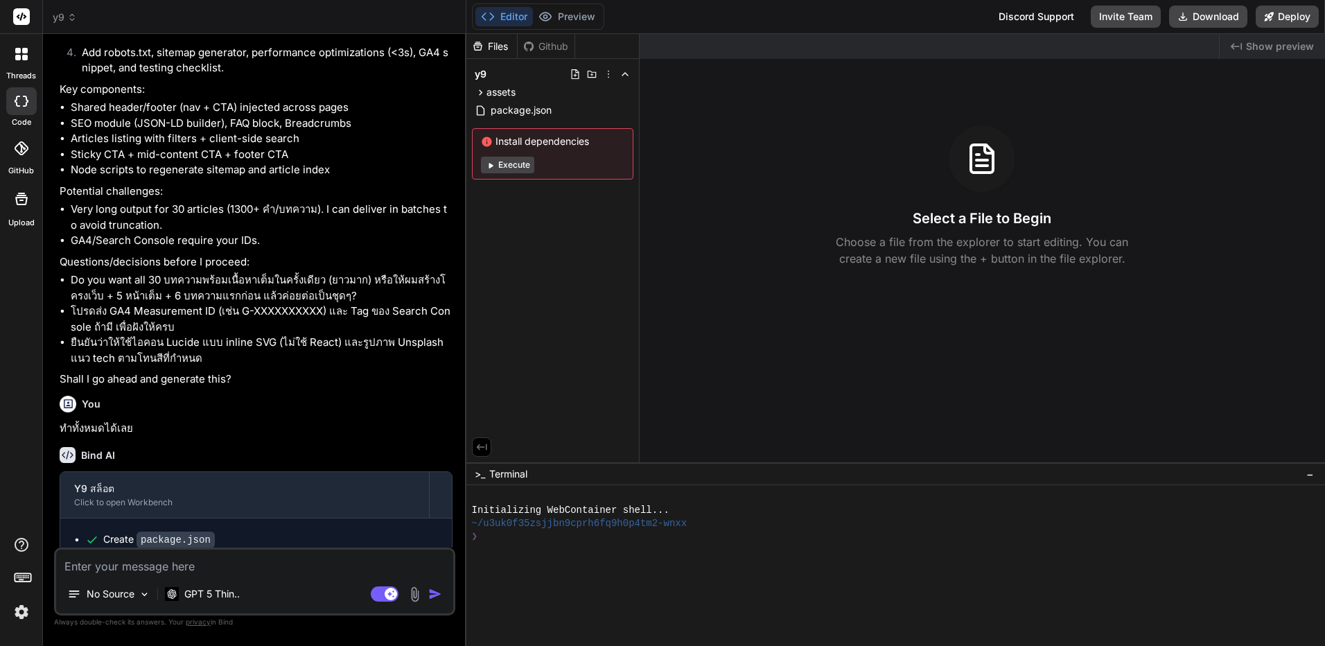
scroll to position [2351, 0]
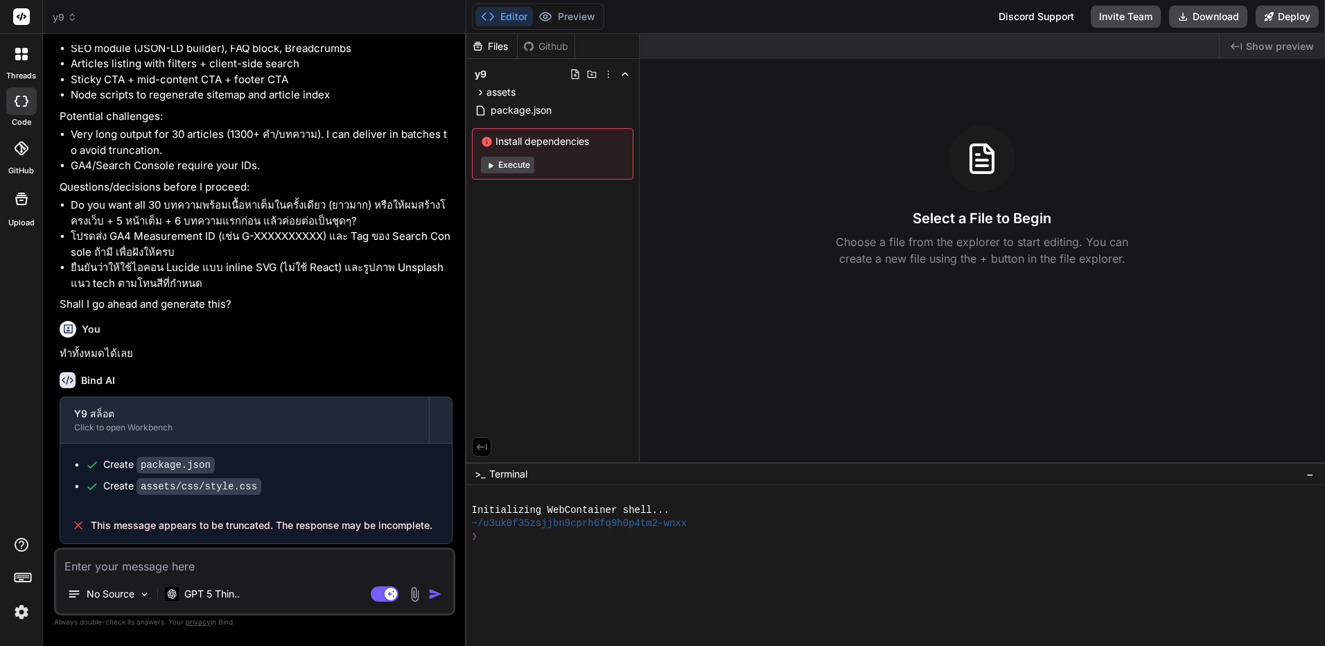
click at [31, 612] on img at bounding box center [22, 612] width 24 height 24
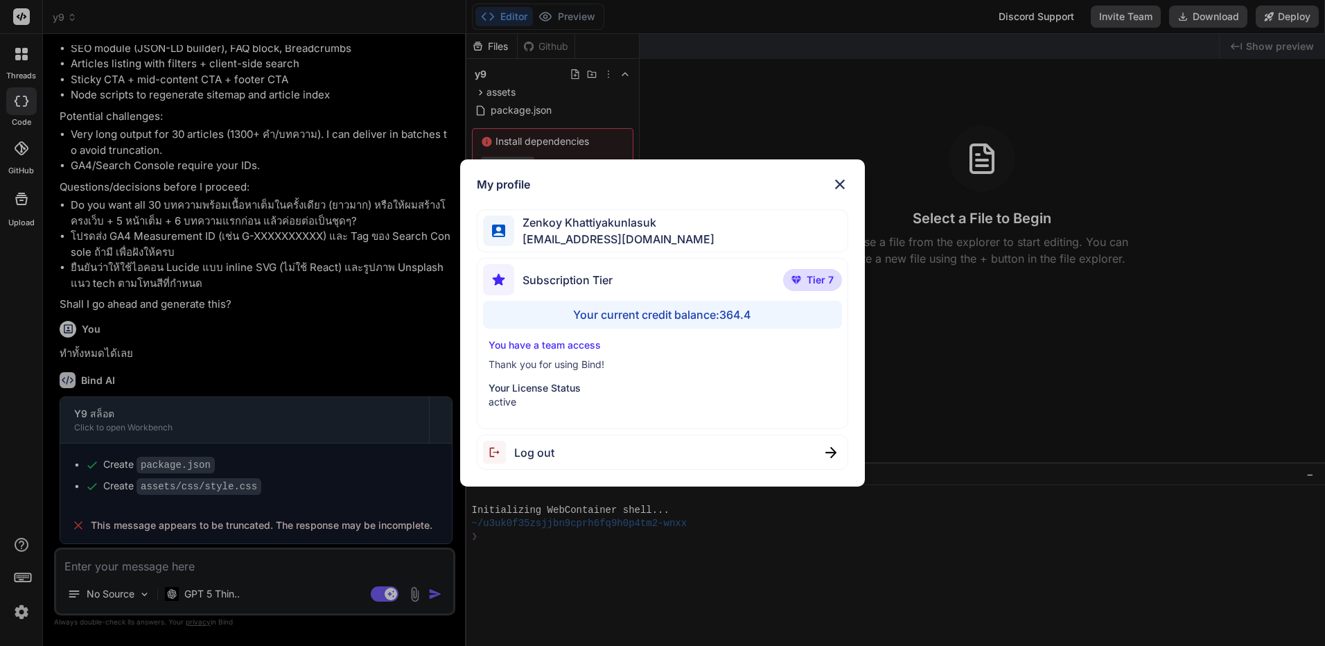
click at [544, 392] on p "Your License Status" at bounding box center [663, 388] width 348 height 14
click at [543, 392] on p "Your License Status" at bounding box center [663, 388] width 348 height 14
click at [540, 392] on p "Your License Status" at bounding box center [663, 388] width 348 height 14
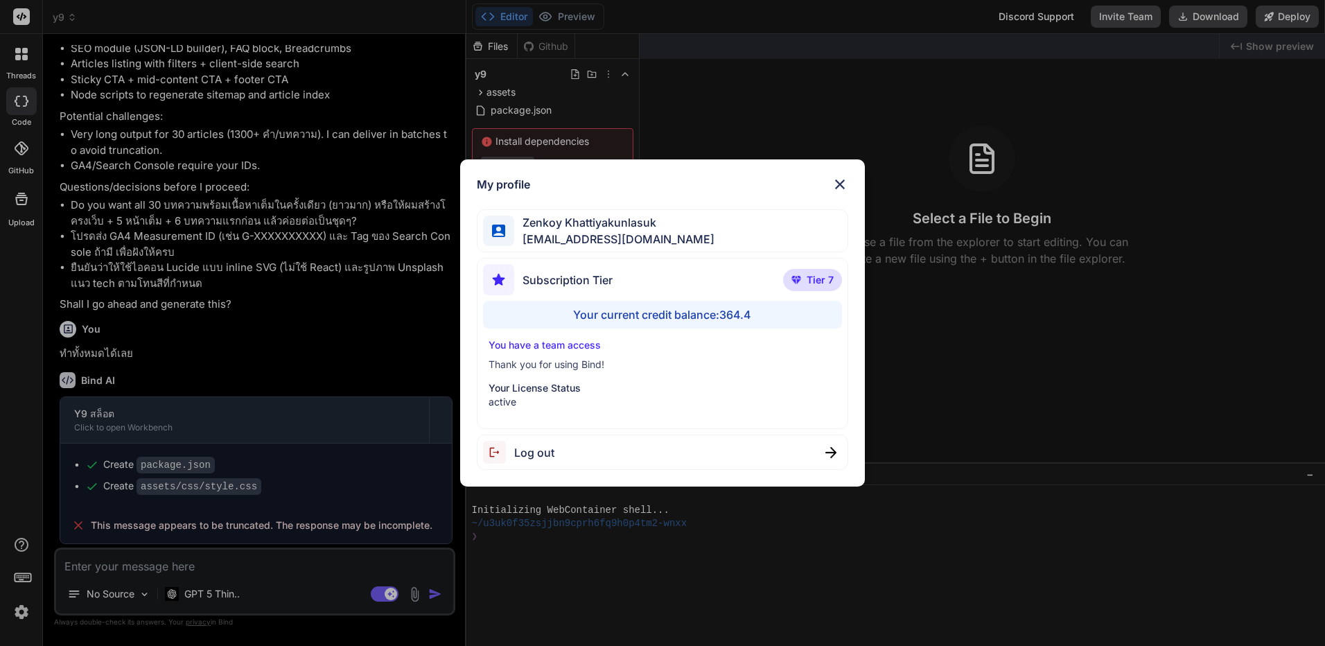
click at [540, 392] on p "Your License Status" at bounding box center [663, 388] width 348 height 14
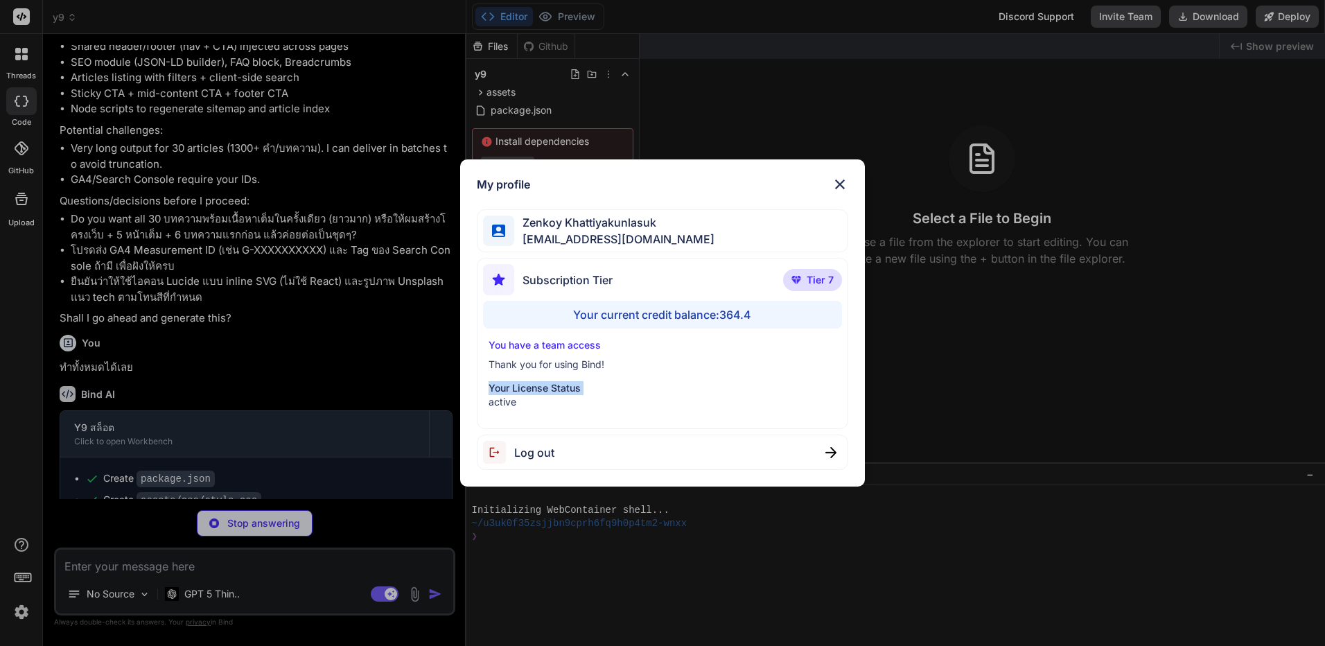
click at [540, 392] on p "Your License Status" at bounding box center [663, 388] width 348 height 14
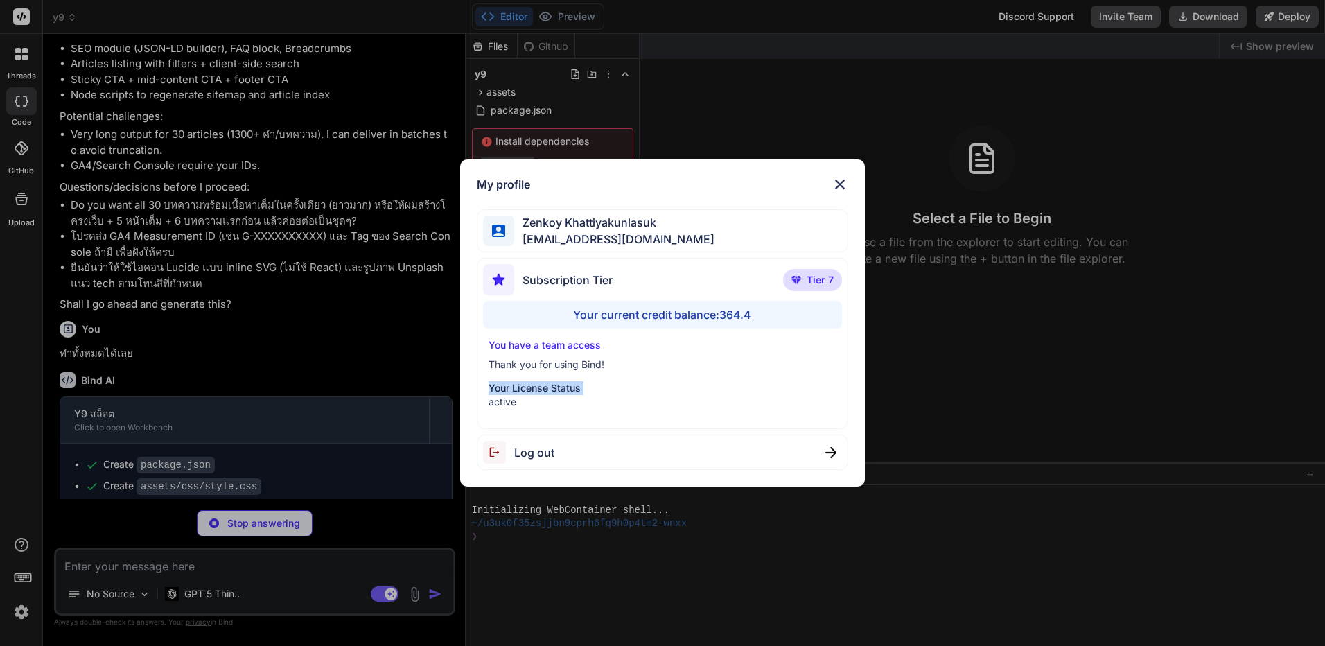
click at [540, 392] on p "Your License Status" at bounding box center [663, 388] width 348 height 14
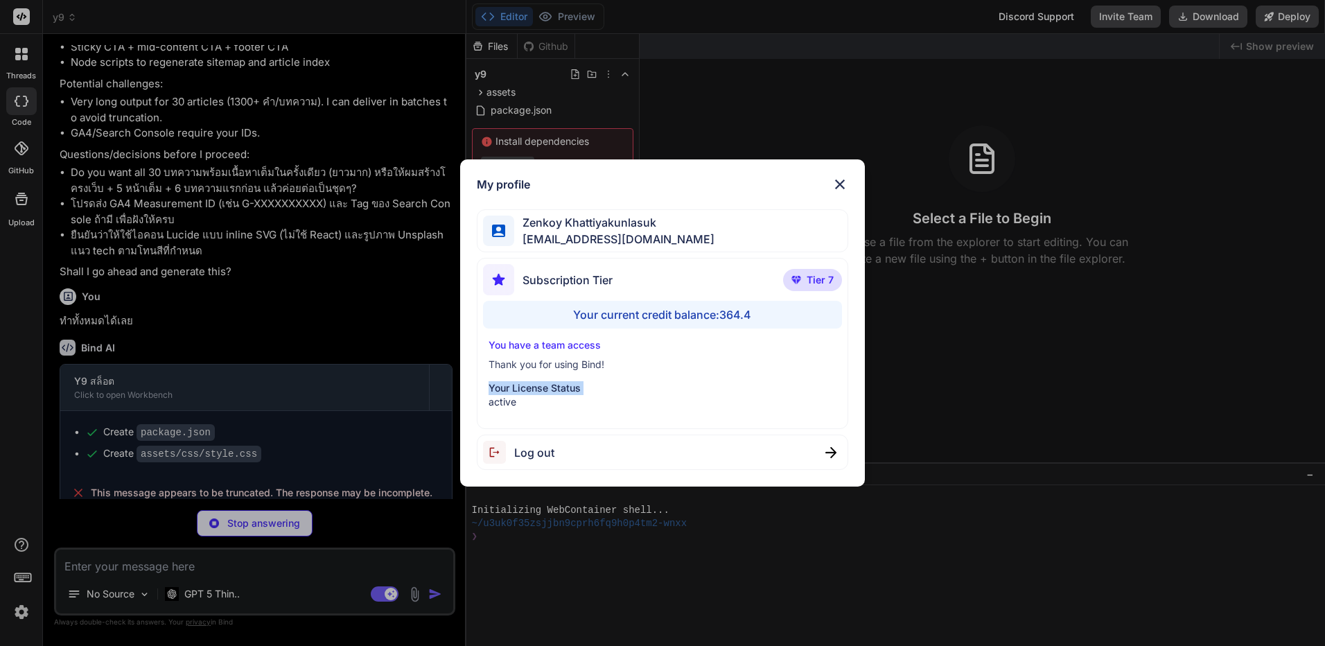
scroll to position [2428, 0]
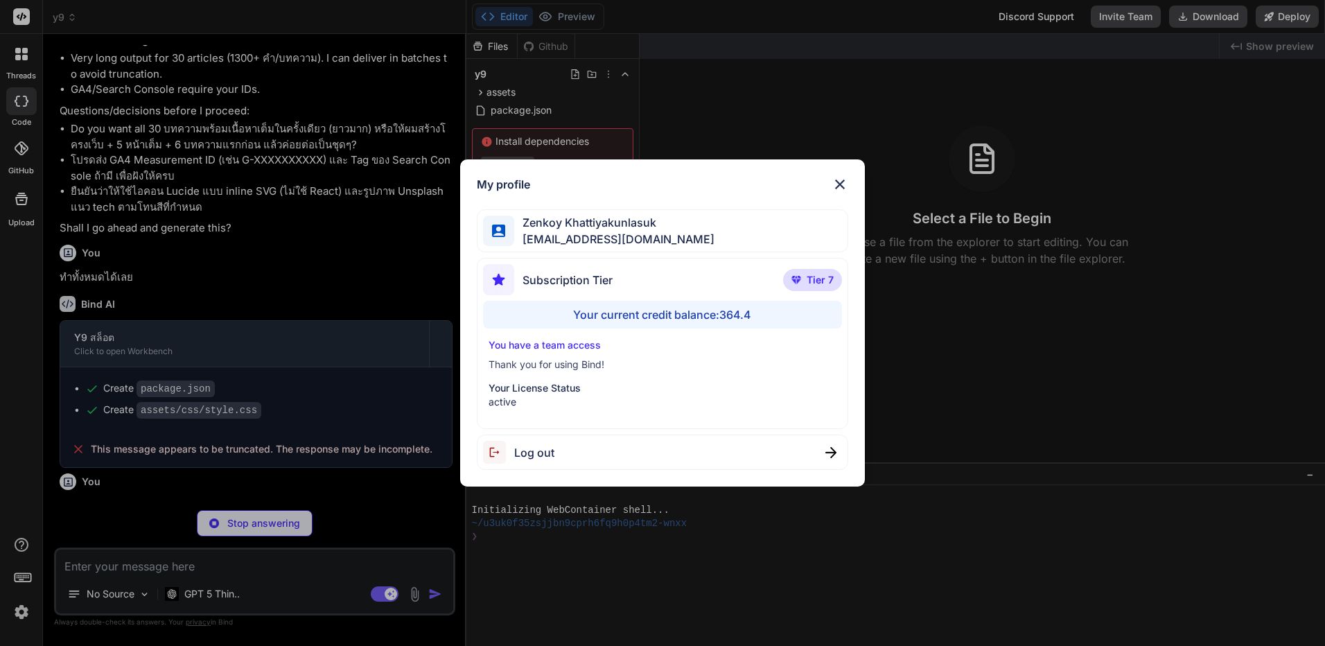
click at [321, 358] on div "My profile Zenkoy Khattiyakunlasuk bindai@zenkoy.com Subscription Tier Tier 7 Y…" at bounding box center [662, 323] width 1325 height 646
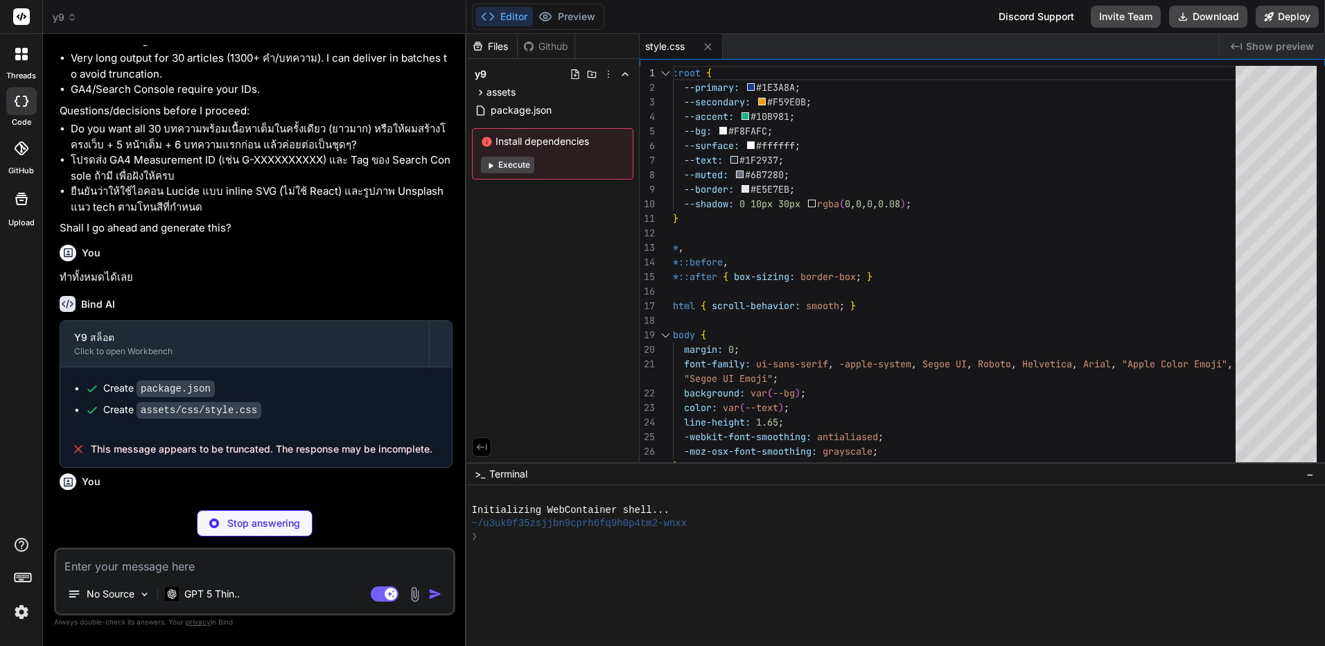
scroll to position [2449, 0]
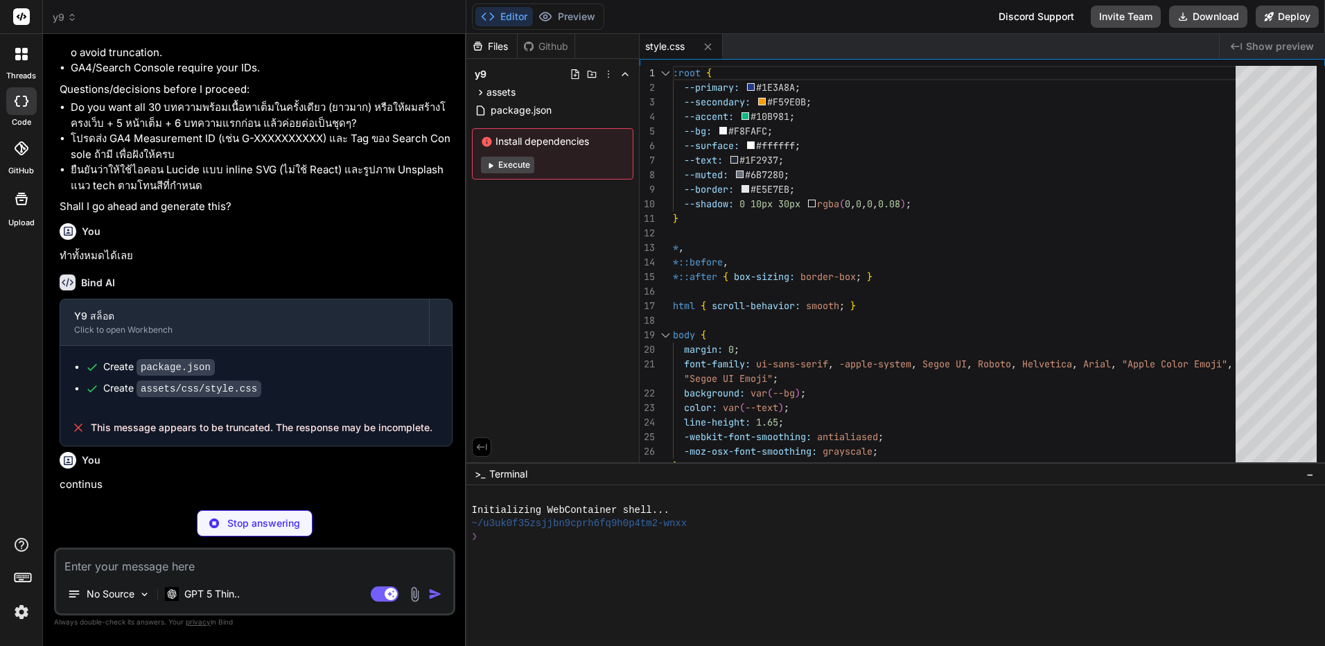
type textarea "x"
type textarea "document.head.appendChild(s); };"
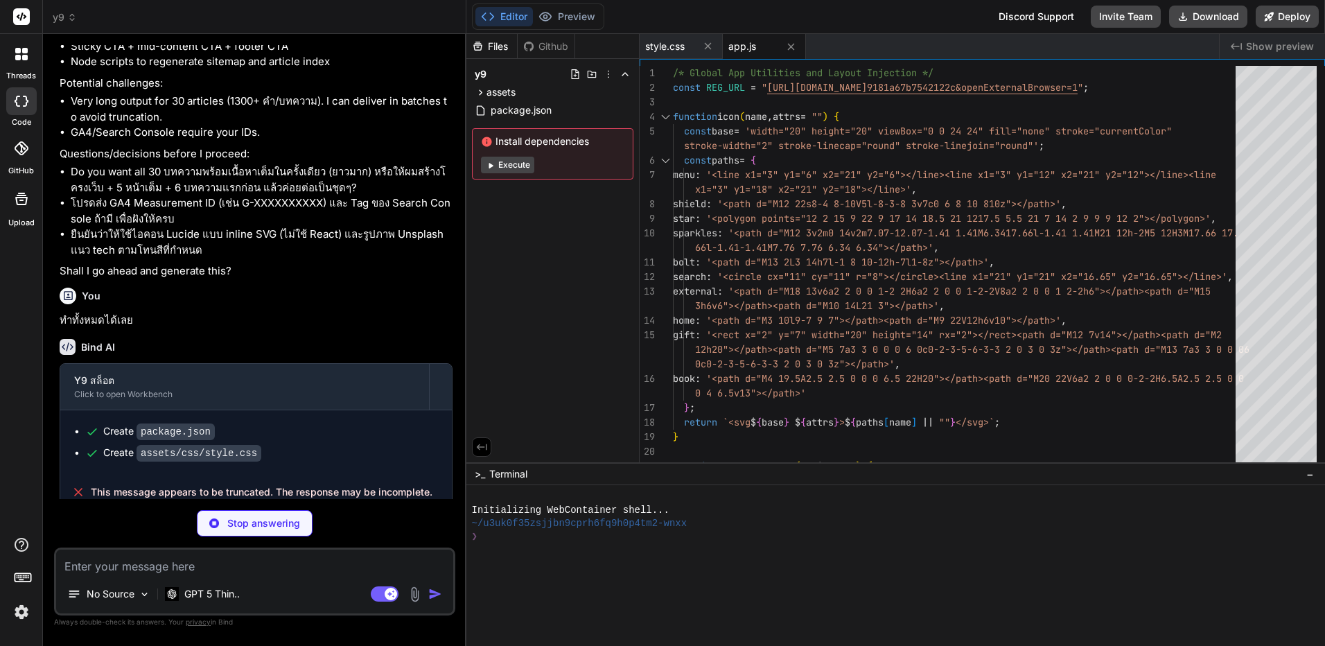
scroll to position [2471, 0]
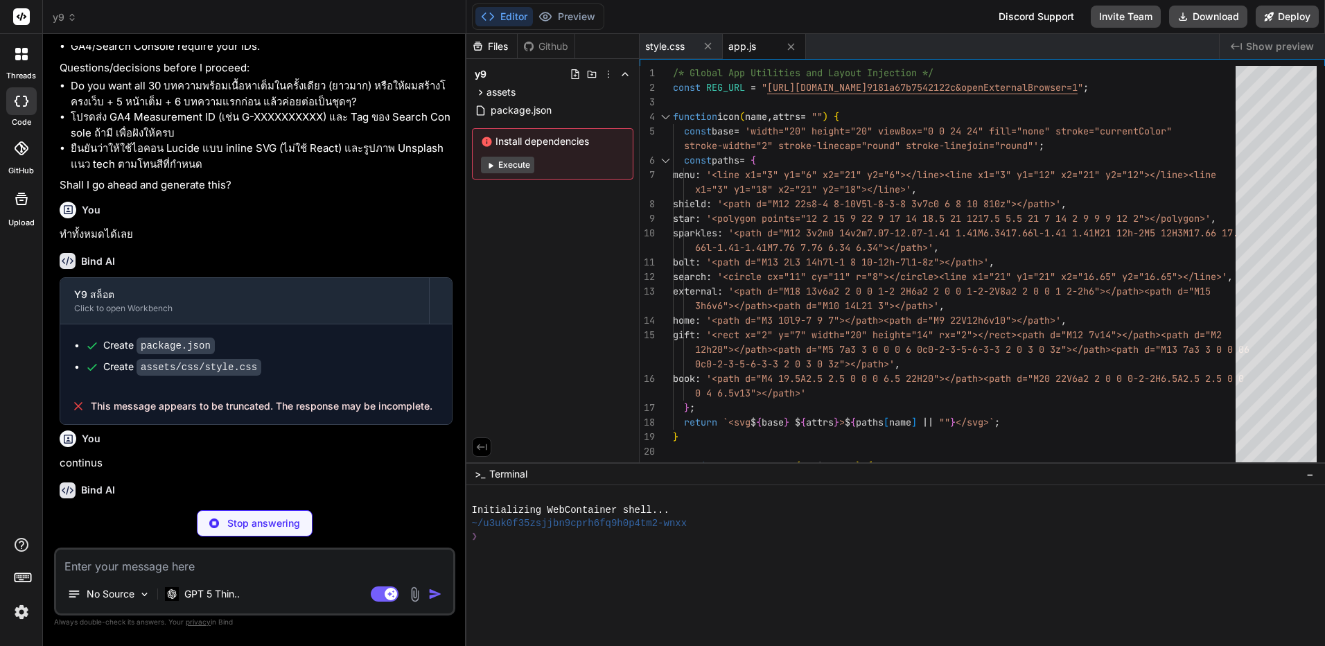
type textarea "x"
type textarea "}; })(); document.addEventListener("DOMContentLoaded", () => { SEO.setBaseMeta(…"
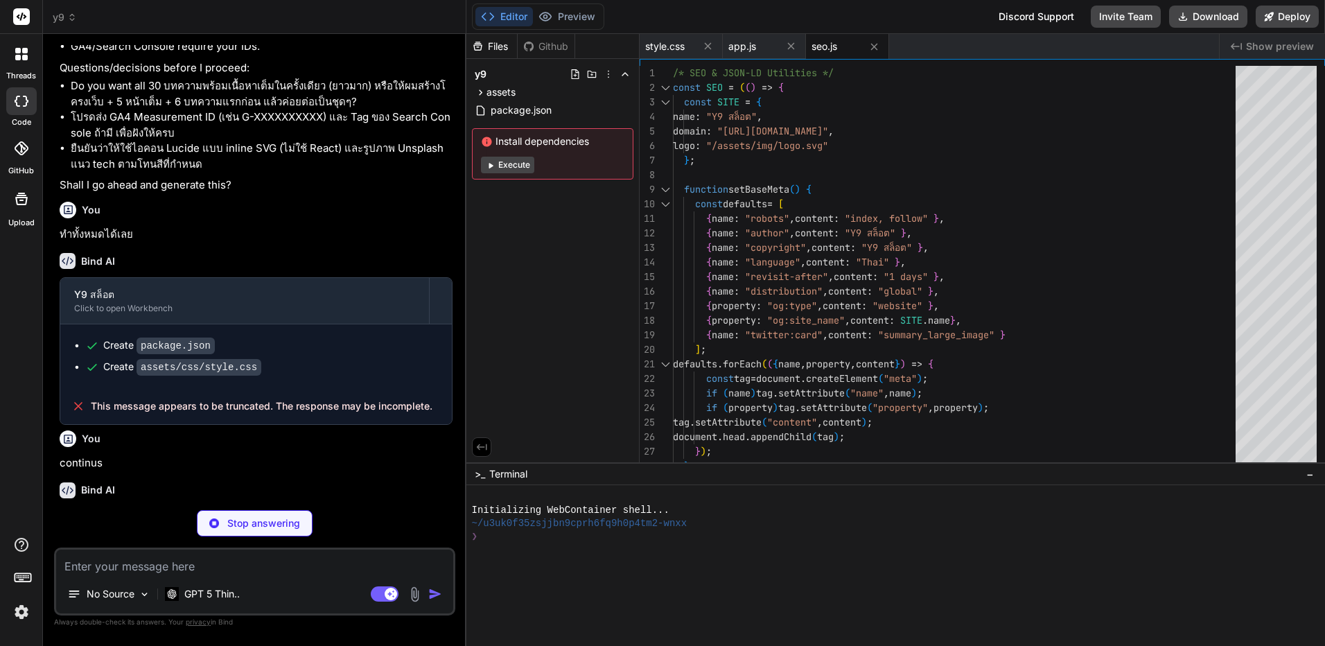
scroll to position [2492, 0]
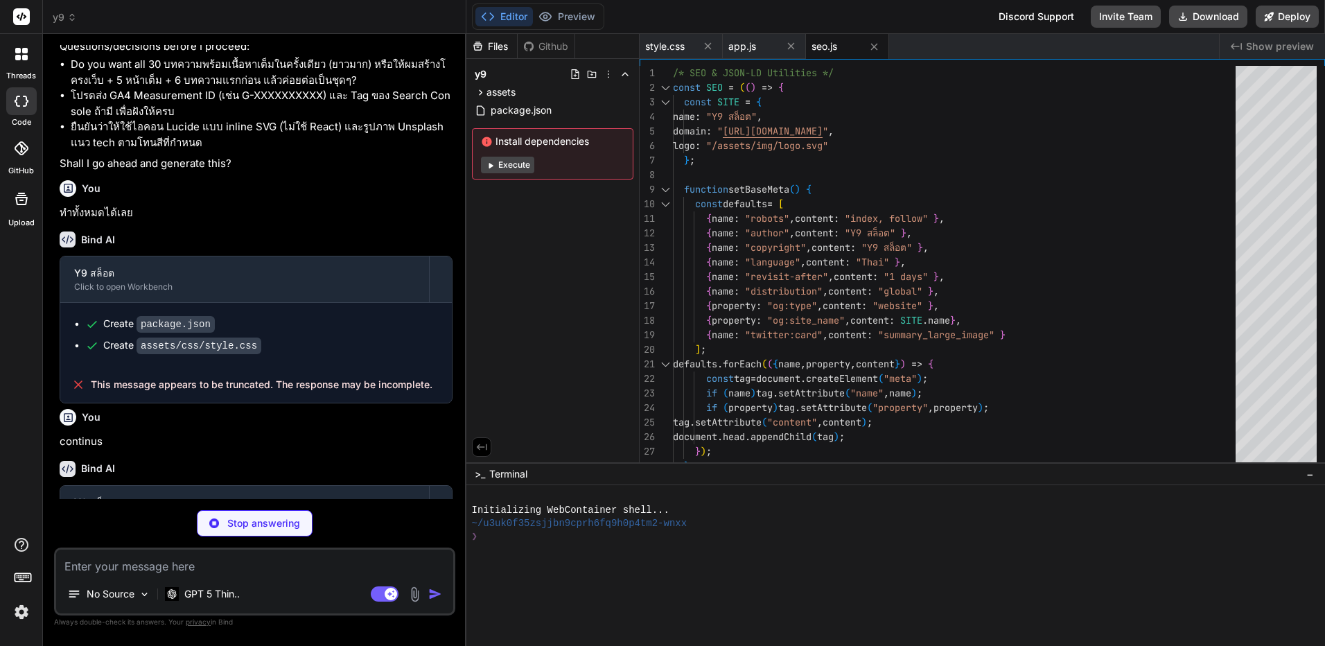
type textarea "x"
type textarea "if (v) url.searchParams.set("q", v); else url.searchParams.delete("q"); history…"
type textarea "x"
type textarea "});"
type textarea "x"
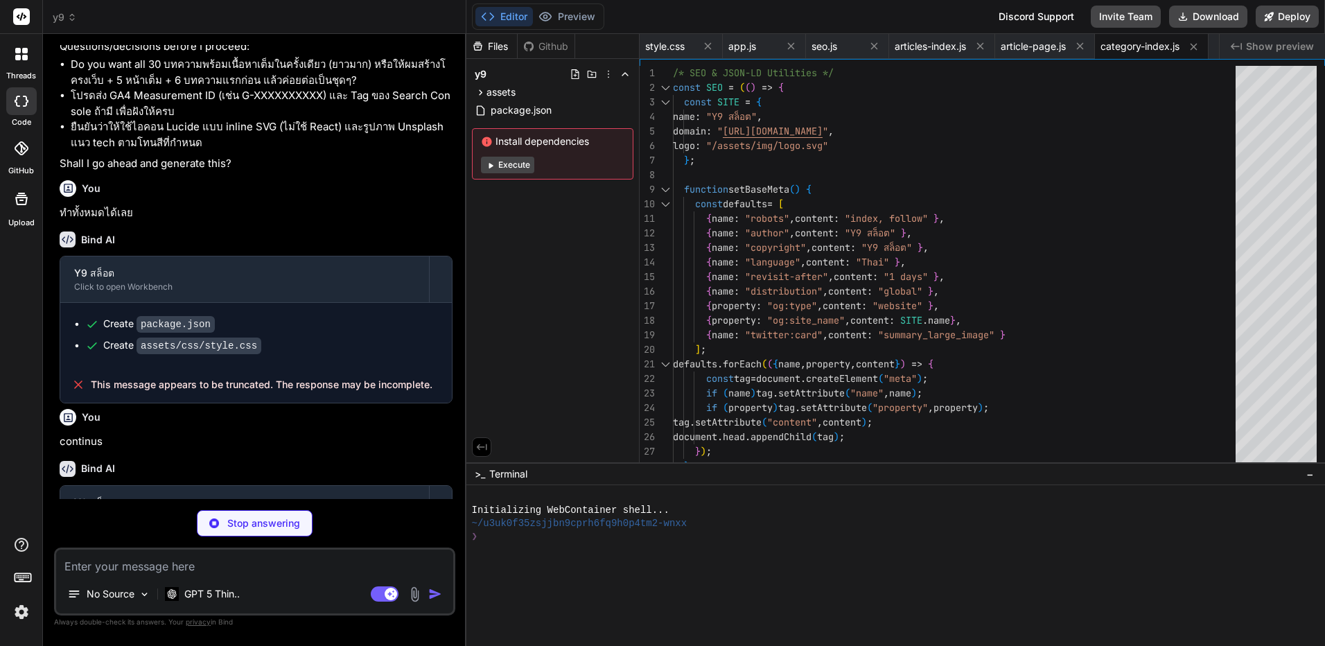
type textarea "]); });"
type textarea "x"
type textarea "</defs> <rect x="16" y="16" width="224" height="224" rx="56" fill="url(#g1)"/> …"
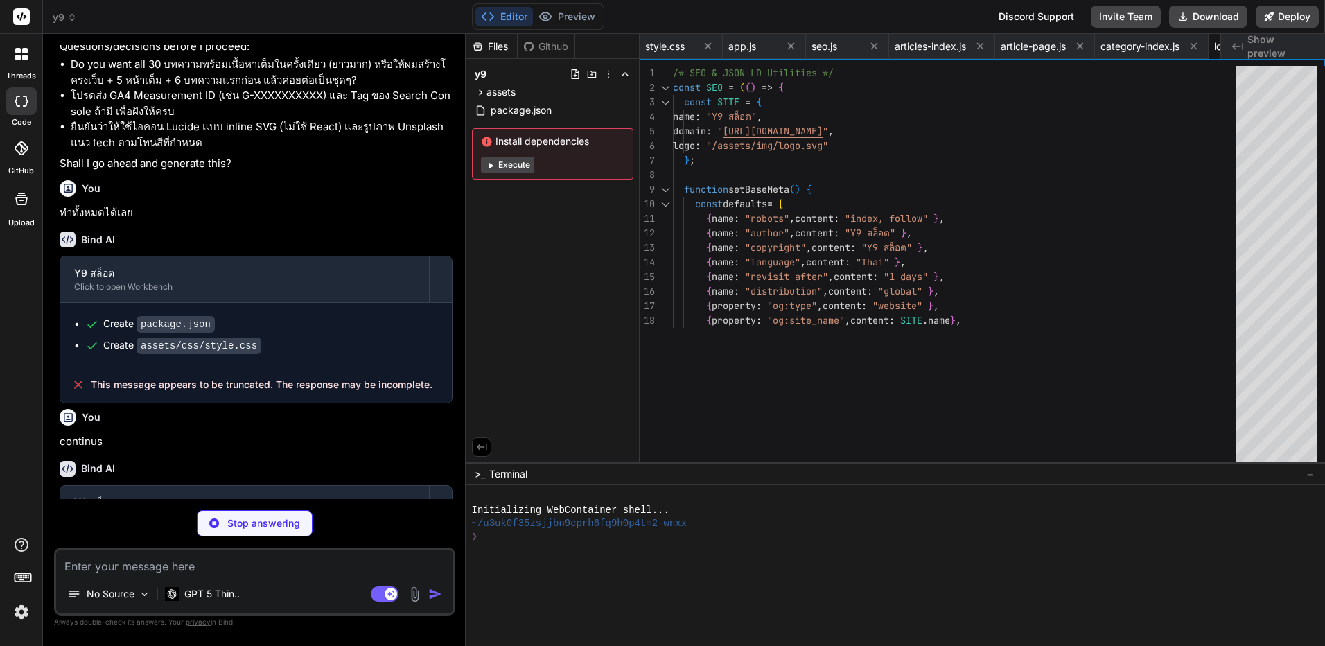
type textarea "x"
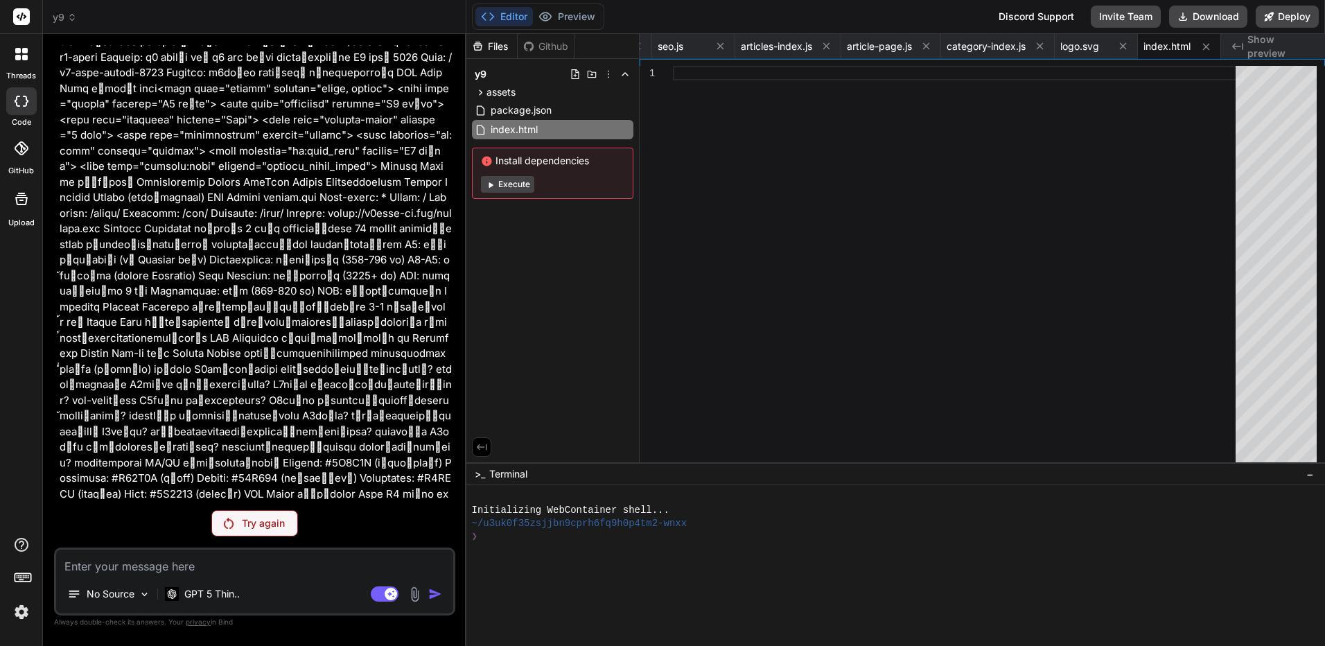
scroll to position [209, 0]
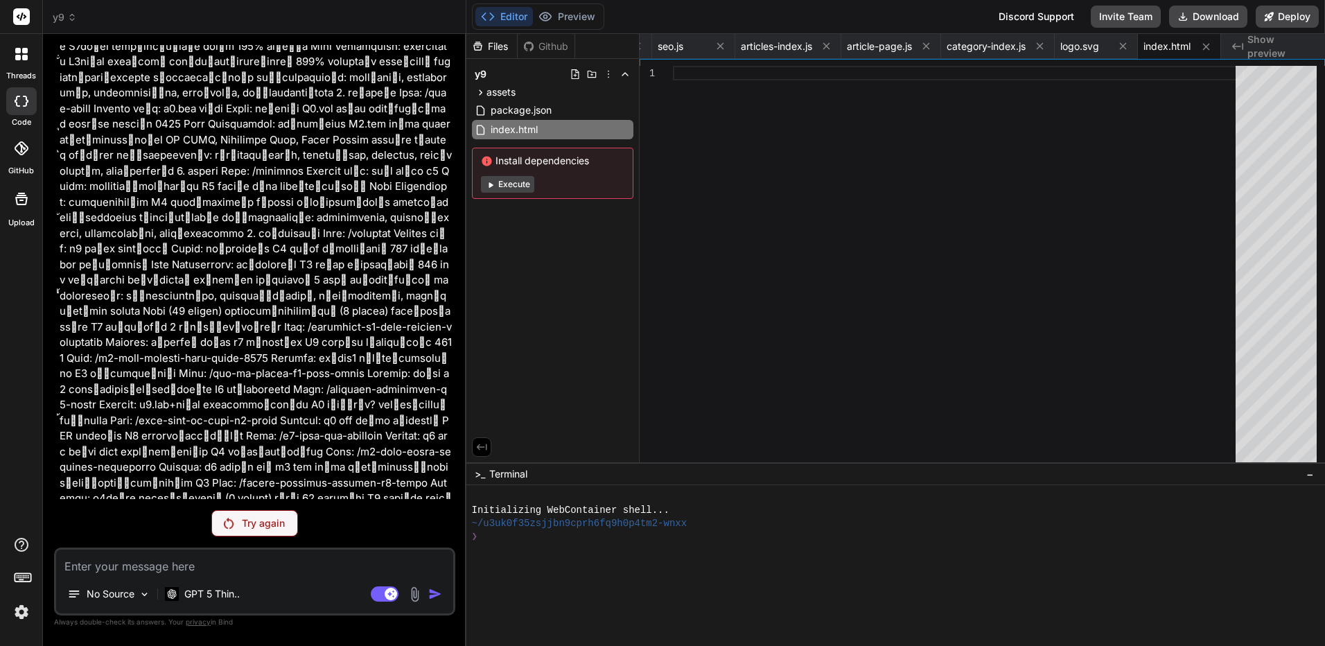
drag, startPoint x: 356, startPoint y: 401, endPoint x: 421, endPoint y: 251, distance: 163.9
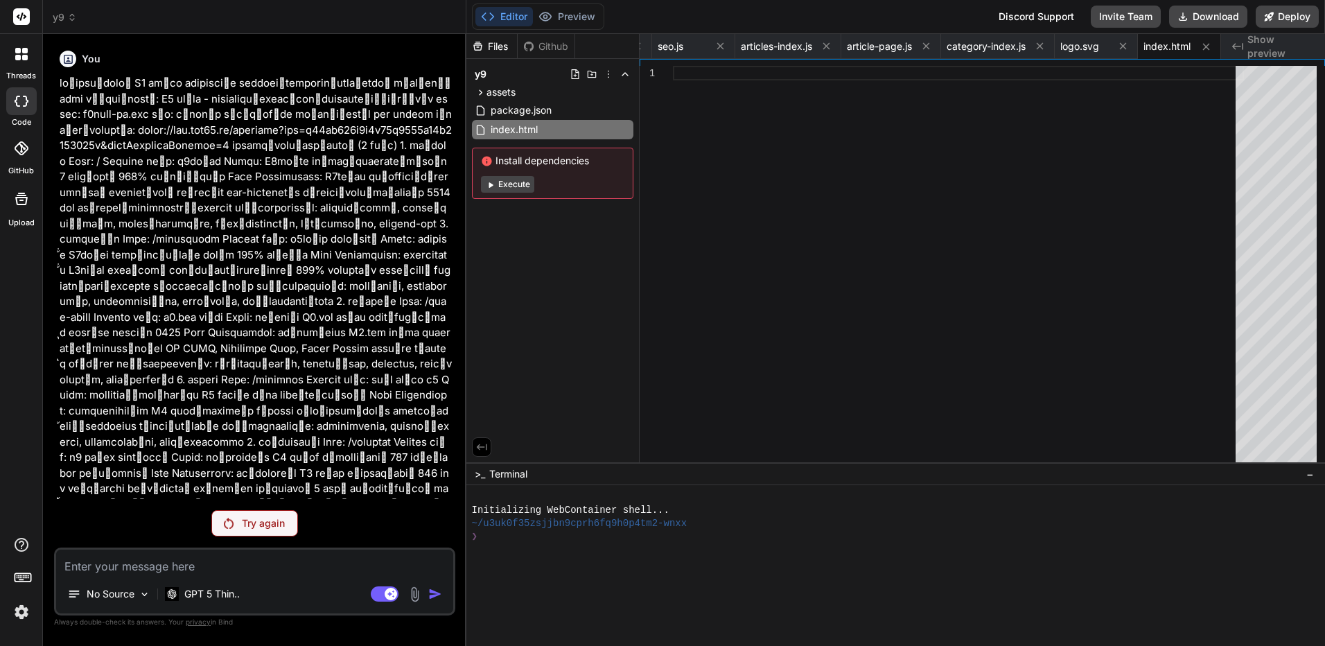
click at [17, 53] on icon at bounding box center [18, 51] width 6 height 6
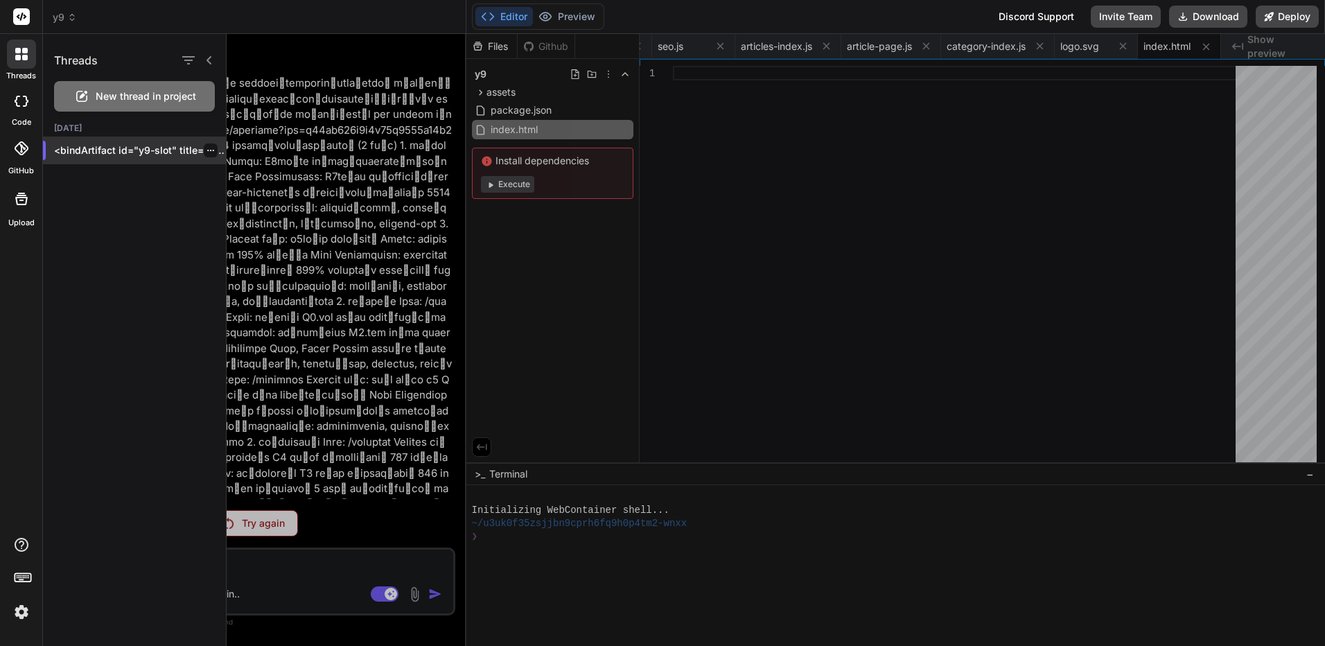
click at [212, 151] on p "<bindArtifact id="y9-slot" title="Y9 สล็อต"> <bindAction type="file" filePath="…" at bounding box center [140, 150] width 172 height 14
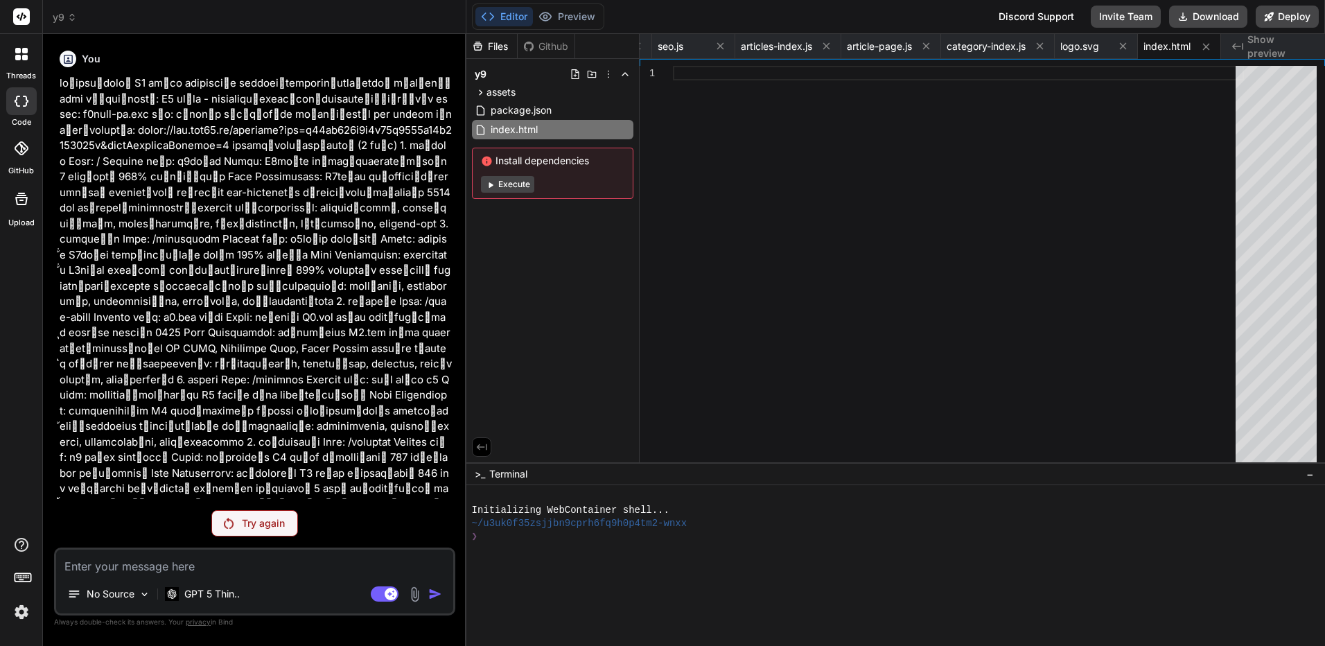
click at [11, 62] on div at bounding box center [21, 54] width 29 height 29
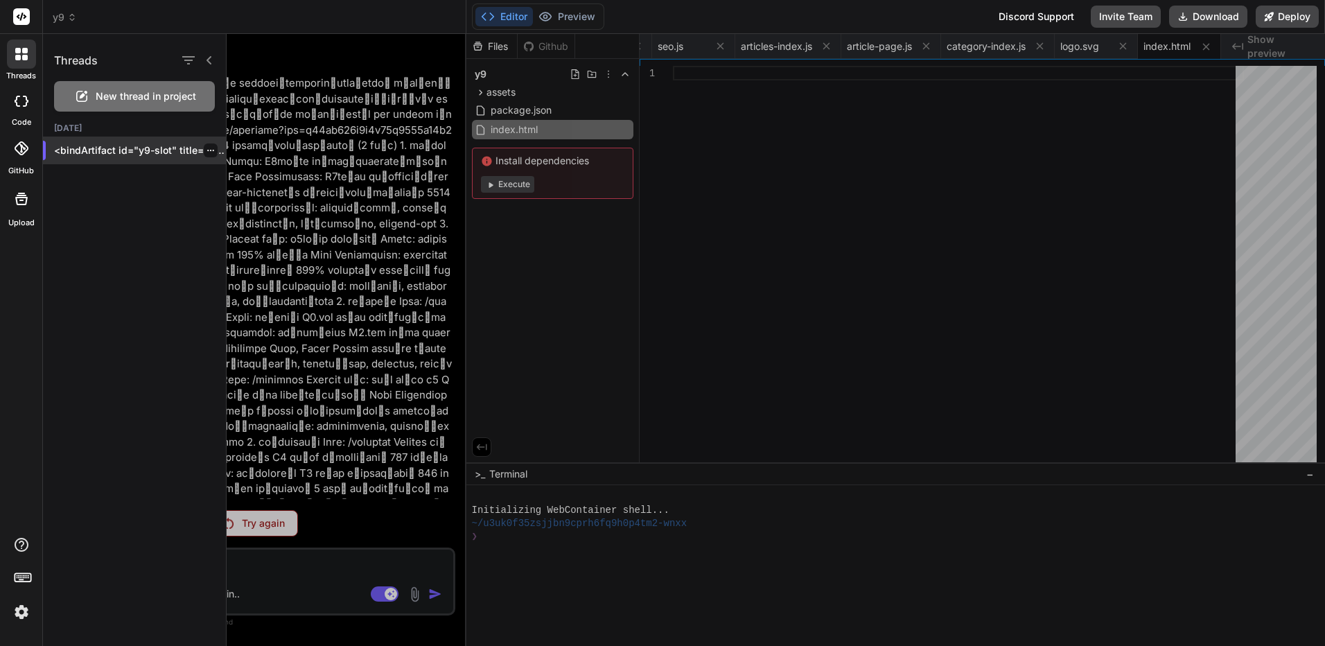
click at [207, 148] on icon "button" at bounding box center [211, 150] width 8 height 8
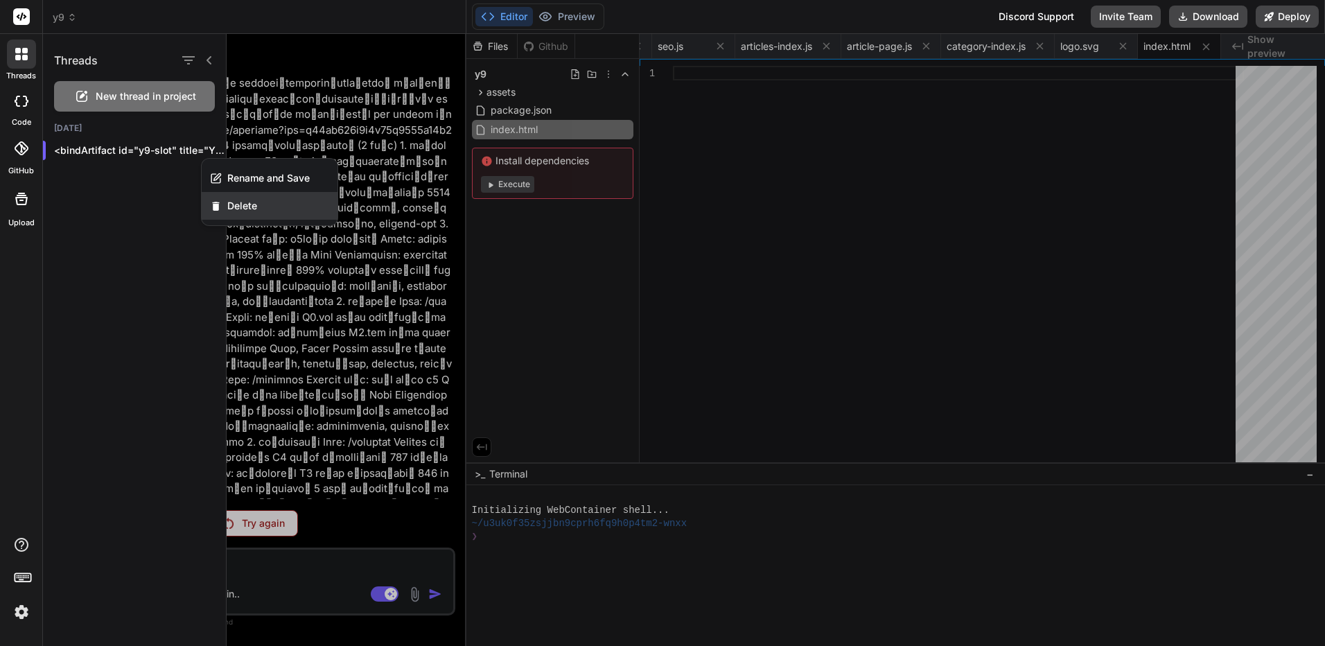
click at [254, 210] on span "Delete" at bounding box center [242, 206] width 30 height 14
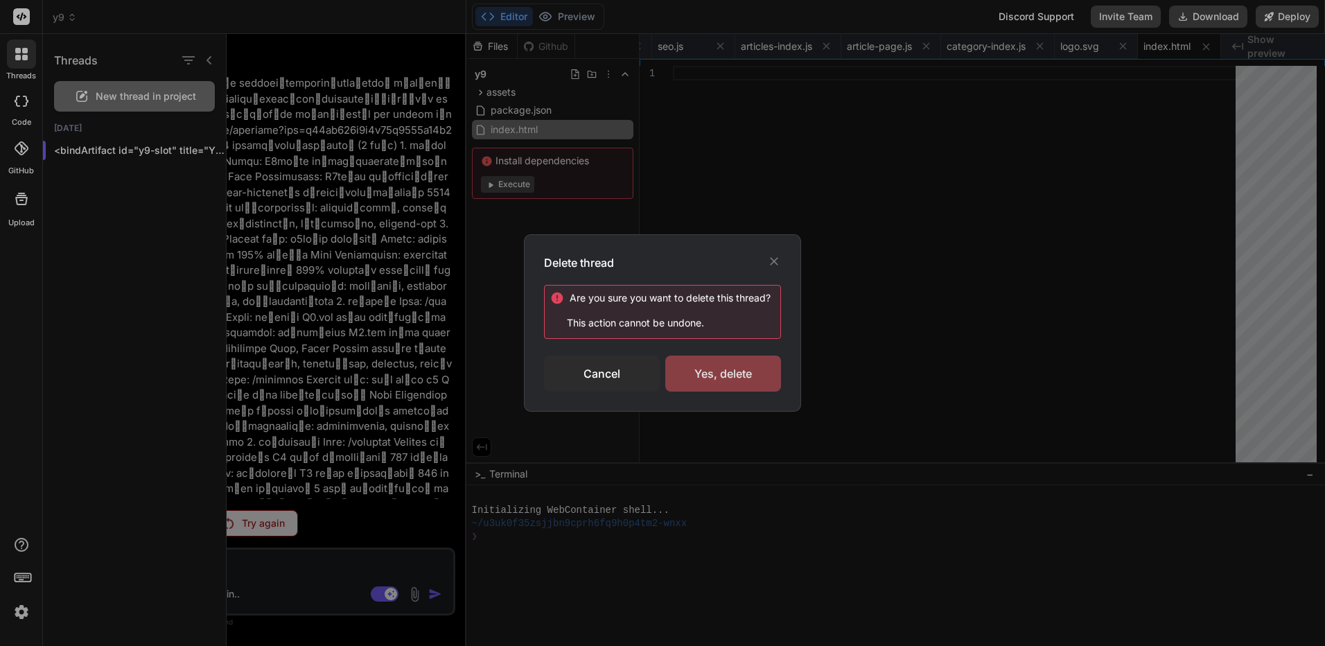
click at [741, 363] on div "Yes, delete" at bounding box center [723, 374] width 116 height 36
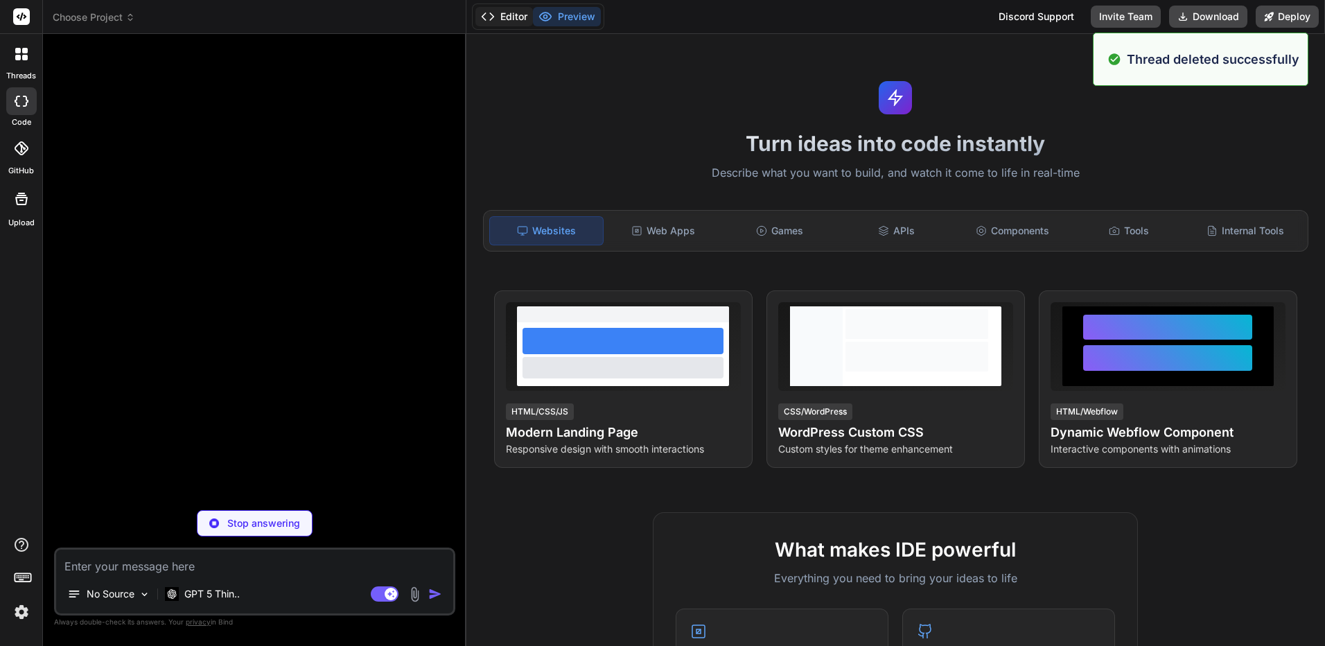
click at [511, 23] on button "Editor" at bounding box center [505, 16] width 58 height 19
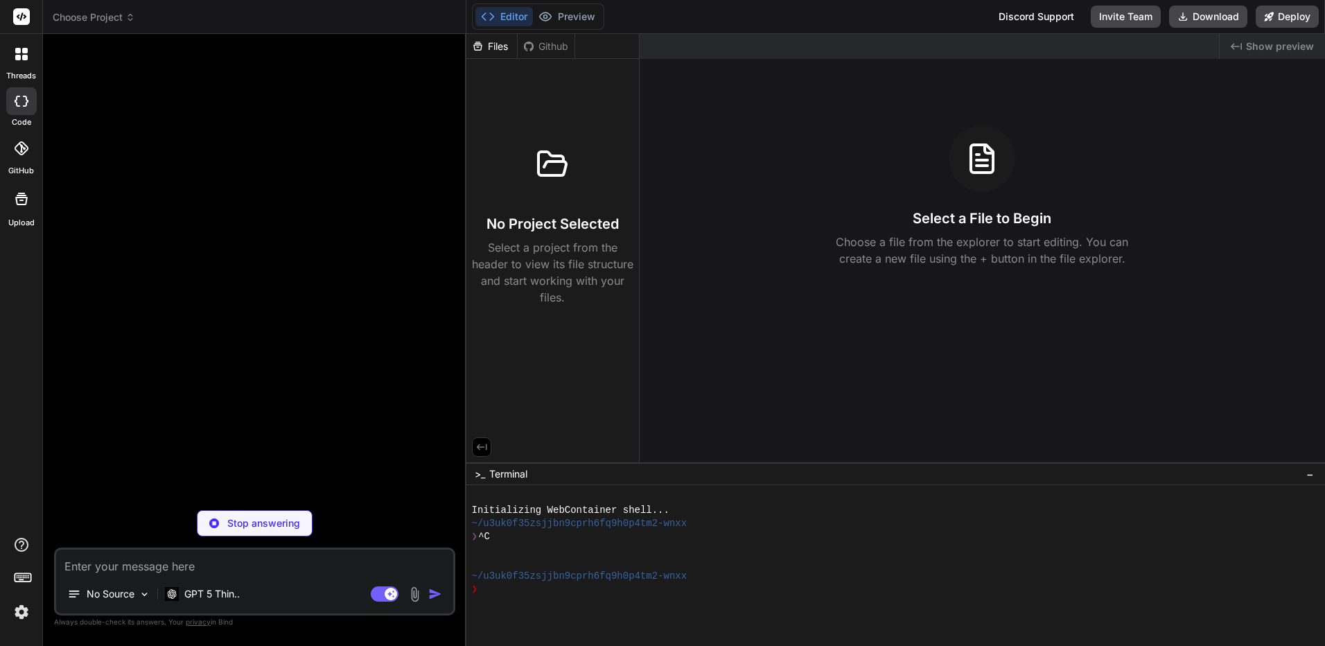
click at [112, 17] on span "Choose Project" at bounding box center [94, 17] width 82 height 14
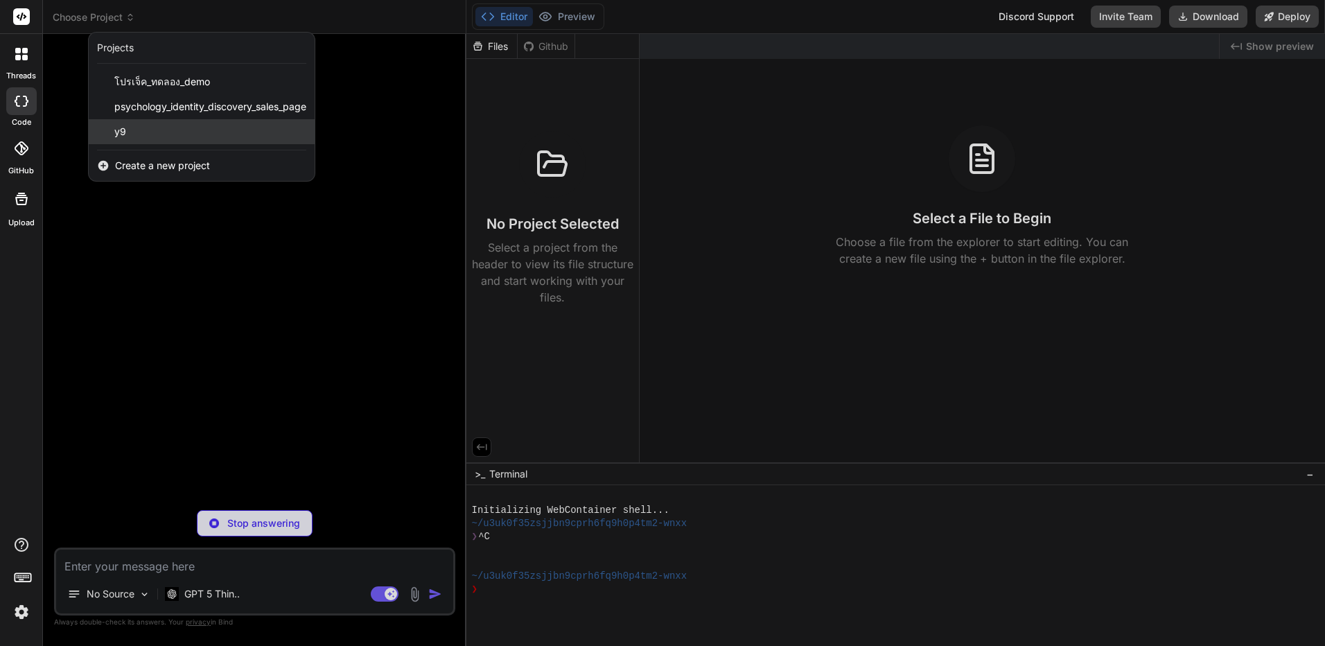
drag, startPoint x: 112, startPoint y: 17, endPoint x: 211, endPoint y: 143, distance: 160.0
click at [211, 143] on div "y9" at bounding box center [202, 131] width 226 height 25
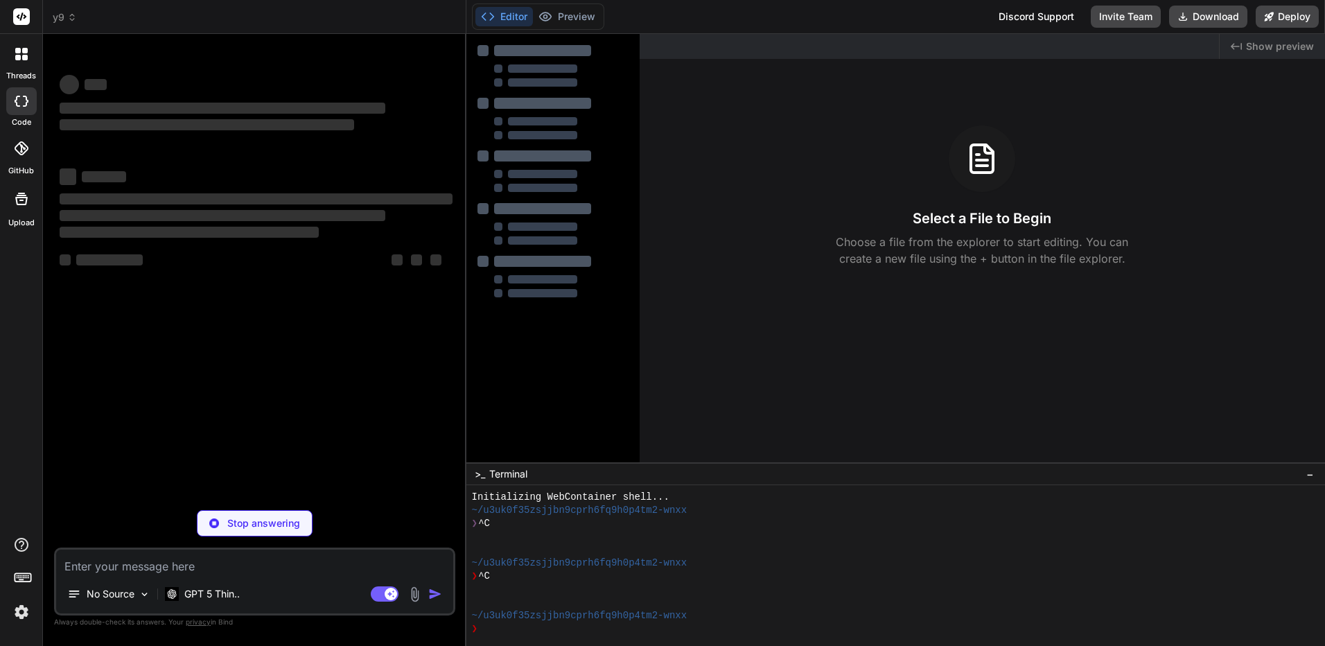
scroll to position [13, 0]
type textarea "x"
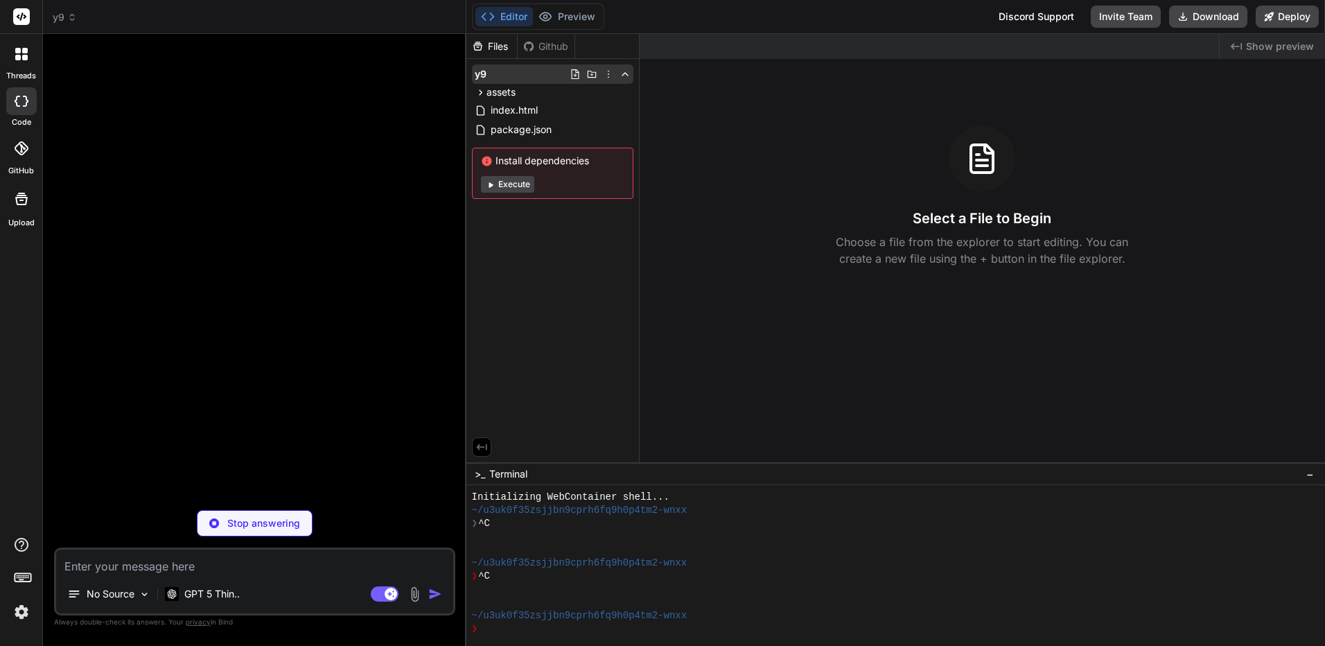
click at [609, 76] on icon at bounding box center [608, 74] width 11 height 11
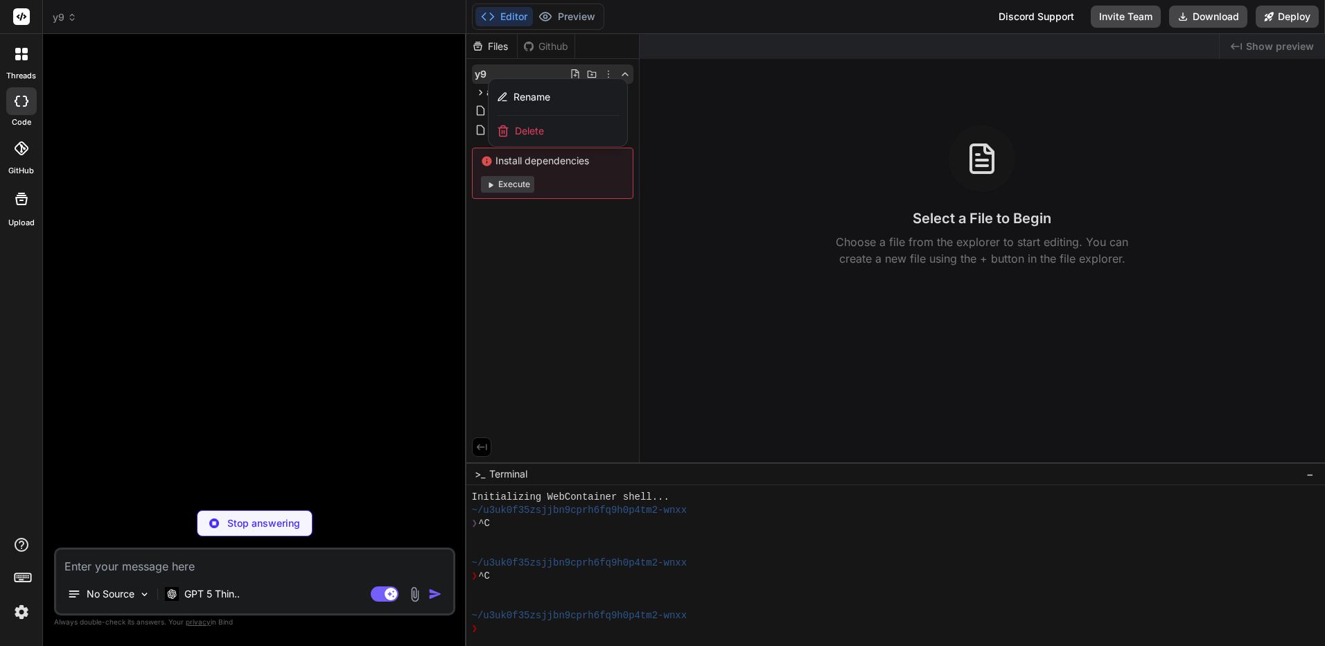
click at [574, 137] on div "Delete" at bounding box center [558, 131] width 139 height 31
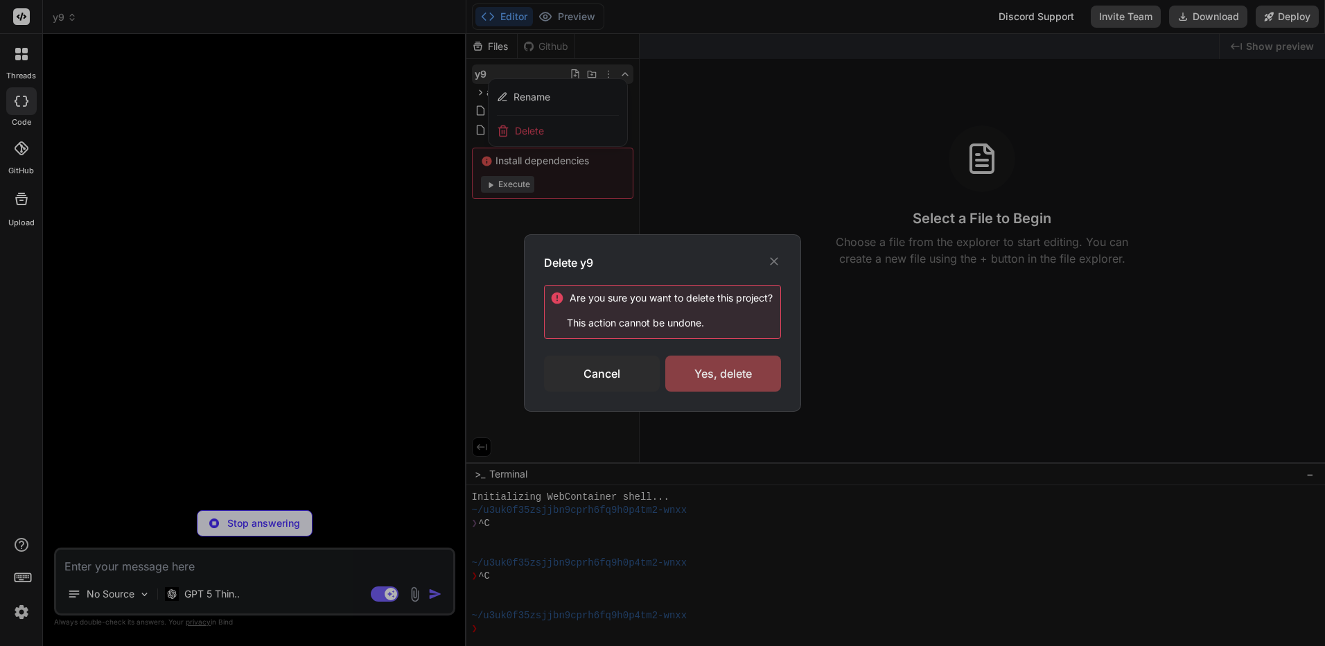
click at [717, 365] on div "Yes, delete" at bounding box center [723, 374] width 116 height 36
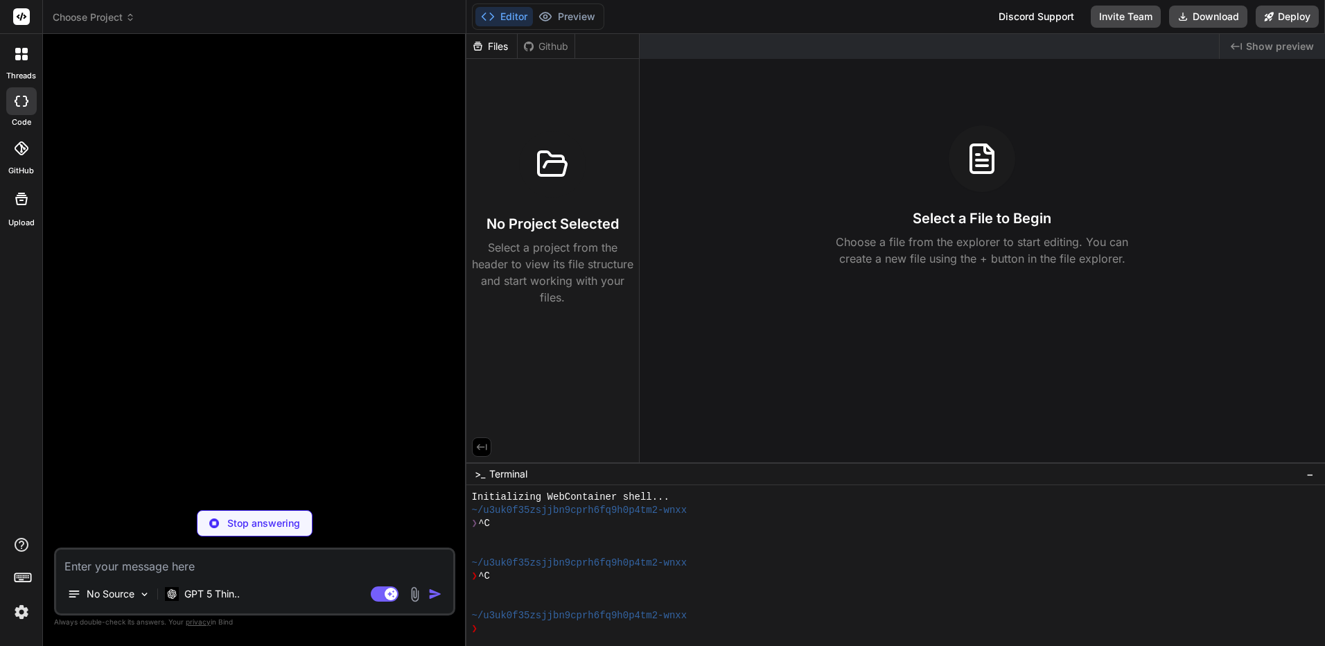
click at [92, 12] on span "Choose Project" at bounding box center [94, 17] width 82 height 14
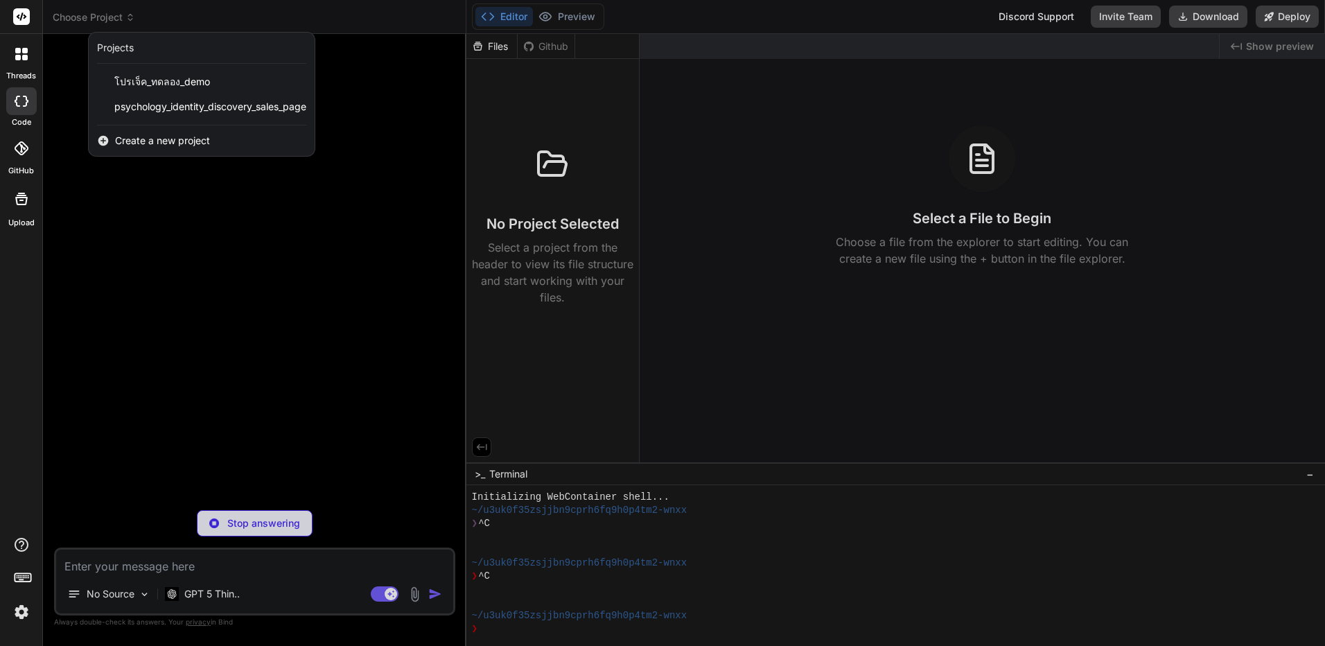
click at [134, 145] on span "Create a new project" at bounding box center [162, 141] width 95 height 14
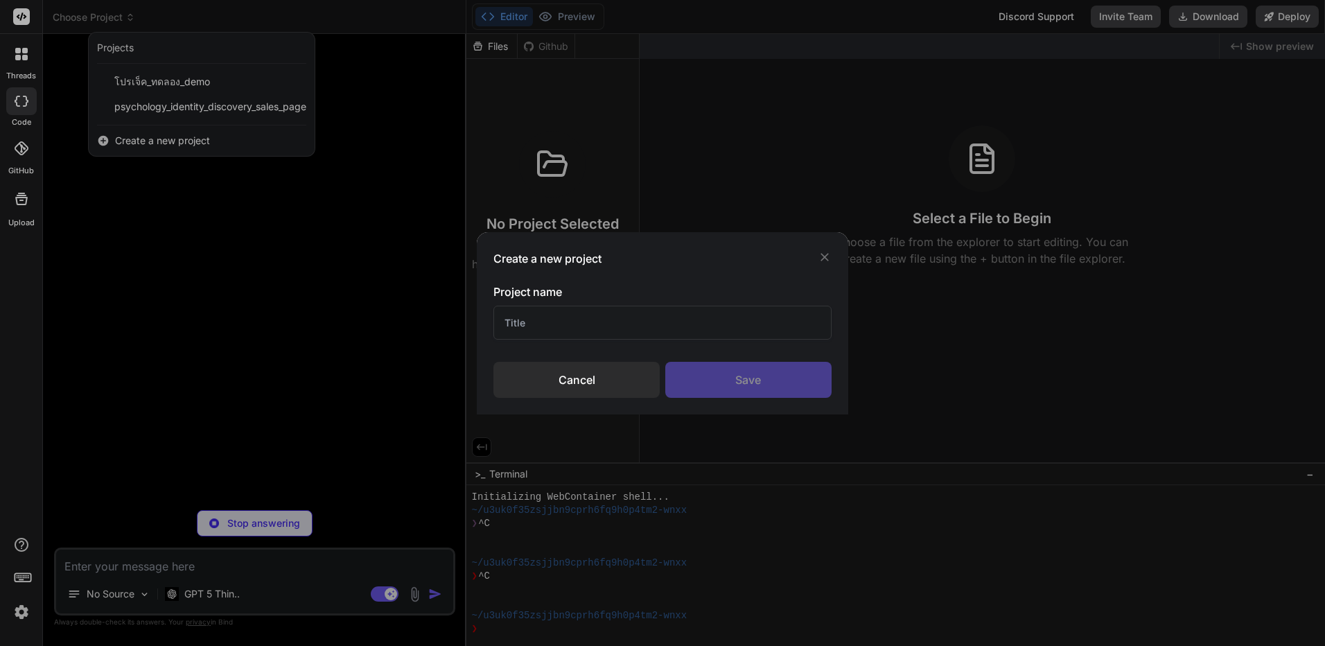
click at [526, 299] on h3 "Project name" at bounding box center [663, 292] width 338 height 17
click at [532, 304] on div "Project name" at bounding box center [663, 312] width 338 height 56
click at [547, 320] on input "text" at bounding box center [663, 323] width 338 height 34
type input "Y9"
click at [745, 368] on div "Save" at bounding box center [748, 380] width 166 height 36
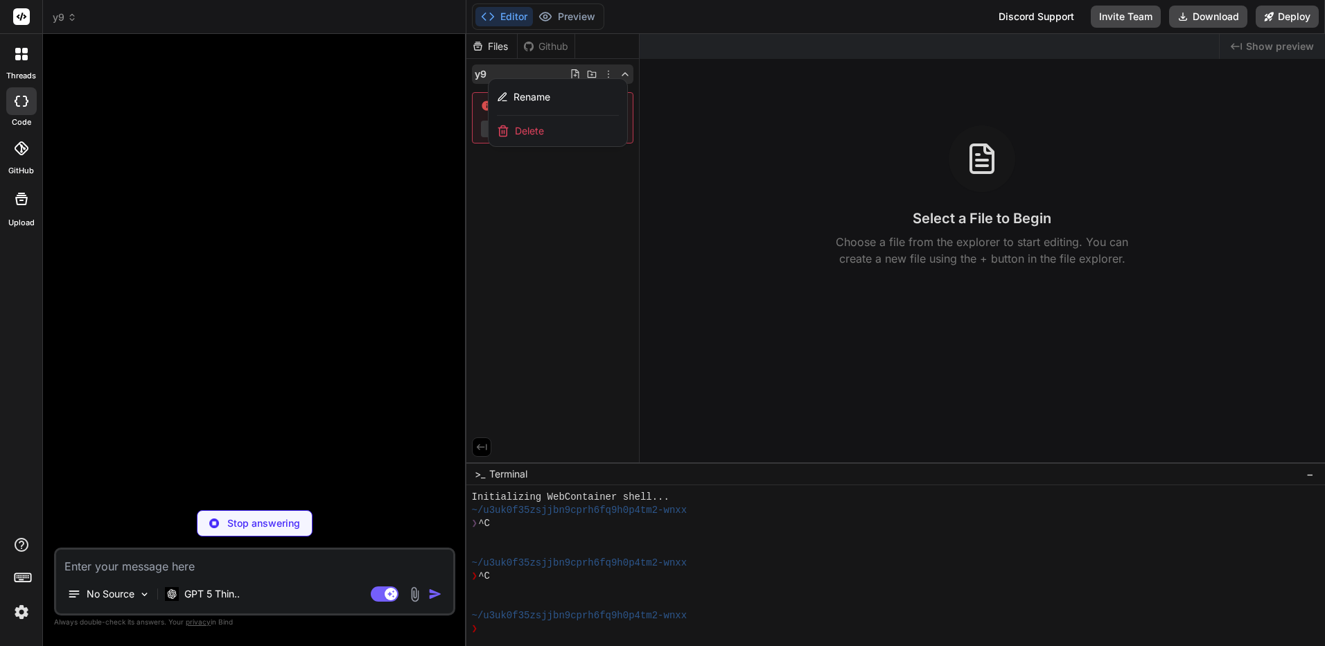
scroll to position [66, 0]
click at [281, 523] on p "Stop answering" at bounding box center [263, 523] width 73 height 14
type textarea "x"
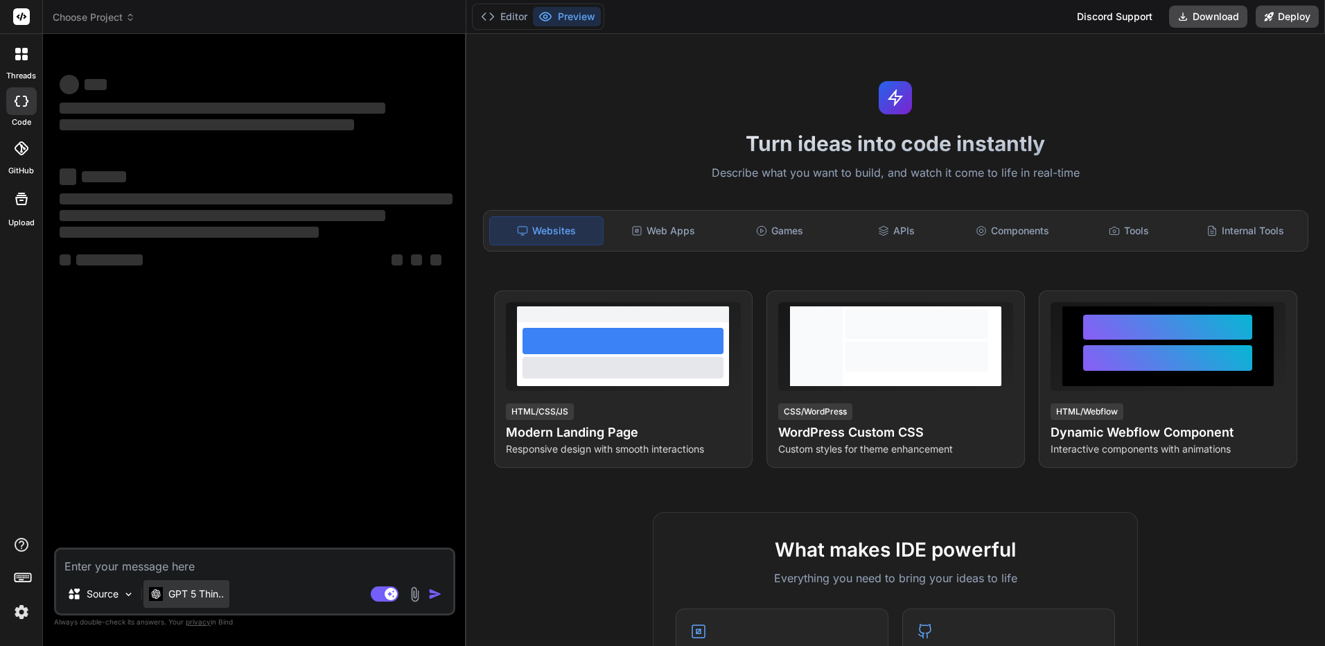
click at [209, 598] on p "GPT 5 Thin.." at bounding box center [195, 594] width 55 height 14
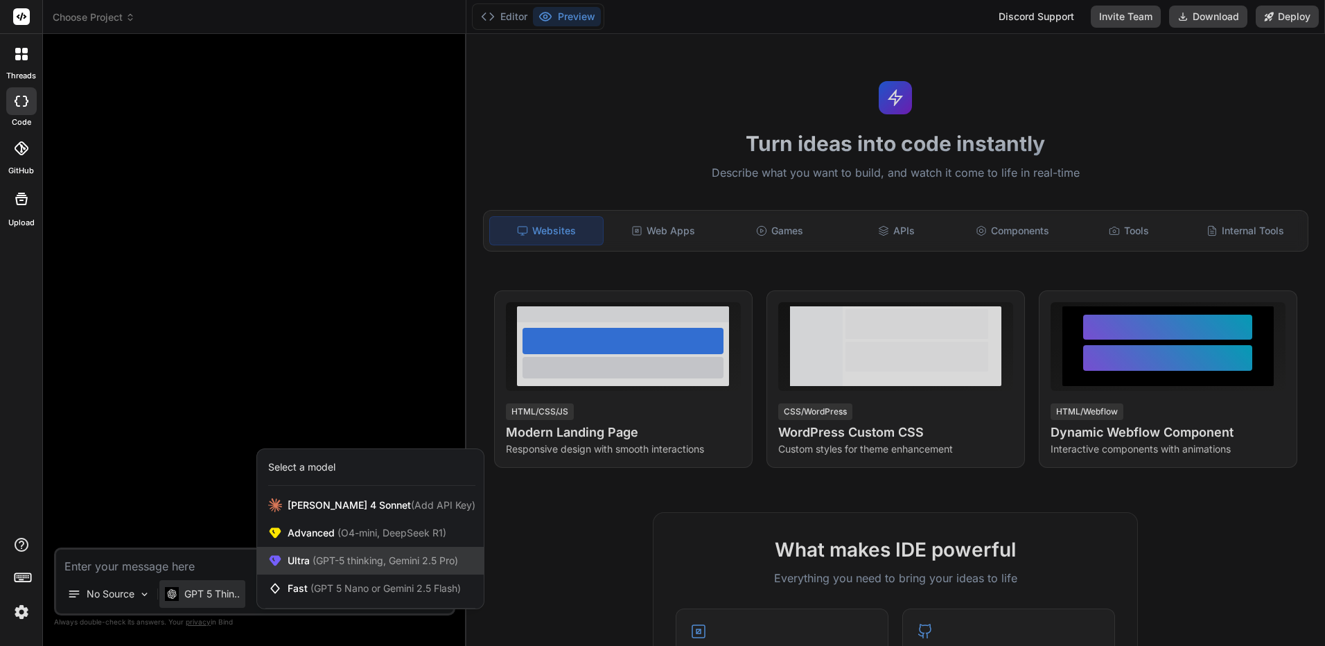
click at [347, 559] on span "(GPT-5 thinking, Gemini 2.5 Pro)" at bounding box center [384, 561] width 148 height 12
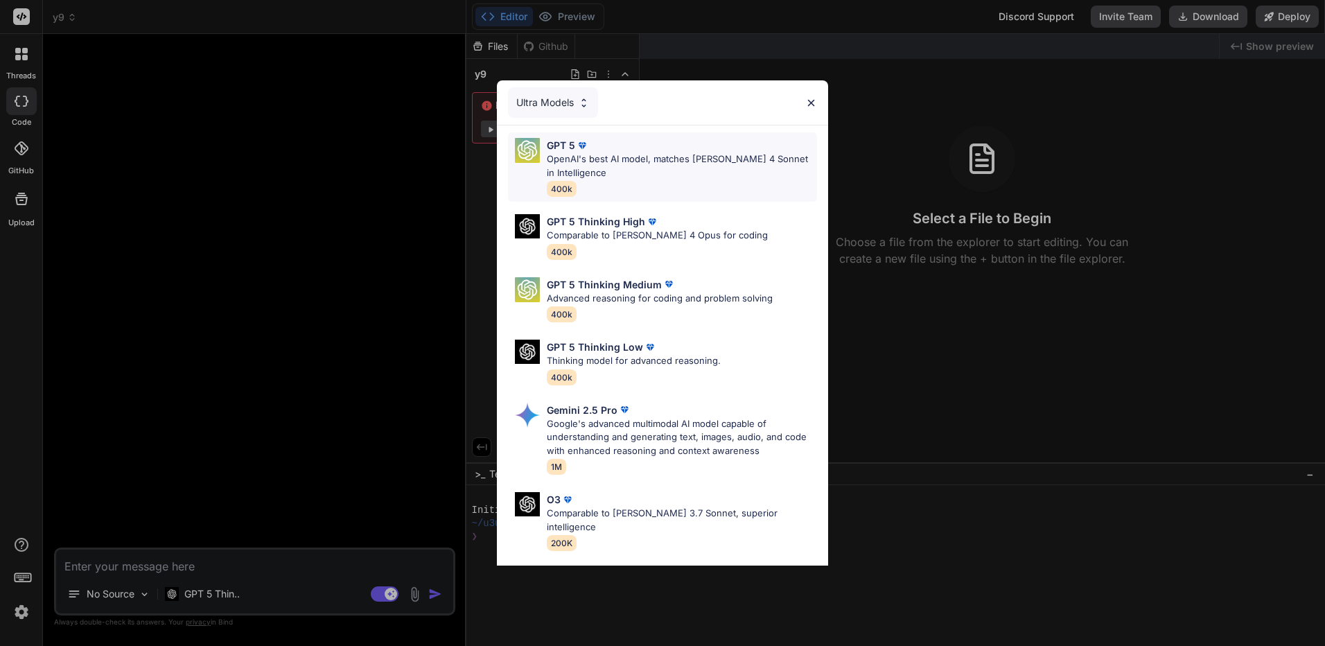
click at [628, 155] on p "OpenAI's best AI model, matches [PERSON_NAME] 4 Sonnet in Intelligence" at bounding box center [682, 166] width 270 height 27
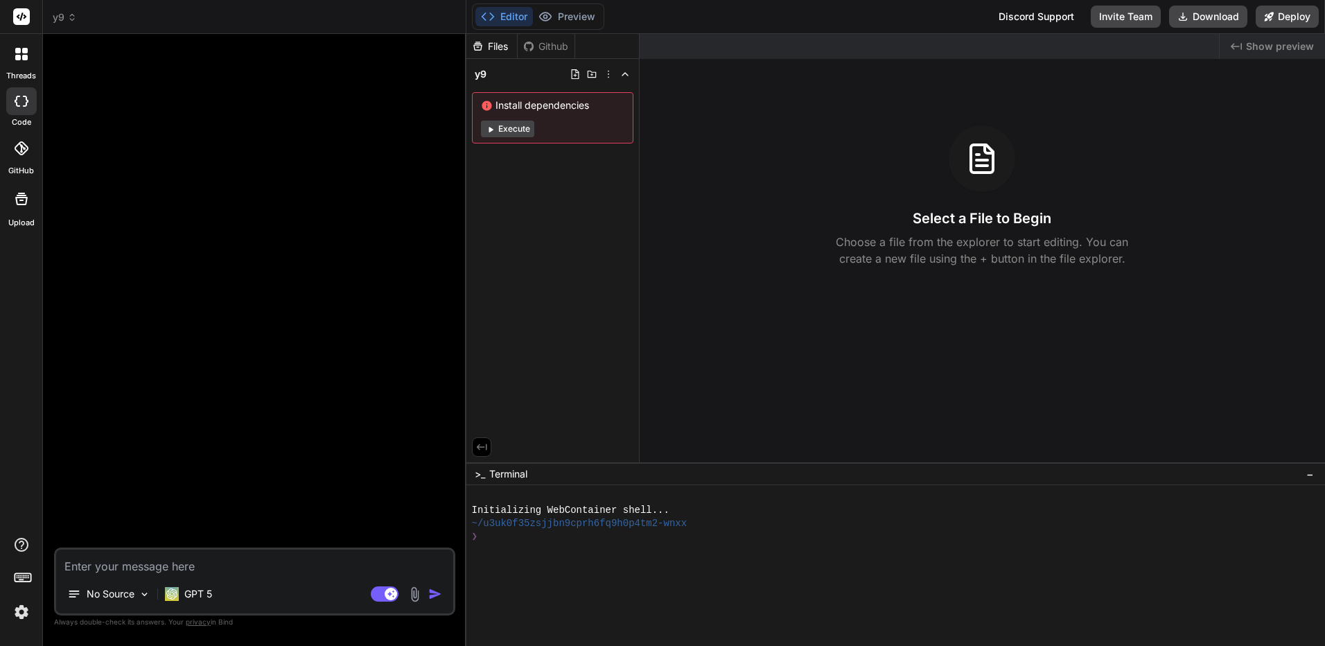
click at [17, 71] on label "threads" at bounding box center [21, 76] width 30 height 12
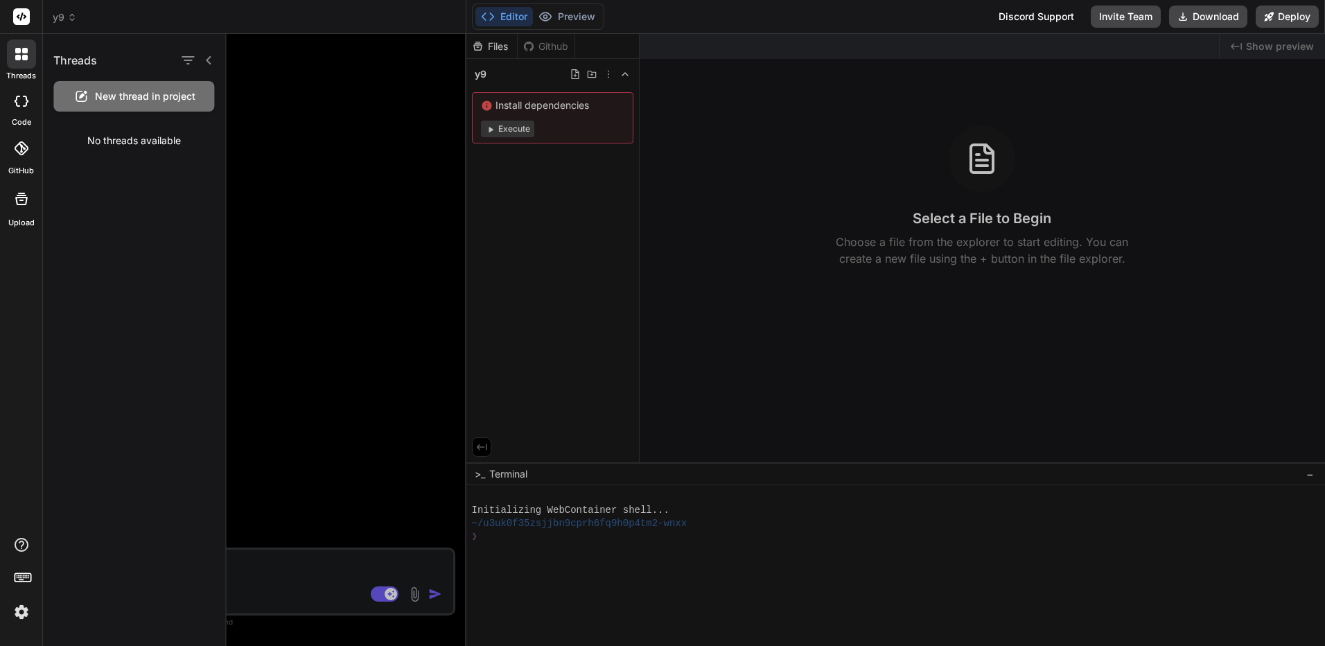
click at [29, 56] on div at bounding box center [21, 54] width 29 height 29
click at [18, 107] on div at bounding box center [21, 101] width 31 height 28
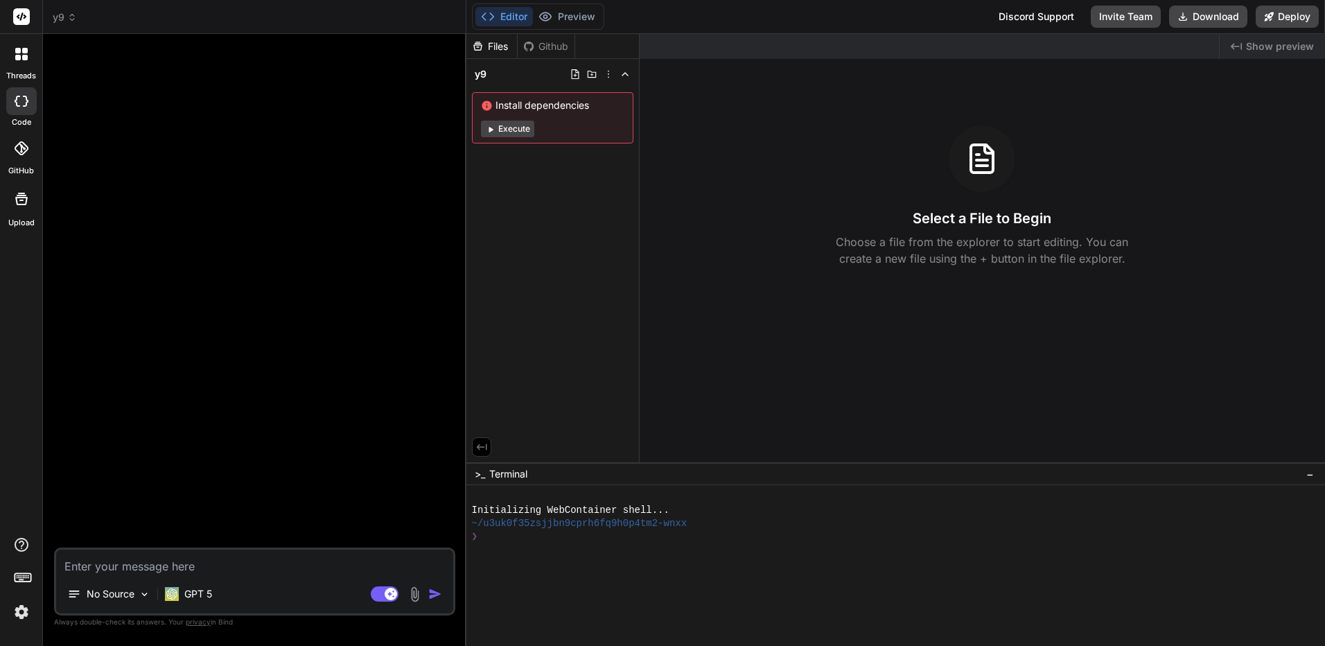
click at [18, 107] on div at bounding box center [21, 101] width 31 height 28
type textarea "x"
click at [275, 559] on textarea at bounding box center [254, 562] width 397 height 25
paste textarea "สร้างเว็บไซต์ Y9 สล็อต แบบครบครัน รายละเอียดโครงสร้างเว็บไซต์ ข้อมูลพื้นฐาน ชื่…"
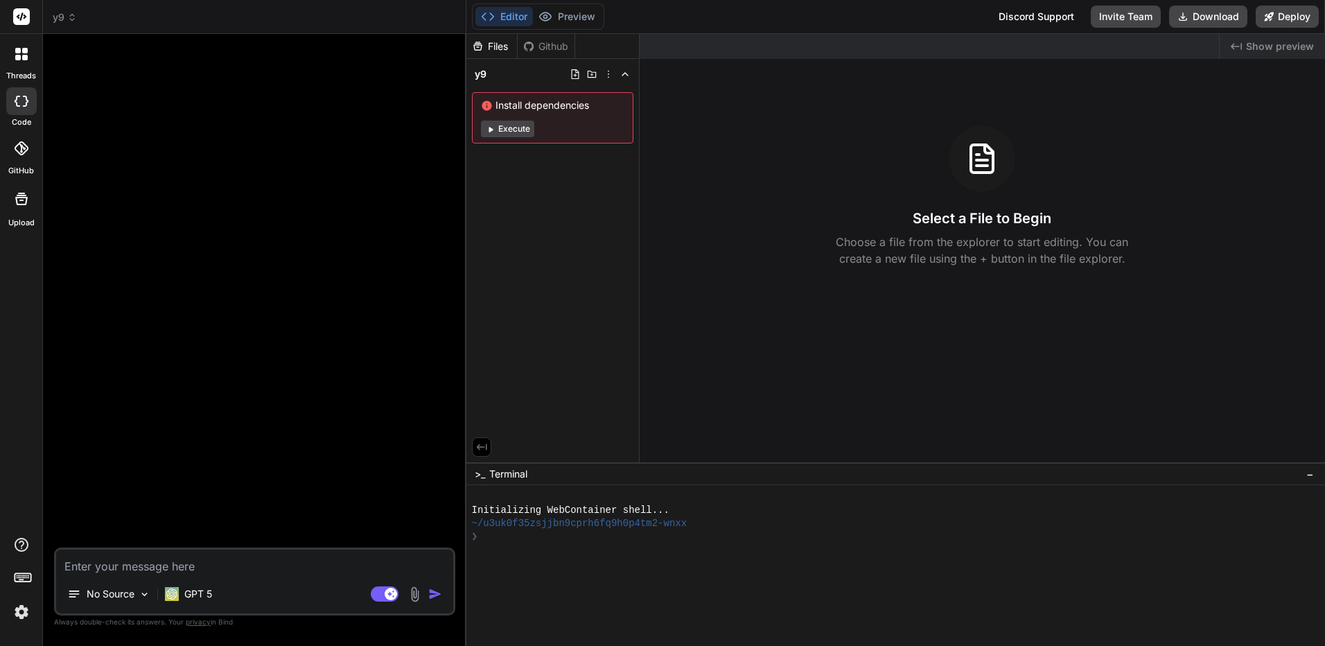
type textarea "สร้างเว็บไซต์ Y9 สล็อต แบบครบครัน รายละเอียดโครงสร้างเว็บไซต์ ข้อมูลพื้นฐาน ชื่…"
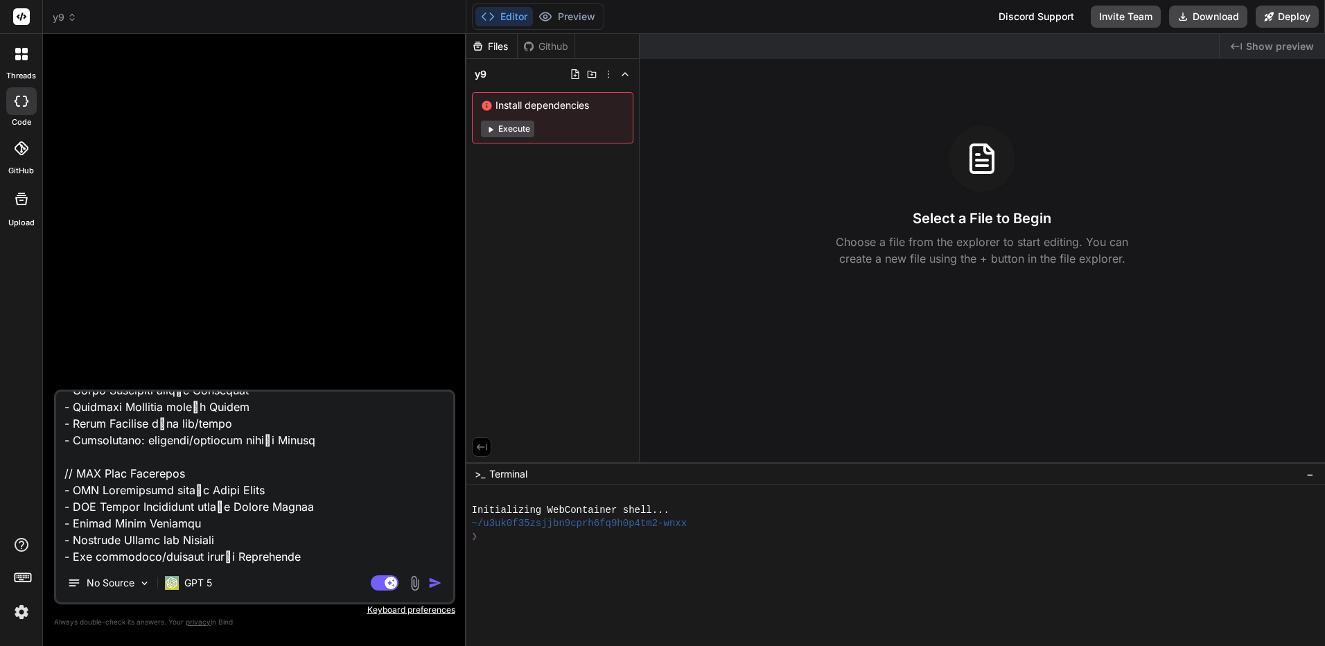
type textarea "x"
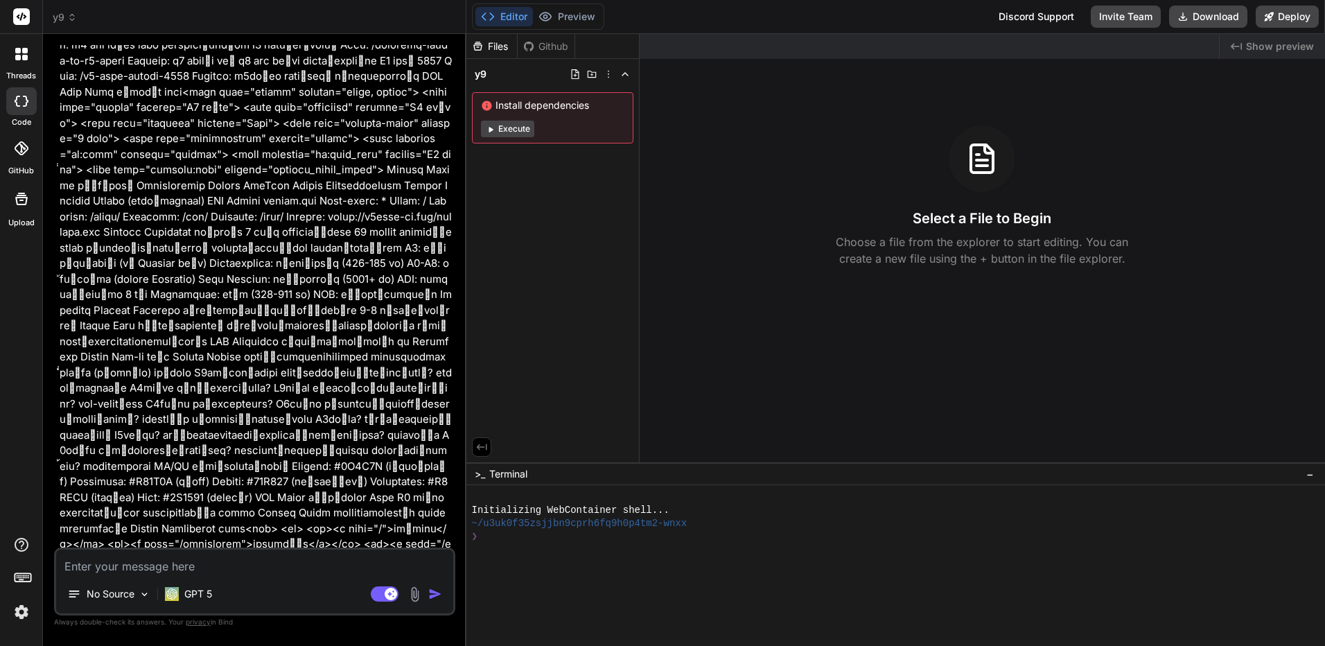
scroll to position [1529, 0]
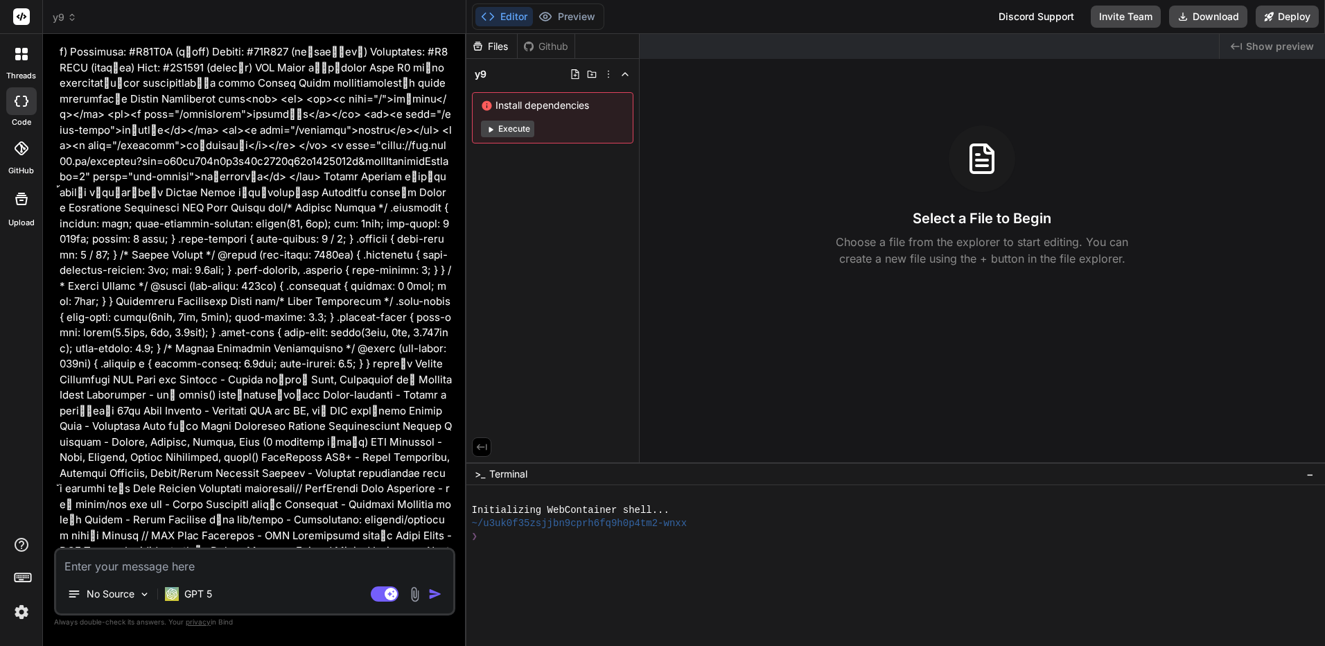
drag, startPoint x: 371, startPoint y: 378, endPoint x: 385, endPoint y: 554, distance: 176.6
type textarea "x"
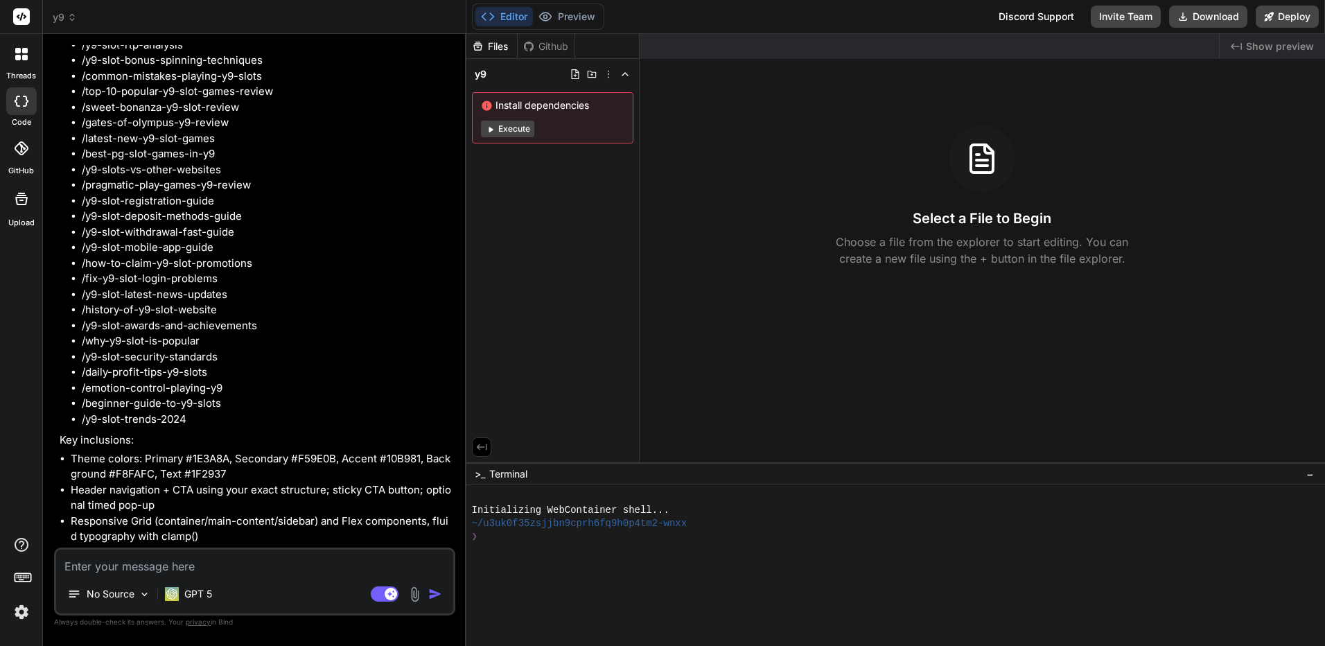
scroll to position [2882, 0]
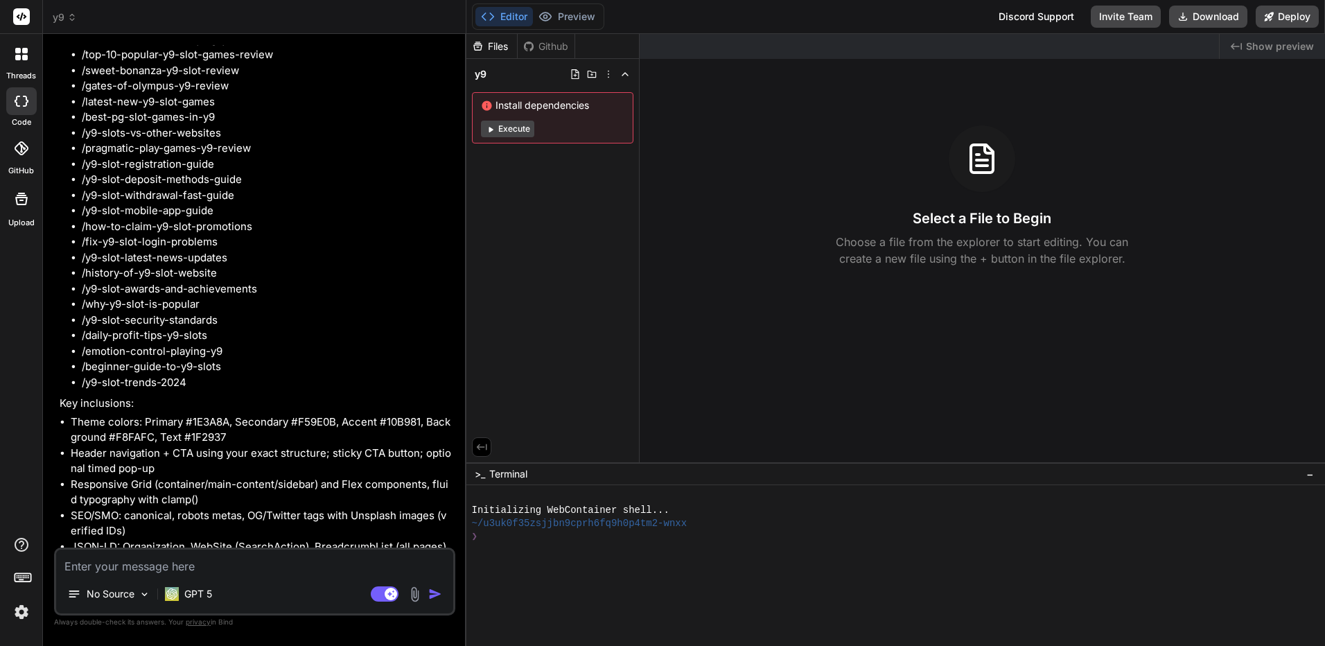
click at [202, 572] on textarea at bounding box center [254, 562] width 397 height 25
type textarea "น"
type textarea "x"
type textarea "d"
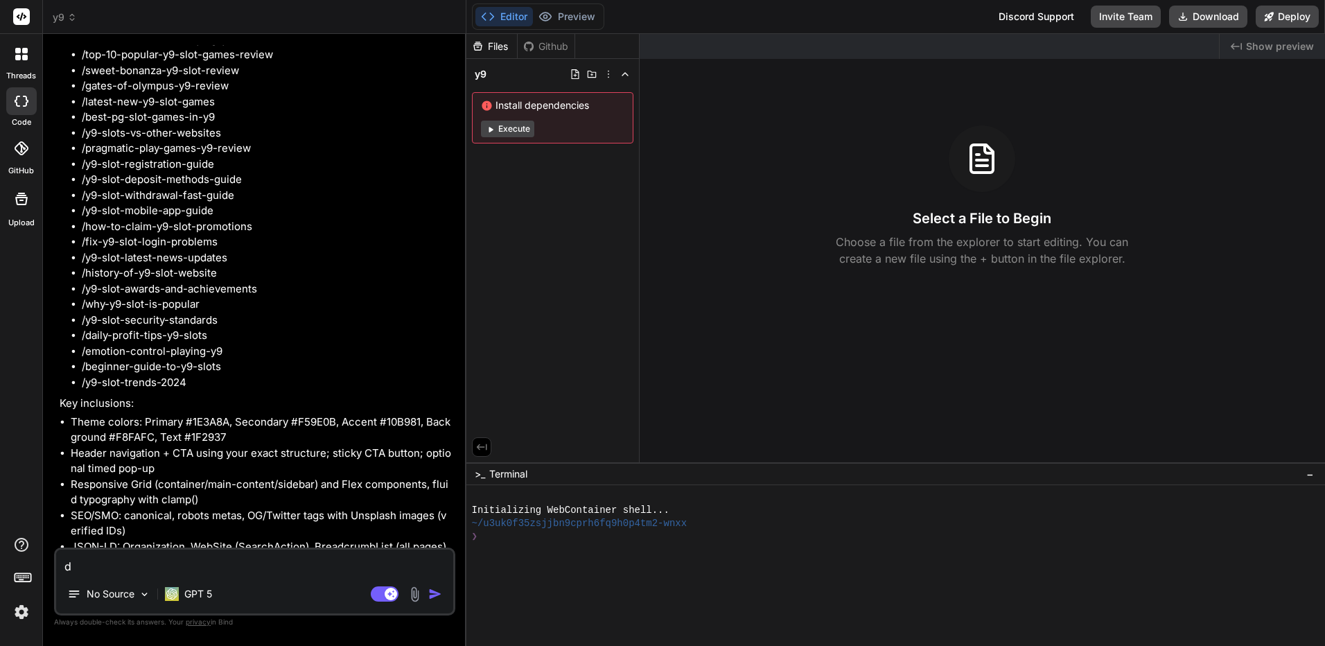
type textarea "x"
type textarea "do"
type textarea "x"
type textarea "do"
type textarea "x"
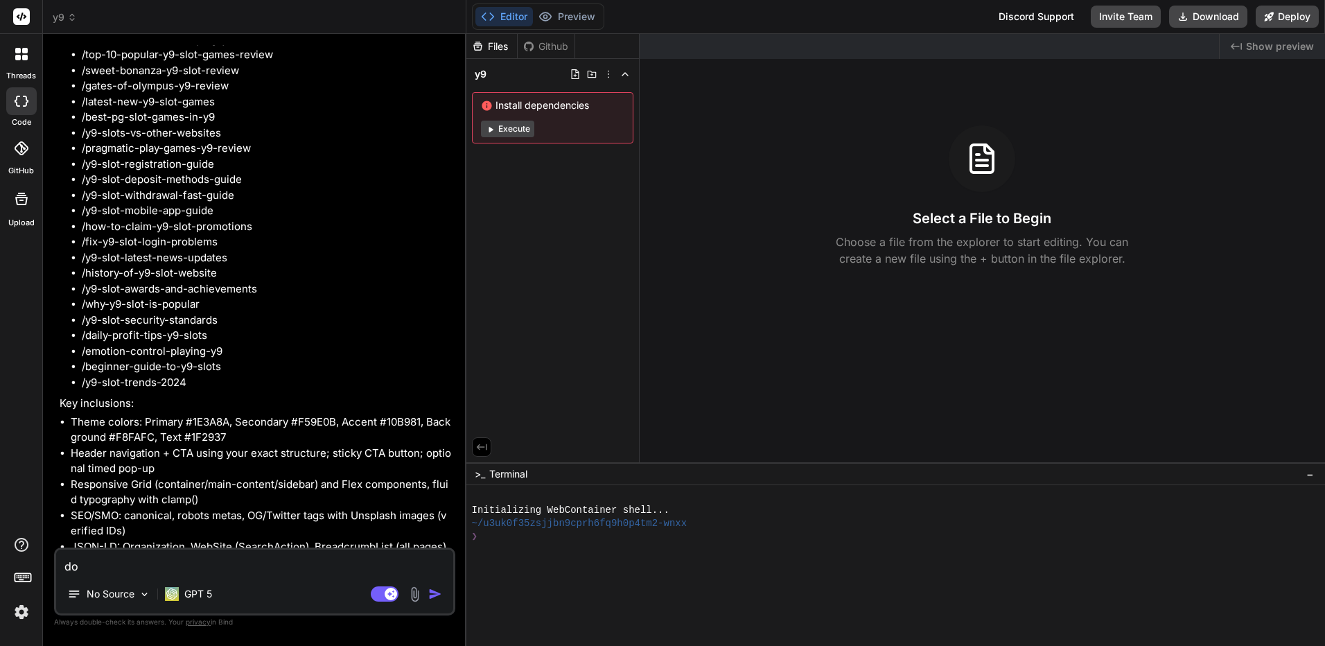
type textarea "do i"
type textarea "x"
type textarea "do it"
type textarea "x"
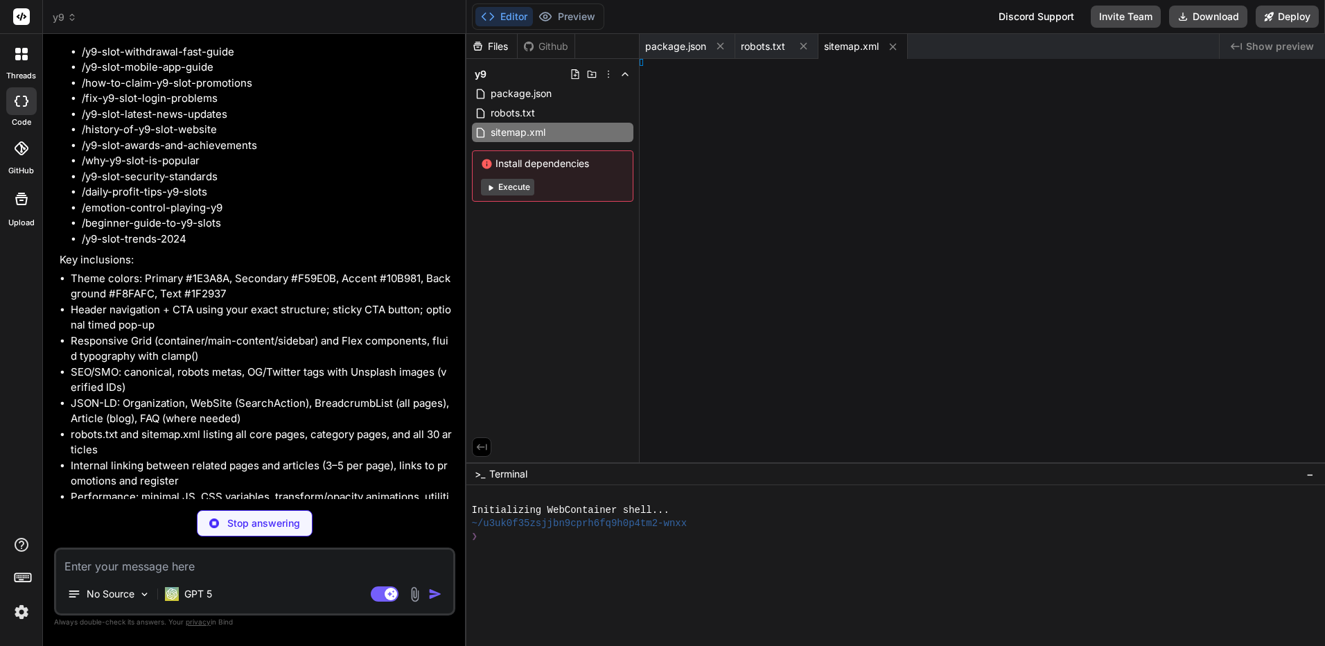
type textarea "x"
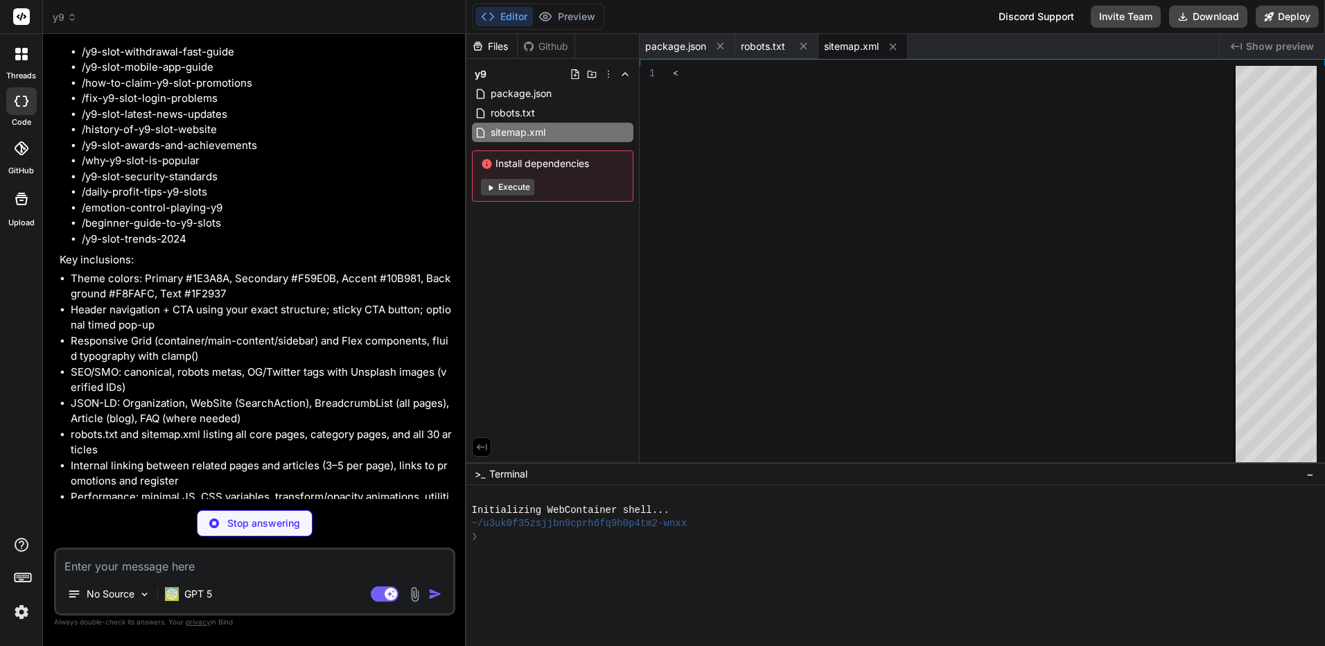
type textarea "<url><loc>https://y9slot-th.com/daily-profit-tips-y9-slots</loc><changefreq>dai…"
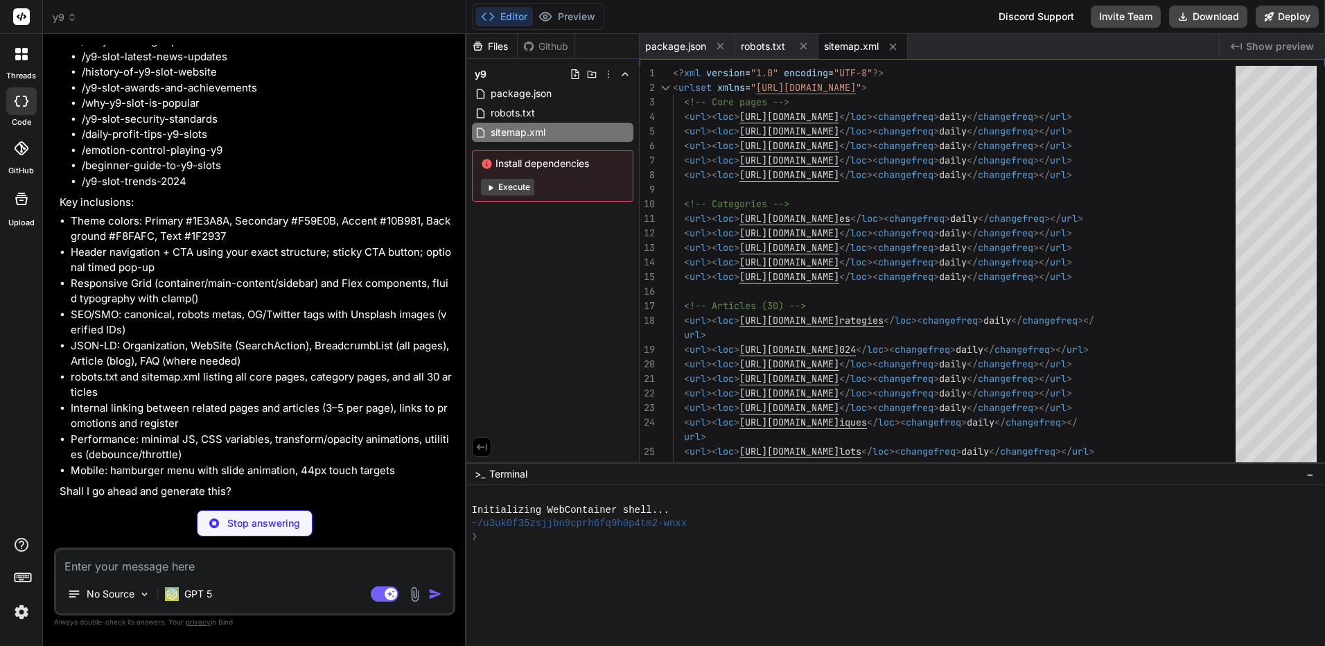
scroll to position [3167, 0]
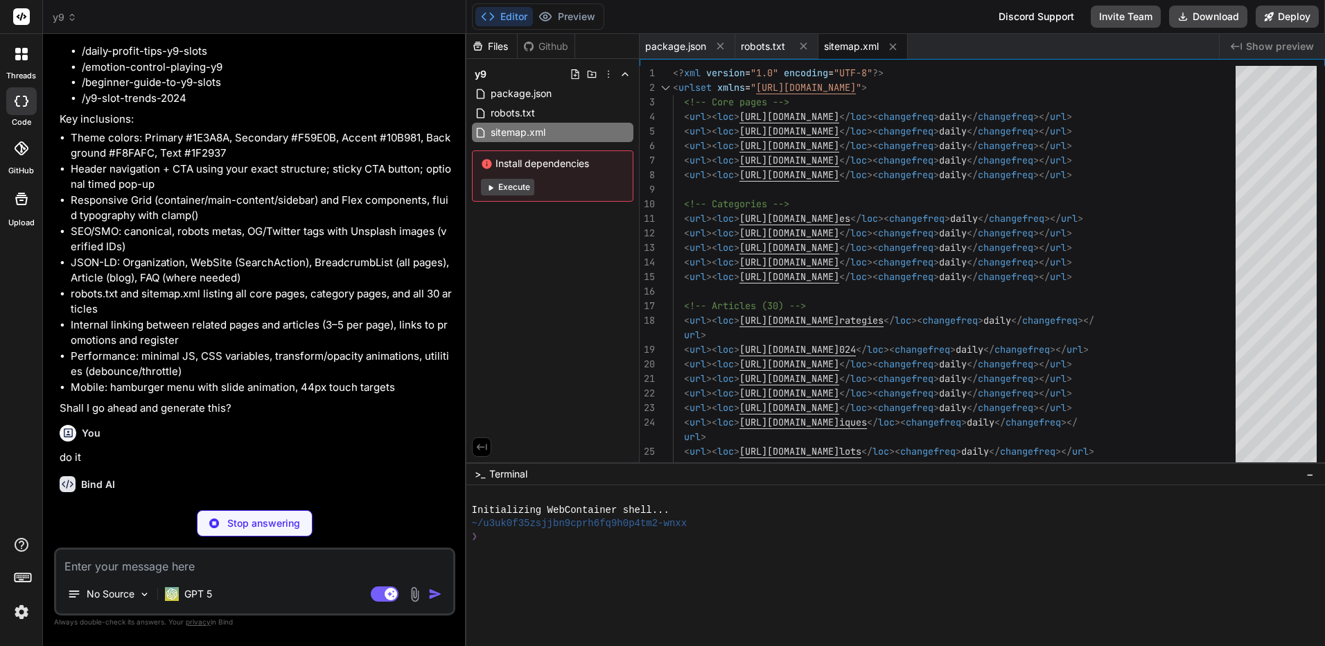
type textarea "x"
type textarea ".fade-in { animation: fadeIn .4s ease both; } @keyframes fadeIn { from { opacit…"
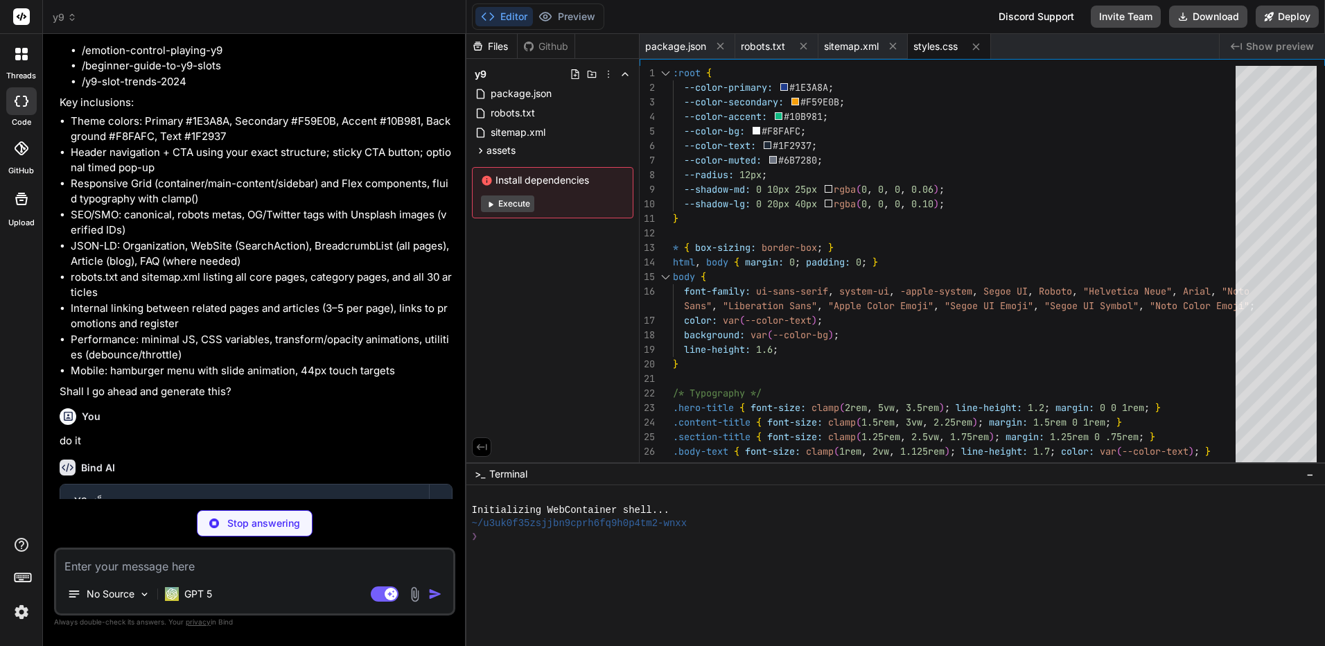
scroll to position [3188, 0]
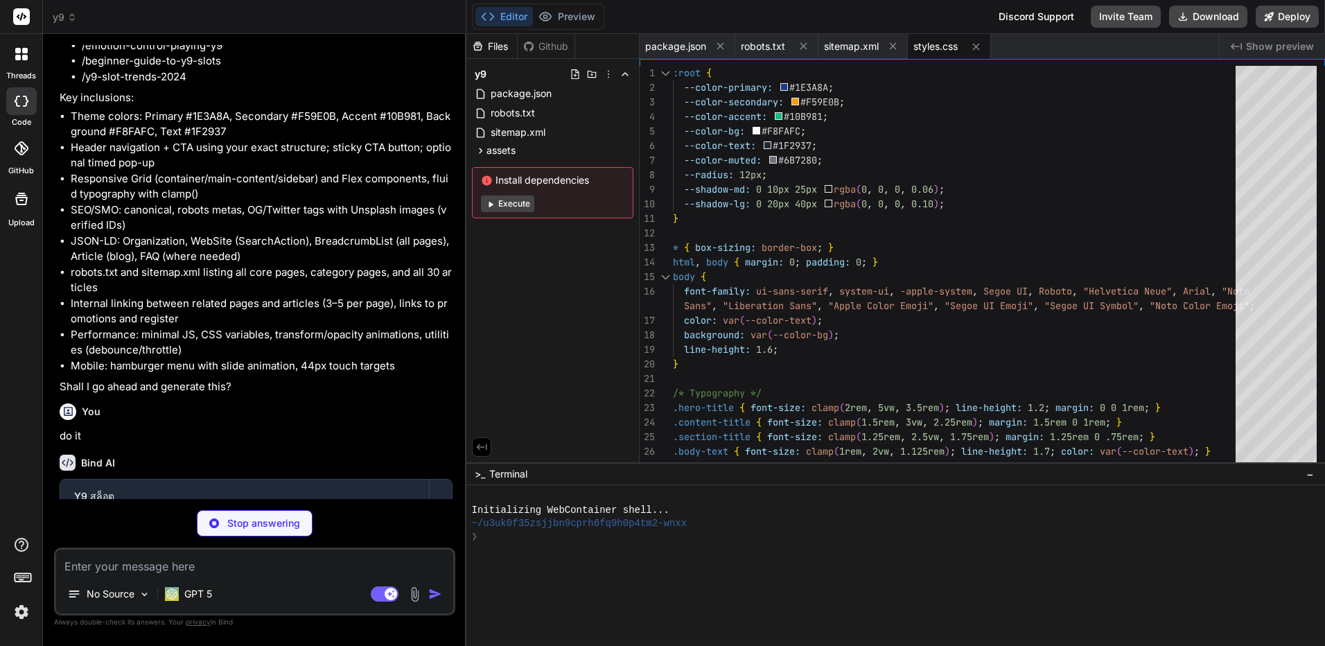
type textarea "x"
type textarea "highlightActiveNav(); renderBreadcrumbs(); });"
type textarea "x"
type textarea "injectBreadcrumbs(); injectArticle(); injectFAQ(); });"
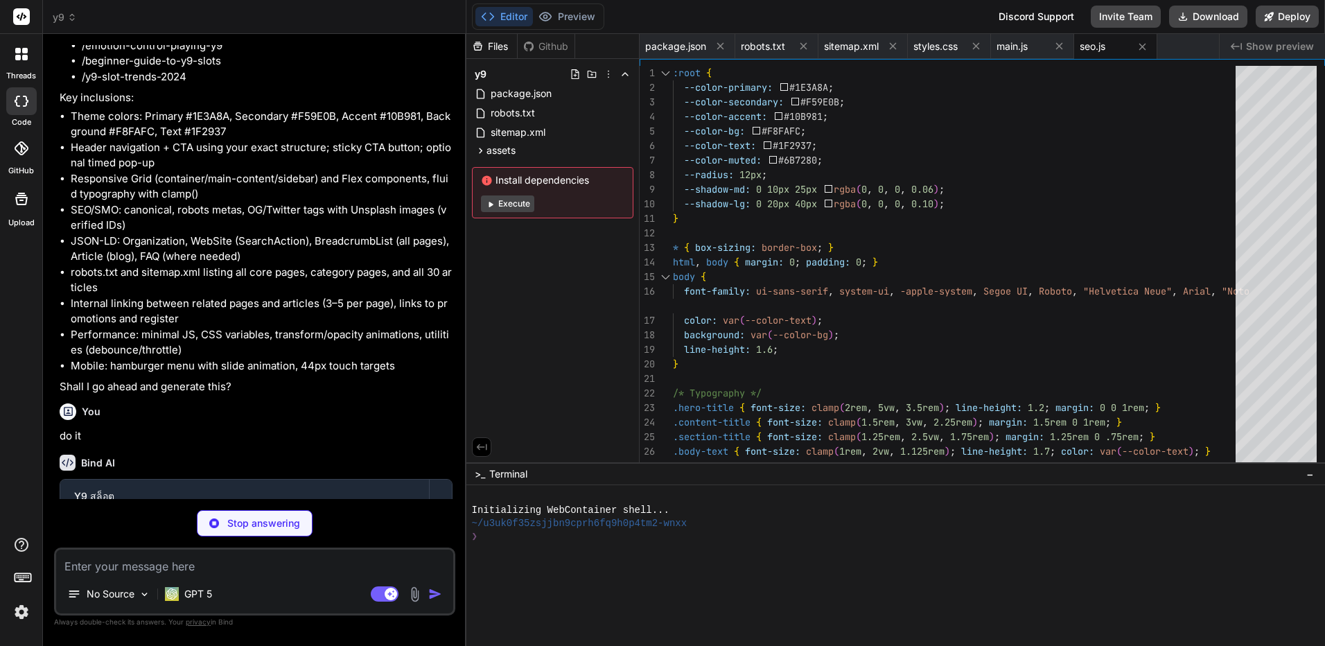
type textarea "x"
type textarea "<a href="/promotions">โปรโมชั่น</a> <a href="/play-games">เข้าเล่น</a> <a href=…"
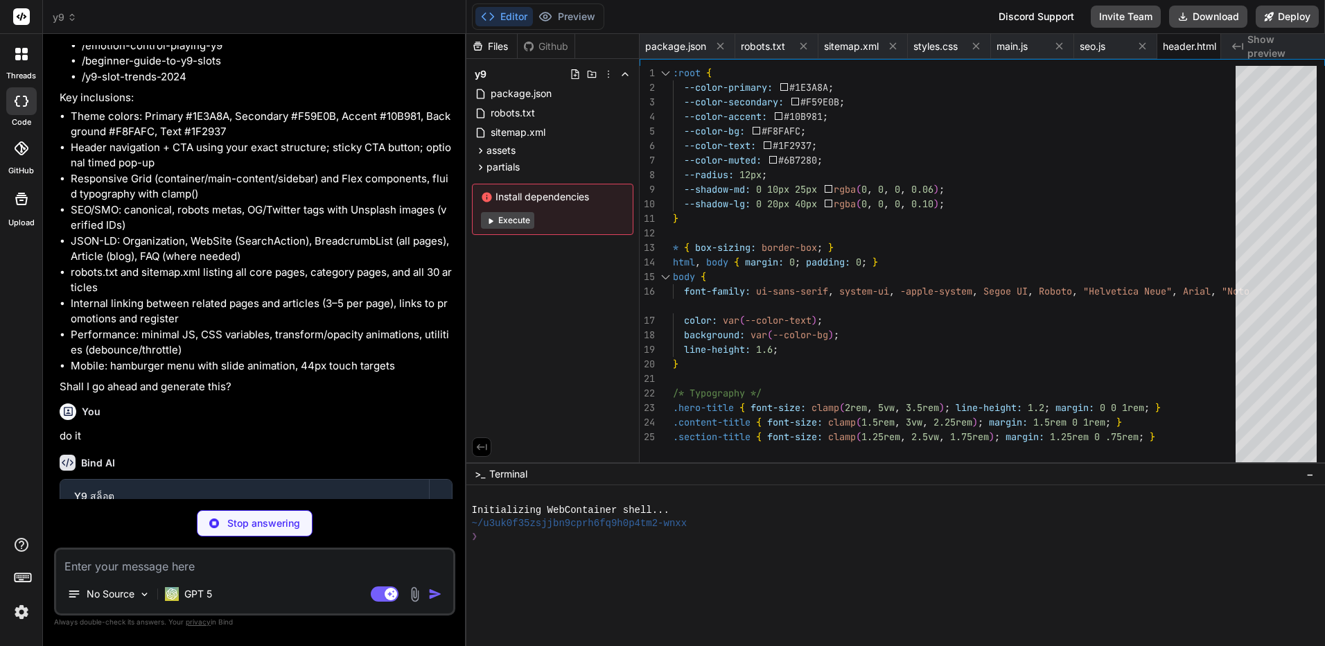
type textarea "x"
type textarea "<div class="breadcrumbs"> <nav aria-label="Breadcrumb"> <div id="breadcrumbs"><…"
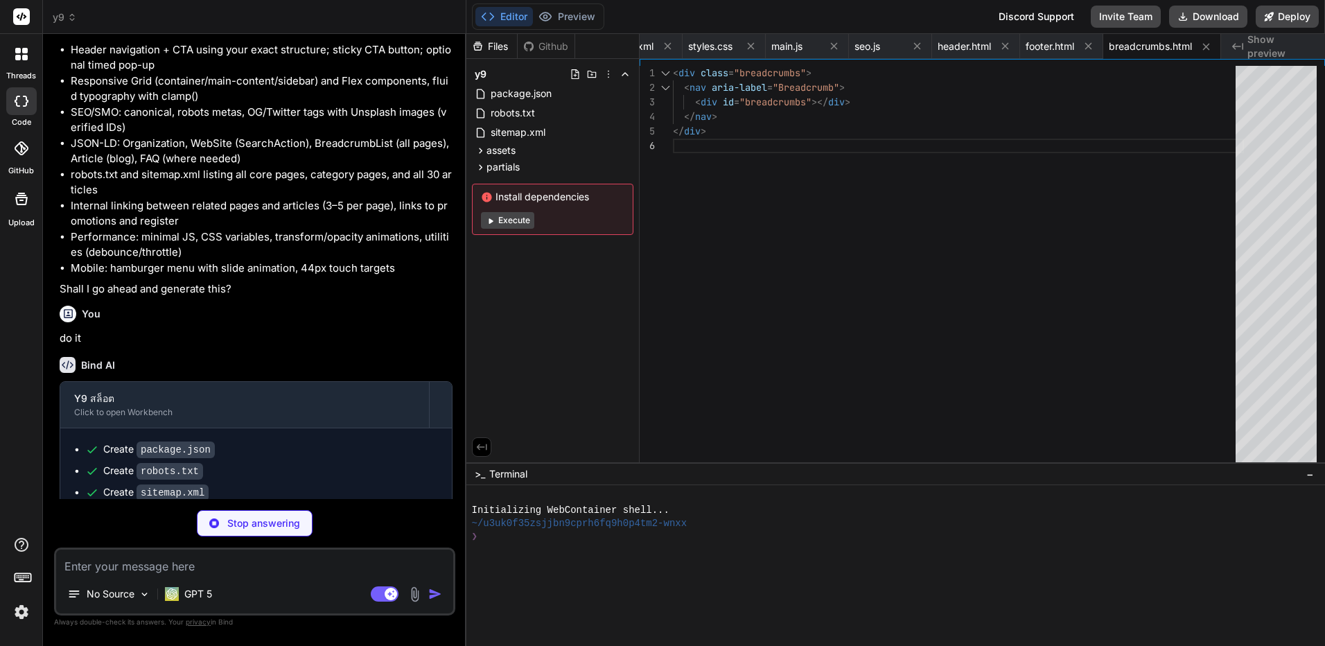
scroll to position [3296, 0]
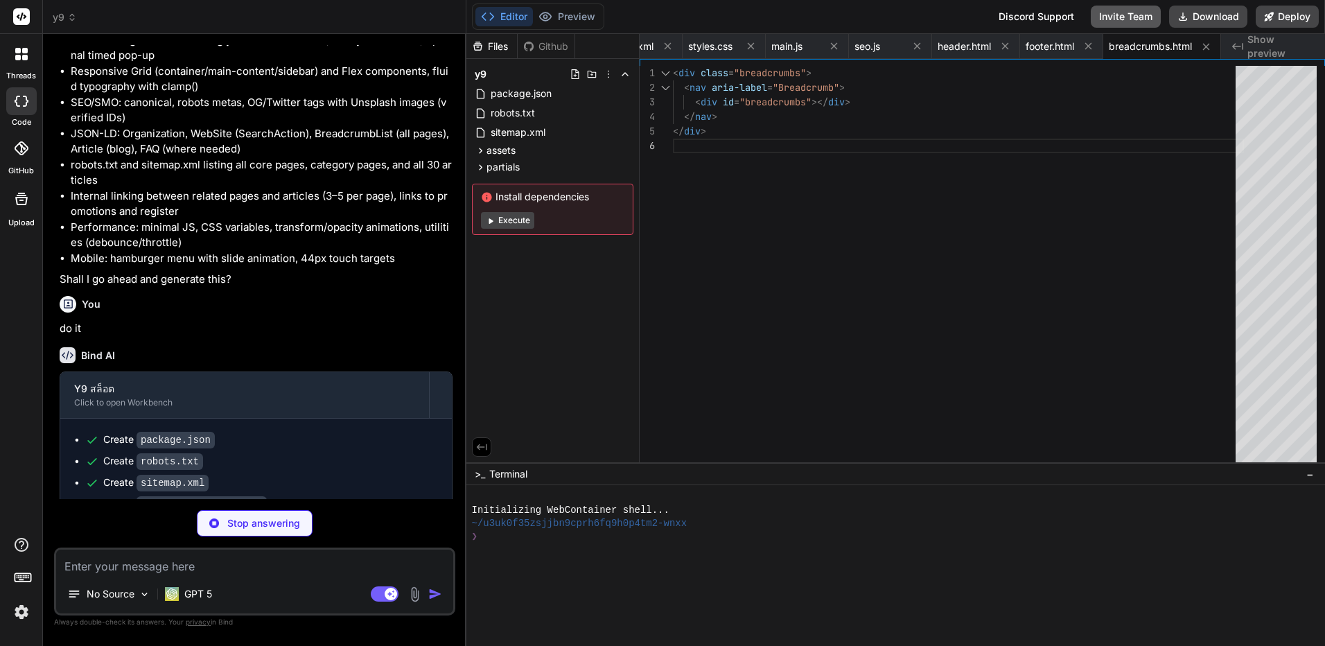
click at [1134, 16] on button "Invite Team" at bounding box center [1126, 17] width 70 height 22
click at [1133, 18] on button "Invite Team" at bounding box center [1126, 17] width 70 height 22
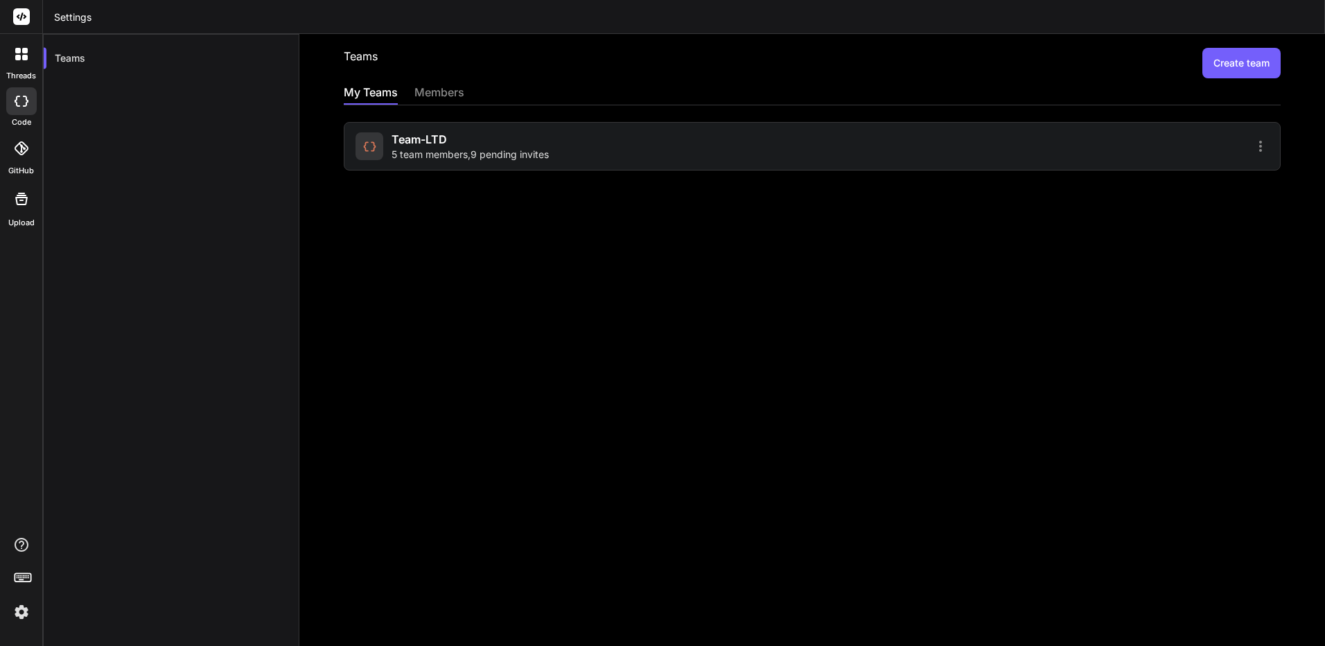
click at [457, 94] on div "members" at bounding box center [440, 93] width 50 height 19
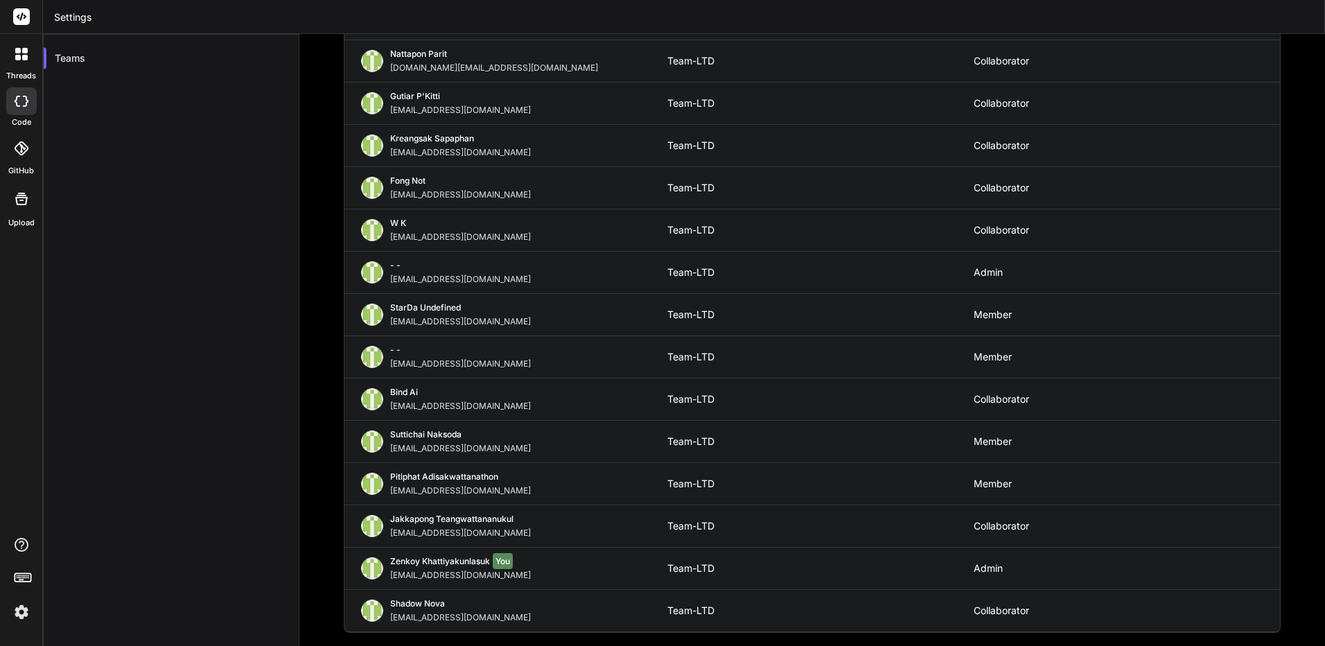
scroll to position [117, 0]
drag, startPoint x: 480, startPoint y: 575, endPoint x: 388, endPoint y: 577, distance: 91.5
click at [388, 577] on div "Zenkoy Khattiyakunlasuk You bindai@zenkoy.com" at bounding box center [514, 567] width 306 height 25
copy div "bindai@zenkoy.com"
click at [26, 139] on div at bounding box center [21, 148] width 31 height 31
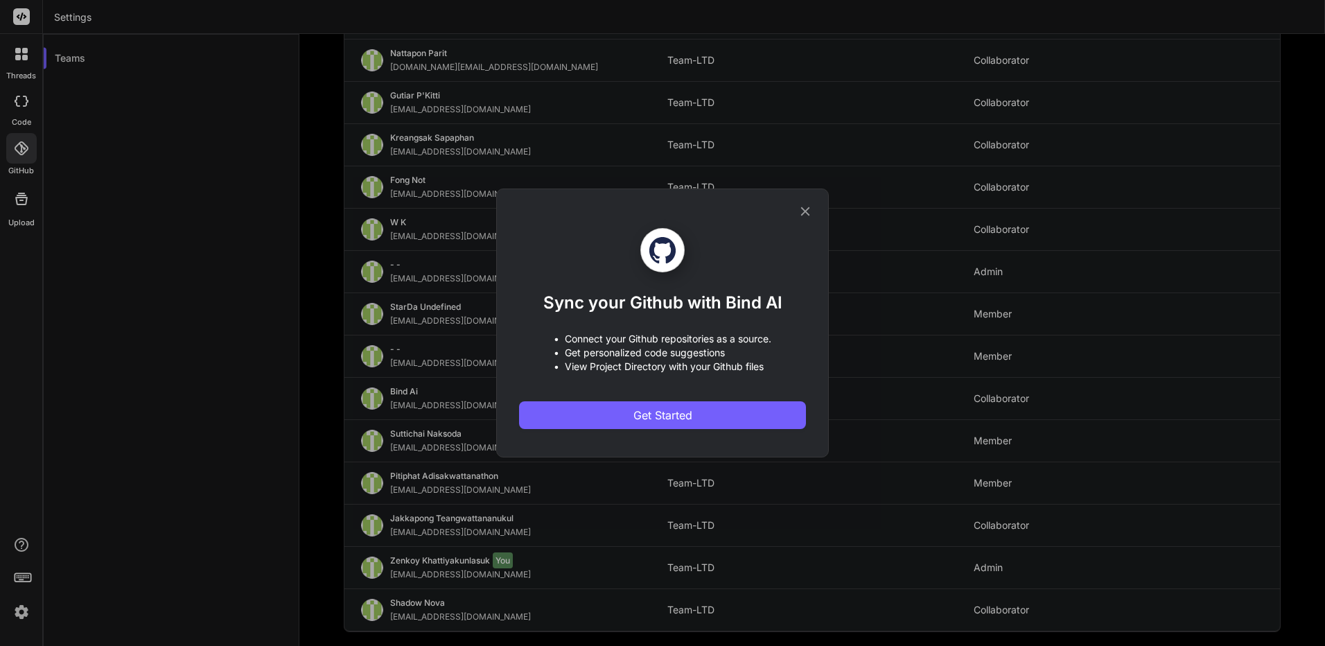
click at [31, 105] on div "Sync your Github with Bind AI • Connect your Github repositories as a source. •…" at bounding box center [662, 323] width 1325 height 646
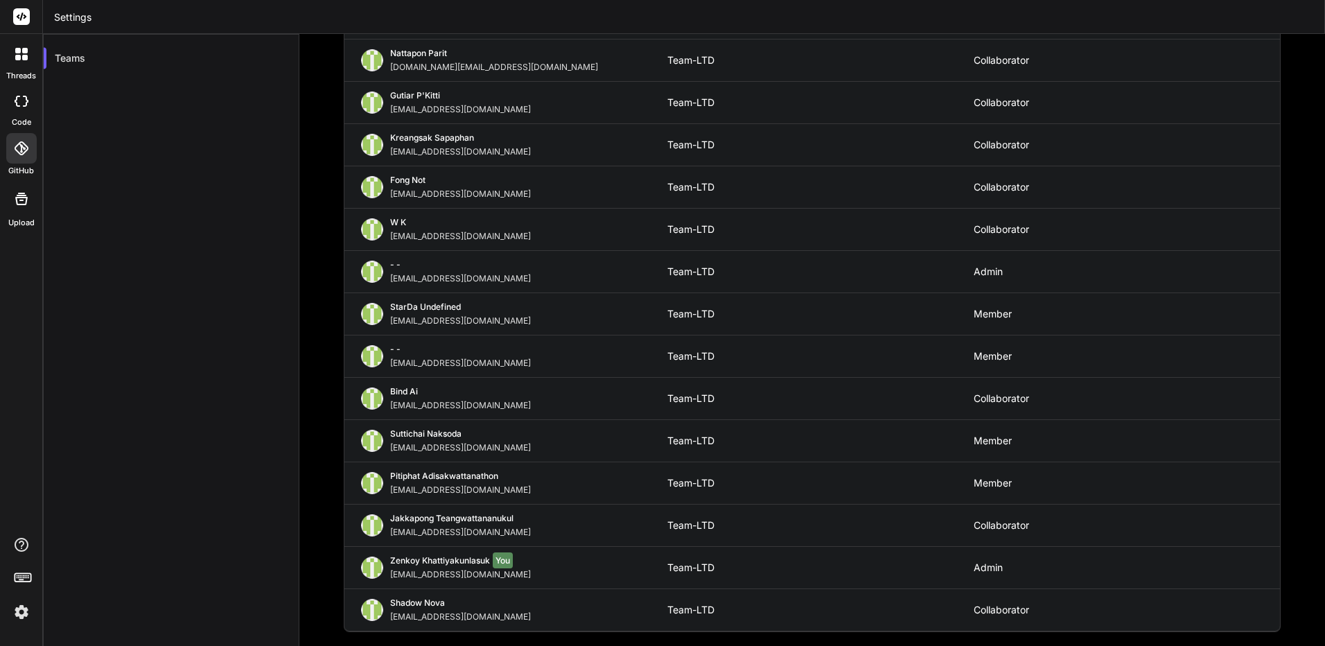
click at [15, 102] on icon at bounding box center [18, 101] width 6 height 11
click at [24, 99] on icon at bounding box center [22, 101] width 14 height 11
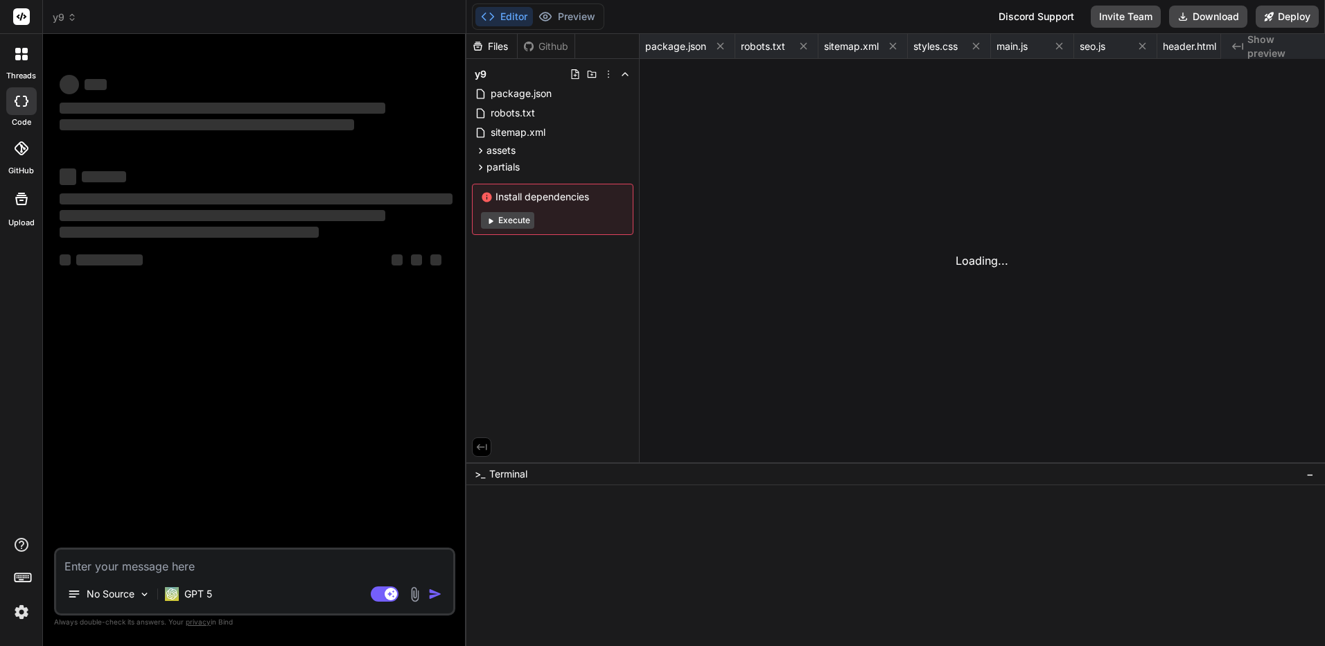
click at [24, 99] on icon at bounding box center [22, 101] width 14 height 11
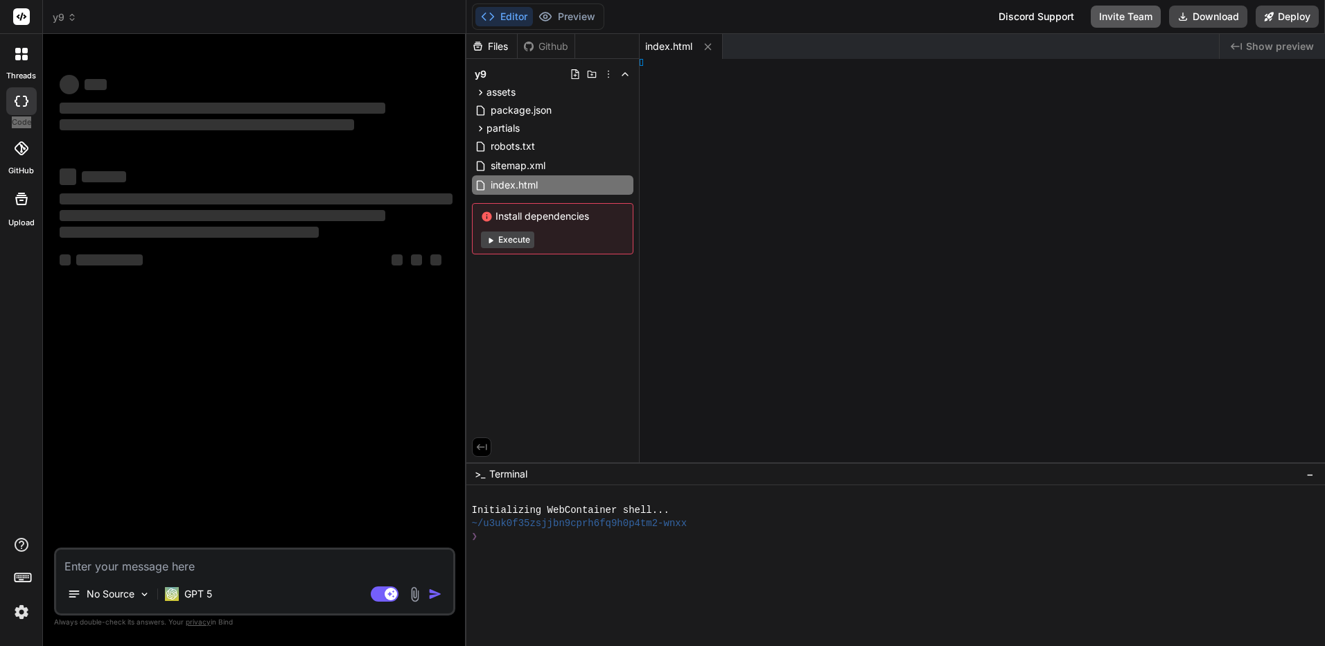
type textarea "x"
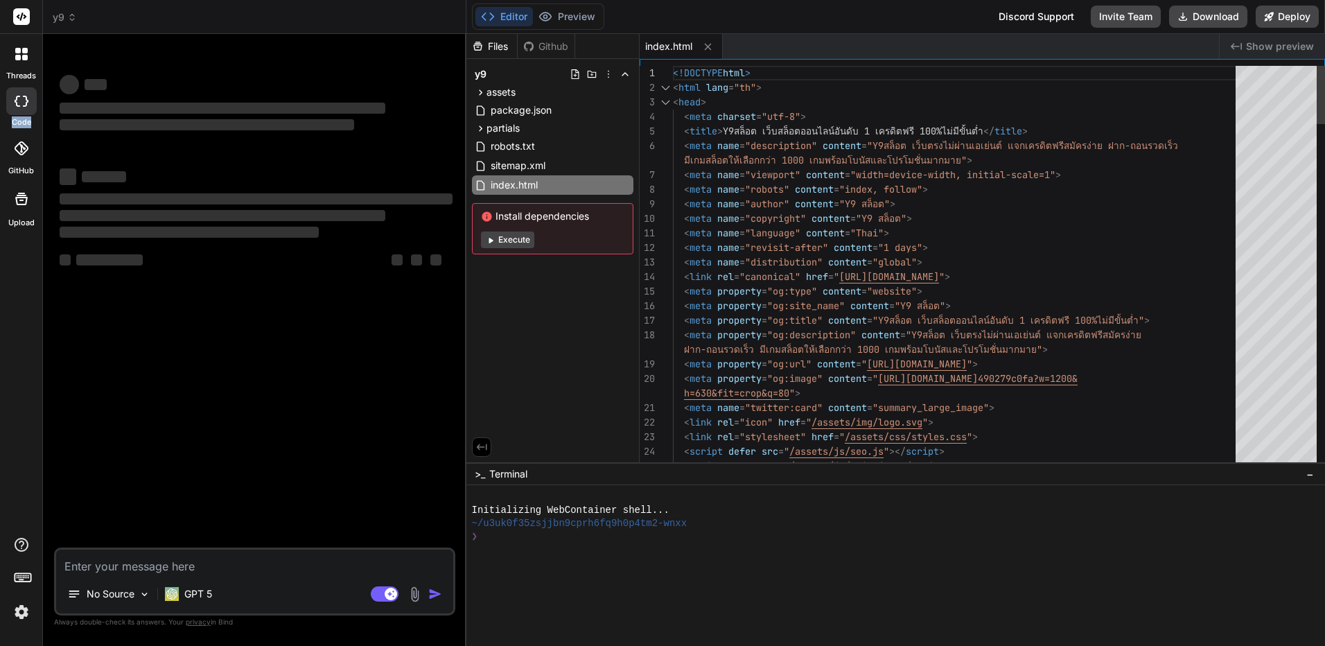
type textarea "</html>"
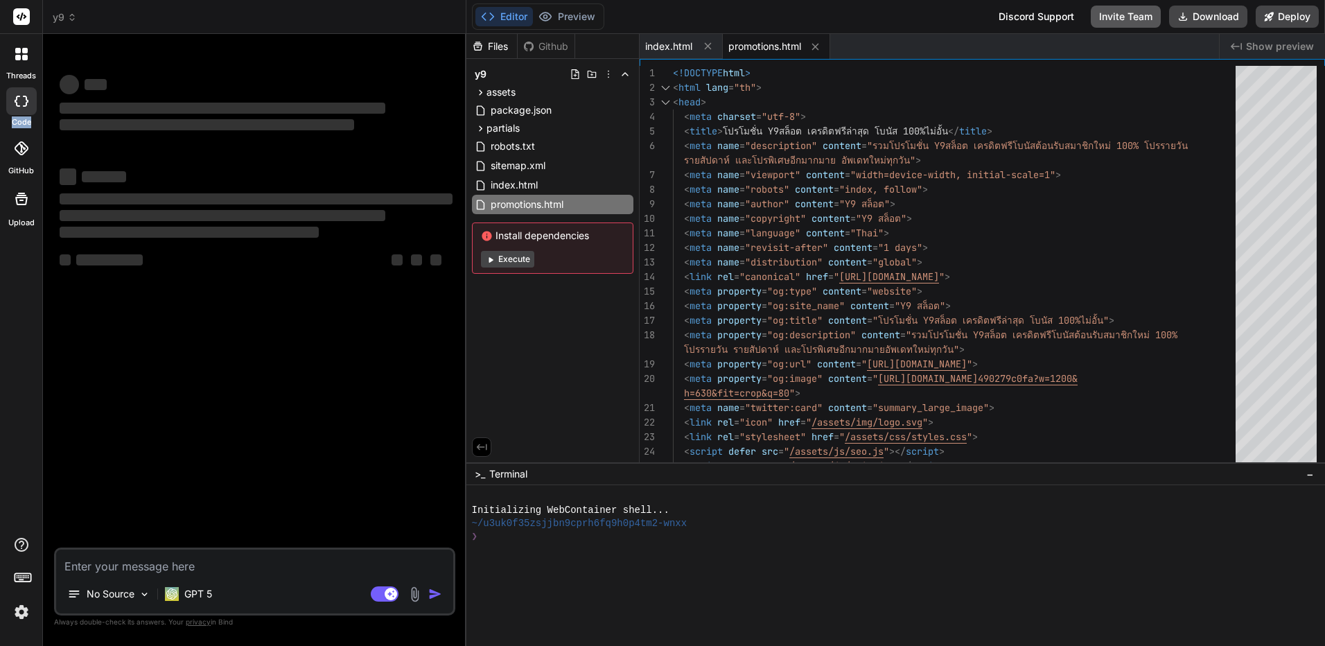
click at [1136, 24] on button "Invite Team" at bounding box center [1126, 17] width 70 height 22
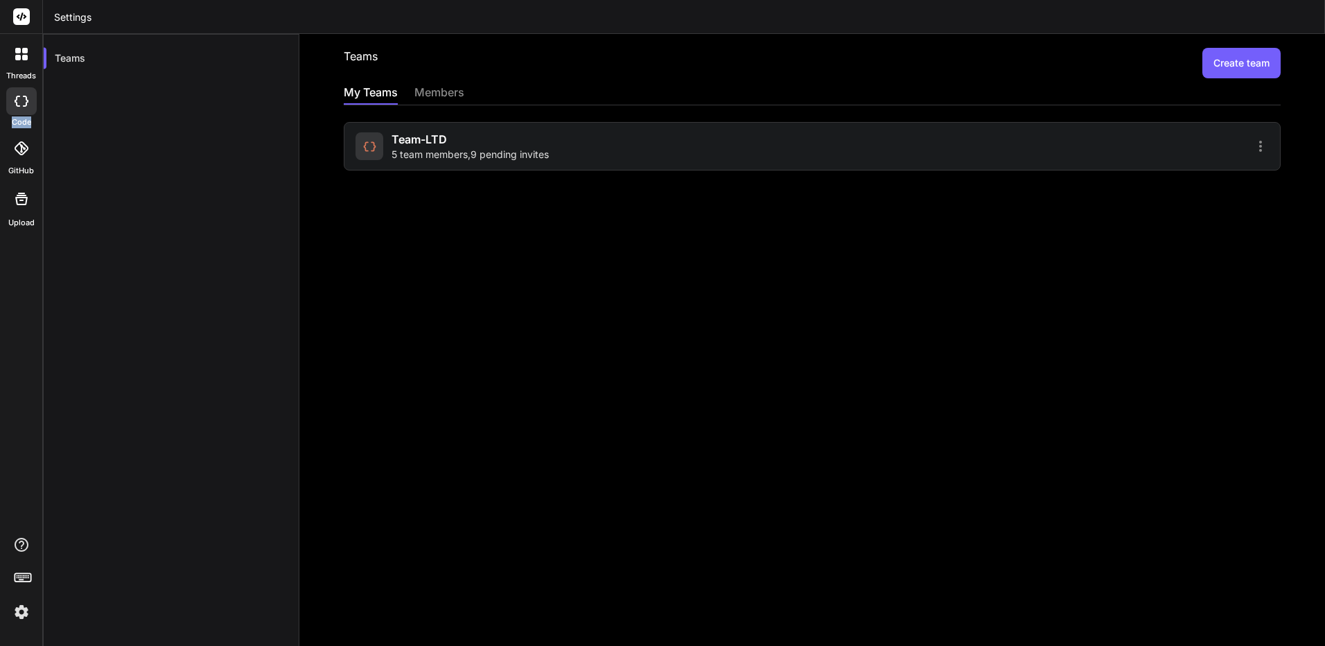
click at [1136, 24] on header "Settings" at bounding box center [684, 17] width 1282 height 34
click at [517, 146] on div "Team-LTD 5 team members , 9 pending invites" at bounding box center [470, 146] width 157 height 31
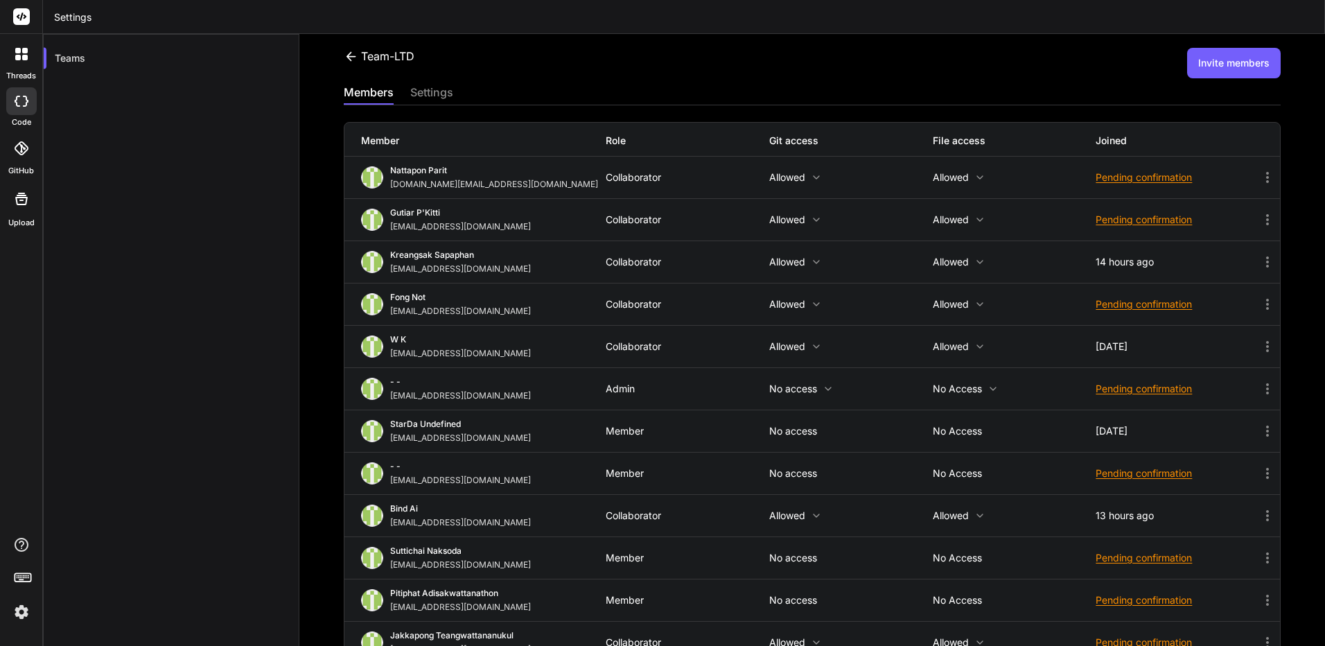
click at [440, 96] on div "settings" at bounding box center [431, 93] width 43 height 19
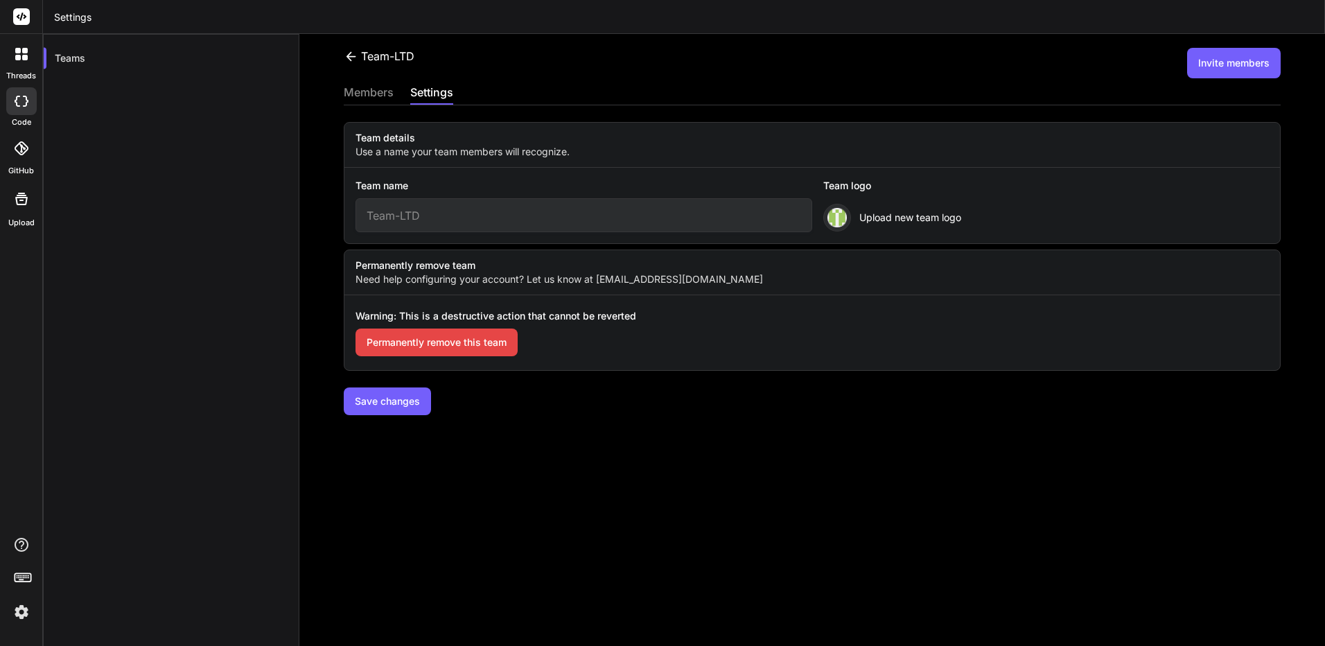
click at [382, 94] on div "members" at bounding box center [369, 93] width 50 height 19
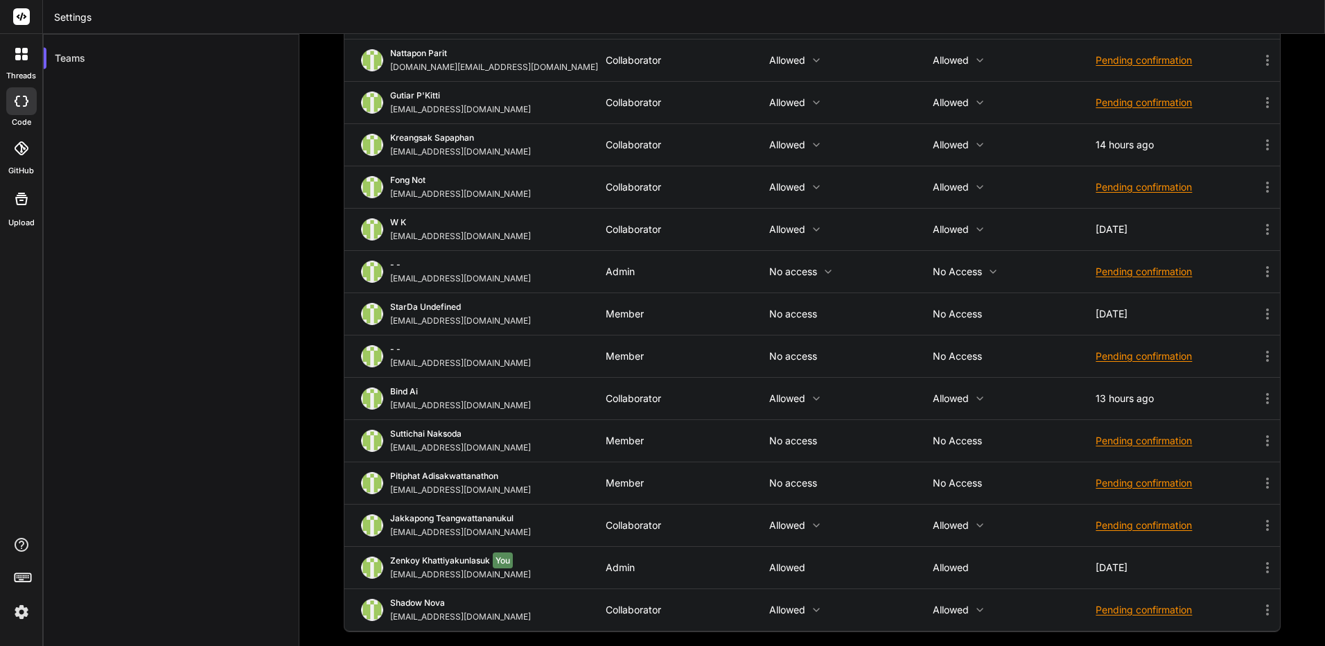
scroll to position [48, 0]
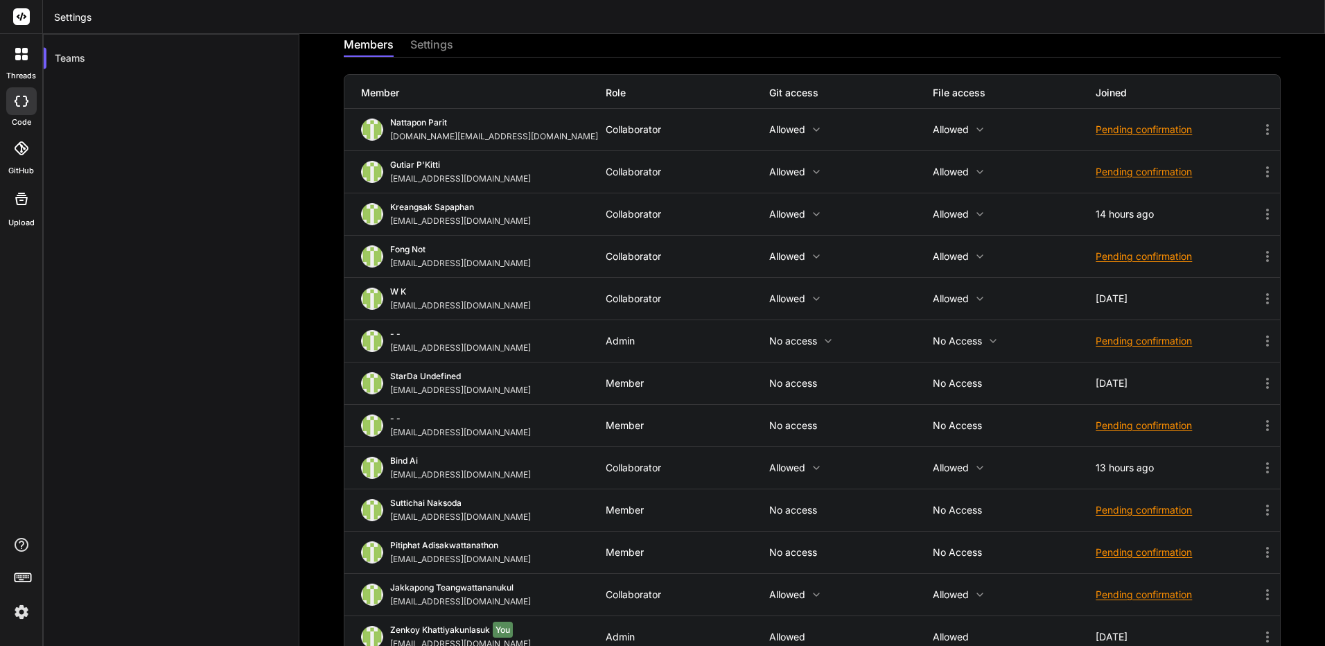
click at [641, 222] on div "Kreangsak Sapaphan inseiong@gmail.com Collaborator Allowed Allowed 14 hours ago" at bounding box center [813, 214] width 936 height 42
copy div "Collaborator"
click at [26, 105] on icon at bounding box center [26, 101] width 6 height 11
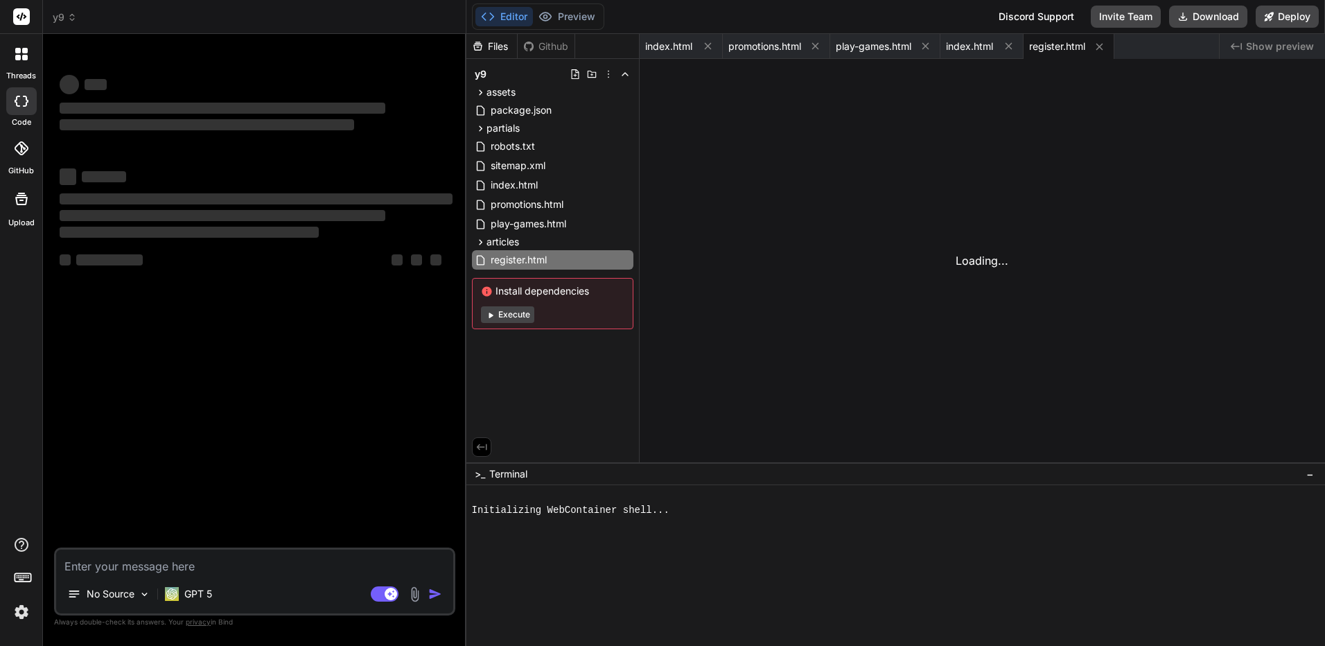
click at [26, 105] on icon at bounding box center [26, 101] width 6 height 11
type textarea "x"
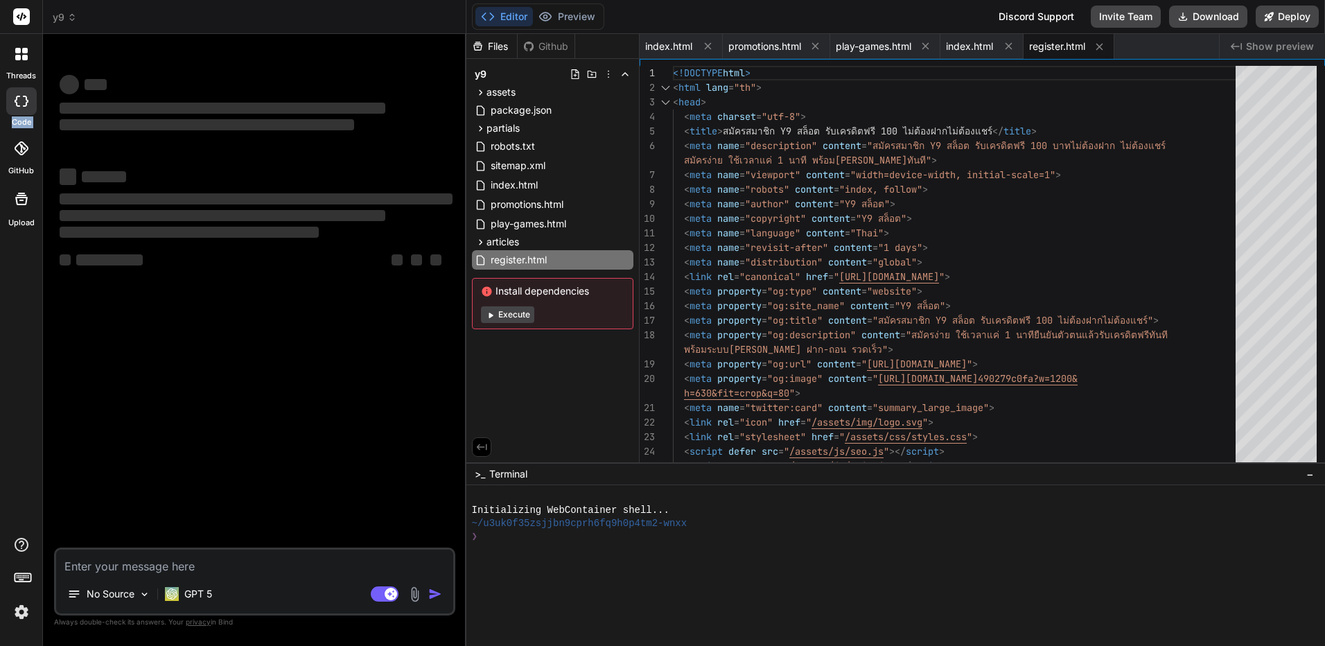
type textarea "<div id="footer"></div> </body> </html>"
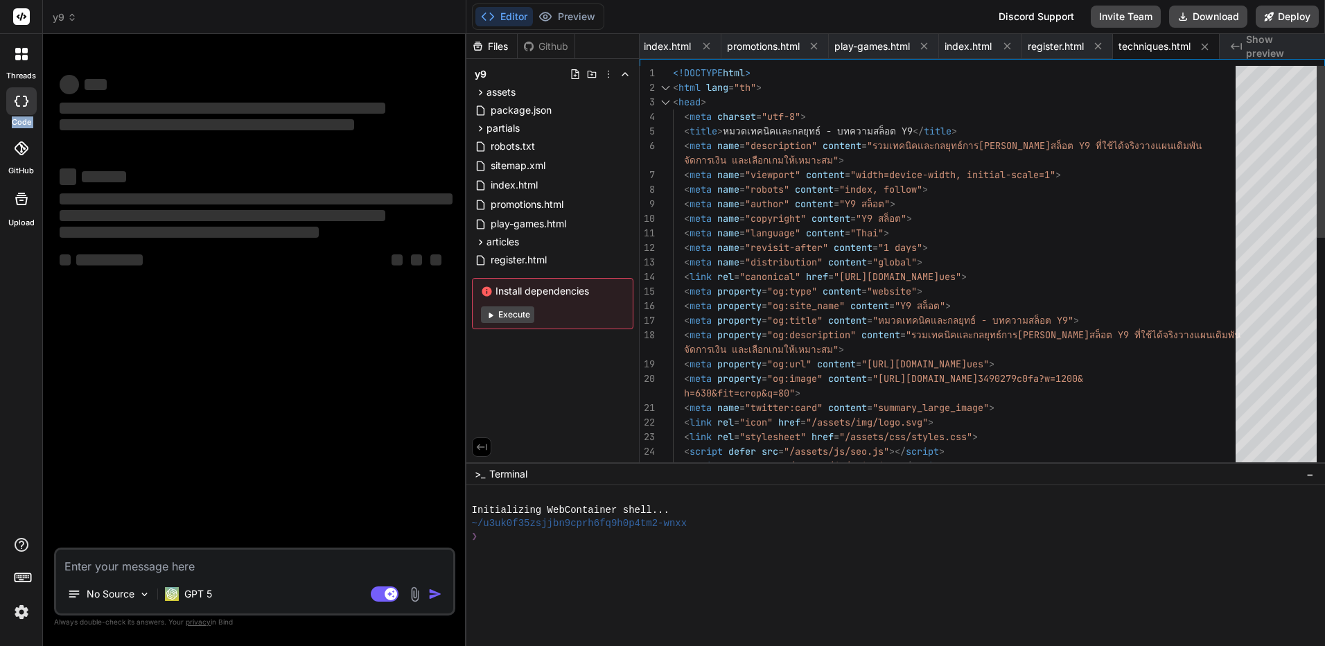
click at [513, 311] on button "Execute" at bounding box center [507, 314] width 53 height 17
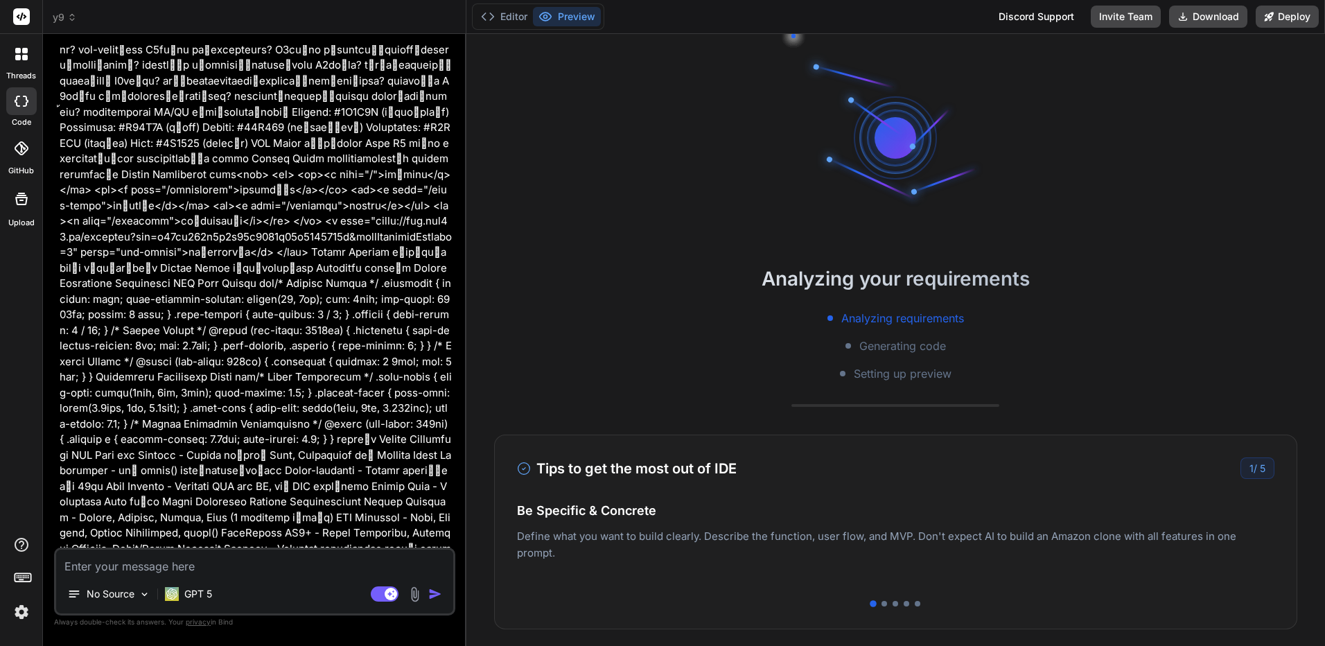
scroll to position [1893, 0]
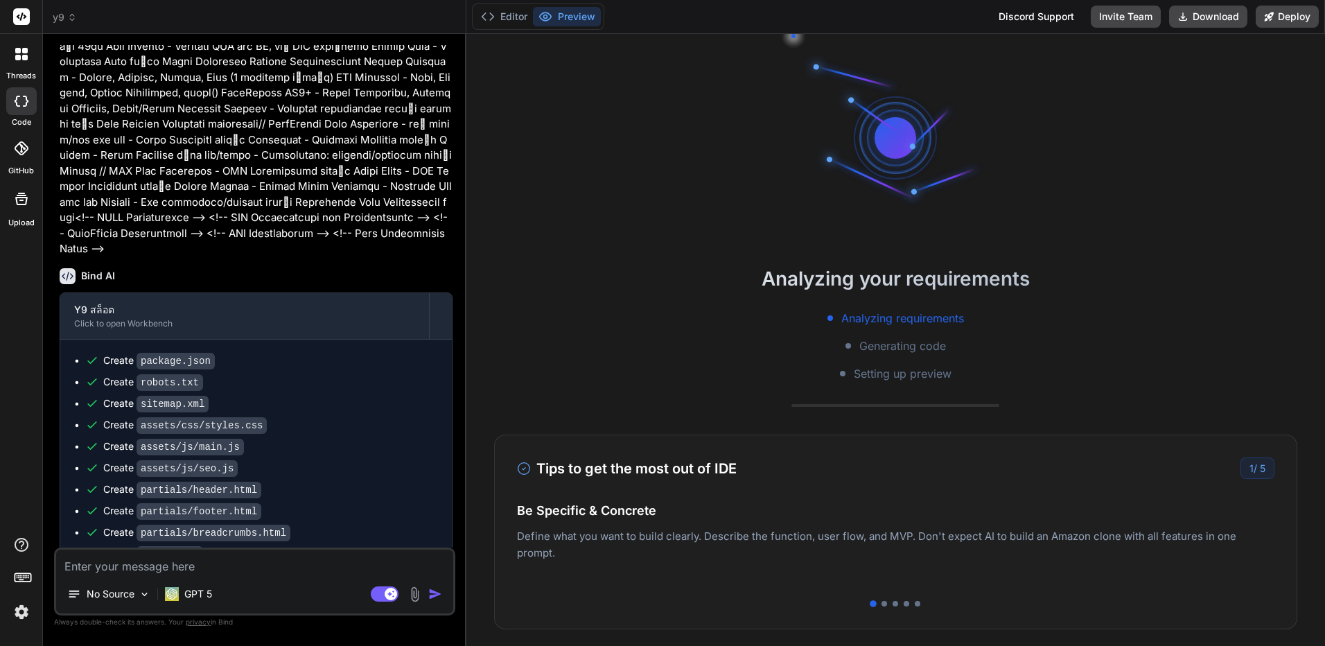
drag, startPoint x: 369, startPoint y: 138, endPoint x: 360, endPoint y: 512, distance: 374.5
click at [306, 569] on textarea at bounding box center [254, 562] width 397 height 25
type textarea "x"
type textarea "แ"
type textarea "x"
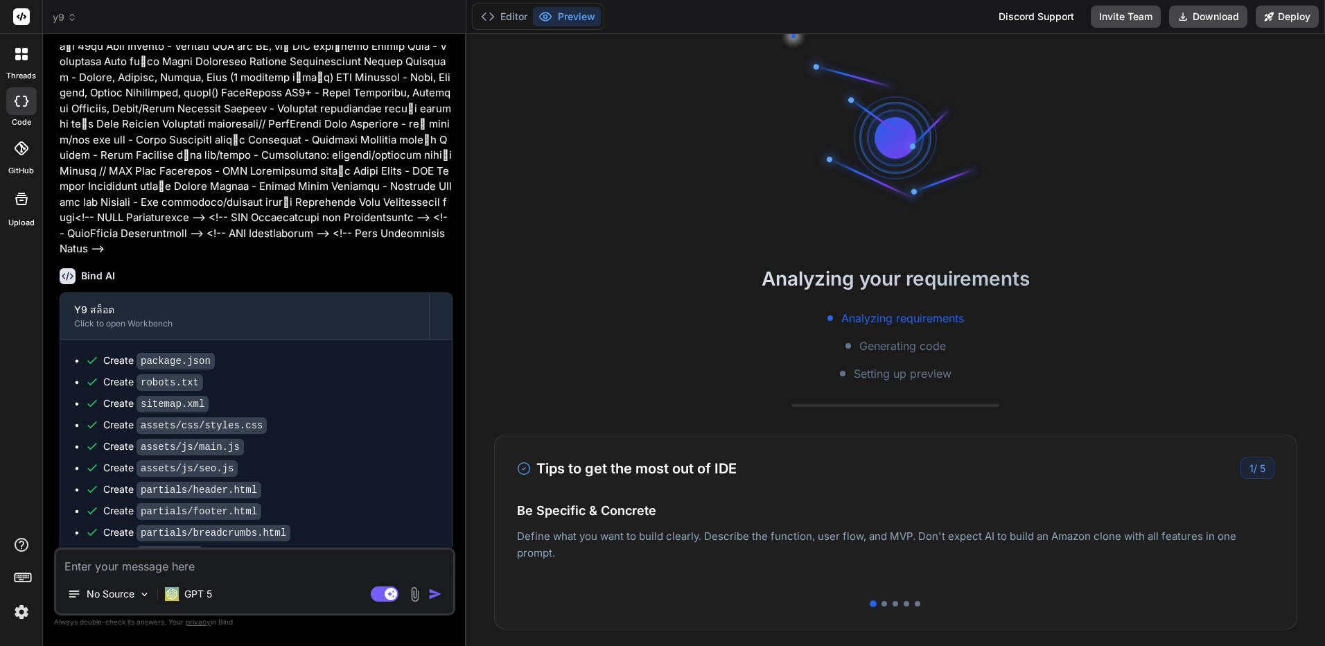
type textarea "x"
type textarea "c"
type textarea "x"
type textarea "co"
type textarea "x"
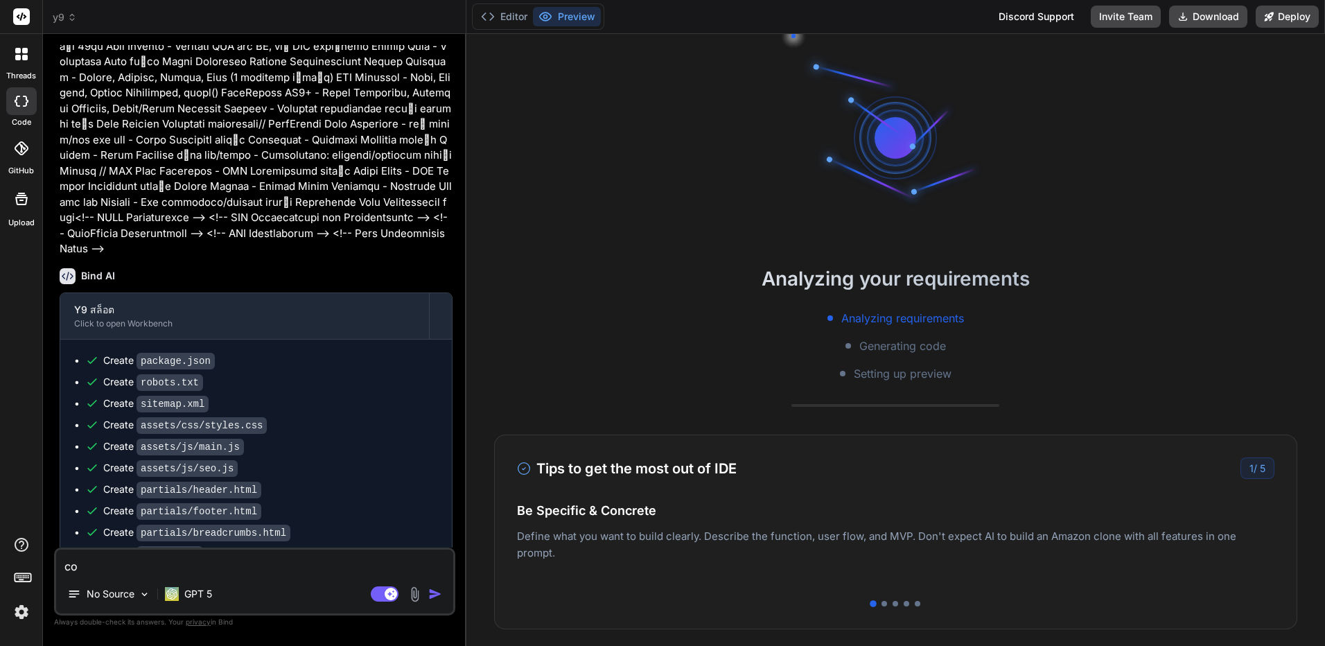
type textarea "con"
type textarea "x"
type textarea "cont"
type textarea "x"
type textarea "contu"
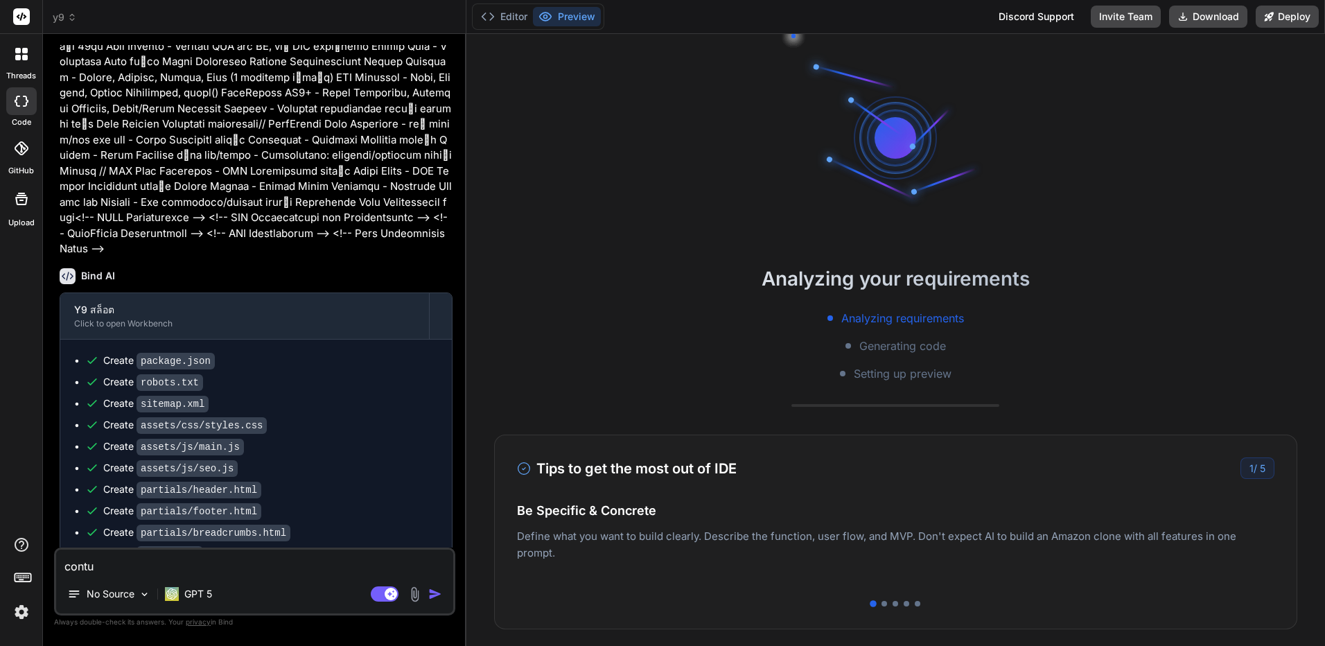
type textarea "x"
type textarea "cont"
type textarea "x"
type textarea "conti"
type textarea "x"
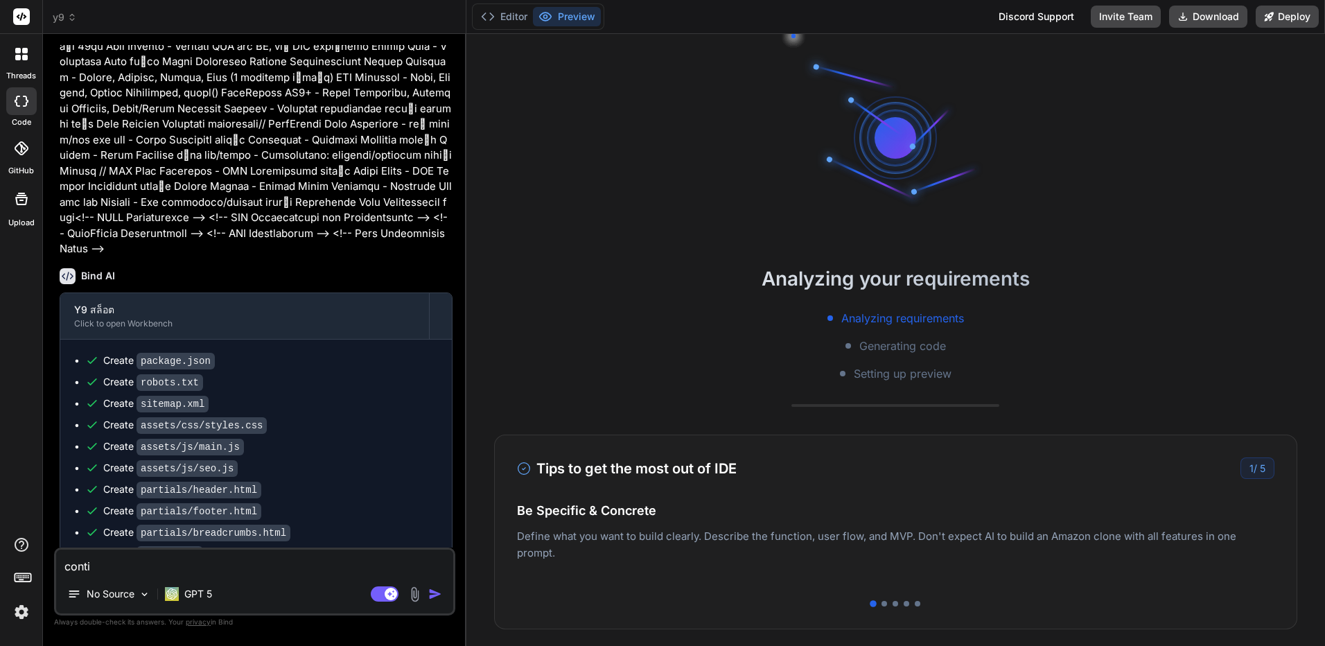
type textarea "contin"
type textarea "x"
type textarea "continu"
type textarea "x"
type textarea "continus"
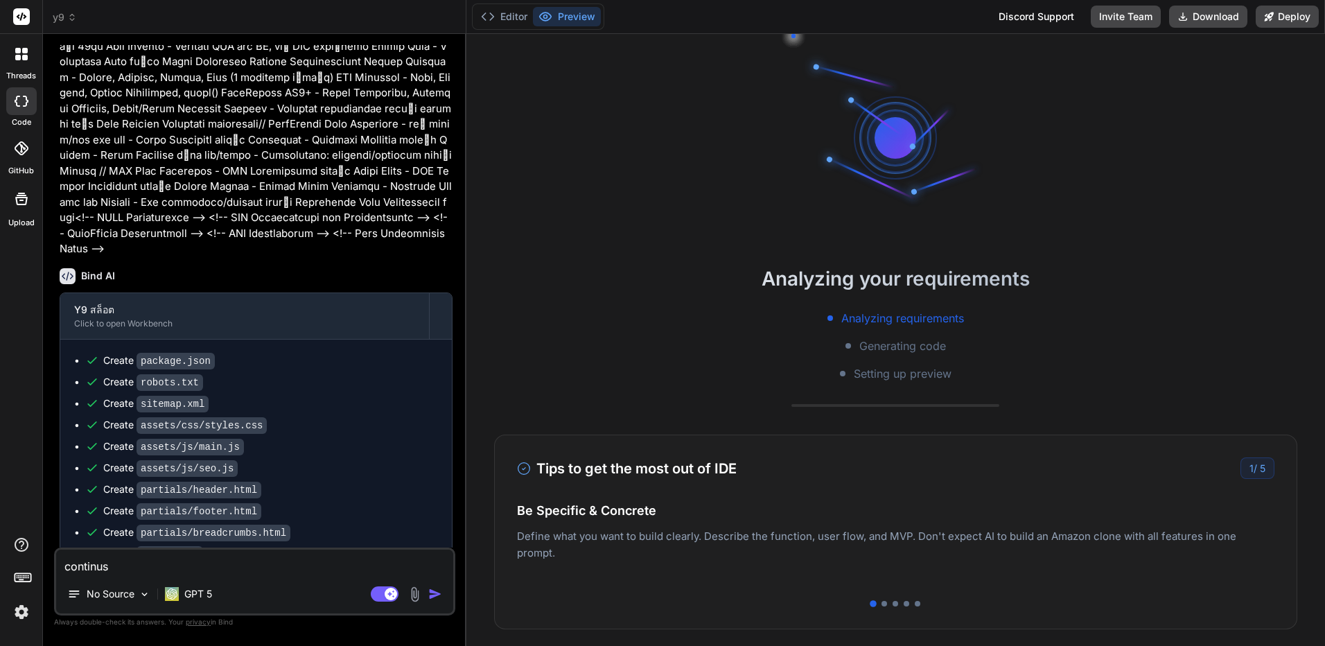
type textarea "x"
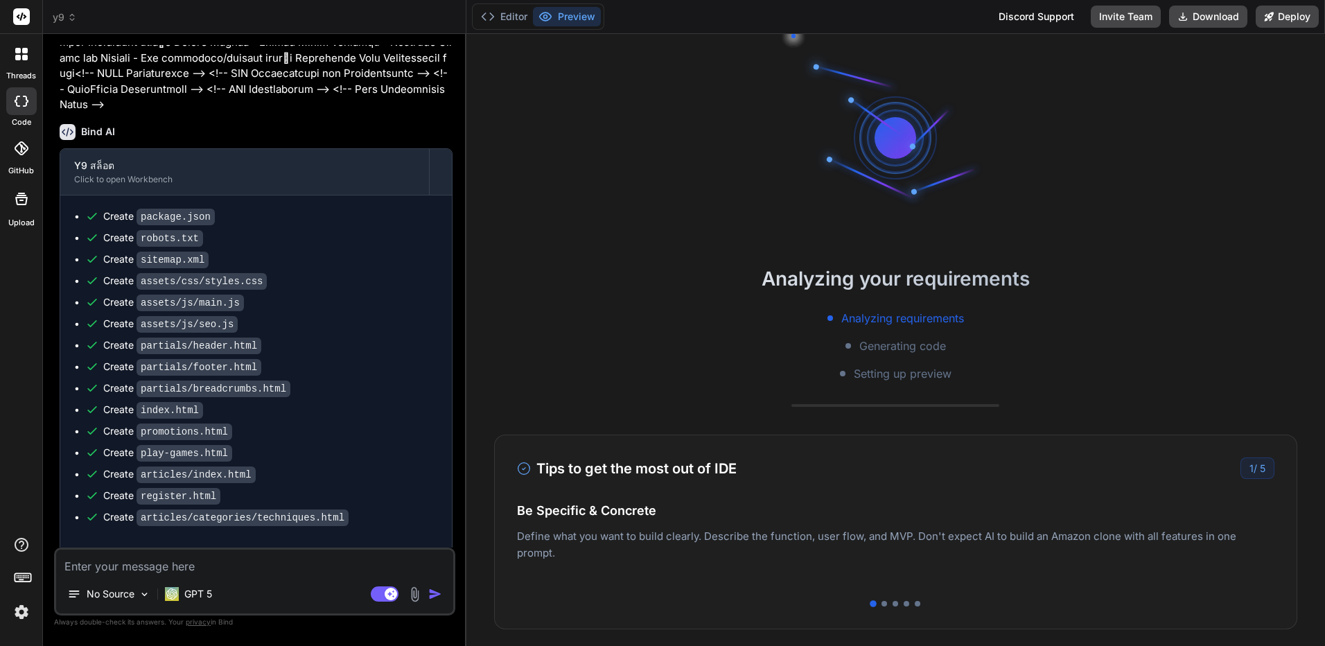
scroll to position [66, 0]
type textarea "x"
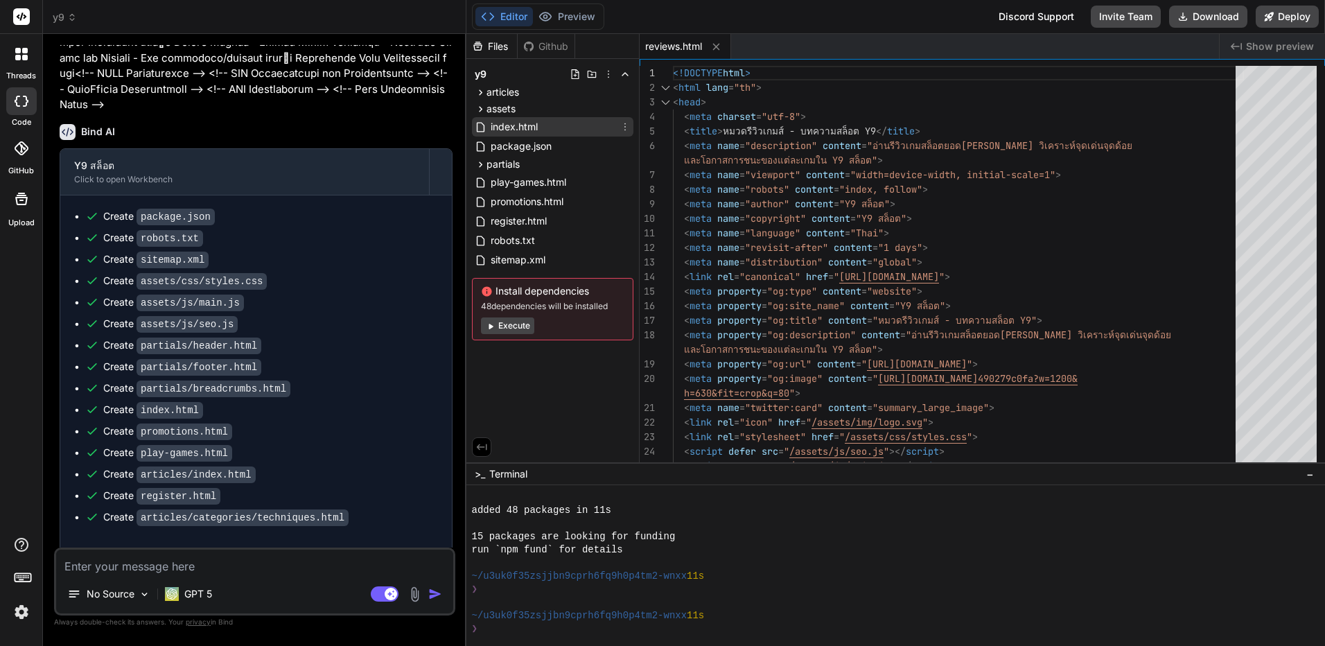
click at [542, 134] on div "index.html" at bounding box center [553, 126] width 162 height 19
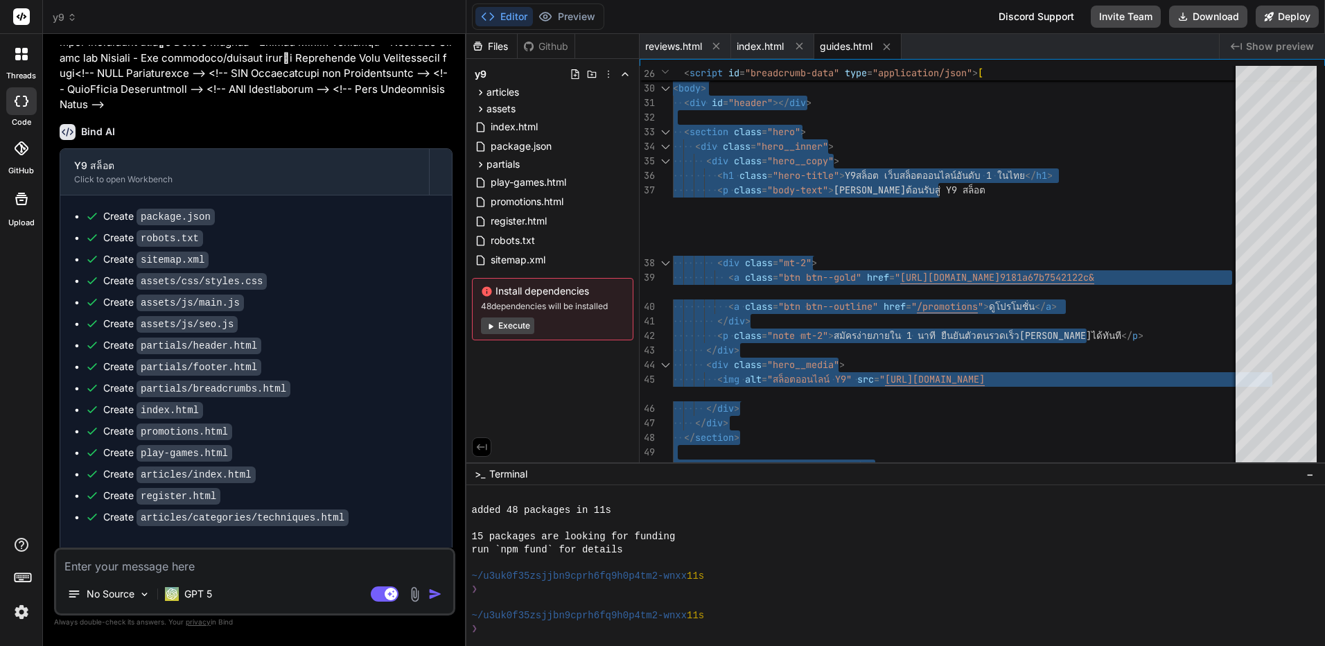
type textarea "</html>"
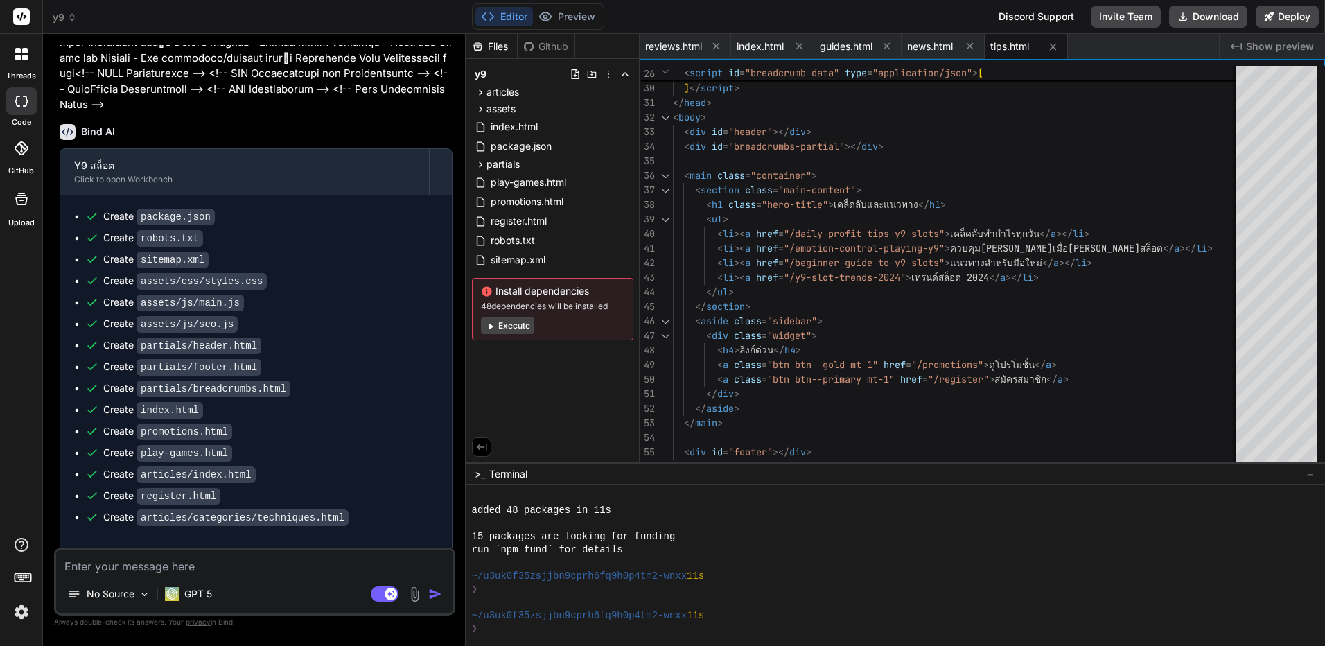
type textarea "x"
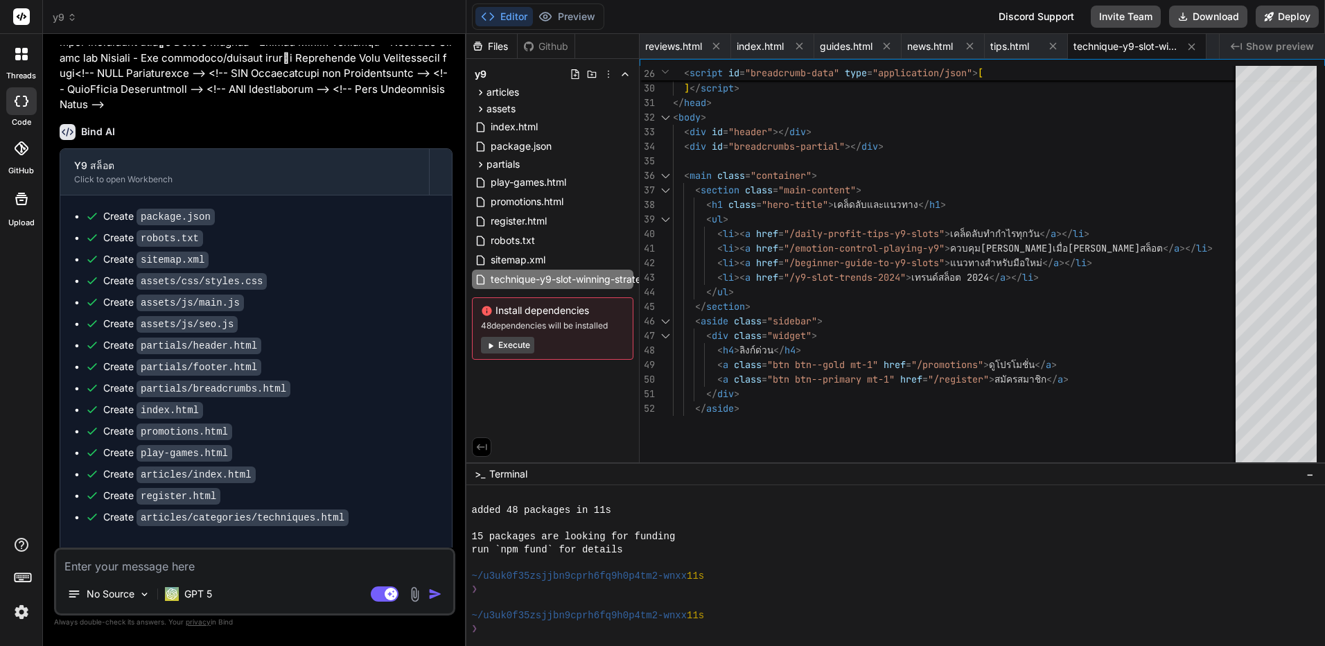
type textarea "</ul> </div> </aside> </main> <div id="footer"></div> </body> </html>"
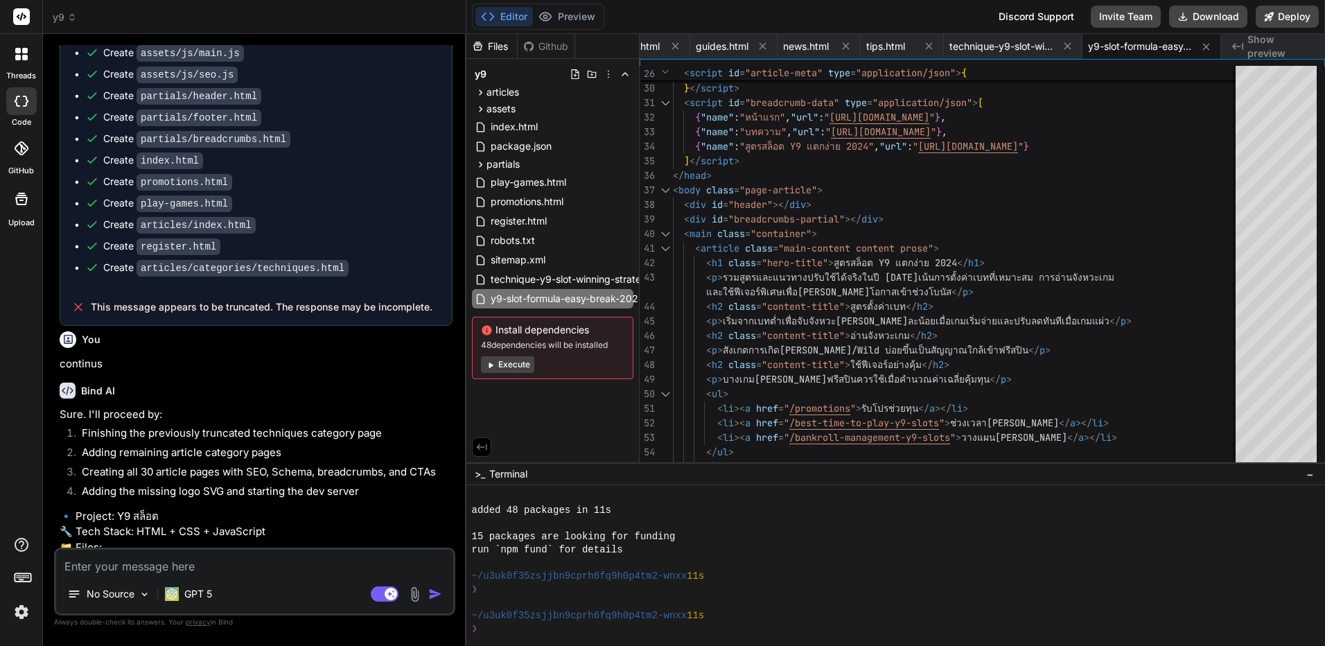
scroll to position [2290, 0]
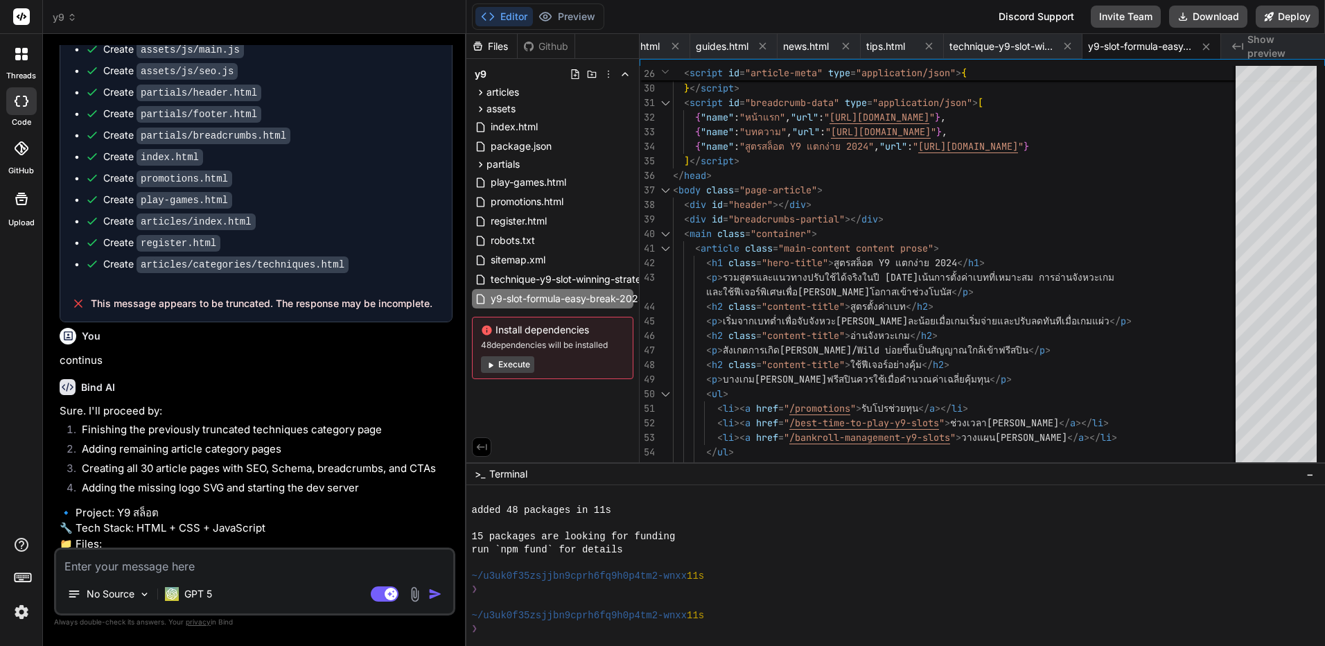
click at [261, 569] on textarea at bounding box center [254, 562] width 397 height 25
type textarea "x"
type textarea "k"
type textarea "x"
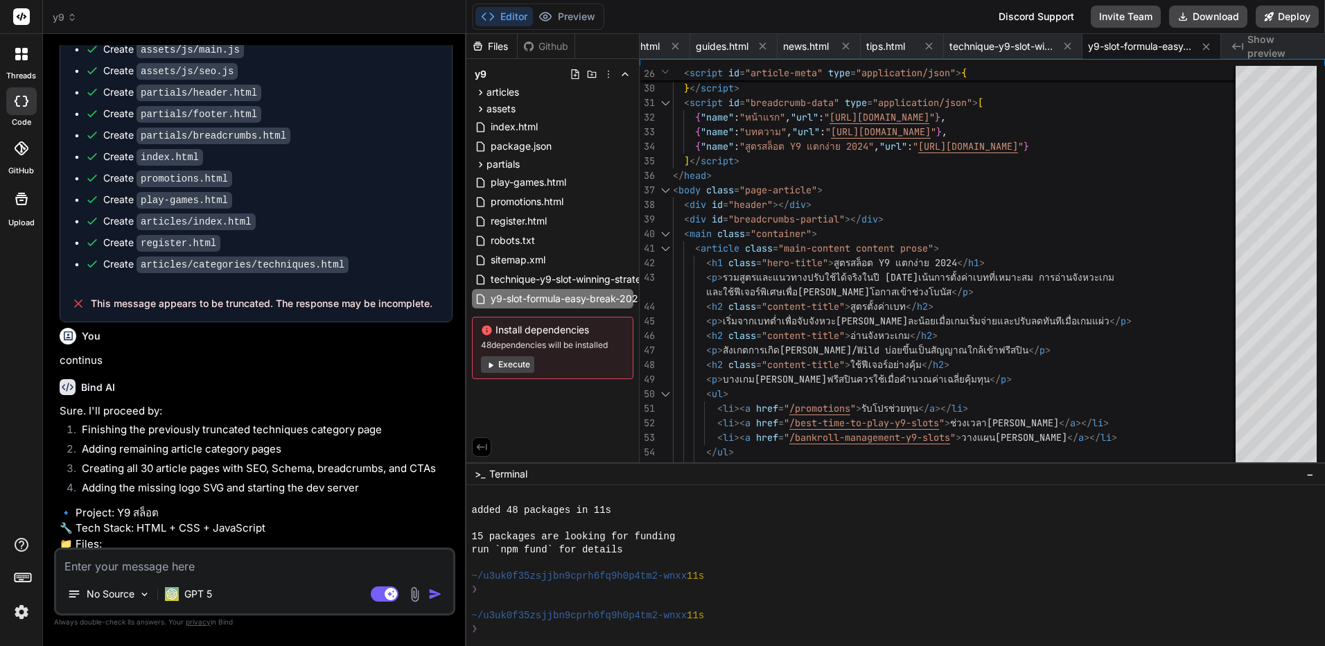
type textarea "o"
type textarea "x"
type textarea "ok"
type textarea "x"
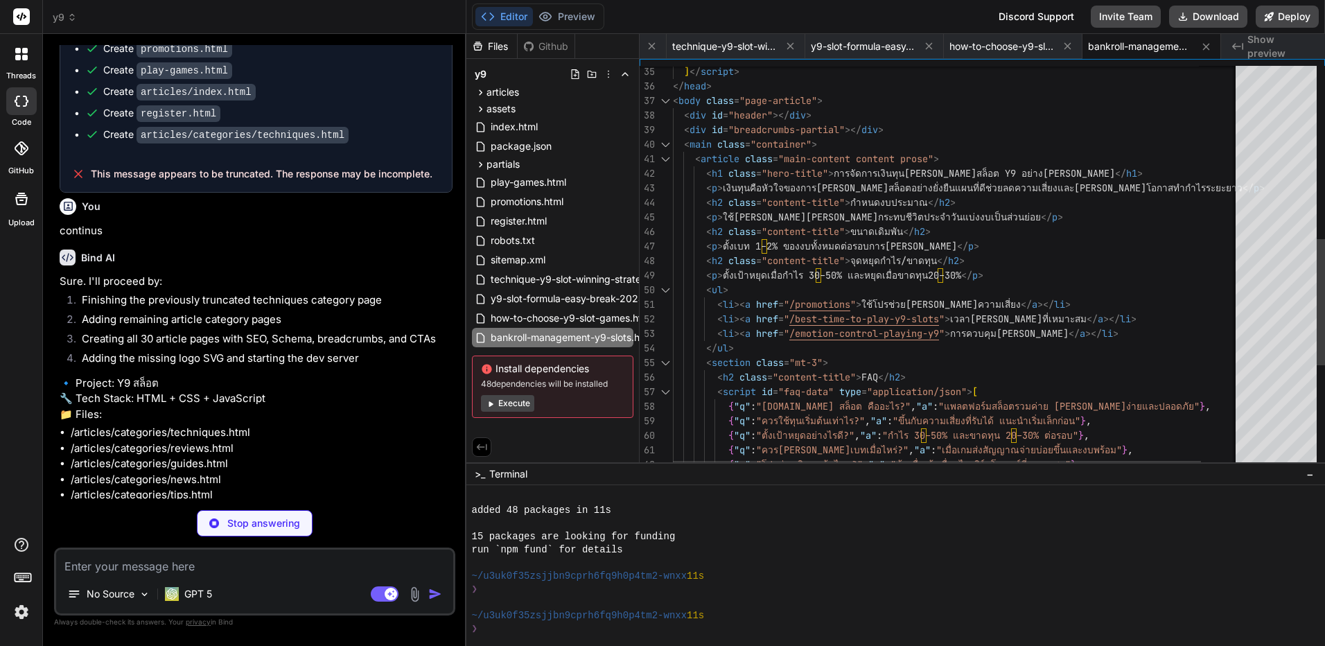
scroll to position [2434, 0]
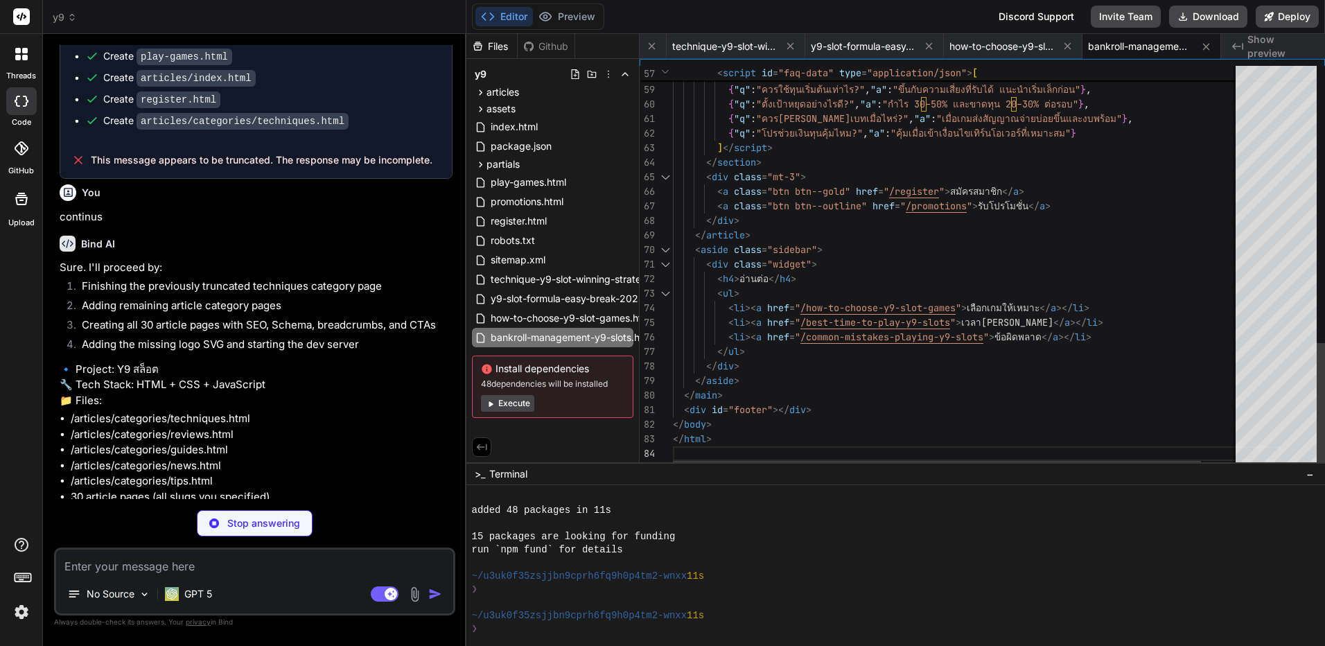
type textarea "x"
type textarea "<svg xmlns="http://www.w3.org/2000/svg" viewBox="0 0 64 64" role="img" aria-lab…"
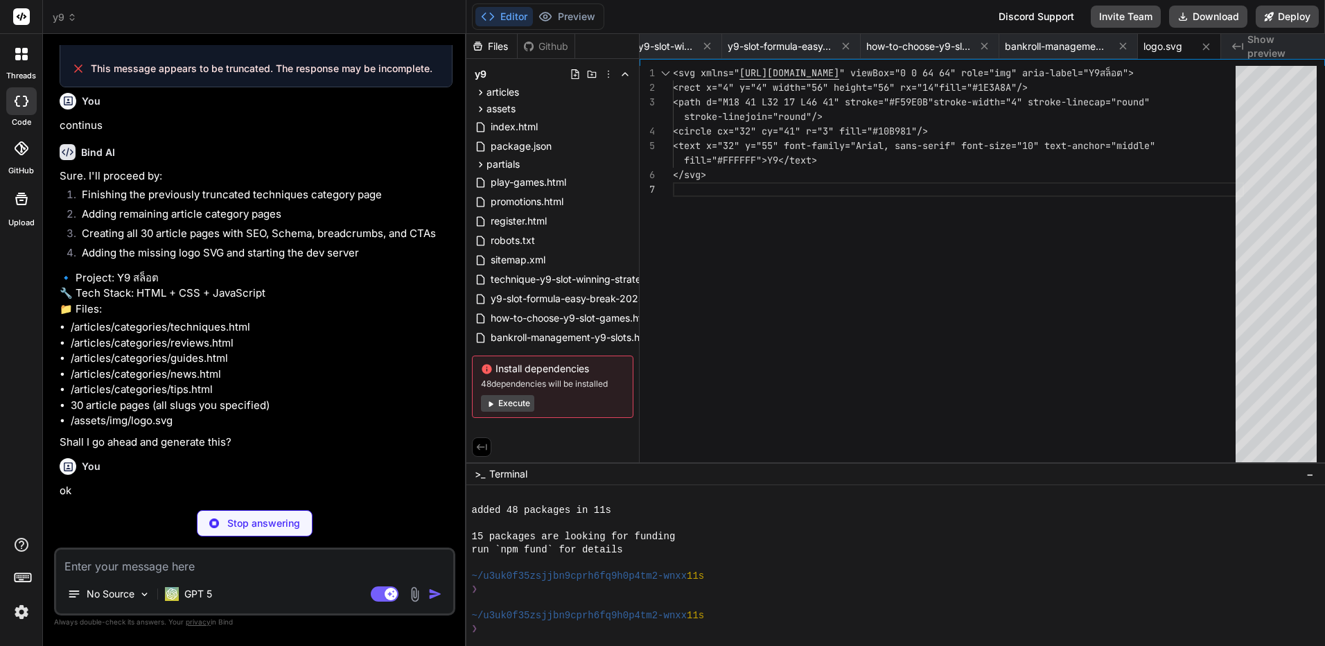
scroll to position [2532, 0]
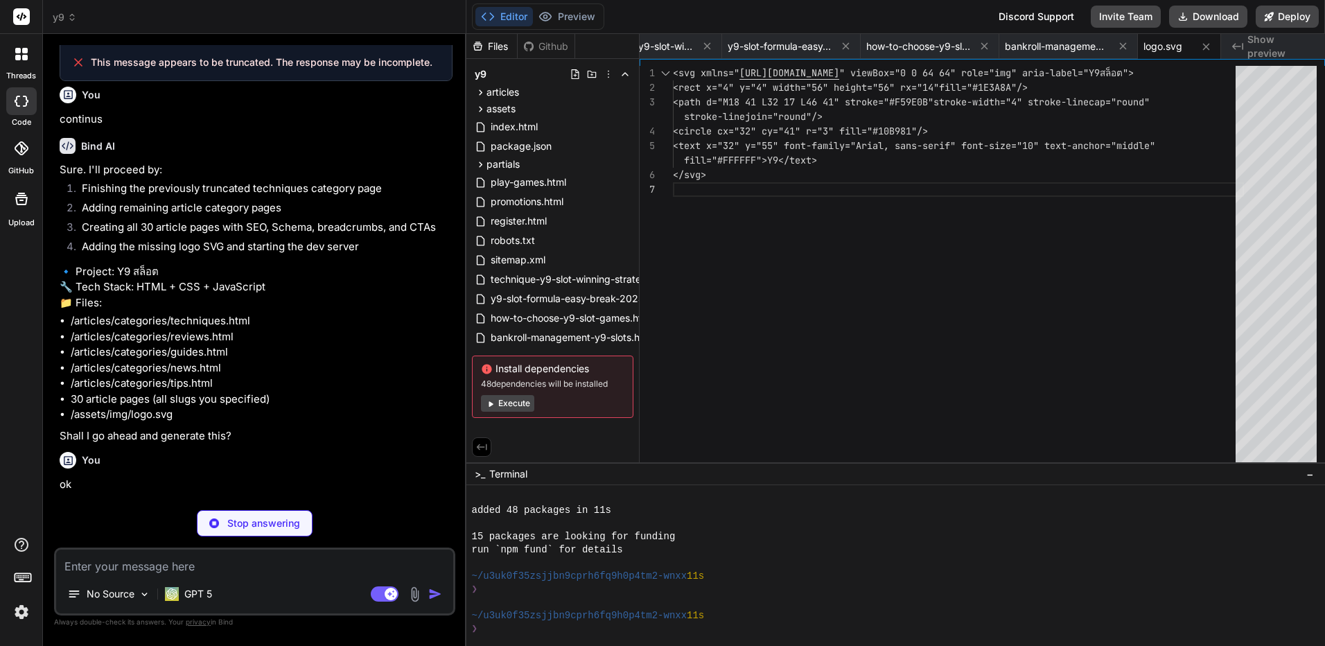
click at [583, 6] on div "Editor Preview Disabled until preview for your project is generated" at bounding box center [538, 16] width 132 height 26
type textarea "x"
type textarea "</main> <div id="footer"></div> </body> </html>"
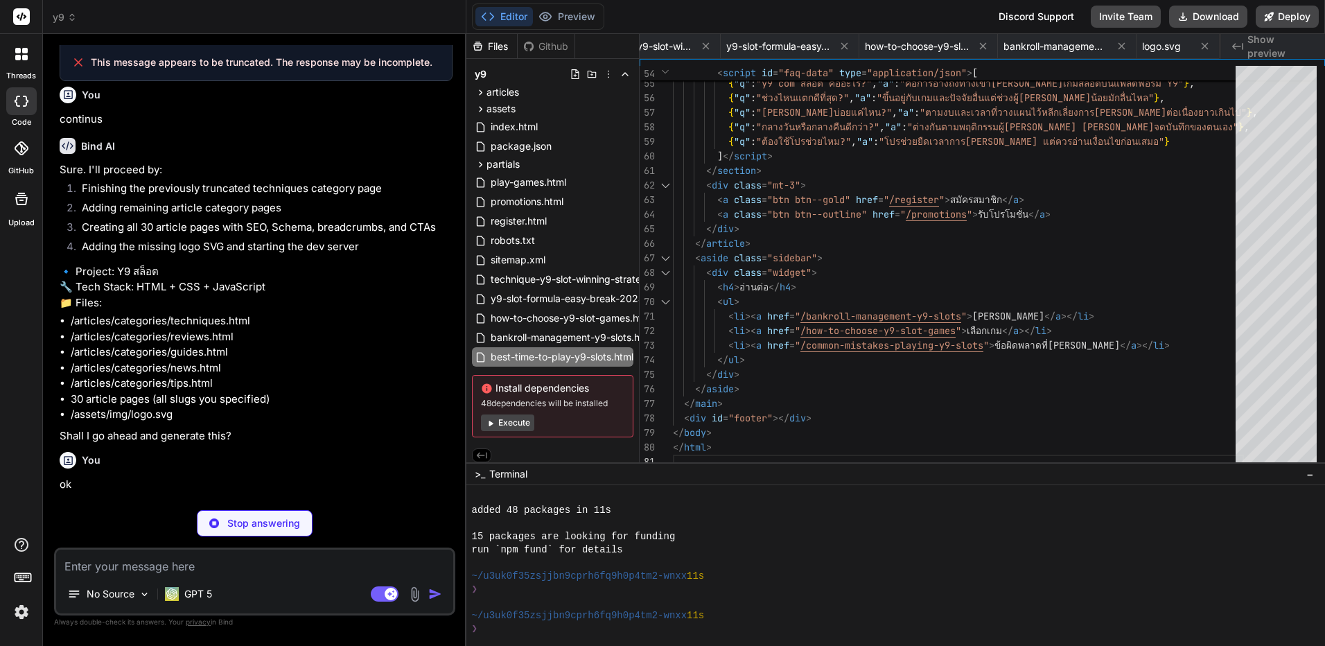
scroll to position [0, 625]
type textarea "x"
type textarea "</html>"
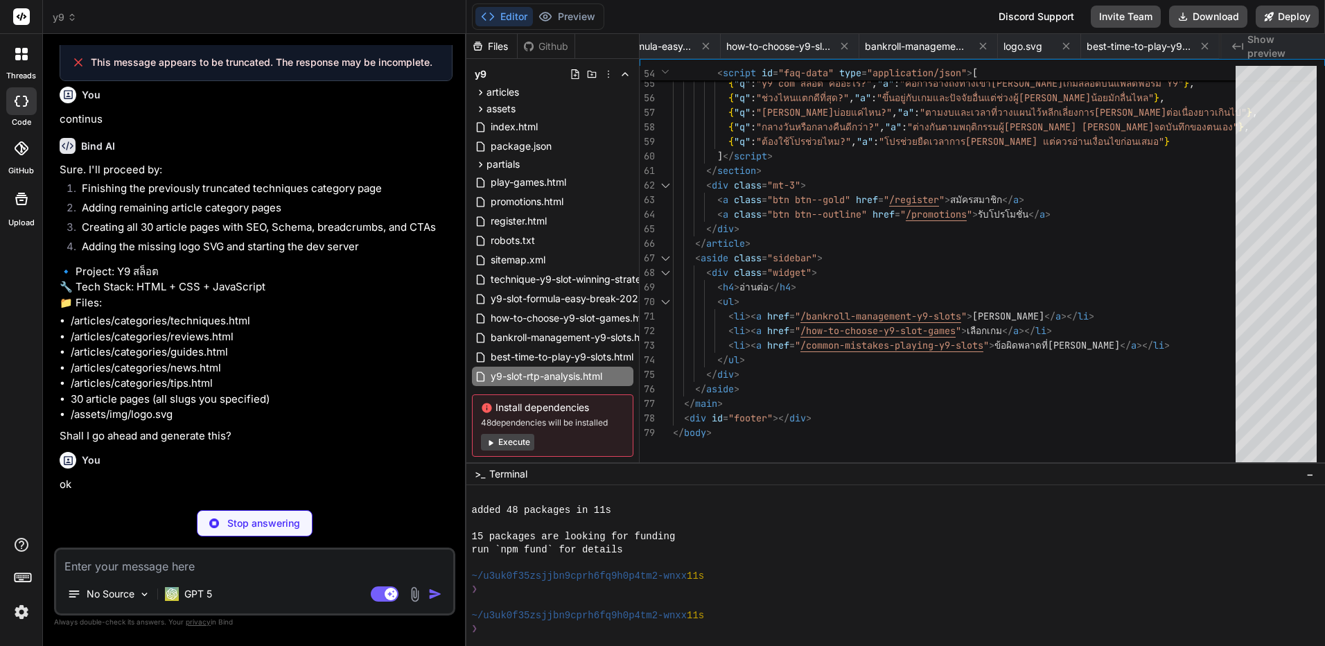
type textarea "x"
type textarea "<li><a href="/y9-slot-rtp-analysis">วิเคราะห์ RTP</a></li> </ul> </div> </aside…"
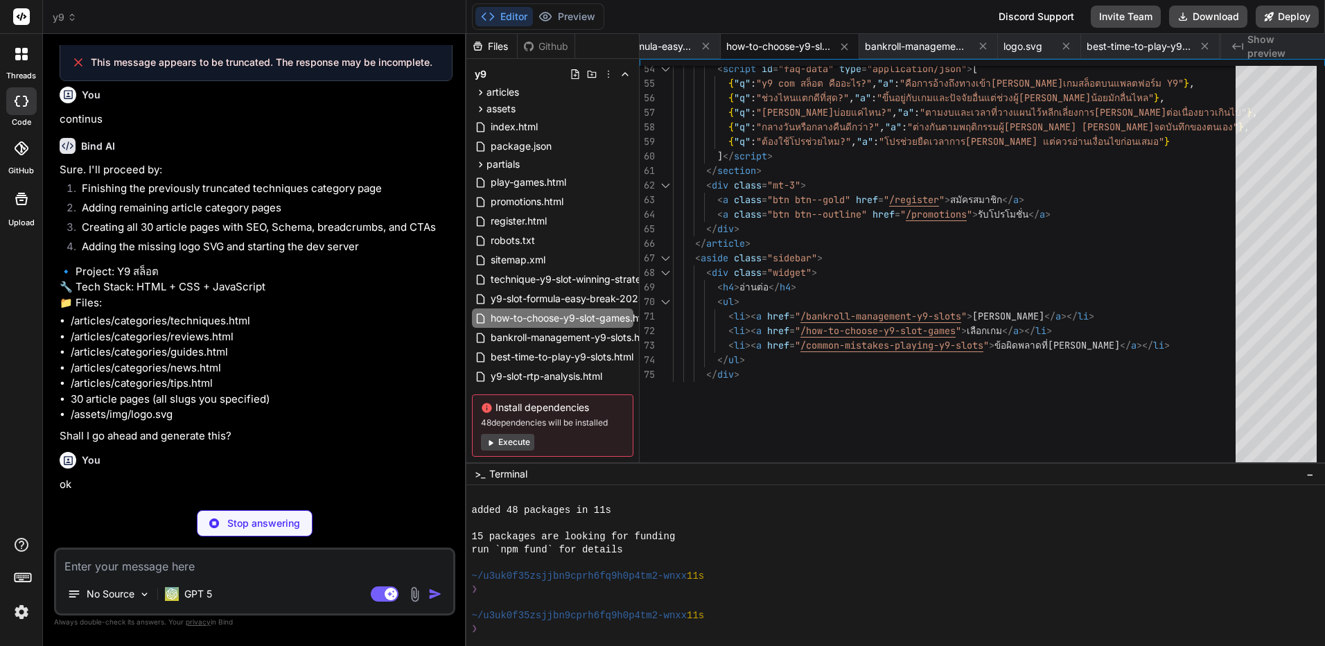
type textarea "x"
type textarea "<body class="page-article"> <div id="header"></div> <div id="breadcrumbs-partia…"
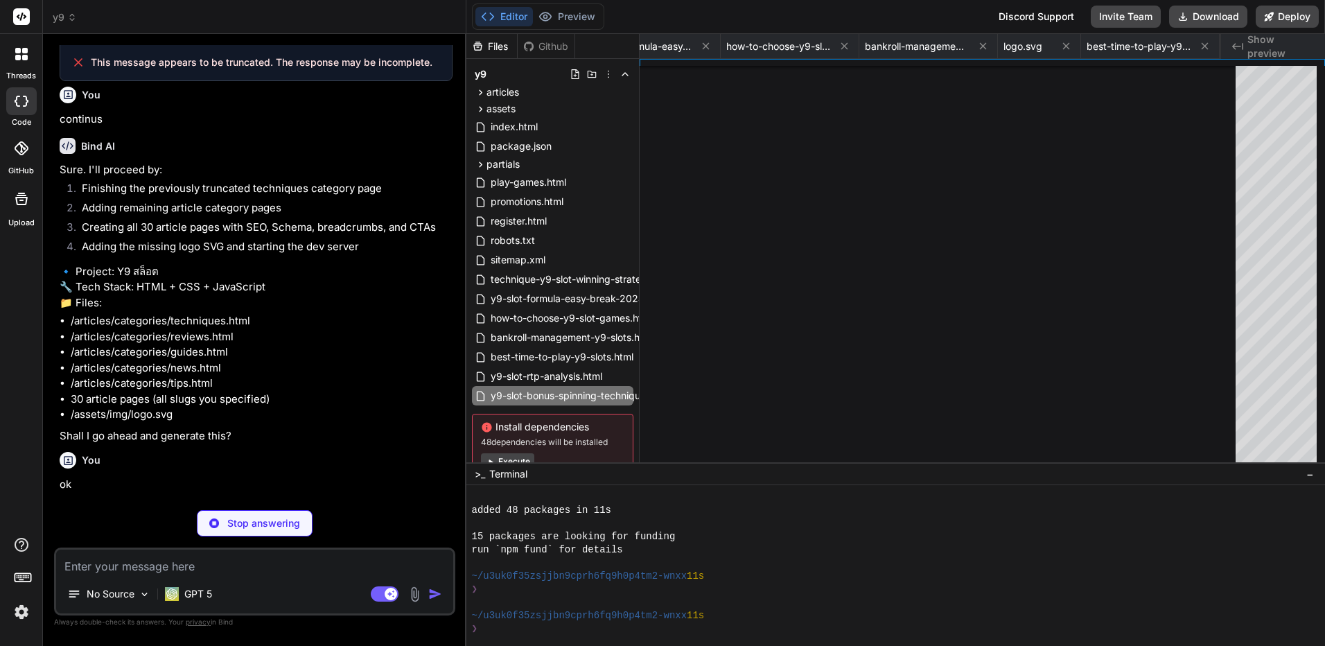
type textarea "x"
type textarea "</body> </html>"
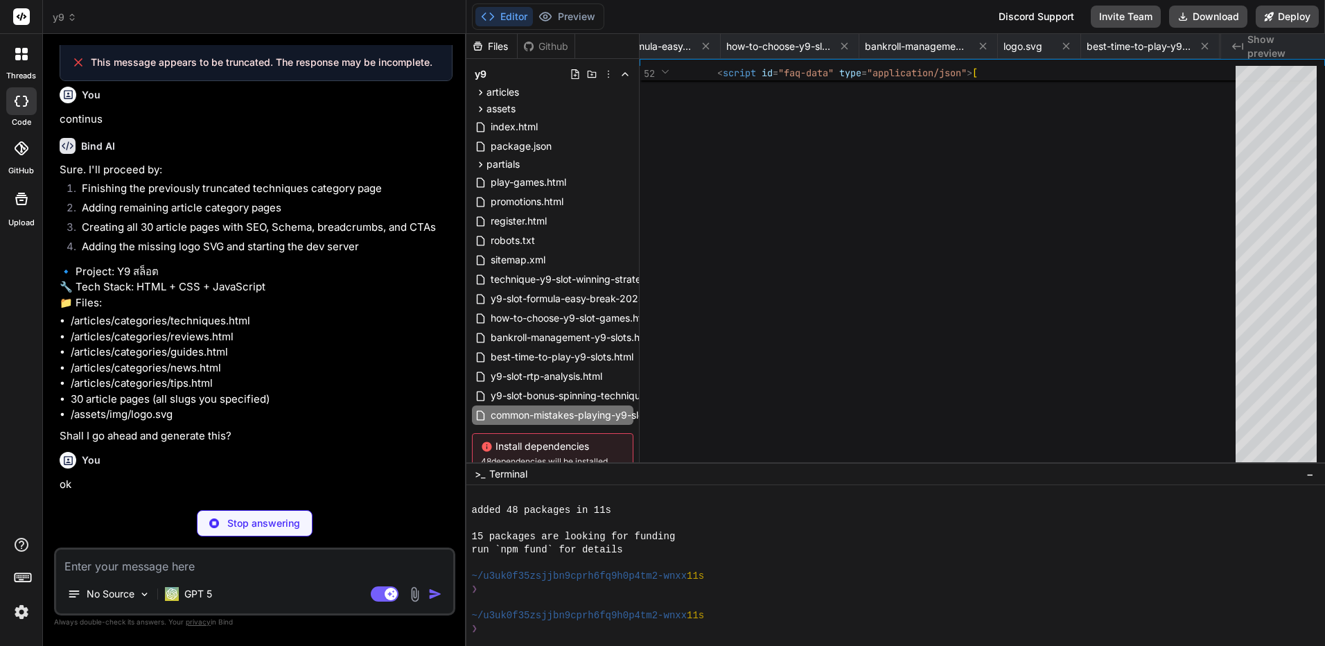
type textarea "x"
type textarea "<li><a href="/emotion-control-playing-y9">คุมอารมณ์</a></li> <li><a href="/how-…"
type textarea "x"
type textarea "<li><a href="/pragmatic-play-games-y9-review">Pragmatic Play</a></li> </ul> </d…"
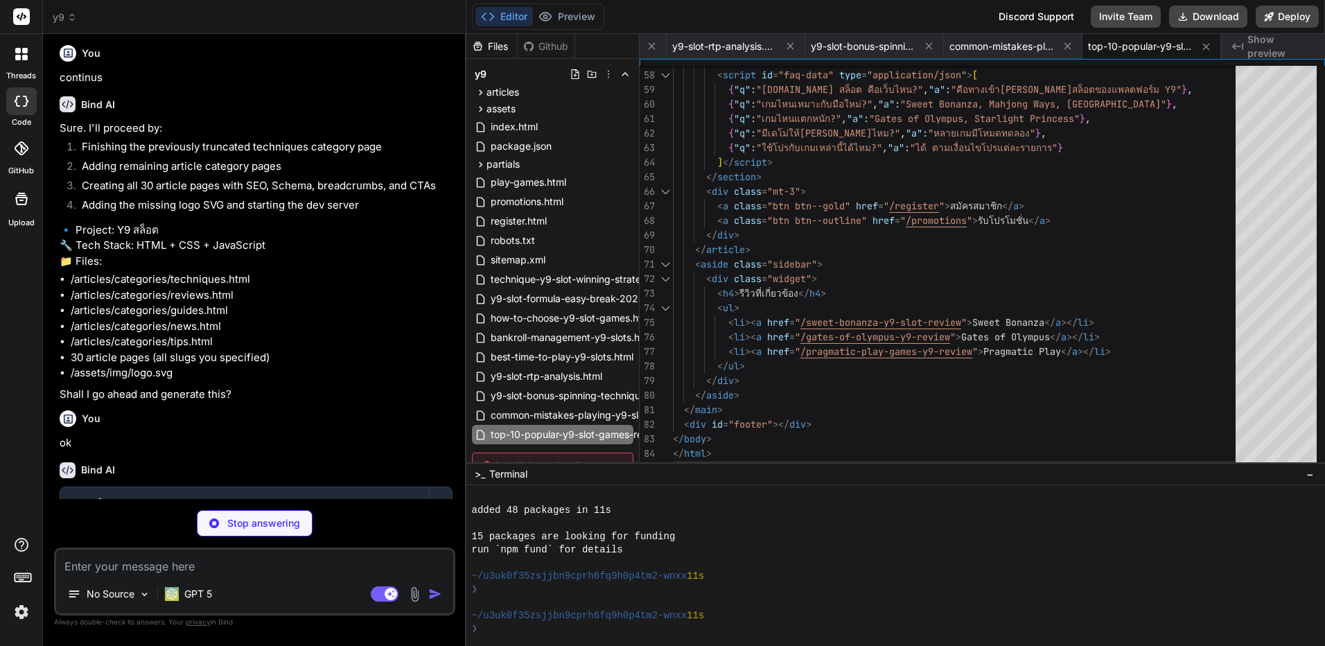
scroll to position [2596, 0]
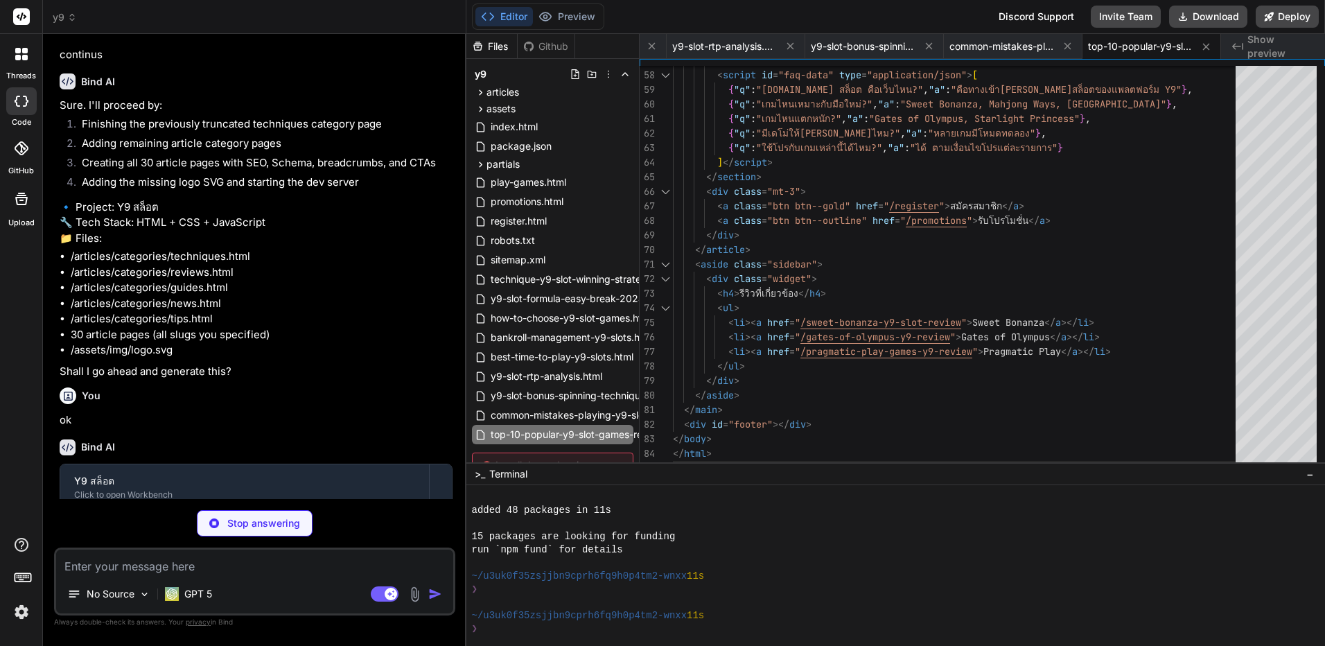
type textarea "x"
type textarea "</div> </aside> </main> <div id="footer"></div> </body> </html>"
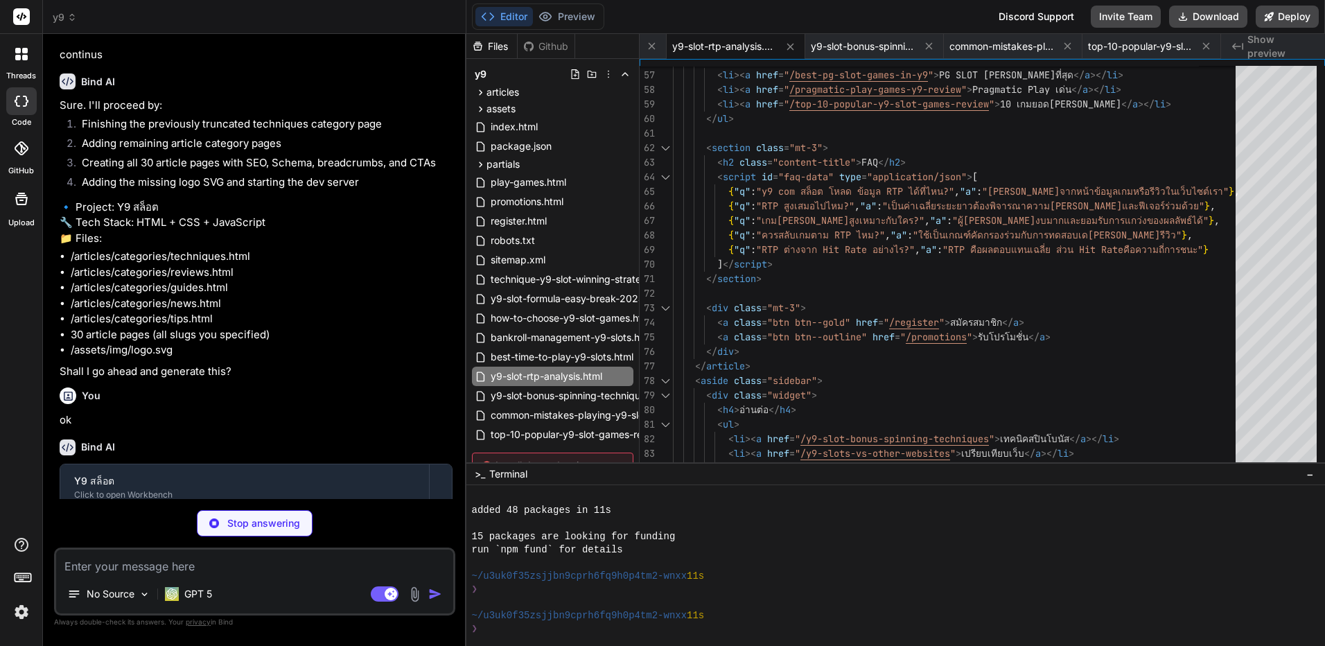
type textarea "x"
type textarea "</html>"
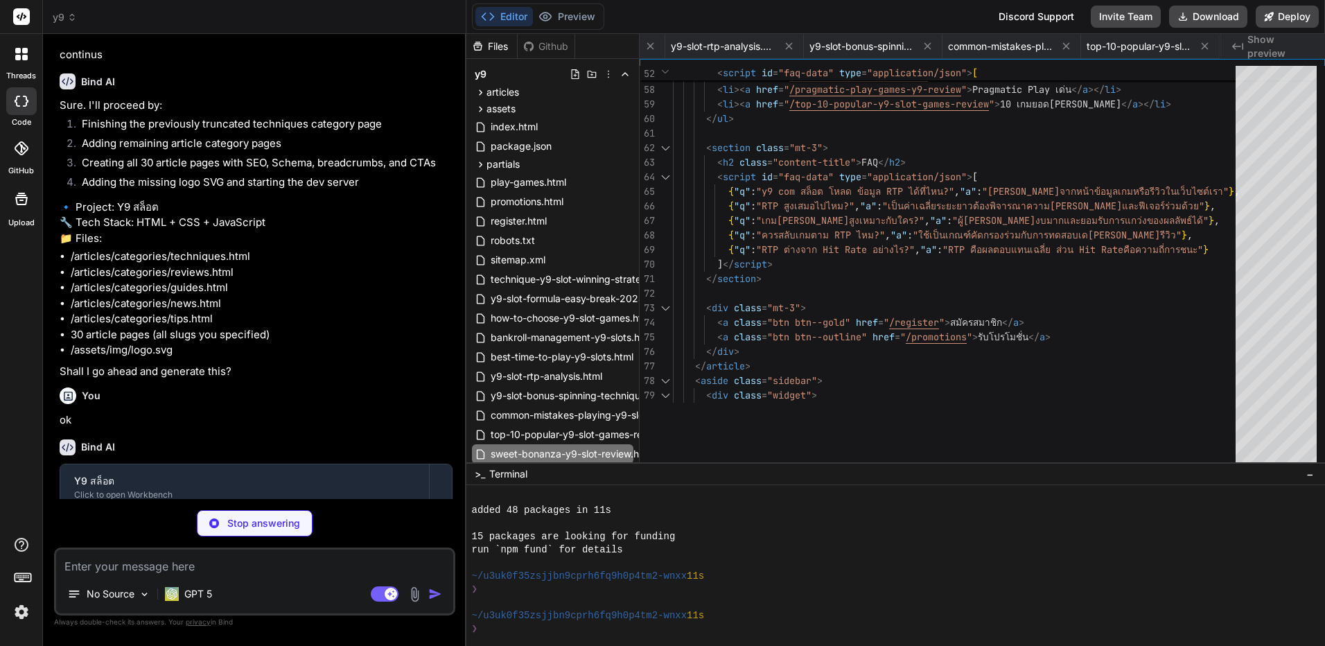
type textarea "x"
type textarea "</ul> </div> </aside> </main> <div id="footer"></div> </body> </html>"
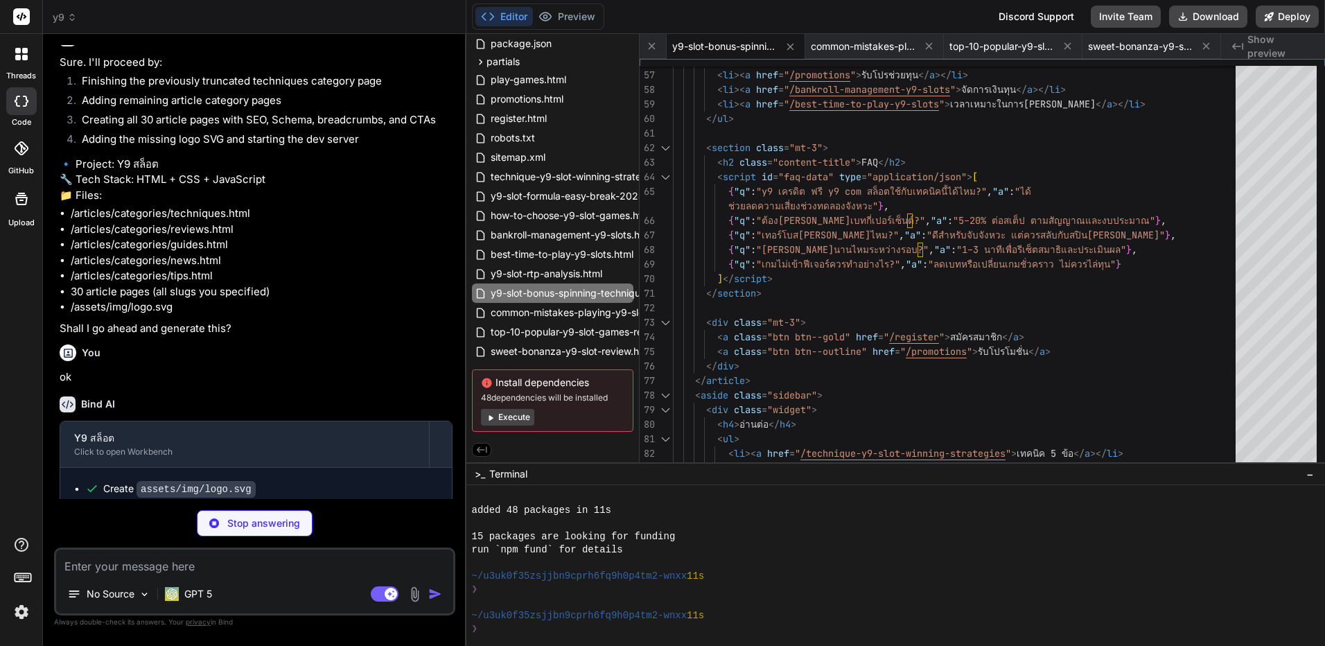
scroll to position [0, 1456]
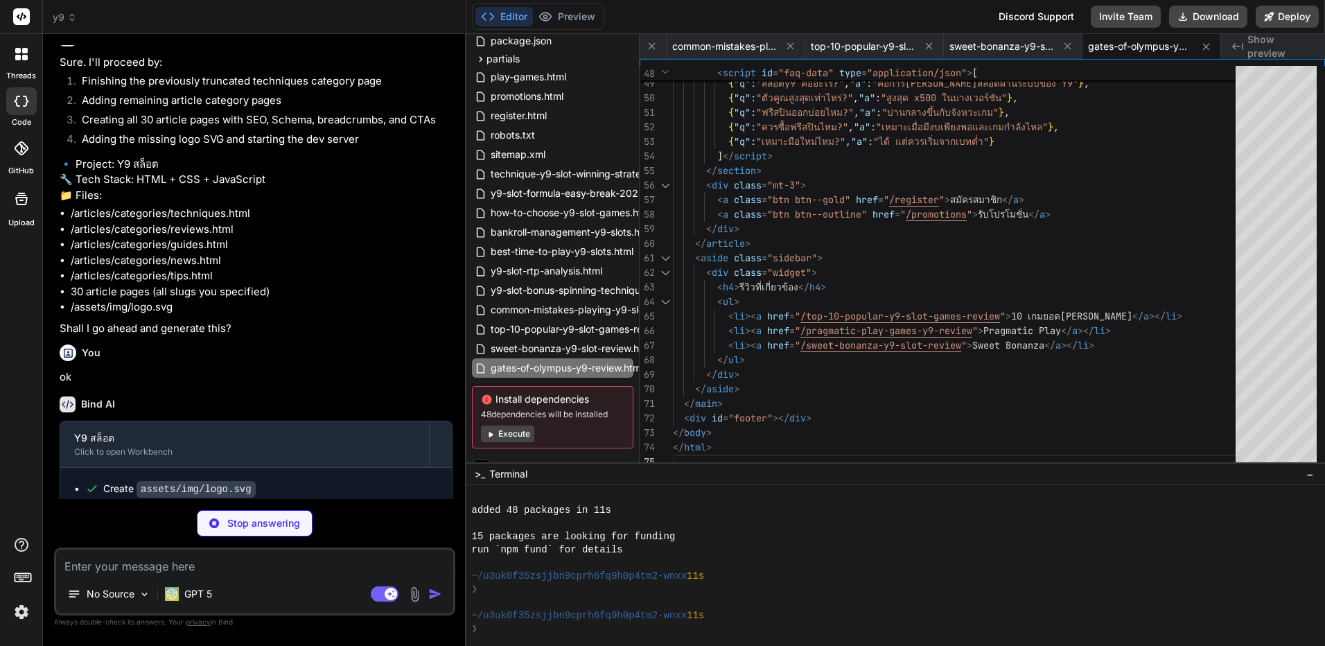
type textarea "x"
type textarea "</aside> </main> <div id="footer"></div> </body> </html>"
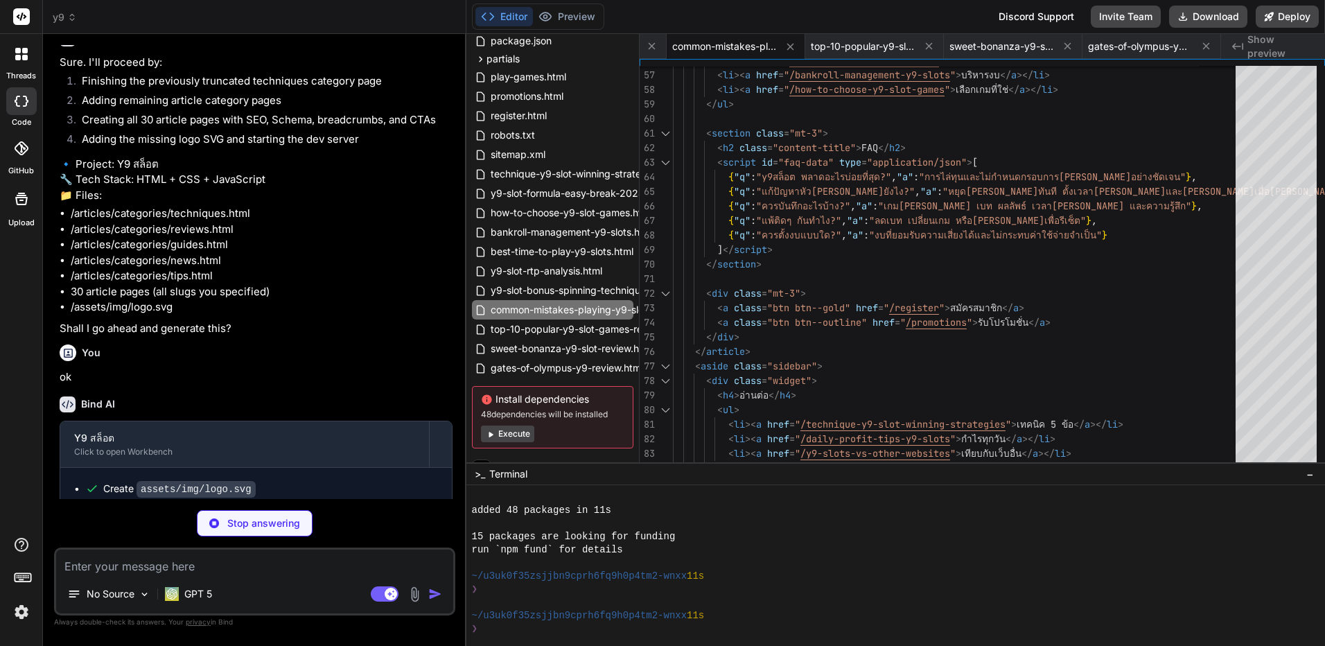
type textarea "x"
type textarea "</html>"
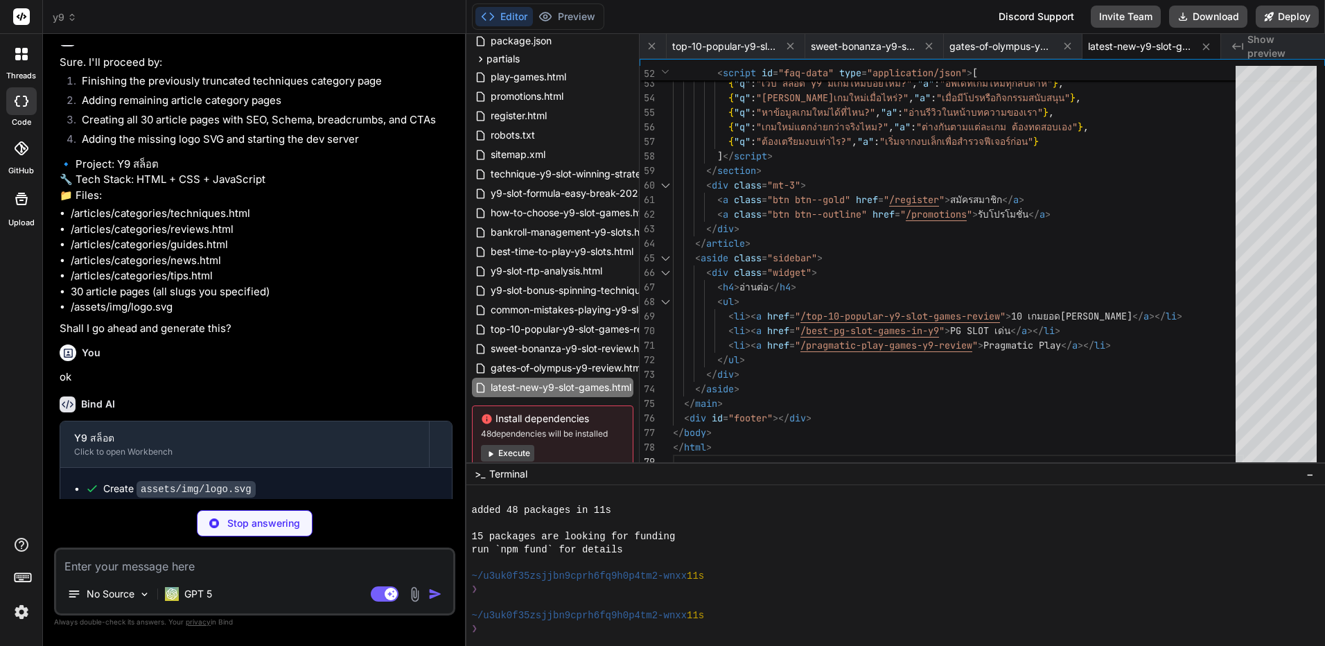
type textarea "x"
type textarea "</body> </html>"
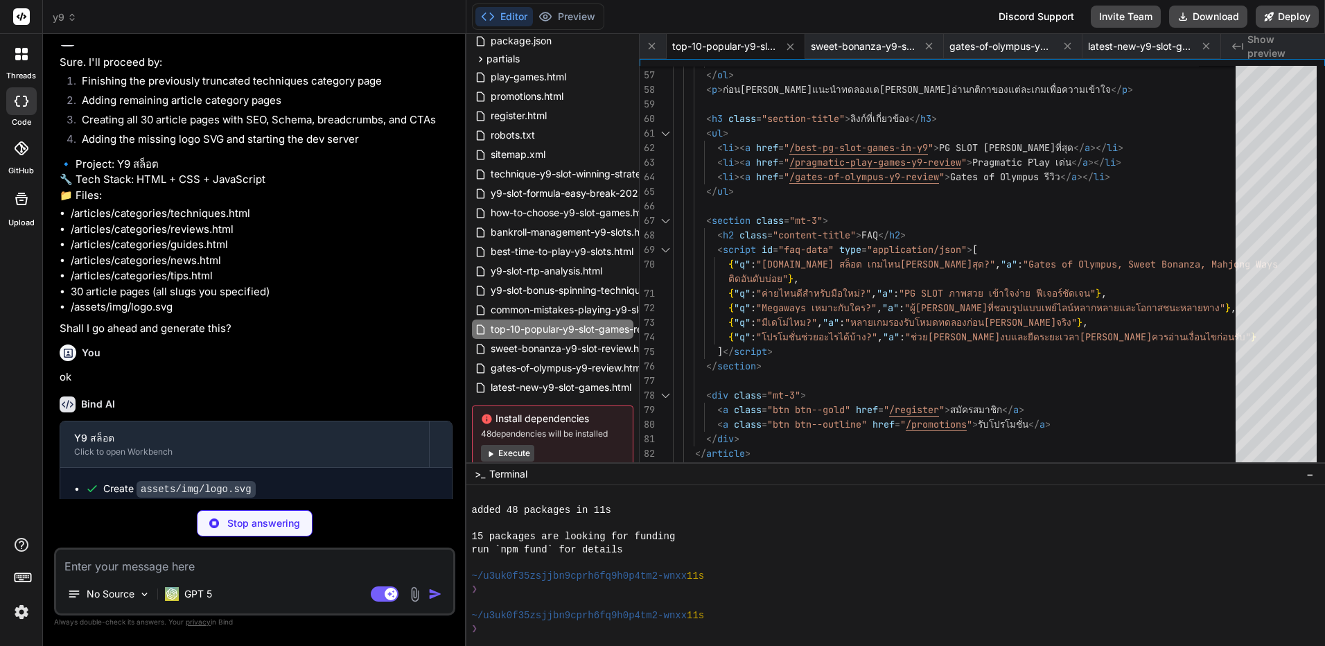
type textarea "x"
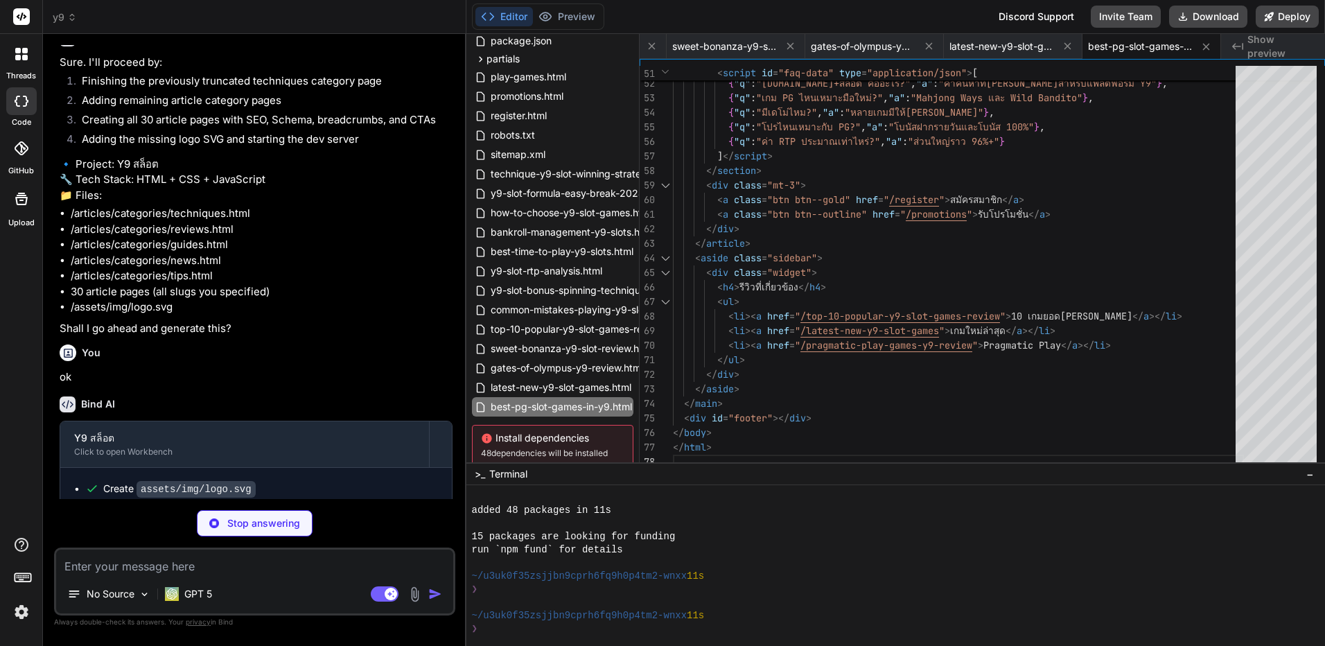
type textarea "x"
type textarea "</aside> </main> <div id="footer"></div> </body> </html>"
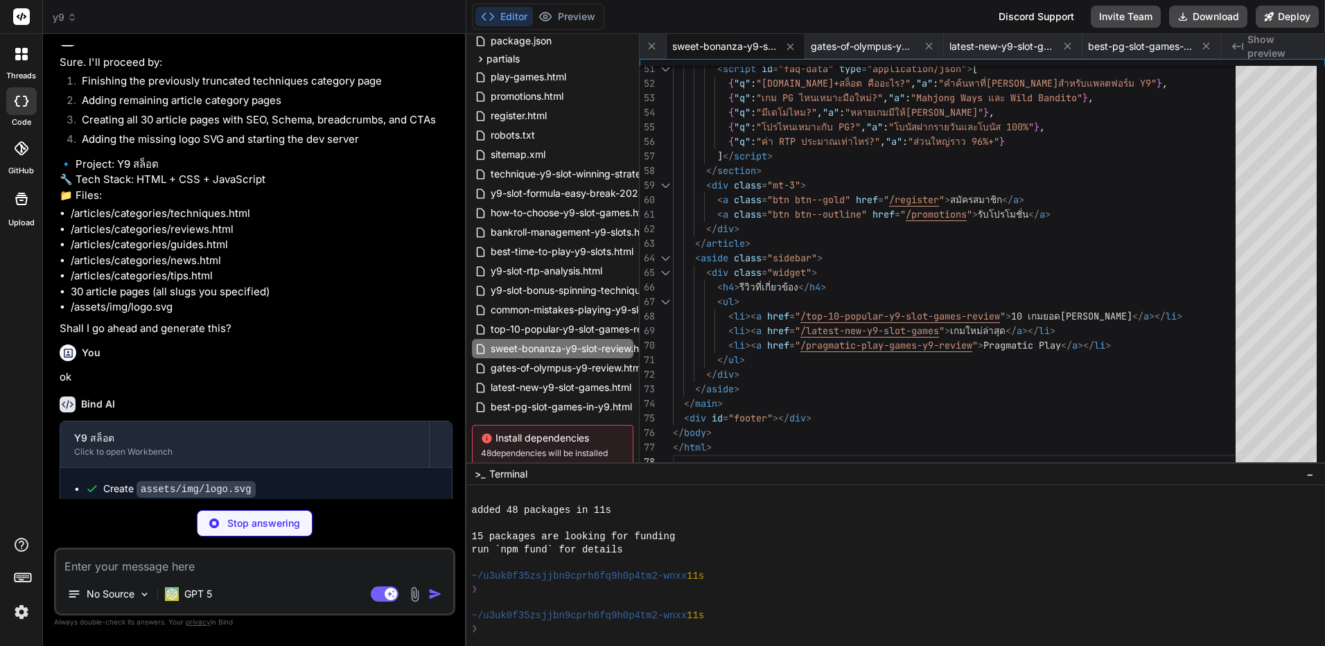
type textarea "x"
type textarea "</main> <div id="footer"></div> </body> </html>"
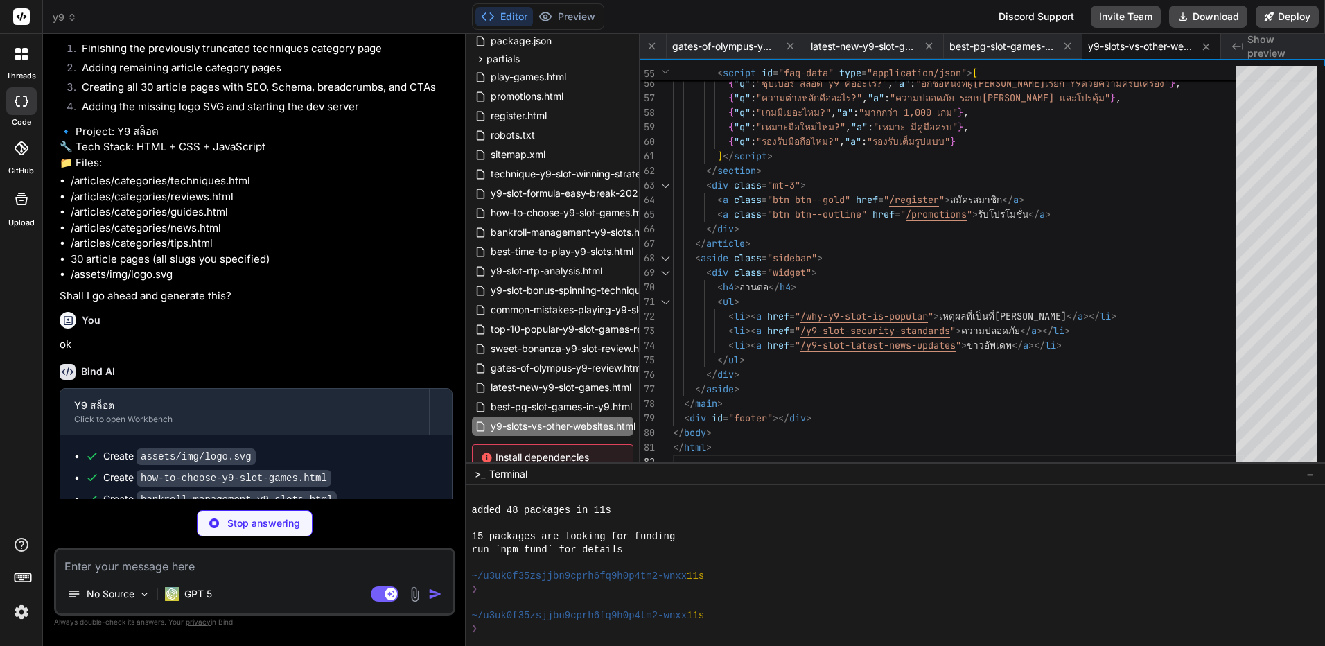
scroll to position [2704, 0]
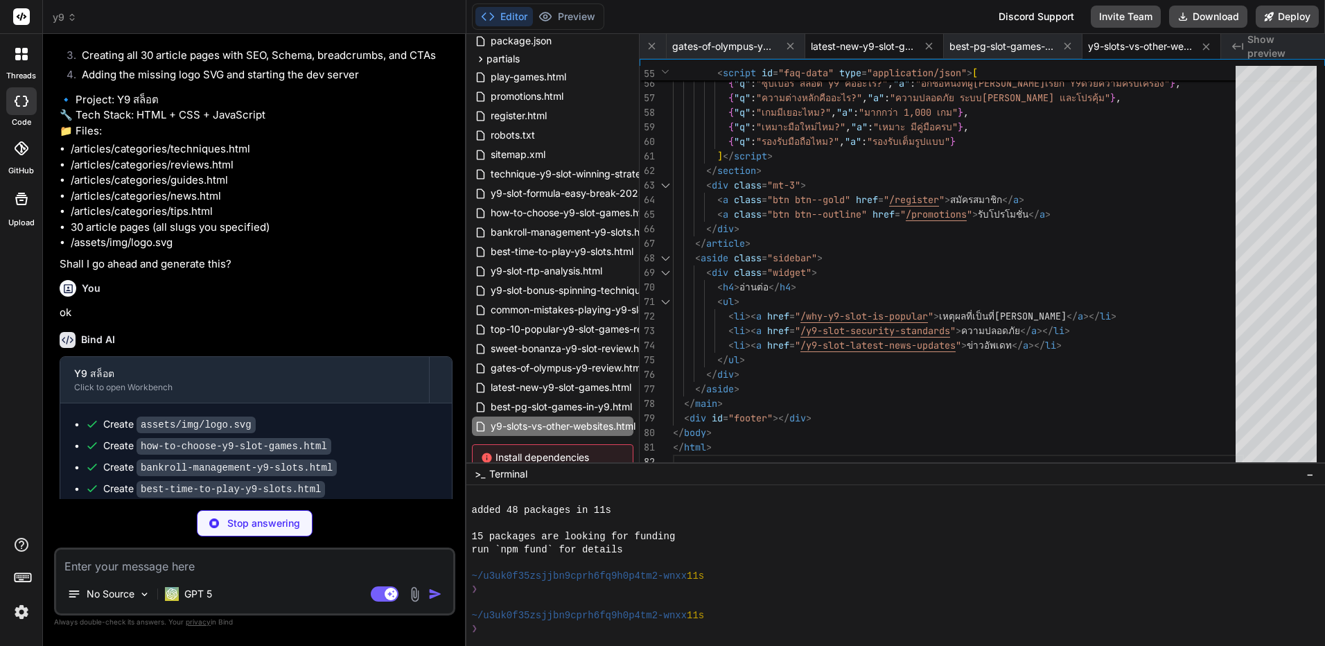
type textarea "x"
type textarea "</div> </aside> </main> <div id="footer"></div> </body> </html>"
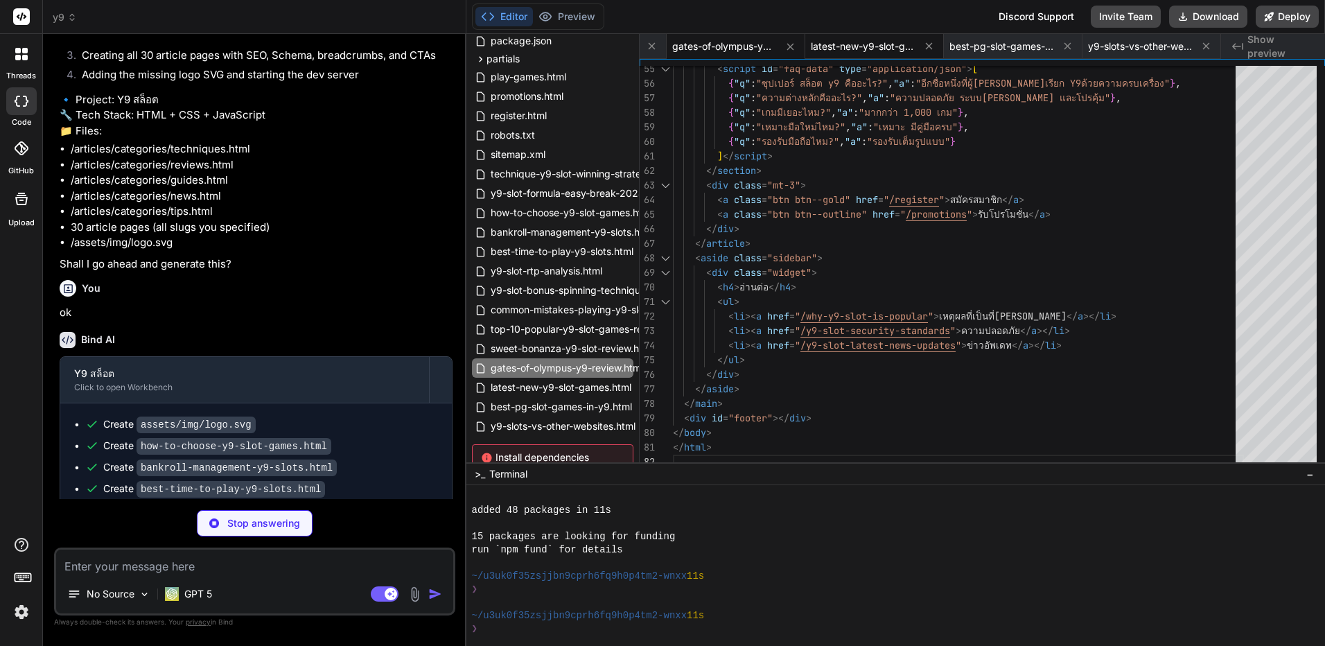
type textarea "x"
type textarea "</html>"
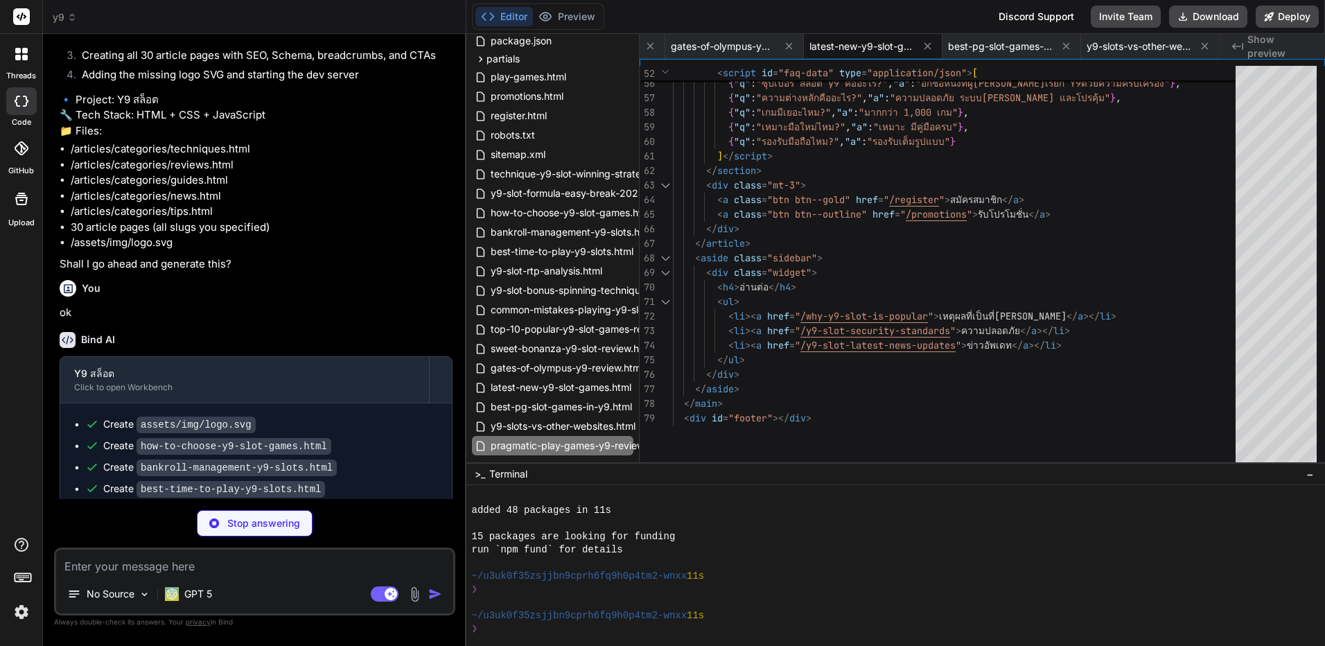
type textarea "x"
type textarea "</body> </html>"
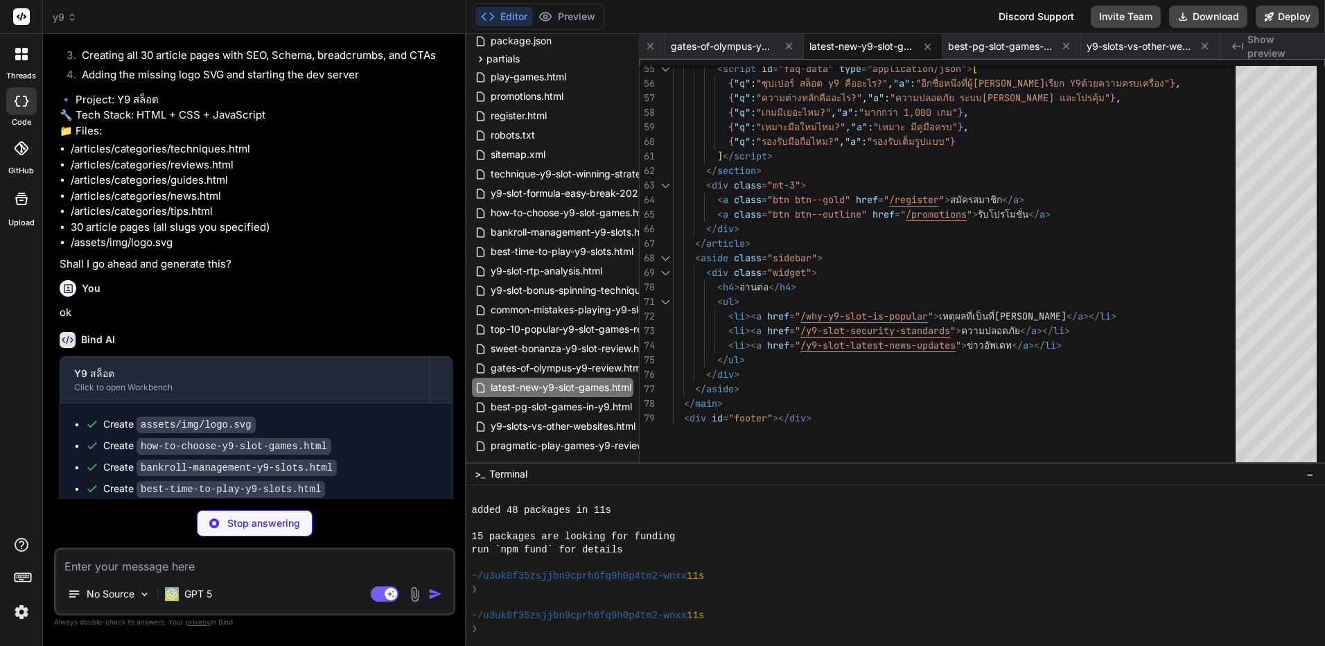
type textarea "x"
type textarea "</html>"
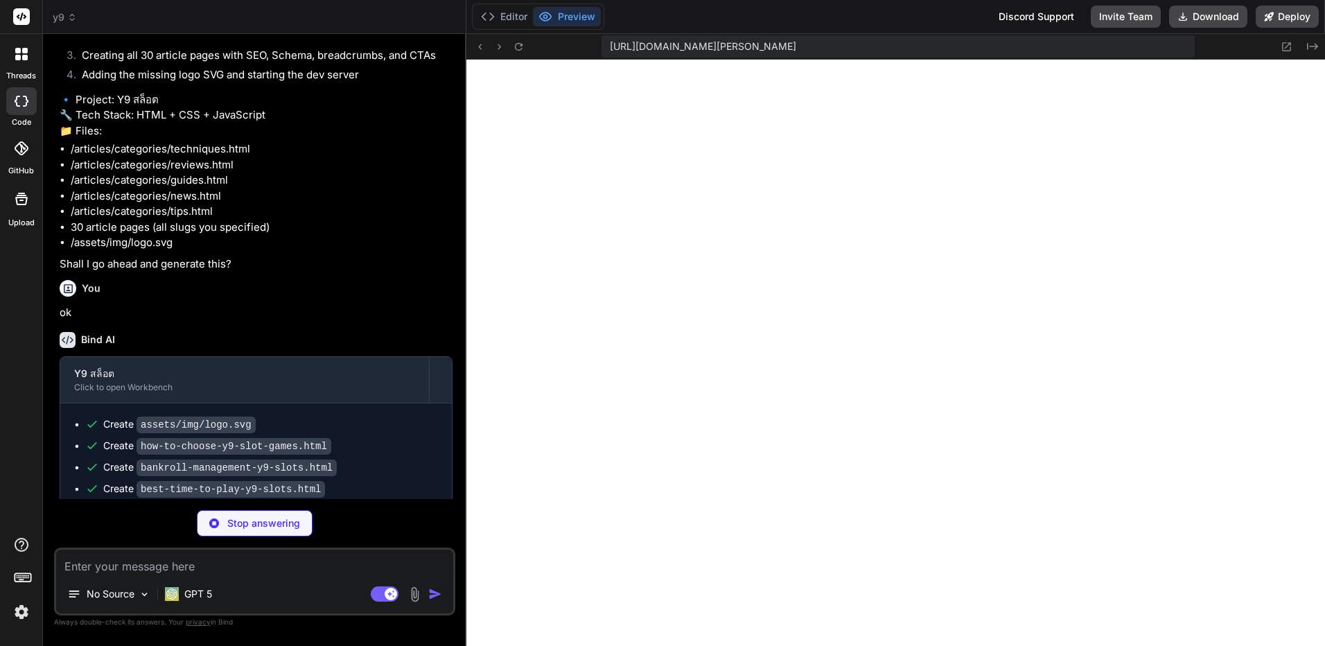
type textarea "x"
type textarea "<div id="footer"></div> </body> </html>"
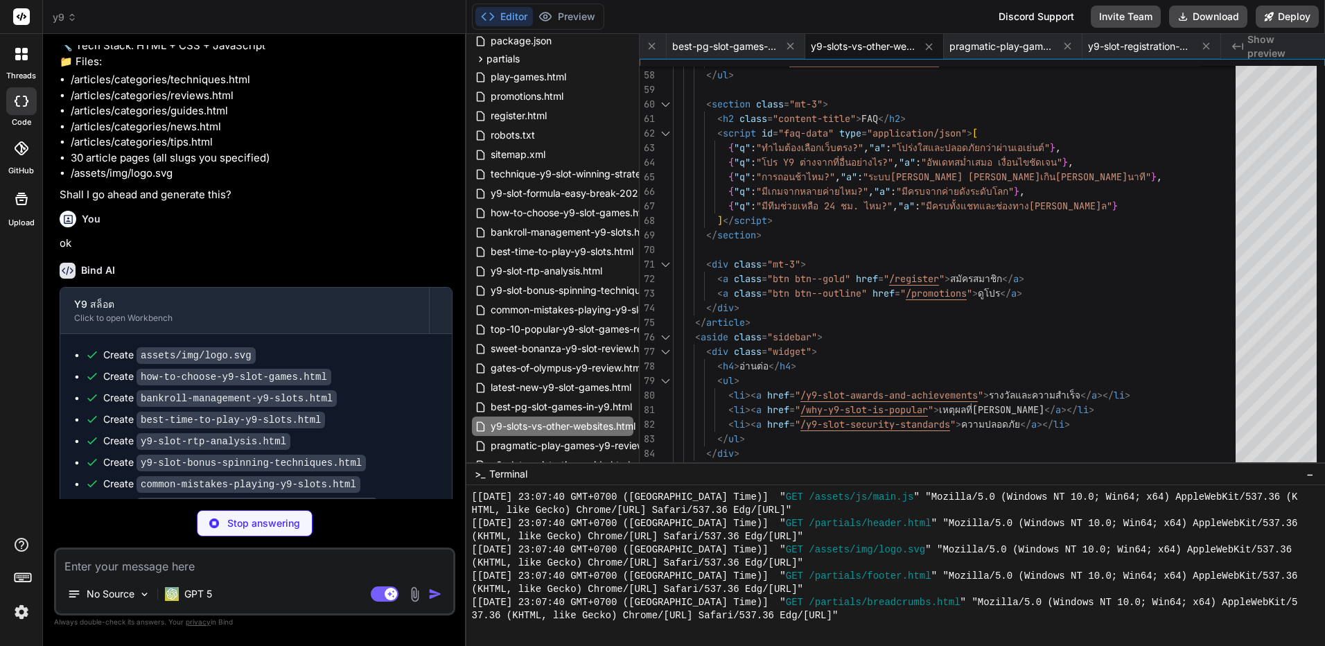
scroll to position [2790, 0]
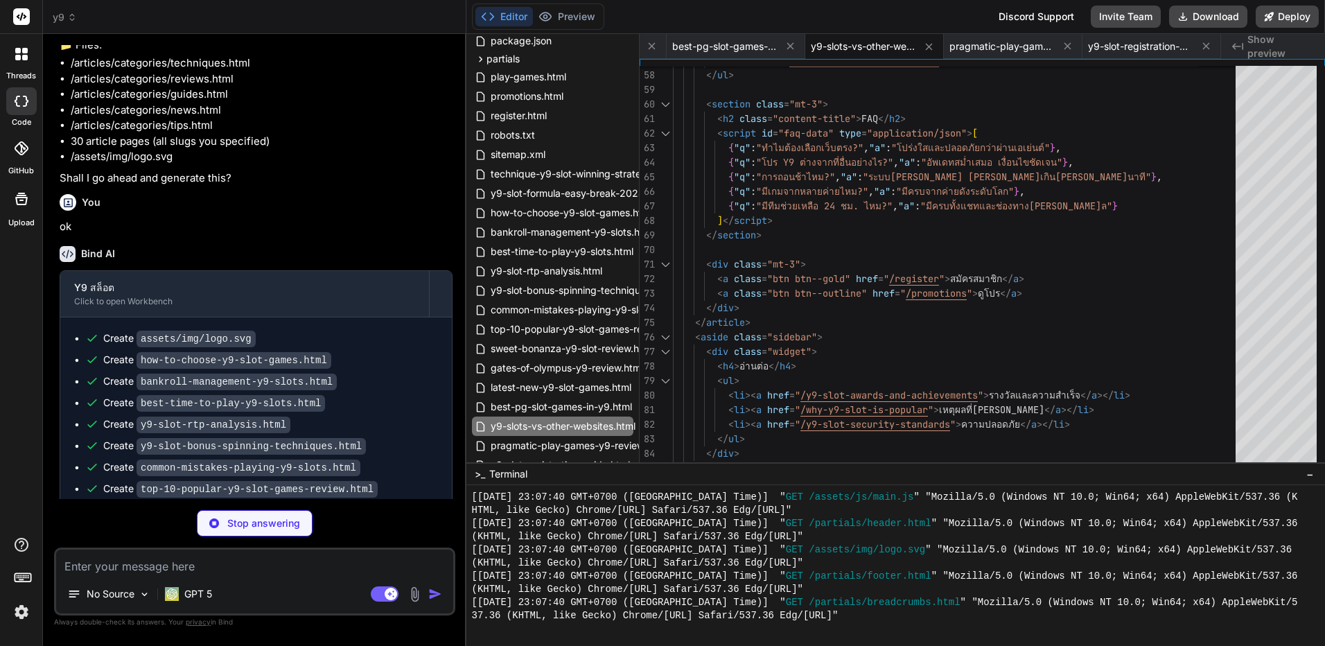
type textarea "x"
type textarea "</body> </html>"
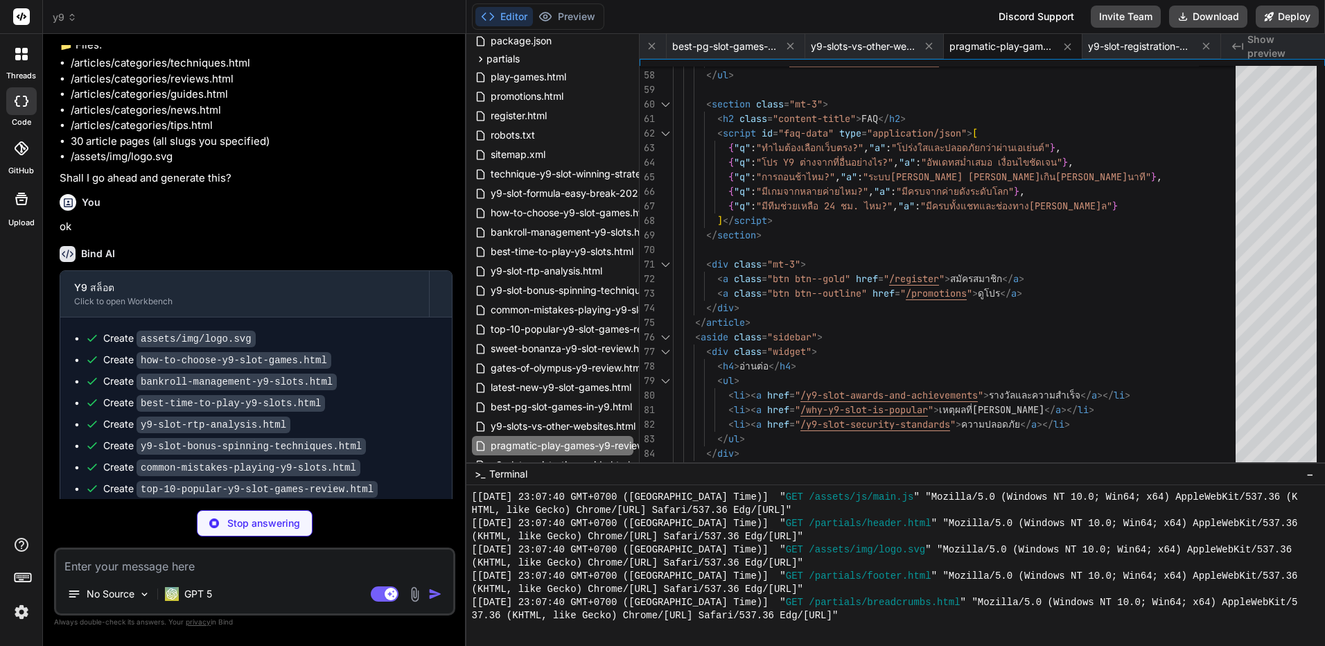
type textarea "x"
type textarea "</ul> </div> </aside> </main> <div id="footer"></div> </body> </html>"
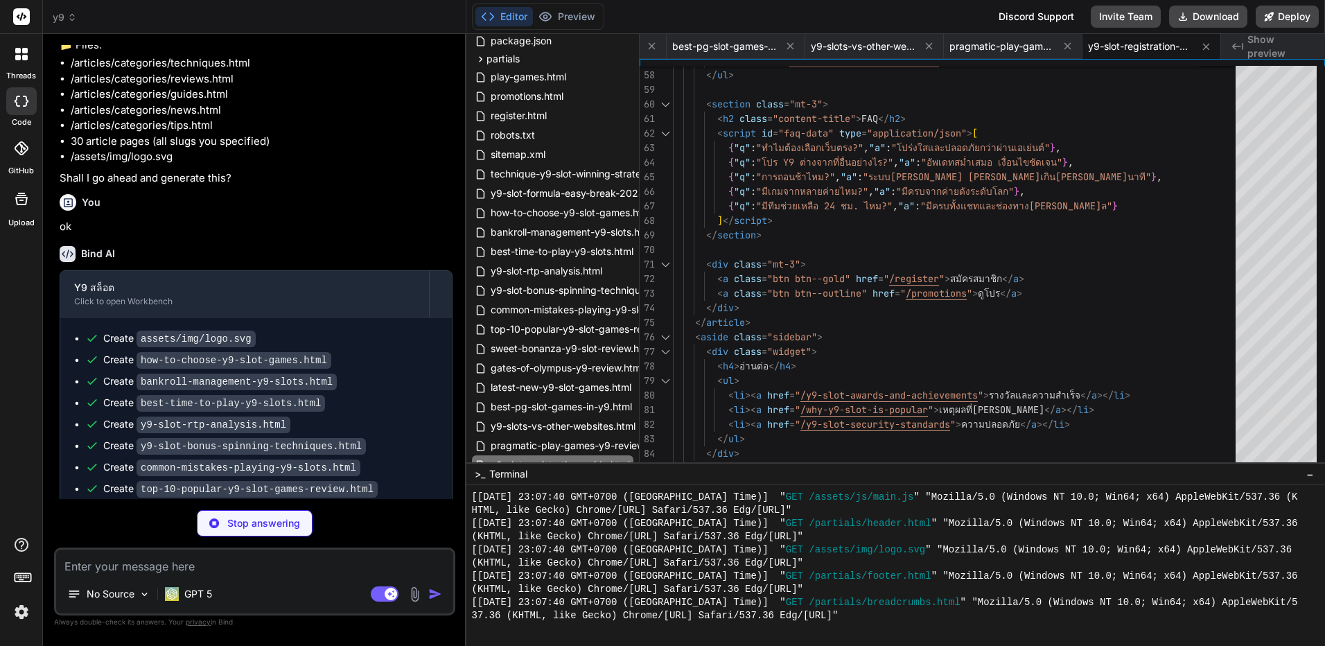
type textarea "x"
type textarea "</div> </aside> </main> <div id="footer"></div> </body> </html>"
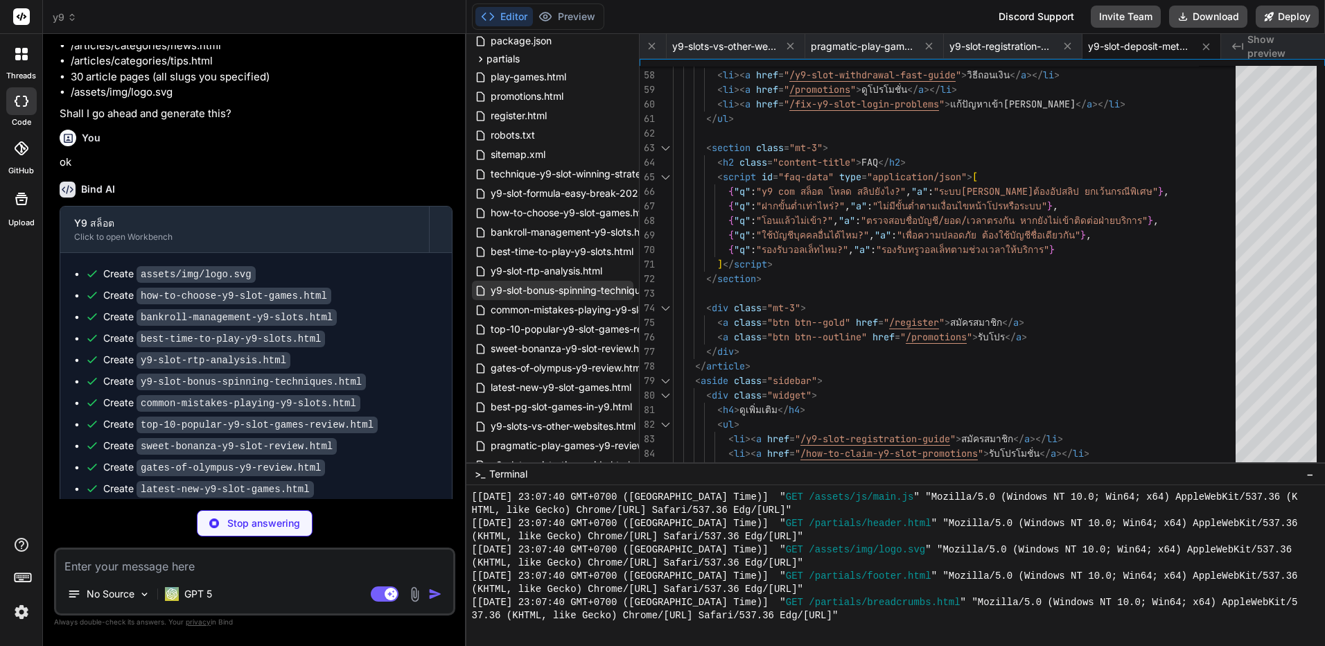
scroll to position [230, 0]
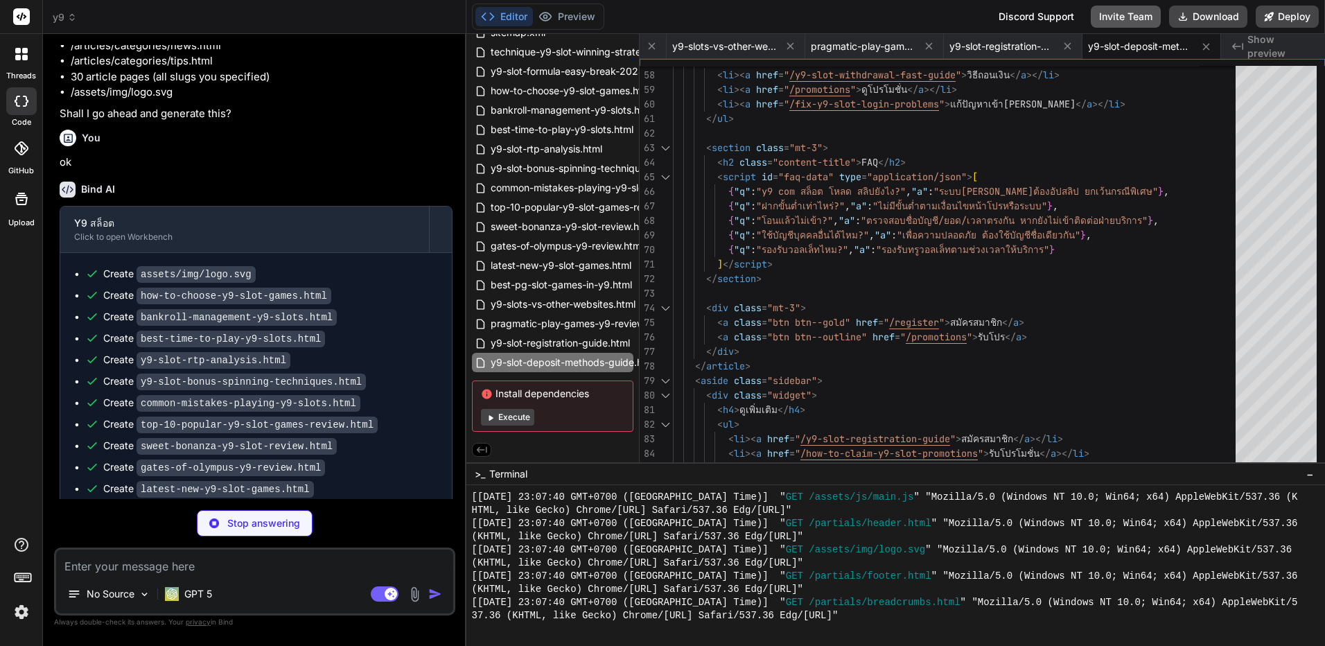
type textarea "x"
type textarea "<li><a href="/y9-slot-mobile-app-guide">ใช้งานแอปมือถือ</a></li> <li><a href="/…"
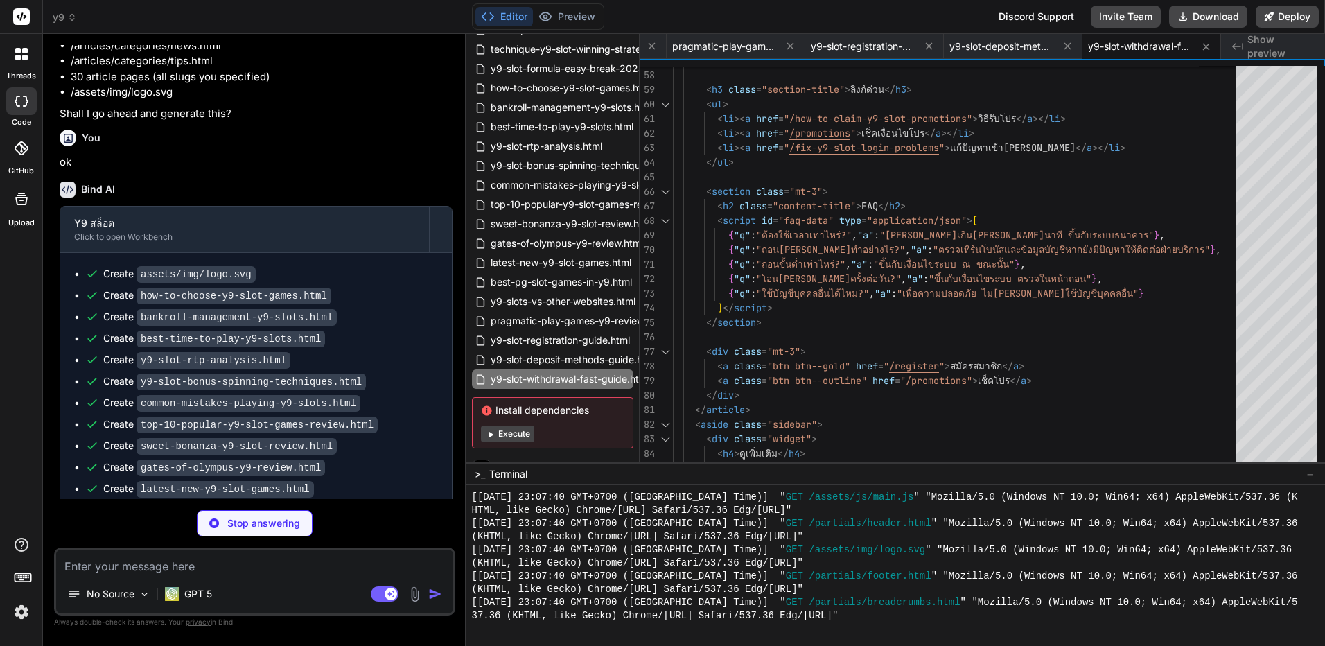
scroll to position [2876, 0]
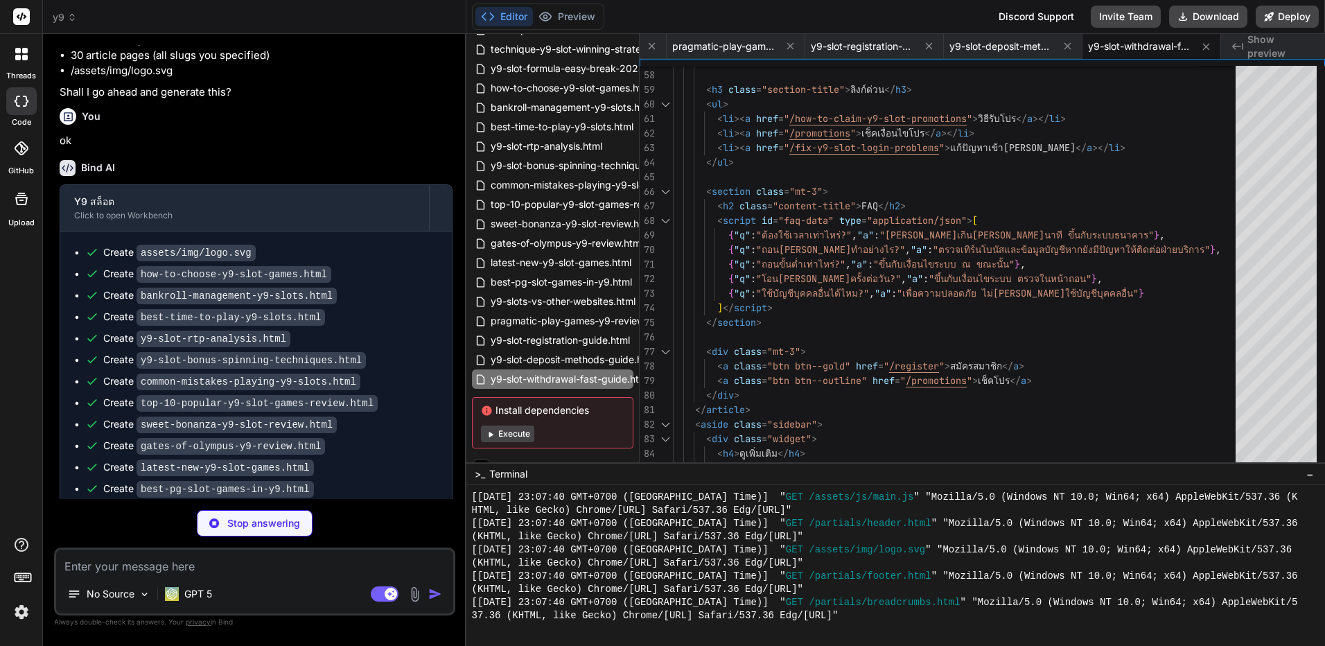
type textarea "x"
type textarea "</body> </html>"
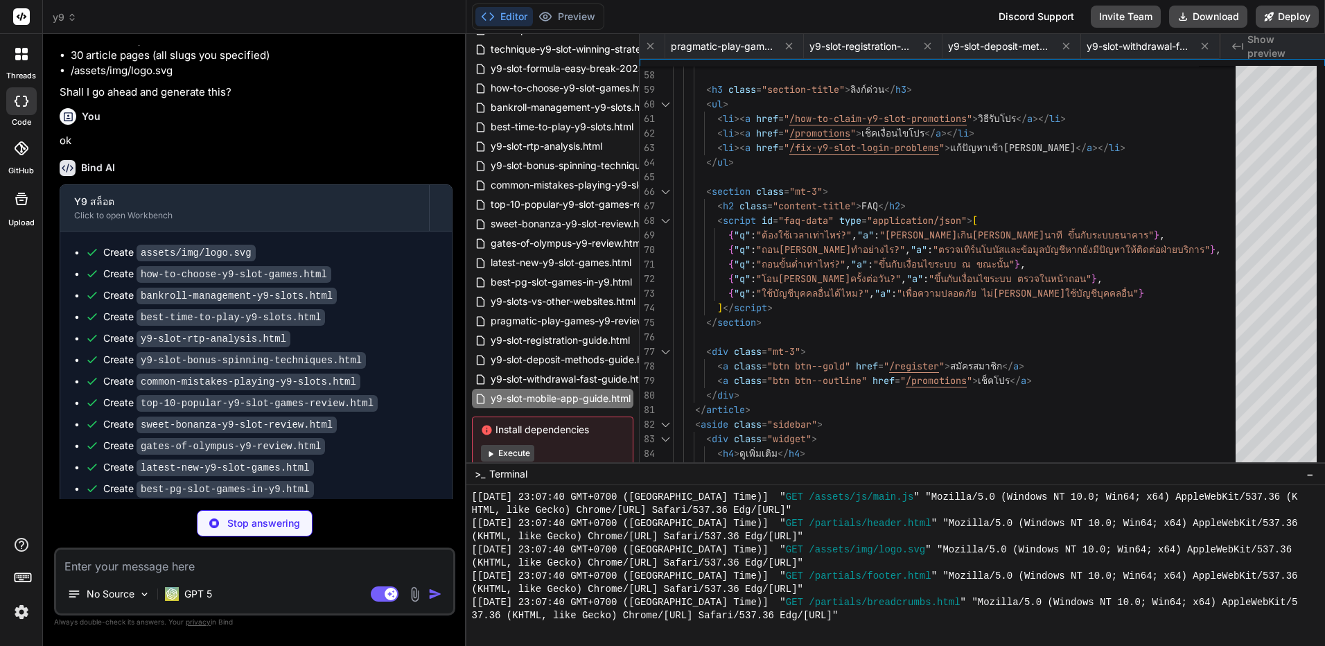
type textarea "x"
type textarea "<li><a href="/y9-slot-withdrawal-fast-guide">วิธีถอนเงิน</a></li> <li><a href="…"
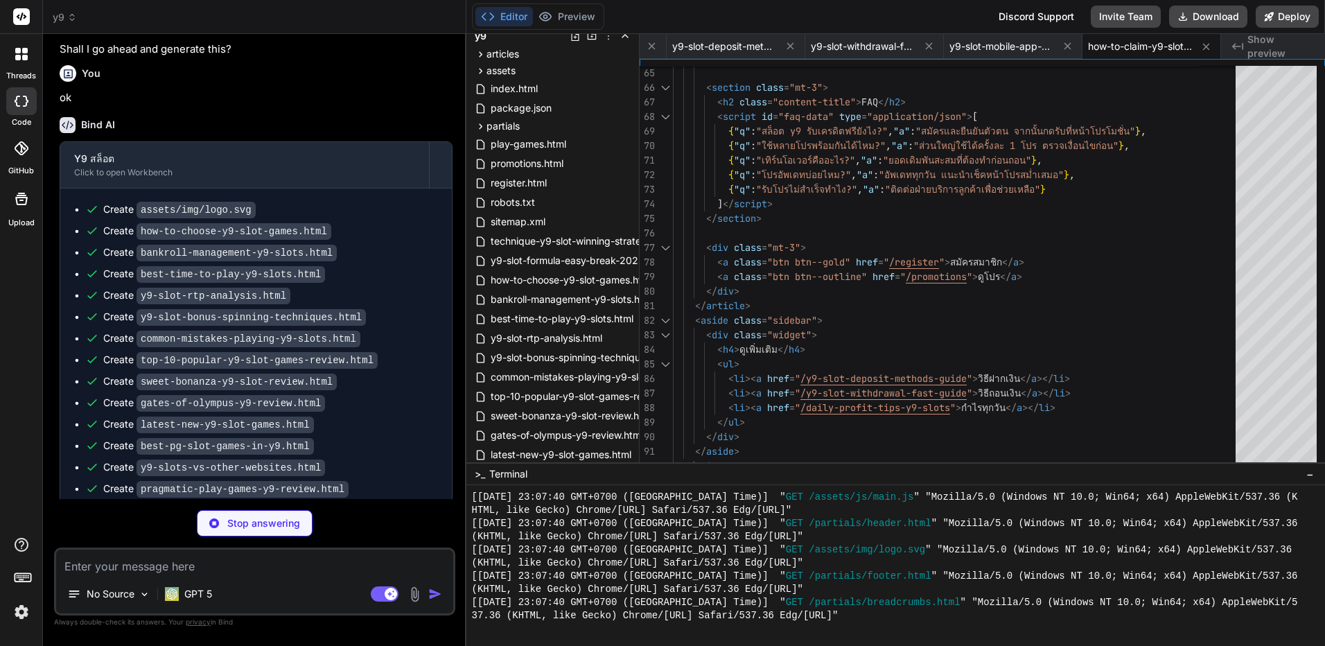
scroll to position [0, 0]
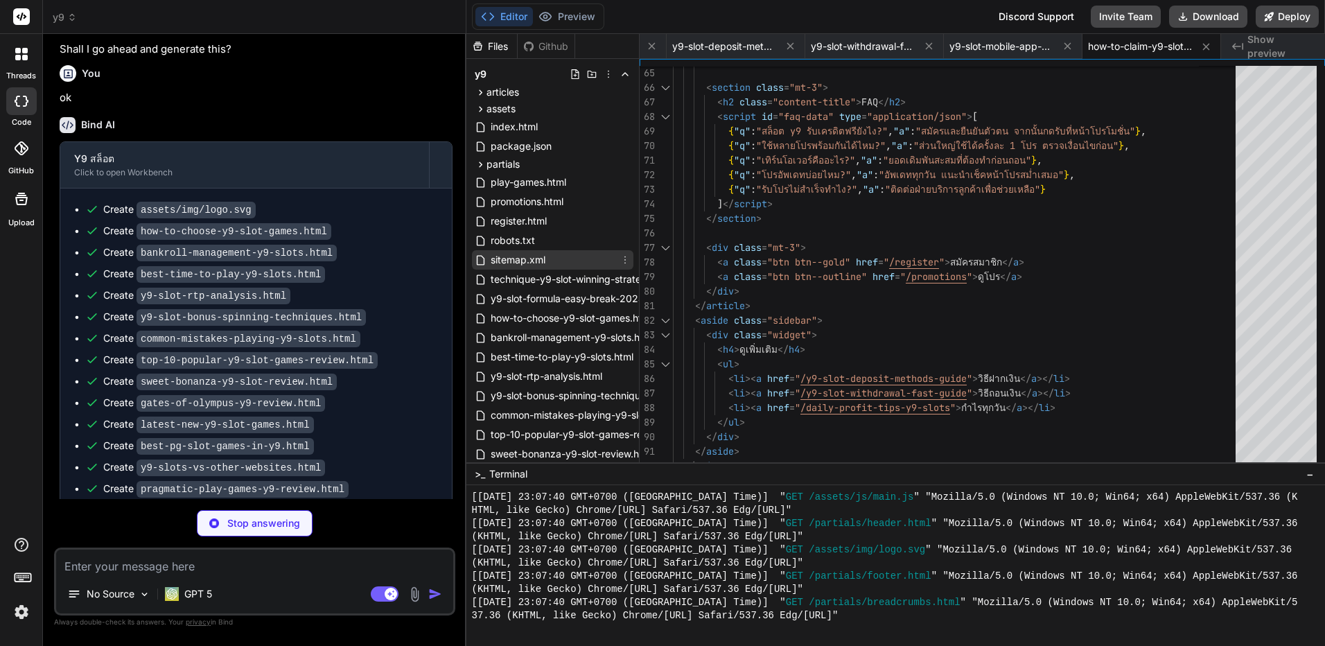
type textarea "x"
click at [538, 256] on span "sitemap.xml" at bounding box center [518, 260] width 58 height 17
type textarea "<url><loc>https://y9slot-th.com/daily-profit-tips-y9-slots</loc><changefreq>dai…"
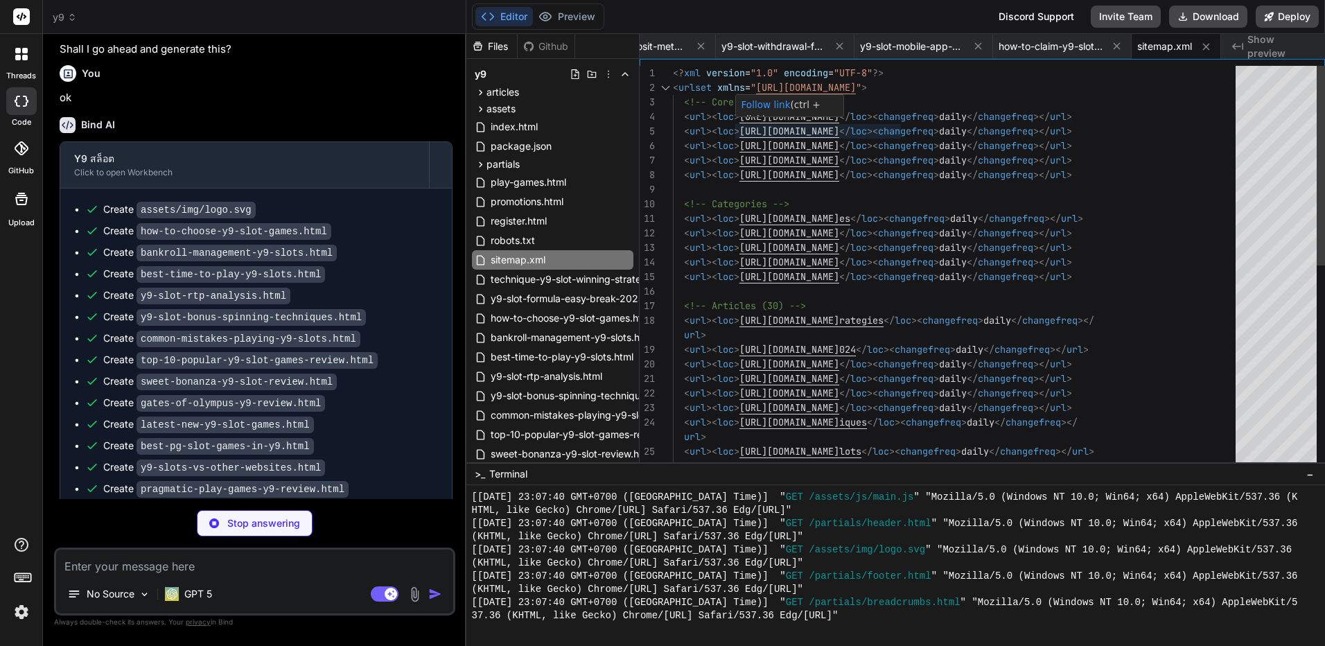
type textarea "x"
type textarea "<?xml version="1.0" encoding="UTF-8"?> <urlset xmlns="http://www.sitemaps.org/s…"
click at [822, 117] on div "url > < url >< loc > https://y9slot-th.com/common-mistakes-playing-y9-s lots </…" at bounding box center [958, 473] width 571 height 815
type textarea "x"
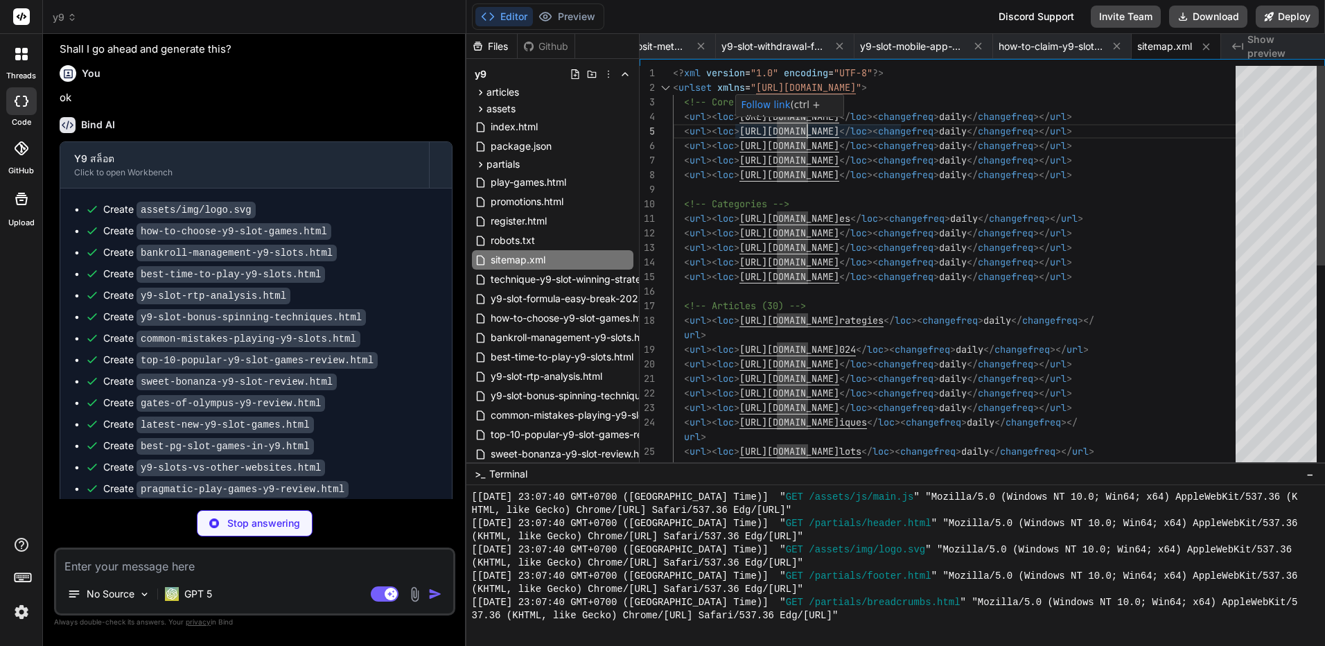
type textarea "</div> </aside> </main> <div id="footer"></div> </body> </html>"
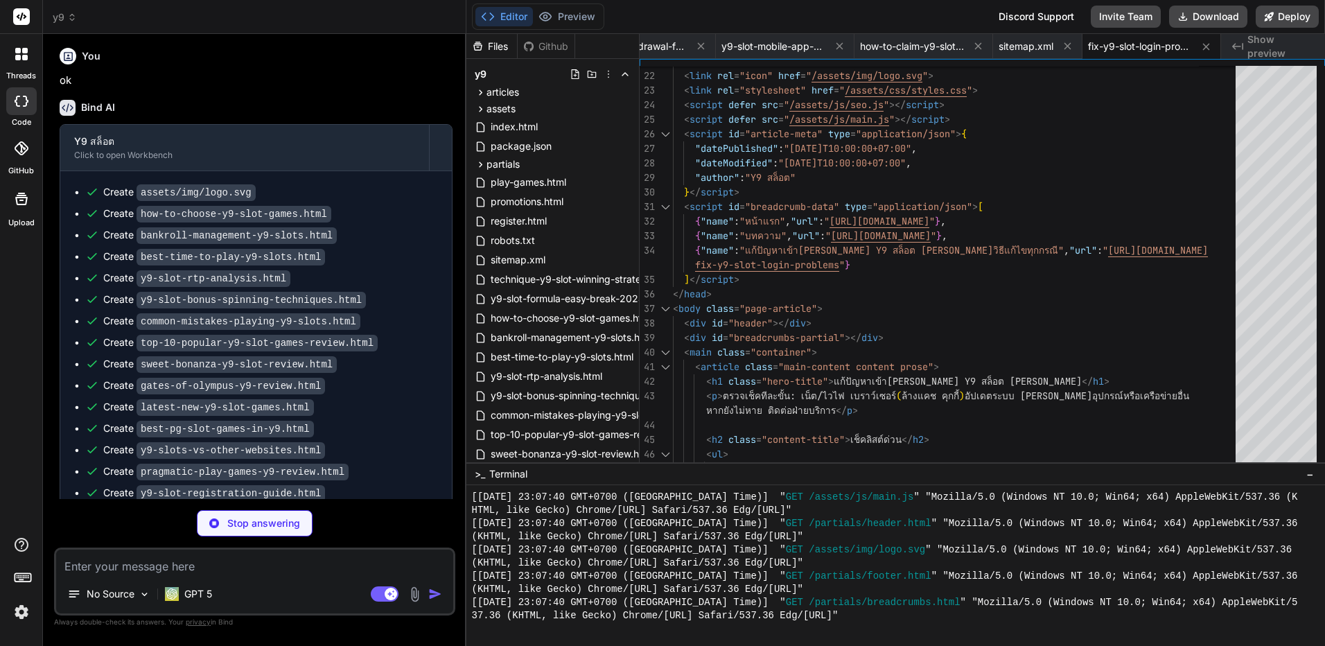
scroll to position [2940, 0]
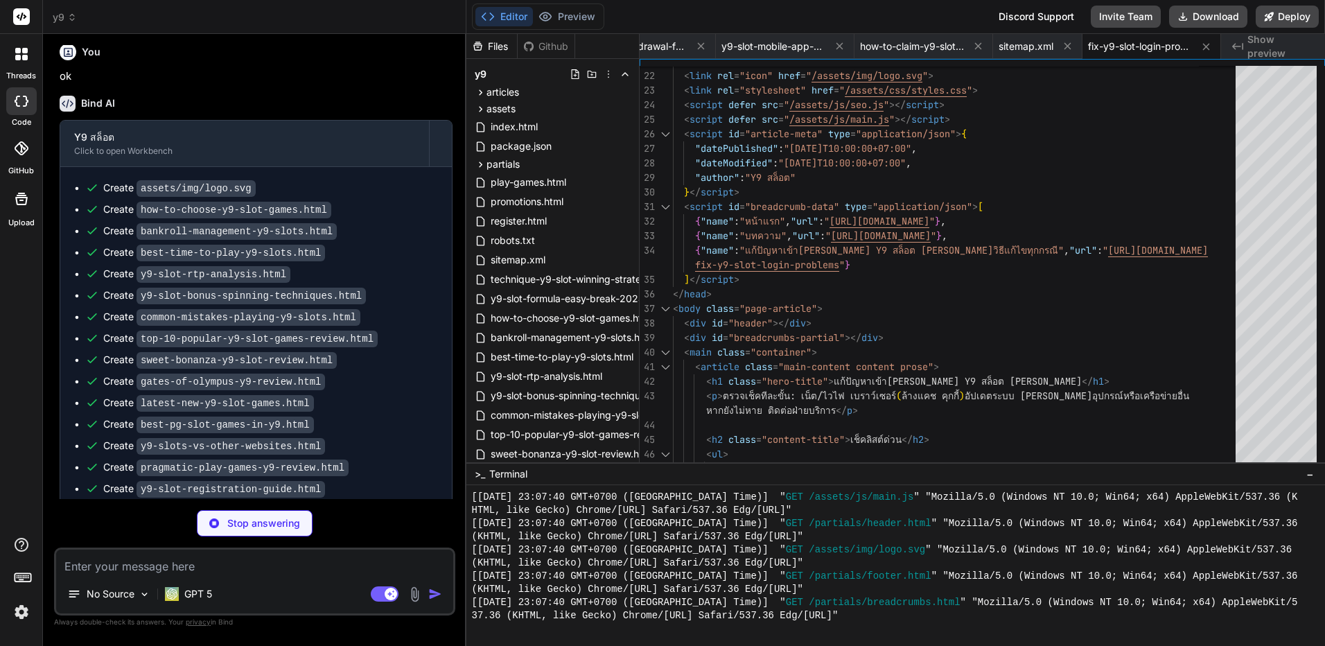
type textarea "x"
type textarea "</html>"
type textarea "x"
type textarea "<div id="footer"></div> </body> </html>"
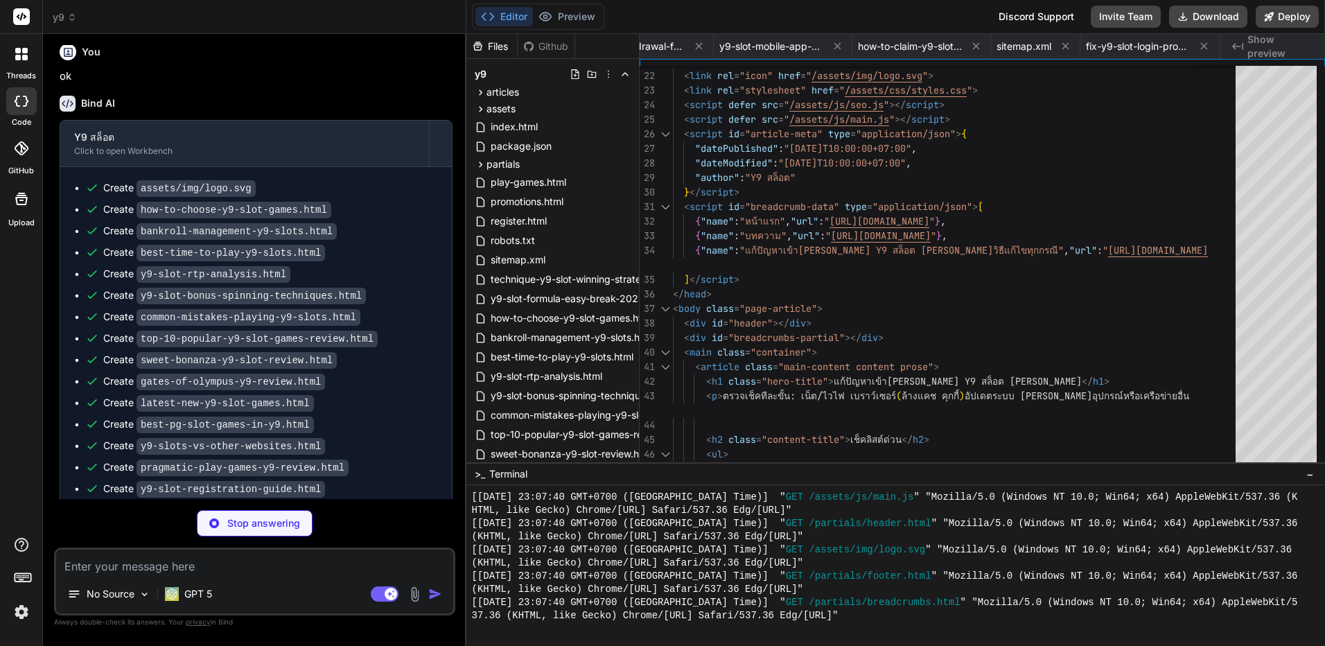
type textarea "x"
type textarea "</main> <div id="footer"></div> </body> </html>"
type textarea "x"
type textarea "<div id="footer"></div> </body> </html>"
type textarea "x"
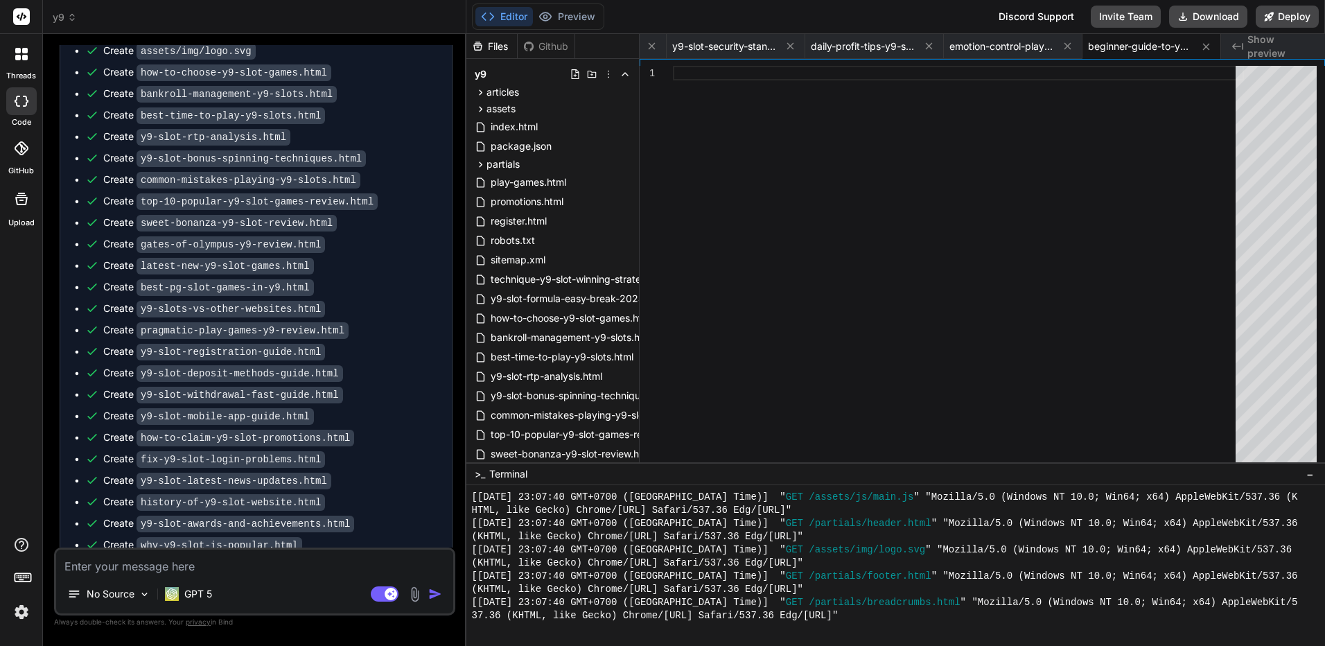
scroll to position [3078, 0]
click at [204, 561] on textarea at bounding box center [254, 562] width 397 height 25
type textarea "x"
type textarea "แ"
type textarea "x"
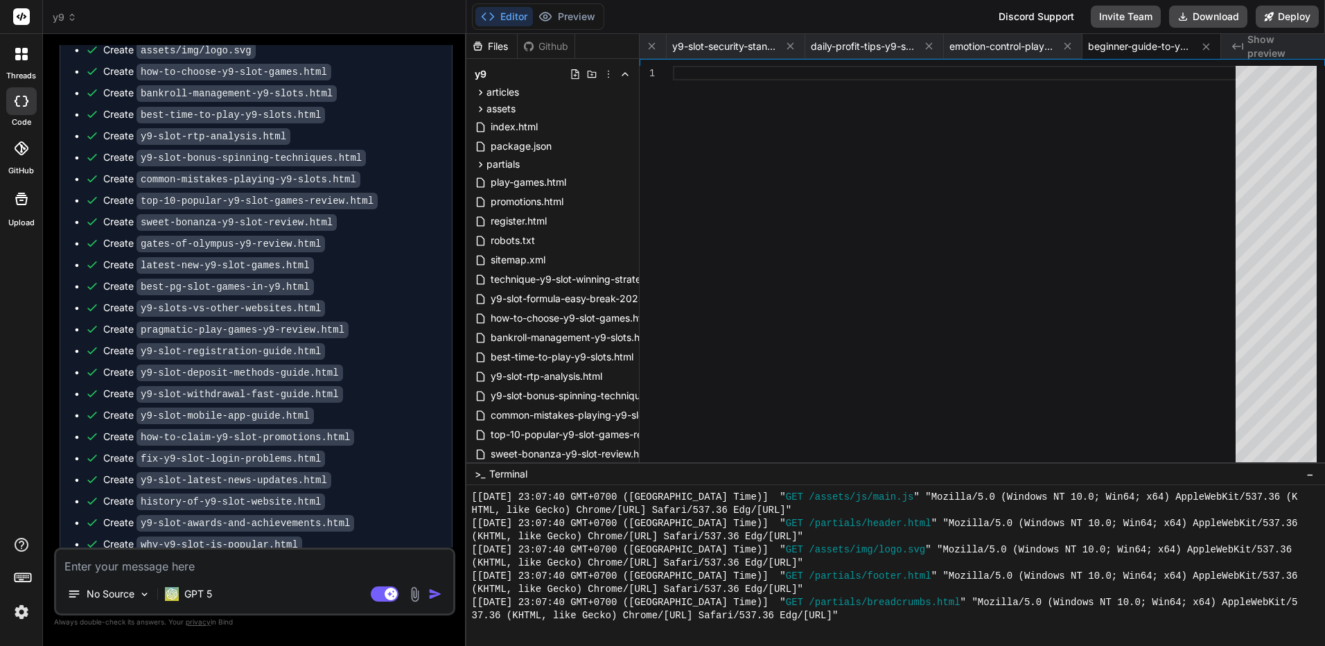
type textarea "x"
type textarea "c"
type textarea "x"
type textarea "เ"
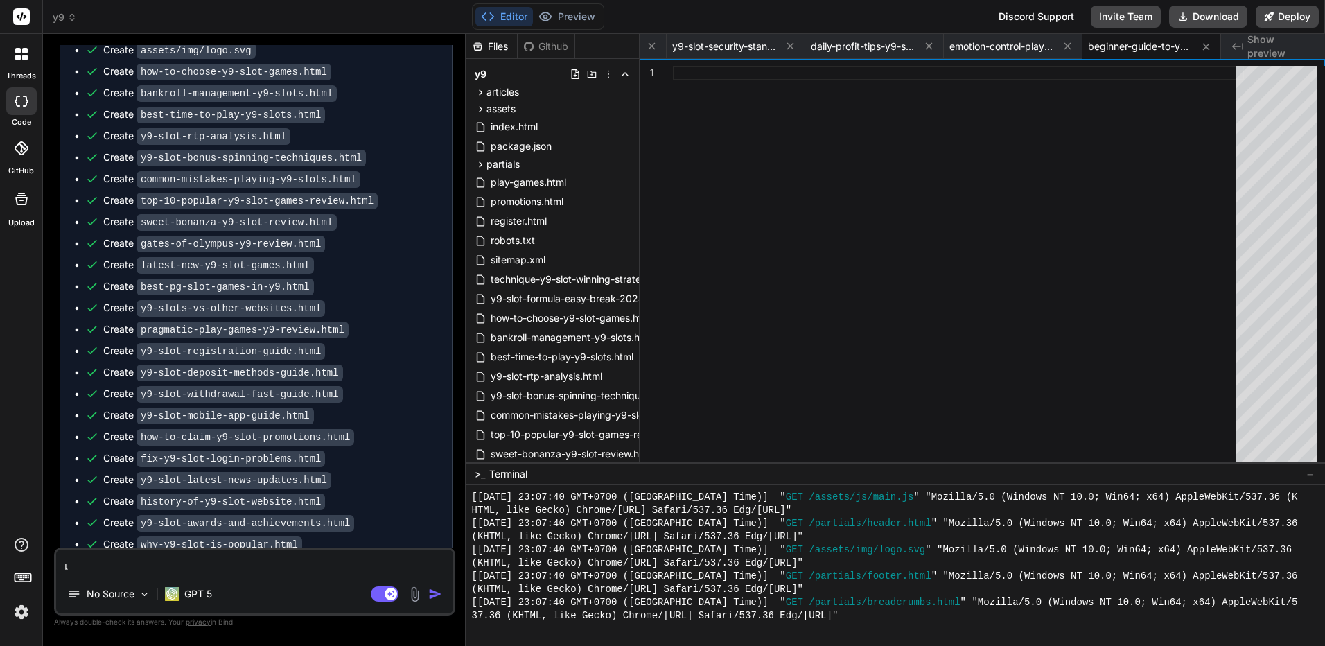
type textarea "x"
type textarea "เล"
type textarea "x"
type textarea "เ"
type textarea "x"
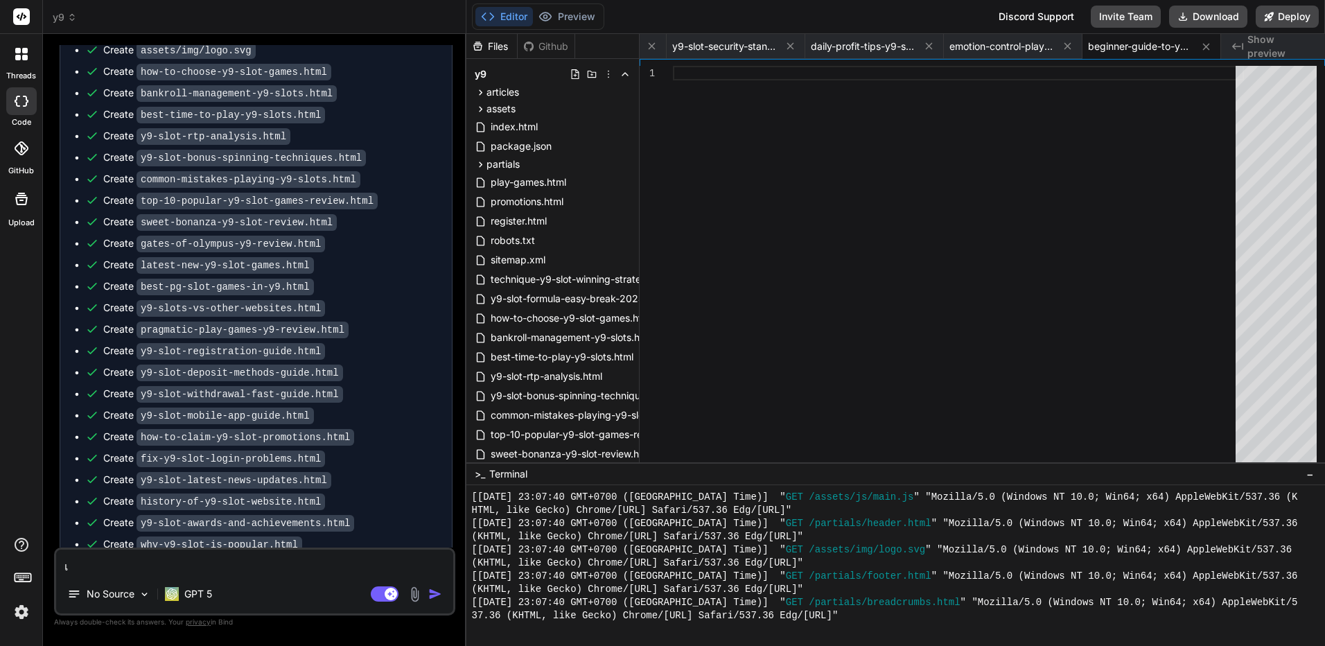
type textarea "เห"
type textarea "x"
type textarea "เหลื"
type textarea "x"
type textarea "เหลื"
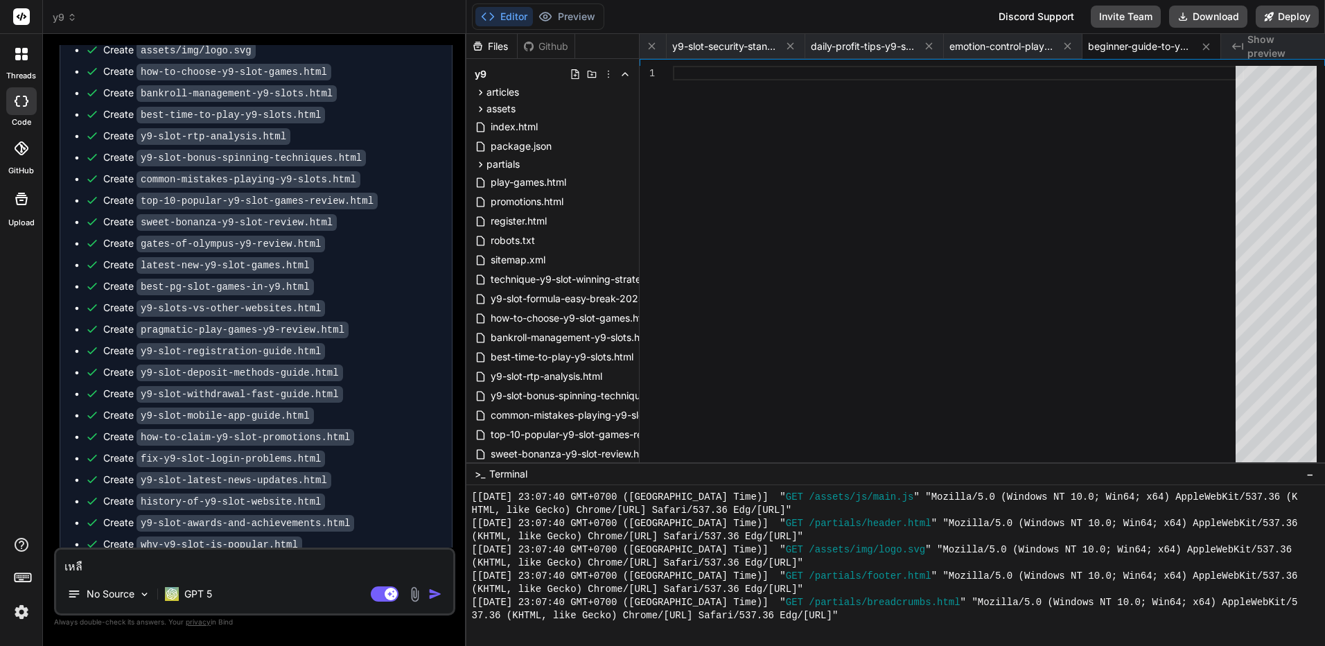
type textarea "x"
type textarea "เหลื"
type textarea "x"
type textarea "เหลืื"
type textarea "x"
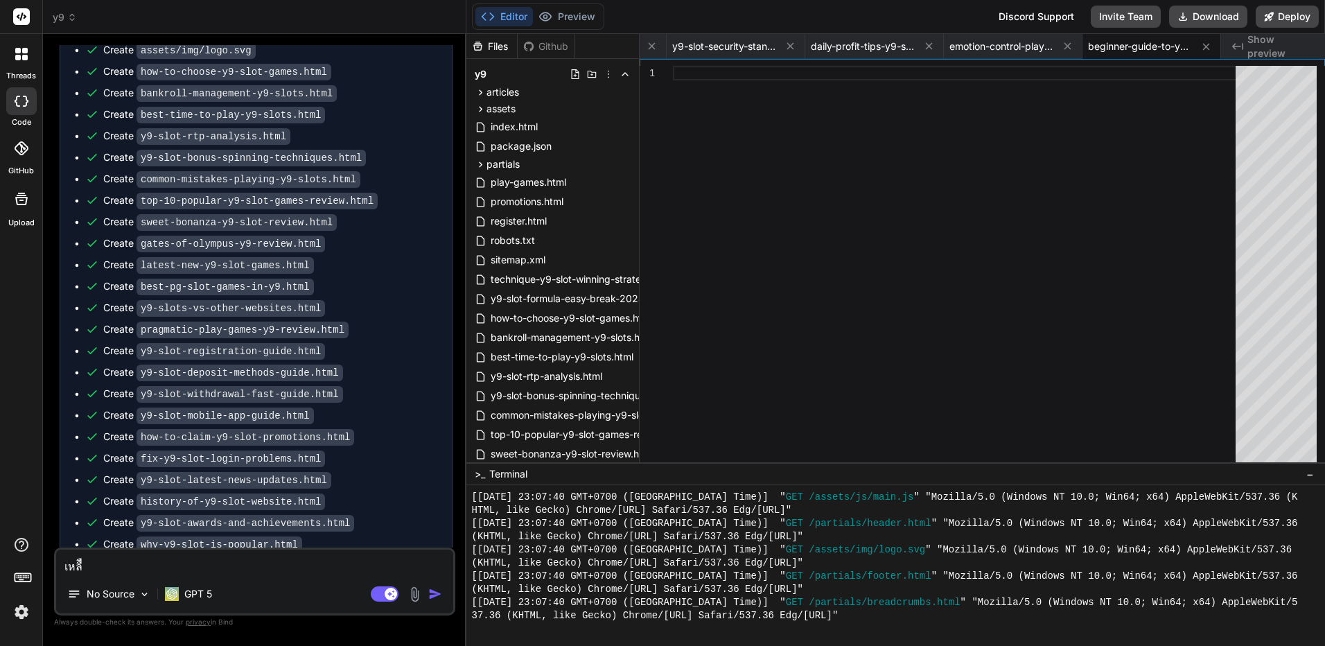
type textarea "เหลื"
type textarea "x"
type textarea "เหลือ"
type textarea "x"
type textarea "เหลืออ"
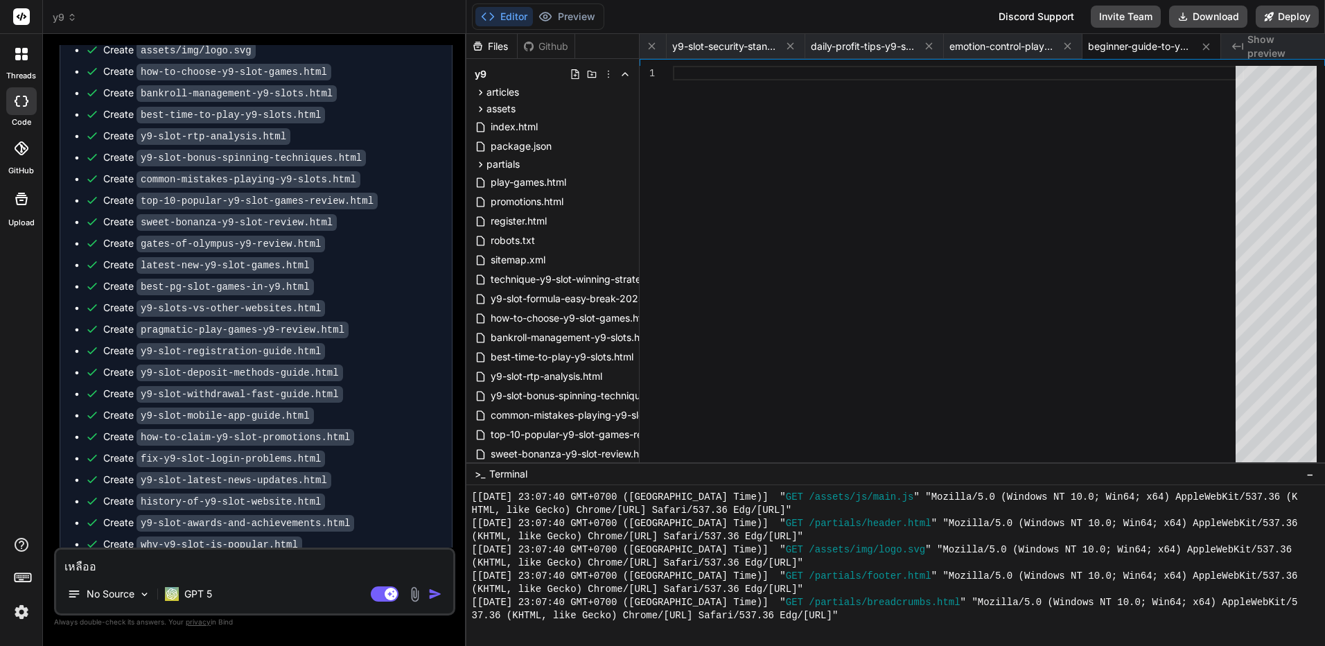
type textarea "x"
type textarea "เหลืออะ"
type textarea "x"
type textarea "เหลืออะไ"
type textarea "x"
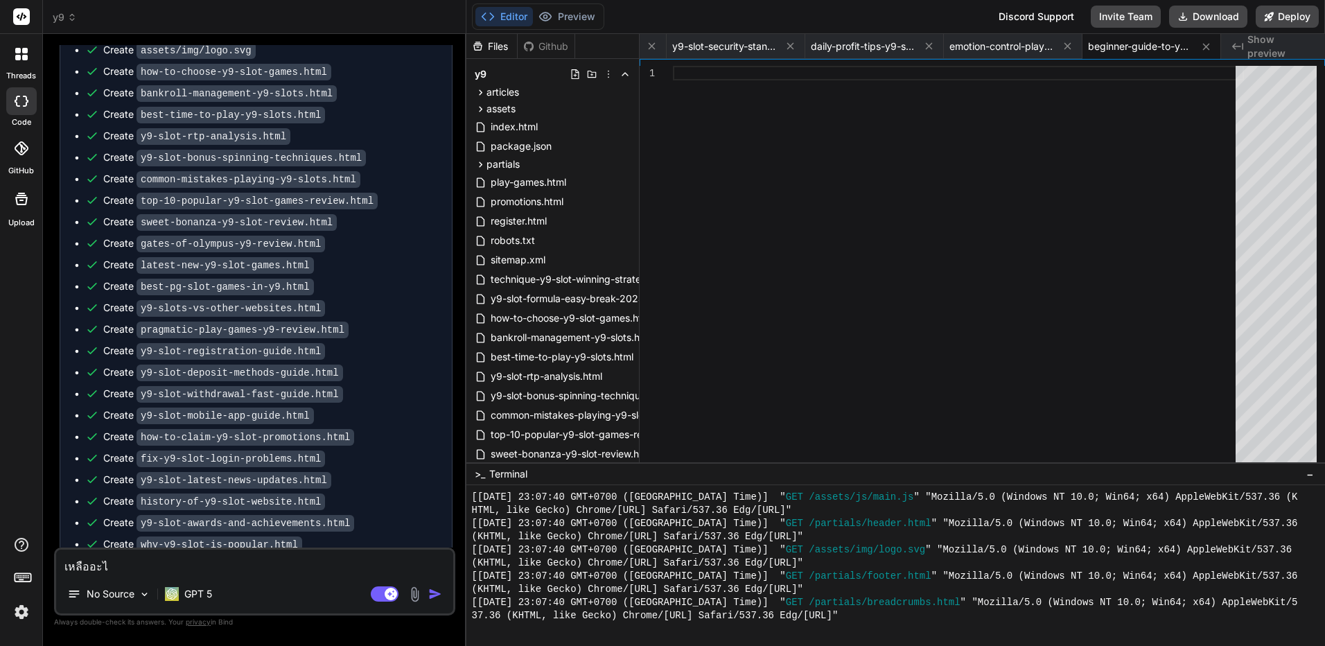
type textarea "เหลืออะไร"
type textarea "x"
type textarea "เหลืออะไรอ"
type textarea "x"
type textarea "เหลืออะไรอี"
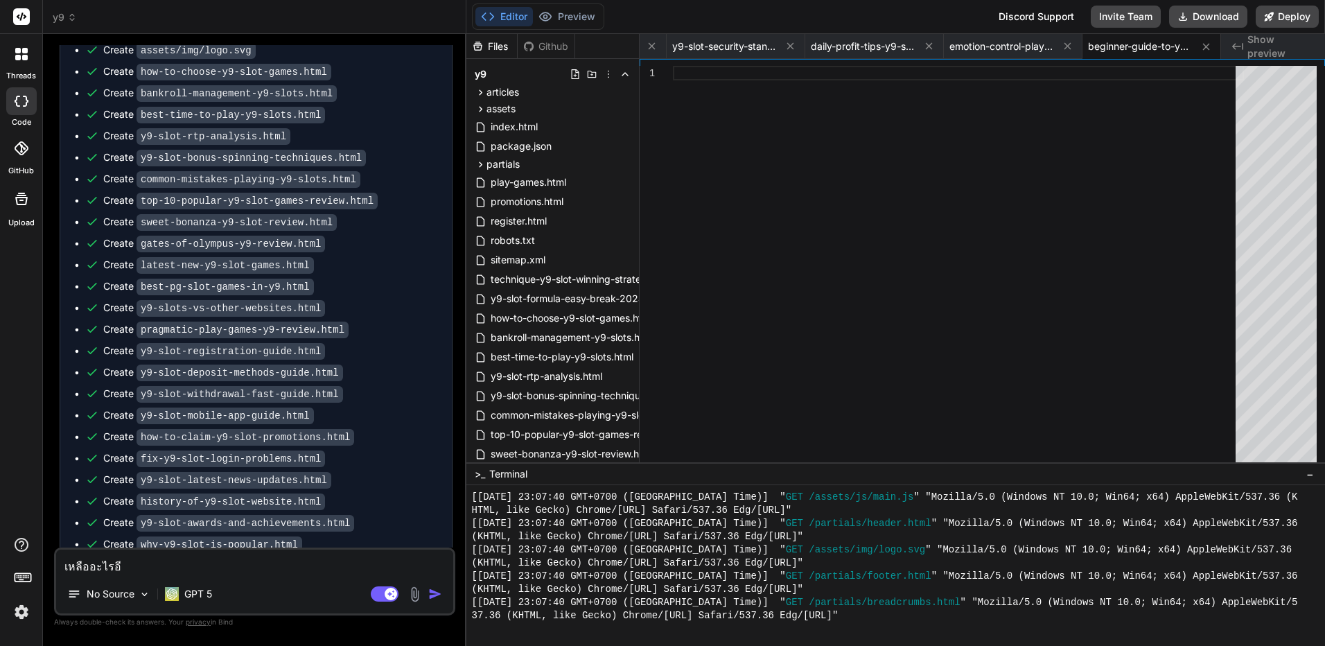
type textarea "x"
type textarea "เหลืออะไรอีก"
type textarea "x"
type textarea "เหลืออะไรอีกบ"
type textarea "x"
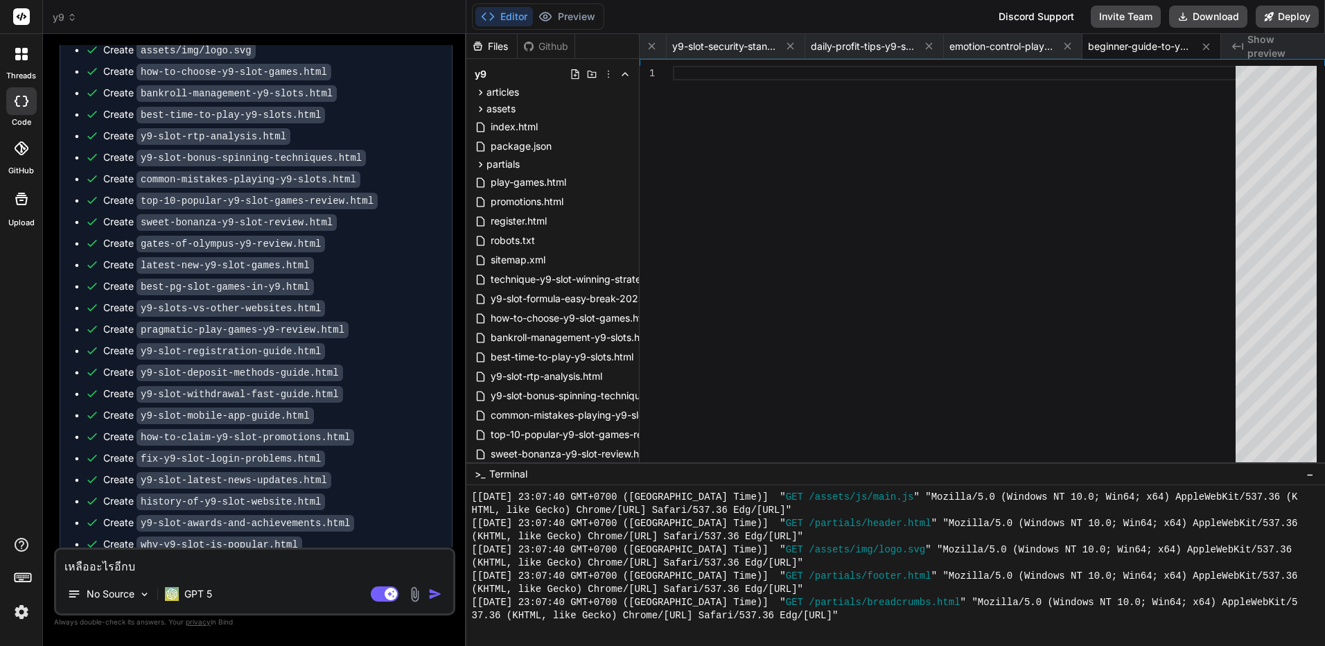
type textarea "เหลืออะไรอีกบ้"
type textarea "x"
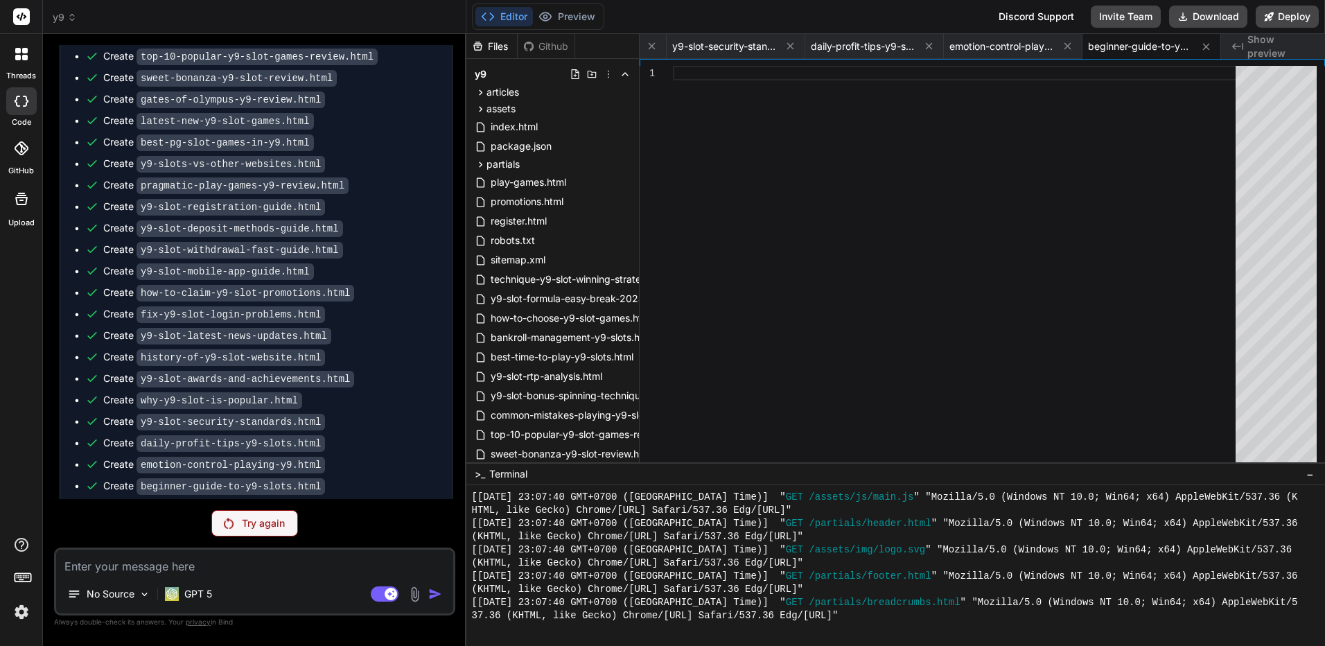
scroll to position [3173, 0]
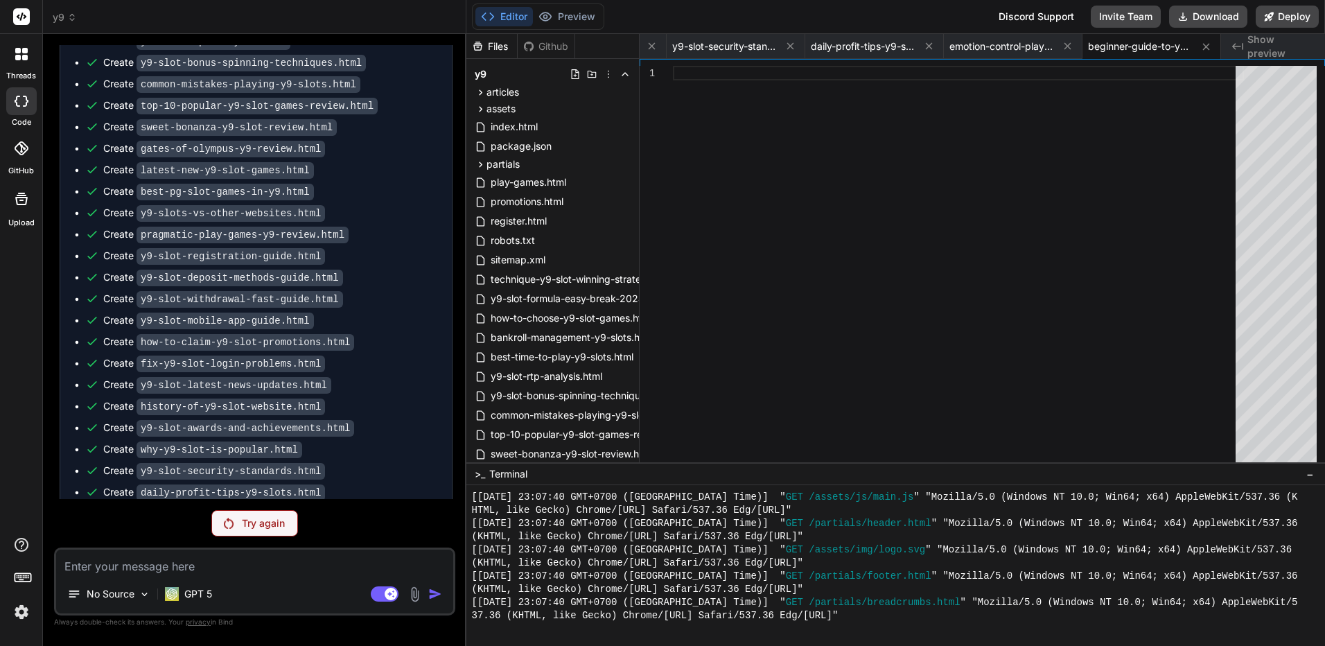
click at [256, 525] on p "Try again" at bounding box center [263, 523] width 43 height 14
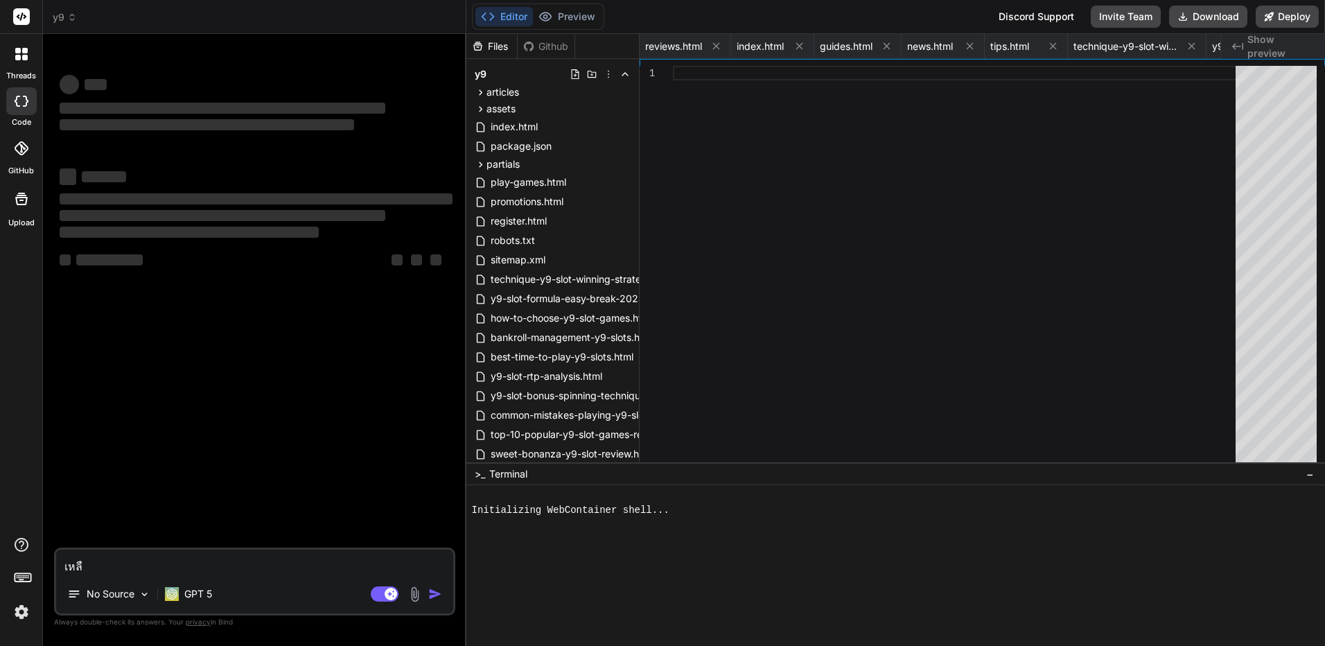
scroll to position [0, 4042]
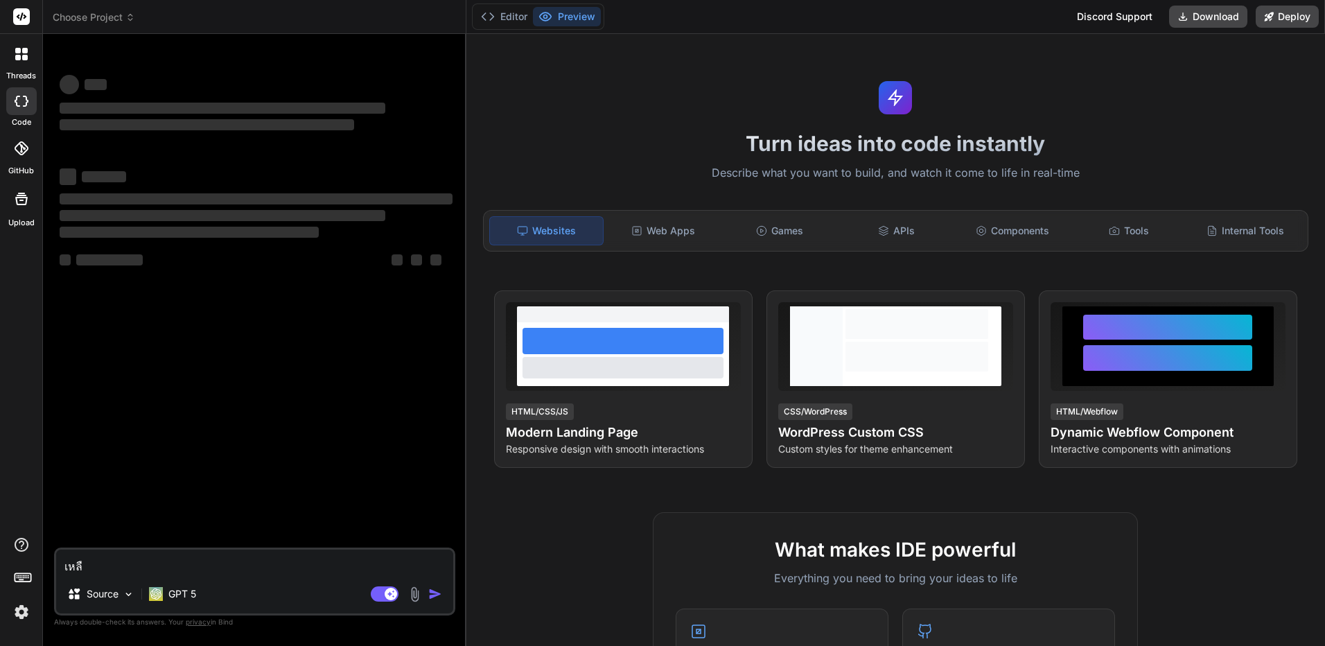
type textarea "x"
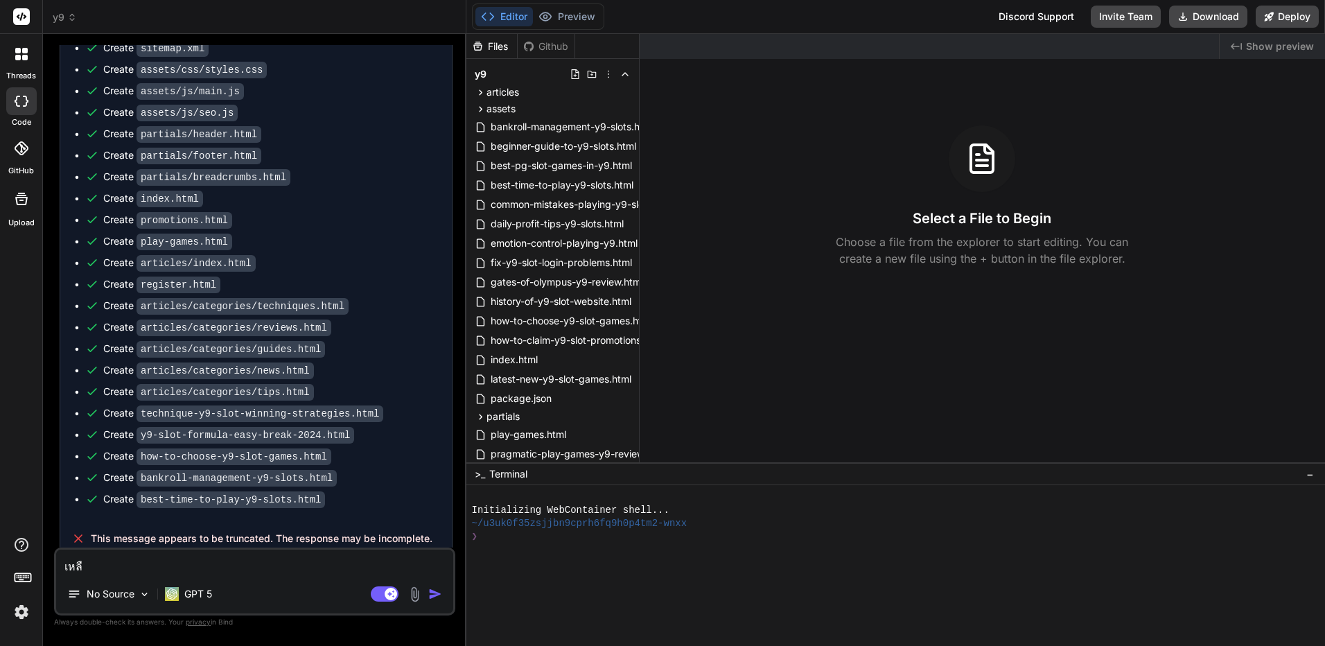
scroll to position [3490, 0]
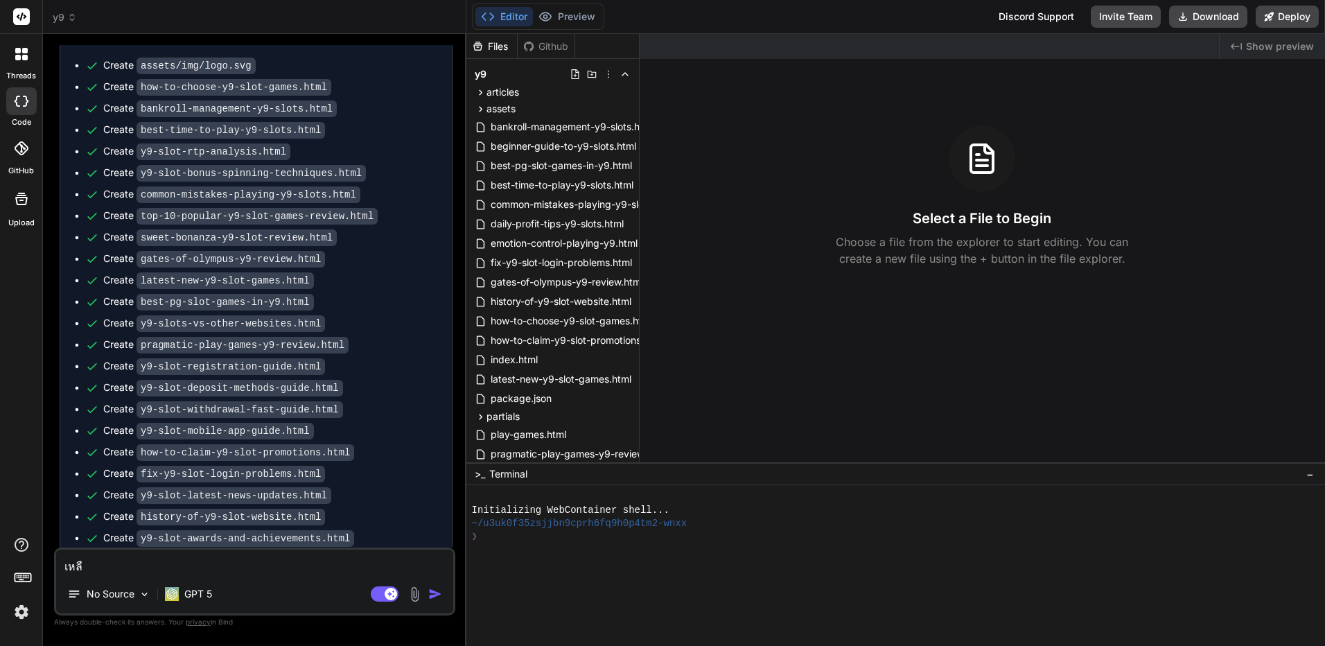
drag, startPoint x: 407, startPoint y: 241, endPoint x: 378, endPoint y: 498, distance: 258.8
click at [279, 573] on textarea "เหลื" at bounding box center [254, 562] width 397 height 25
type textarea "x"
type textarea "เหลื"
type textarea "x"
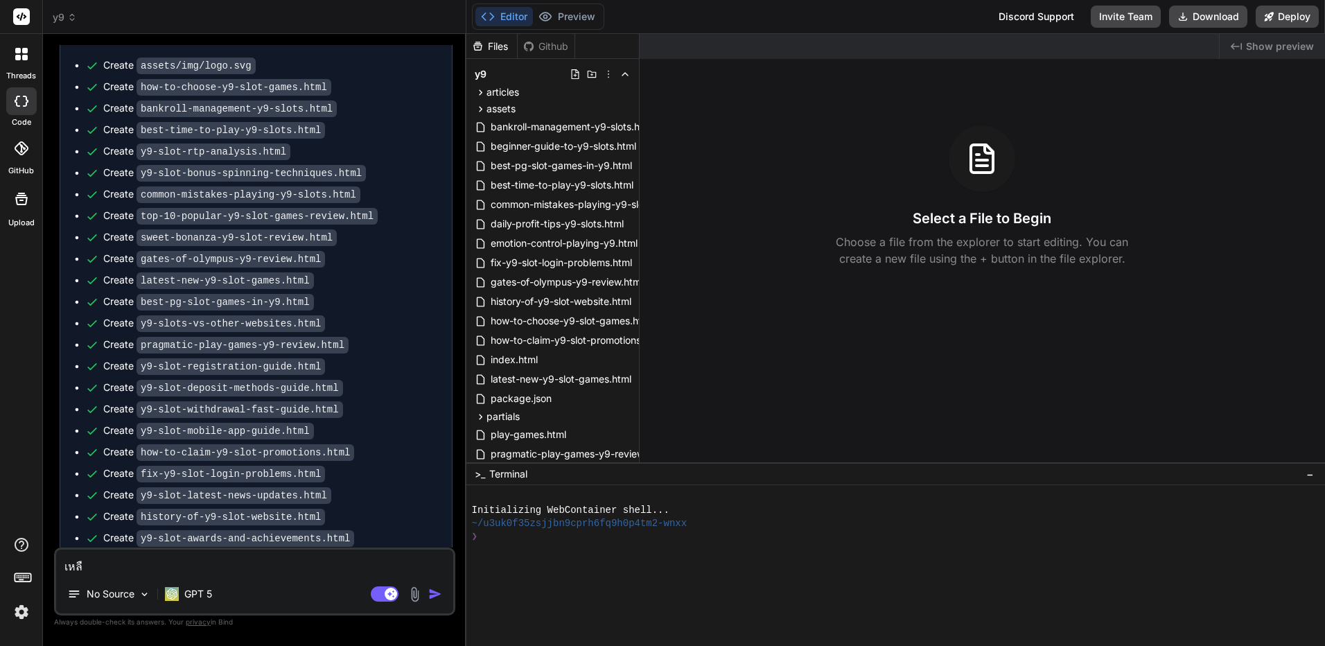
type textarea "เหล"
type textarea "x"
type textarea "เห"
type textarea "x"
type textarea "เ"
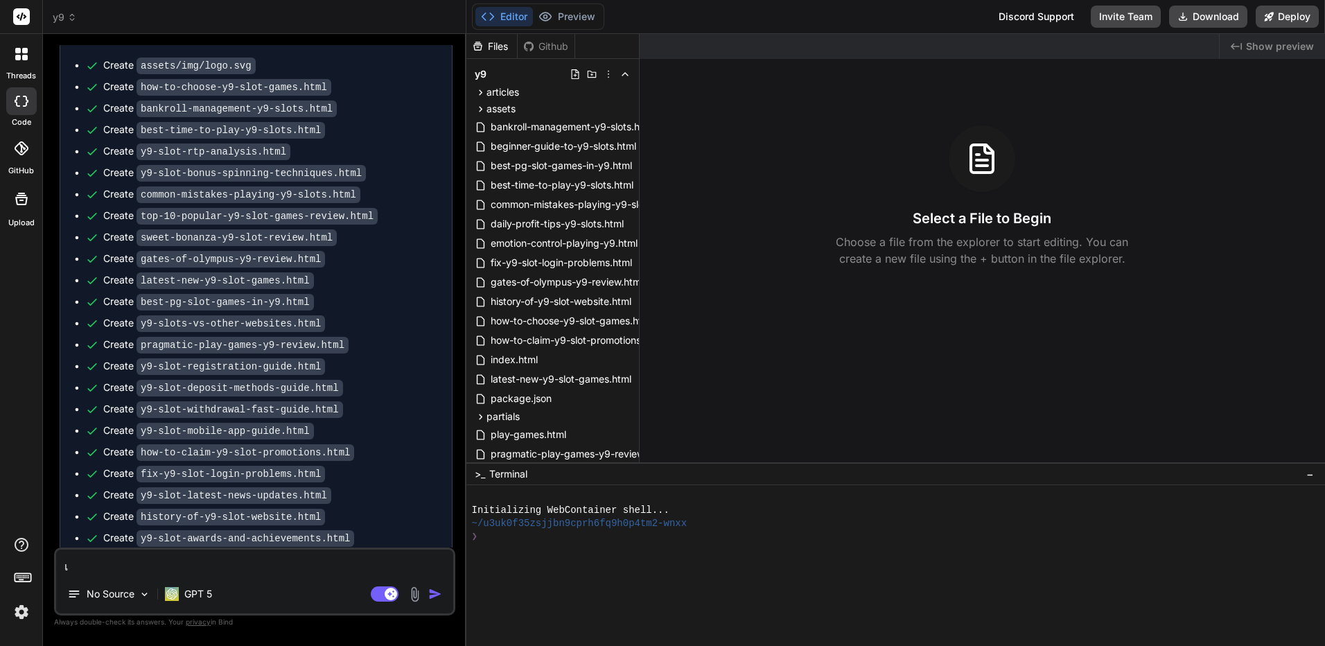
type textarea "x"
type textarea "ท"
type textarea "x"
type textarea "ทำ"
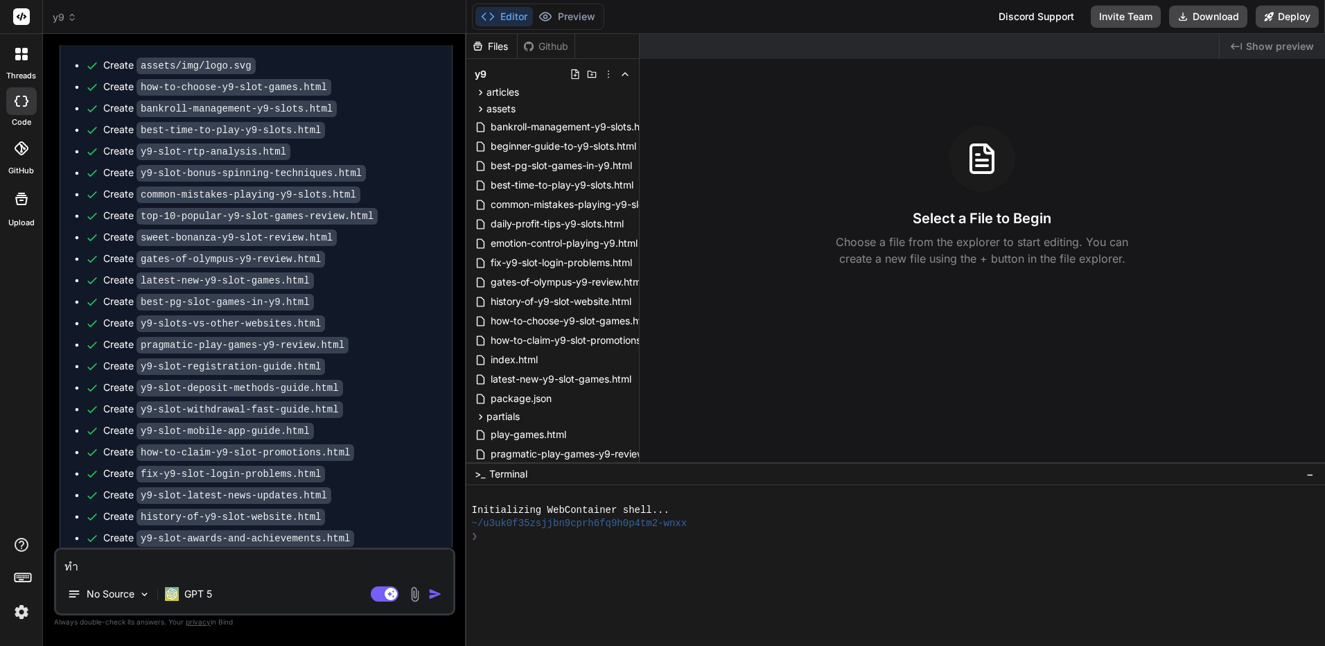
type textarea "x"
type textarea "ทำต"
type textarea "x"
type textarea "ทำต่"
type textarea "x"
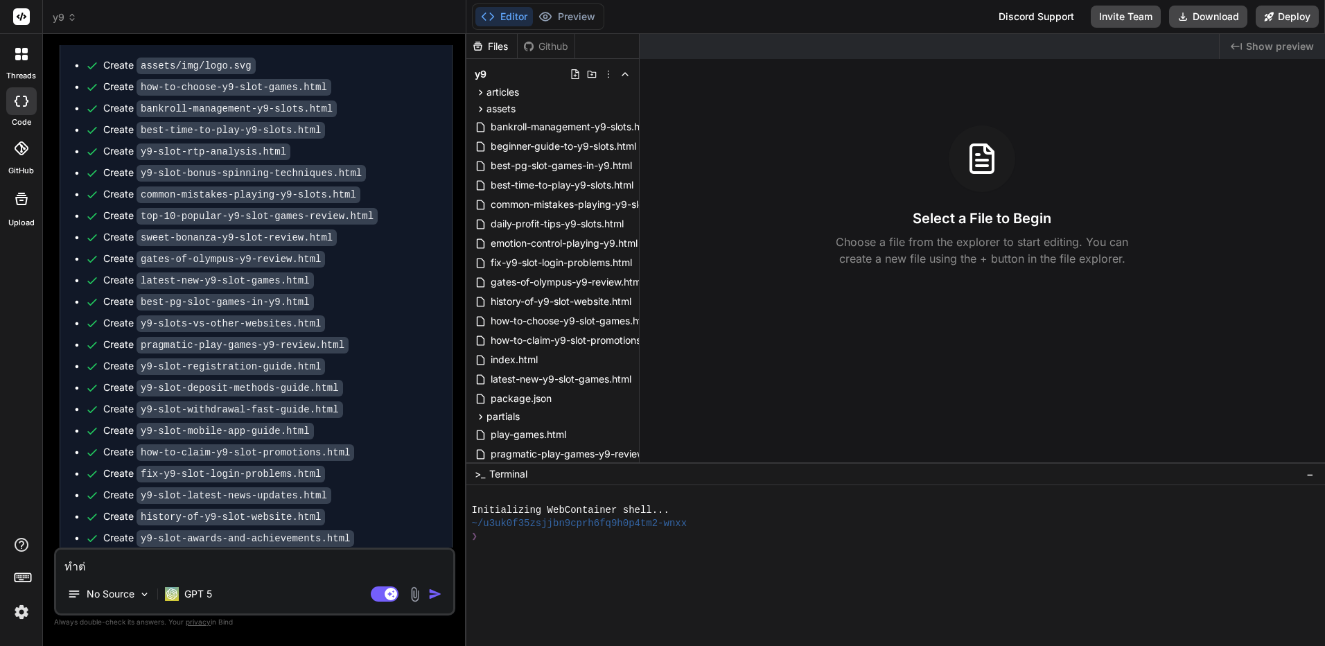
type textarea "ทำต่อ"
type textarea "x"
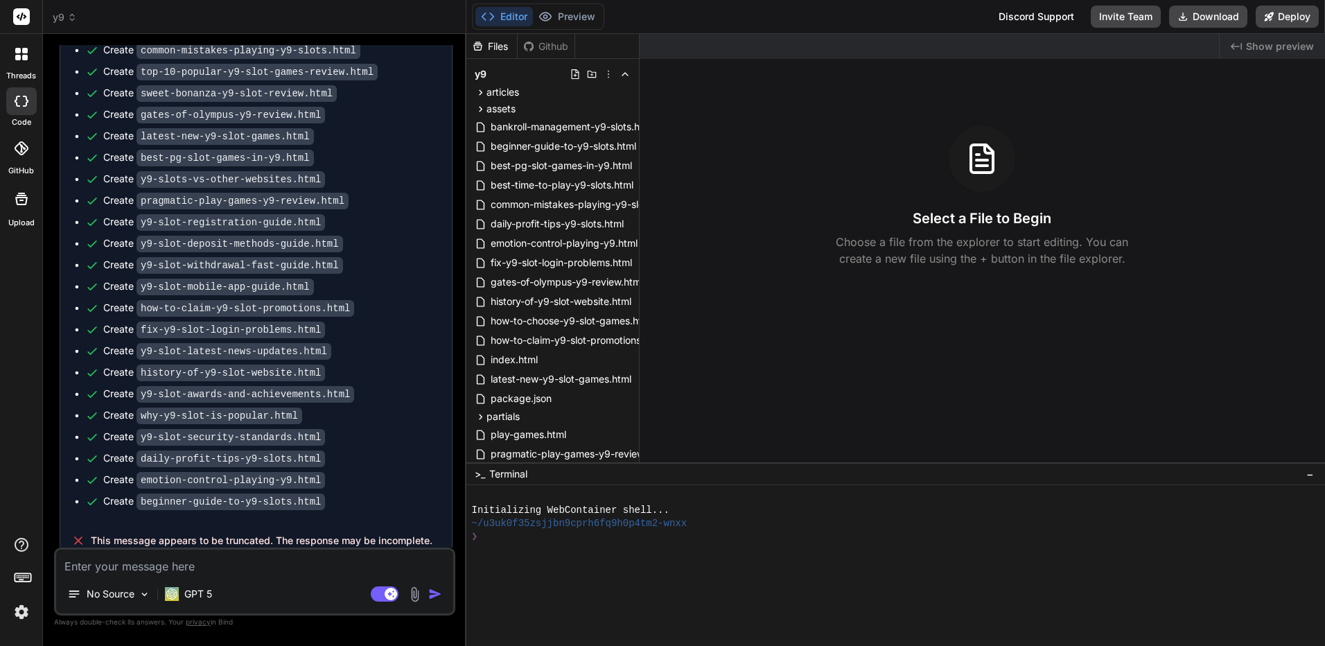
type textarea "x"
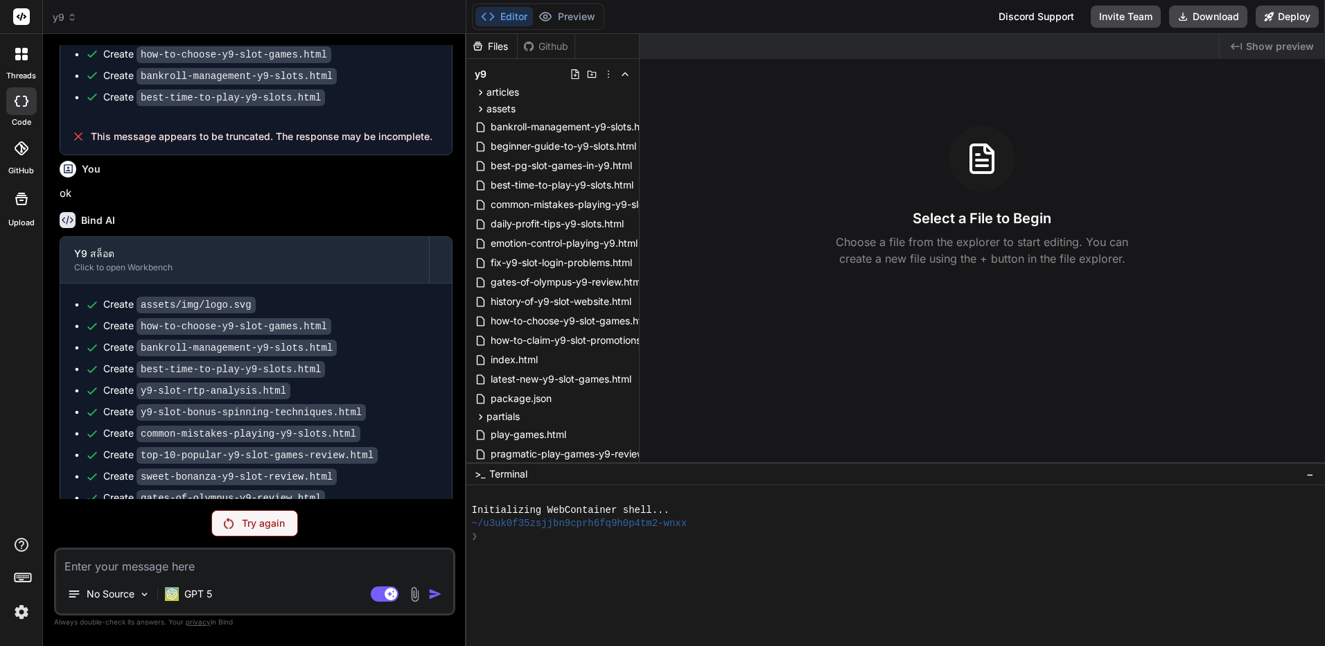
scroll to position [3585, 0]
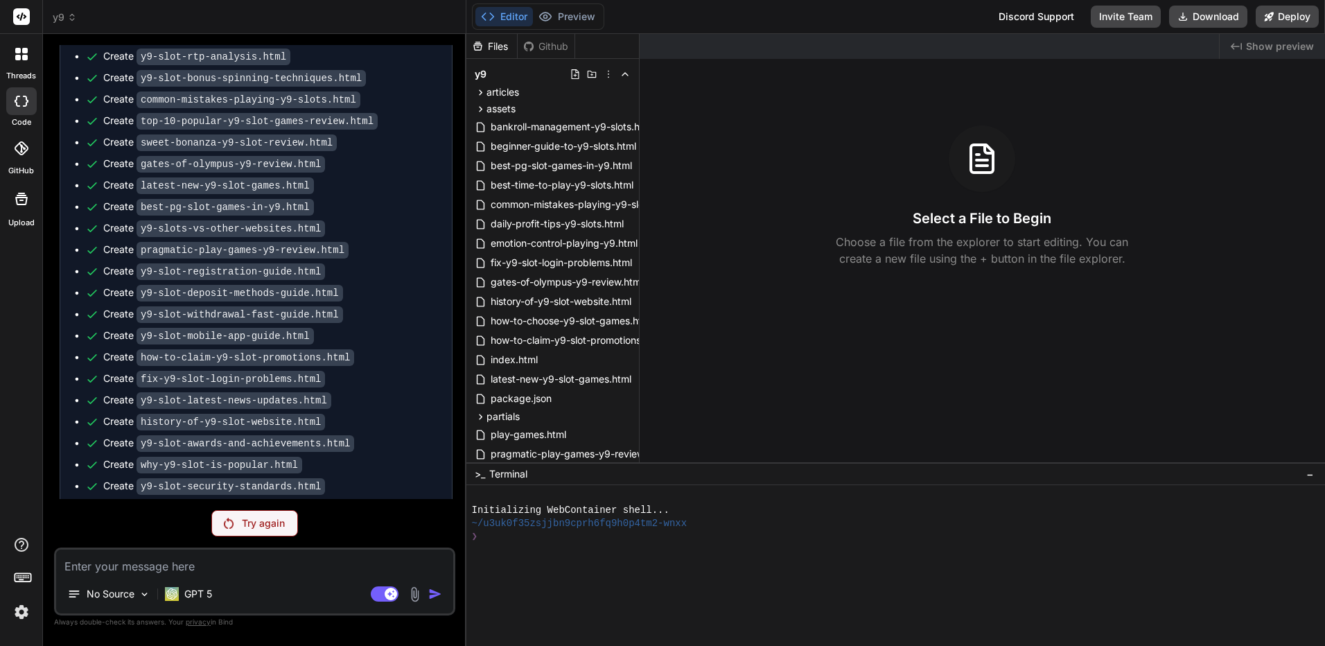
drag, startPoint x: 413, startPoint y: 194, endPoint x: 351, endPoint y: 536, distance: 347.4
click at [230, 569] on textarea at bounding box center [254, 562] width 397 height 25
type textarea "x"
type textarea "ท"
type textarea "x"
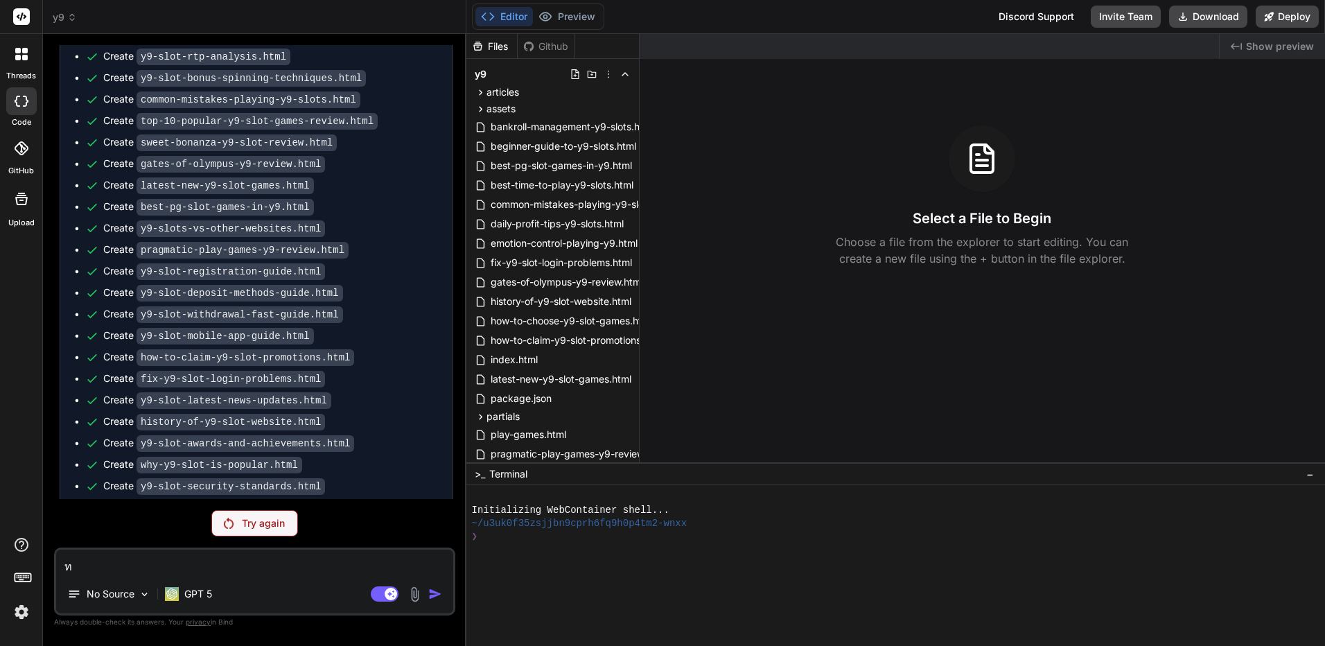
type textarea "ทำ"
type textarea "x"
type textarea "ทำต"
type textarea "x"
type textarea "ทำต่"
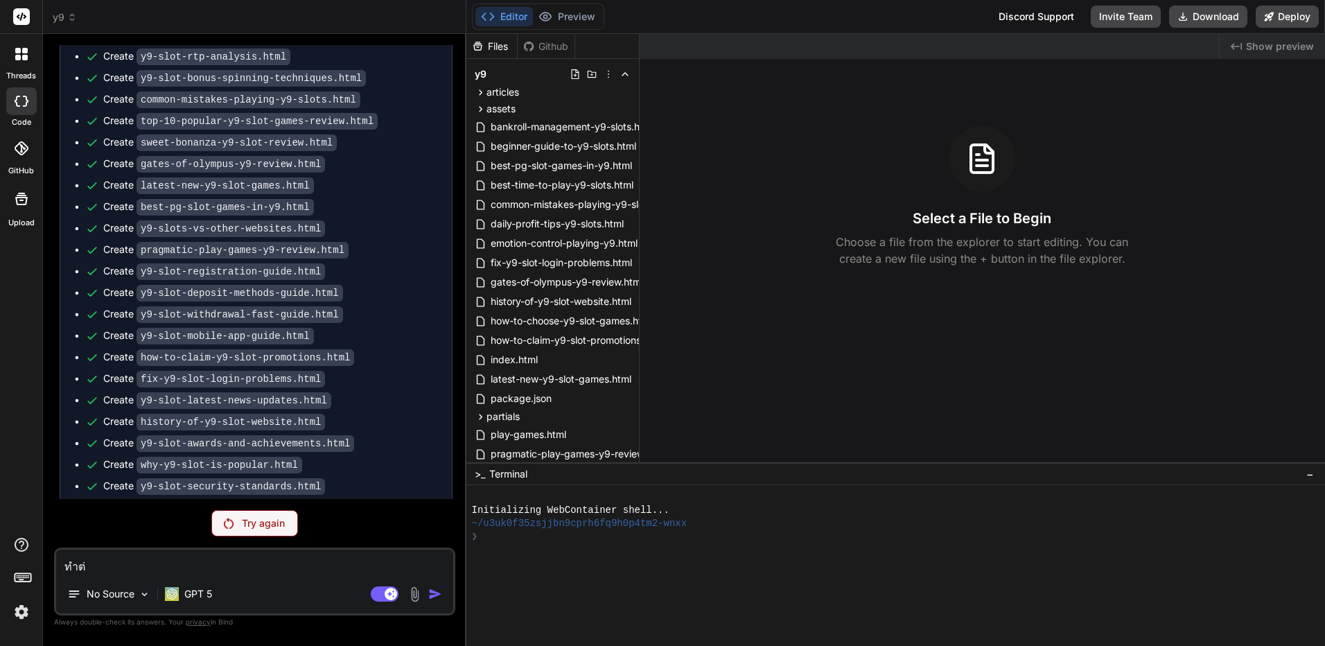
type textarea "x"
type textarea "ทำต่อ"
type textarea "x"
type textarea "ทำต่อ"
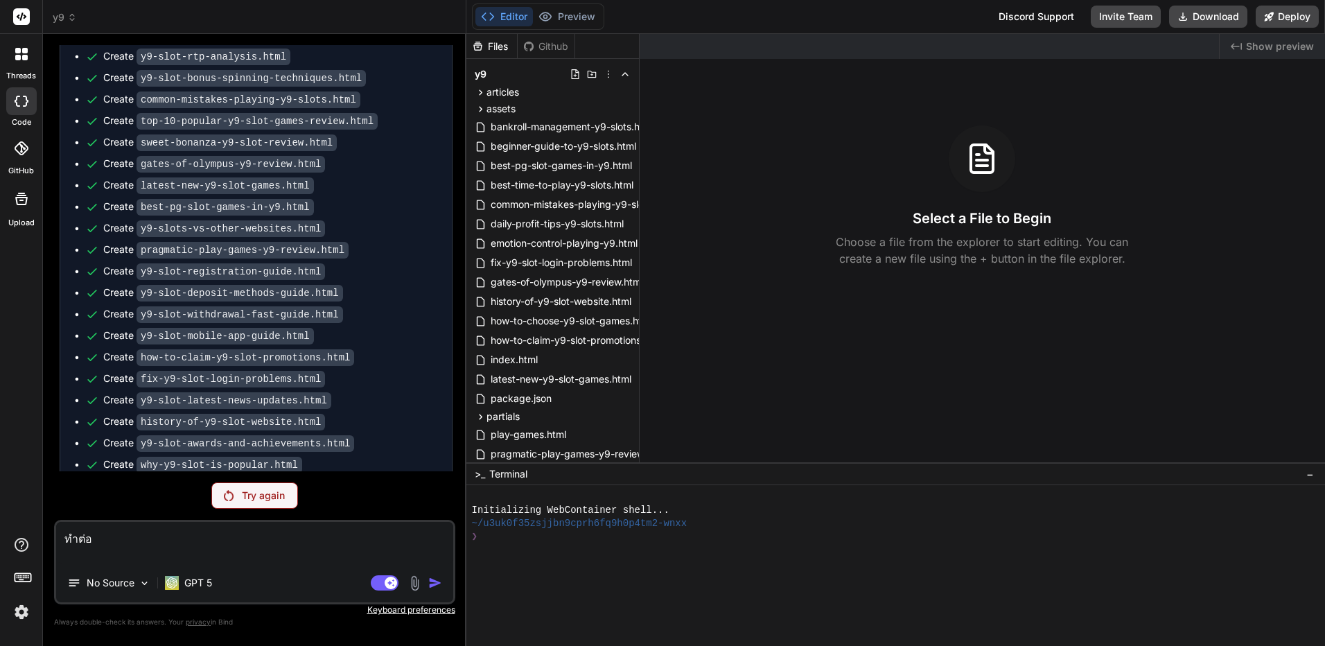
type textarea "x"
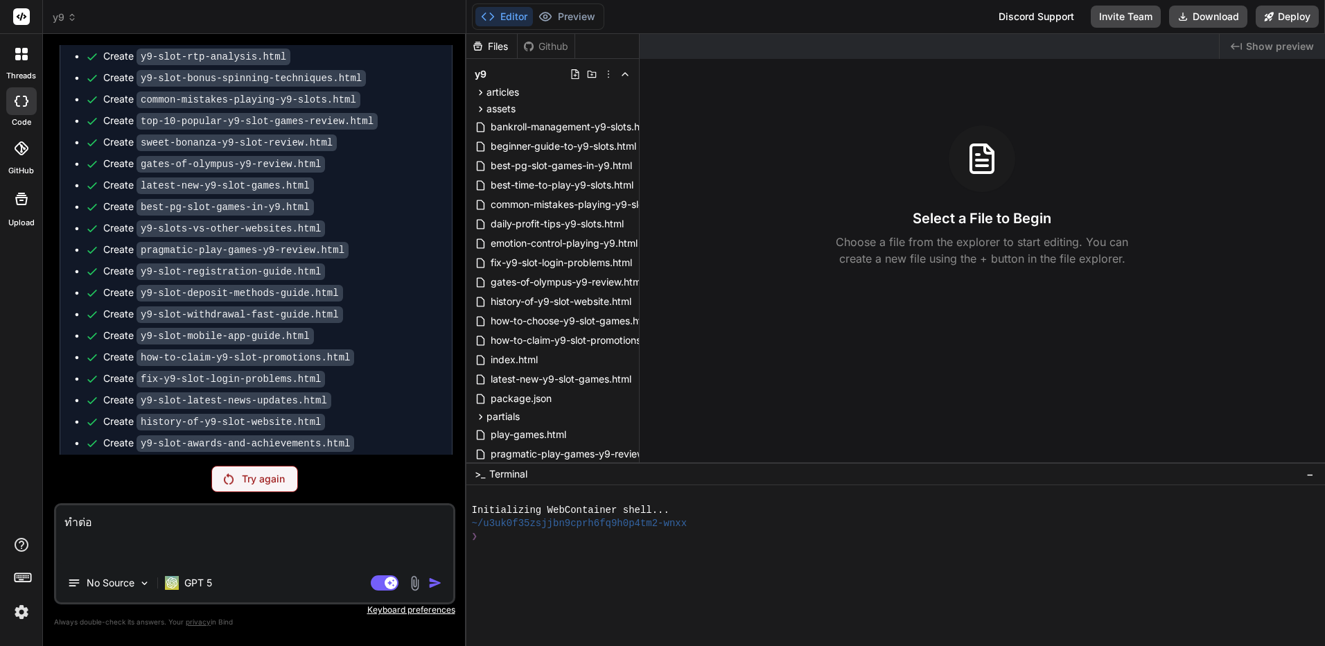
type textarea "ทำต่อ"
click at [260, 473] on p "Try again" at bounding box center [263, 479] width 43 height 14
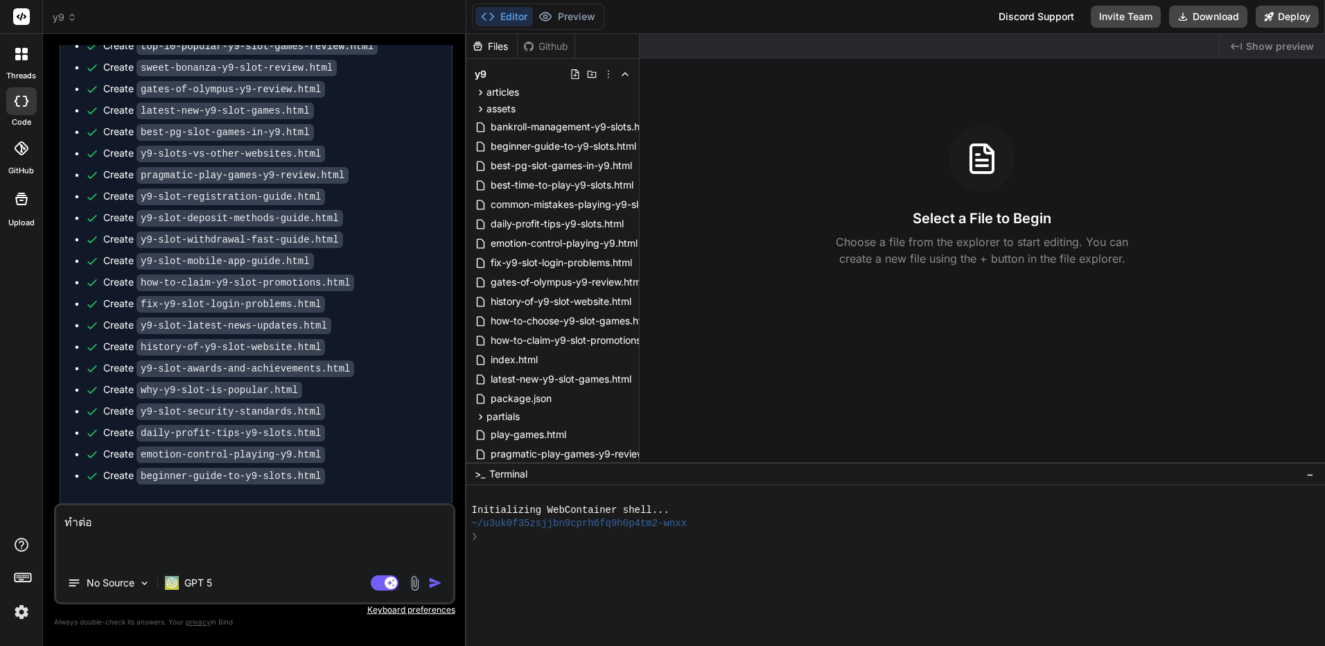
scroll to position [3679, 0]
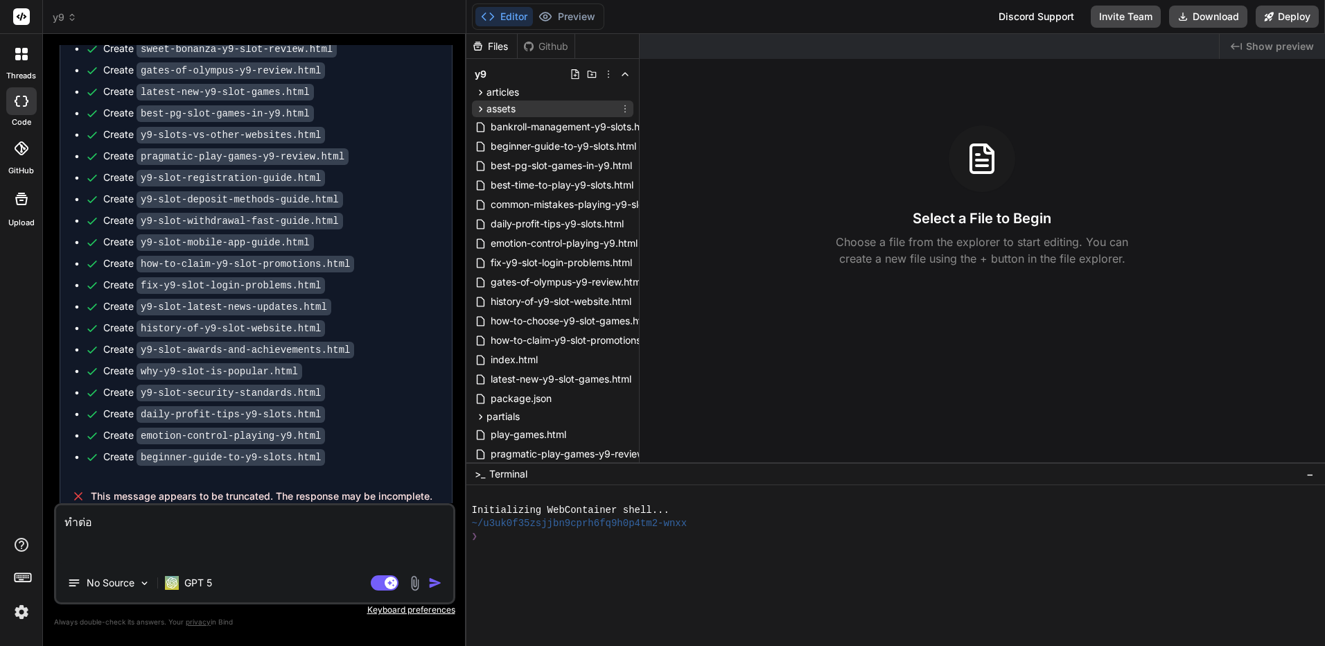
click at [502, 105] on span "assets" at bounding box center [501, 109] width 29 height 14
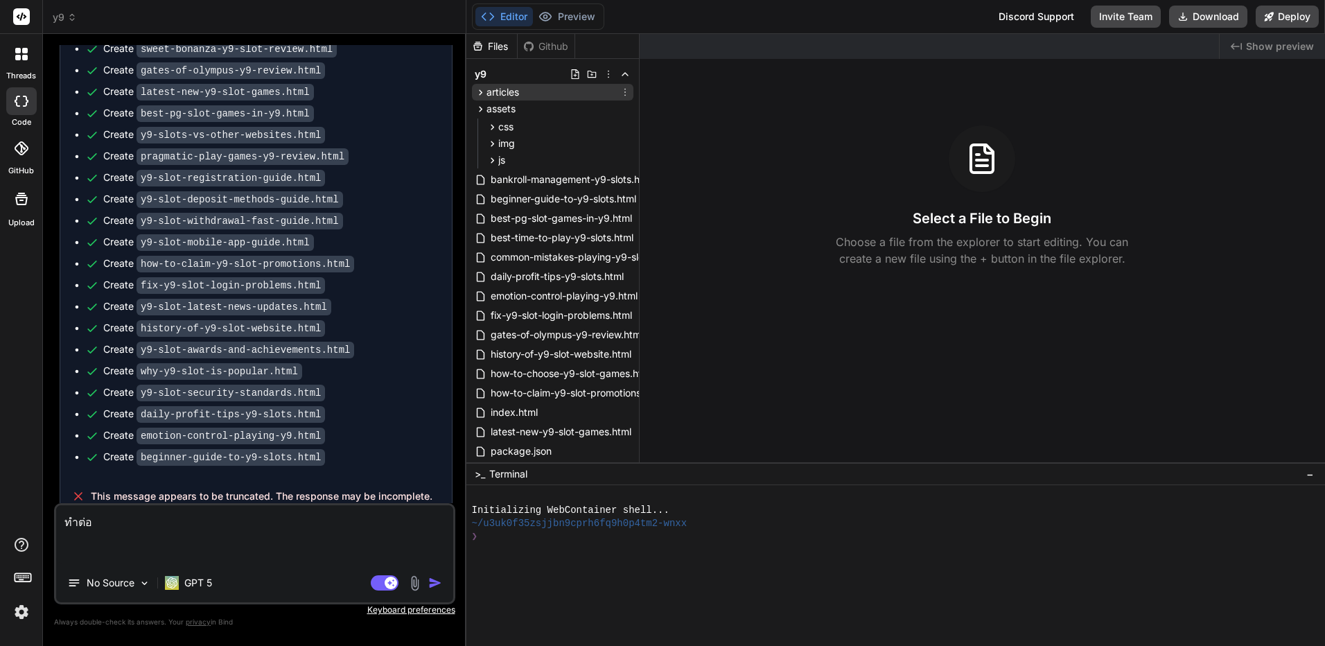
click at [514, 93] on span "articles" at bounding box center [503, 92] width 33 height 14
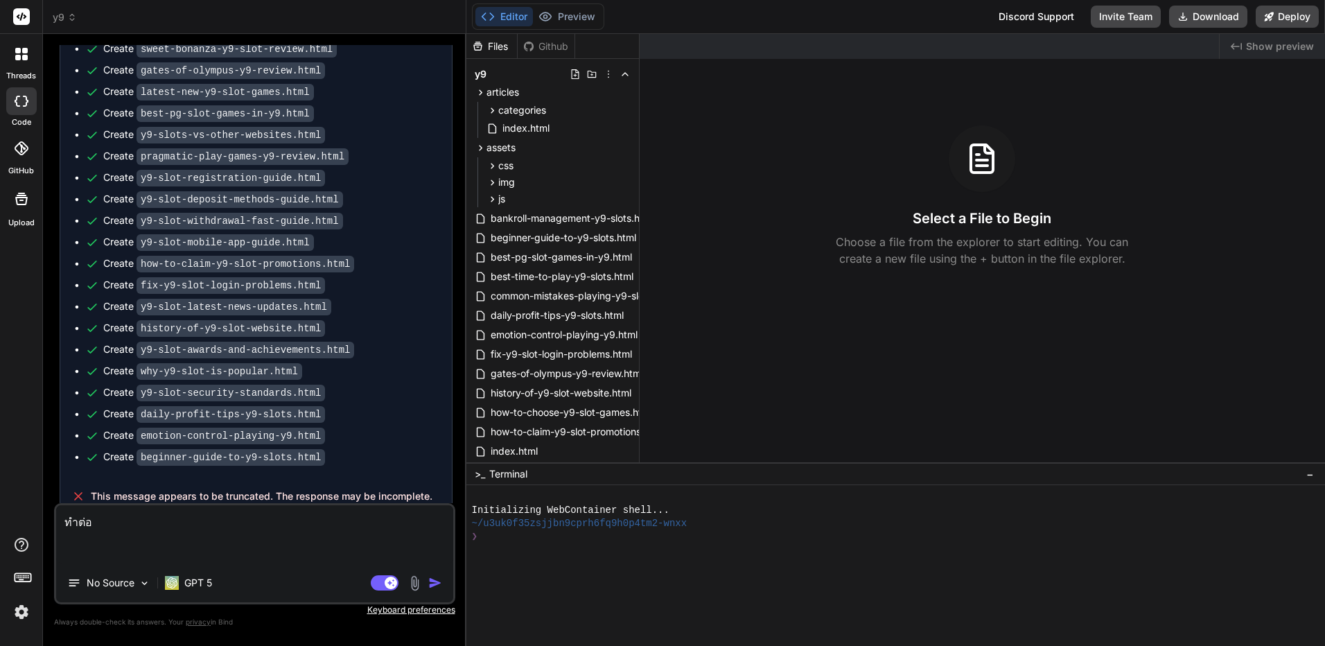
type textarea "x"
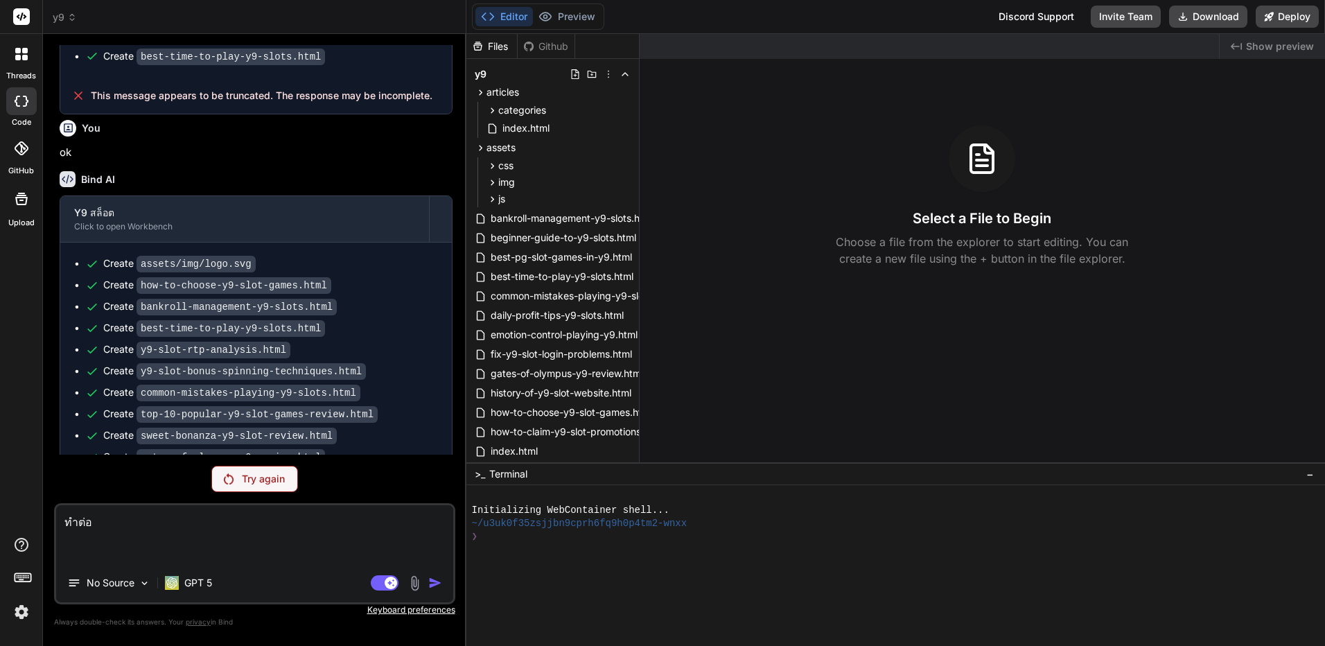
scroll to position [3251, 0]
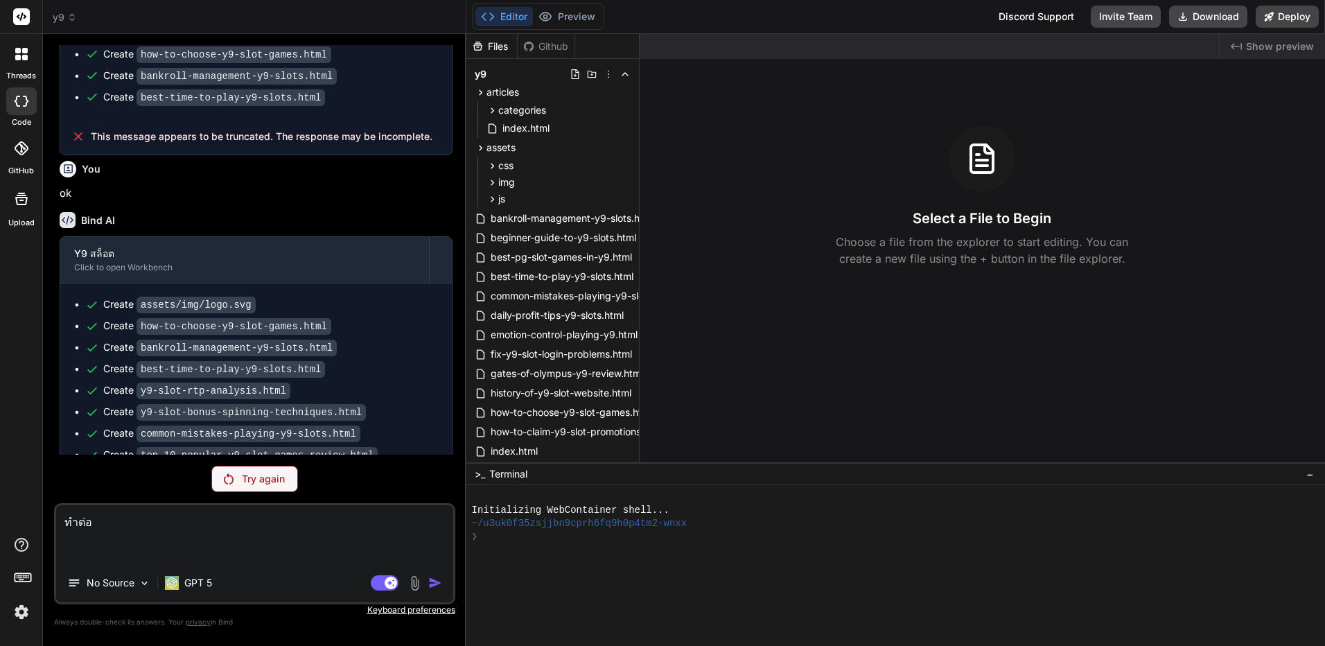
click at [141, 533] on code "best-pg-slot-games-in-y9.html" at bounding box center [225, 541] width 177 height 17
click at [606, 75] on icon at bounding box center [608, 74] width 11 height 11
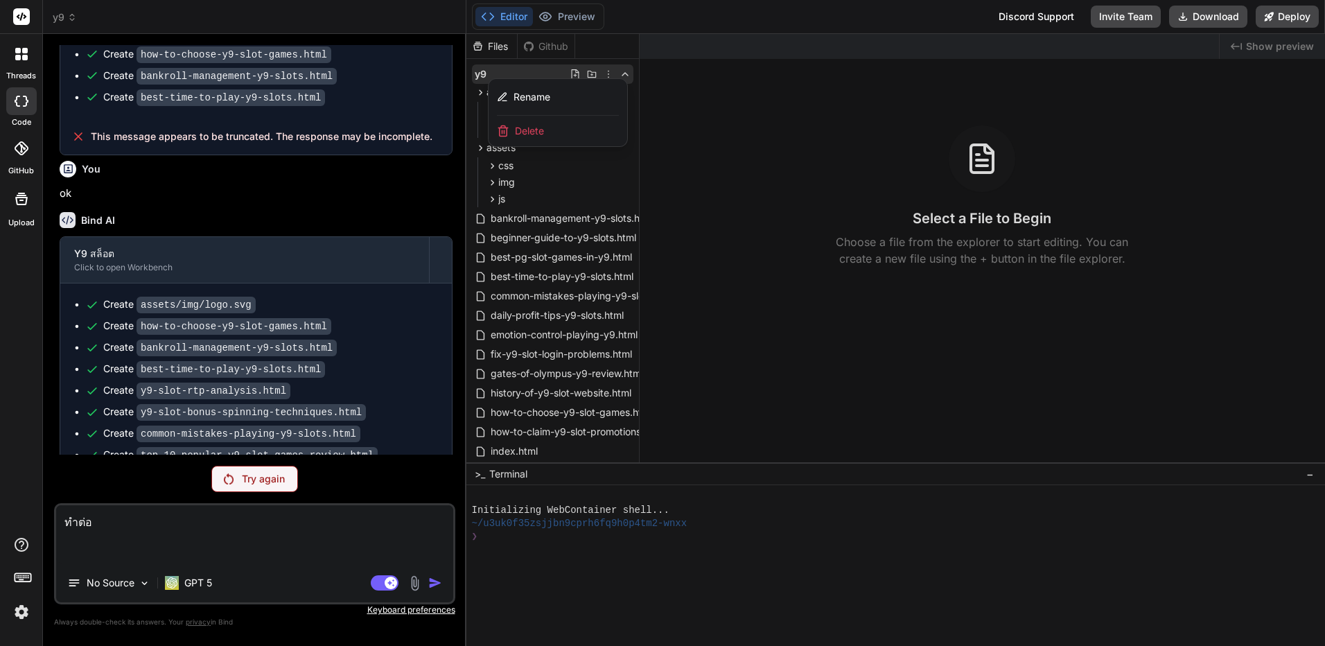
click at [556, 137] on div "Delete" at bounding box center [558, 131] width 139 height 31
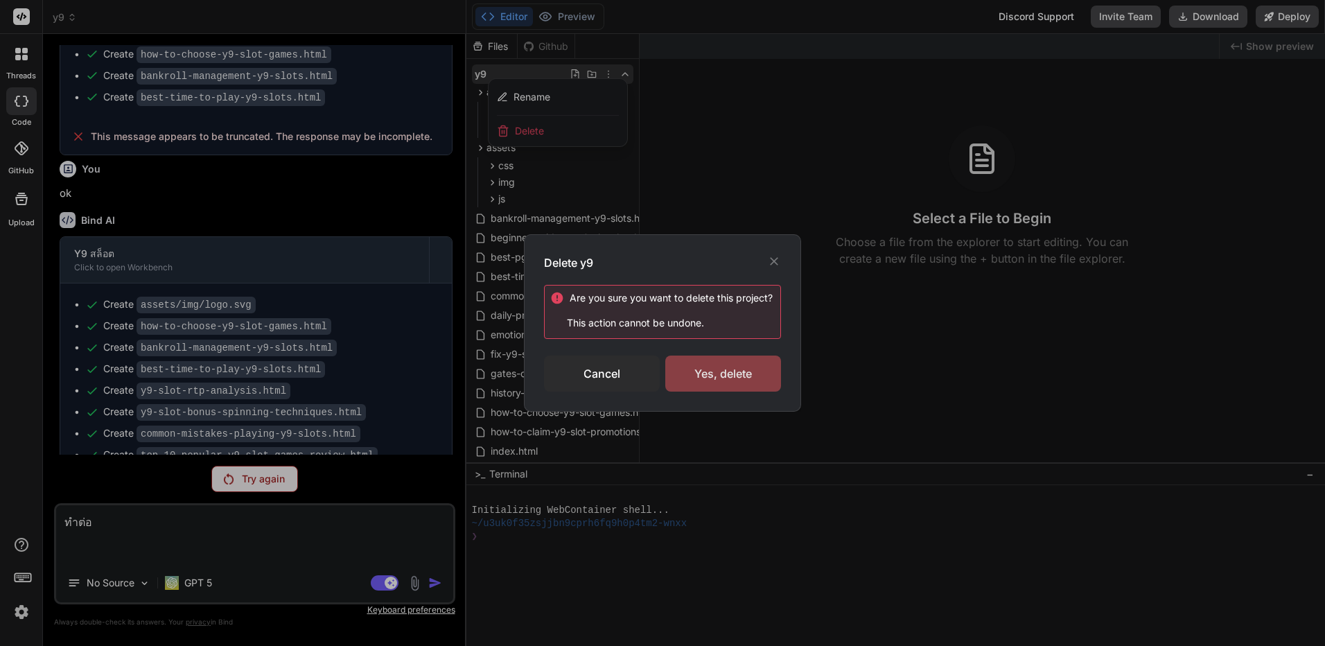
click at [734, 374] on div "Yes, delete" at bounding box center [723, 374] width 116 height 36
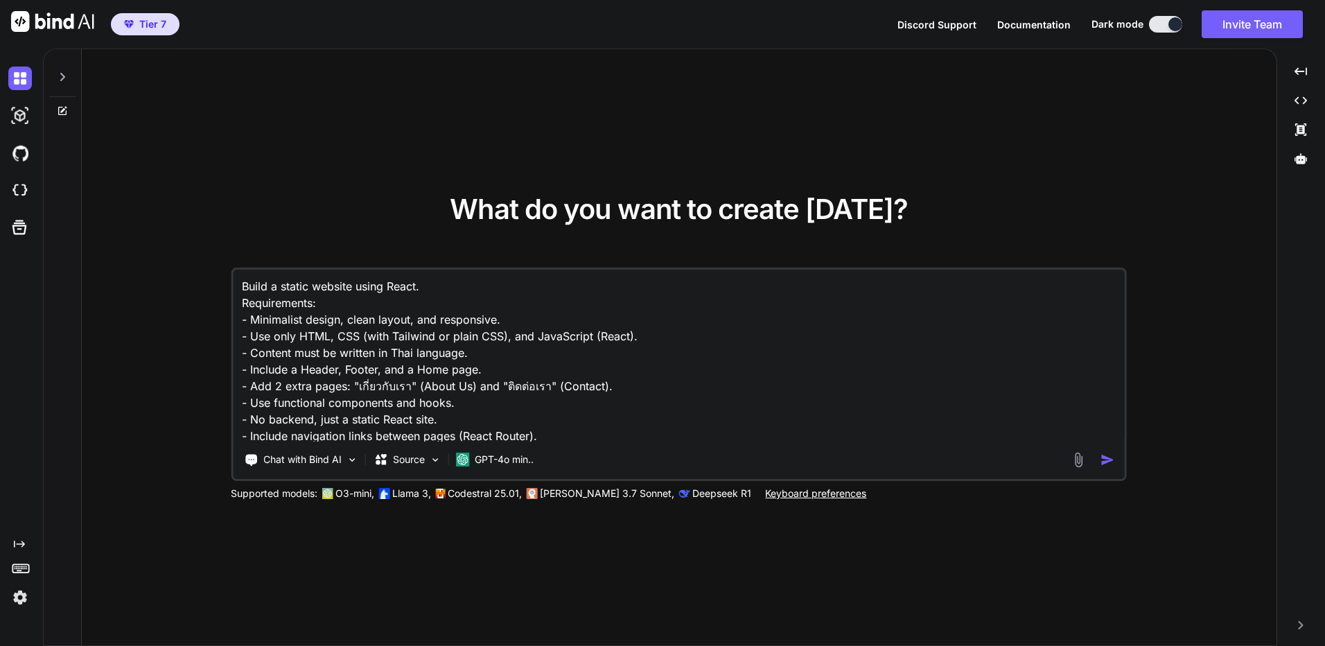
click at [159, 25] on span "Tier 7" at bounding box center [152, 24] width 27 height 14
click at [14, 602] on img at bounding box center [20, 598] width 24 height 24
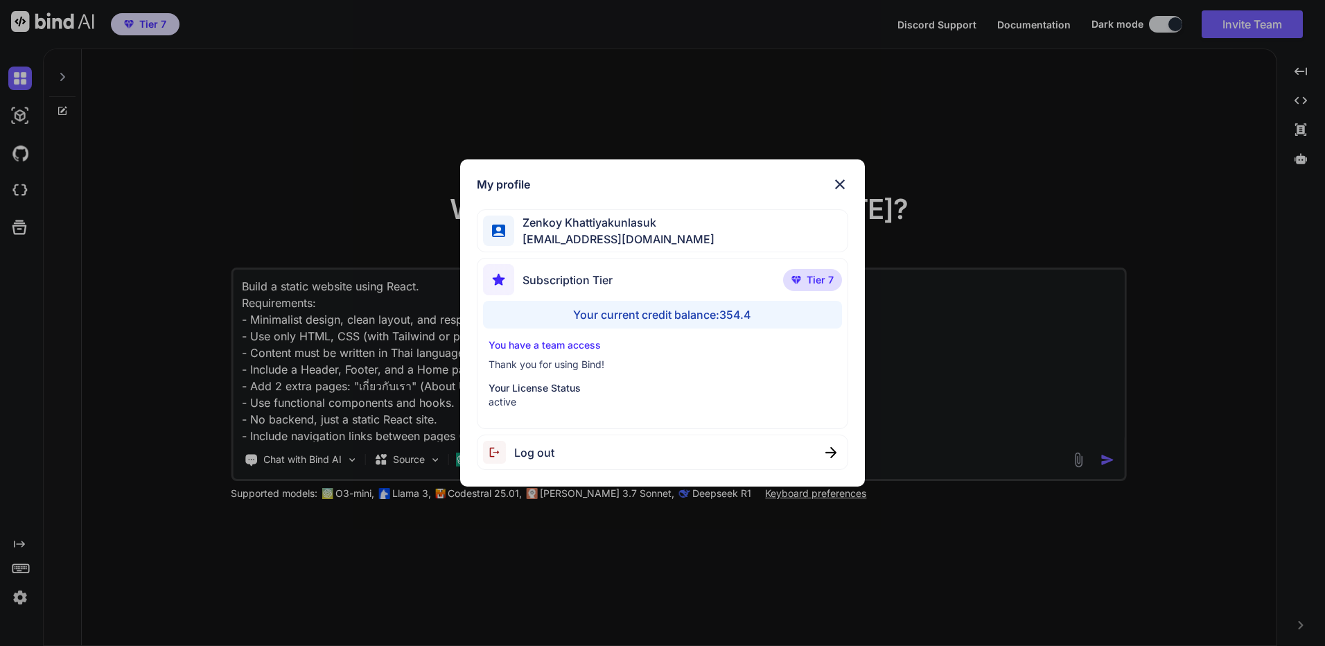
click at [187, 330] on div "My profile [PERSON_NAME] [EMAIL_ADDRESS][DOMAIN_NAME] Subscription Tier Tier 7 …" at bounding box center [662, 323] width 1325 height 646
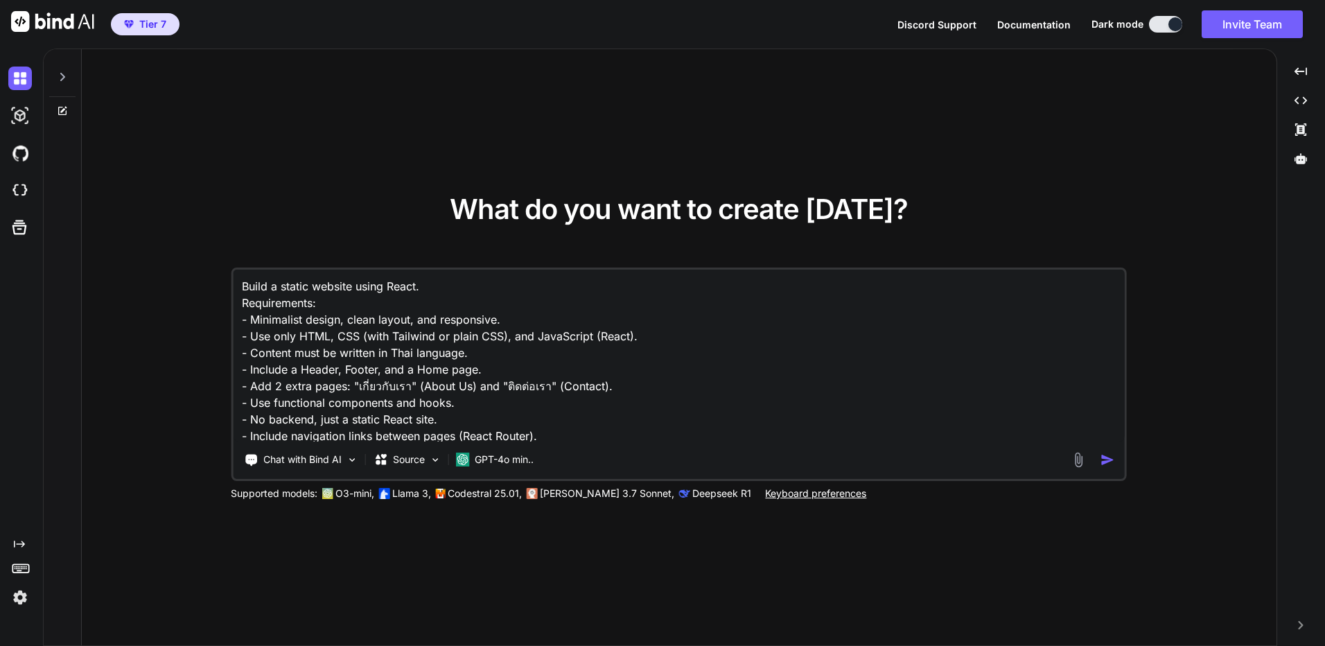
type textarea "x"
click at [17, 189] on img at bounding box center [20, 191] width 24 height 24
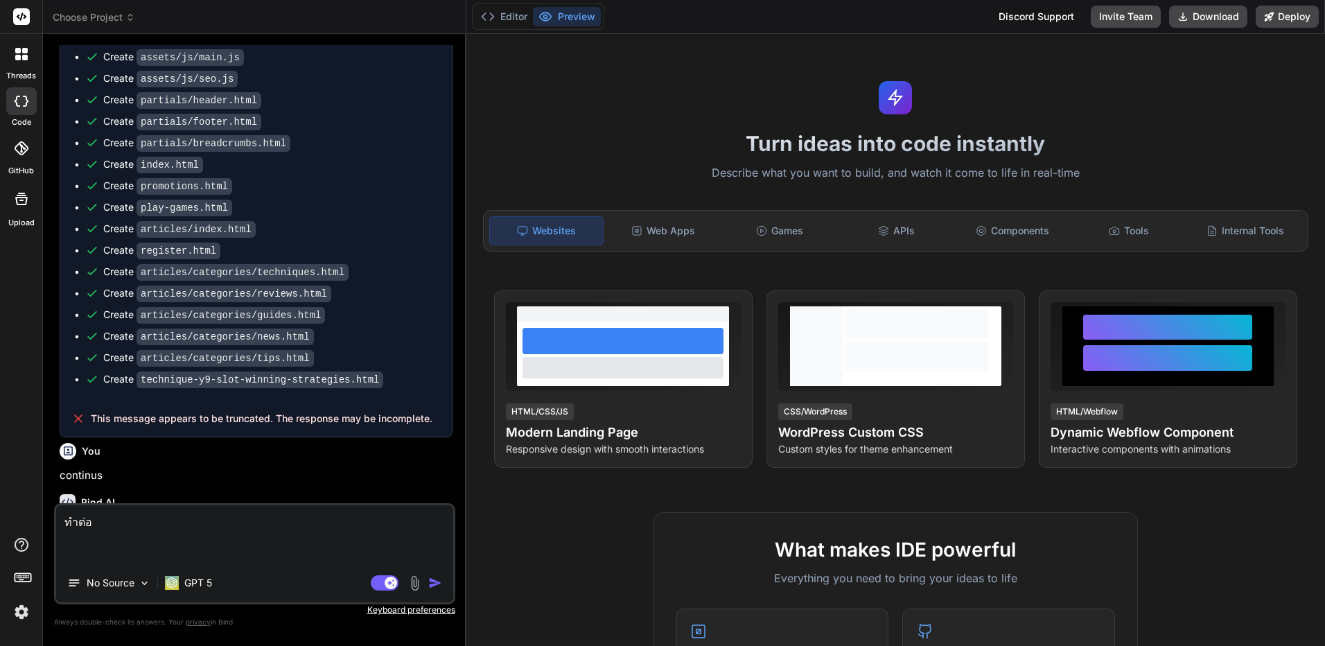
scroll to position [2408, 0]
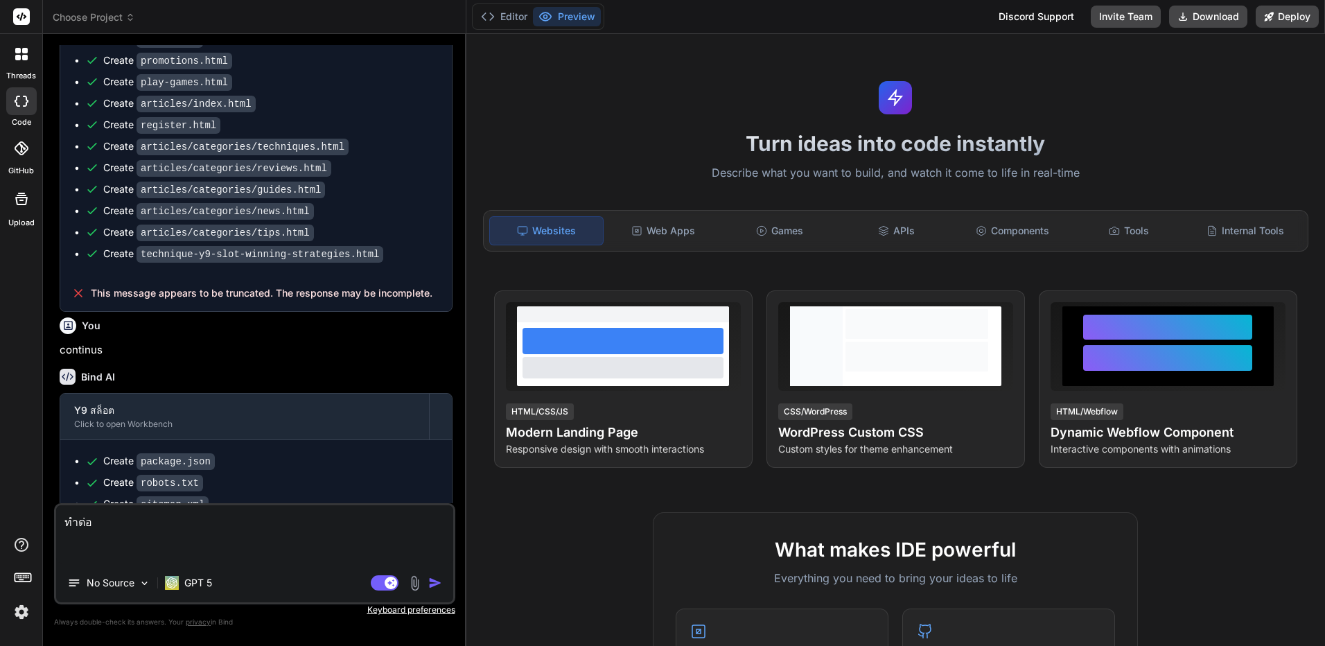
click at [126, 16] on icon at bounding box center [130, 17] width 10 height 10
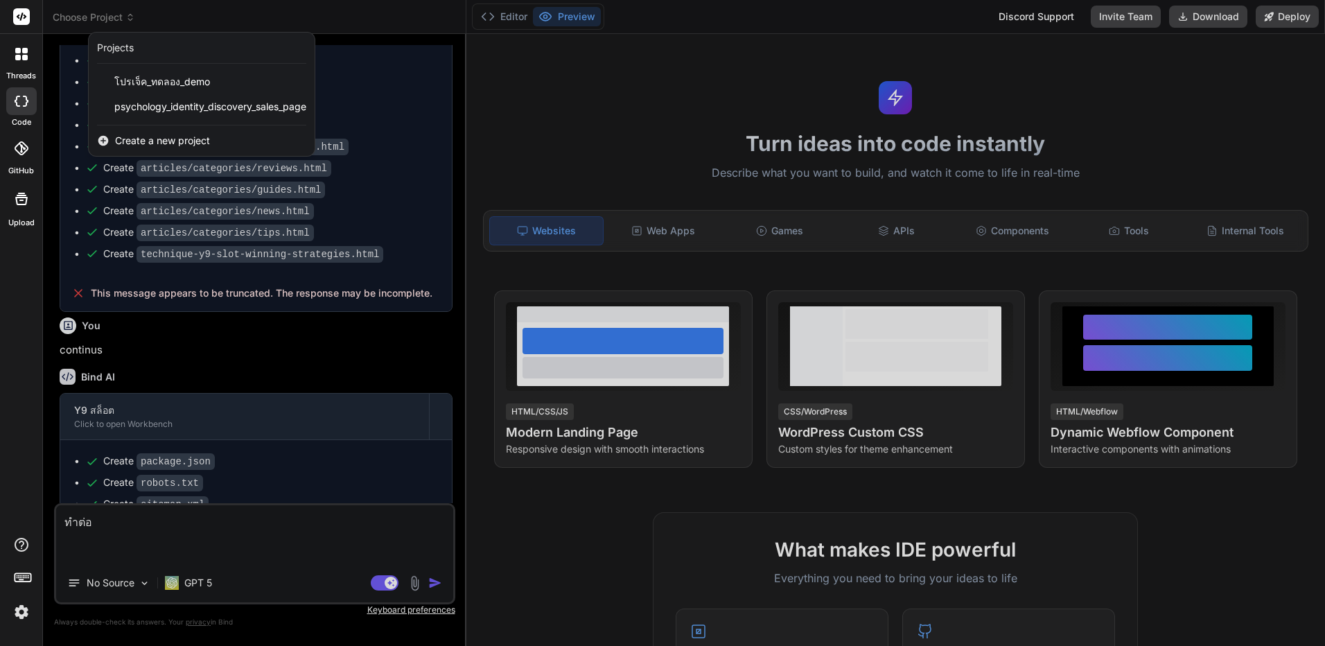
click at [372, 227] on div at bounding box center [662, 323] width 1325 height 646
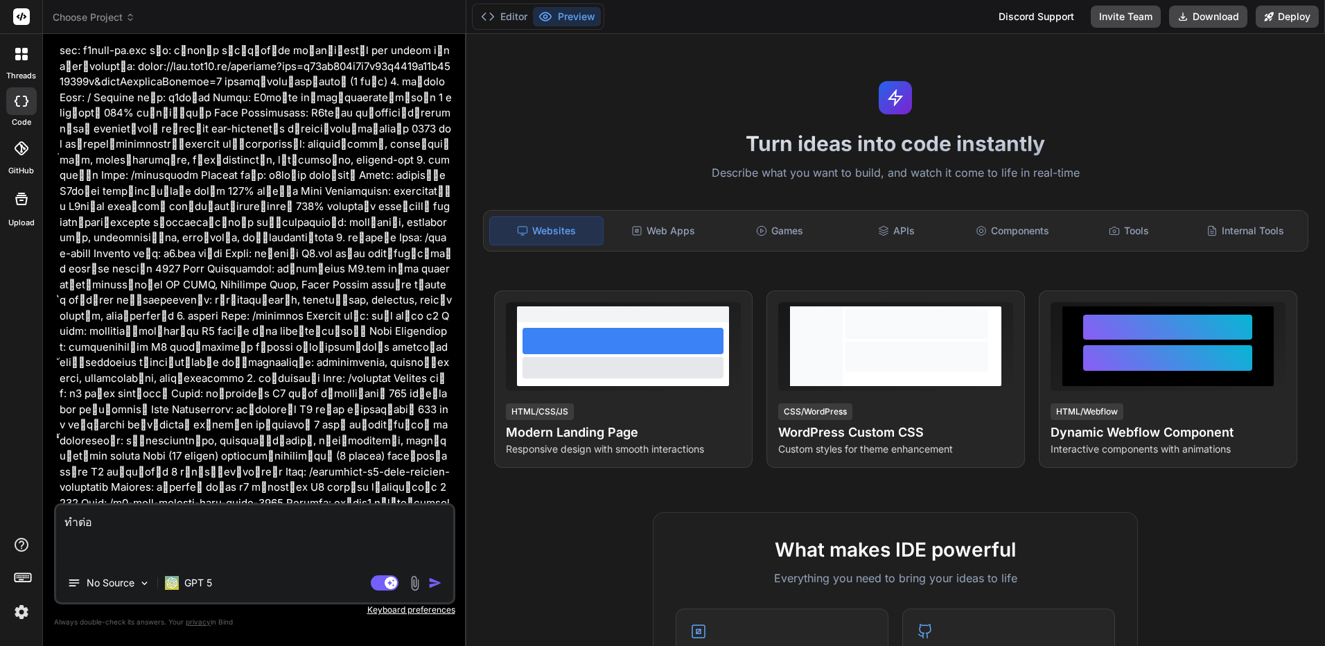
scroll to position [0, 0]
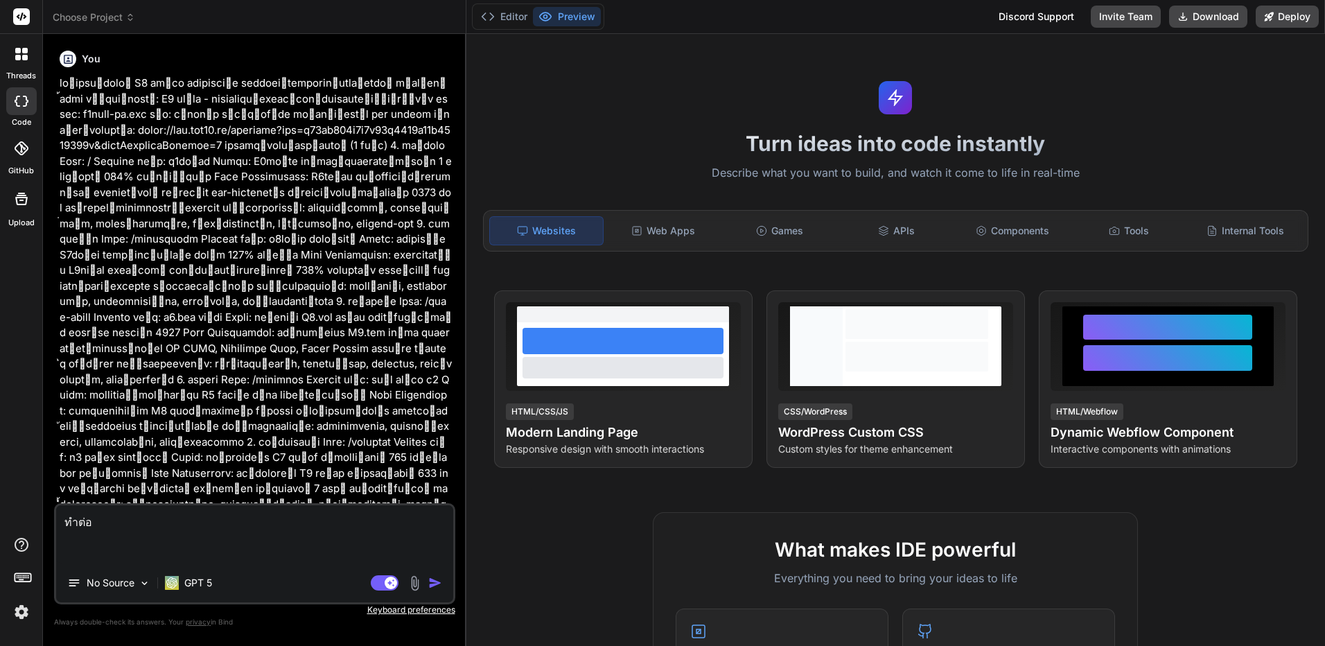
drag, startPoint x: 369, startPoint y: 270, endPoint x: 365, endPoint y: 73, distance: 196.9
click at [22, 61] on div at bounding box center [21, 54] width 29 height 29
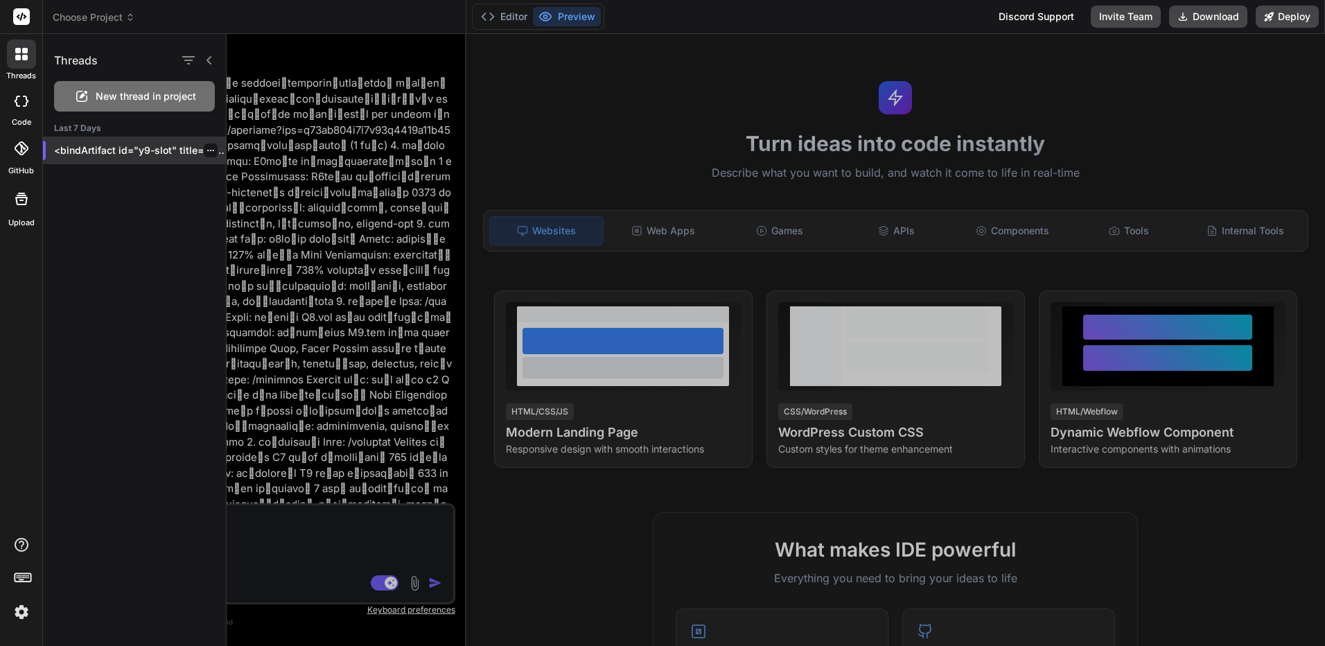
click at [207, 153] on icon "button" at bounding box center [211, 150] width 8 height 8
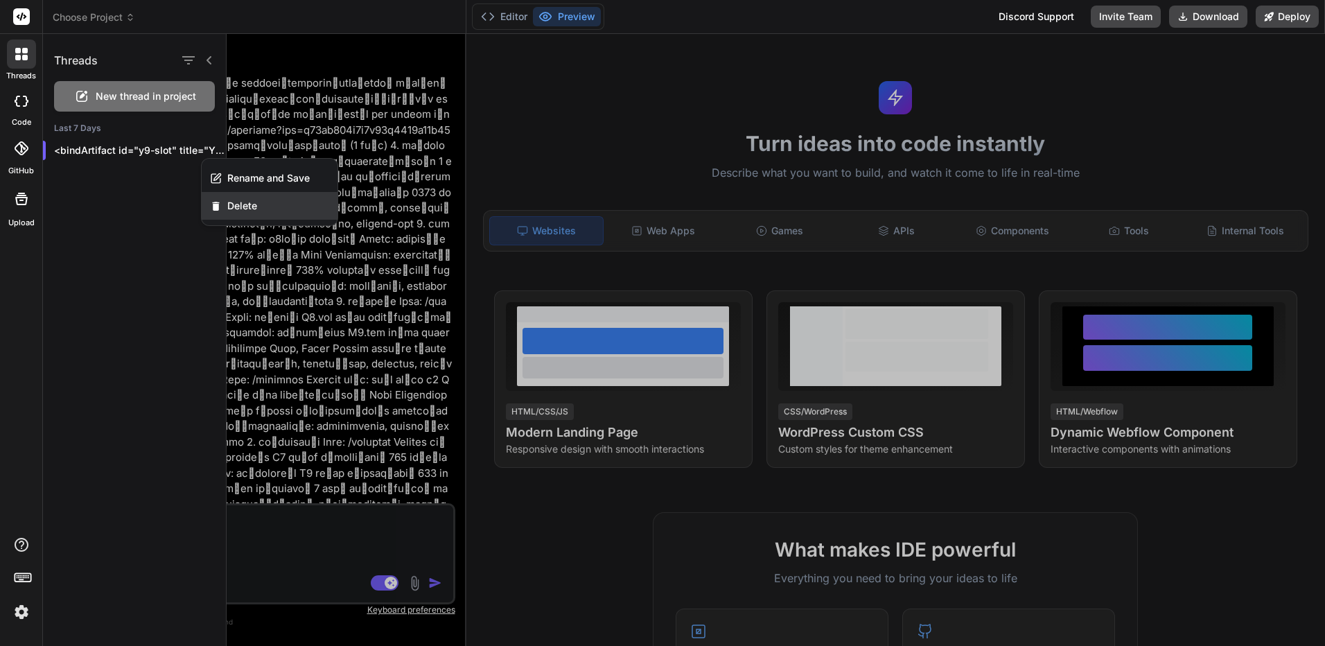
click at [238, 206] on span "Delete" at bounding box center [242, 206] width 30 height 14
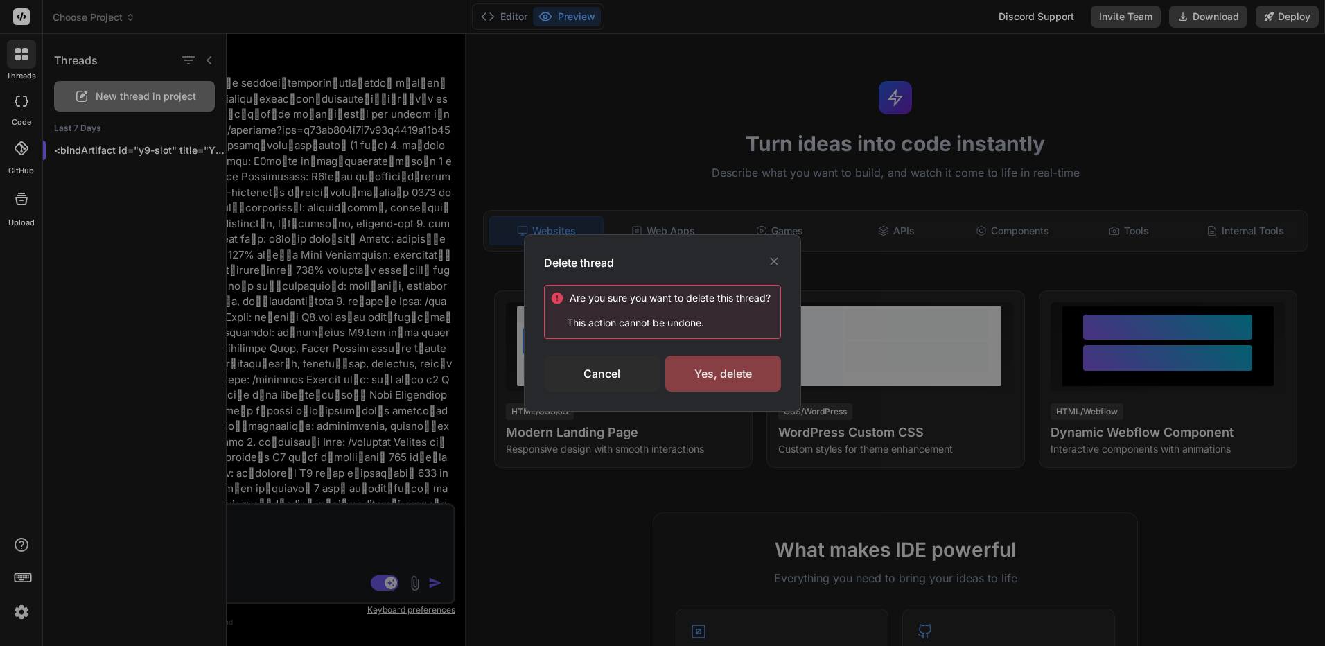
click at [739, 381] on div "Yes, delete" at bounding box center [723, 374] width 116 height 36
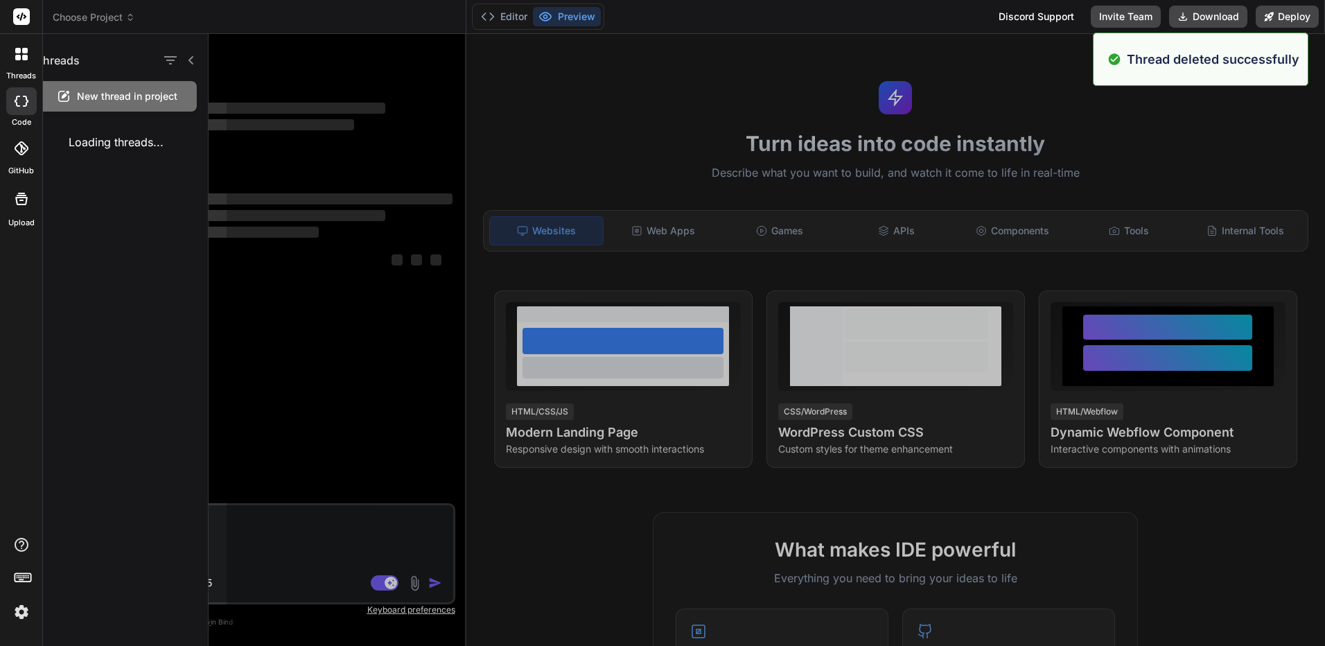
type textarea "x"
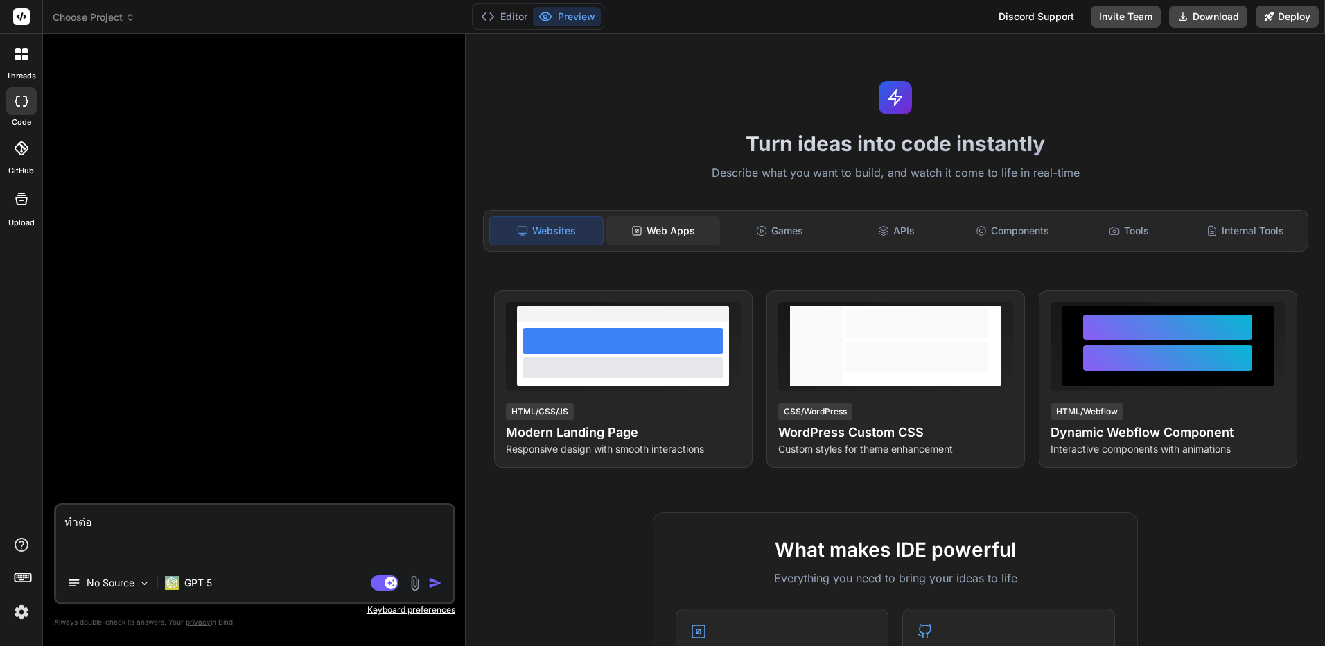
click at [663, 235] on div "Web Apps" at bounding box center [664, 230] width 114 height 29
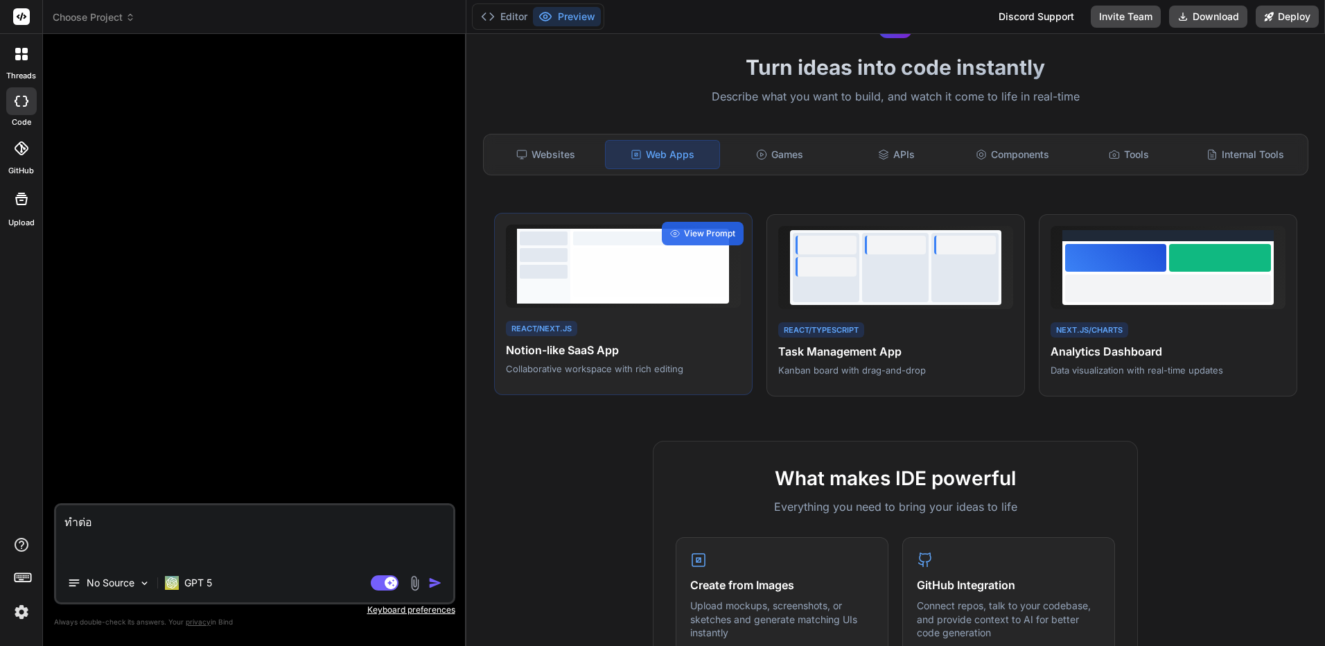
scroll to position [69, 0]
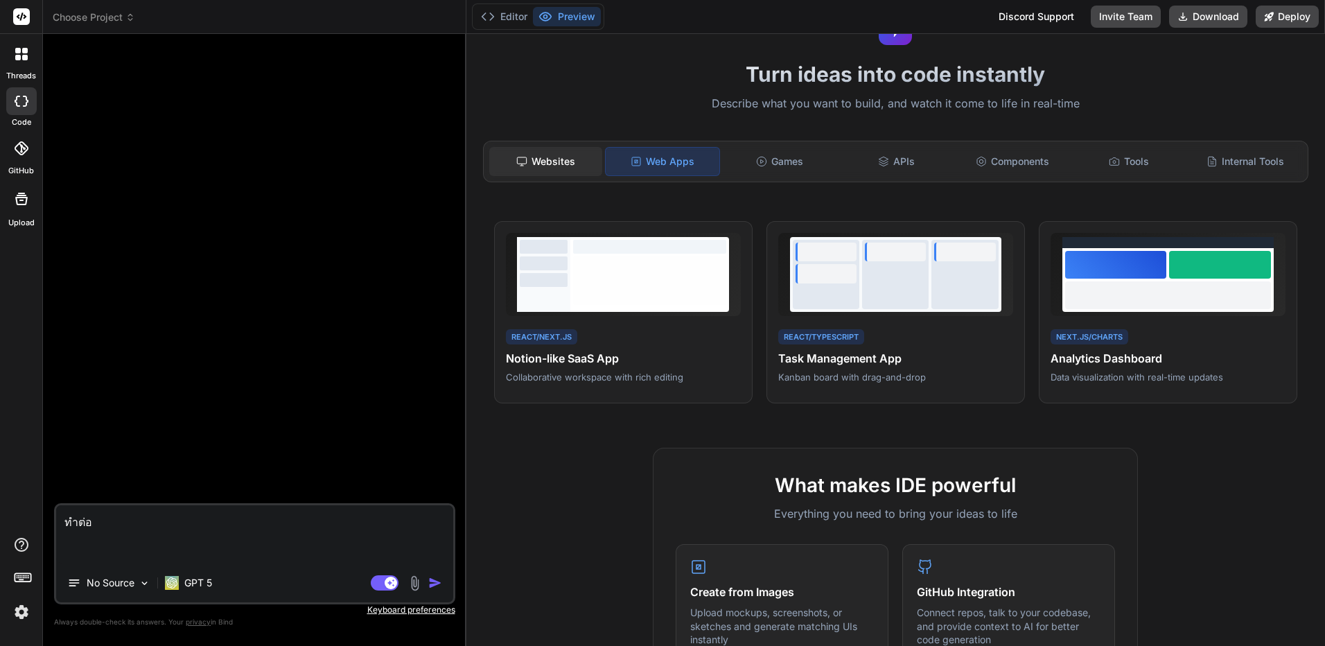
click at [557, 164] on div "Websites" at bounding box center [546, 161] width 114 height 29
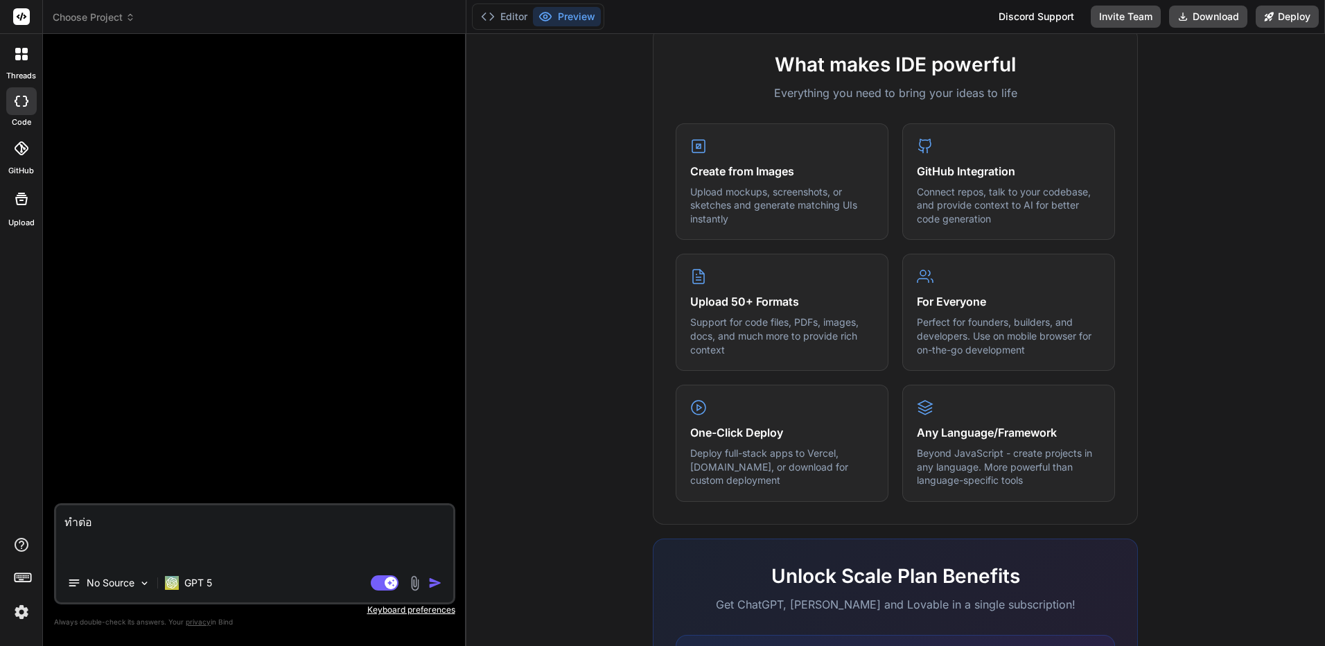
scroll to position [676, 0]
